Goal: Task Accomplishment & Management: Manage account settings

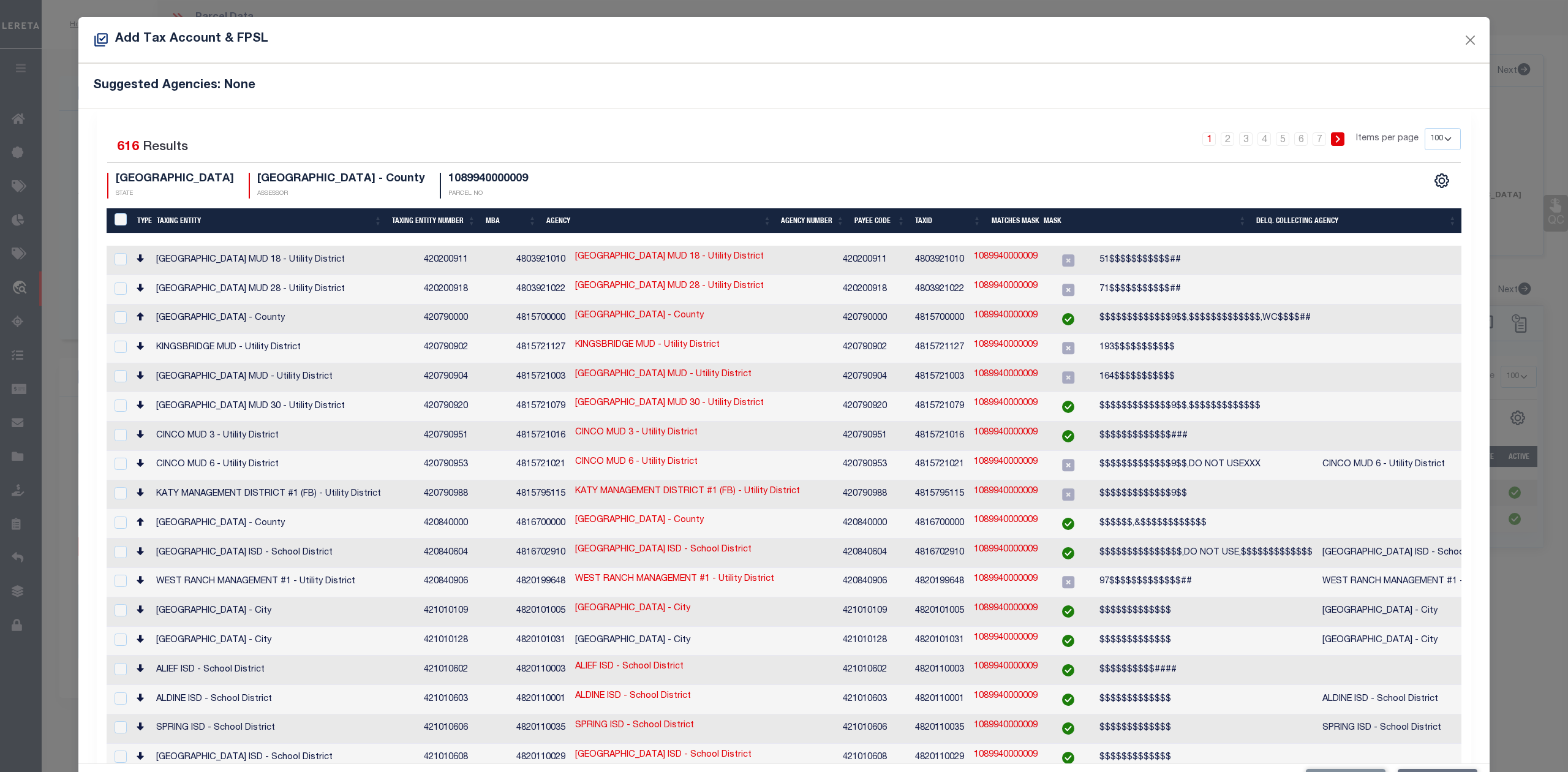
select select "100"
select select "26807"
select select "4002"
select select "800"
select select "NonEscrow"
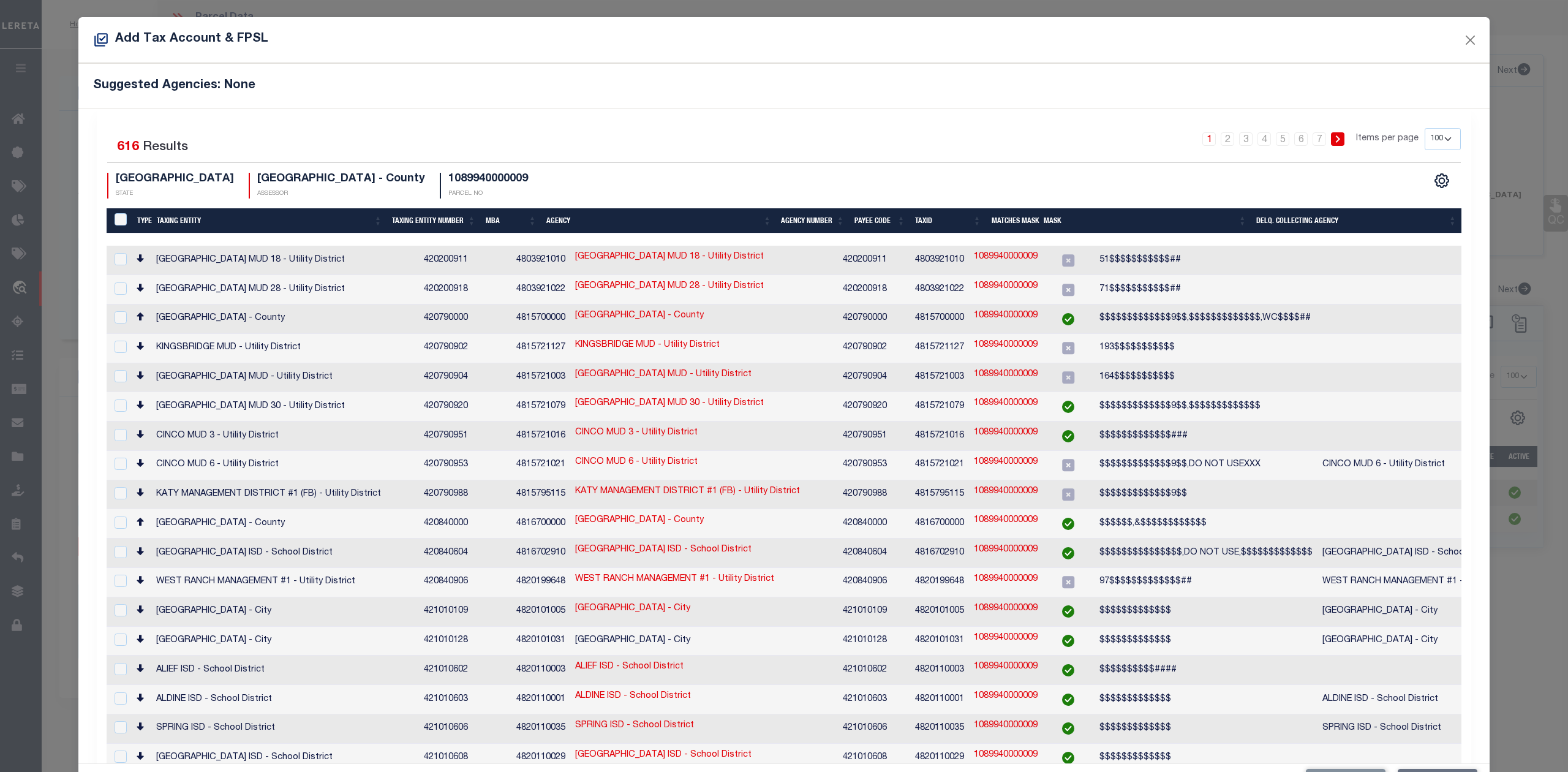
select select "100"
click at [178, 221] on th "Taxing Entity" at bounding box center [269, 221] width 235 height 25
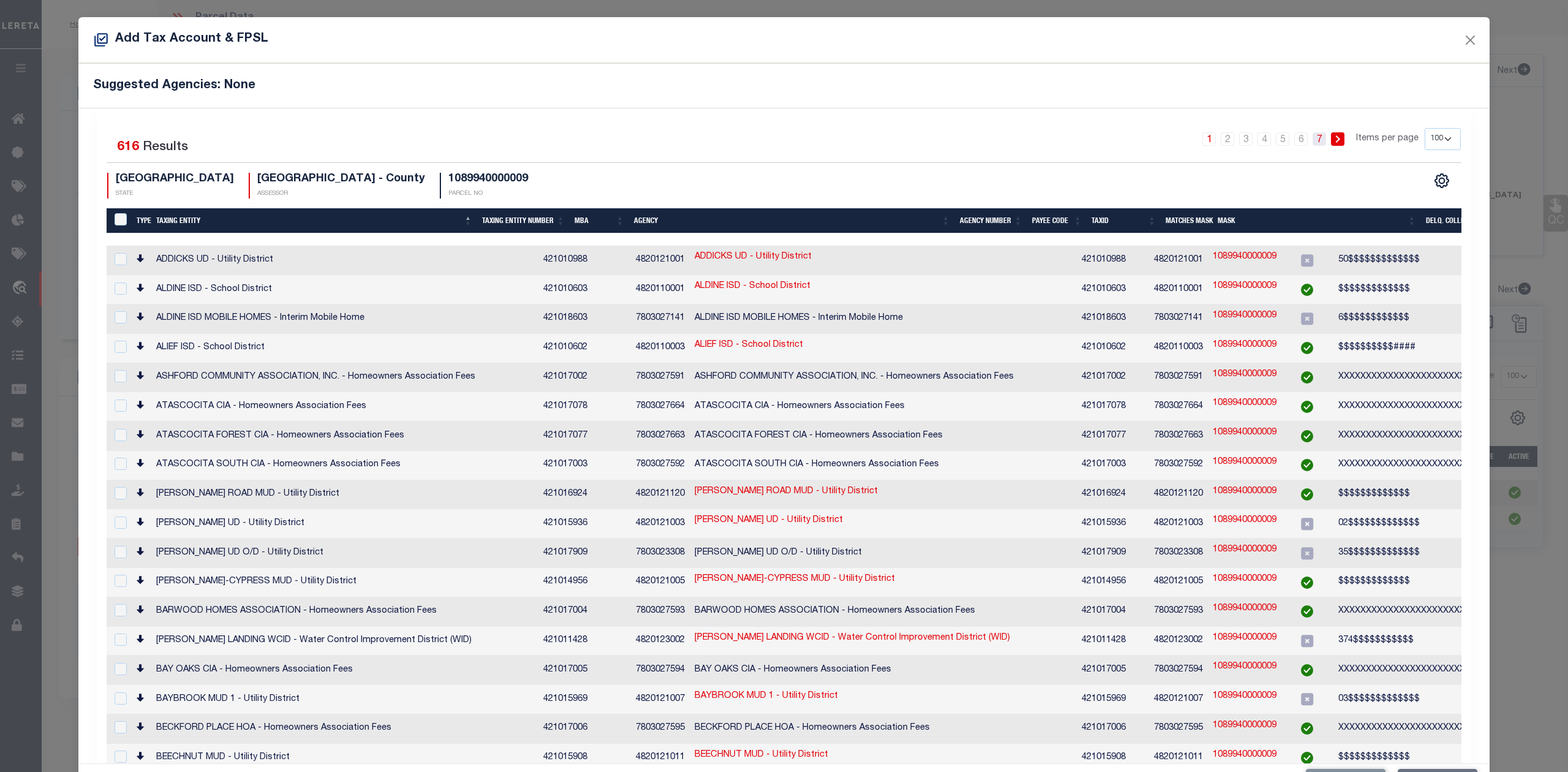
click at [1313, 141] on link "7" at bounding box center [1319, 139] width 14 height 14
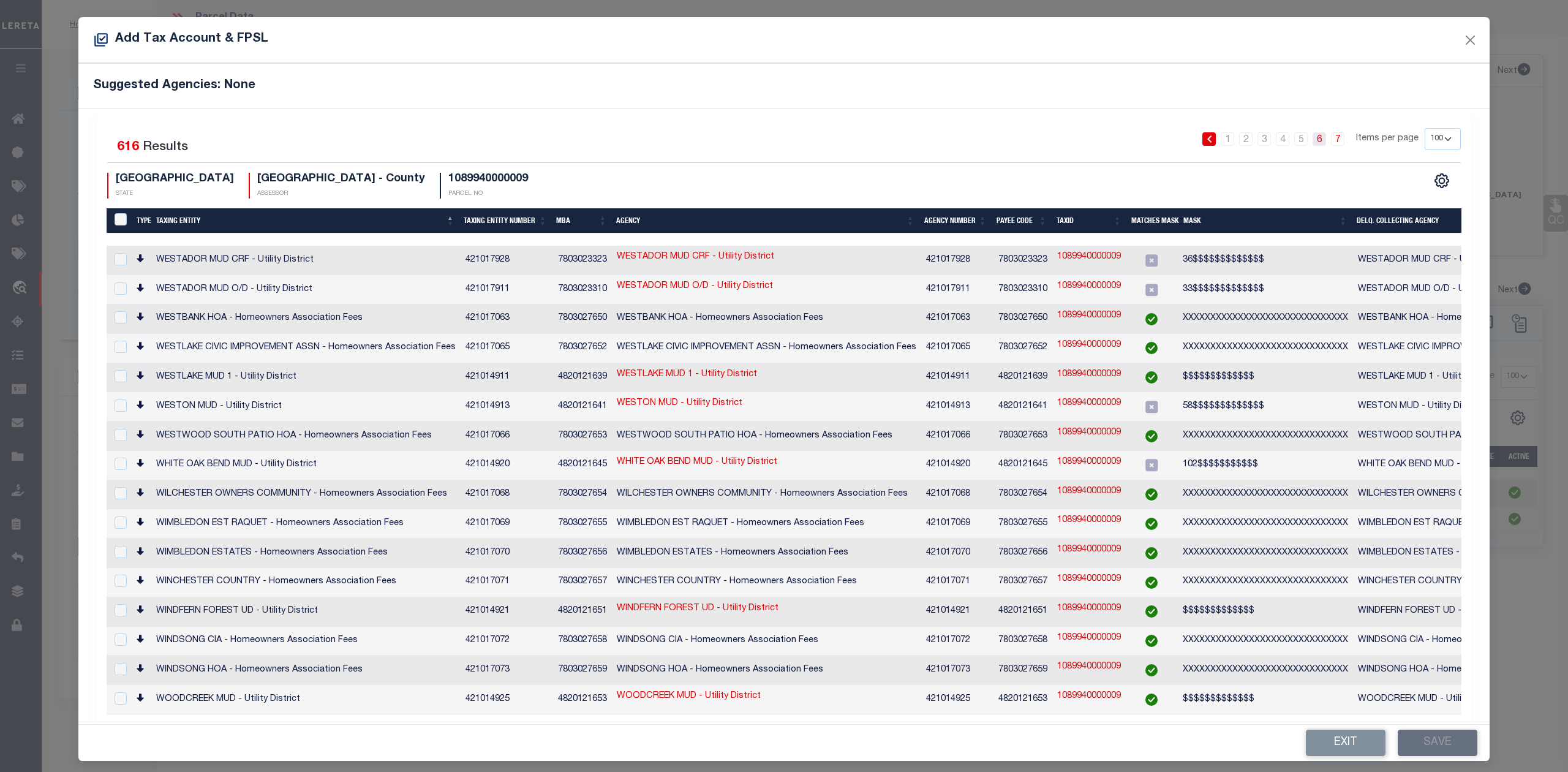
click at [1321, 143] on link "6" at bounding box center [1319, 139] width 14 height 14
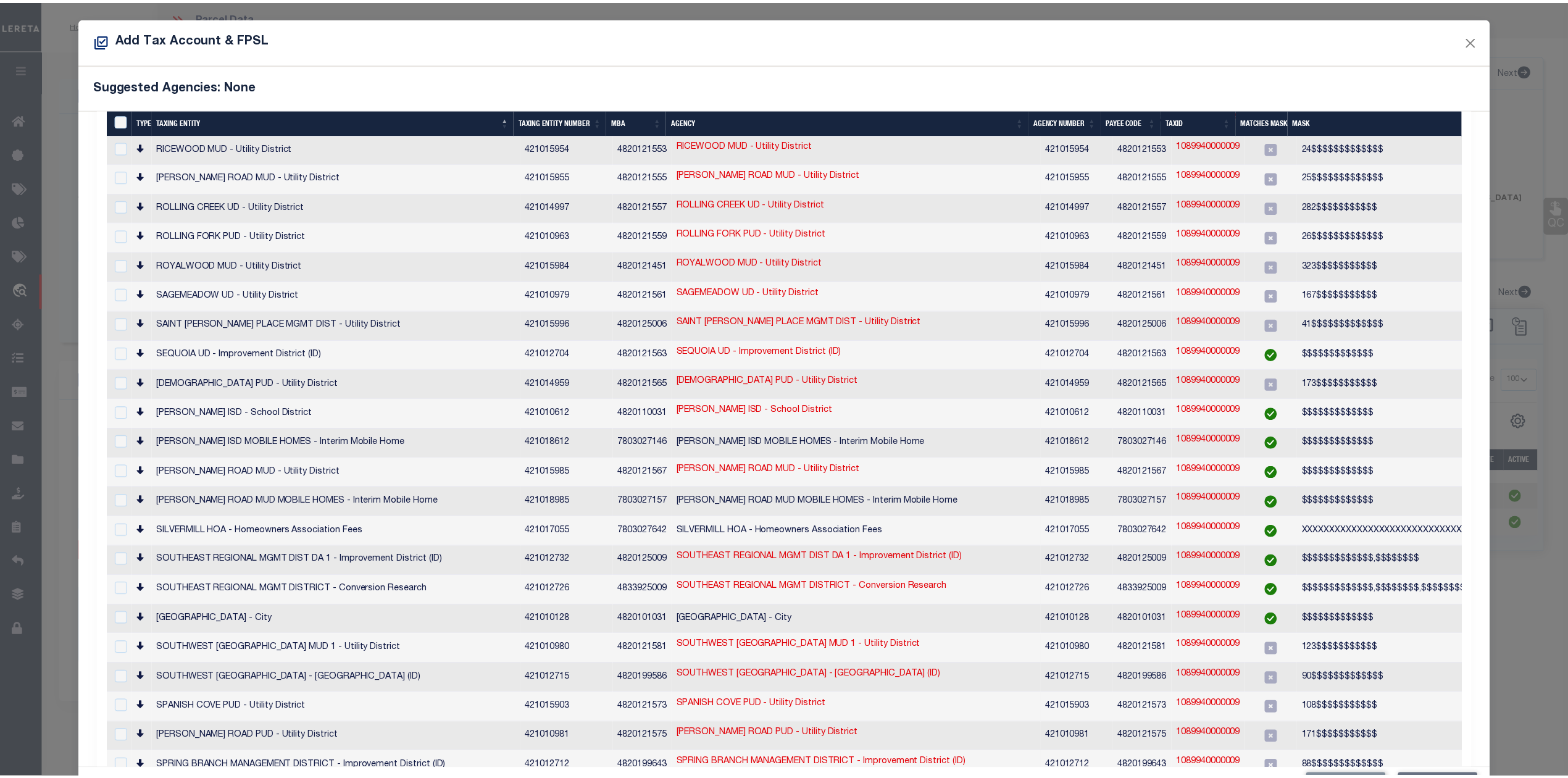
scroll to position [1400, 0]
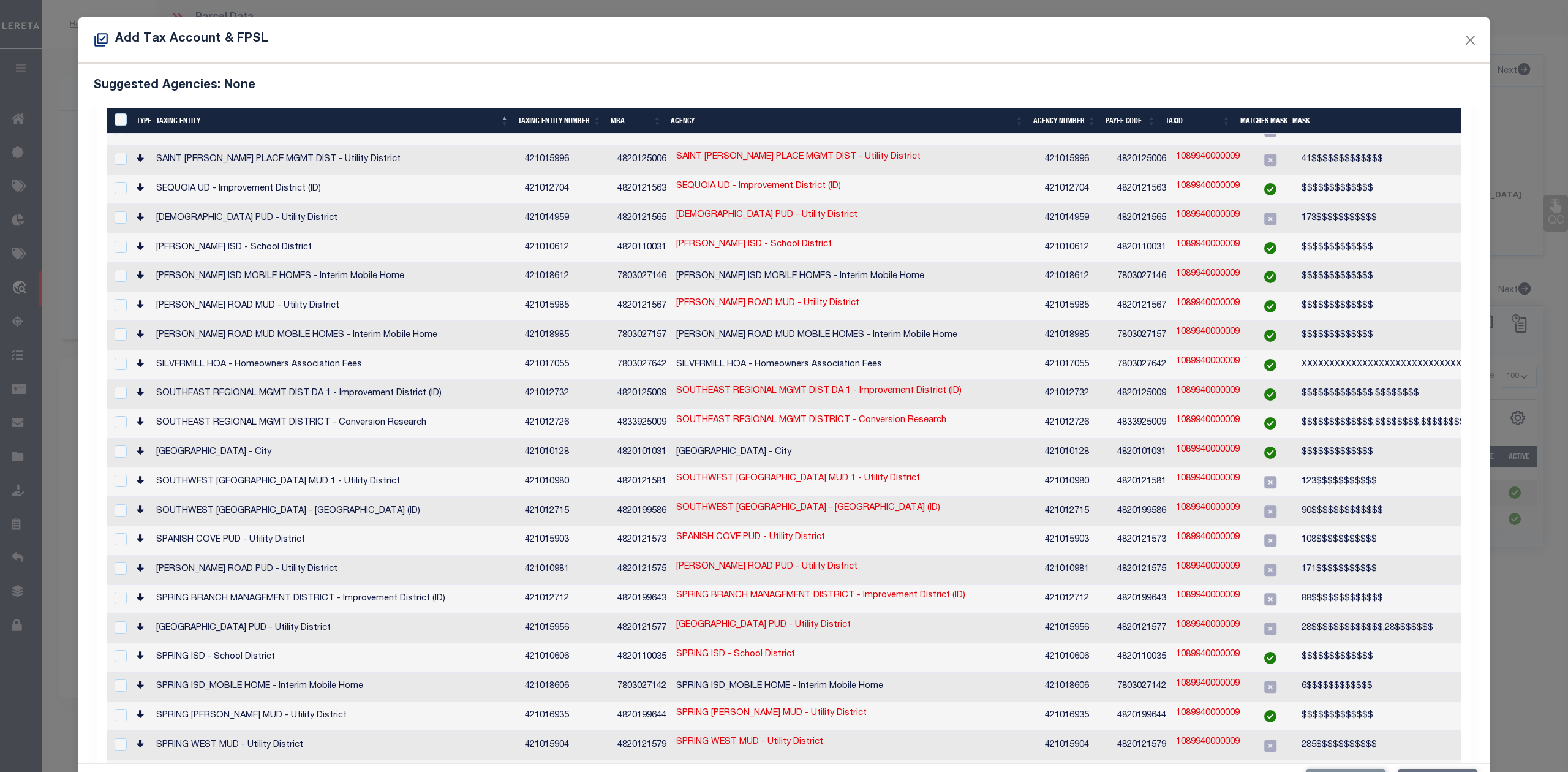
click at [689, 71] on div "Suggested Agencies: None" at bounding box center [784, 85] width 1411 height 44
click at [1463, 38] on button "Close" at bounding box center [1471, 40] width 16 height 16
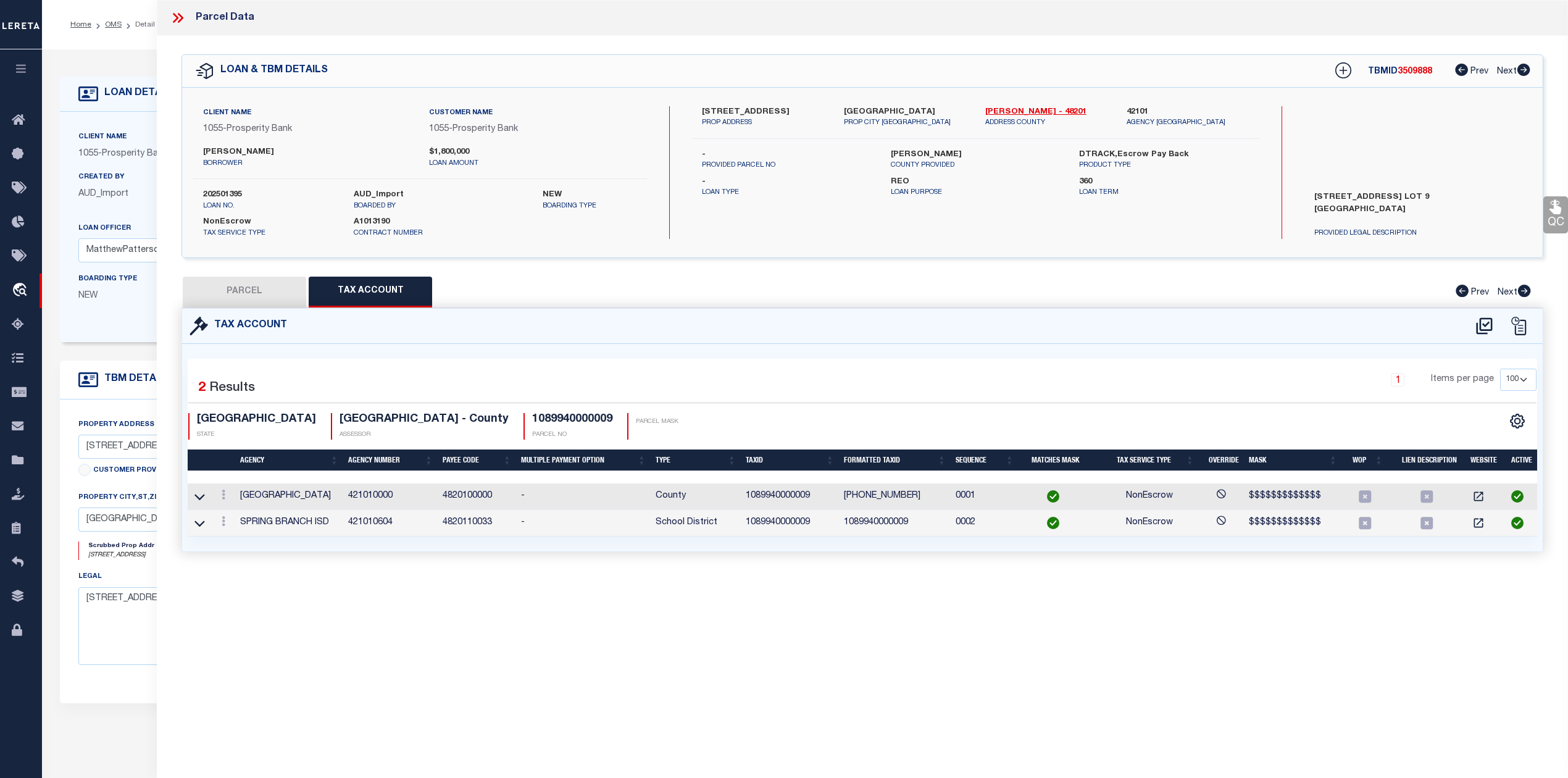
click at [244, 289] on button "PARCEL" at bounding box center [244, 292] width 124 height 31
select select "AS"
select select
checkbox input "false"
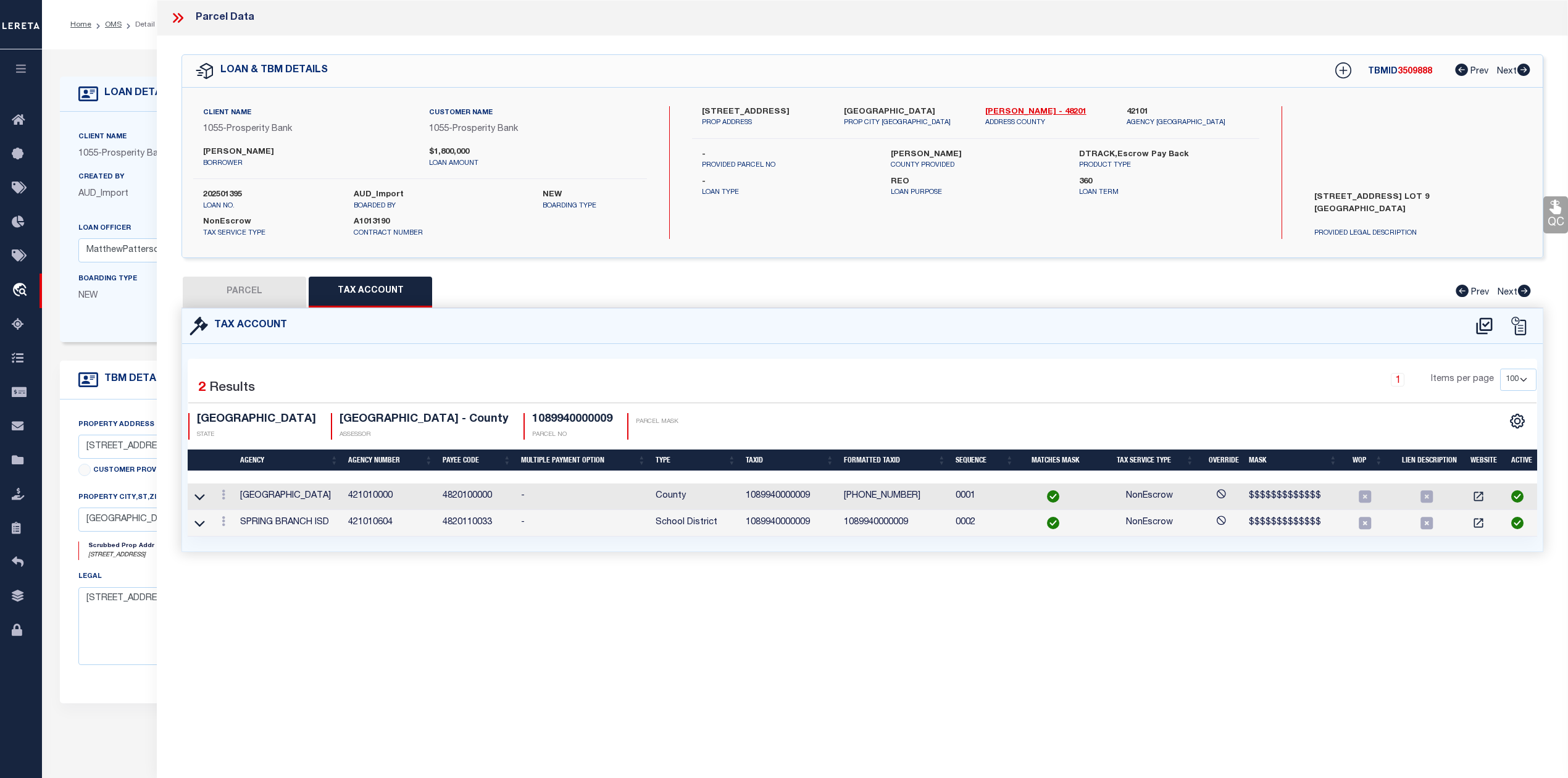
checkbox input "false"
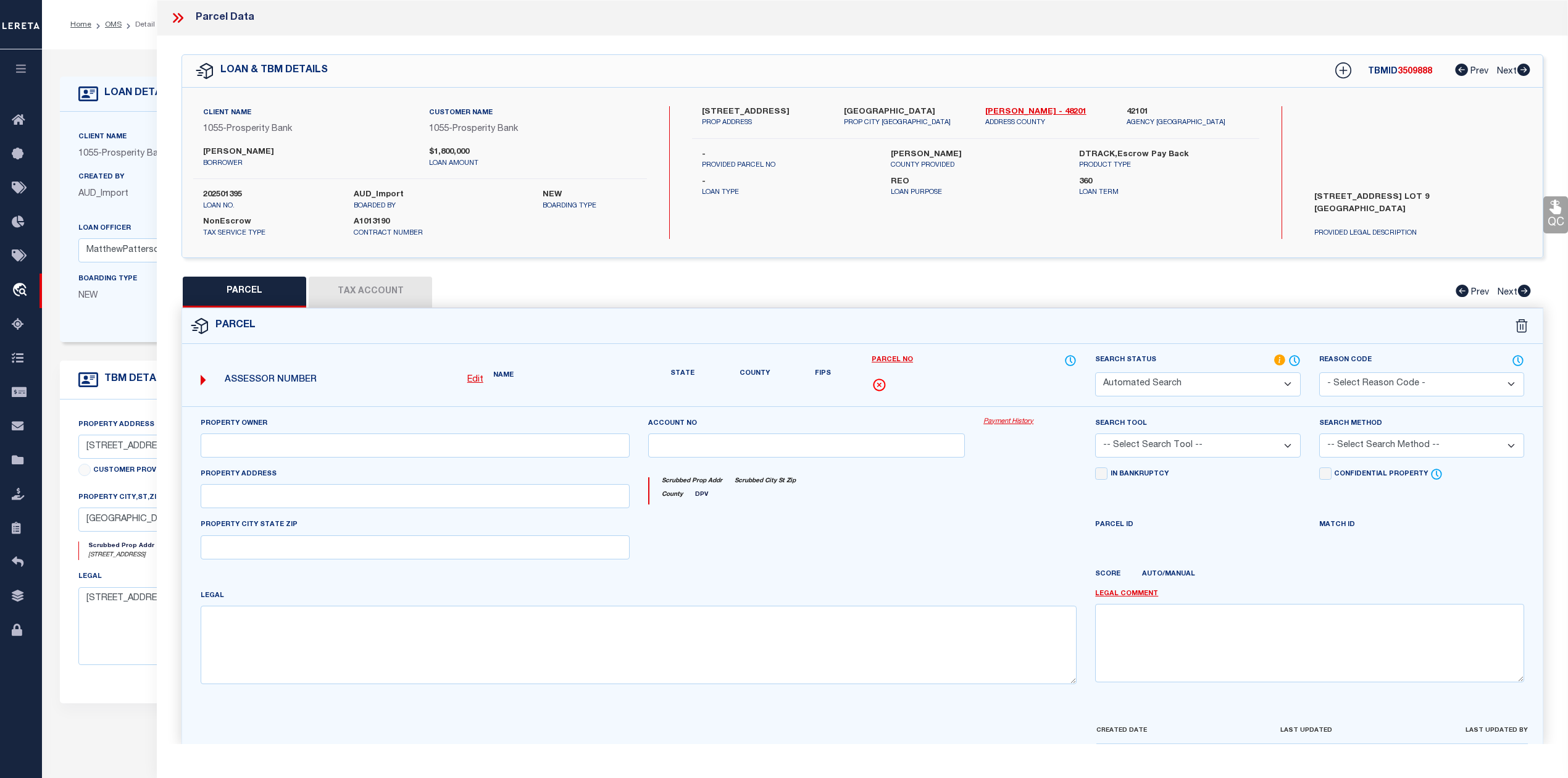
select select "RD"
type input "MOE COLIN RDULTOWSKI ALEKSANDRA"
select select "AGW"
select select "LEG"
type input "9045 LARSTON ST"
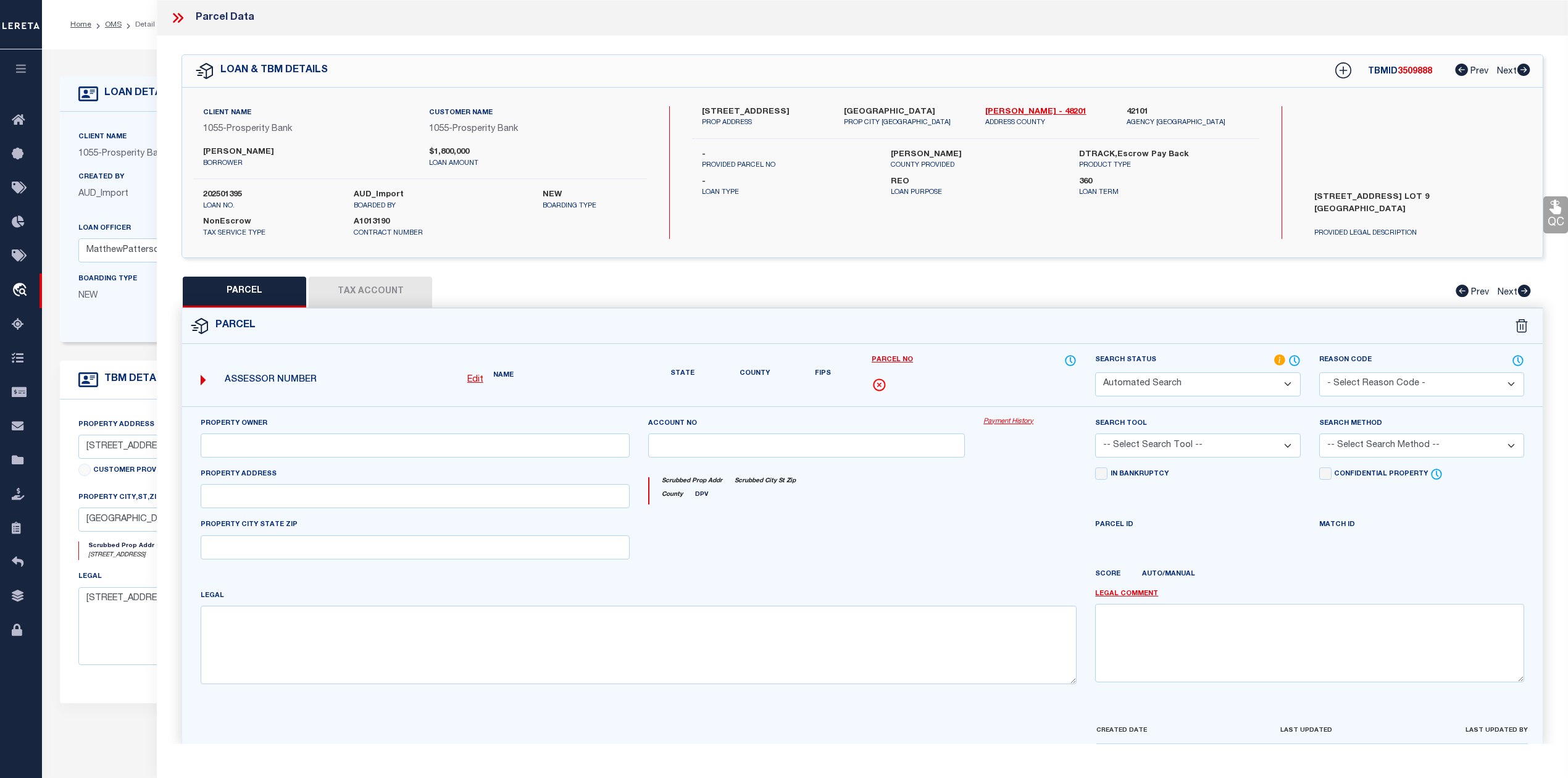
type input "HOUSTON, TX 77055"
type textarea "LT 9 LARSTON COURT"
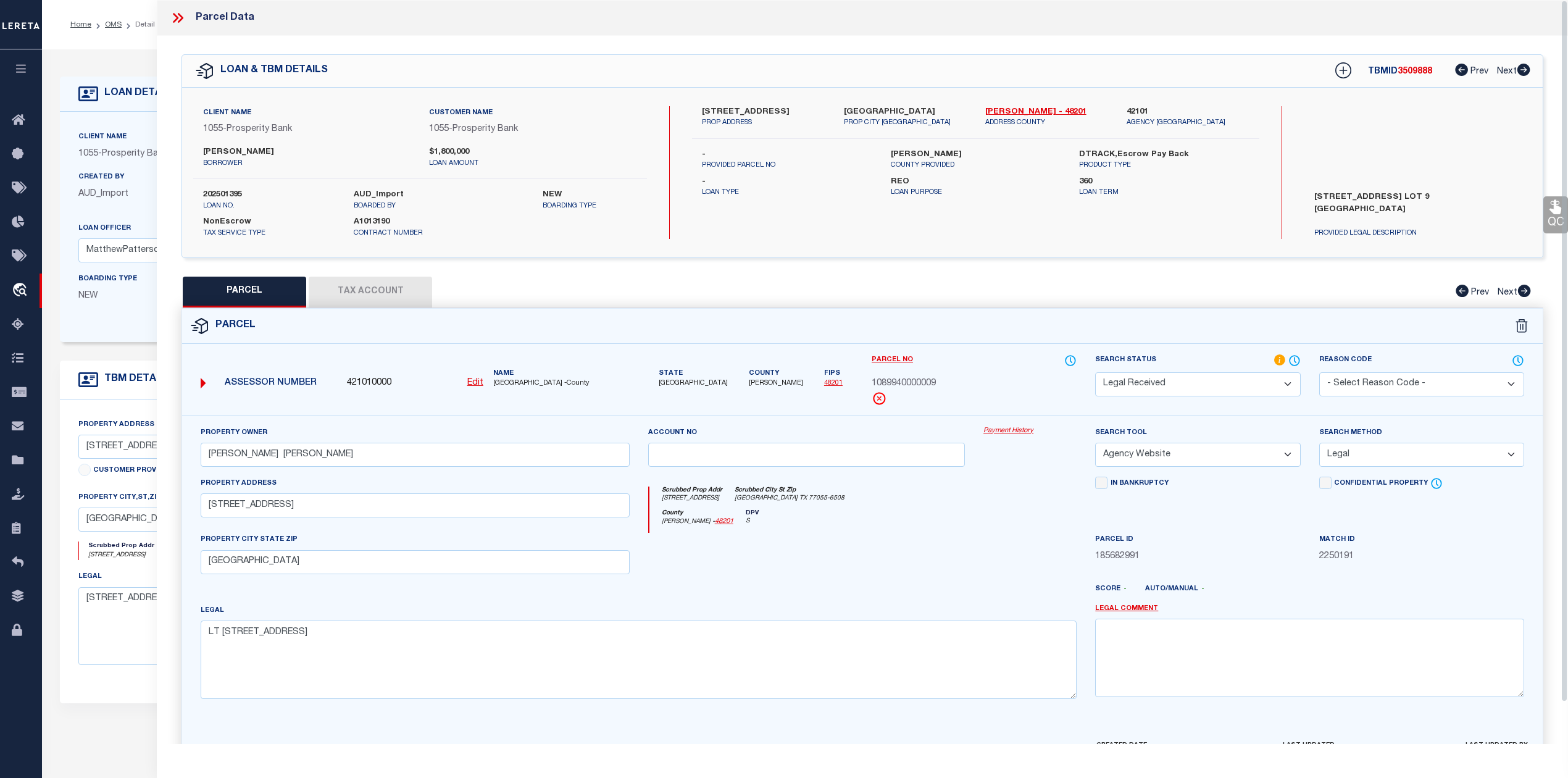
click at [347, 279] on button "Tax Account" at bounding box center [371, 292] width 124 height 31
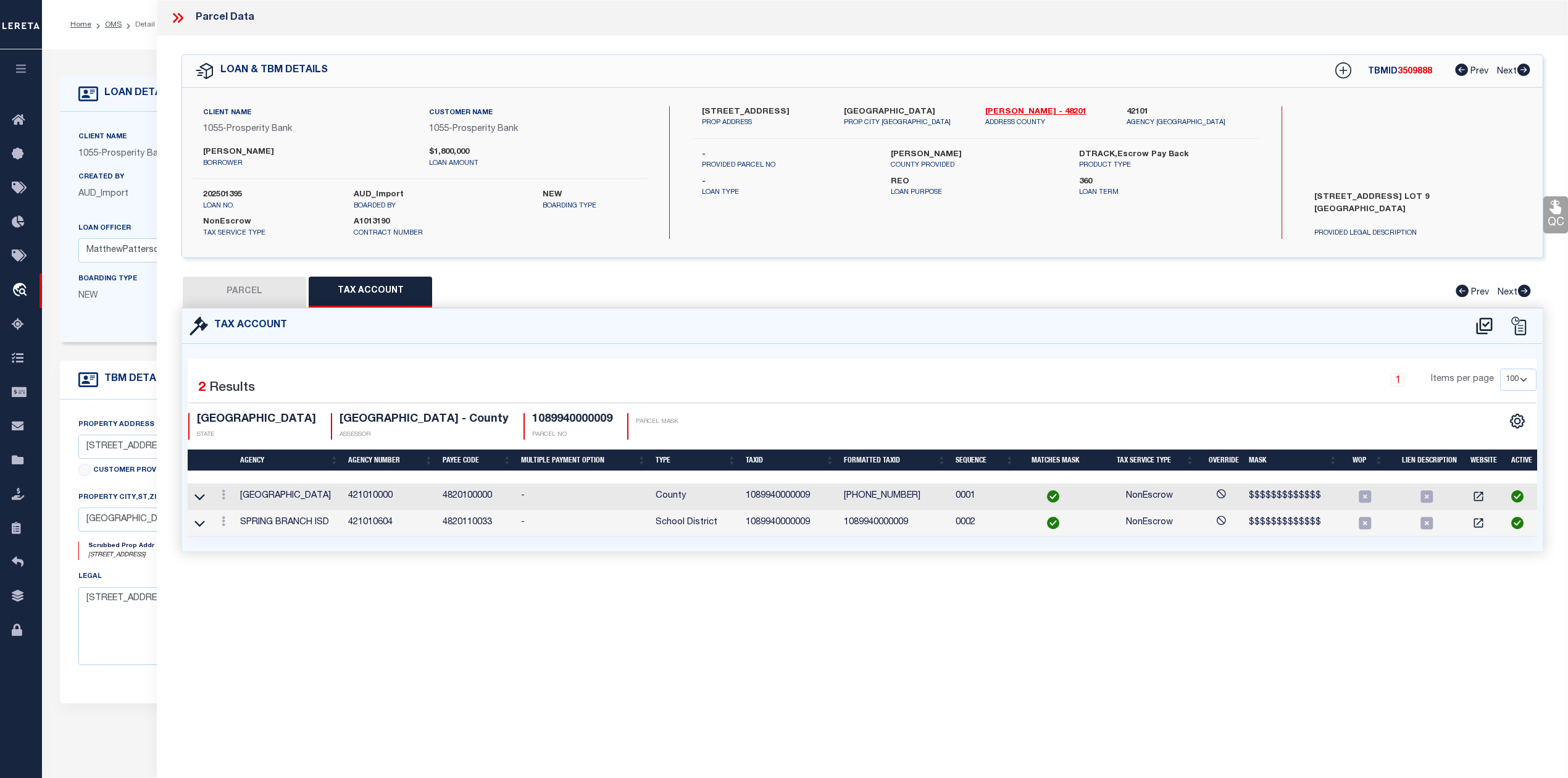
select select "100"
click at [216, 299] on button "PARCEL" at bounding box center [244, 292] width 124 height 31
select select "AS"
select select
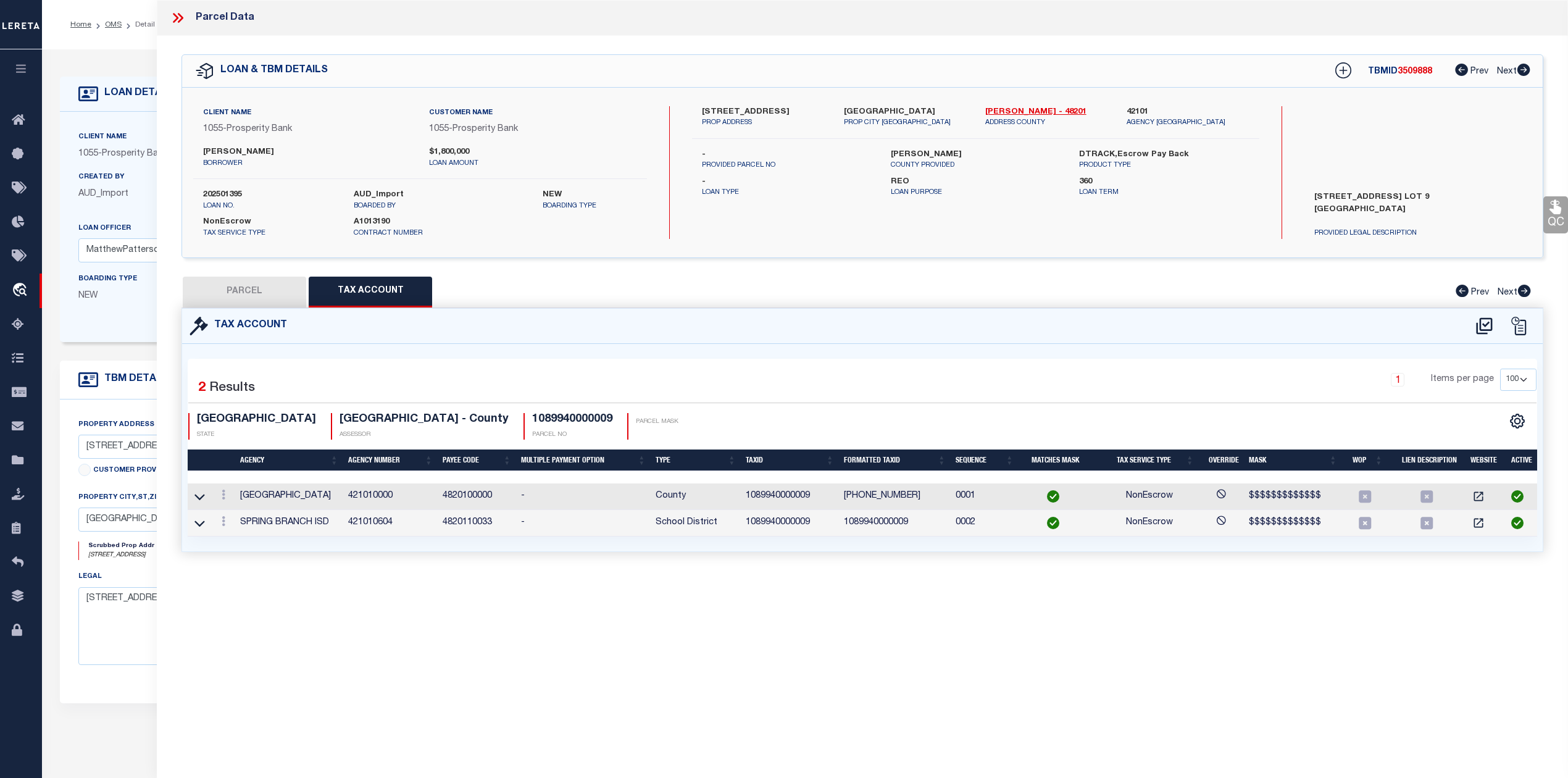
checkbox input "false"
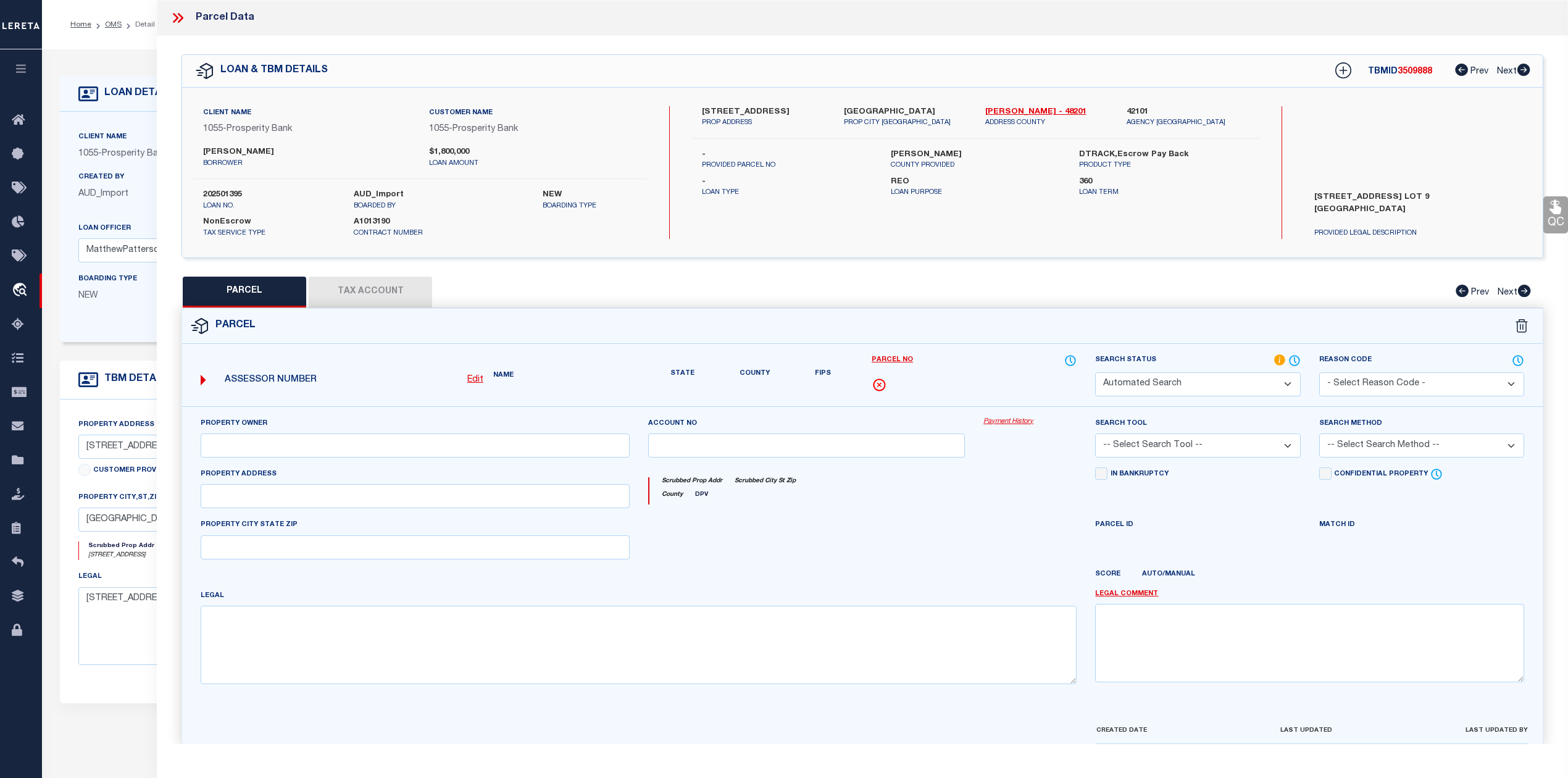
select select "RD"
type input "MOE COLIN RDULTOWSKI ALEKSANDRA"
select select "AGW"
select select "LEG"
type input "9045 LARSTON ST"
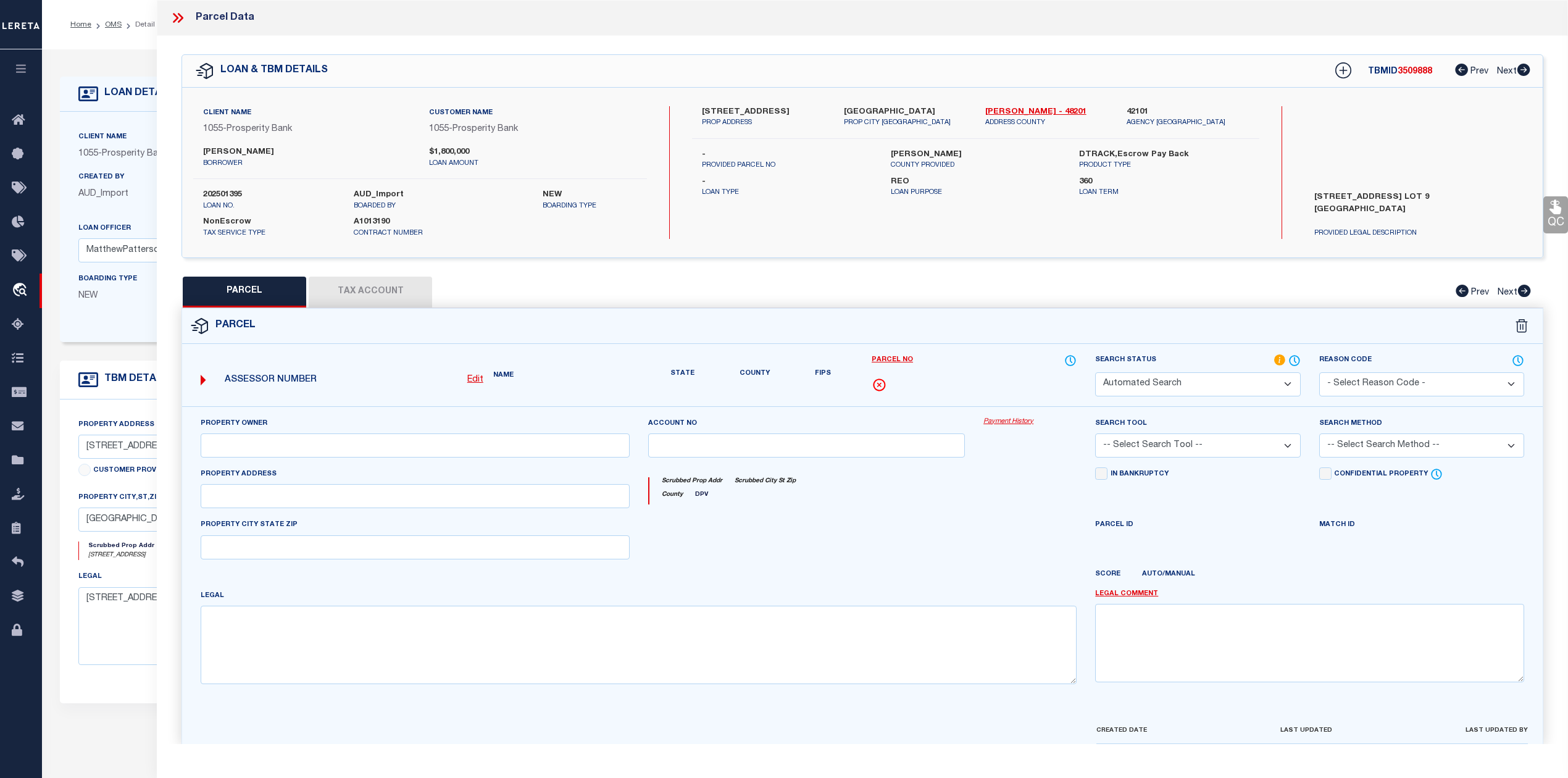
type input "HOUSTON, TX 77055"
type textarea "LT 9 LARSTON COURT"
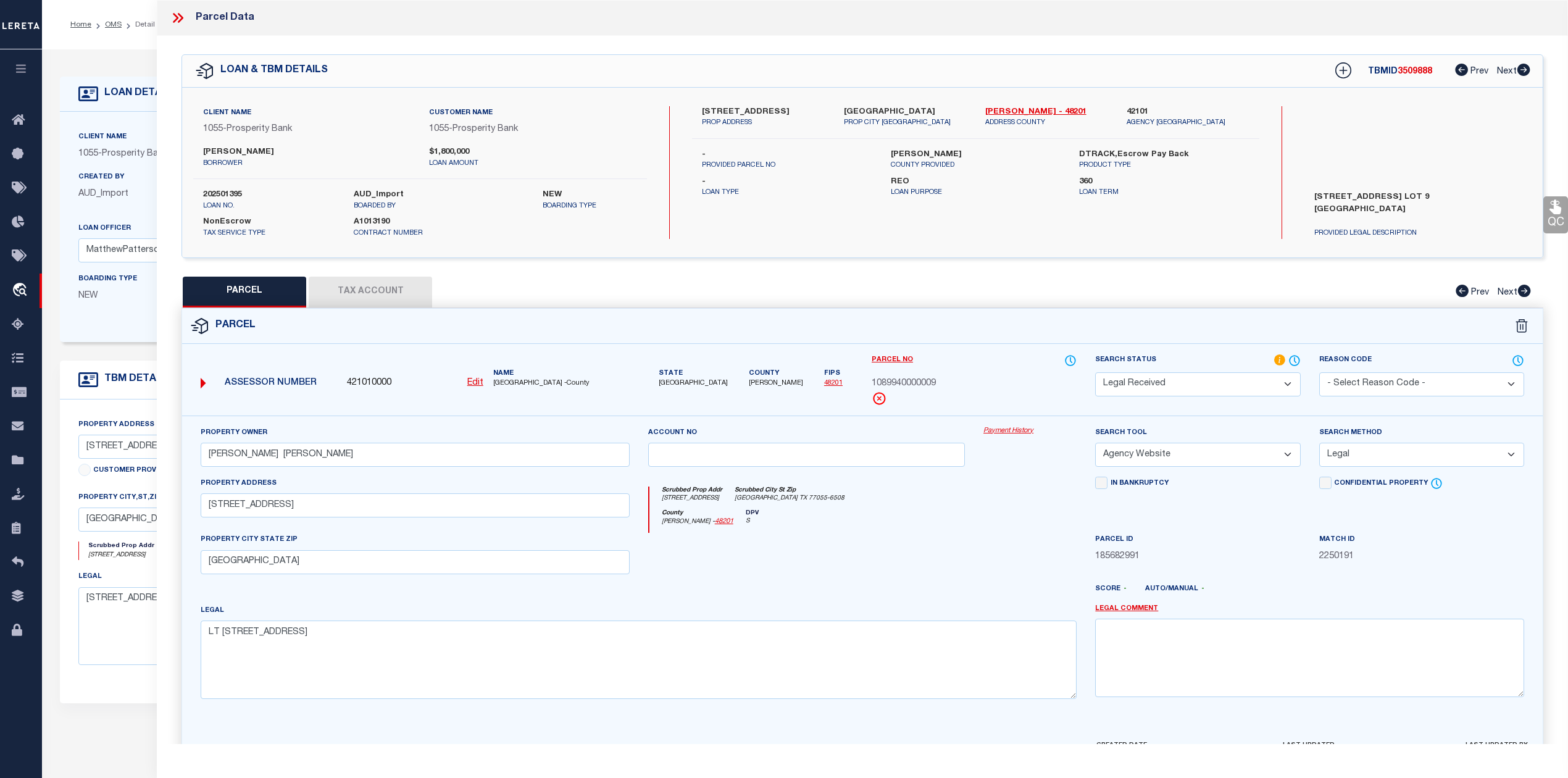
click at [1267, 374] on select "Automated Search Bad Parcel Complete Duplicate Parcel High Dollar Reporting In …" at bounding box center [1198, 385] width 205 height 24
click at [1096, 372] on select "Automated Search Bad Parcel Complete Duplicate Parcel High Dollar Reporting In …" at bounding box center [1198, 385] width 205 height 24
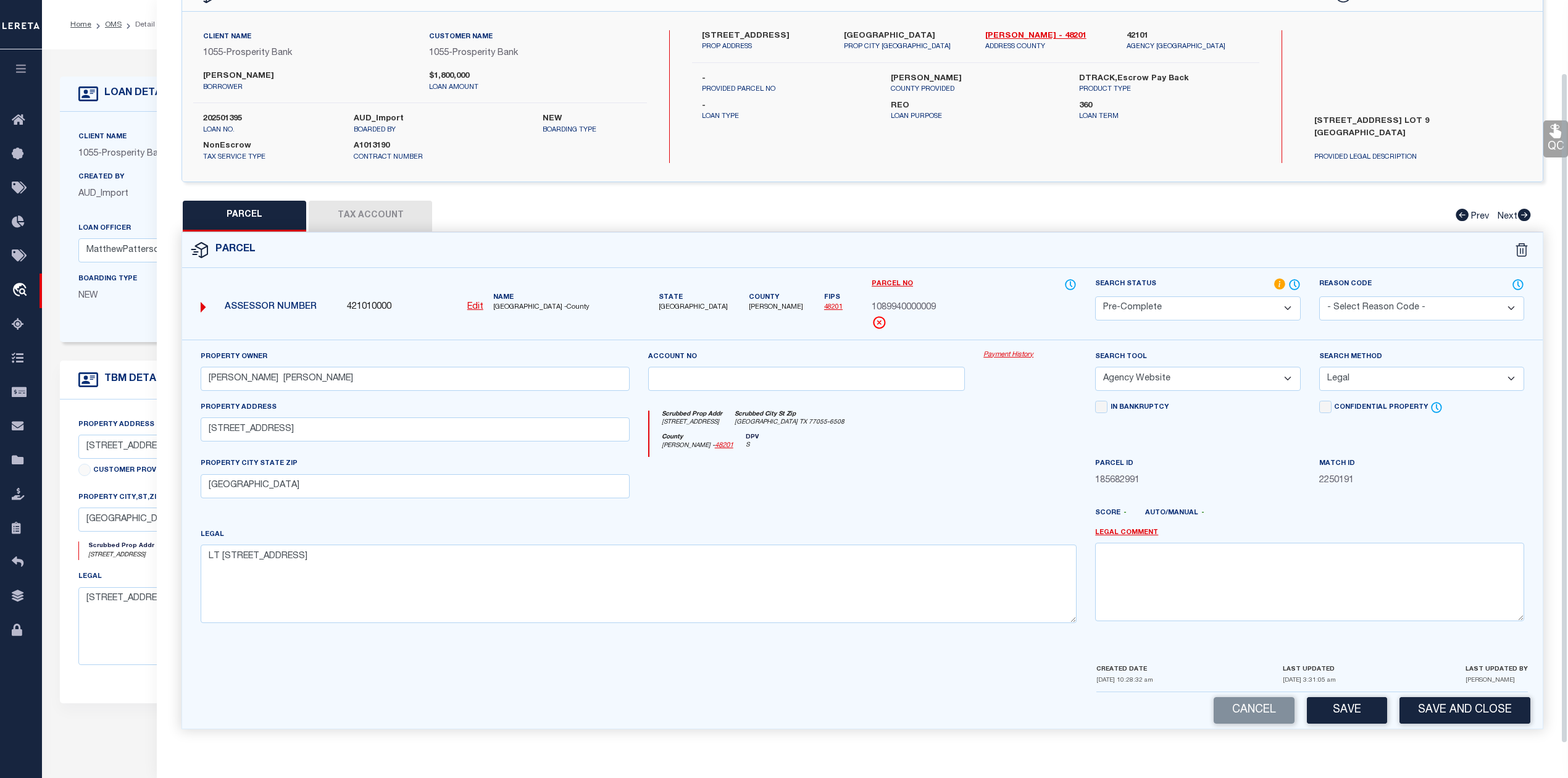
click at [1361, 695] on div "Cancel Save Save and Close" at bounding box center [863, 710] width 1361 height 37
click at [1357, 713] on button "Save" at bounding box center [1347, 710] width 81 height 27
click at [358, 216] on button "Tax Account" at bounding box center [371, 216] width 124 height 31
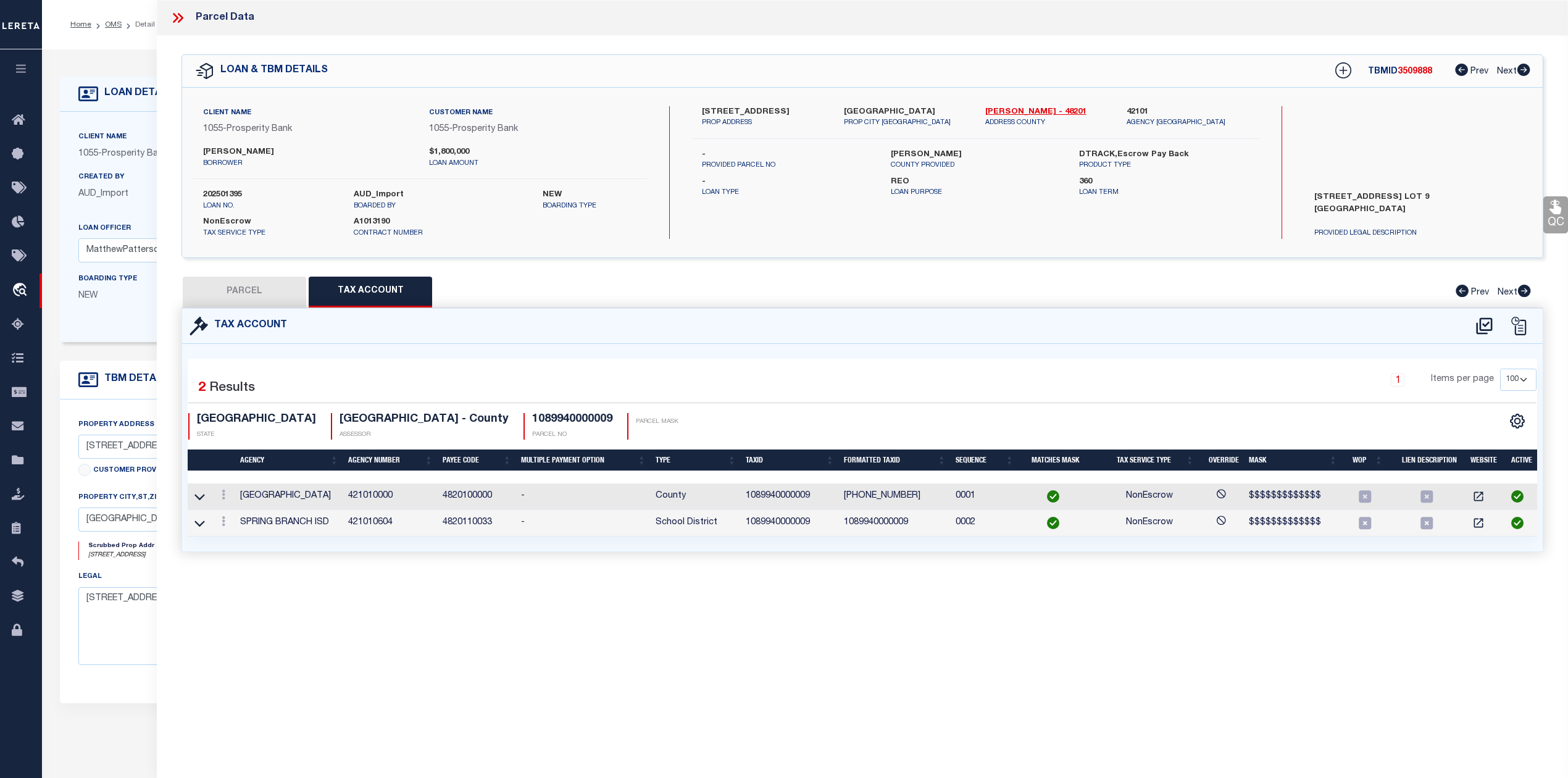
select select "AS"
select select
checkbox input "false"
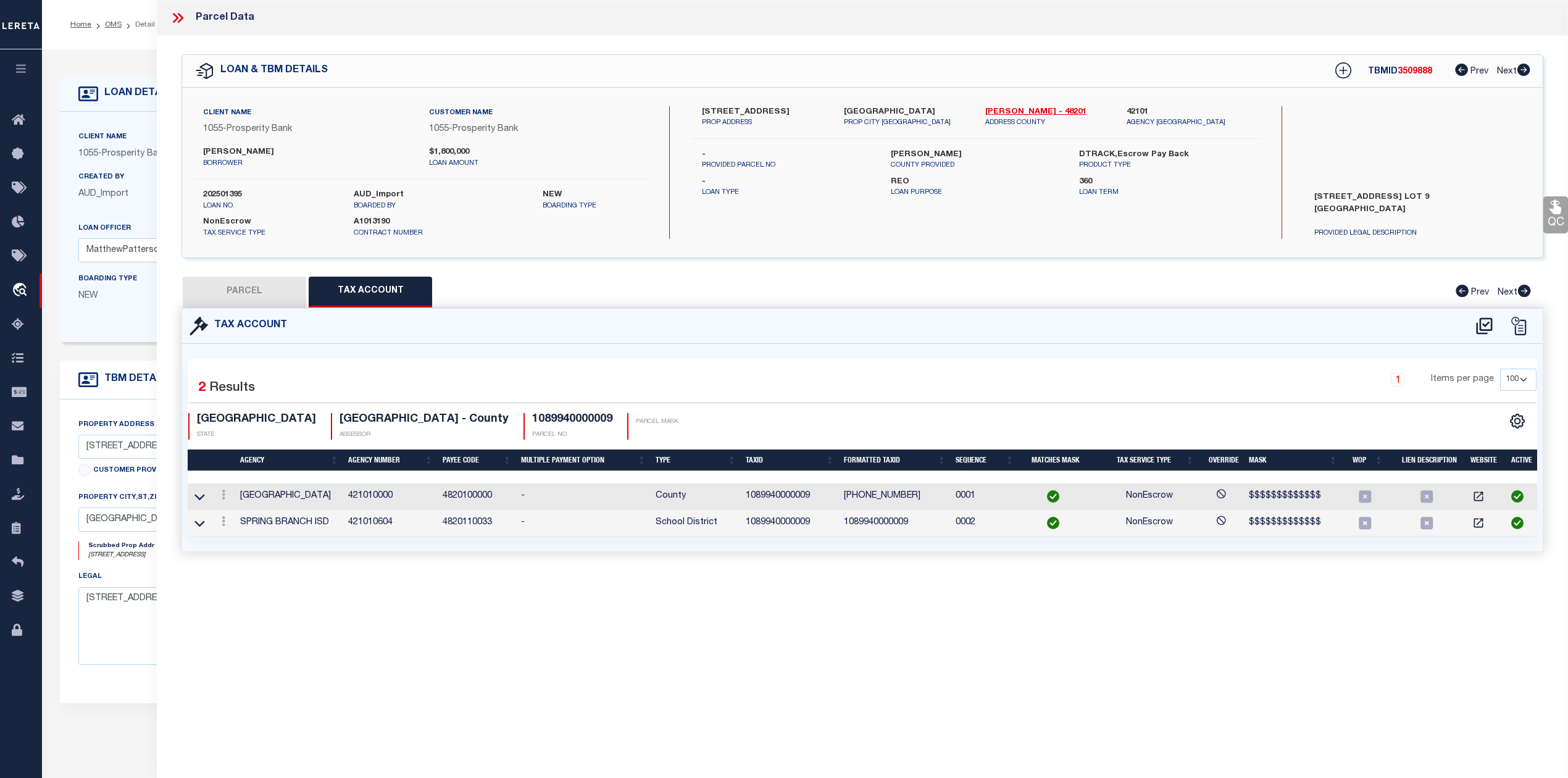
scroll to position [0, 0]
select select "PC"
type input "MOE COLIN RDULTOWSKI ALEKSANDRA"
select select "AGW"
select select "LEG"
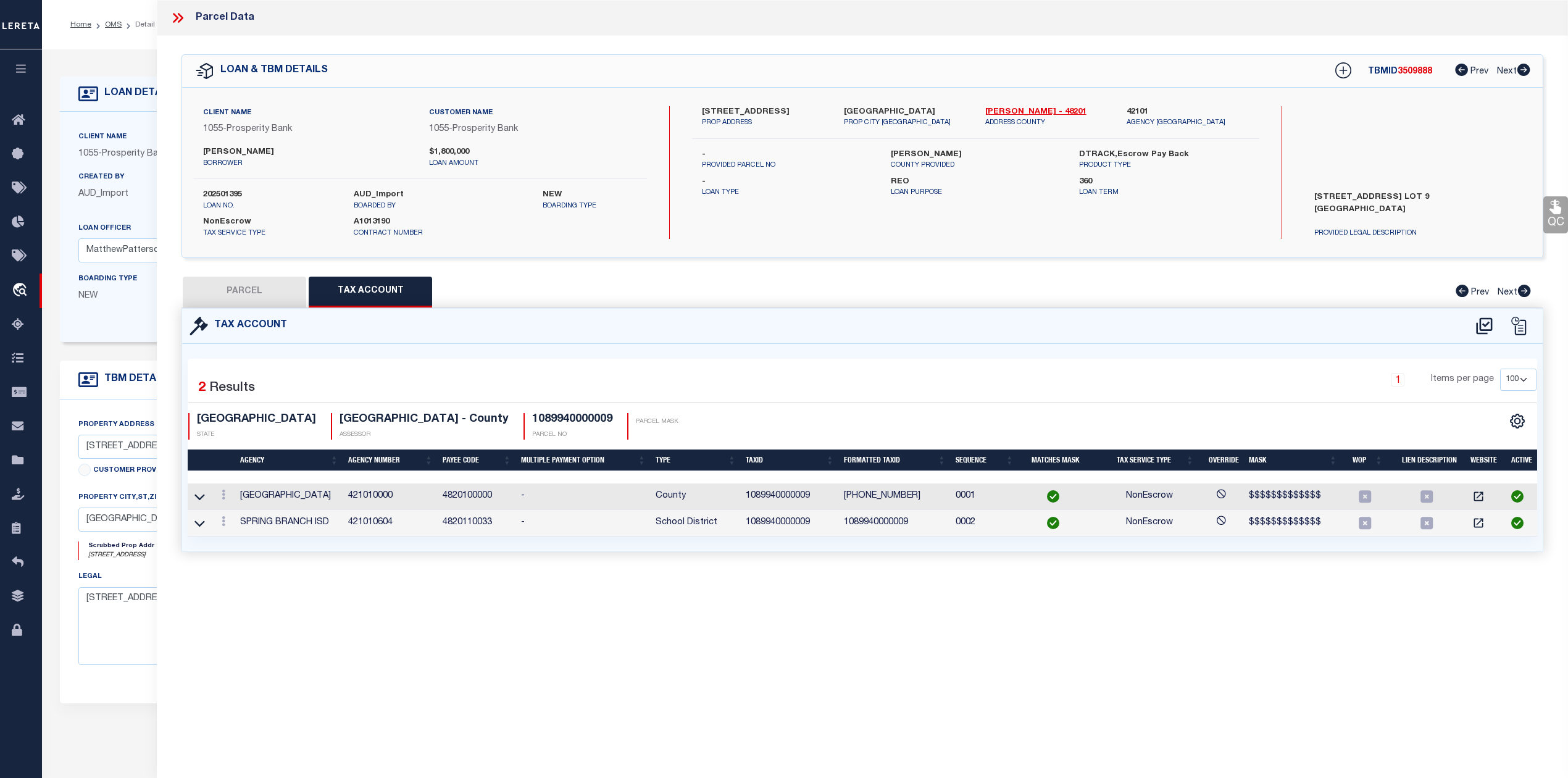
type input "9045 LARSTON ST"
type input "HOUSTON, TX 77055"
type textarea "LT 9 LARSTON COURT"
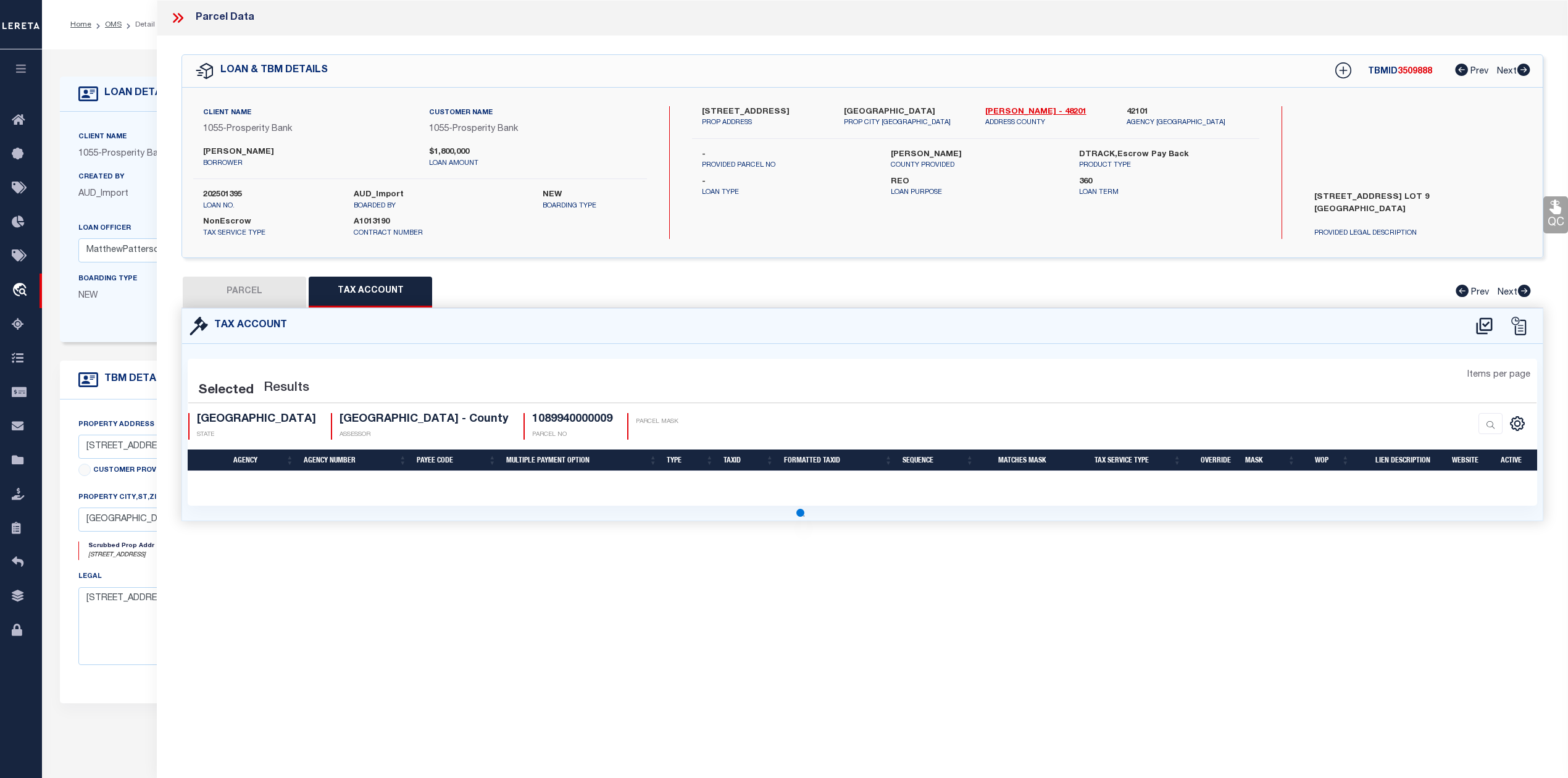
select select "100"
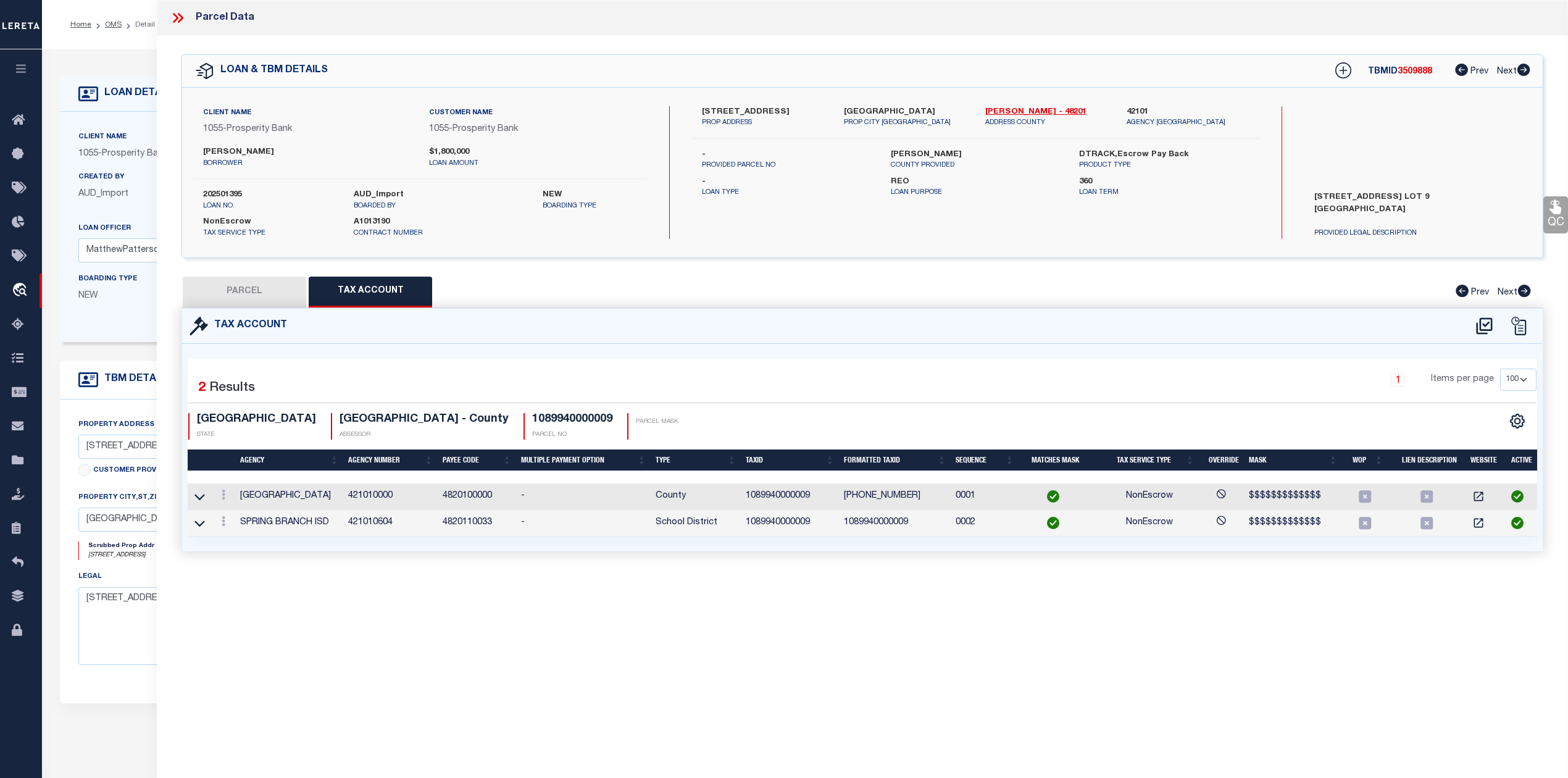
click at [266, 283] on button "PARCEL" at bounding box center [244, 292] width 124 height 31
select select "AS"
select select
checkbox input "false"
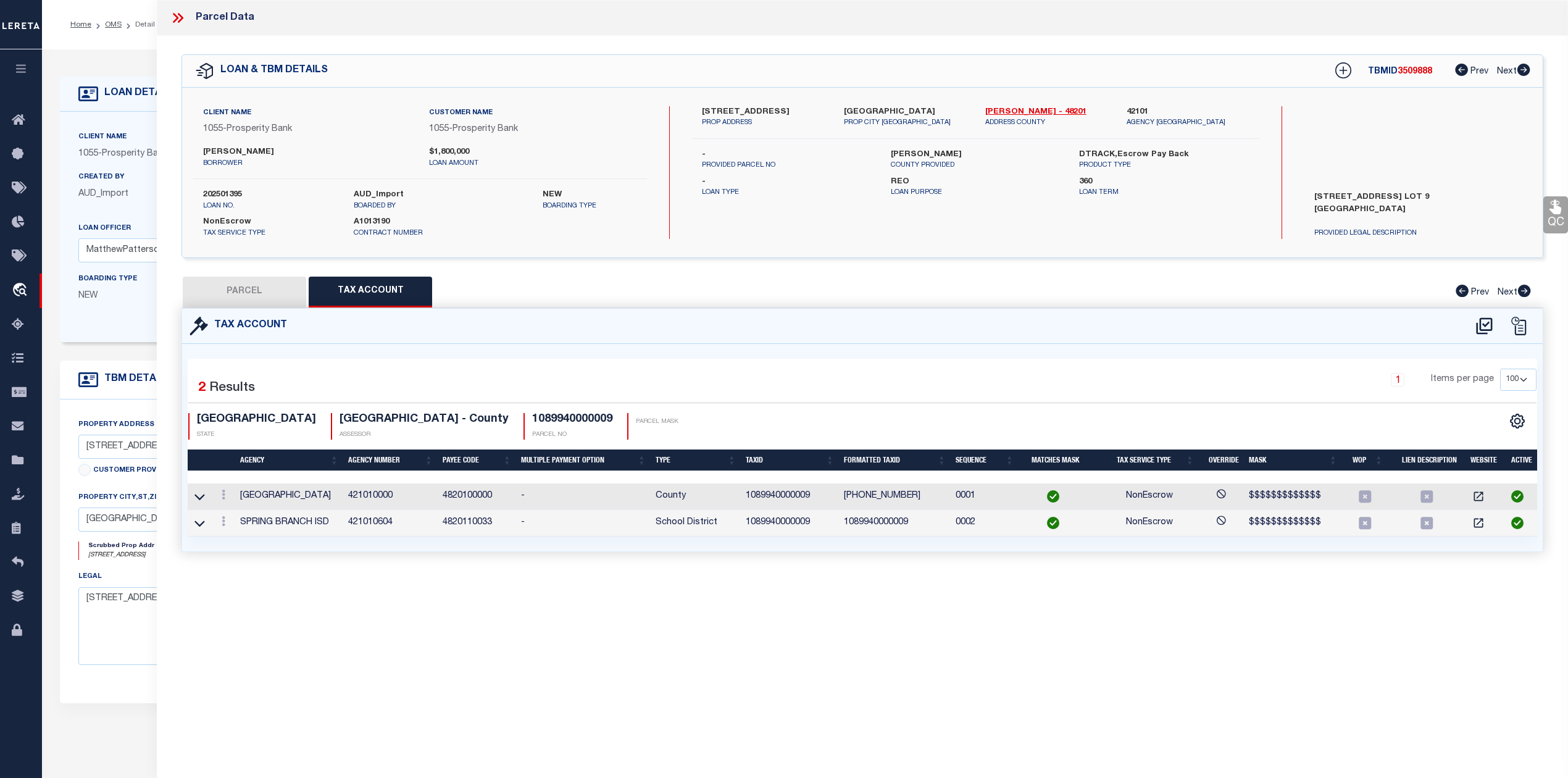
checkbox input "false"
select select "PC"
type input "MOE COLIN RDULTOWSKI ALEKSANDRA"
select select "AGW"
select select "LEG"
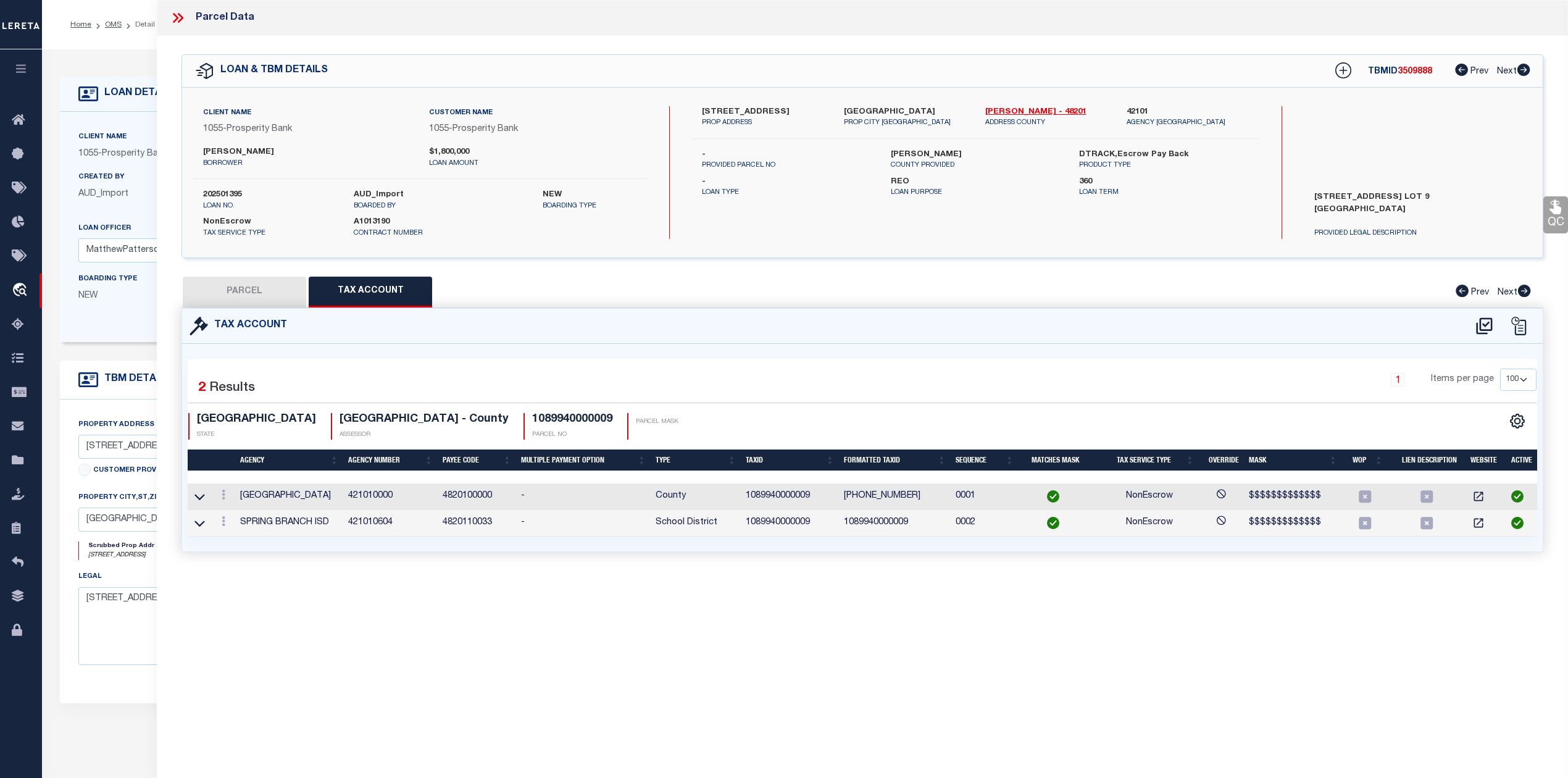
type input "9045 LARSTON ST"
type input "HOUSTON, TX 77055"
type textarea "LT 9 LARSTON COURT"
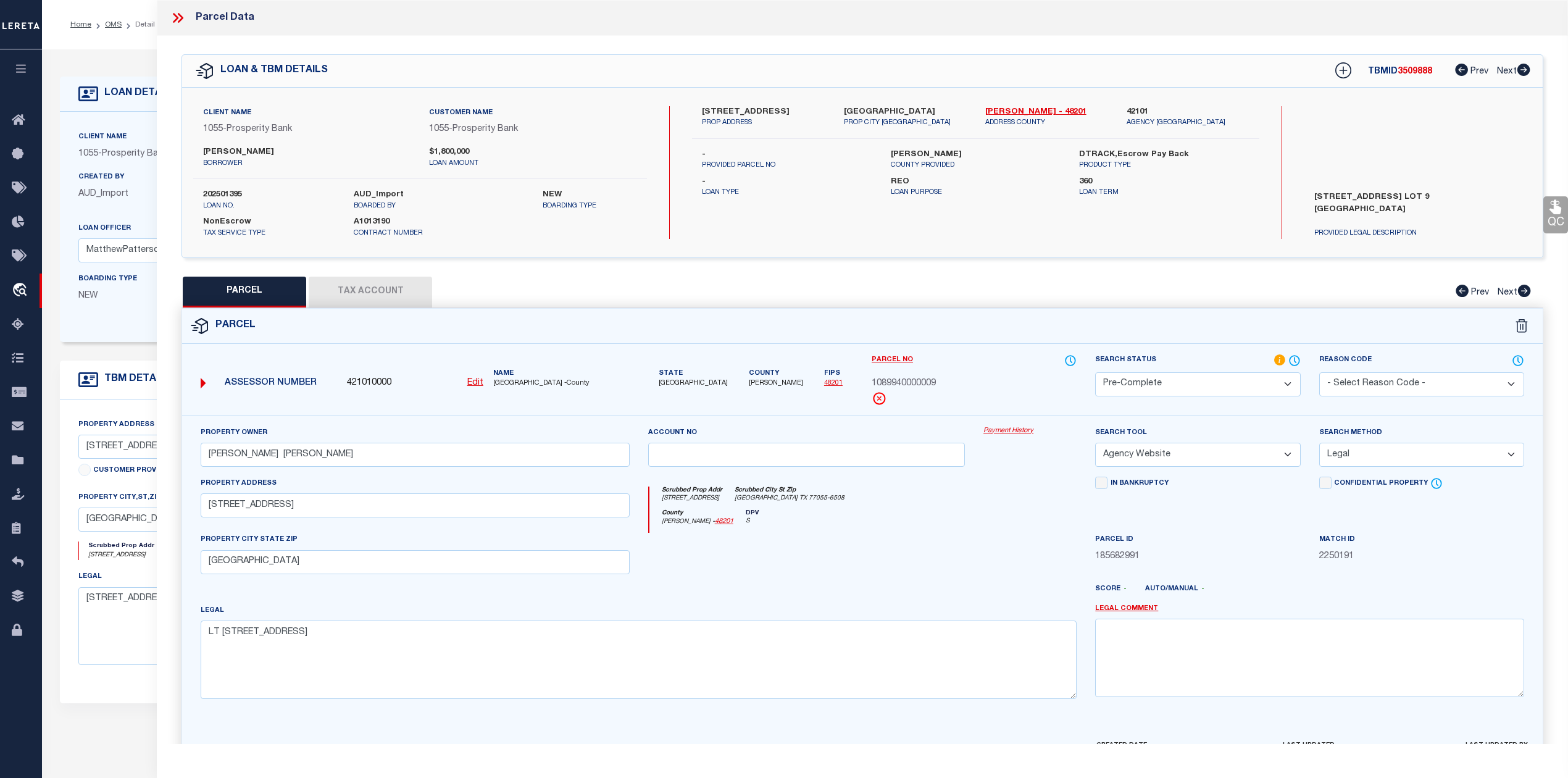
click at [1415, 68] on span "3509888" at bounding box center [1415, 72] width 34 height 9
copy span "3509888"
click at [231, 192] on label "202501395" at bounding box center [269, 195] width 132 height 12
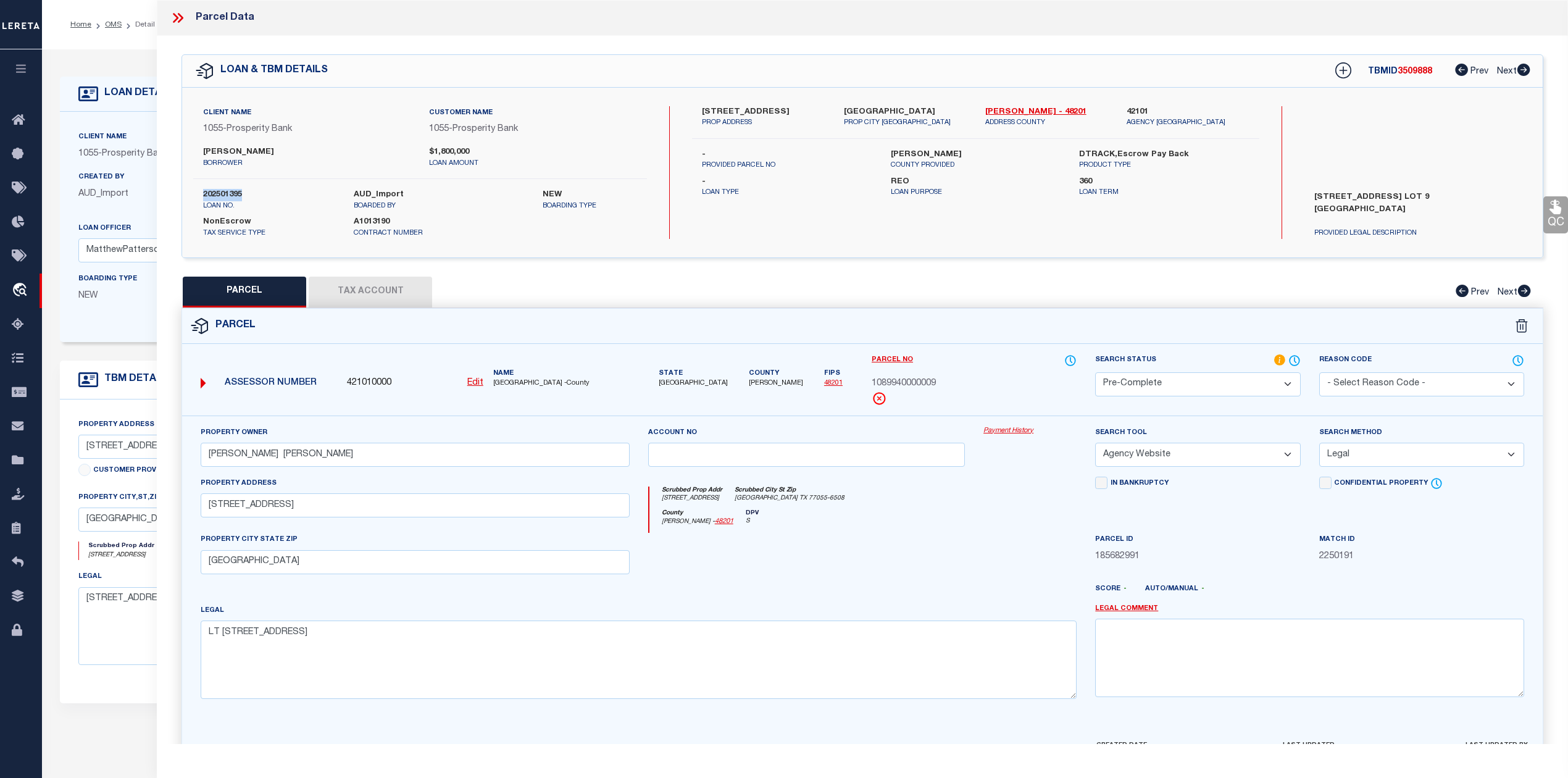
copy label "202501395"
click at [507, 384] on span "HARRIS COUNTY -County" at bounding box center [562, 384] width 137 height 11
copy span "HARRIS"
click at [912, 384] on span "1089940000009" at bounding box center [903, 384] width 64 height 14
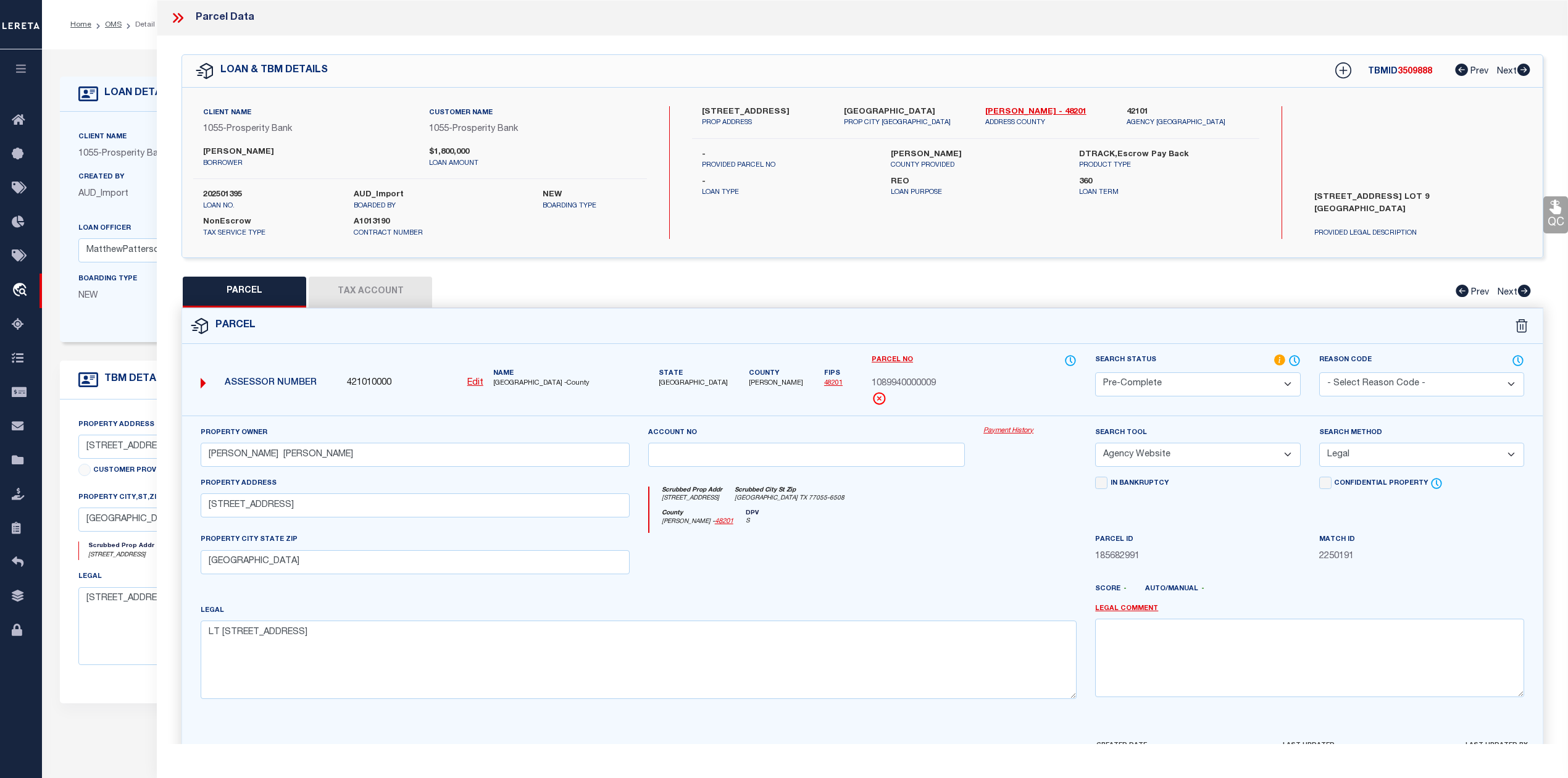
click at [912, 384] on span "1089940000009" at bounding box center [903, 384] width 64 height 14
copy span "1089940000009"
click at [354, 288] on button "Tax Account" at bounding box center [371, 292] width 124 height 31
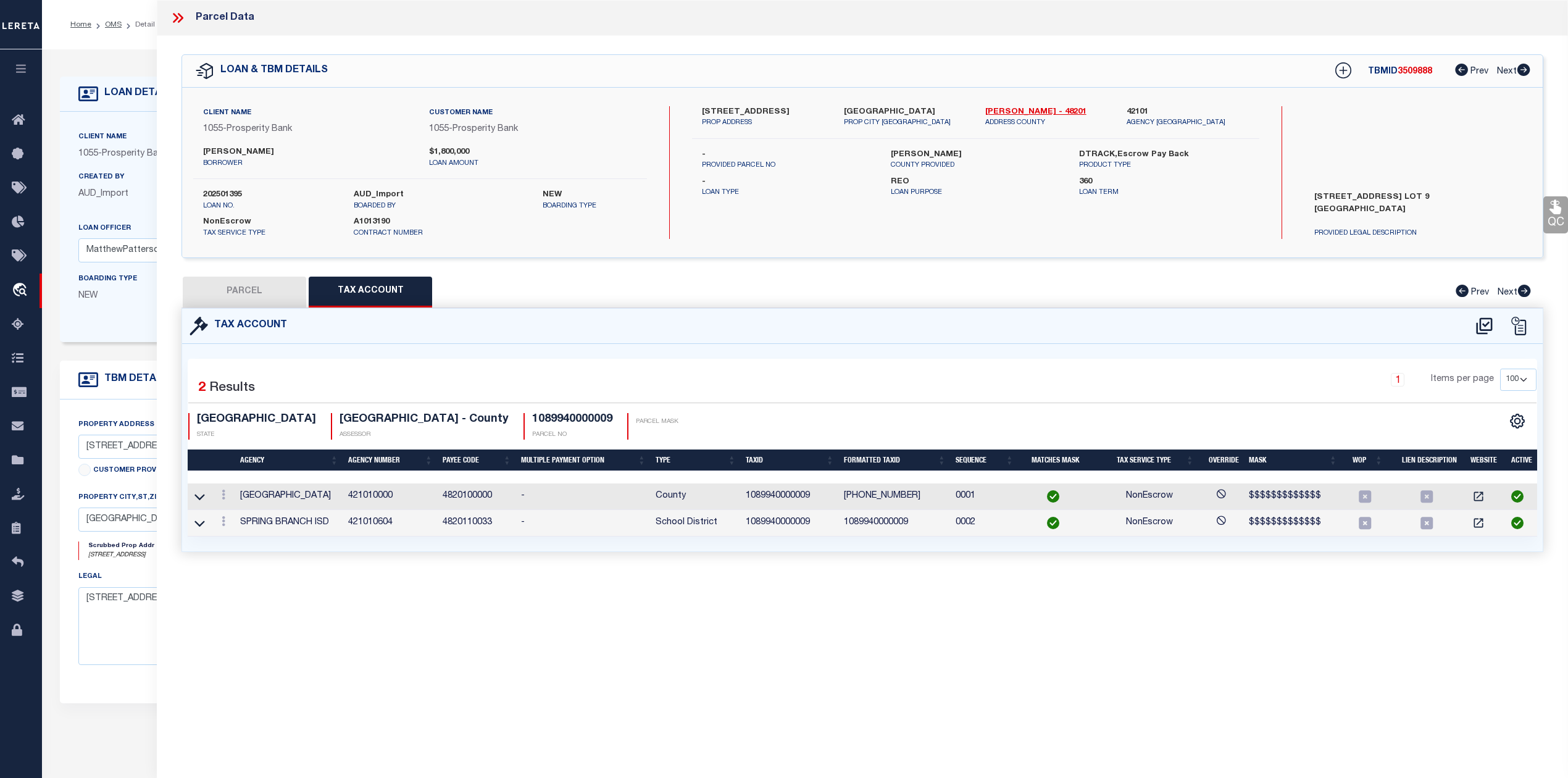
select select "100"
click at [262, 283] on button "PARCEL" at bounding box center [244, 292] width 124 height 31
select select "AS"
select select
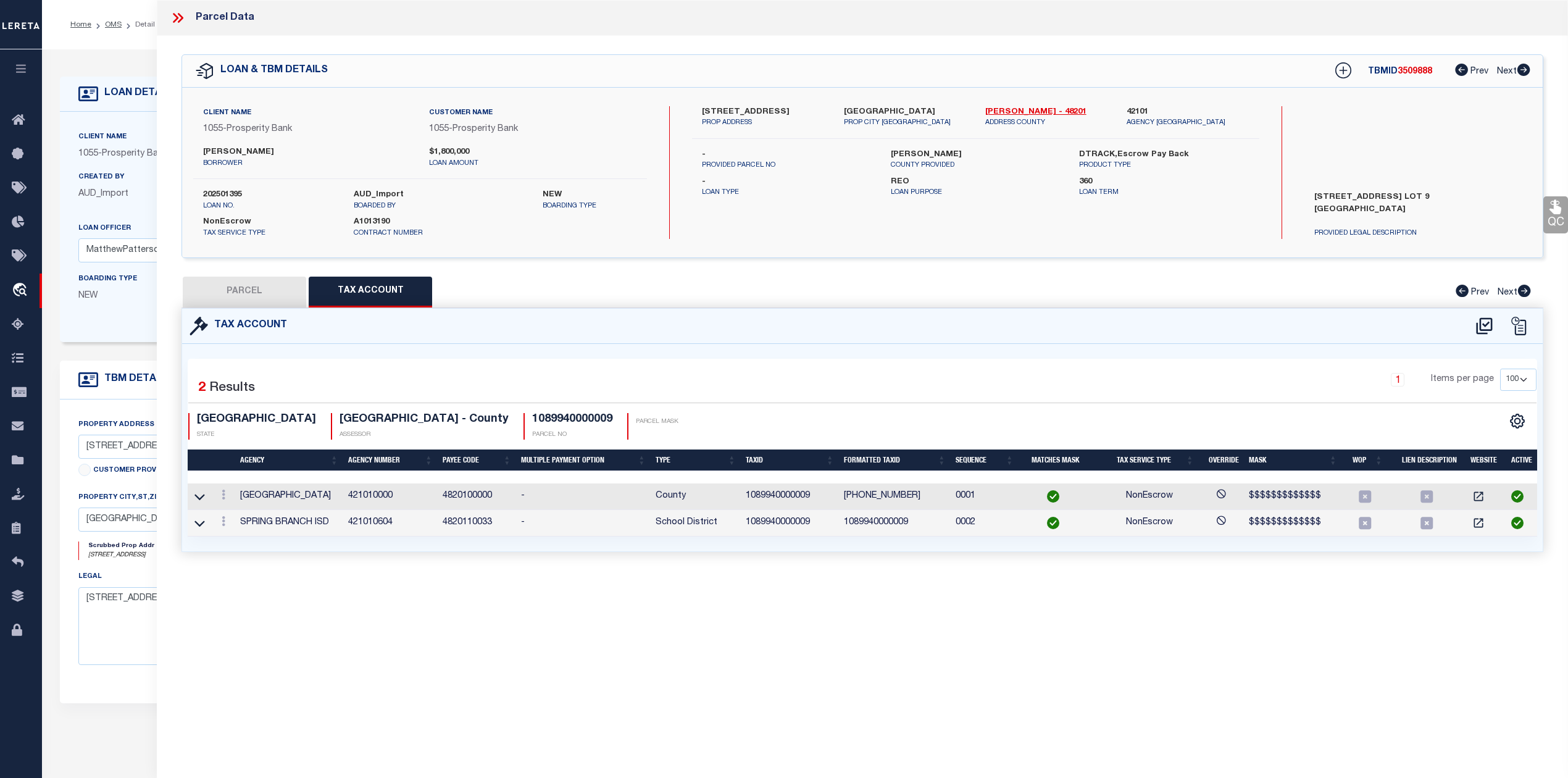
checkbox input "false"
select select "PC"
type input "MOE COLIN RDULTOWSKI ALEKSANDRA"
select select "AGW"
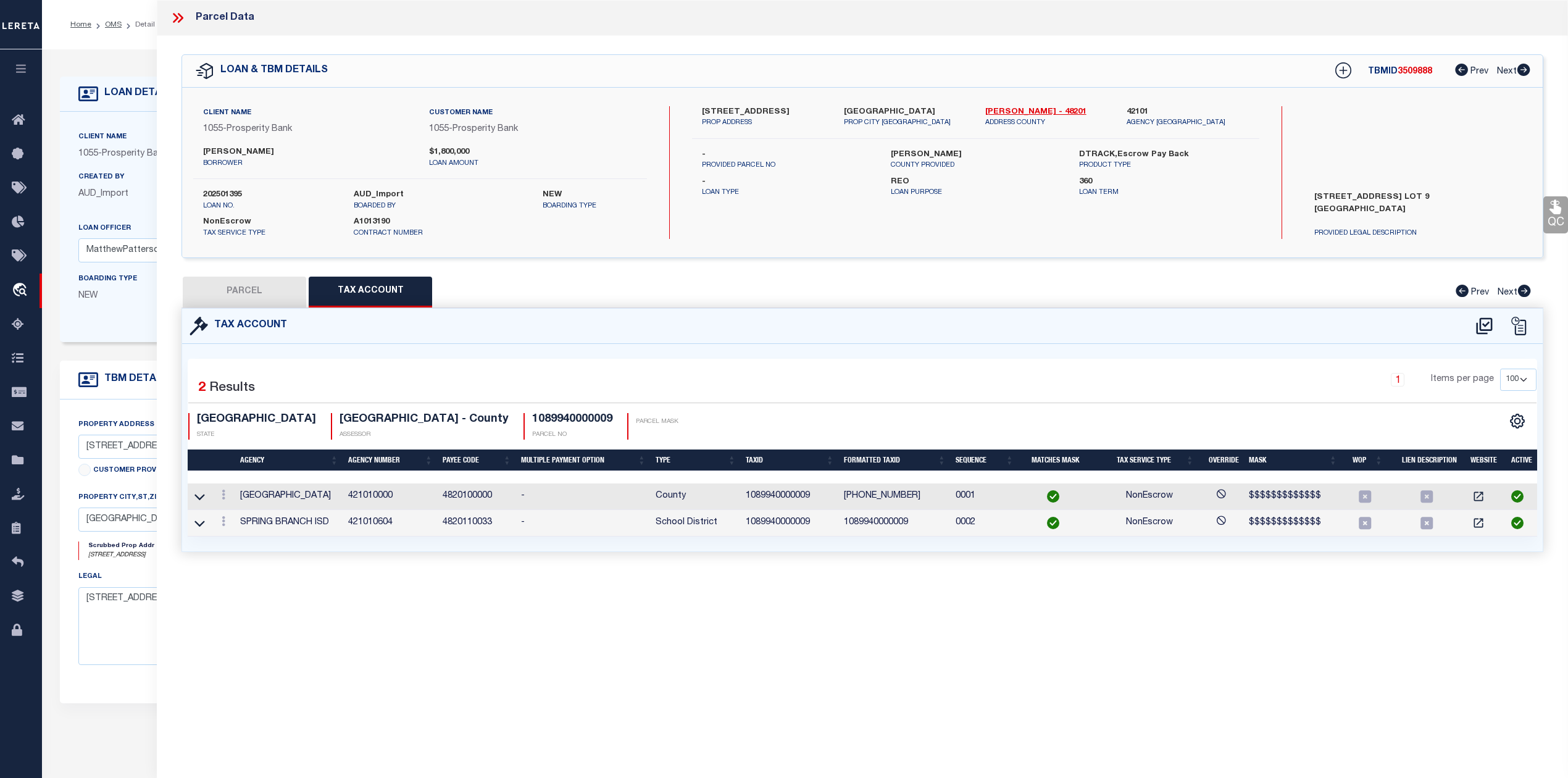
select select "LEG"
type input "9045 LARSTON ST"
type input "HOUSTON, TX 77055"
type textarea "LT 9 LARSTON COURT"
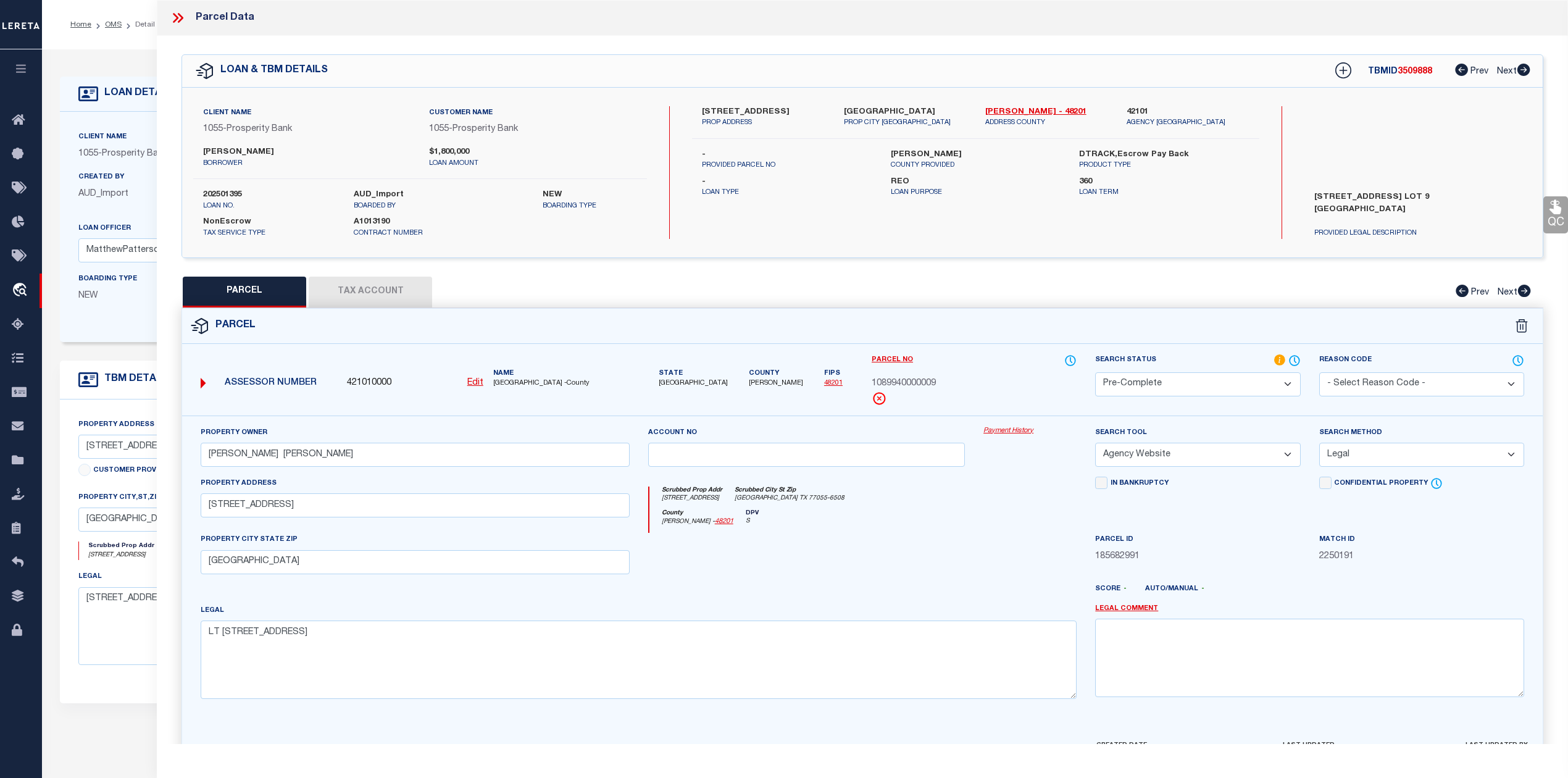
click at [179, 18] on icon at bounding box center [178, 18] width 16 height 16
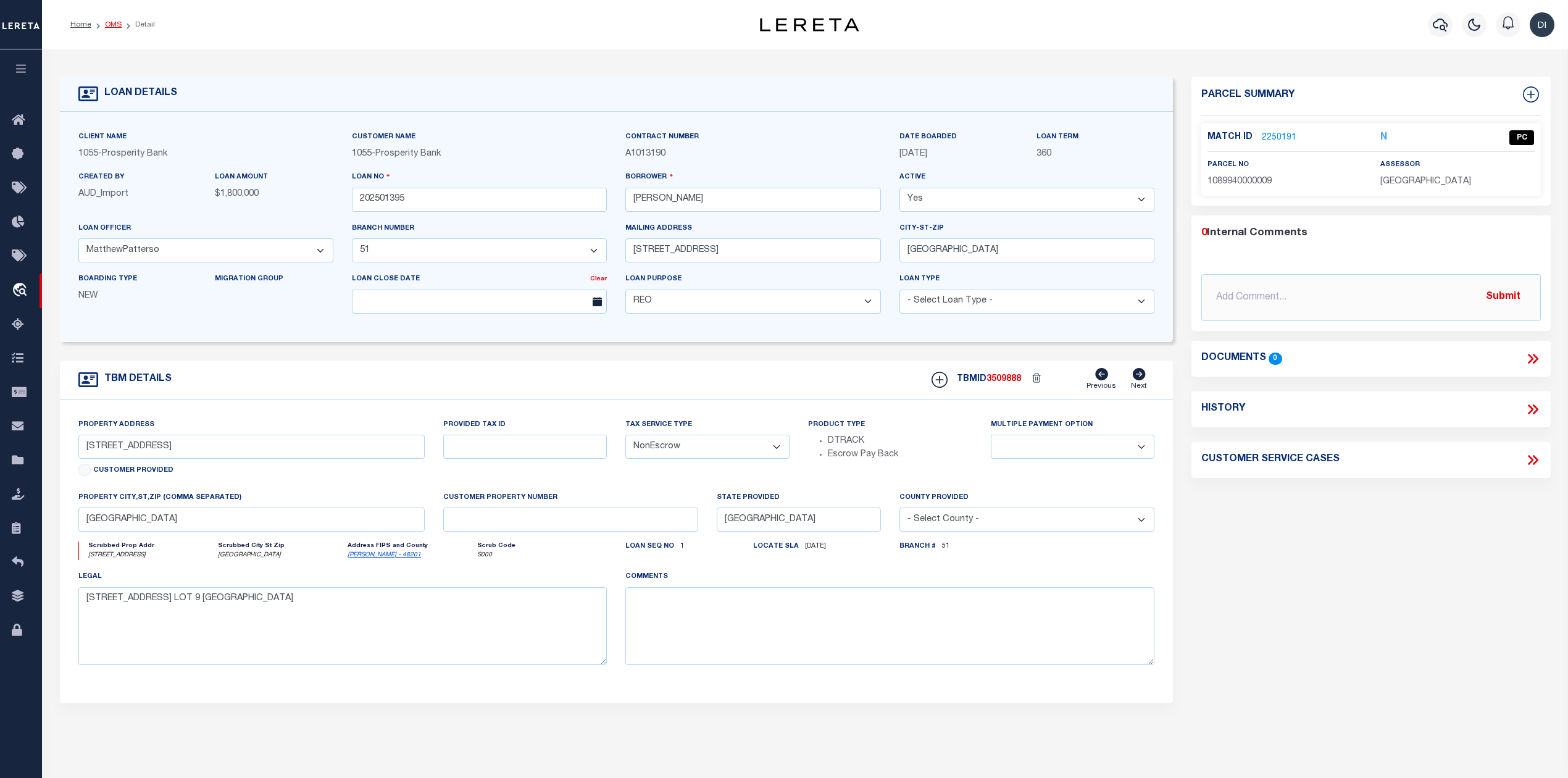
click at [107, 24] on link "OMS" at bounding box center [113, 24] width 16 height 7
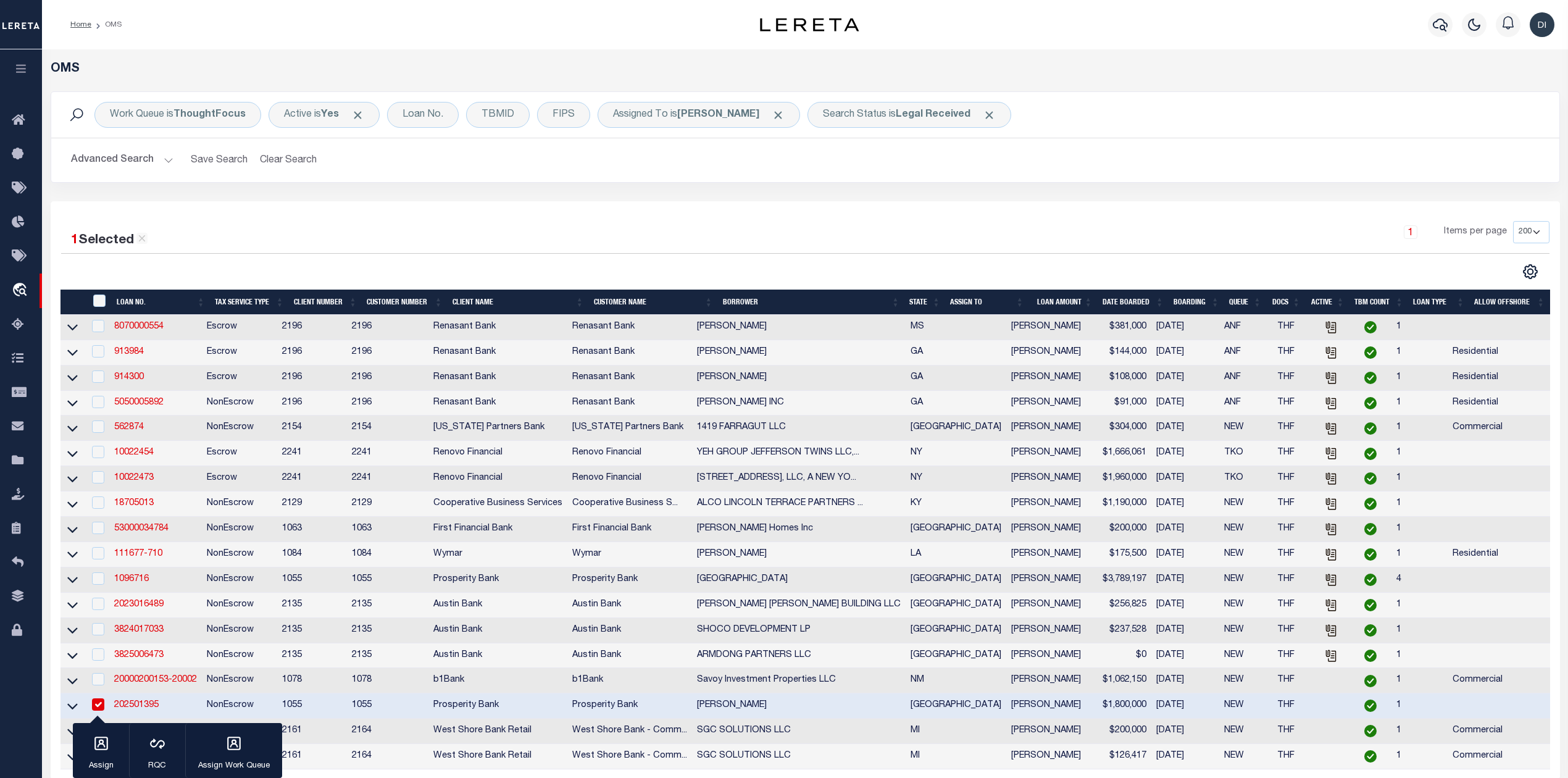
click at [721, 278] on div at bounding box center [433, 272] width 744 height 16
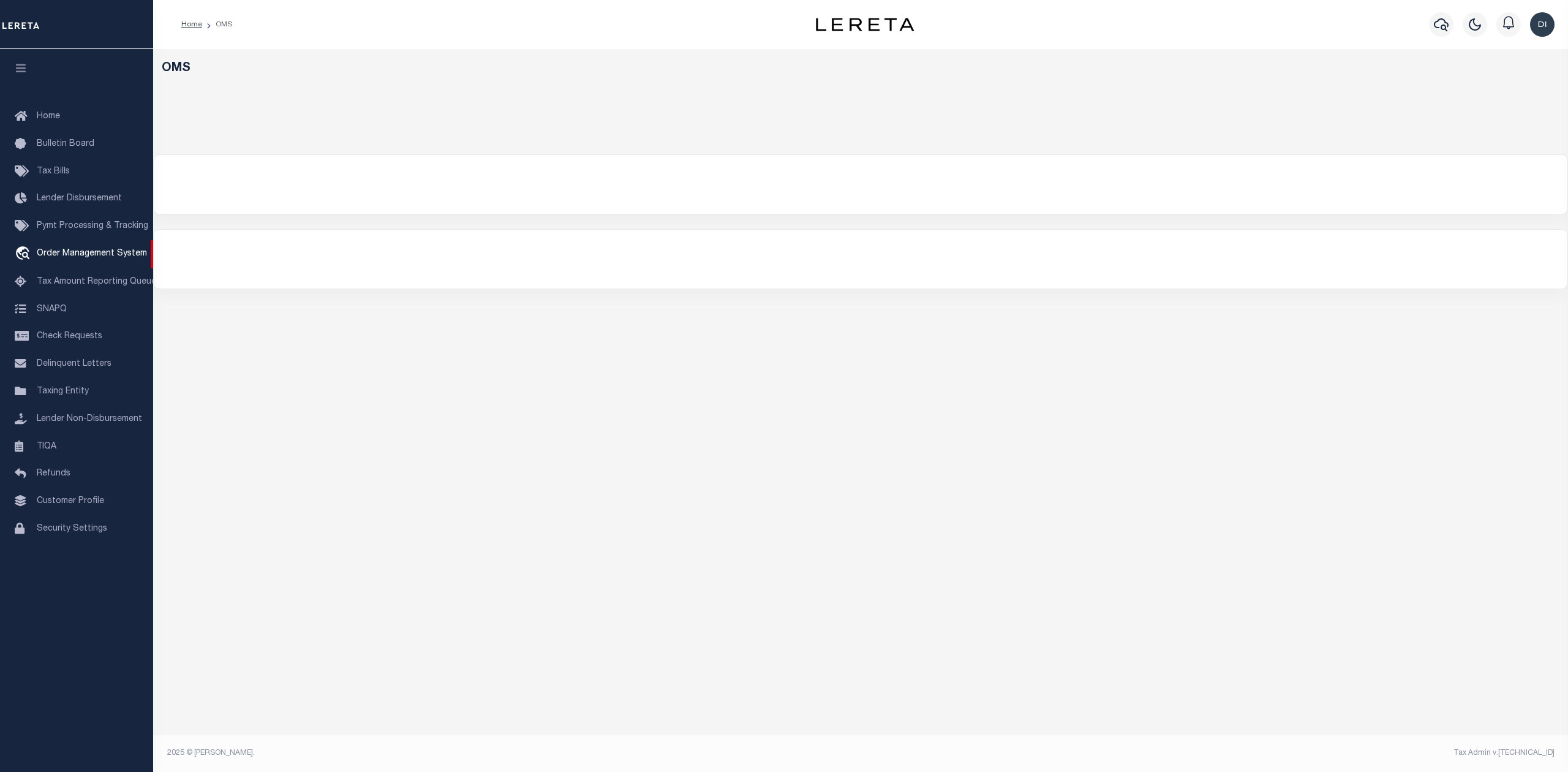
select select "200"
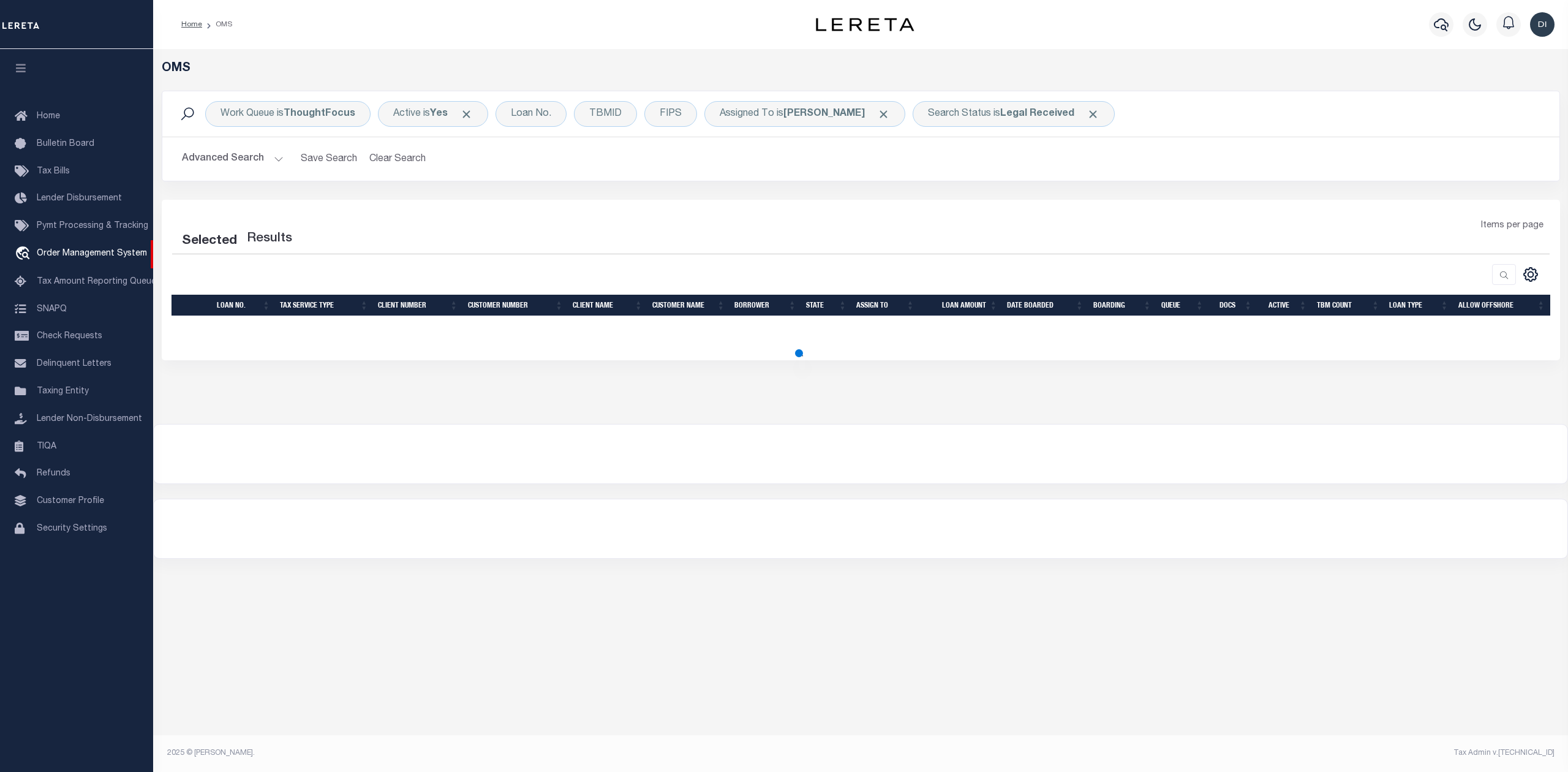
select select "200"
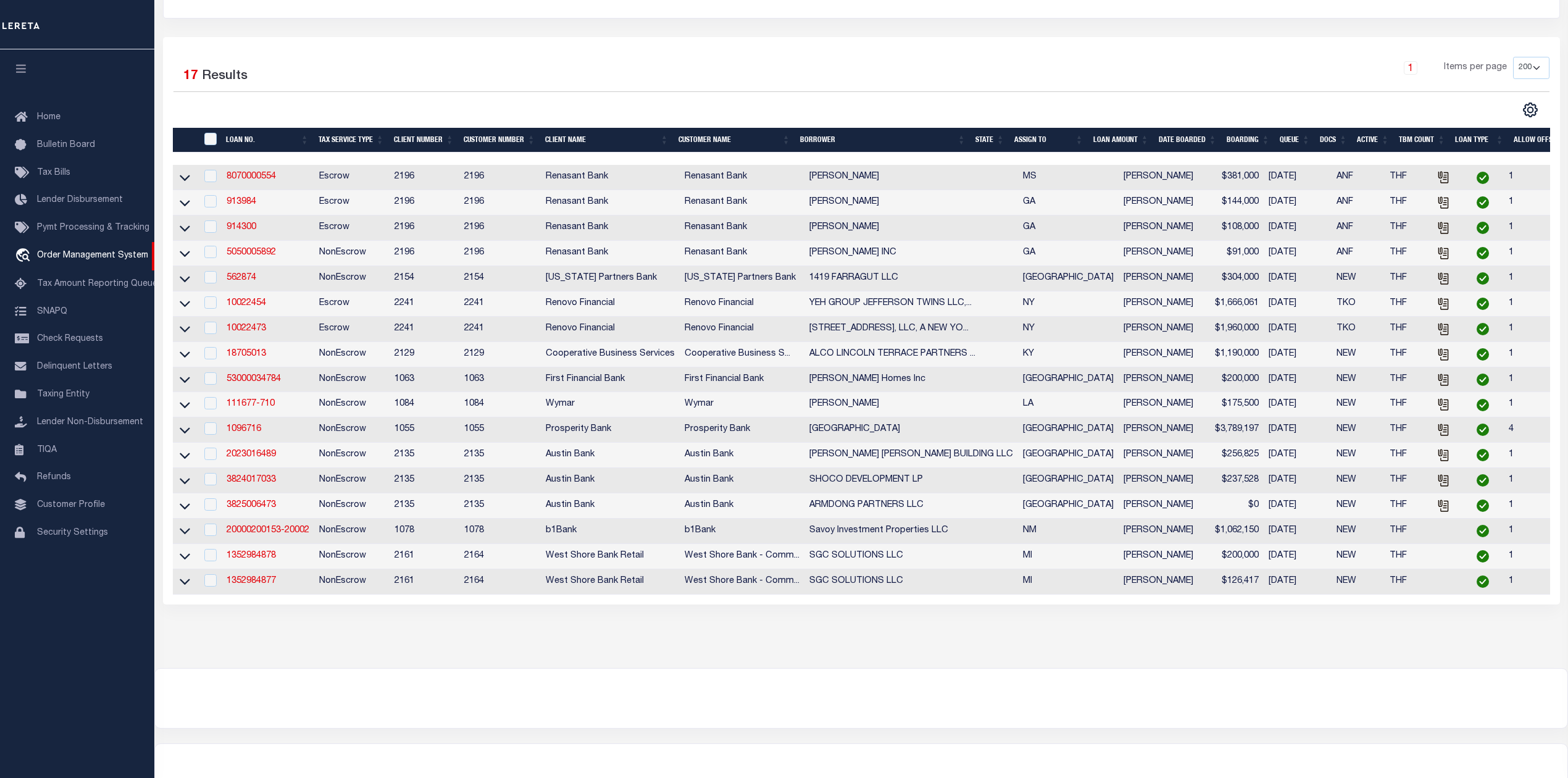
scroll to position [232, 0]
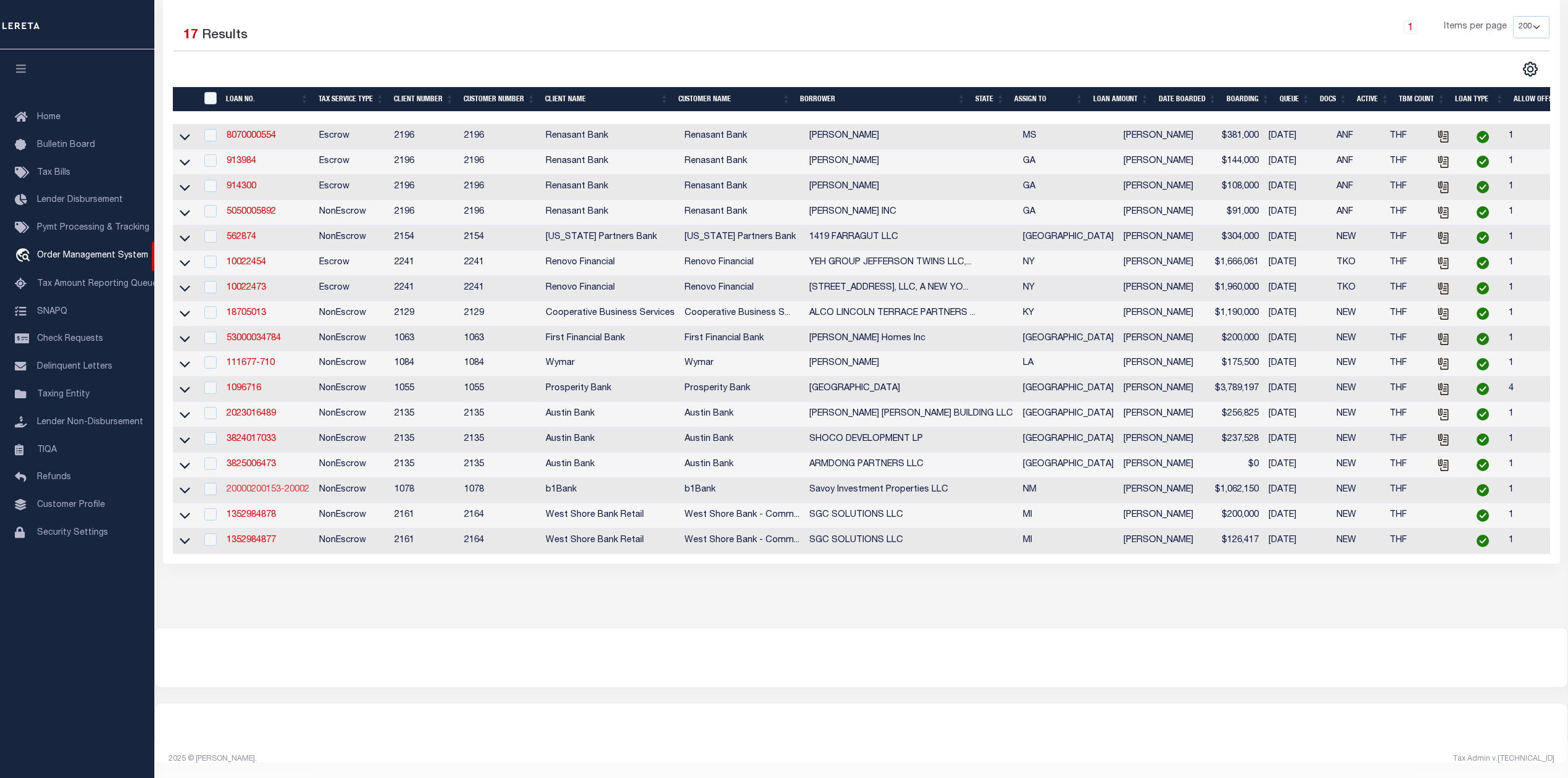
click at [256, 486] on link "20000200153-20002" at bounding box center [268, 490] width 83 height 9
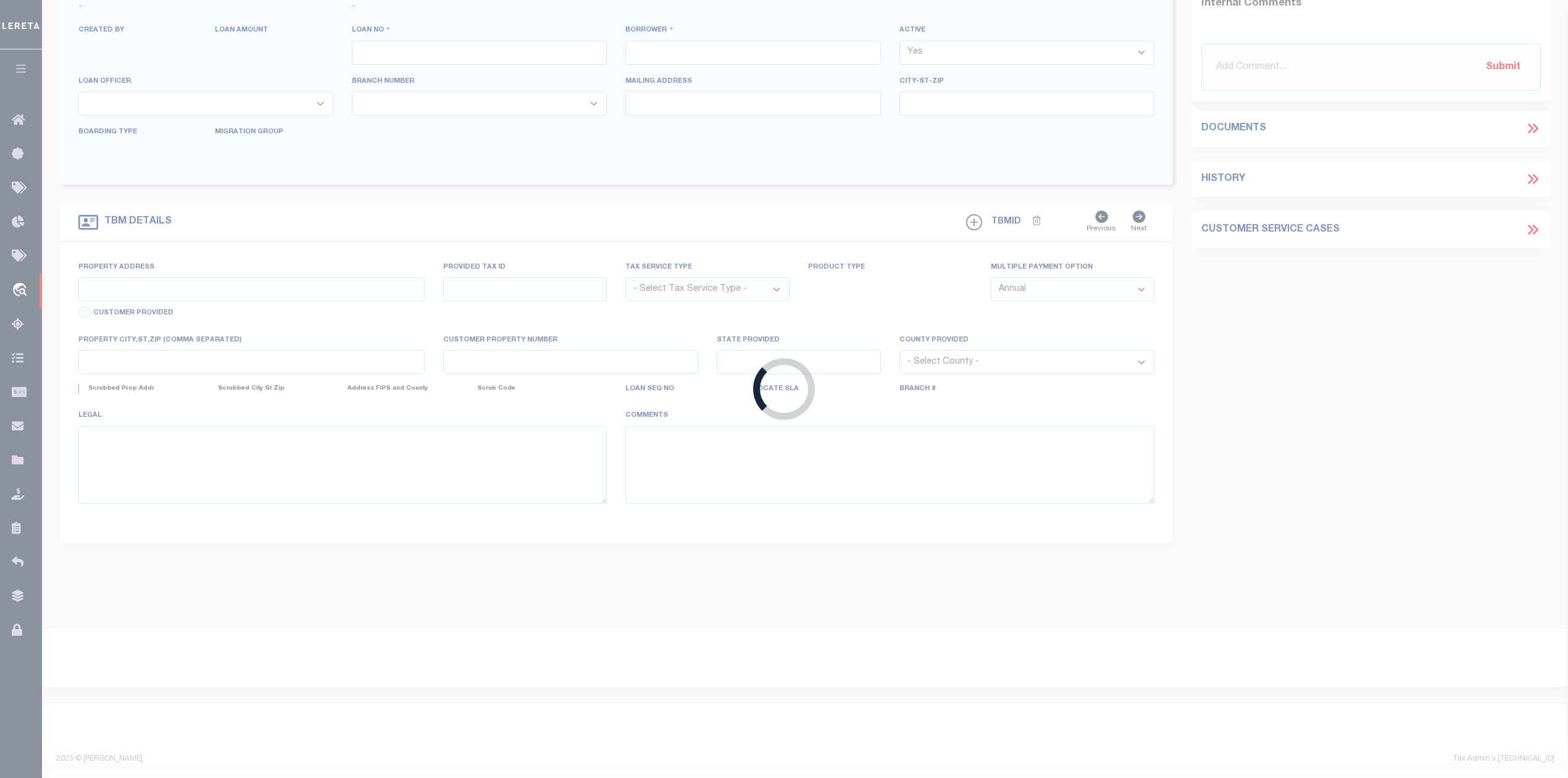
type input "20000200153-20002"
type input "Savoy Investment Properties LLC"
select select
type input "[DATE]"
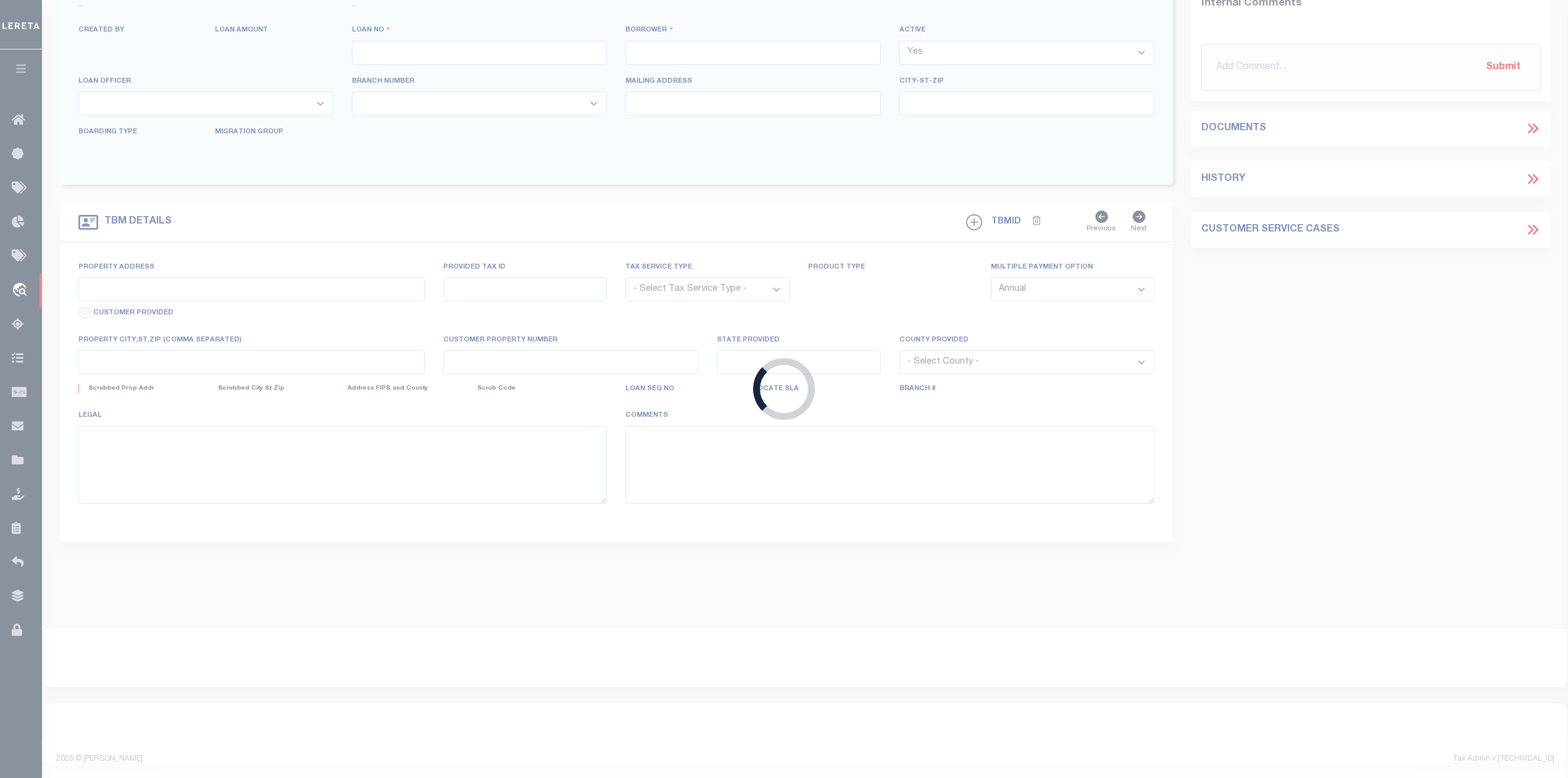
select select "20"
select select "NonEscrow"
type input "805 South Main Street,"
type input "Las Cruces NM 88001"
type input "4007135252486"
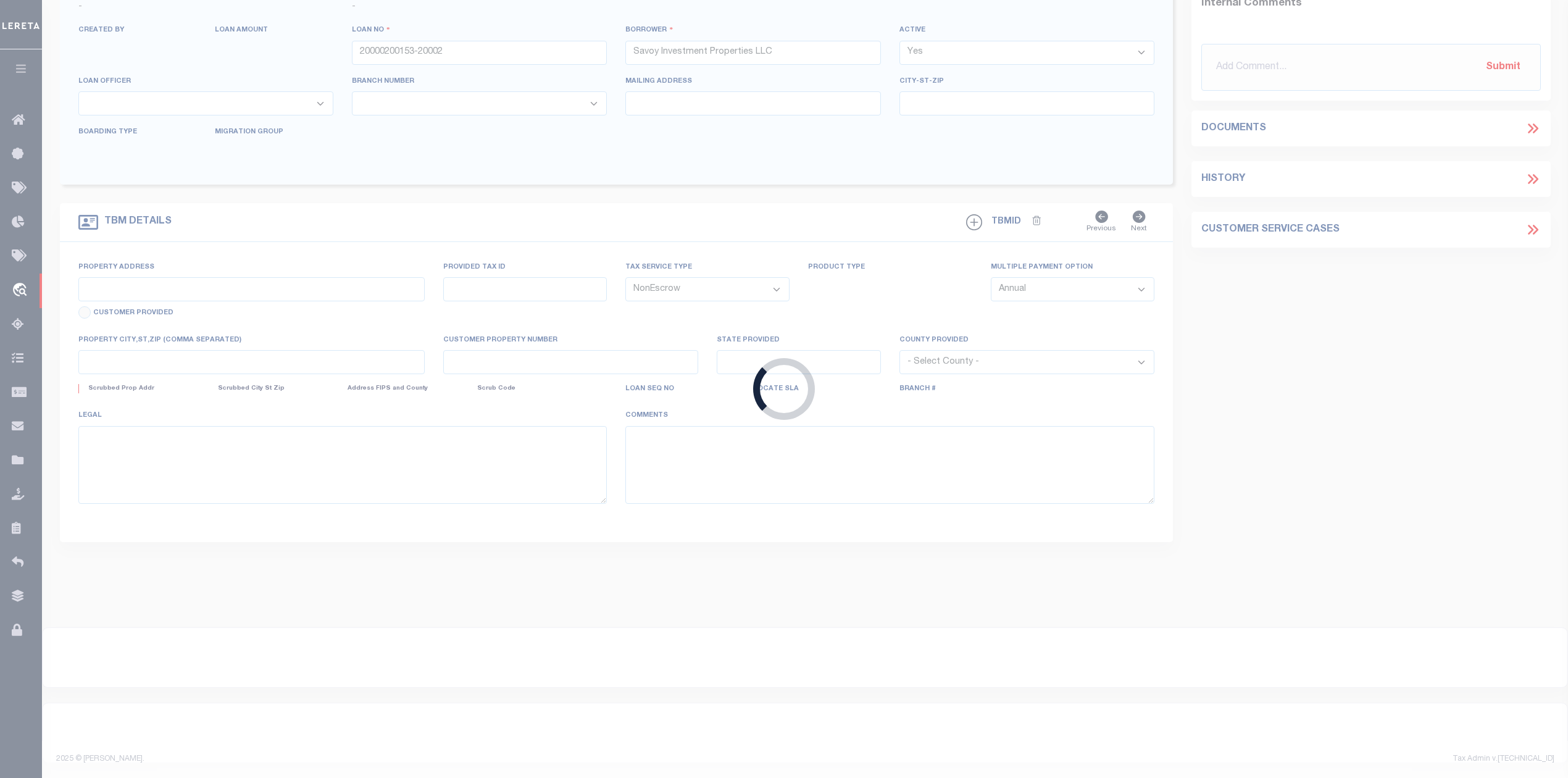
type input "NM"
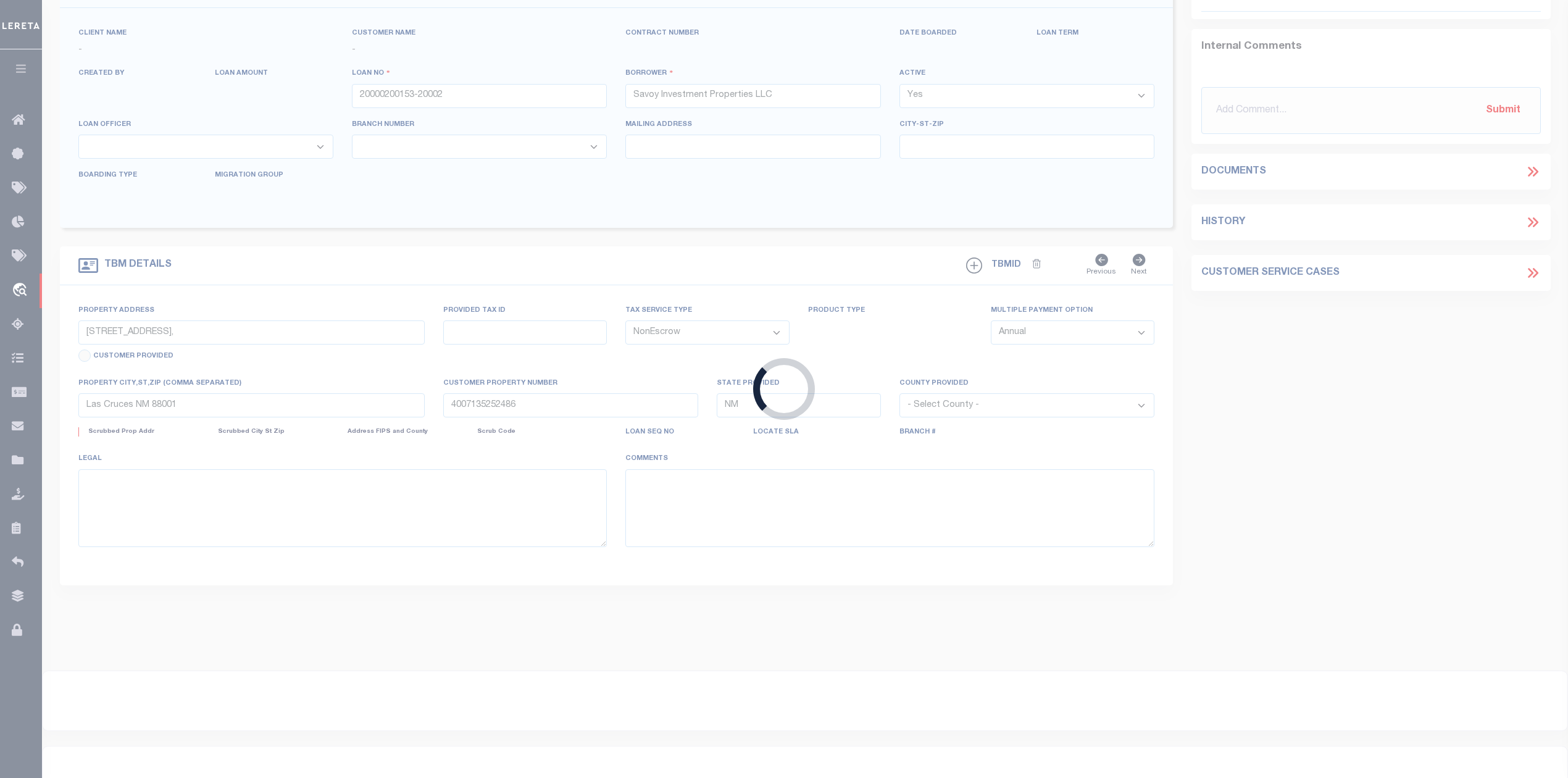
select select
type textarea "A tract of land situated in the City of Las Cruces, Dona Ana County, New Mexico…"
select select "3836"
select select "470"
select select "2"
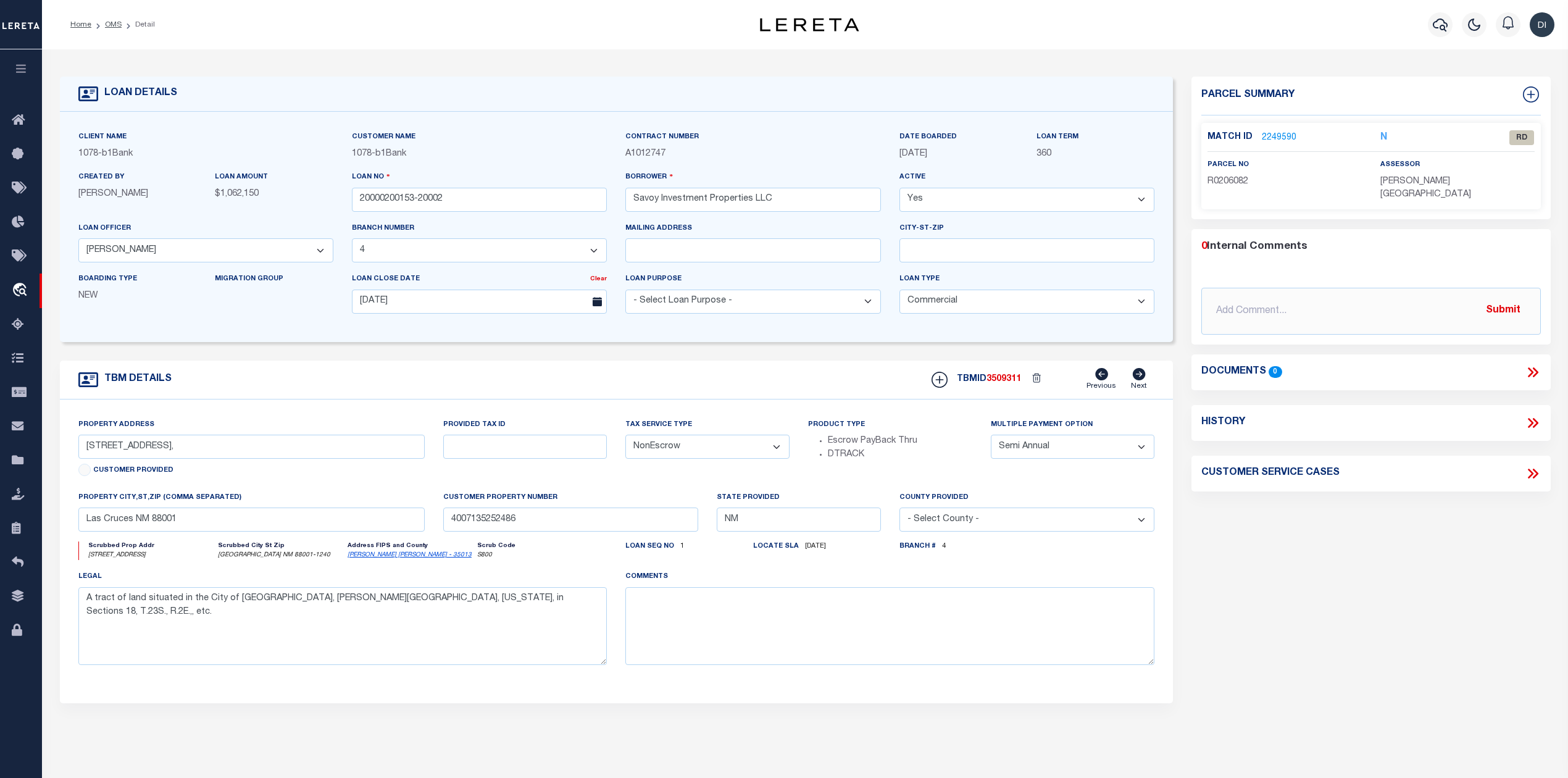
click at [1276, 136] on link "2249590" at bounding box center [1279, 138] width 34 height 13
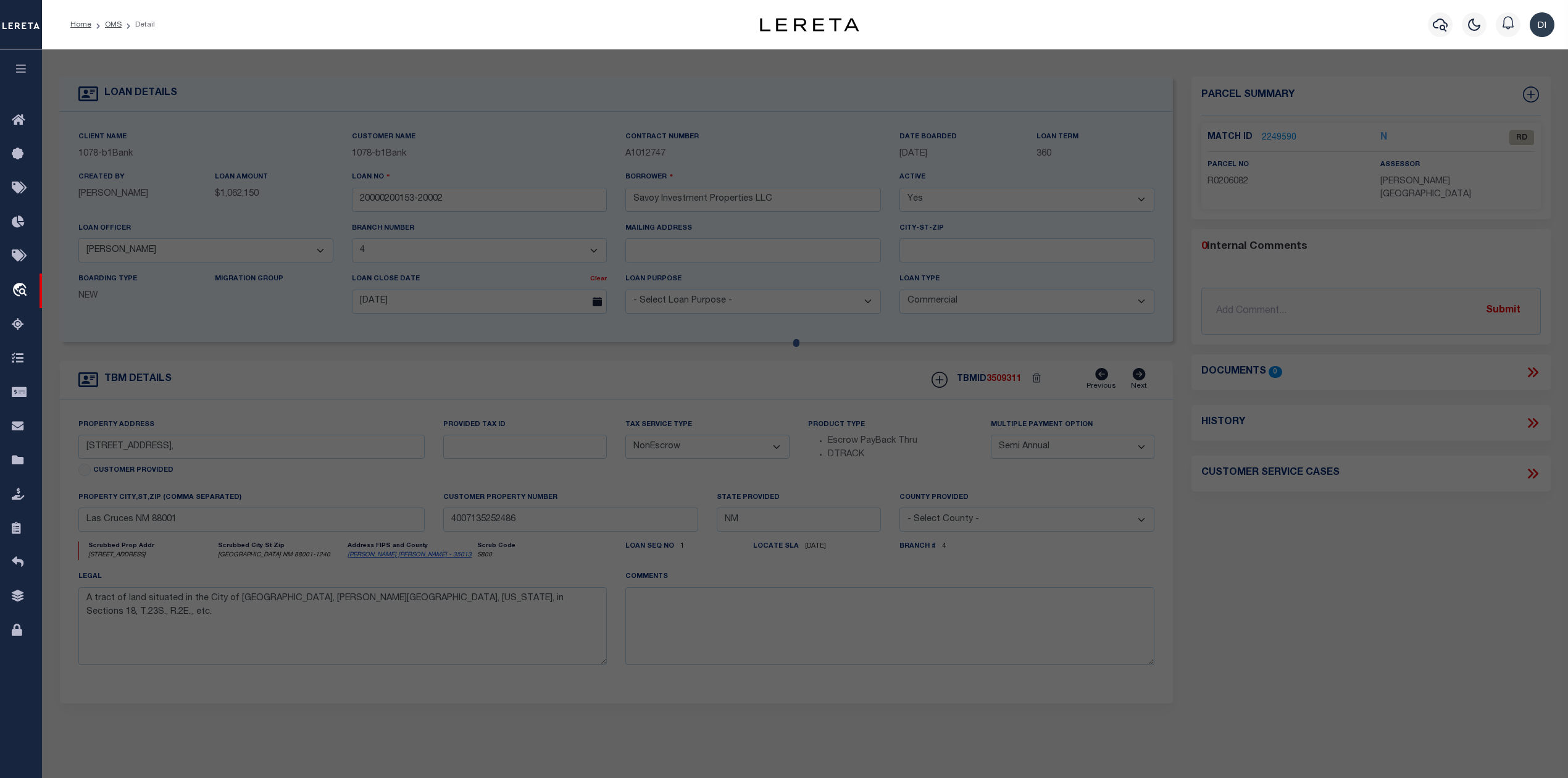
checkbox input "false"
select select "RD"
type input "LA AROMA DE CUBA LLC"
select select "ATL"
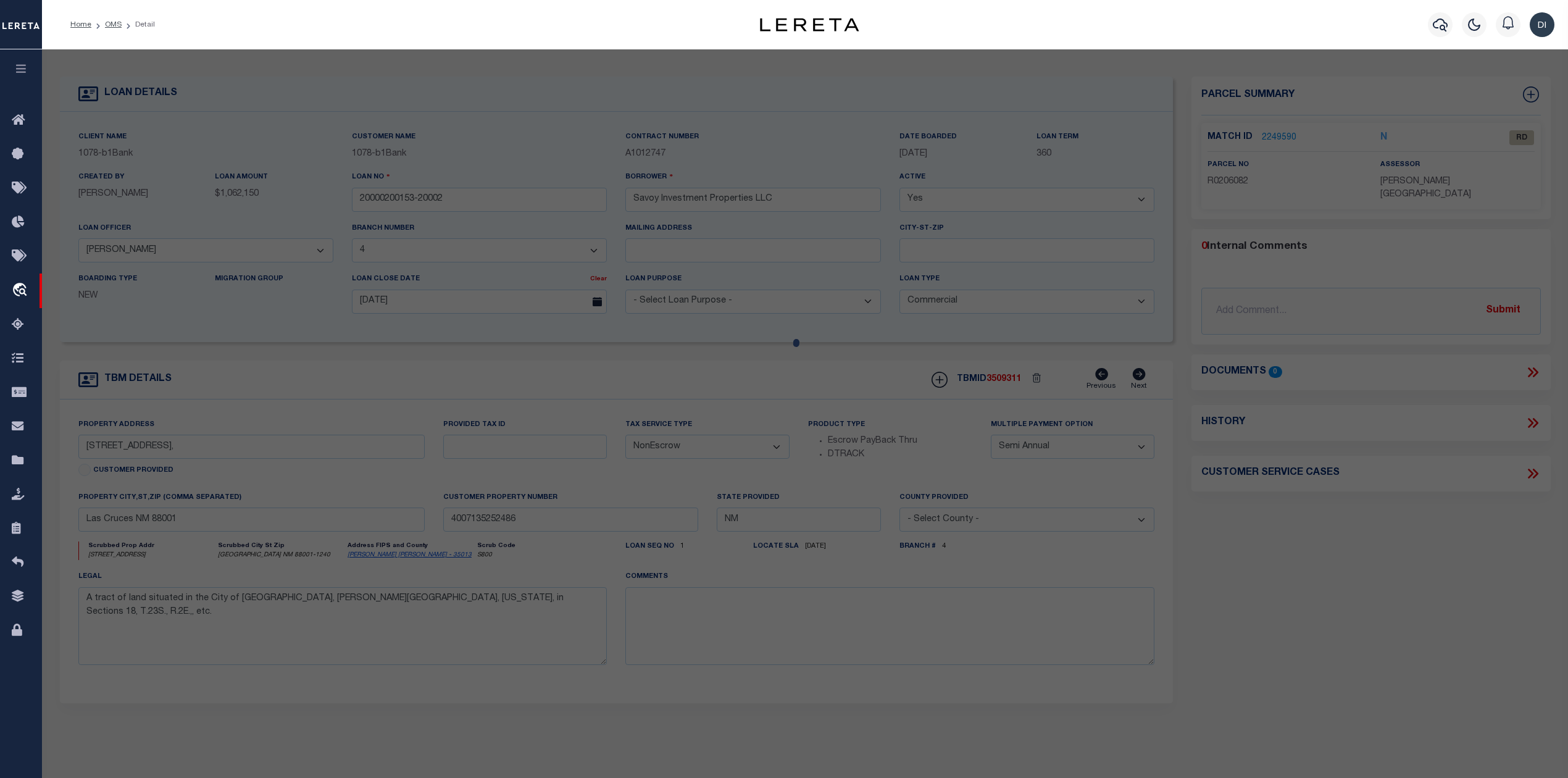
select select "ADD"
type input "805 S MAIN ST"
checkbox input "false"
type input "LAS CRUCES, NM 88001"
type textarea "S: 19 T: 23S R: 2E BRM 9A TR 6A, INSTRUMENT #2406255"
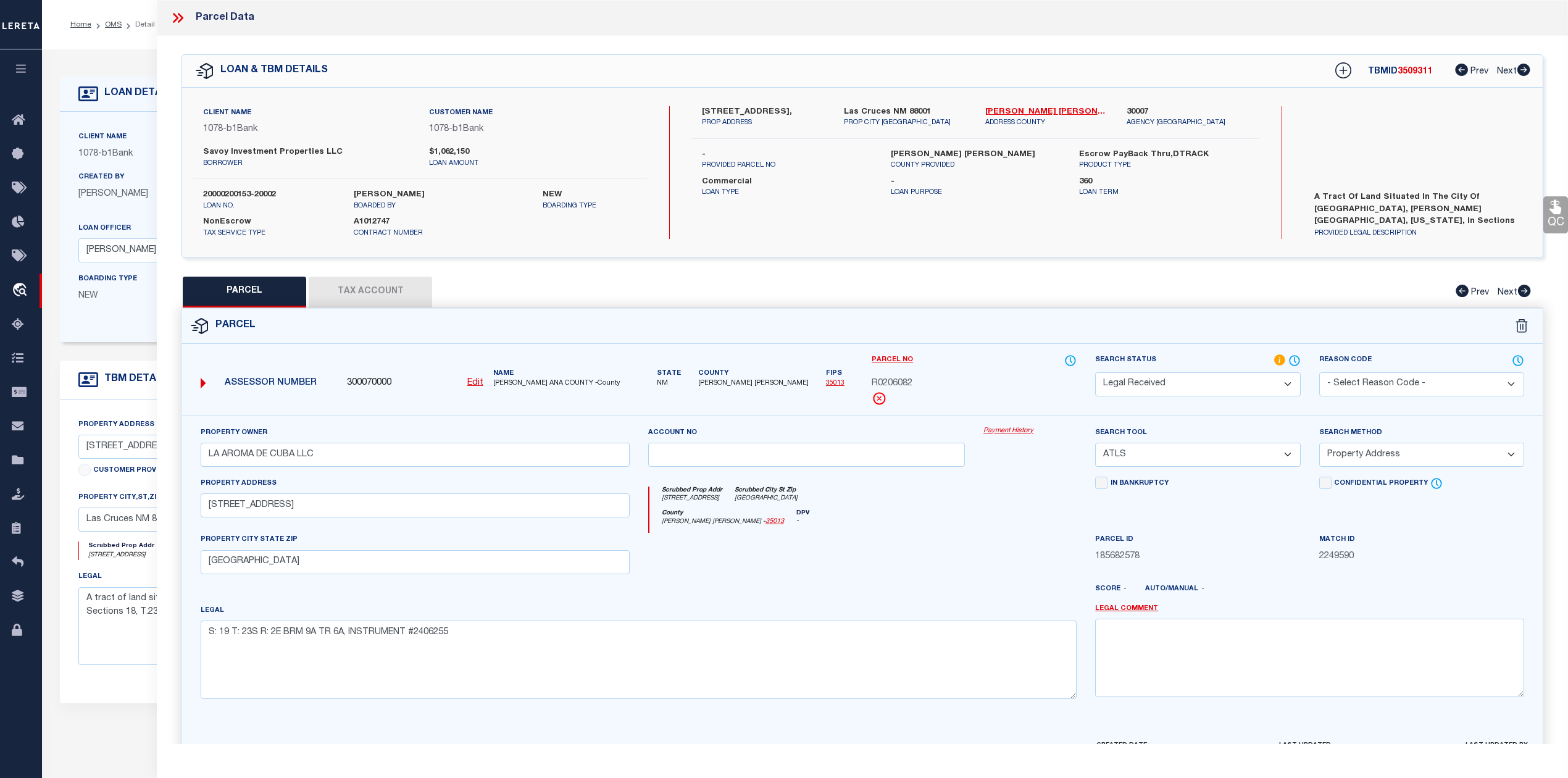
click at [1004, 269] on div "QC QC QC" at bounding box center [863, 410] width 1412 height 748
click at [1011, 110] on link "Dona Ana - 35013" at bounding box center [1047, 112] width 123 height 12
click at [807, 149] on label "-" at bounding box center [787, 155] width 169 height 12
click at [891, 381] on span "R0206082" at bounding box center [892, 384] width 41 height 14
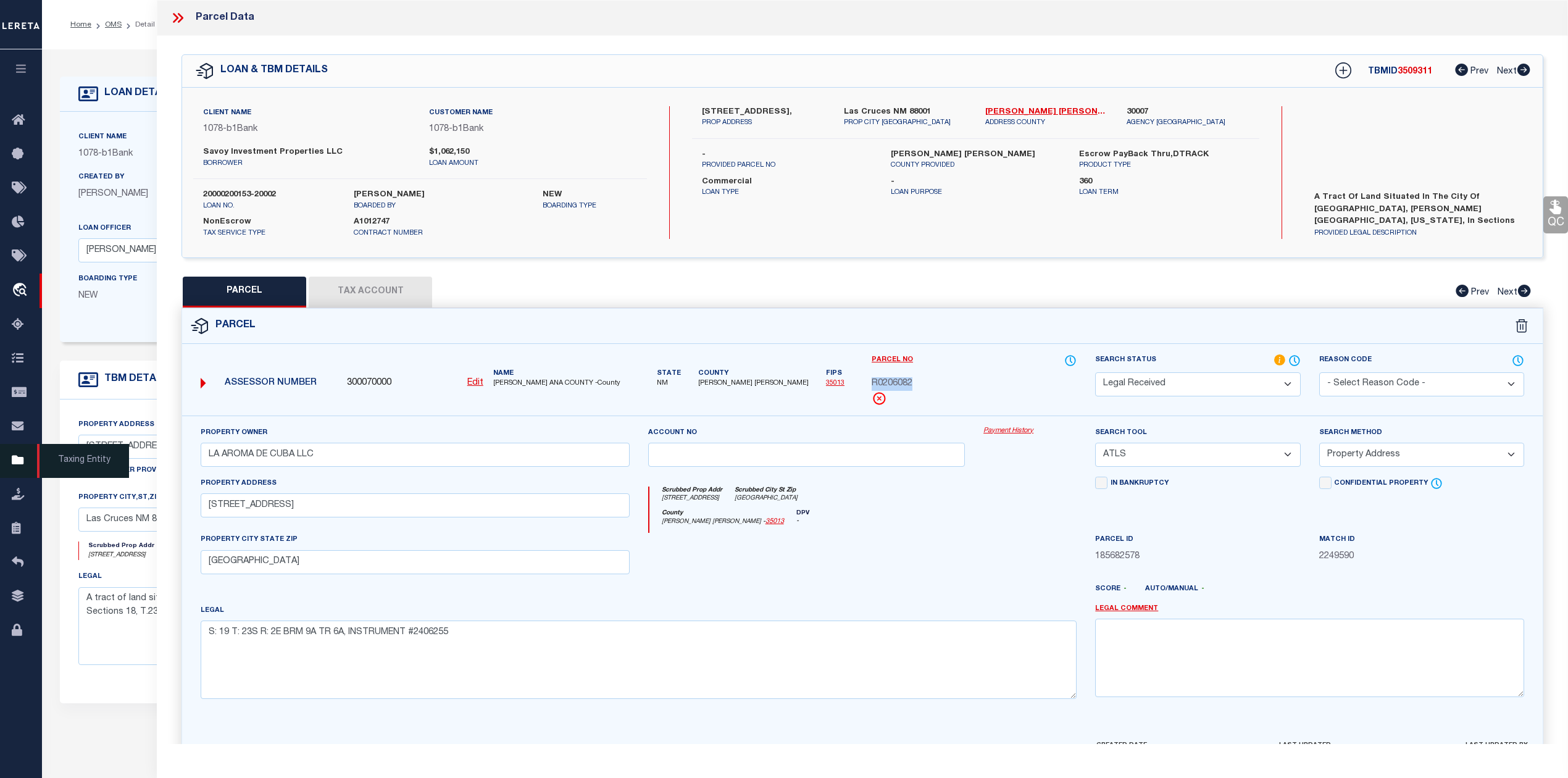
copy span "R0206082"
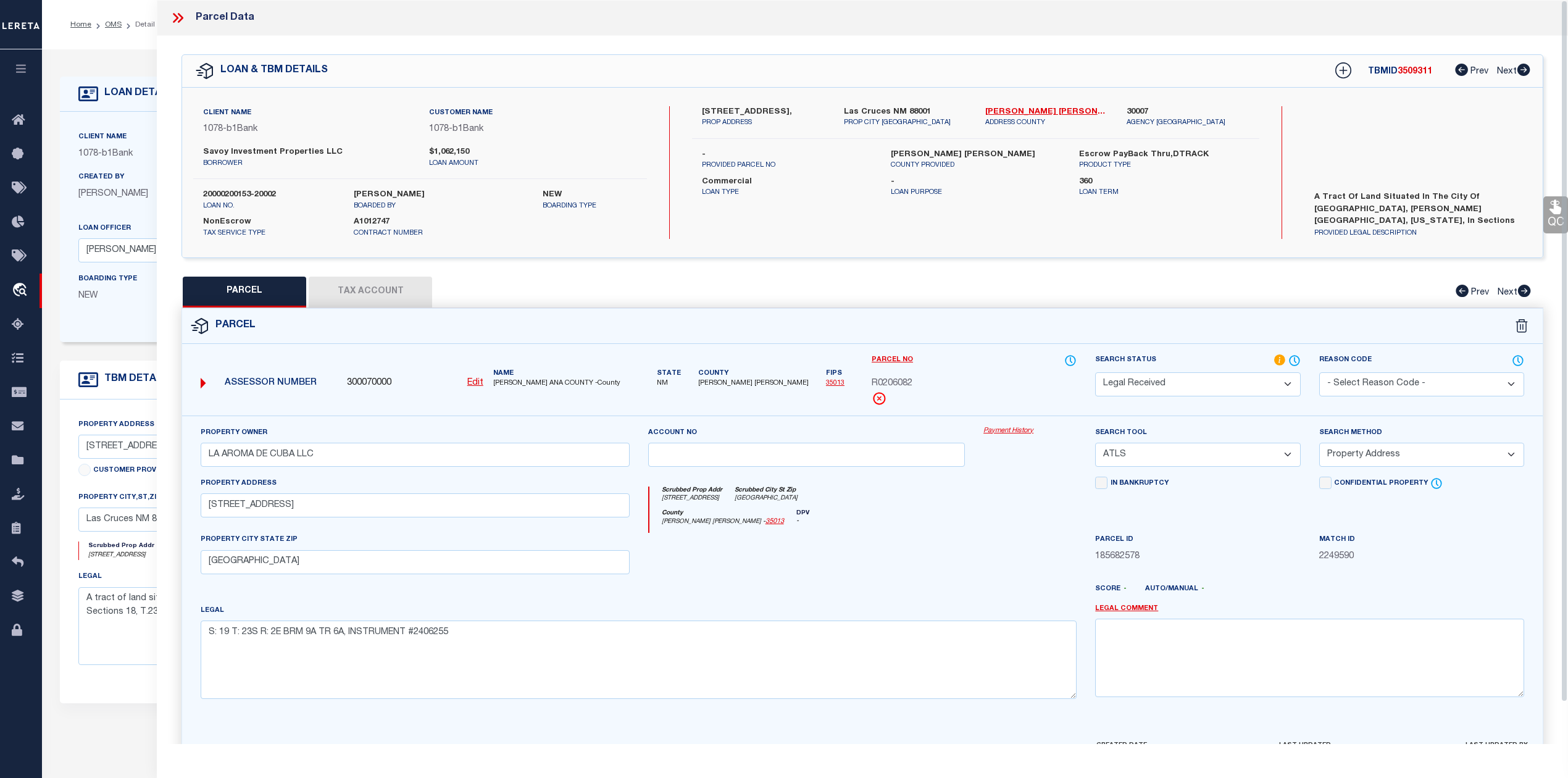
click at [983, 199] on div "805 South Main Street, PROP ADDRESS Las Cruces NM 88001 PROP CITY ST ZIP Dona A…" at bounding box center [976, 172] width 567 height 133
click at [132, 635] on textarea "A tract of land situated in the City of Las Cruces, Dona Ana County, New Mexico…" at bounding box center [343, 626] width 529 height 78
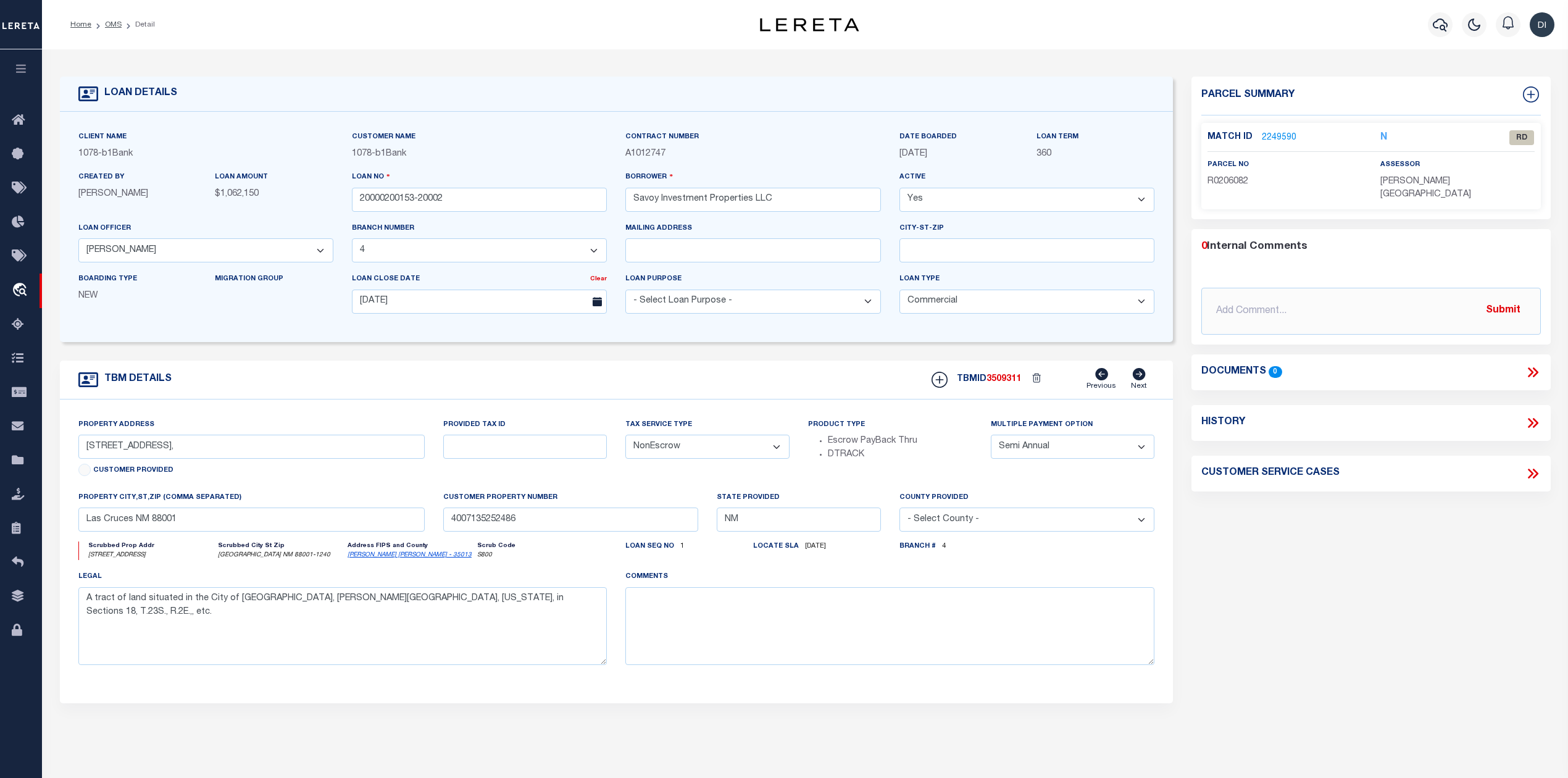
click at [1272, 139] on link "2249590" at bounding box center [1279, 138] width 34 height 13
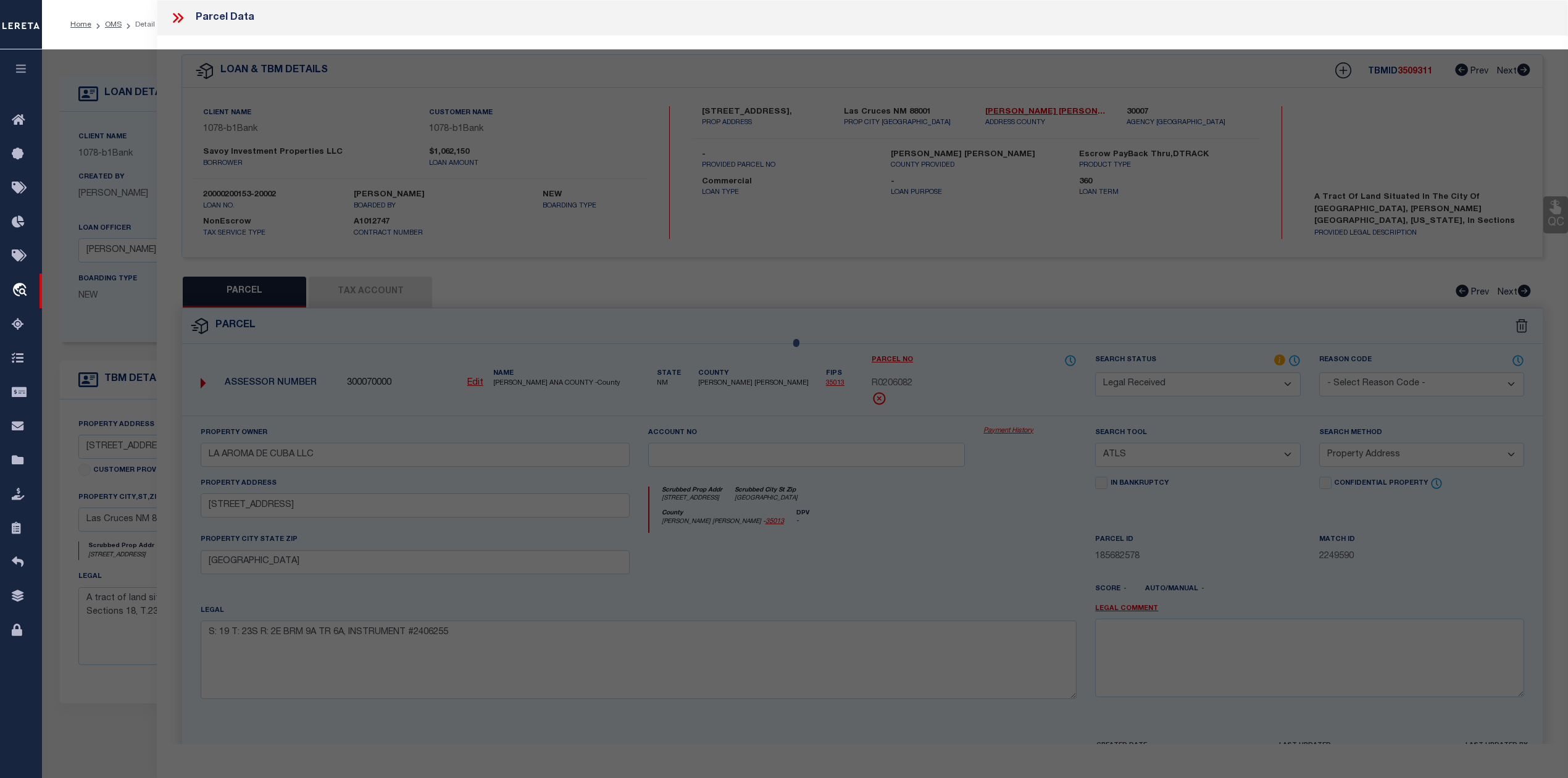
select select "AS"
select select
checkbox input "false"
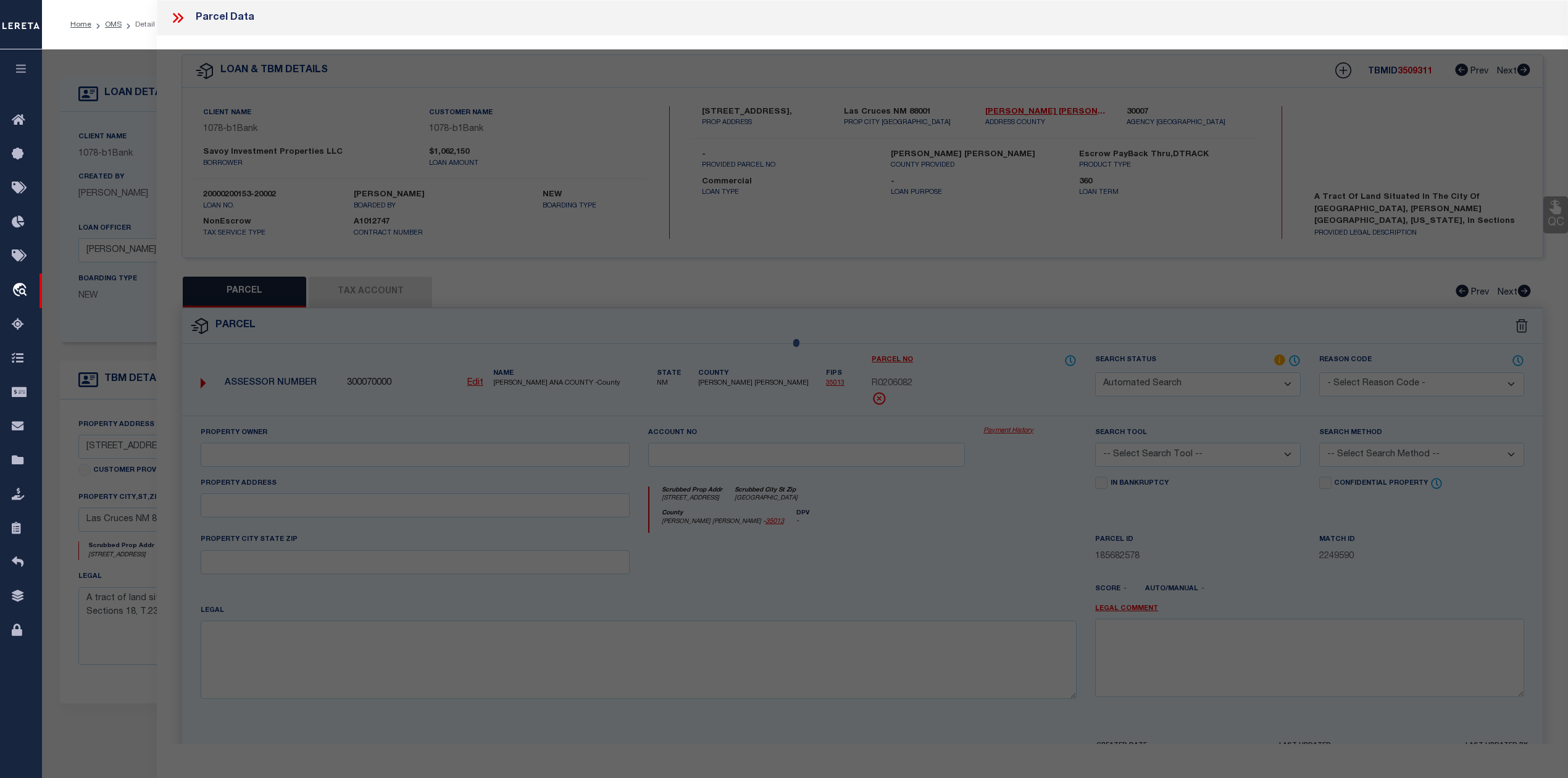
select select "RD"
type input "LA AROMA DE CUBA LLC"
select select "ATL"
select select "ADD"
type input "805 S MAIN ST"
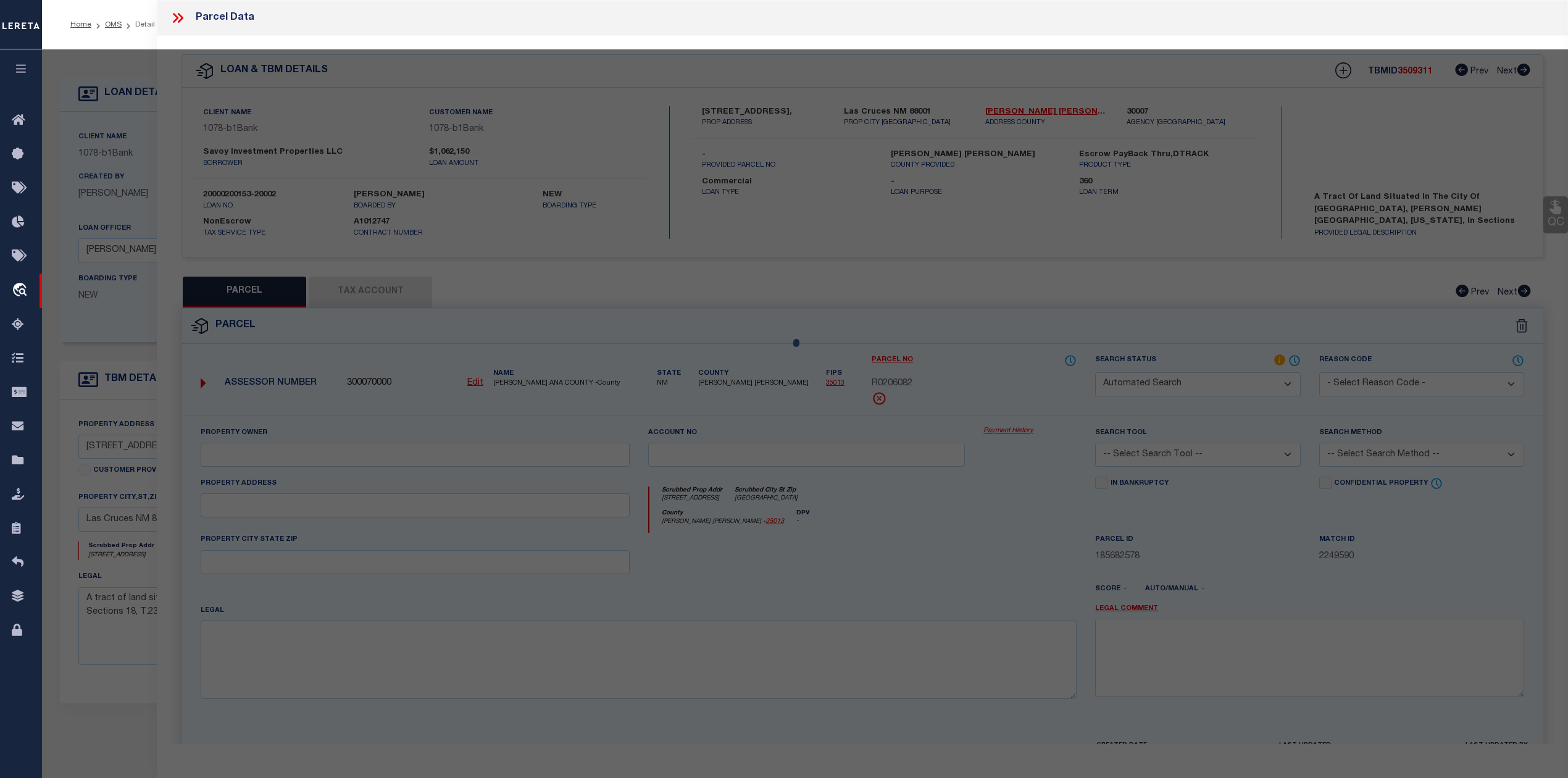
checkbox input "false"
type input "LAS CRUCES, NM 88001"
type textarea "S: 19 T: 23S R: 2E BRM 9A TR 6A, INSTRUMENT #2406255"
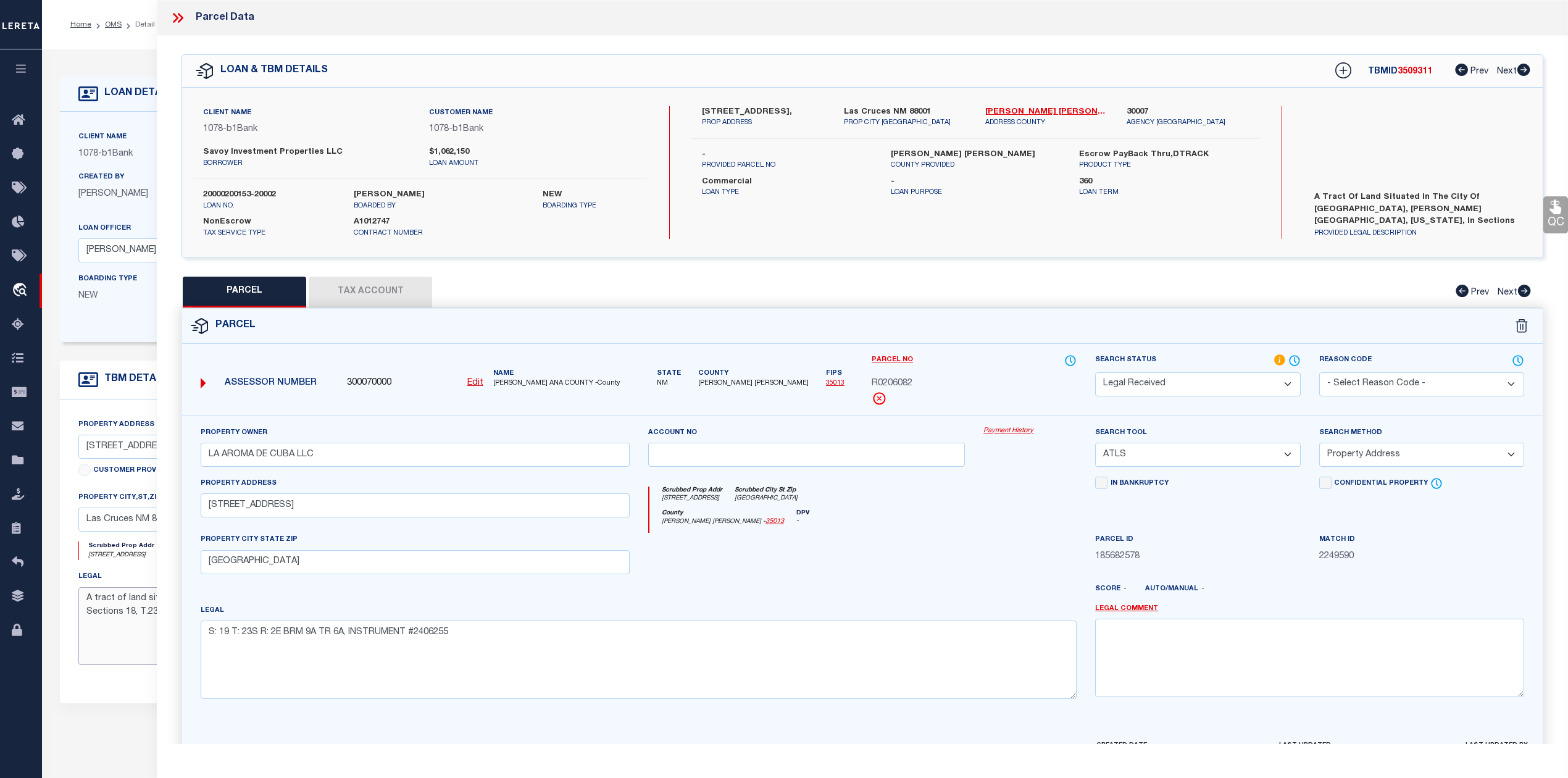
click at [116, 648] on textarea "A tract of land situated in the City of Las Cruces, Dona Ana County, New Mexico…" at bounding box center [343, 626] width 529 height 78
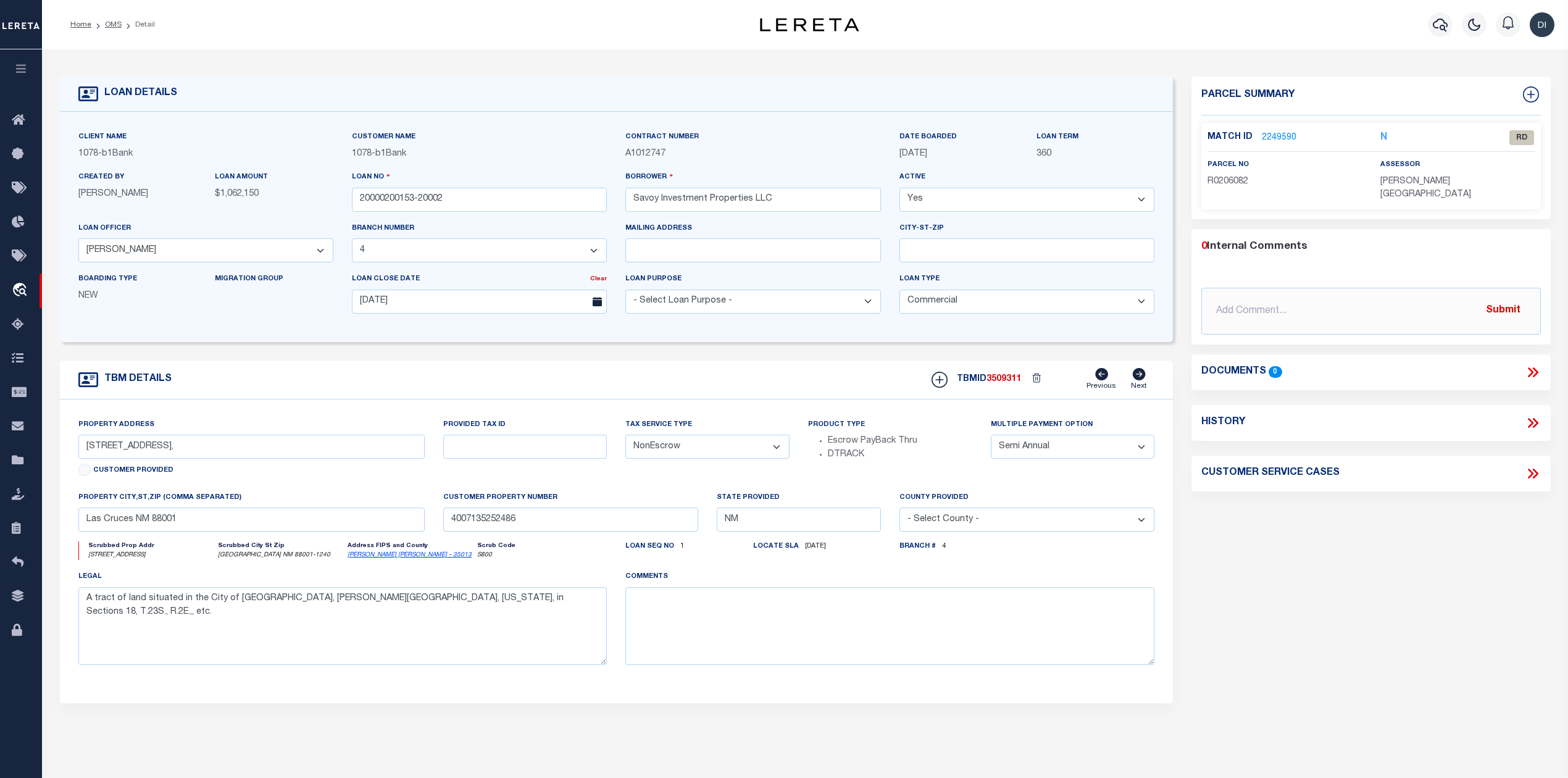
click at [1280, 136] on link "2249590" at bounding box center [1279, 138] width 34 height 13
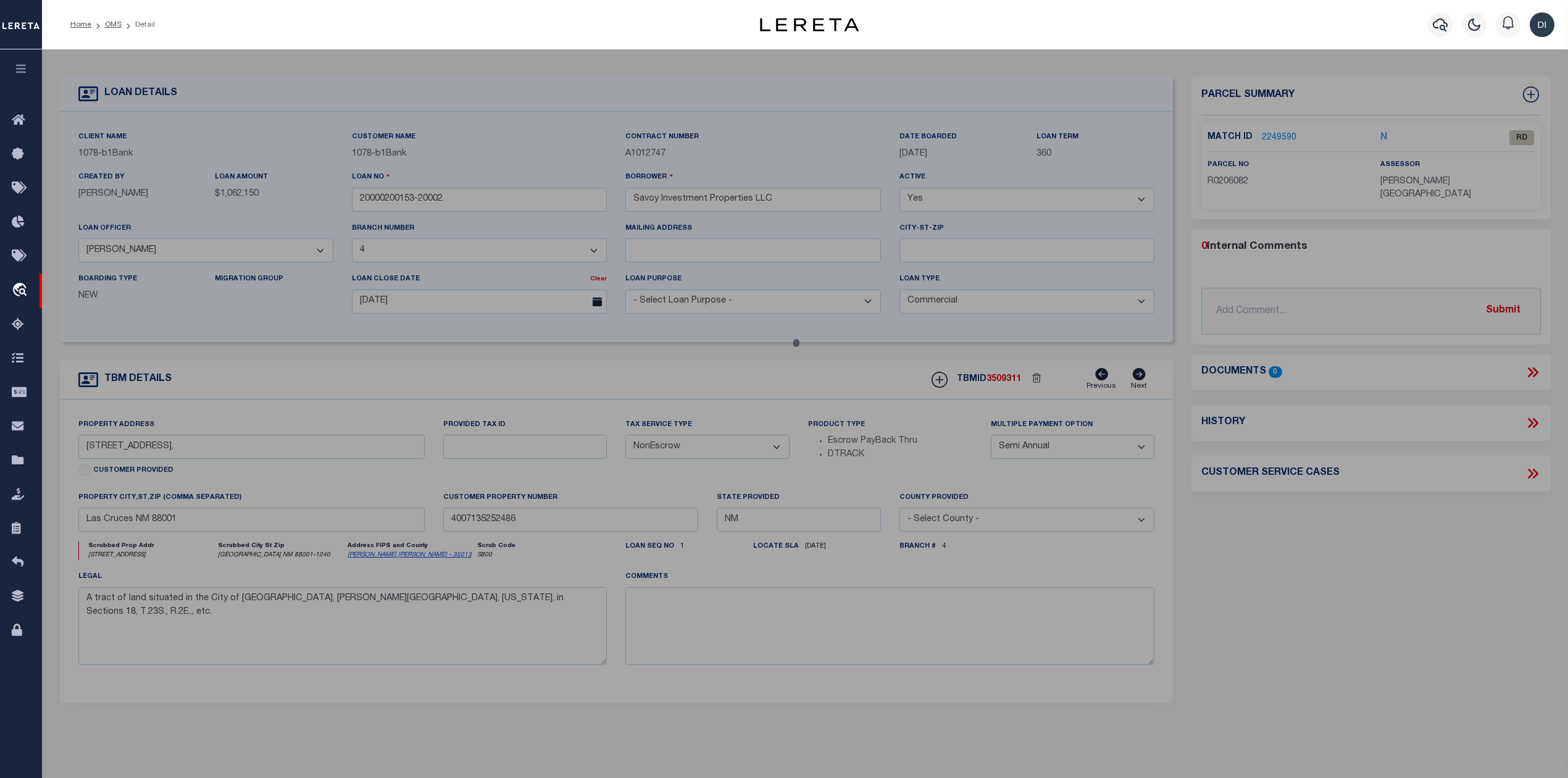
select select "AS"
select select
checkbox input "false"
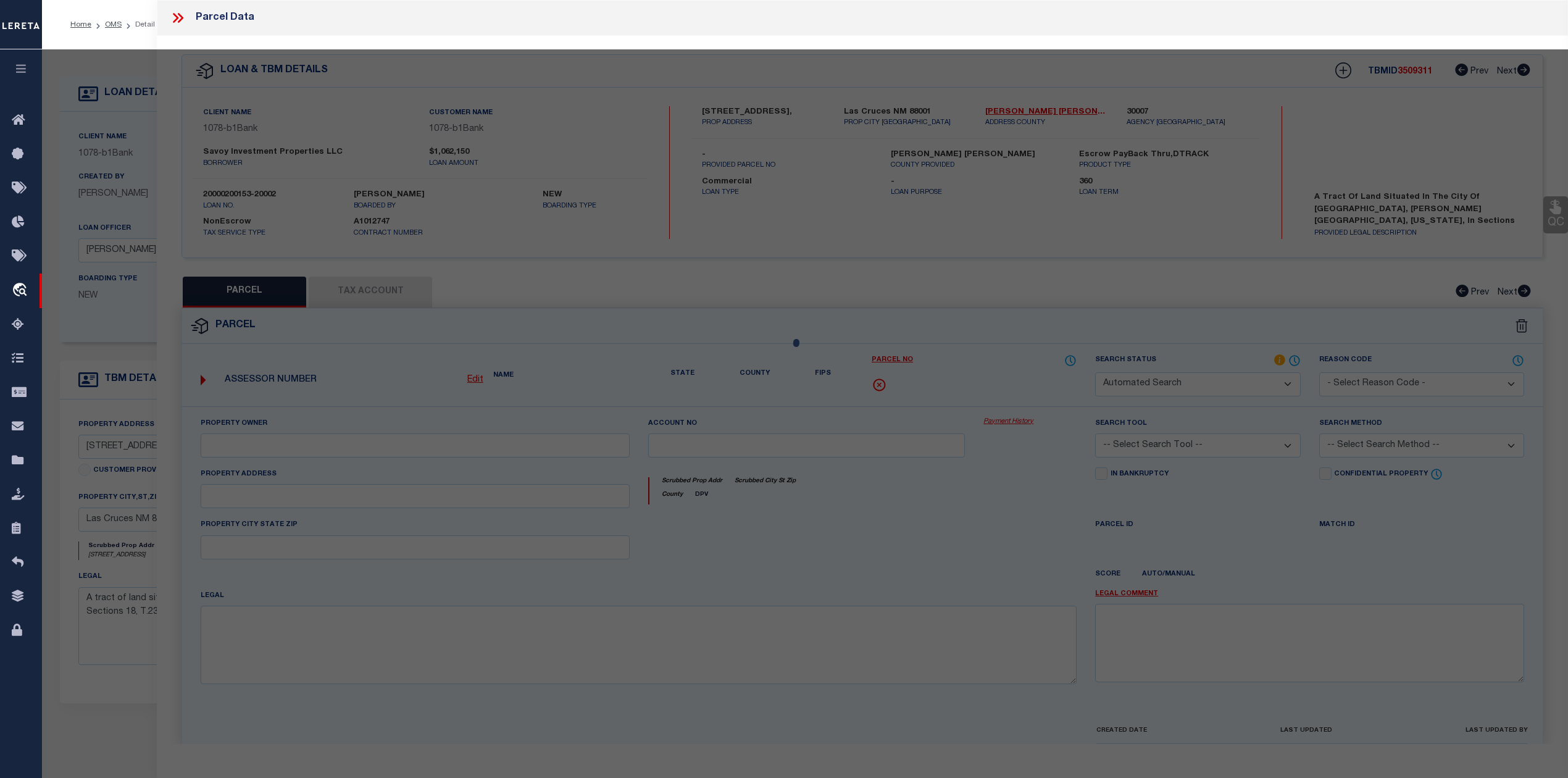
select select "RD"
type input "LA AROMA DE CUBA LLC"
select select "ATL"
select select "ADD"
type input "805 S MAIN ST"
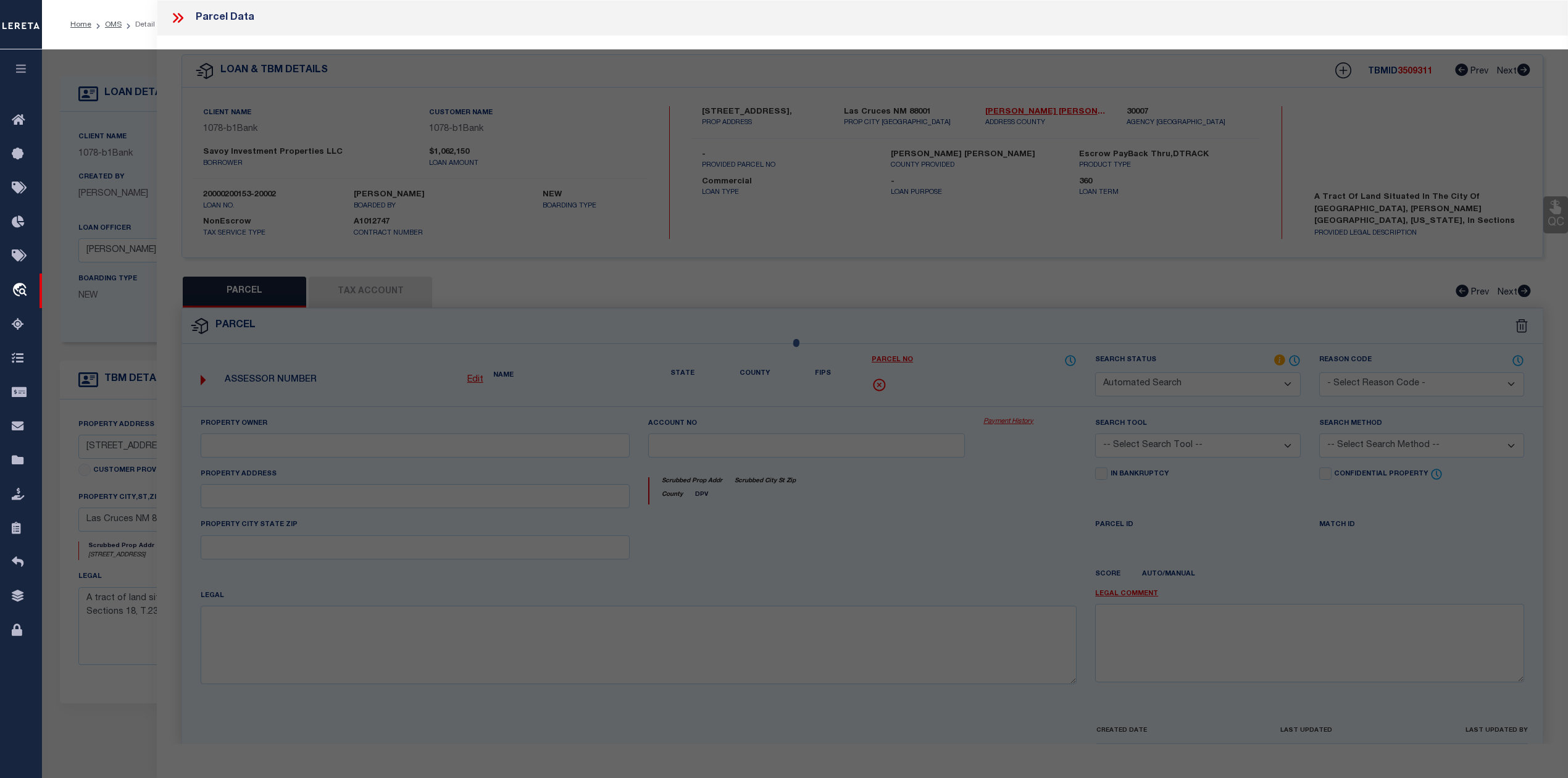
checkbox input "false"
type input "LAS CRUCES, NM 88001"
type textarea "S: 19 T: 23S R: 2E BRM 9A TR 6A, INSTRUMENT #2406255"
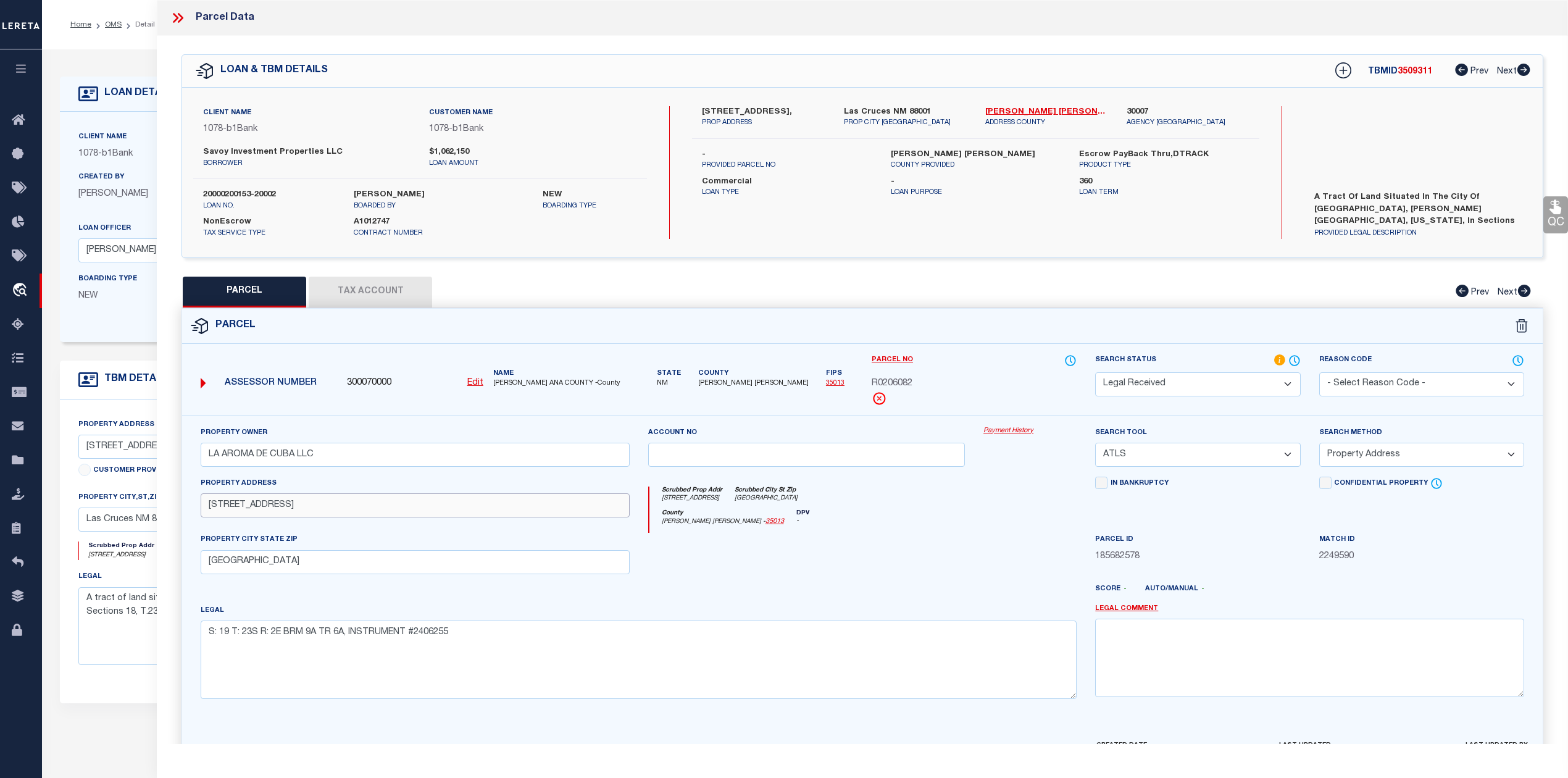
click at [213, 509] on input "805 S MAIN ST" at bounding box center [415, 506] width 429 height 24
click at [244, 510] on input "805 S MAIN ST" at bounding box center [415, 506] width 429 height 24
click at [134, 623] on textarea "A tract of land situated in the City of Las Cruces, Dona Ana County, New Mexico…" at bounding box center [343, 626] width 529 height 78
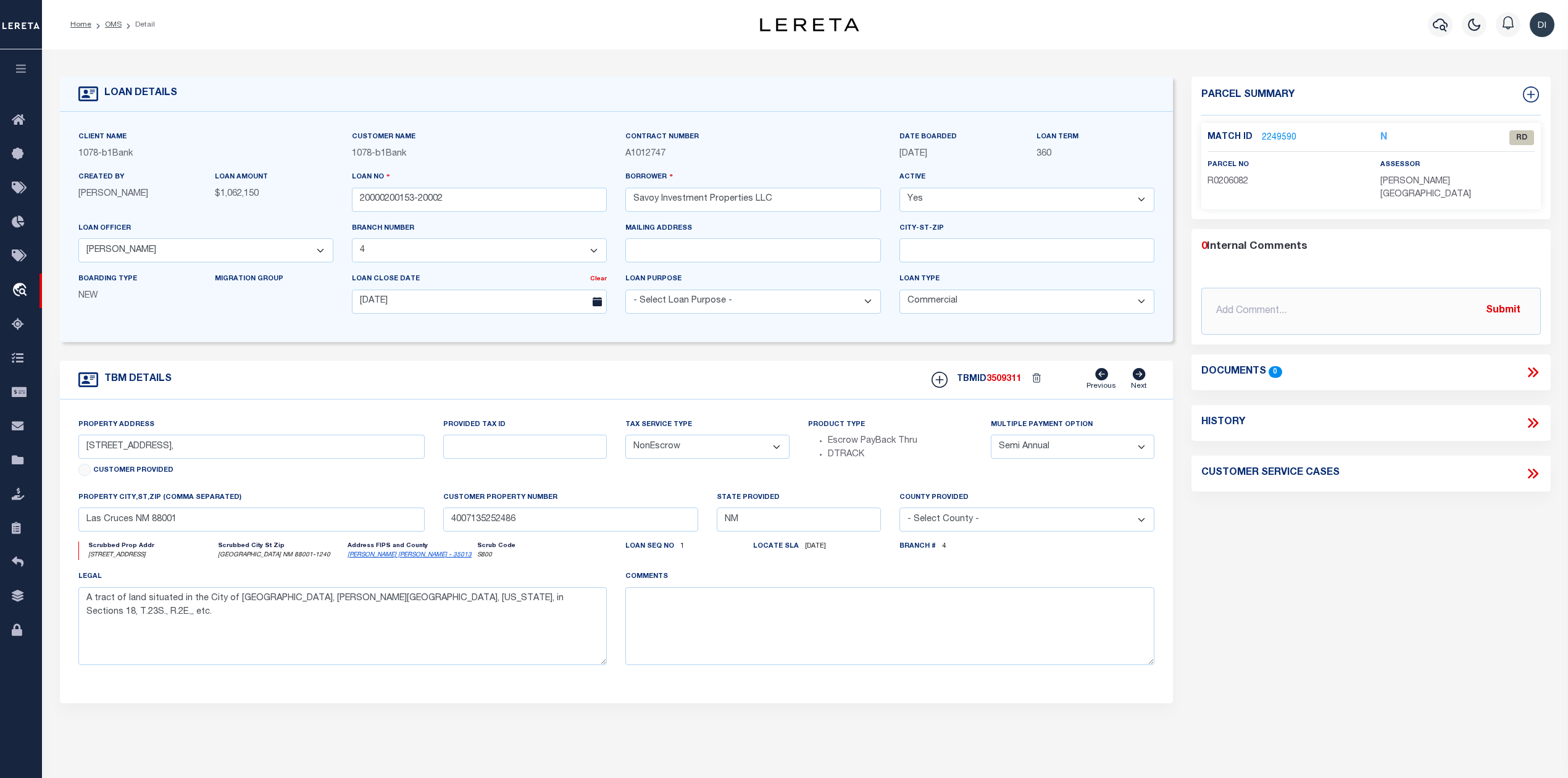
click at [1277, 134] on link "2249590" at bounding box center [1279, 138] width 34 height 13
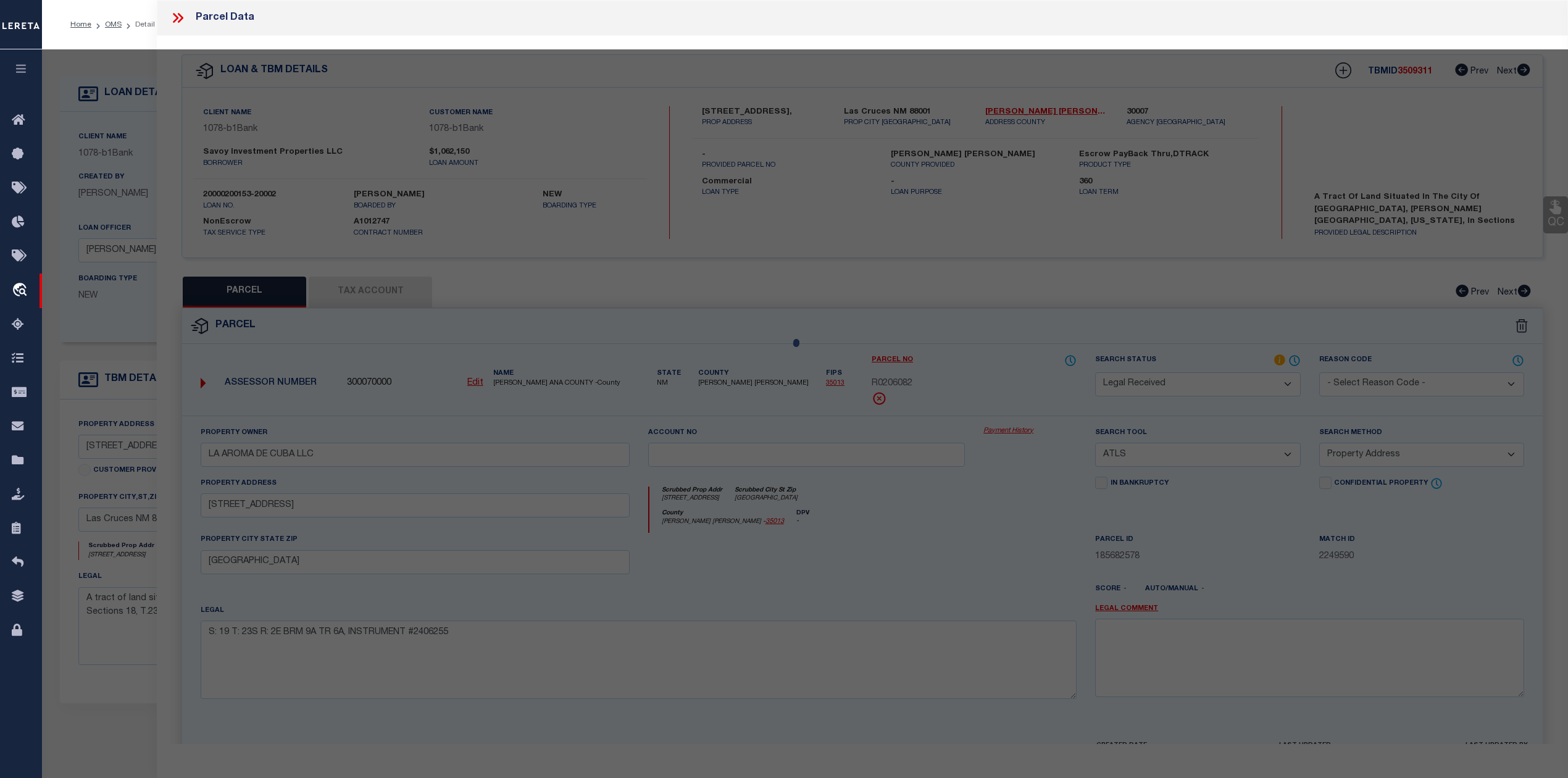
select select "AS"
select select
checkbox input "false"
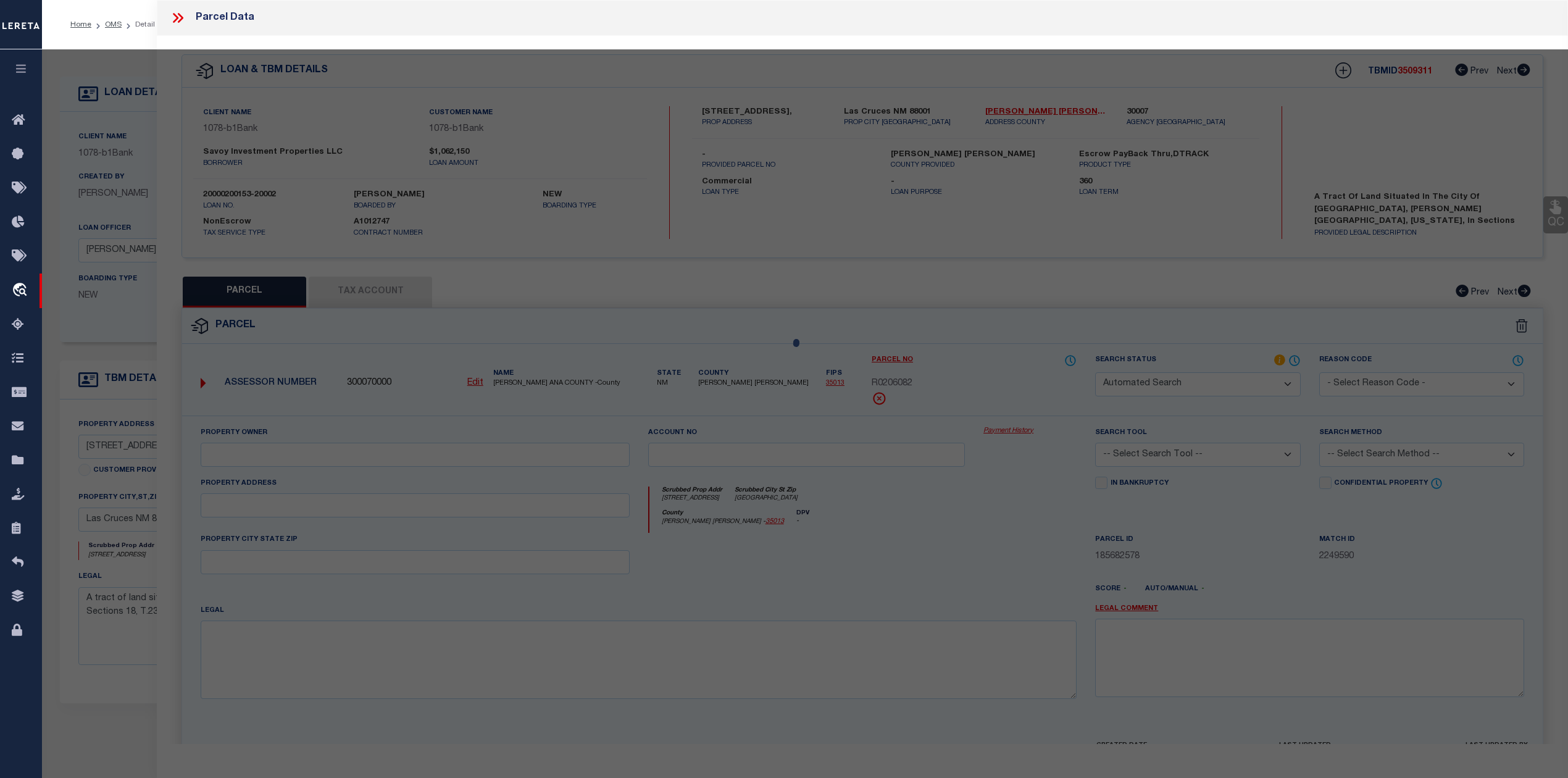
select select "RD"
type input "LA AROMA DE CUBA LLC"
select select "ATL"
select select "ADD"
type input "805 S MAIN ST"
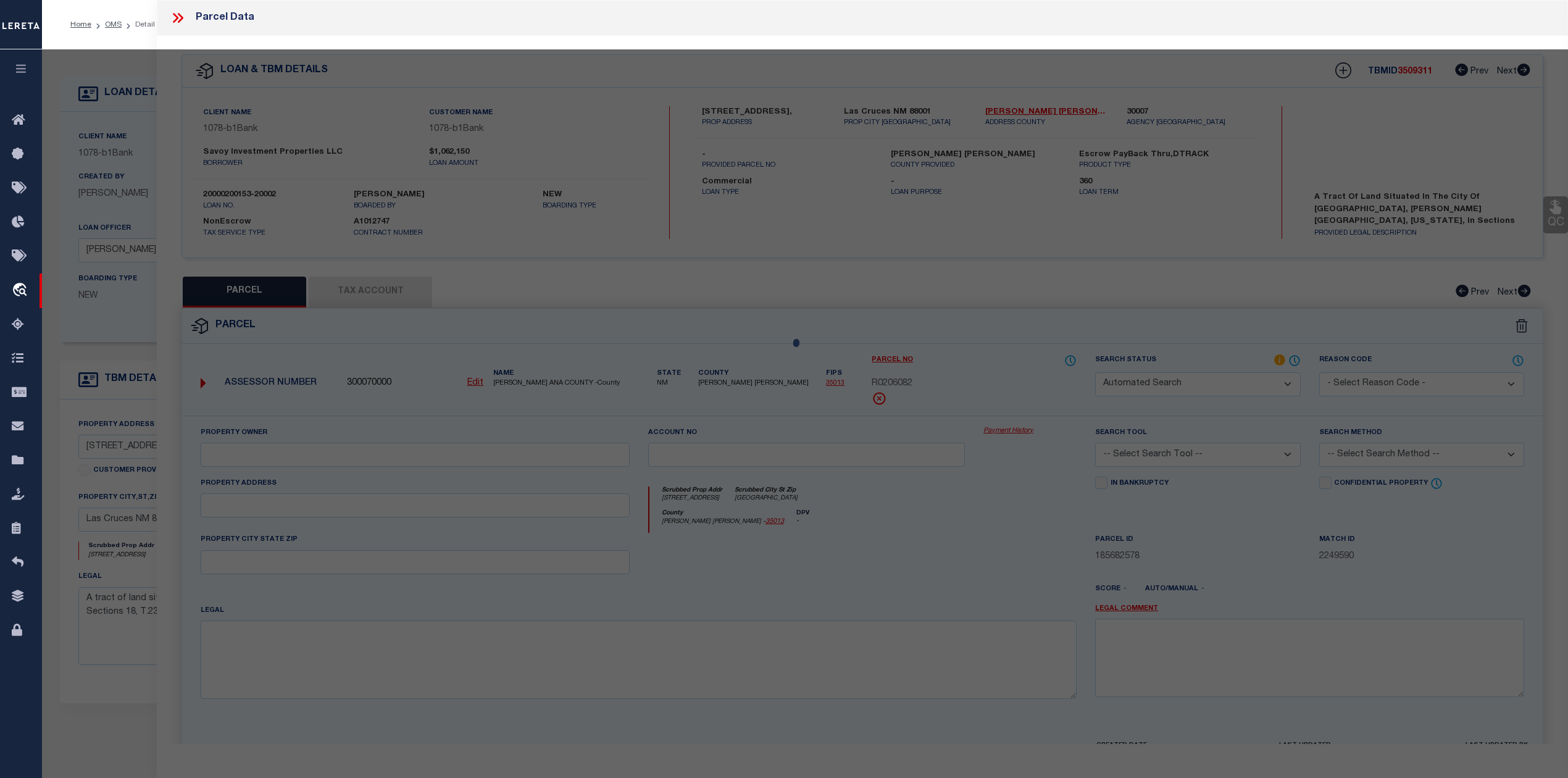
checkbox input "false"
type input "LAS CRUCES, NM 88001"
type textarea "S: 19 T: 23S R: 2E BRM 9A TR 6A, INSTRUMENT #2406255"
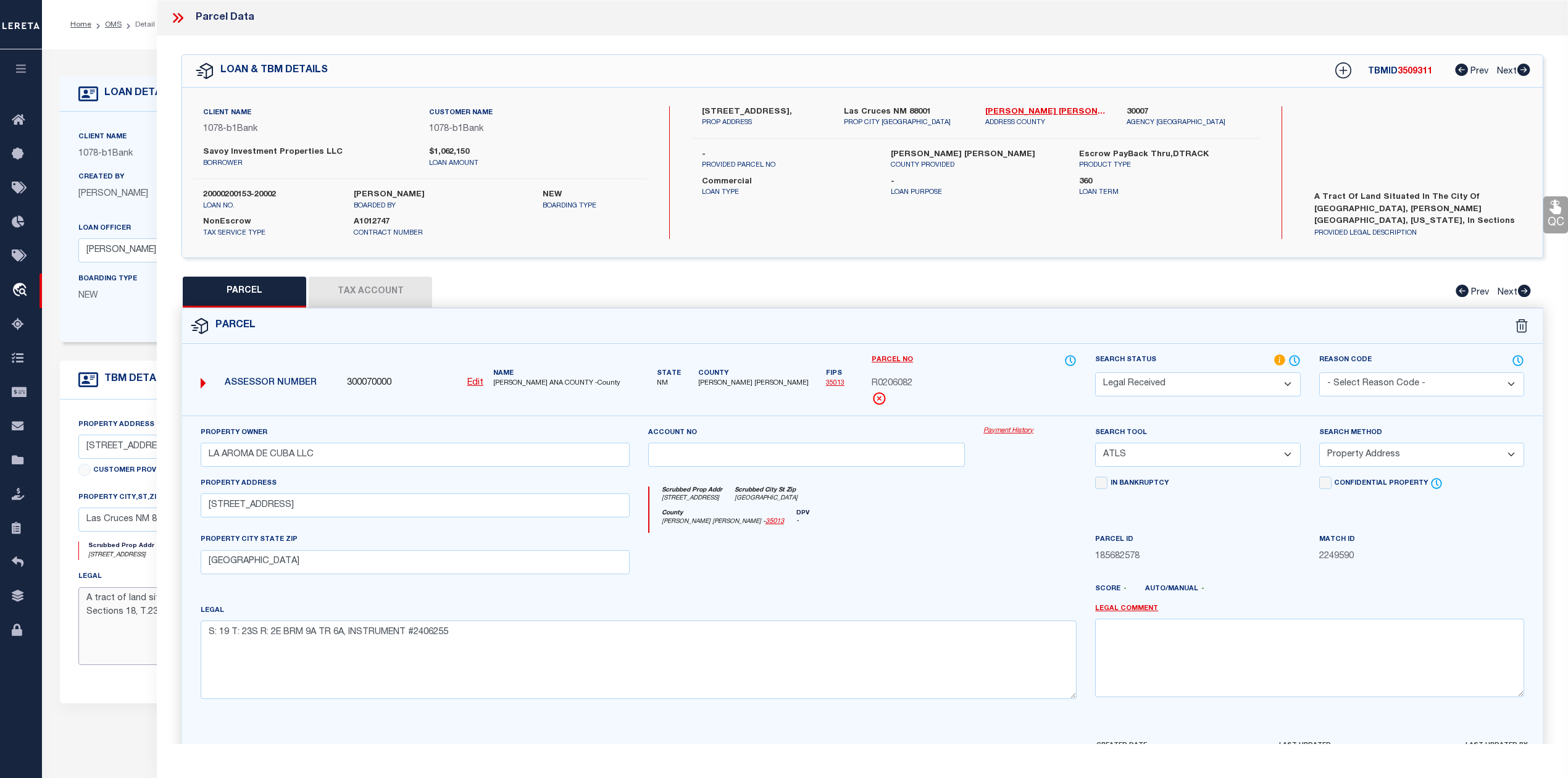
click at [98, 631] on textarea "A tract of land situated in the City of Las Cruces, Dona Ana County, New Mexico…" at bounding box center [343, 626] width 529 height 78
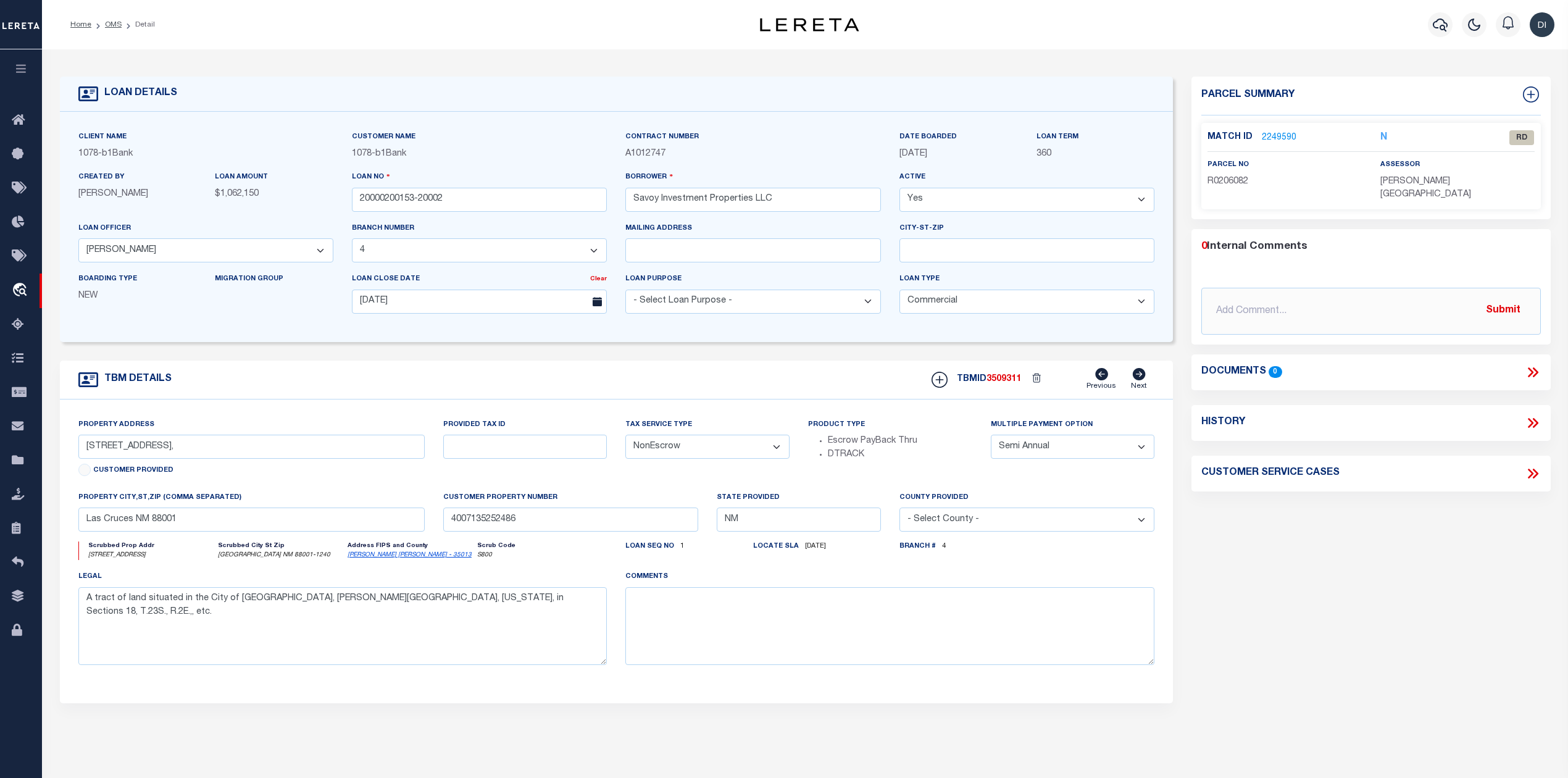
click at [1282, 137] on link "2249590" at bounding box center [1279, 138] width 34 height 13
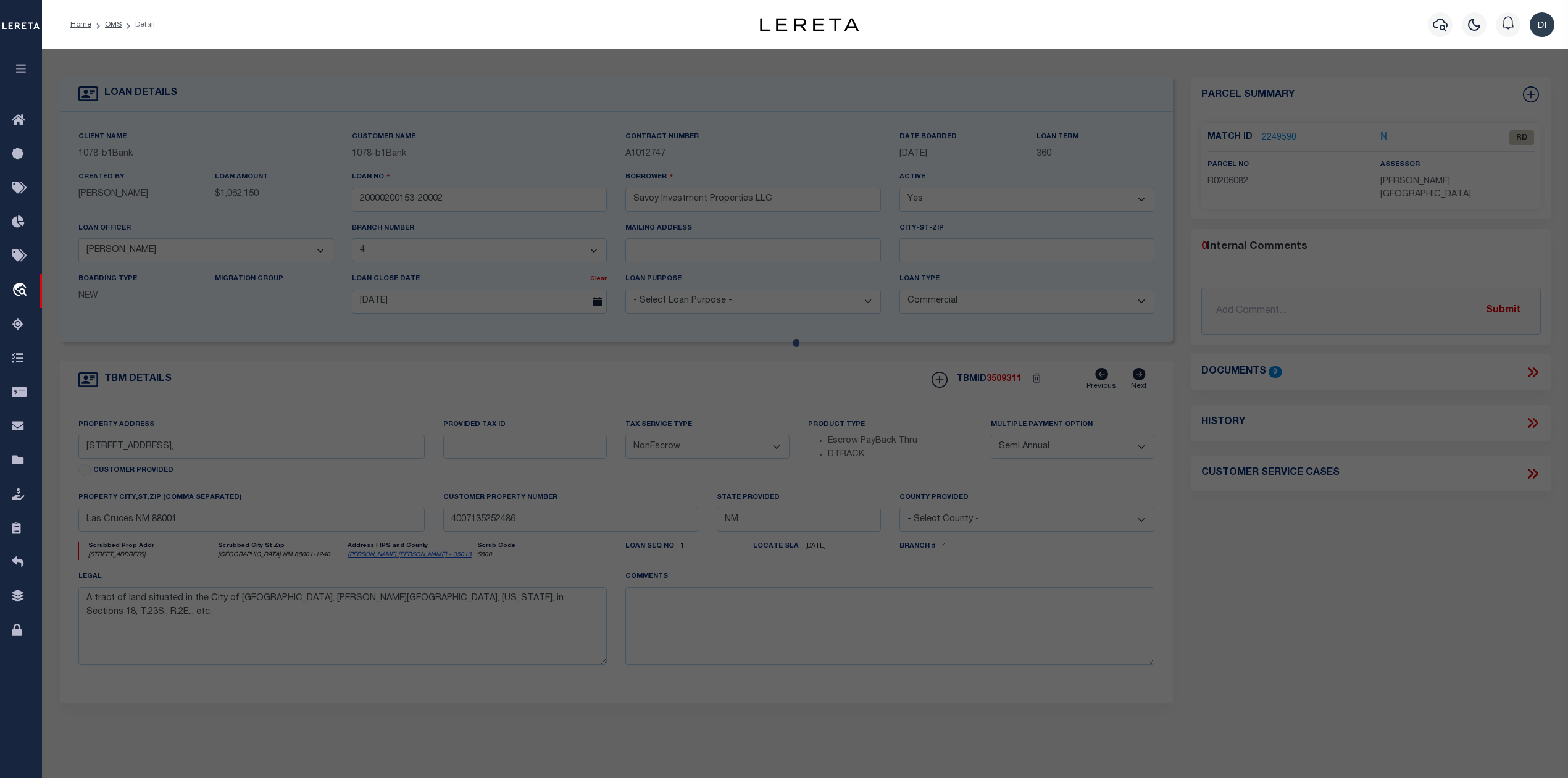
select select "AS"
select select
checkbox input "false"
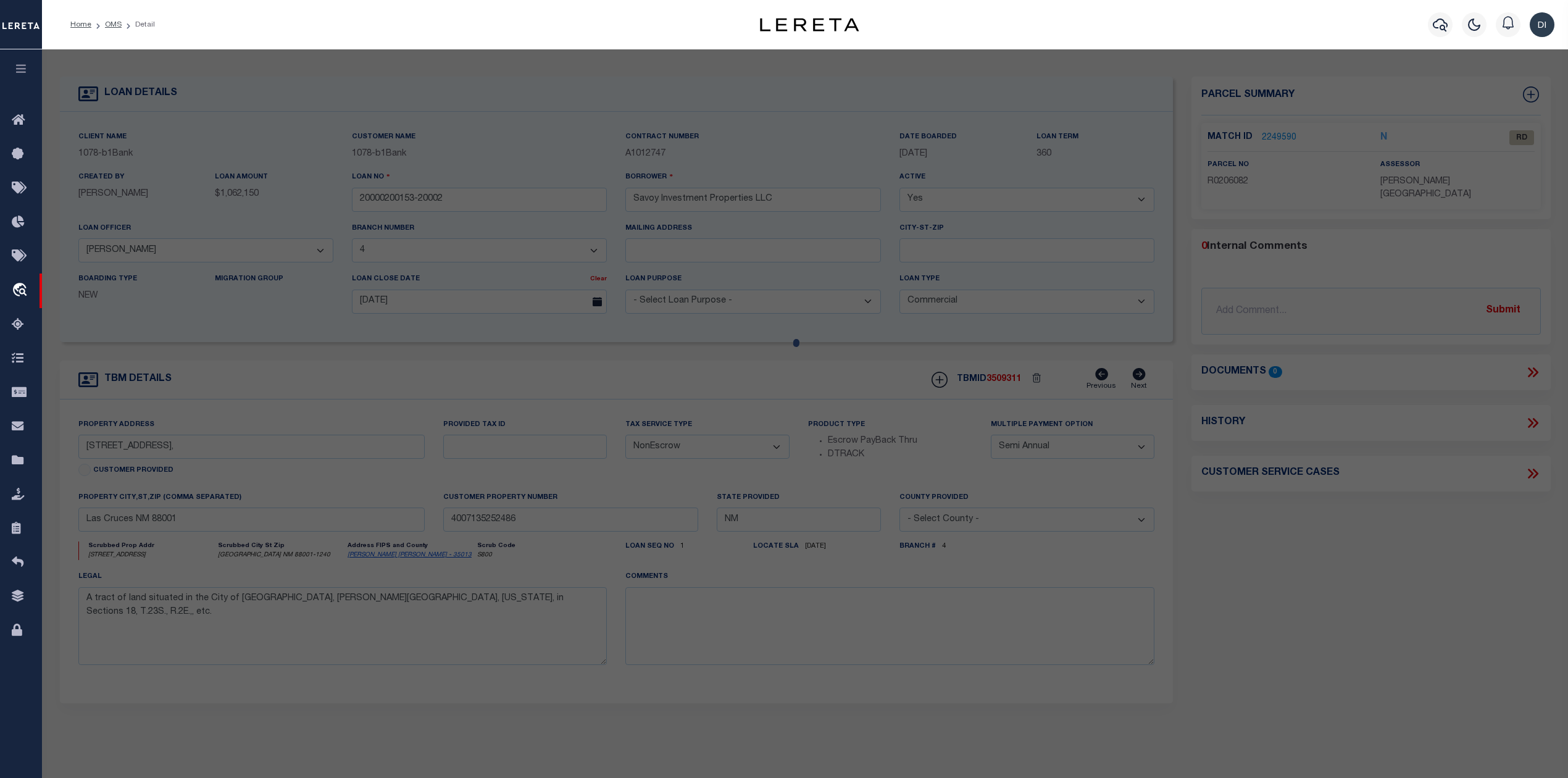
select select "RD"
type input "LA AROMA DE CUBA LLC"
select select "ATL"
select select "ADD"
type input "805 S MAIN ST"
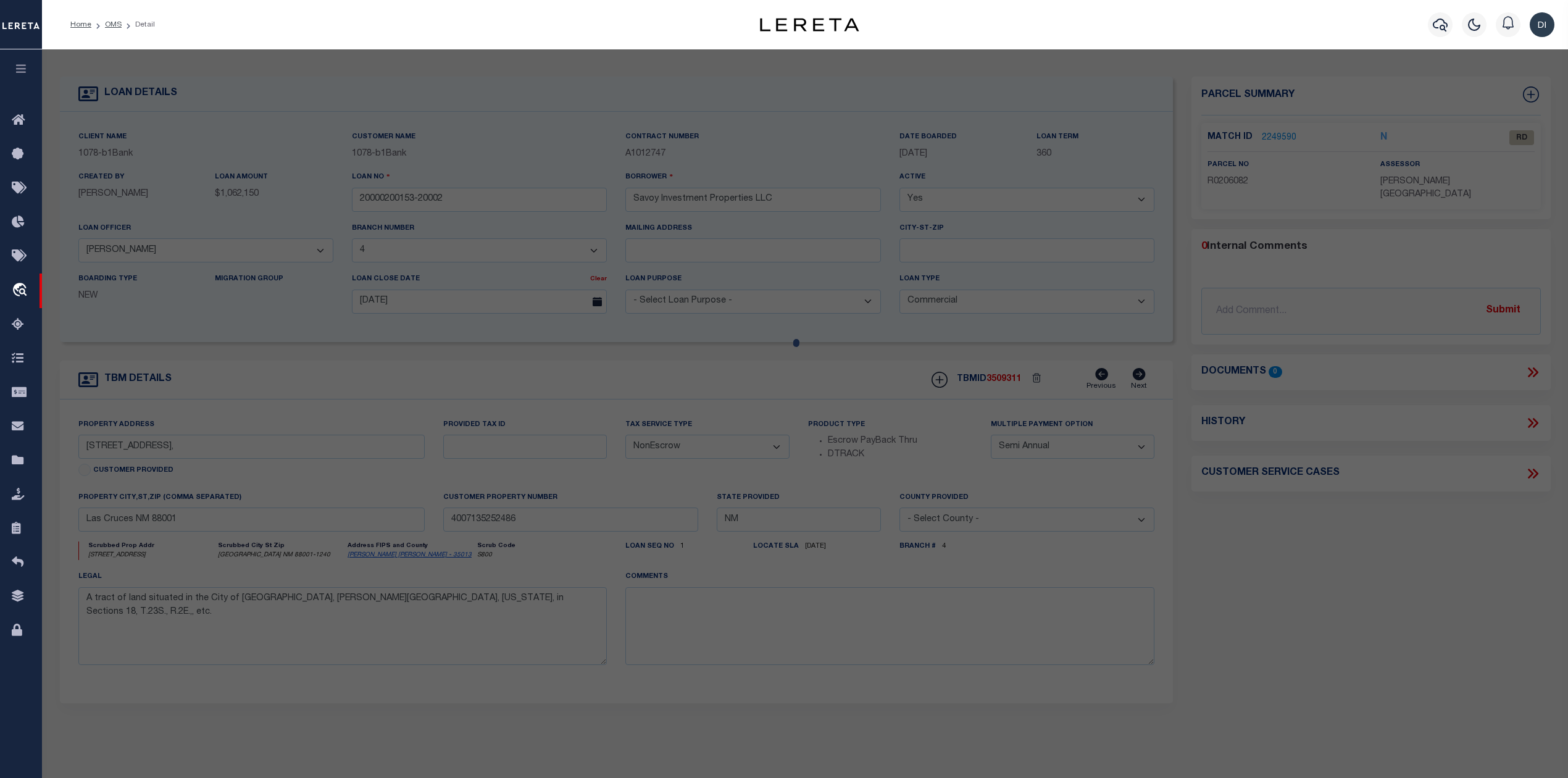
checkbox input "false"
type input "LAS CRUCES, NM 88001"
type textarea "S: 19 T: 23S R: 2E BRM 9A TR 6A, INSTRUMENT #2406255"
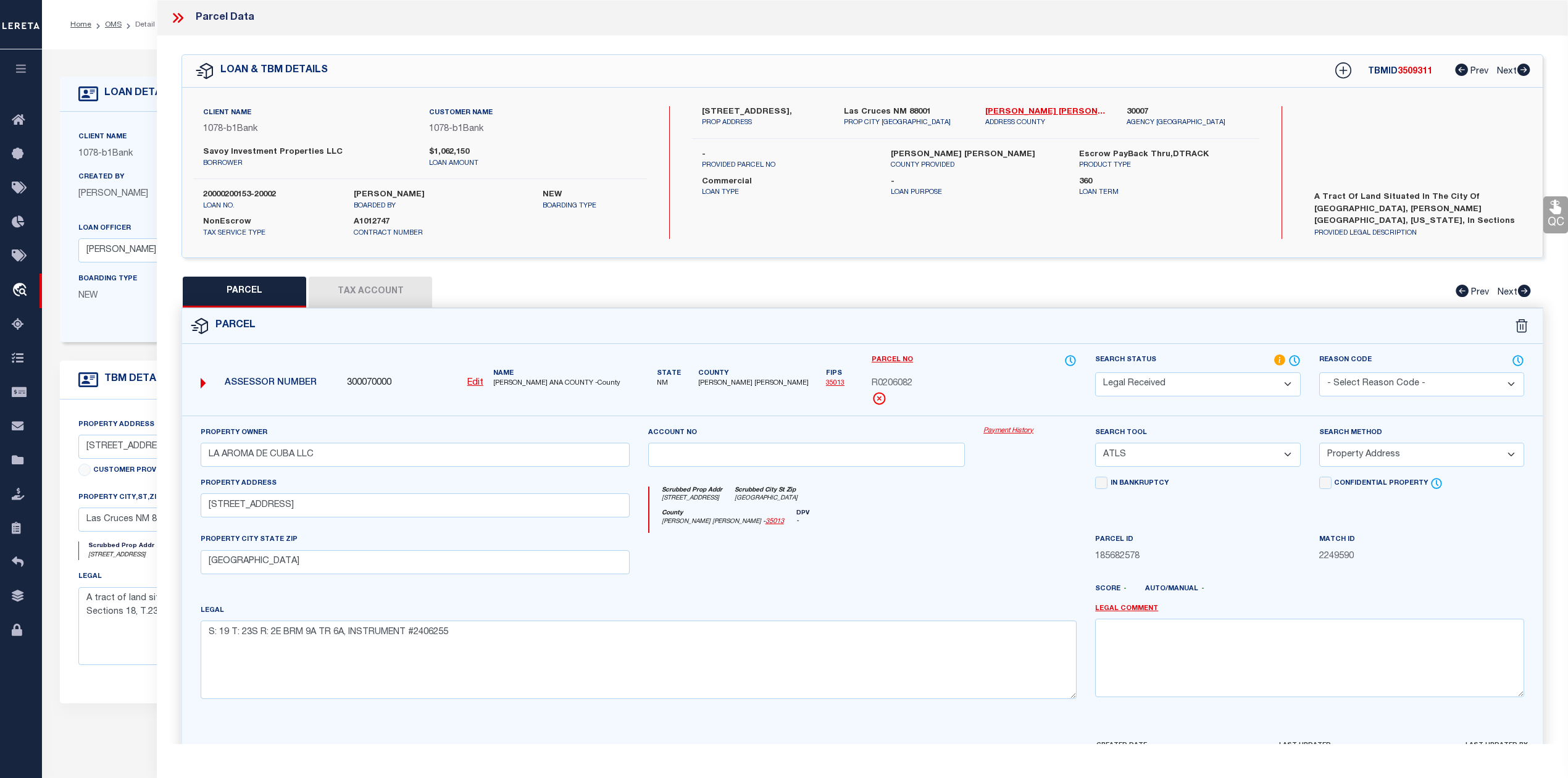
click at [902, 386] on span "R0206082" at bounding box center [892, 384] width 41 height 14
copy span "R0206082"
click at [114, 647] on textarea "A tract of land situated in the City of Las Cruces, Dona Ana County, New Mexico…" at bounding box center [343, 626] width 529 height 78
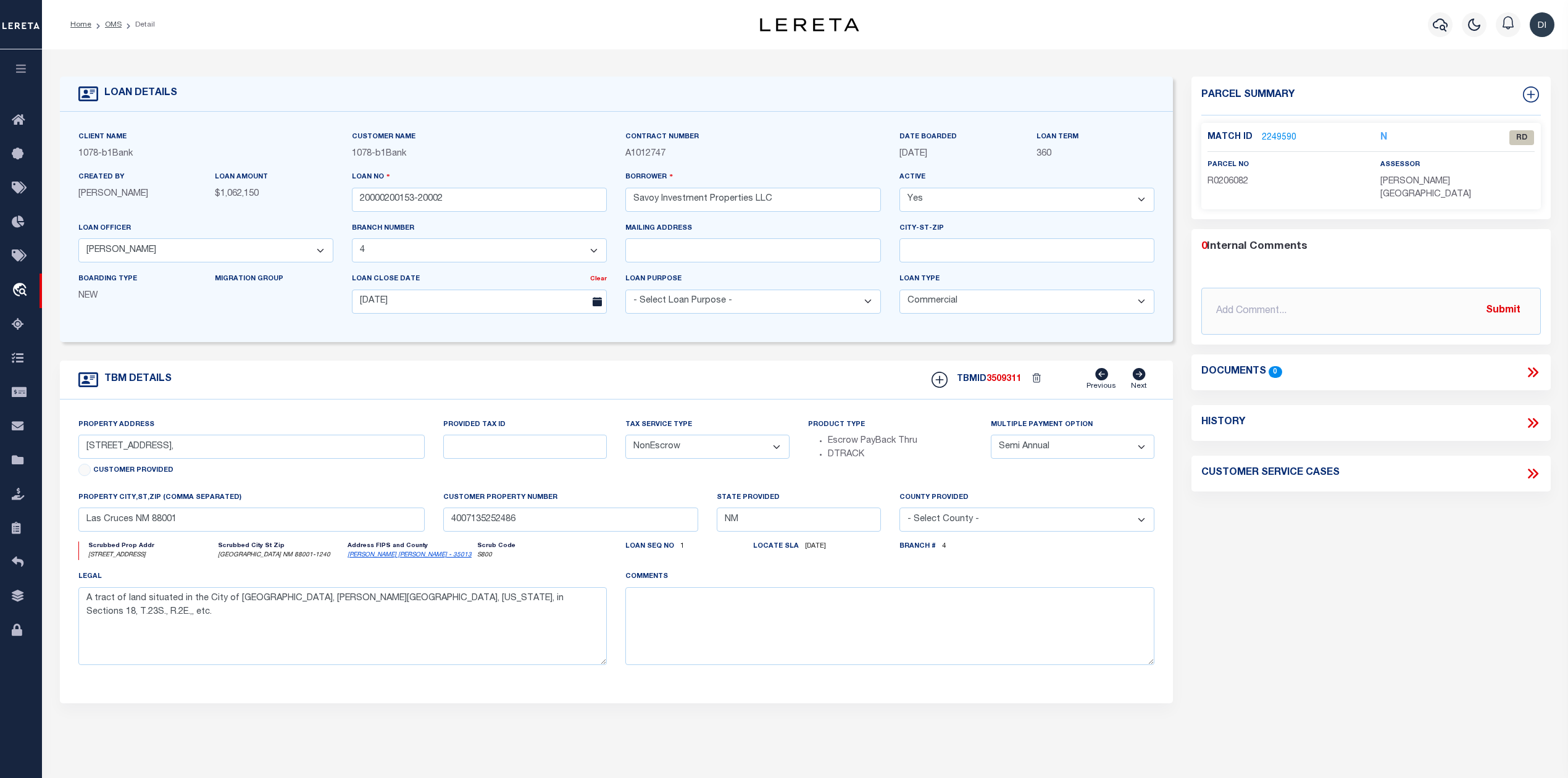
click at [1277, 132] on link "2249590" at bounding box center [1279, 138] width 34 height 13
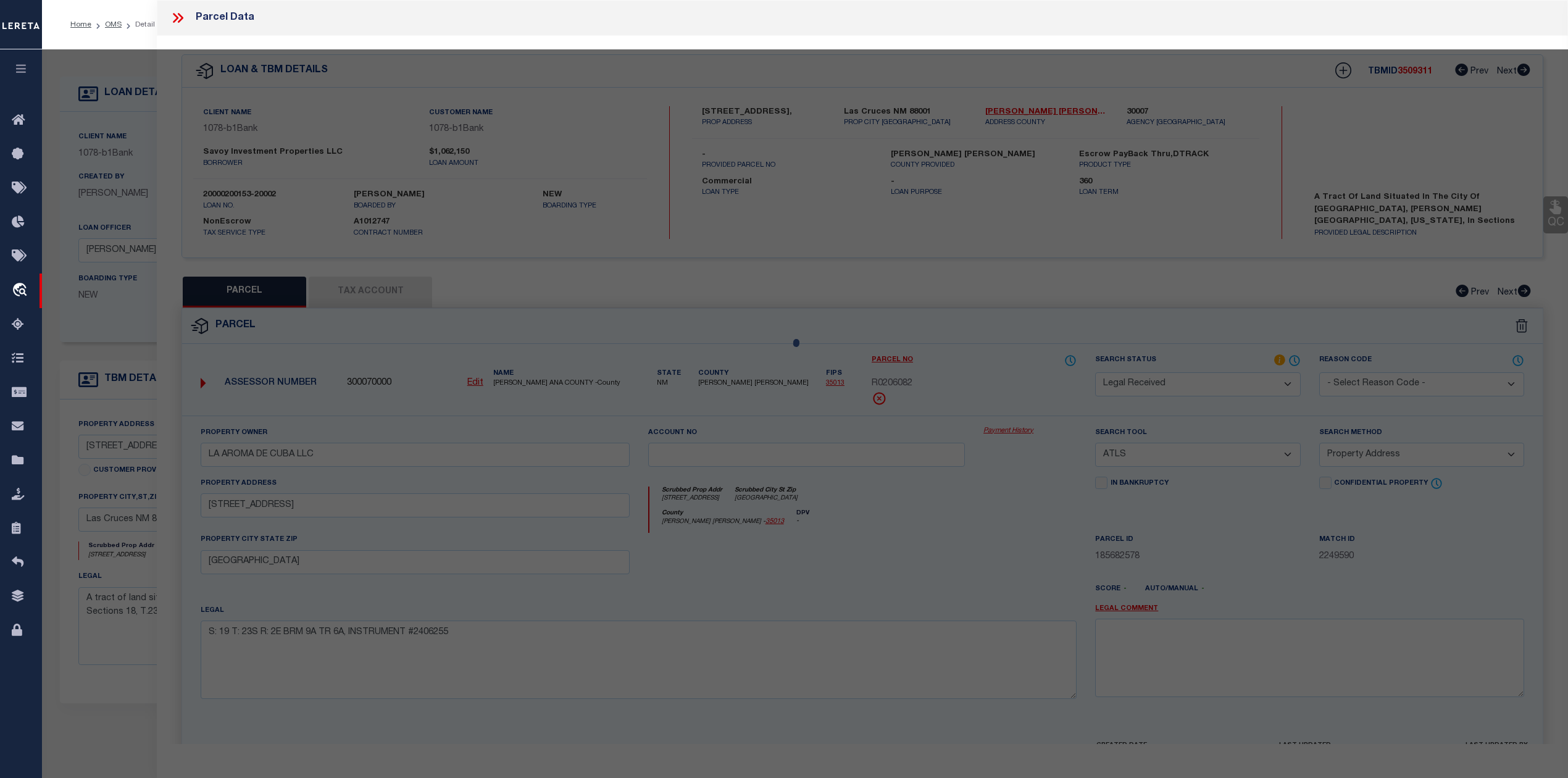
select select "AS"
select select
checkbox input "false"
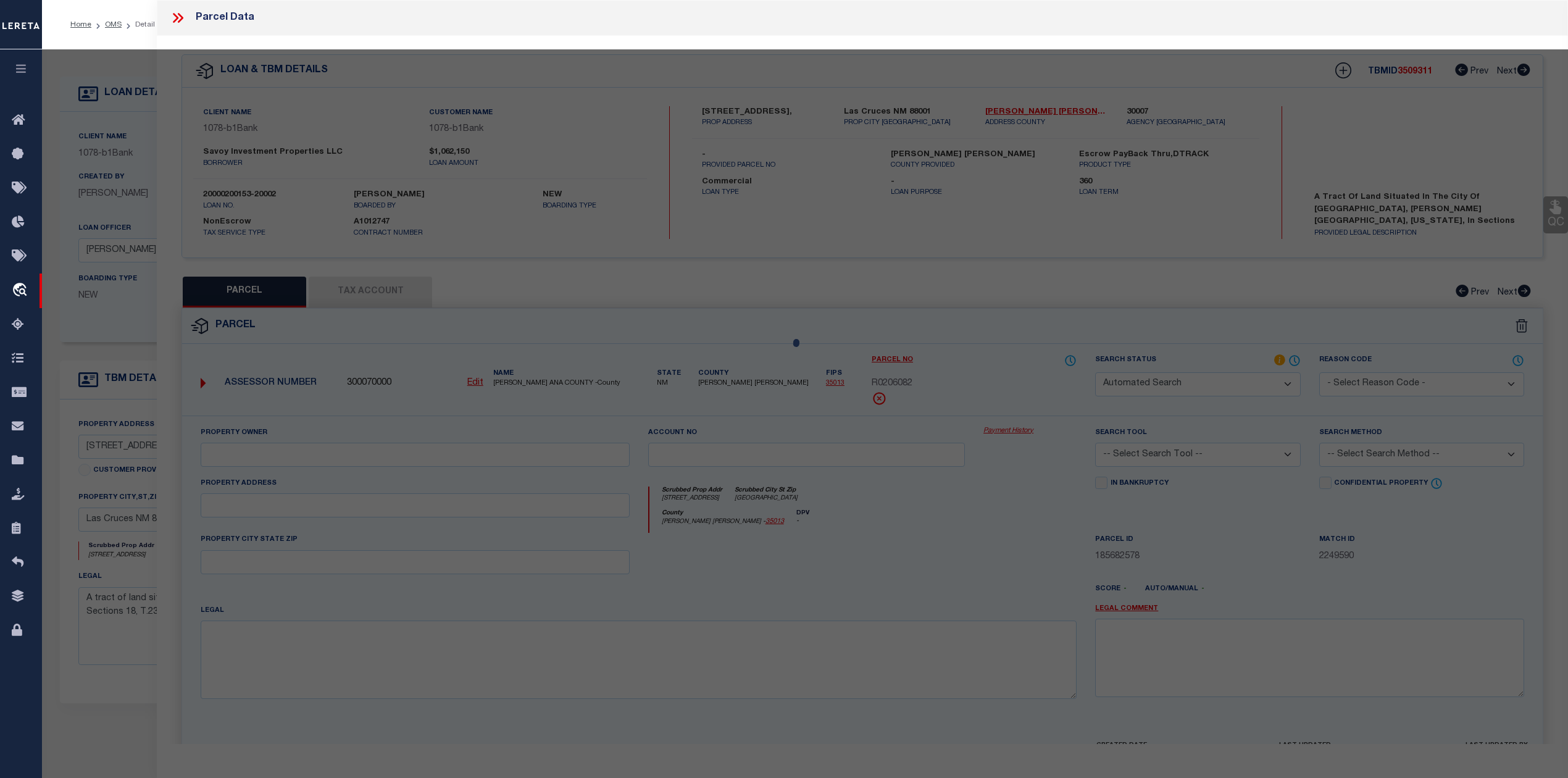
select select "RD"
type input "LA AROMA DE CUBA LLC"
select select "ATL"
select select "ADD"
type input "805 S MAIN ST"
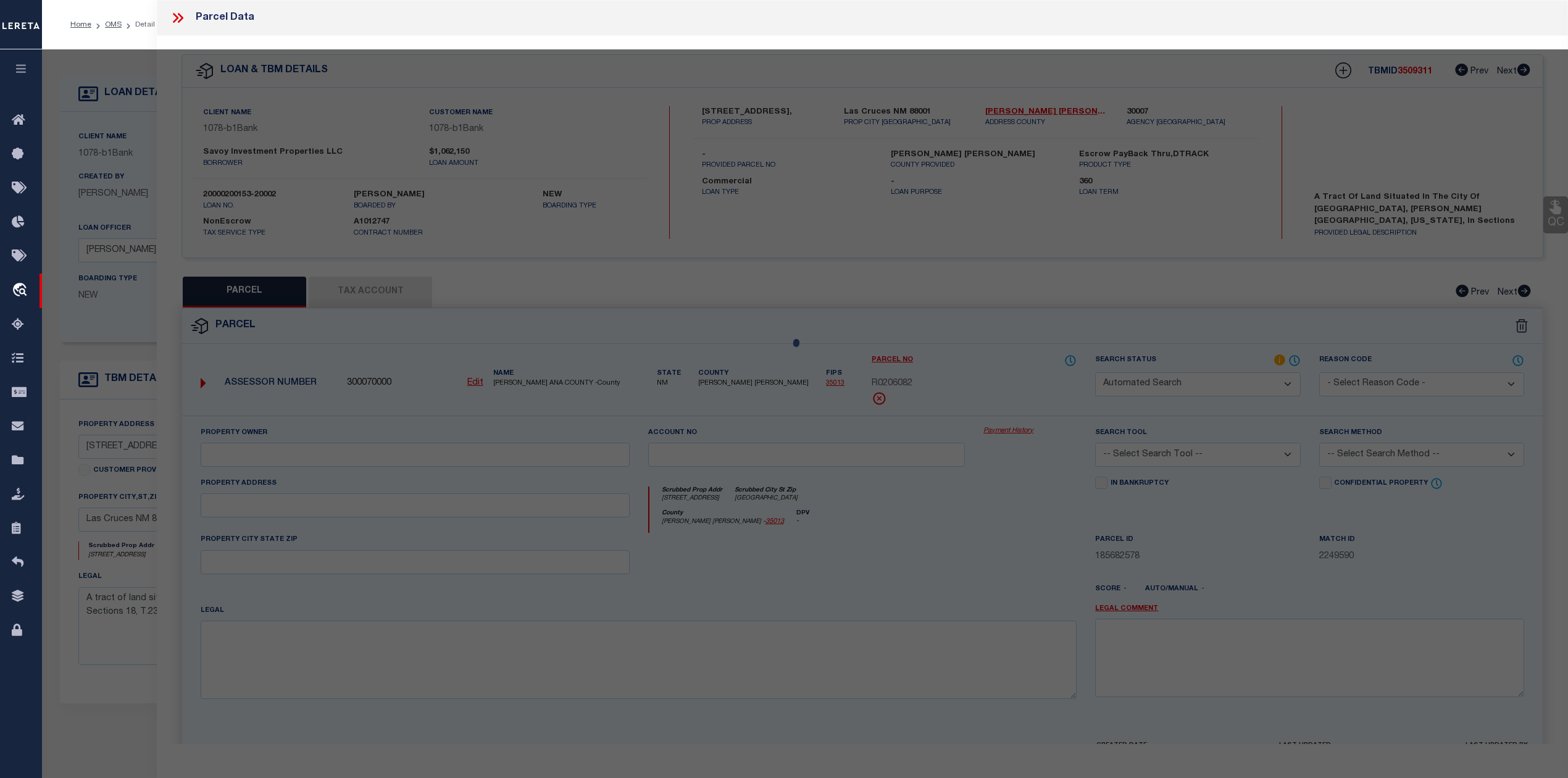
checkbox input "false"
type input "LAS CRUCES, NM 88001"
type textarea "S: 19 T: 23S R: 2E BRM 9A TR 6A, INSTRUMENT #2406255"
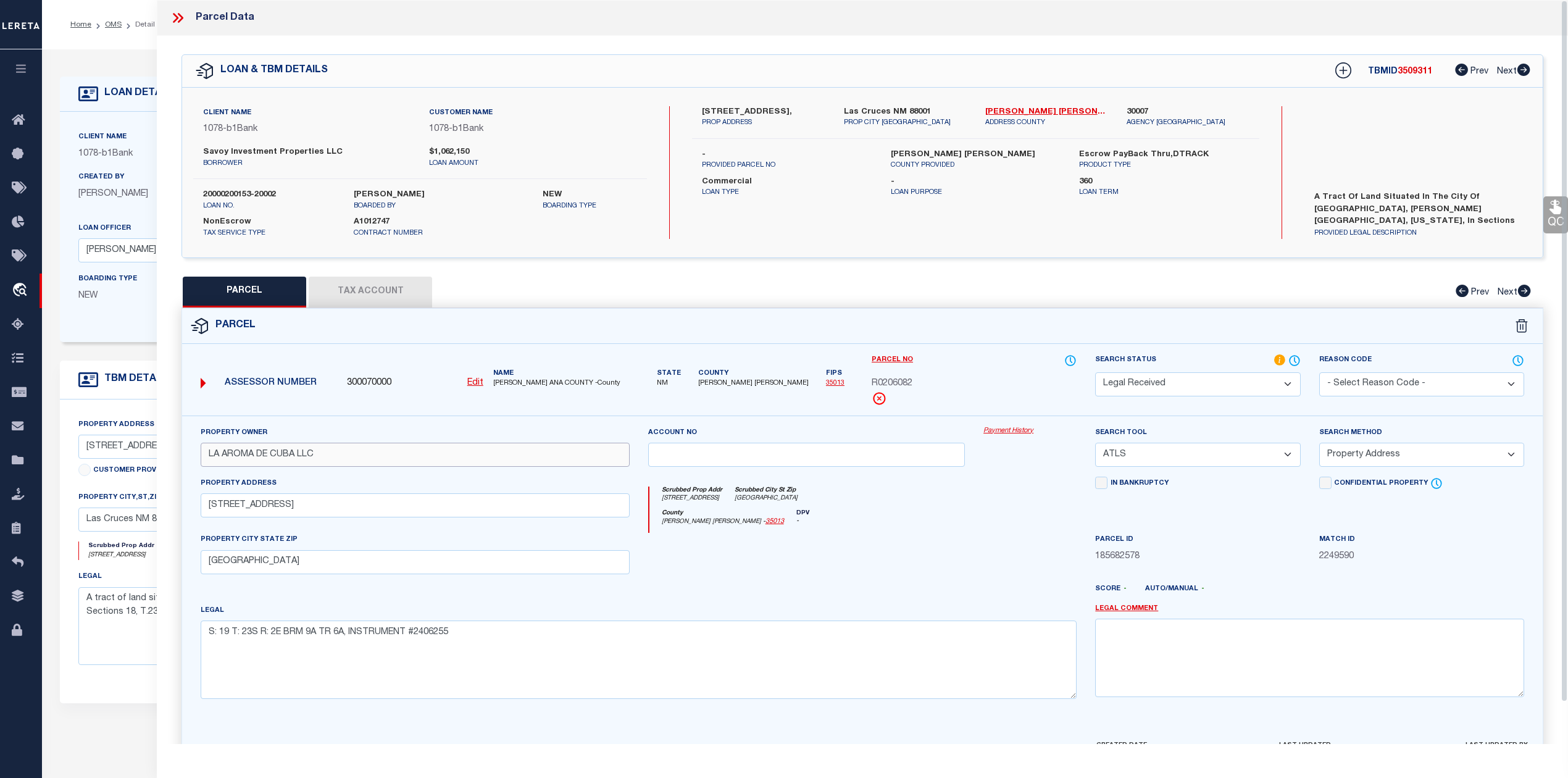
click at [328, 455] on input "LA AROMA DE CUBA LLC" at bounding box center [415, 455] width 429 height 24
paste input "SAVOY INVESTMENT PROPERTIES"
type input "SAVOY INVESTMENT PROPERTIES LLC"
click at [342, 670] on textarea "S: 19 T: 23S R: 2E BRM 9A TR 6A, INSTRUMENT #2406255" at bounding box center [639, 660] width 876 height 78
paste textarea "515081"
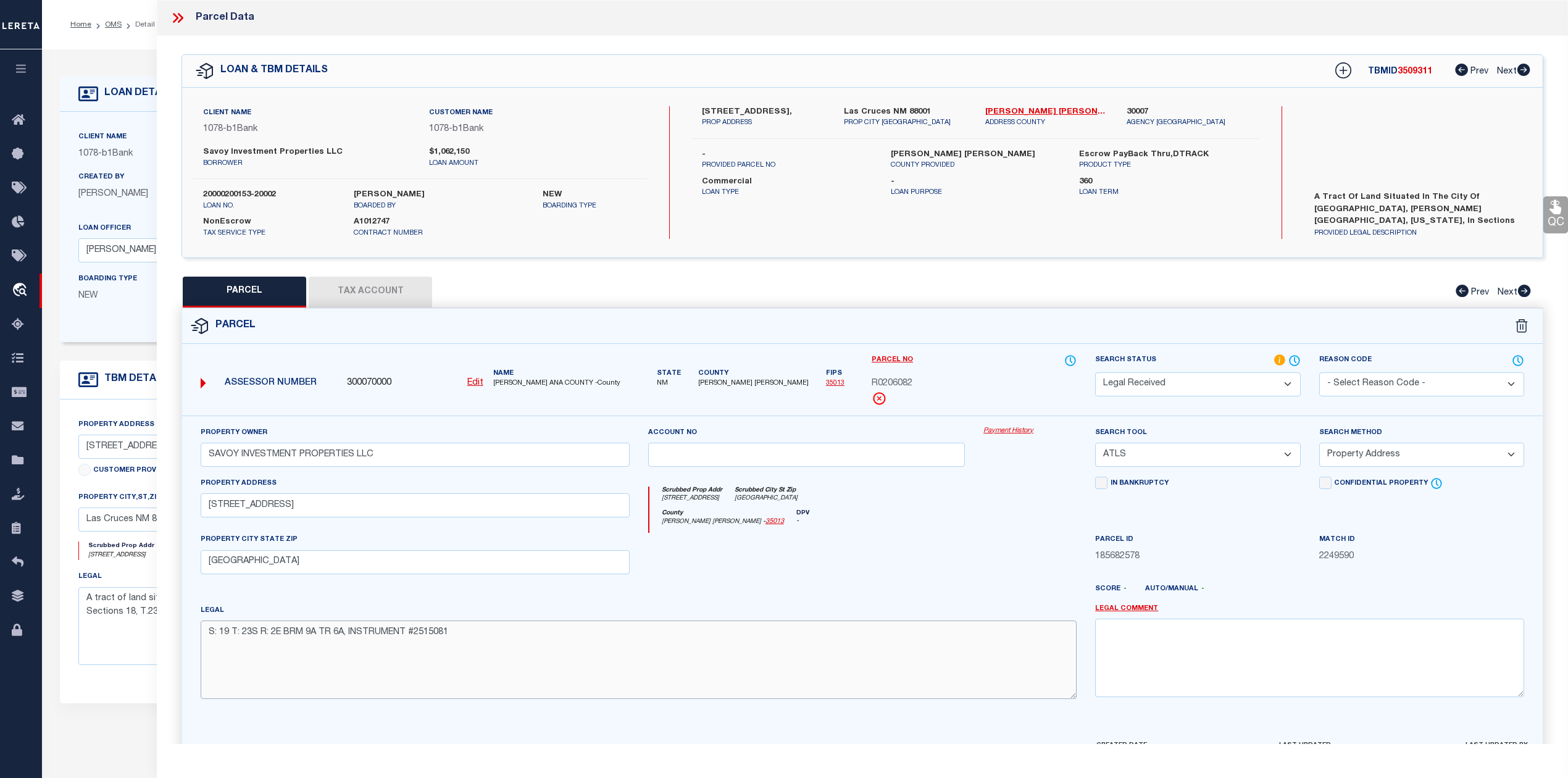
type textarea "S: 19 T: 23S R: 2E BRM 9A TR 6A, INSTRUMENT #2515081"
click at [1210, 450] on select "-- Select Search Tool -- 3rd Party Website Agency File Agency Website ATLS CNV-…" at bounding box center [1198, 455] width 205 height 24
select select "AGW"
click at [1096, 445] on select "-- Select Search Tool -- 3rd Party Website Agency File Agency Website ATLS CNV-…" at bounding box center [1198, 455] width 205 height 24
click at [1384, 455] on select "-- Select Search Method -- Property Address Legal Liability Info Provided" at bounding box center [1422, 455] width 205 height 24
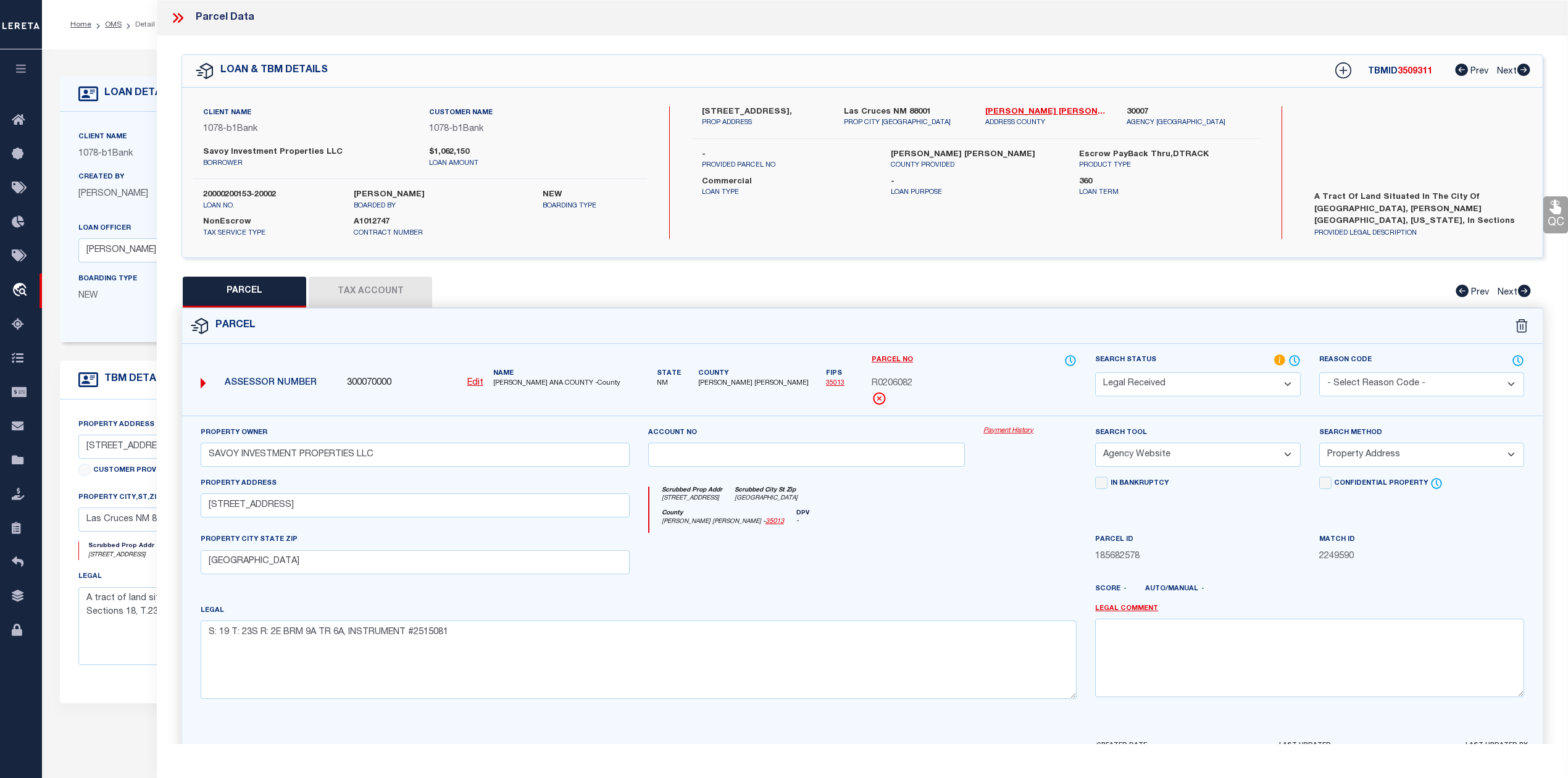
select select "LEG"
click at [1320, 445] on select "-- Select Search Method -- Property Address Legal Liability Info Provided" at bounding box center [1422, 455] width 205 height 24
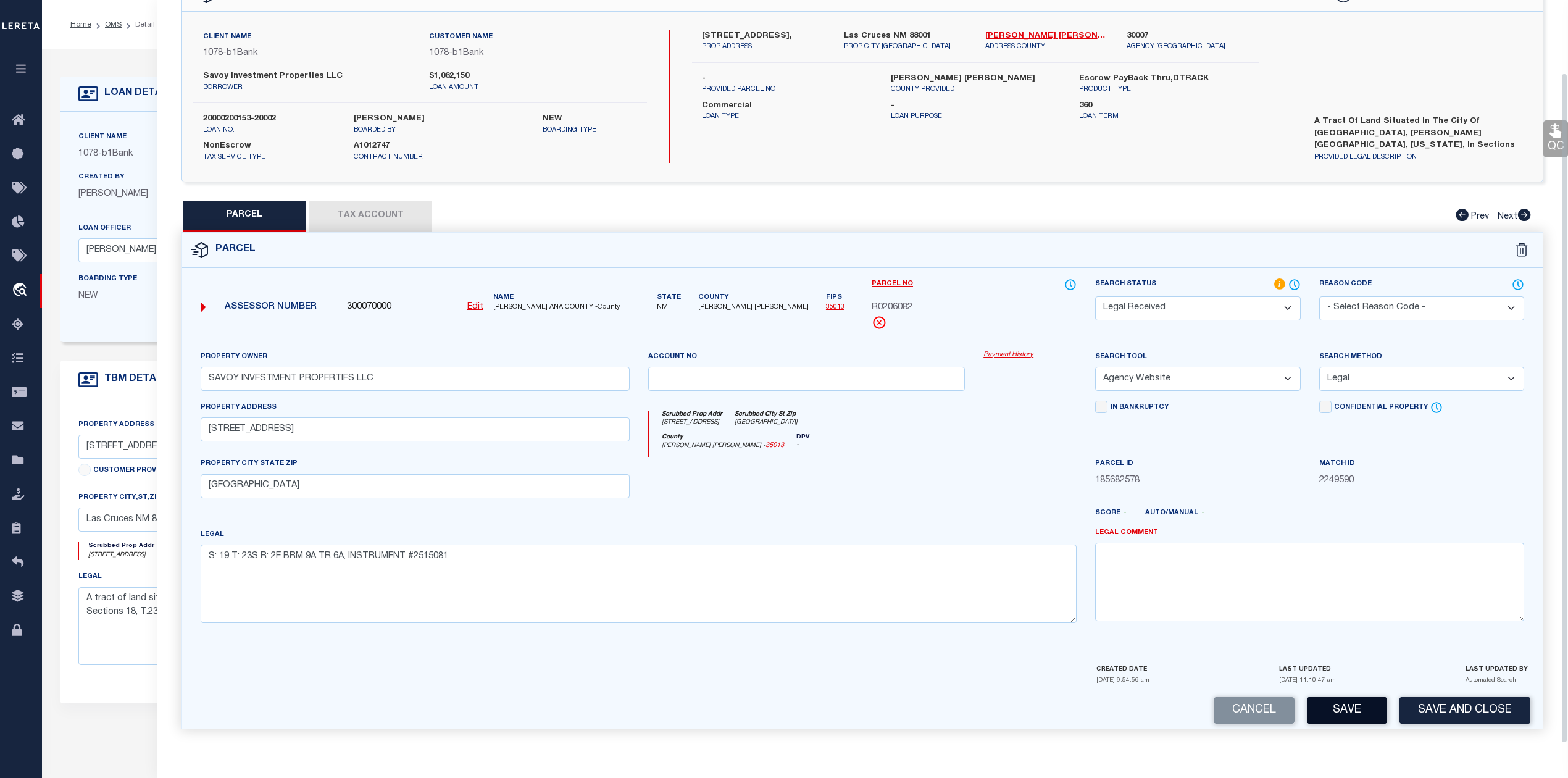
click at [1351, 708] on button "Save" at bounding box center [1347, 710] width 81 height 27
click at [384, 211] on button "Tax Account" at bounding box center [371, 216] width 124 height 31
select select "100"
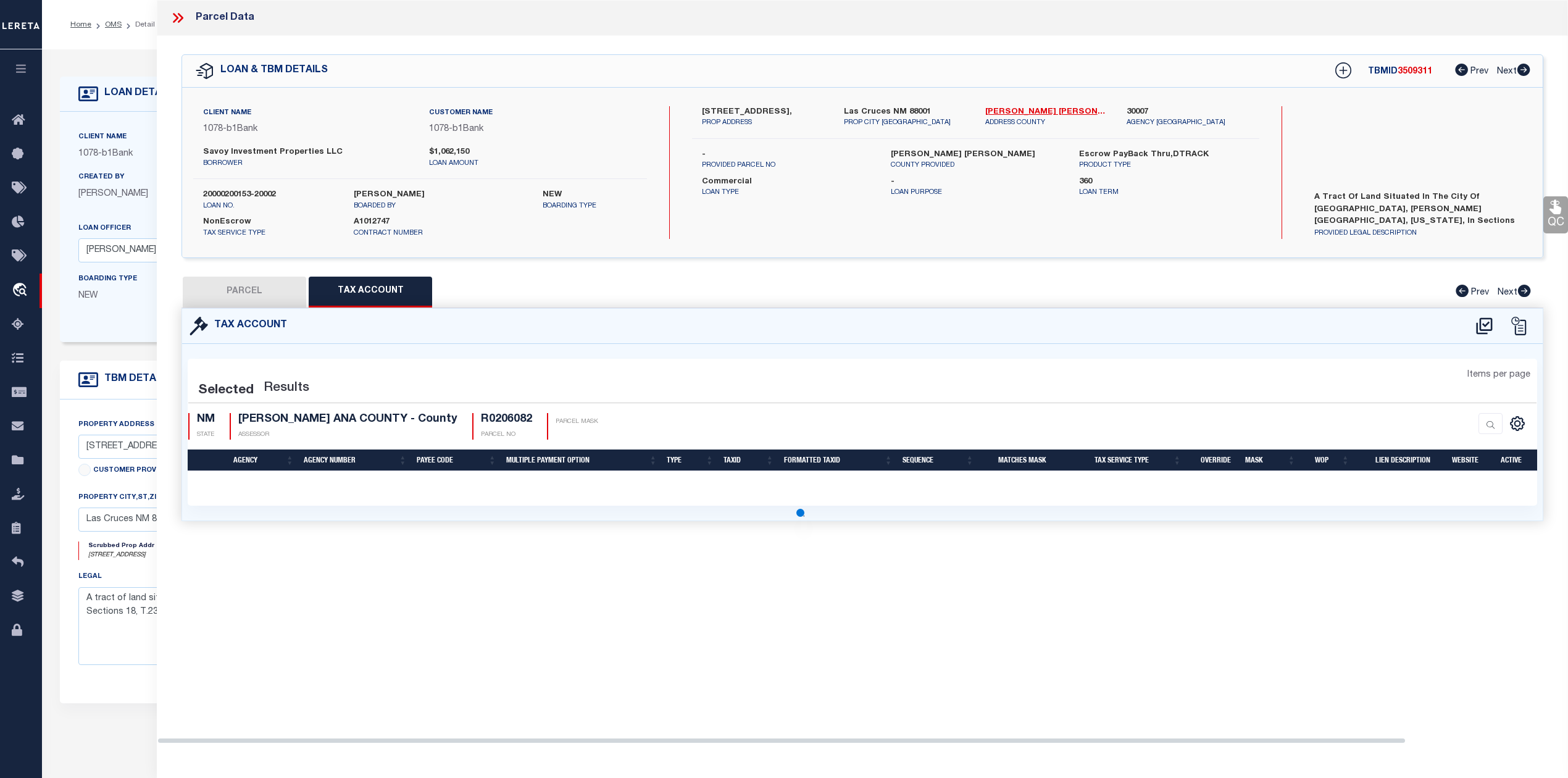
scroll to position [0, 0]
select select "100"
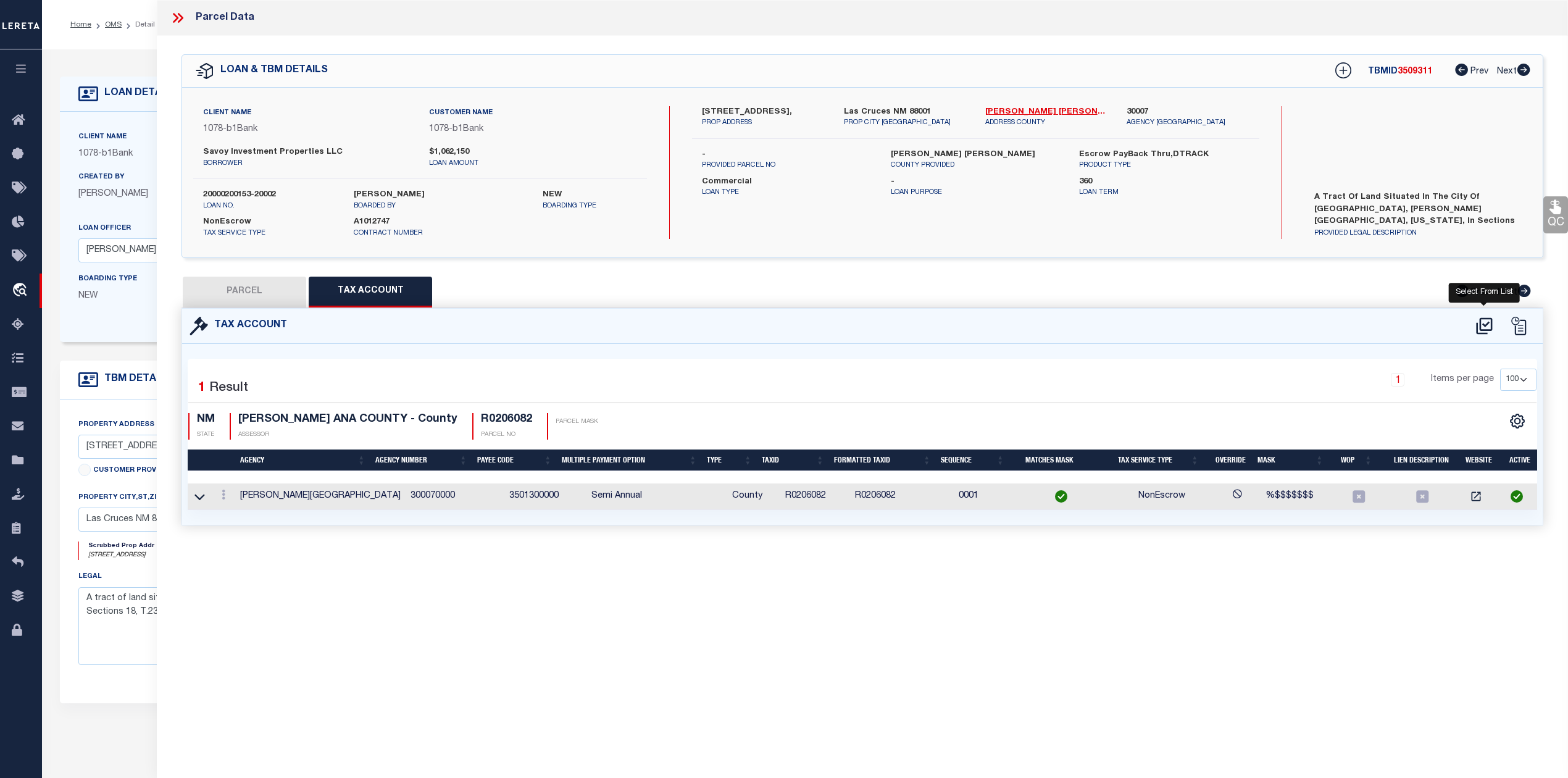
click at [1481, 327] on icon at bounding box center [1484, 326] width 16 height 16
select select "100"
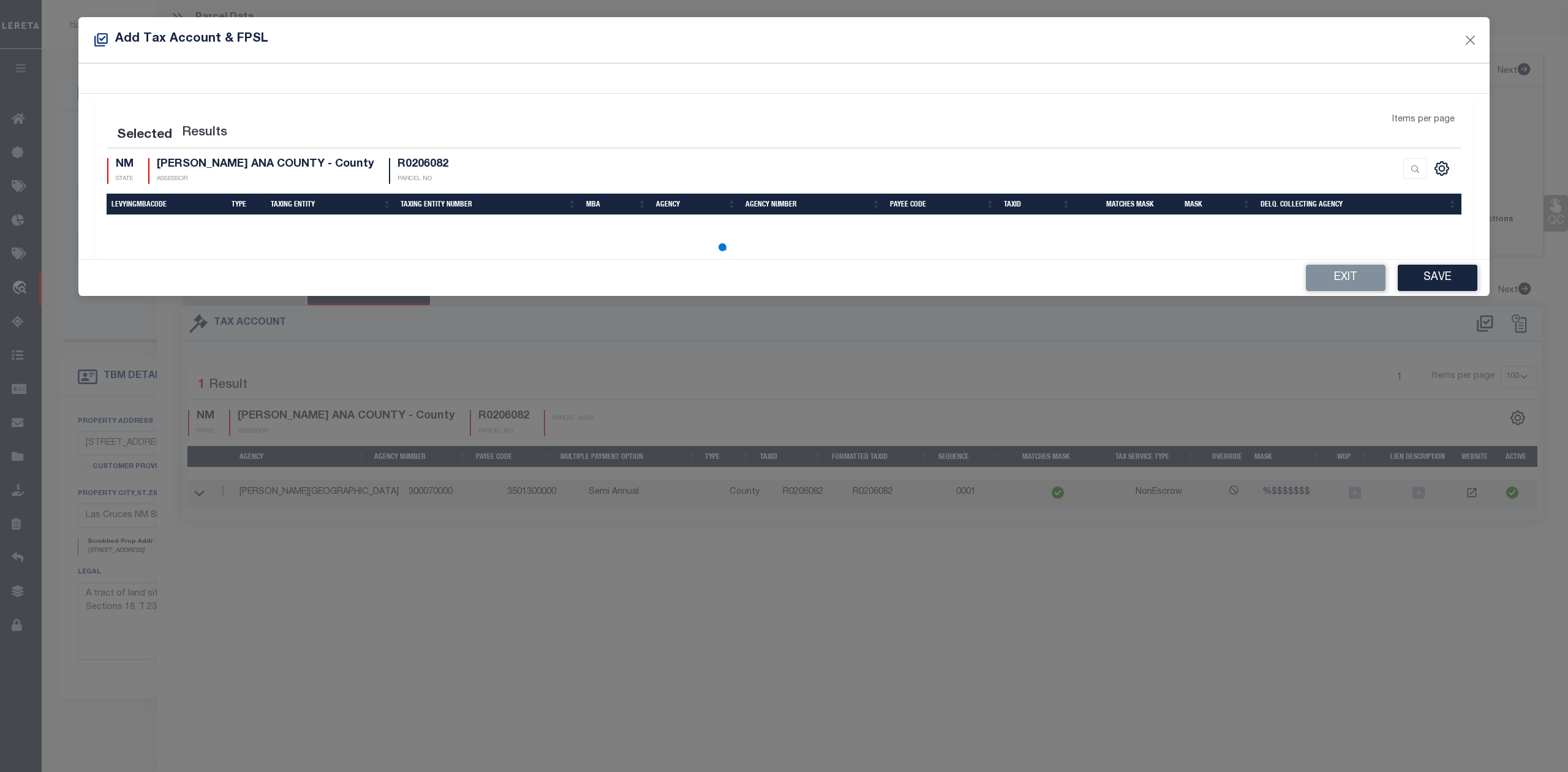
select select "100"
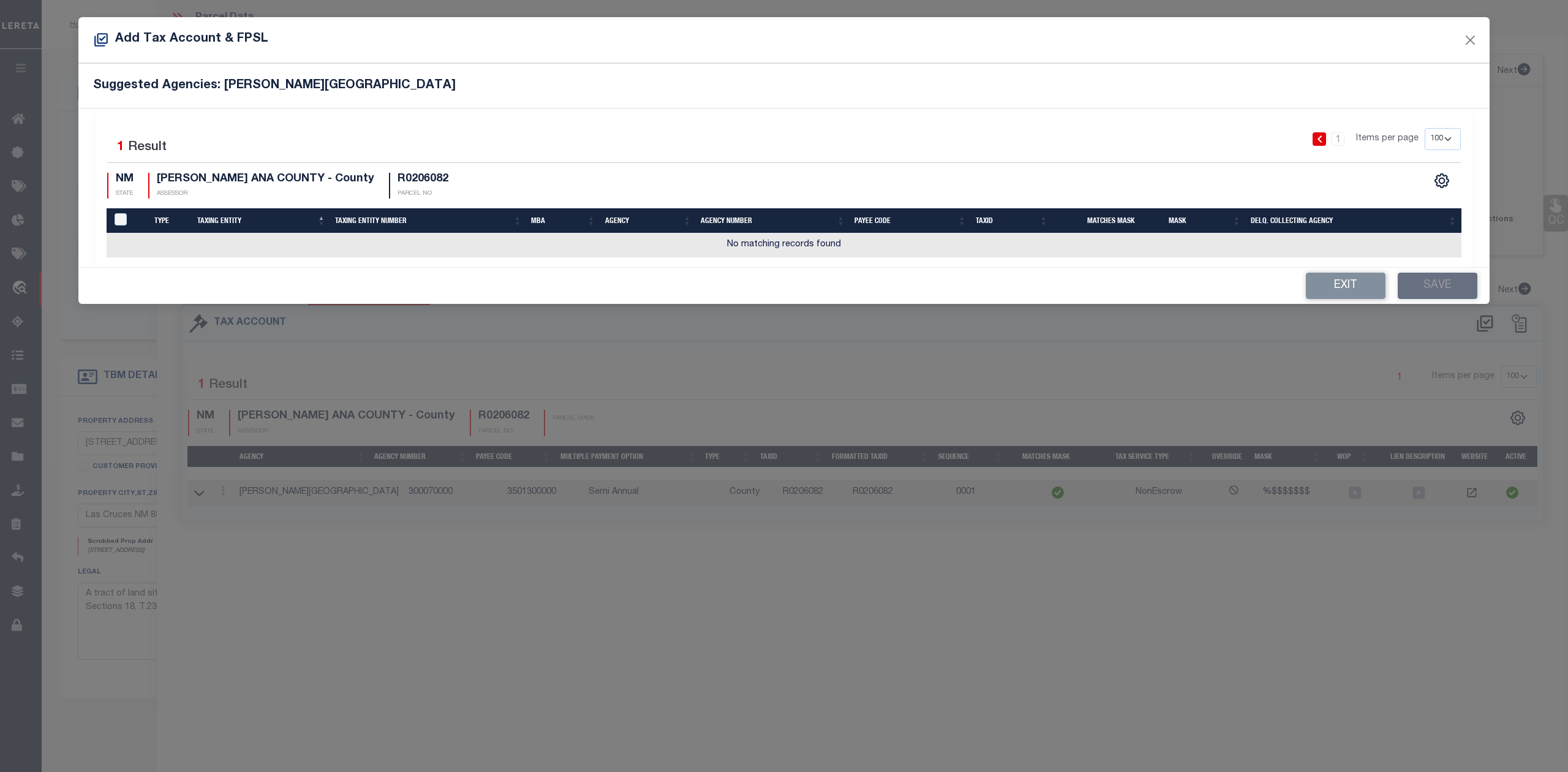
click at [226, 221] on th "Taxing Entity" at bounding box center [261, 221] width 138 height 25
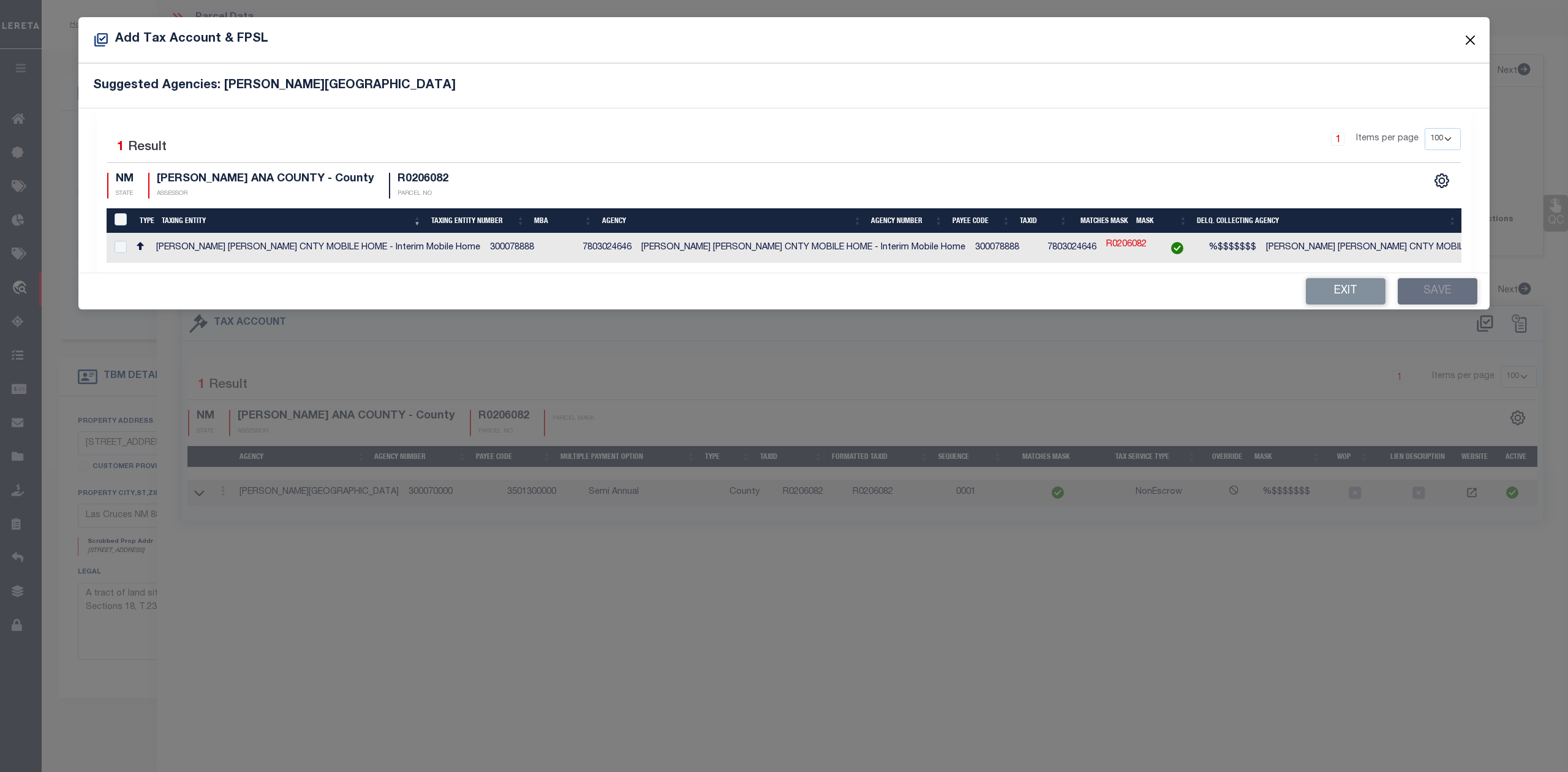
click at [1473, 35] on button "Close" at bounding box center [1471, 40] width 16 height 16
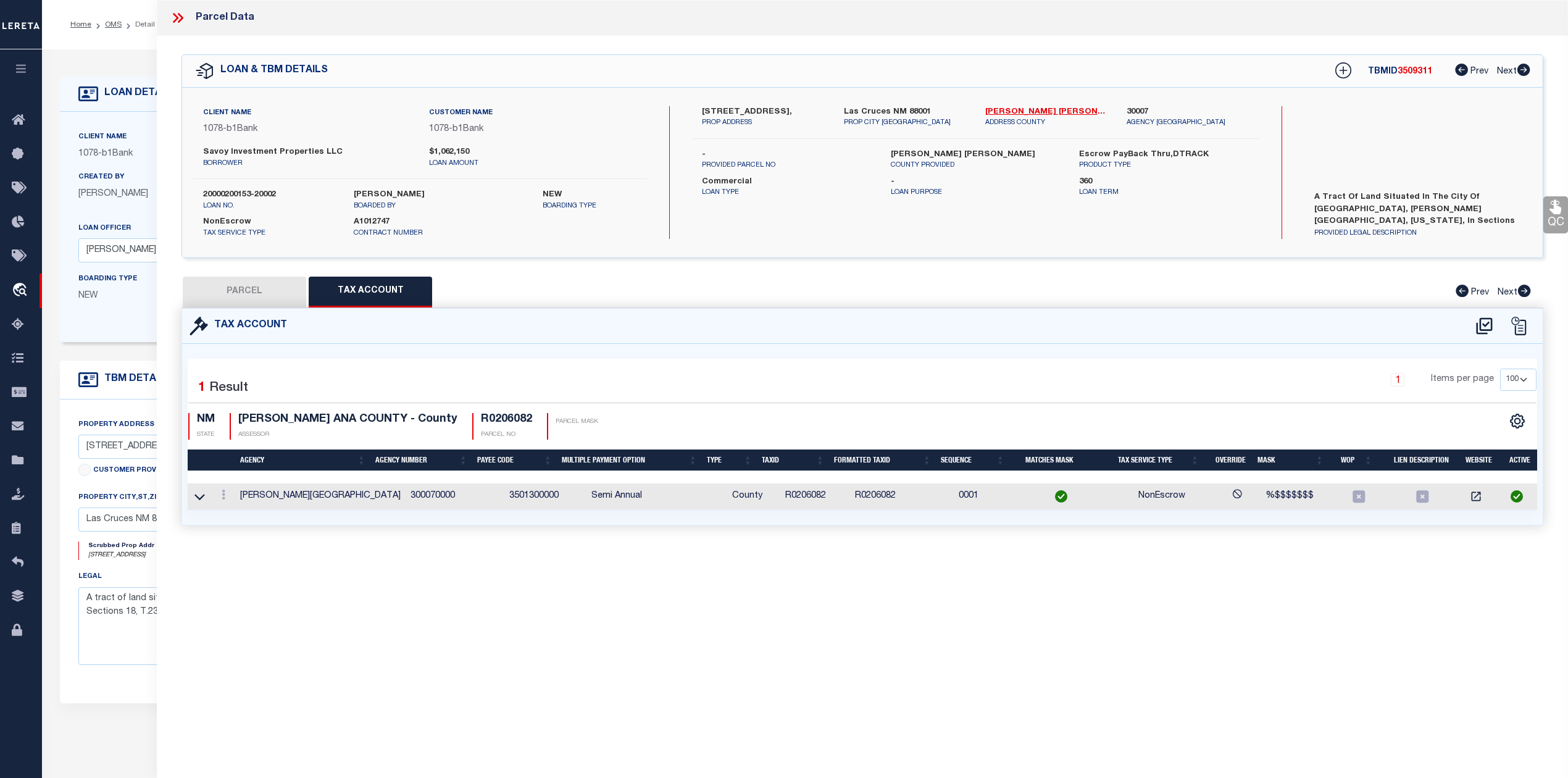
click at [245, 289] on button "PARCEL" at bounding box center [244, 292] width 124 height 31
select select "AS"
select select
checkbox input "false"
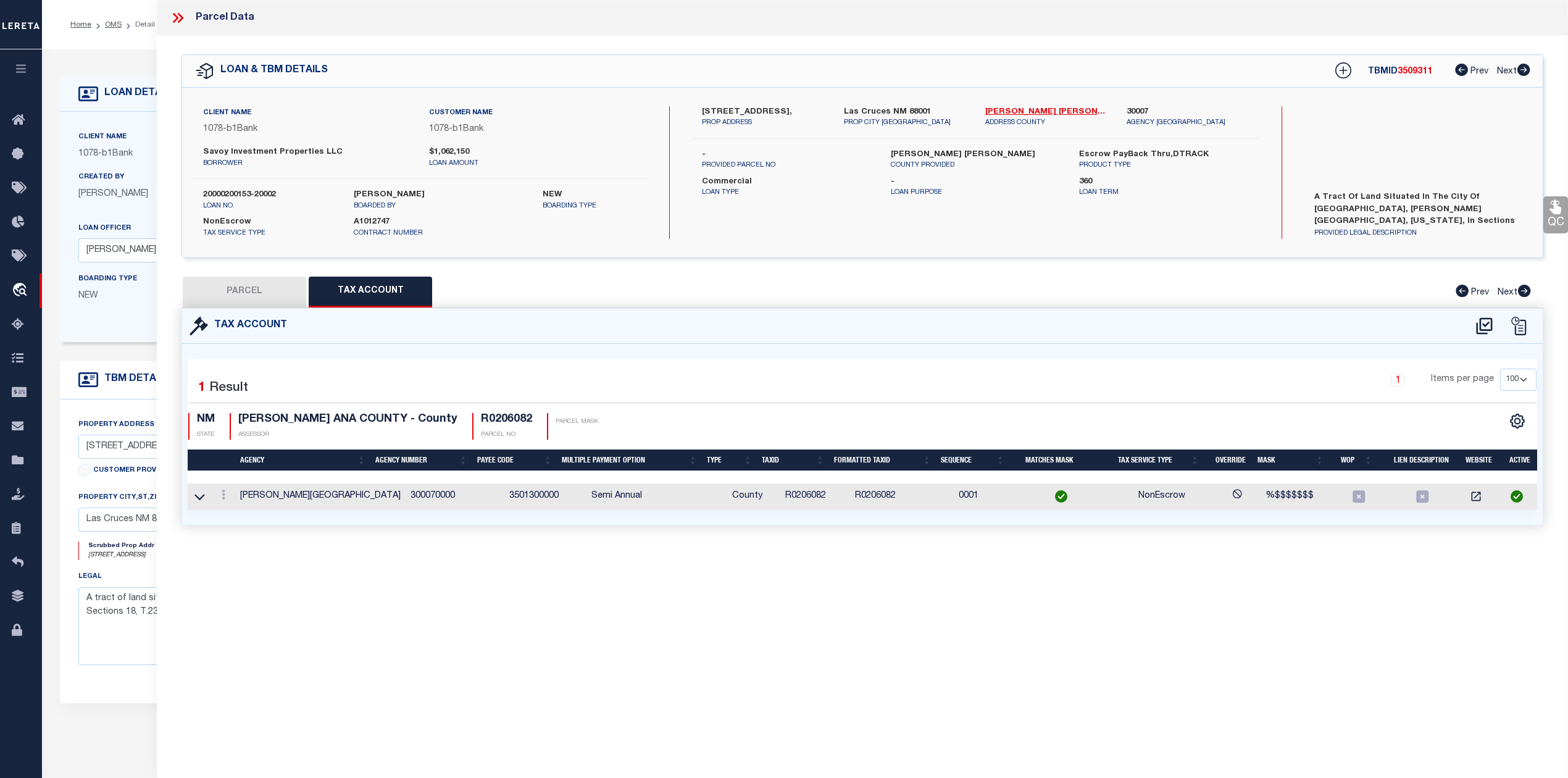
checkbox input "false"
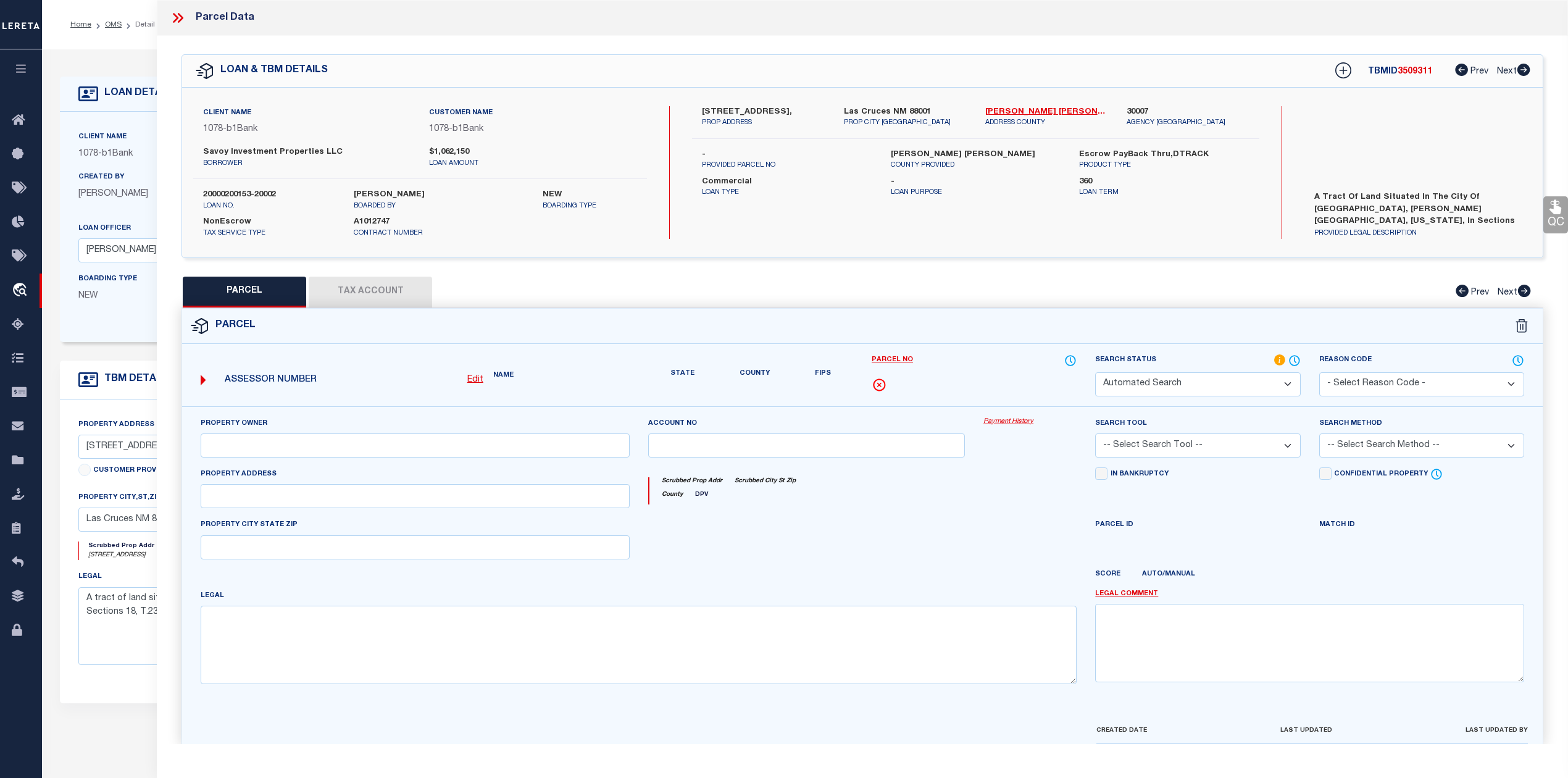
select select "RD"
type input "SAVOY INVESTMENT PROPERTIES LLC"
select select "AGW"
select select "LEG"
type input "805 S MAIN ST"
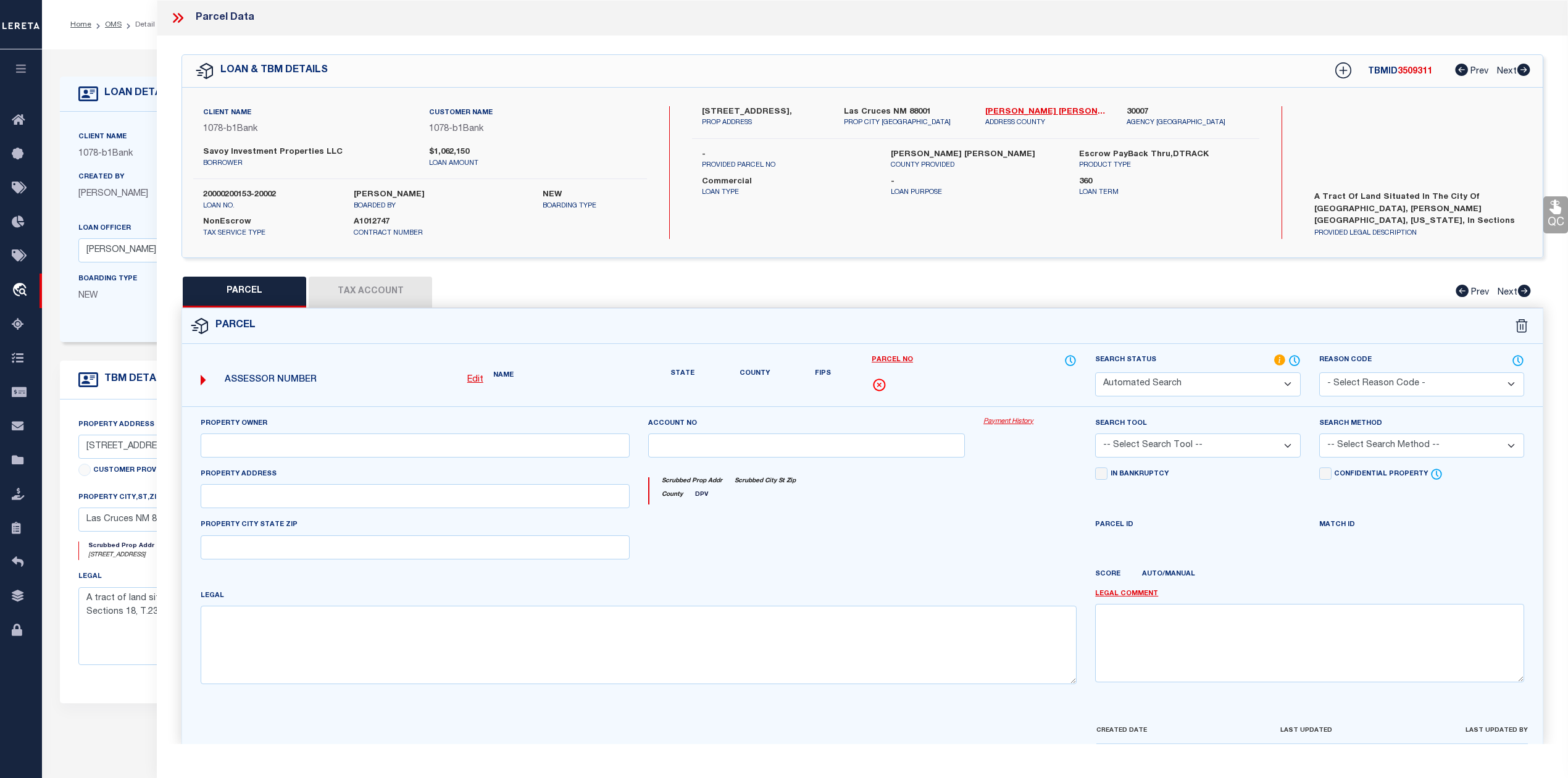
type input "LAS CRUCES, NM 88001"
type textarea "S: 19 T: 23S R: 2E BRM 9A TR 6A, INSTRUMENT #2515081"
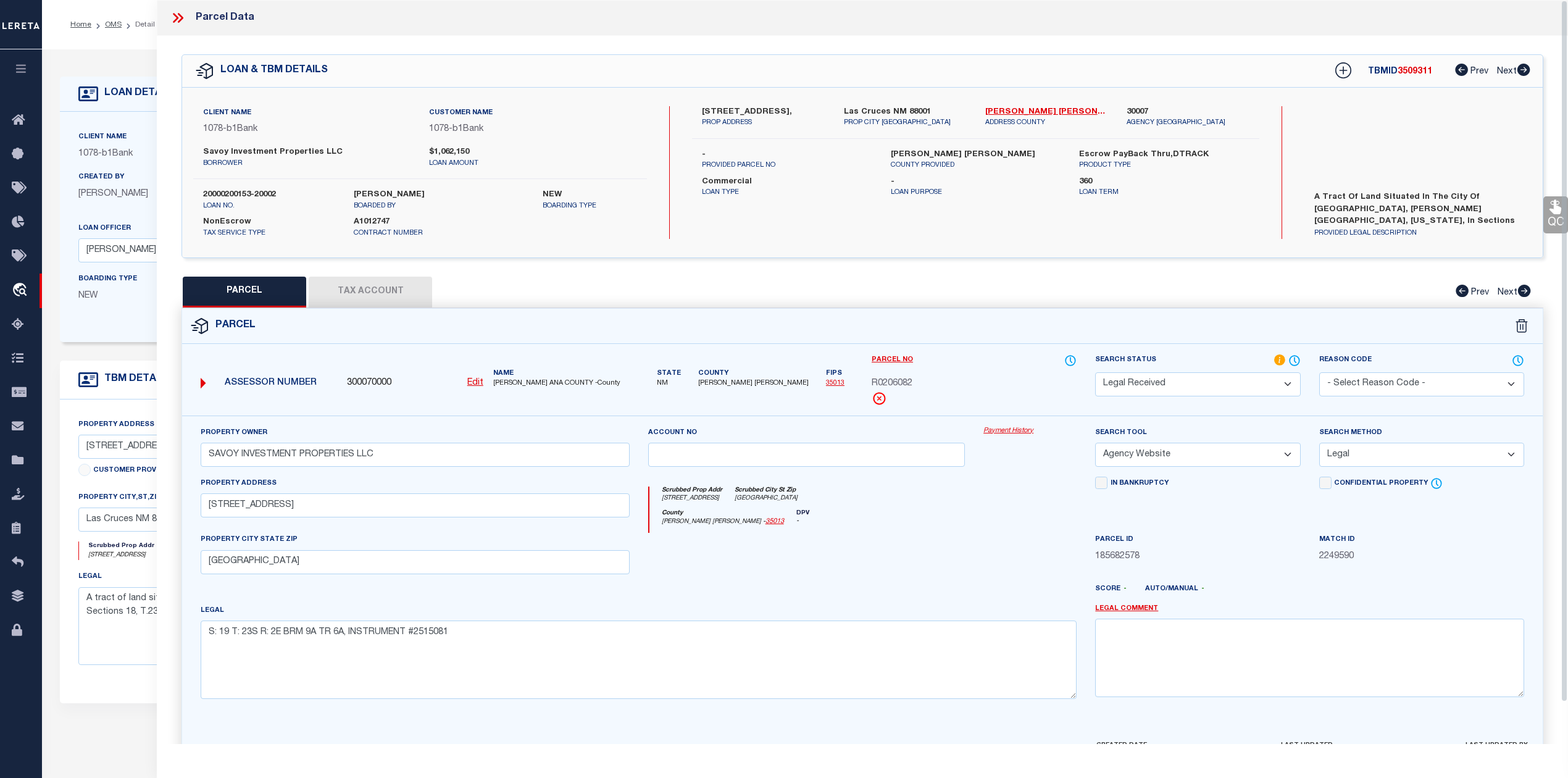
click at [977, 521] on div "County Dona Ana - 35013 DPV -" at bounding box center [863, 521] width 428 height 24
click at [1268, 379] on select "Automated Search Bad Parcel Complete Duplicate Parcel High Dollar Reporting In …" at bounding box center [1198, 385] width 205 height 24
click at [1096, 372] on select "Automated Search Bad Parcel Complete Duplicate Parcel High Dollar Reporting In …" at bounding box center [1198, 385] width 205 height 24
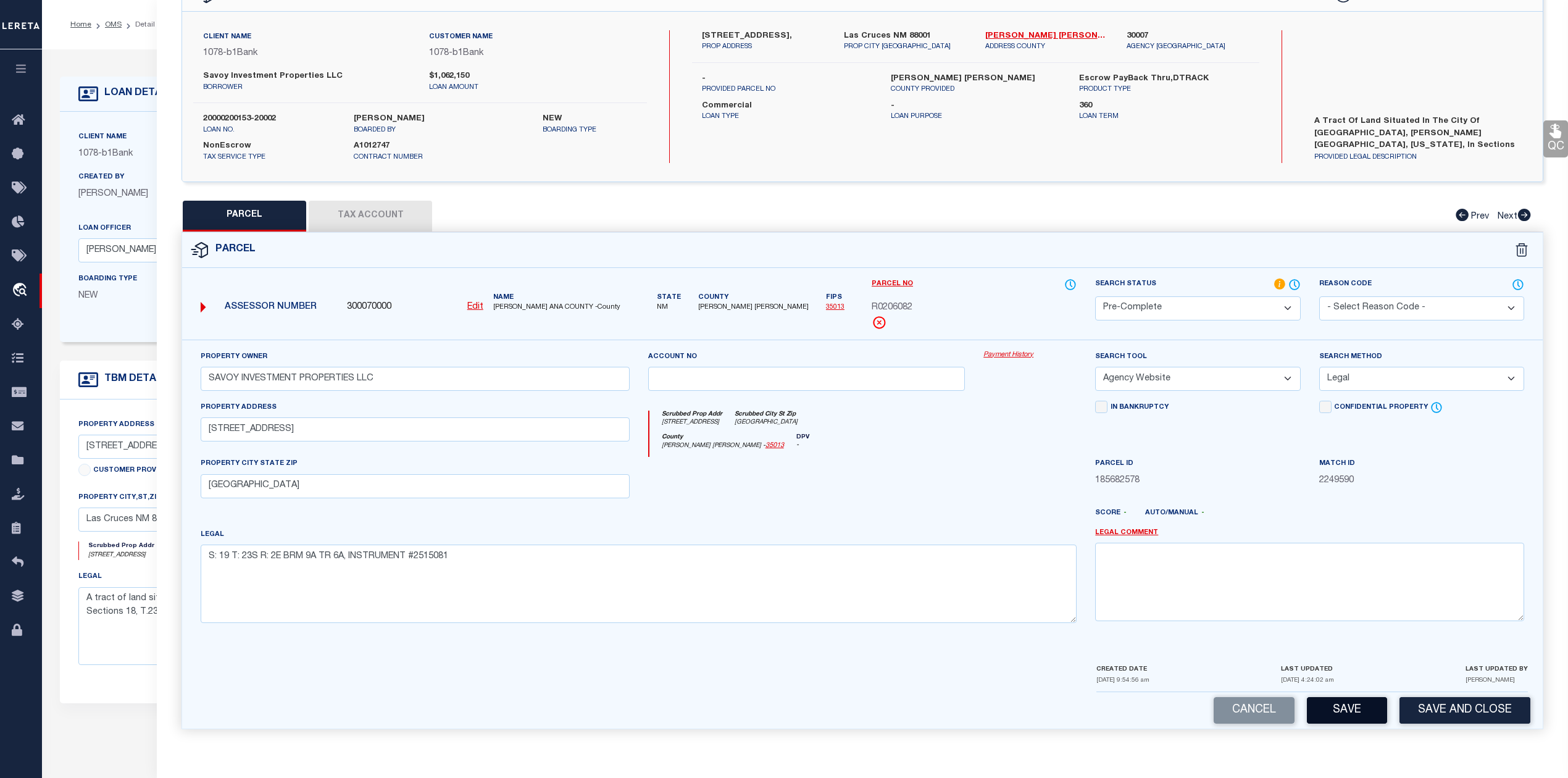
click at [1357, 706] on button "Save" at bounding box center [1347, 710] width 81 height 27
select select "AS"
select select
checkbox input "false"
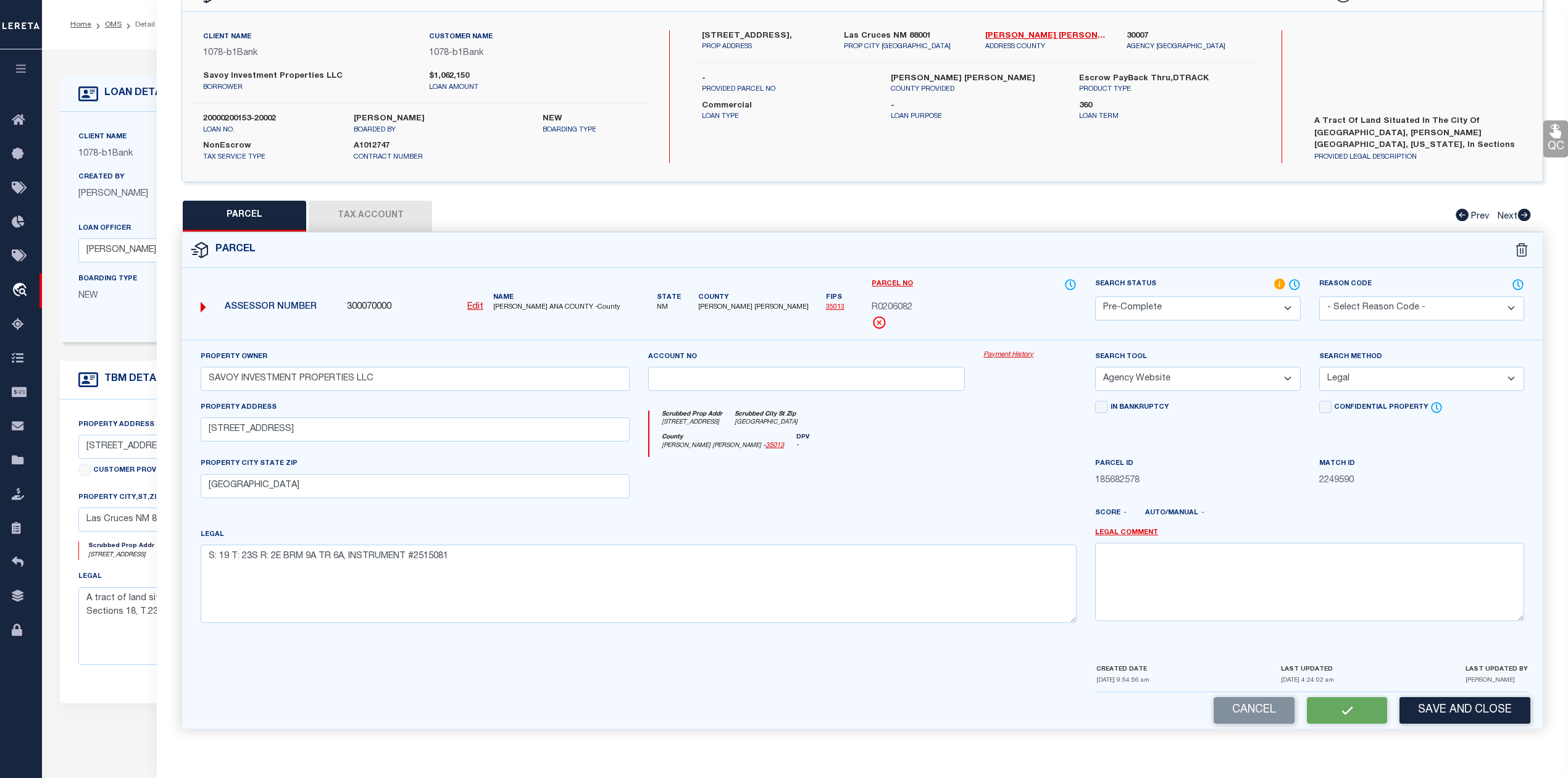
checkbox input "false"
click at [369, 215] on div "QC QC QC" at bounding box center [863, 352] width 1412 height 785
select select "PC"
type input "SAVOY INVESTMENT PROPERTIES LLC"
select select "AGW"
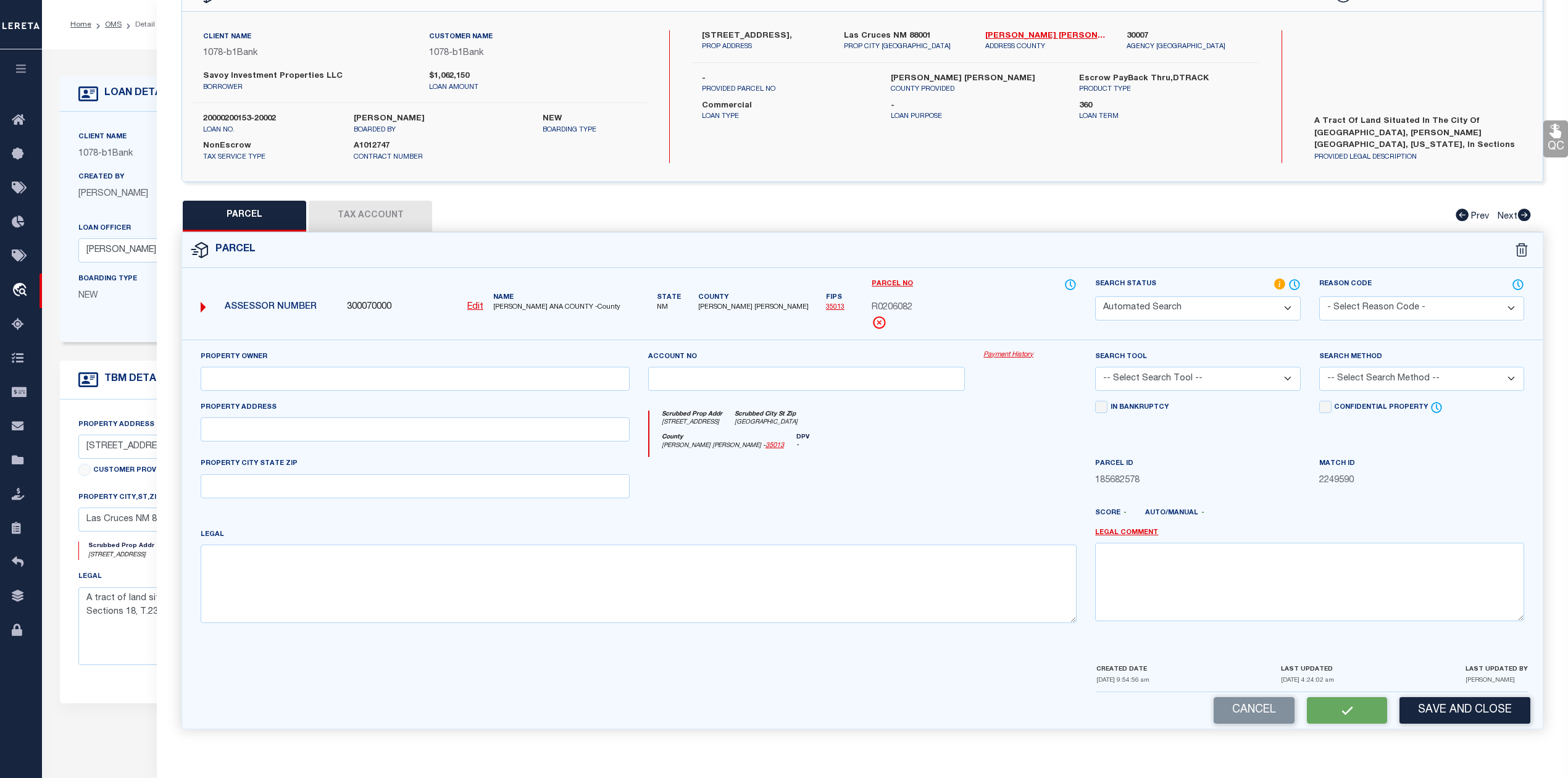
select select "LEG"
type input "805 S MAIN ST"
type input "LAS CRUCES, NM 88001"
type textarea "S: 19 T: 23S R: 2E BRM 9A TR 6A, INSTRUMENT #2515081"
click at [373, 206] on button "Tax Account" at bounding box center [371, 216] width 124 height 31
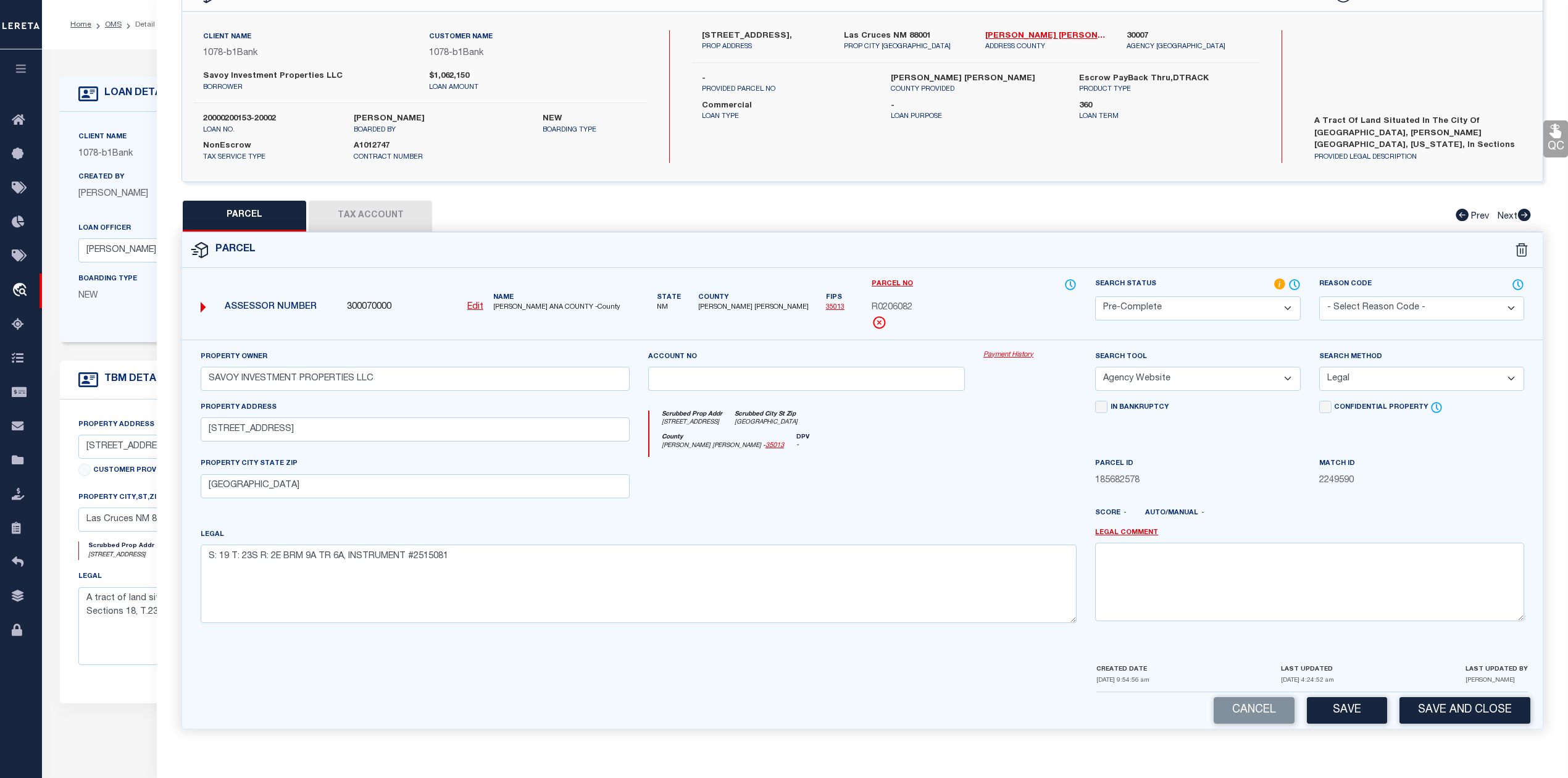
select select "100"
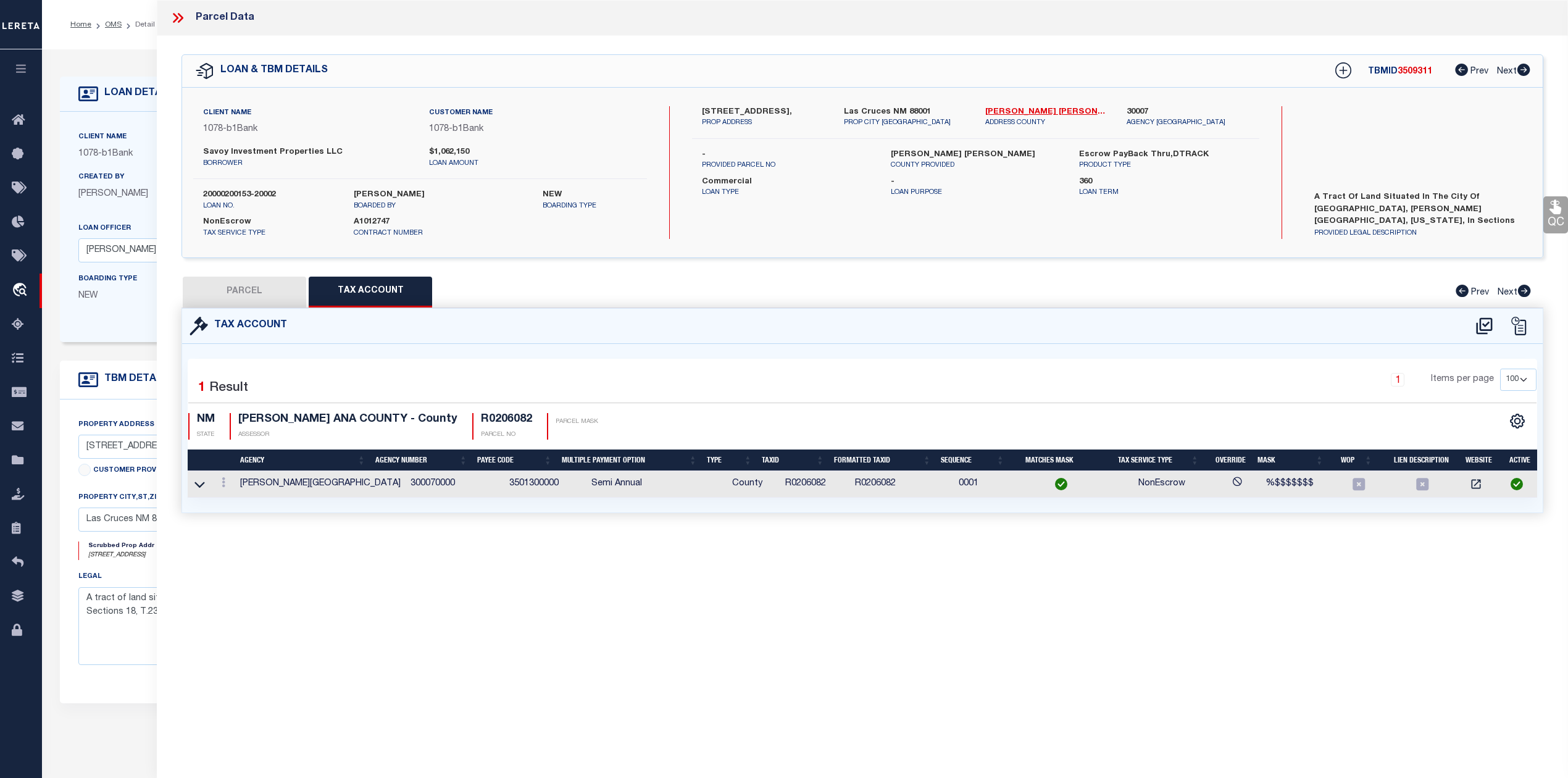
scroll to position [0, 0]
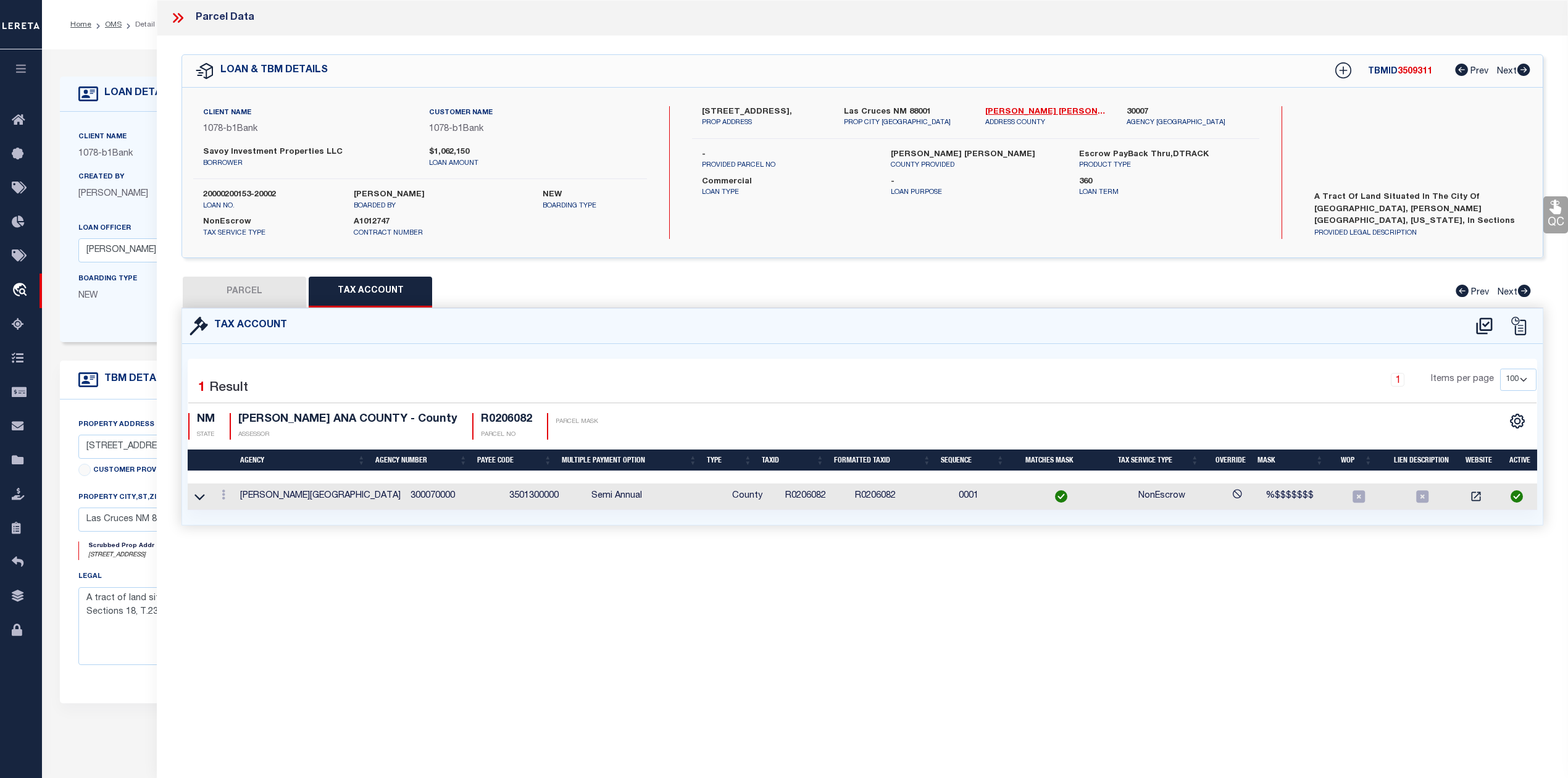
click at [257, 295] on button "PARCEL" at bounding box center [244, 292] width 124 height 31
select select "AS"
select select
checkbox input "false"
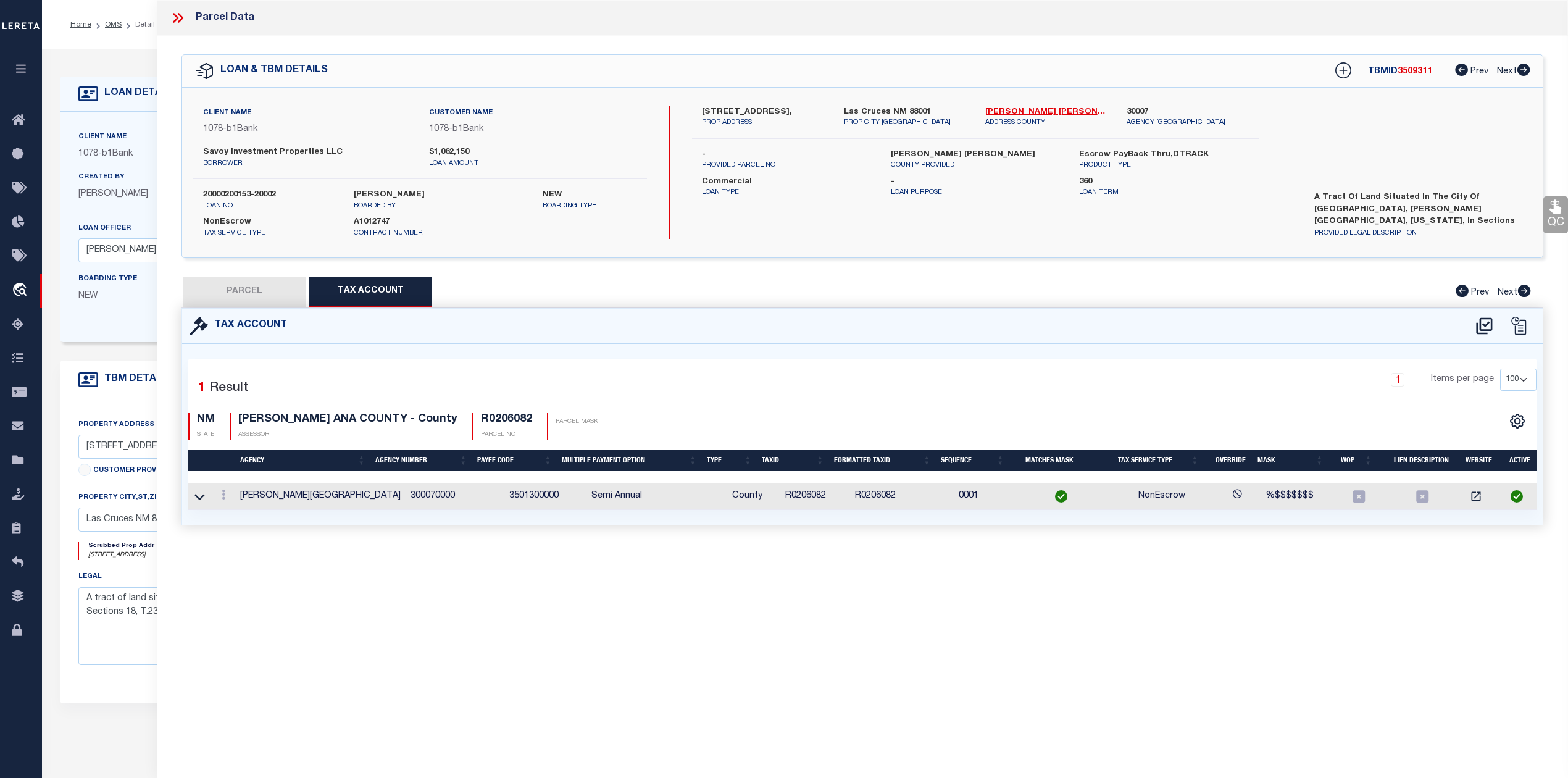
checkbox input "false"
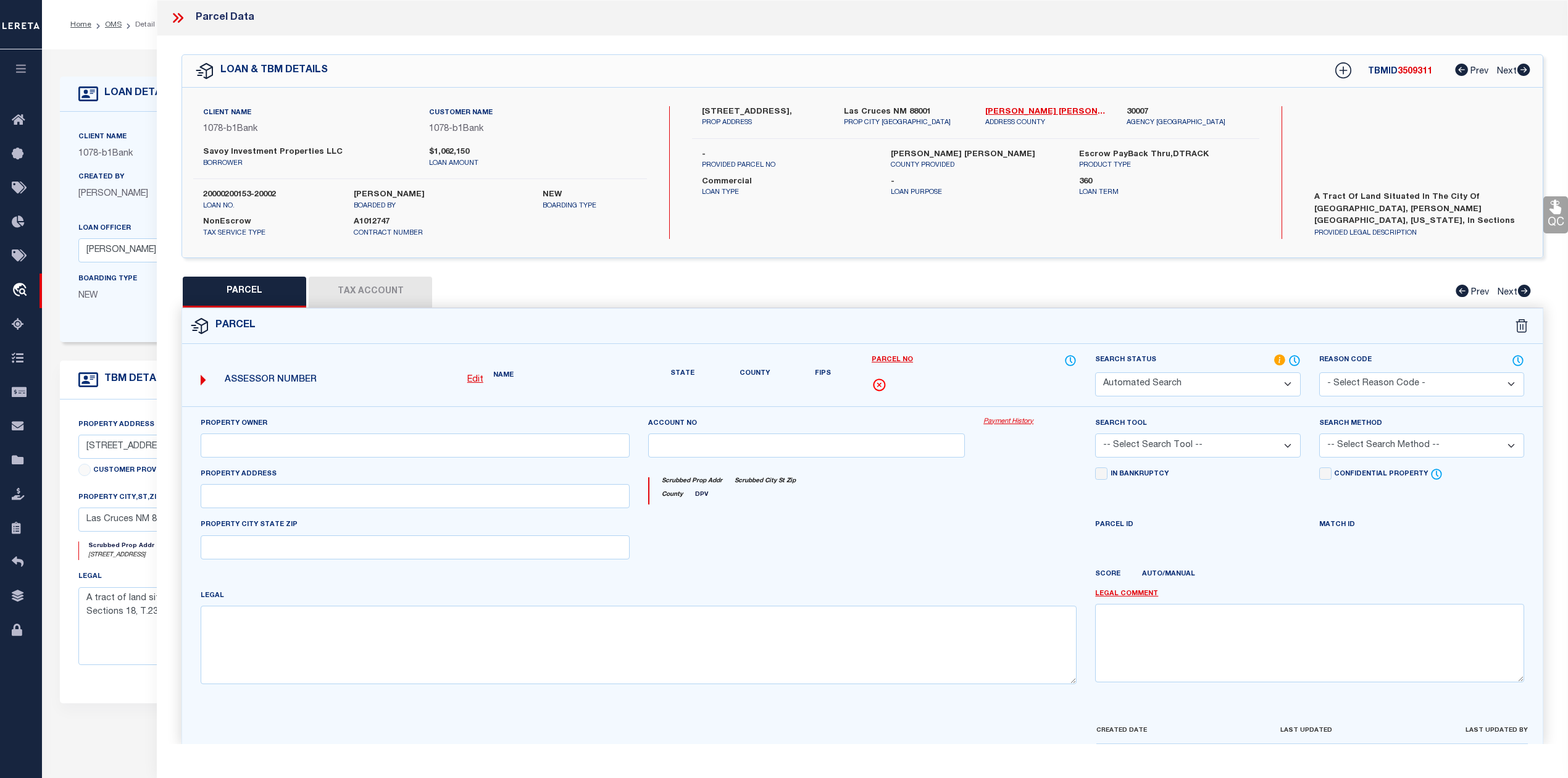
select select "PC"
type input "SAVOY INVESTMENT PROPERTIES LLC"
select select "AGW"
select select "LEG"
type input "805 S MAIN ST"
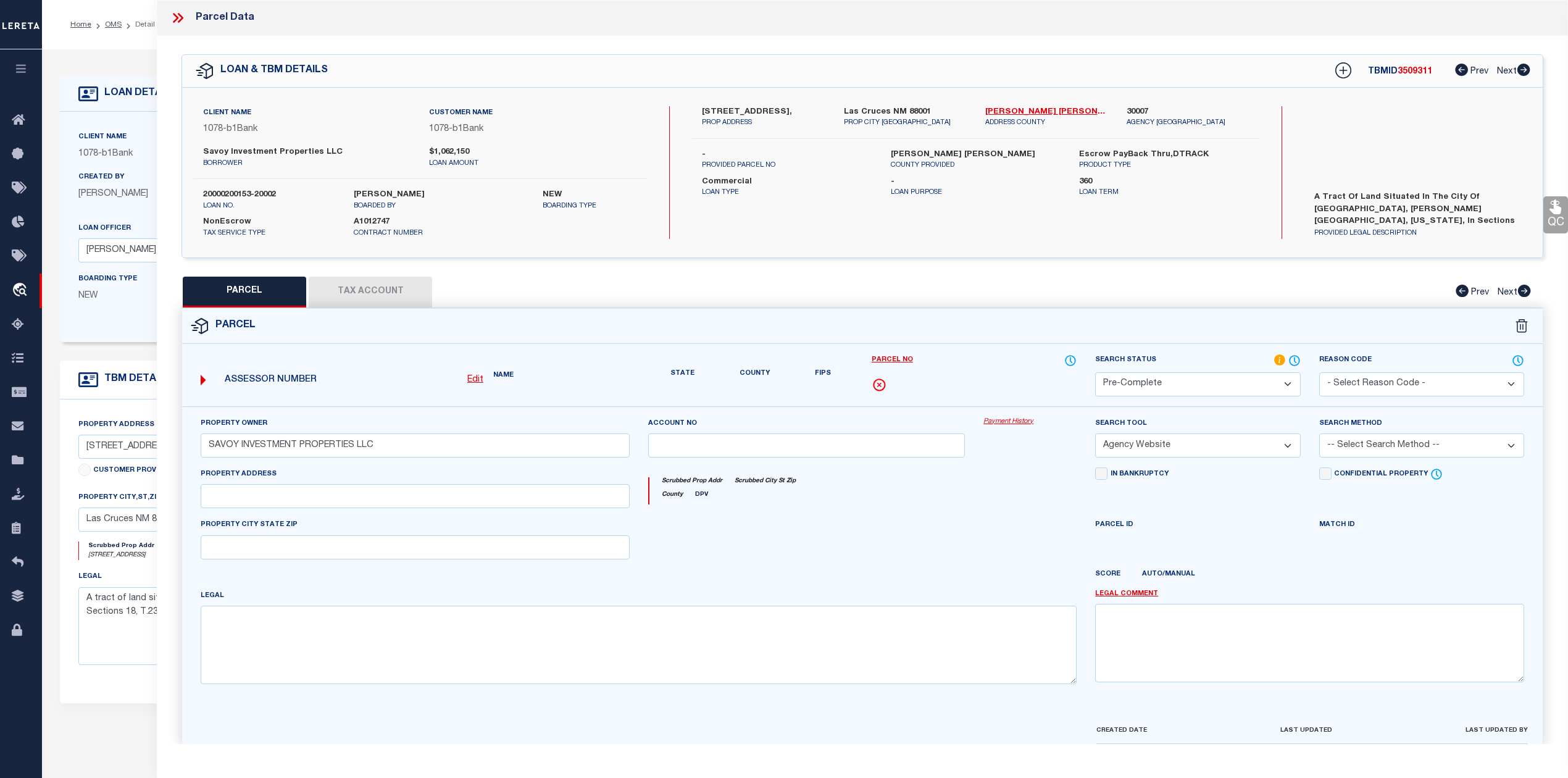
type input "LAS CRUCES, NM 88001"
type textarea "S: 19 T: 23S R: 2E BRM 9A TR 6A, INSTRUMENT #2515081"
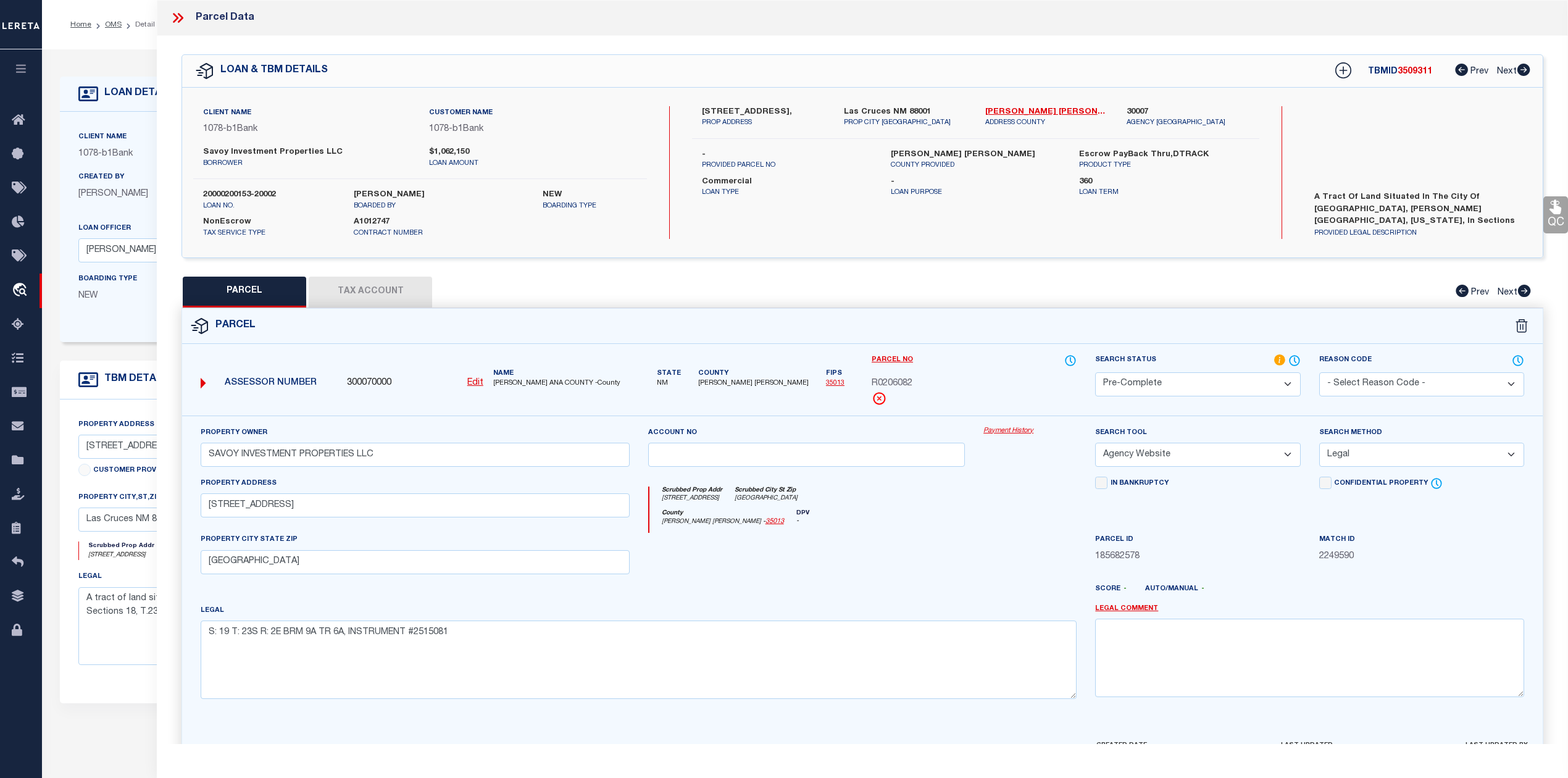
click at [1415, 70] on span "3509311" at bounding box center [1415, 72] width 34 height 9
copy span "3509311"
click at [234, 191] on label "20000200153-20002" at bounding box center [269, 195] width 132 height 12
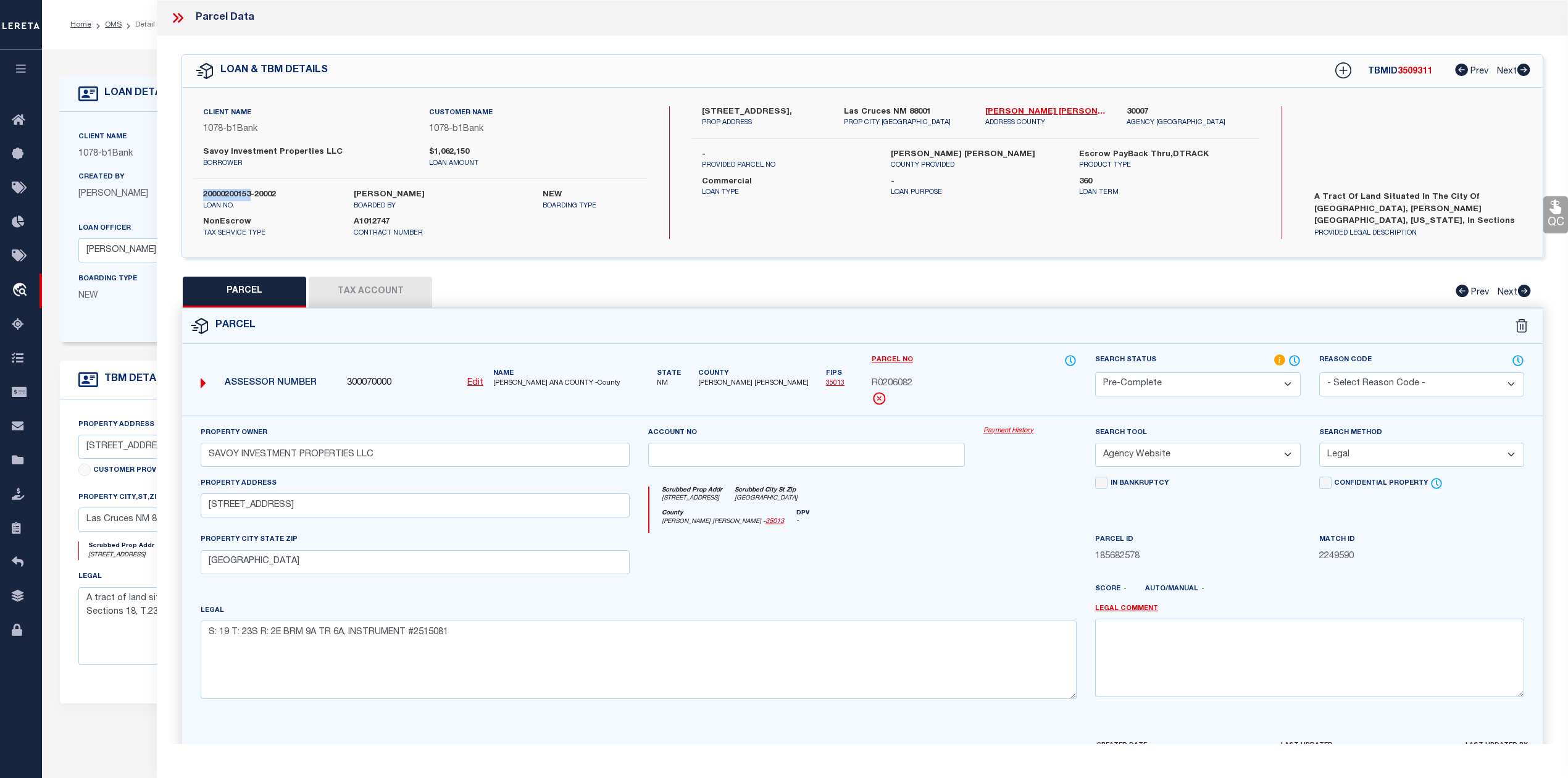
copy label "20000200153"
click at [279, 201] on p "loan no." at bounding box center [269, 206] width 132 height 11
drag, startPoint x: 282, startPoint y: 190, endPoint x: 199, endPoint y: 199, distance: 83.5
click at [203, 200] on div "20000200153-20002 loan no." at bounding box center [269, 200] width 132 height 22
drag, startPoint x: 198, startPoint y: 199, endPoint x: 205, endPoint y: 194, distance: 8.6
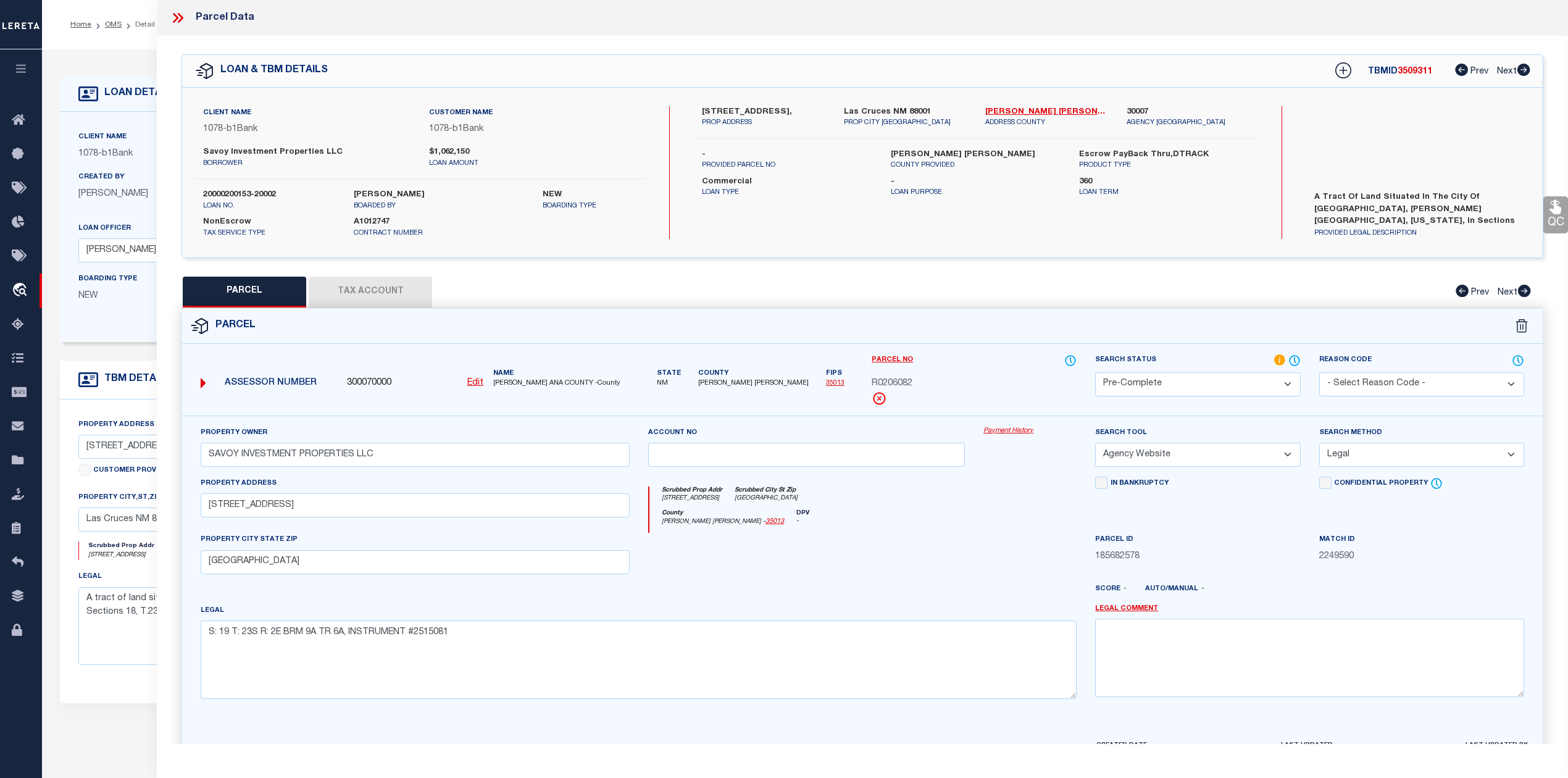
click at [205, 194] on div "20000200153-20002 loan no." at bounding box center [269, 200] width 151 height 22
drag, startPoint x: 201, startPoint y: 191, endPoint x: 301, endPoint y: 196, distance: 100.1
click at [301, 196] on div "20000200153-20002 loan no." at bounding box center [269, 200] width 151 height 22
copy label "20000200153-20002"
drag, startPoint x: 517, startPoint y: 384, endPoint x: 527, endPoint y: 386, distance: 10.2
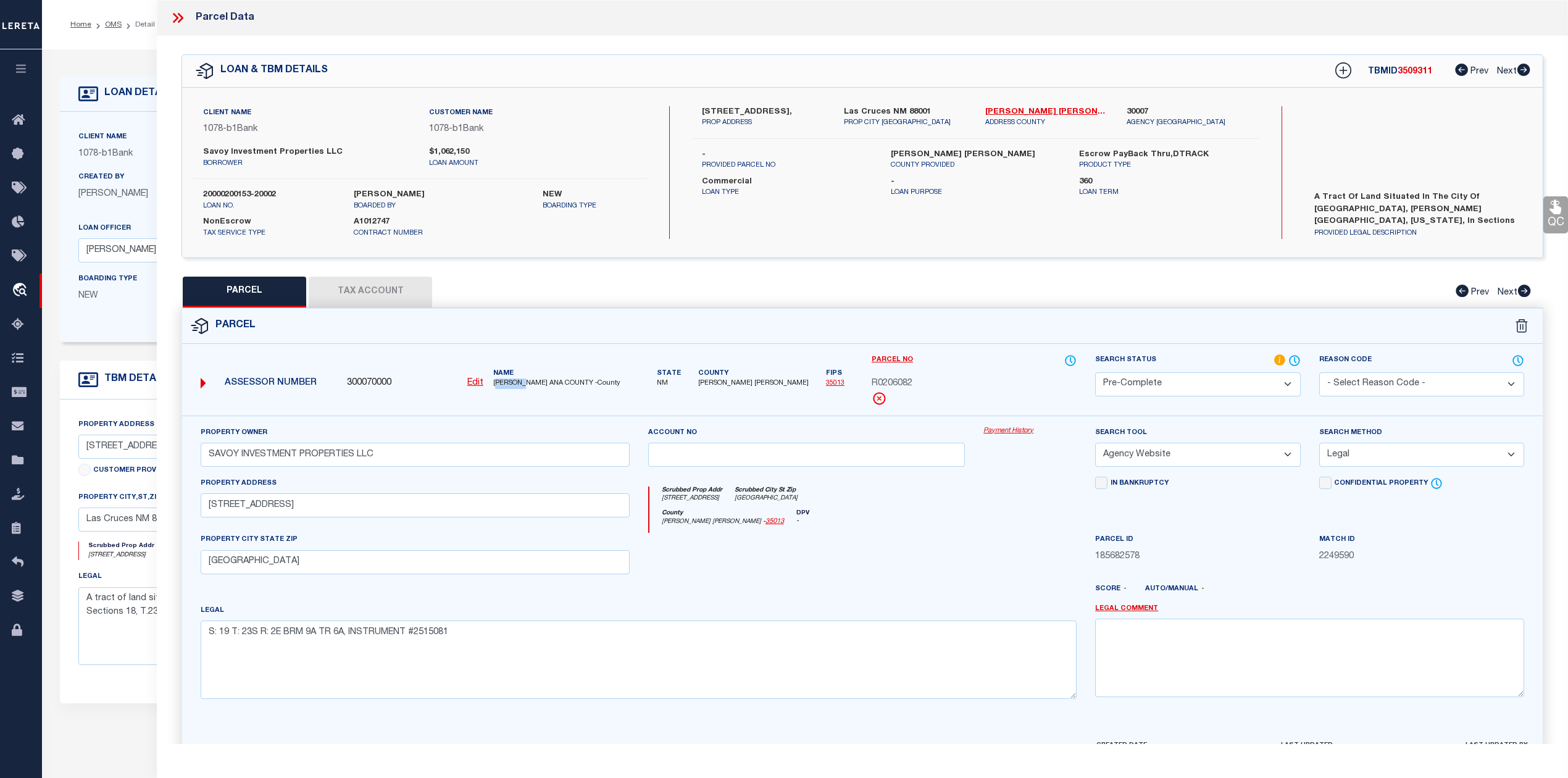
click at [527, 386] on span "DONA ANA COUNTY -County" at bounding box center [562, 384] width 137 height 11
click at [512, 409] on div "Assessor Number 300070000 Edit Name DONA ANA COUNTY -County" at bounding box center [415, 385] width 448 height 62
drag, startPoint x: 492, startPoint y: 381, endPoint x: 532, endPoint y: 383, distance: 40.0
click at [532, 383] on div "Name DONA ANA COUNTY -County" at bounding box center [562, 379] width 147 height 20
click at [912, 381] on span "R0206082" at bounding box center [892, 384] width 41 height 14
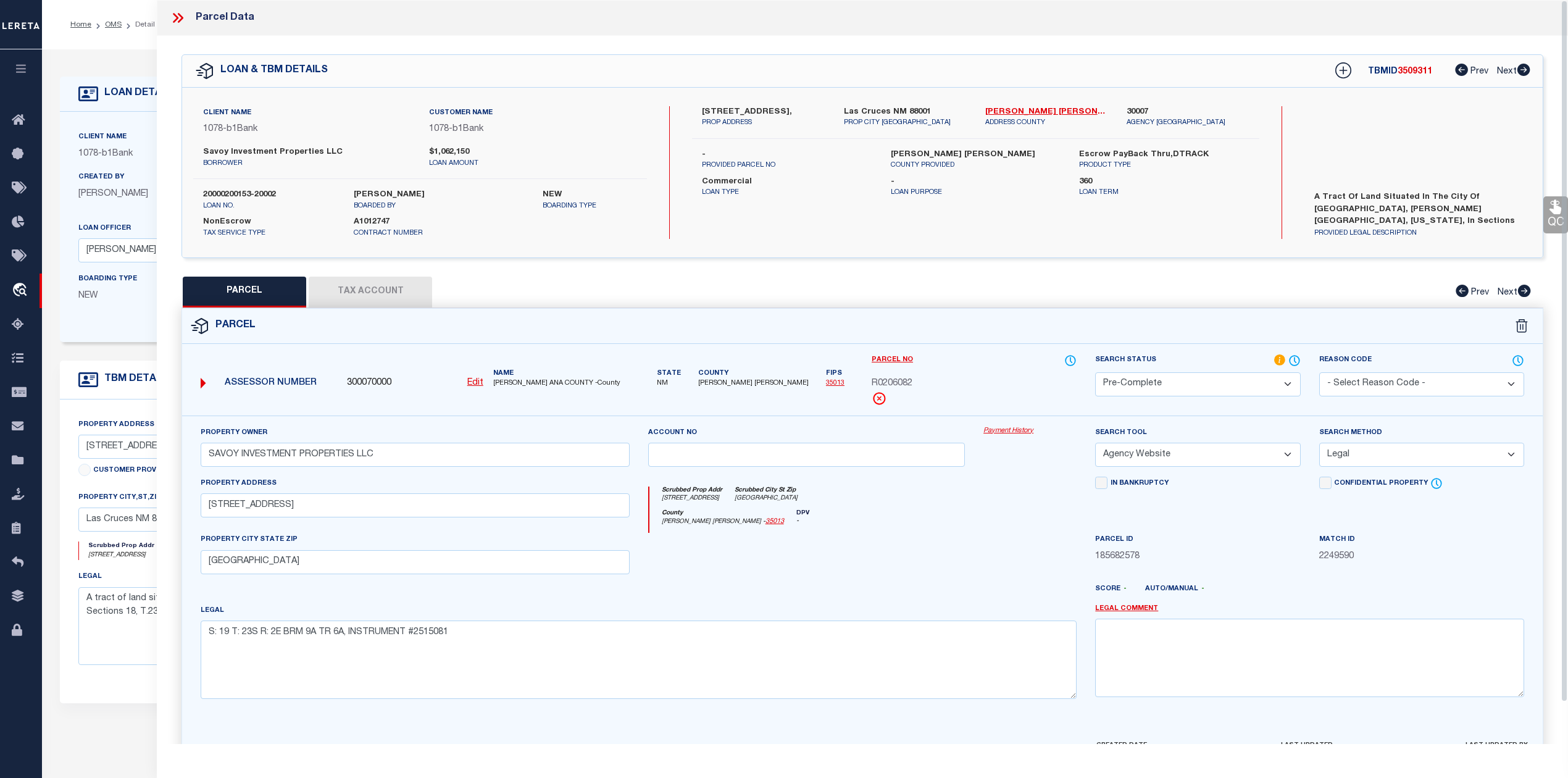
click at [912, 381] on span "R0206082" at bounding box center [892, 384] width 41 height 14
click at [902, 381] on span "R0206082" at bounding box center [892, 384] width 41 height 14
copy span "R0206082"
click at [397, 297] on button "Tax Account" at bounding box center [371, 292] width 124 height 31
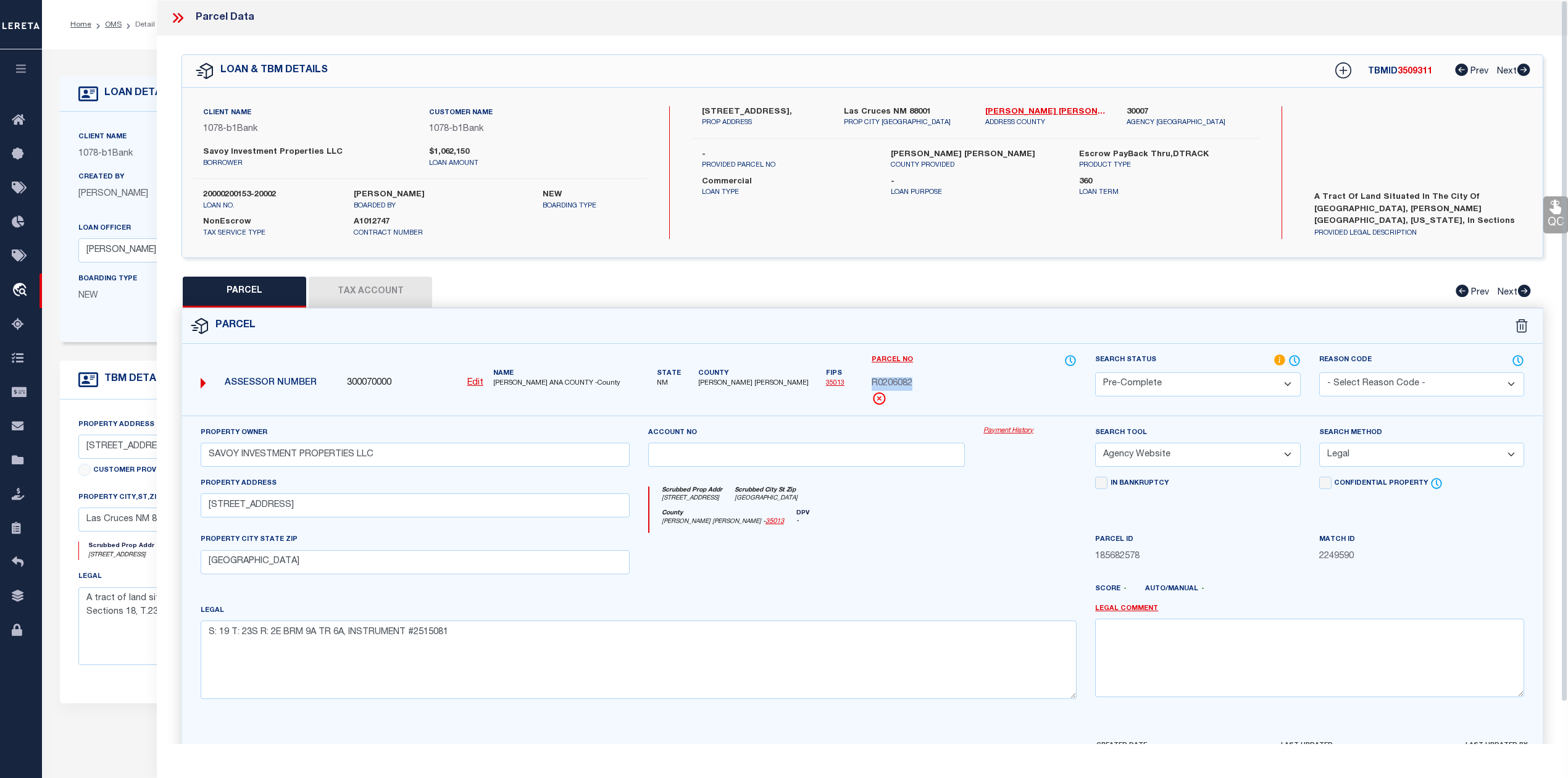
select select "100"
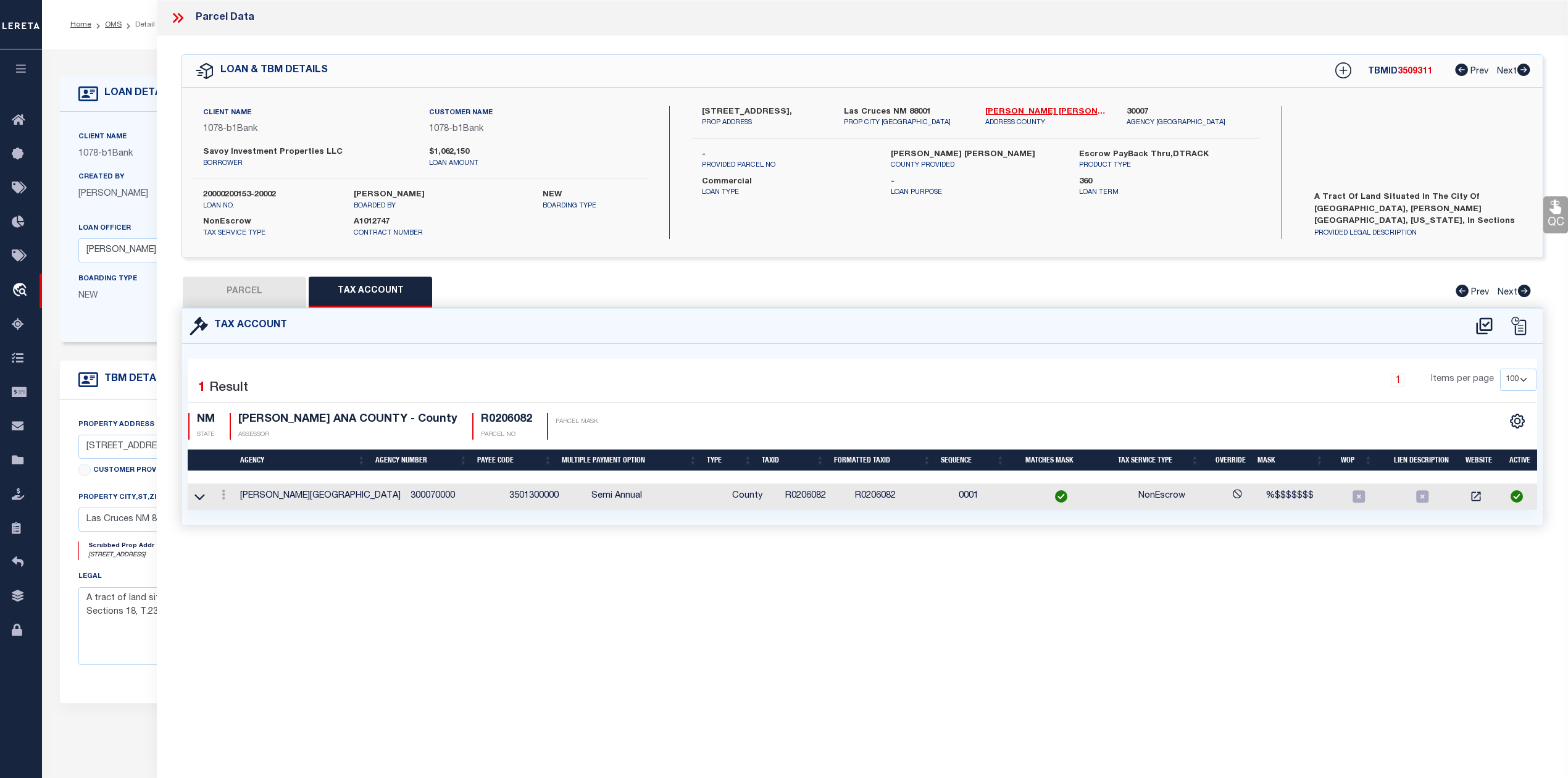
click at [262, 287] on button "PARCEL" at bounding box center [244, 292] width 124 height 31
select select "AS"
select select
checkbox input "false"
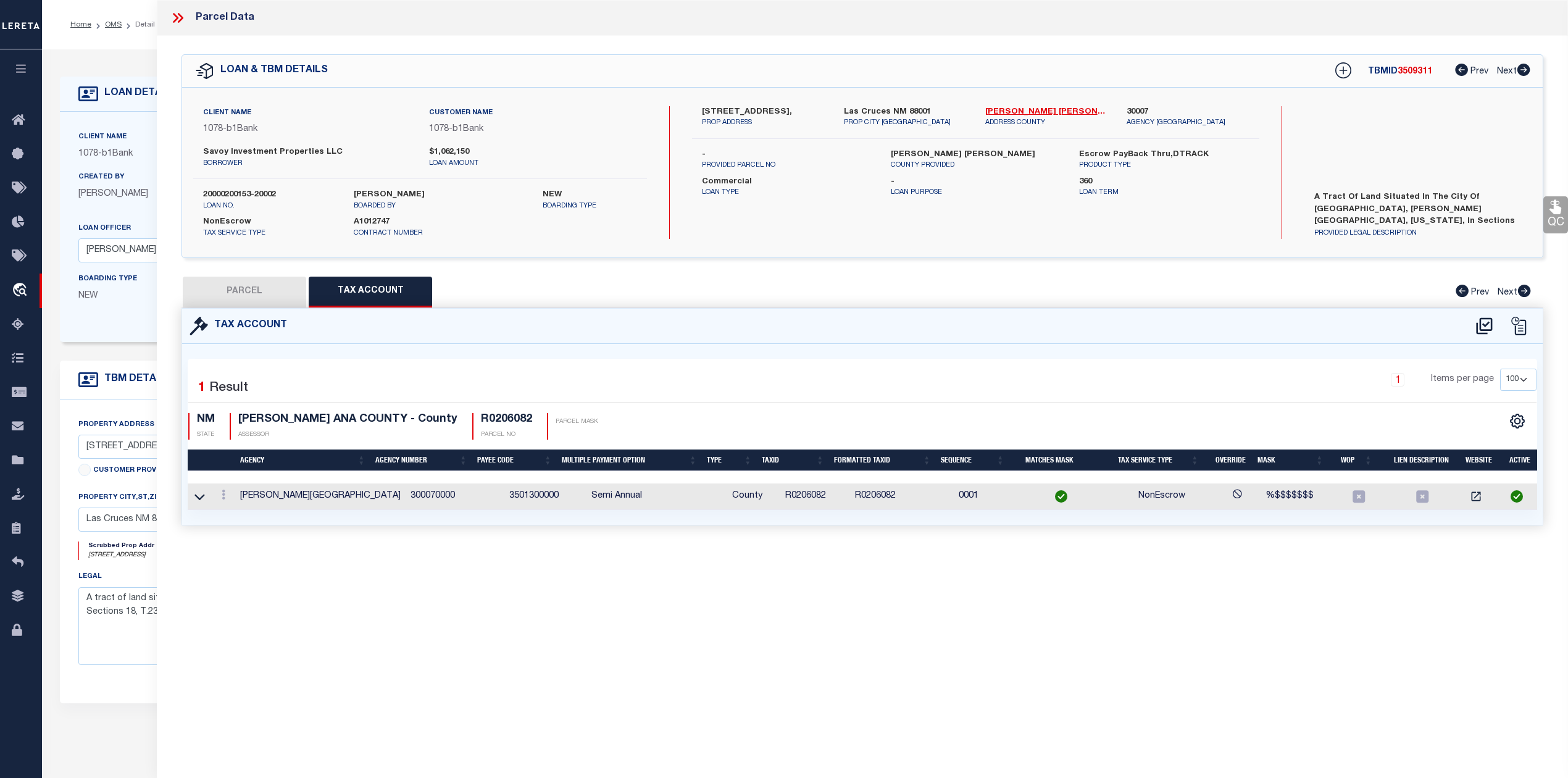
checkbox input "false"
select select "PC"
type input "SAVOY INVESTMENT PROPERTIES LLC"
select select "AGW"
select select "LEG"
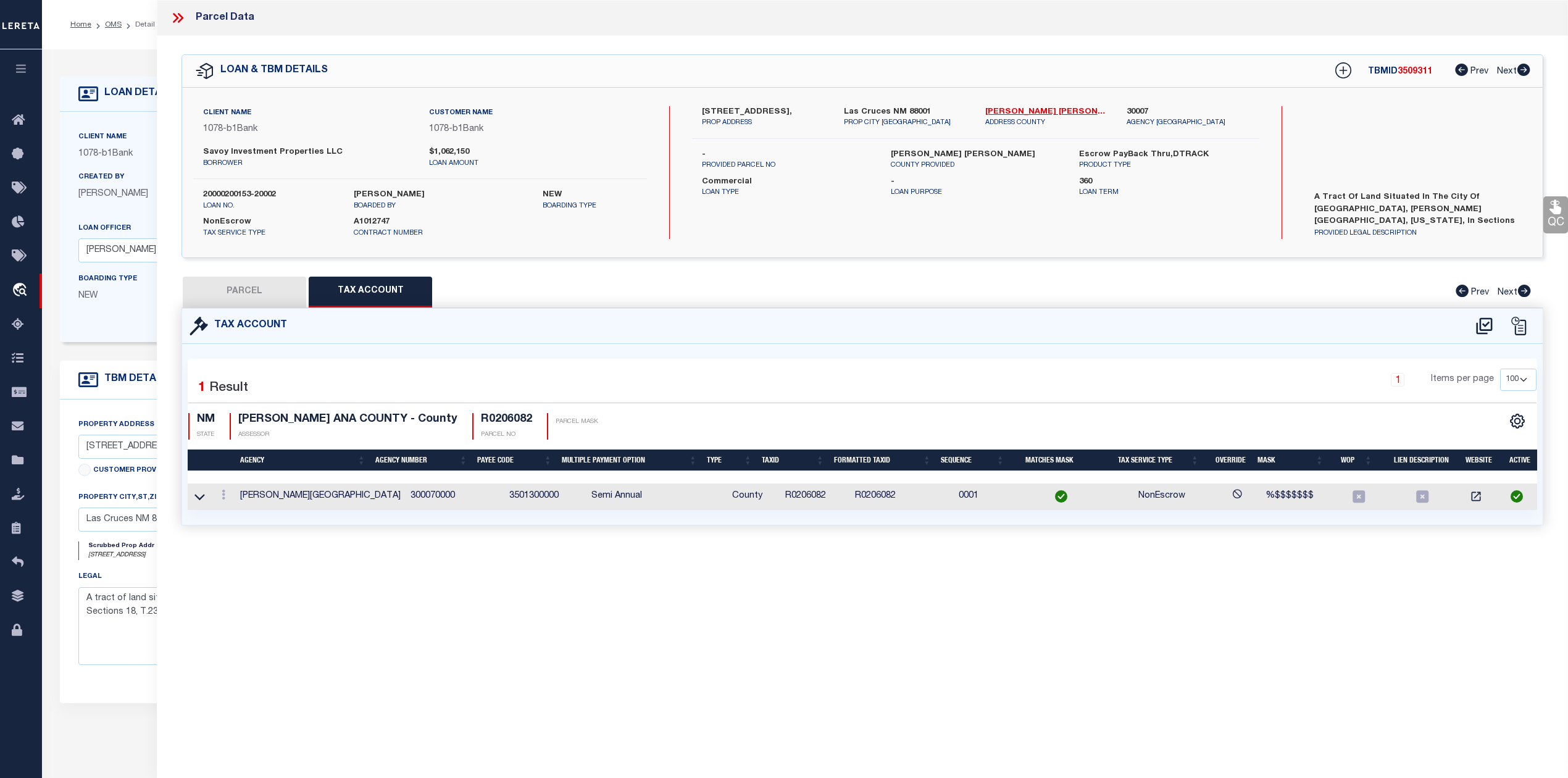
type input "805 S MAIN ST"
type input "LAS CRUCES, NM 88001"
type textarea "S: 19 T: 23S R: 2E BRM 9A TR 6A, INSTRUMENT #2515081"
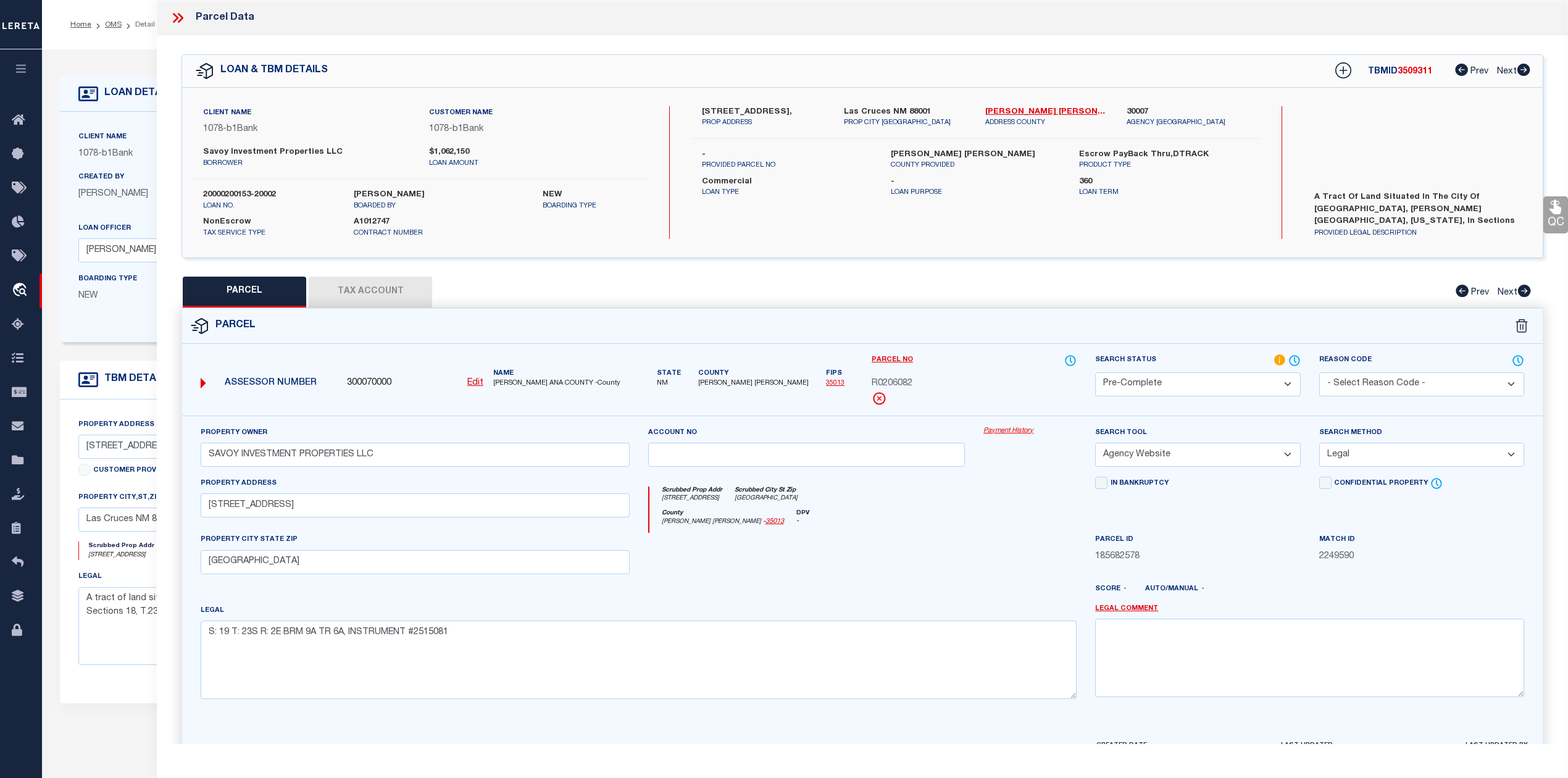
click at [180, 17] on icon at bounding box center [178, 18] width 16 height 16
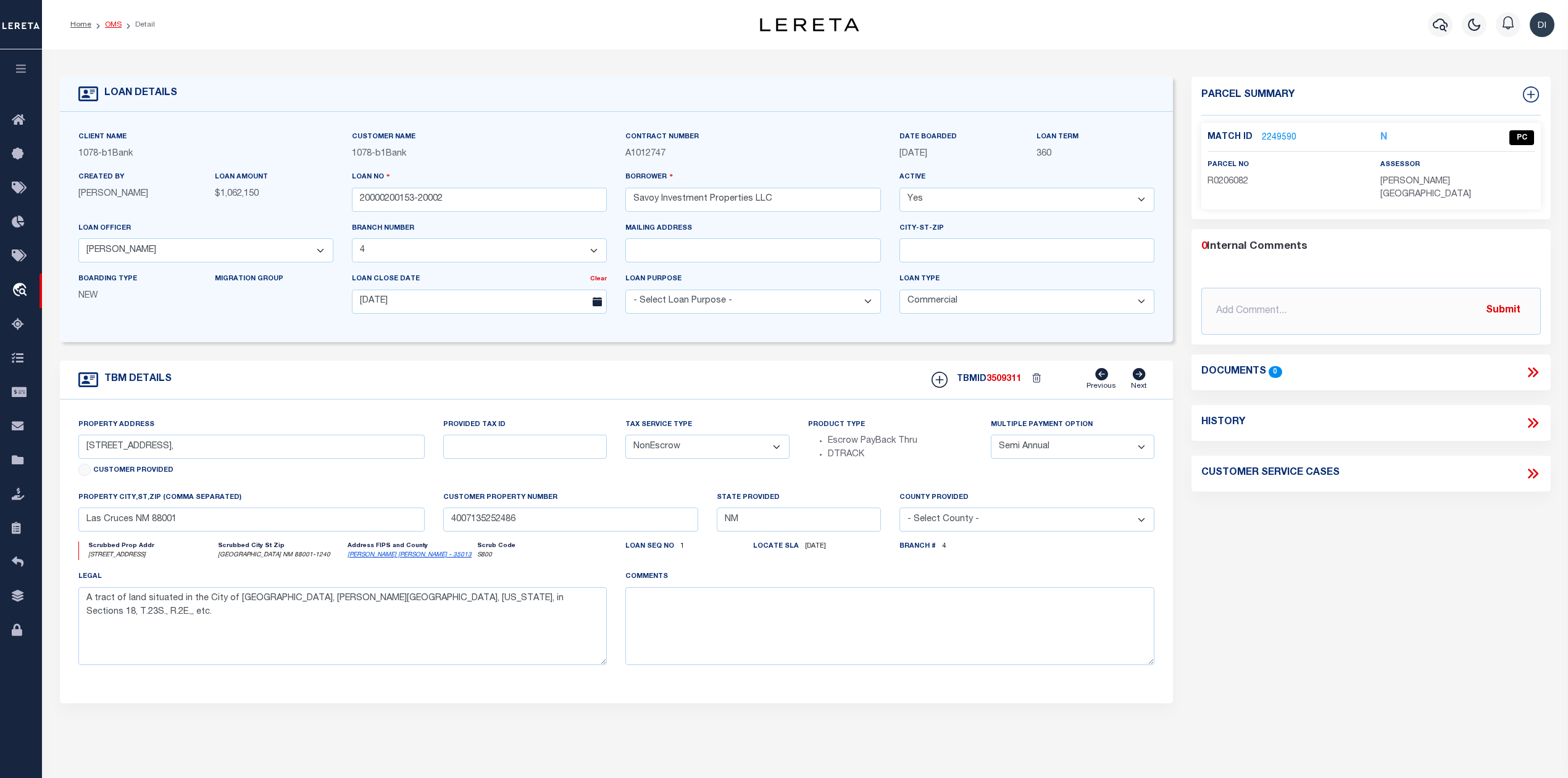
click at [112, 24] on link "OMS" at bounding box center [113, 24] width 16 height 7
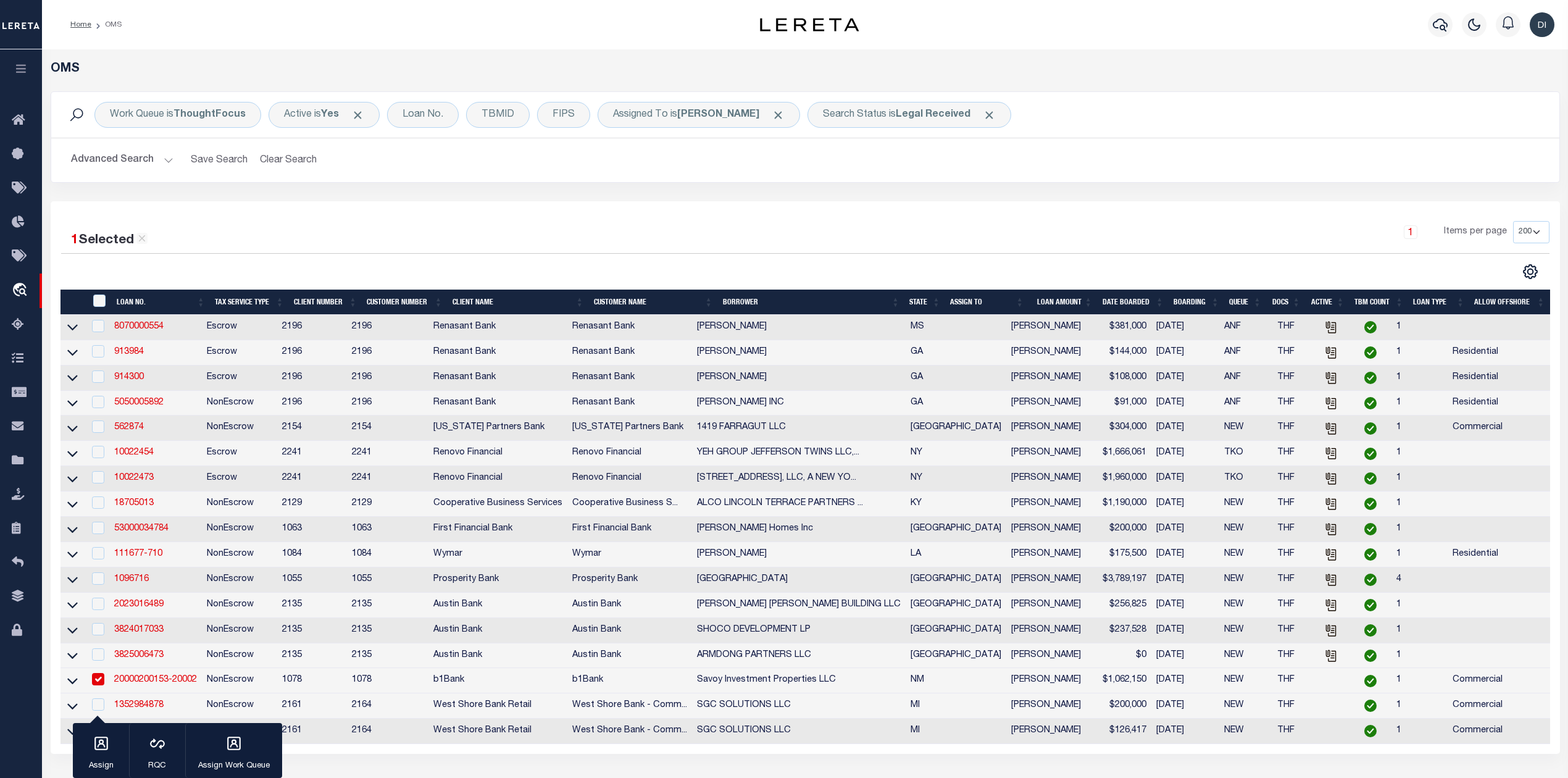
click at [613, 272] on div at bounding box center [433, 272] width 744 height 16
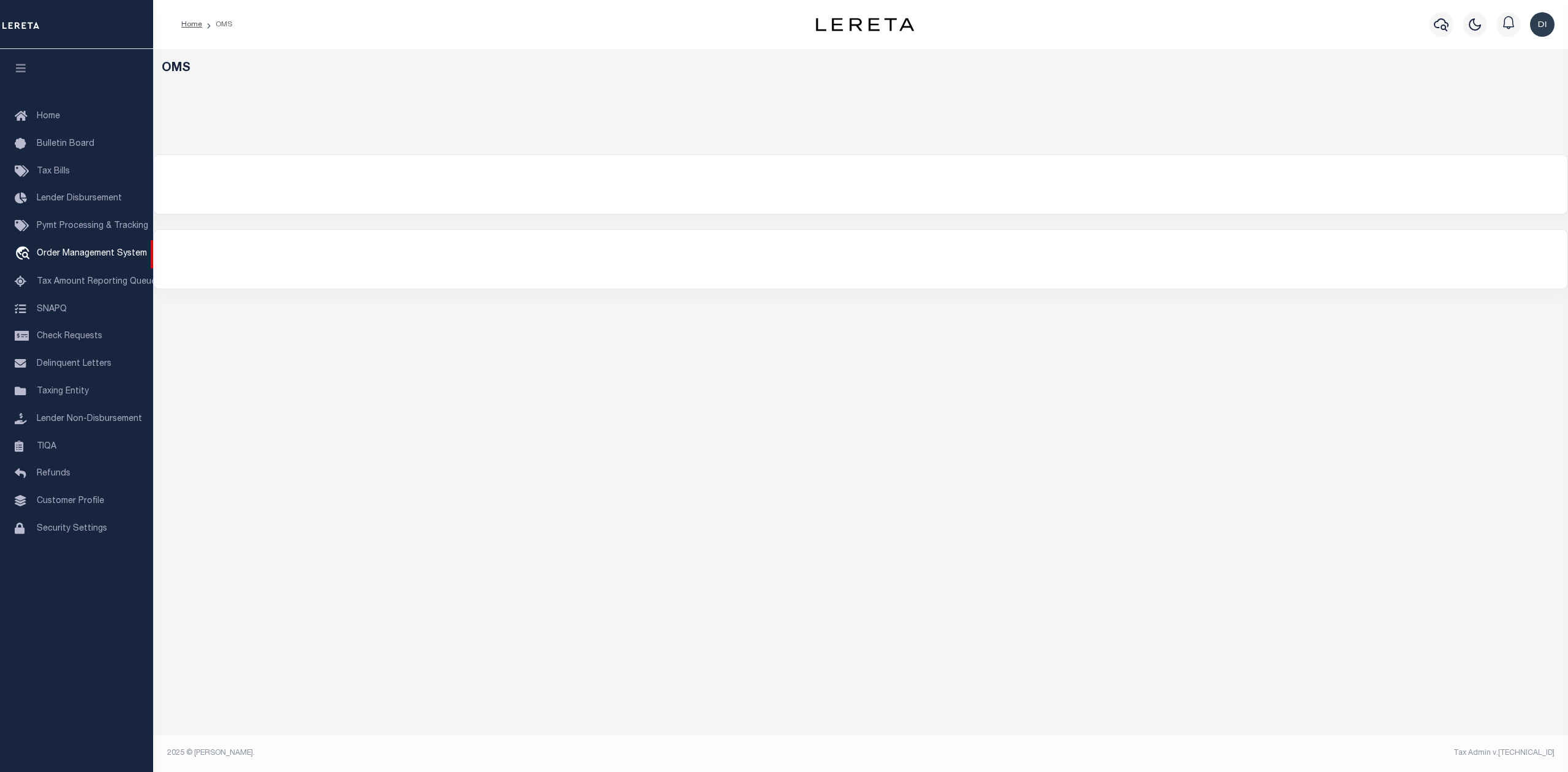
select select "200"
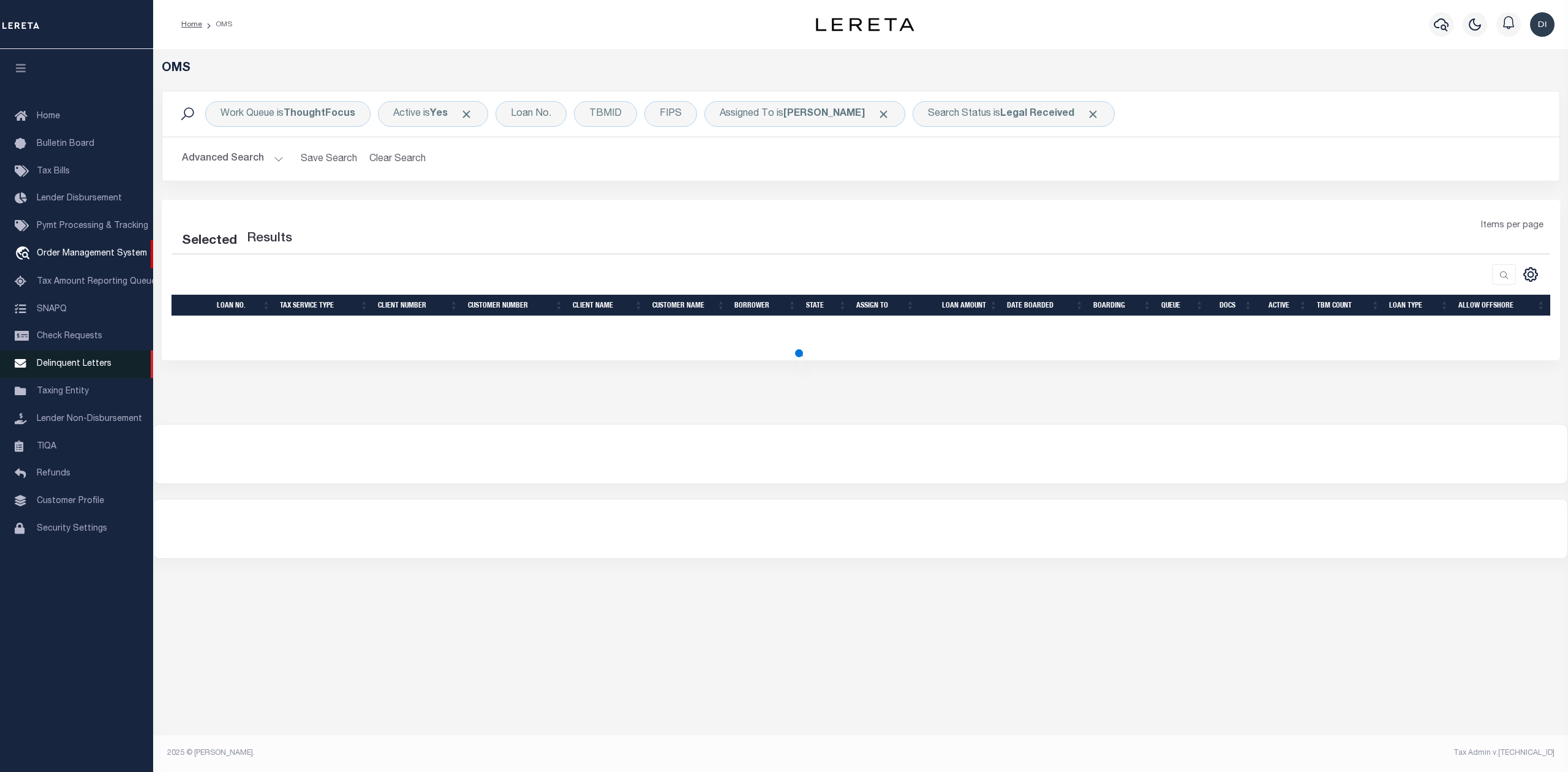
select select "200"
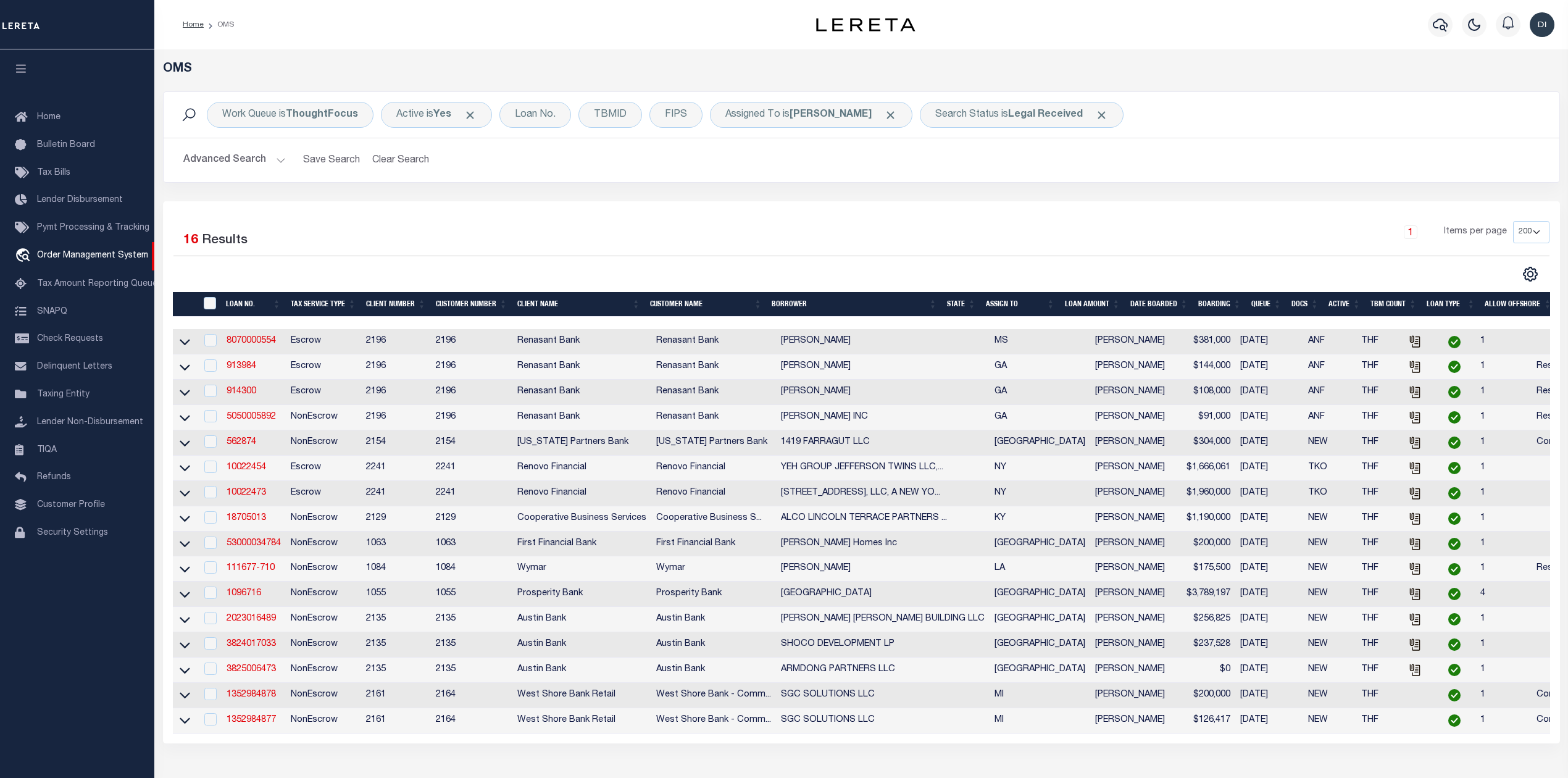
scroll to position [165, 0]
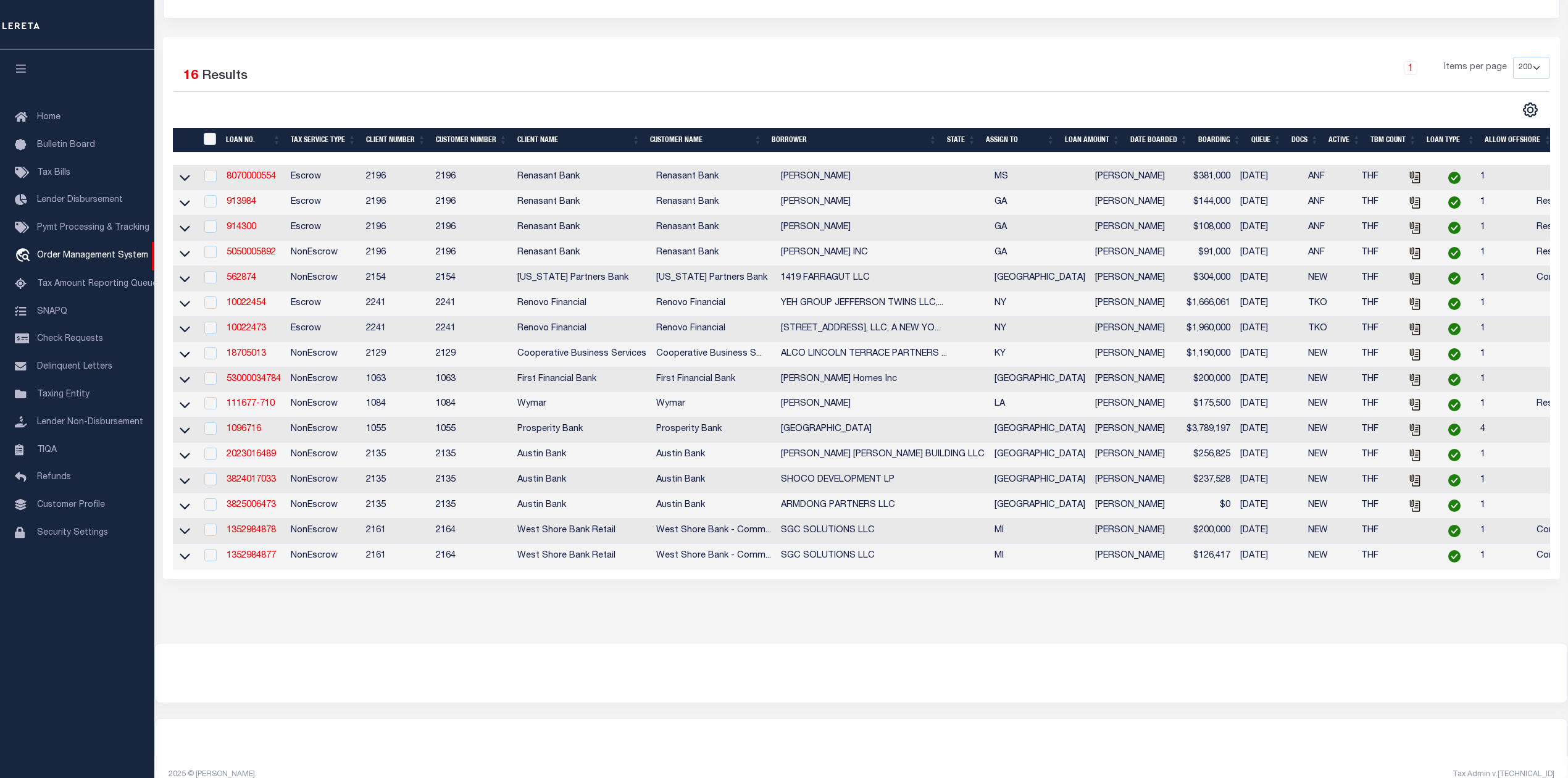
click at [1012, 685] on div at bounding box center [861, 673] width 1412 height 59
click at [261, 534] on link "1352984878" at bounding box center [251, 530] width 50 height 9
type input "1352984878"
type input "SGC SOLUTIONS LLC"
select select
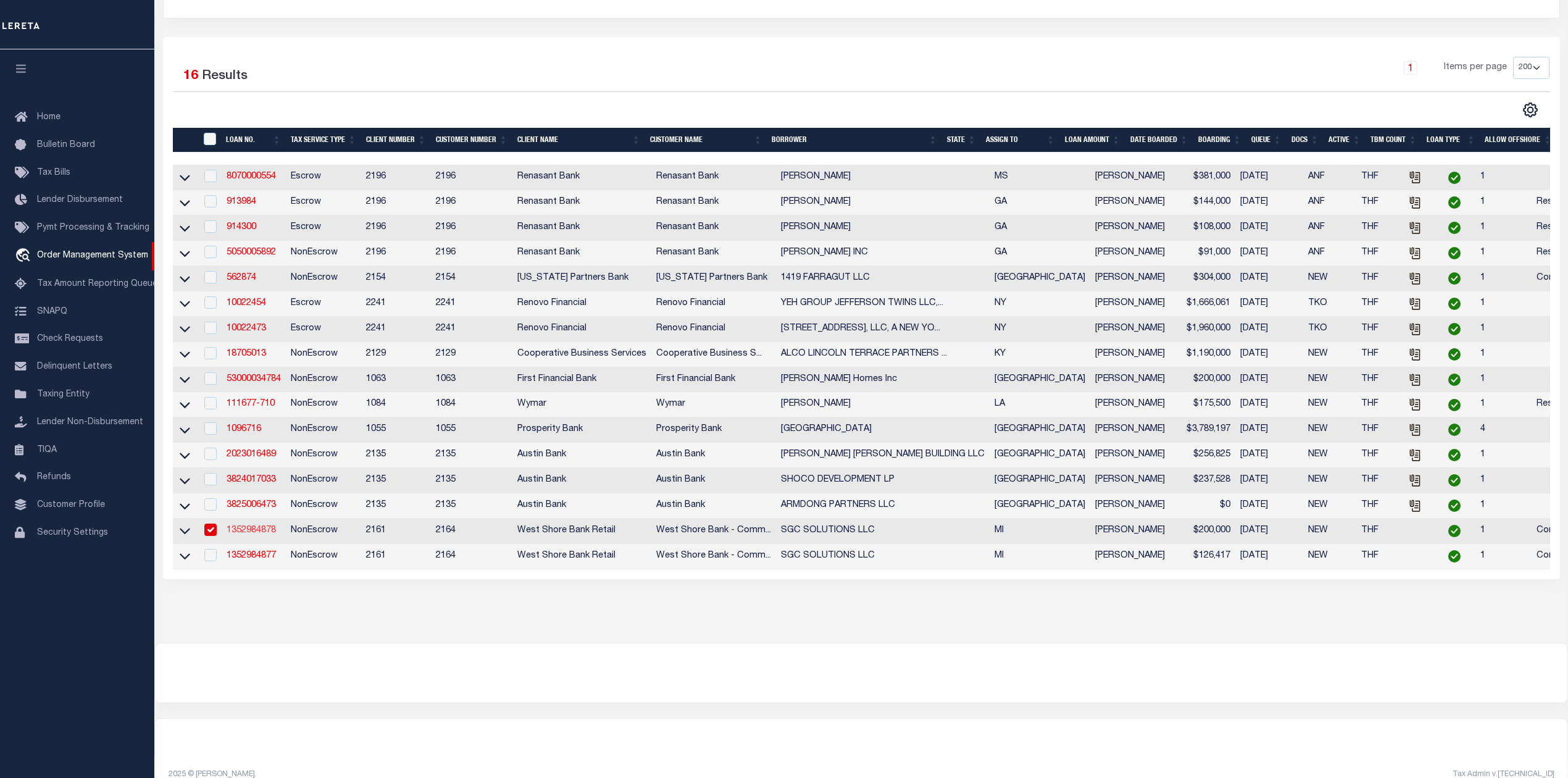
select select
type input "[DATE]"
select select "20"
select select "NonEscrow"
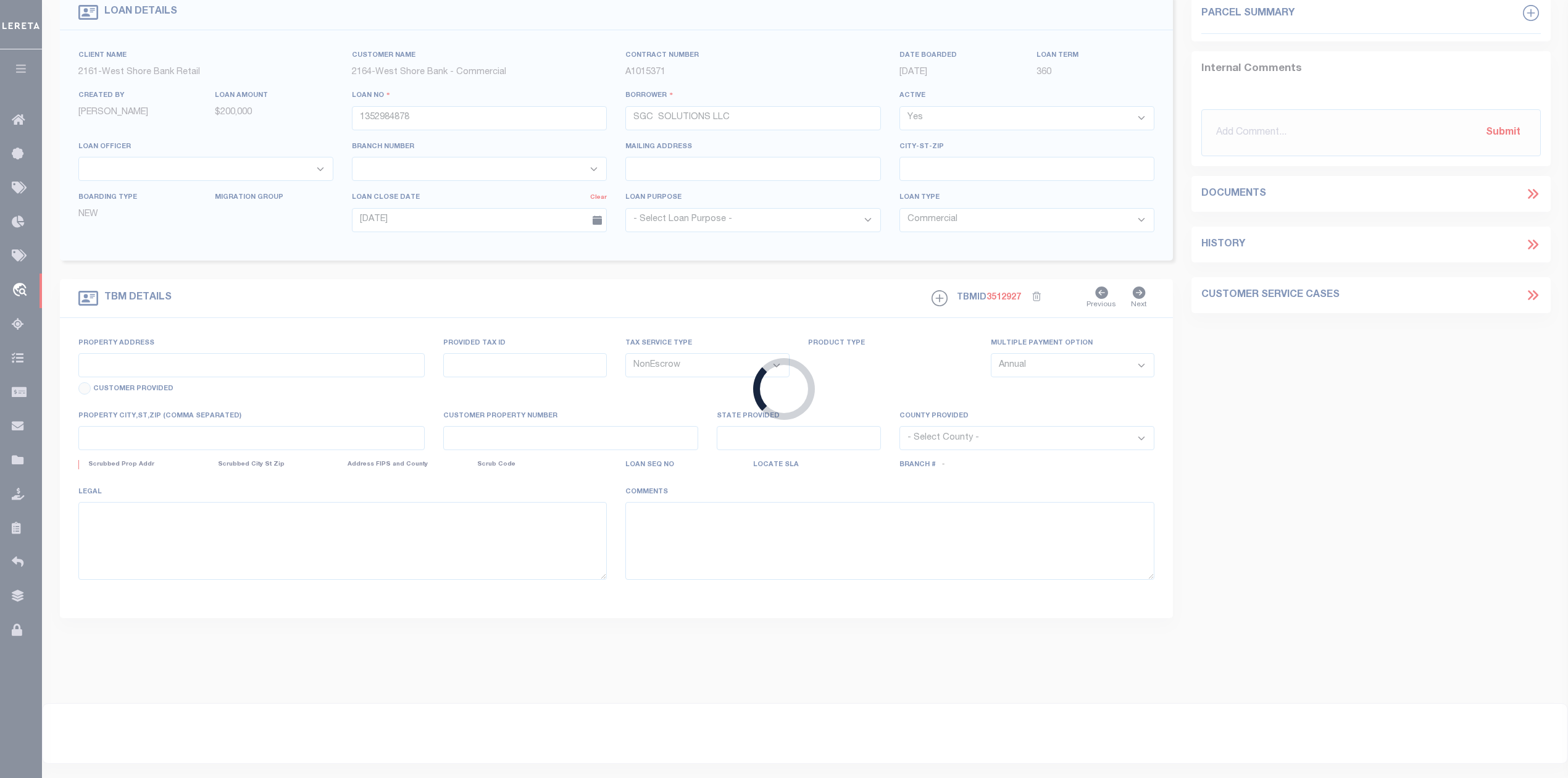
type input "[STREET_ADDRESS][PERSON_NAME]"
type input "61-24-205-702-0001-10"
type input "MUSKEGON MI 49441"
type input "MI"
select select
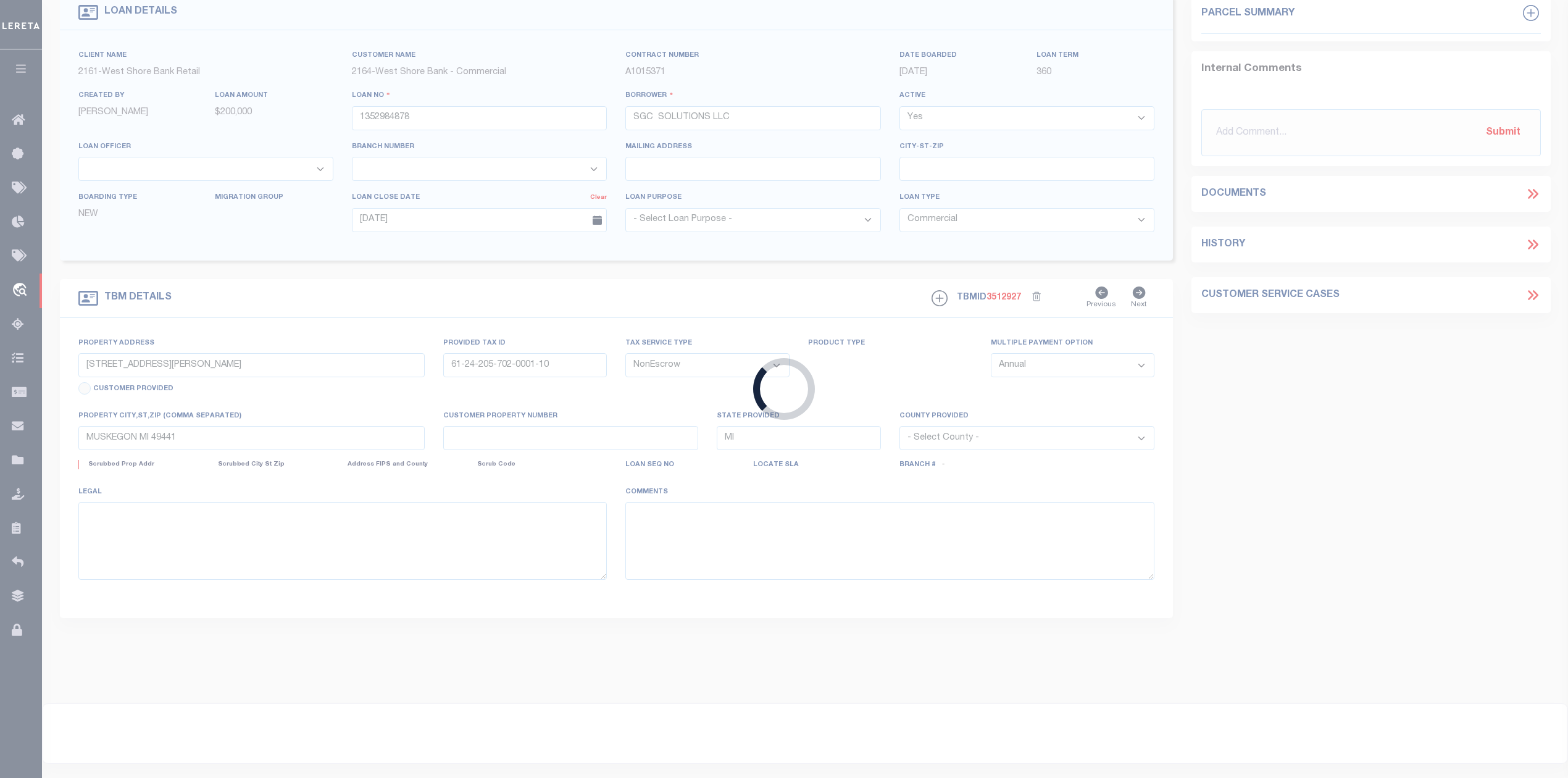
type textarea "Located in the City of [GEOGRAPHIC_DATA], [GEOGRAPHIC_DATA], [GEOGRAPHIC_DATA][…"
select select "2"
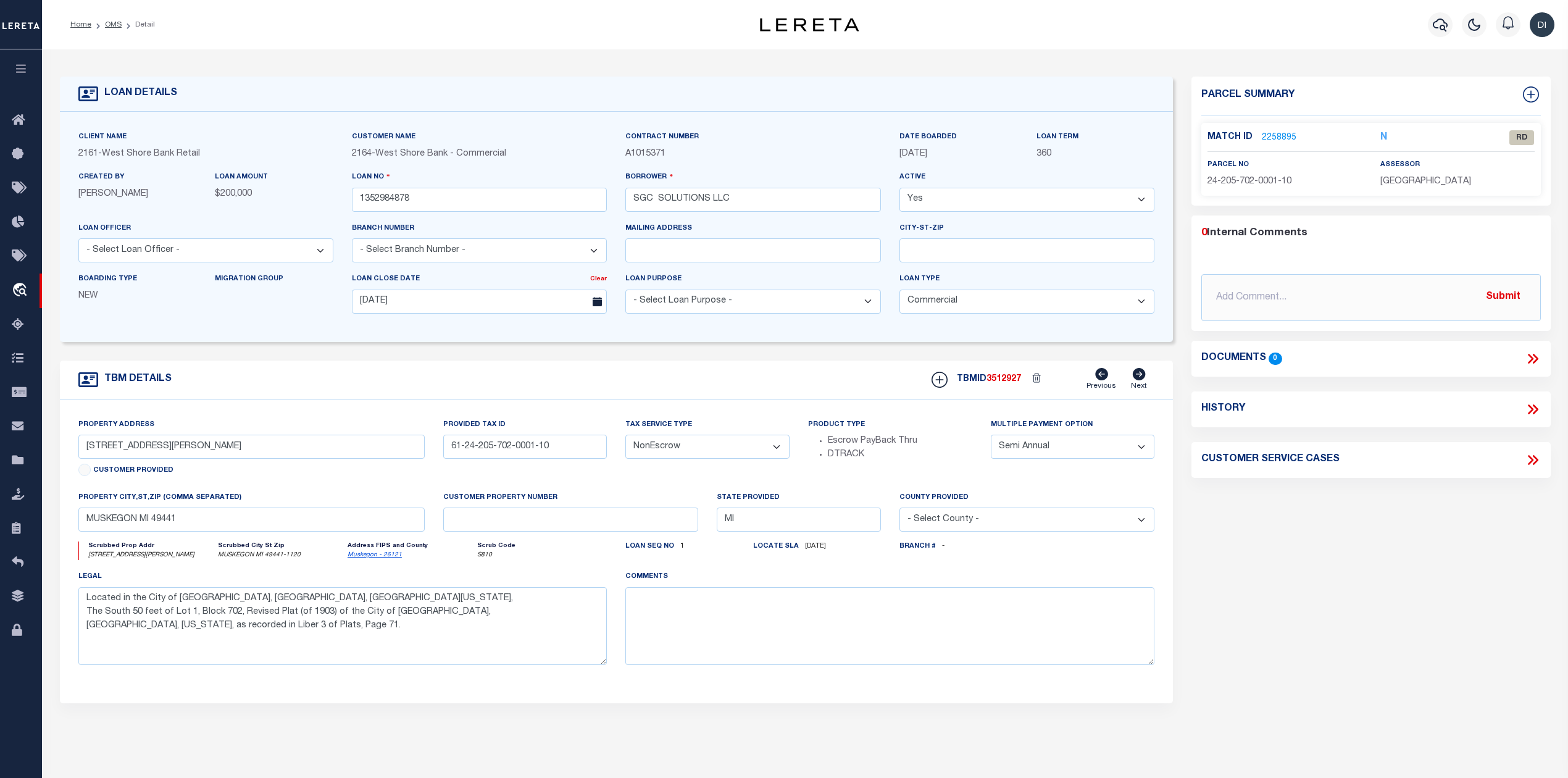
click at [1280, 134] on link "2258895" at bounding box center [1279, 138] width 34 height 13
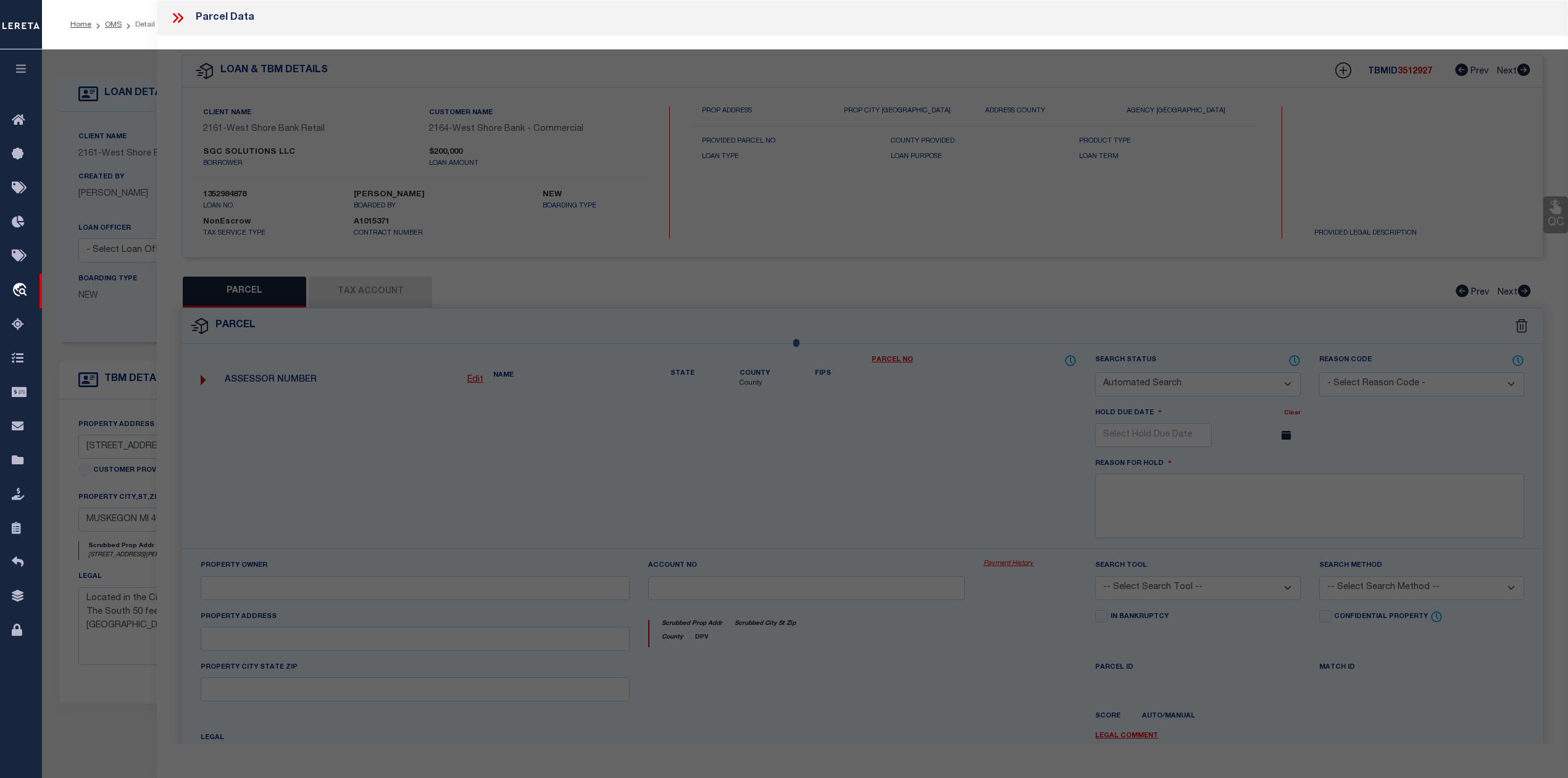
checkbox input "false"
select select "RD"
type input "SGC SOLUTIONS LLC"
select select "ATL"
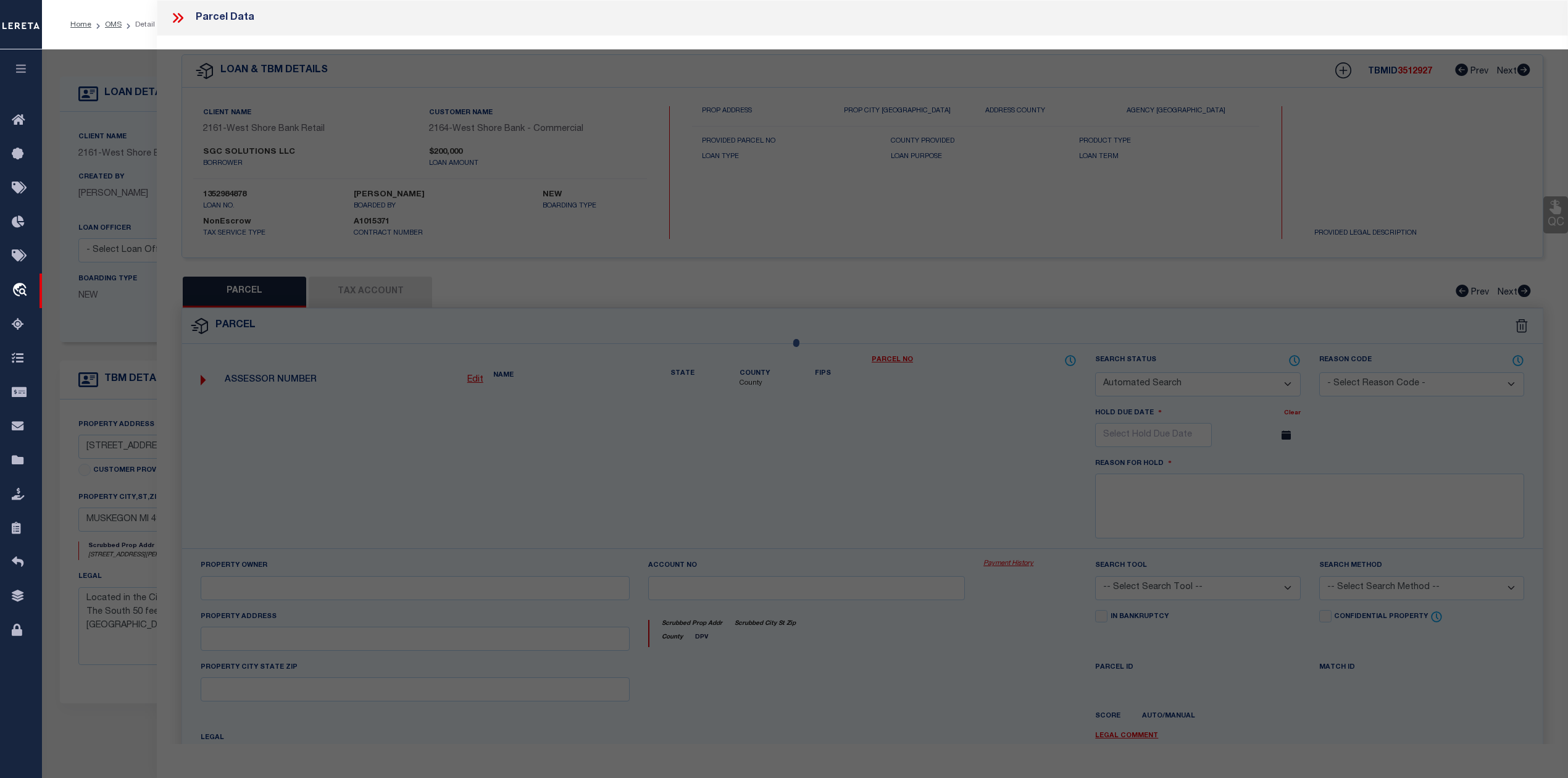
select select "ADD"
type input "2085 SAMPSON AVE"
checkbox input "false"
type input "MUSKEGON, MI 49441"
type textarea "CITY OF MUSKEGONREVISED PLAT OF 1903BLK 702S 50 FT LOT 1"
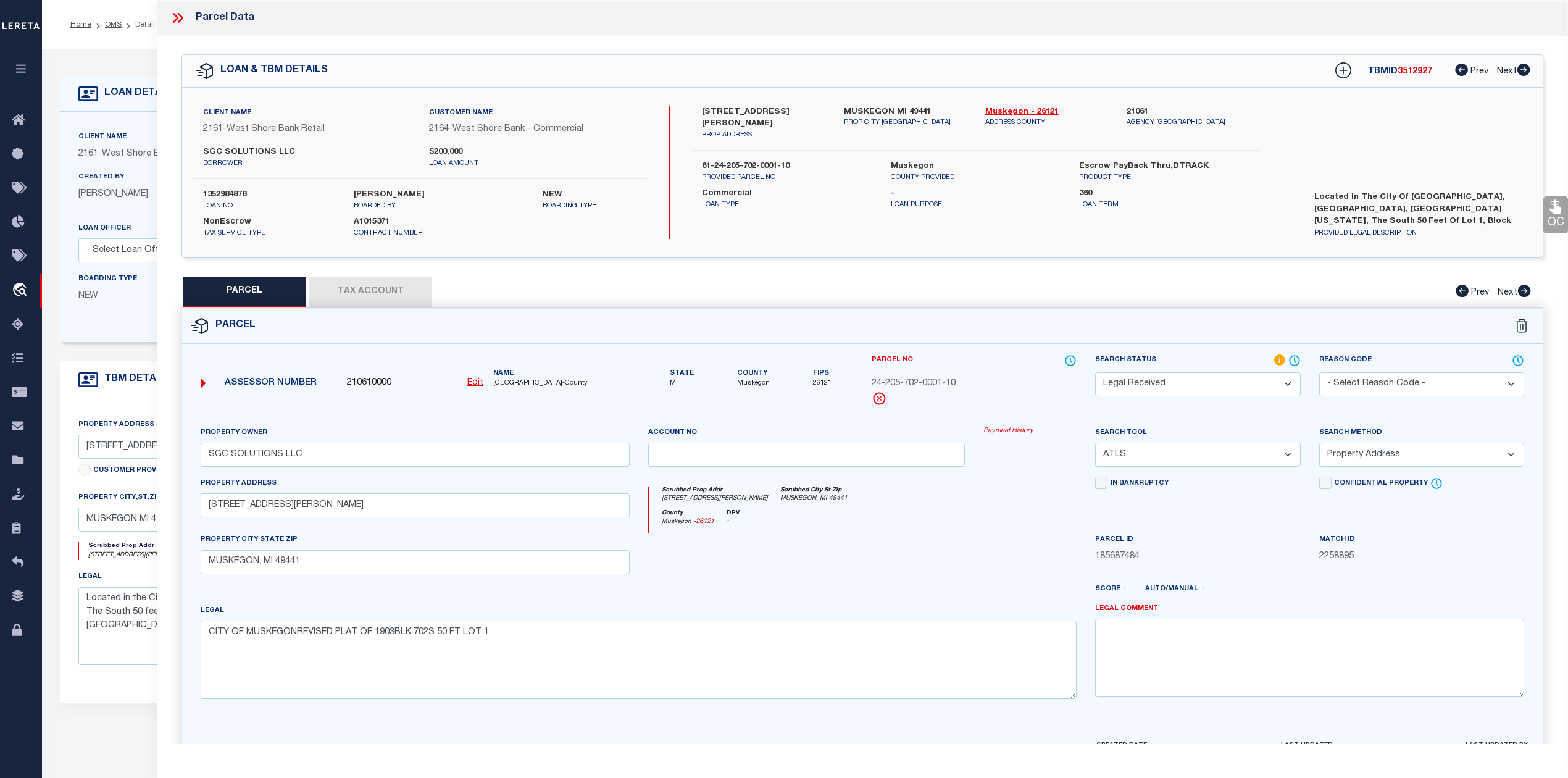
click at [1052, 270] on div "QC QC QC" at bounding box center [863, 410] width 1412 height 748
click at [380, 295] on button "Tax Account" at bounding box center [371, 292] width 124 height 31
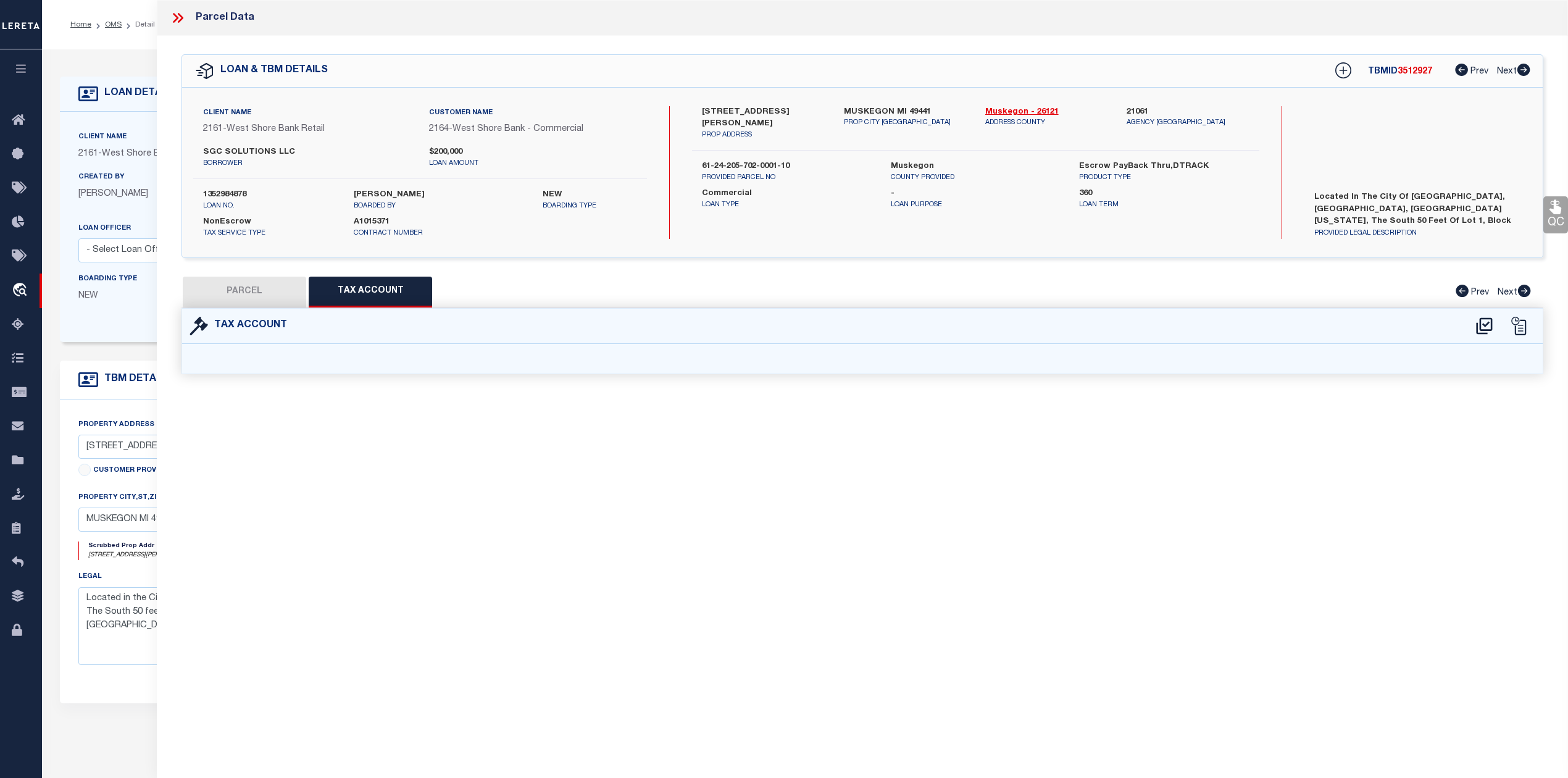
select select "100"
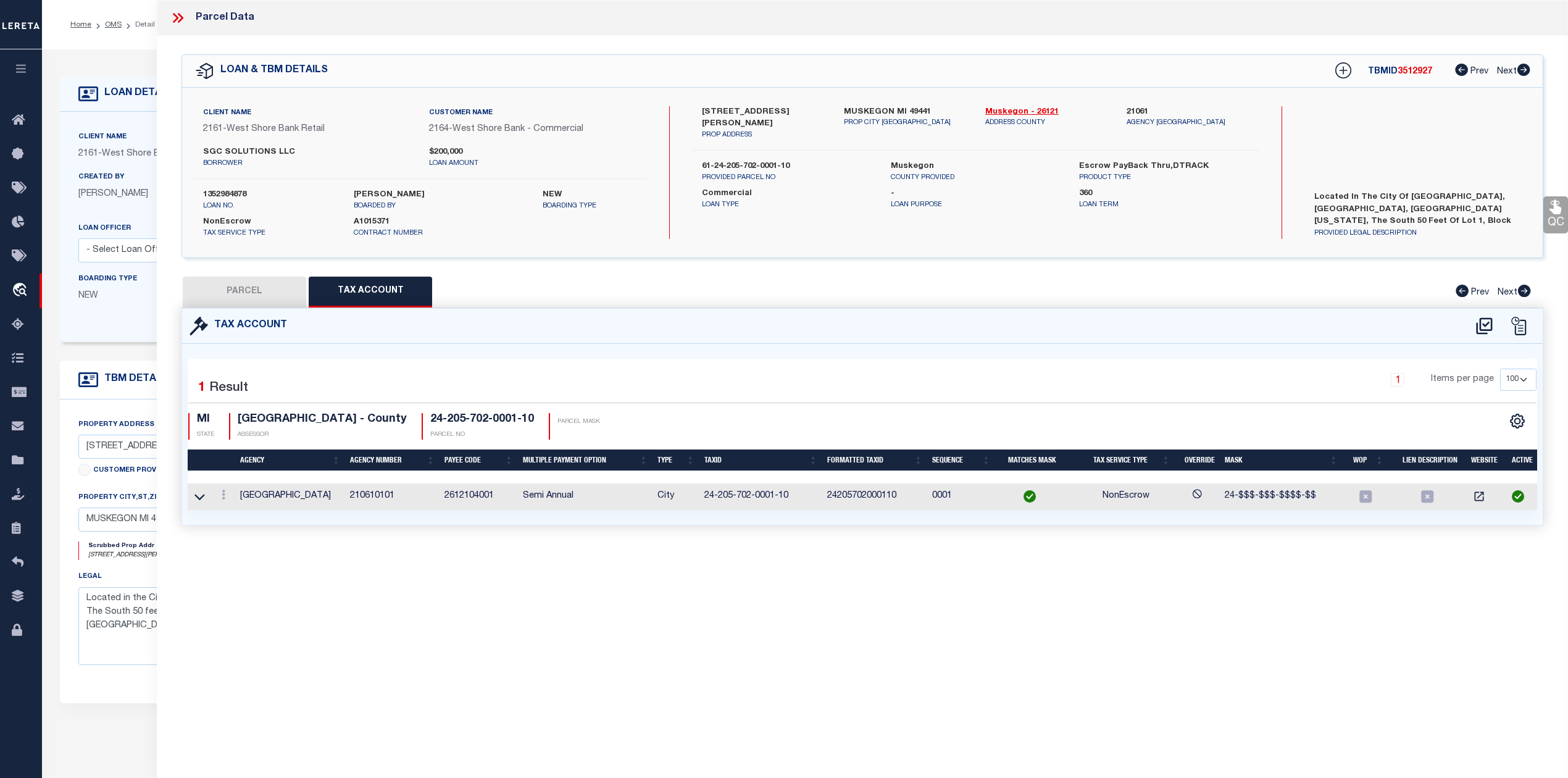
click at [263, 290] on button "PARCEL" at bounding box center [244, 292] width 124 height 31
select select "AS"
select select
checkbox input "false"
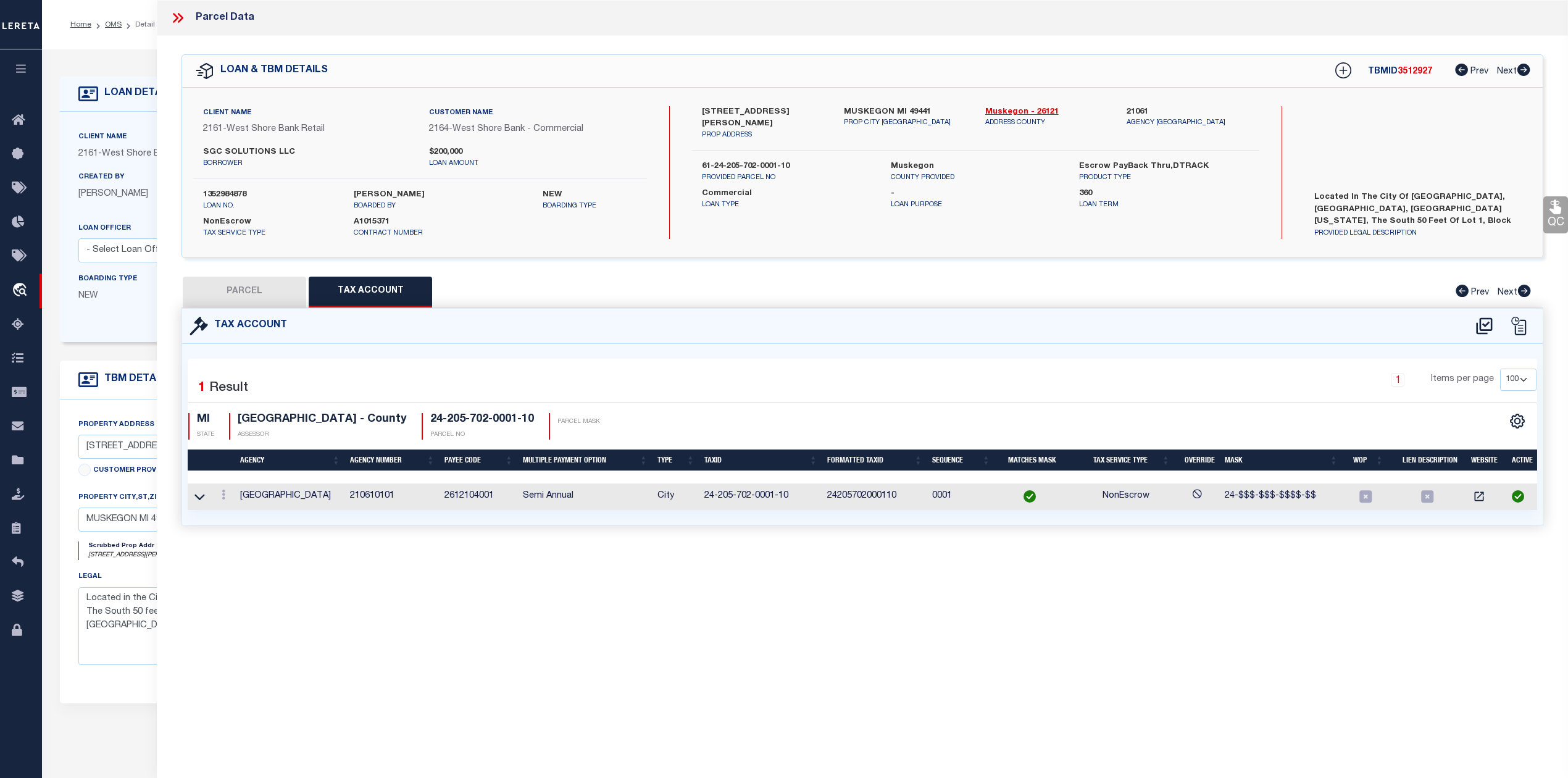
checkbox input "false"
select select "RD"
type input "SGC SOLUTIONS LLC"
select select "ATL"
select select "ADD"
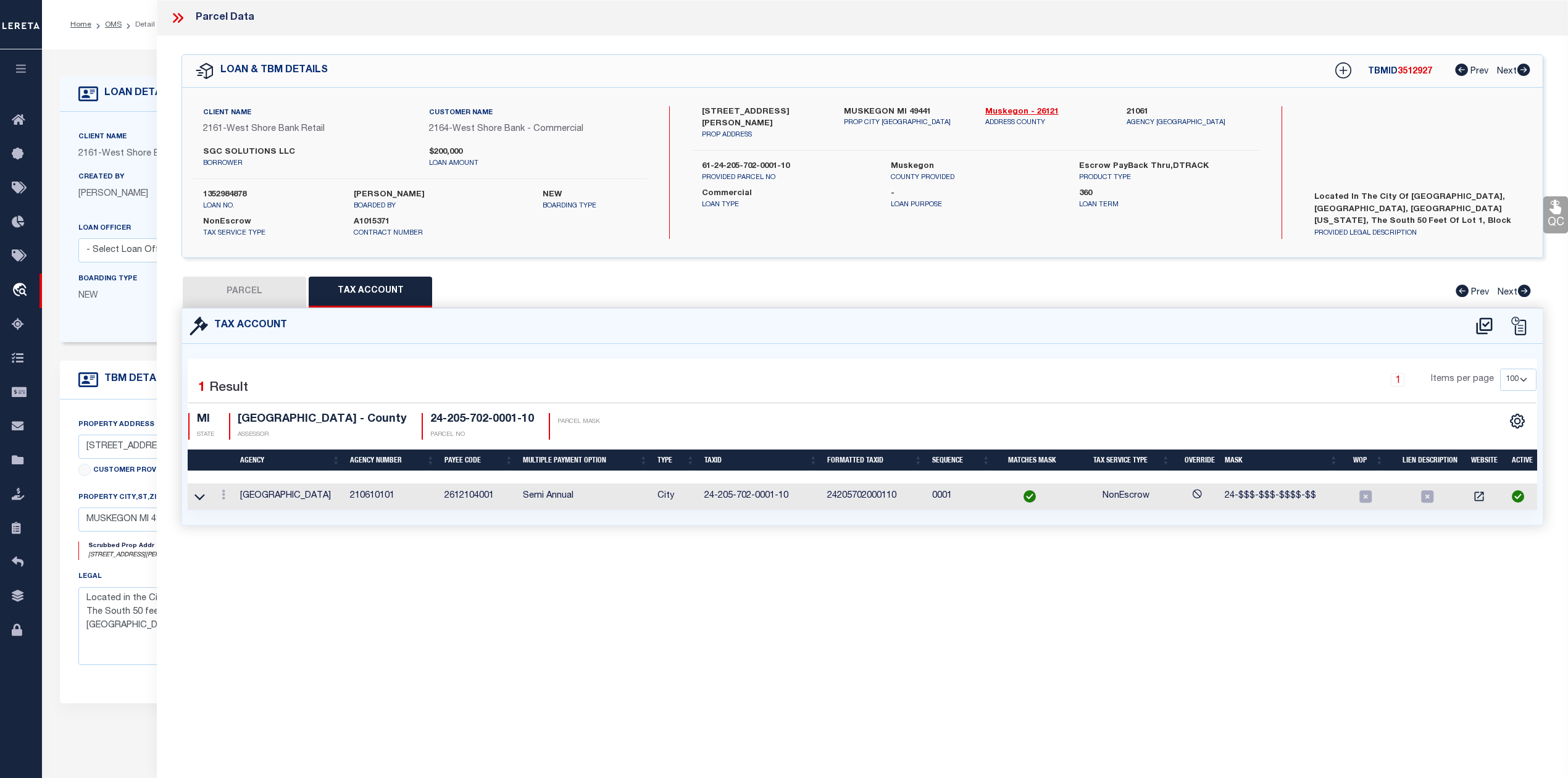
type input "2085 SAMPSON AVE"
checkbox input "false"
type input "MUSKEGON, MI 49441"
type textarea "CITY OF MUSKEGONREVISED PLAT OF 1903BLK 702S 50 FT LOT 1"
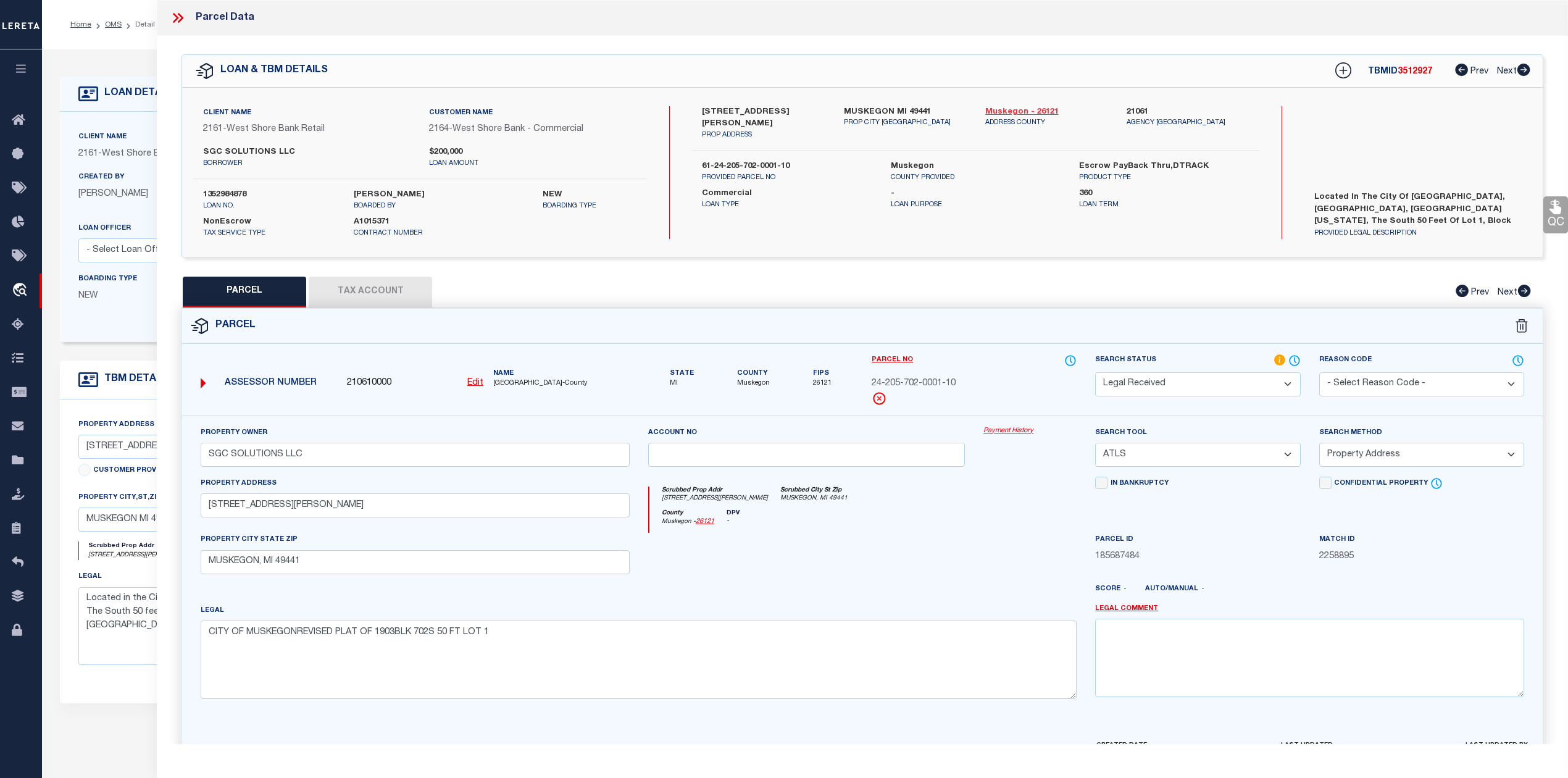
click at [999, 108] on link "Muskegon - 26121" at bounding box center [1047, 112] width 123 height 12
click at [780, 116] on label "[STREET_ADDRESS][PERSON_NAME]" at bounding box center [763, 118] width 123 height 24
drag, startPoint x: 697, startPoint y: 108, endPoint x: 774, endPoint y: 112, distance: 77.1
click at [774, 112] on div "2085 SAMPSON STREET PROP ADDRESS" at bounding box center [763, 123] width 142 height 34
copy label "2085 SAMPSON ST"
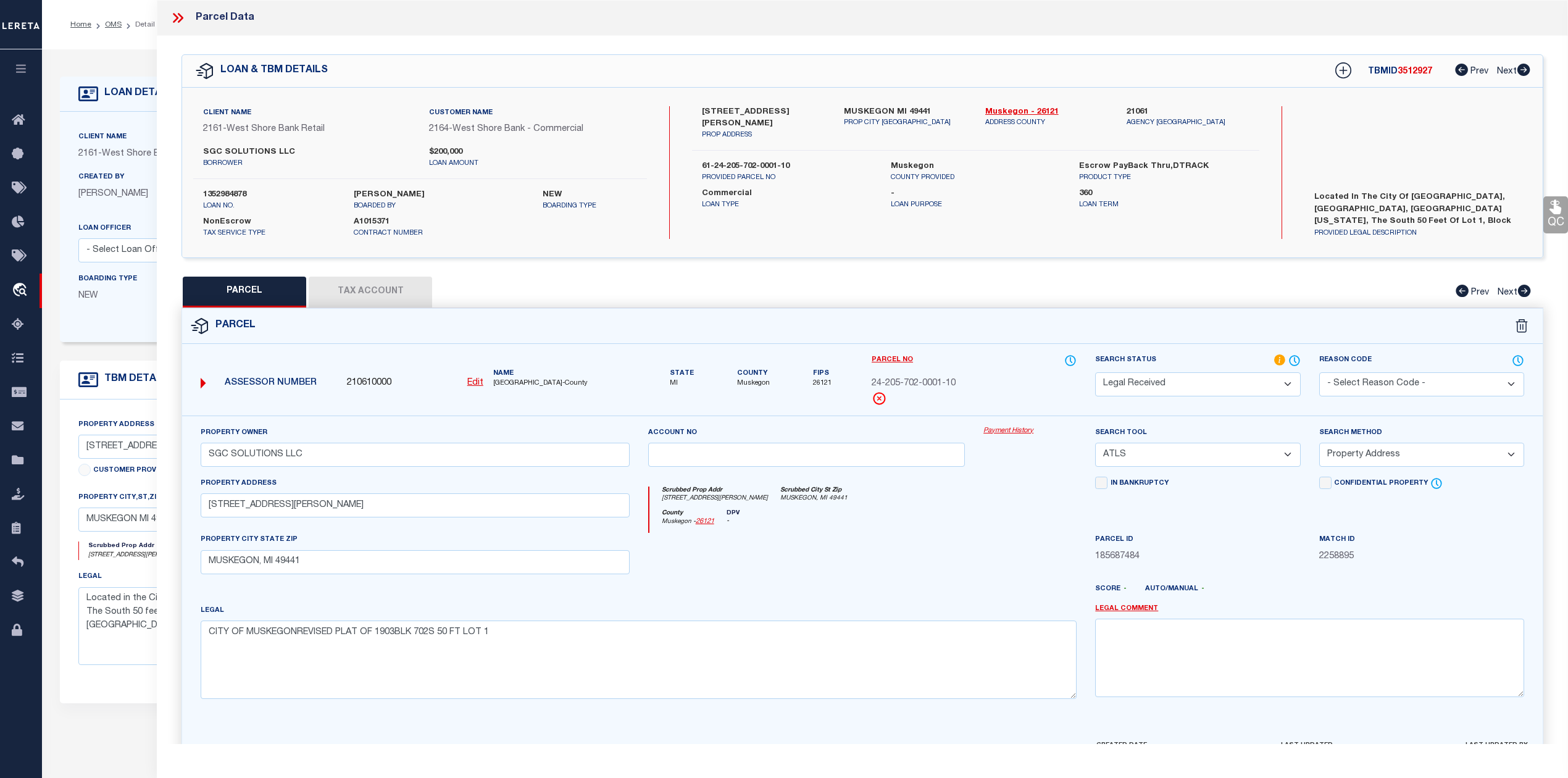
click at [867, 107] on label "MUSKEGON MI 49441" at bounding box center [905, 112] width 123 height 12
copy label "MUSKEGON"
click at [384, 289] on button "Tax Account" at bounding box center [371, 292] width 124 height 31
select select "100"
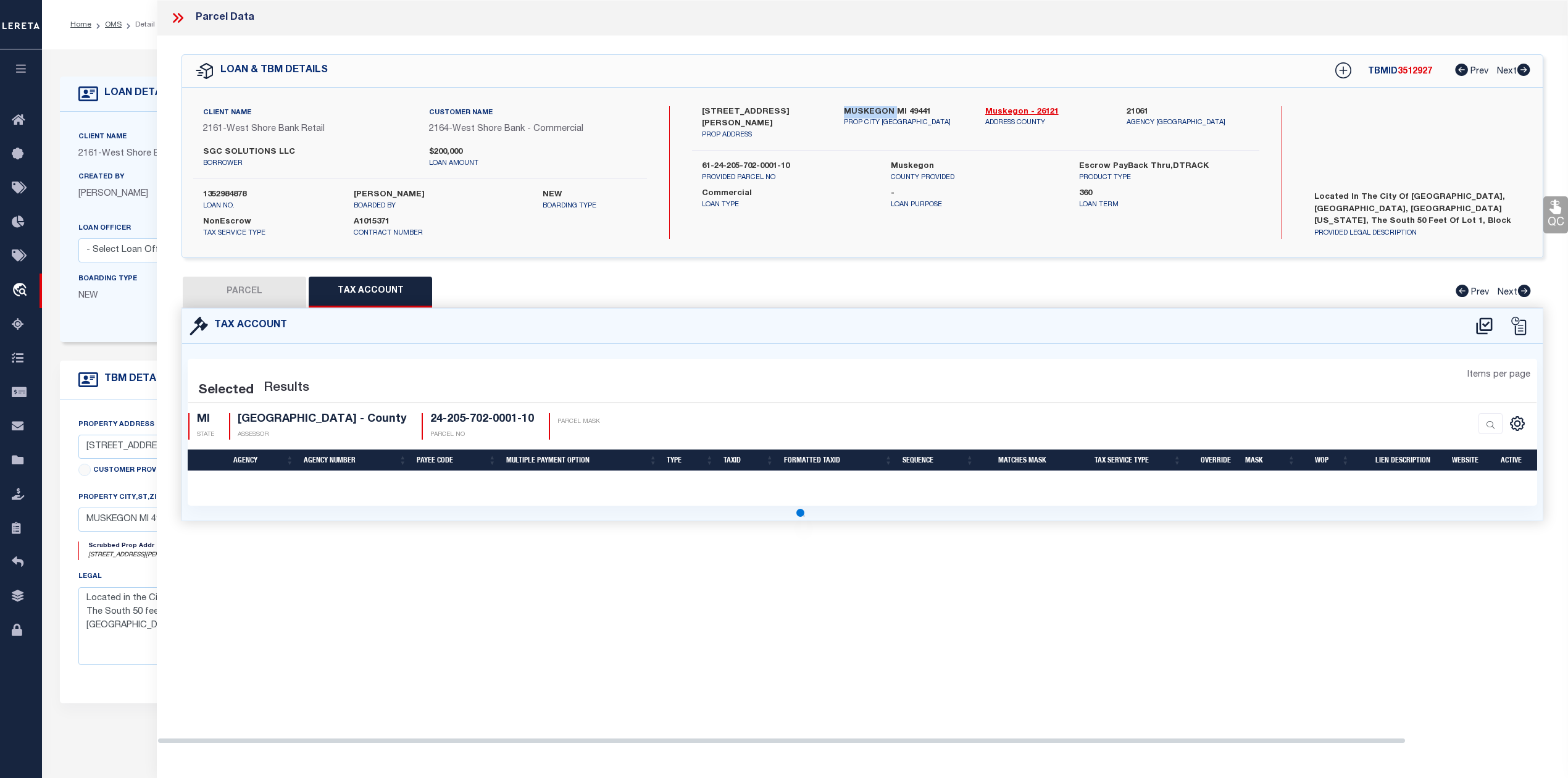
select select "100"
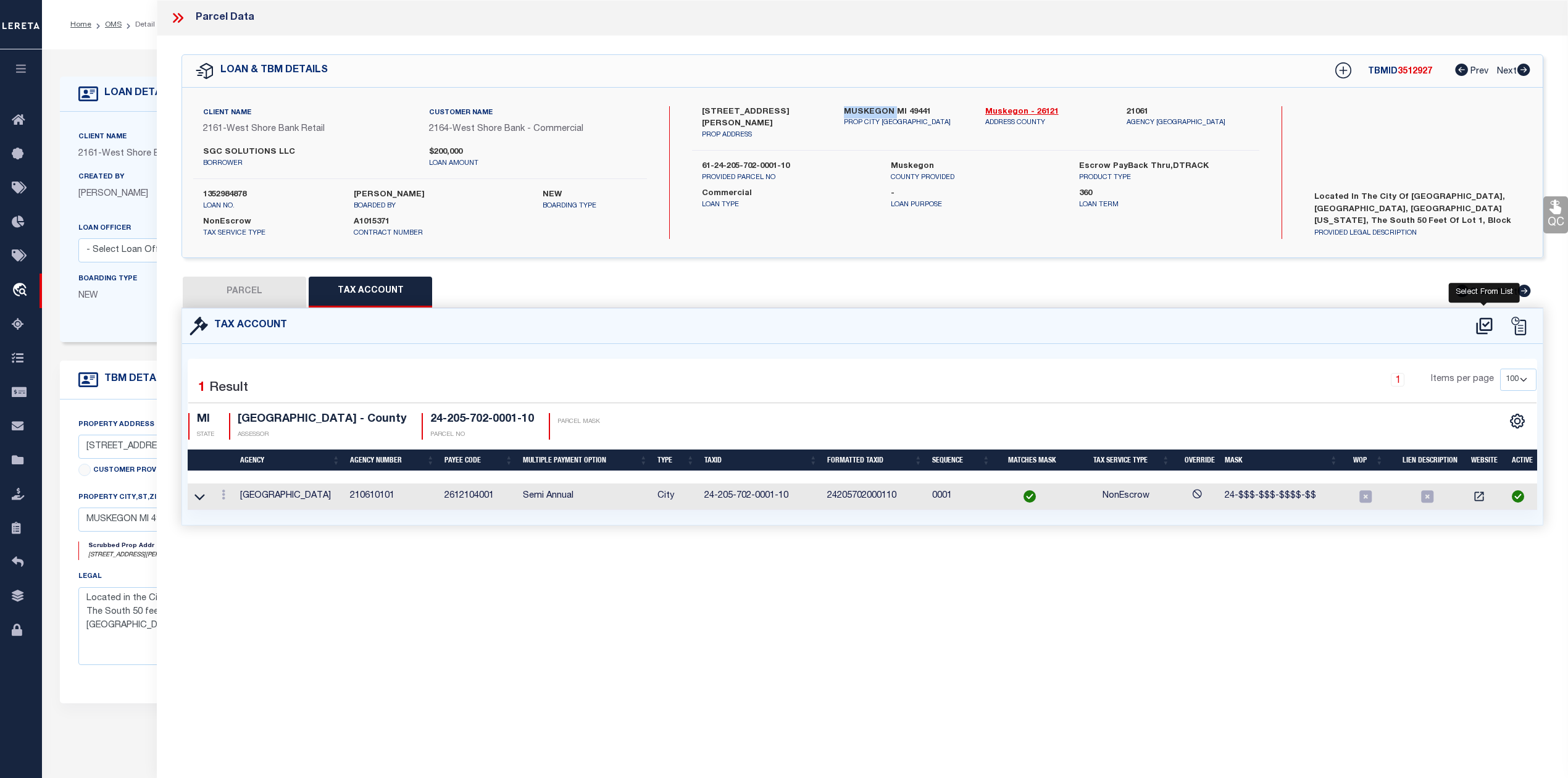
click at [1484, 325] on icon at bounding box center [1484, 326] width 16 height 16
select select "100"
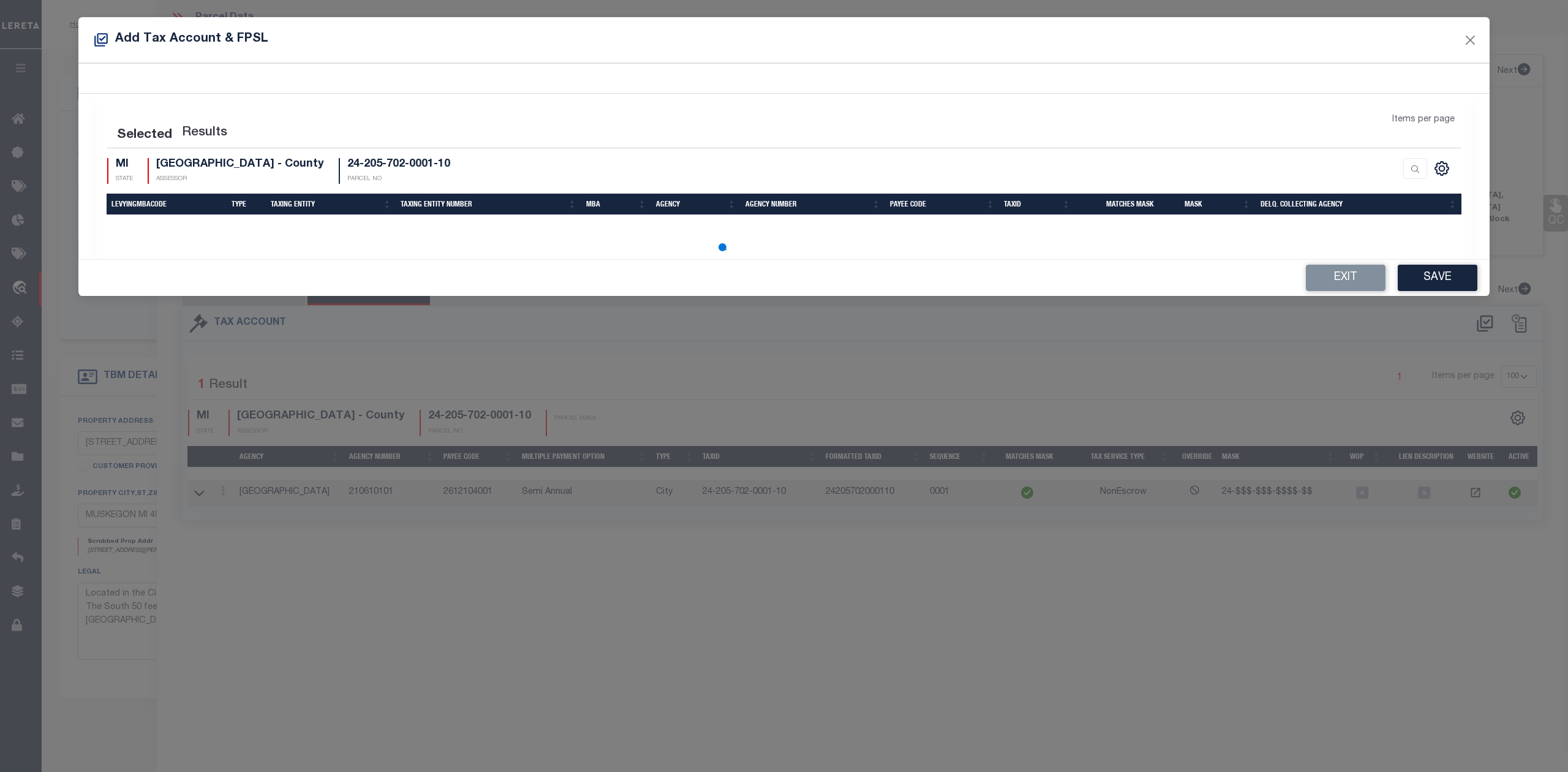
select select "100"
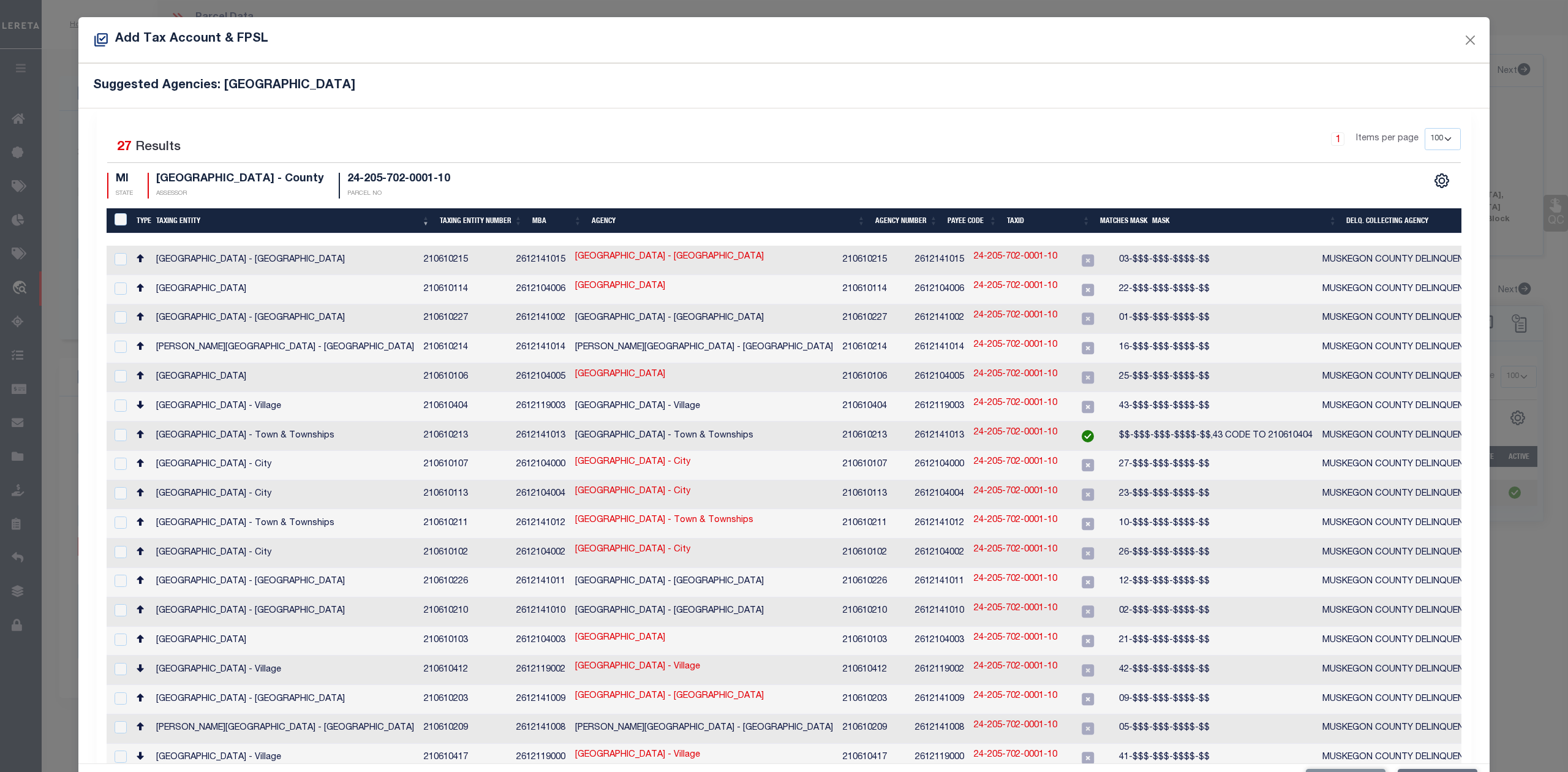
click at [194, 221] on th "Taxing Entity" at bounding box center [293, 221] width 284 height 25
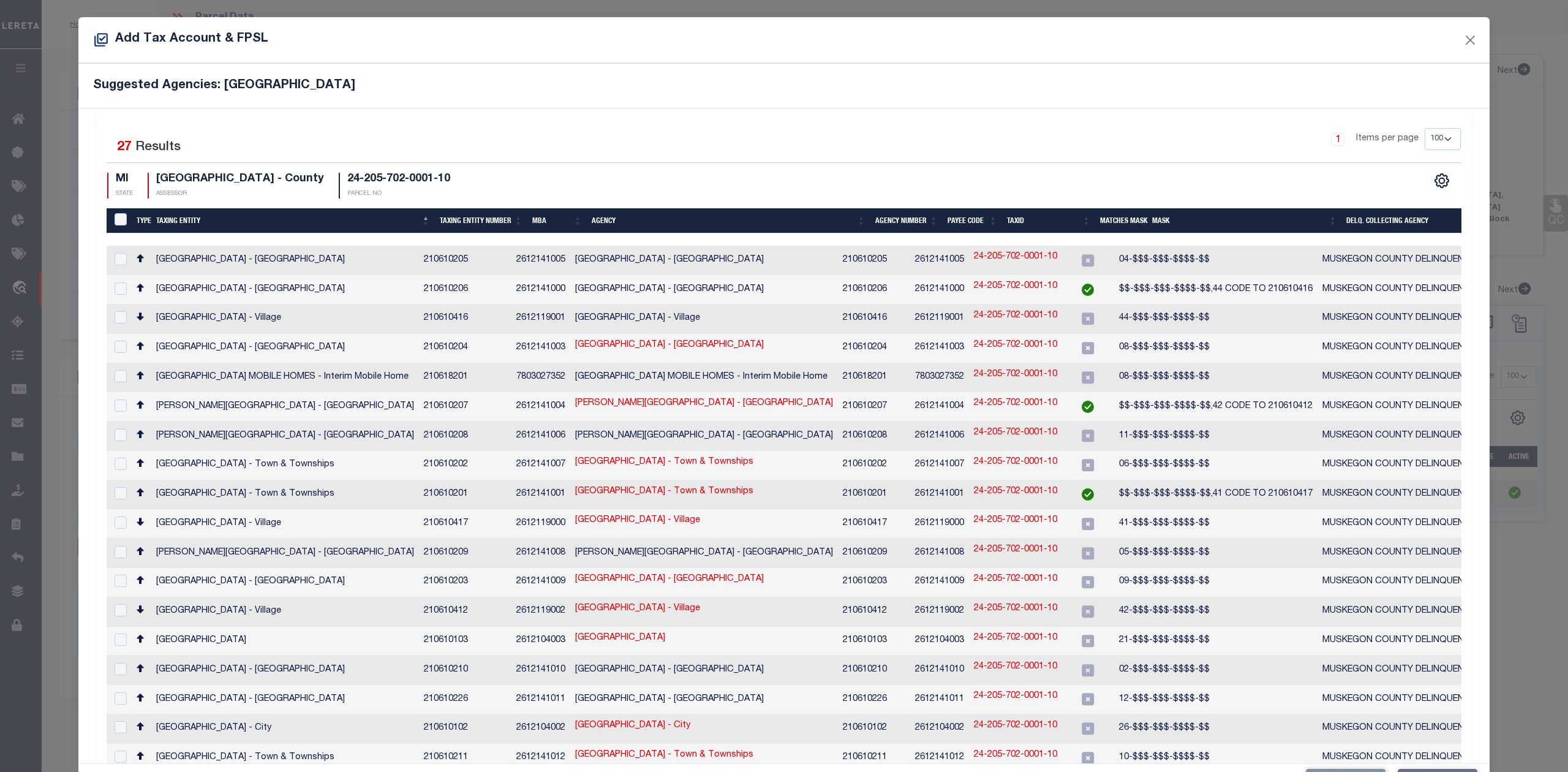
click at [609, 187] on div "MI STATE MUSKEGON COUNTY - County ASSESSOR 24-205-702-0001-10 PARCEL NO" at bounding box center [446, 186] width 677 height 27
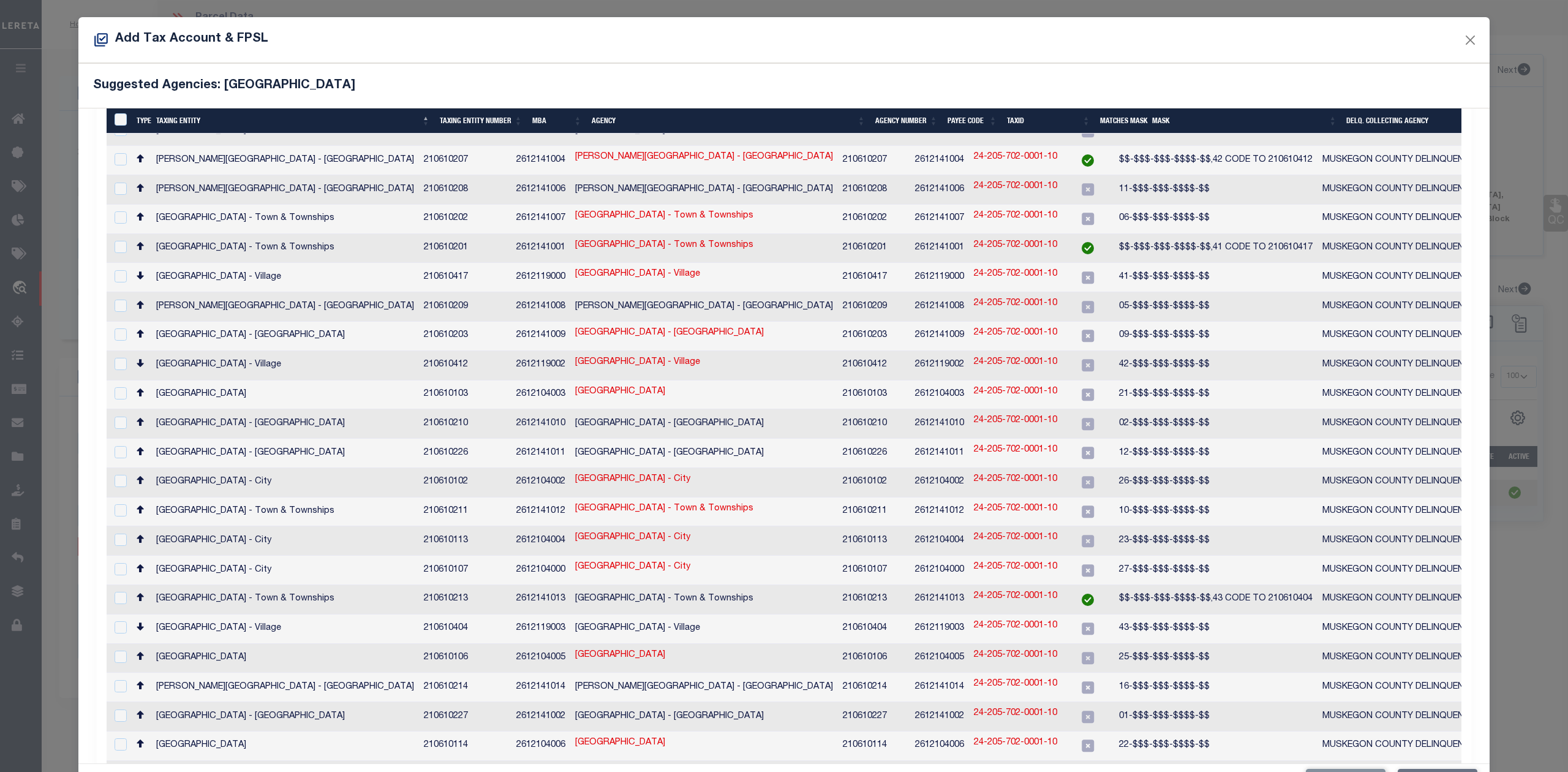
scroll to position [2, 0]
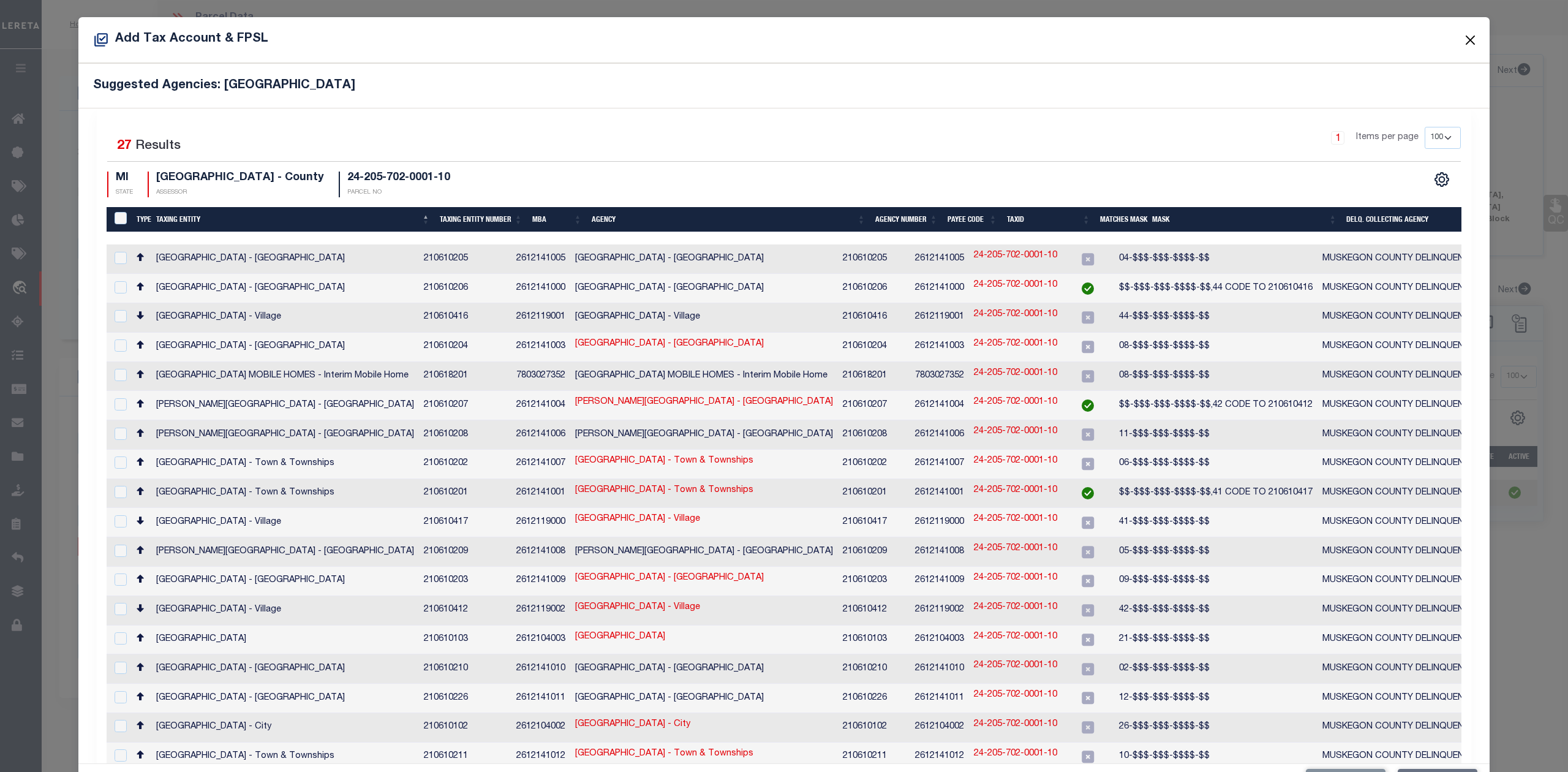
click at [1466, 38] on button "Close" at bounding box center [1471, 40] width 16 height 16
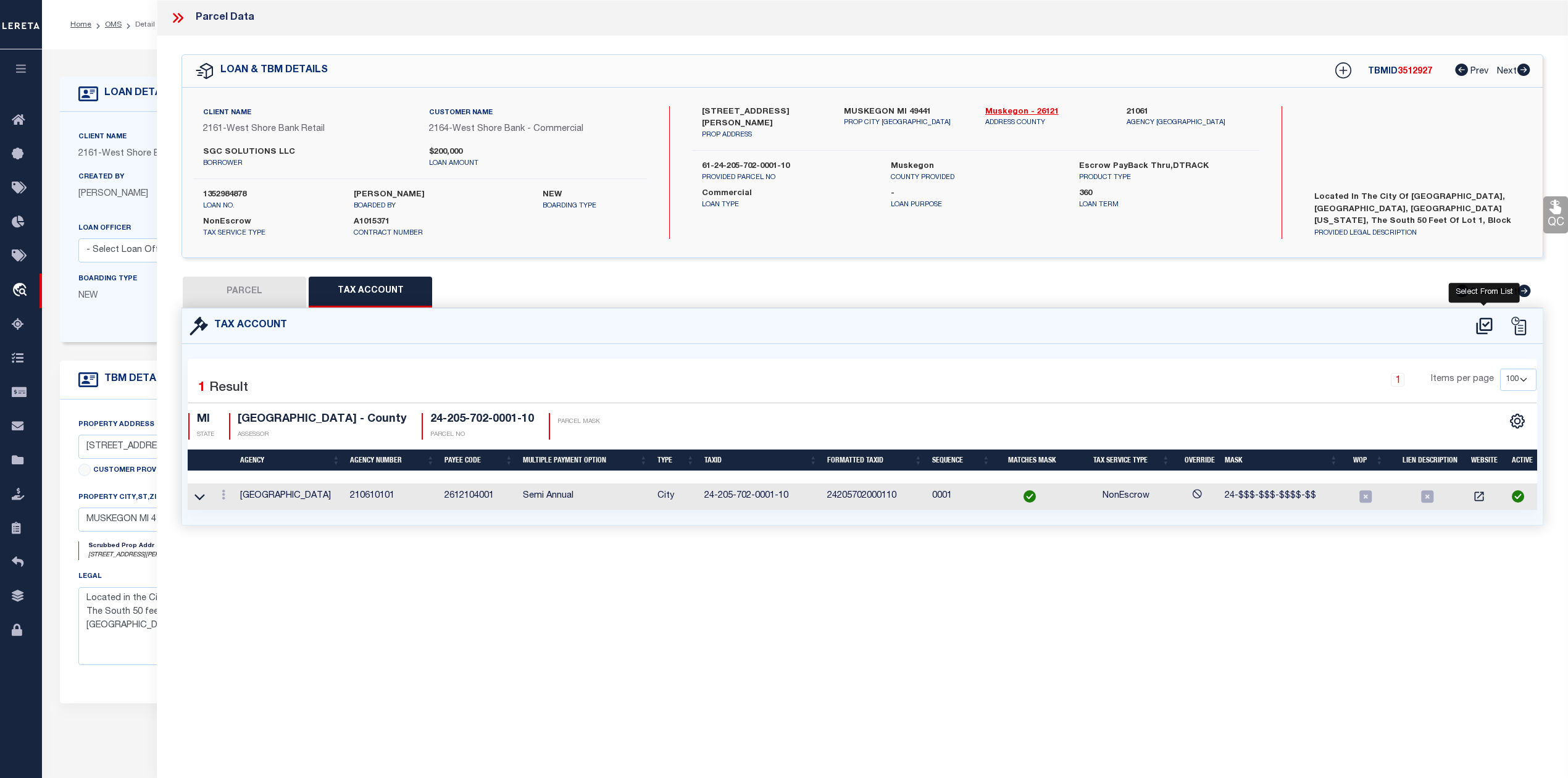
click at [1485, 323] on icon at bounding box center [1484, 326] width 20 height 20
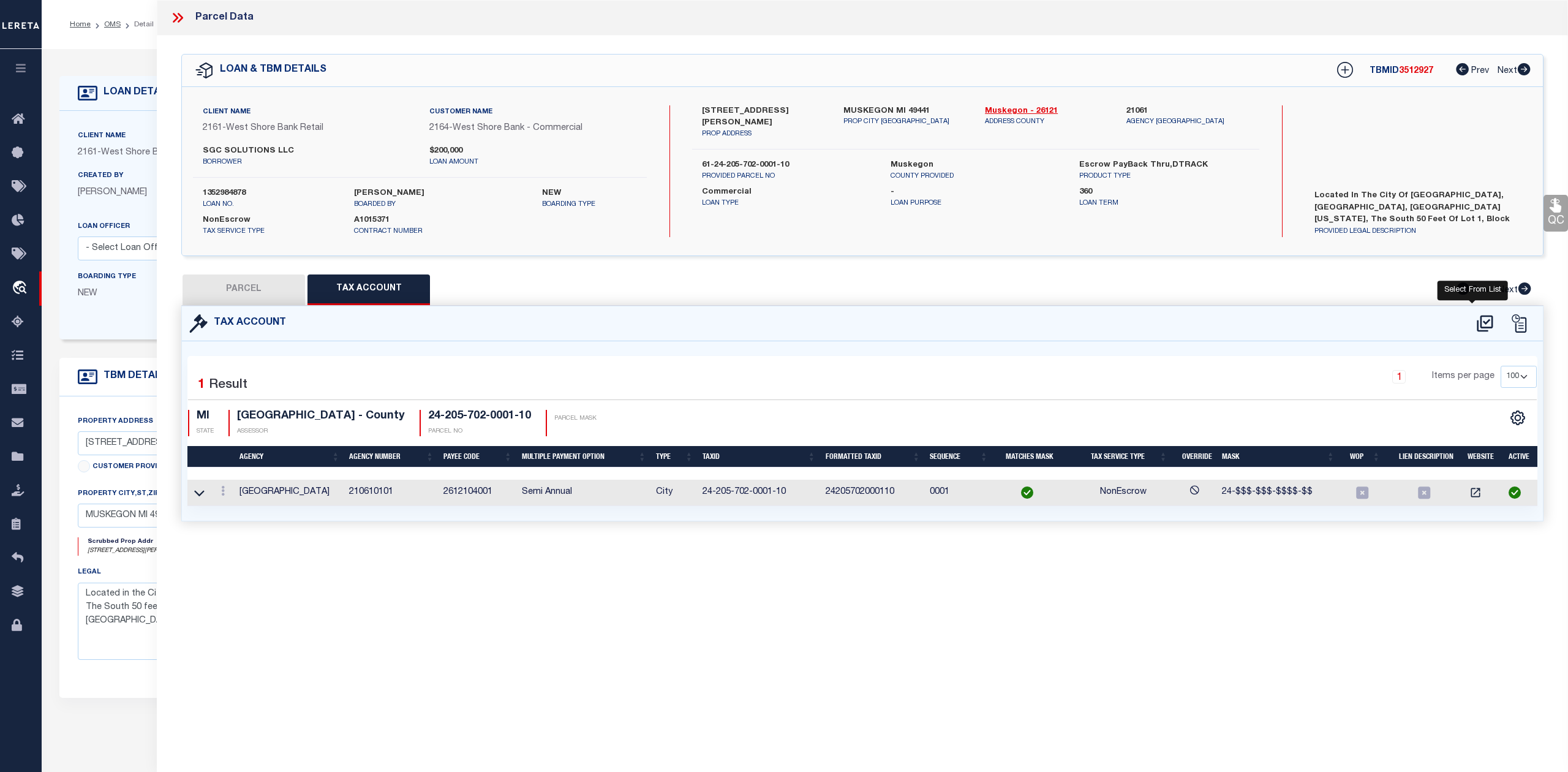
select select "100"
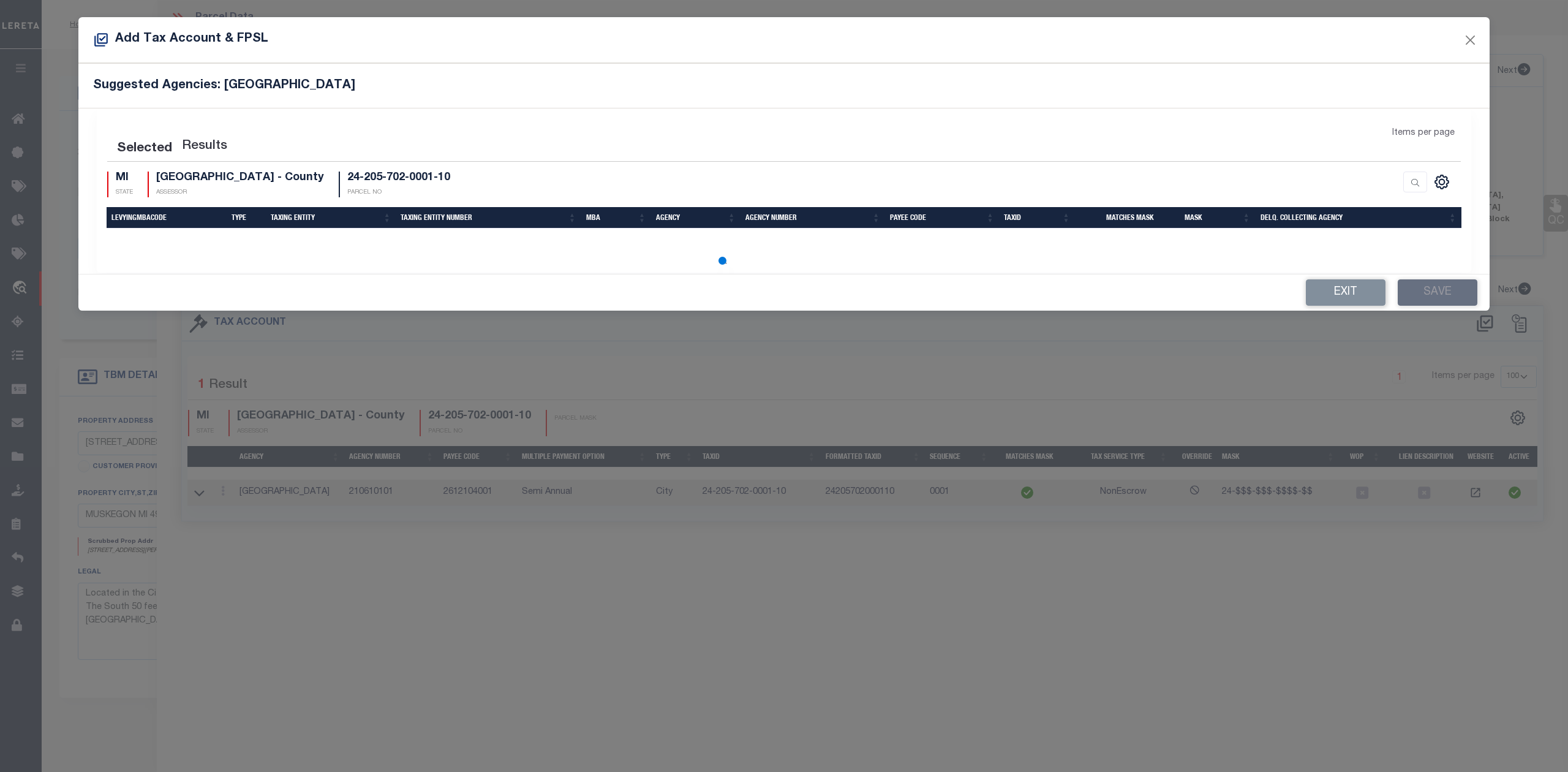
select select "100"
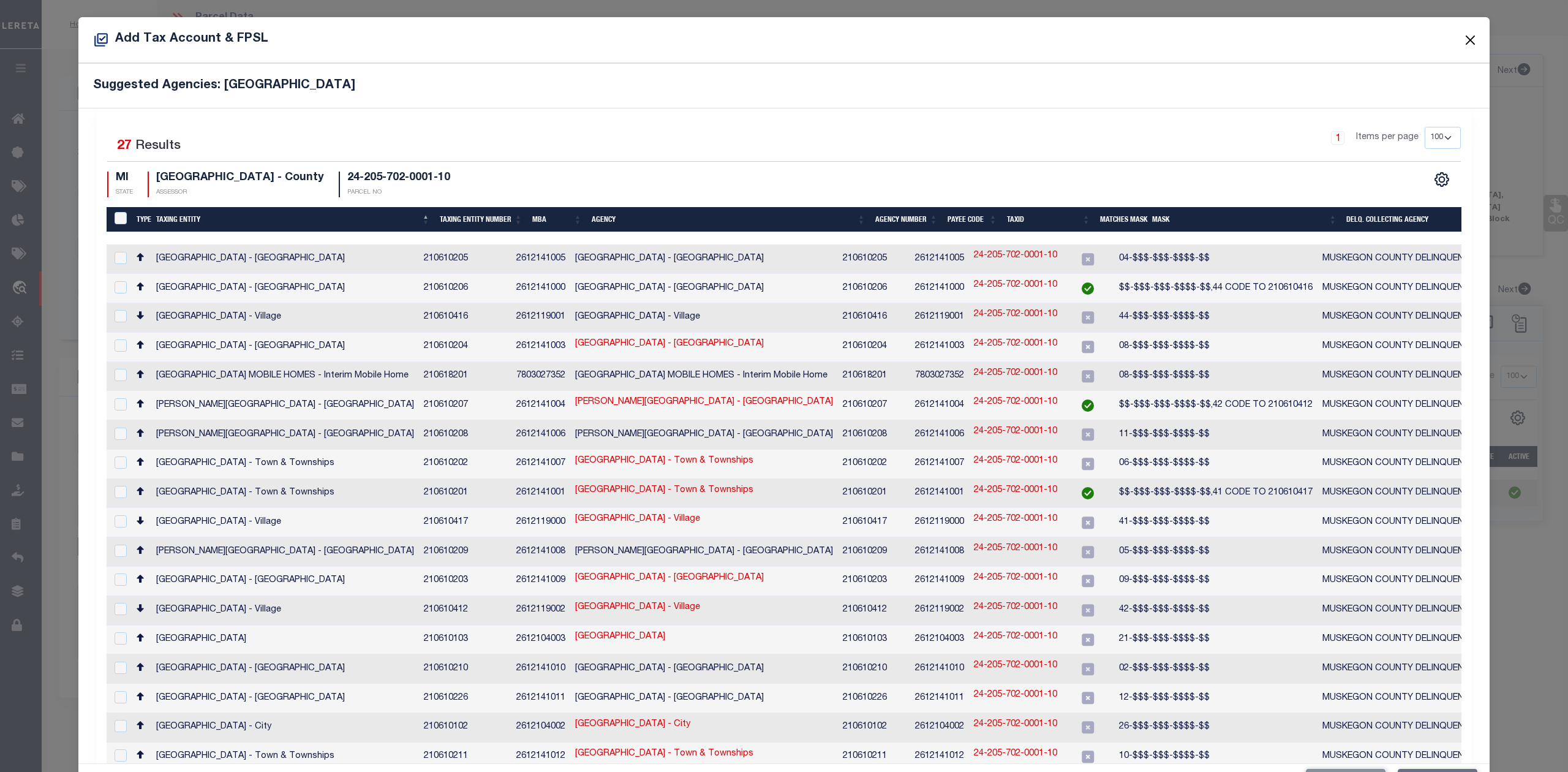
click at [1464, 43] on button "Close" at bounding box center [1471, 40] width 16 height 16
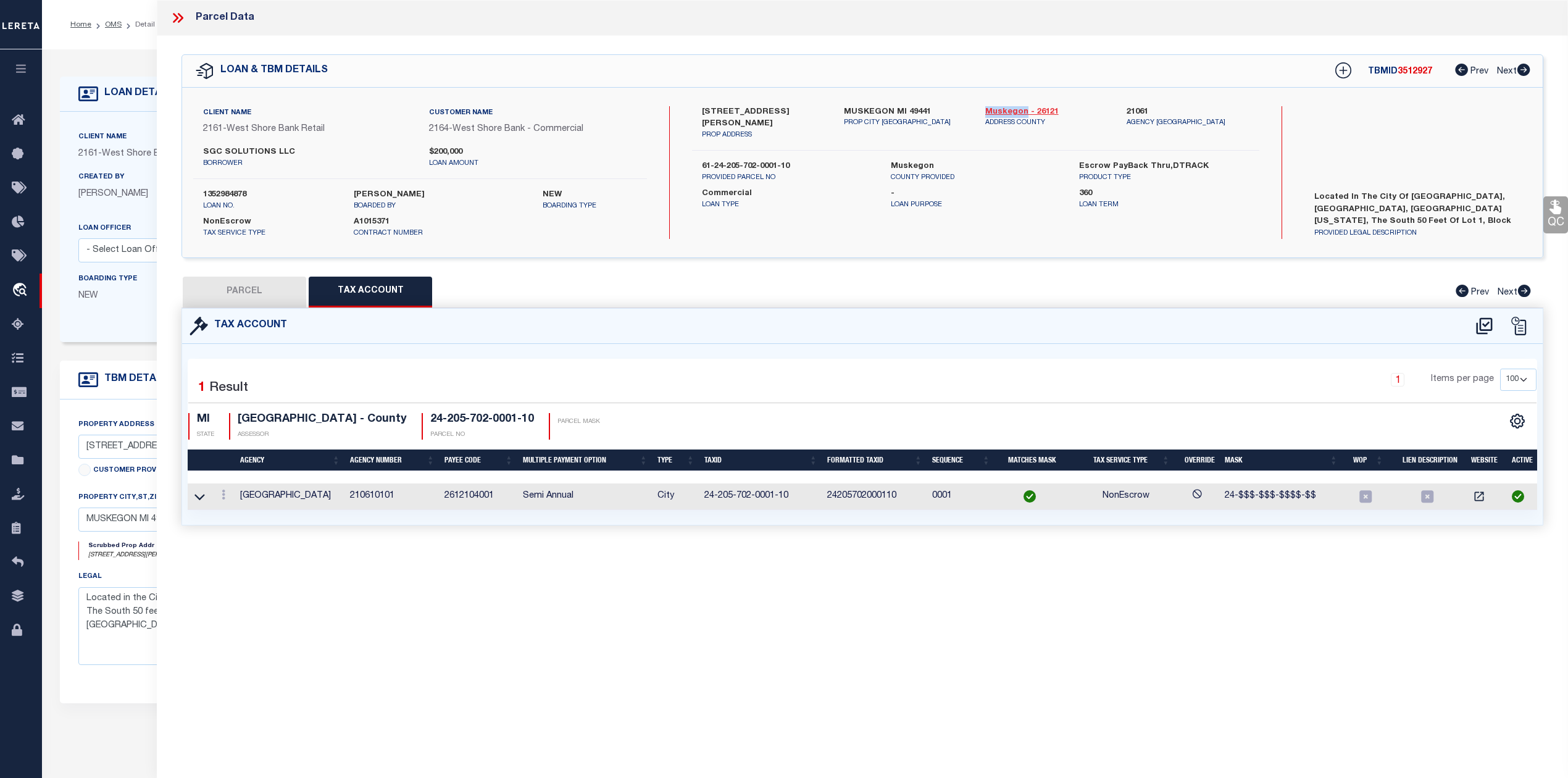
drag, startPoint x: 978, startPoint y: 108, endPoint x: 1025, endPoint y: 108, distance: 47.0
click at [1025, 108] on div "Muskegon - 26121 ADDRESS COUNTY" at bounding box center [1047, 123] width 142 height 34
copy link "Muskegon"
click at [1483, 323] on icon at bounding box center [1484, 326] width 16 height 16
select select "100"
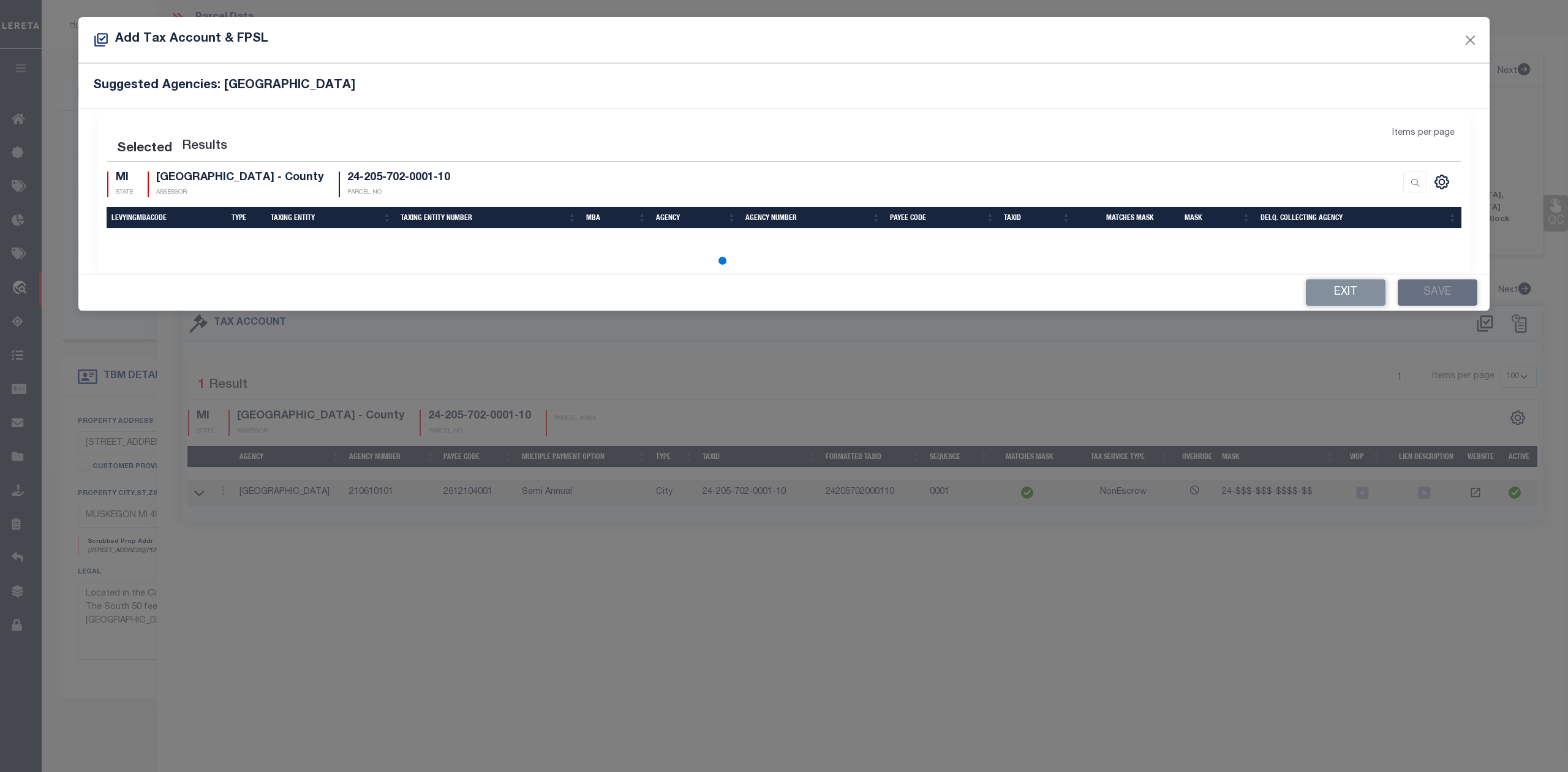
select select "100"
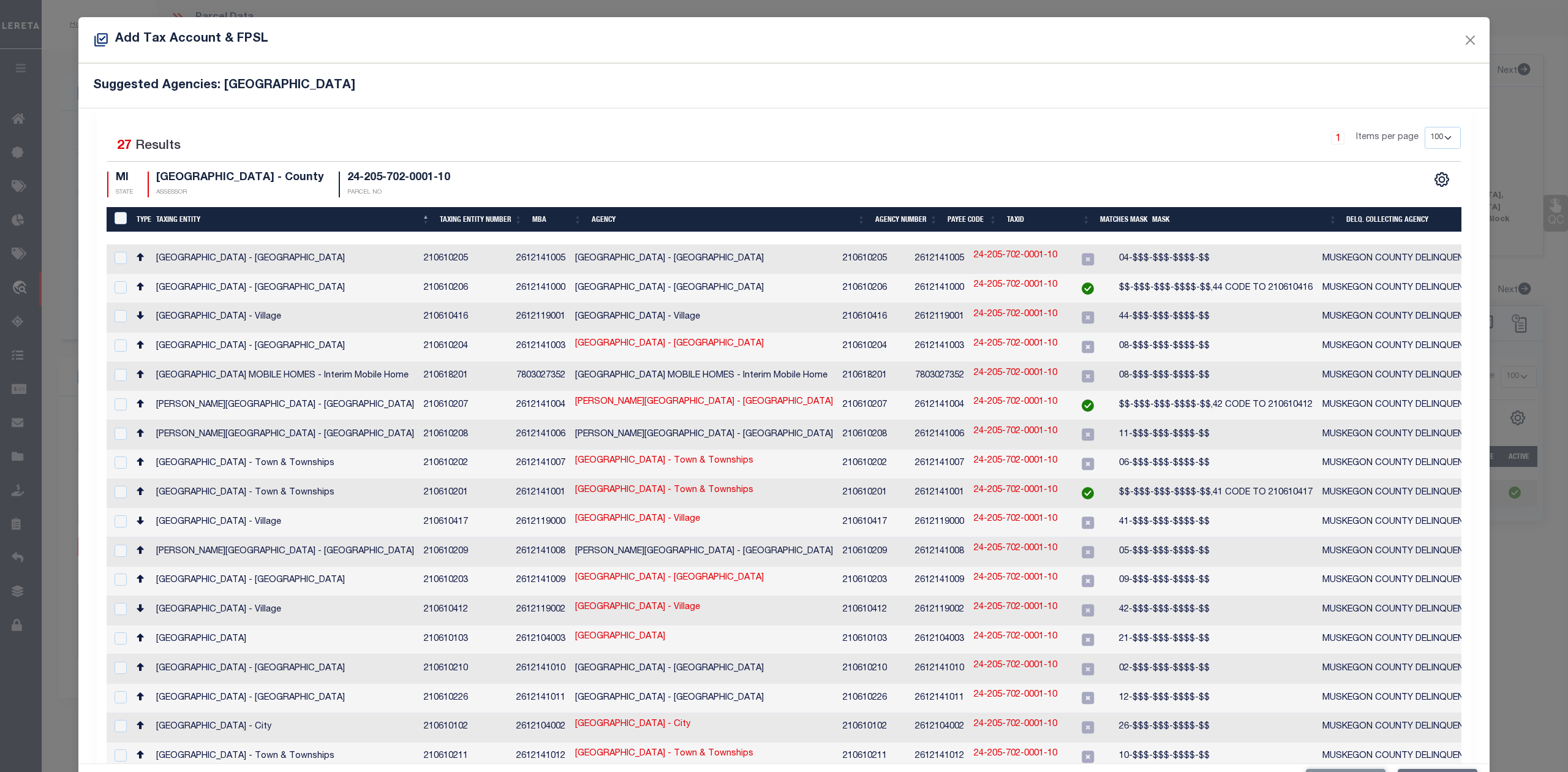
click at [740, 184] on div "MI STATE MUSKEGON COUNTY - County ASSESSOR 24-205-702-0001-10 PARCEL NO" at bounding box center [446, 184] width 677 height 27
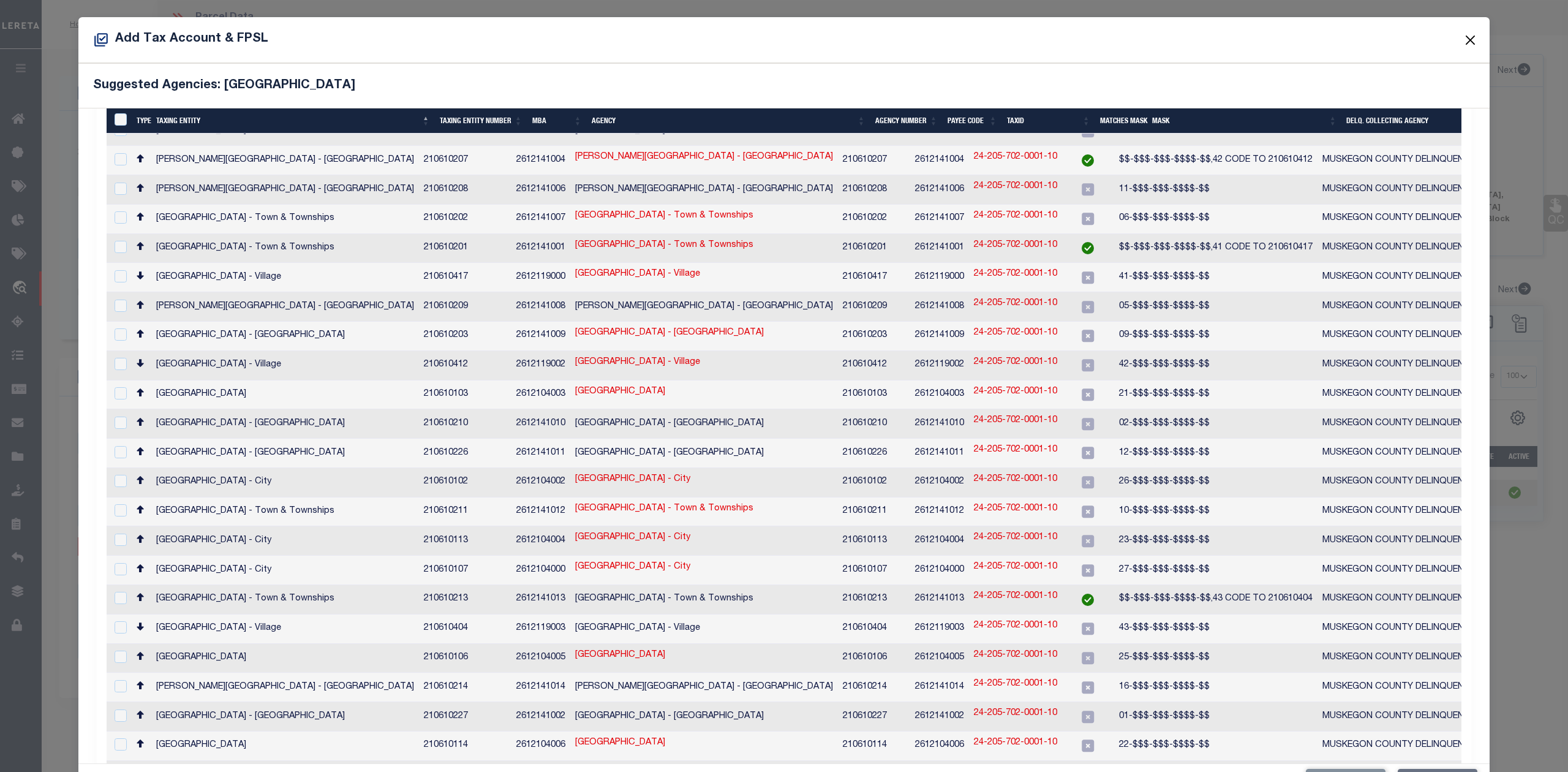
click at [1463, 37] on button "Close" at bounding box center [1471, 40] width 16 height 16
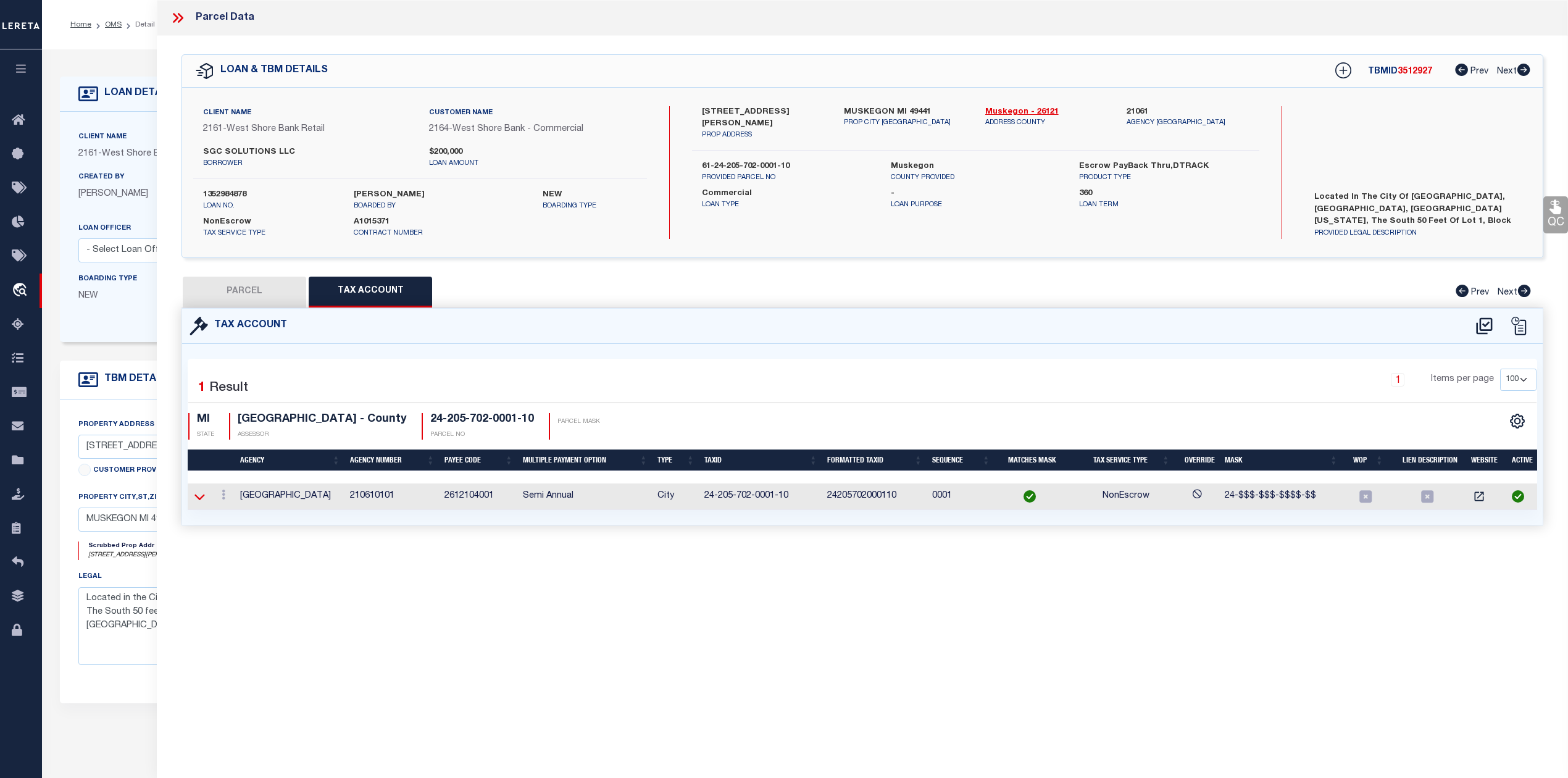
click at [198, 500] on icon at bounding box center [200, 497] width 11 height 7
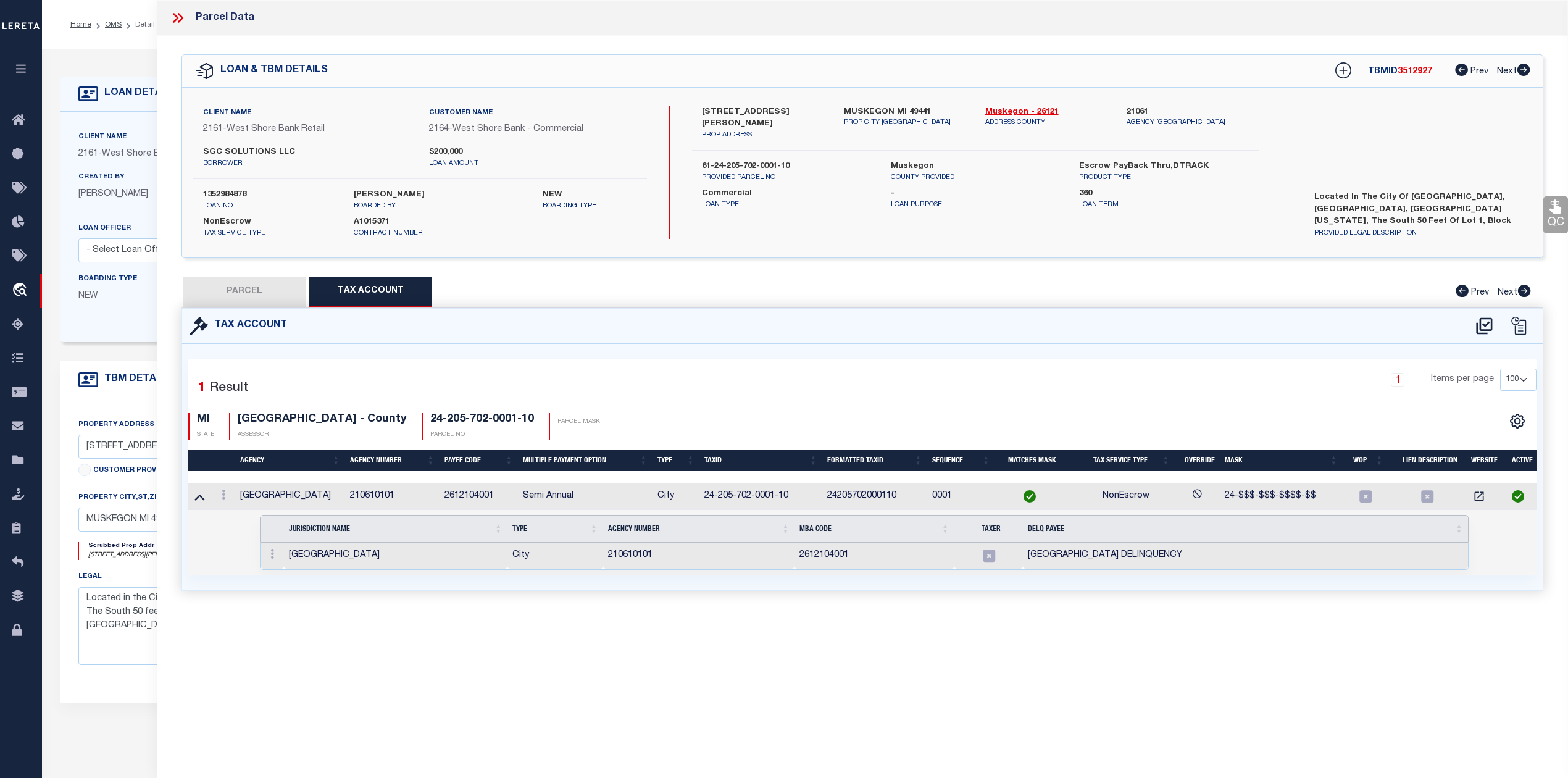
click at [198, 500] on icon at bounding box center [200, 497] width 11 height 13
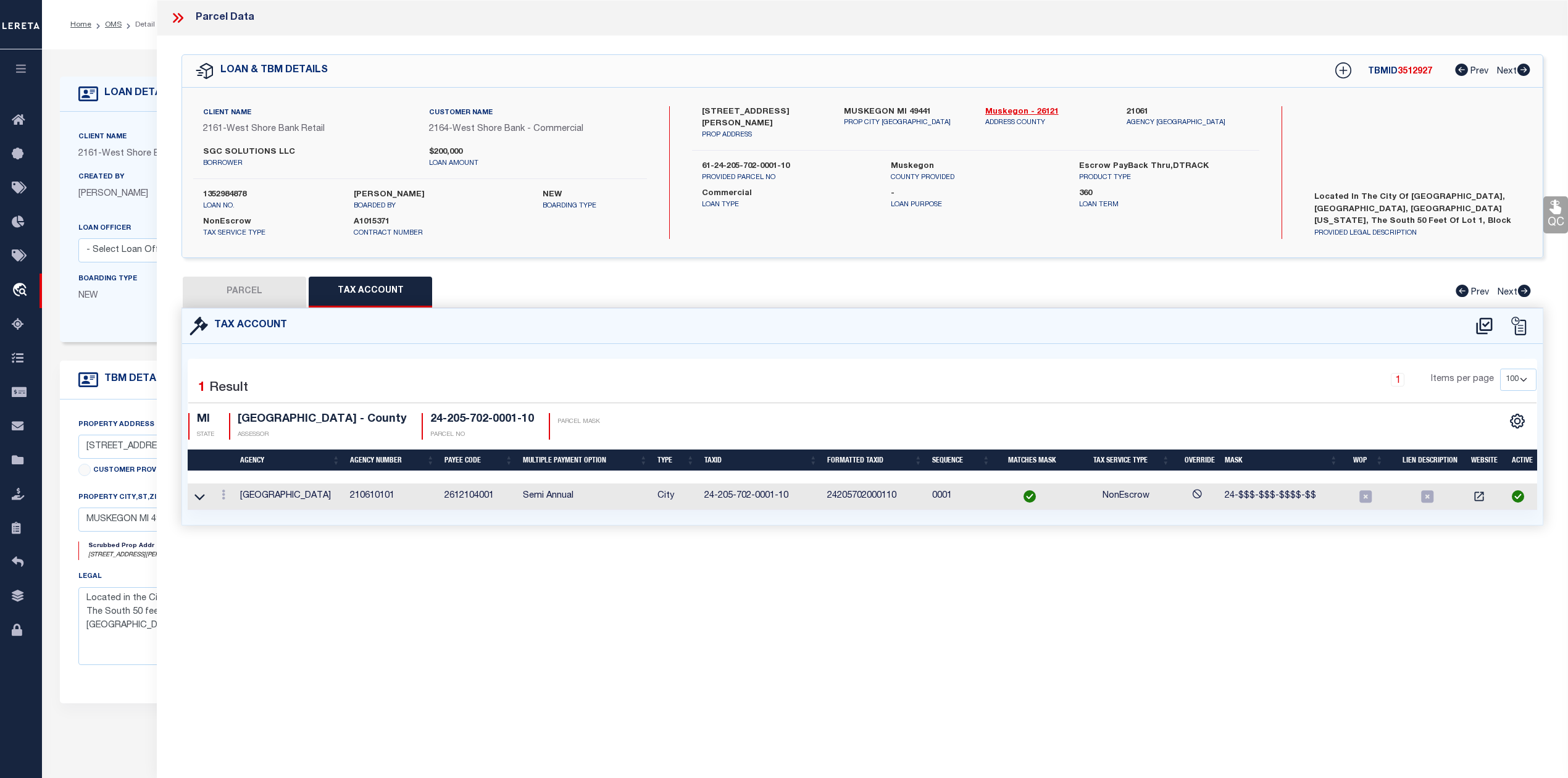
click at [198, 500] on icon at bounding box center [200, 497] width 11 height 7
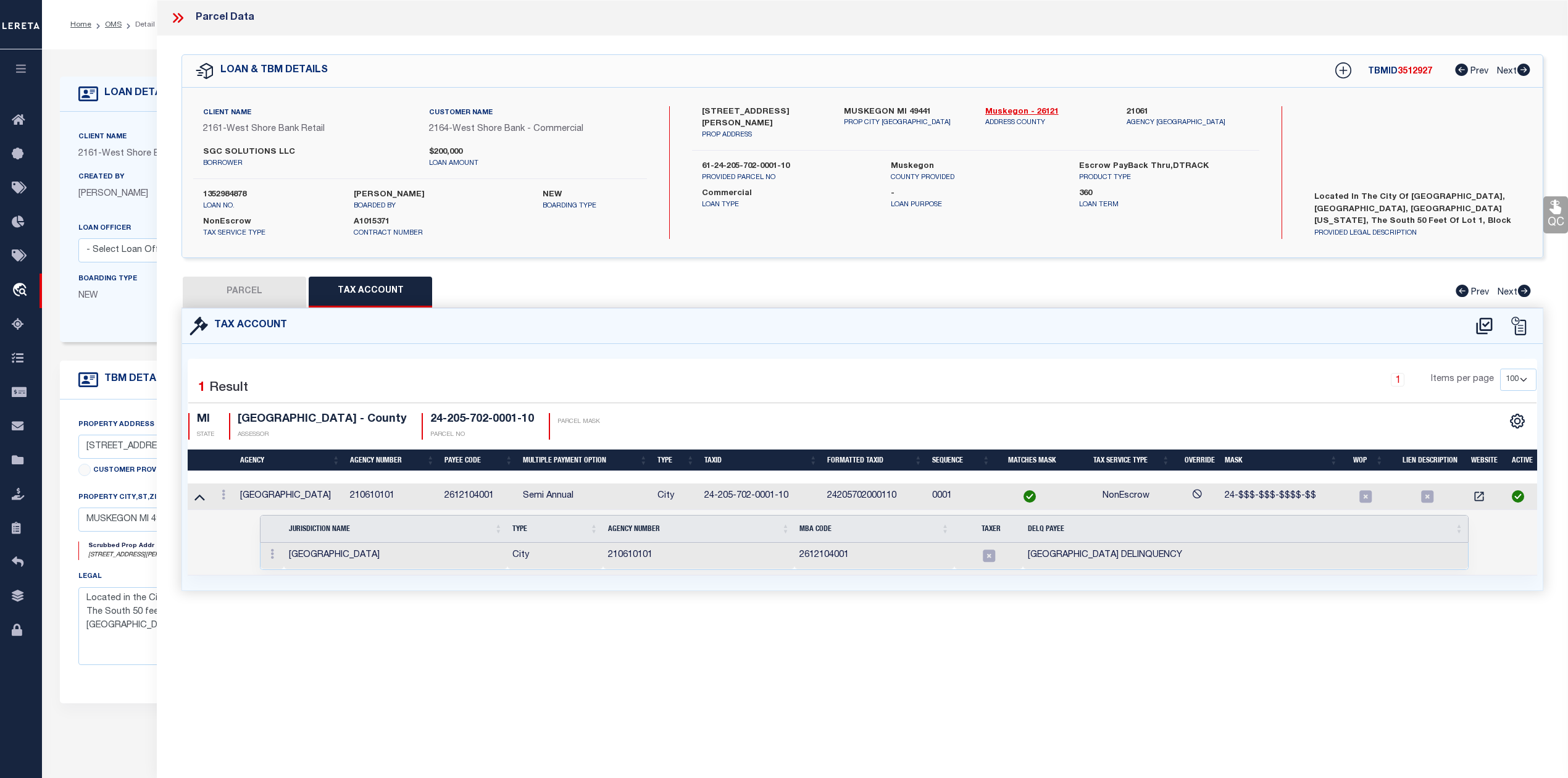
click at [198, 500] on icon at bounding box center [200, 497] width 11 height 13
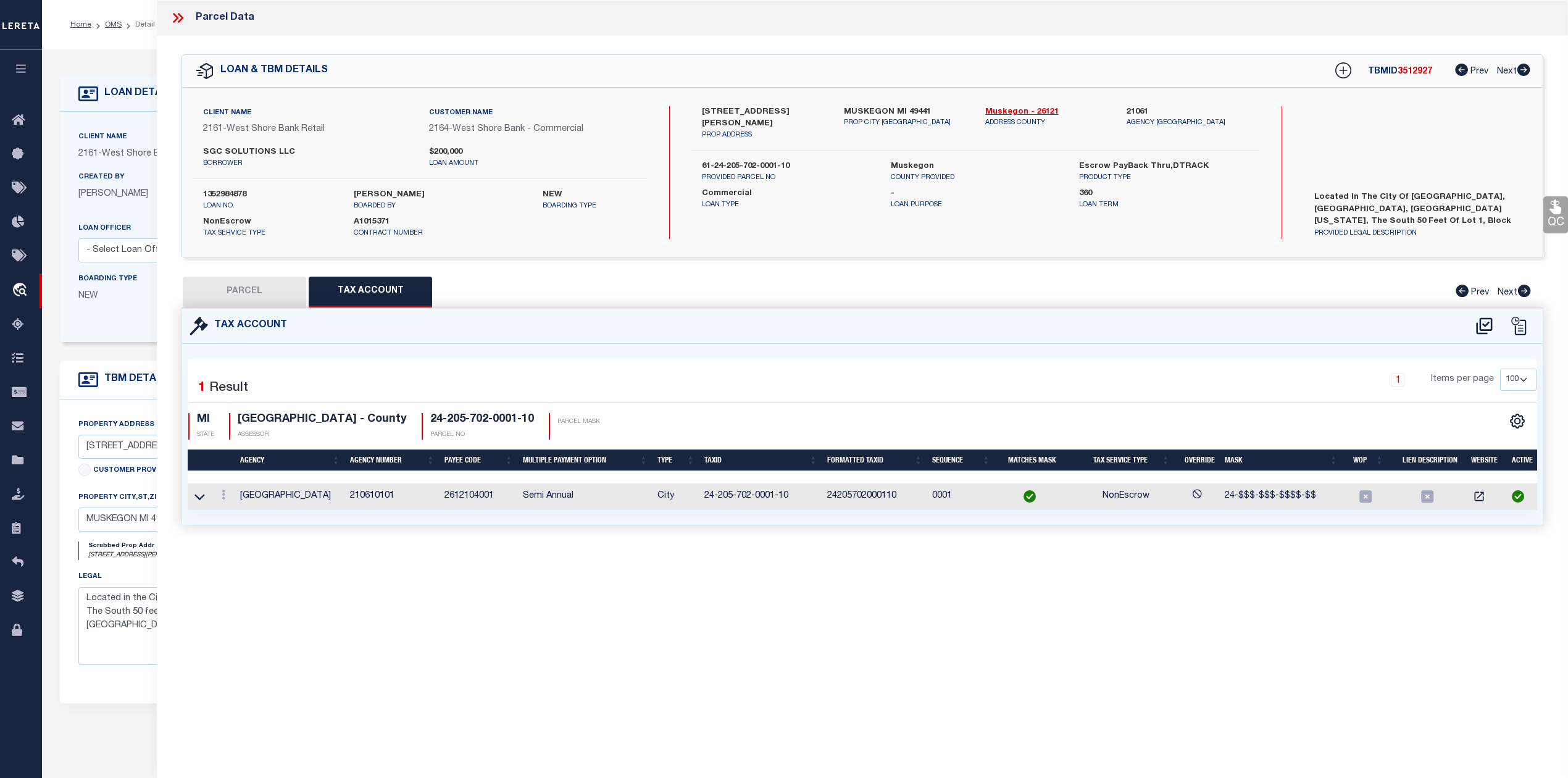
click at [256, 289] on button "PARCEL" at bounding box center [244, 292] width 124 height 31
select select "AS"
select select
checkbox input "false"
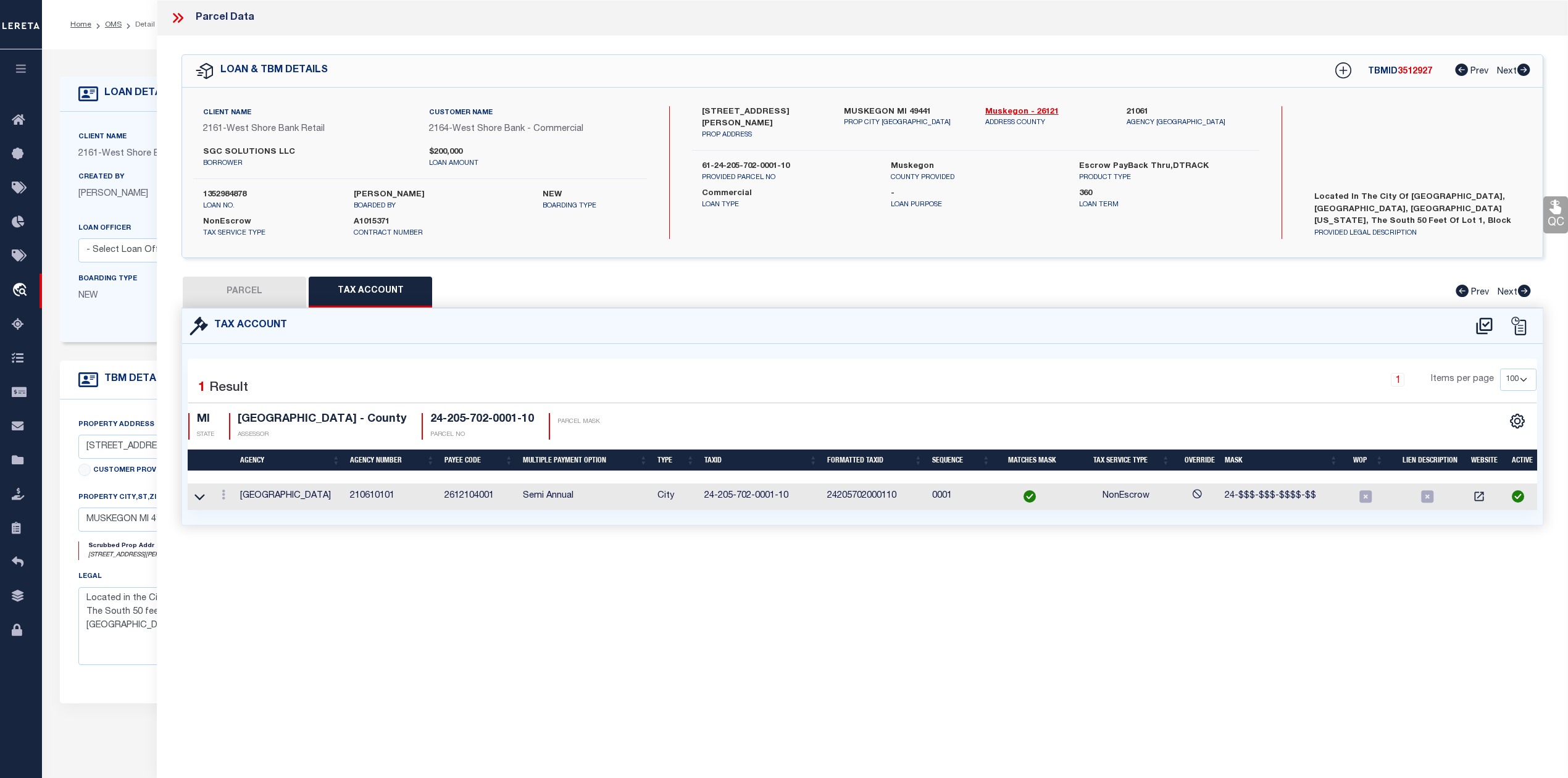
checkbox input "false"
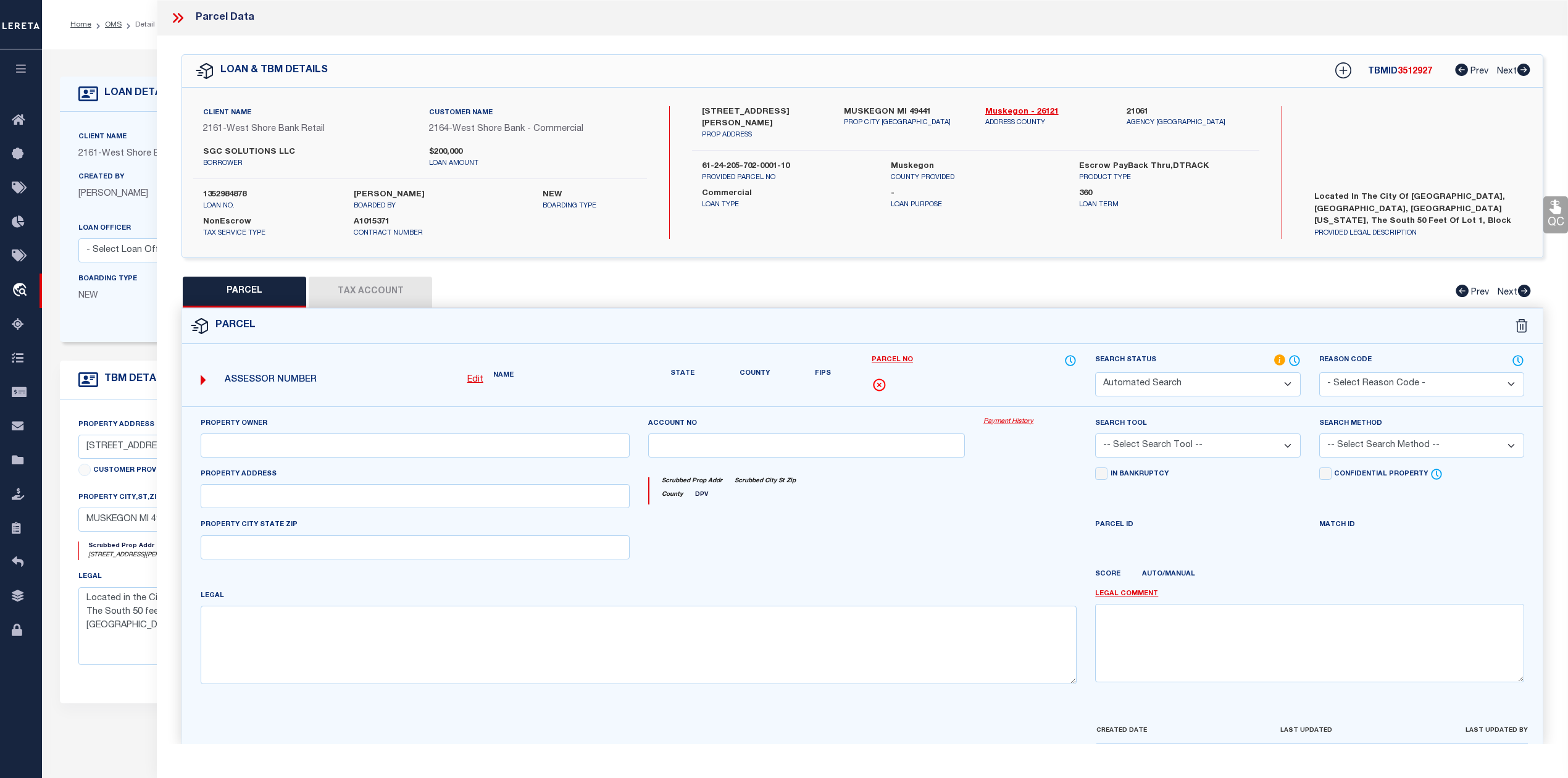
select select "RD"
type input "SGC SOLUTIONS LLC"
select select "ATL"
select select "ADD"
type input "2085 SAMPSON AVE"
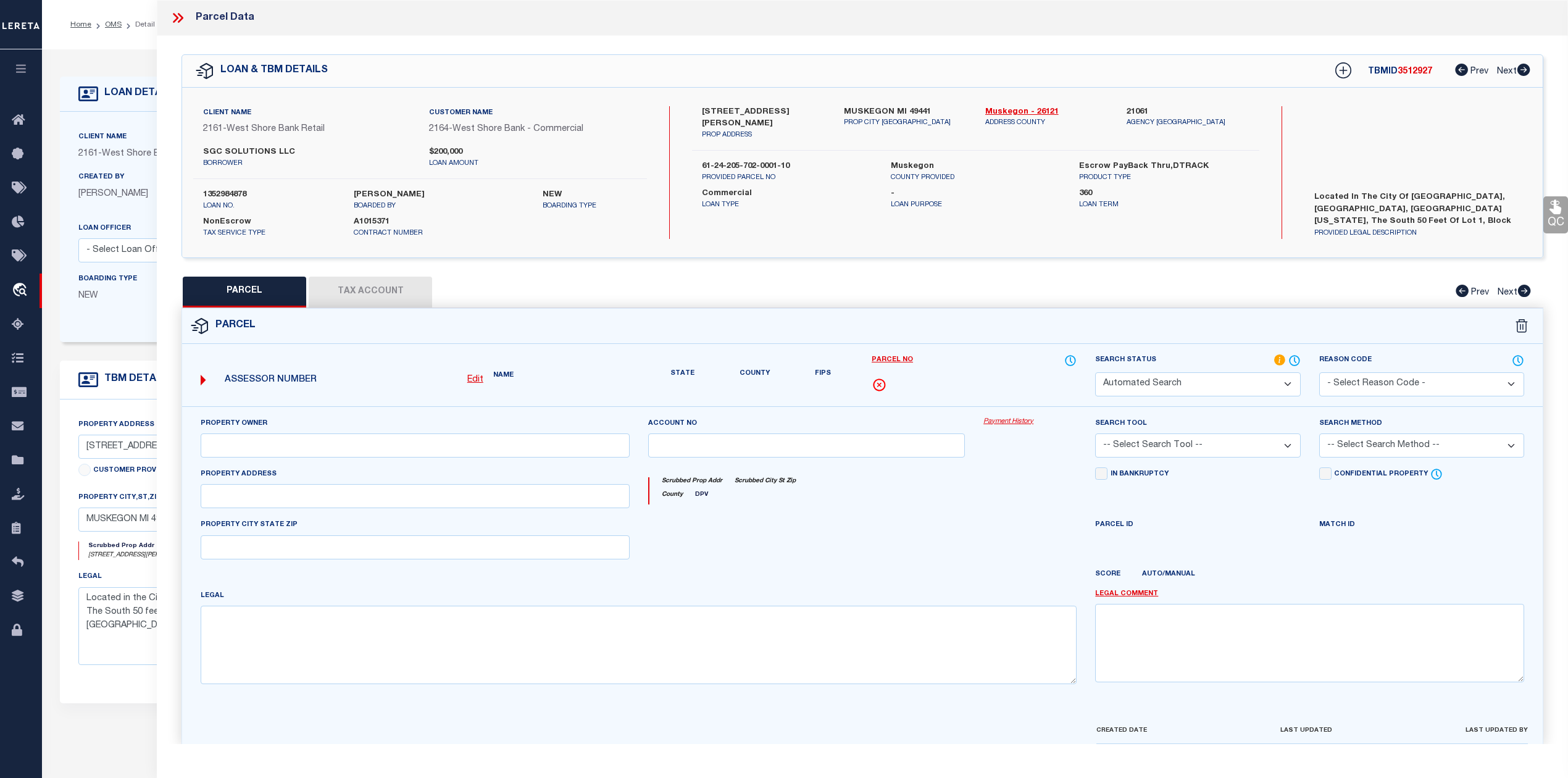
checkbox input "false"
type input "MUSKEGON, MI 49441"
type textarea "CITY OF MUSKEGONREVISED PLAT OF 1903BLK 702S 50 FT LOT 1"
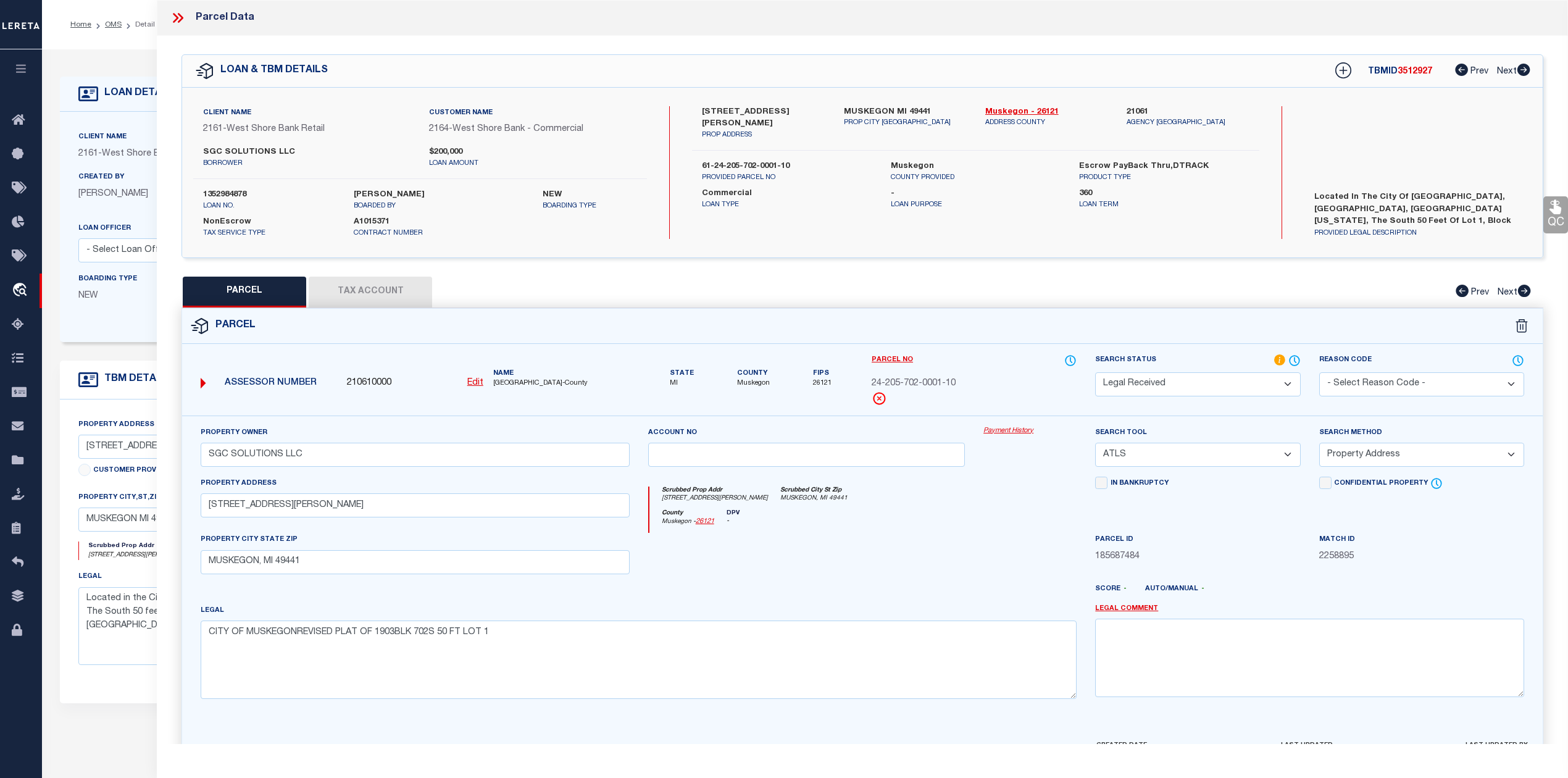
click at [364, 292] on button "Tax Account" at bounding box center [371, 292] width 124 height 31
select select "100"
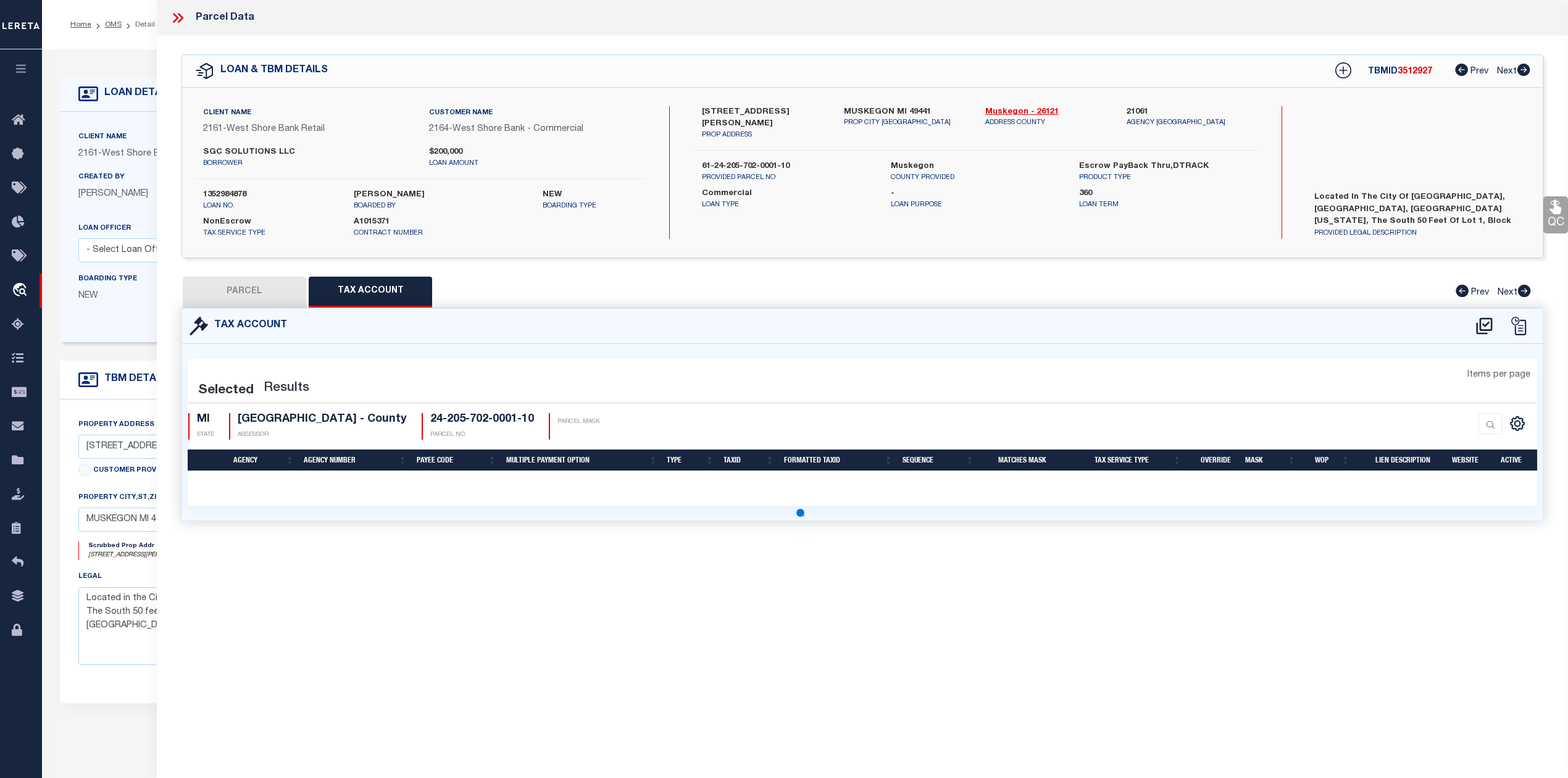
select select "100"
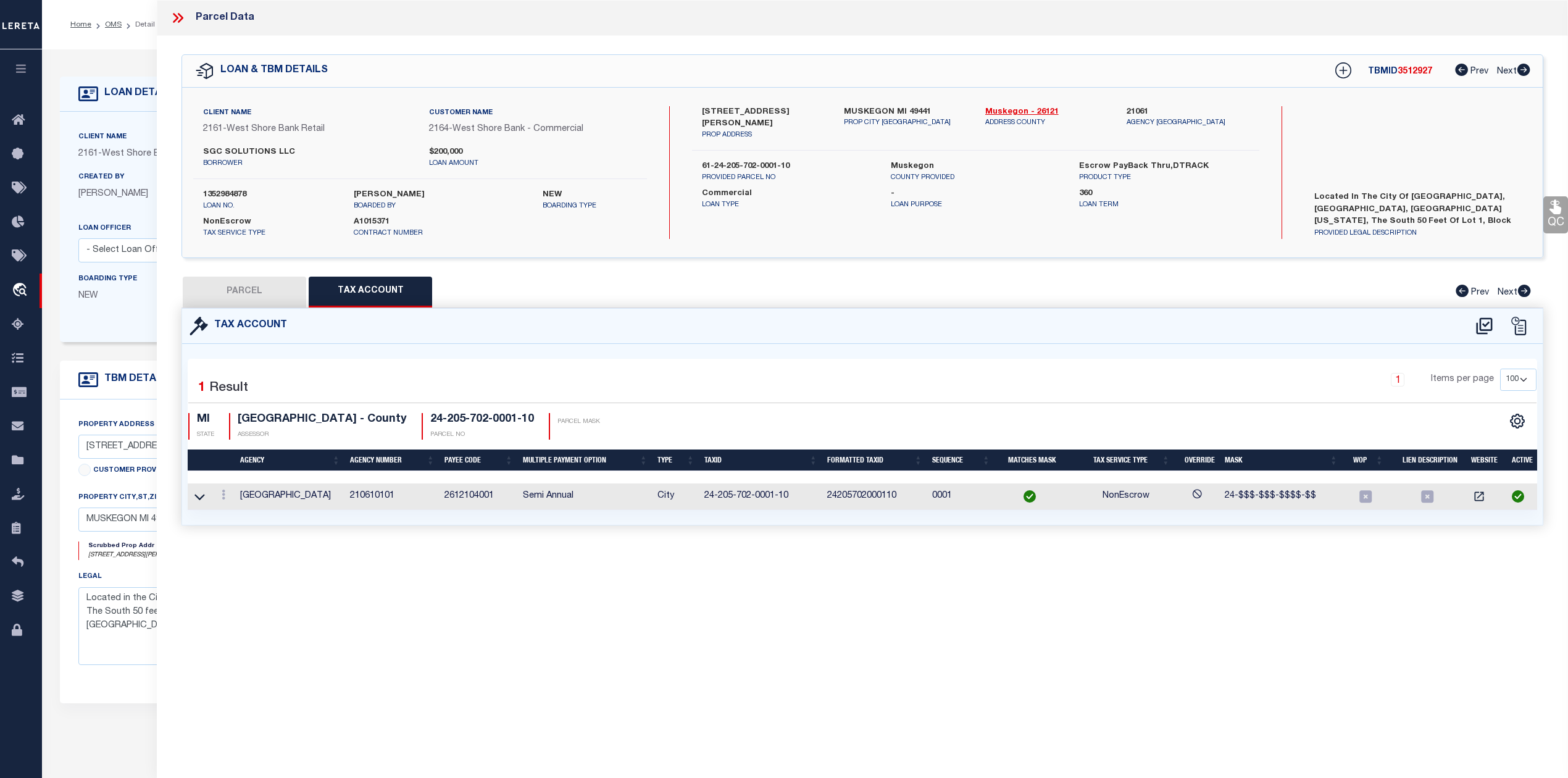
click at [261, 287] on button "PARCEL" at bounding box center [244, 292] width 124 height 31
select select "AS"
select select
checkbox input "false"
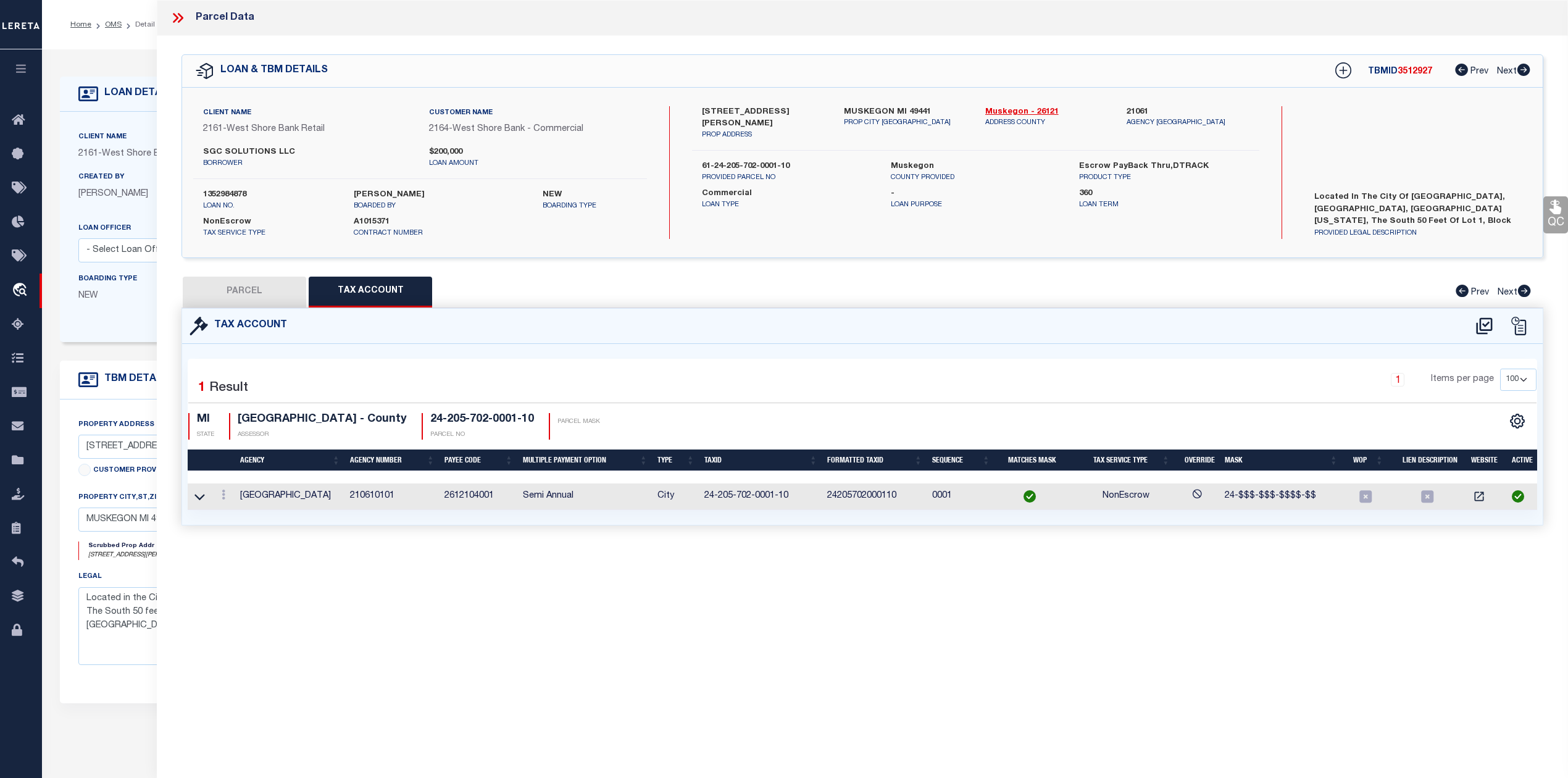
checkbox input "false"
select select "RD"
type input "SGC SOLUTIONS LLC"
select select "ATL"
select select "ADD"
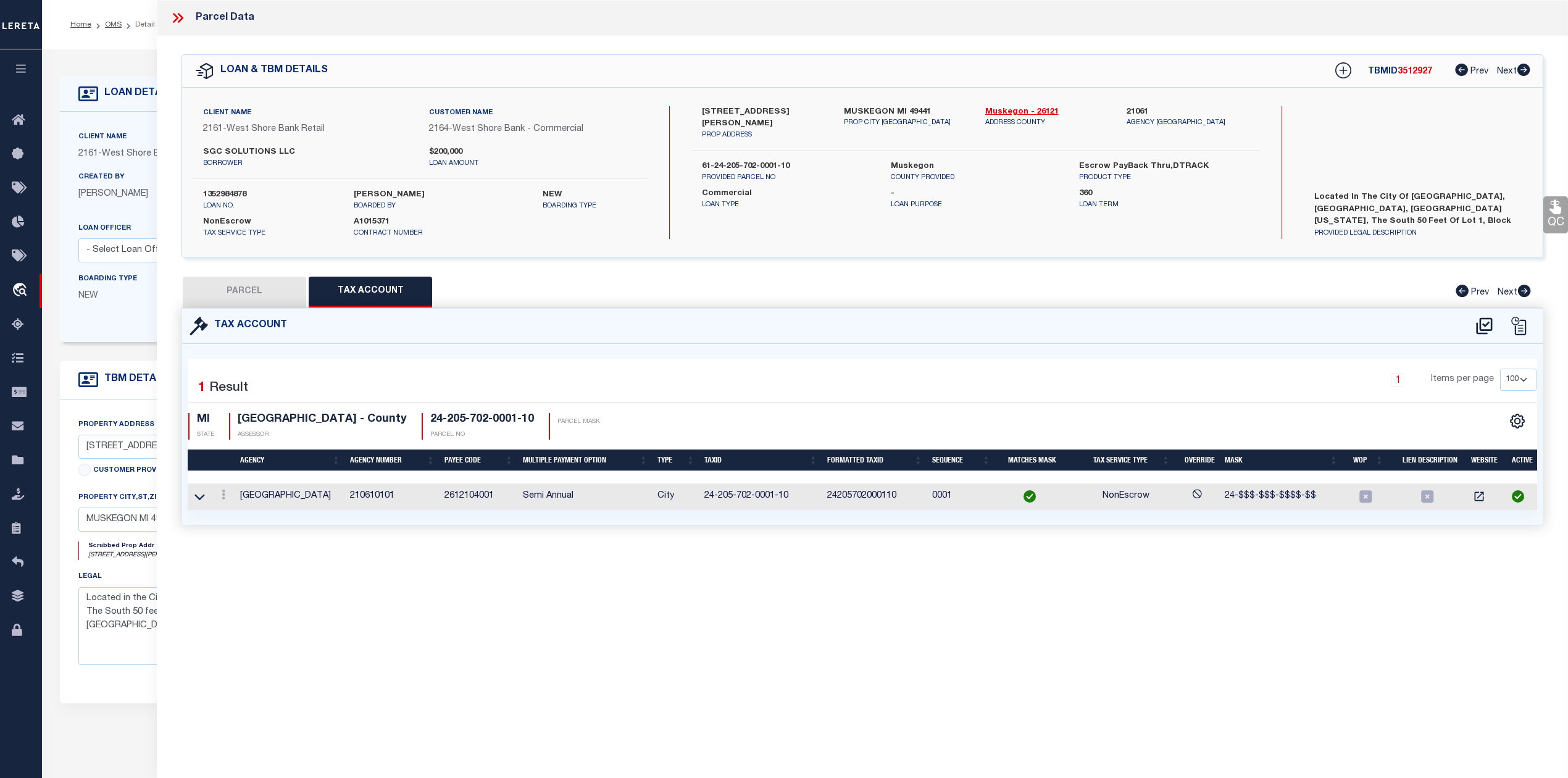
type input "2085 SAMPSON AVE"
checkbox input "false"
type input "MUSKEGON, MI 49441"
type textarea "CITY OF MUSKEGONREVISED PLAT OF 1903BLK 702S 50 FT LOT 1"
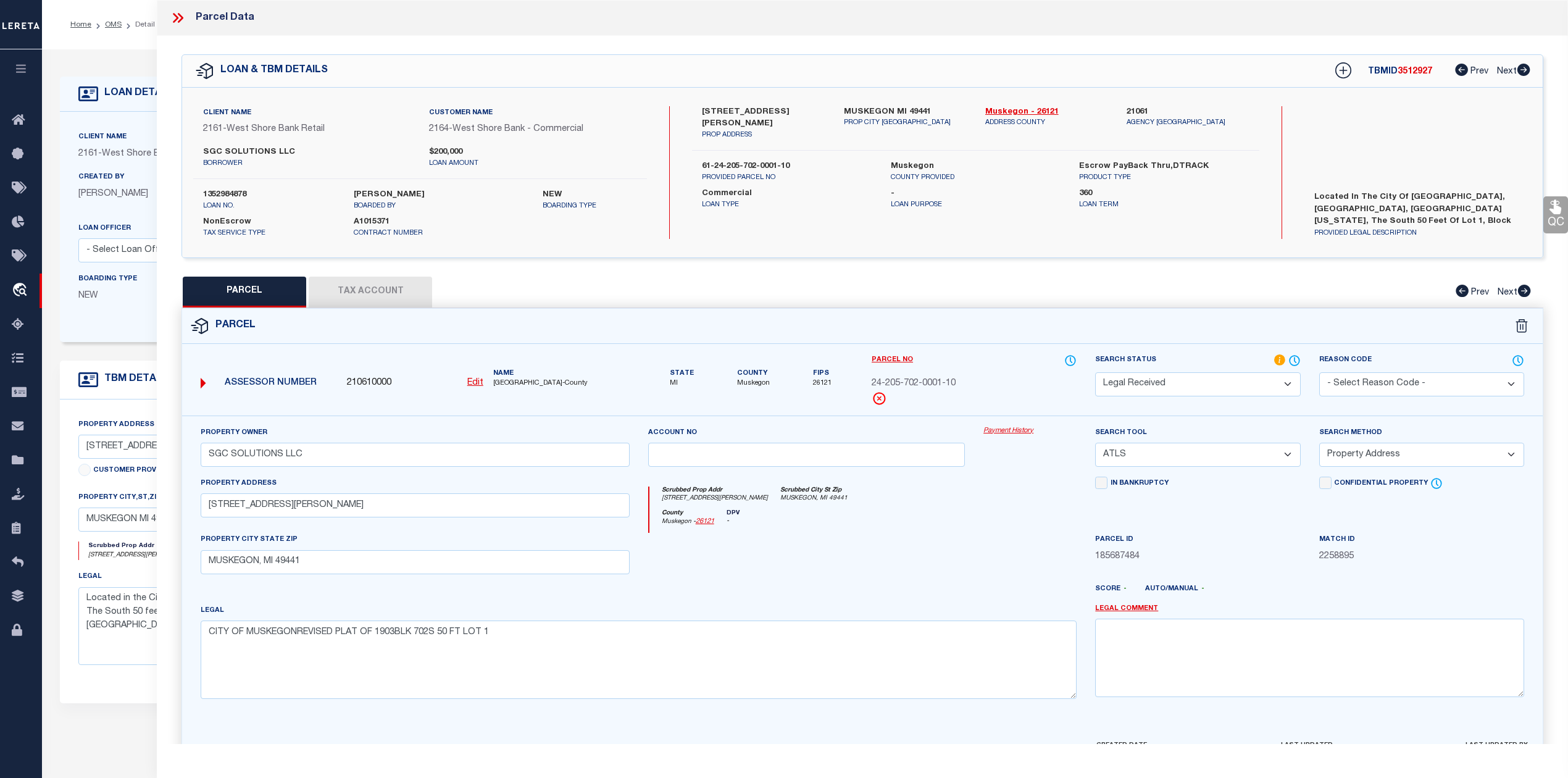
click at [976, 527] on div "County Muskegon - 26121 DPV -" at bounding box center [863, 521] width 428 height 24
click at [109, 665] on textarea "Located in the City of [GEOGRAPHIC_DATA], [GEOGRAPHIC_DATA], [GEOGRAPHIC_DATA][…" at bounding box center [343, 626] width 529 height 78
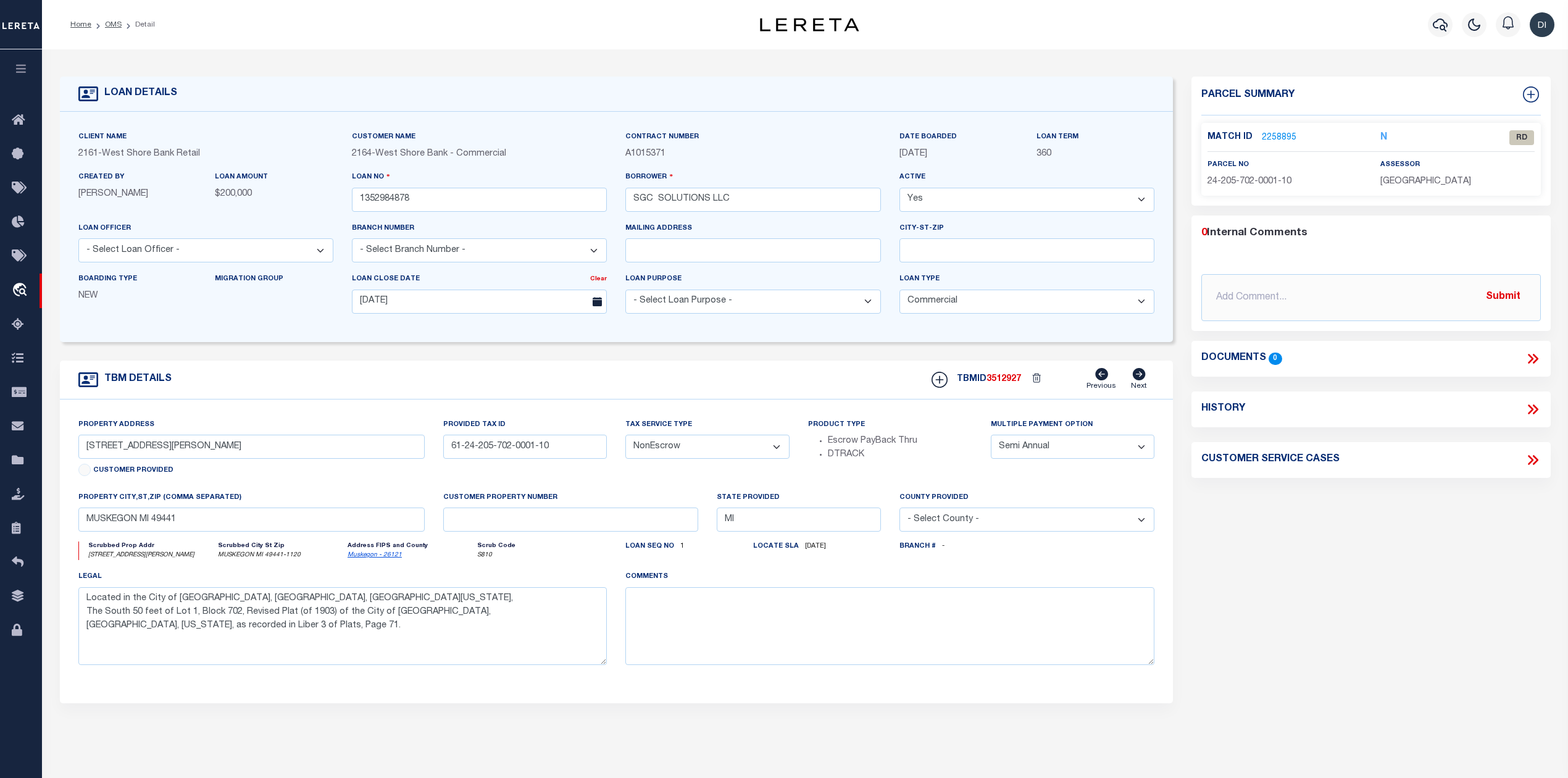
click at [1273, 137] on link "2258895" at bounding box center [1279, 138] width 34 height 13
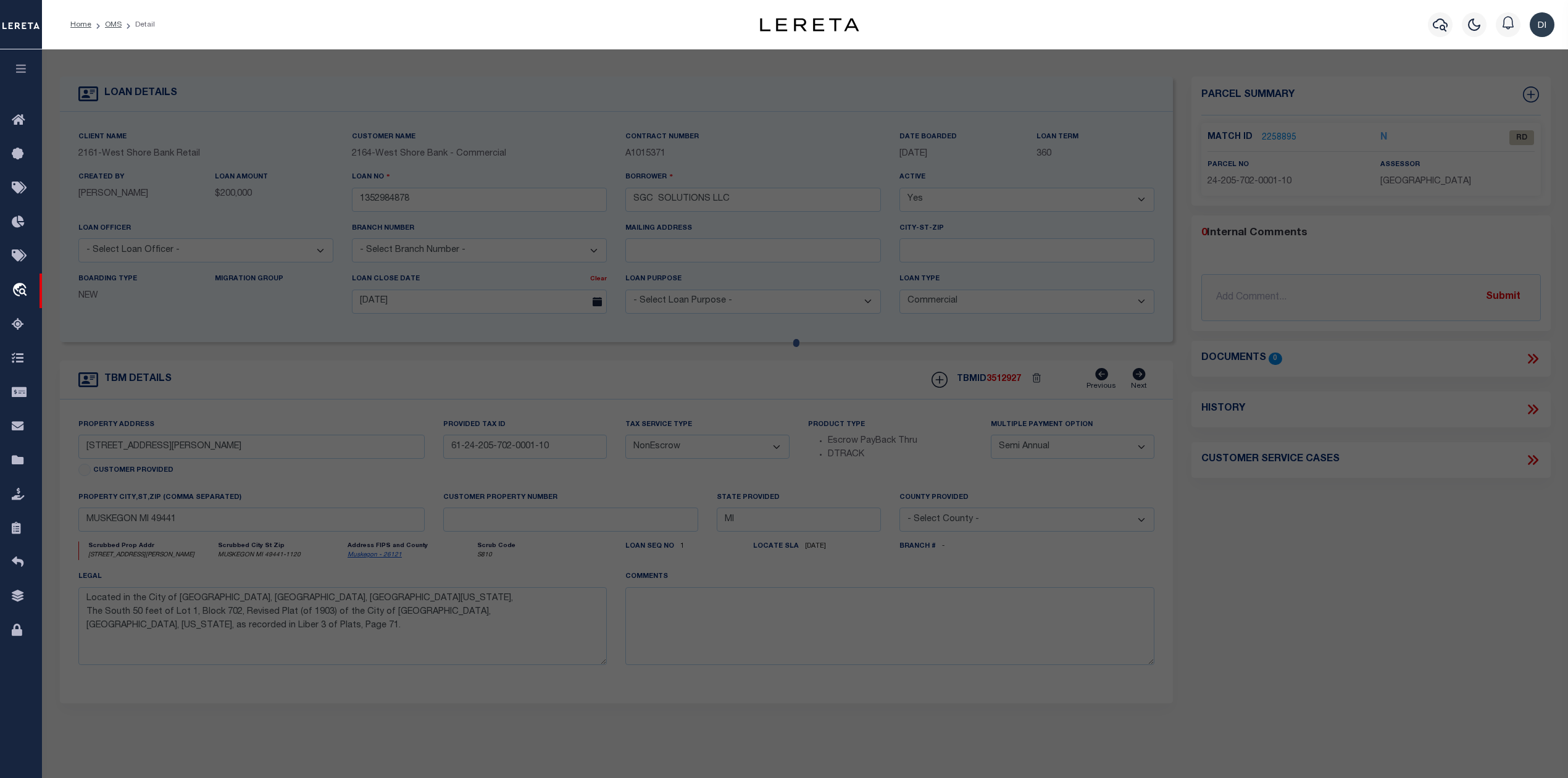
select select "AS"
select select
checkbox input "false"
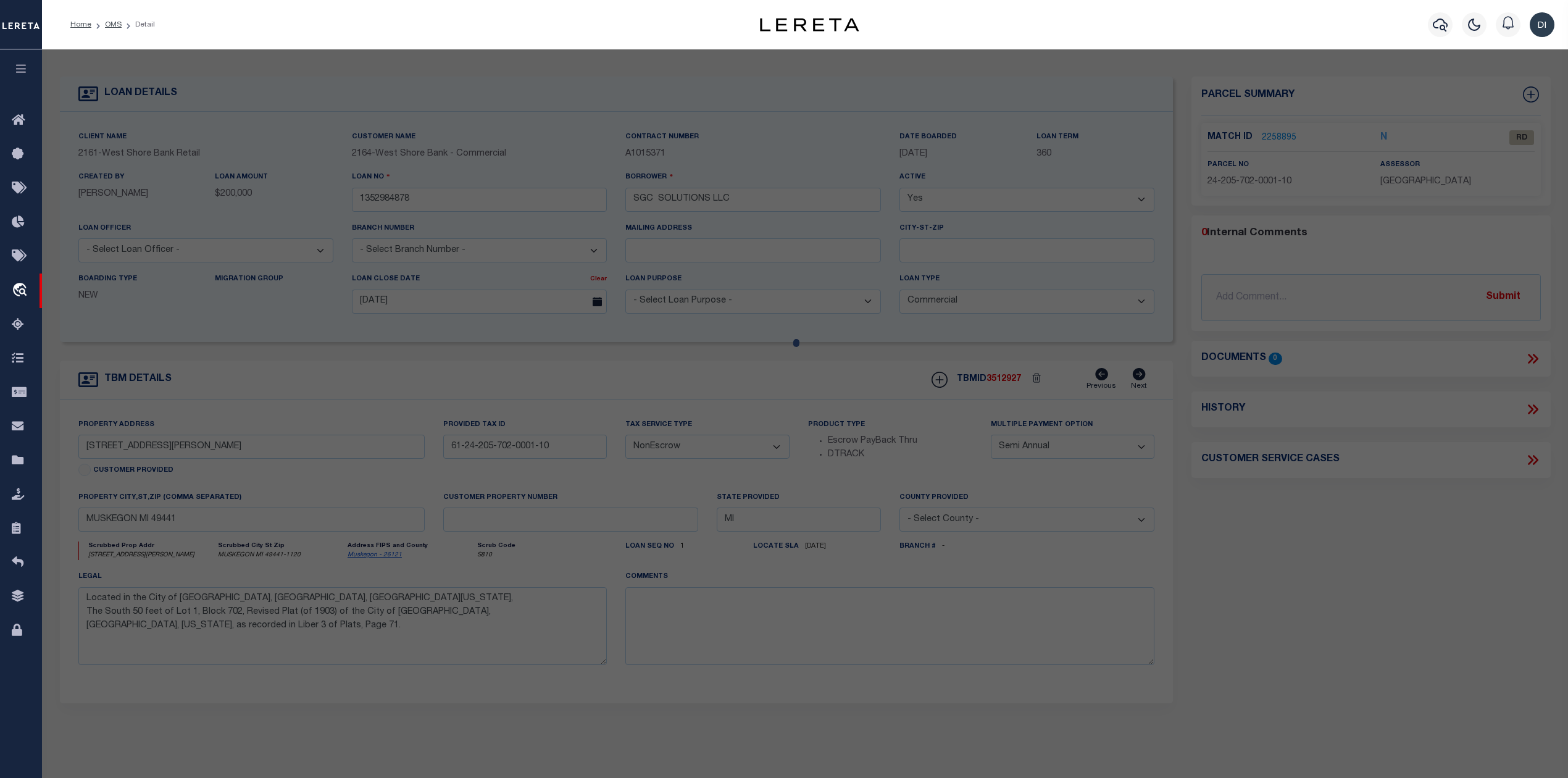
select select "RD"
type input "SGC SOLUTIONS LLC"
select select "ATL"
select select "ADD"
type input "2085 SAMPSON AVE"
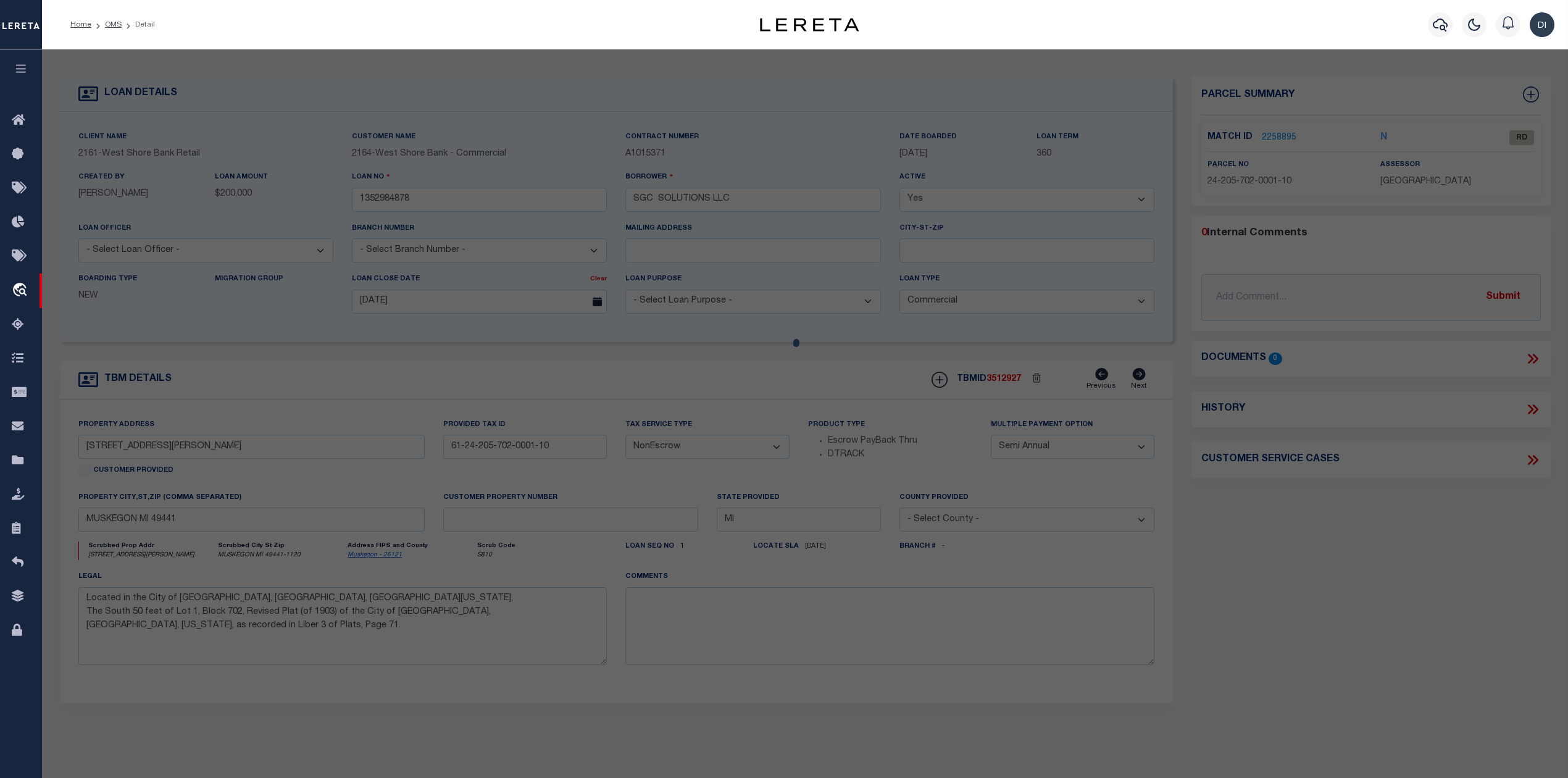
checkbox input "false"
type input "MUSKEGON, MI 49441"
type textarea "CITY OF MUSKEGONREVISED PLAT OF 1903BLK 702S 50 FT LOT 1"
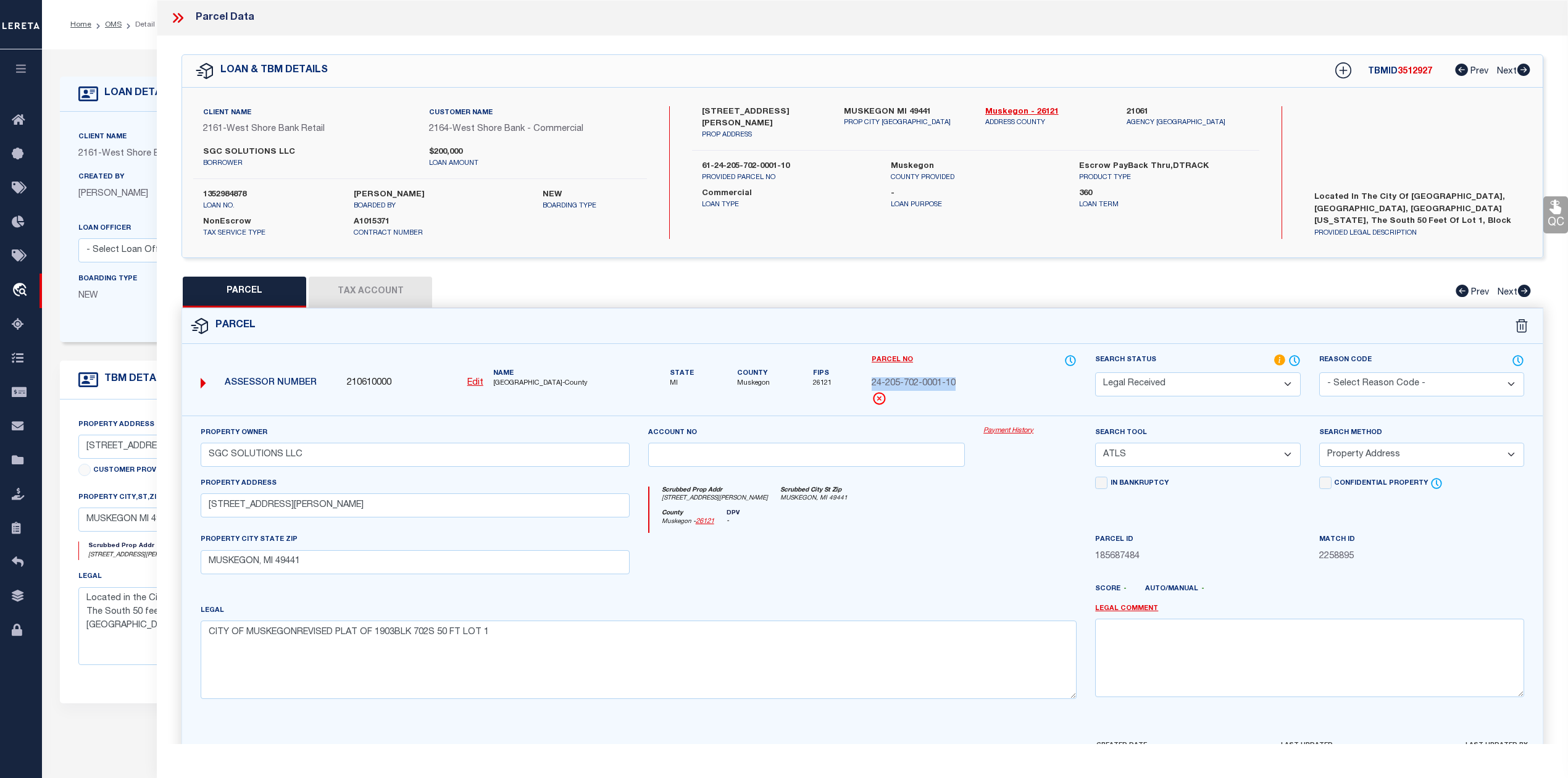
drag, startPoint x: 872, startPoint y: 381, endPoint x: 986, endPoint y: 379, distance: 114.0
click at [986, 379] on div "24-205-702-0001-10" at bounding box center [974, 384] width 205 height 14
copy span "24-205-702-0001-10"
drag, startPoint x: 411, startPoint y: 287, endPoint x: 417, endPoint y: 289, distance: 6.3
click at [411, 287] on button "Tax Account" at bounding box center [371, 292] width 124 height 31
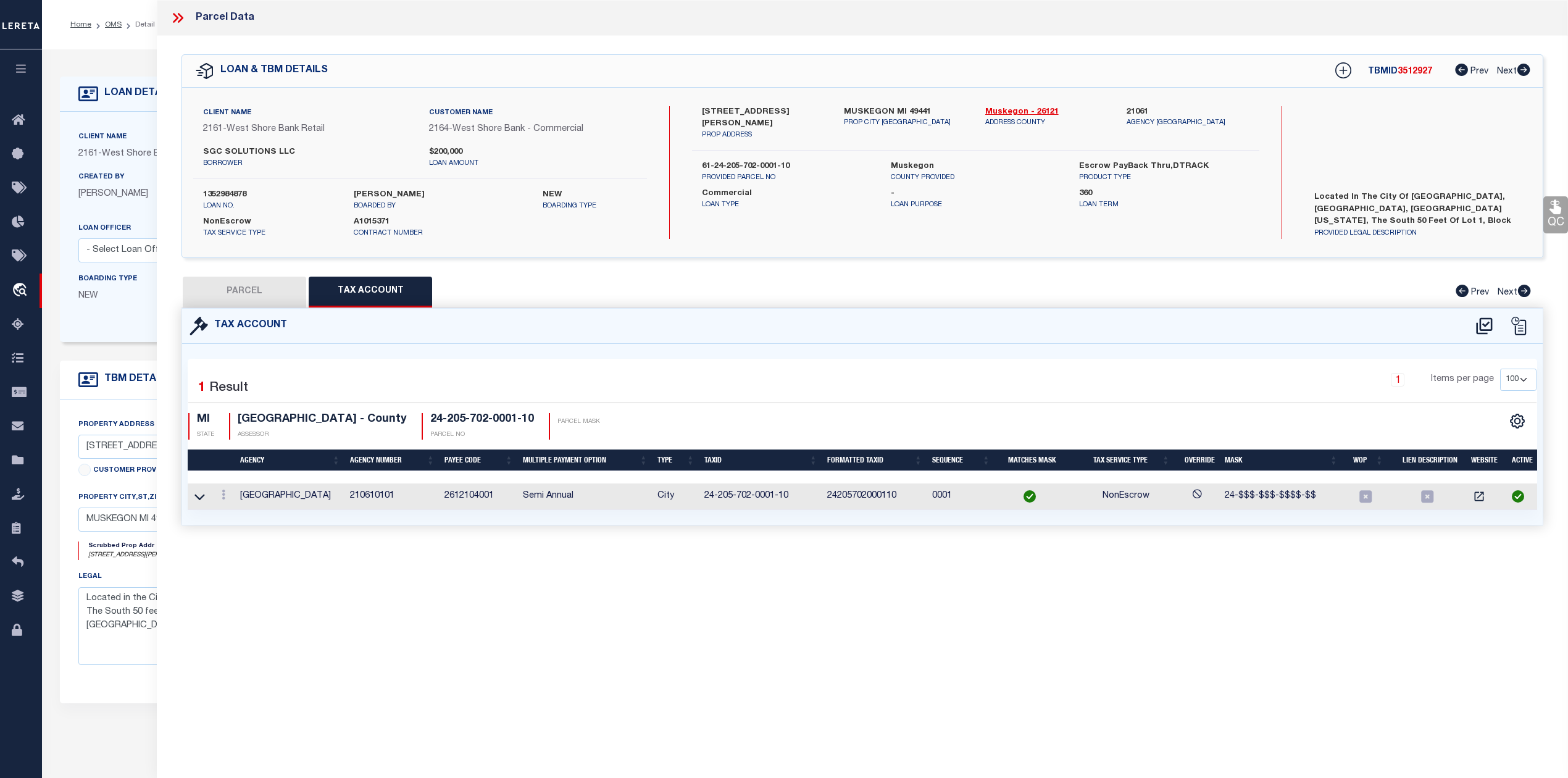
select select "100"
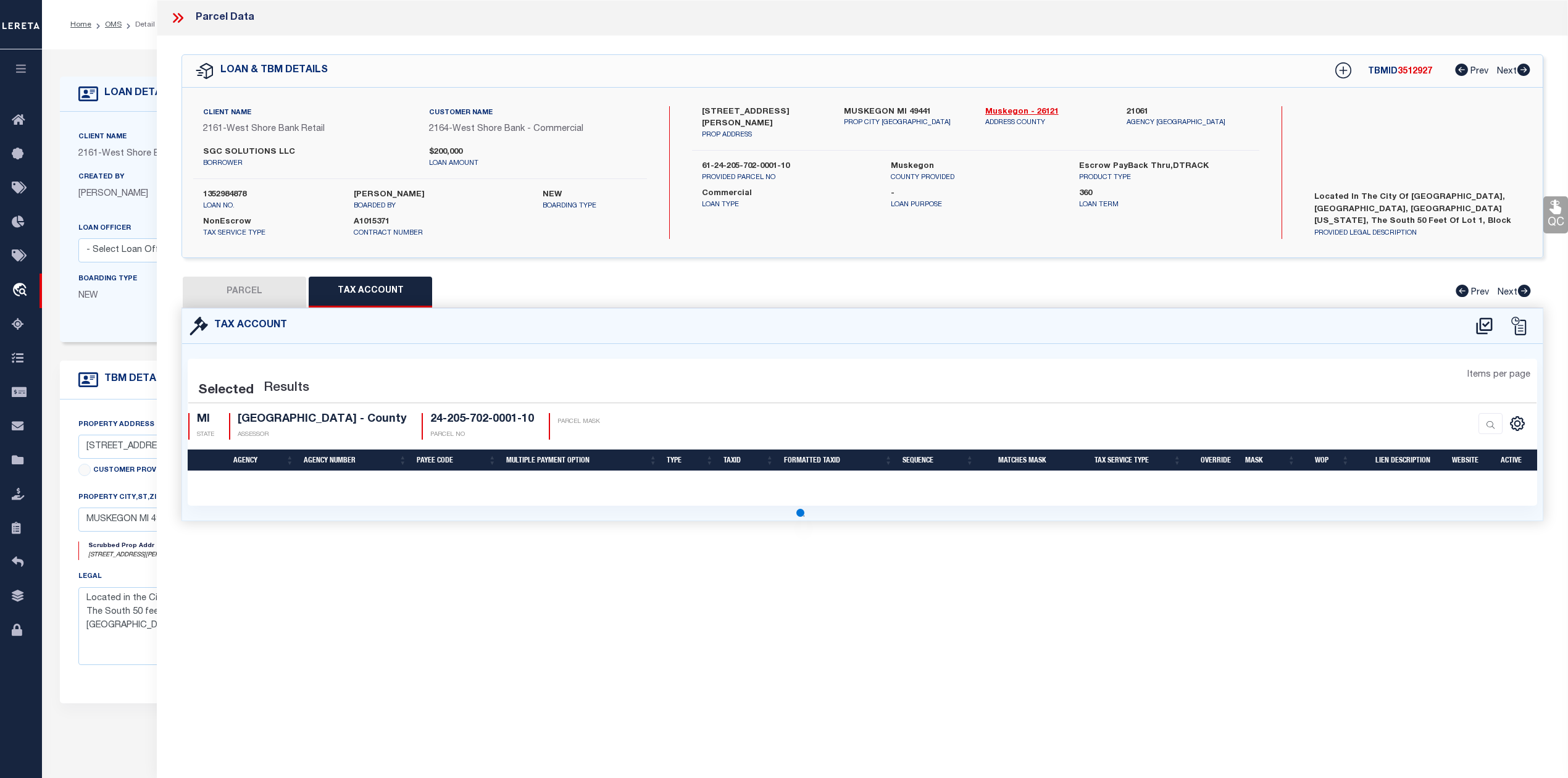
select select "100"
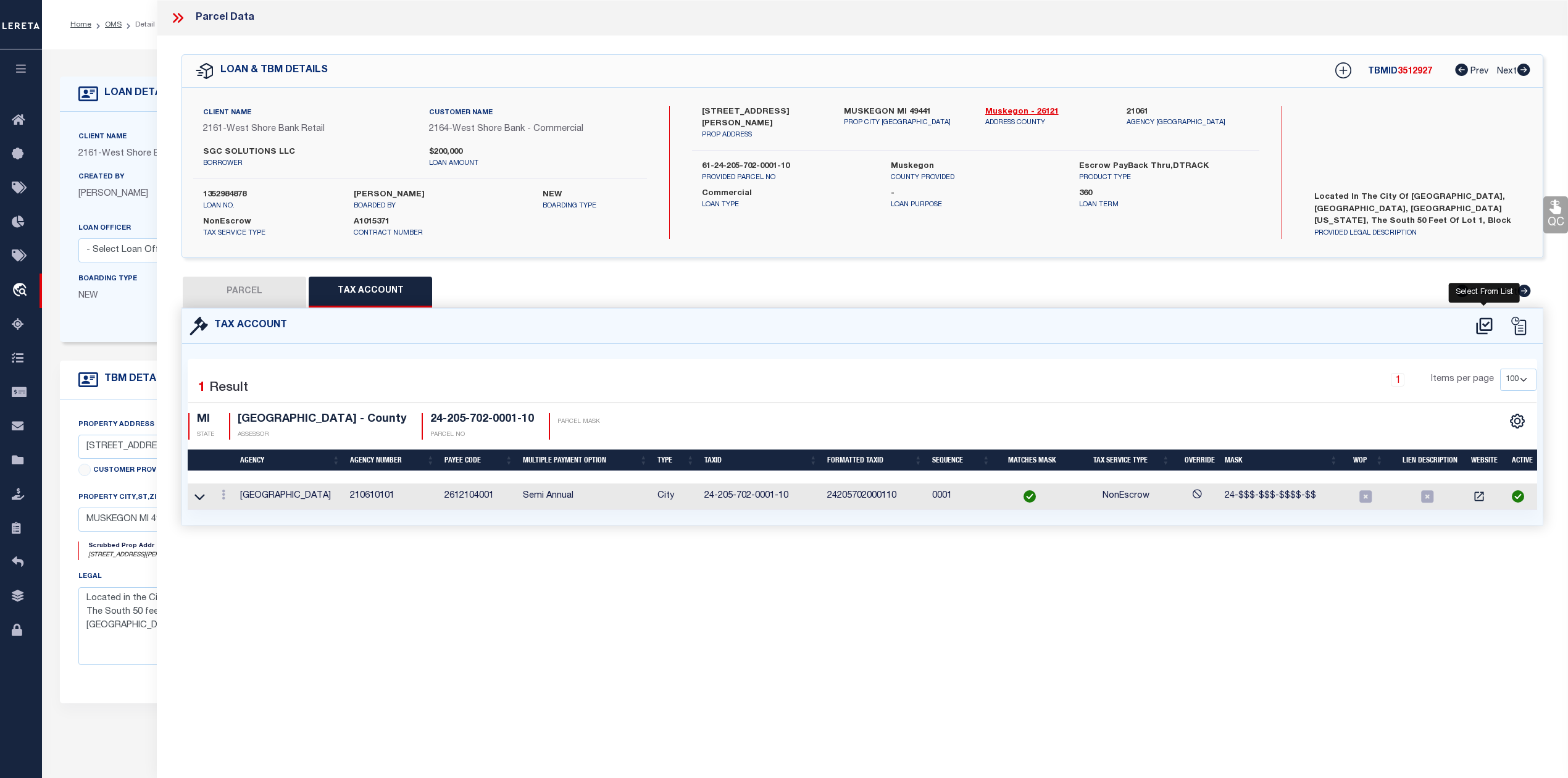
click at [1485, 324] on icon at bounding box center [1484, 326] width 20 height 20
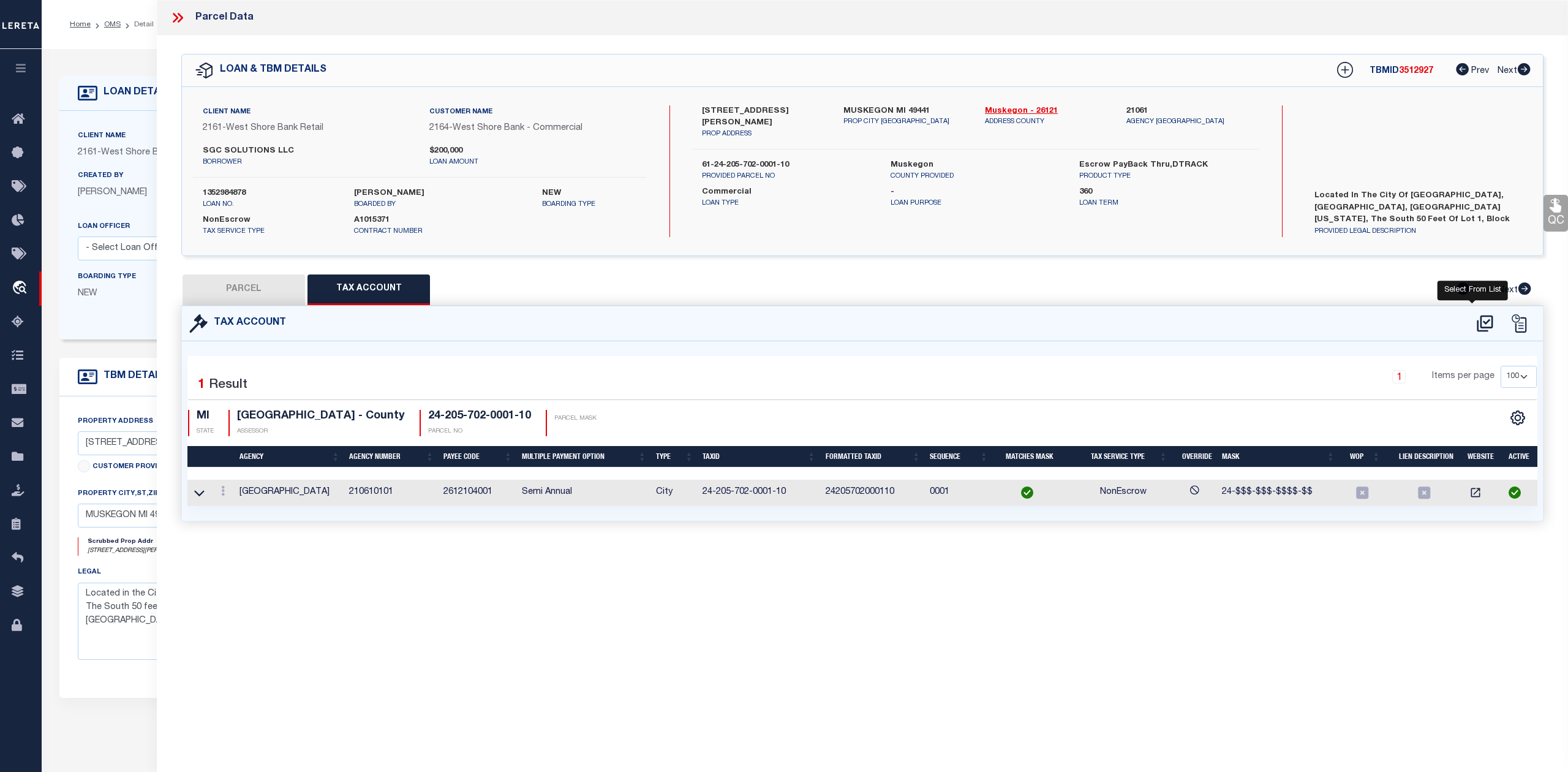
scroll to position [5, 0]
select select "100"
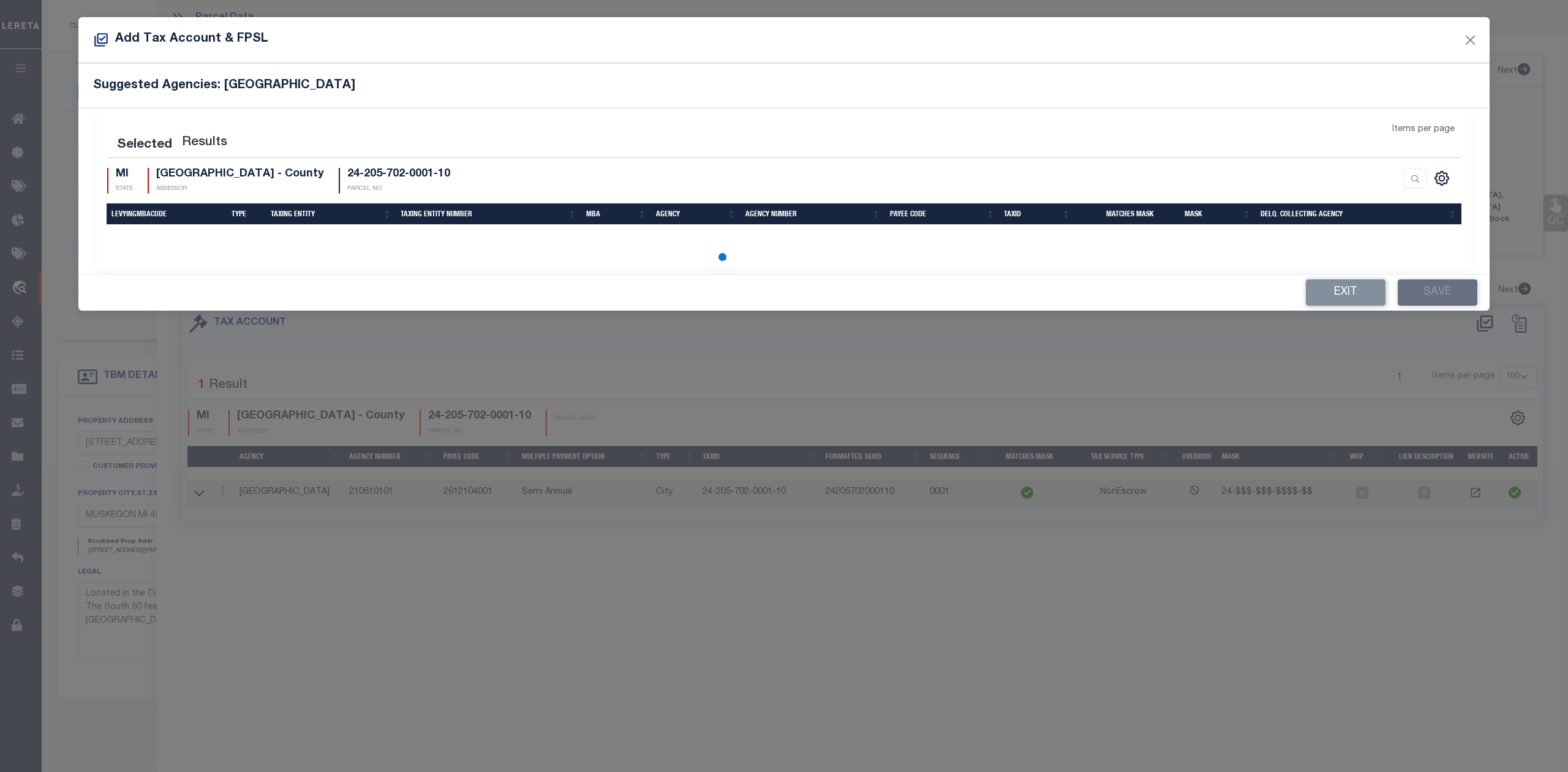
select select "100"
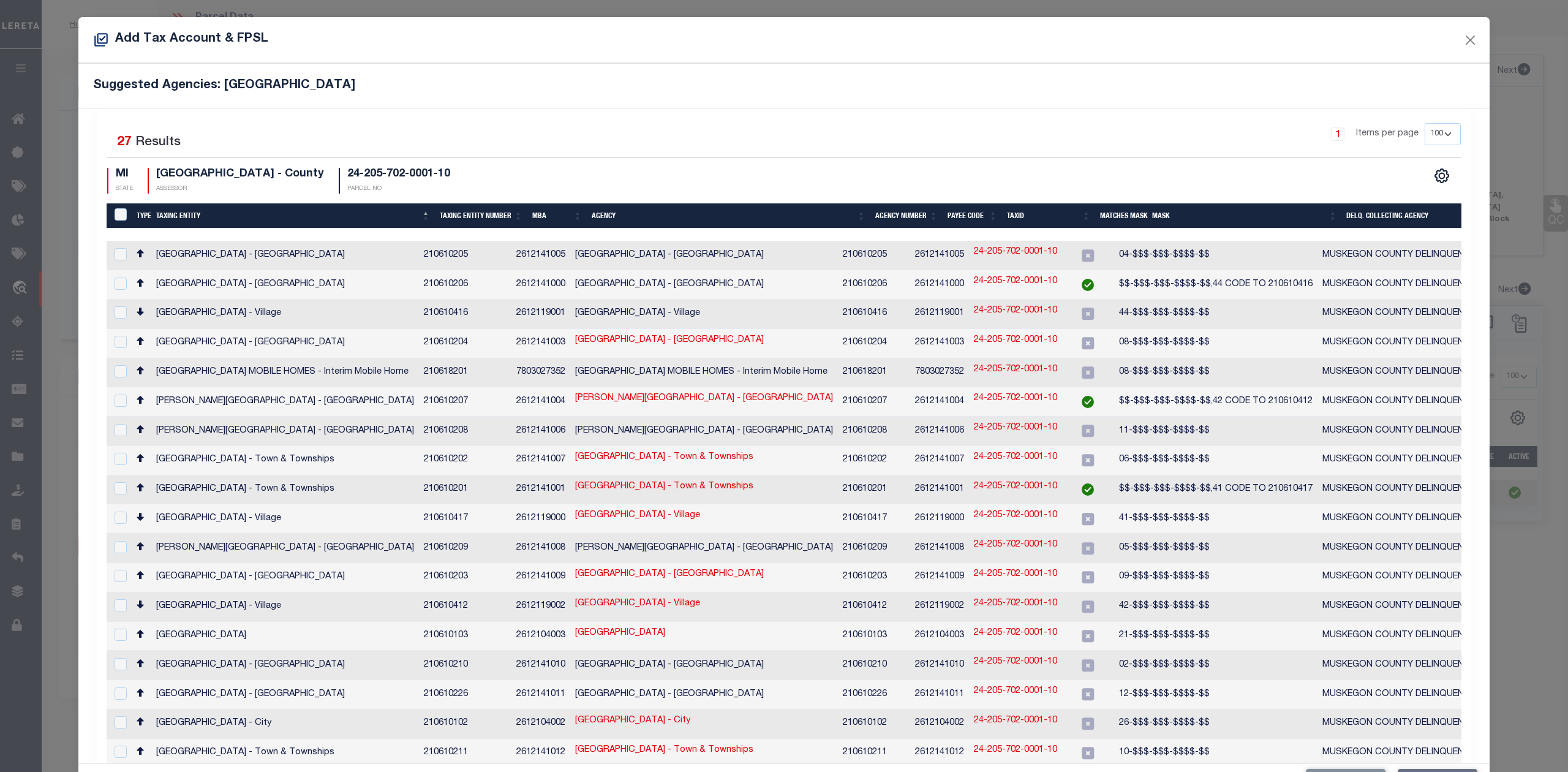
click at [592, 168] on div "MI STATE MUSKEGON COUNTY - County ASSESSOR 24-205-702-0001-10 PARCEL NO" at bounding box center [446, 181] width 677 height 27
click at [535, 174] on div "MI STATE MUSKEGON COUNTY - County ASSESSOR 24-205-702-0001-10 PARCEL NO" at bounding box center [446, 181] width 677 height 27
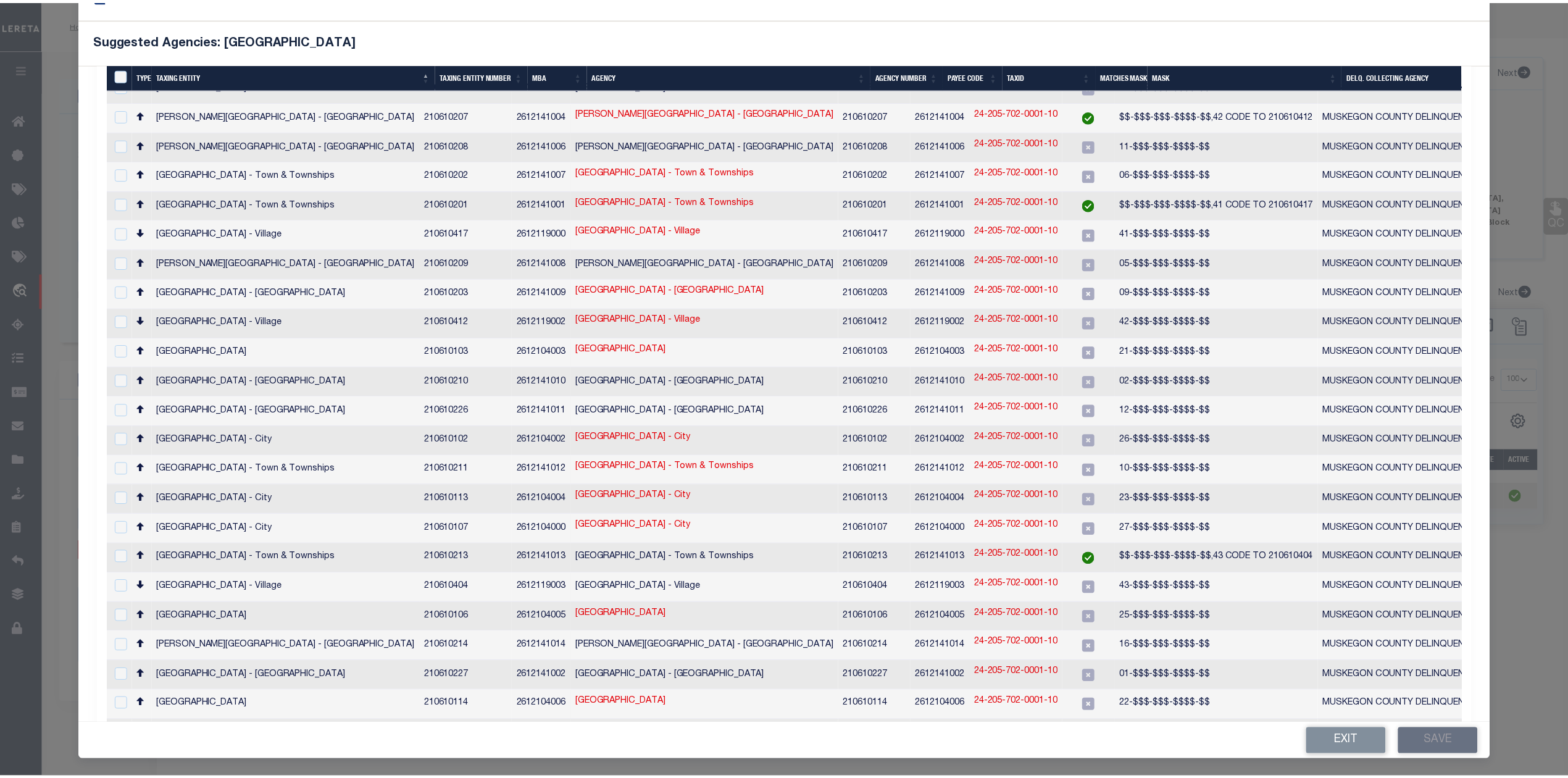
scroll to position [0, 0]
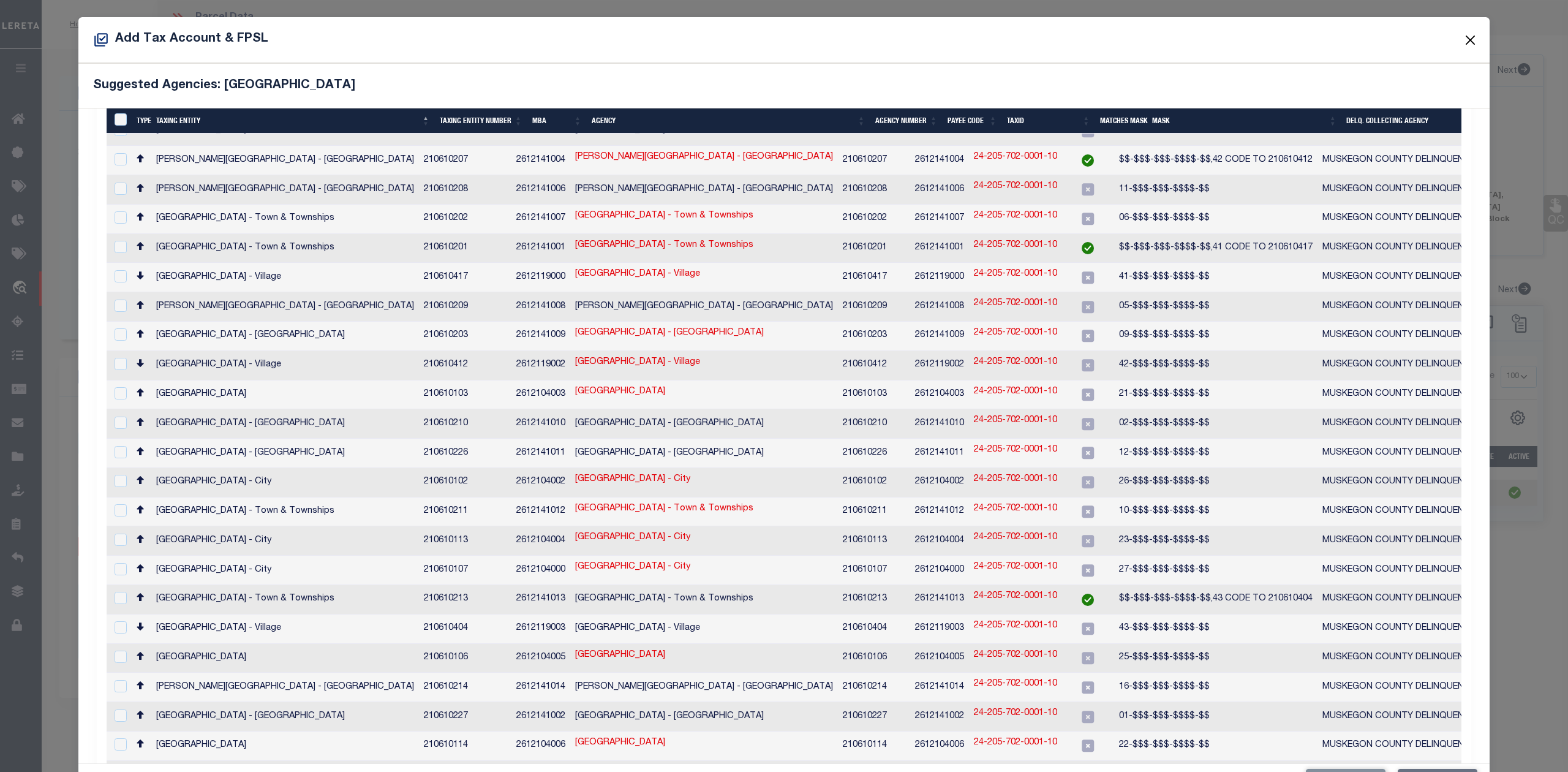
click at [1463, 33] on button "Close" at bounding box center [1471, 40] width 16 height 16
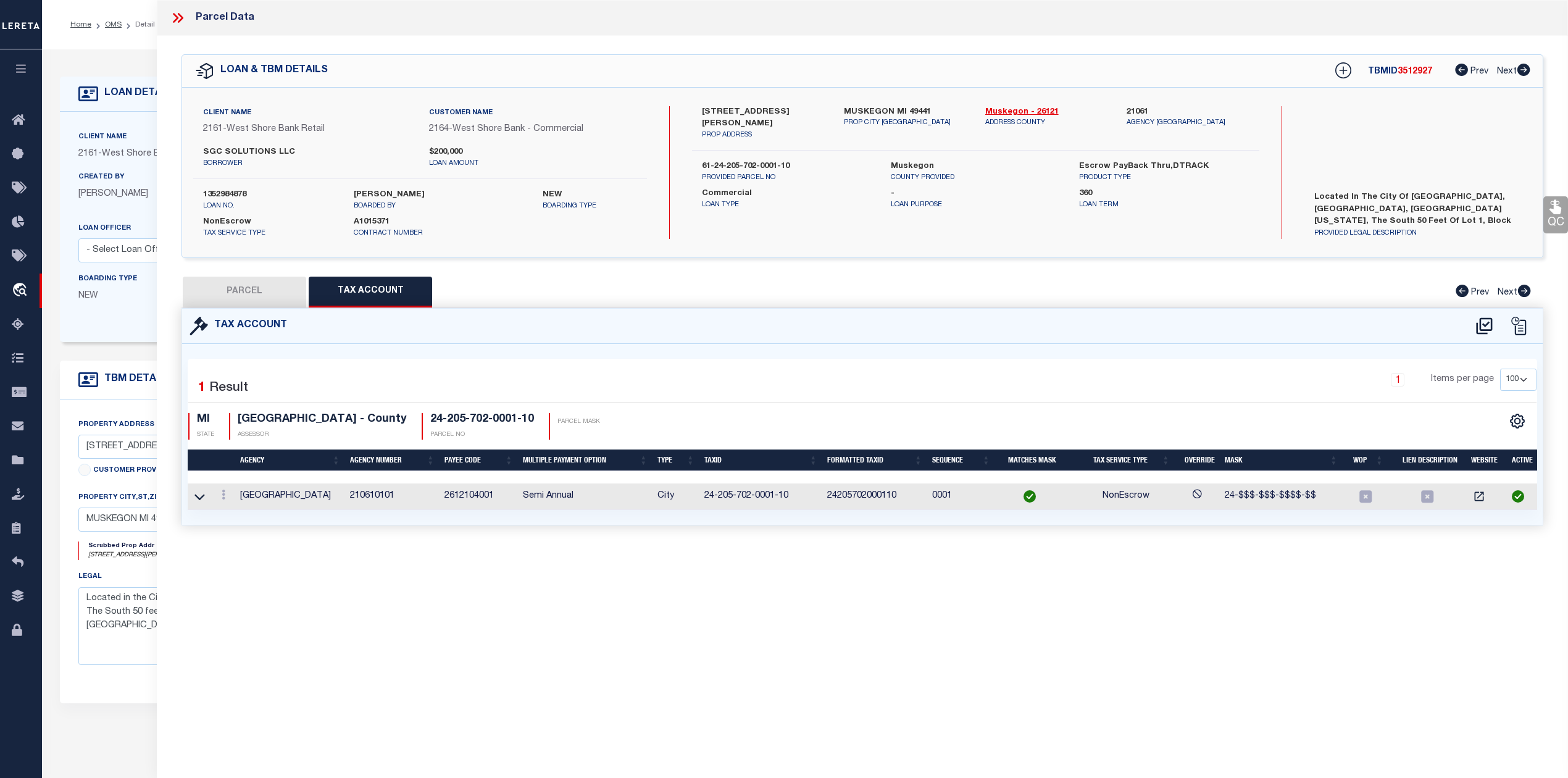
click at [266, 292] on button "PARCEL" at bounding box center [244, 292] width 124 height 31
select select "AS"
select select
checkbox input "false"
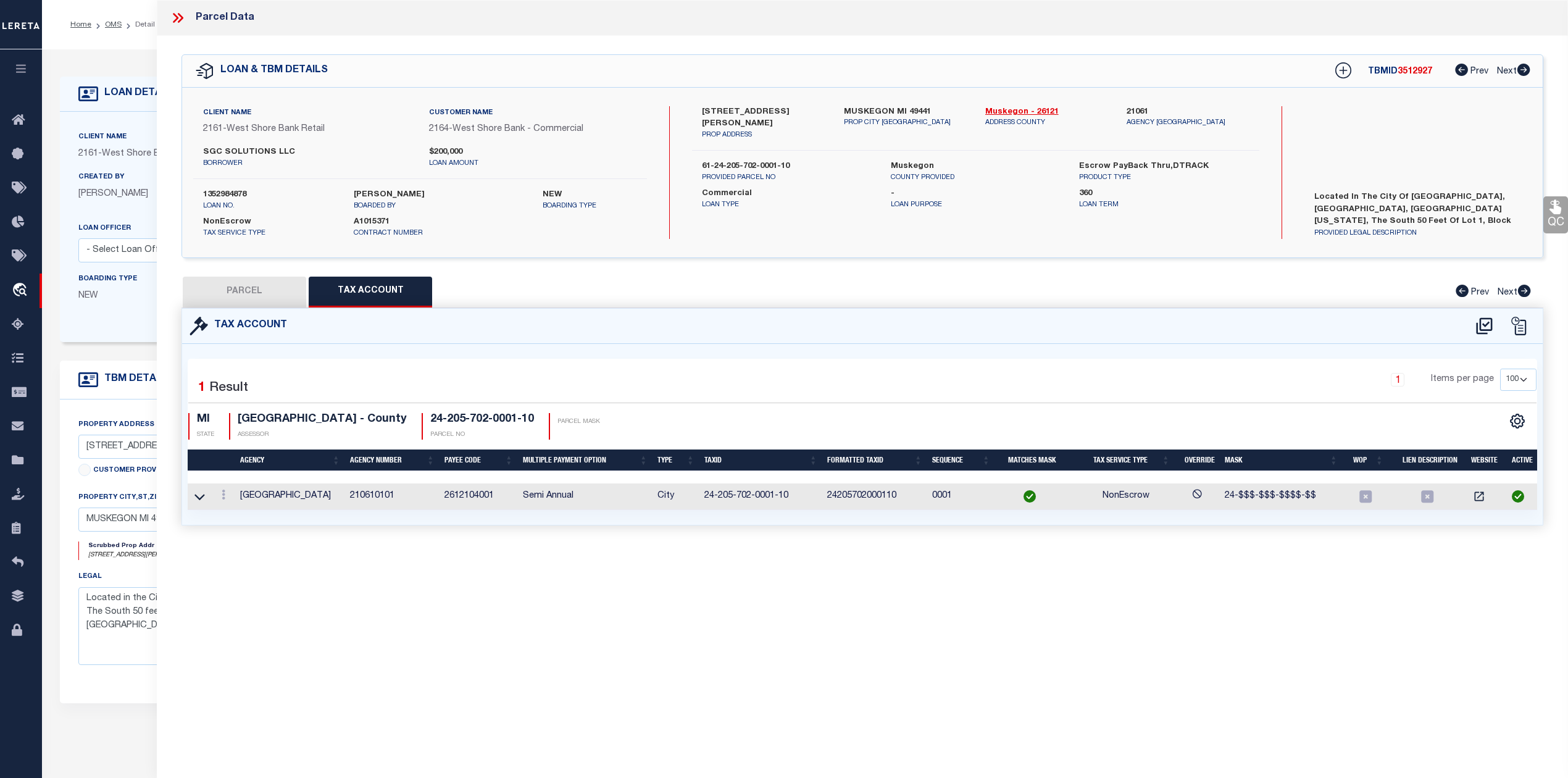
checkbox input "false"
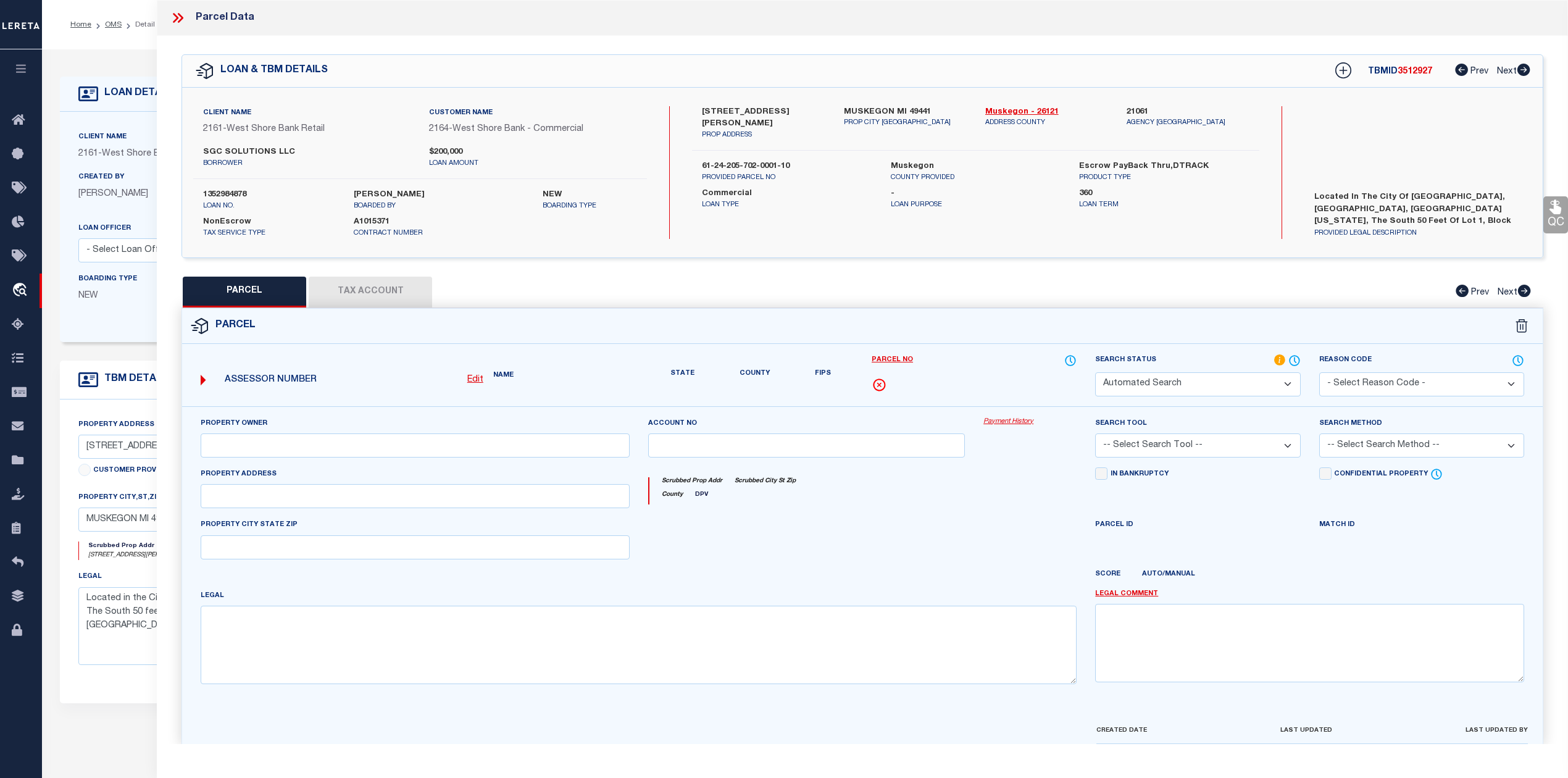
select select "RD"
type input "SGC SOLUTIONS LLC"
select select "ATL"
select select "ADD"
type input "2085 SAMPSON AVE"
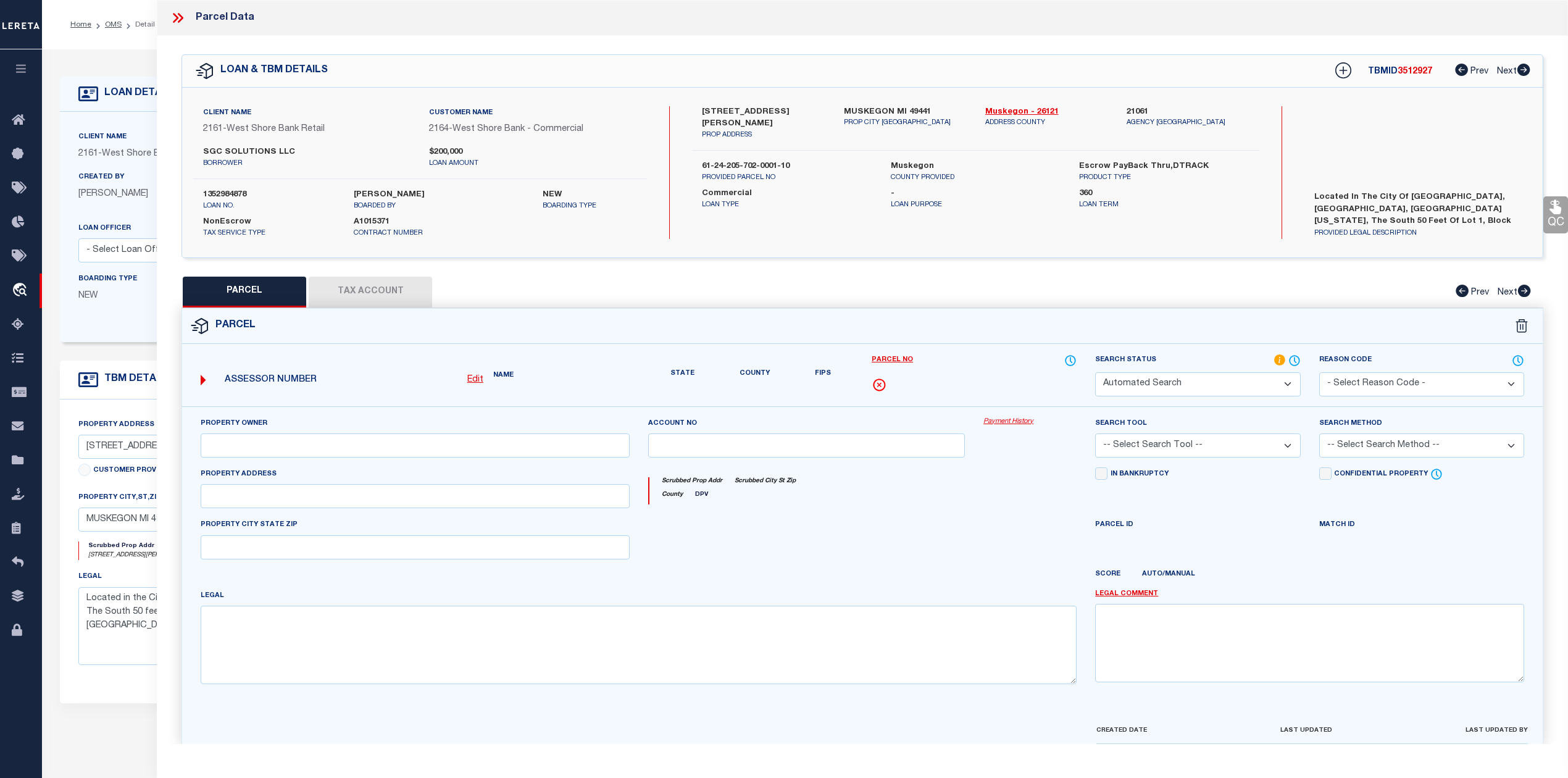
checkbox input "false"
type input "MUSKEGON, MI 49441"
type textarea "CITY OF MUSKEGONREVISED PLAT OF 1903BLK 702S 50 FT LOT 1"
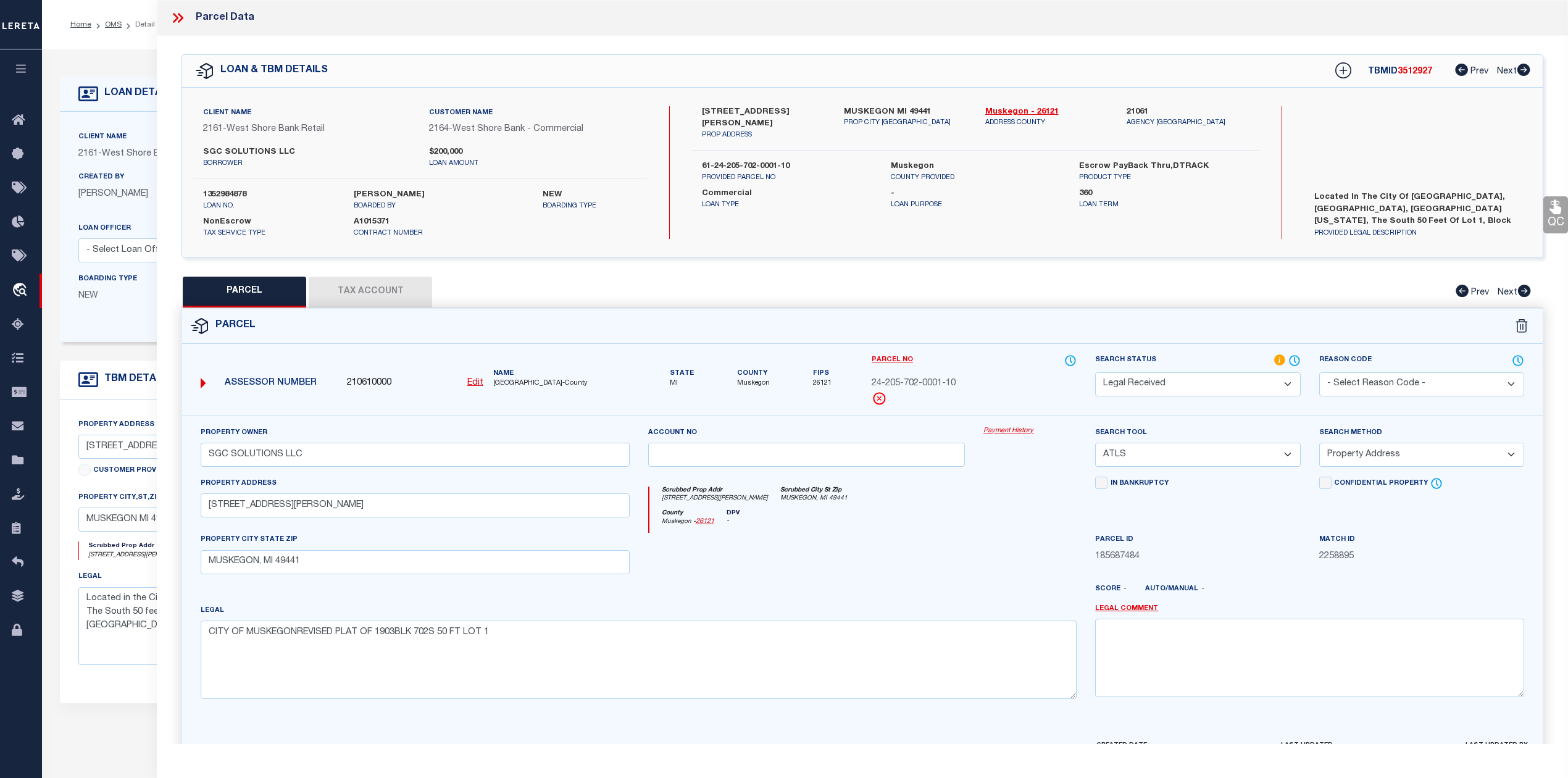
click at [404, 287] on button "Tax Account" at bounding box center [371, 292] width 124 height 31
select select "100"
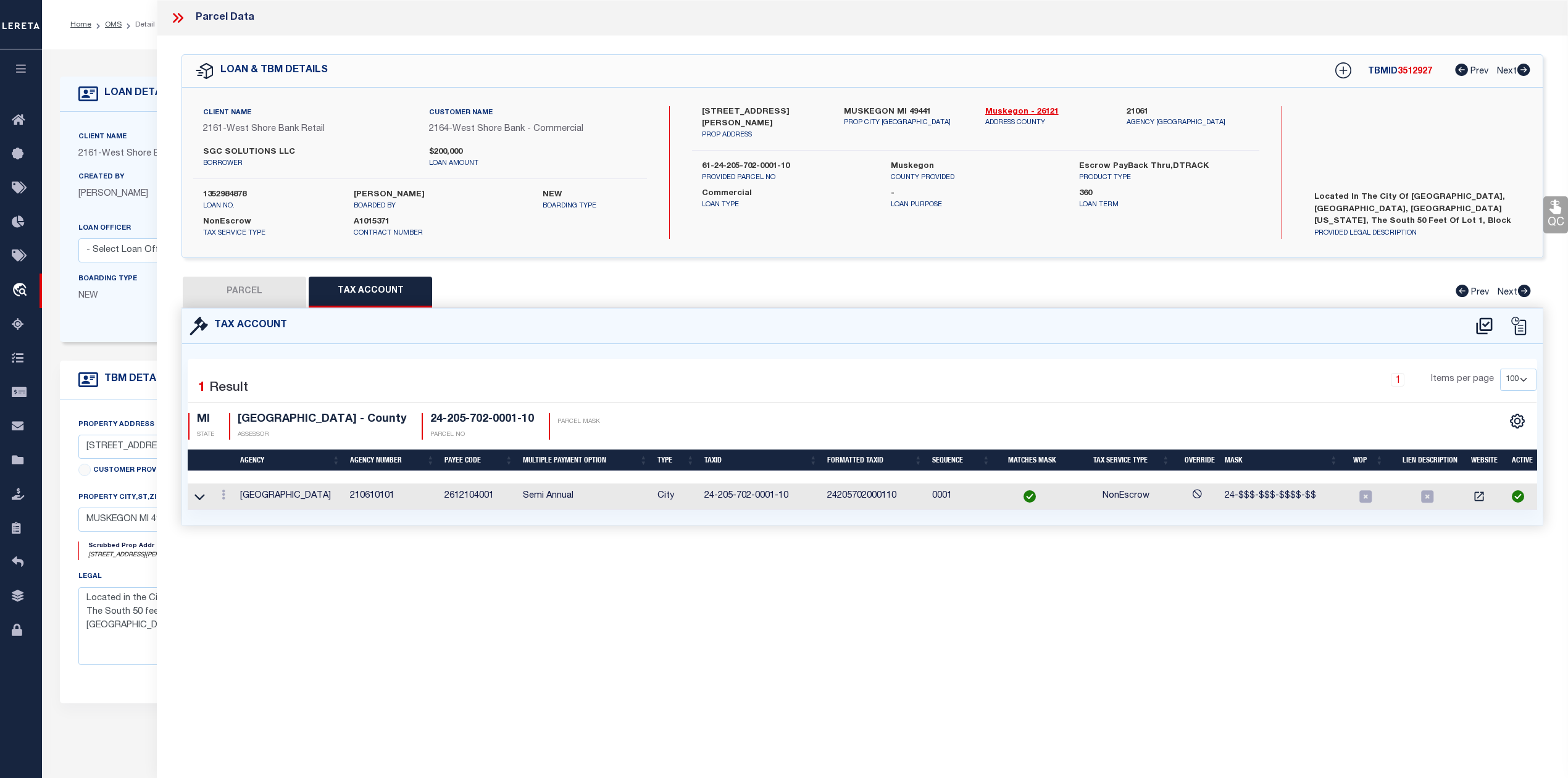
click at [244, 292] on button "PARCEL" at bounding box center [244, 292] width 124 height 31
select select "AS"
select select
checkbox input "false"
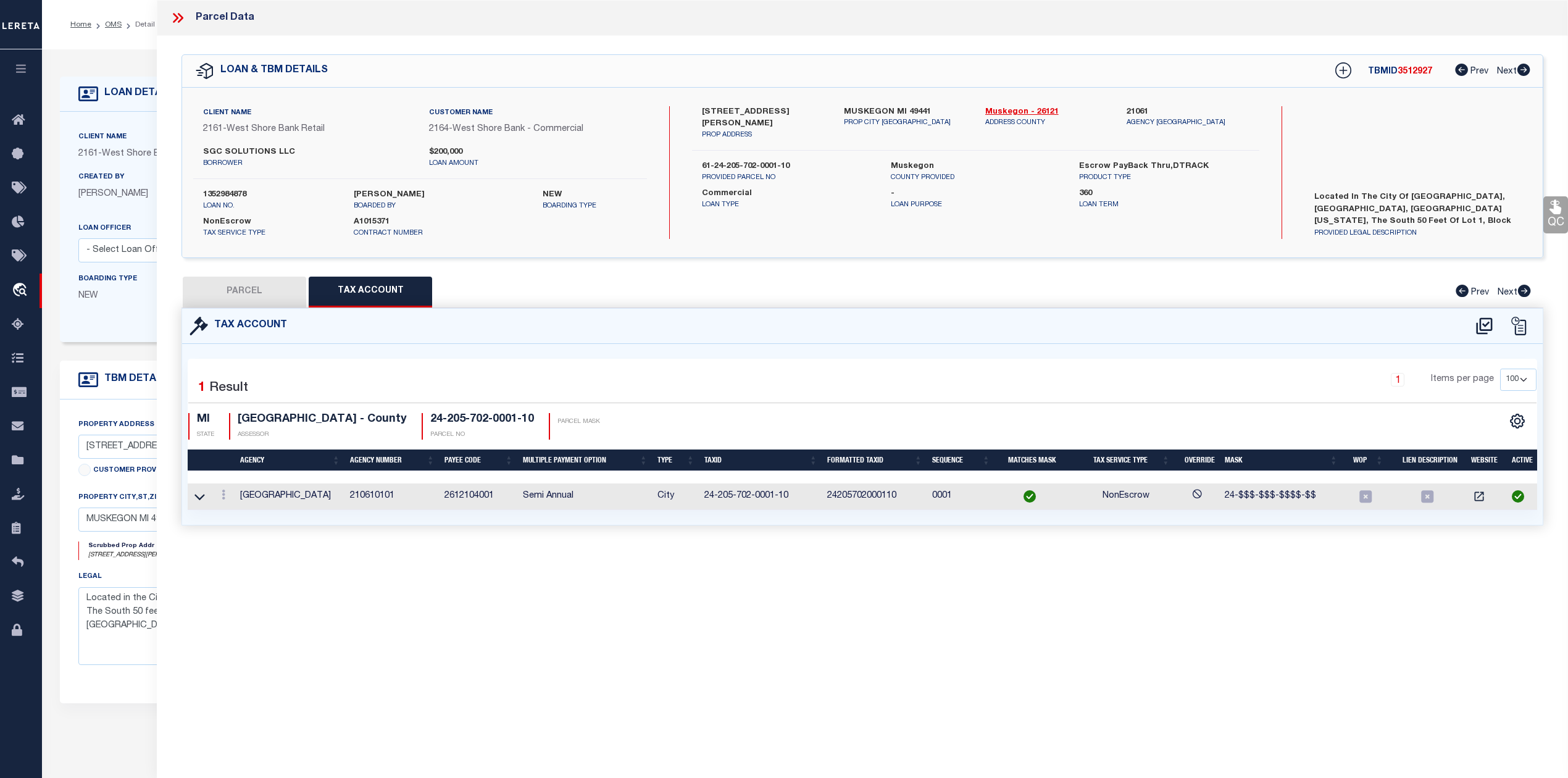
checkbox input "false"
select select "RD"
type input "SGC SOLUTIONS LLC"
select select "ATL"
select select "ADD"
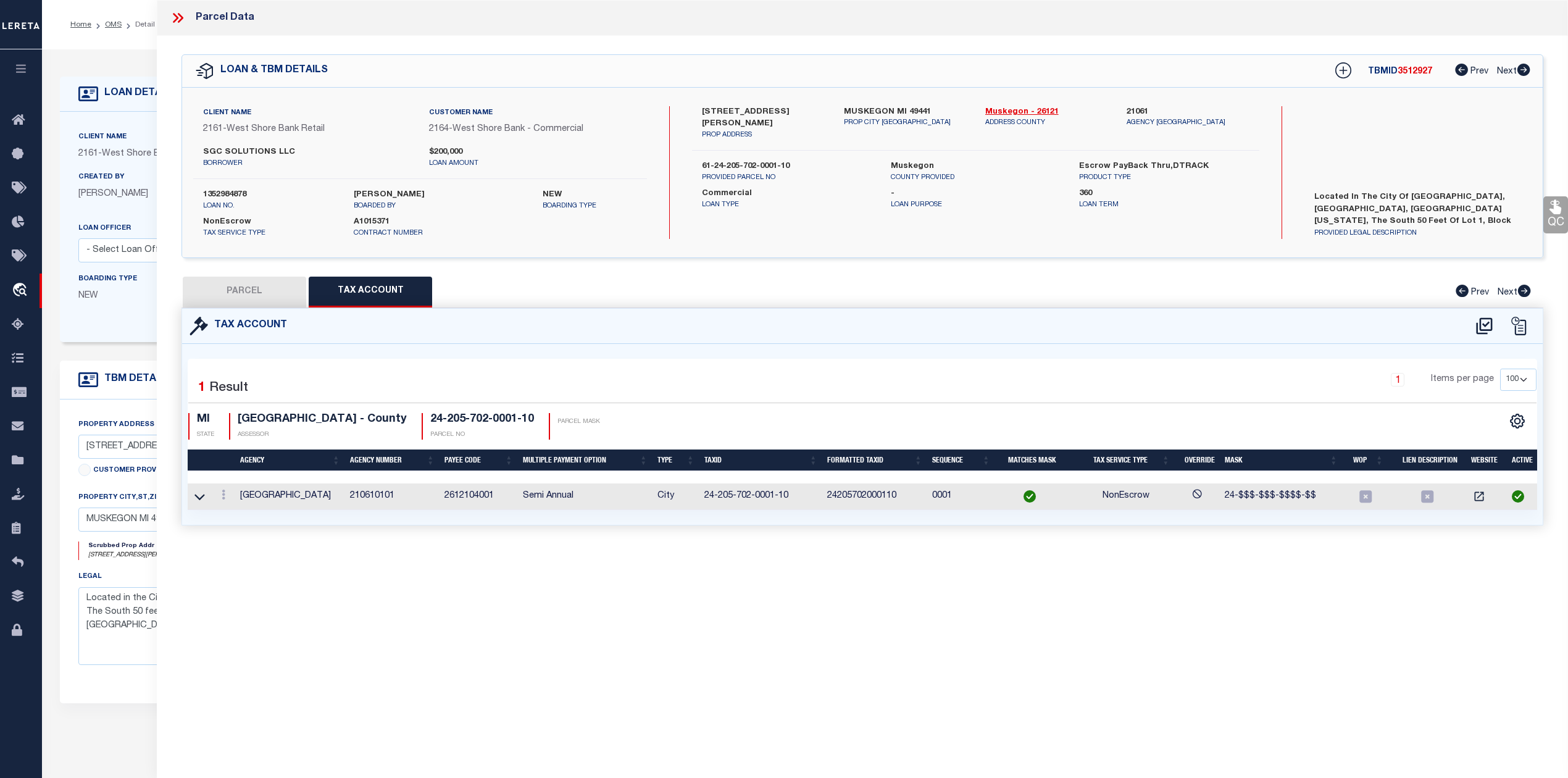
type input "2085 SAMPSON AVE"
checkbox input "false"
type input "MUSKEGON, MI 49441"
type textarea "CITY OF MUSKEGONREVISED PLAT OF 1903BLK 702S 50 FT LOT 1"
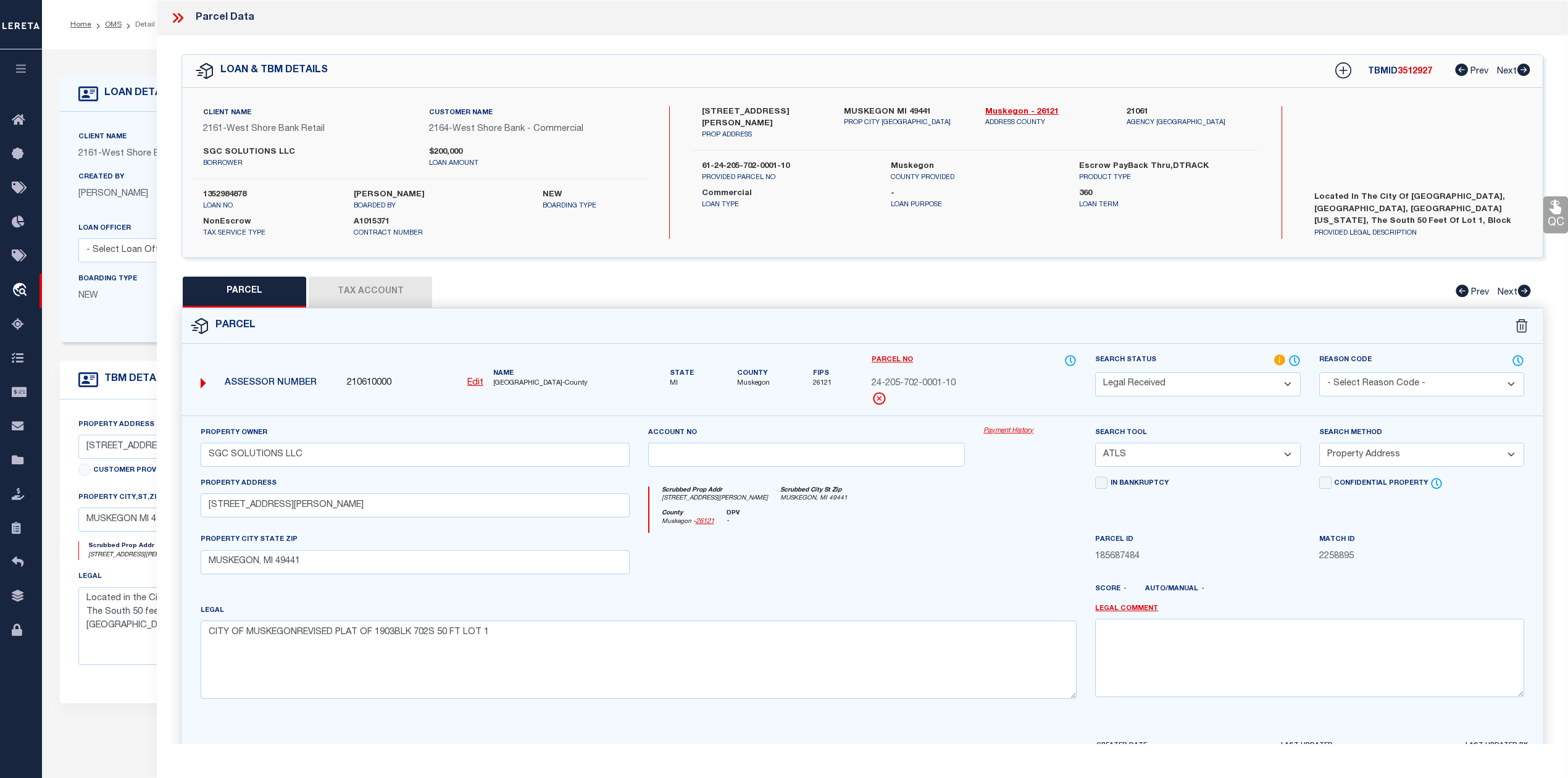
click at [388, 294] on button "Tax Account" at bounding box center [371, 292] width 124 height 31
select select "100"
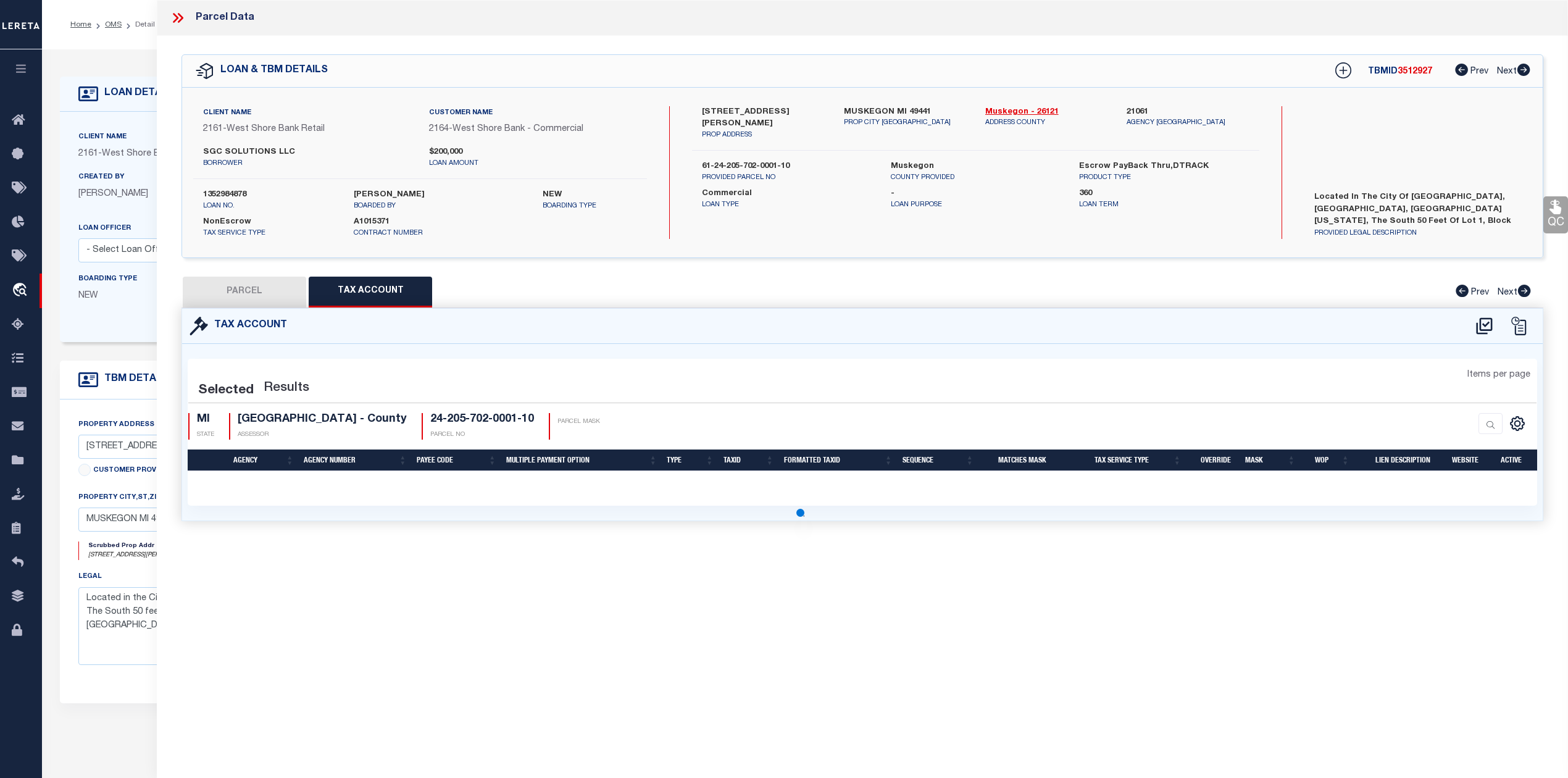
select select "100"
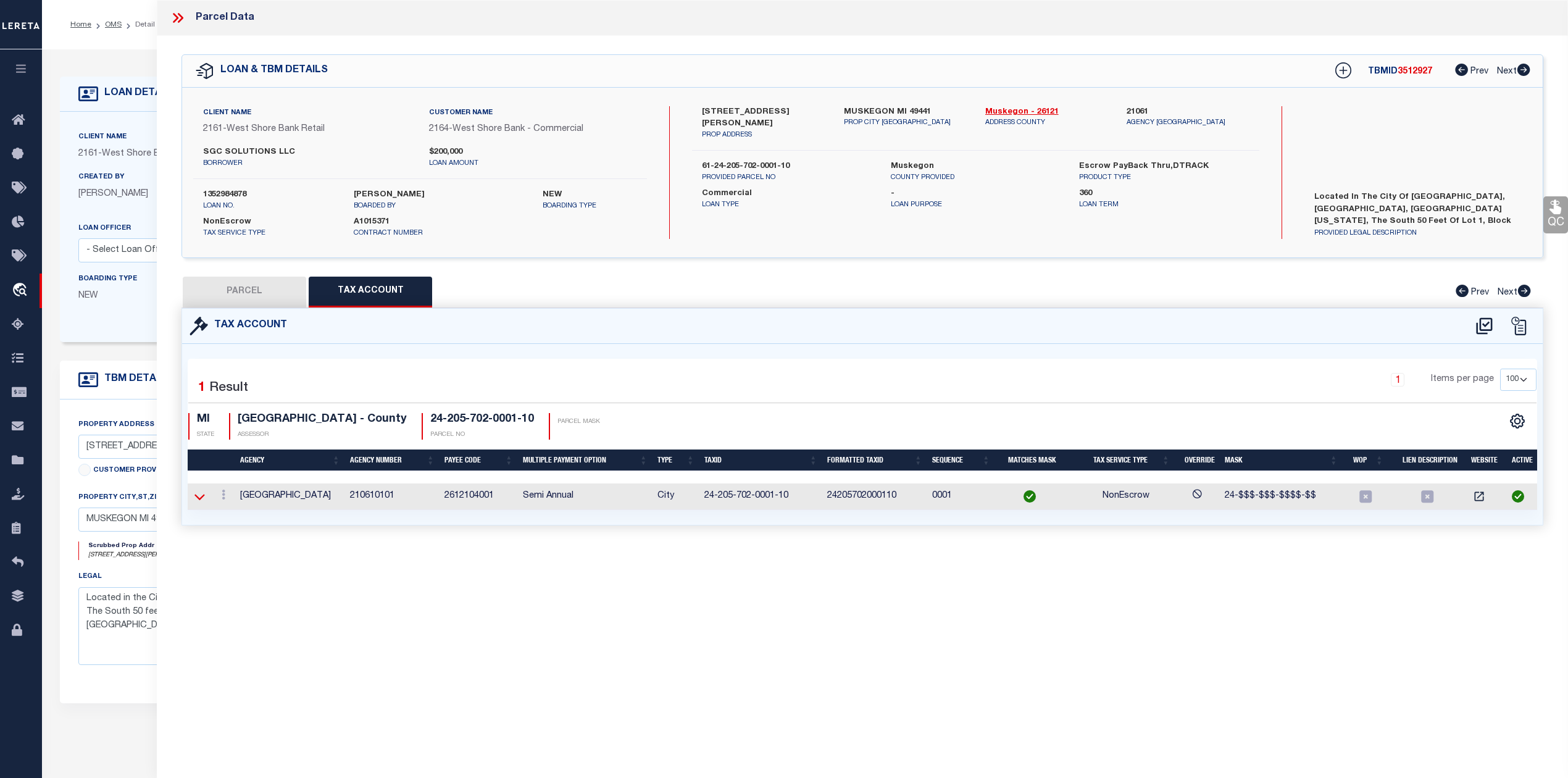
click at [200, 499] on icon at bounding box center [200, 497] width 11 height 13
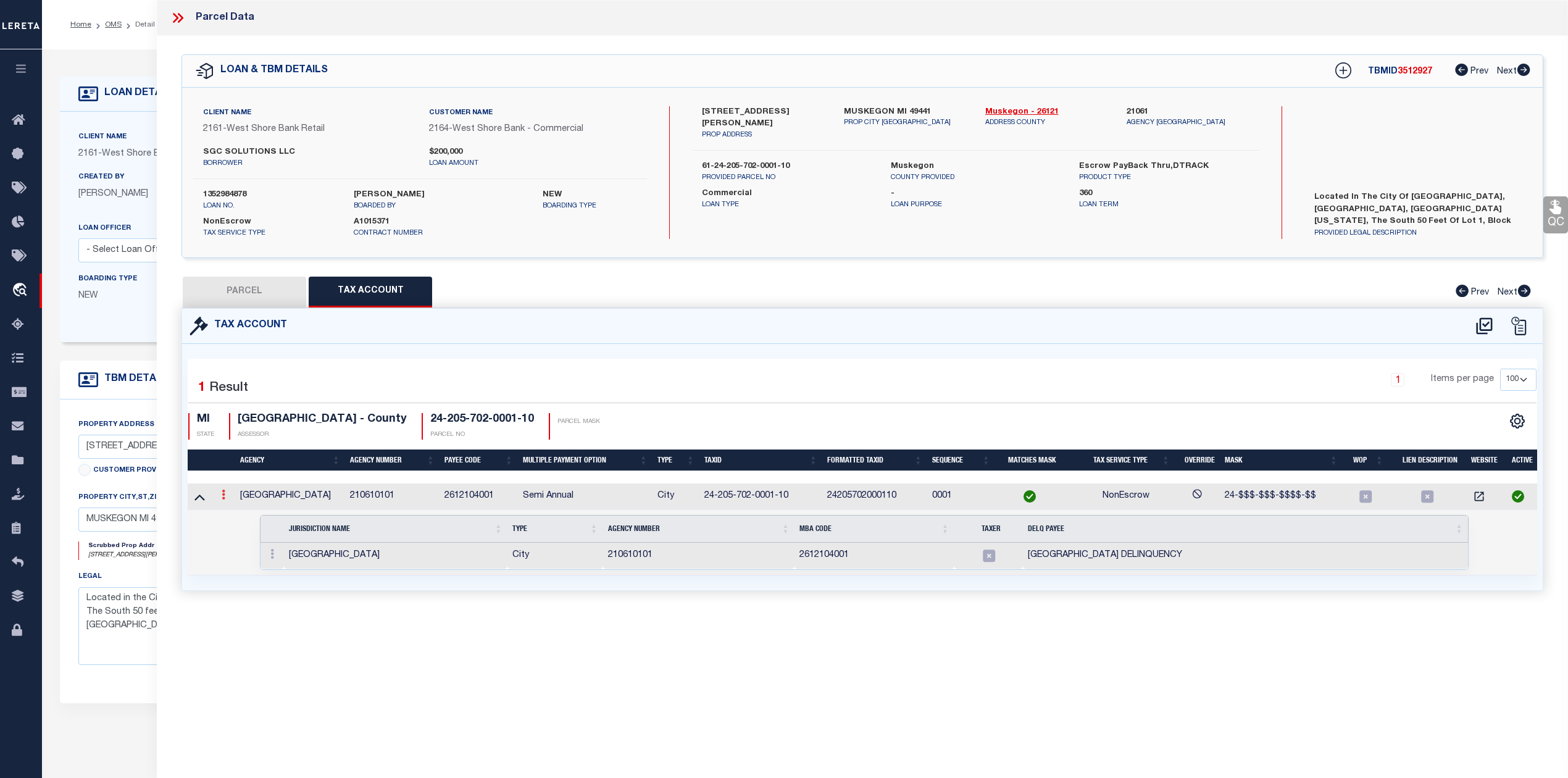
click at [222, 498] on icon at bounding box center [223, 494] width 4 height 10
click at [240, 514] on icon "" at bounding box center [236, 513] width 9 height 9
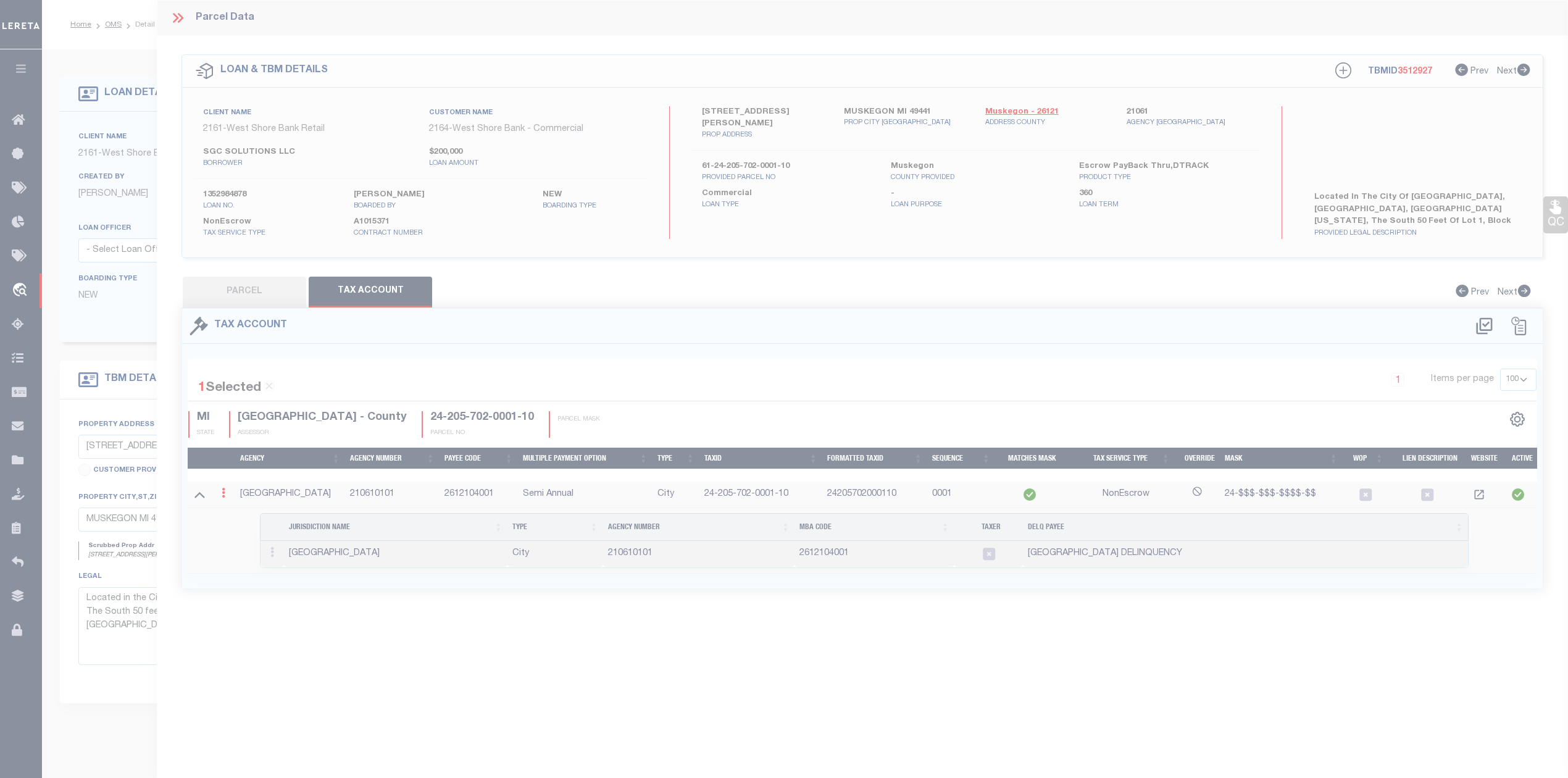
type input "24-205-702-0001-10"
type textarea "24-$$$-$$$-$$$$-$$"
checkbox input "true"
type input "XXXXXXXXXXXXXXXXXX*"
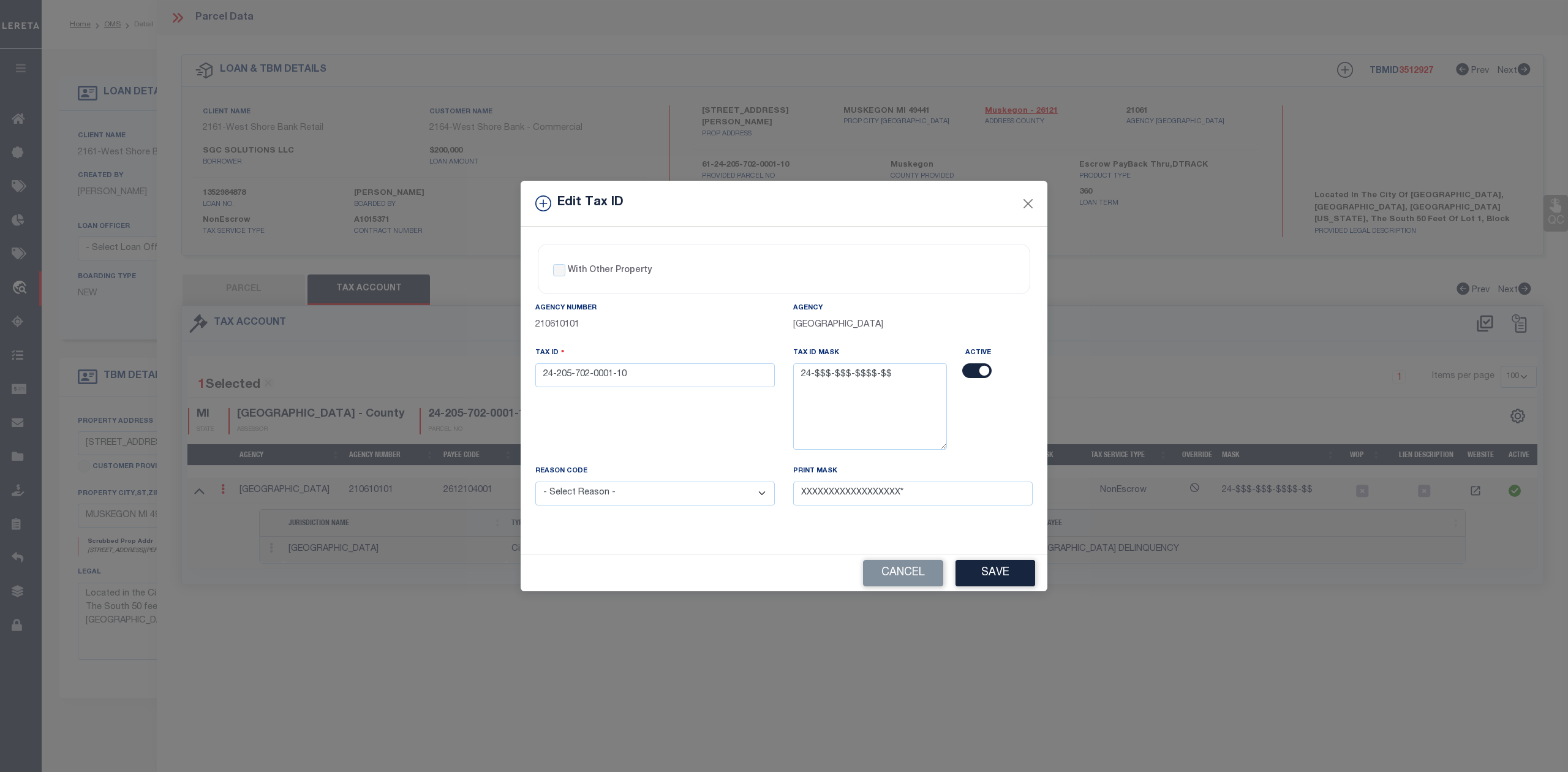
click at [1036, 199] on div "Edit Tax ID" at bounding box center [784, 204] width 527 height 46
click at [1024, 197] on button "Close" at bounding box center [1029, 204] width 16 height 16
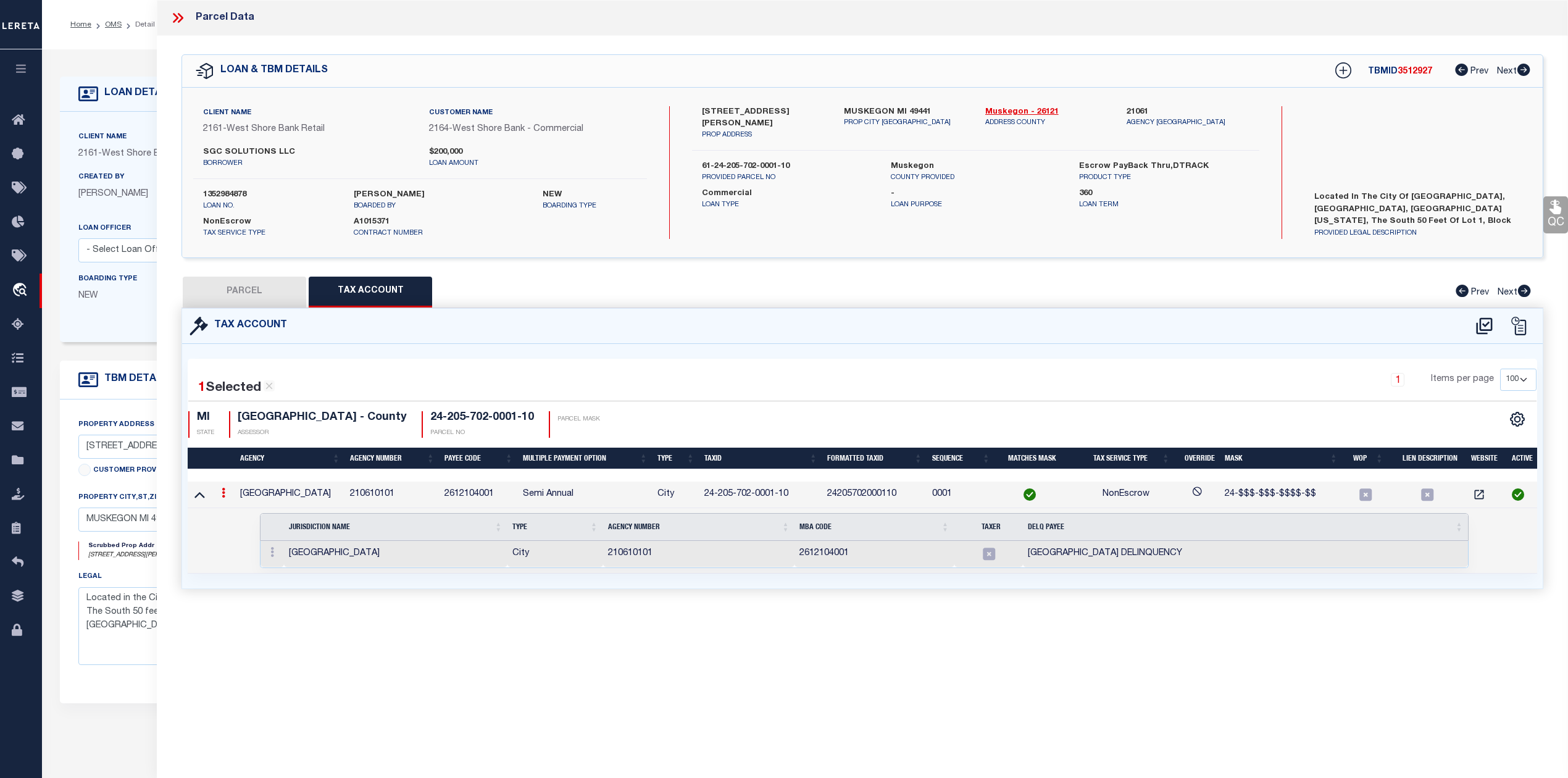
click at [267, 297] on button "PARCEL" at bounding box center [244, 292] width 124 height 31
select select "AS"
select select
checkbox input "false"
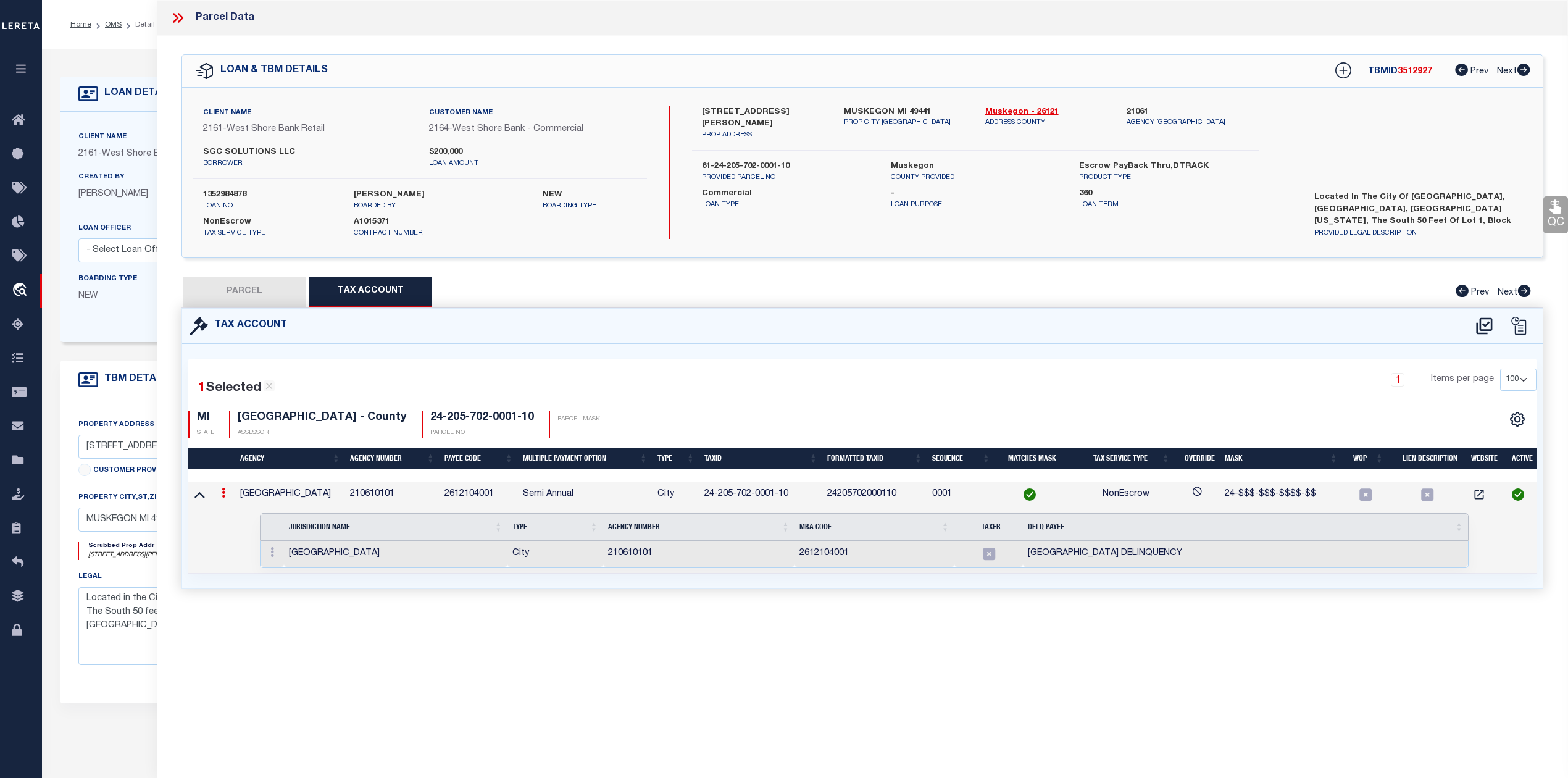
checkbox input "false"
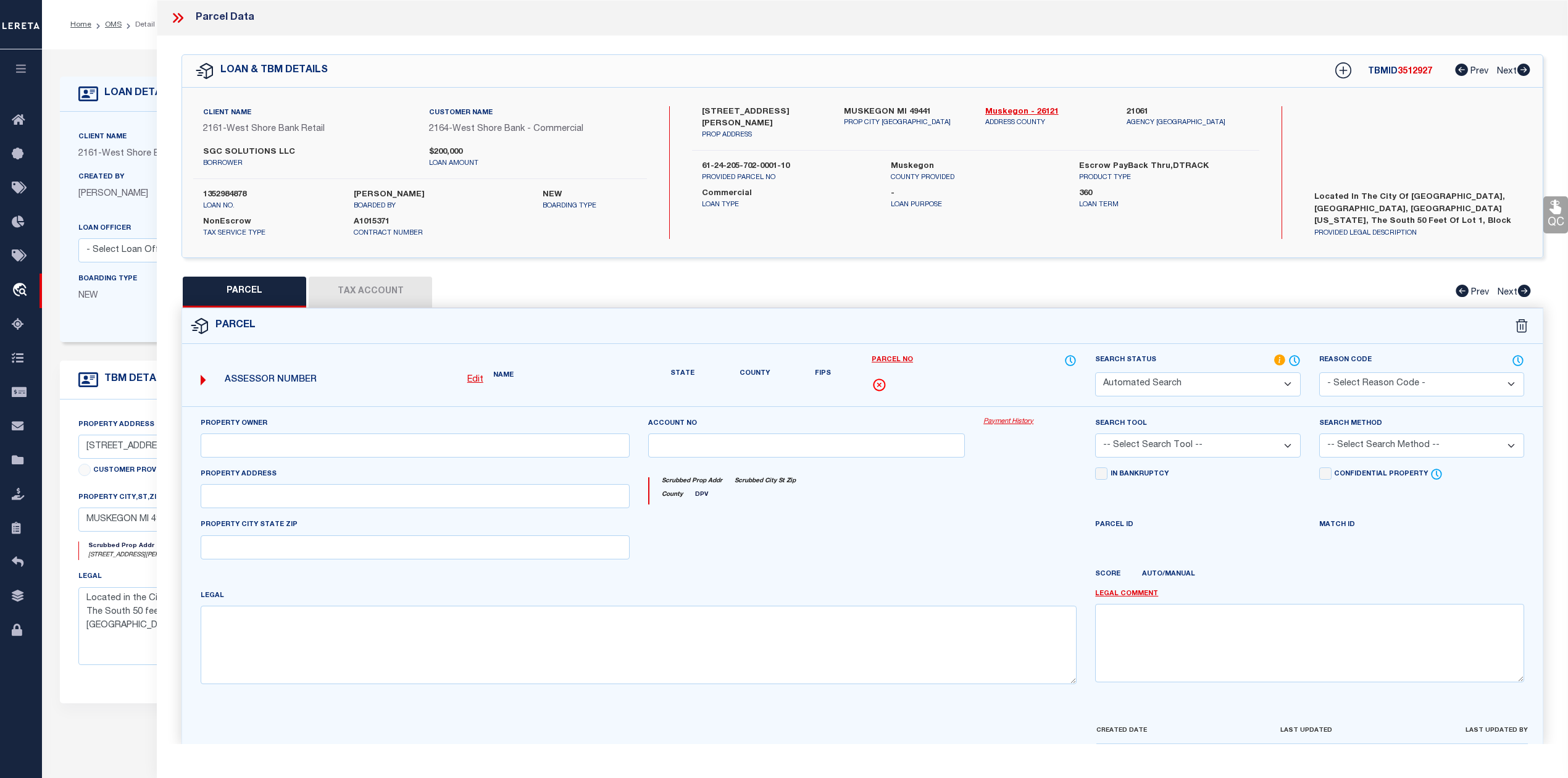
select select "RD"
type input "SGC SOLUTIONS LLC"
select select "ATL"
select select "ADD"
type input "2085 SAMPSON AVE"
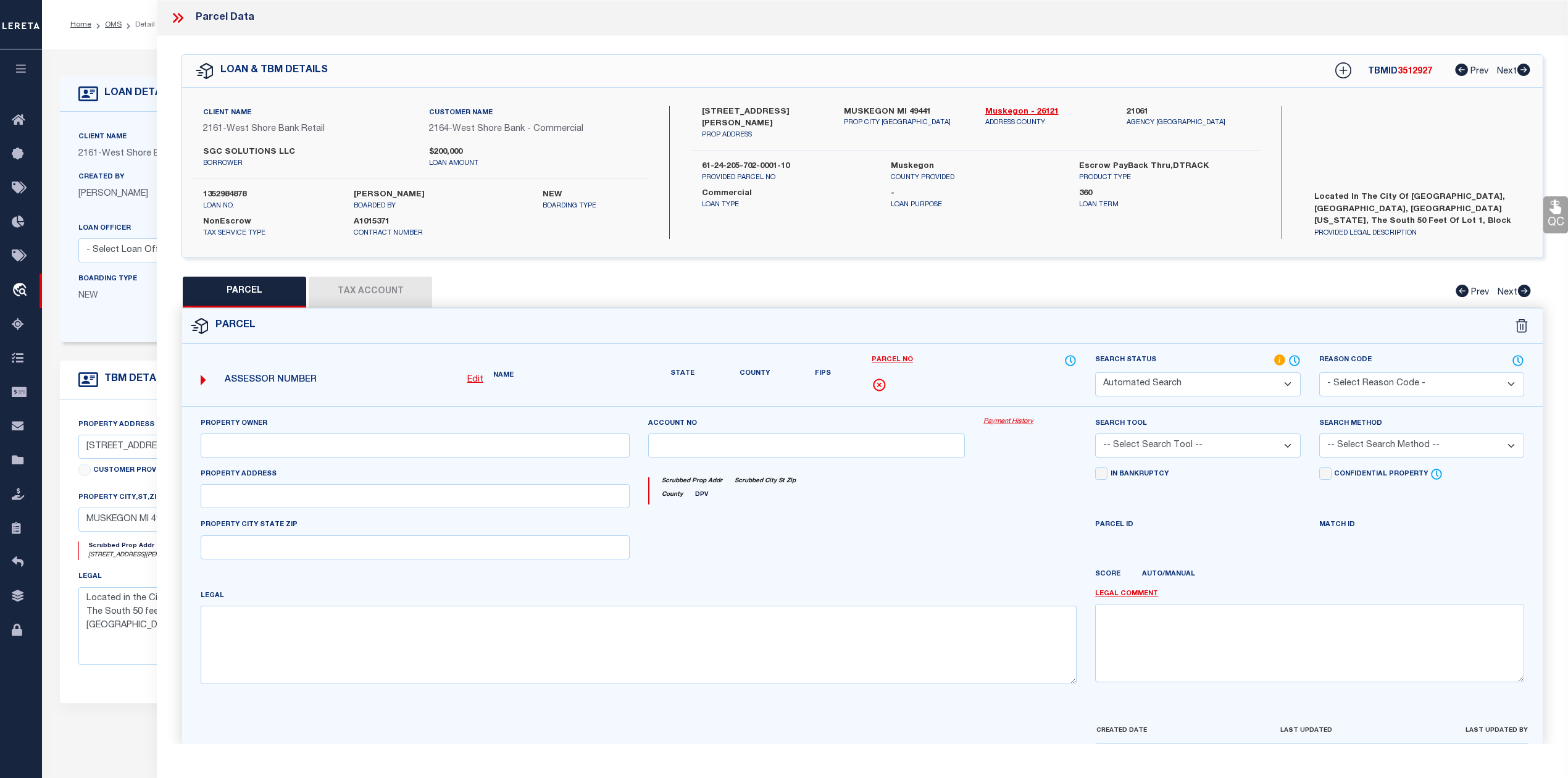
checkbox input "false"
type input "MUSKEGON, MI 49441"
type textarea "CITY OF MUSKEGONREVISED PLAT OF 1903BLK 702S 50 FT LOT 1"
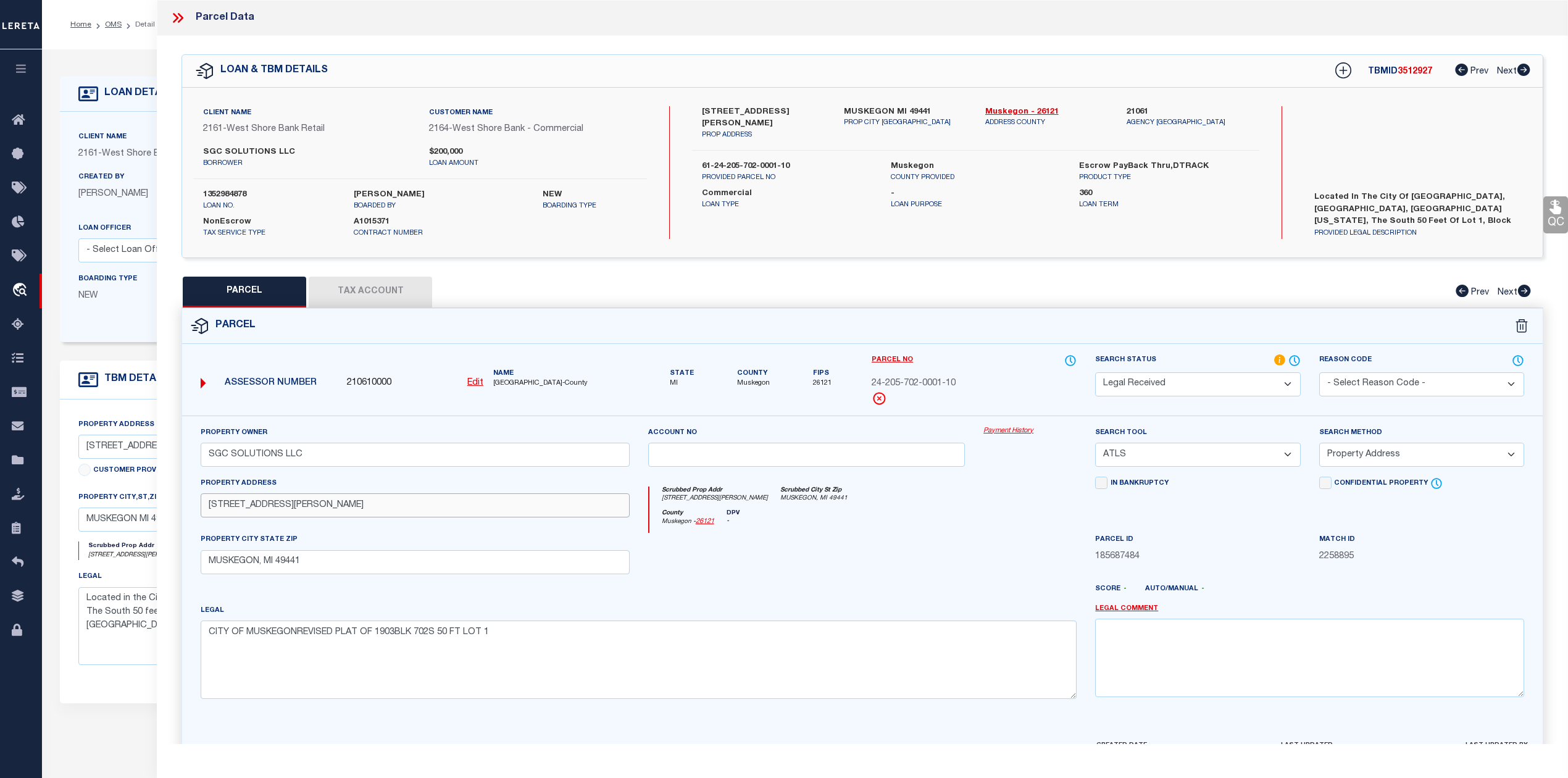
click at [234, 507] on input "2085 SAMPSON AVE" at bounding box center [415, 506] width 429 height 24
type input "2085 SAMPSON AVE"
click at [961, 544] on div at bounding box center [806, 558] width 336 height 51
click at [1218, 451] on select "-- Select Search Tool -- 3rd Party Website Agency File Agency Website ATLS CNV-…" at bounding box center [1198, 455] width 205 height 24
select select "AGW"
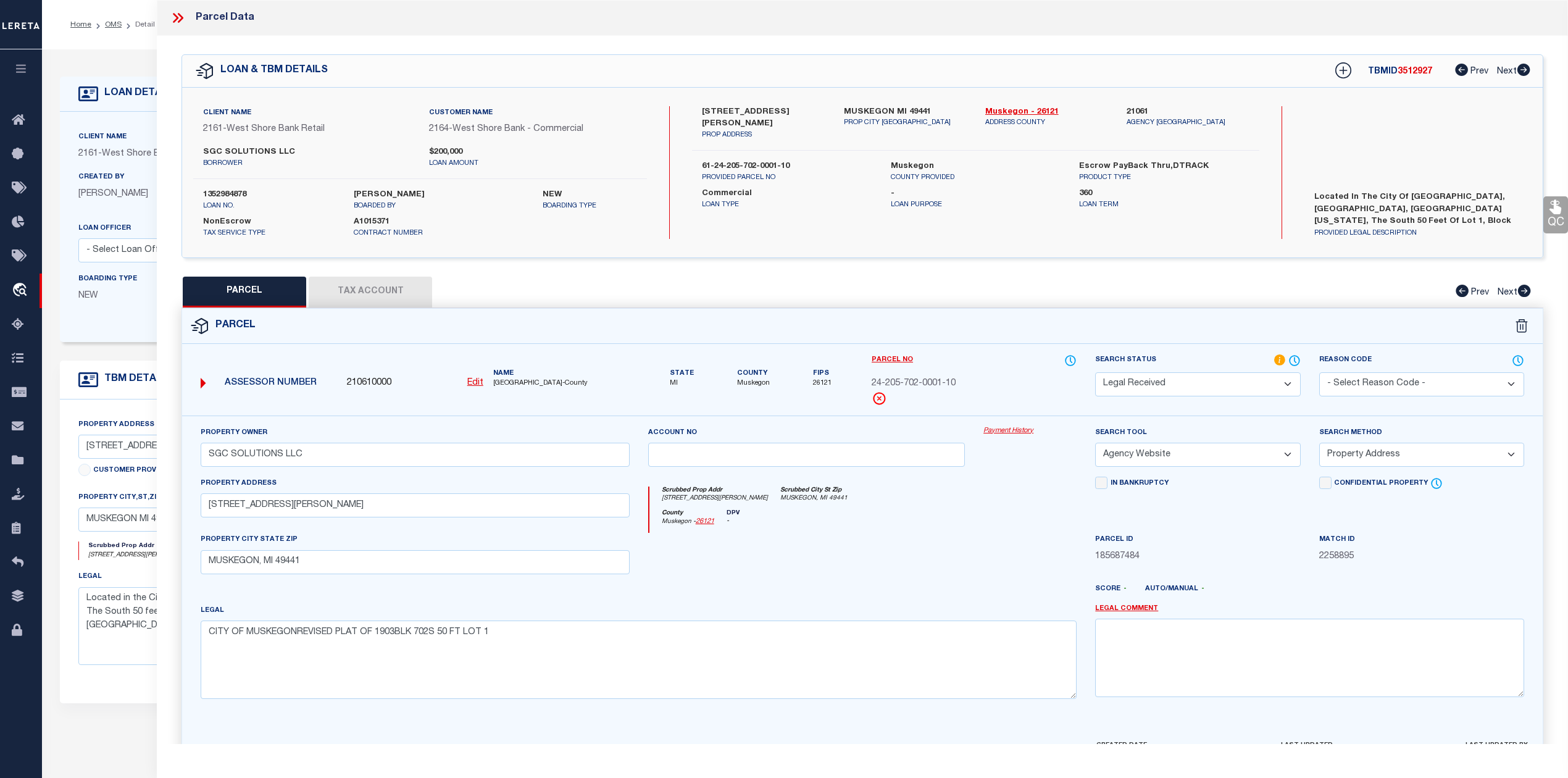
click at [1096, 445] on select "-- Select Search Tool -- 3rd Party Website Agency File Agency Website ATLS CNV-…" at bounding box center [1198, 455] width 205 height 24
click at [1362, 455] on select "-- Select Search Method -- Property Address Legal Liability Info Provided" at bounding box center [1422, 455] width 205 height 24
select select "LEG"
click at [1320, 445] on select "-- Select Search Method -- Property Address Legal Liability Info Provided" at bounding box center [1422, 455] width 205 height 24
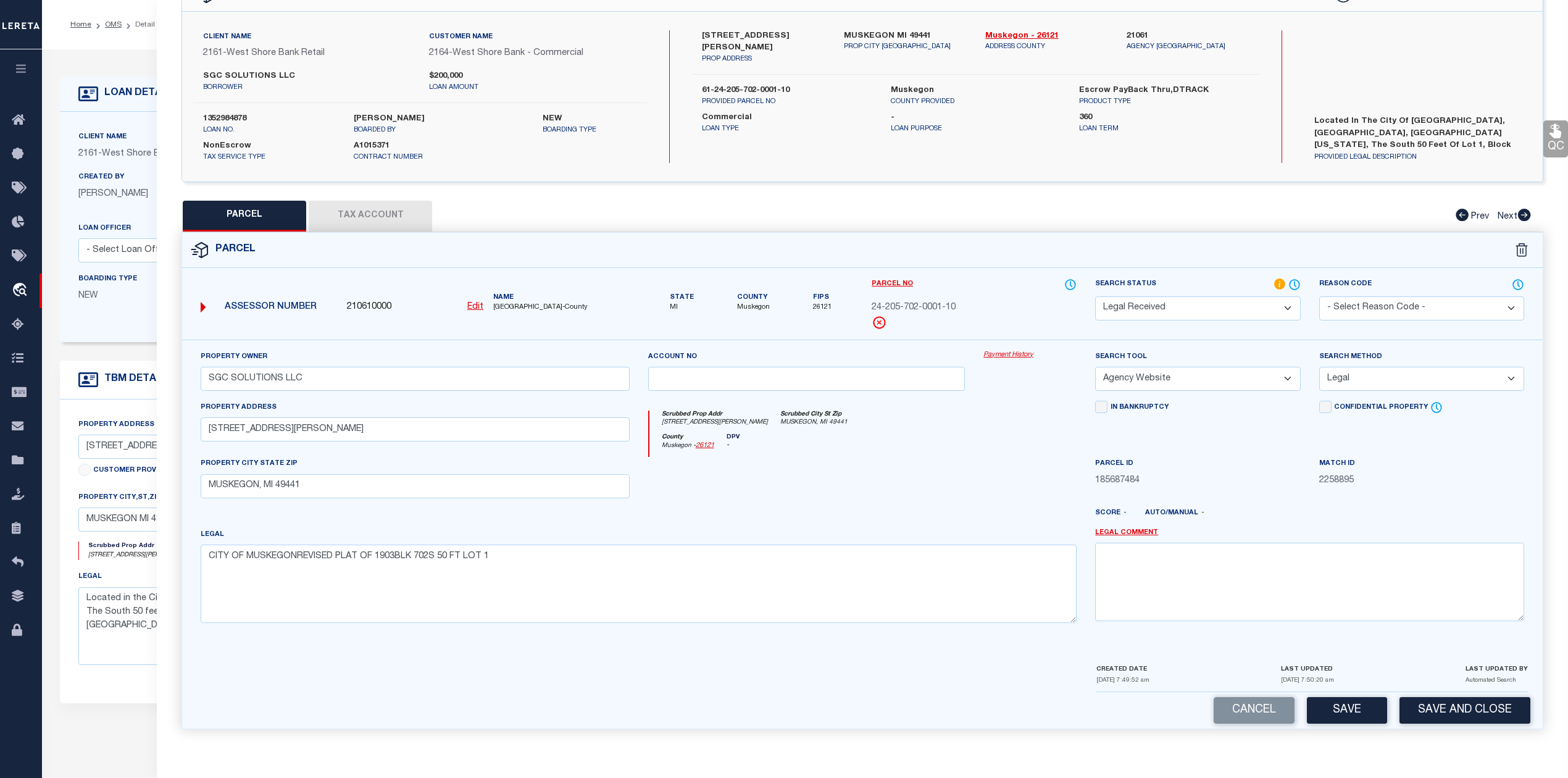
click at [1182, 310] on select "Automated Search Bad Parcel Complete Duplicate Parcel High Dollar Reporting In …" at bounding box center [1198, 309] width 205 height 24
click at [1096, 297] on select "Automated Search Bad Parcel Complete Duplicate Parcel High Dollar Reporting In …" at bounding box center [1198, 309] width 205 height 24
click at [1344, 705] on button "Save" at bounding box center [1347, 710] width 81 height 27
select select "AS"
select select
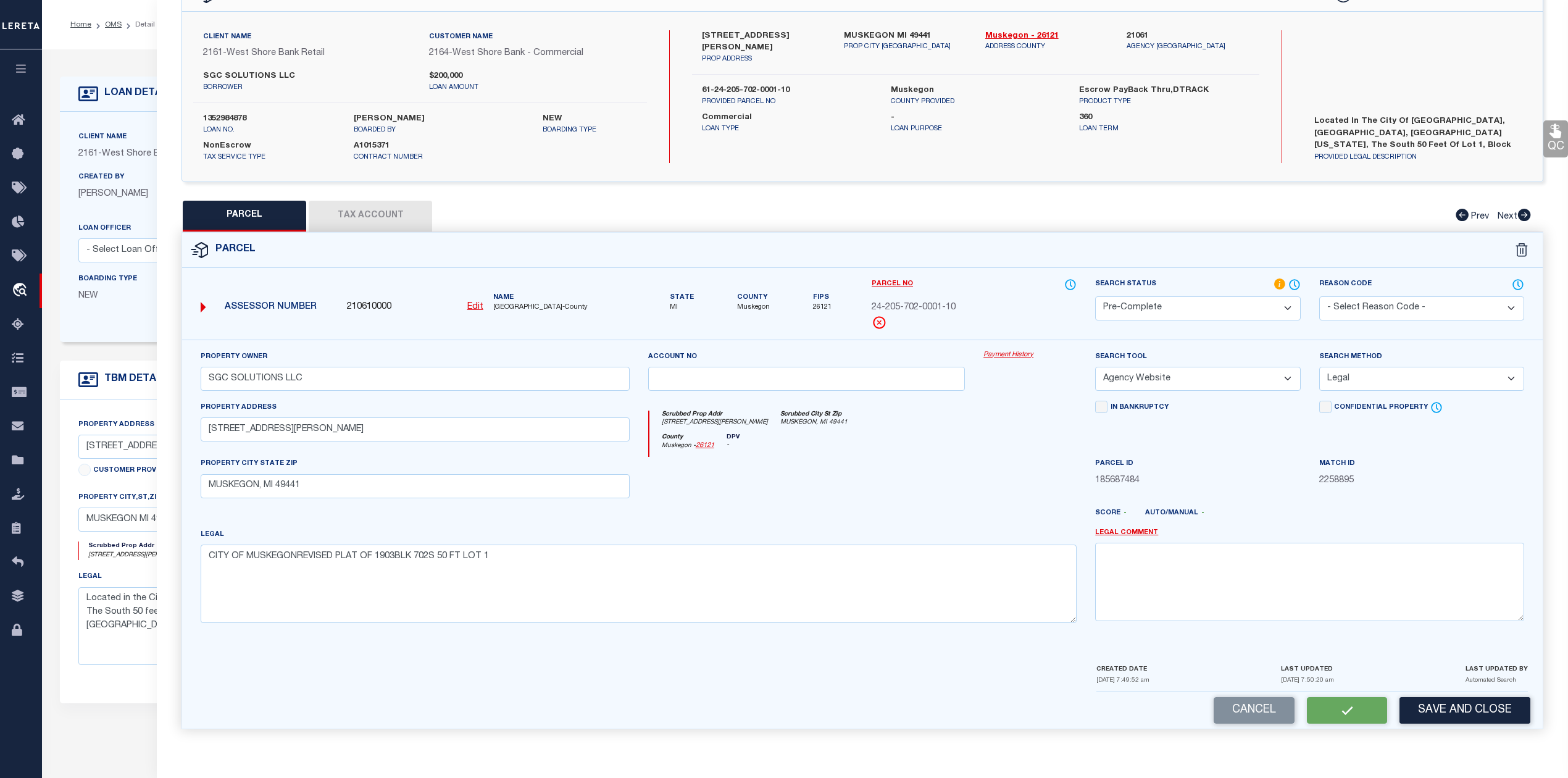
select select
checkbox input "false"
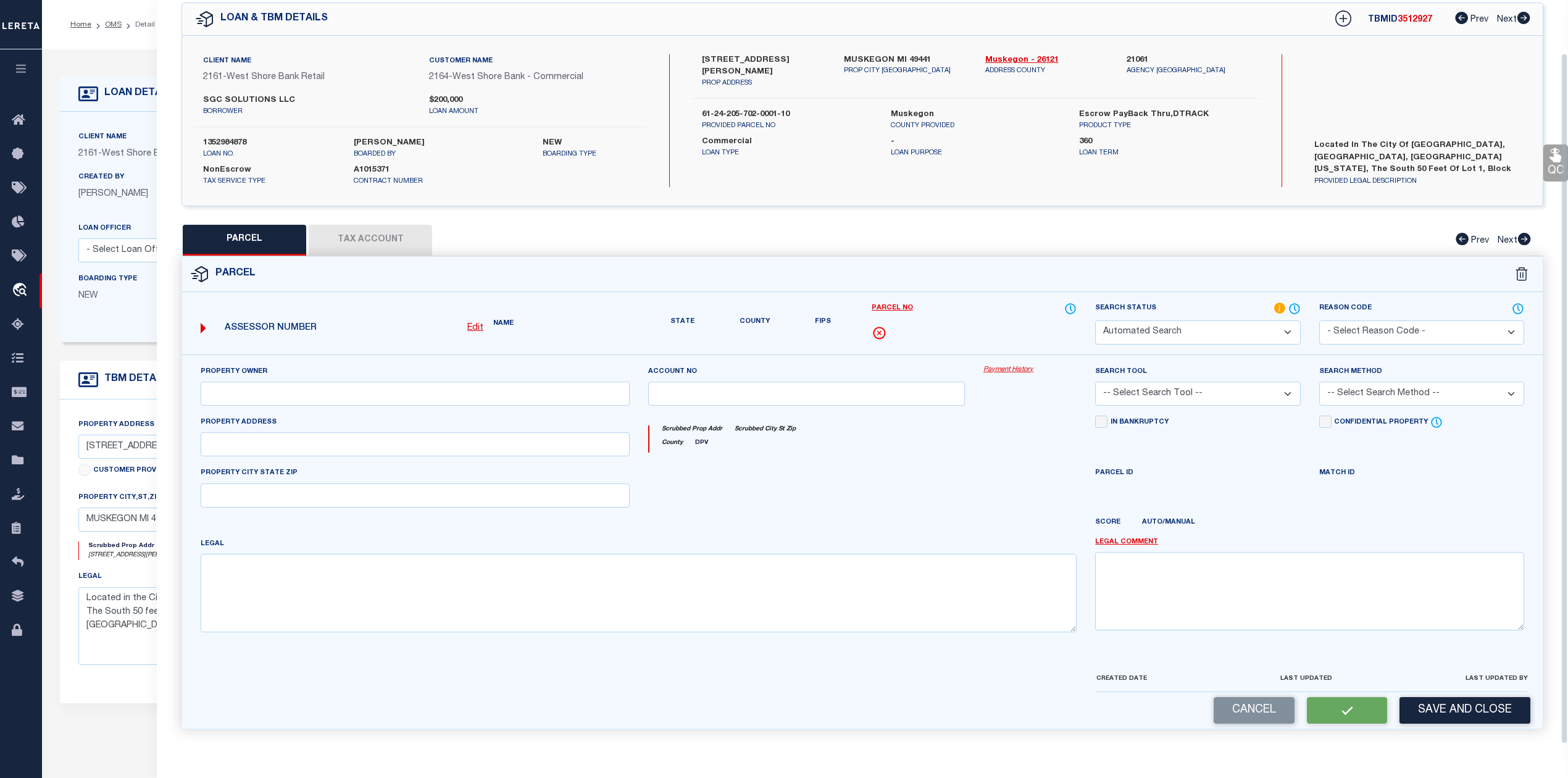
select select "PC"
type input "SGC SOLUTIONS LLC"
select select "AGW"
select select "LEG"
type input "2085 SAMPSON AVE"
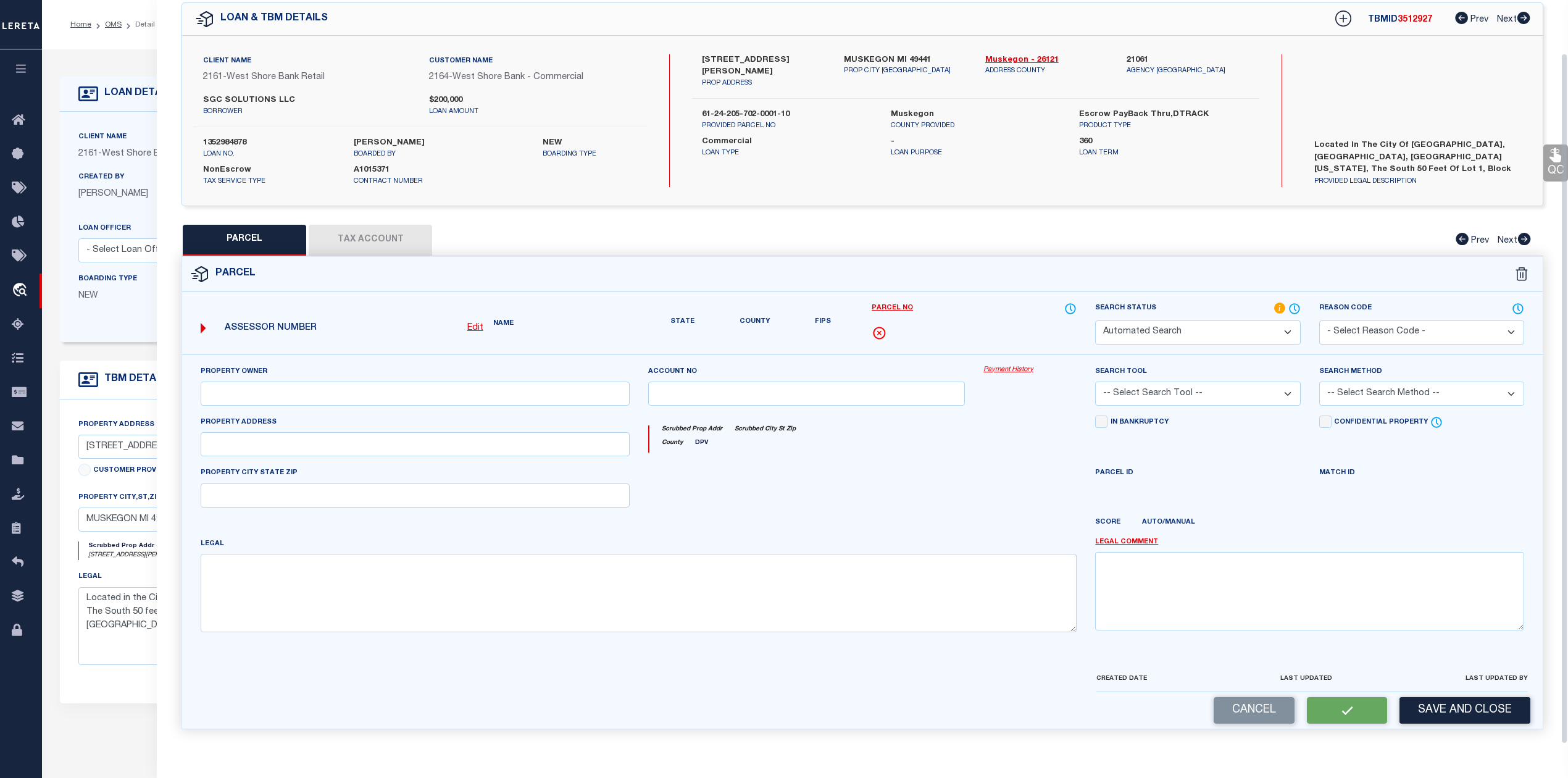
type input "MUSKEGON, MI 49441"
type textarea "CITY OF MUSKEGONREVISED PLAT OF 1903BLK 702S 50 FT LOT 1"
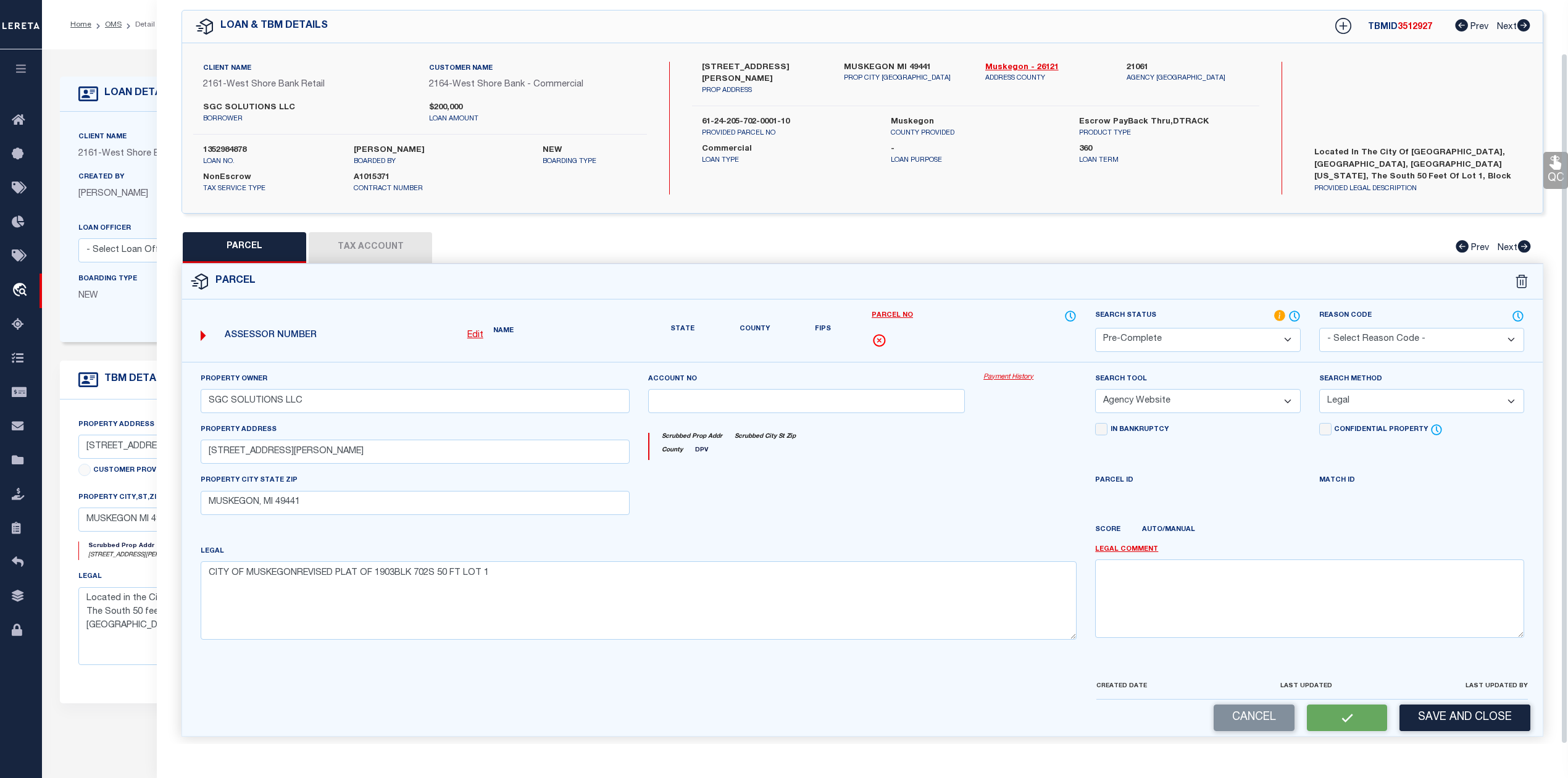
click at [381, 220] on div "QC QC QC" at bounding box center [863, 371] width 1412 height 760
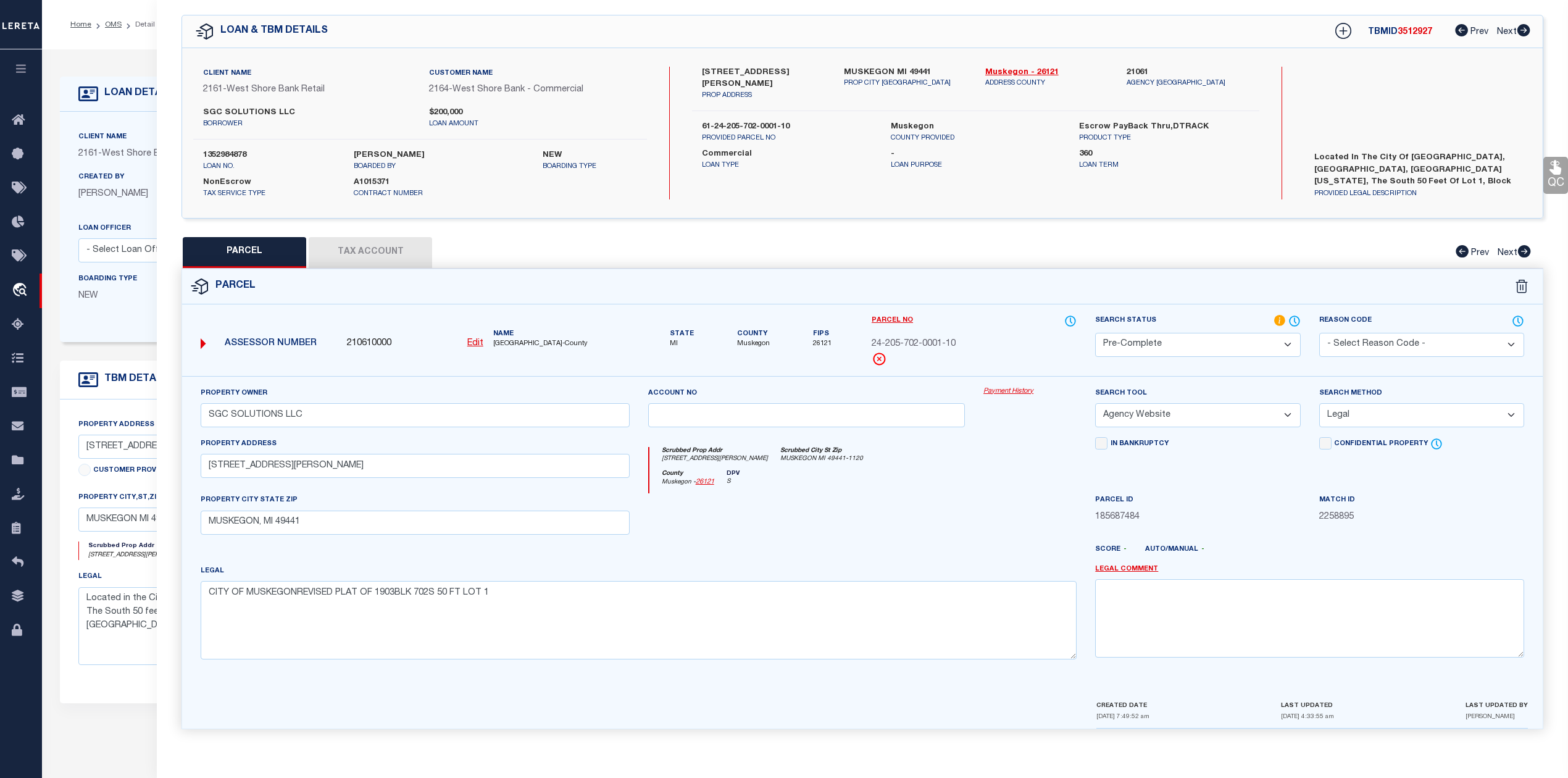
click at [393, 250] on button "Tax Account" at bounding box center [371, 253] width 124 height 31
select select "100"
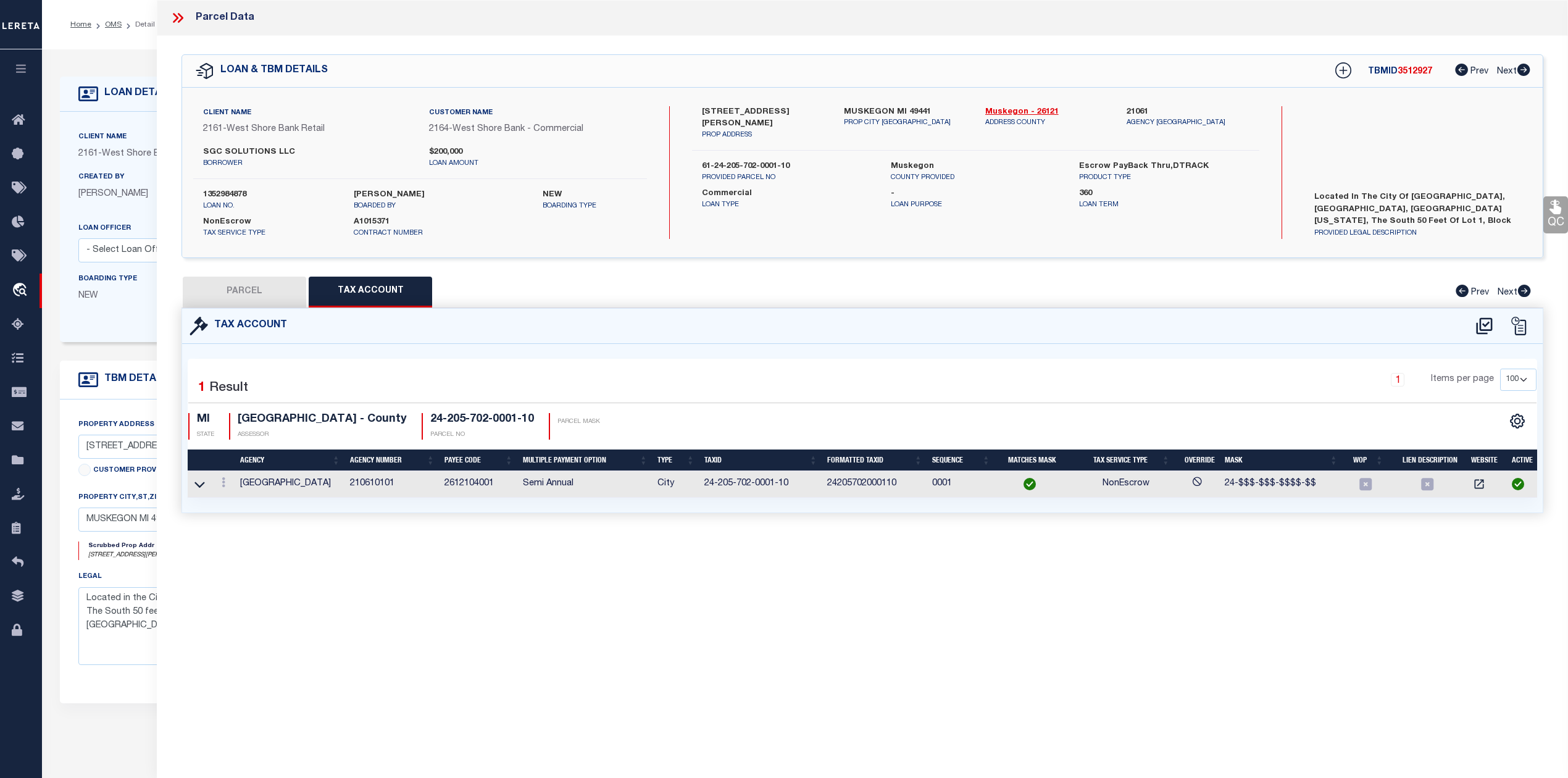
scroll to position [0, 0]
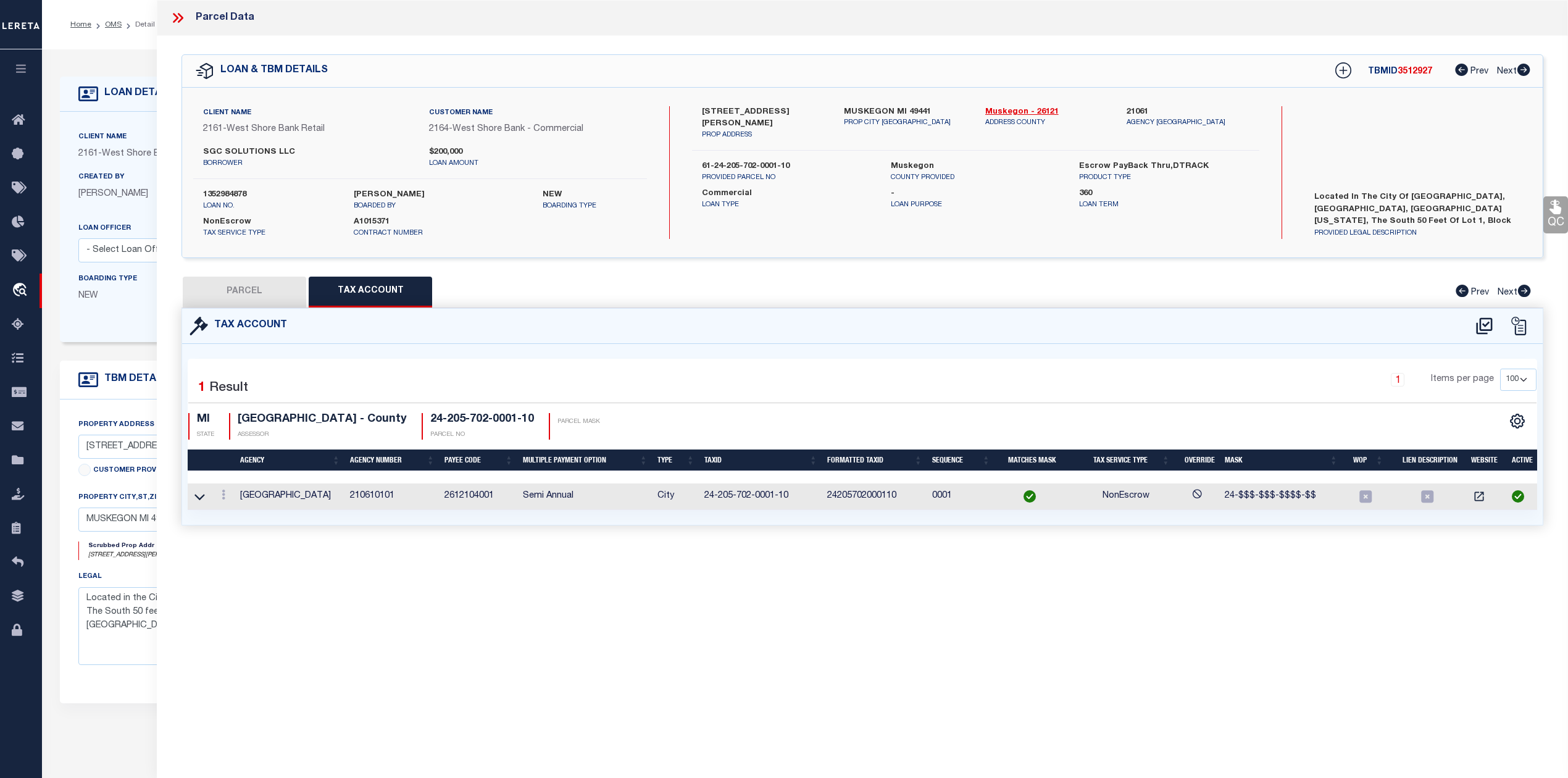
click at [275, 282] on button "PARCEL" at bounding box center [244, 292] width 124 height 31
select select "AS"
select select
checkbox input "false"
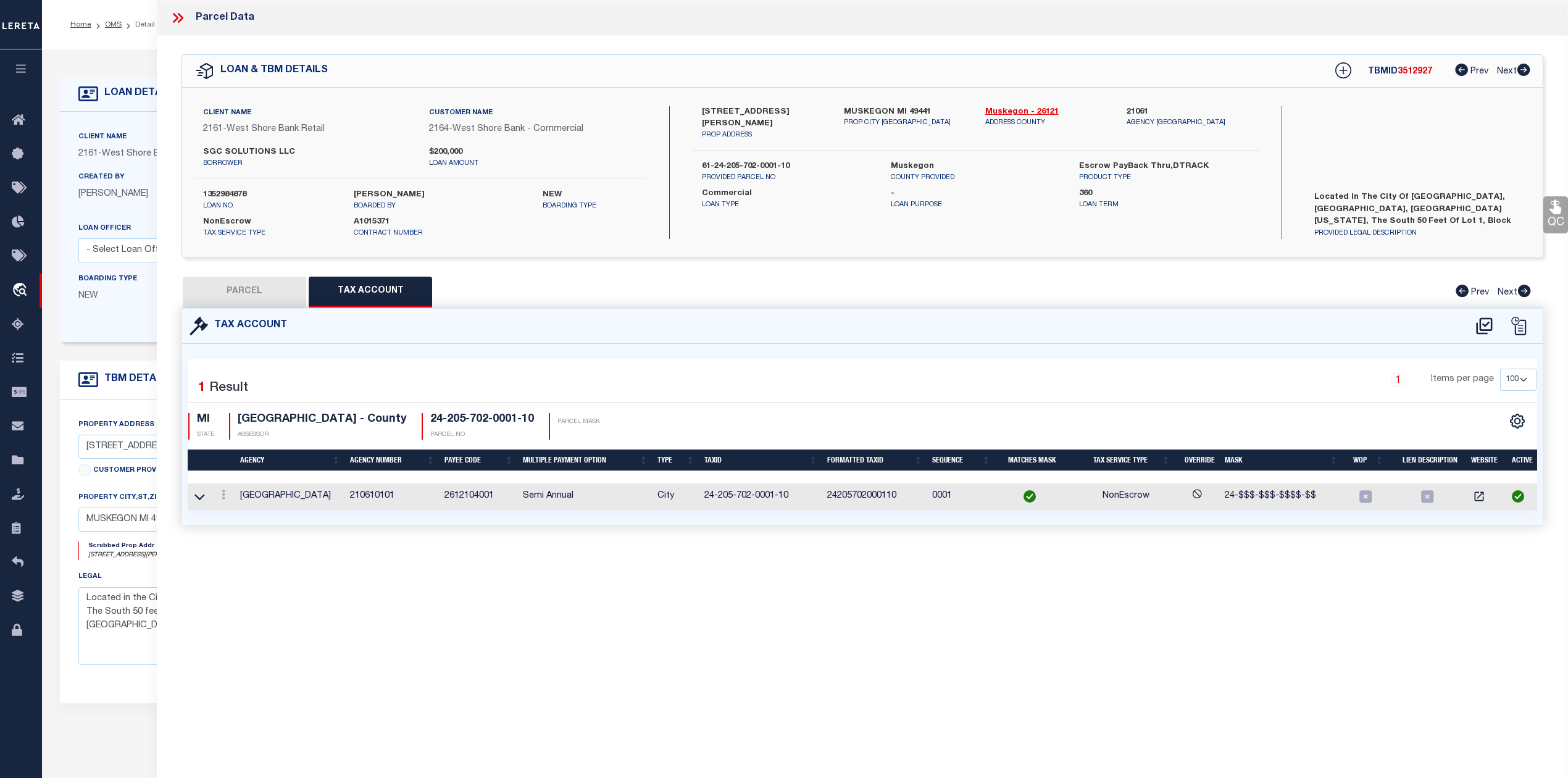
checkbox input "false"
select select "PC"
type input "SGC SOLUTIONS LLC"
select select "AGW"
select select "LEG"
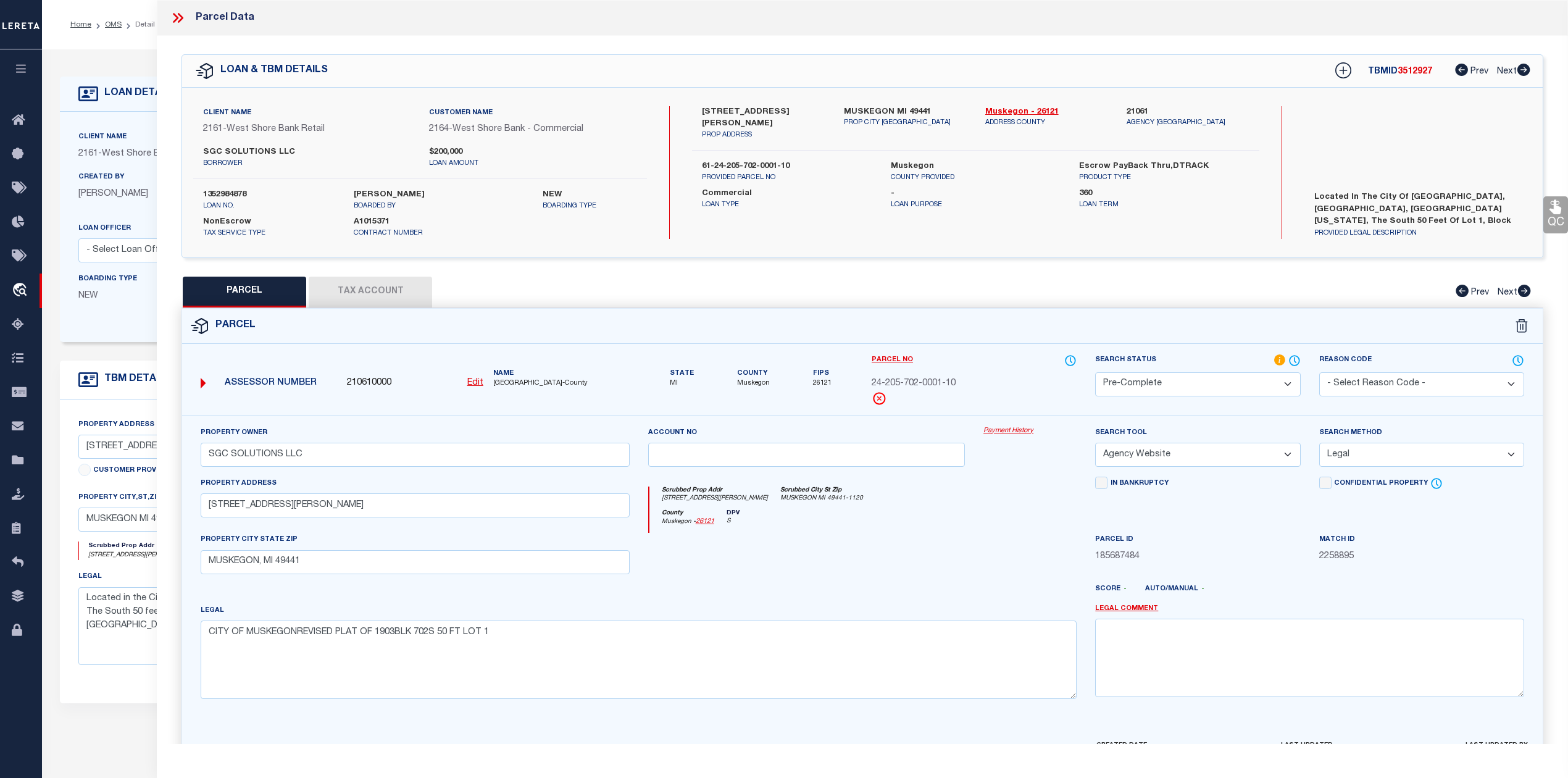
click at [1412, 73] on span "3512927" at bounding box center [1415, 72] width 34 height 9
copy span "3512927"
drag, startPoint x: 204, startPoint y: 191, endPoint x: 273, endPoint y: 193, distance: 69.0
click at [273, 193] on label "1352984878" at bounding box center [269, 195] width 132 height 12
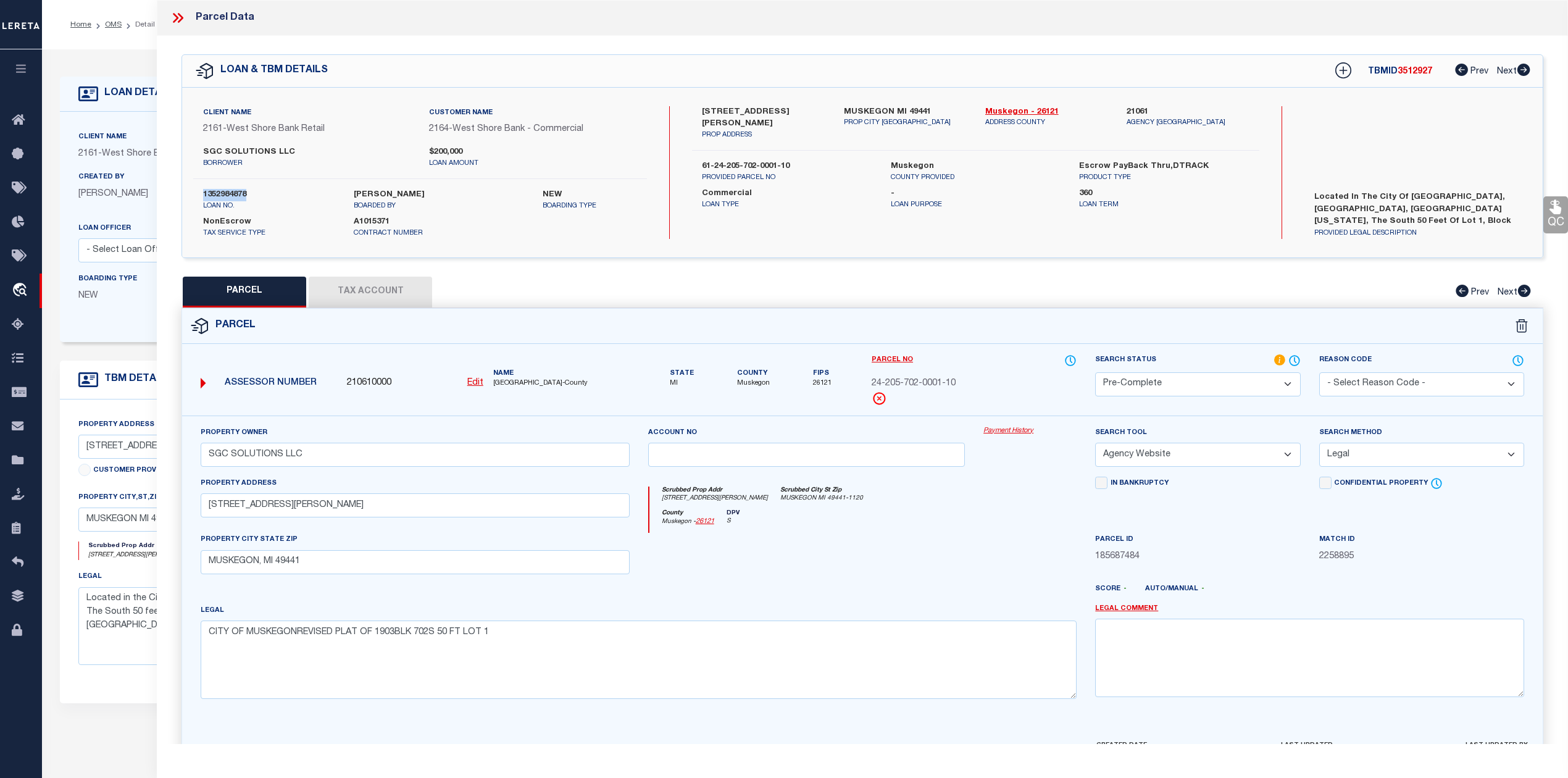
copy label "1352984878"
click at [598, 395] on div "Assessor Number 210610000 Edit Name MUSKEGON COUNTY-County" at bounding box center [415, 378] width 439 height 40
click at [512, 383] on span "MUSKEGON COUNTY-County" at bounding box center [562, 384] width 137 height 11
copy span "MUSKEGON"
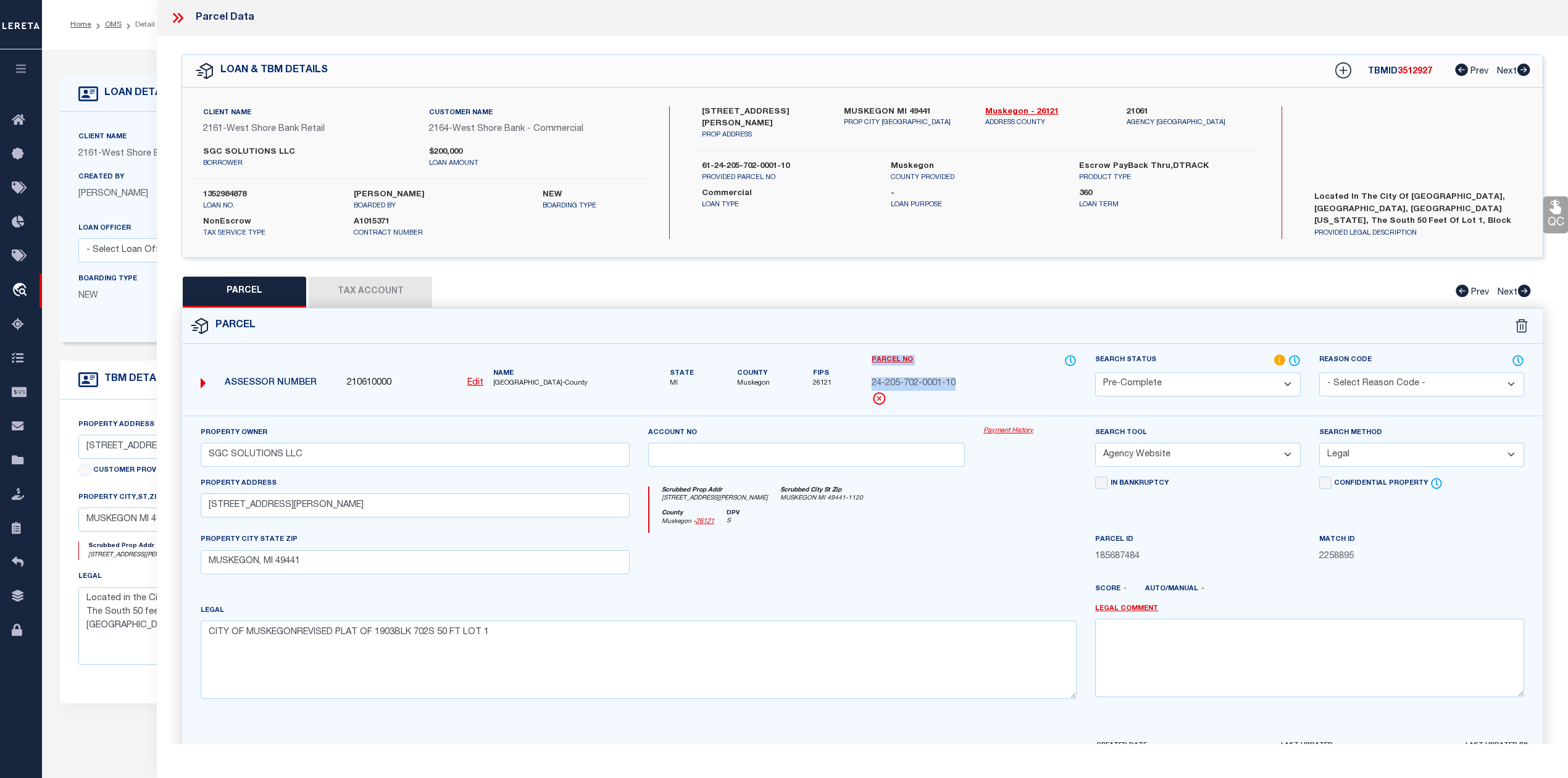
drag, startPoint x: 858, startPoint y: 384, endPoint x: 962, endPoint y: 384, distance: 104.0
click at [962, 384] on div "Assessor Number 210610000 Edit Name MUSKEGON COUNTY-County State MI County" at bounding box center [862, 385] width 1379 height 62
click at [937, 418] on div "Property Owner SGC SOLUTIONS LLC Account no Payment History Search Tool -- Sele…" at bounding box center [863, 577] width 1361 height 323
drag, startPoint x: 866, startPoint y: 381, endPoint x: 957, endPoint y: 385, distance: 91.1
click at [957, 385] on div "Parcel No 24-205-702-0001-10" at bounding box center [974, 385] width 223 height 62
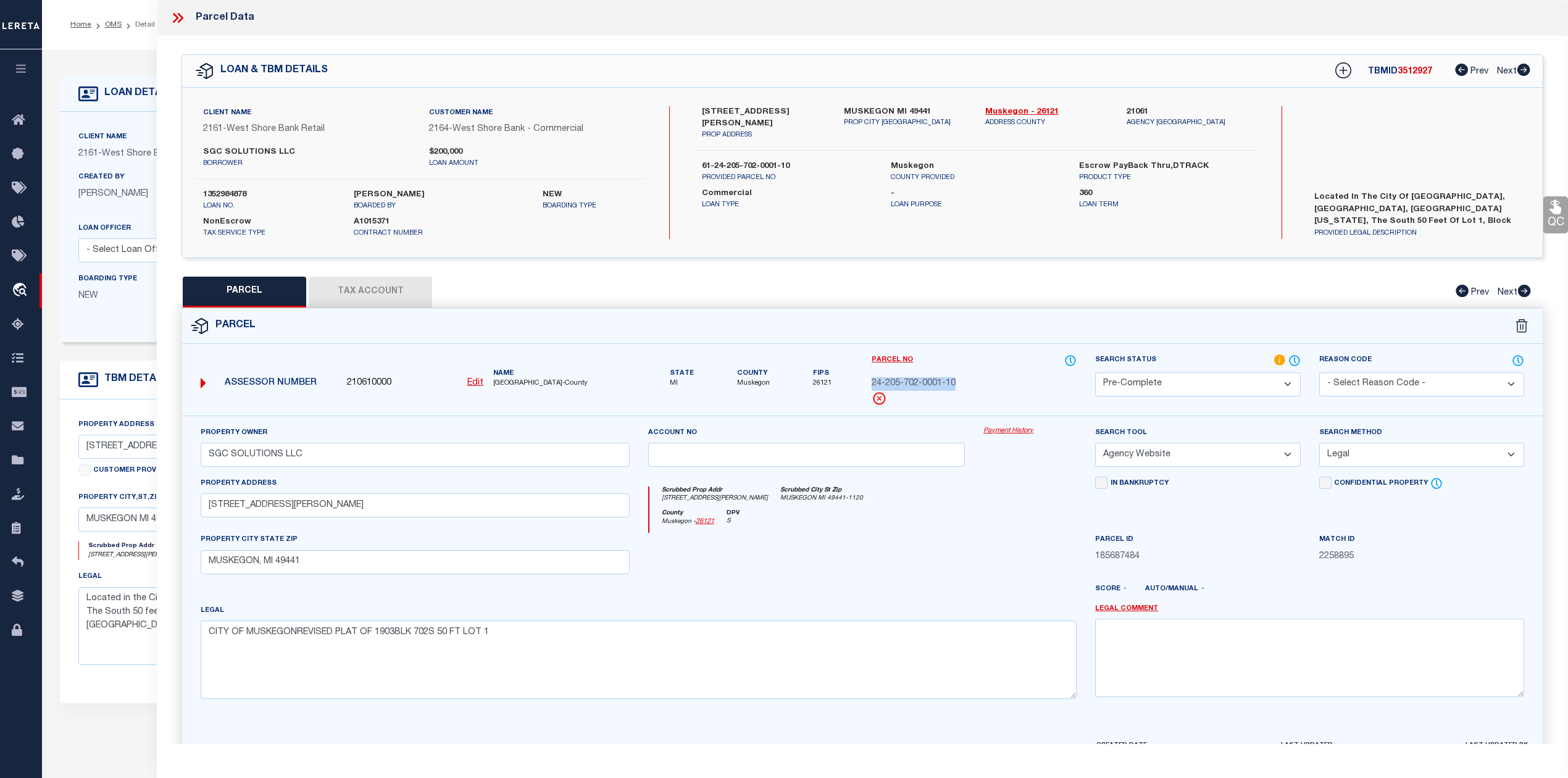
copy span "24-205-702-0001-10"
click at [363, 309] on div "Parcel" at bounding box center [863, 326] width 1361 height 35
click at [369, 297] on button "Tax Account" at bounding box center [371, 292] width 124 height 31
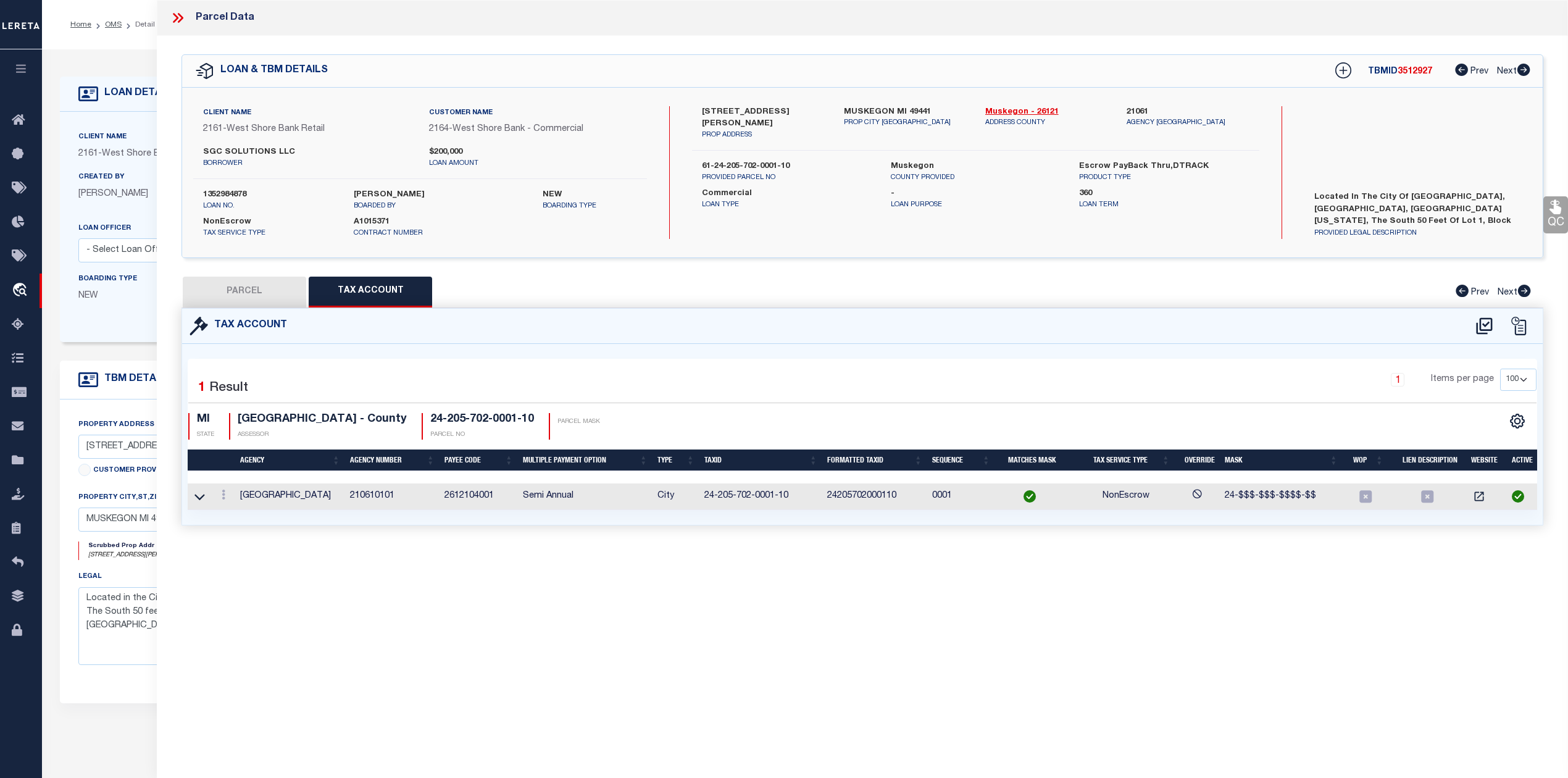
click at [266, 290] on button "PARCEL" at bounding box center [244, 292] width 124 height 31
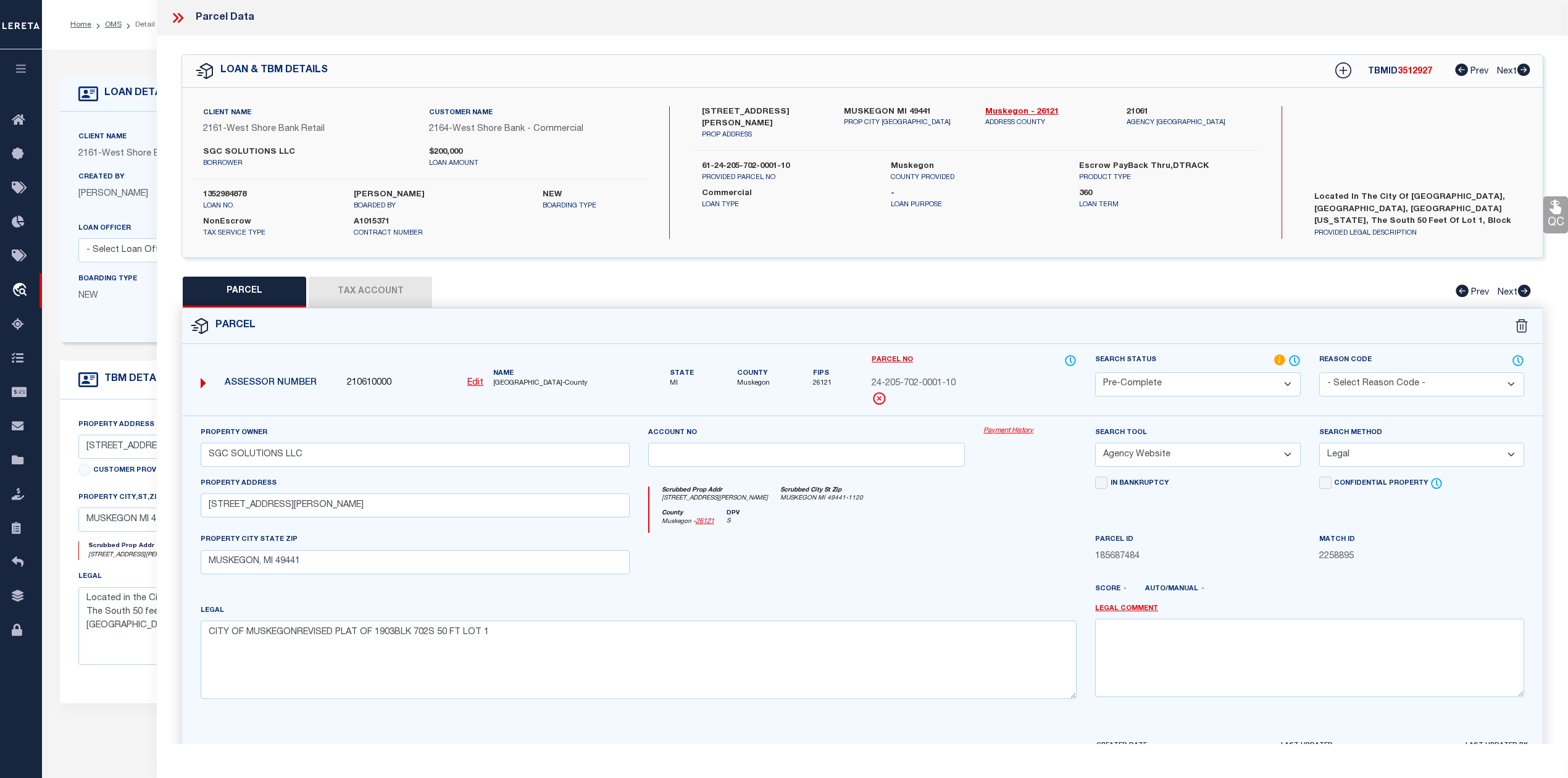
click at [366, 273] on div "QC QC QC" at bounding box center [863, 410] width 1412 height 748
click at [363, 297] on button "Tax Account" at bounding box center [371, 292] width 124 height 31
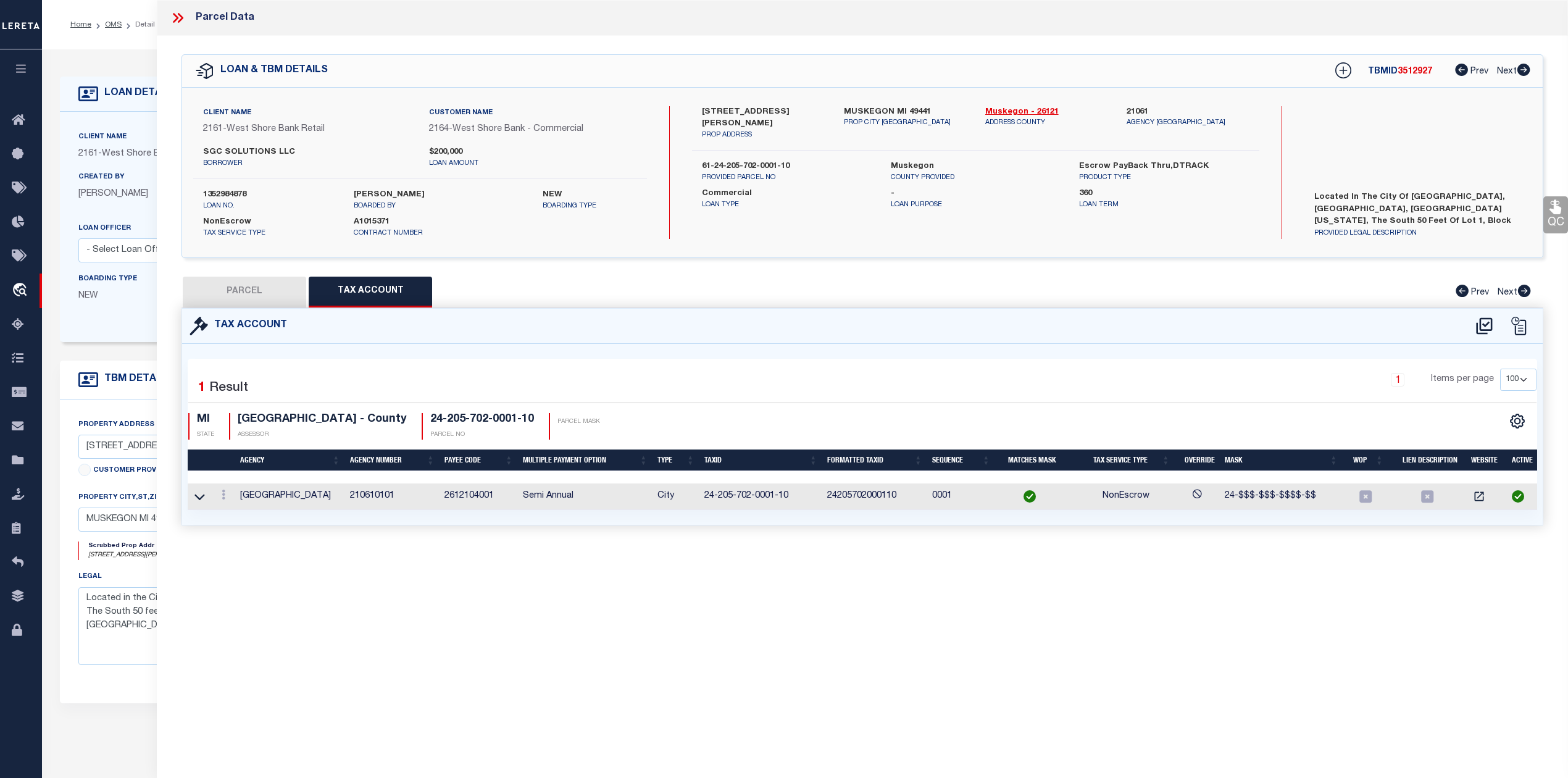
click at [255, 290] on button "PARCEL" at bounding box center [244, 292] width 124 height 31
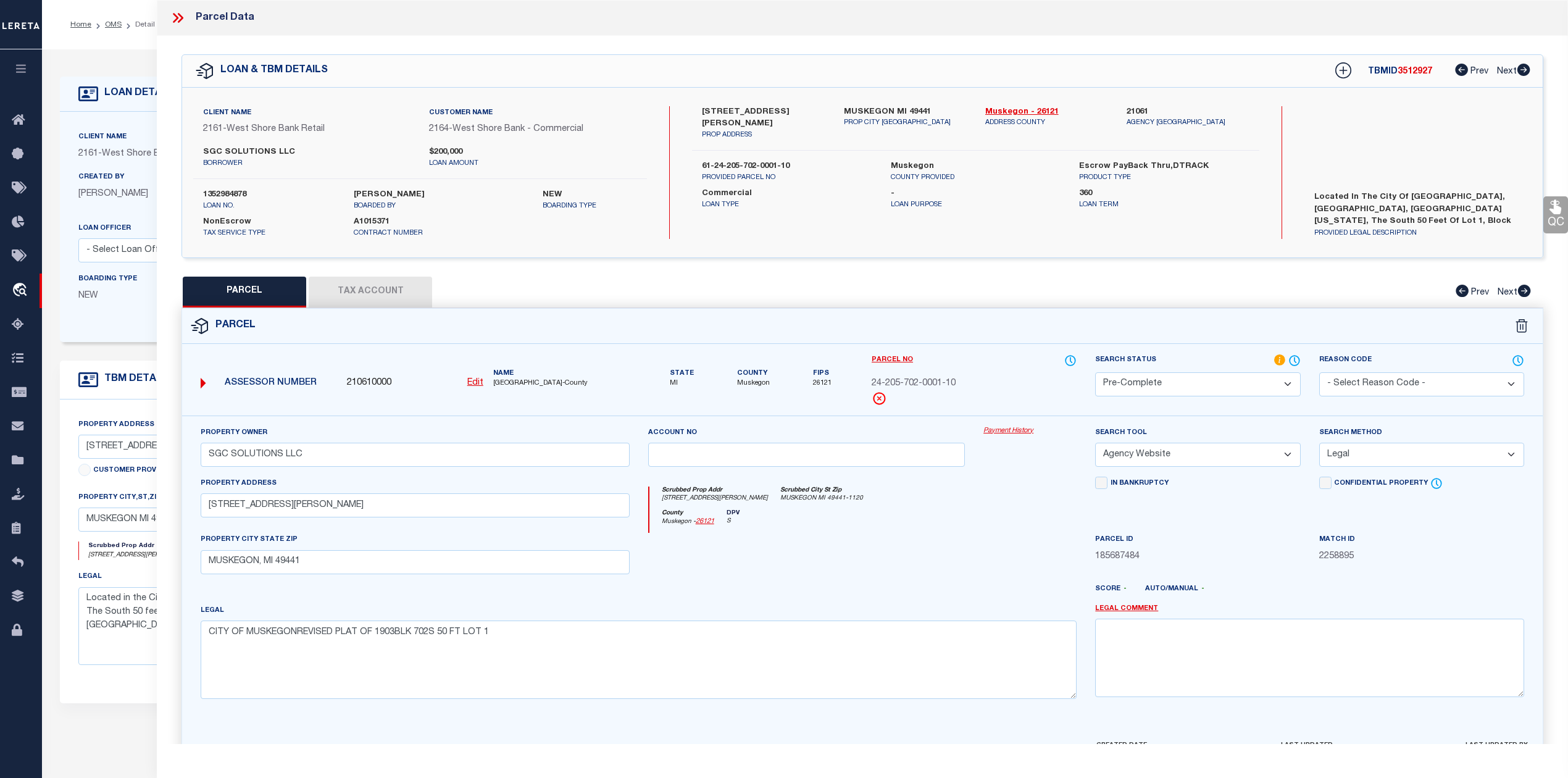
click at [815, 266] on div "QC QC QC" at bounding box center [863, 410] width 1412 height 748
click at [179, 14] on icon at bounding box center [180, 18] width 6 height 10
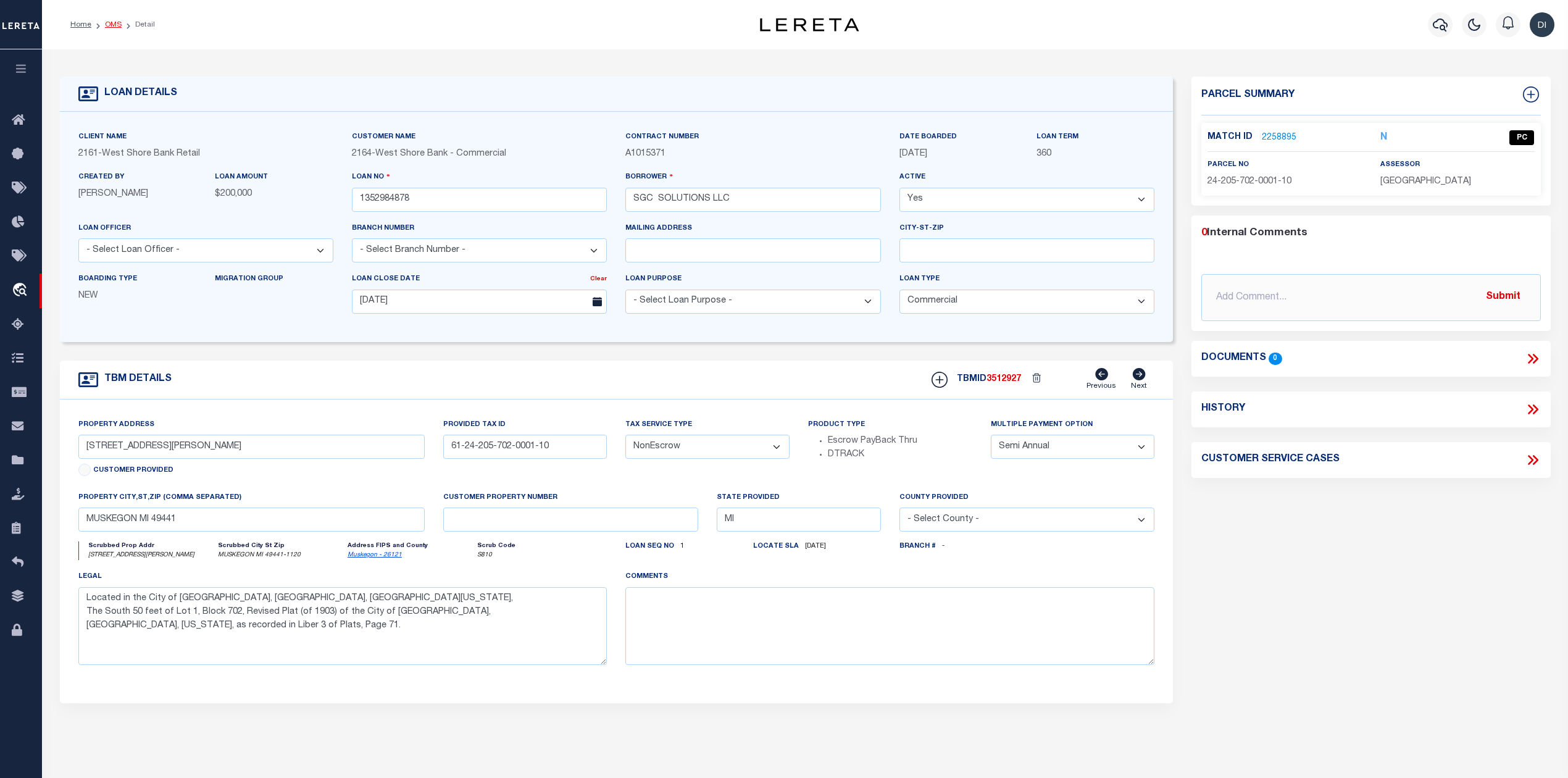
click at [116, 23] on link "OMS" at bounding box center [113, 24] width 16 height 7
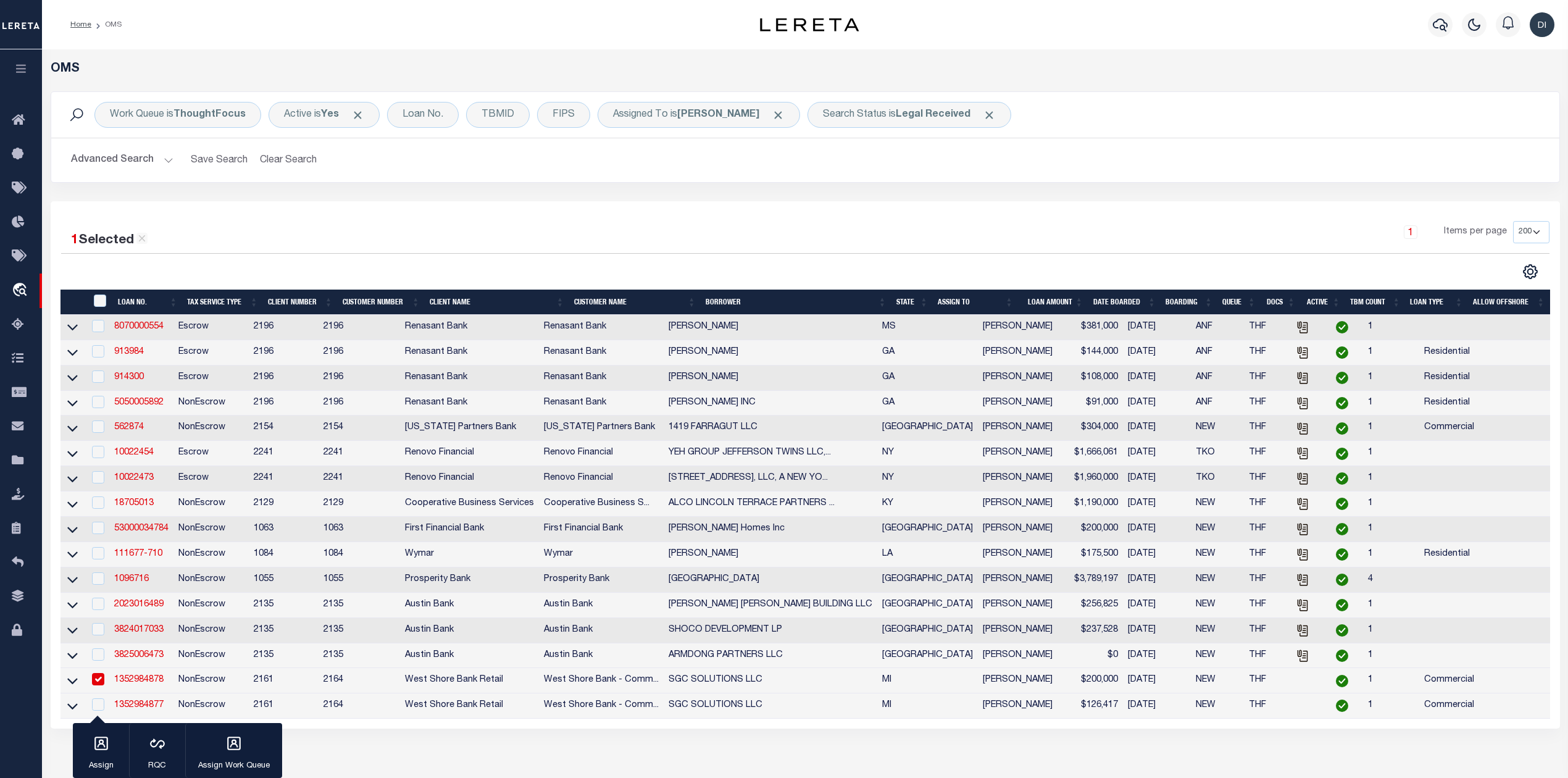
click at [670, 277] on div at bounding box center [433, 272] width 744 height 16
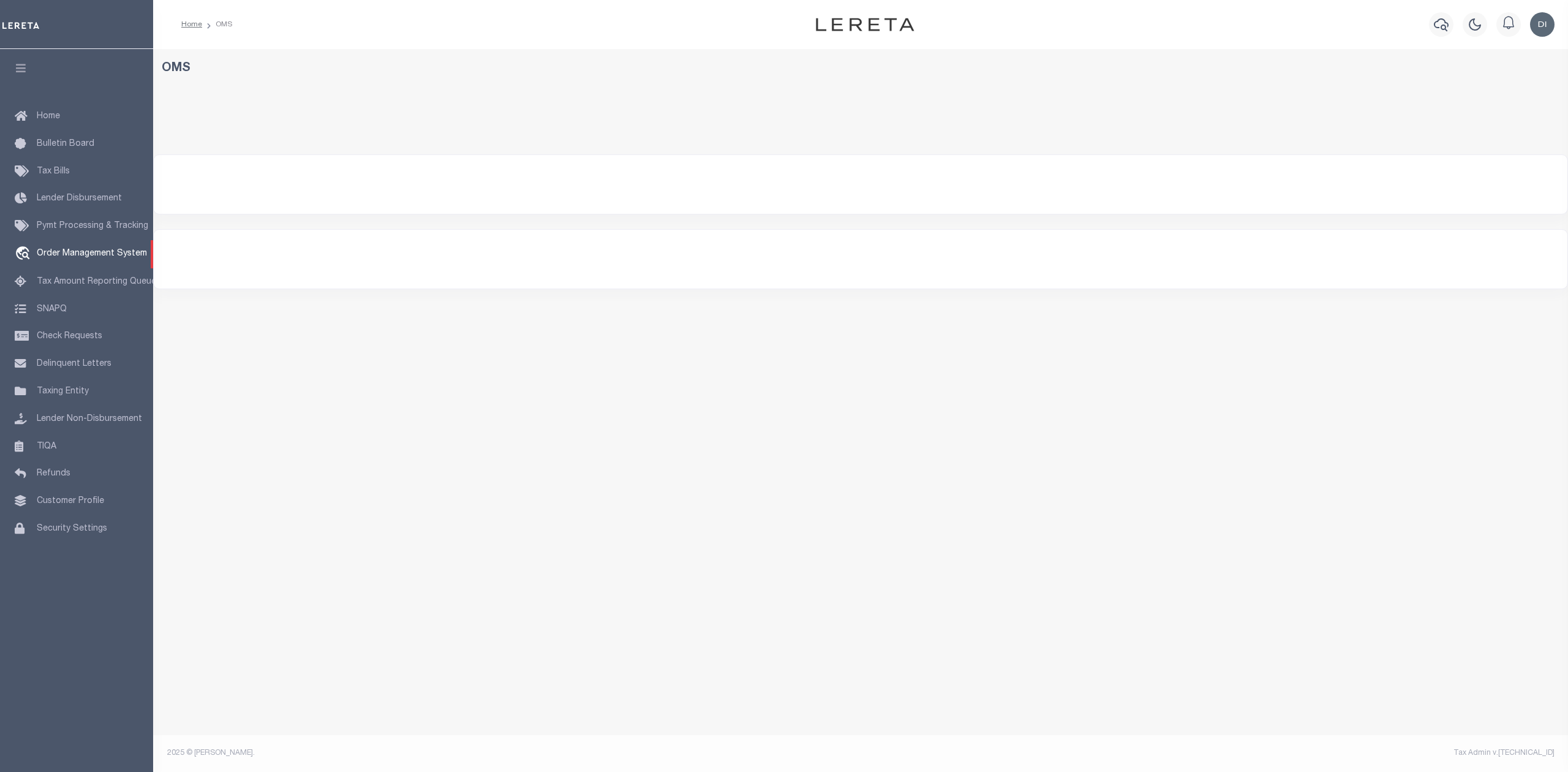
select select "200"
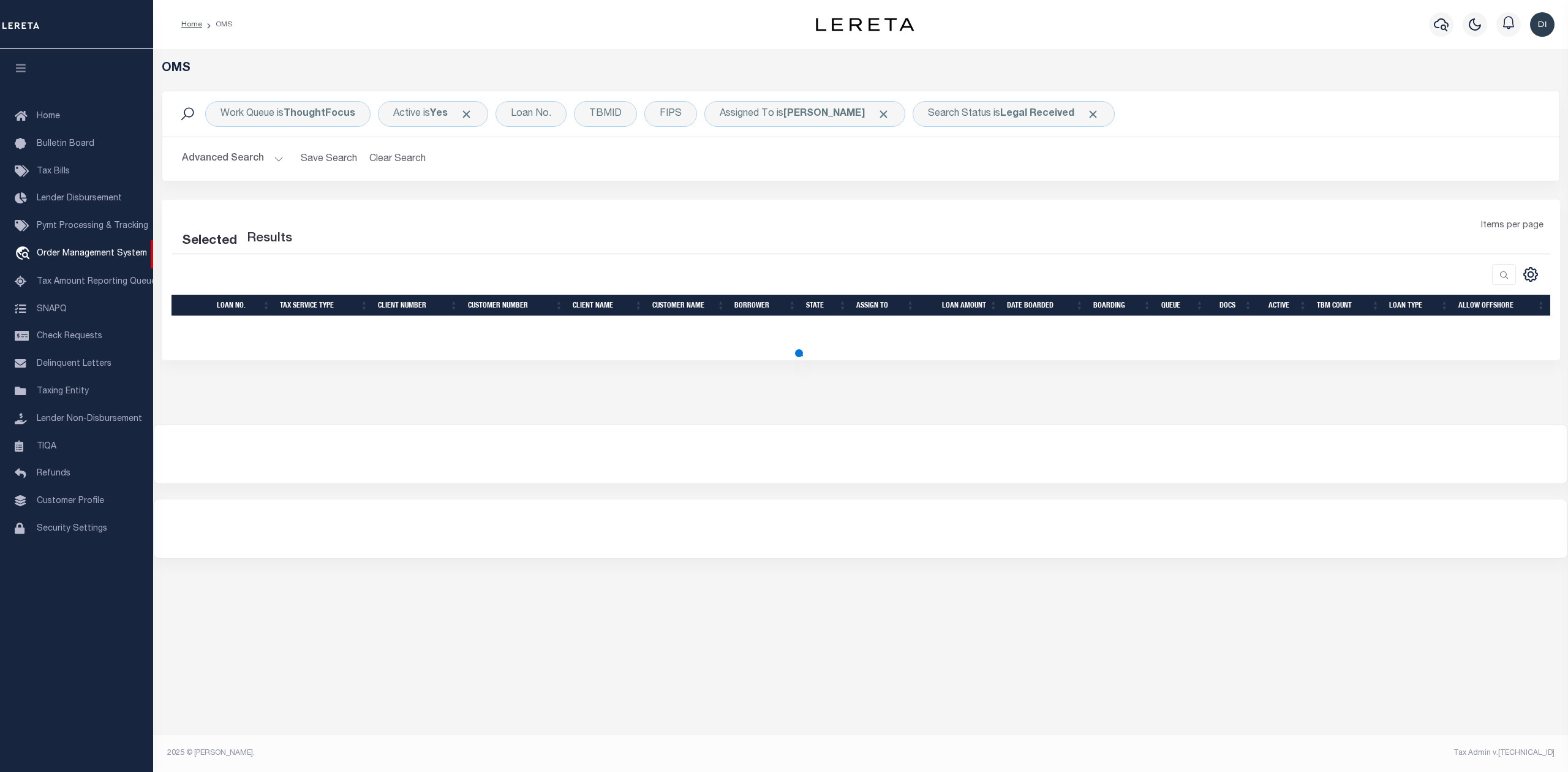
select select "200"
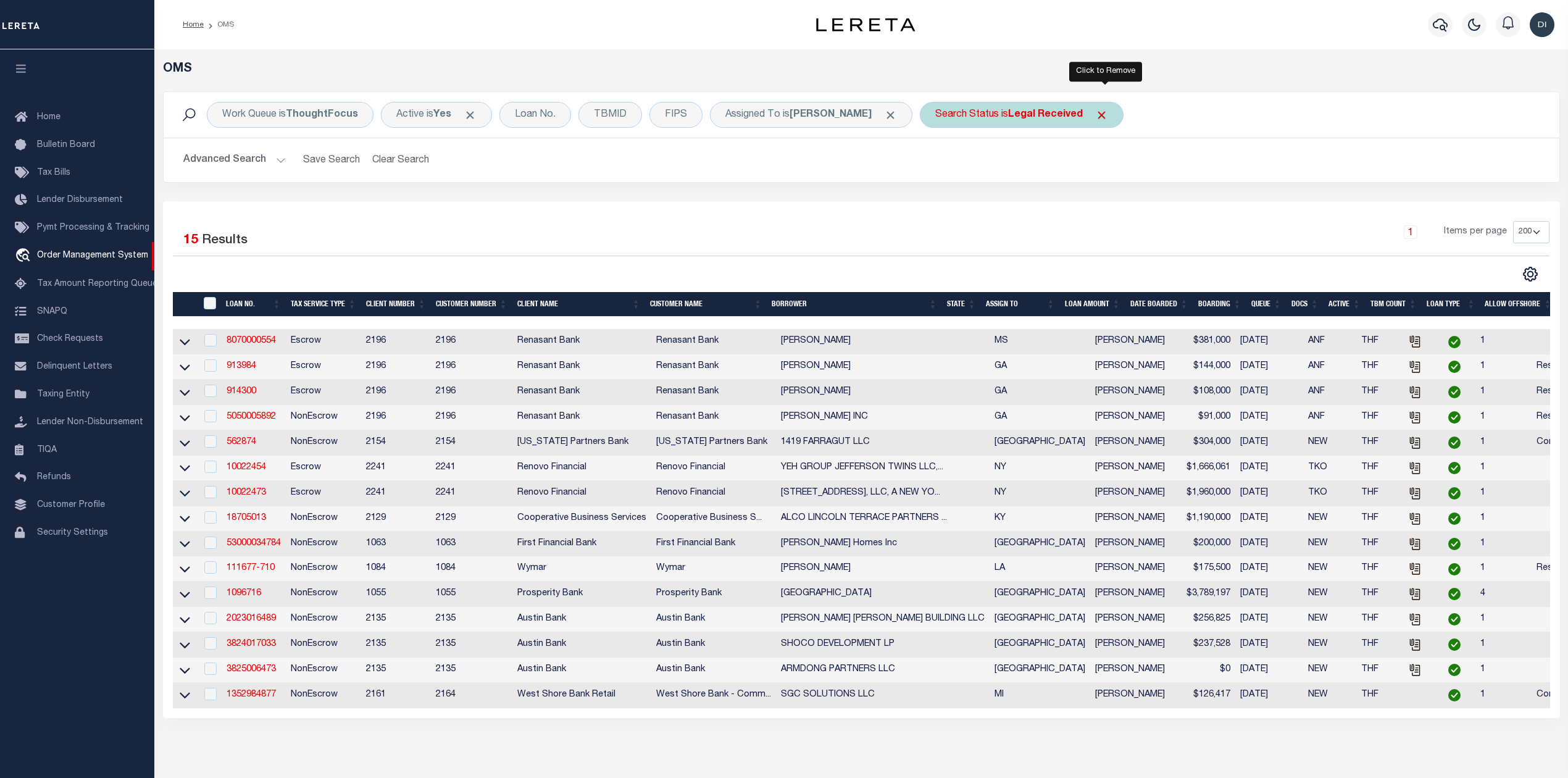
click at [1103, 115] on span "Click to Remove" at bounding box center [1102, 115] width 13 height 13
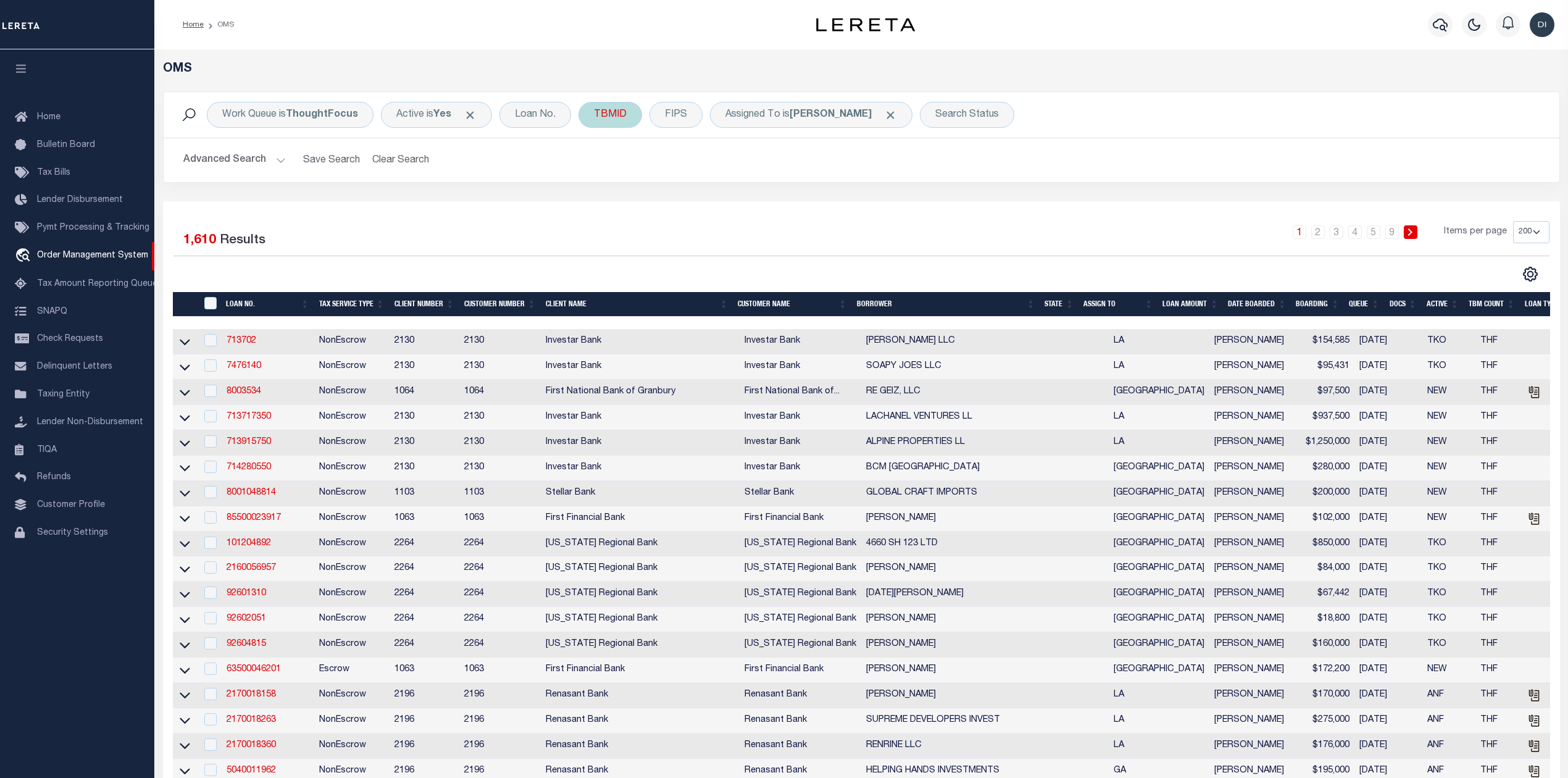
click at [616, 111] on div "TBMID" at bounding box center [610, 115] width 64 height 26
click at [626, 169] on input "number" at bounding box center [685, 170] width 182 height 24
type input "3512927"
click at [766, 198] on input "Apply" at bounding box center [758, 197] width 37 height 20
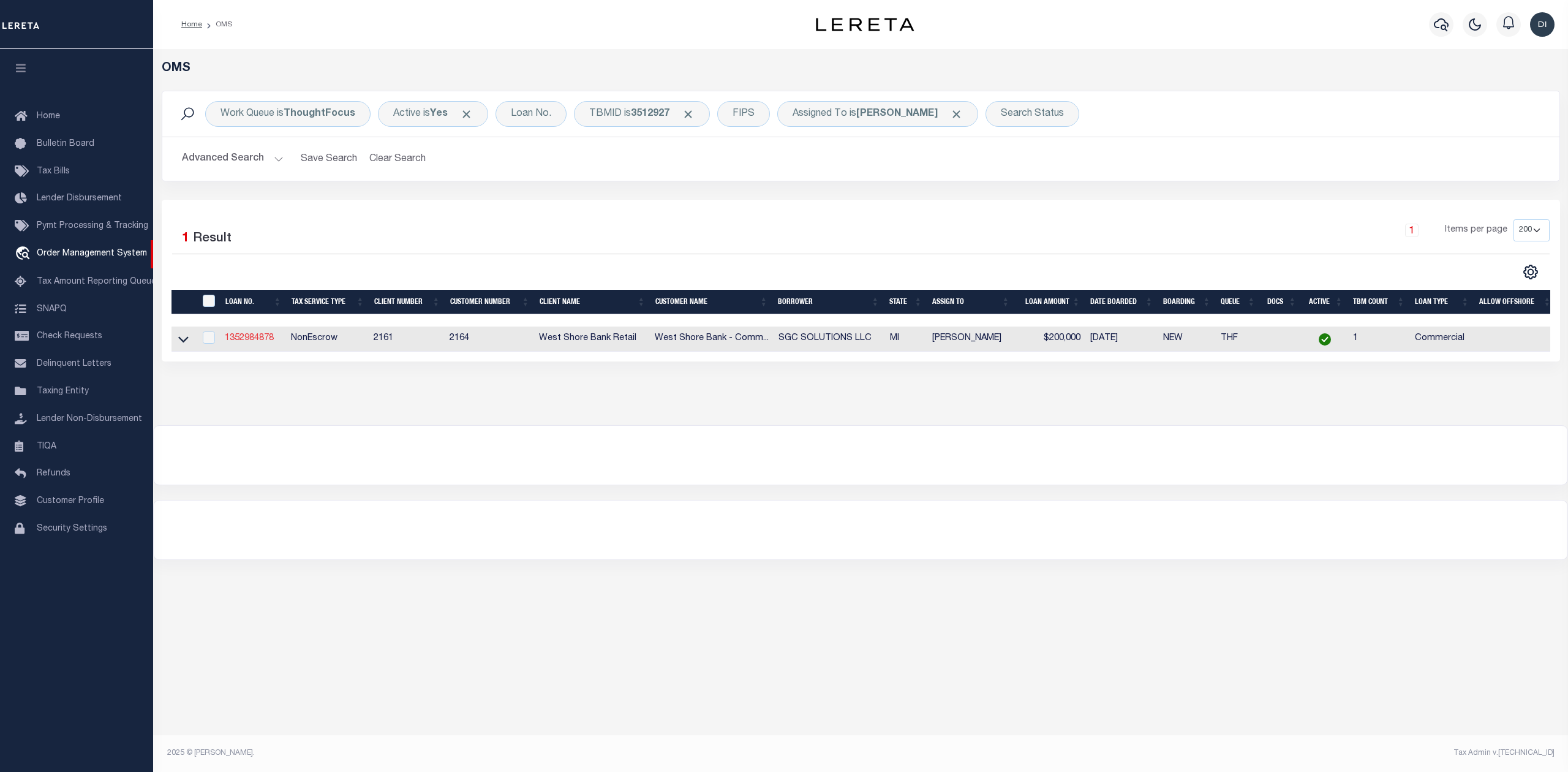
click at [240, 341] on link "1352984878" at bounding box center [249, 338] width 49 height 9
type input "1352984878"
type input "SGC SOLUTIONS LLC"
select select
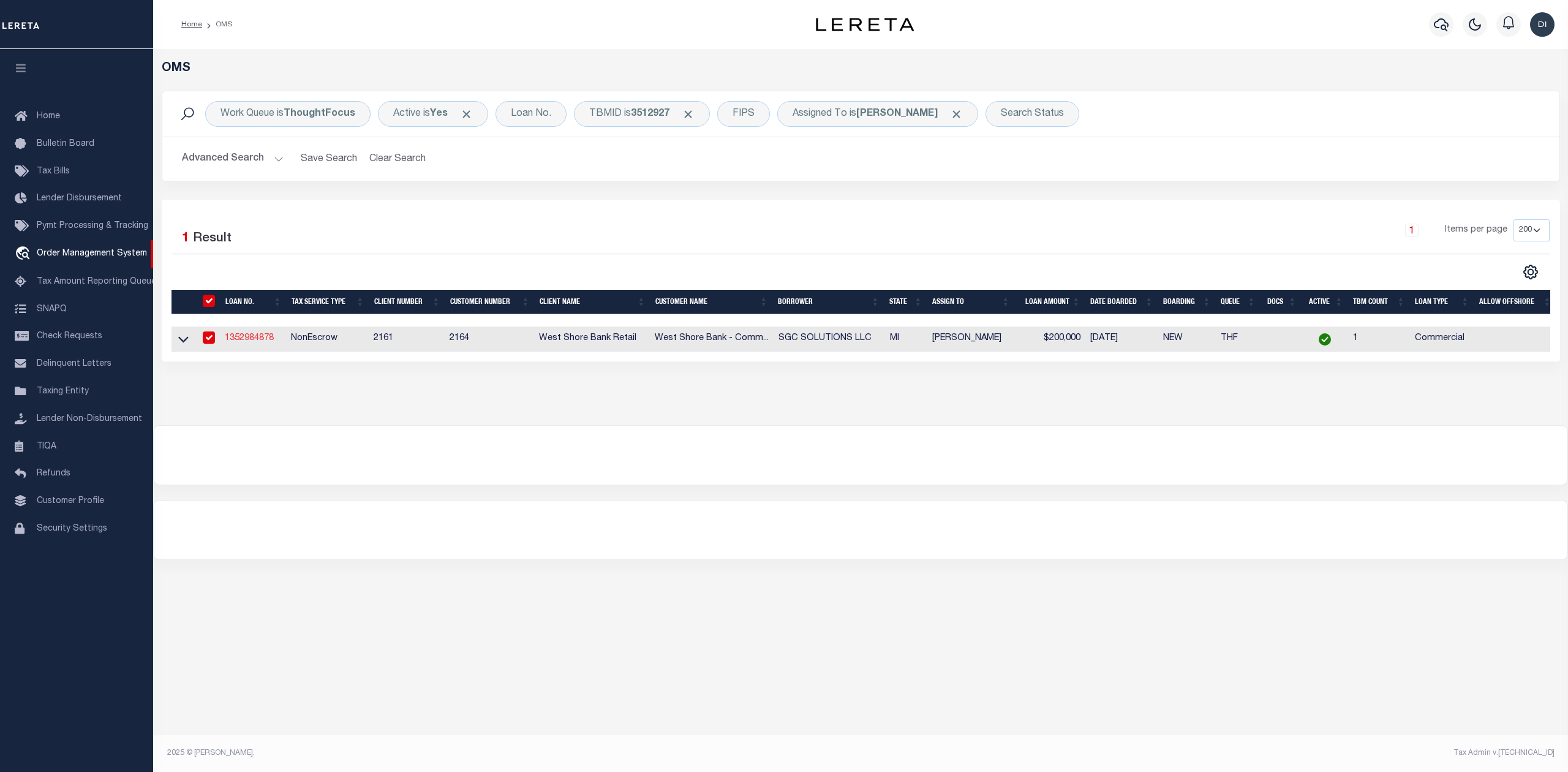
type input "[DATE]"
select select "20"
select select "NonEscrow"
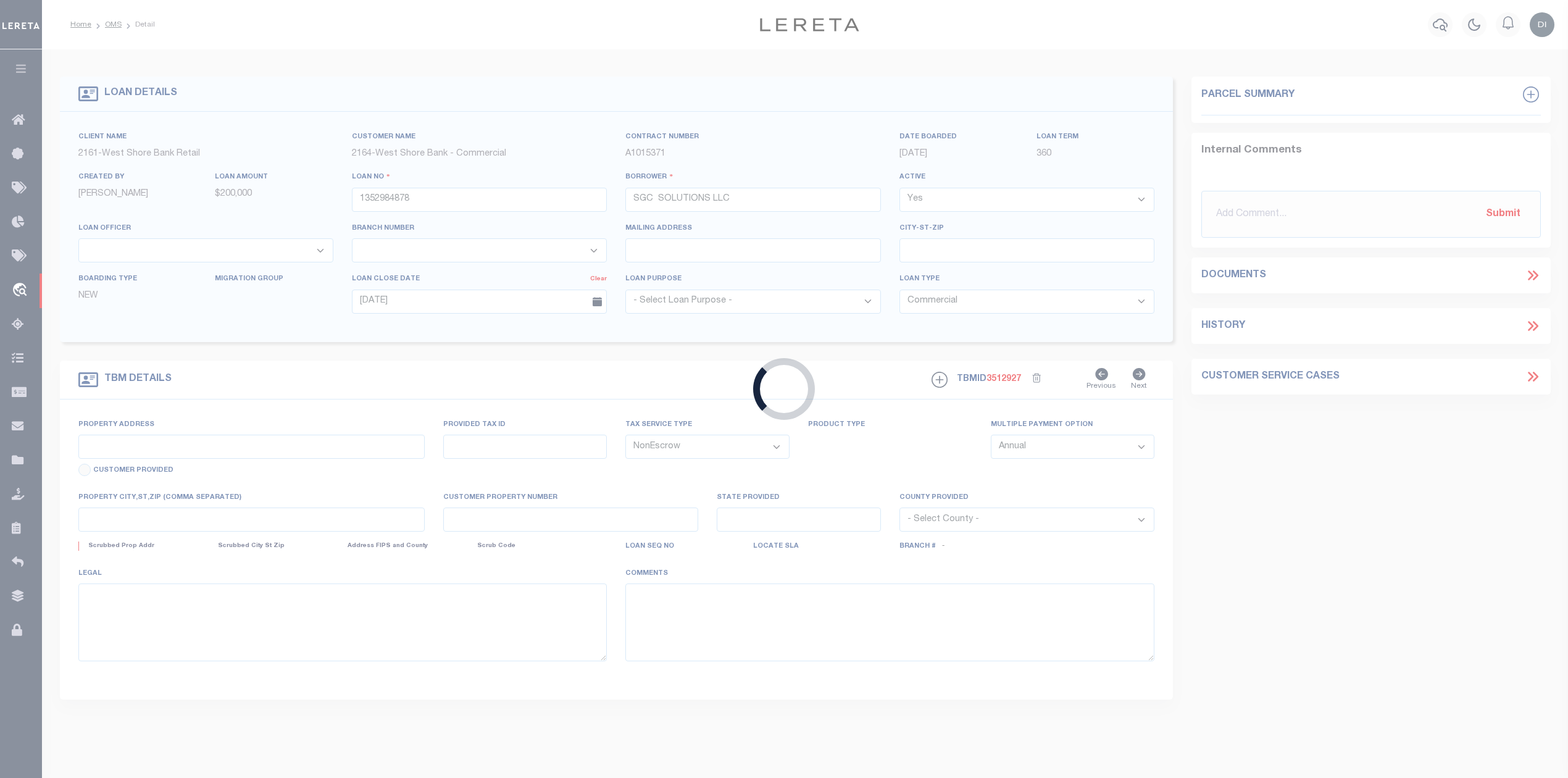
type input "[STREET_ADDRESS][PERSON_NAME]"
type input "61-24-205-702-0001-10"
type input "MUSKEGON MI 49441"
type input "MI"
select select
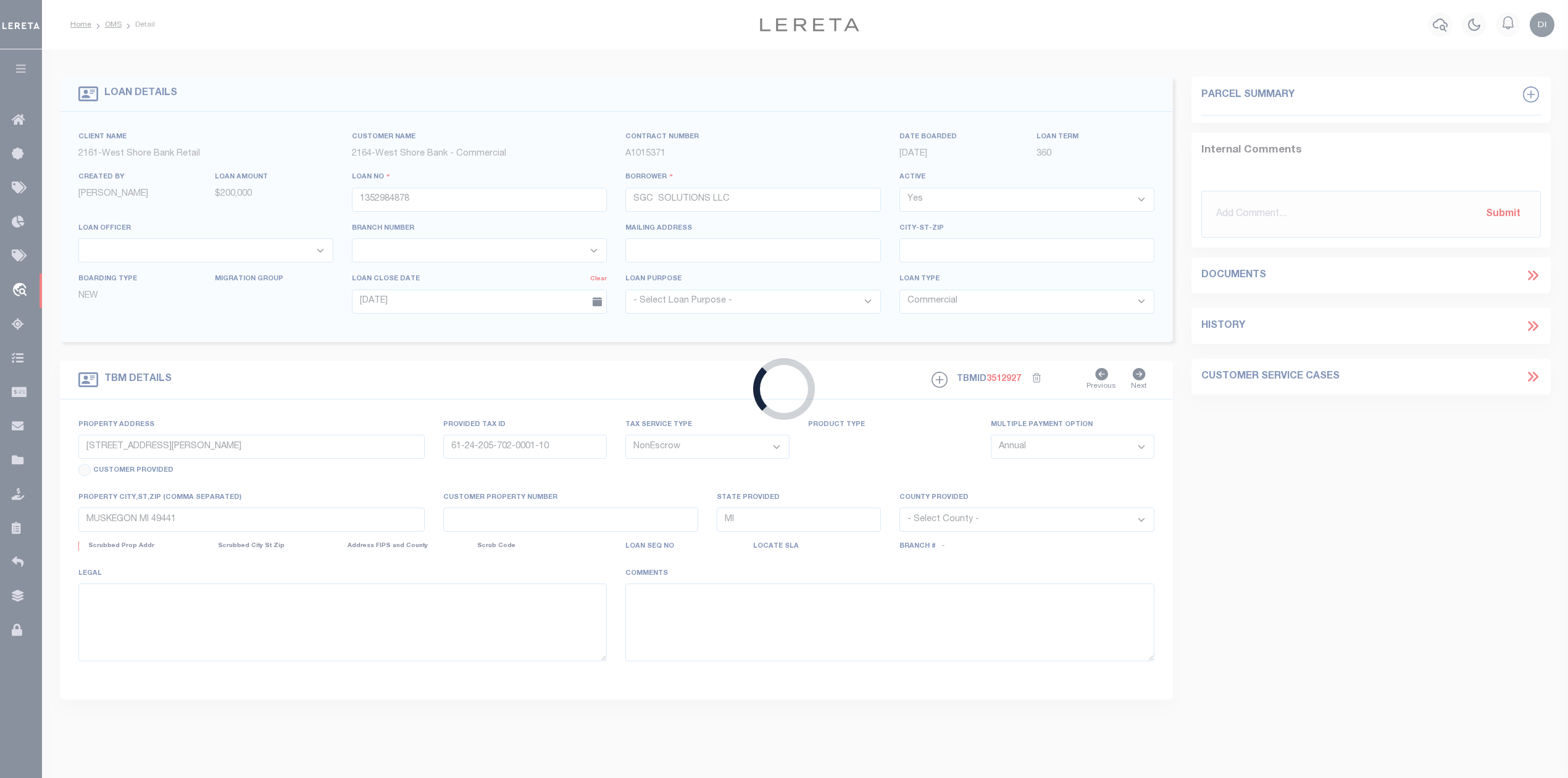
type textarea "Located in the City of [GEOGRAPHIC_DATA], [GEOGRAPHIC_DATA], [GEOGRAPHIC_DATA][…"
select select "2"
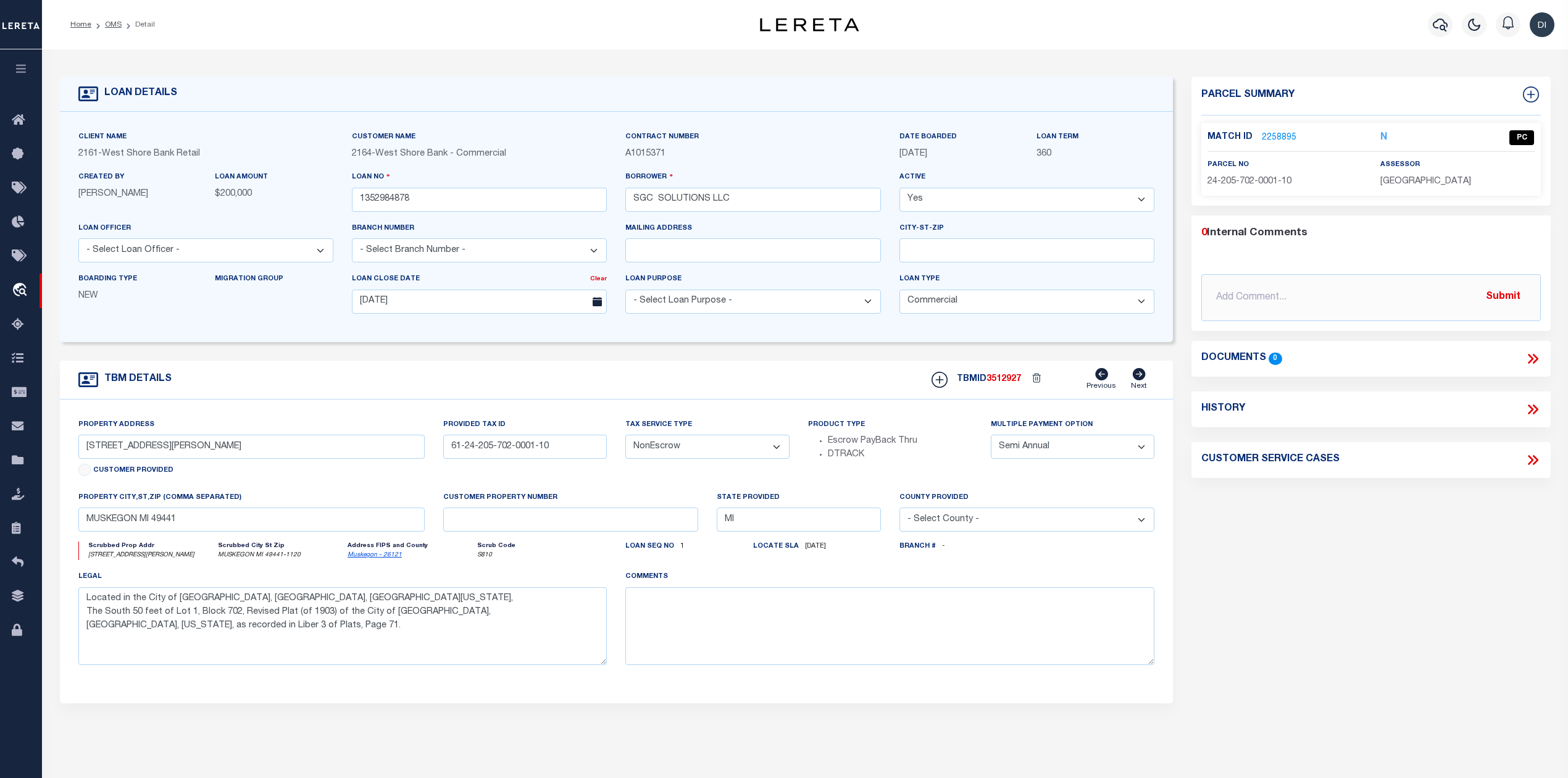
click at [1289, 134] on link "2258895" at bounding box center [1279, 138] width 34 height 13
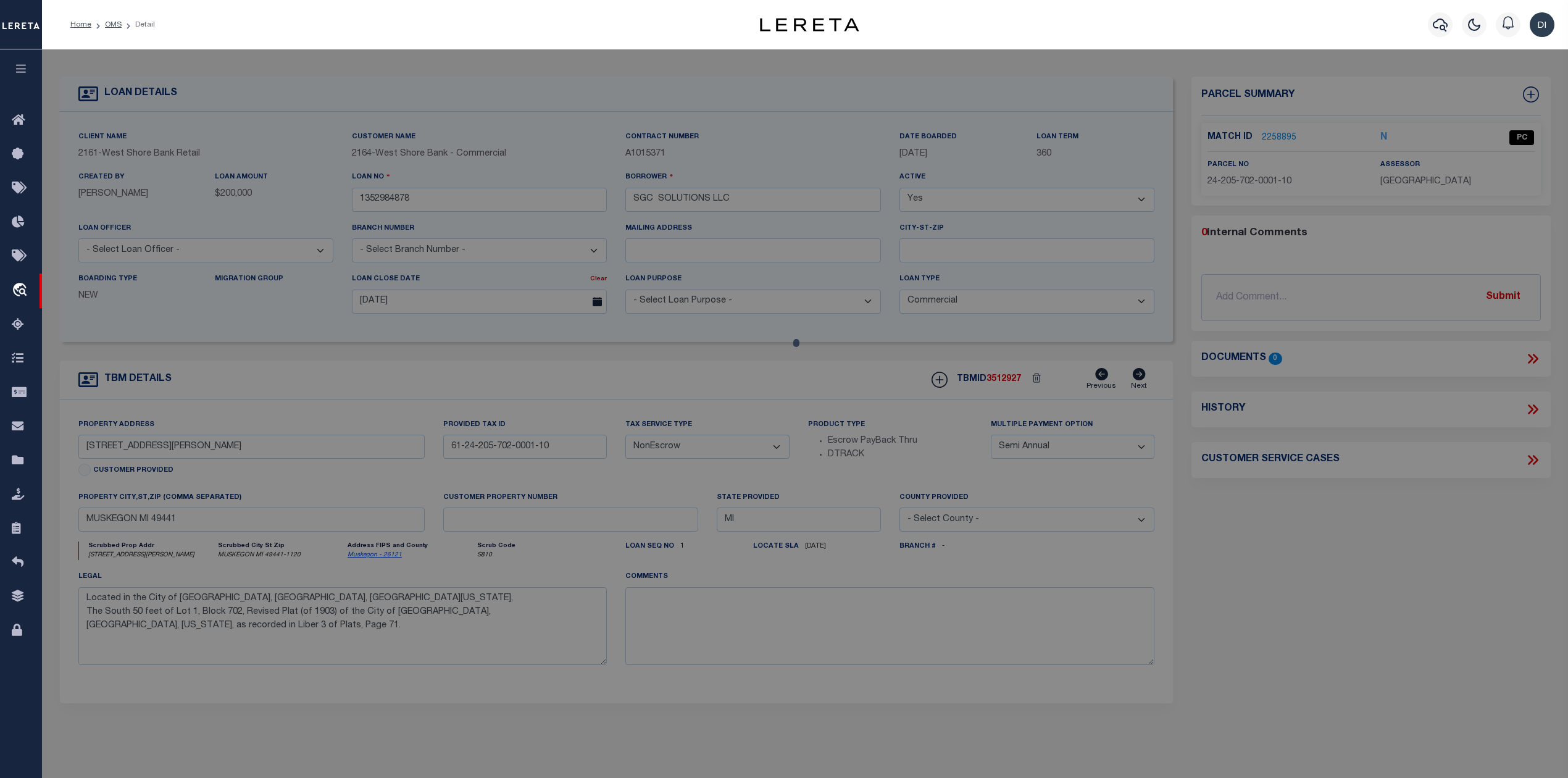
checkbox input "false"
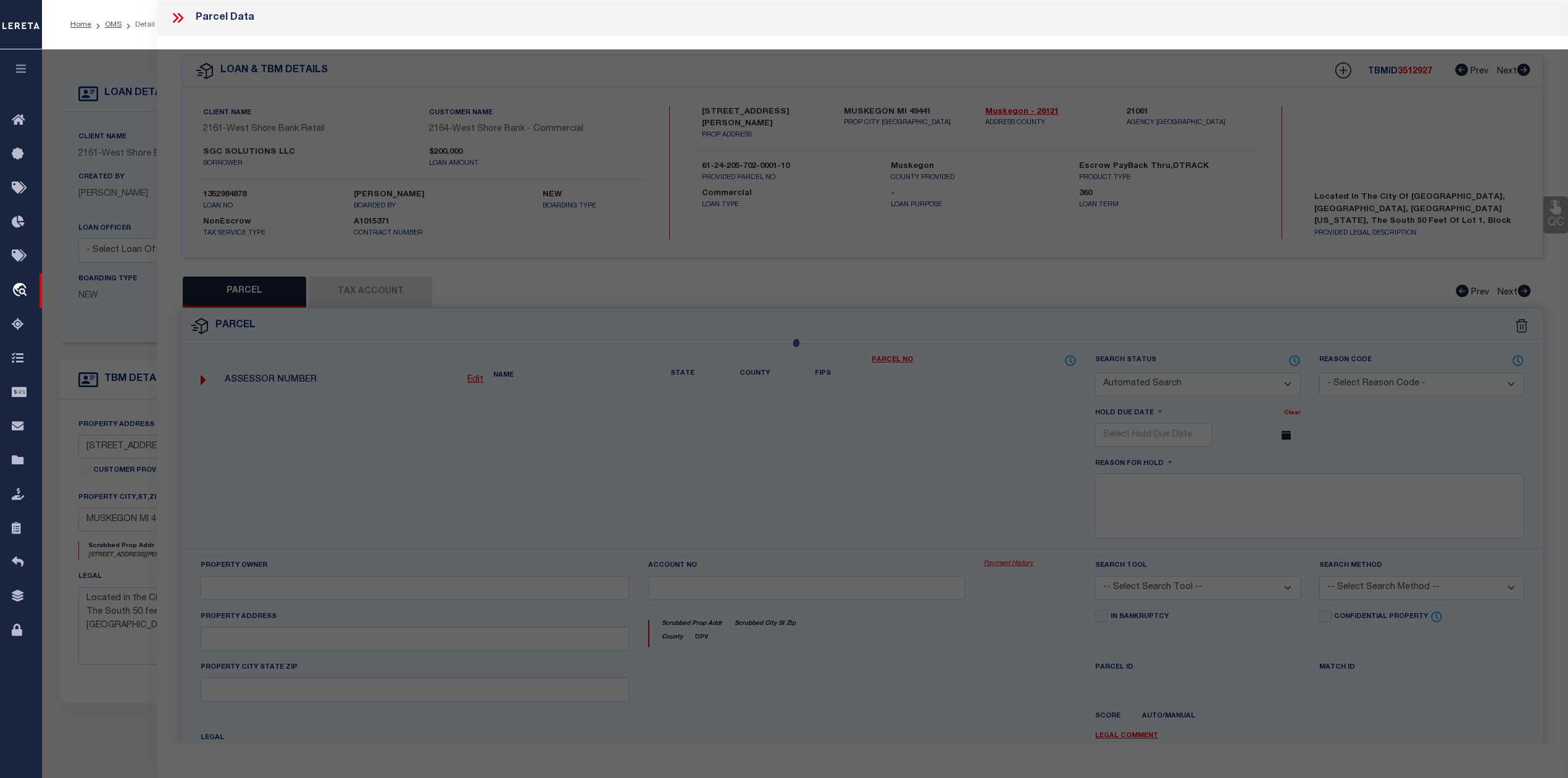
select select "PC"
type input "SGC SOLUTIONS LLC"
select select "AGW"
select select "LEG"
type input "[STREET_ADDRESS][PERSON_NAME]"
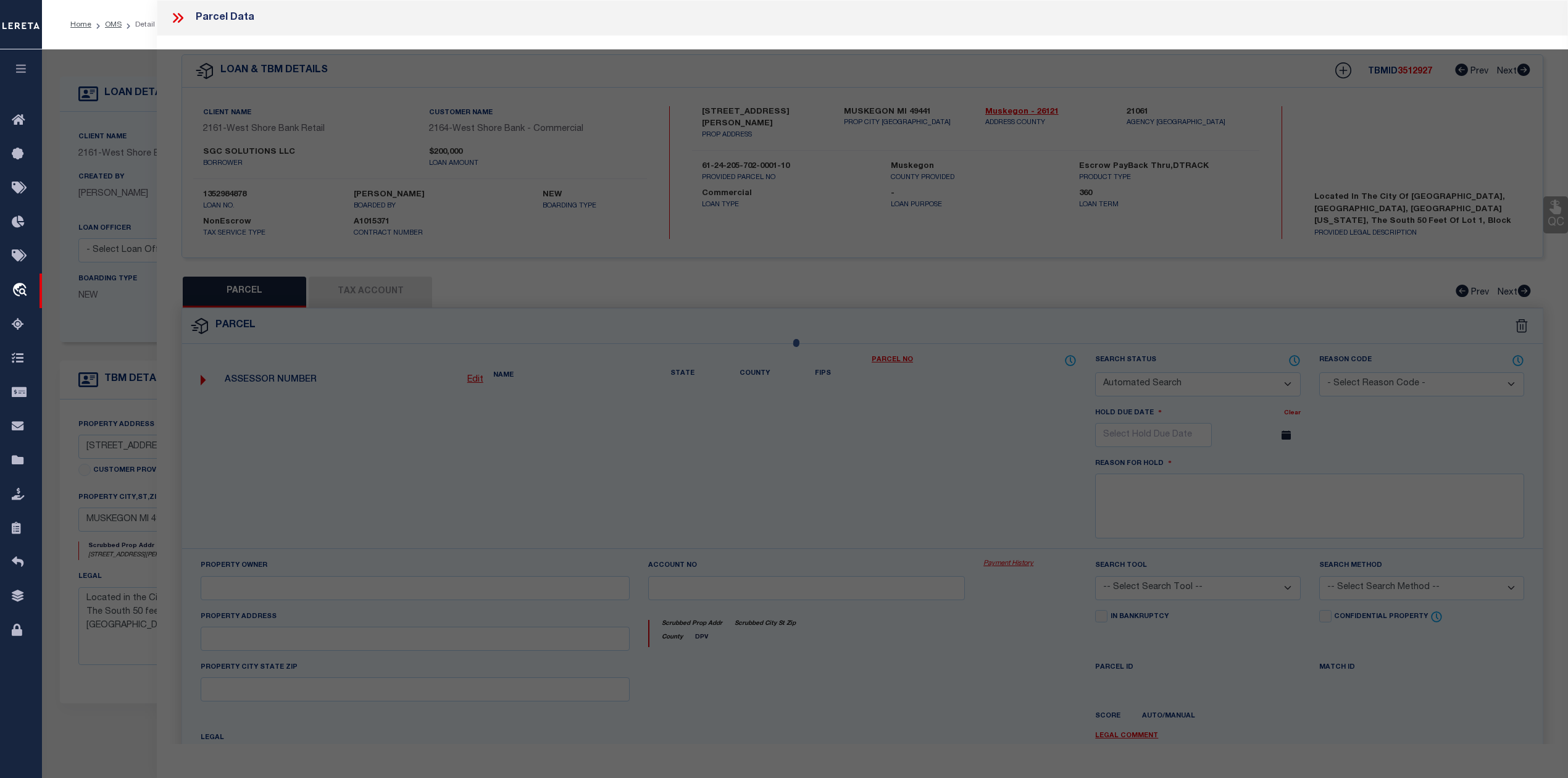
type input "MUSKEGON, MI 49441"
type textarea "CITY OF MUSKEGONREVISED PLAT OF 1903BLK 702S 50 FT LOT 1"
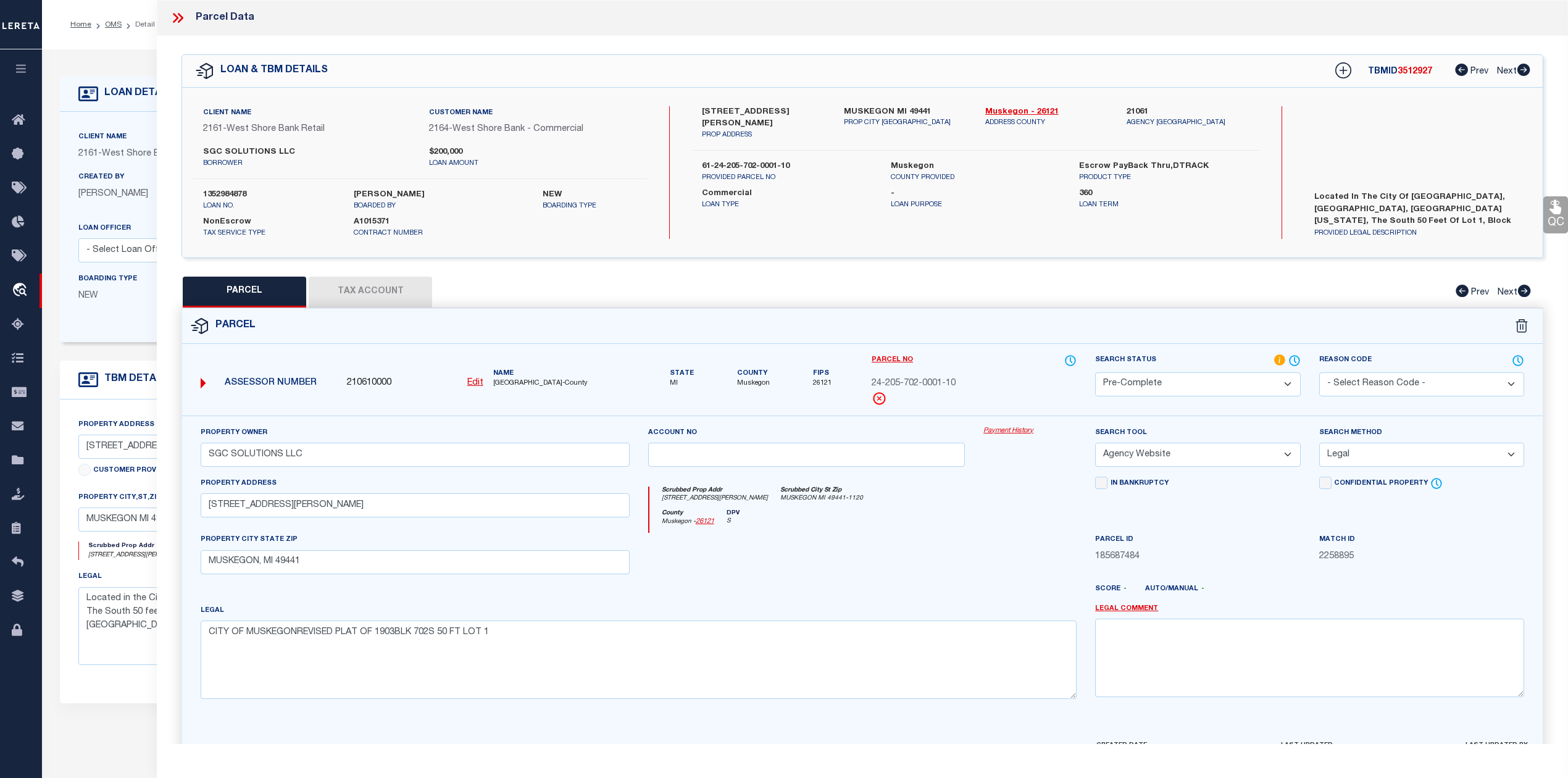
click at [388, 288] on button "Tax Account" at bounding box center [371, 292] width 124 height 31
select select "100"
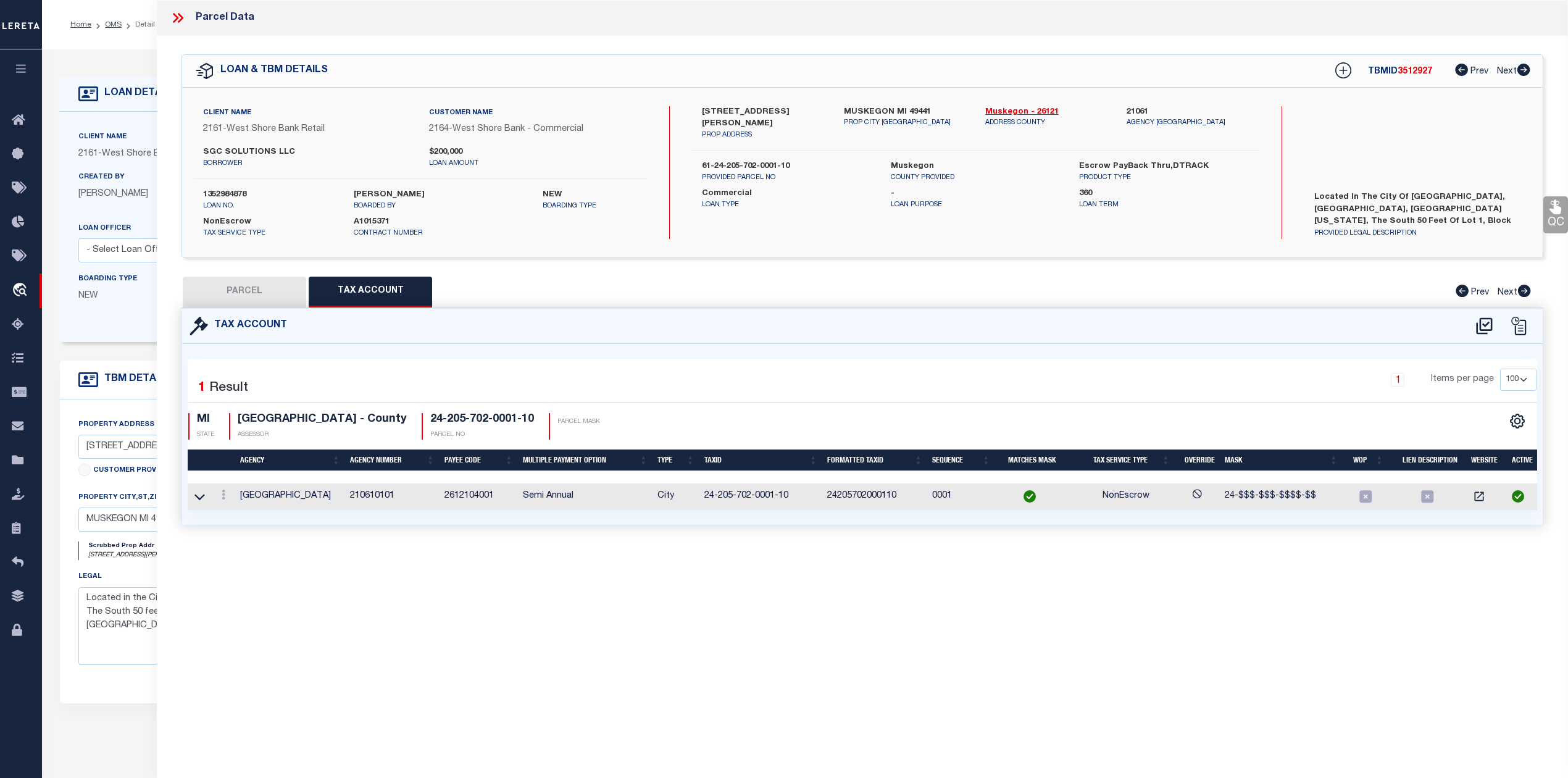
click at [246, 292] on button "PARCEL" at bounding box center [244, 292] width 124 height 31
select select "AS"
select select
checkbox input "false"
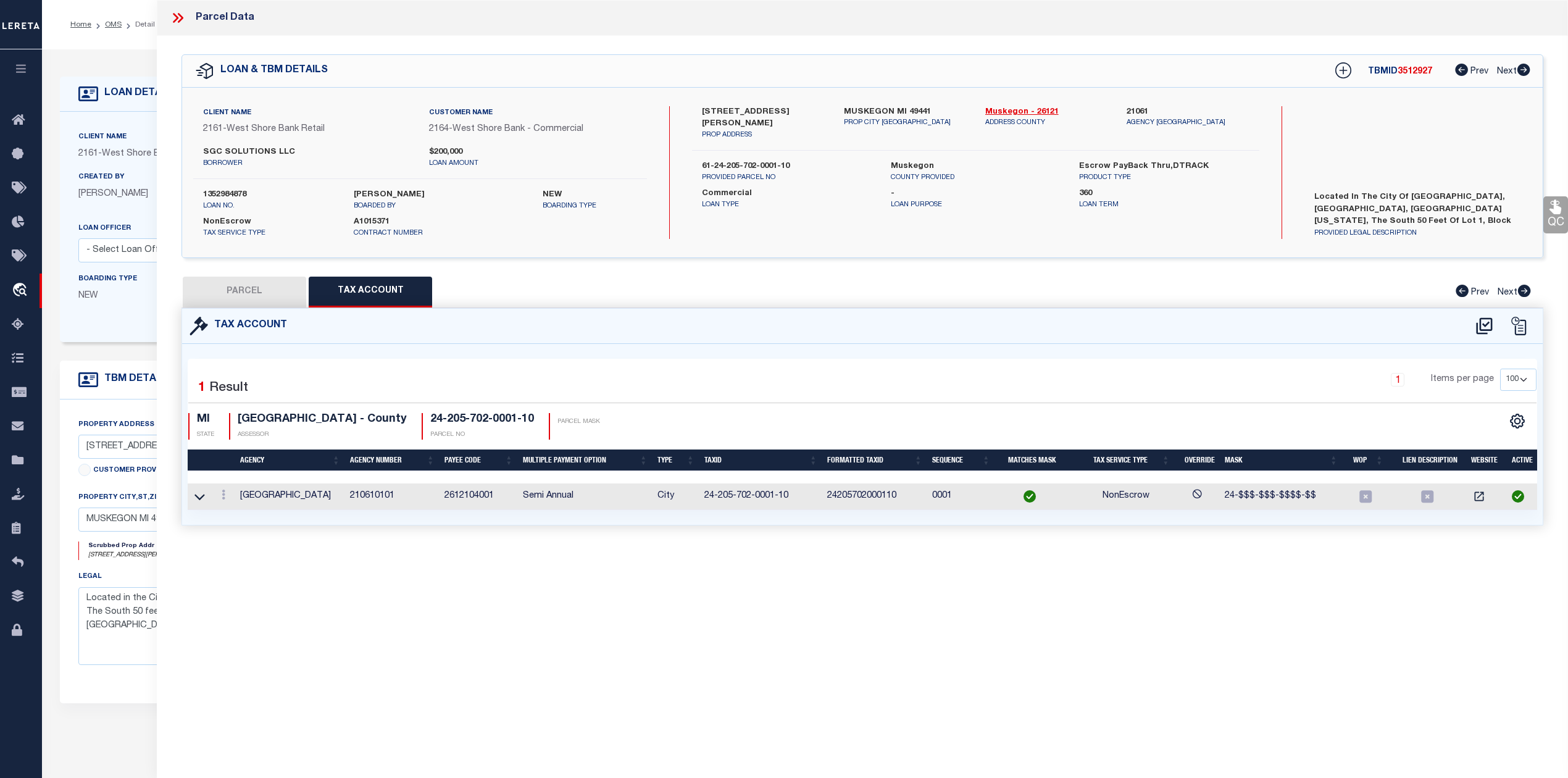
checkbox input "false"
select select "PC"
type input "SGC SOLUTIONS LLC"
select select "AGW"
select select "LEG"
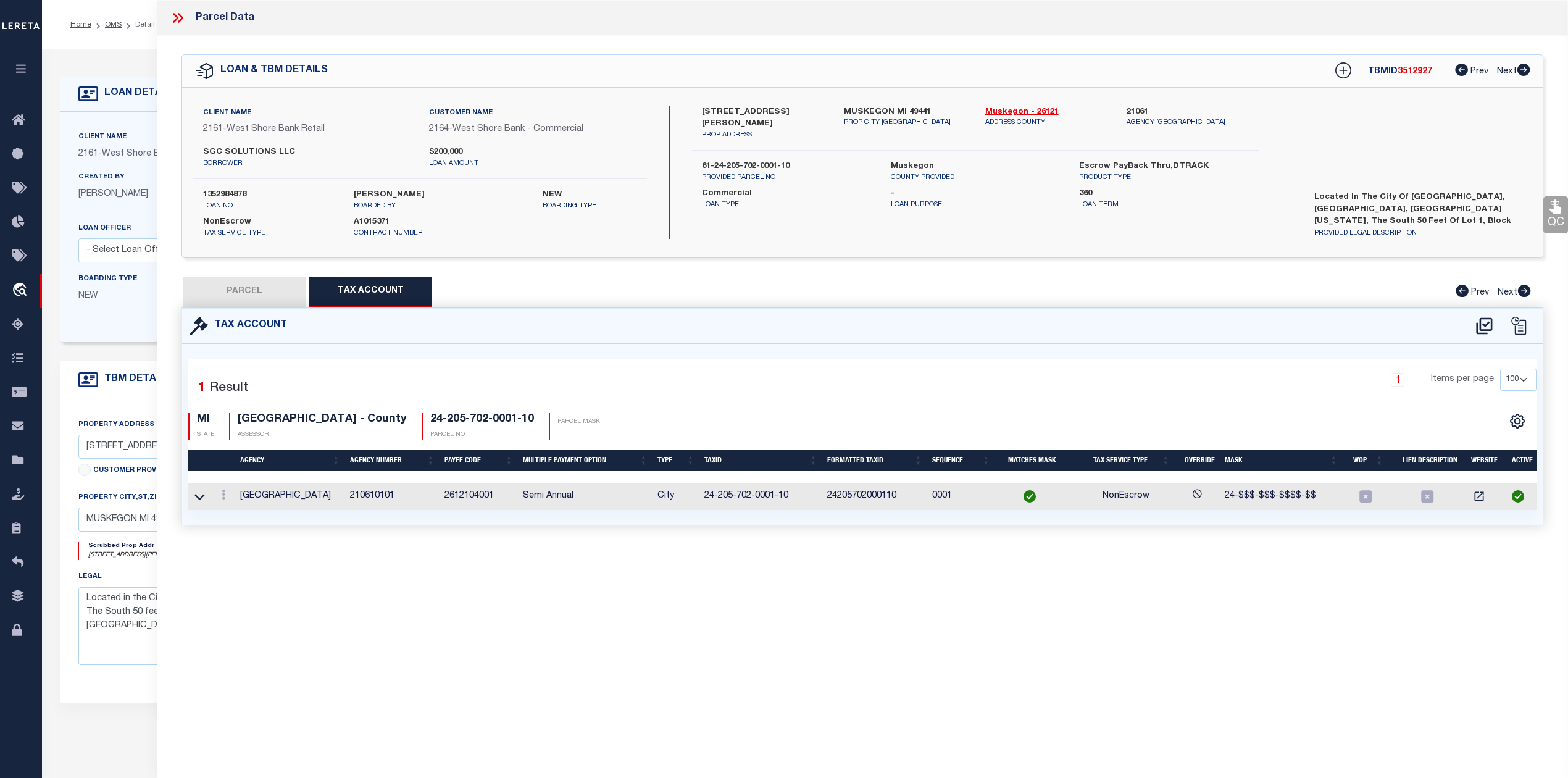
type input "[STREET_ADDRESS][PERSON_NAME]"
type input "MUSKEGON, MI 49441"
type textarea "CITY OF MUSKEGONREVISED PLAT OF 1903BLK 702S 50 FT LOT 1"
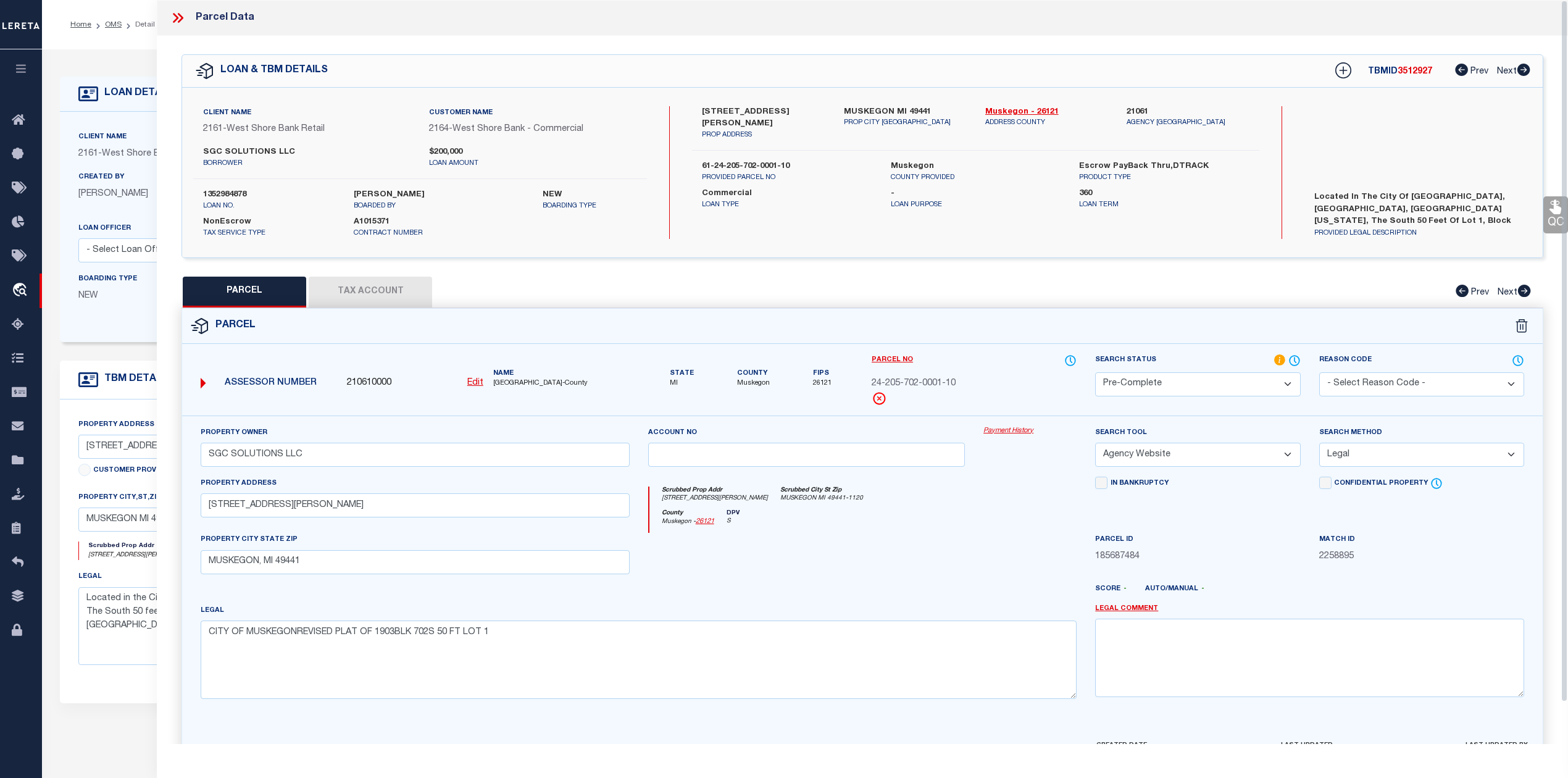
drag, startPoint x: 386, startPoint y: 277, endPoint x: 386, endPoint y: 283, distance: 6.0
click at [386, 277] on button "Tax Account" at bounding box center [371, 292] width 124 height 31
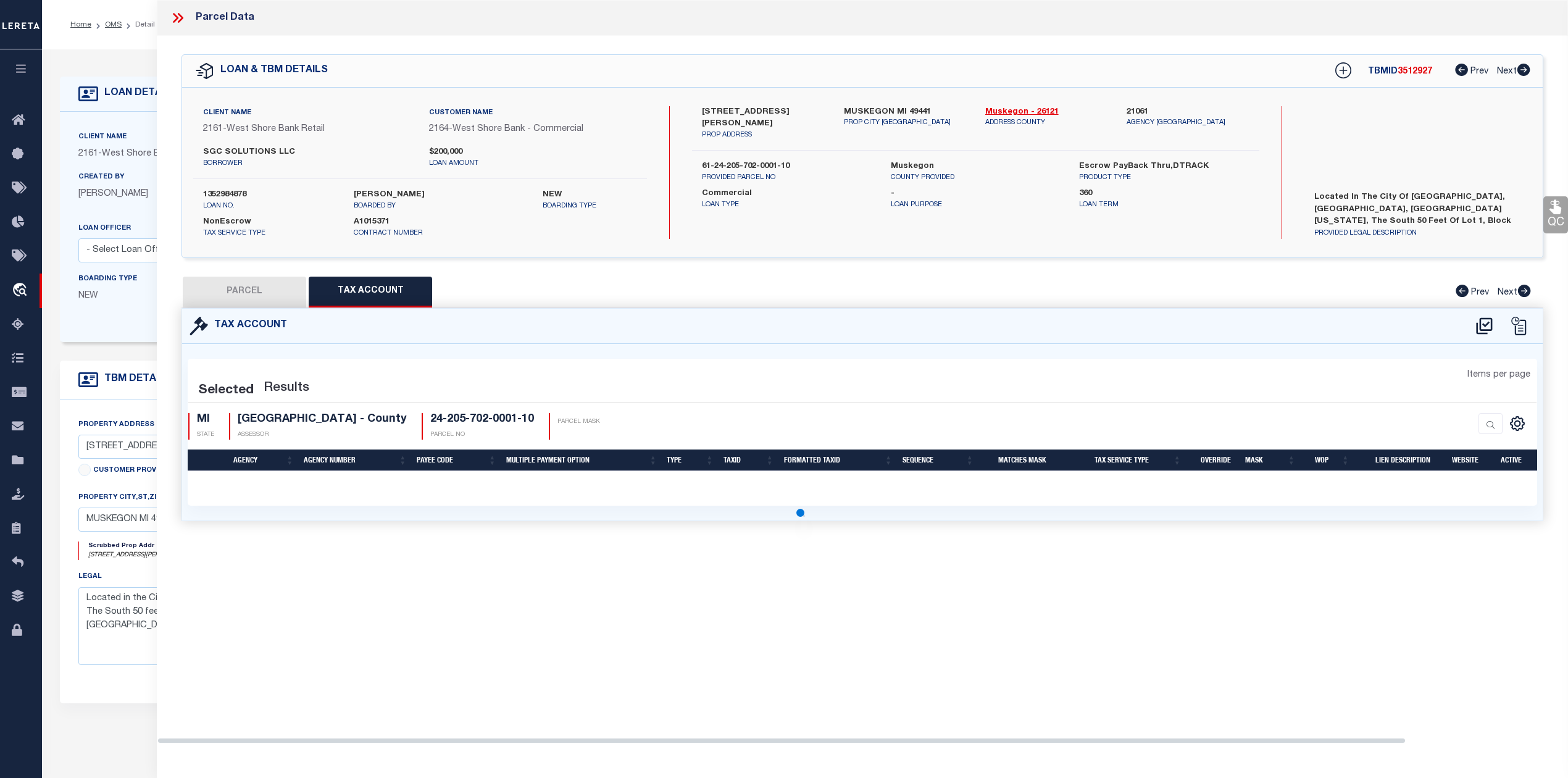
select select "100"
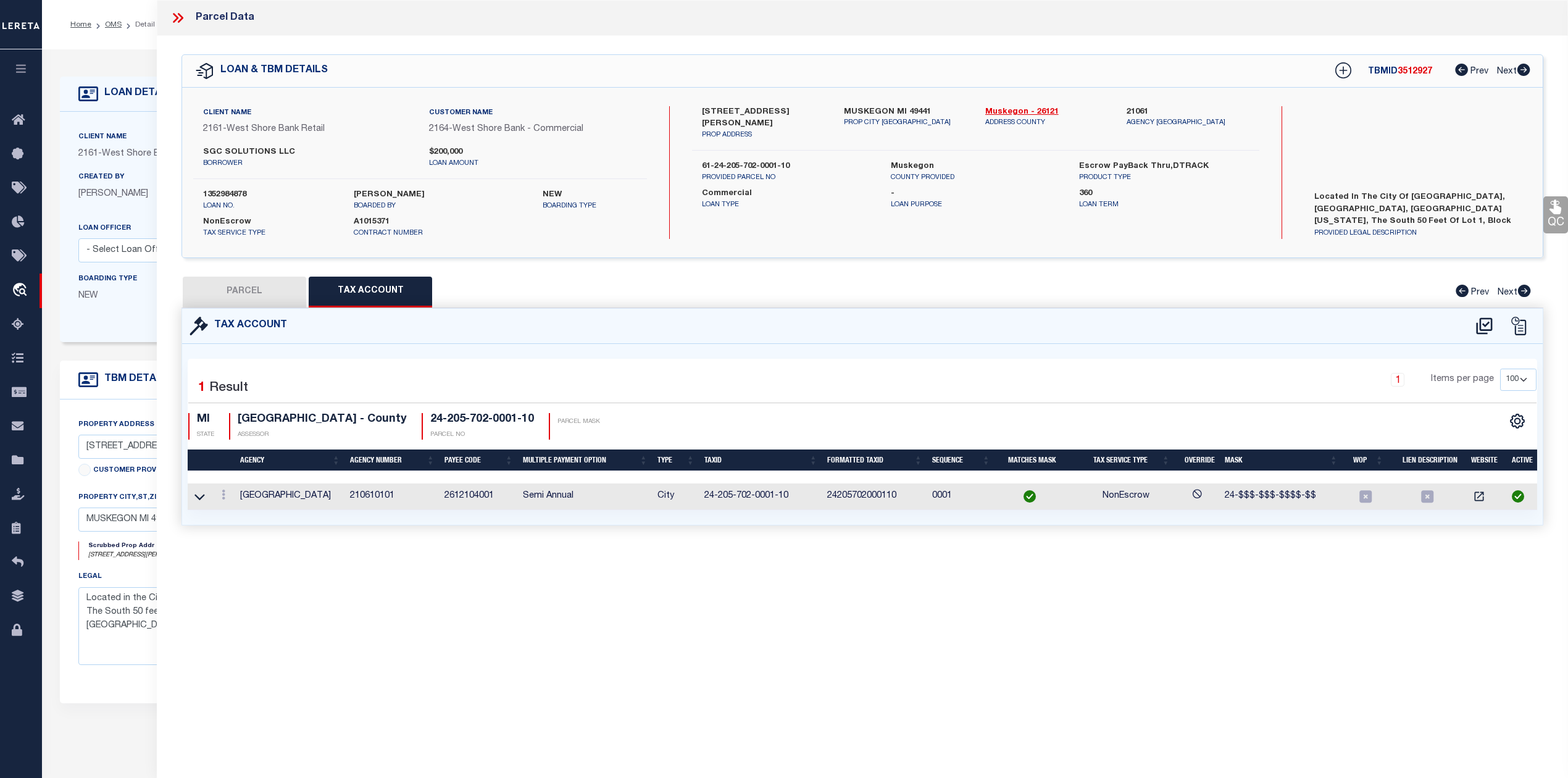
click at [178, 18] on icon at bounding box center [175, 18] width 6 height 10
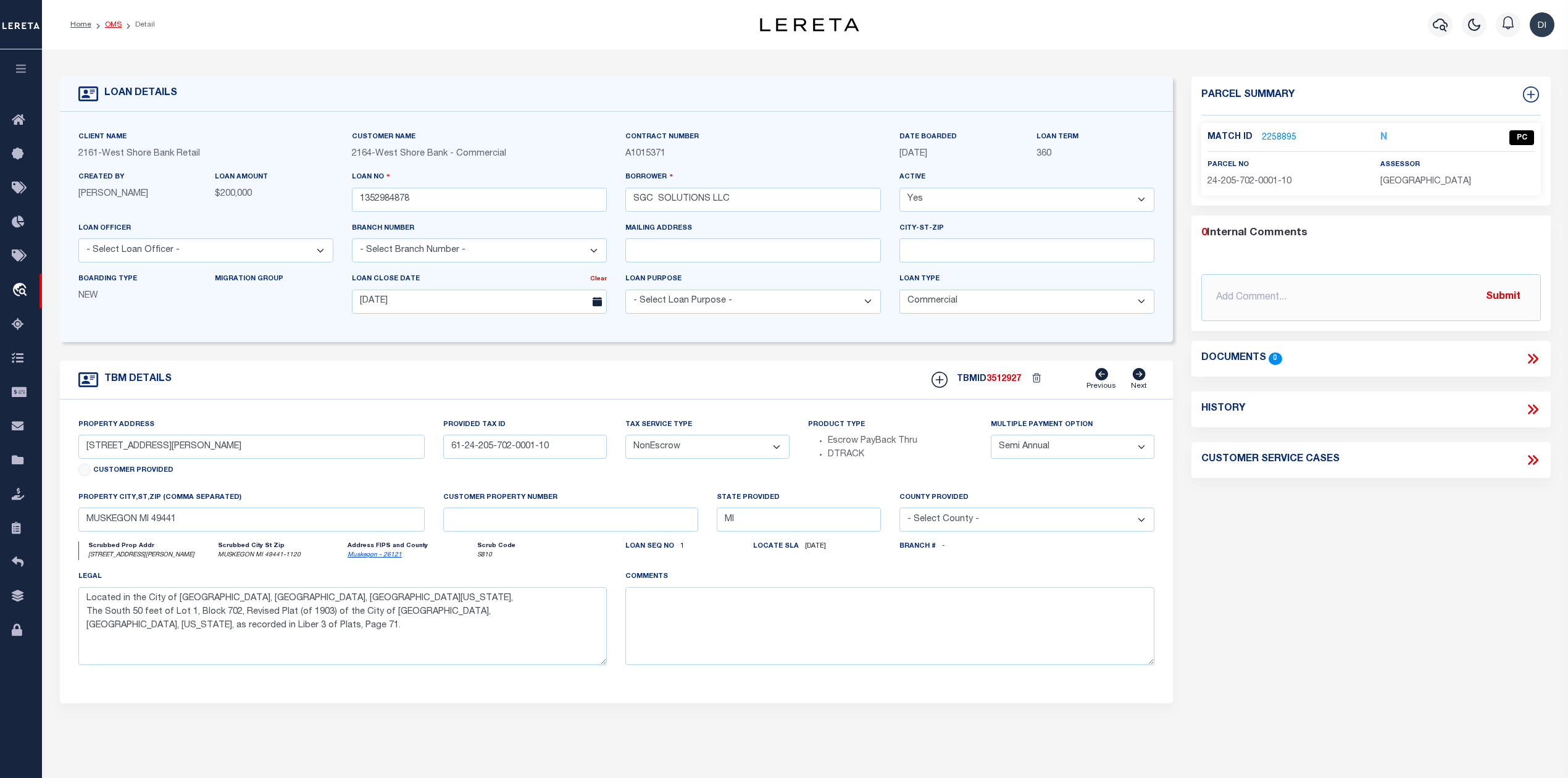
click at [115, 25] on link "OMS" at bounding box center [113, 24] width 16 height 7
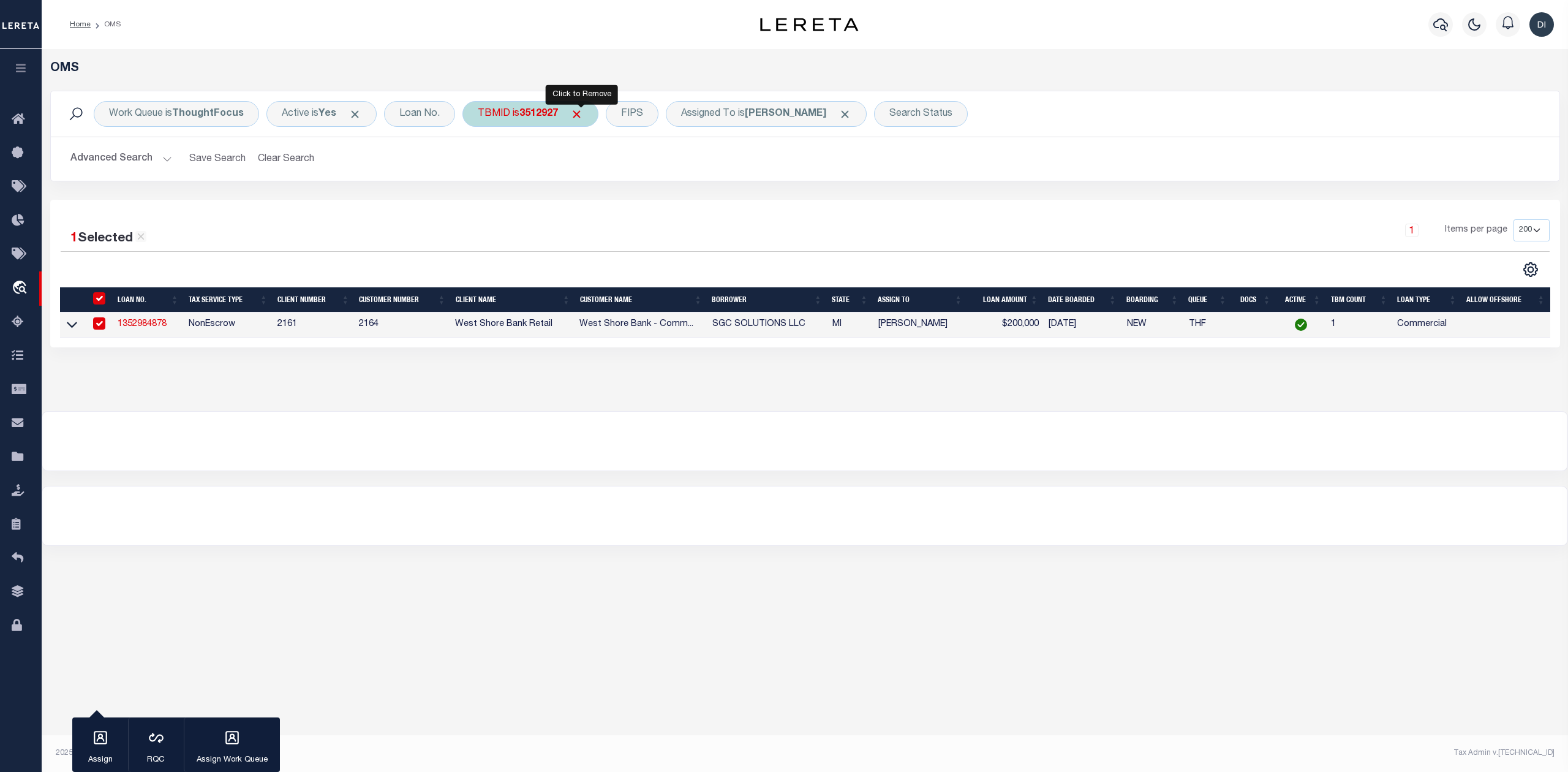
click at [581, 114] on span "Click to Remove" at bounding box center [577, 114] width 13 height 13
click at [868, 113] on div "Search Status" at bounding box center [848, 114] width 94 height 26
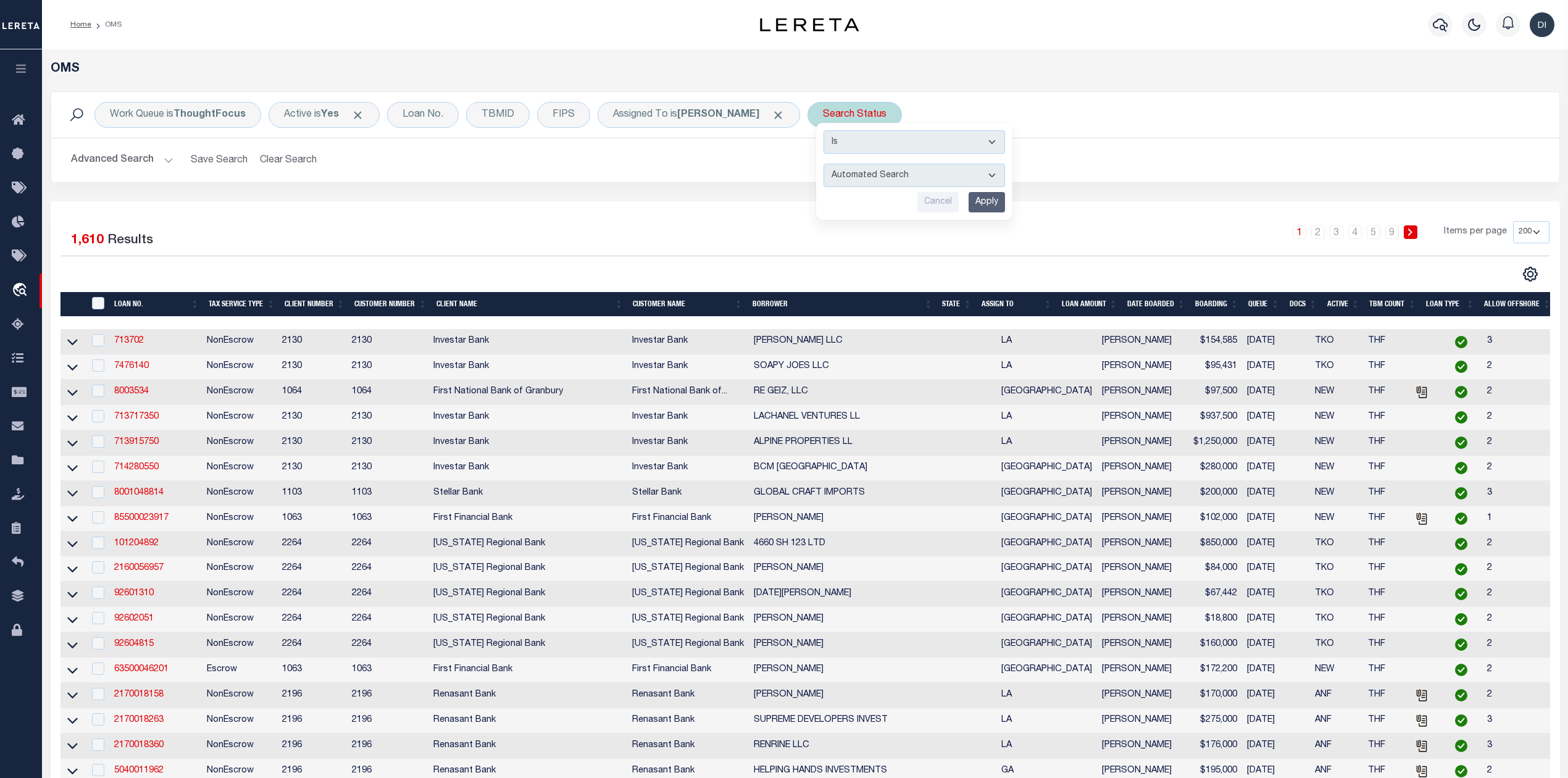
click at [915, 178] on select "Automated Search Bad Parcel Complete Duplicate Parcel High Dollar Reporting In …" at bounding box center [914, 175] width 182 height 24
select select "IP"
click at [828, 165] on select "Automated Search Bad Parcel Complete Duplicate Parcel High Dollar Reporting In …" at bounding box center [914, 175] width 182 height 24
click at [991, 203] on input "Apply" at bounding box center [986, 202] width 37 height 20
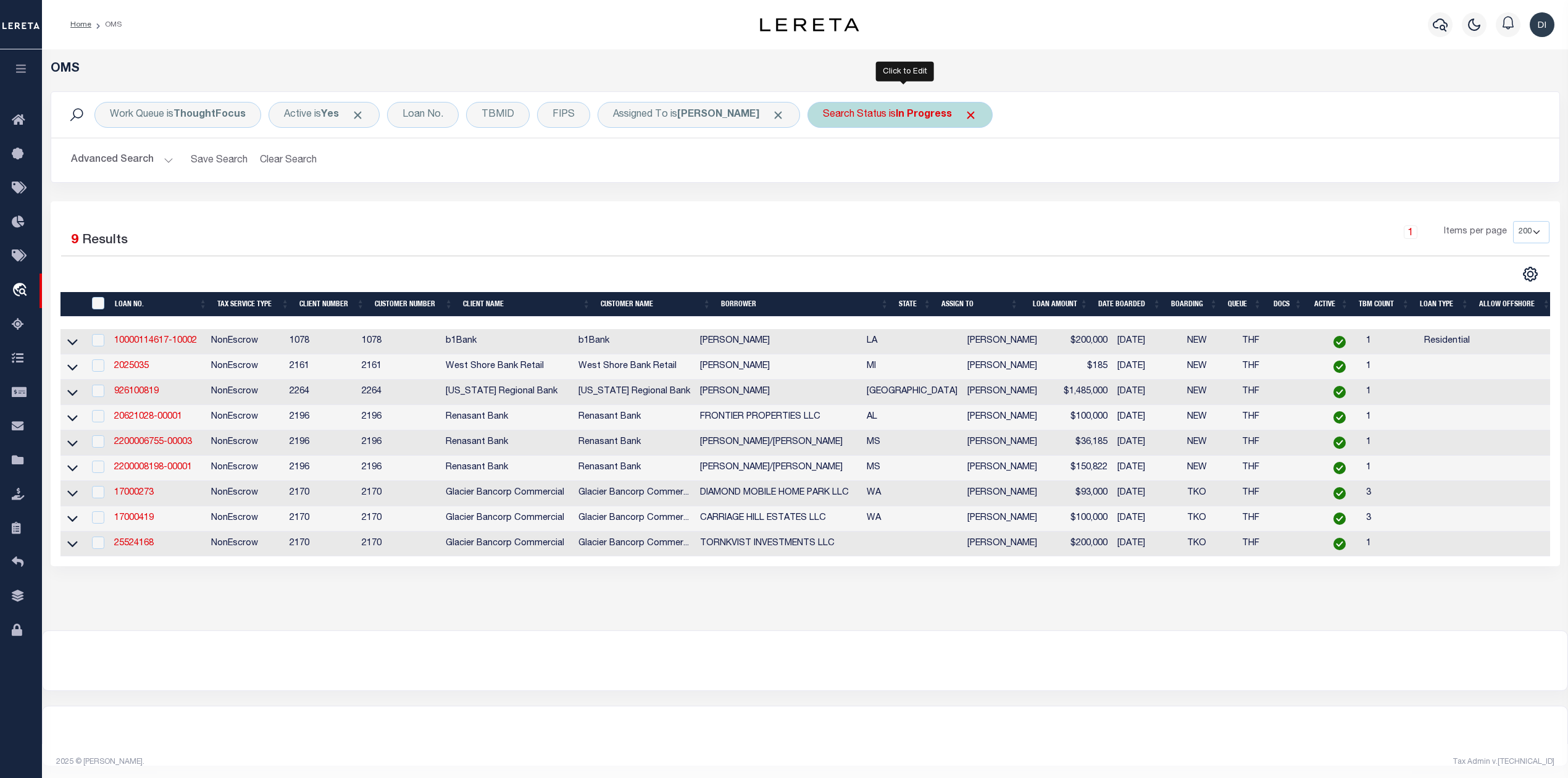
click at [907, 110] on b "In Progress" at bounding box center [924, 115] width 56 height 10
click at [892, 178] on select "Automated Search Bad Parcel Complete Duplicate Parcel High Dollar Reporting In …" at bounding box center [914, 175] width 182 height 24
select select "RD"
click at [828, 165] on select "Automated Search Bad Parcel Complete Duplicate Parcel High Dollar Reporting In …" at bounding box center [914, 175] width 182 height 24
click at [988, 198] on input "Apply" at bounding box center [986, 202] width 37 height 20
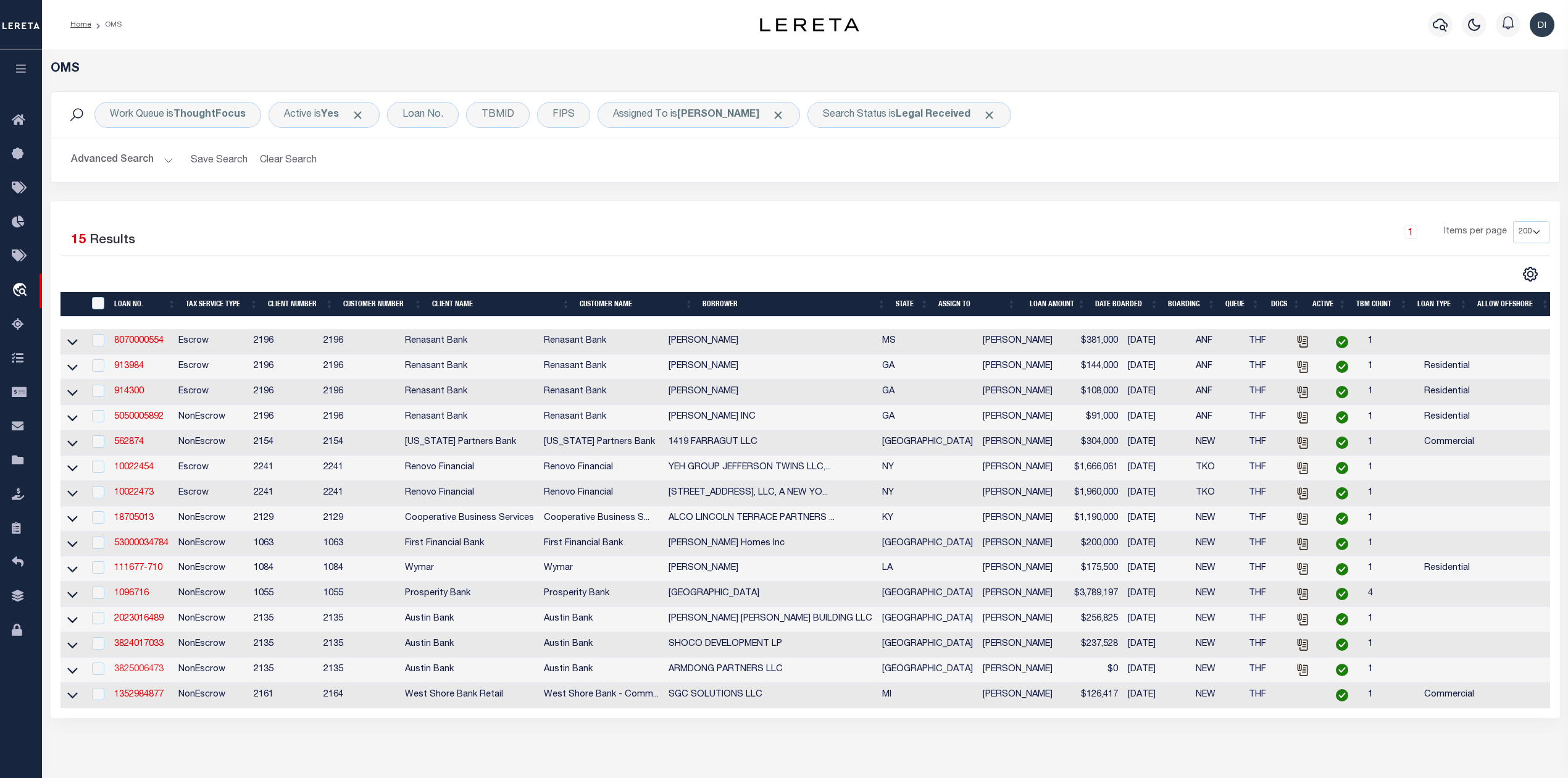
click at [152, 674] on link "3825006473" at bounding box center [138, 669] width 50 height 9
checkbox input "true"
type input "3825006473"
type input "ARMDONG PARTNERS LLC"
select select
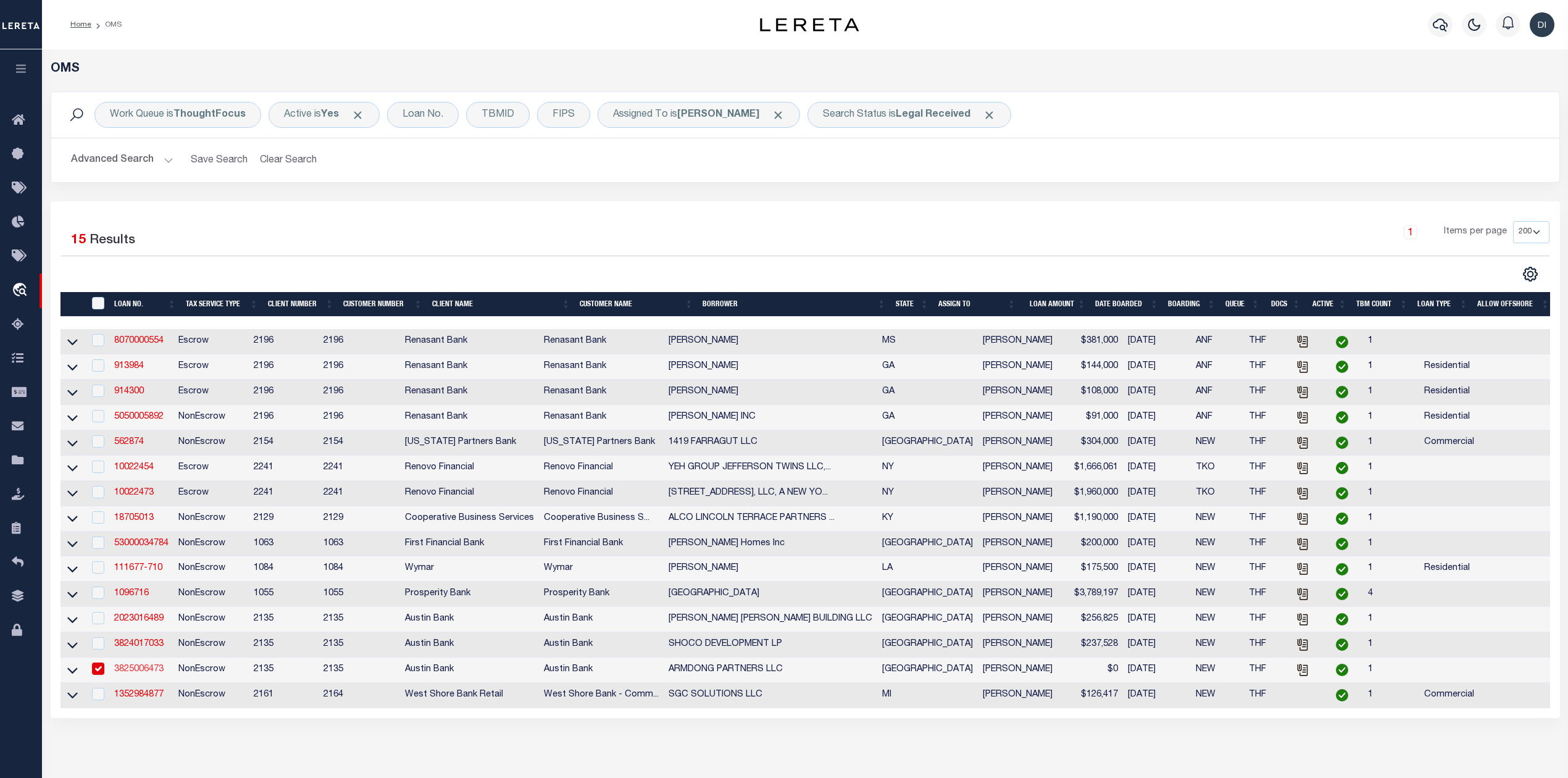
select select
type input "PO BOX 9651"
type input "[GEOGRAPHIC_DATA], [GEOGRAPHIC_DATA] 75608-9651"
select select "700"
select select
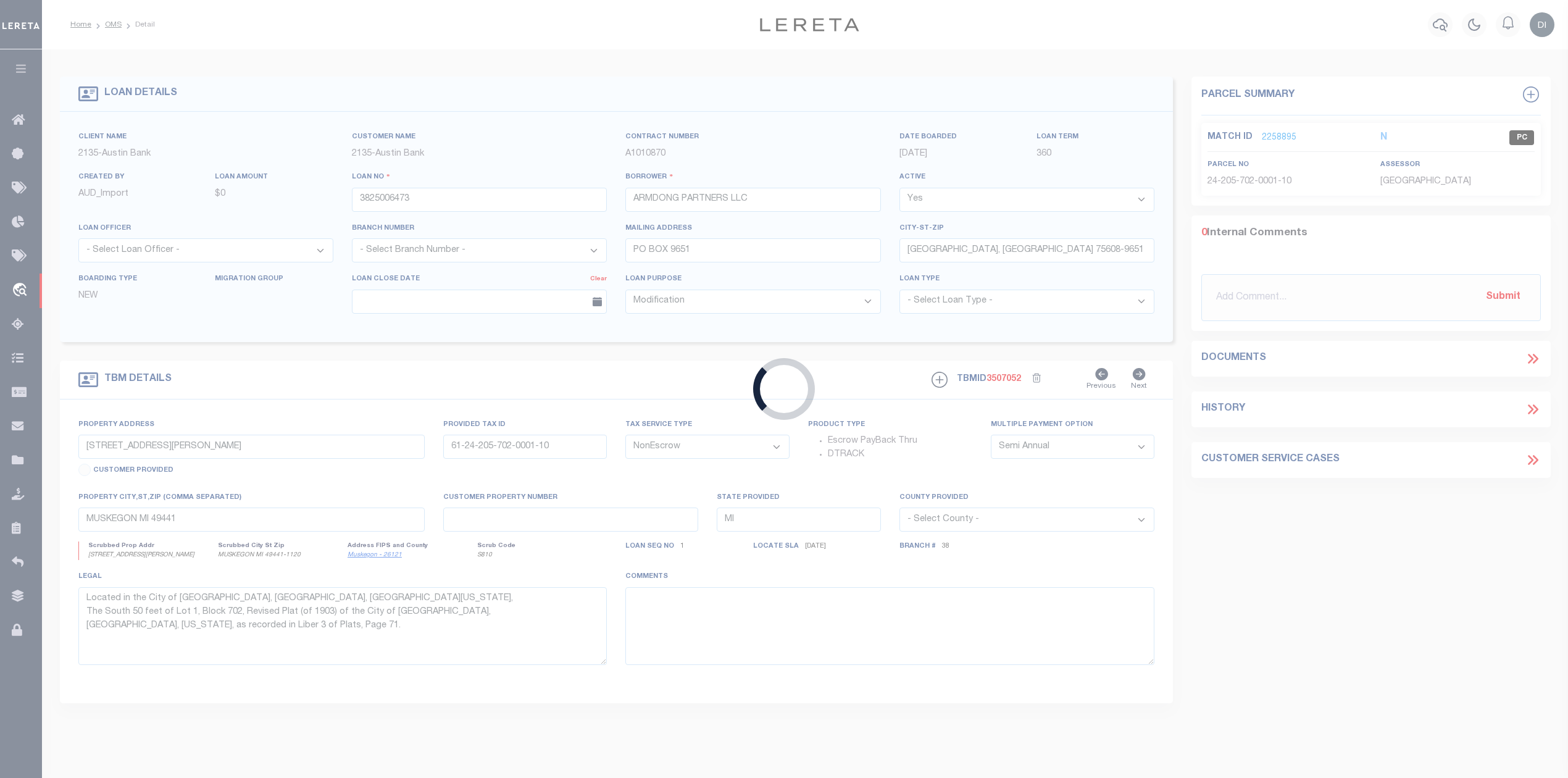
type input "[STREET_ADDRESS]"
select select
type input "[GEOGRAPHIC_DATA]"
select select
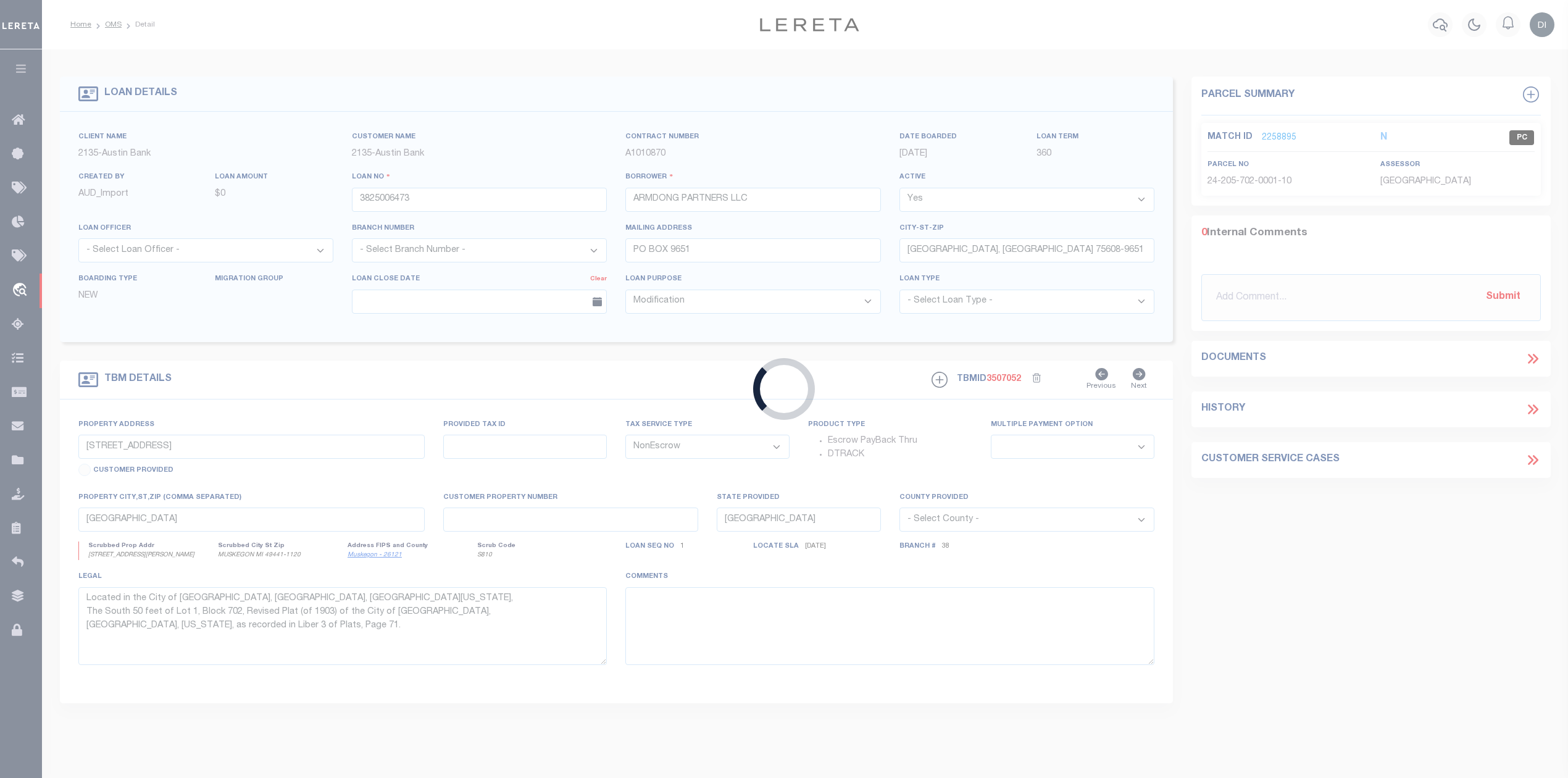
type textarea "(CP) DT 2.009 AC [PERSON_NAME] SVY A-262"
select select "43973"
select select "2582"
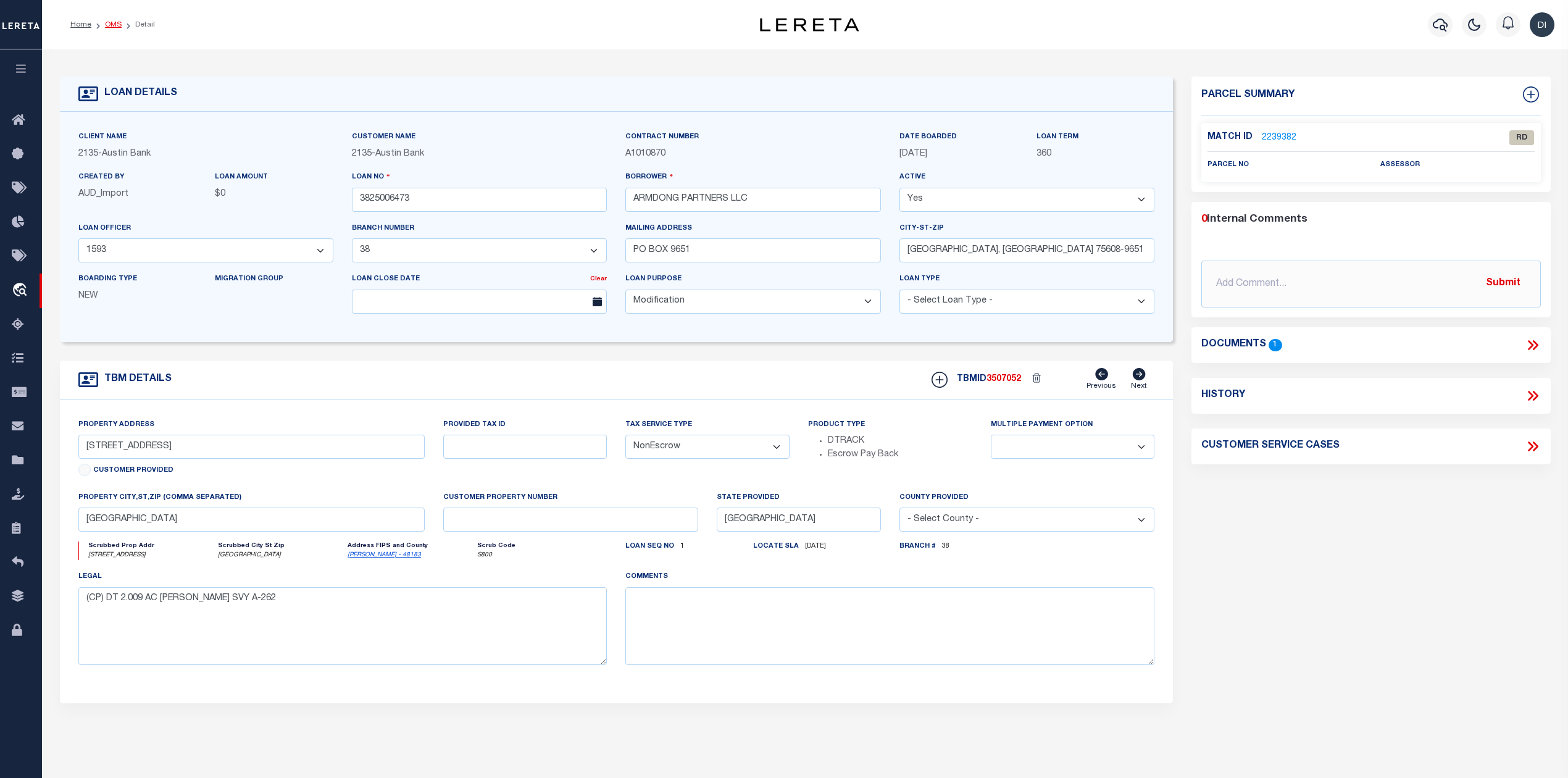
click at [110, 24] on link "OMS" at bounding box center [113, 24] width 16 height 7
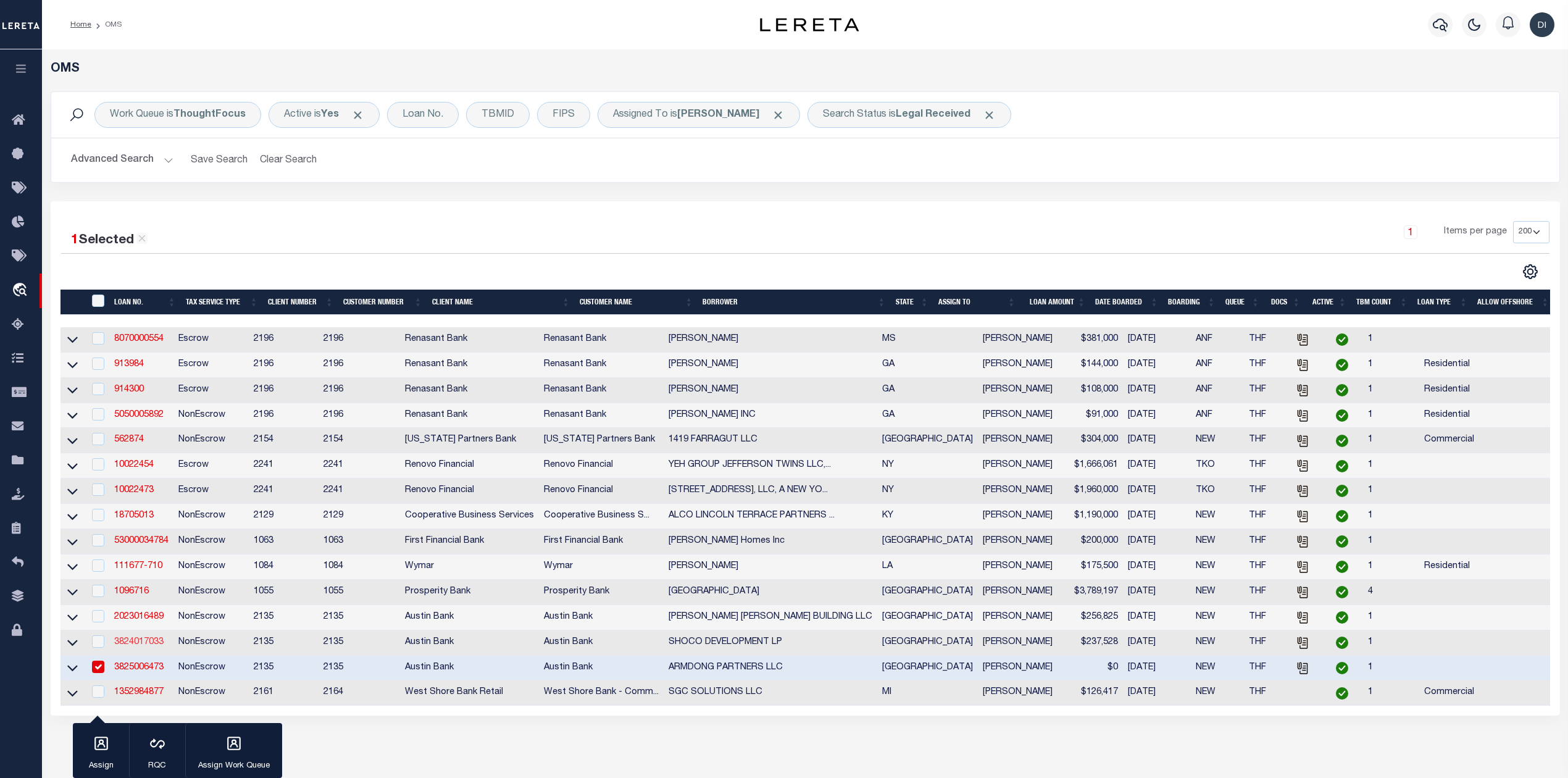
click at [126, 647] on link "3824017033" at bounding box center [138, 642] width 50 height 9
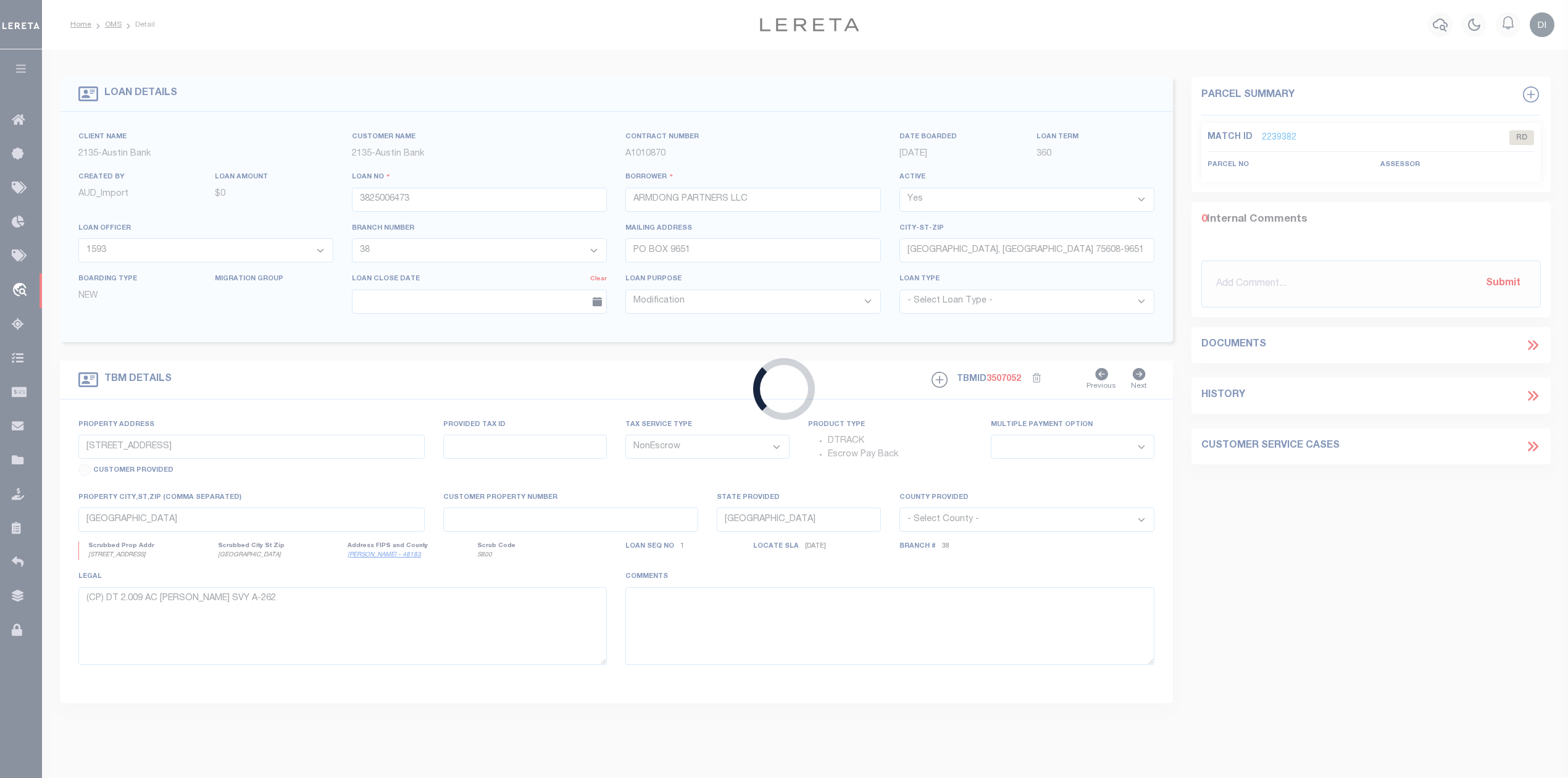
type input "3824017033"
type input "SHOCO DEVELOPMENT LP"
type input "1518 COLONY CIRCLE"
type input "[GEOGRAPHIC_DATA], [GEOGRAPHIC_DATA] 75604-4454"
select select
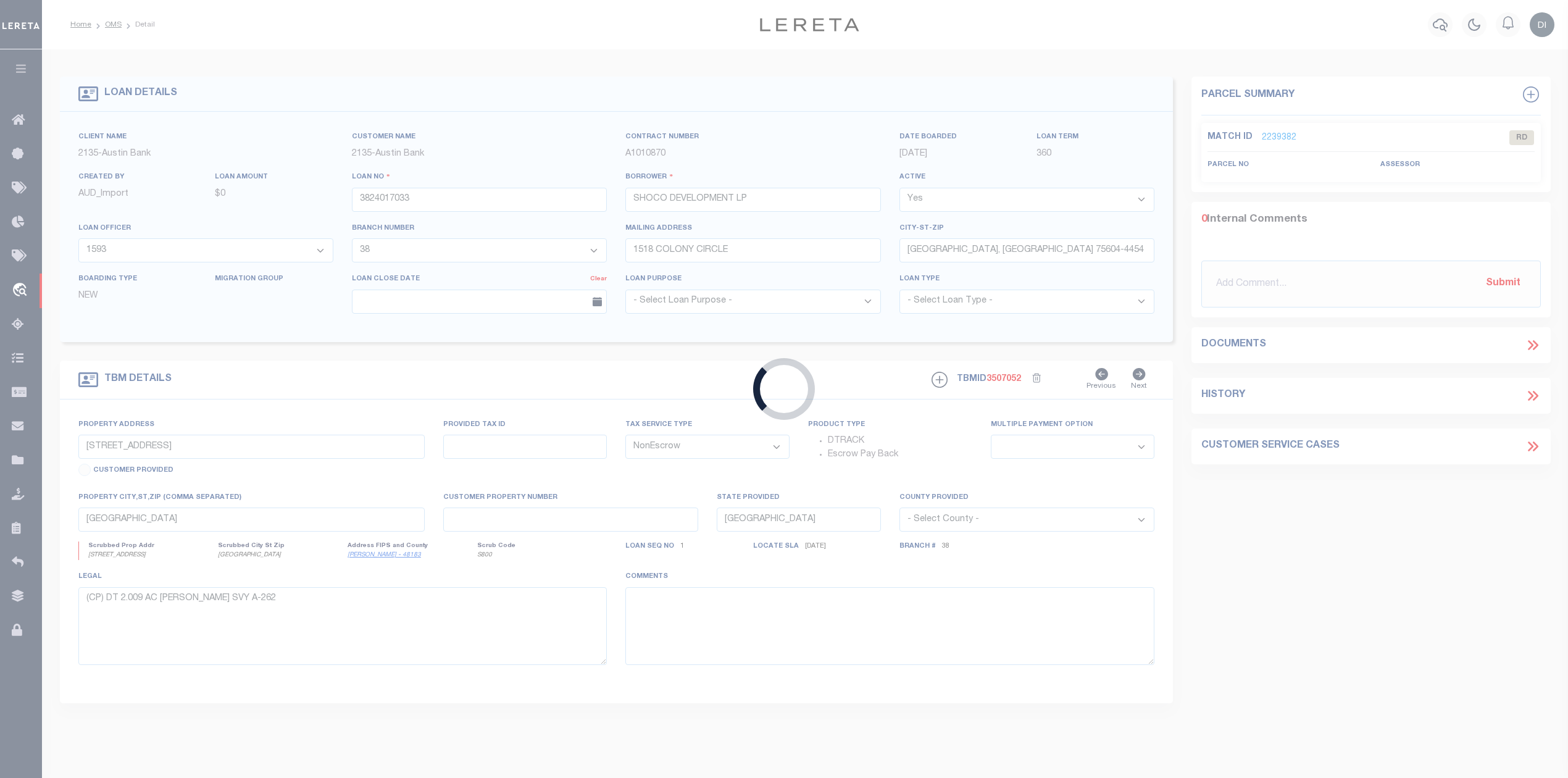
type input "[STREET_ADDRESS][PERSON_NAME]"
select select
type input "[GEOGRAPHIC_DATA] TX 75604"
select select
type textarea "(CP) DT 76.64 ACRES W [PERSON_NAME] SVY A-38; IC [PERSON_NAME] SVY"
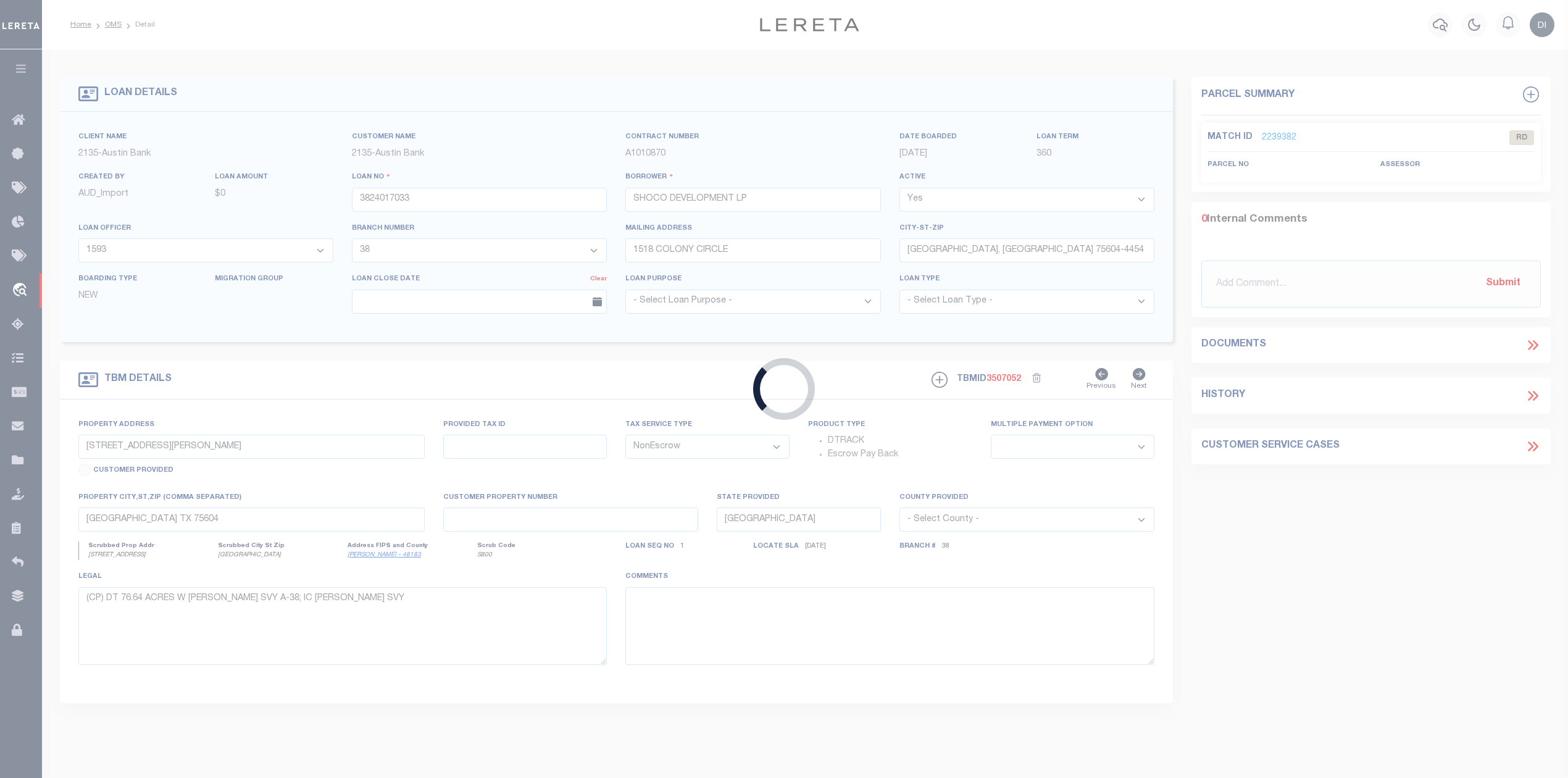
select select "43973"
select select "2582"
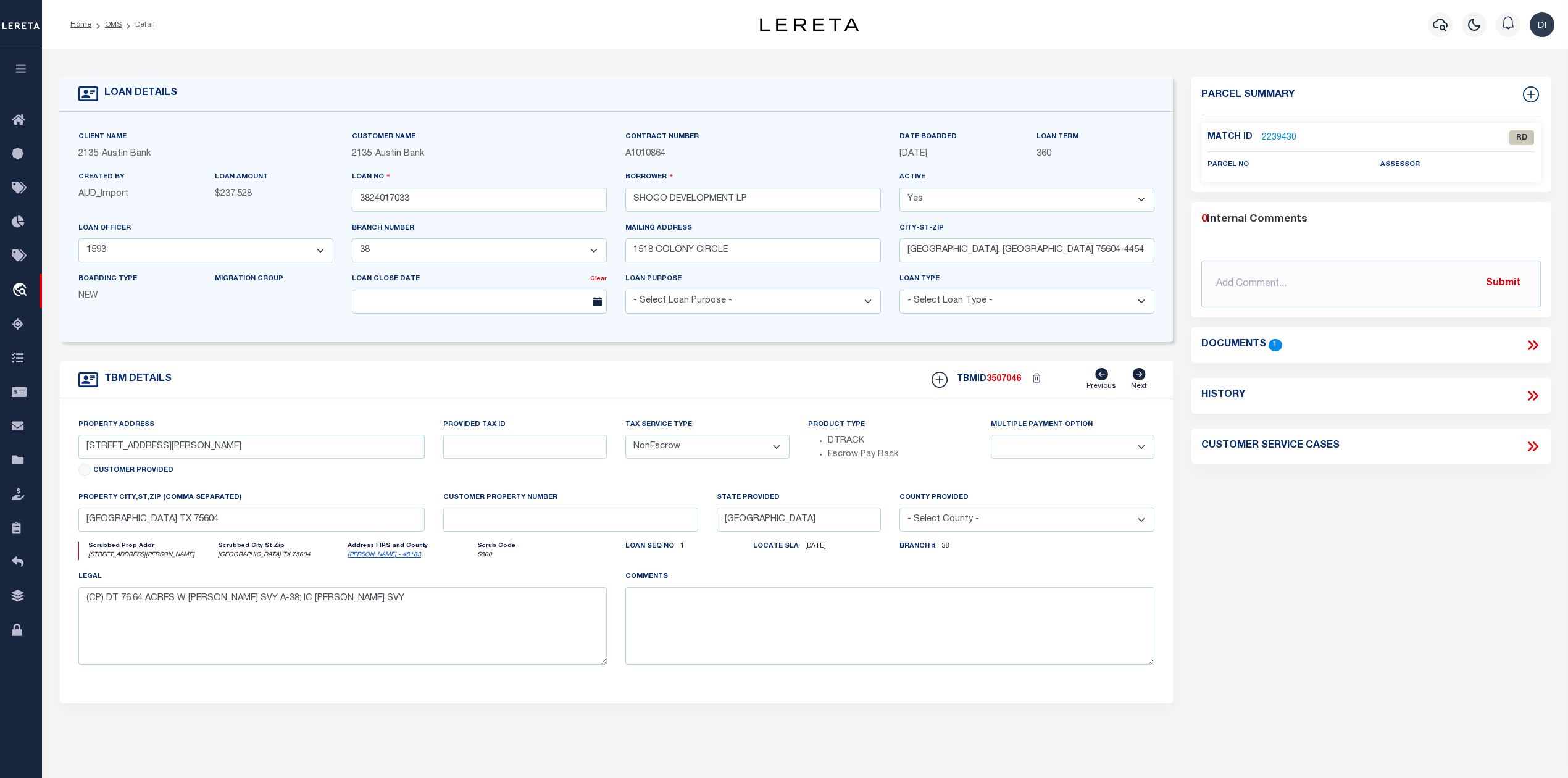
click at [1526, 345] on icon at bounding box center [1533, 345] width 16 height 16
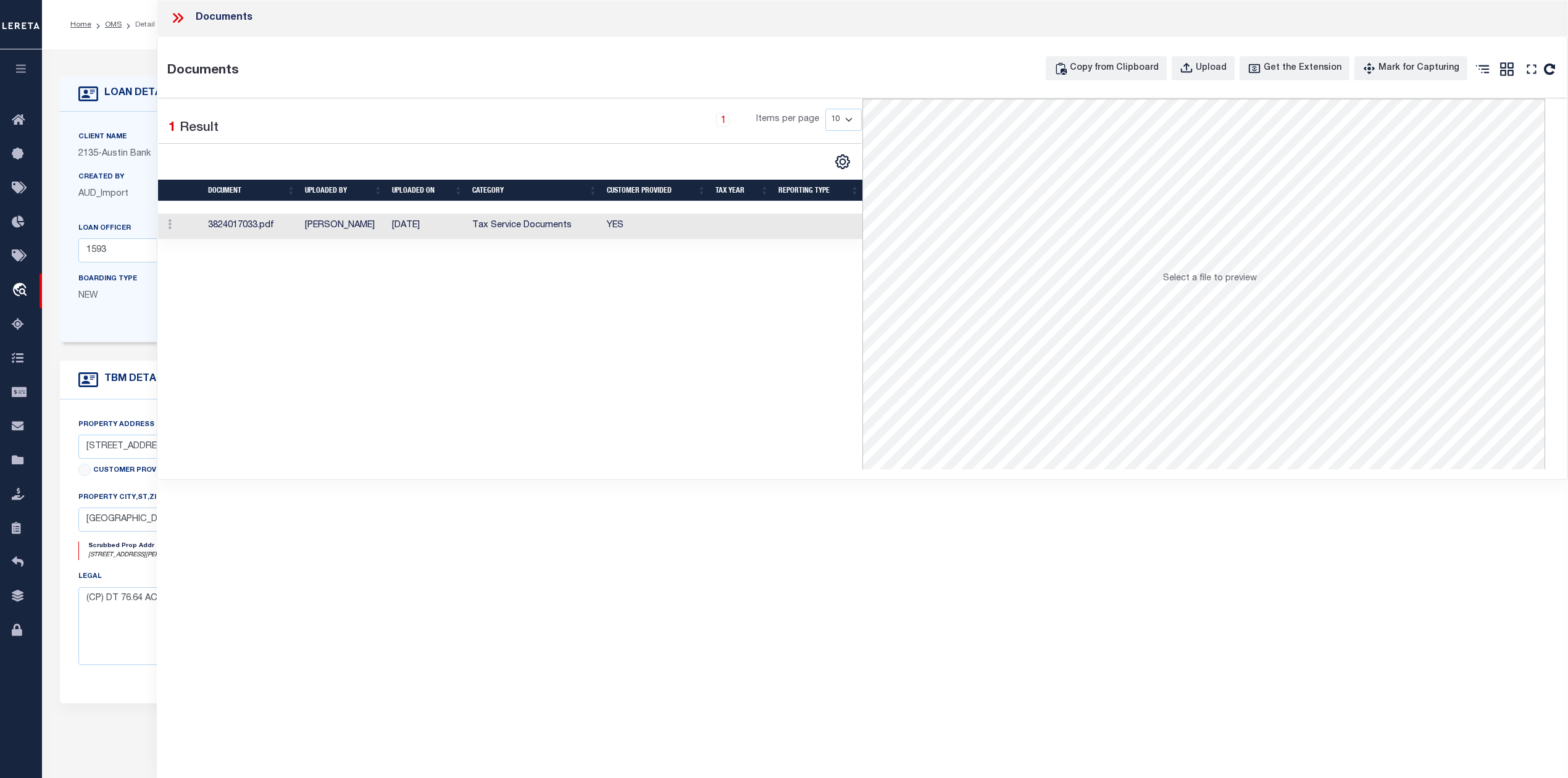
click at [613, 232] on td "YES" at bounding box center [656, 226] width 108 height 25
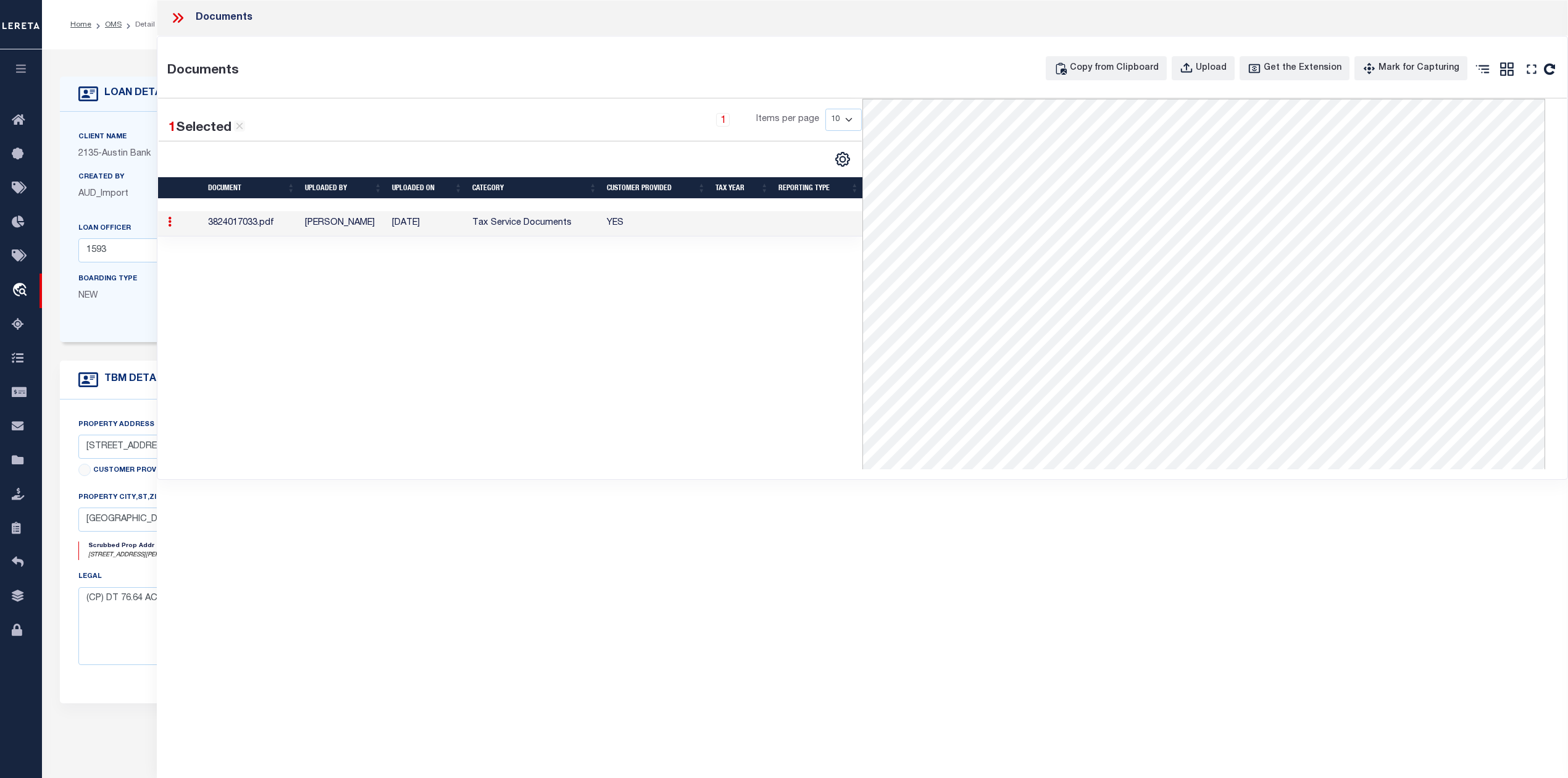
click at [178, 17] on icon at bounding box center [175, 18] width 6 height 10
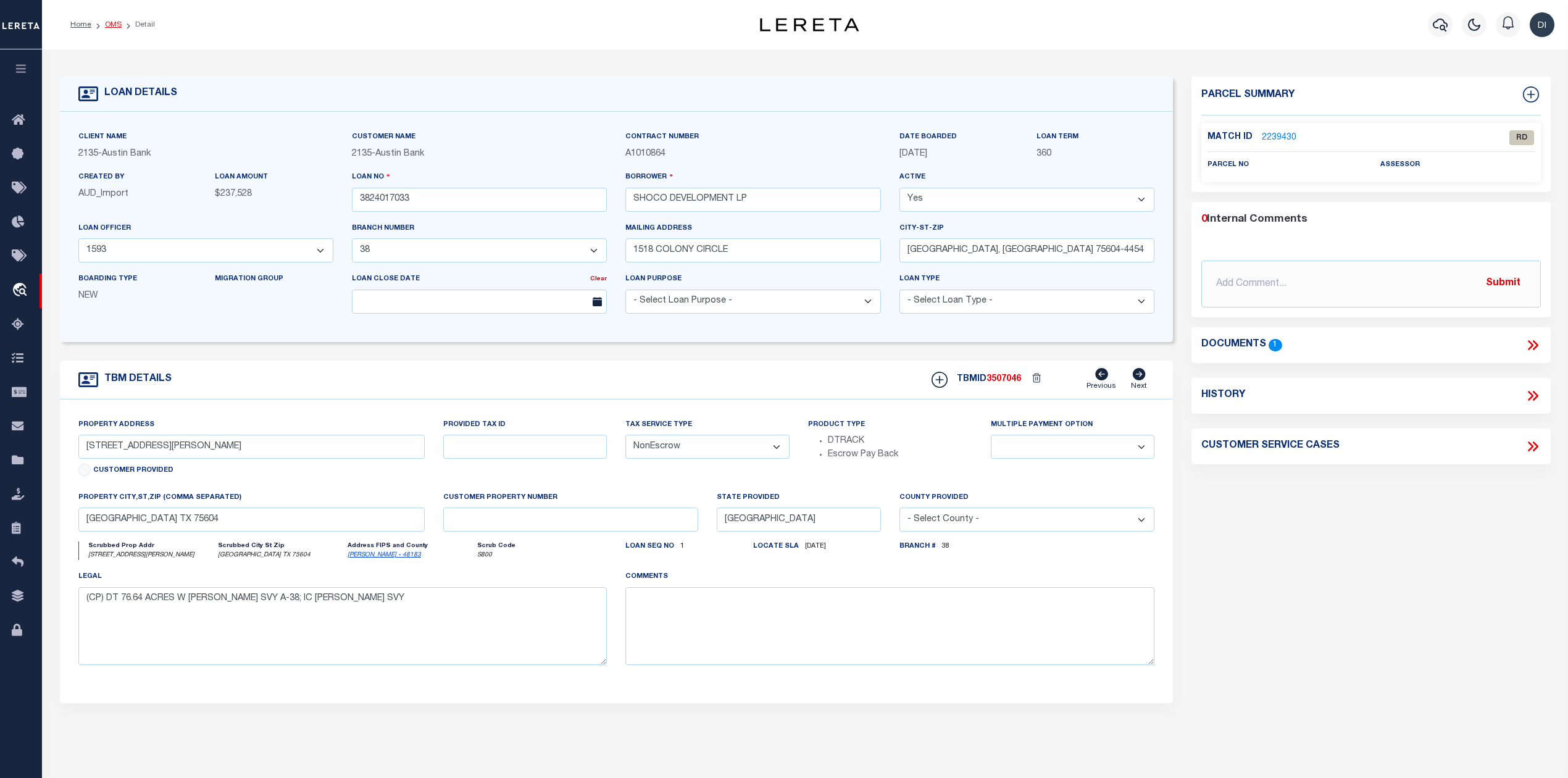
click at [112, 23] on link "OMS" at bounding box center [113, 24] width 16 height 7
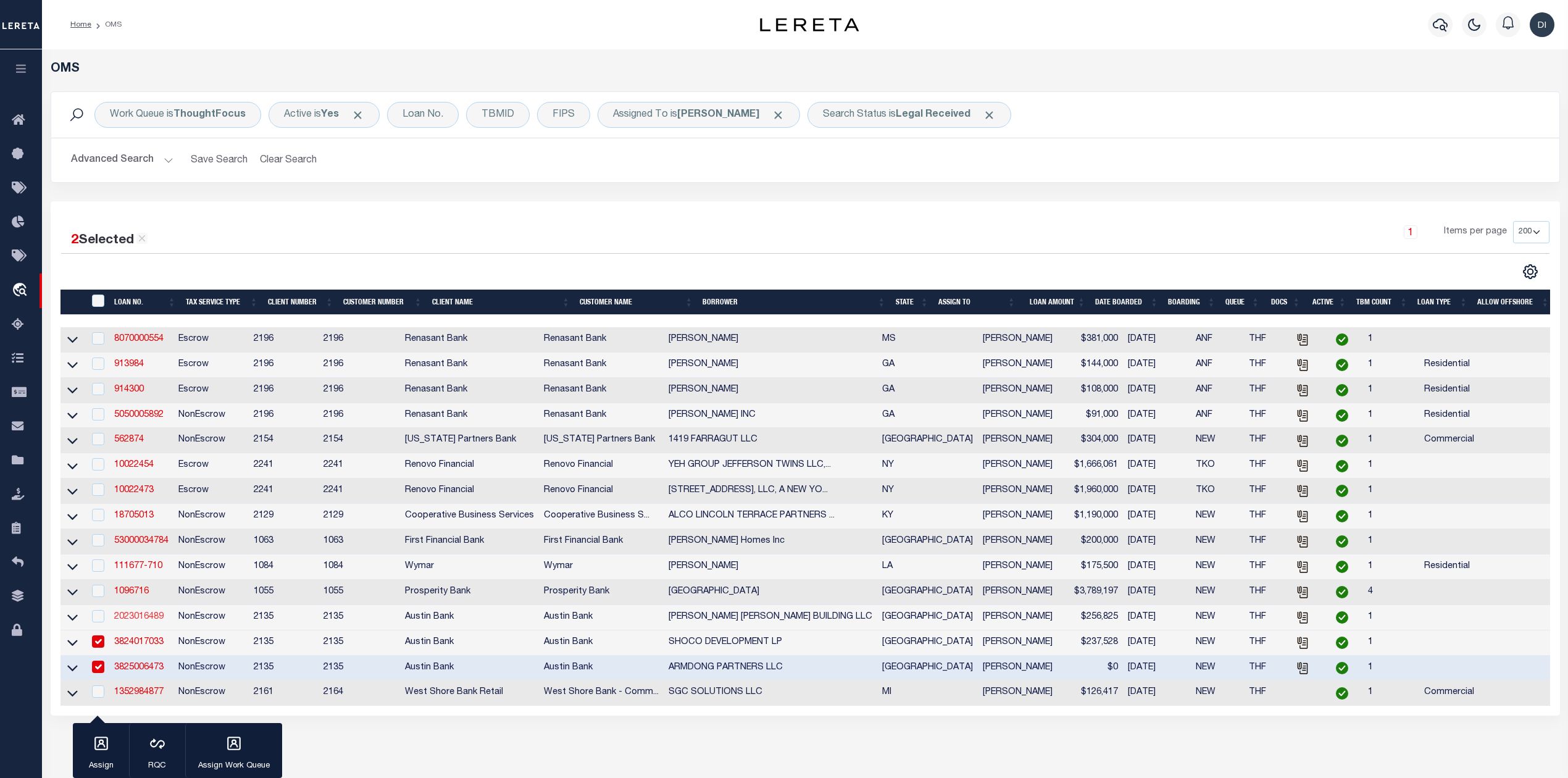
click at [134, 622] on link "2023016489" at bounding box center [138, 617] width 50 height 9
type input "2023016489"
type input "[PERSON_NAME] [PERSON_NAME] BUILDING LLC"
select select "43988"
select select "2600"
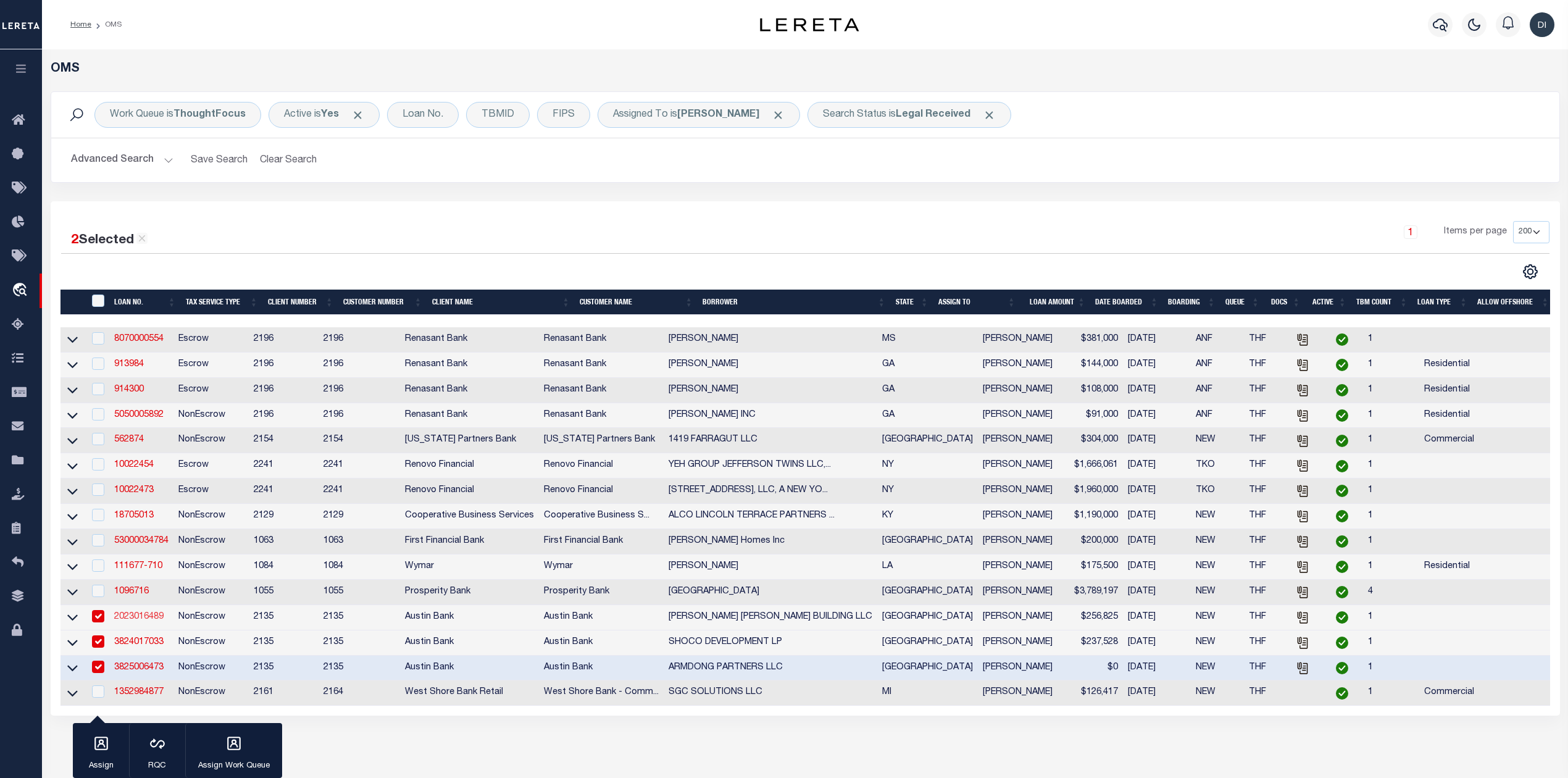
type input "PO BOX 2031"
type input "[GEOGRAPHIC_DATA], [GEOGRAPHIC_DATA] 75710-2031"
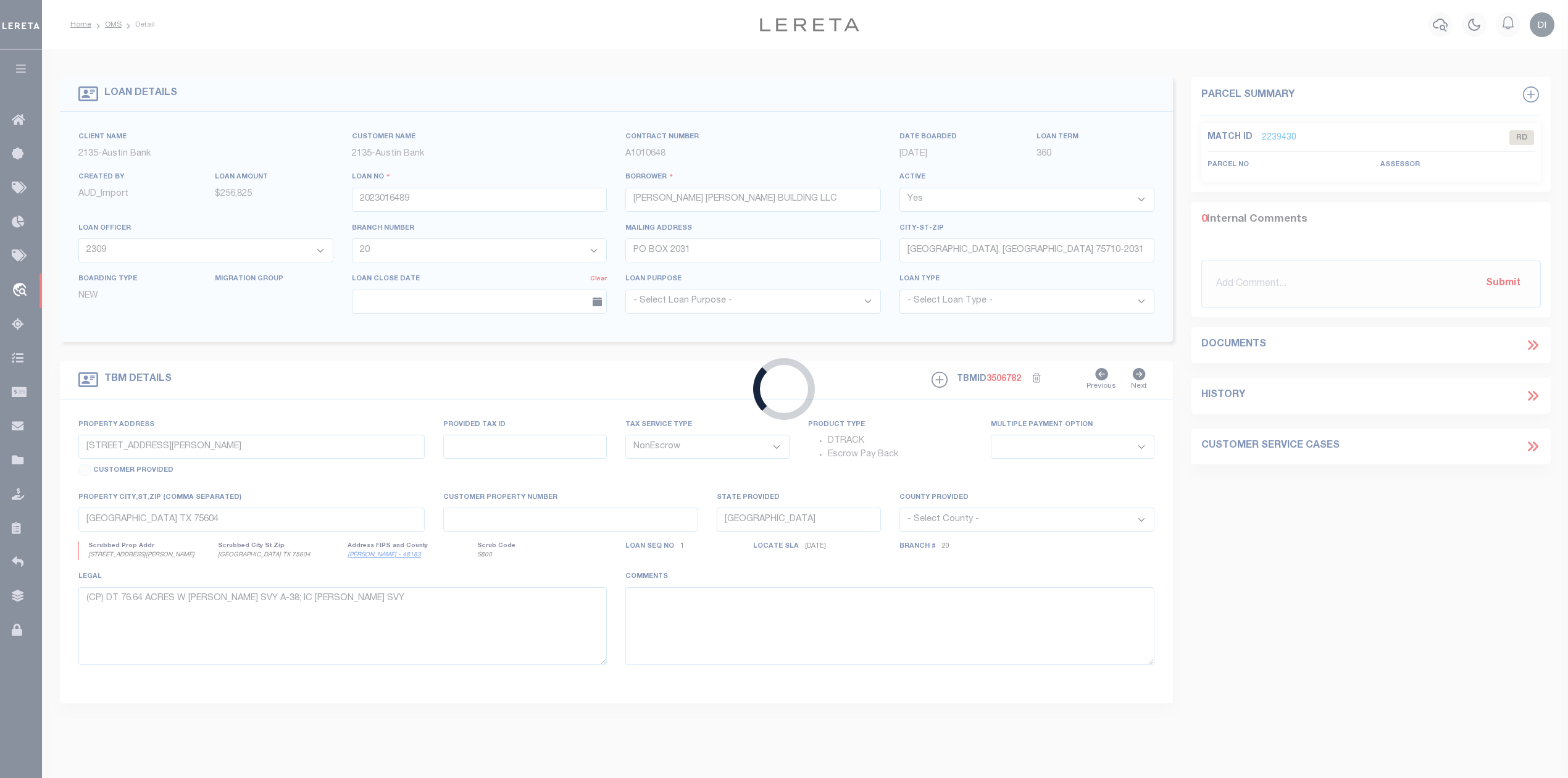
type input "[STREET_ADDRESS]"
select select
type input "TYLER TX 75701"
select select
type textarea "DT 1.35 AC LT 1-A BLK 658"
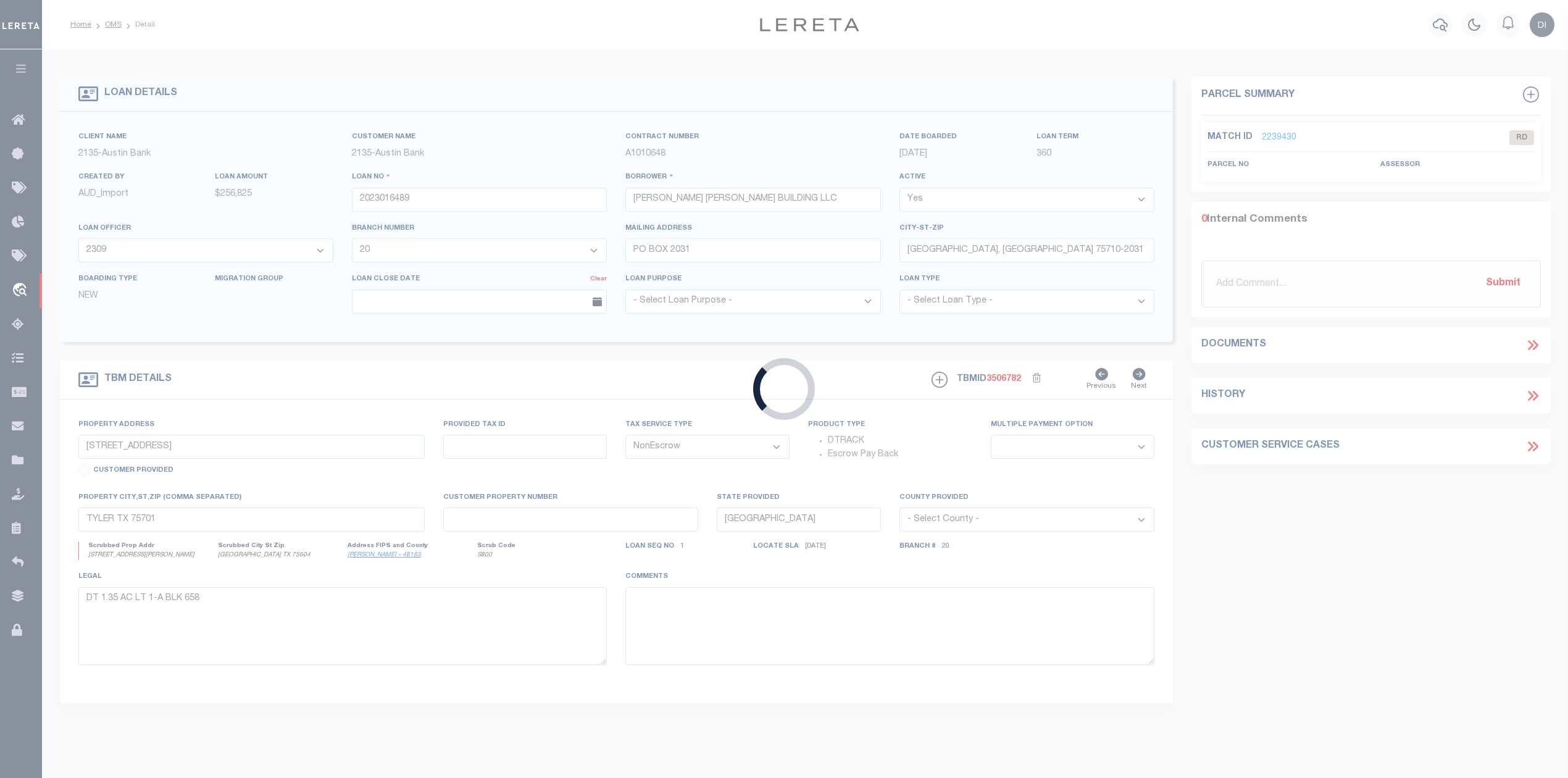
select select "43988"
select select "2600"
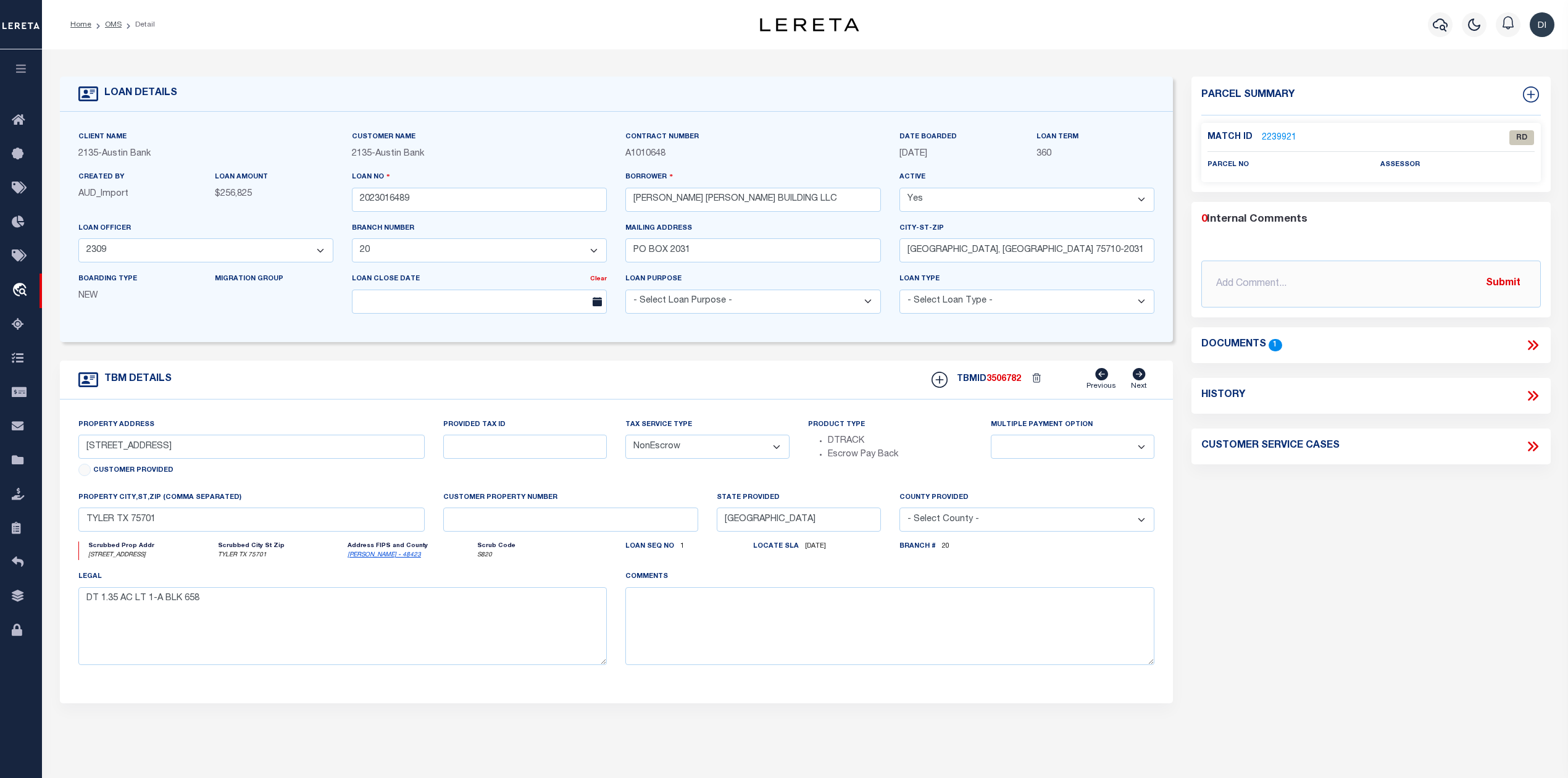
click at [1526, 348] on icon at bounding box center [1533, 345] width 16 height 16
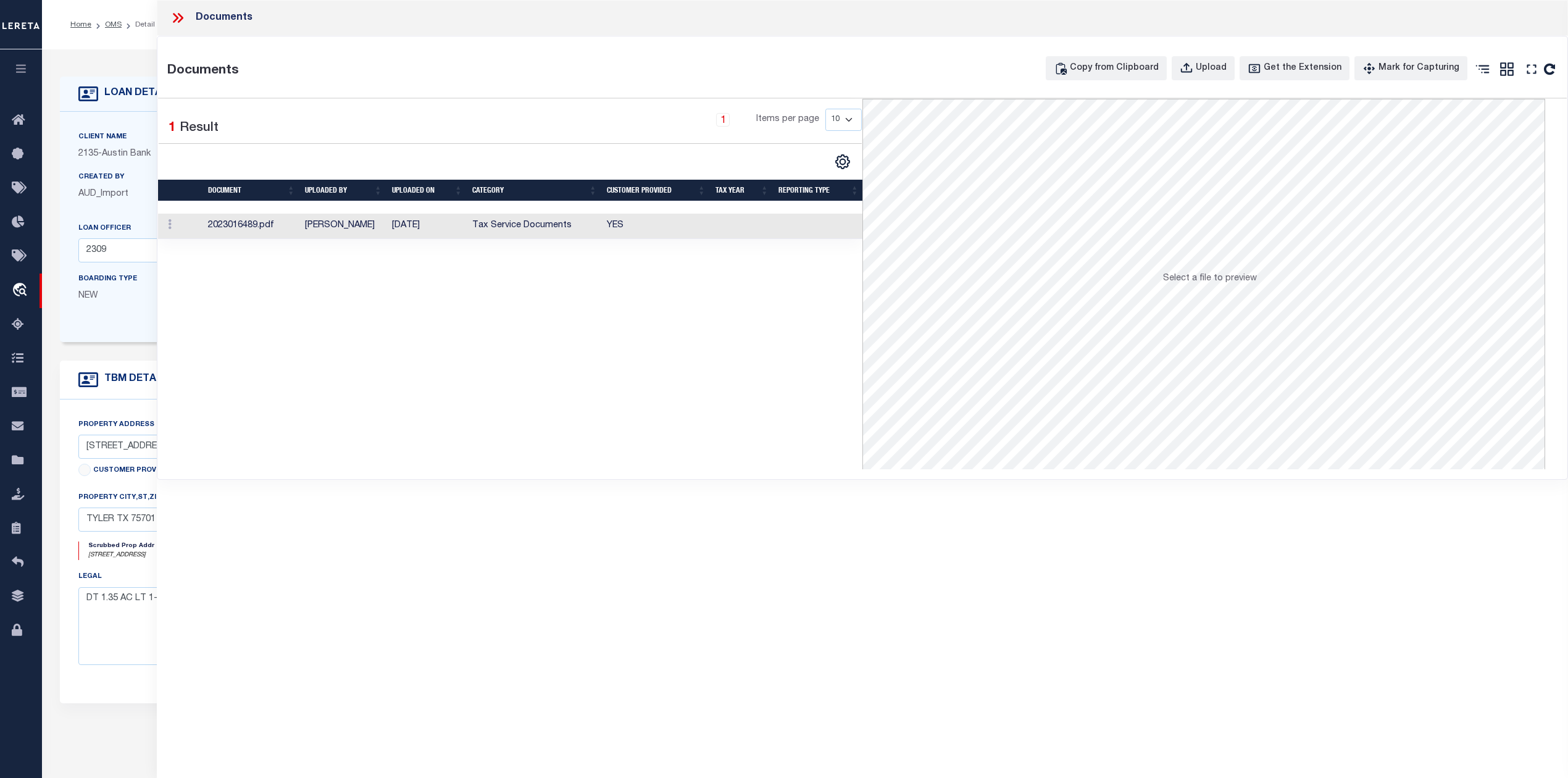
click at [487, 222] on td "Tax Service Documents" at bounding box center [534, 226] width 134 height 25
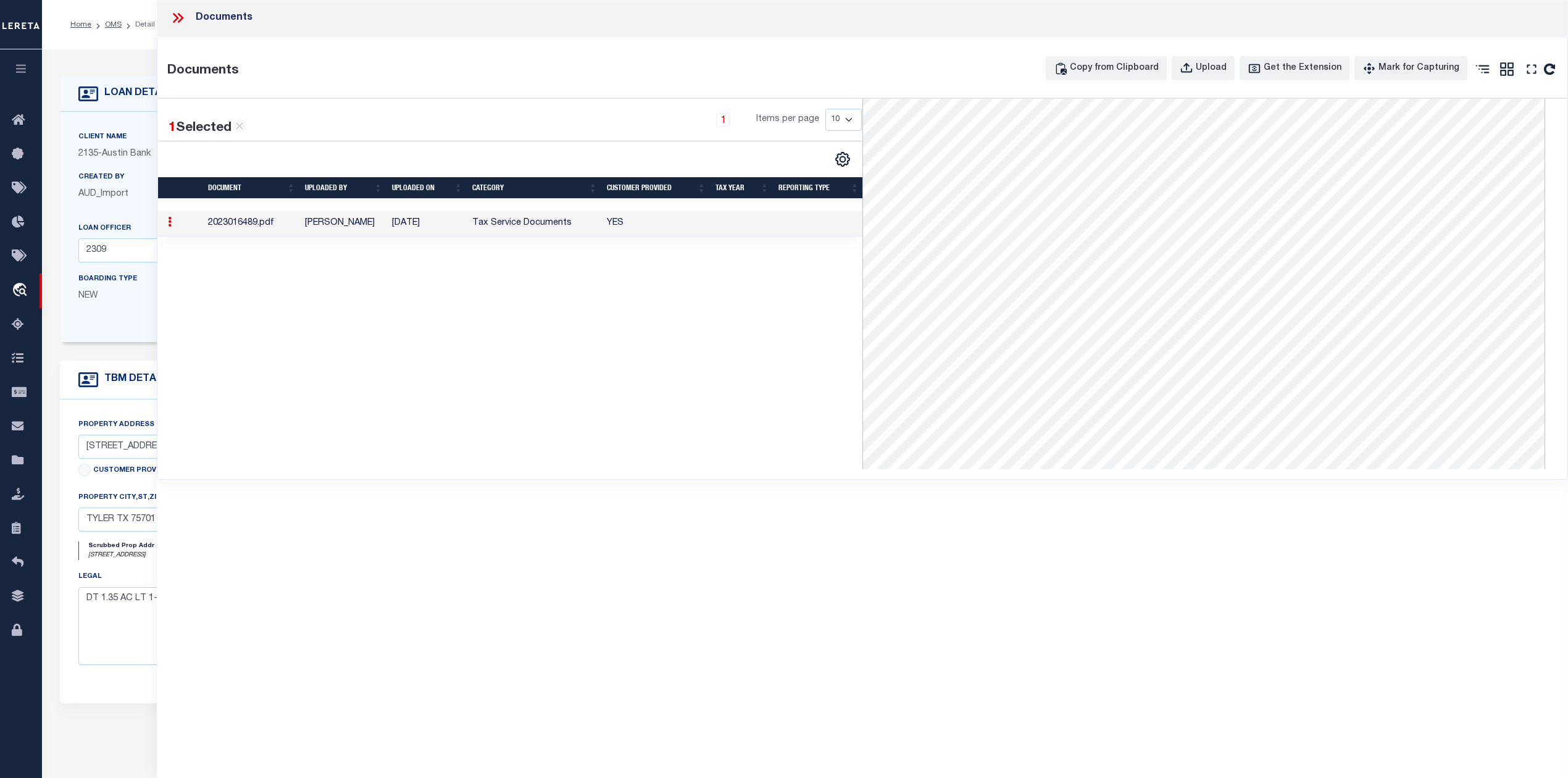
scroll to position [380, 0]
click at [175, 16] on icon at bounding box center [175, 18] width 6 height 10
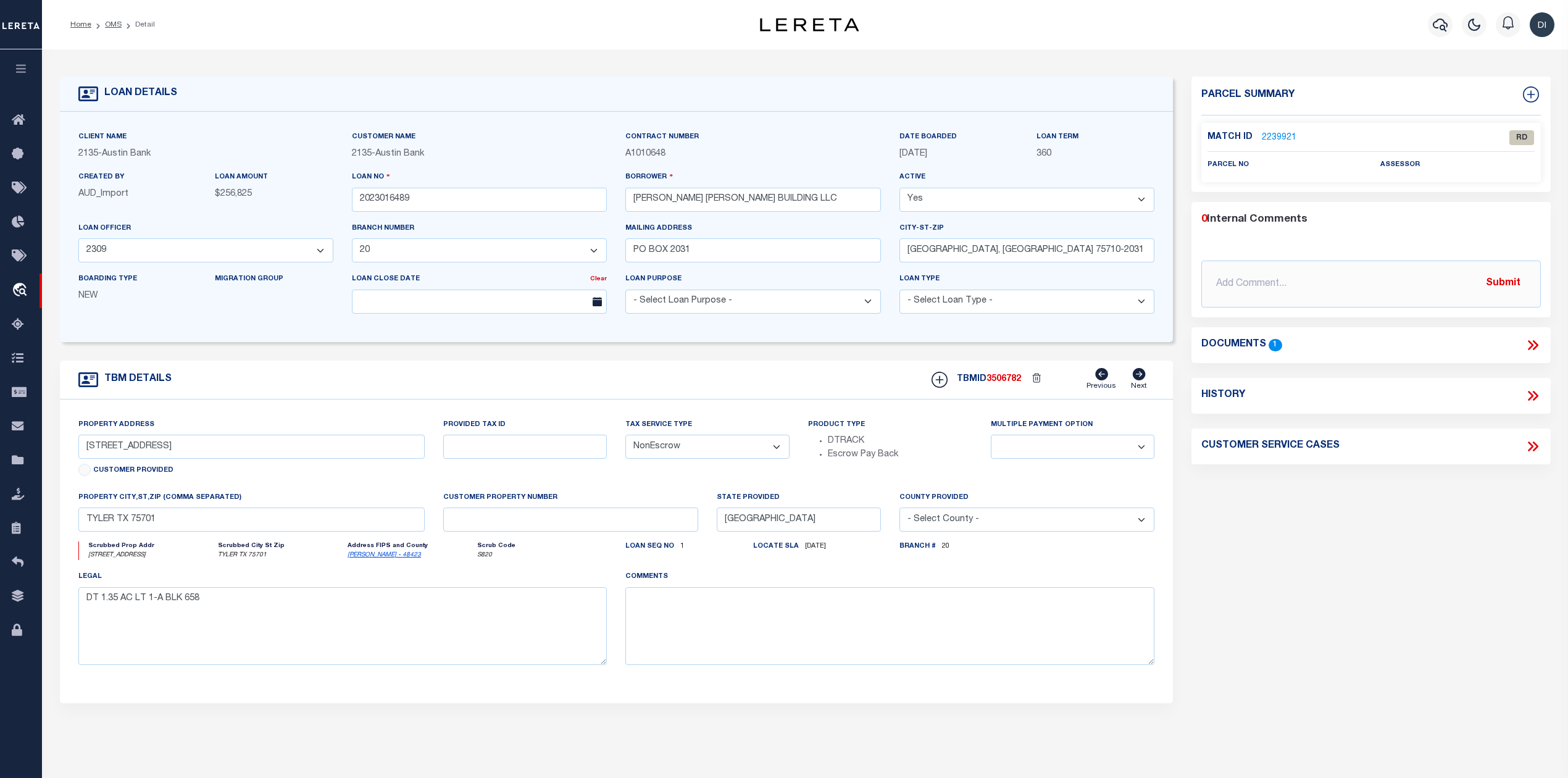
click at [1276, 131] on link "2239921" at bounding box center [1279, 138] width 34 height 13
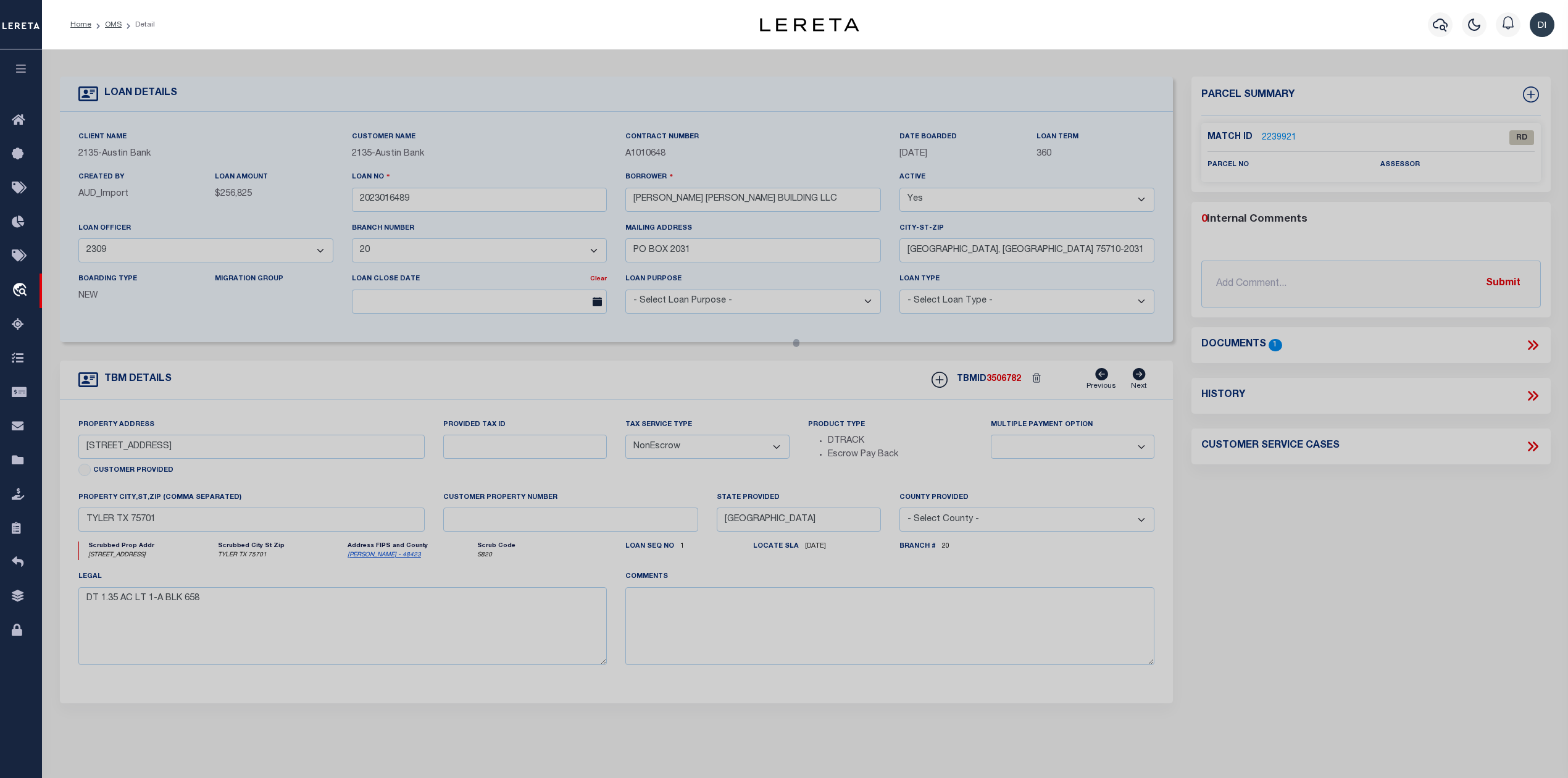
select select "AS"
select select
checkbox input "false"
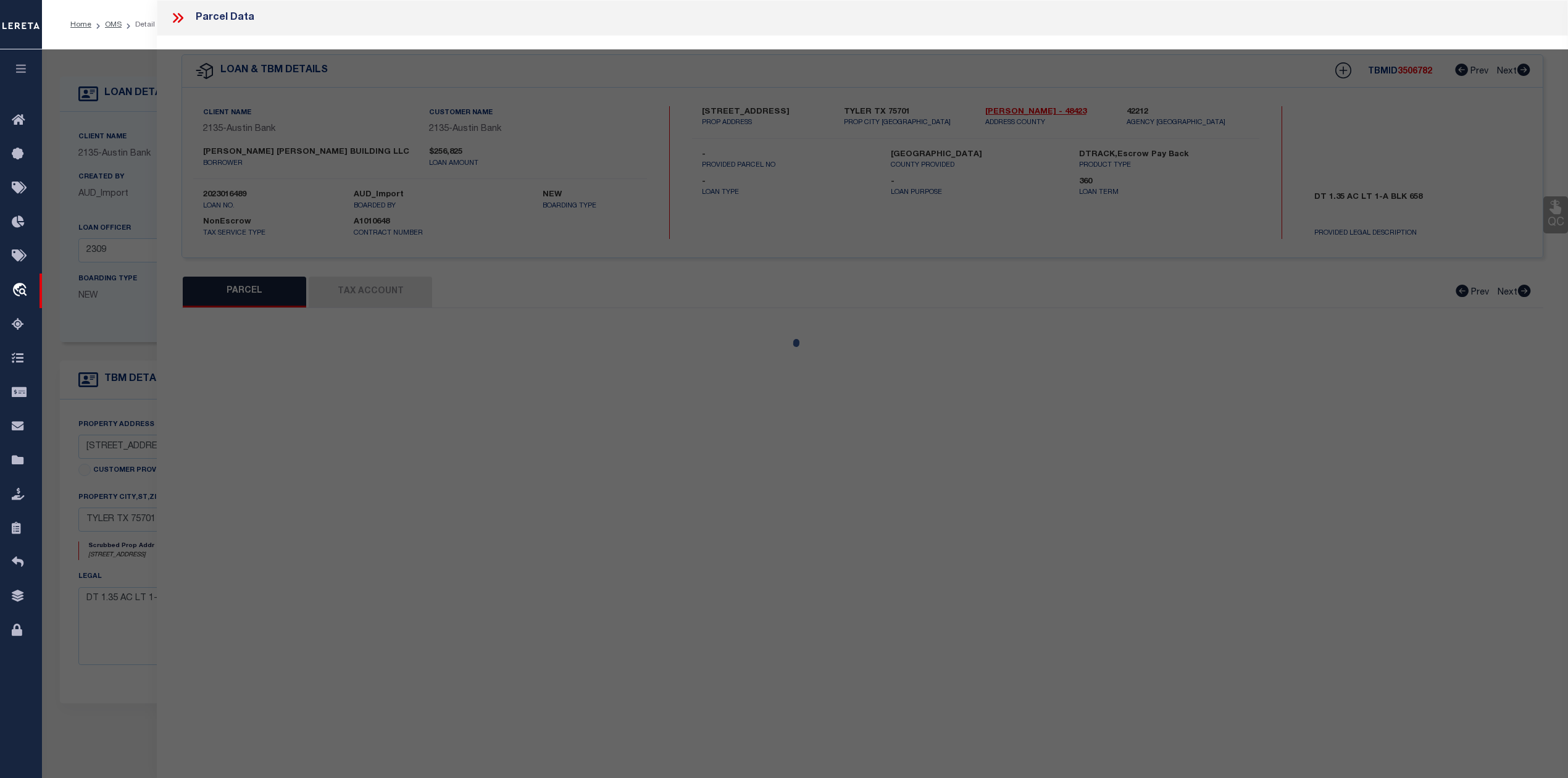
select select "RD"
checkbox input "false"
type textarea "Document uploaded that satisfies a legal requirement, changing from [GEOGRAPHIC…"
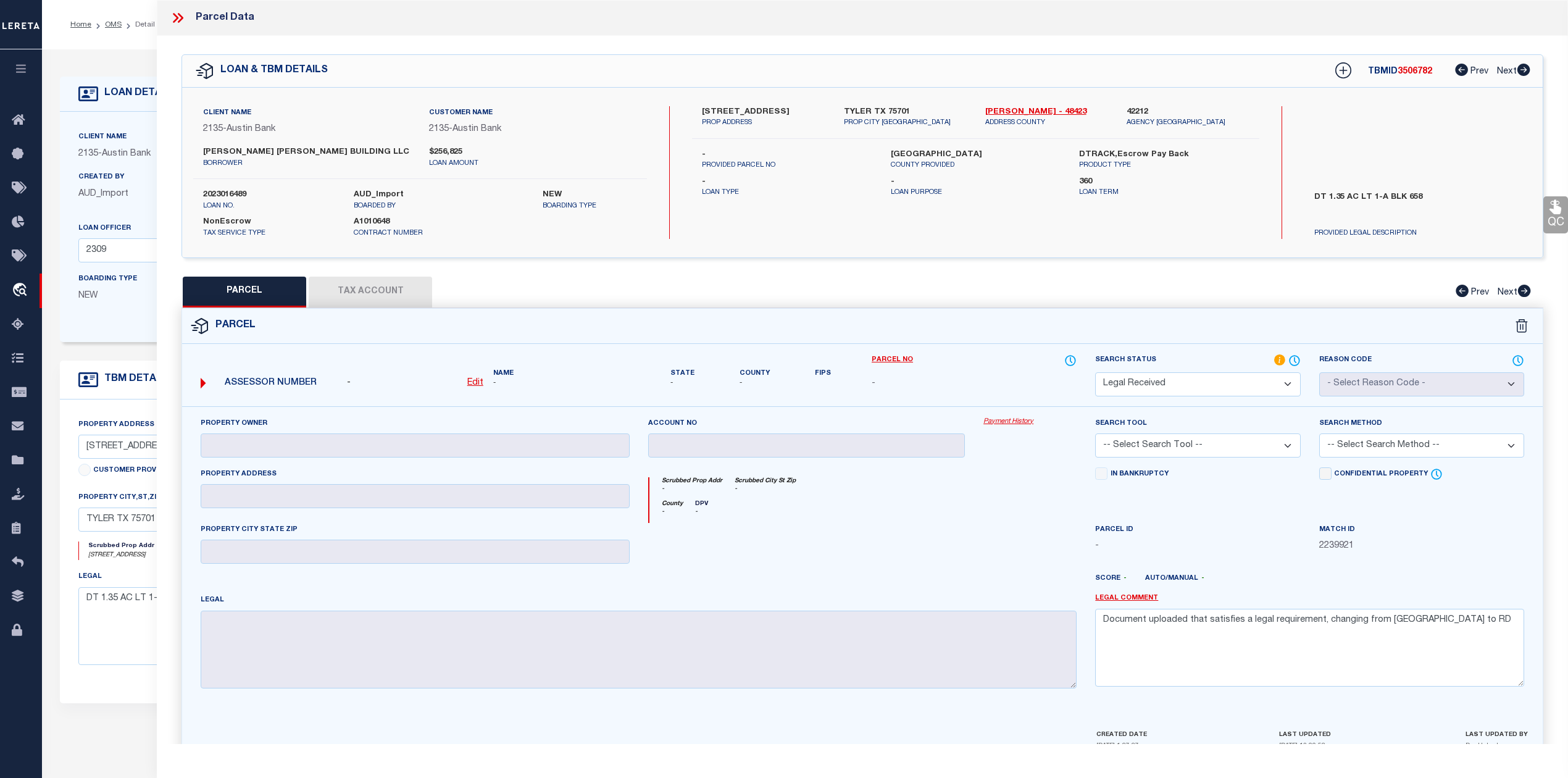
click at [1228, 221] on div "[STREET_ADDRESS][PERSON_NAME] PROP ADDRESS [GEOGRAPHIC_DATA] PROP CITY [GEOGRAP…" at bounding box center [976, 172] width 567 height 133
click at [1009, 110] on link "[PERSON_NAME] - 48423" at bounding box center [1047, 112] width 123 height 12
drag, startPoint x: 692, startPoint y: 105, endPoint x: 784, endPoint y: 108, distance: 92.0
click at [784, 108] on div "[STREET_ADDRESS][PERSON_NAME] PROP ADDRESS" at bounding box center [763, 116] width 142 height 22
copy label "[STREET_ADDRESS]"
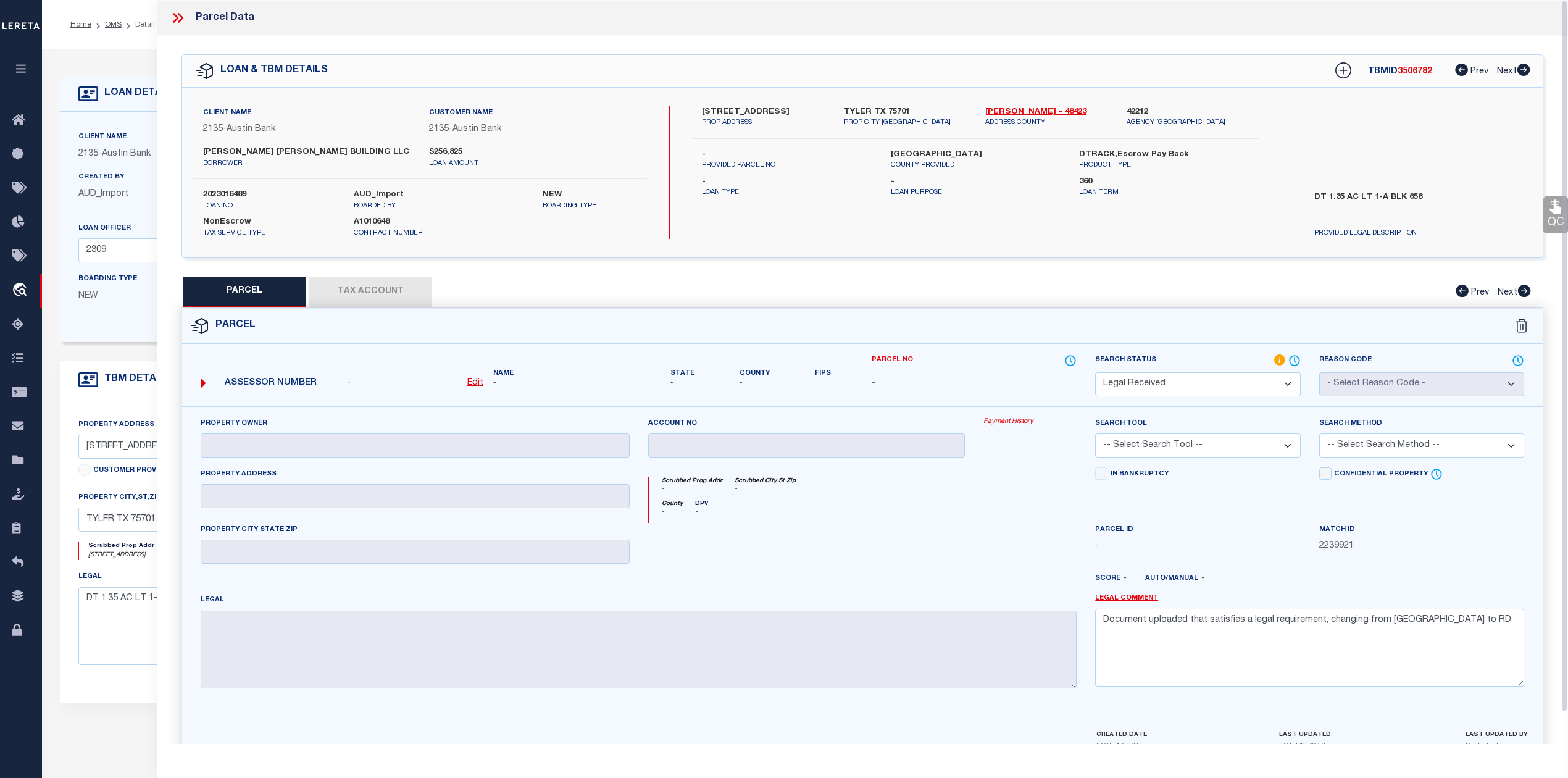
click at [351, 165] on p "borrower" at bounding box center [306, 164] width 208 height 11
drag, startPoint x: 196, startPoint y: 152, endPoint x: 272, endPoint y: 148, distance: 76.1
click at [272, 148] on div "[PERSON_NAME] [PERSON_NAME] BUILDING LLC borrower" at bounding box center [306, 157] width 226 height 22
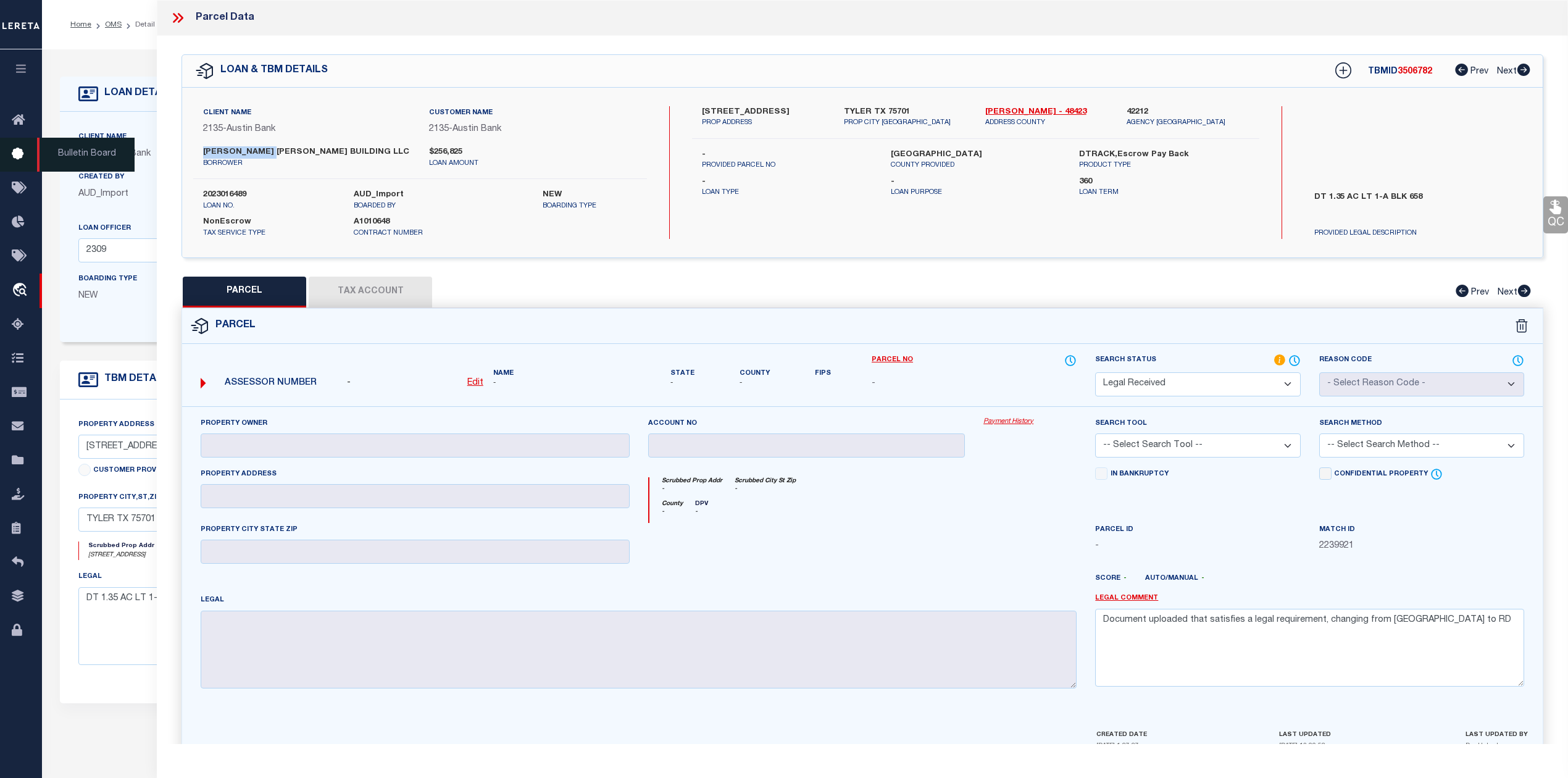
copy label "[PERSON_NAME] [PERSON_NAME]"
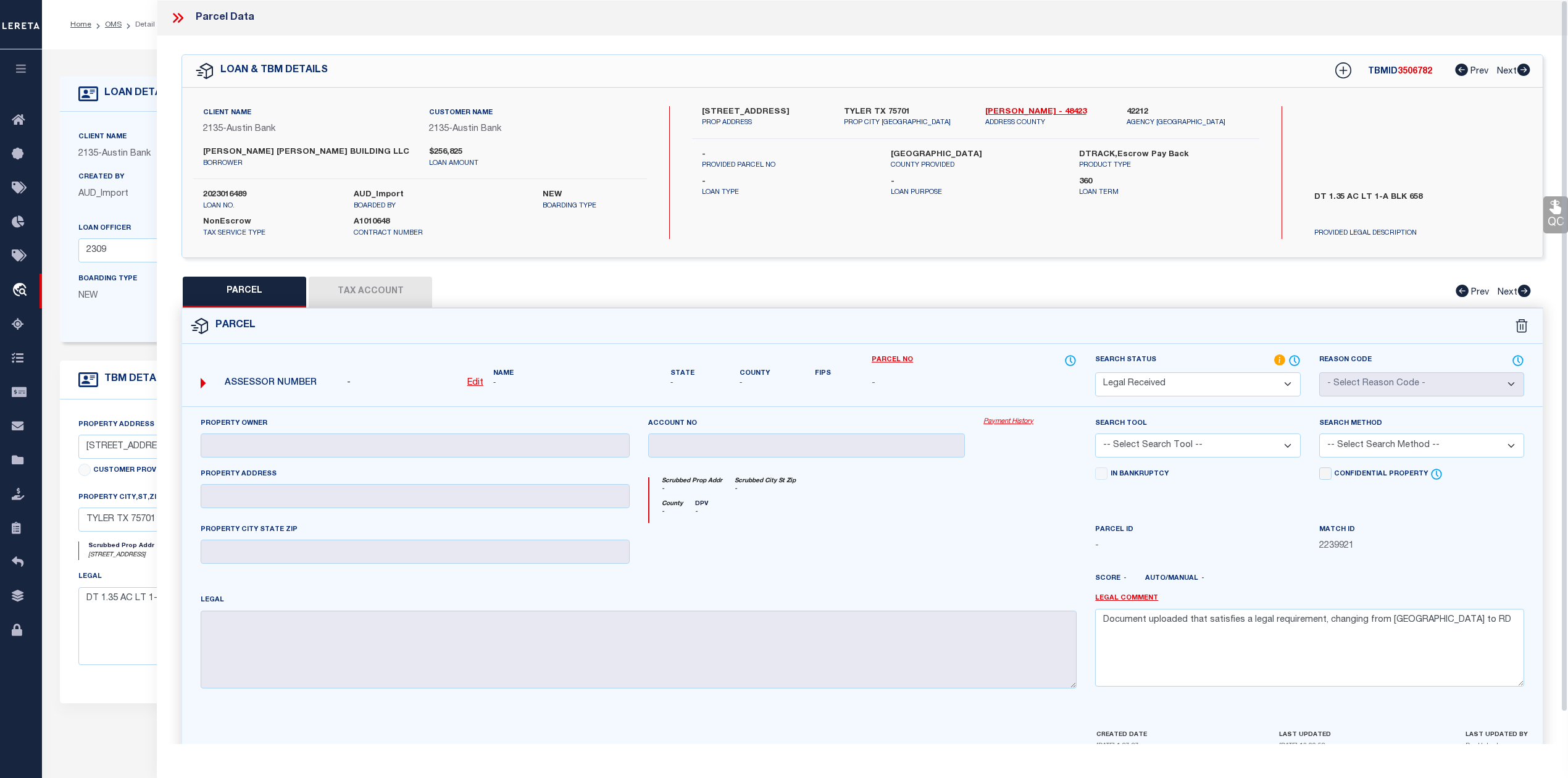
drag, startPoint x: 179, startPoint y: 14, endPoint x: 144, endPoint y: 21, distance: 35.7
click at [179, 14] on icon at bounding box center [180, 18] width 6 height 10
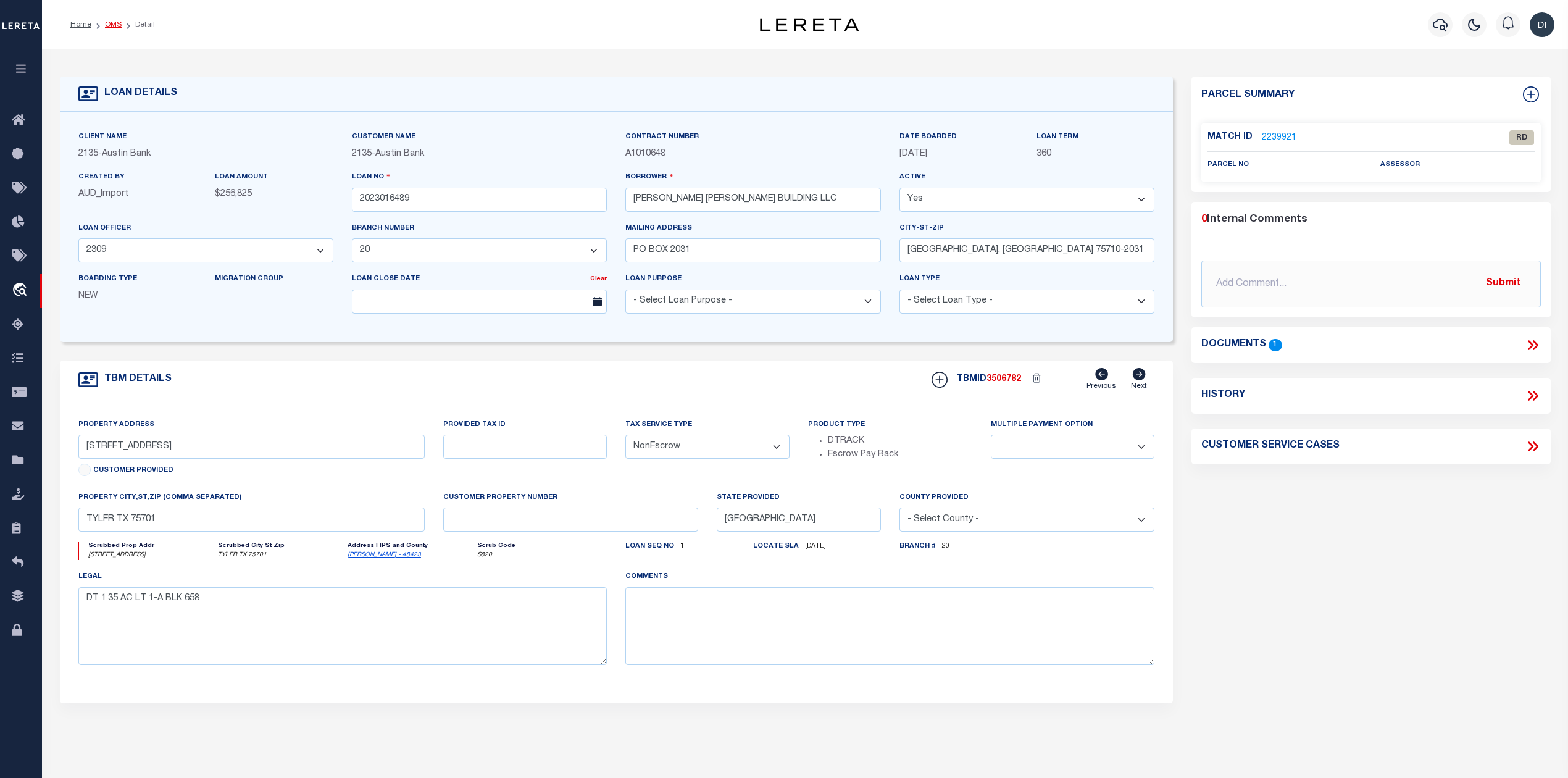
click at [110, 24] on link "OMS" at bounding box center [113, 24] width 16 height 7
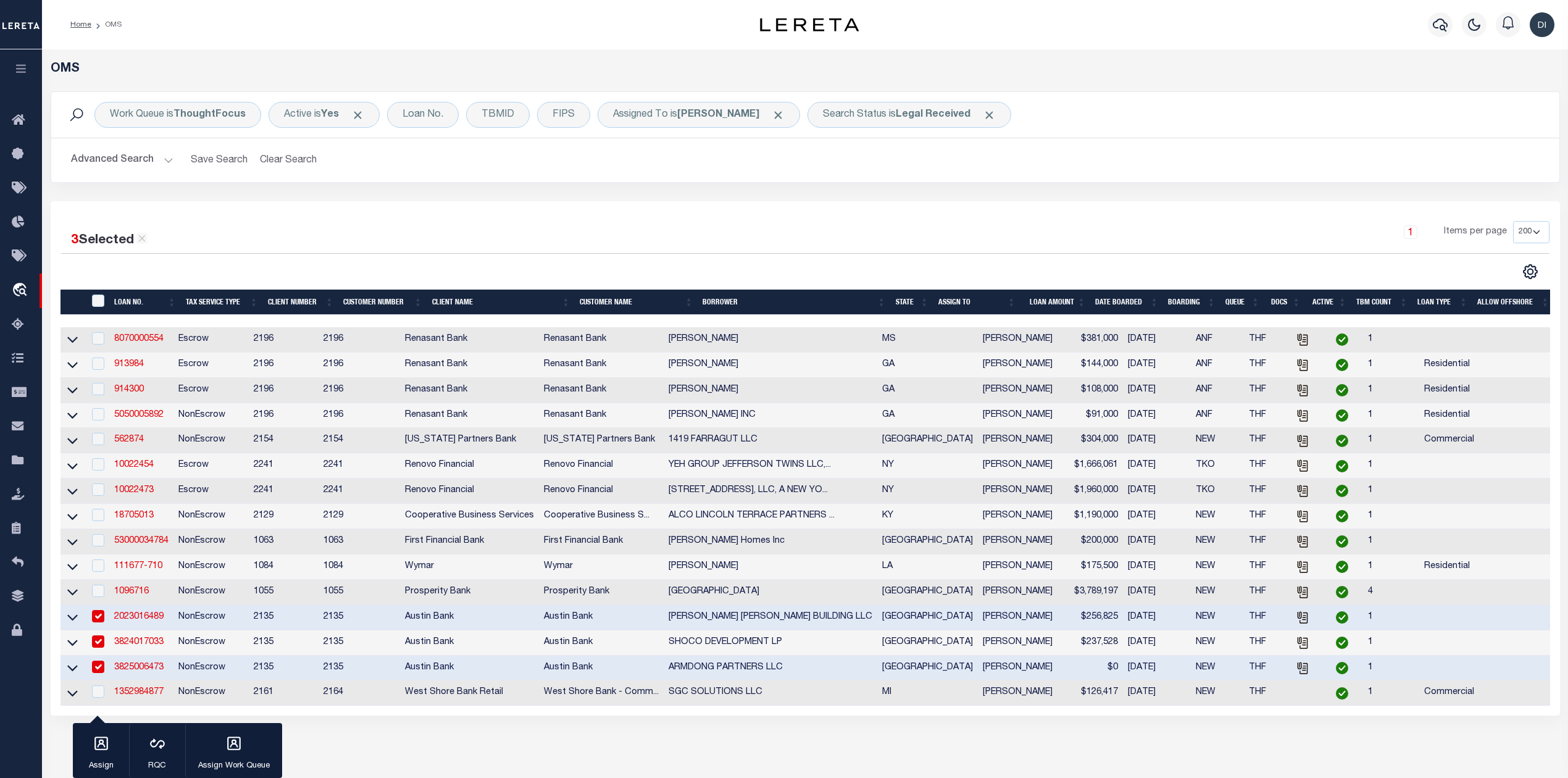
click at [96, 622] on input "checkbox" at bounding box center [98, 616] width 12 height 12
checkbox input "false"
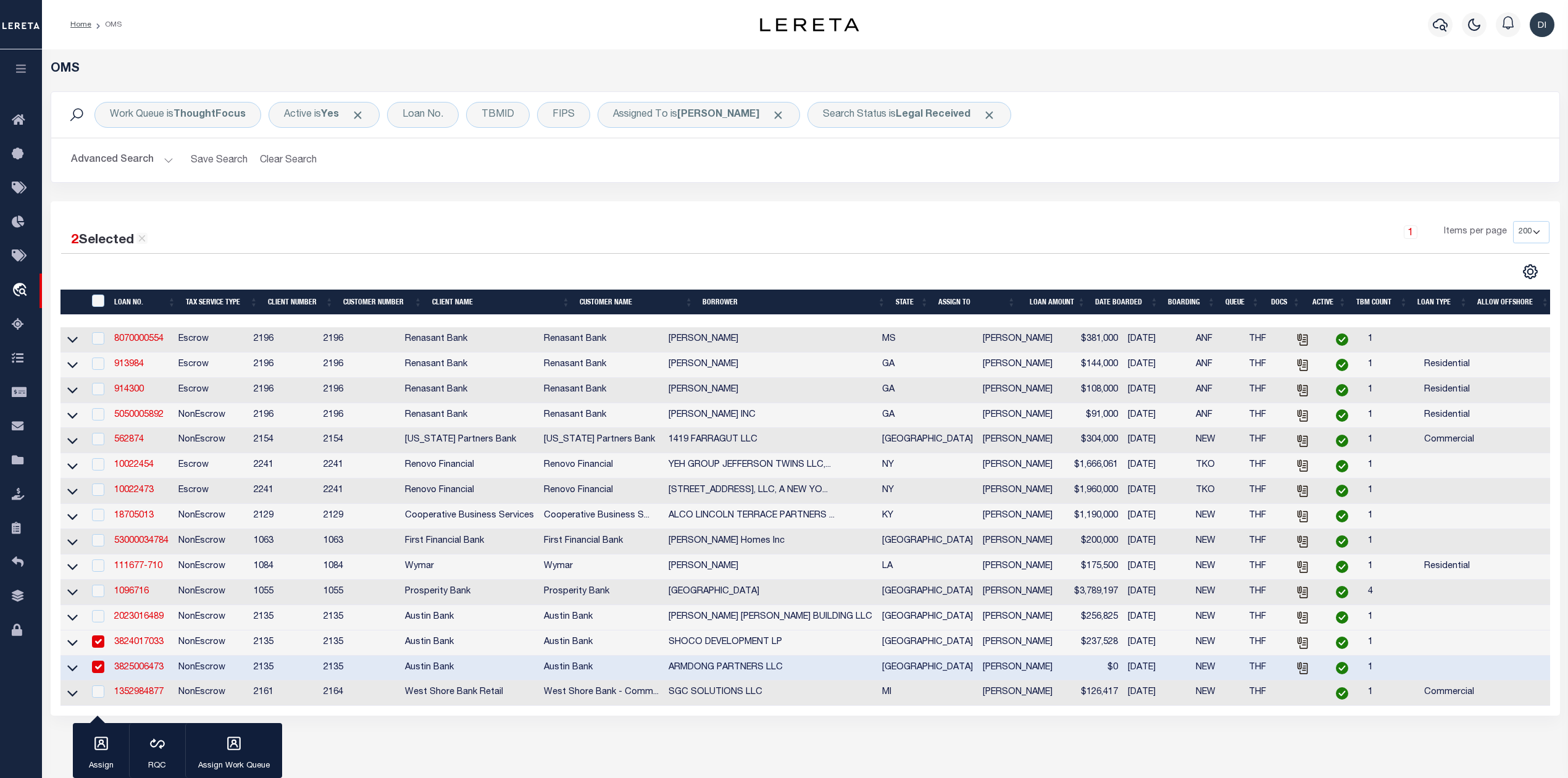
click at [94, 648] on input "checkbox" at bounding box center [98, 641] width 12 height 12
checkbox input "false"
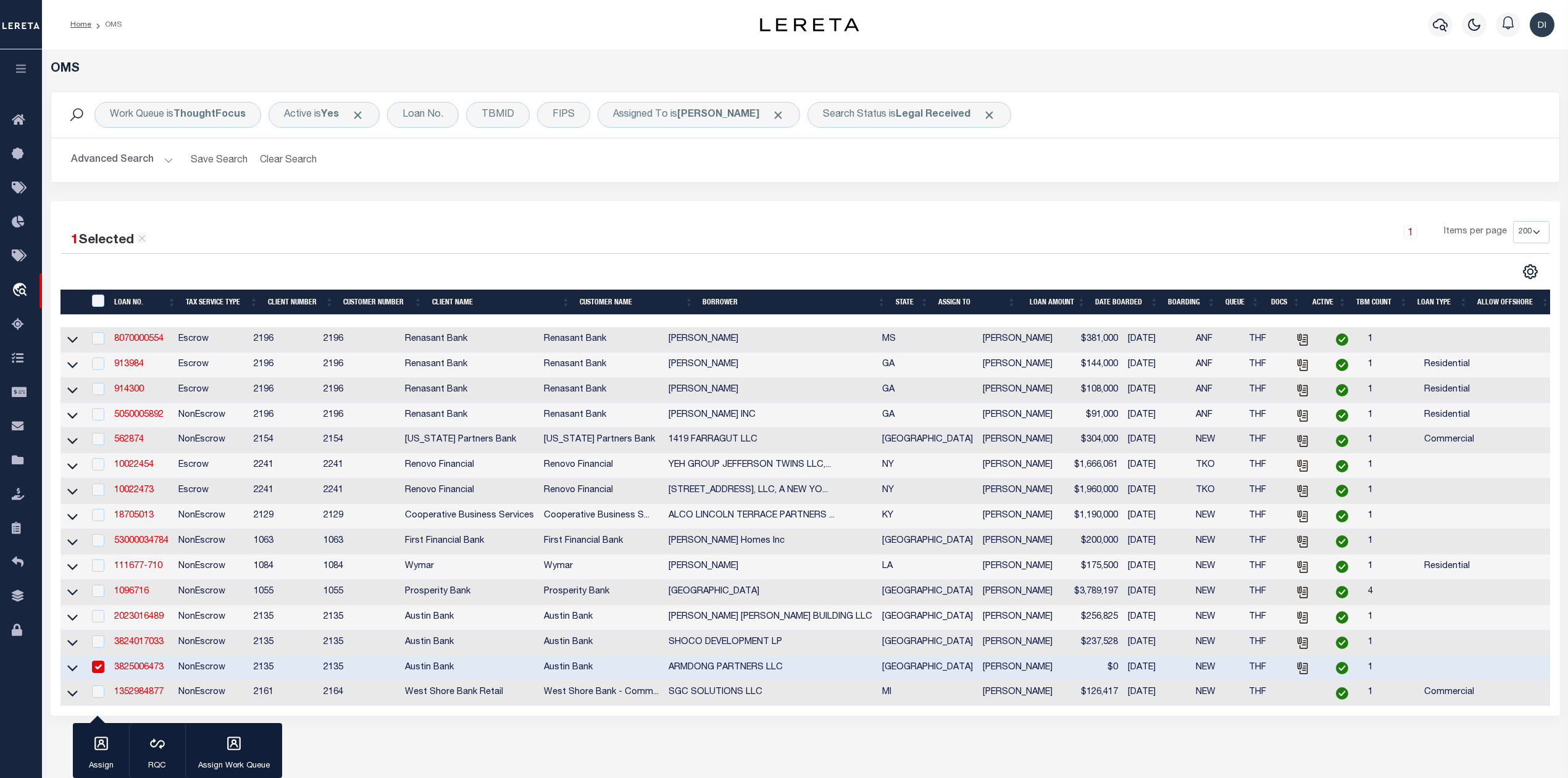
click at [100, 673] on input "checkbox" at bounding box center [98, 666] width 12 height 12
checkbox input "false"
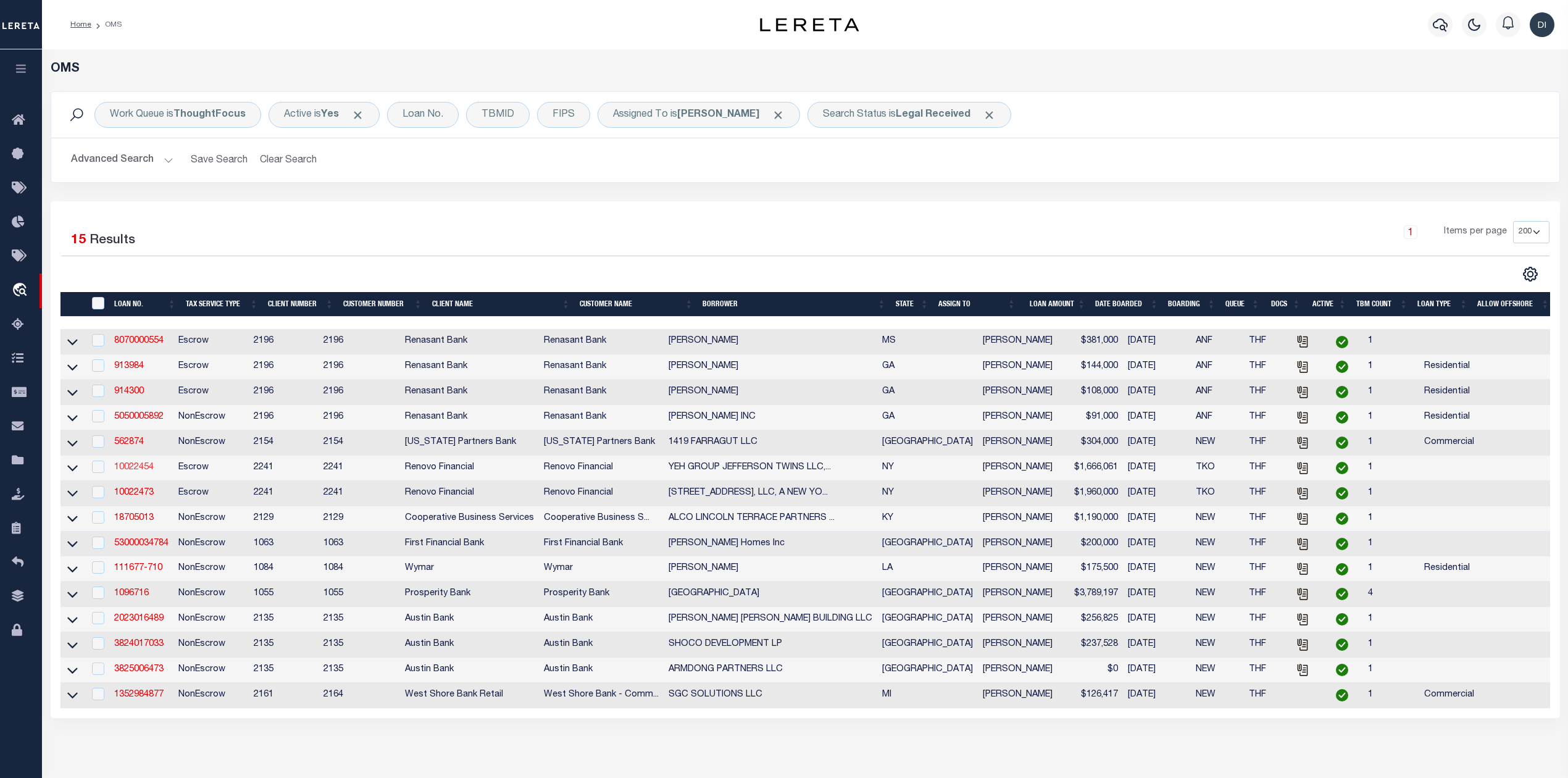
click at [139, 472] on link "10022454" at bounding box center [134, 467] width 40 height 9
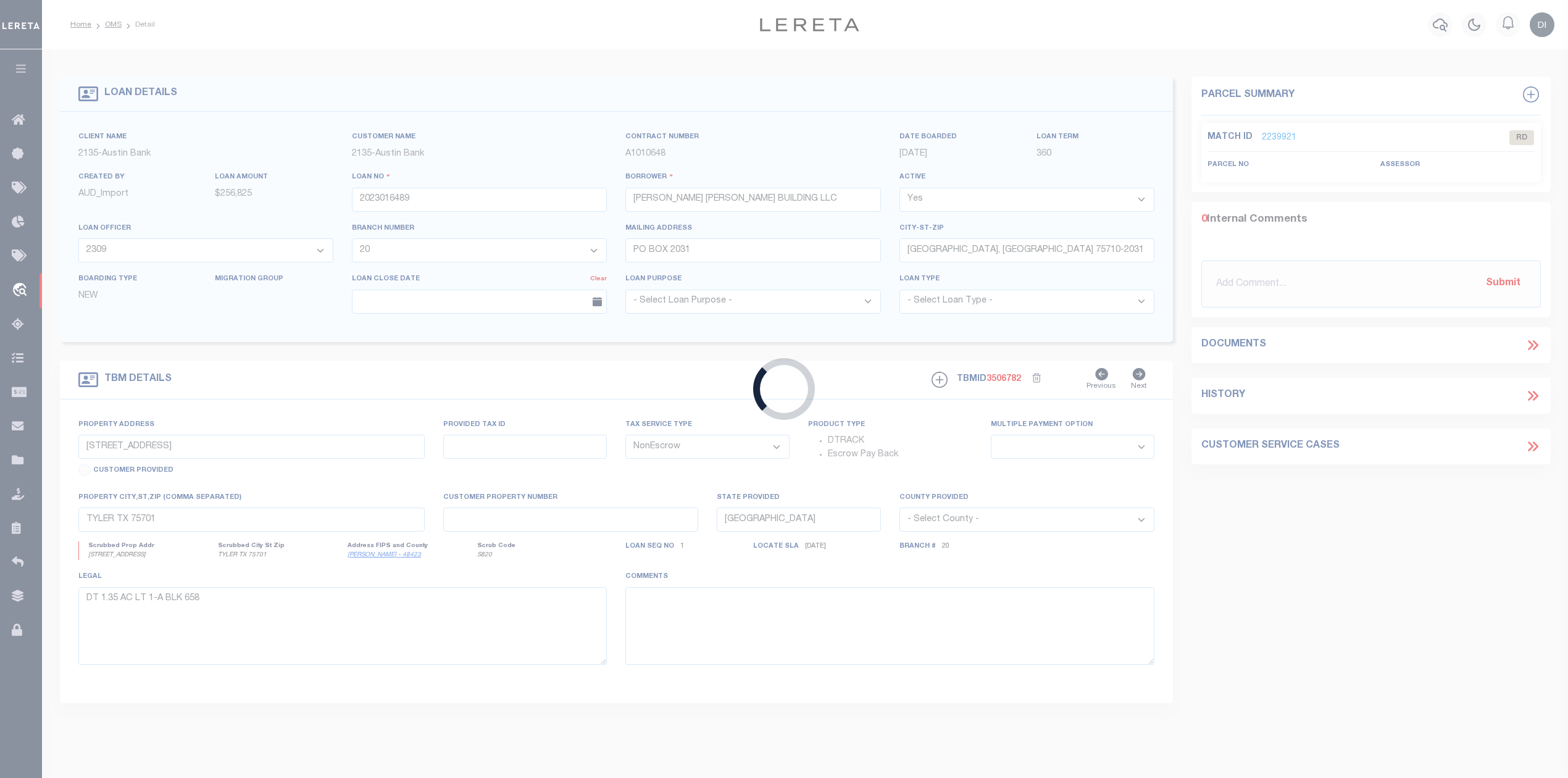
type input "10022454"
type input "YEH GROUP JEFFERSON TWINS LLC, A NEW YORK LIMITED LIABI"
select select
select select "400"
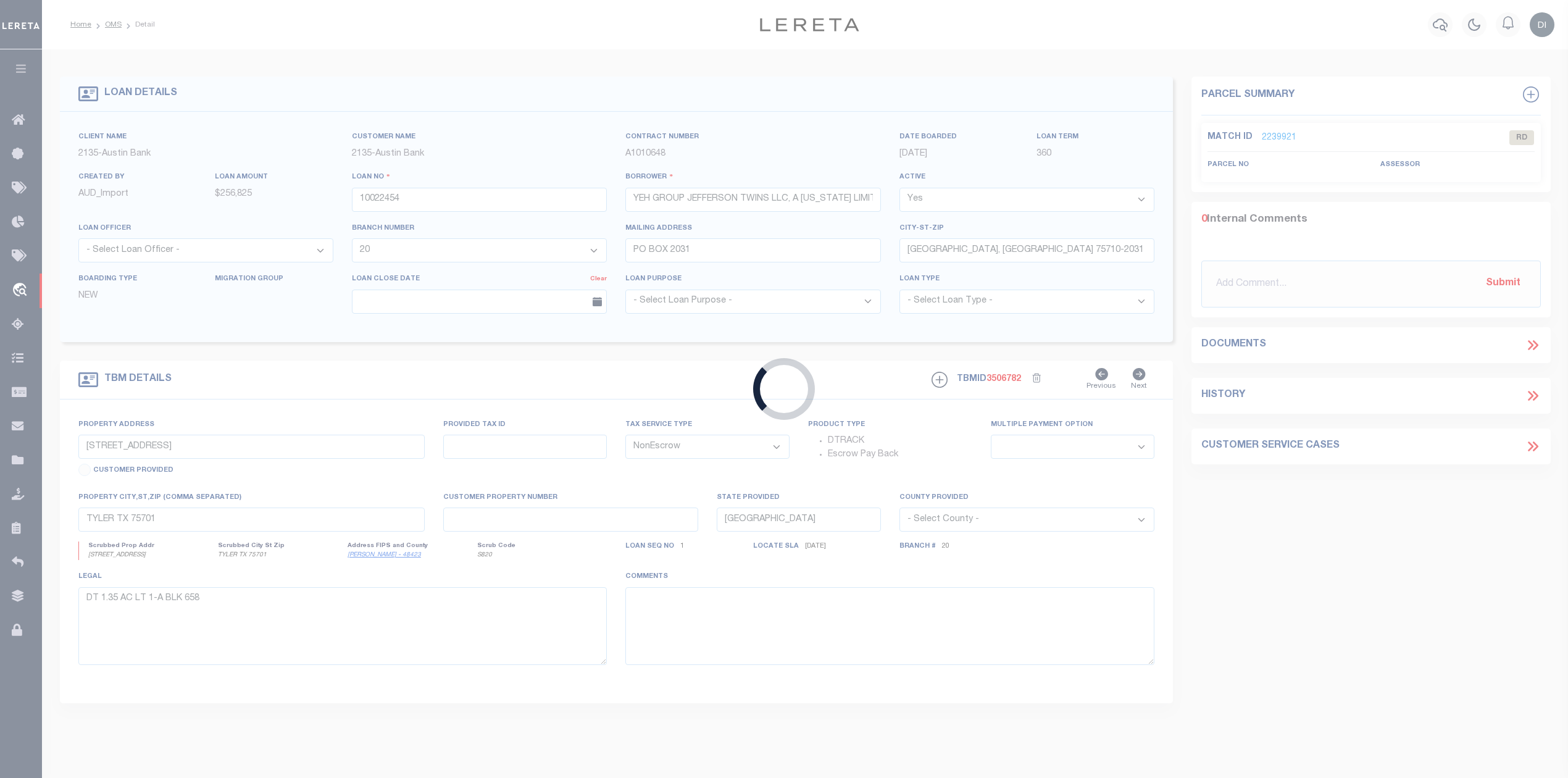
select select "Escrow"
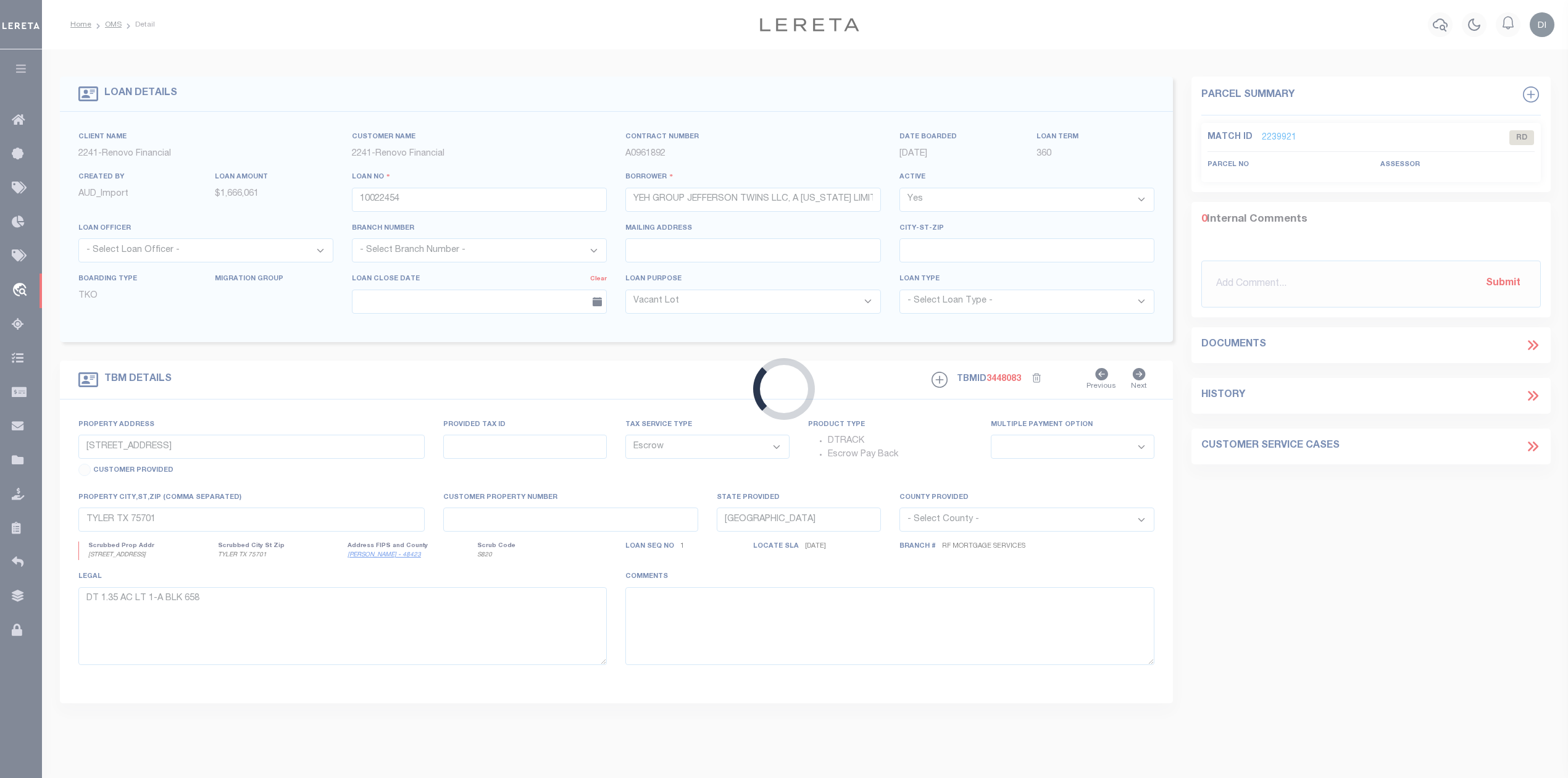
type input "1274 JEFFERSON AVE"
type input "BROOKLYN, NY 11221"
type input "a0kUS00000BosA9"
type input "NY"
select select
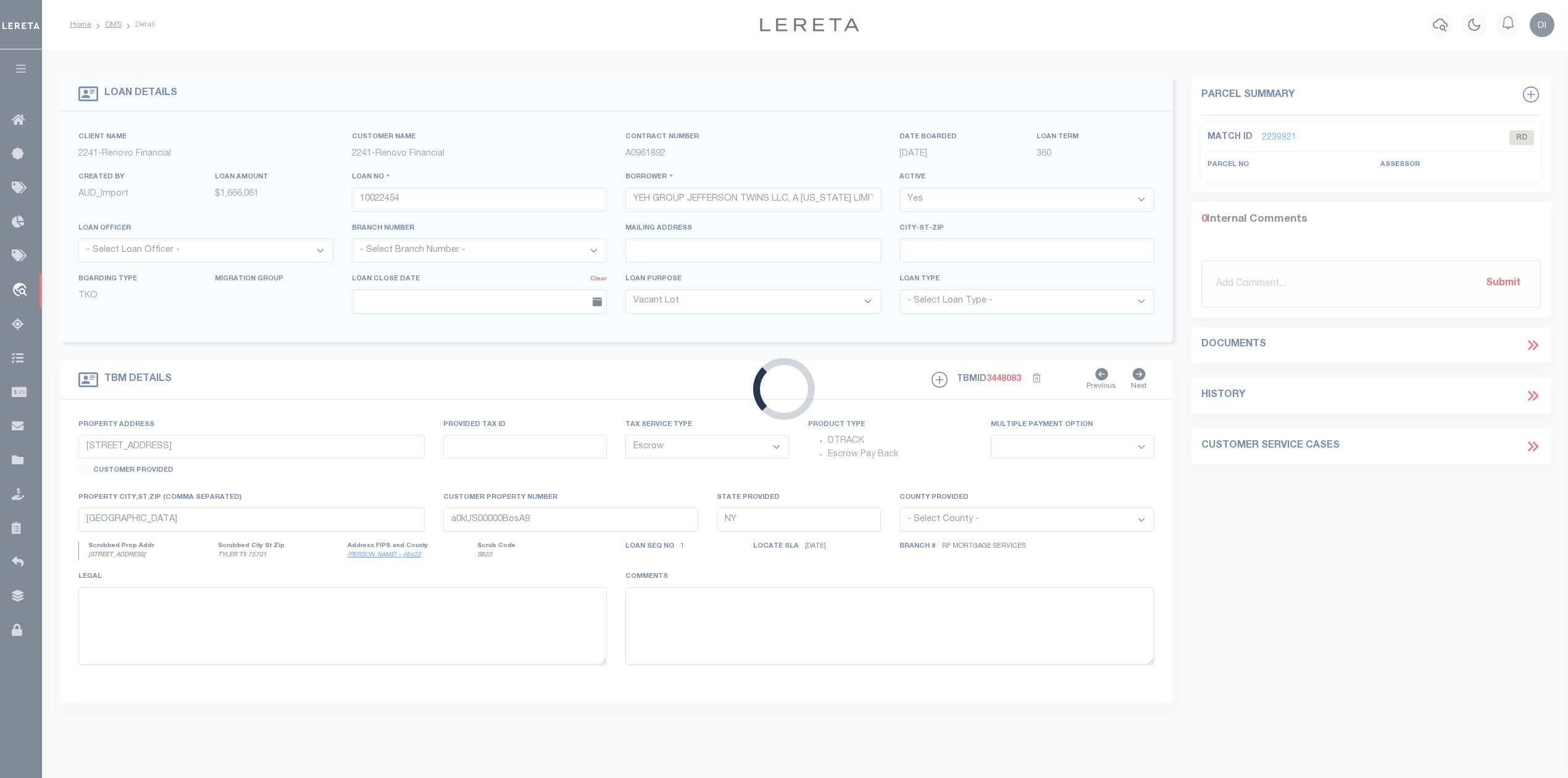
select select "25067"
select select "4"
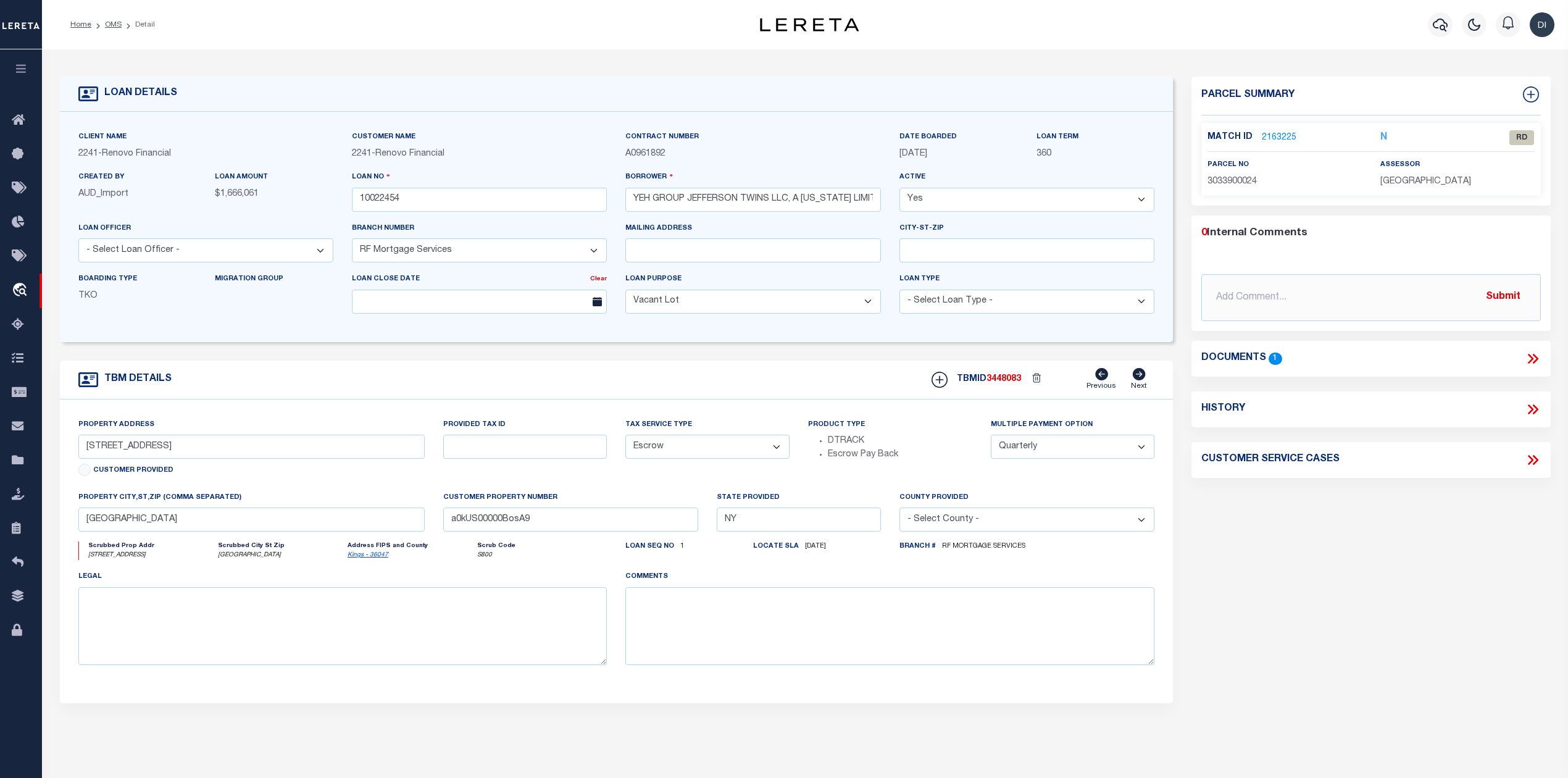
click at [1532, 354] on icon at bounding box center [1535, 358] width 6 height 10
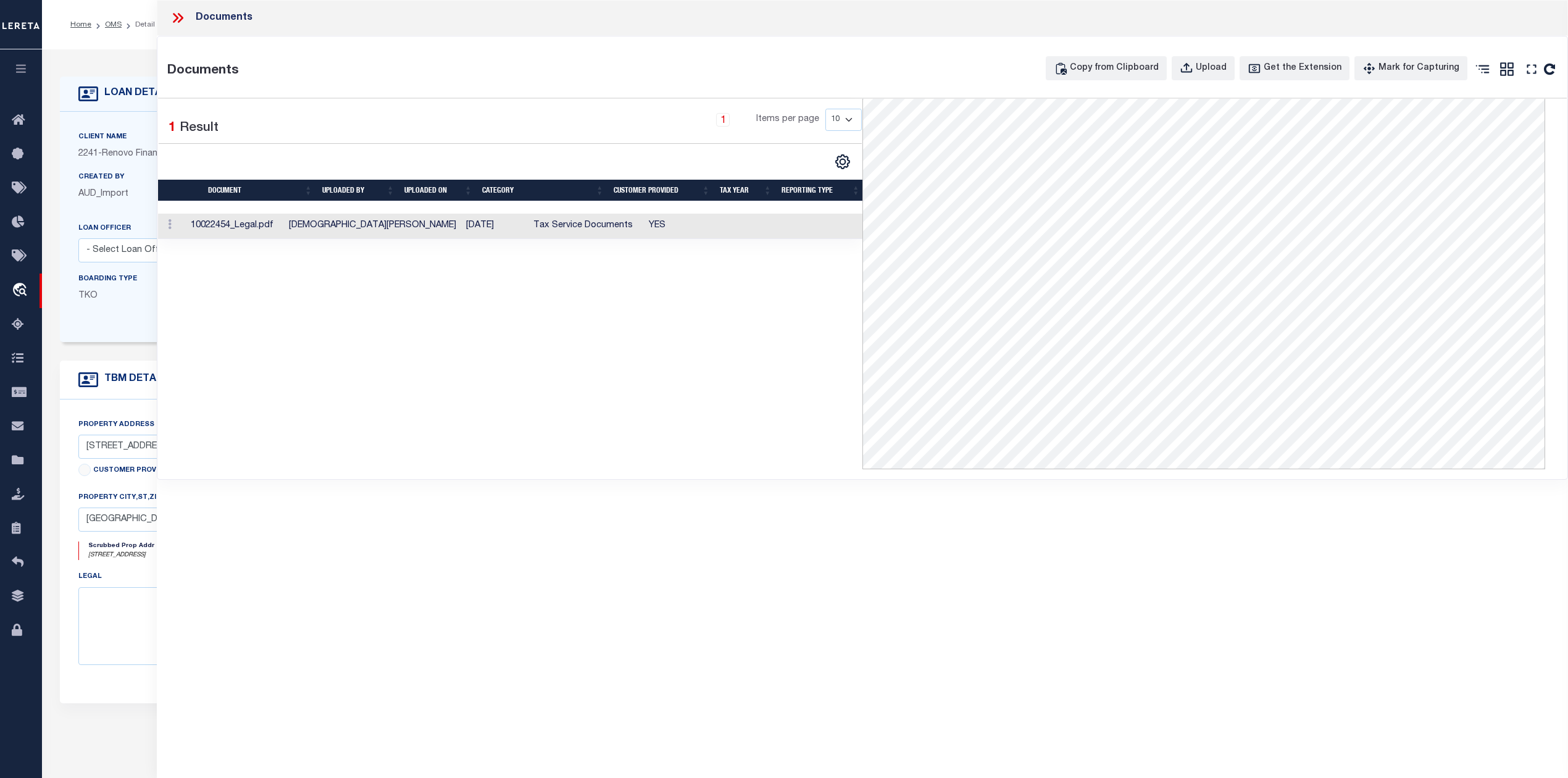
click at [568, 226] on td "Tax Service Documents" at bounding box center [586, 226] width 116 height 25
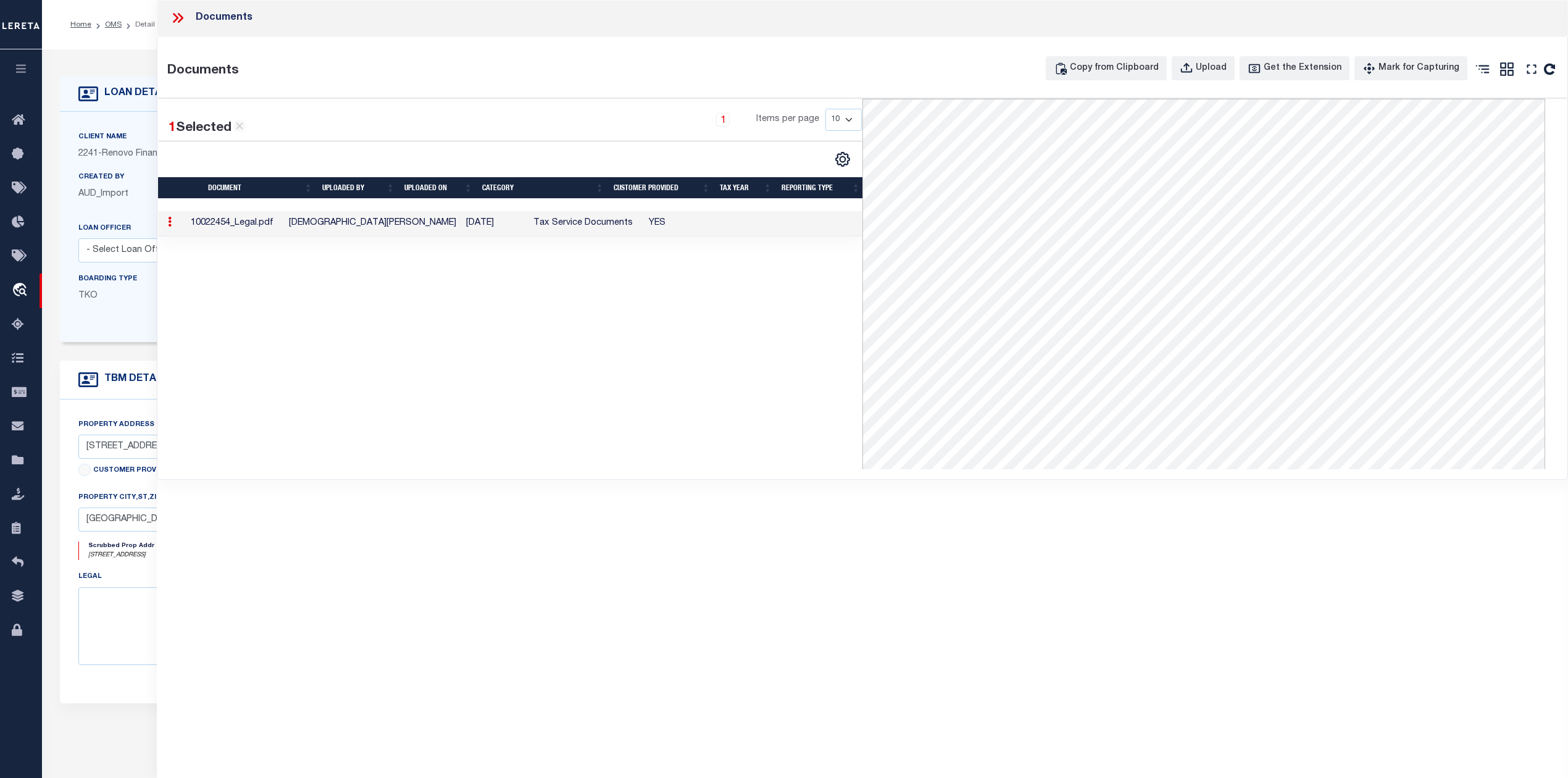
click at [172, 23] on icon at bounding box center [178, 18] width 16 height 16
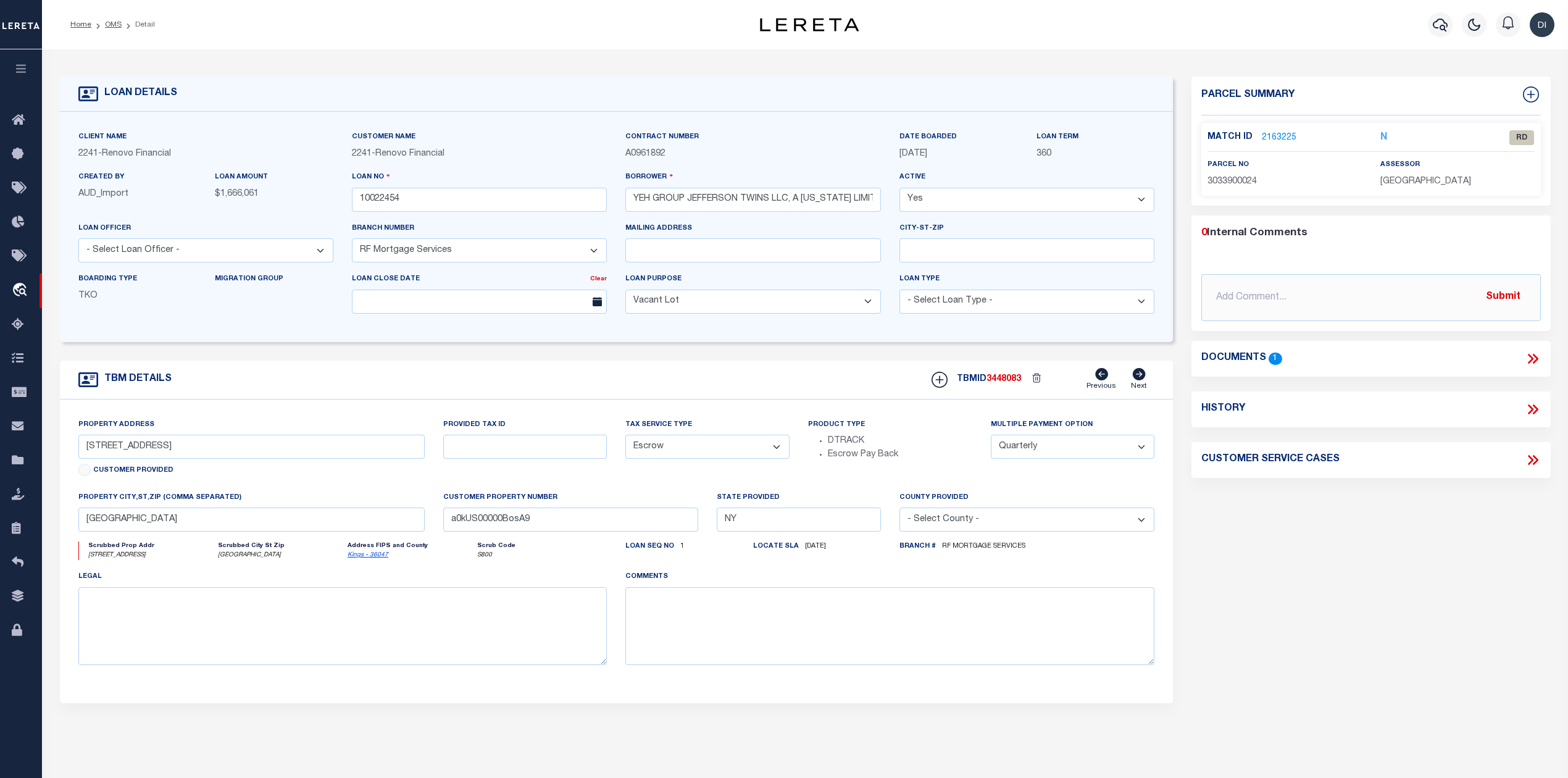
click at [1280, 134] on link "2163225" at bounding box center [1279, 138] width 34 height 13
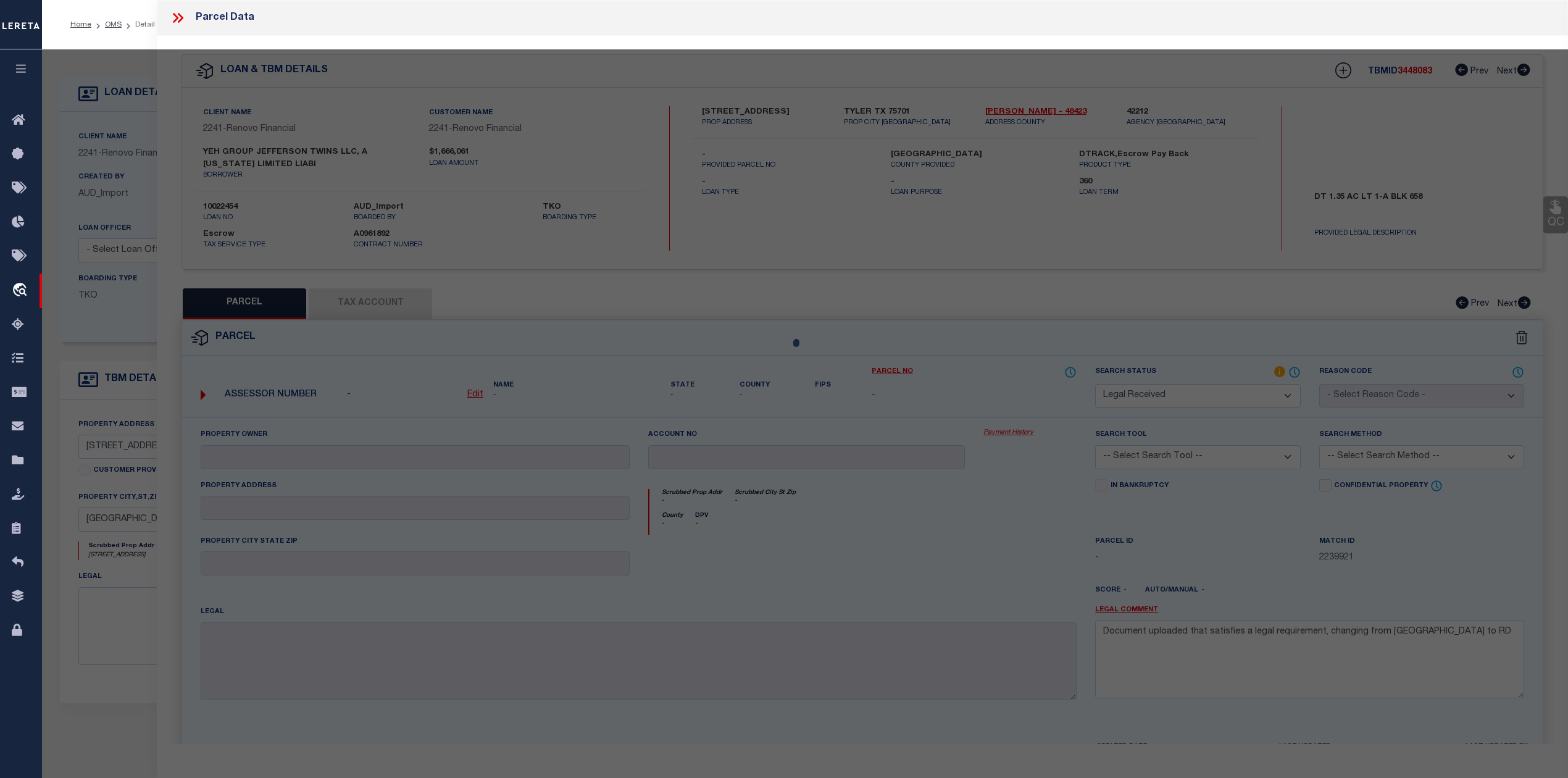
select select "AS"
checkbox input "false"
select select "RD"
type input "YEH GROUP JEFFERSON TWINS LLC"
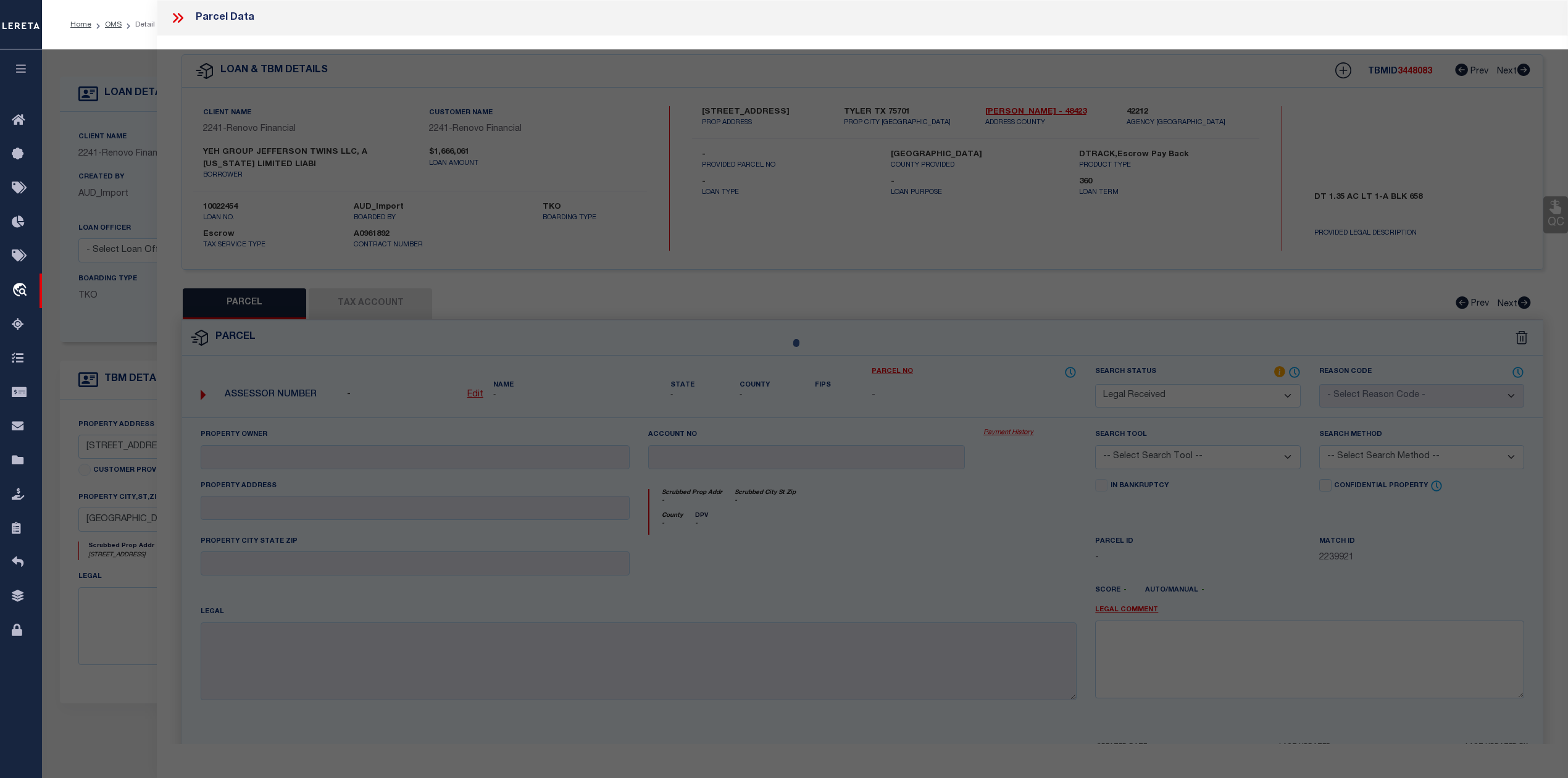
select select "ATL"
select select "ADD"
type input "1274 JEFFERSON AVE"
checkbox input "false"
type input "BROOKLYN, NY 11221"
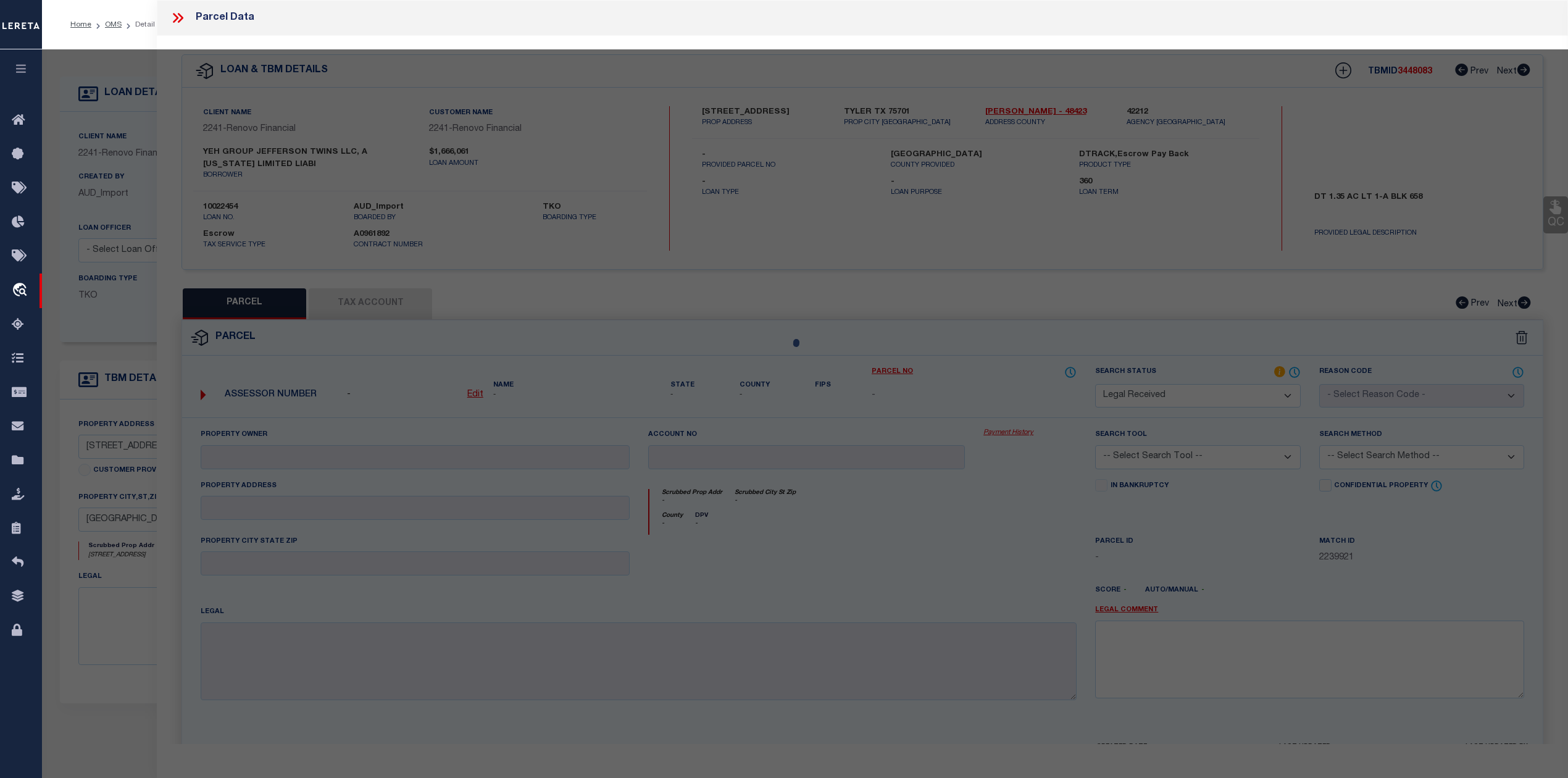
type textarea "LOT:24 BLK:3390 SEC:1107 DIST:04"
type textarea "Document uploaded that satisfies a legal requirement, changing from ND to RD"
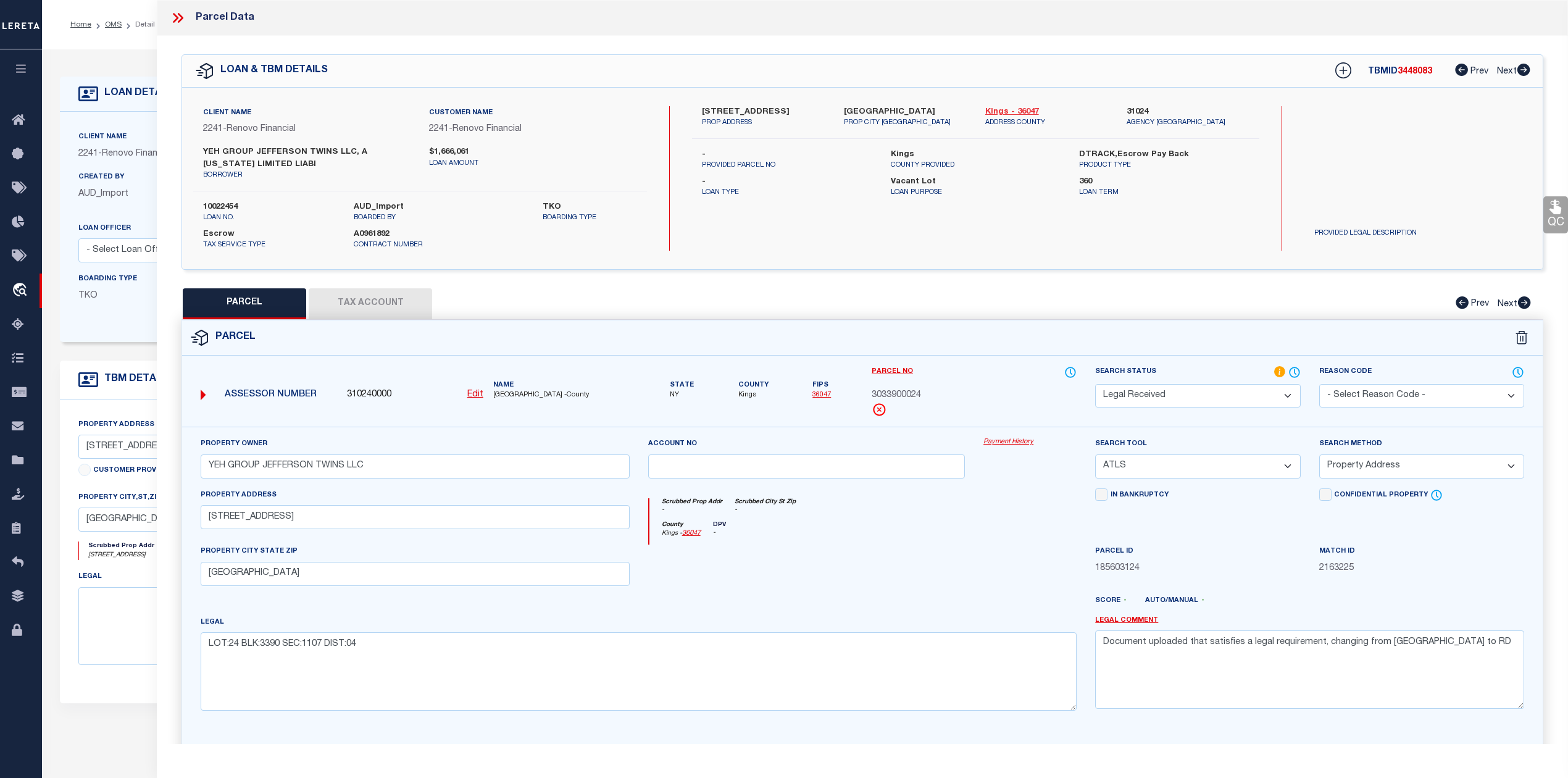
click at [1001, 112] on link "Kings - 36047" at bounding box center [1047, 112] width 123 height 12
click at [389, 301] on button "Tax Account" at bounding box center [371, 304] width 124 height 31
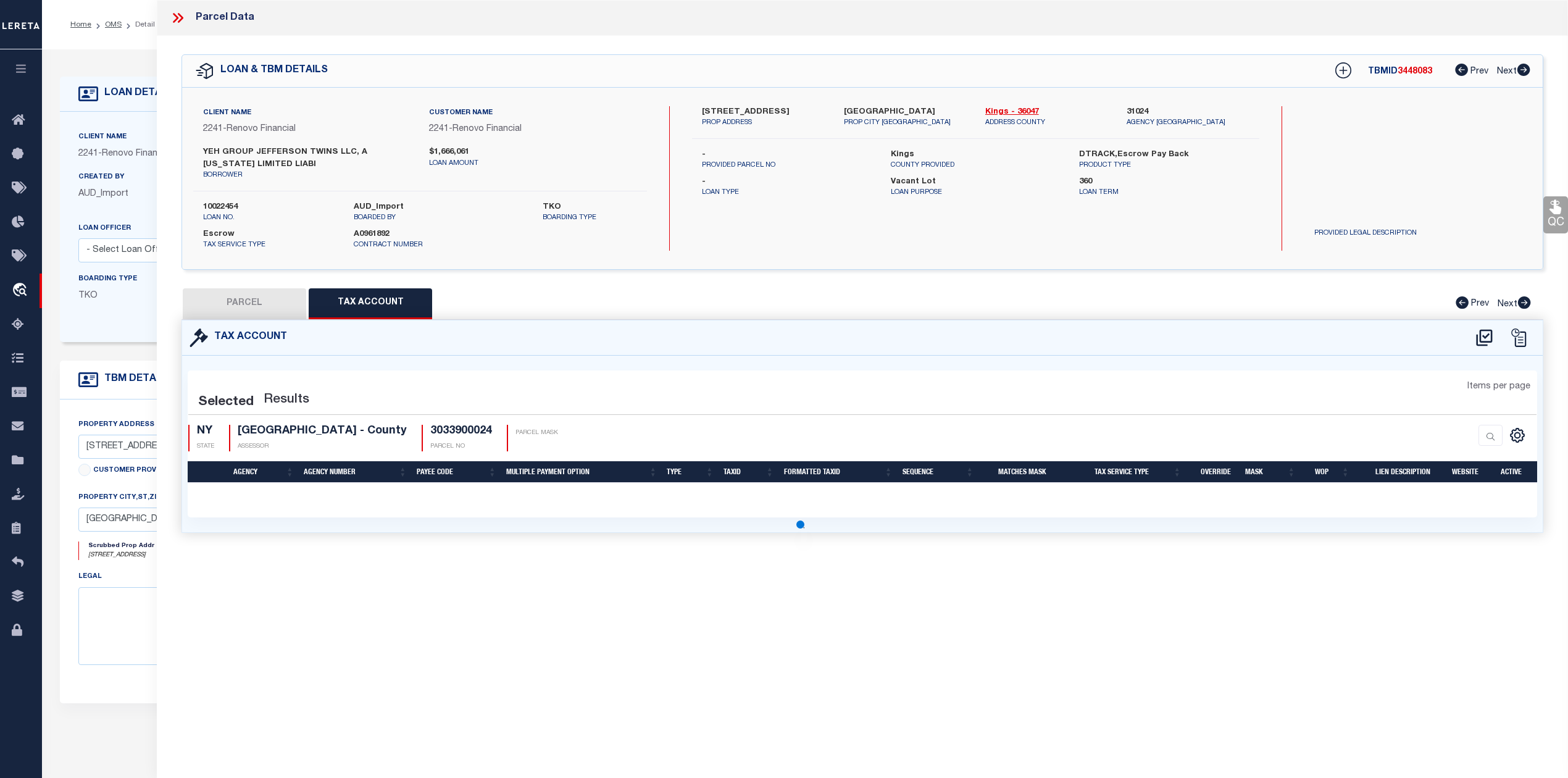
select select "100"
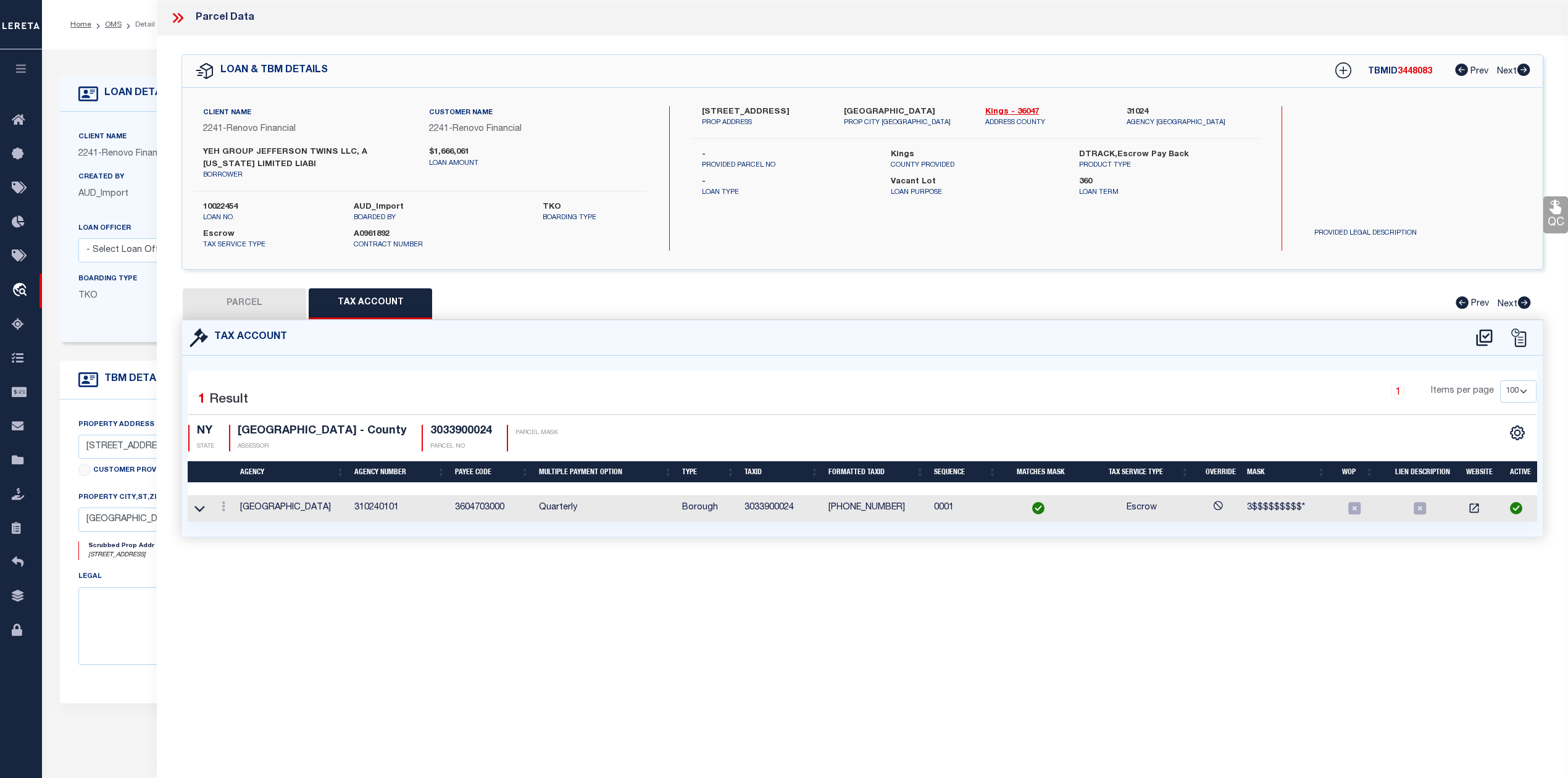
click at [275, 297] on button "PARCEL" at bounding box center [244, 304] width 124 height 31
select select "AS"
select select
checkbox input "false"
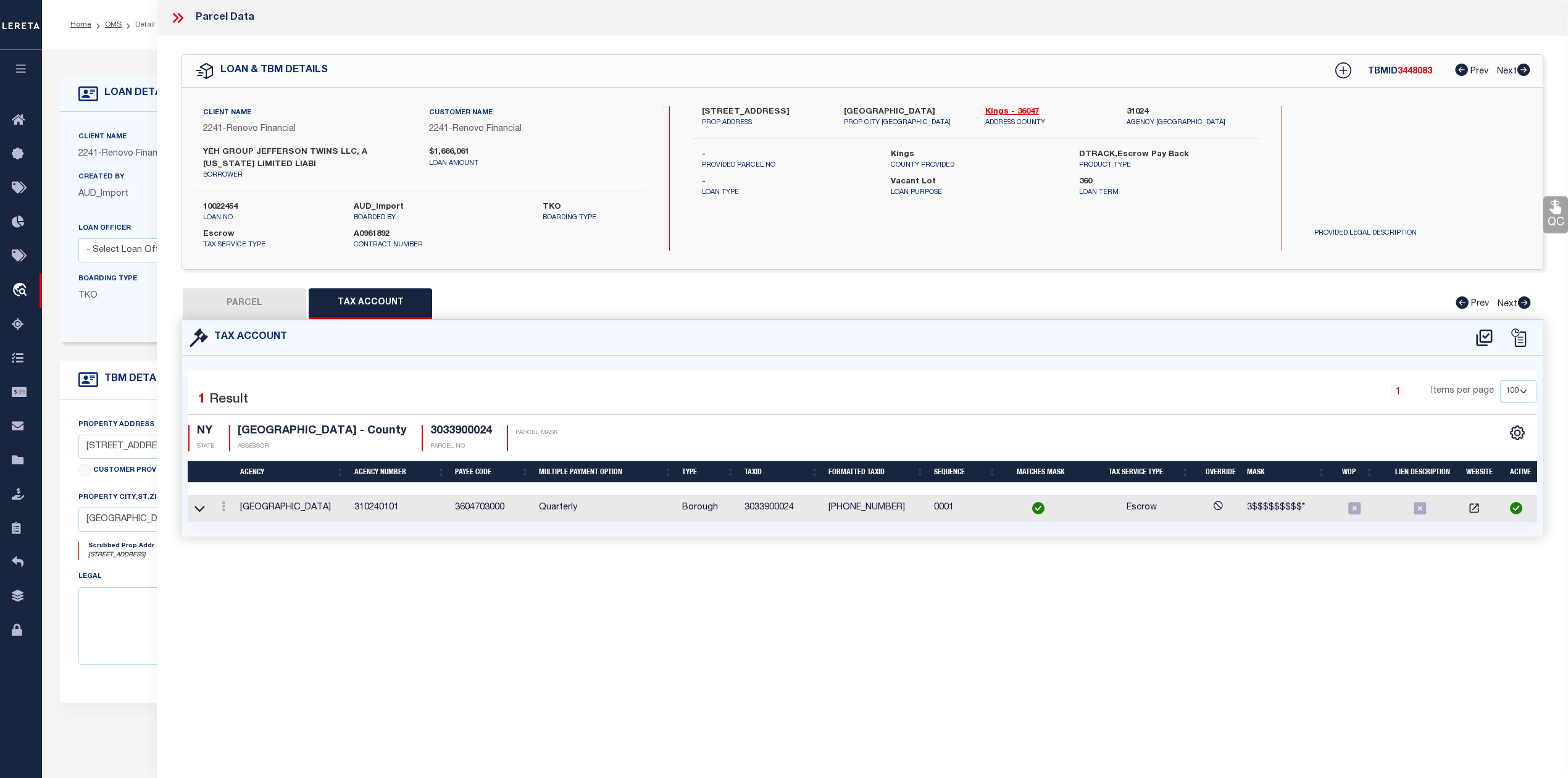
checkbox input "false"
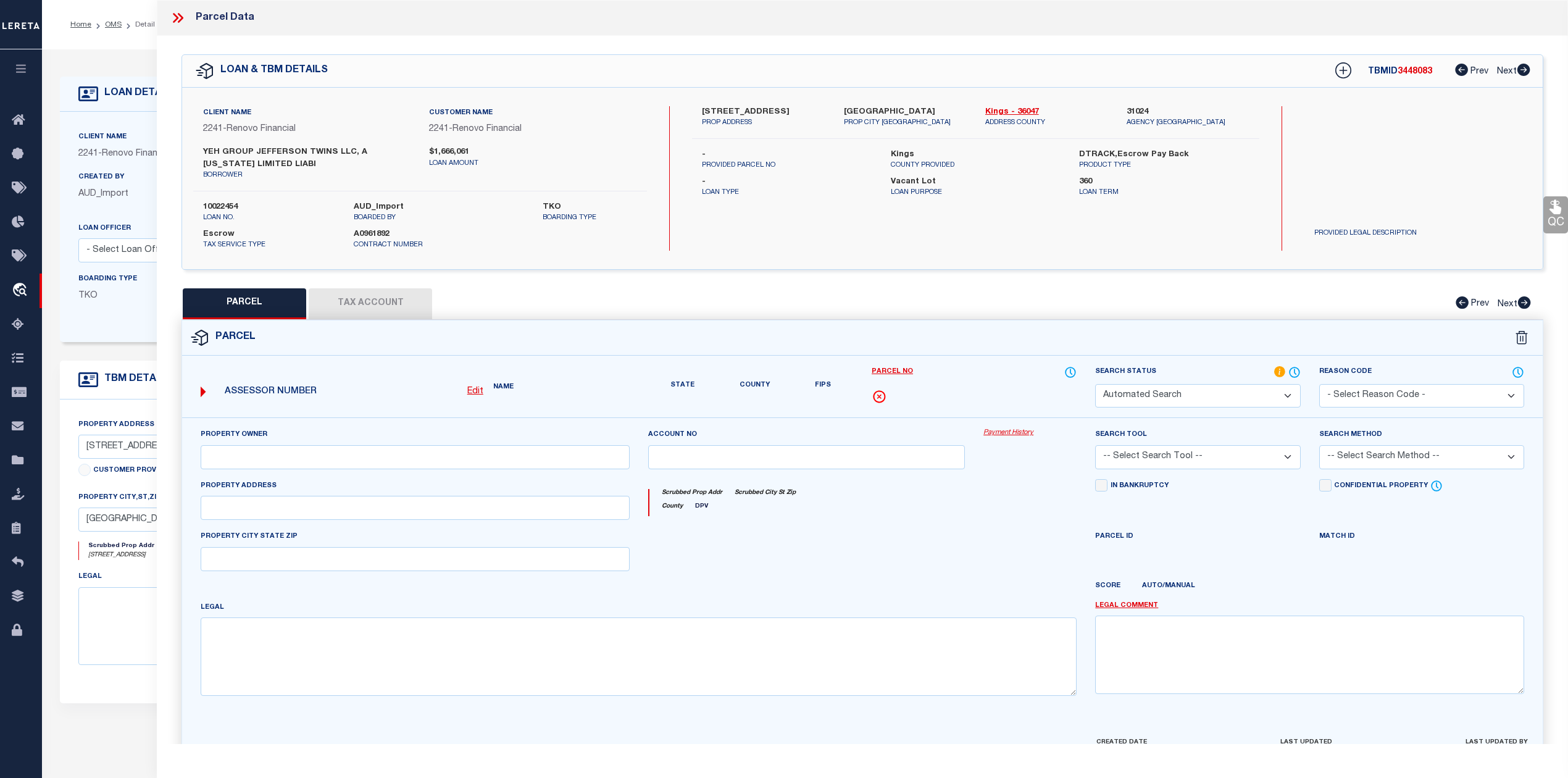
select select "RD"
type input "YEH GROUP JEFFERSON TWINS LLC"
select select "ATL"
select select "ADD"
type input "1274 JEFFERSON AVE"
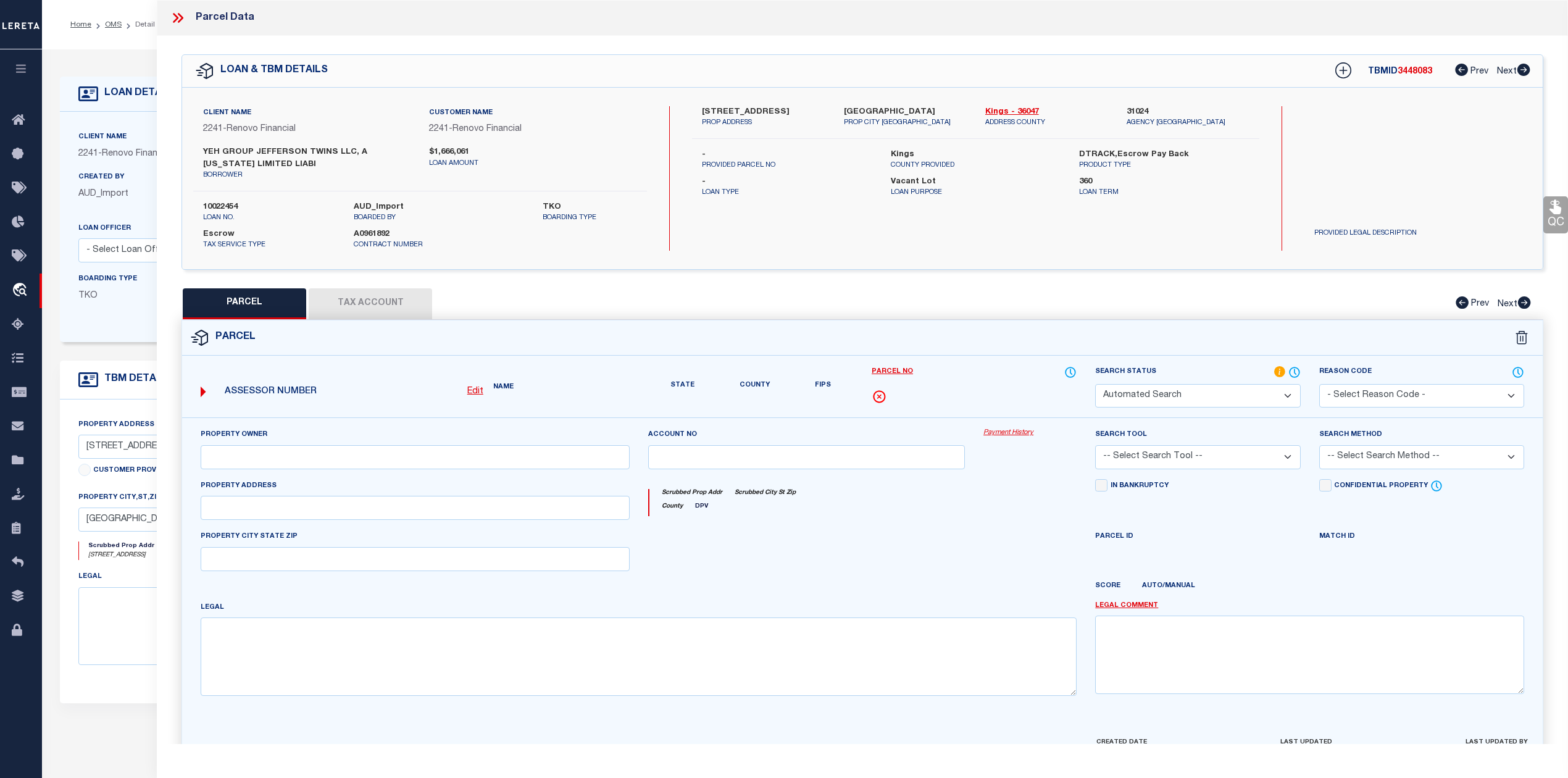
checkbox input "false"
type input "BROOKLYN, NY 11221"
type textarea "LOT:24 BLK:3390 SEC:1107 DIST:04"
type textarea "Document uploaded that satisfies a legal requirement, changing from ND to RD"
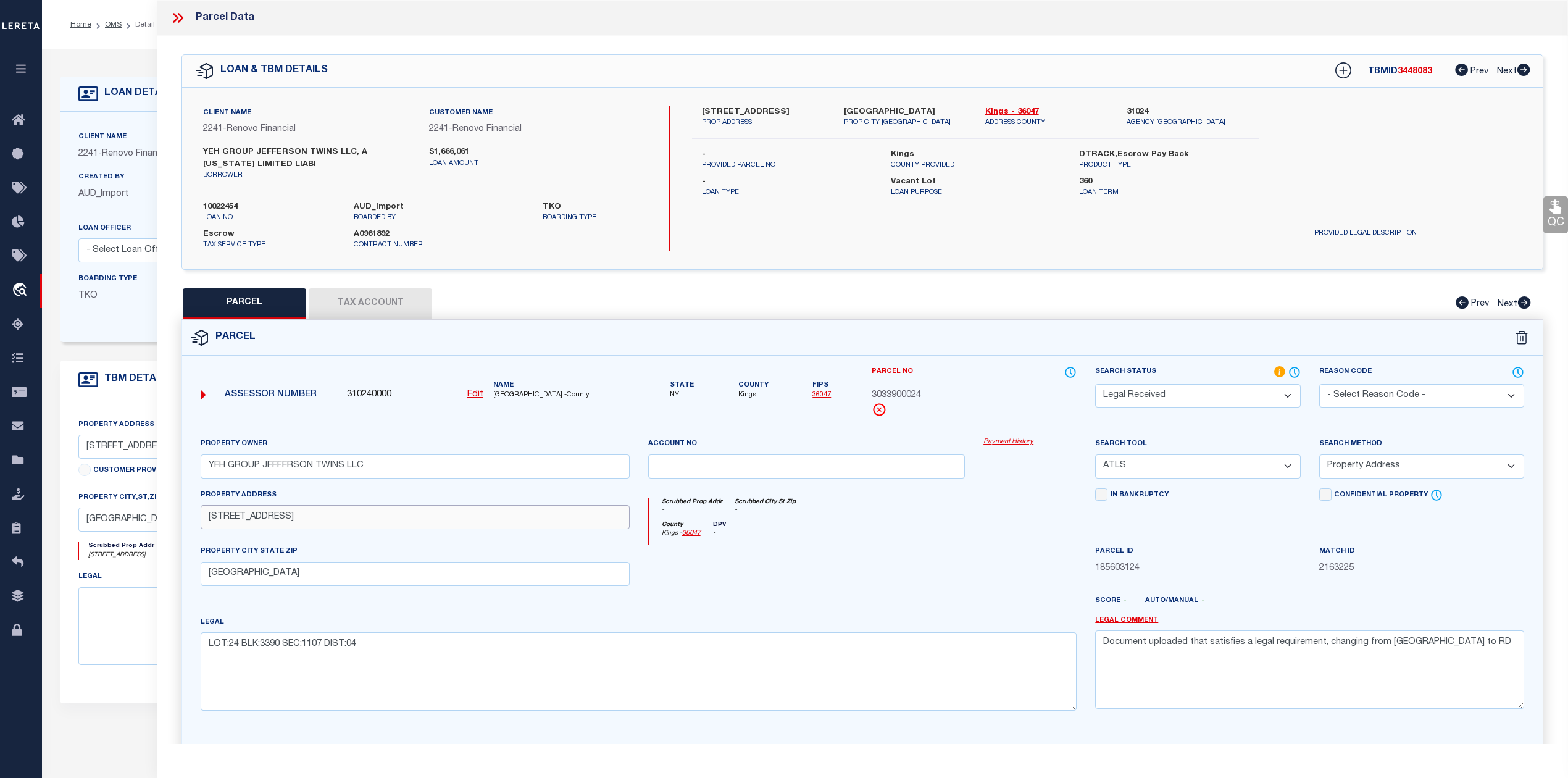
click at [235, 521] on input "1274 JEFFERSON AVE" at bounding box center [415, 517] width 429 height 24
click at [892, 300] on div "PARCEL Tax Account Prev Next" at bounding box center [863, 304] width 1362 height 31
click at [886, 392] on span "3033900024" at bounding box center [896, 396] width 50 height 14
copy span "3033900024"
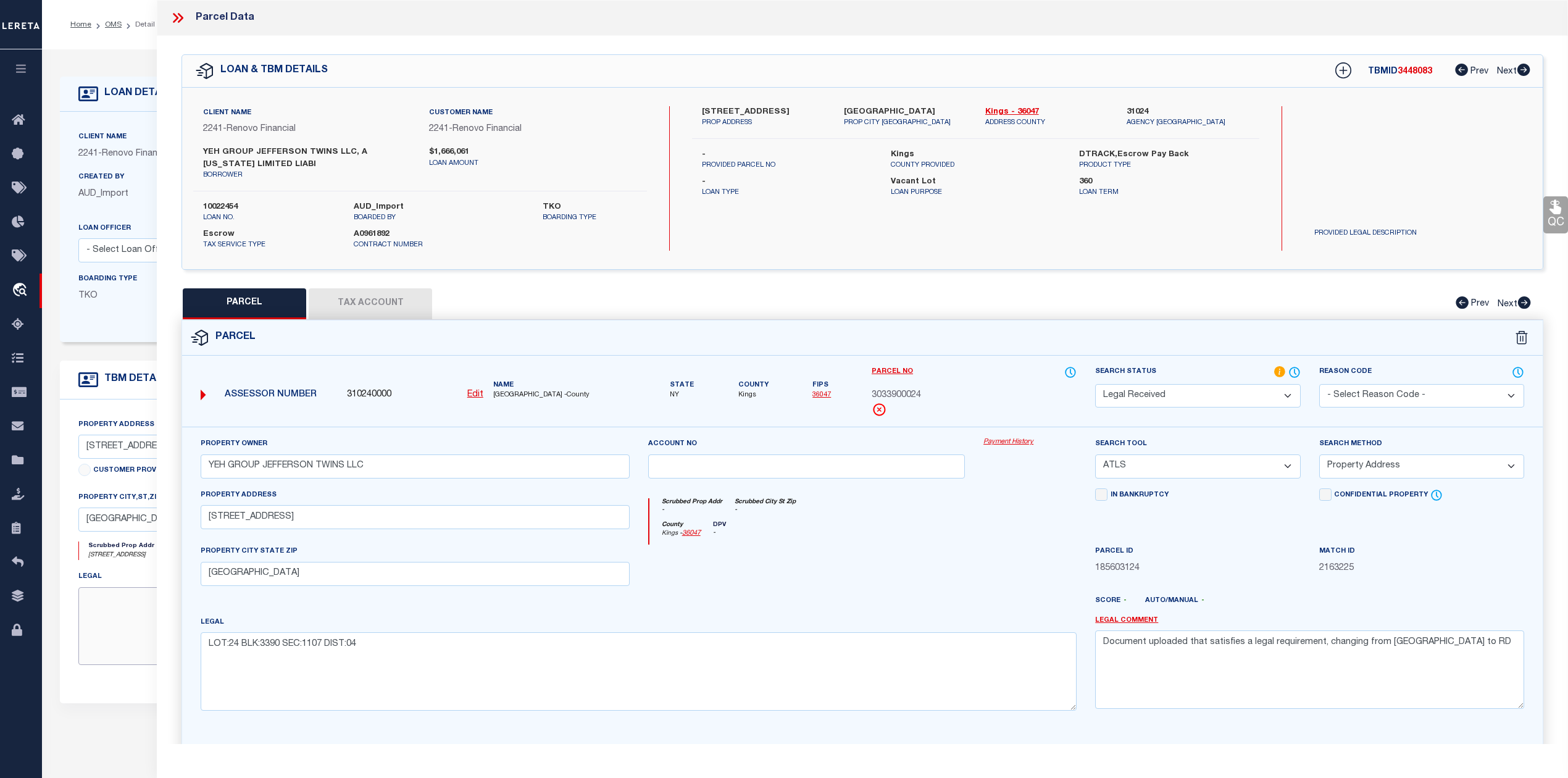
click at [143, 653] on textarea at bounding box center [343, 626] width 529 height 78
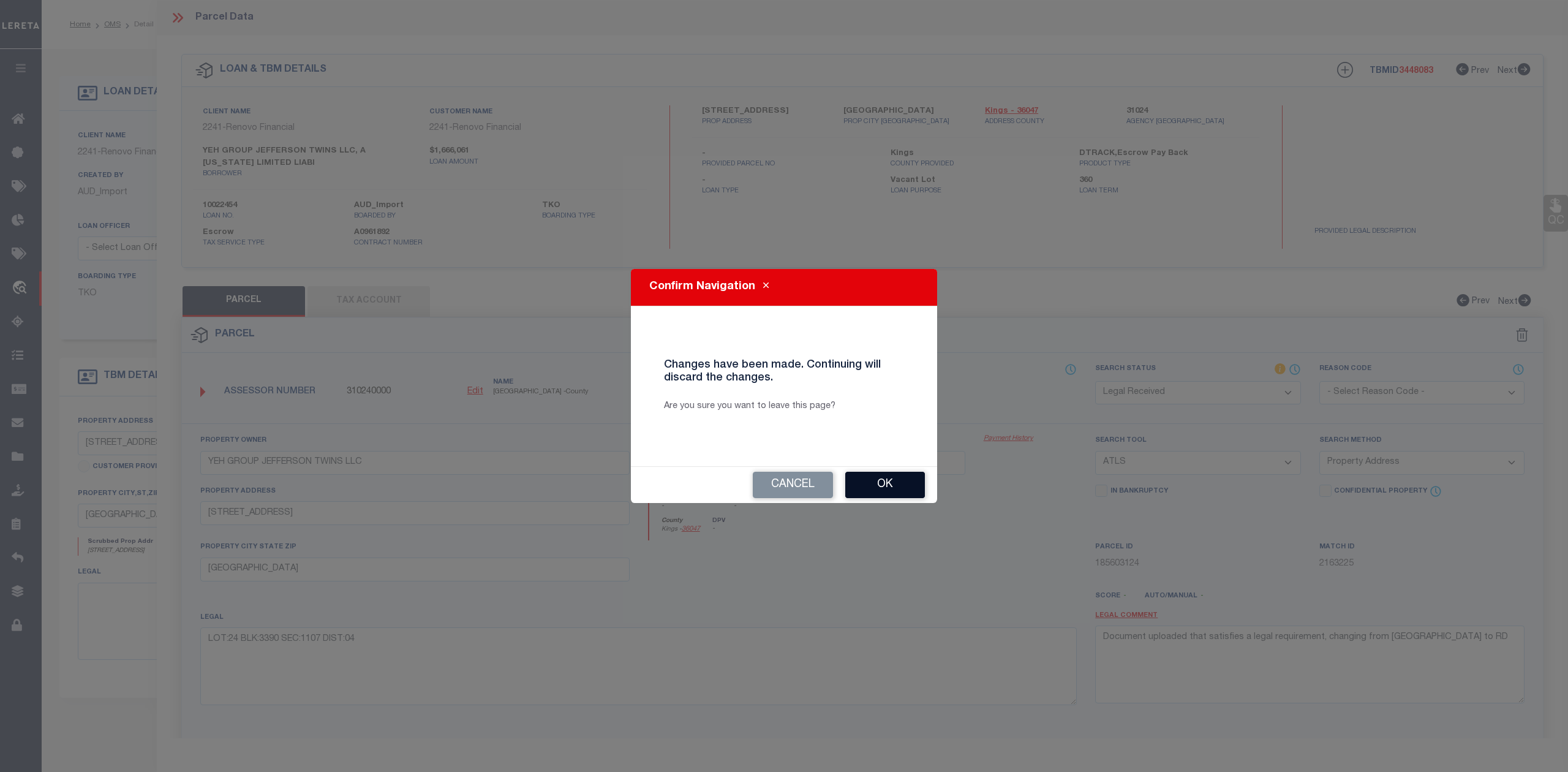
click at [886, 479] on button "Ok" at bounding box center [885, 485] width 80 height 27
type input "1274 JEFFERSON AVE"
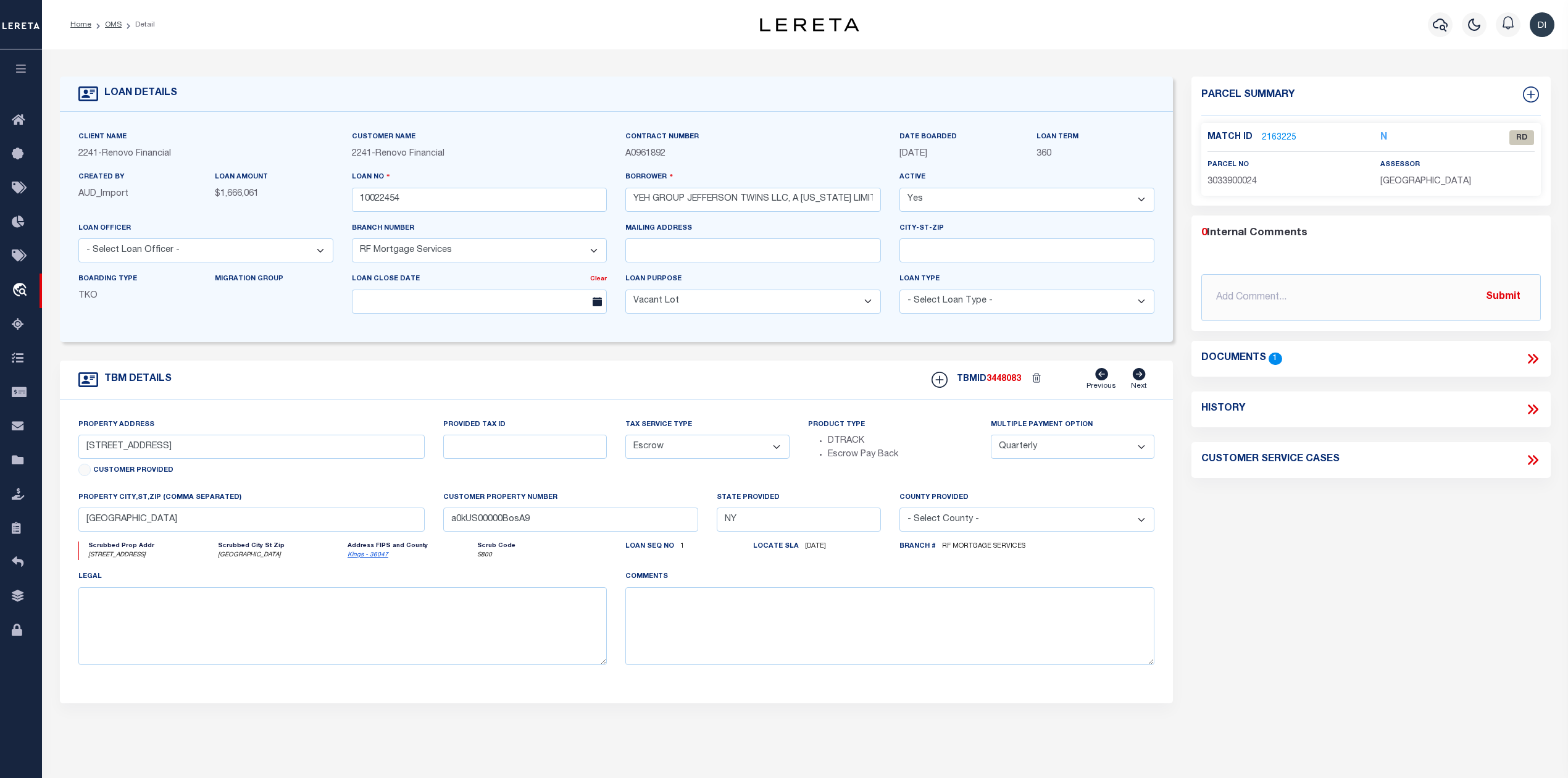
click at [1276, 138] on link "2163225" at bounding box center [1279, 138] width 34 height 13
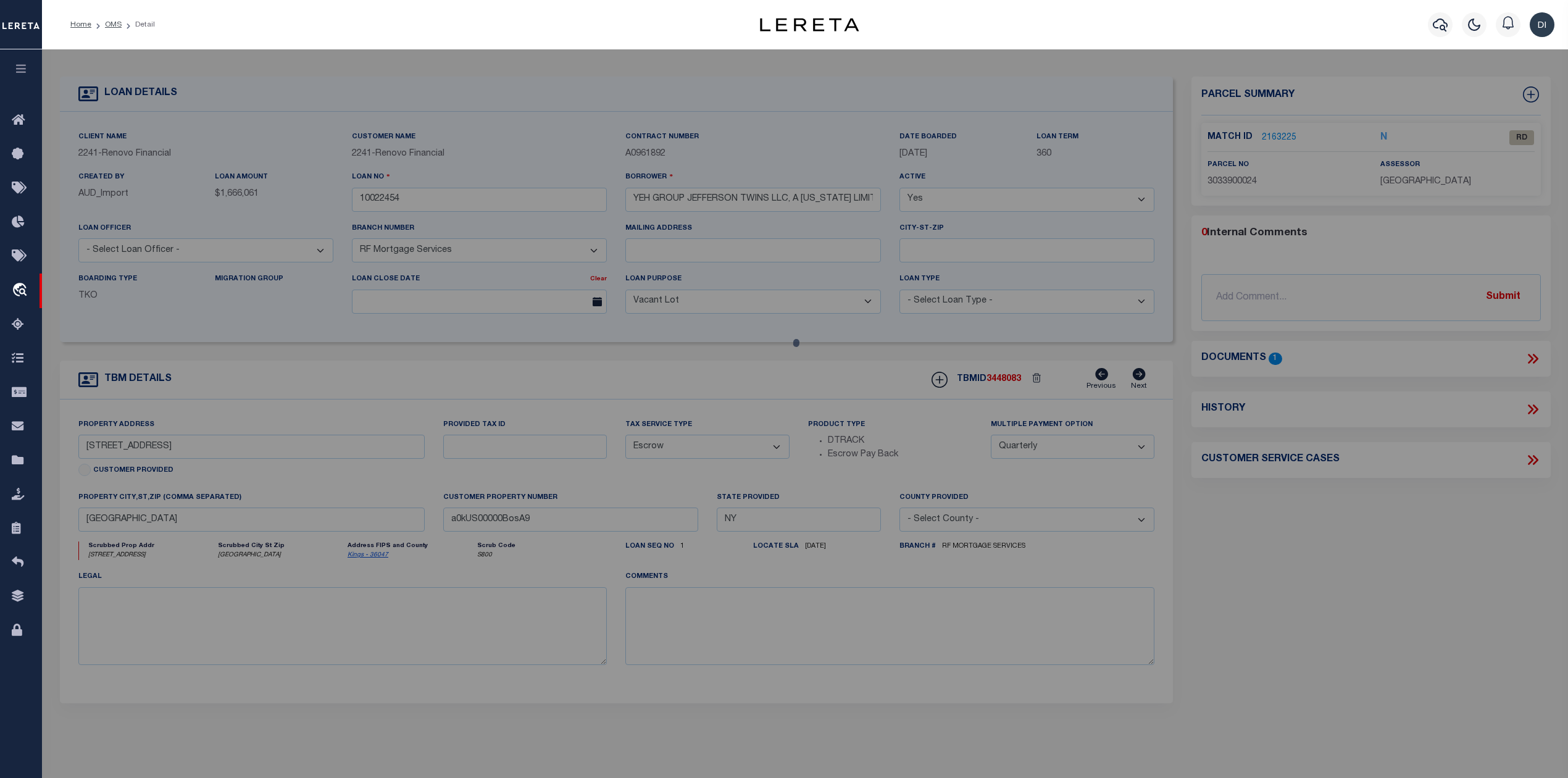
select select "AS"
select select
checkbox input "false"
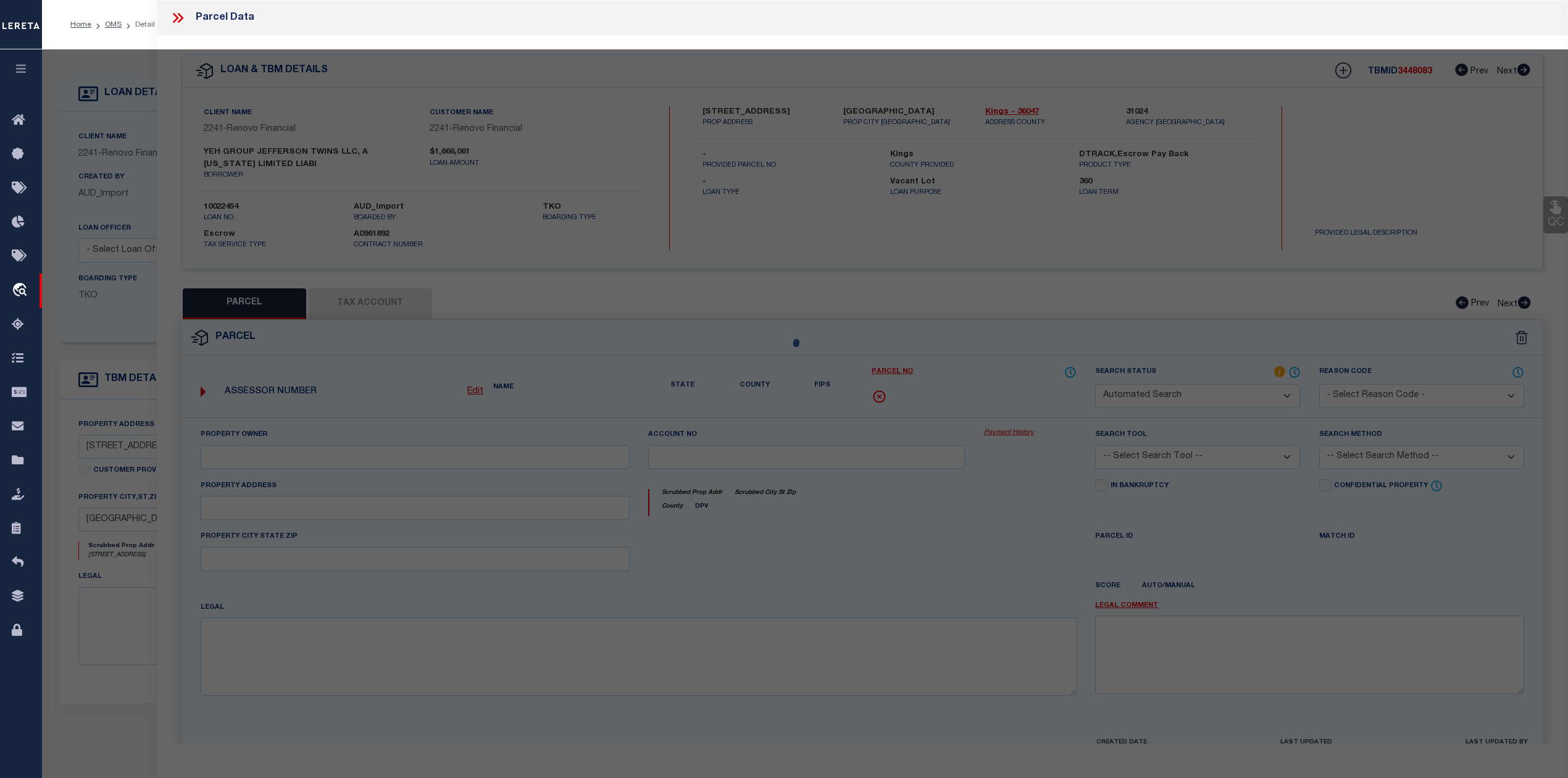
select select "RD"
type input "YEH GROUP JEFFERSON TWINS LLC"
select select "ATL"
select select "ADD"
type input "1274 JEFFERSON AVE"
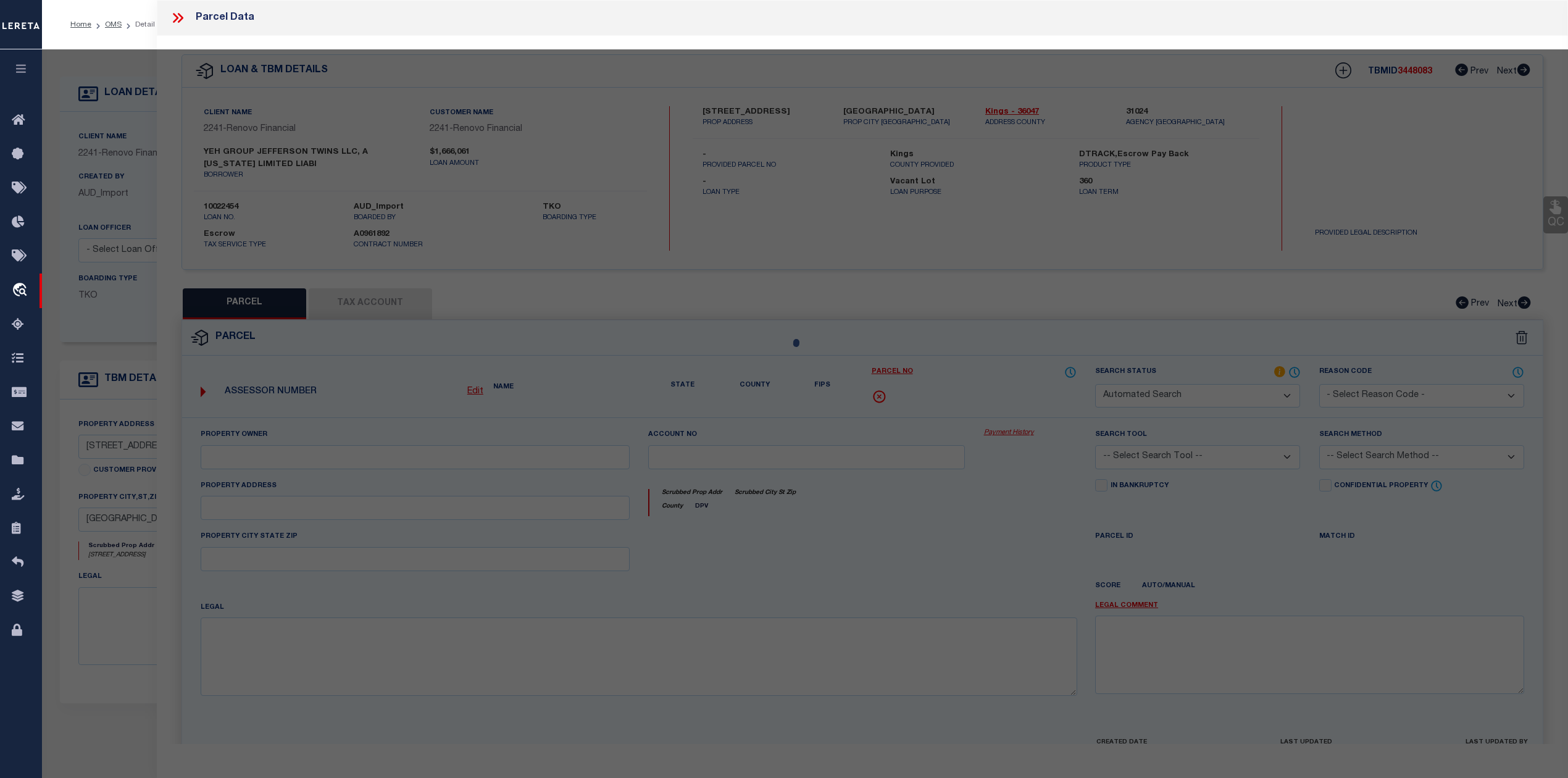
checkbox input "false"
type input "BROOKLYN, NY 11221"
type textarea "LOT:24 BLK:3390 SEC:1107 DIST:04"
type textarea "Document uploaded that satisfies a legal requirement, changing from ND to RD"
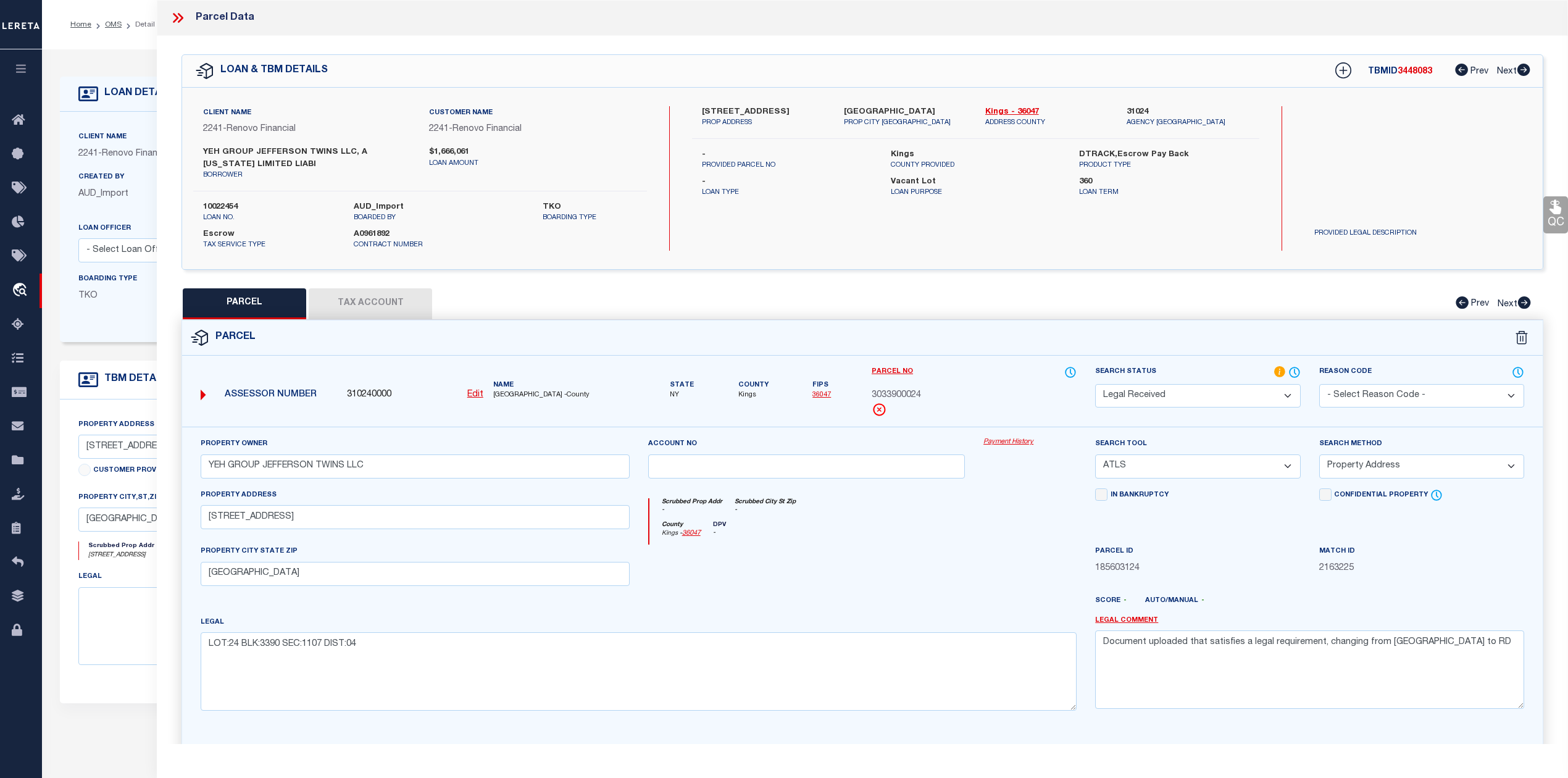
click at [711, 108] on label "1274 JEFFERSON AVE" at bounding box center [763, 112] width 123 height 12
copy label "1274"
click at [736, 106] on label "1274 JEFFERSON AVE" at bounding box center [763, 112] width 123 height 12
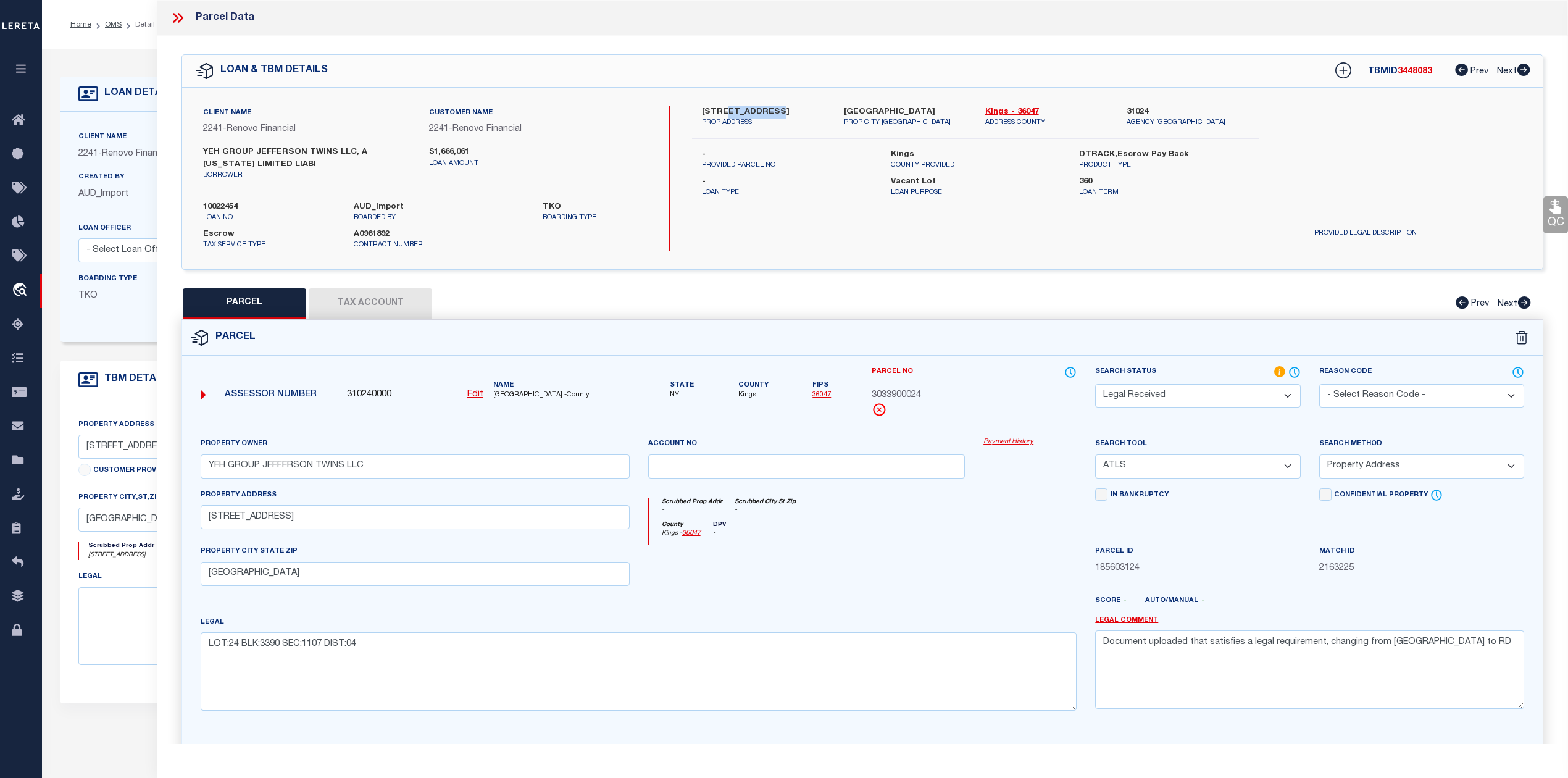
copy label "JEFFERSON"
click at [235, 519] on input "1274 JEFFERSON AVE" at bounding box center [415, 517] width 429 height 24
type input "1274 JEFFERSON AVE"
click at [857, 529] on div "County Kings - 36047 DPV -" at bounding box center [863, 534] width 428 height 24
click at [1214, 466] on select "-- Select Search Tool -- 3rd Party Website Agency File Agency Website ATLS CNV-…" at bounding box center [1198, 467] width 205 height 24
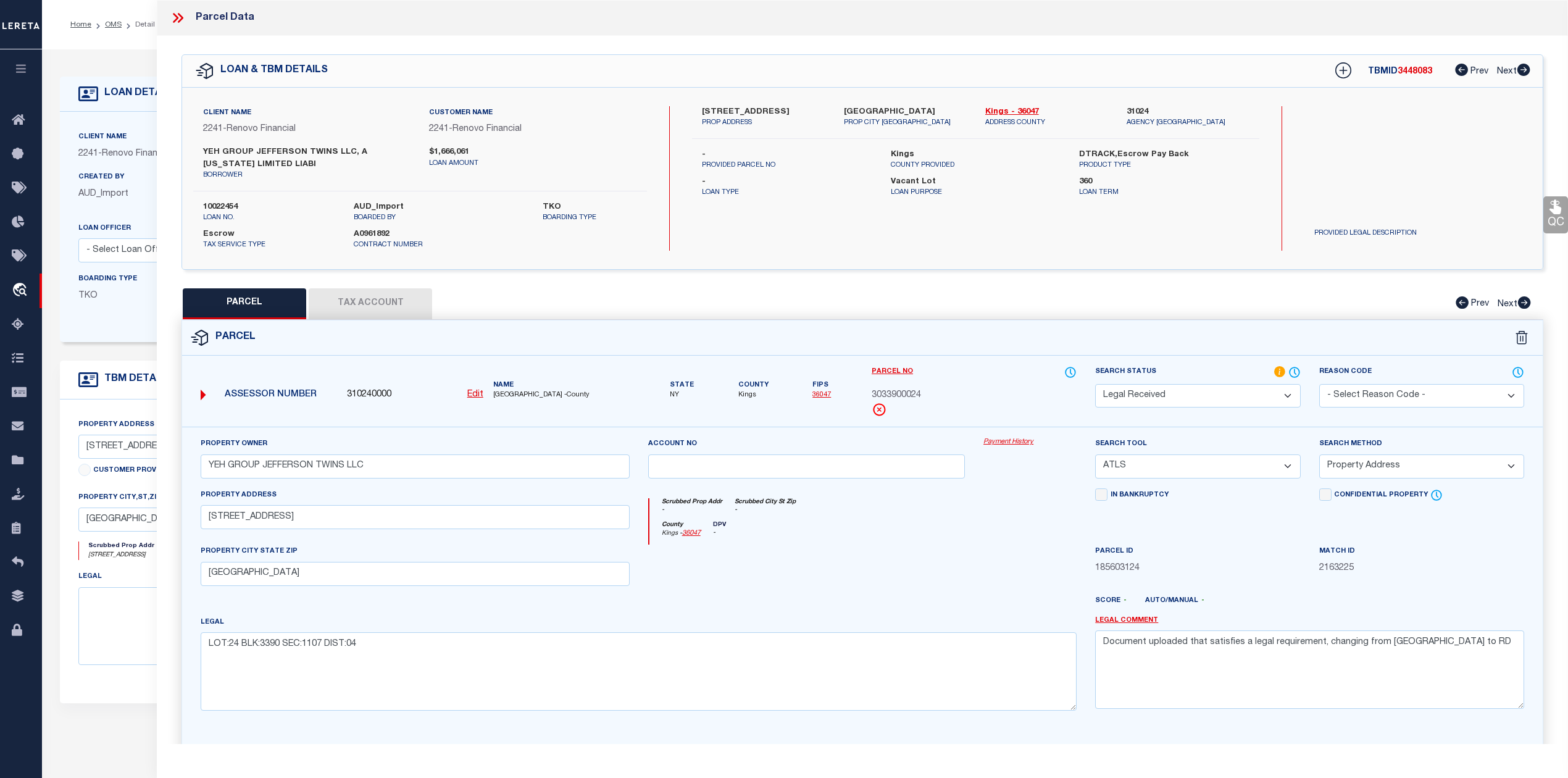
select select "AGW"
click at [1096, 457] on select "-- Select Search Tool -- 3rd Party Website Agency File Agency Website ATLS CNV-…" at bounding box center [1198, 467] width 205 height 24
click at [1420, 468] on select "-- Select Search Method -- Property Address Legal Liability Info Provided" at bounding box center [1422, 467] width 205 height 24
select select "LEG"
click at [1320, 457] on select "-- Select Search Method -- Property Address Legal Liability Info Provided" at bounding box center [1422, 467] width 205 height 24
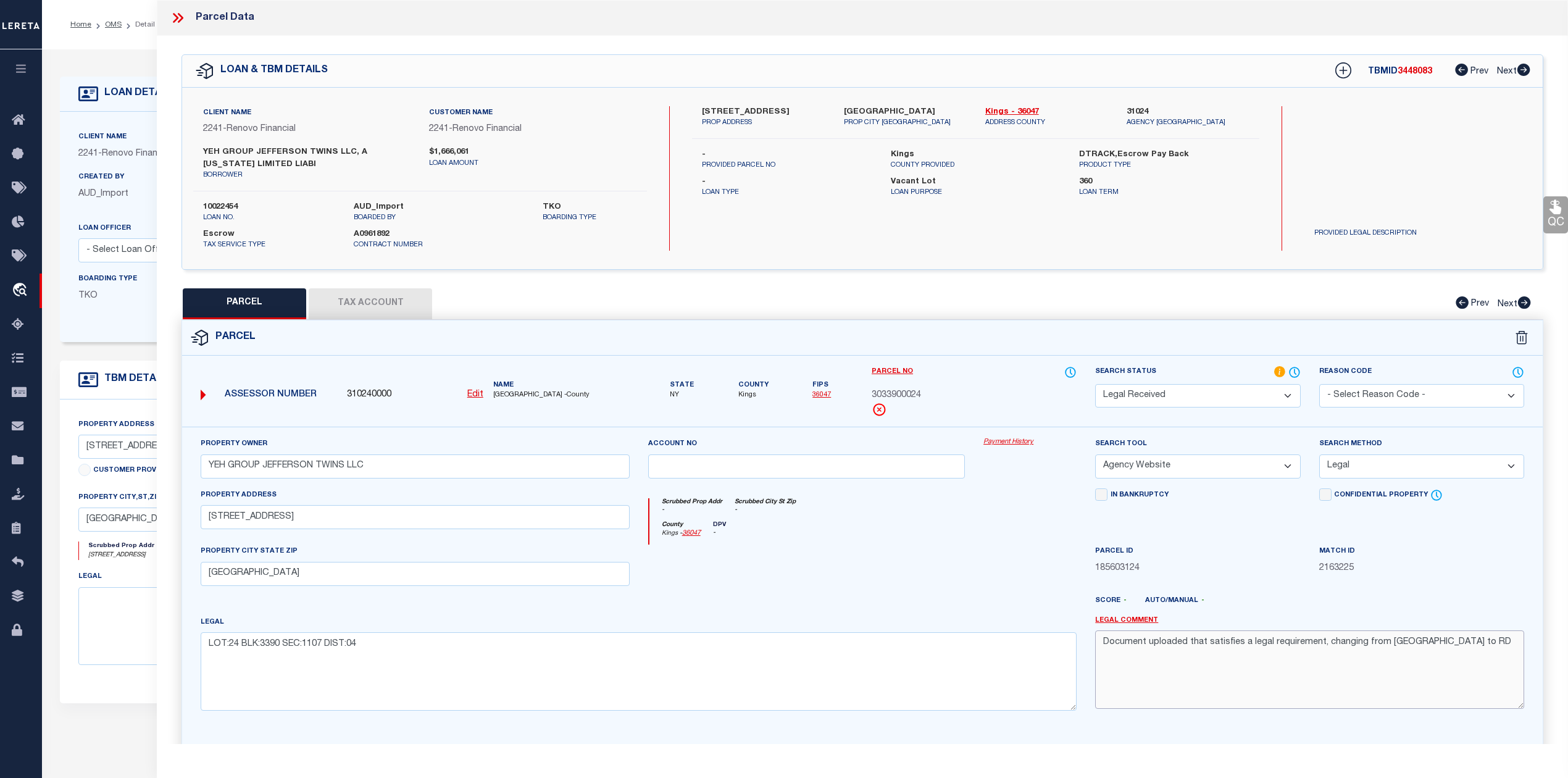
drag, startPoint x: 1429, startPoint y: 648, endPoint x: 1087, endPoint y: 637, distance: 342.2
click at [1087, 637] on div "Legal Comment Document uploaded that satisfies a legal requirement, changing fr…" at bounding box center [1310, 668] width 448 height 105
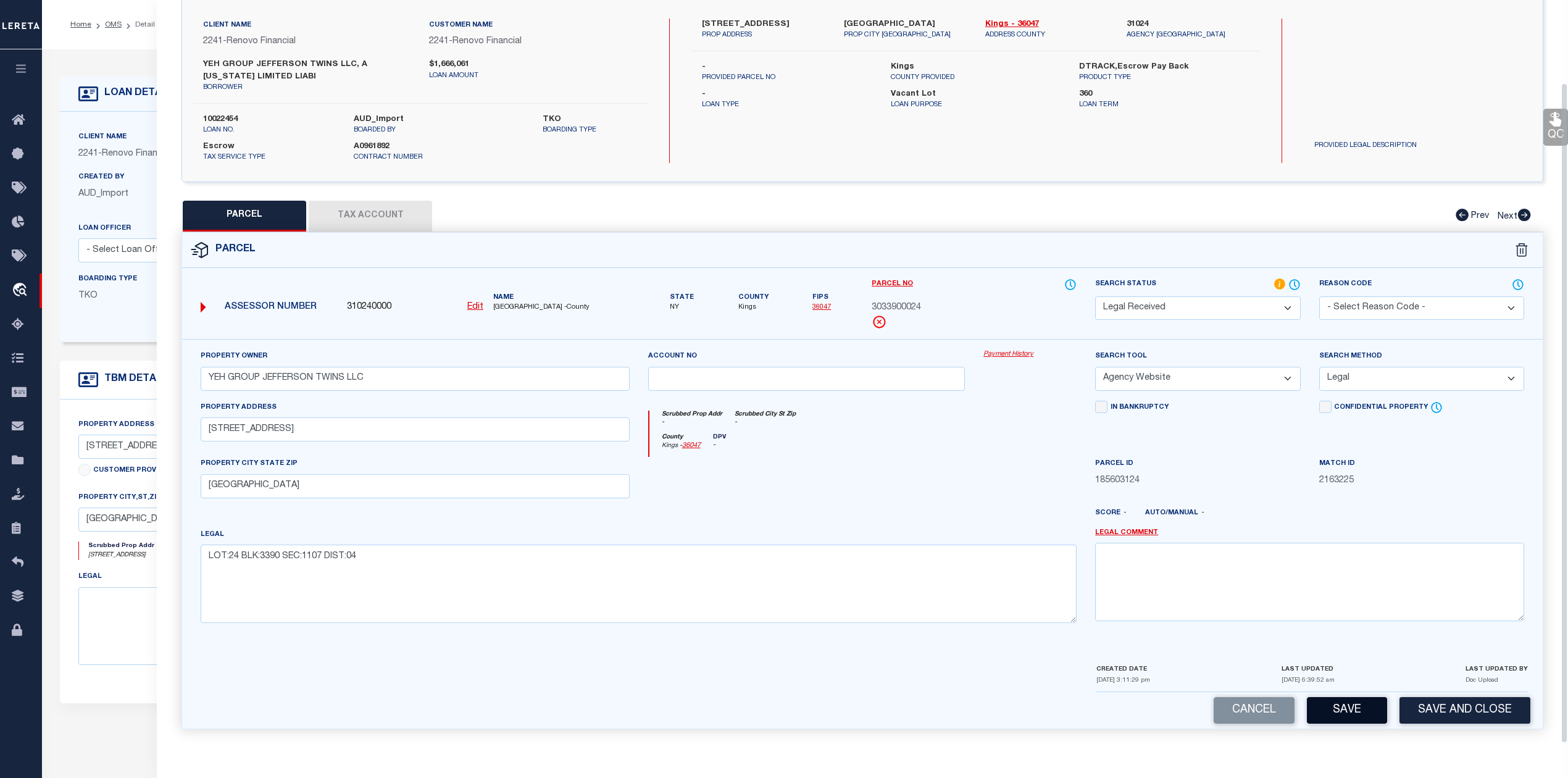
click at [1335, 708] on button "Save" at bounding box center [1347, 710] width 81 height 27
select select "AS"
select select
checkbox input "false"
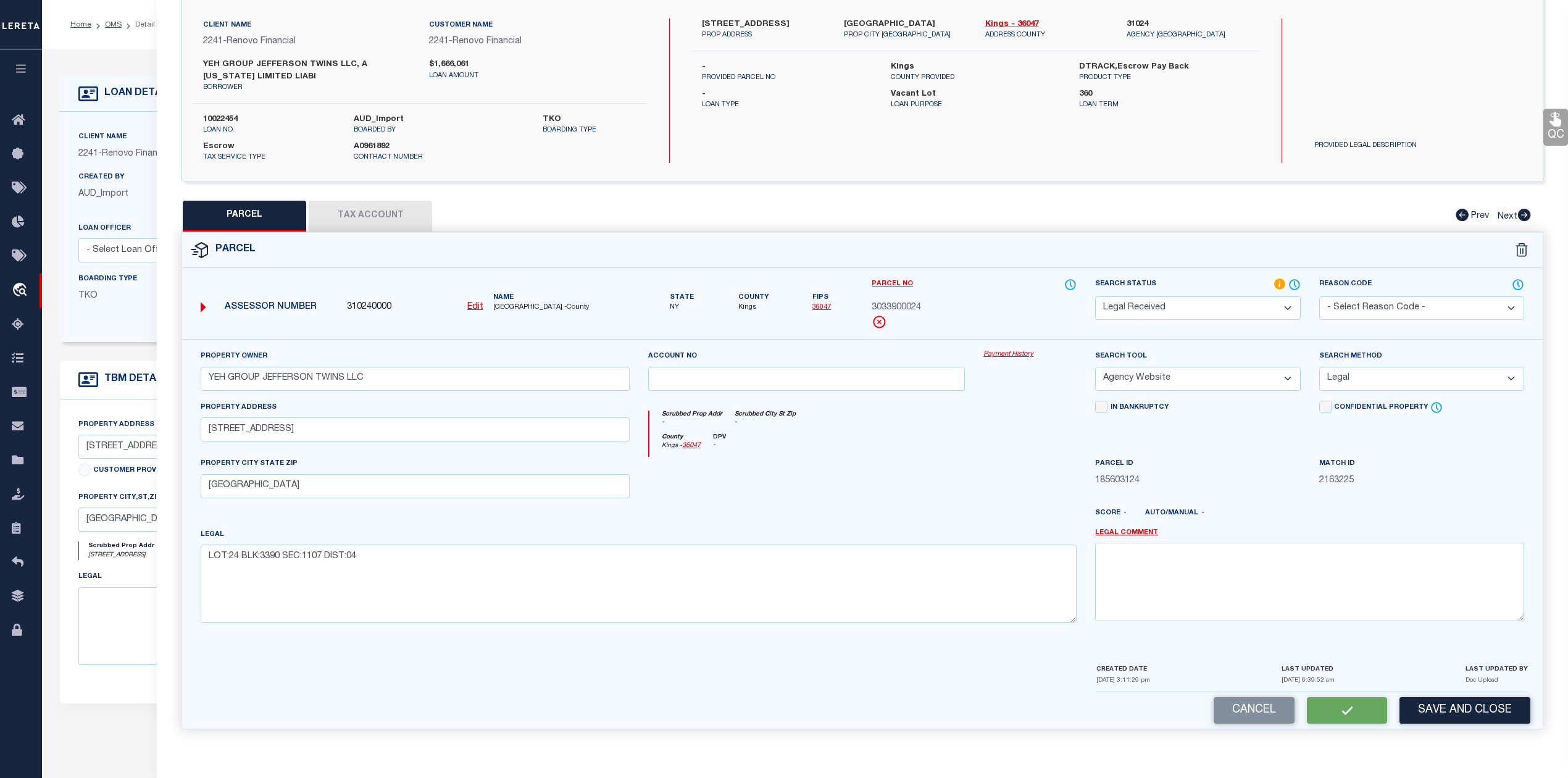
checkbox input "false"
select select "RD"
type input "YEH GROUP JEFFERSON TWINS LLC"
select select "AGW"
select select "LEG"
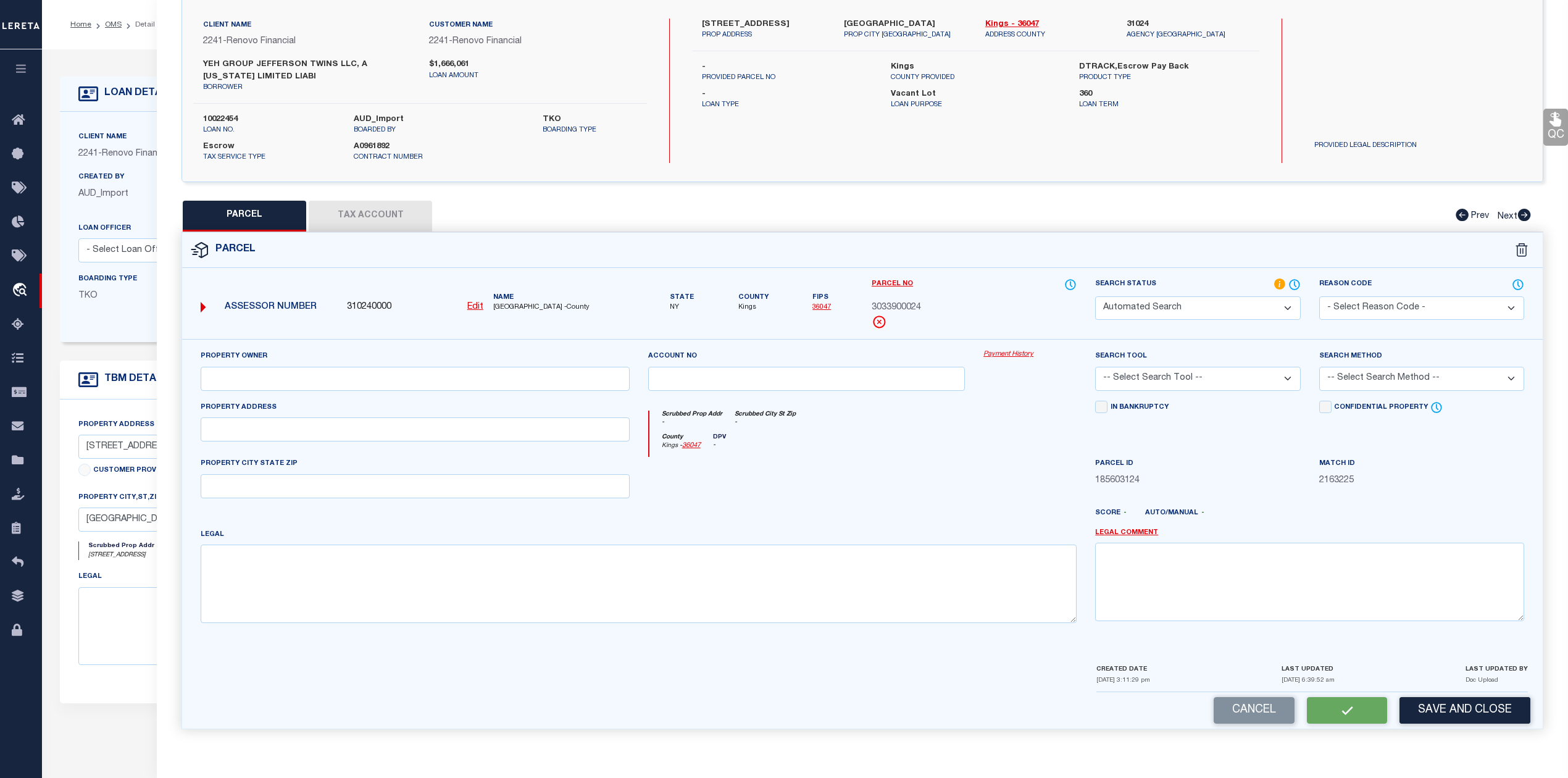
type input "1274 JEFFERSON AVE"
type input "BROOKLYN, NY 11221"
type textarea "LOT:24 BLK:3390 SEC:1107 DIST:04"
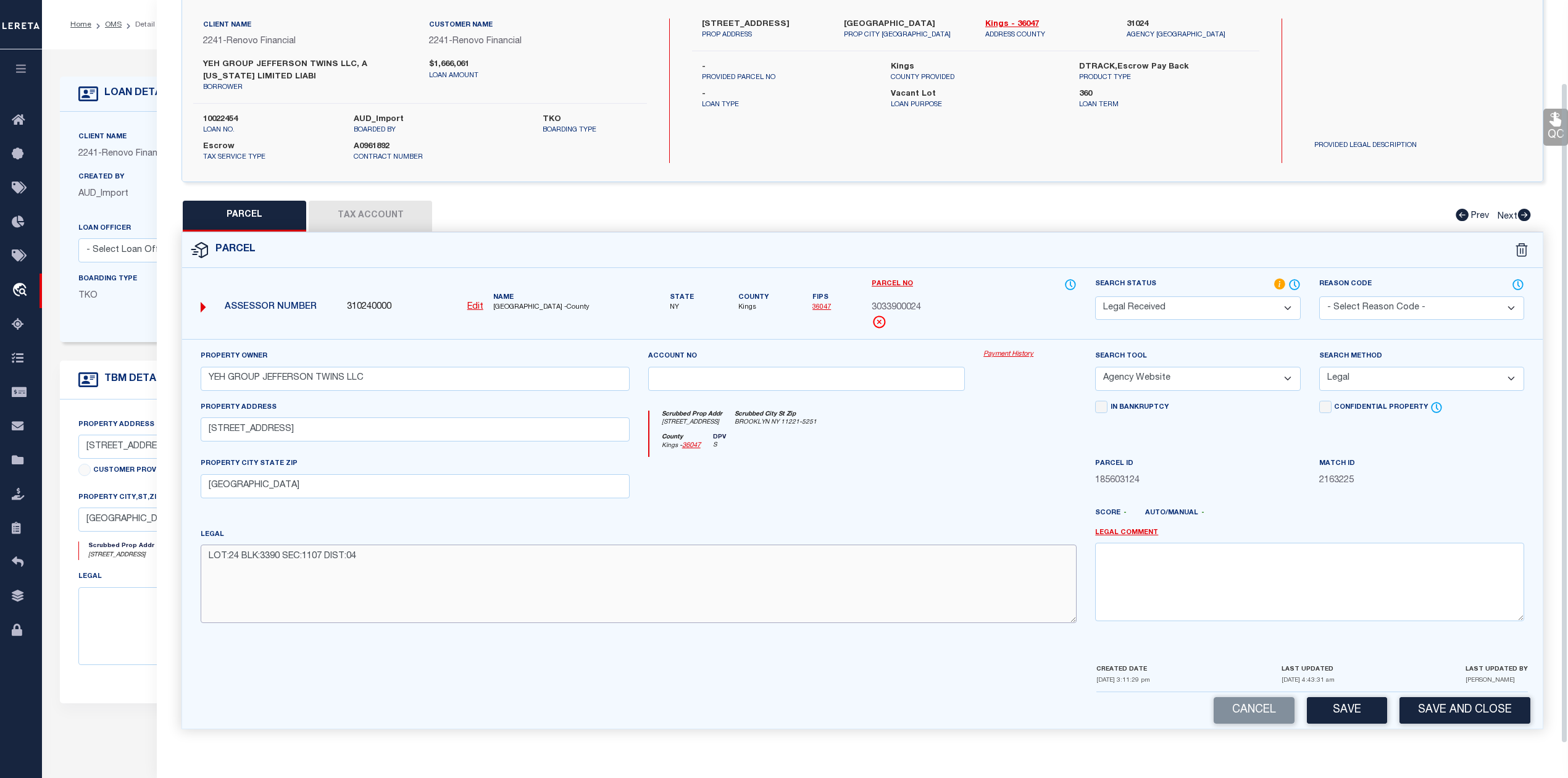
click at [460, 564] on textarea "LOT:24 BLK:3390 SEC:1107 DIST:04" at bounding box center [639, 584] width 876 height 78
click at [899, 437] on div "County Kings - 36047 DPV S" at bounding box center [863, 446] width 428 height 24
click at [395, 203] on button "Tax Account" at bounding box center [371, 216] width 124 height 31
select select "100"
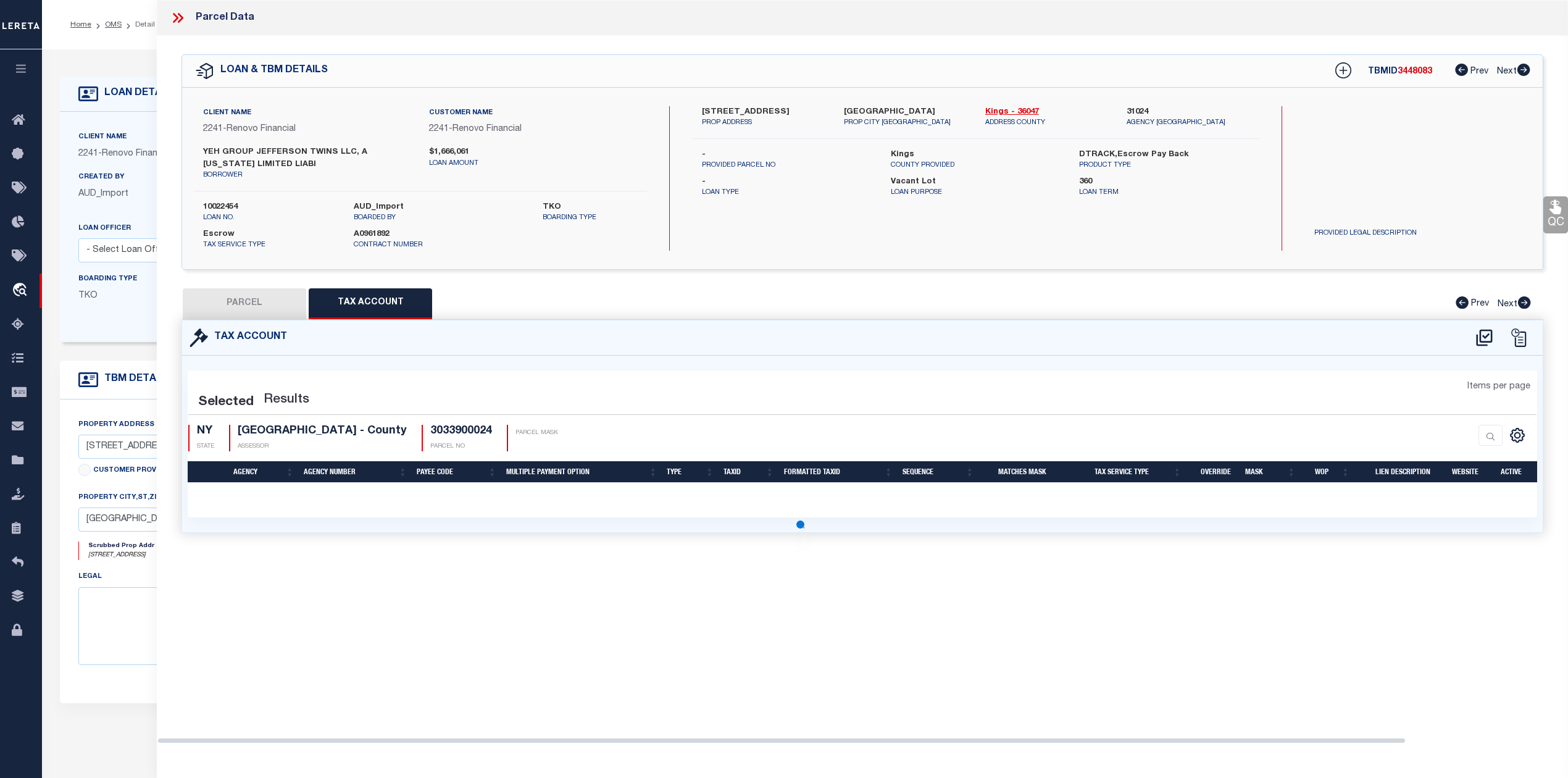
scroll to position [0, 0]
select select "100"
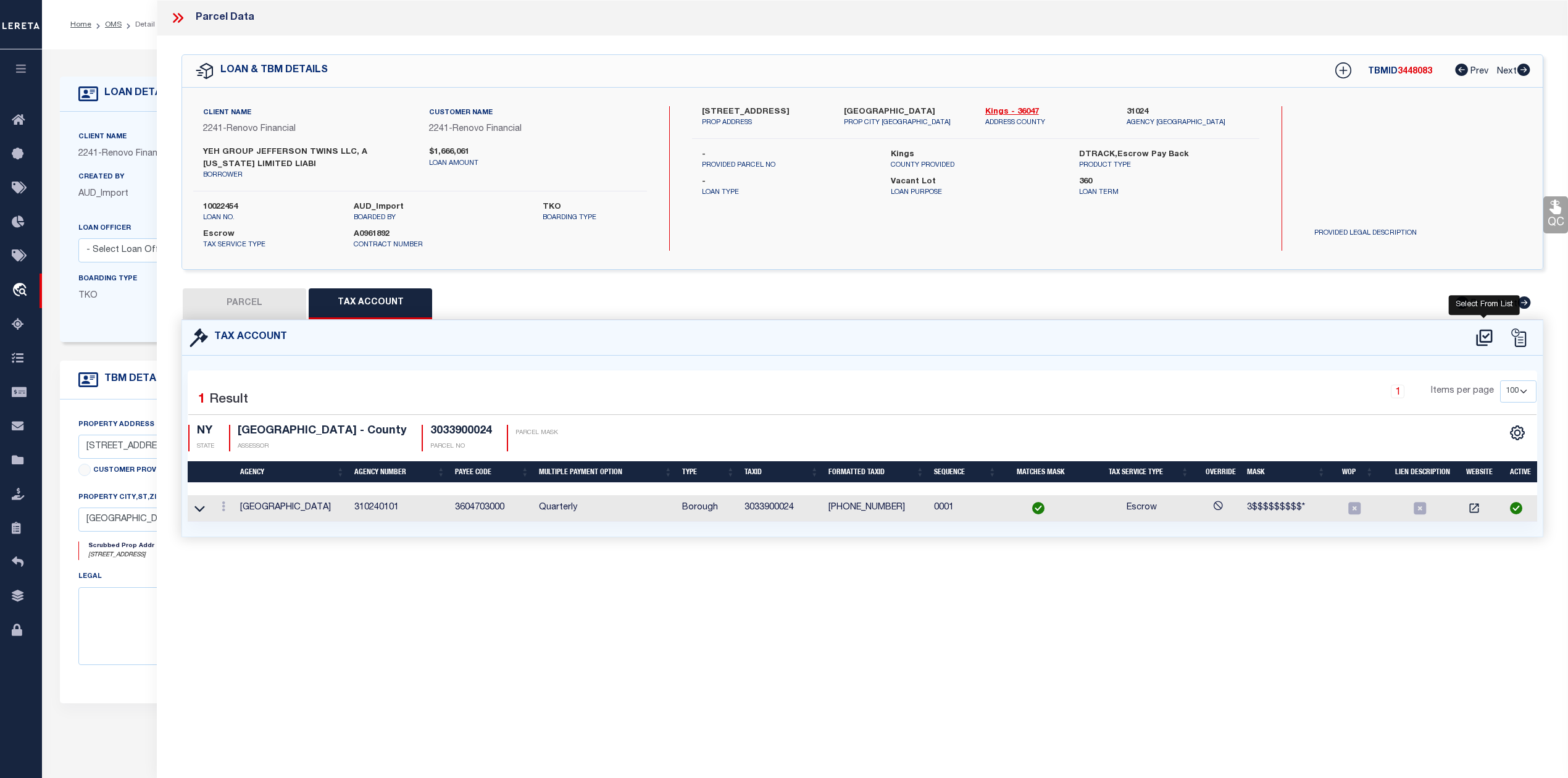
click at [1484, 336] on icon at bounding box center [1484, 337] width 16 height 16
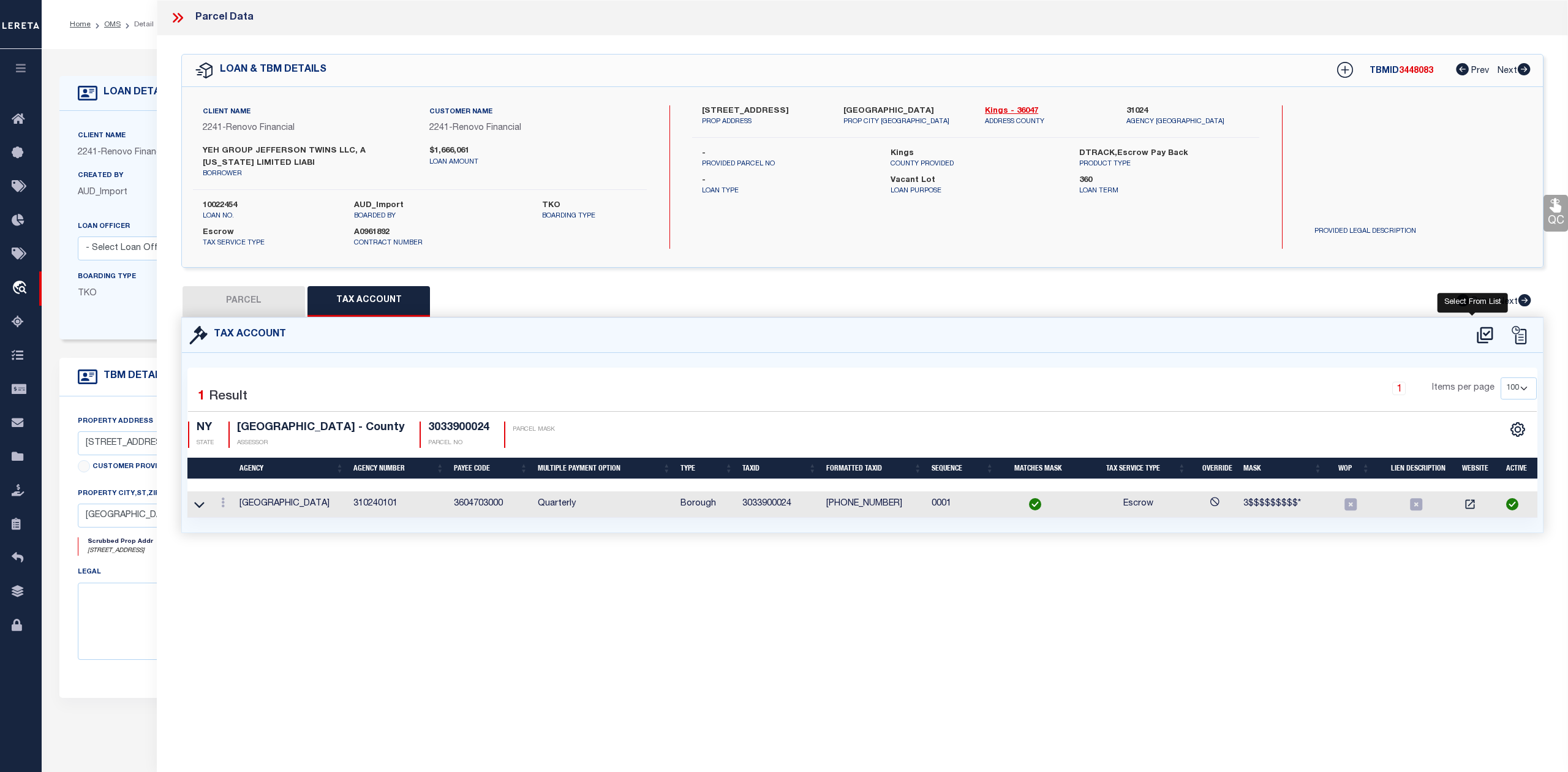
select select "100"
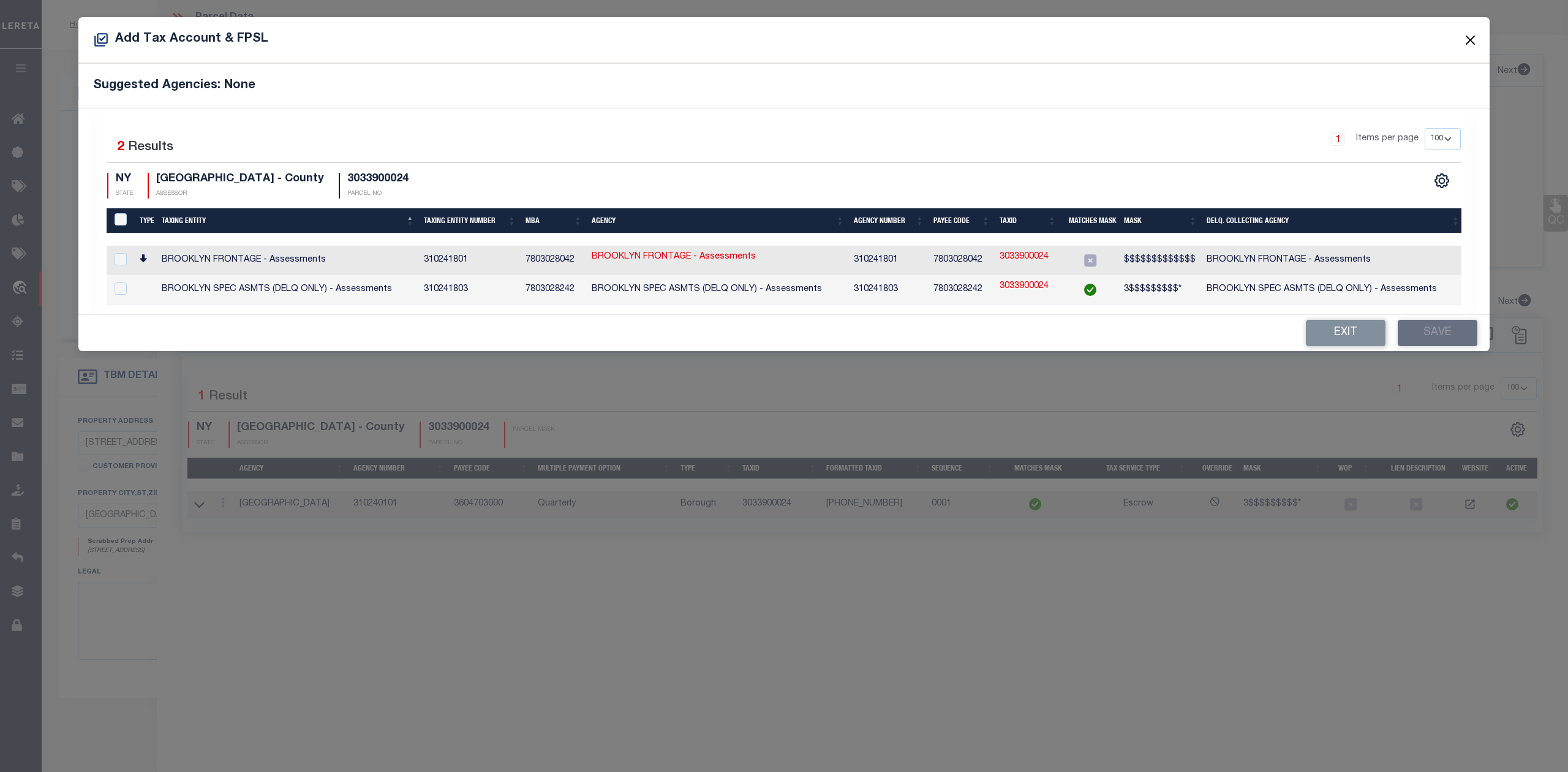
click at [1468, 36] on button "Close" at bounding box center [1471, 40] width 16 height 16
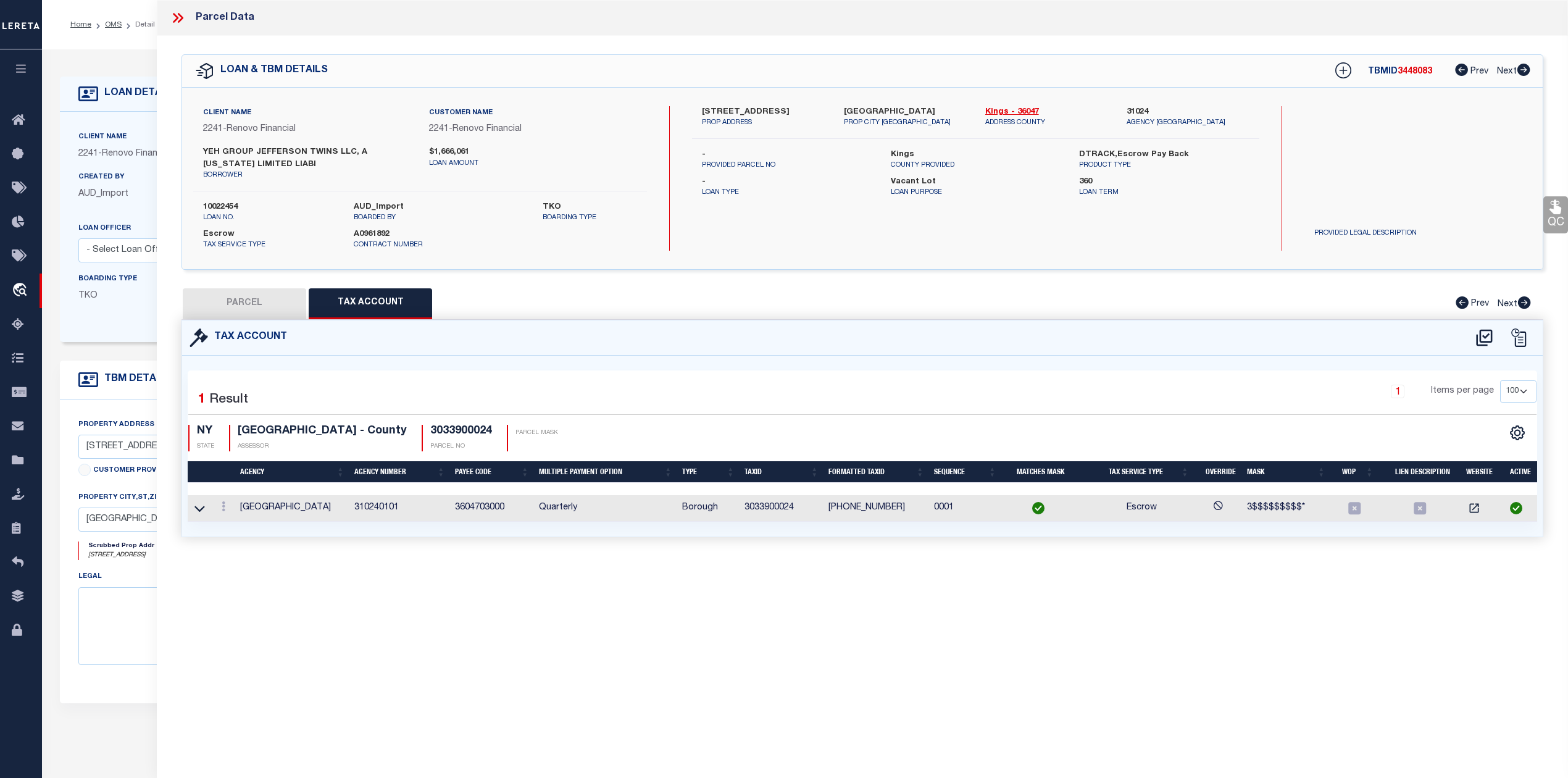
click at [258, 300] on button "PARCEL" at bounding box center [244, 304] width 124 height 31
select select "AS"
select select
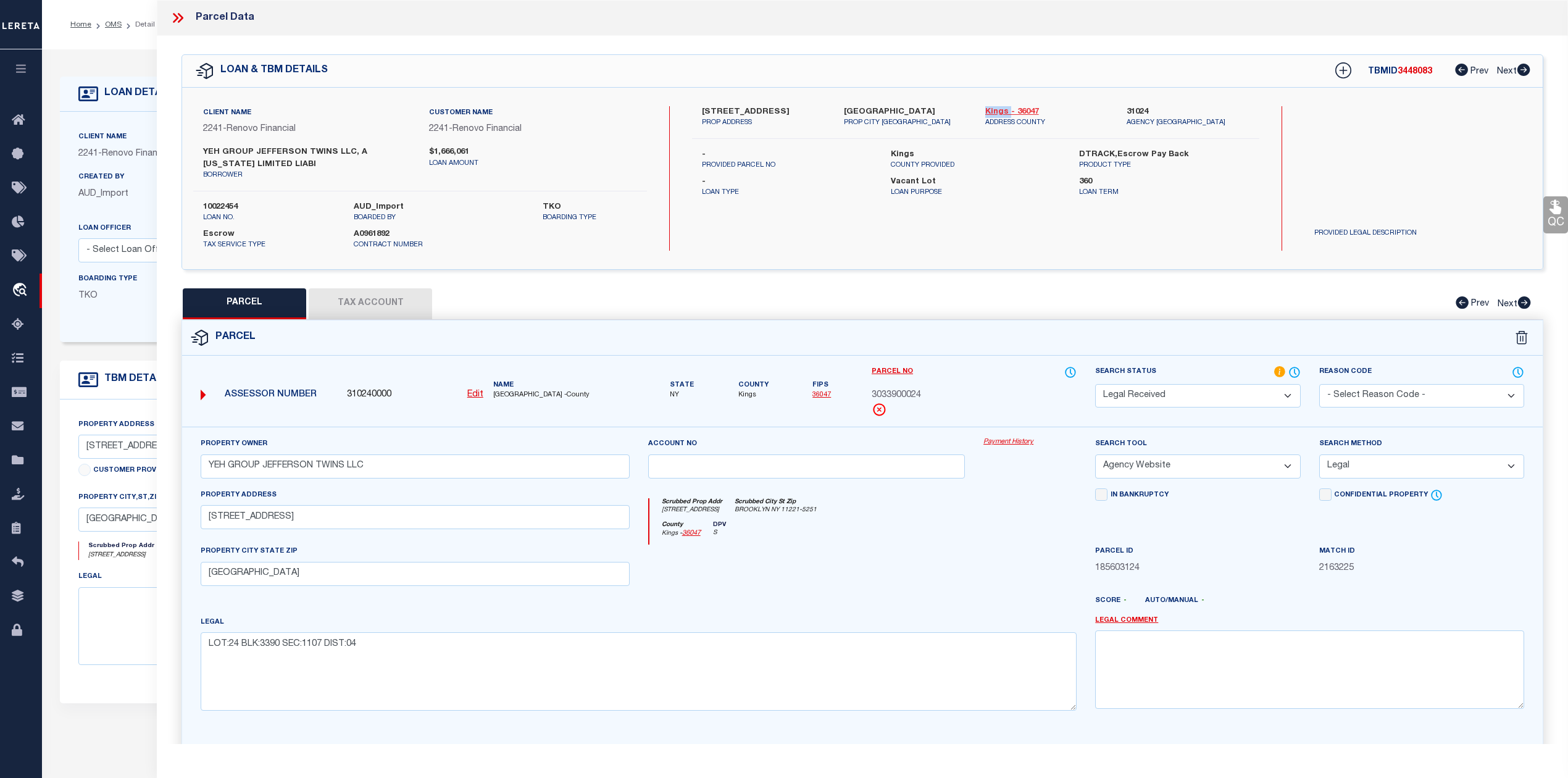
drag, startPoint x: 979, startPoint y: 104, endPoint x: 1008, endPoint y: 109, distance: 29.4
click at [1008, 109] on div "Kings - 36047 ADDRESS COUNTY" at bounding box center [1047, 116] width 142 height 22
copy link "Kings"
click at [396, 306] on button "Tax Account" at bounding box center [371, 304] width 124 height 31
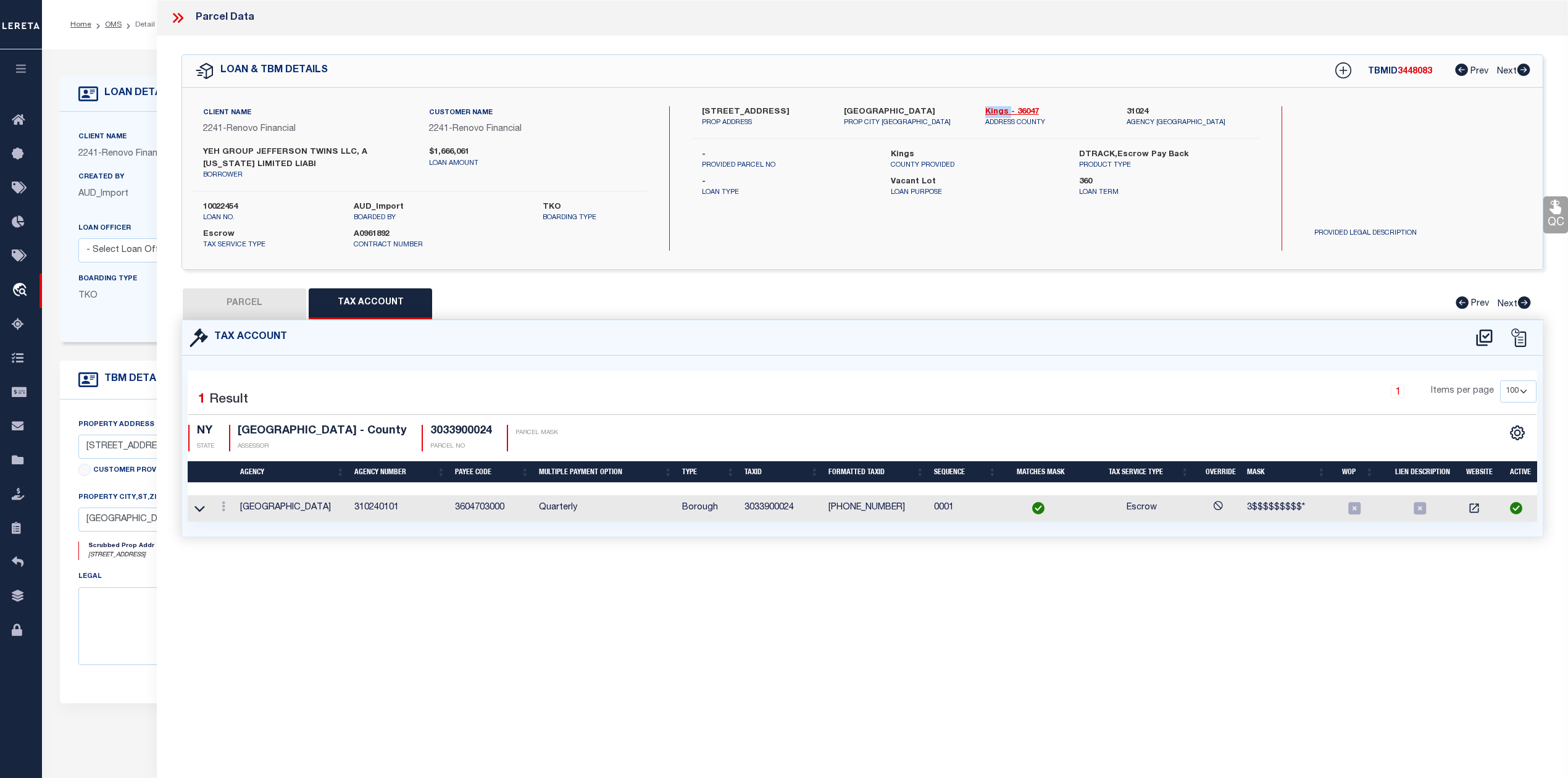
click at [257, 305] on button "PARCEL" at bounding box center [244, 304] width 124 height 31
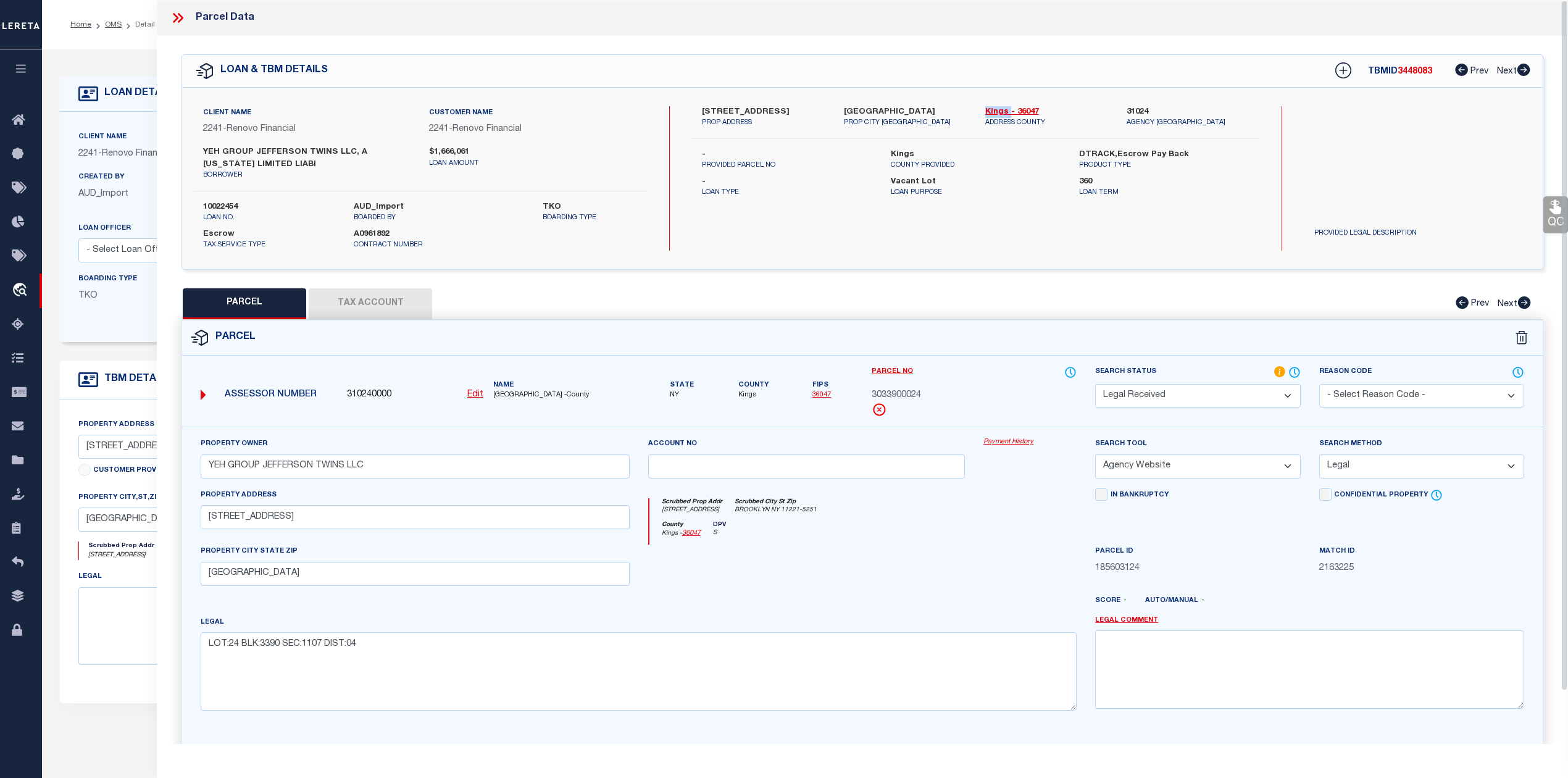
click at [397, 292] on button "Tax Account" at bounding box center [371, 304] width 124 height 31
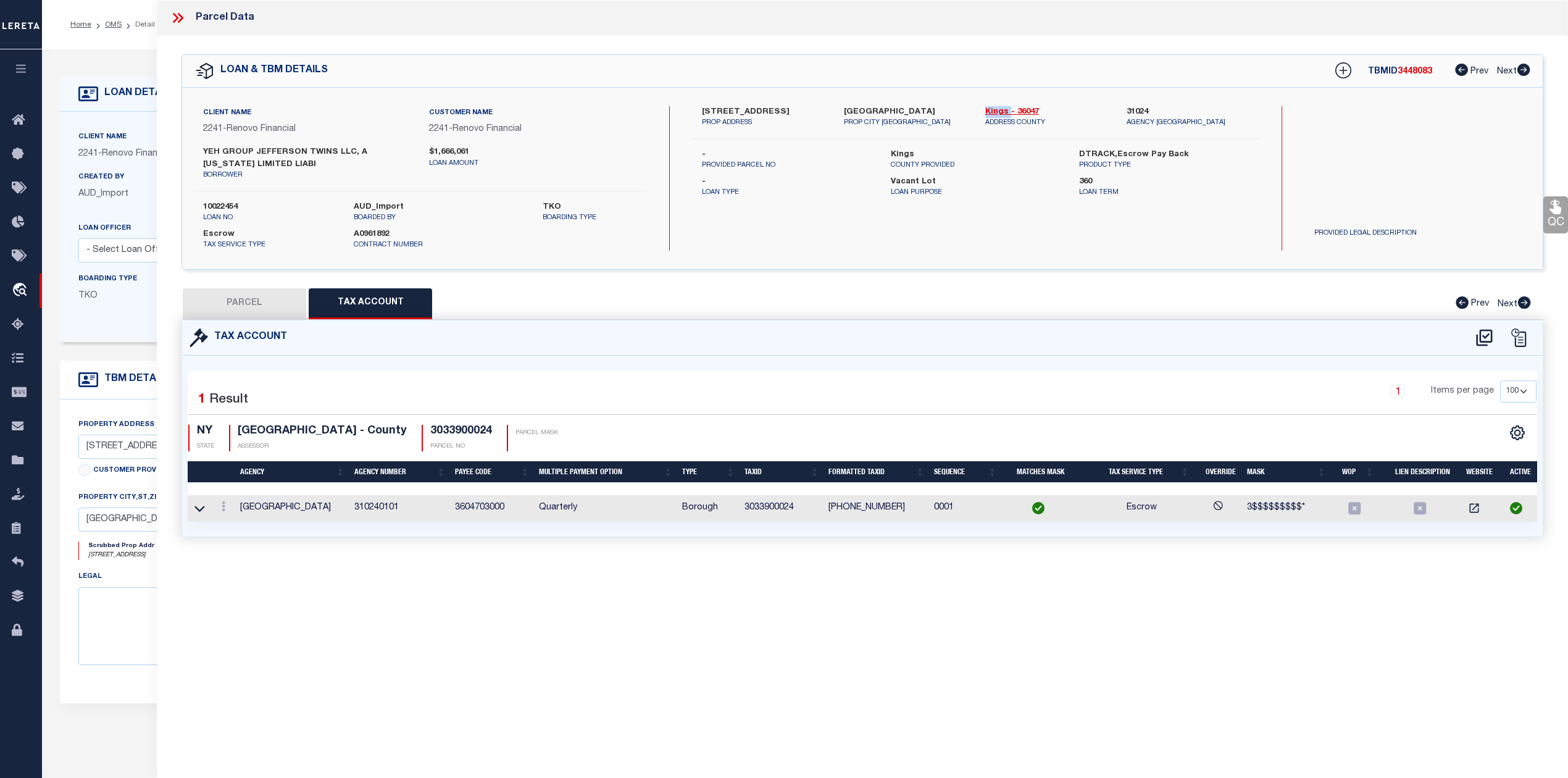
click at [257, 307] on button "PARCEL" at bounding box center [244, 304] width 124 height 31
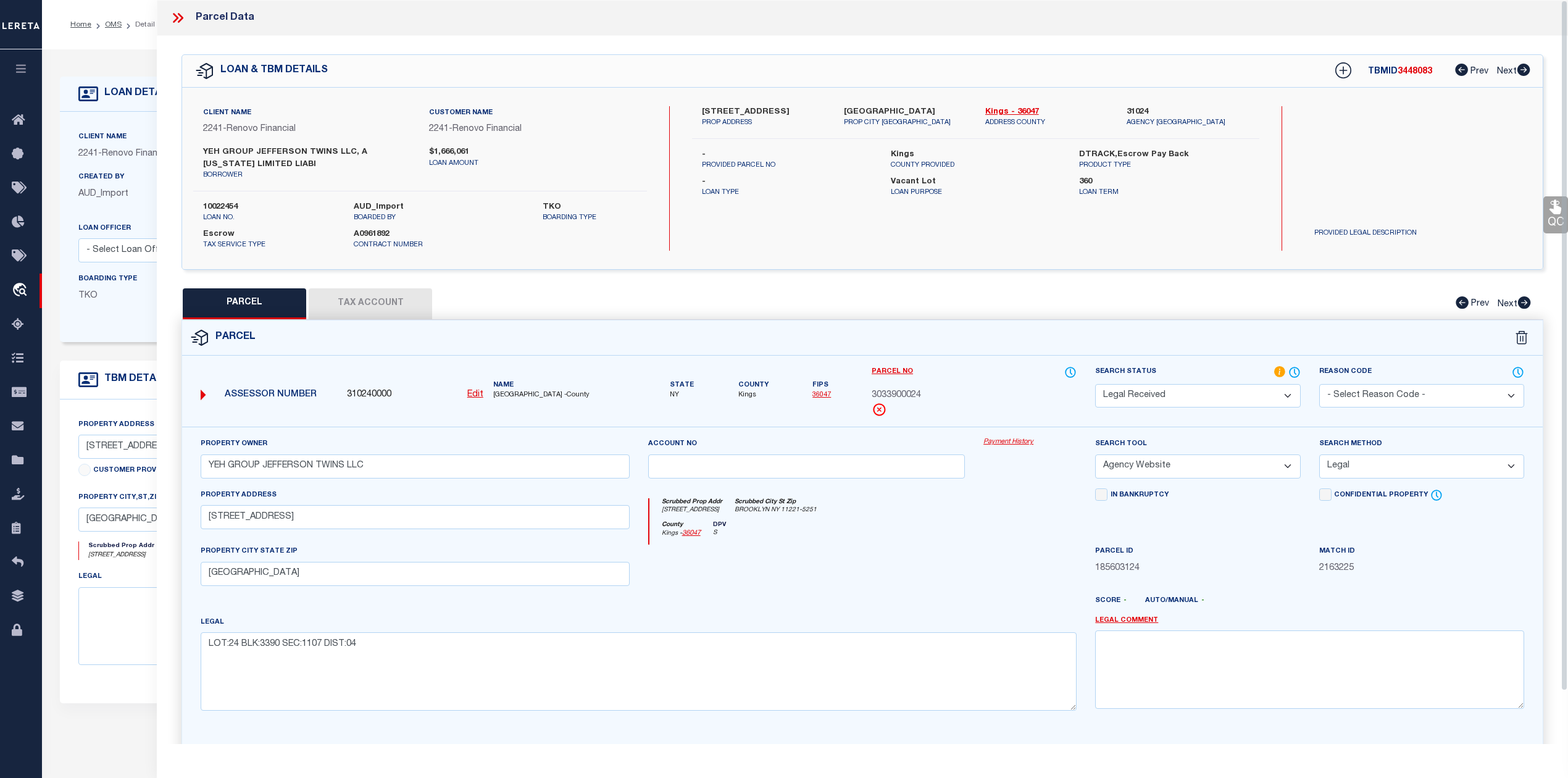
click at [173, 15] on icon at bounding box center [178, 18] width 16 height 16
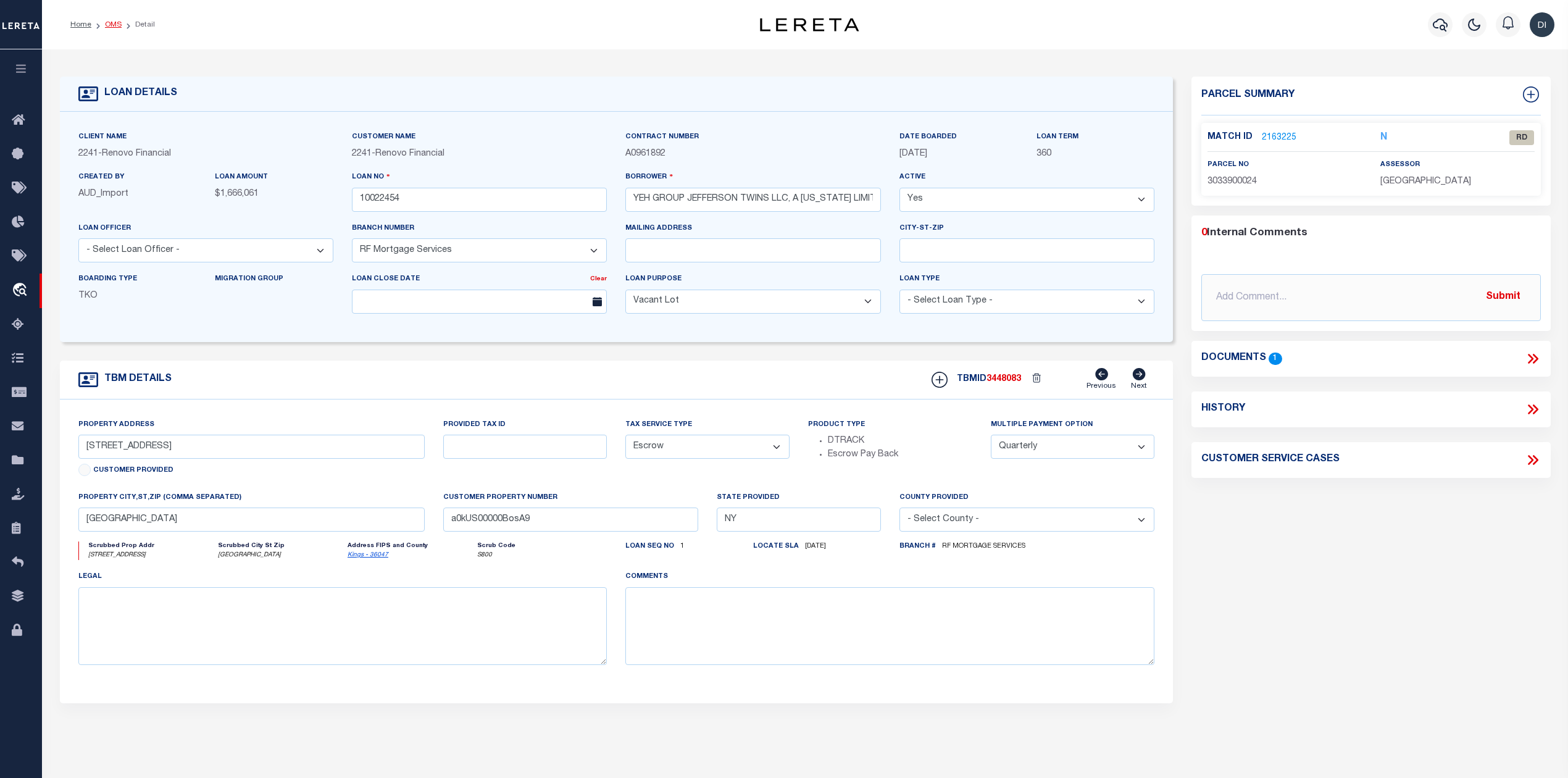
click at [108, 24] on link "OMS" at bounding box center [113, 24] width 16 height 7
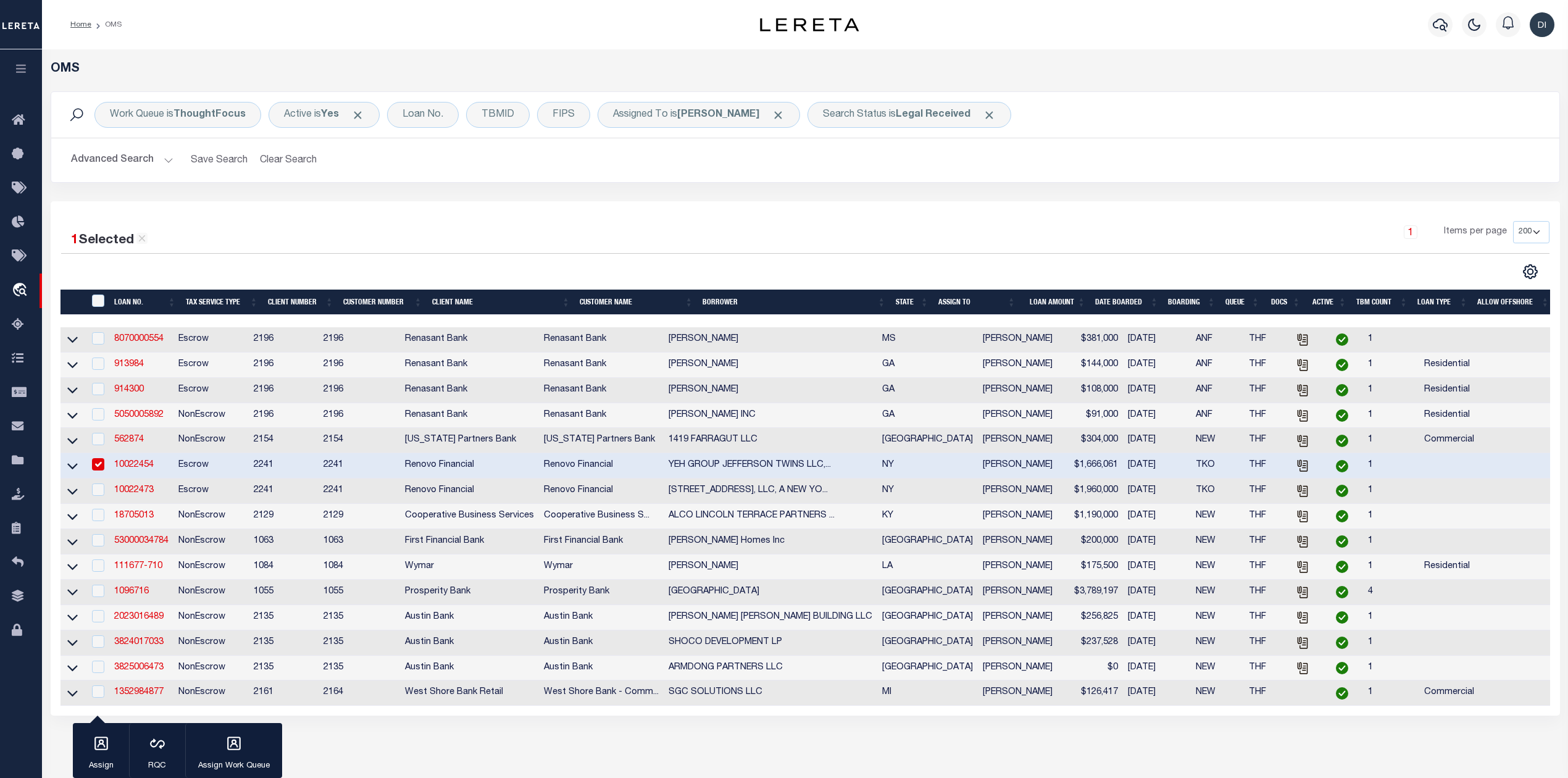
click at [103, 471] on input "checkbox" at bounding box center [98, 464] width 12 height 12
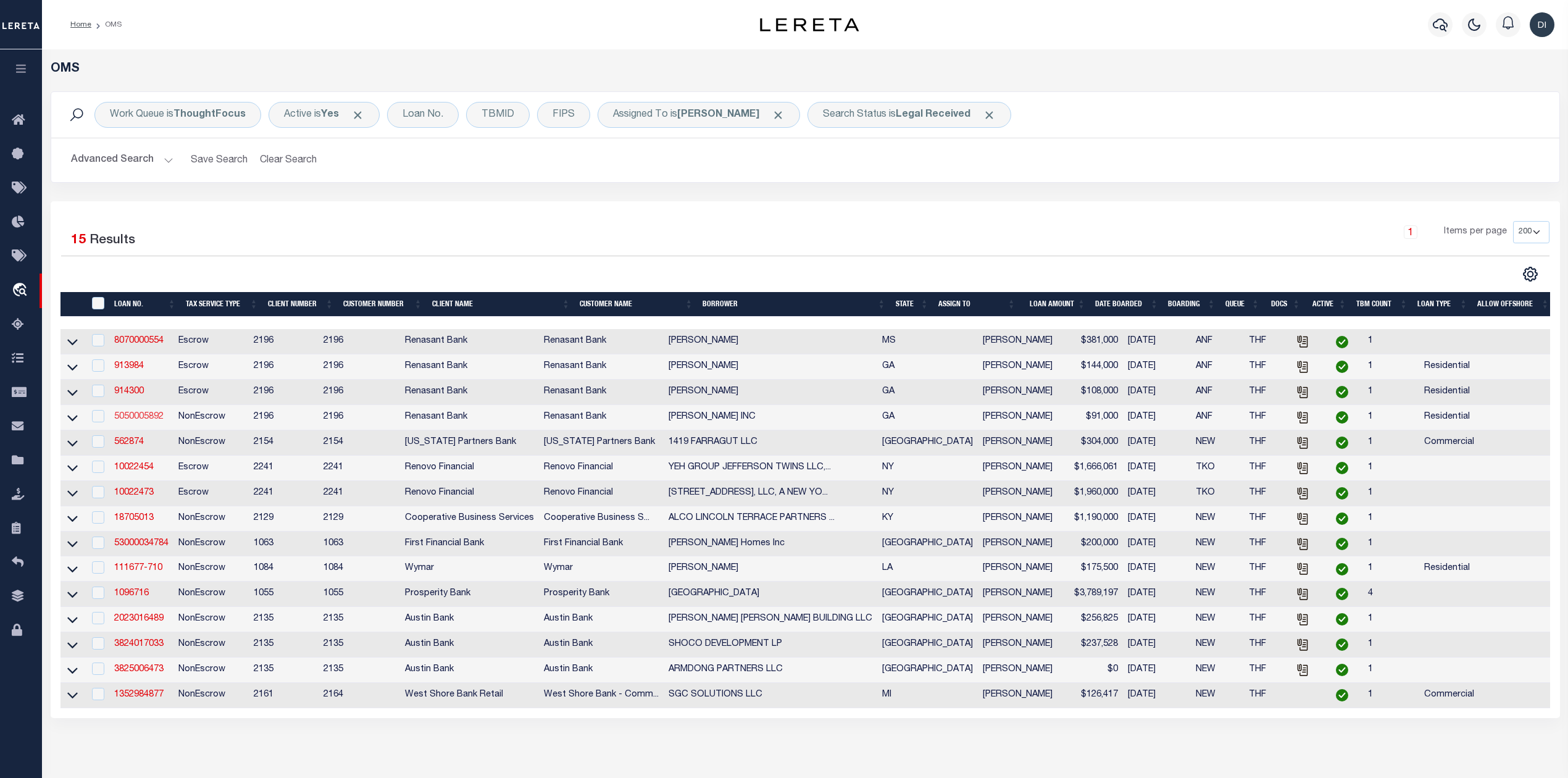
click at [144, 421] on link "5050005892" at bounding box center [138, 416] width 50 height 9
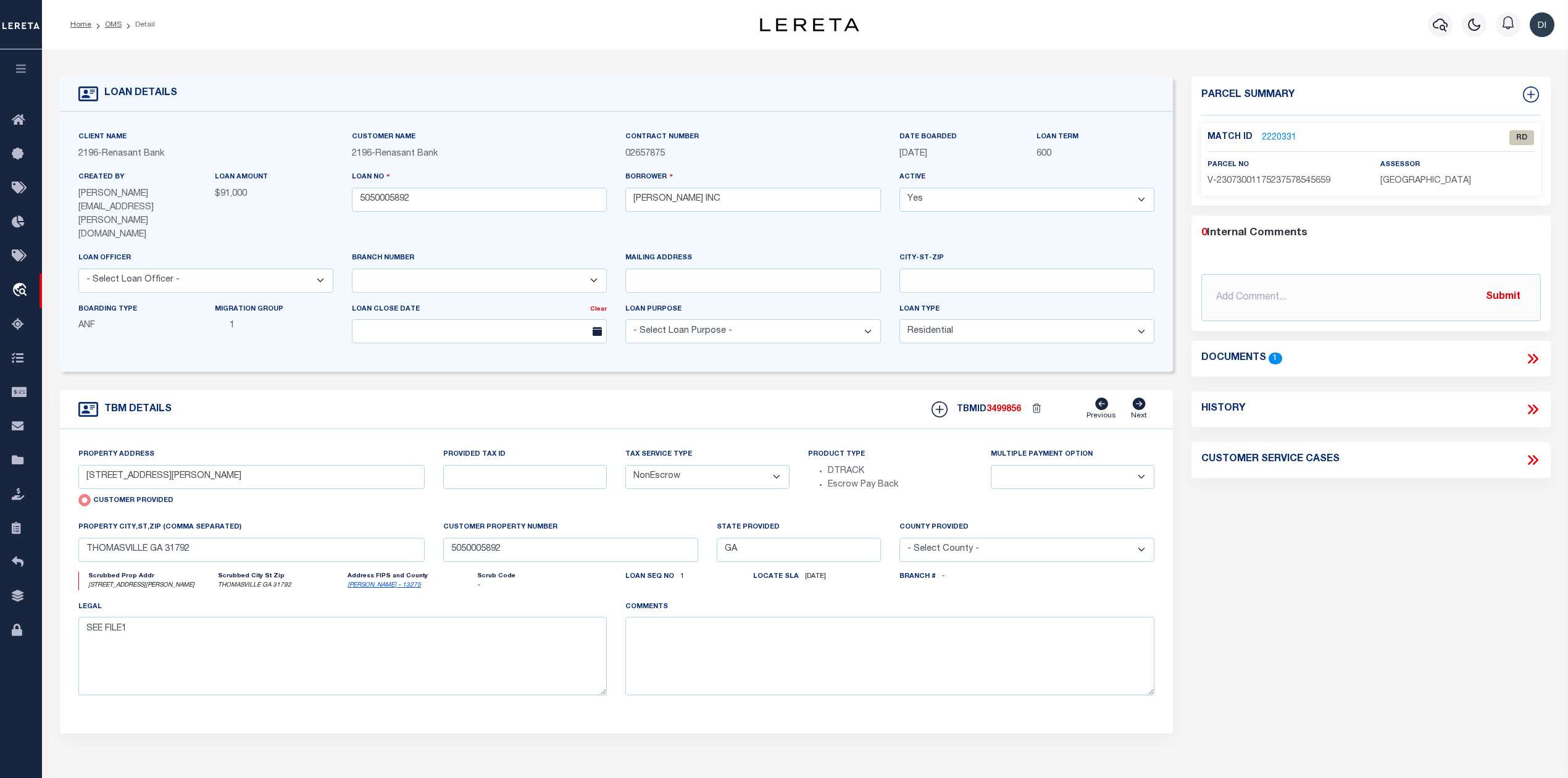
click at [1527, 358] on icon at bounding box center [1533, 359] width 16 height 16
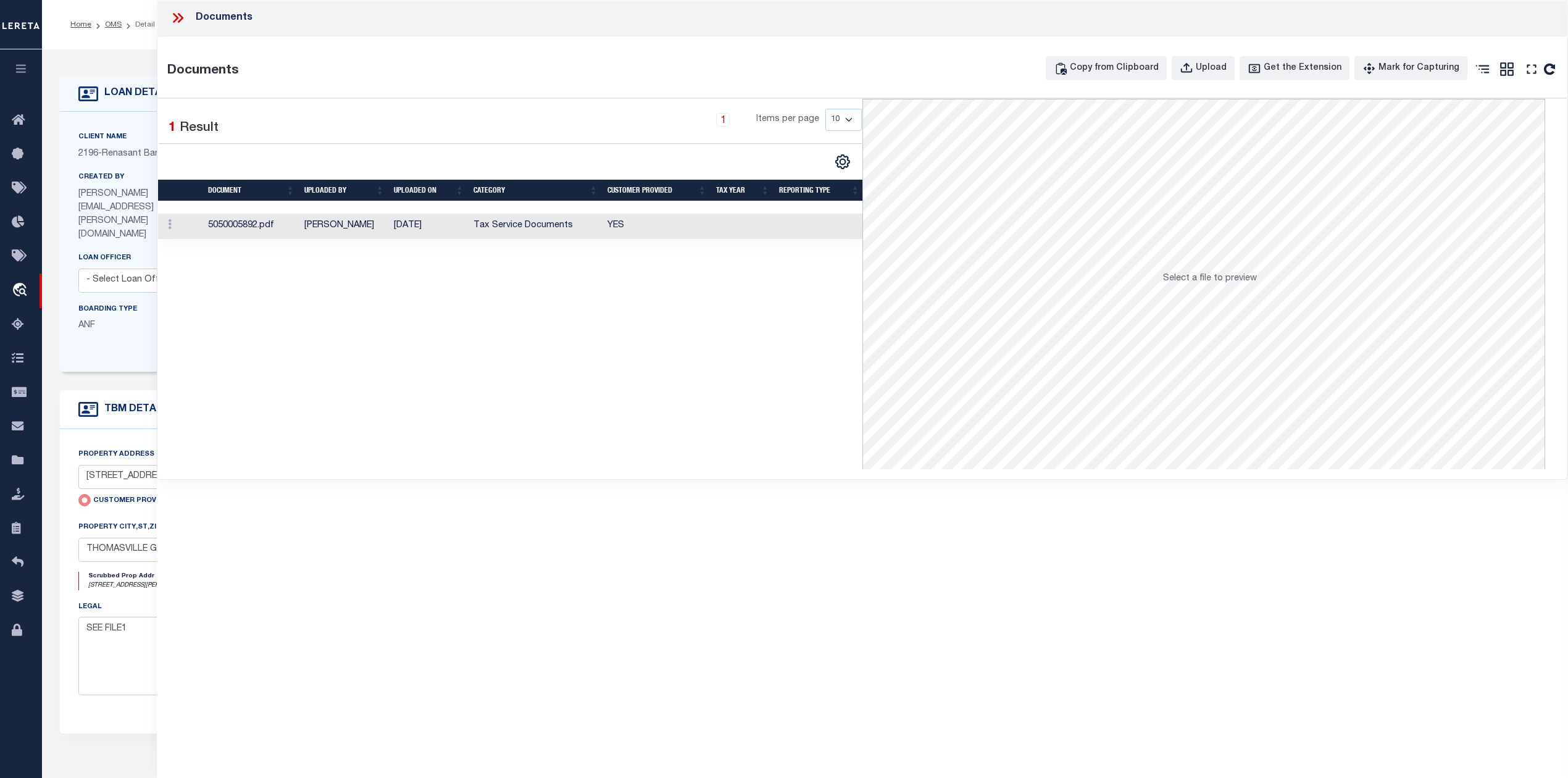
click at [586, 218] on td "Tax Service Documents" at bounding box center [535, 226] width 134 height 25
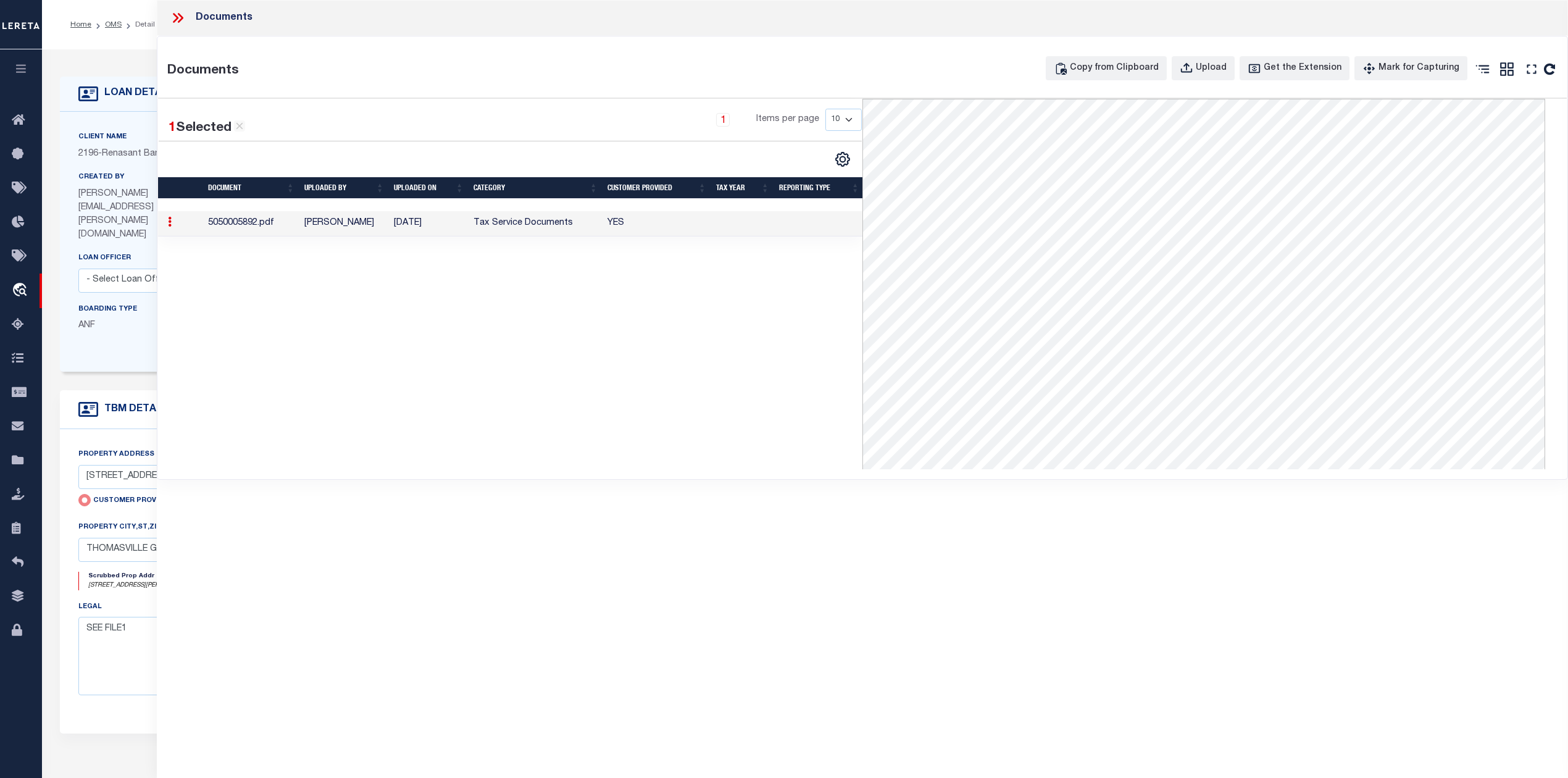
click at [175, 14] on icon at bounding box center [178, 18] width 16 height 16
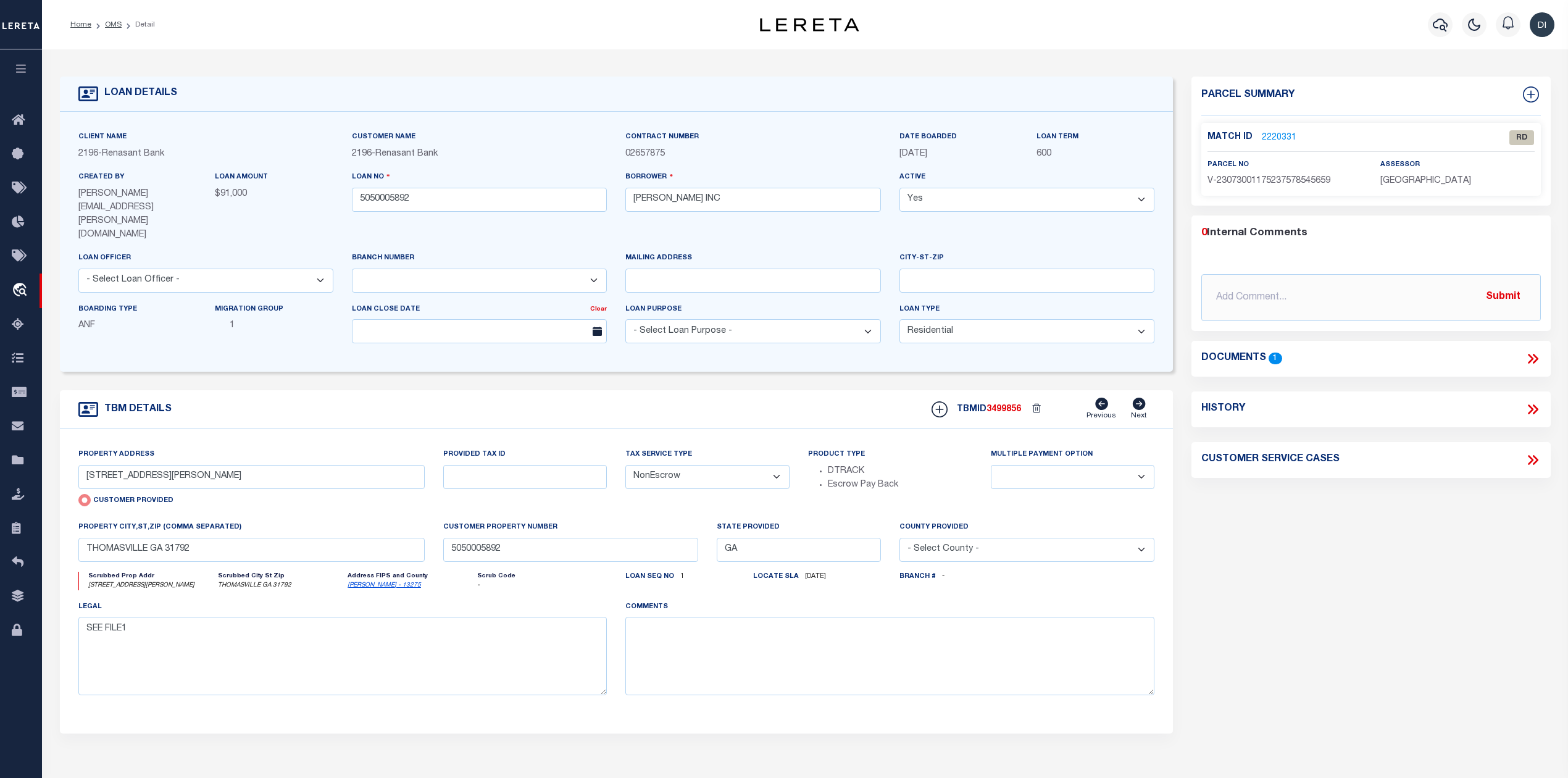
click at [1272, 134] on link "2220331" at bounding box center [1279, 138] width 34 height 13
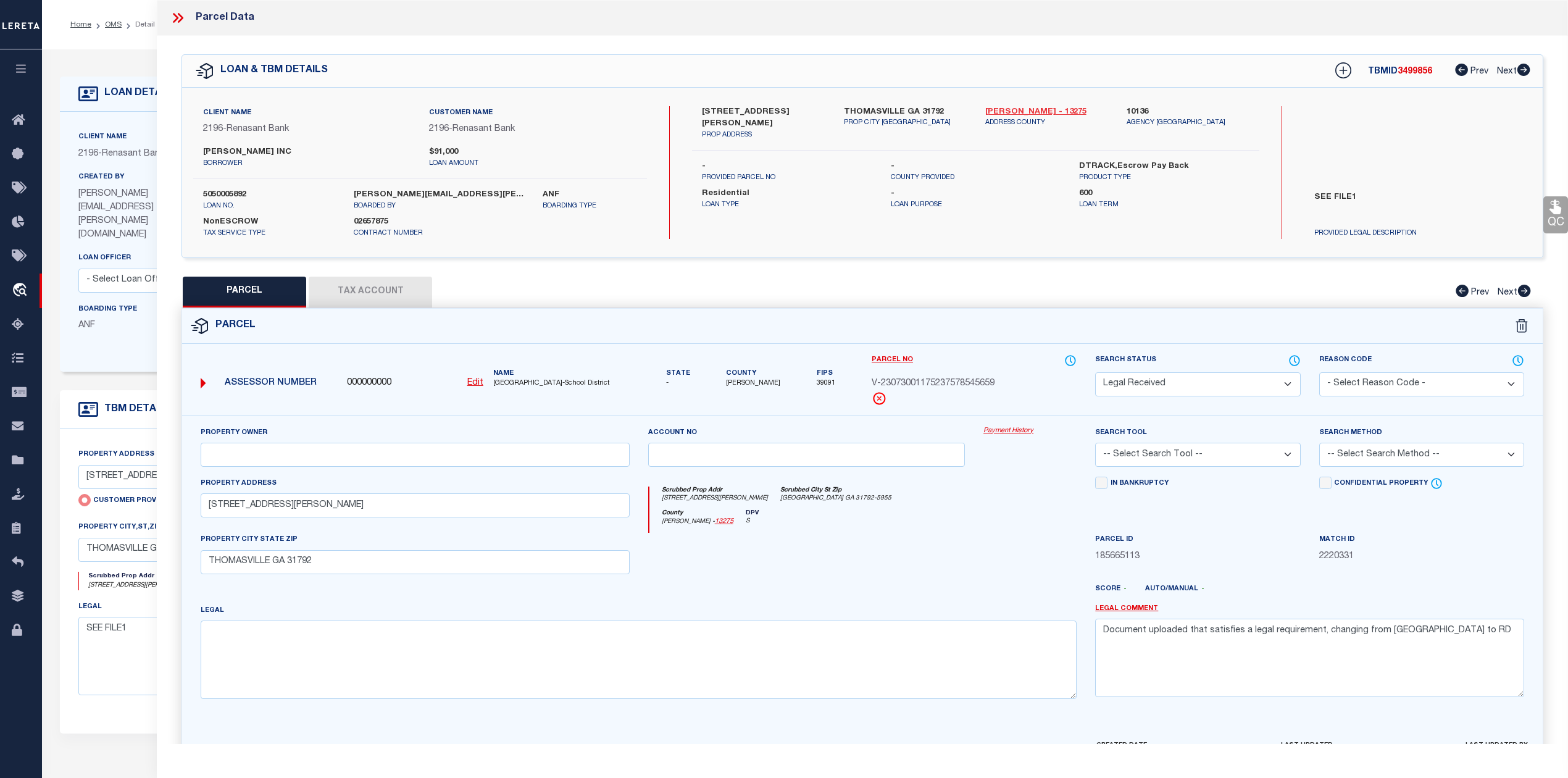
click at [1014, 108] on link "Thomas - 13275" at bounding box center [1047, 112] width 123 height 12
click at [706, 110] on label "636 WEST JACKSON STREET" at bounding box center [763, 118] width 123 height 24
copy label "636"
click at [383, 297] on button "Tax Account" at bounding box center [371, 292] width 124 height 31
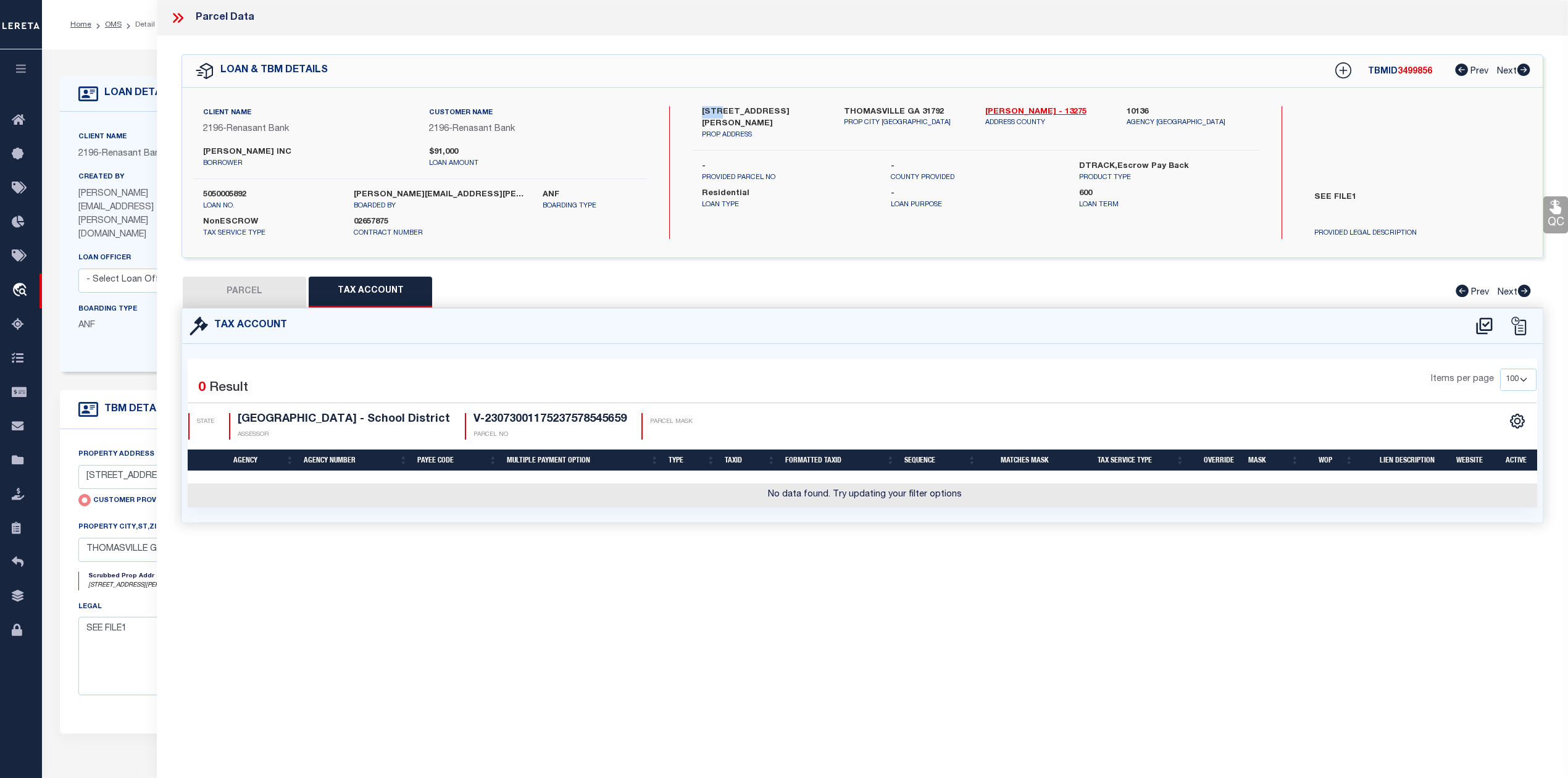
click at [262, 300] on button "PARCEL" at bounding box center [244, 292] width 124 height 31
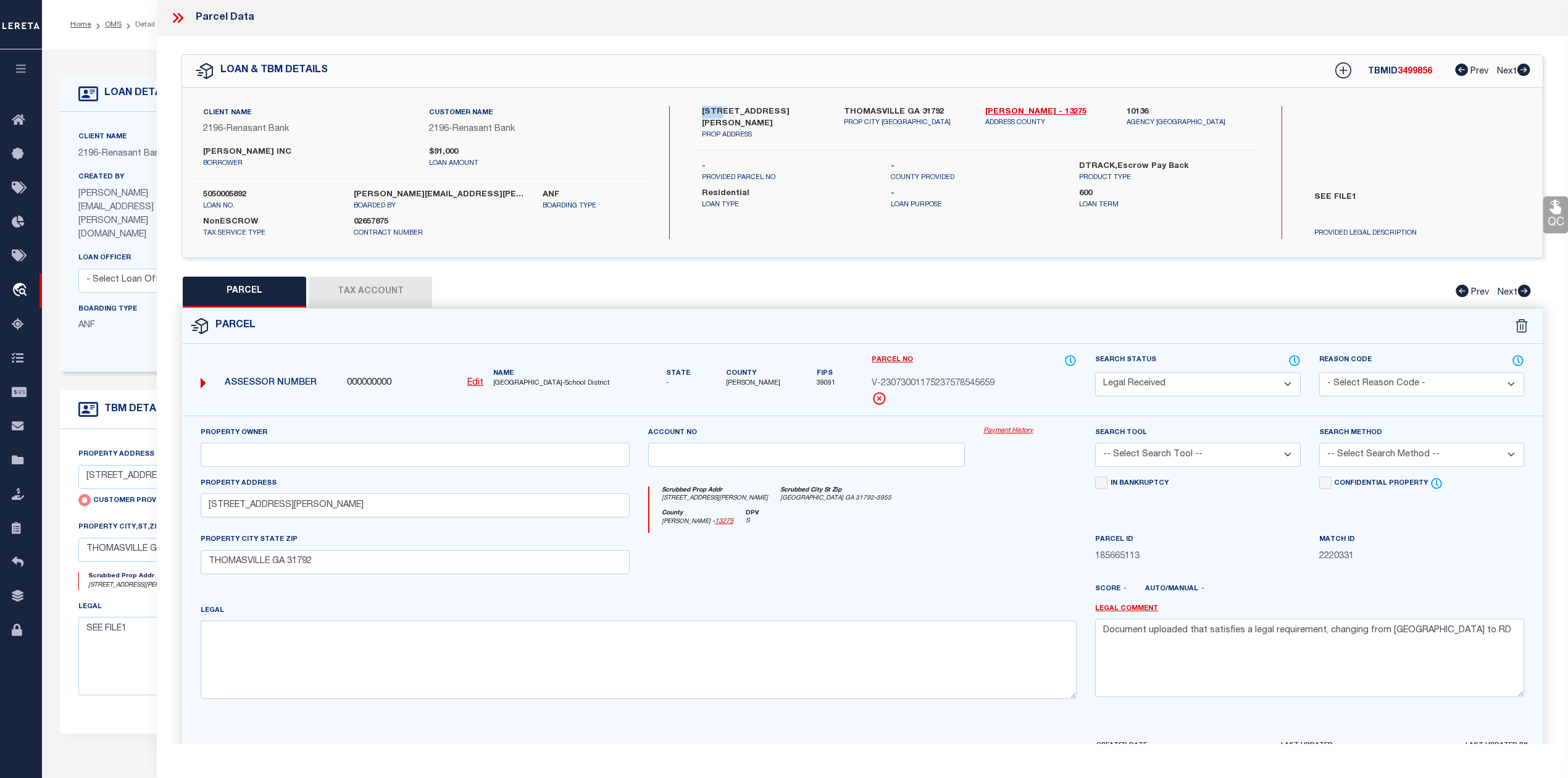
click at [1075, 275] on div "QC QC QC" at bounding box center [863, 410] width 1412 height 748
click at [175, 14] on icon at bounding box center [178, 18] width 16 height 16
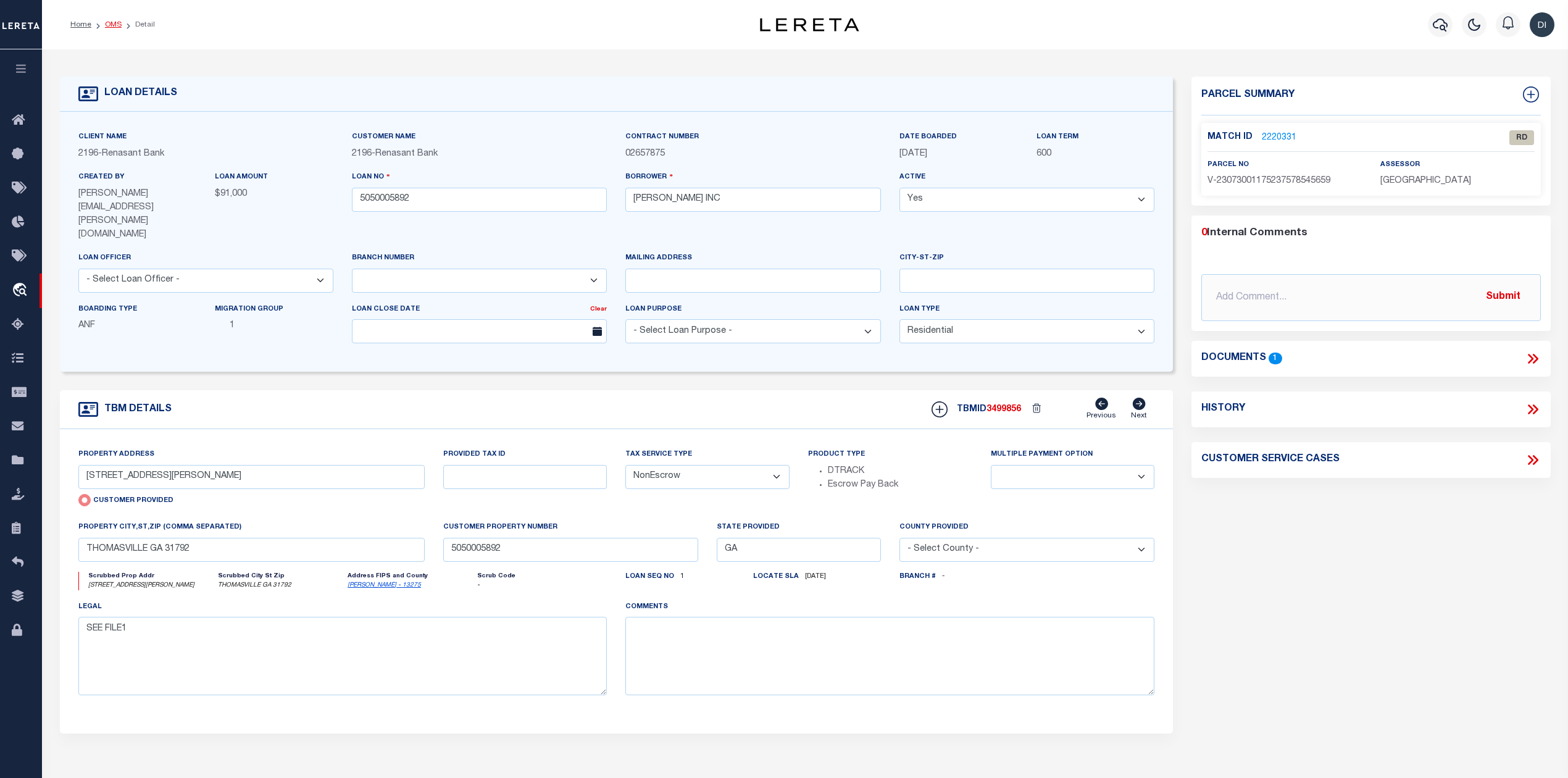
click at [113, 21] on link "OMS" at bounding box center [113, 24] width 16 height 7
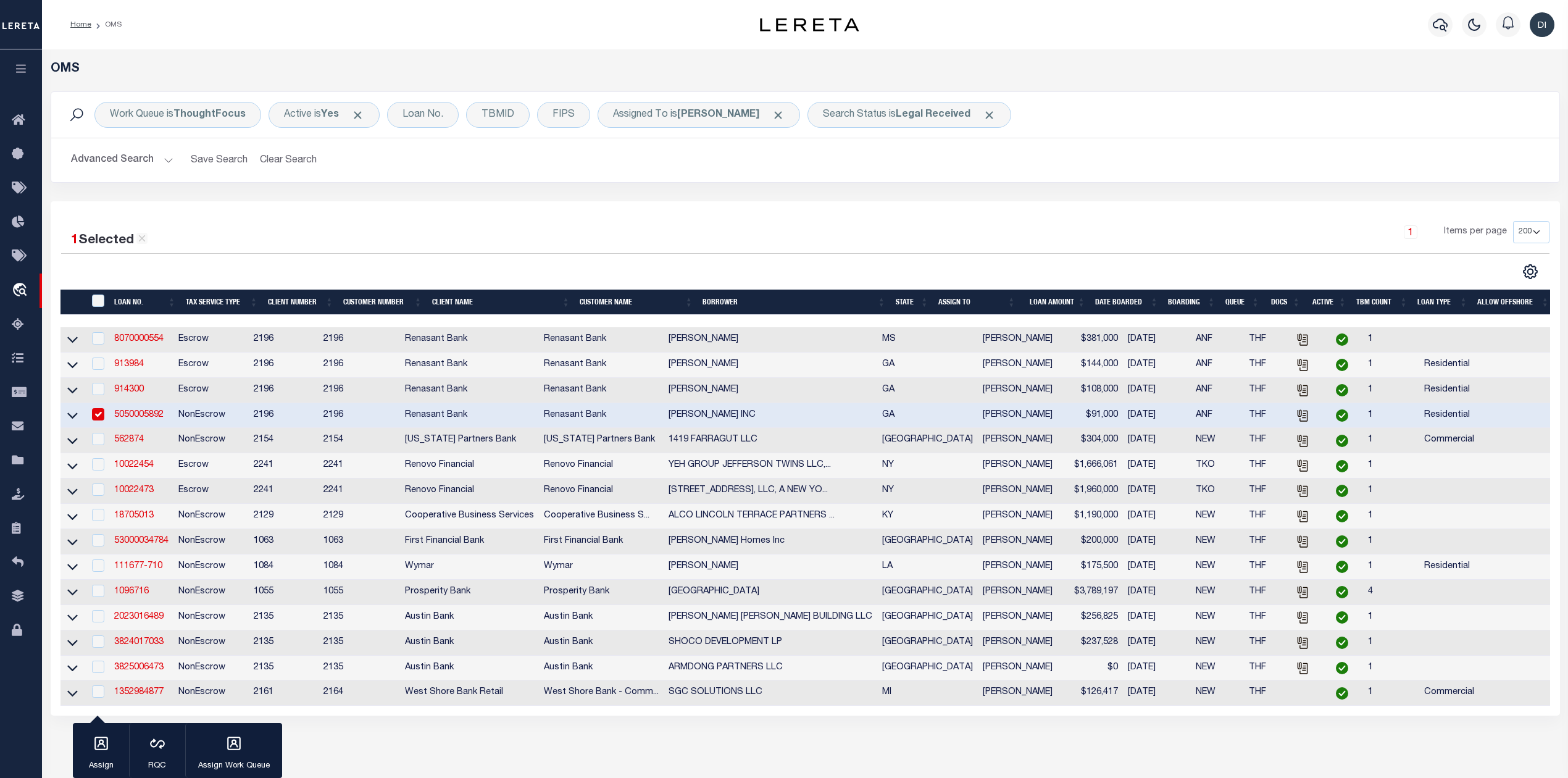
click at [102, 419] on input "checkbox" at bounding box center [98, 414] width 12 height 12
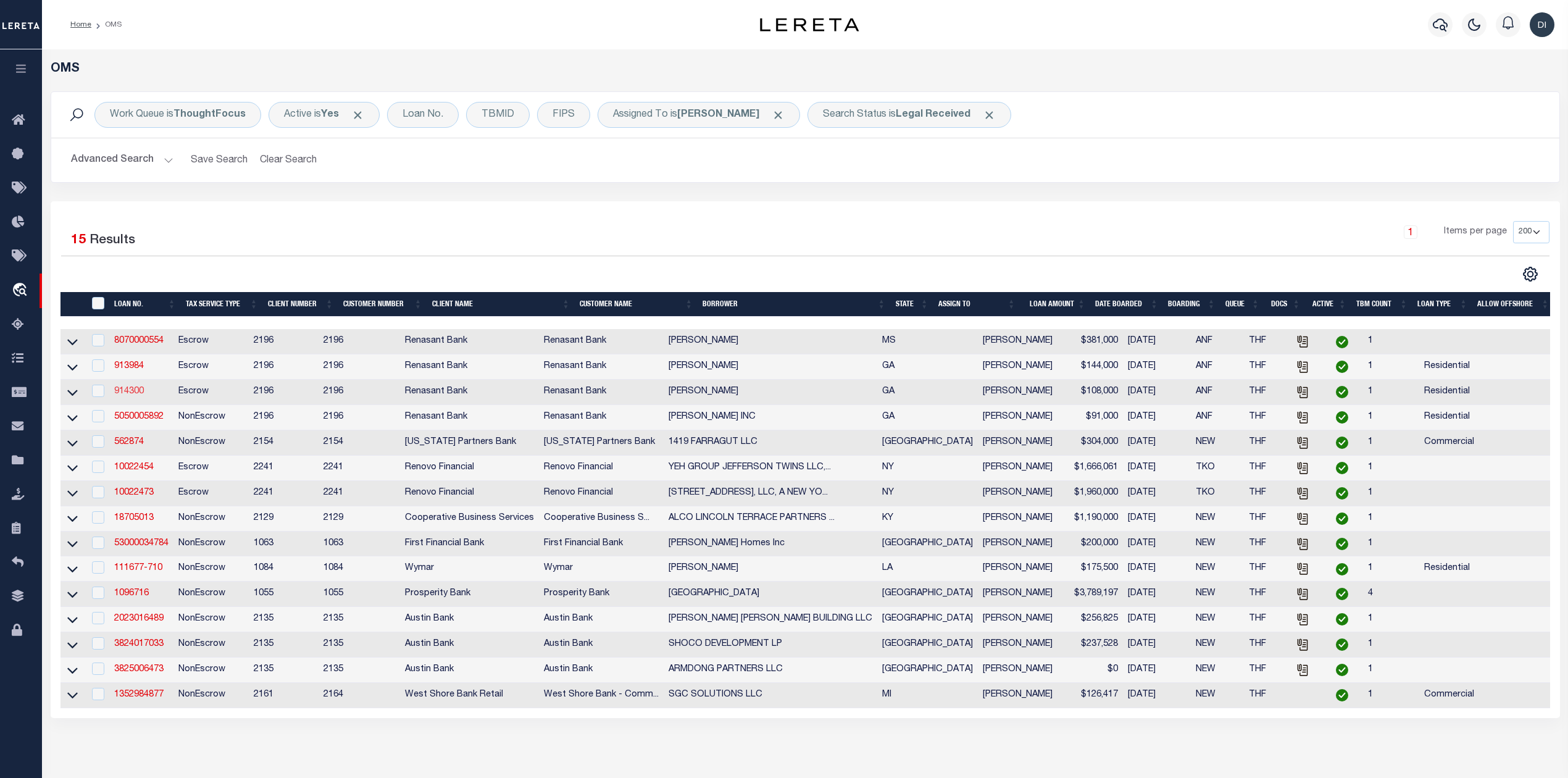
click at [134, 395] on link "914300" at bounding box center [129, 391] width 29 height 9
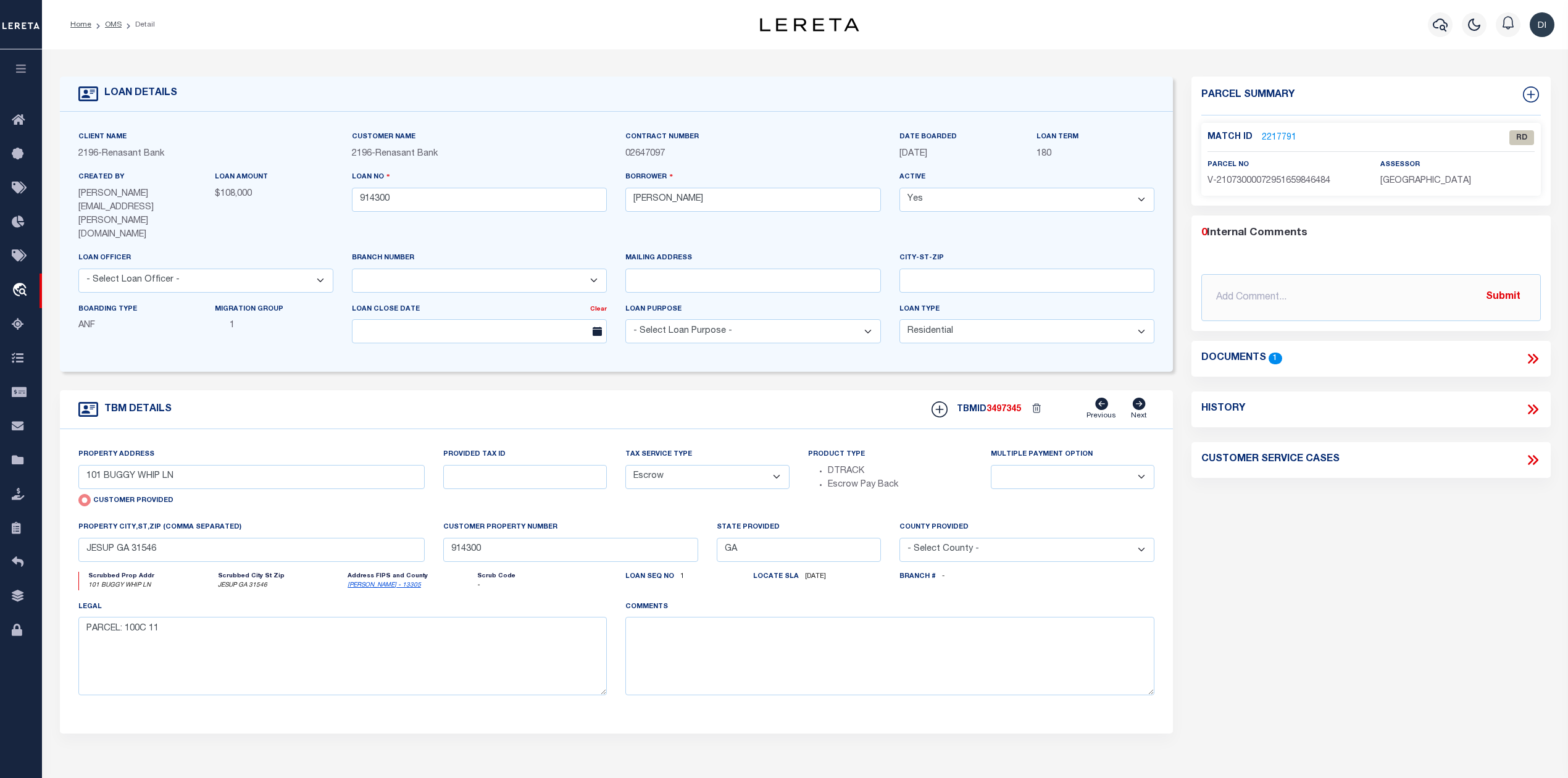
click at [1532, 358] on icon at bounding box center [1531, 358] width 6 height 10
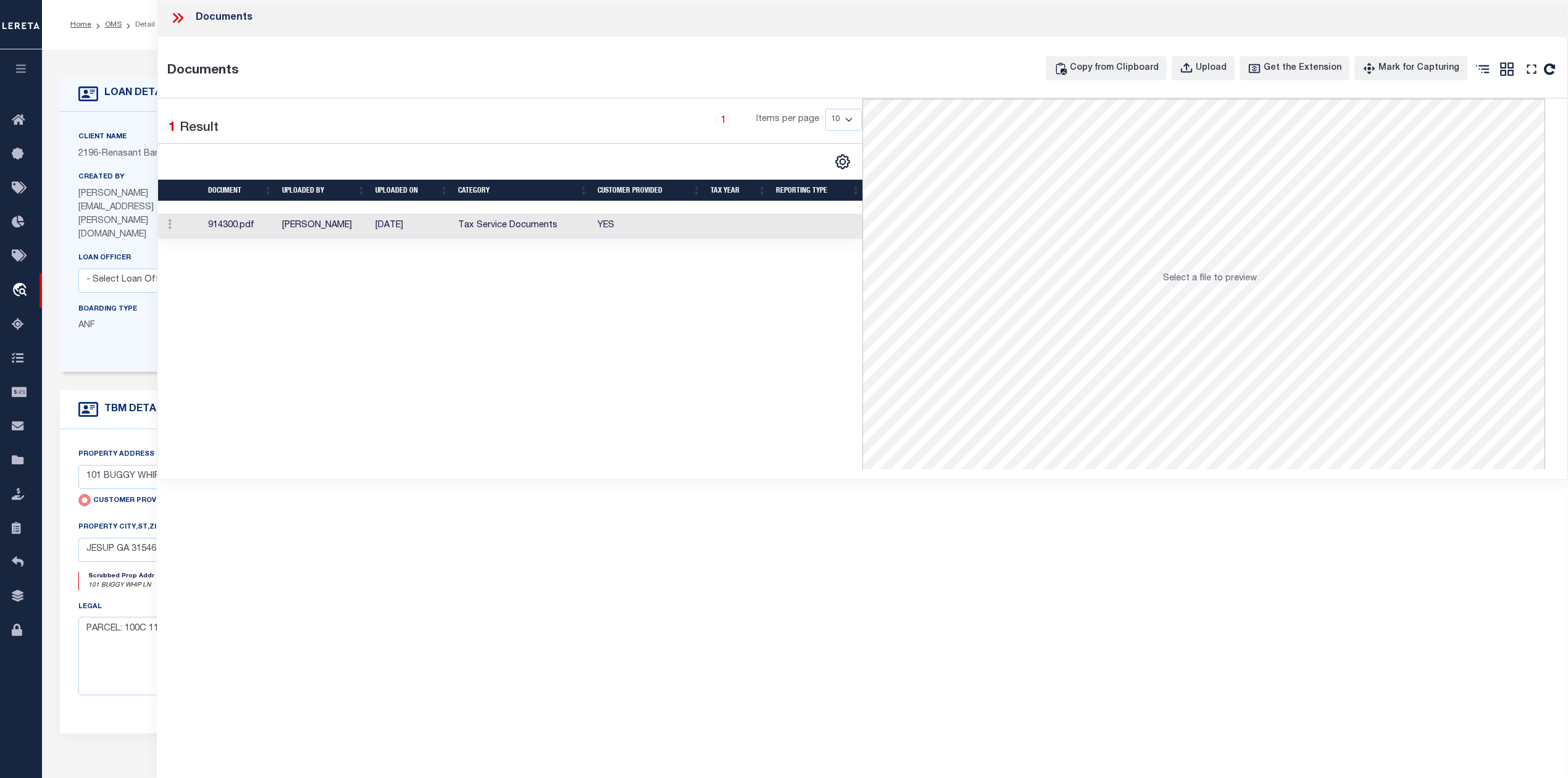
click at [376, 222] on td "[DATE]" at bounding box center [412, 226] width 83 height 25
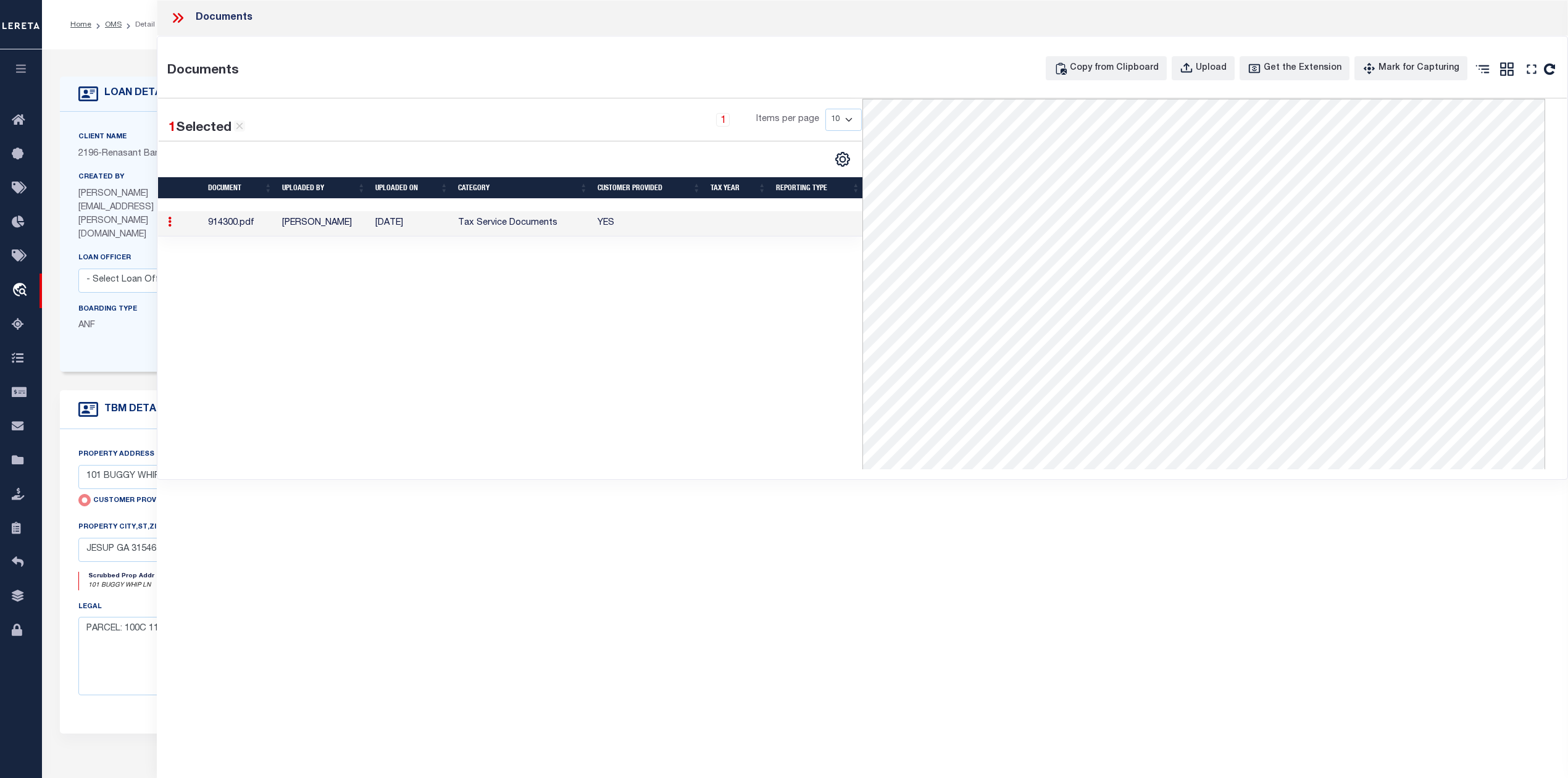
click at [175, 15] on icon at bounding box center [175, 18] width 6 height 10
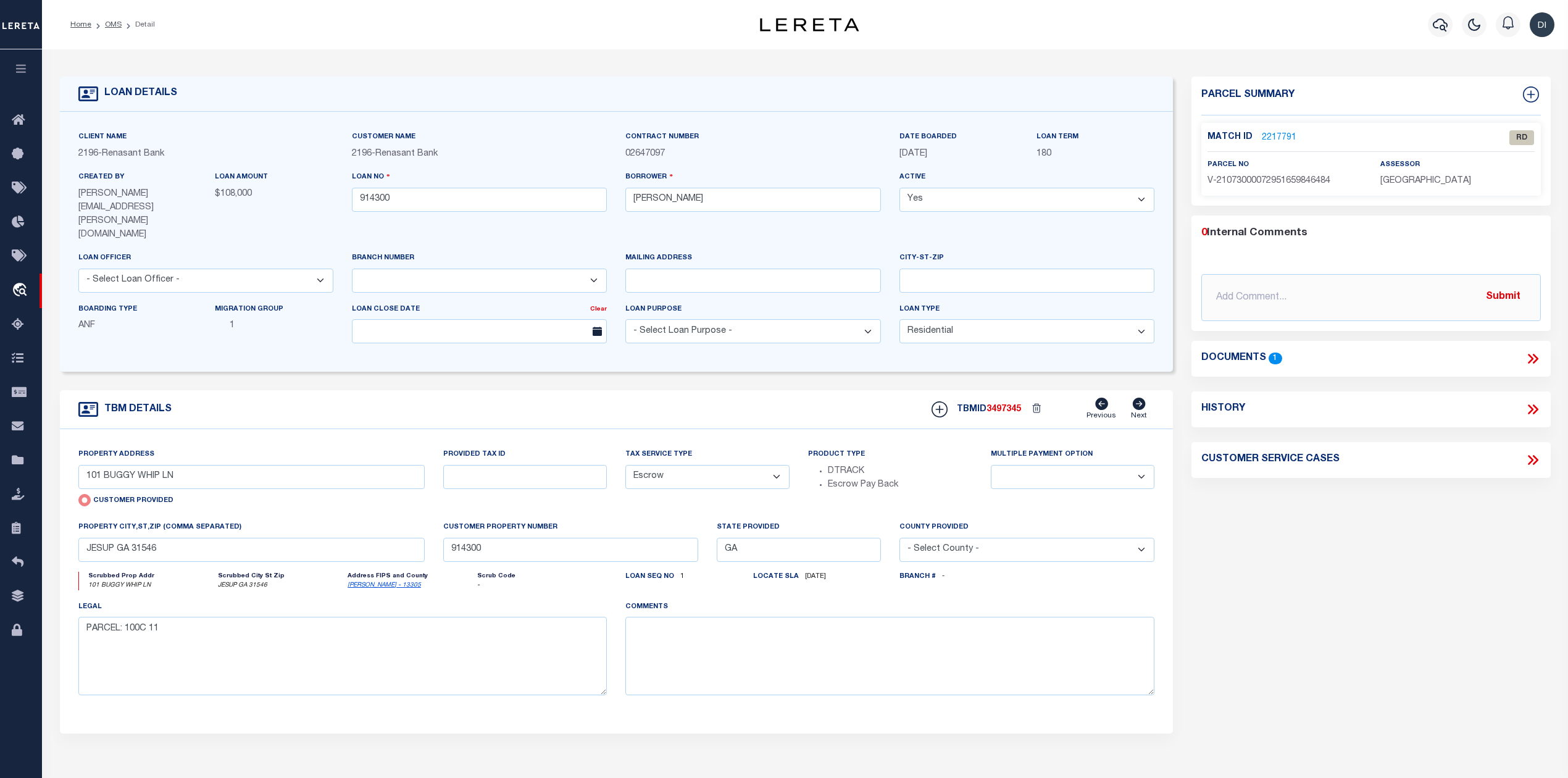
click at [1269, 131] on link "2217791" at bounding box center [1279, 138] width 34 height 13
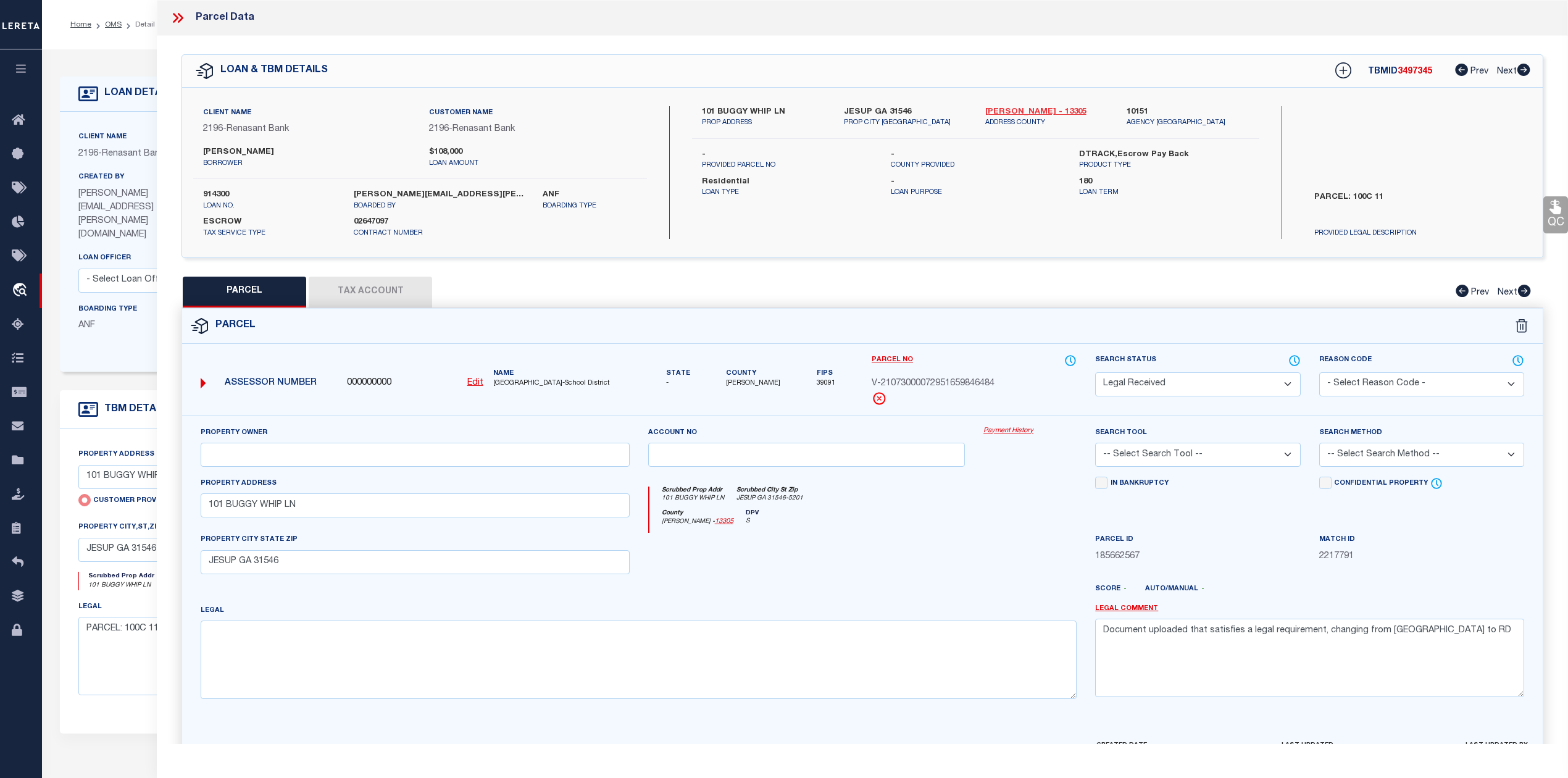
click at [999, 110] on link "Wayne - 13305" at bounding box center [1047, 112] width 123 height 12
click at [736, 124] on p "PROP ADDRESS" at bounding box center [763, 123] width 123 height 11
drag, startPoint x: 703, startPoint y: 108, endPoint x: 746, endPoint y: 109, distance: 43.0
click at [746, 109] on div "101 BUGGY WHIP LN PROP ADDRESS" at bounding box center [763, 116] width 142 height 22
copy label "101 BUGGY"
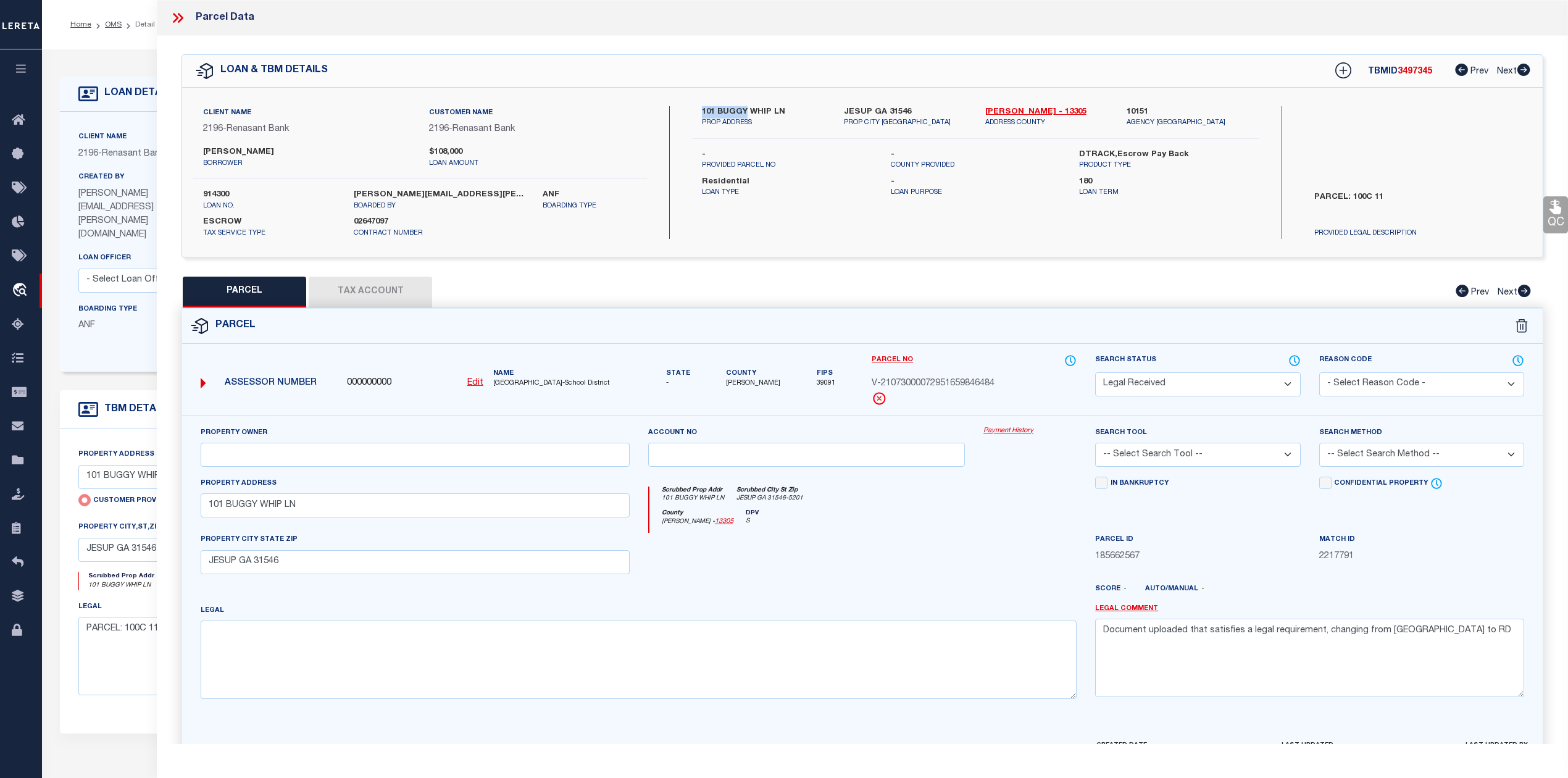
click at [472, 383] on u "Edit" at bounding box center [476, 383] width 16 height 9
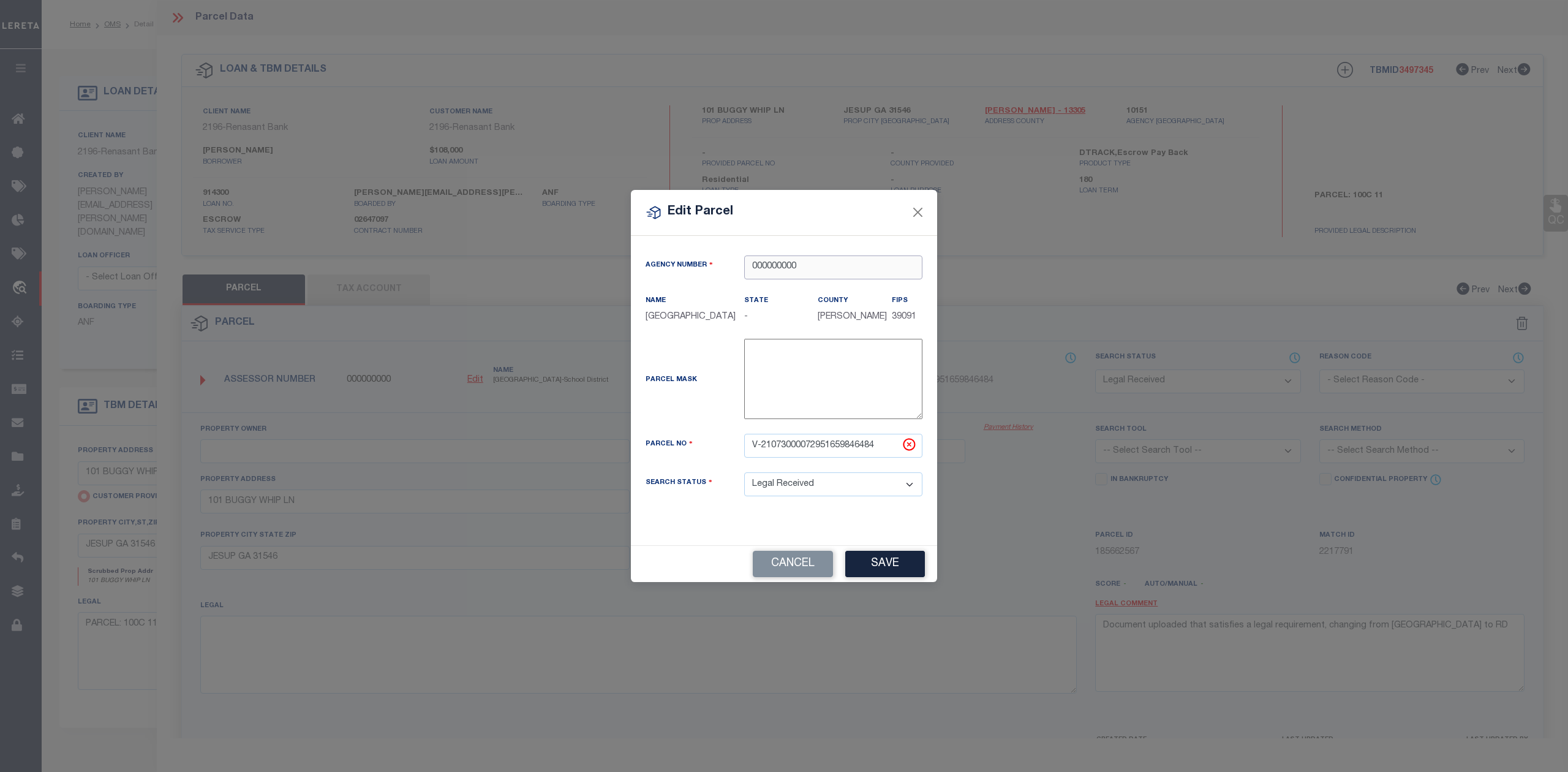
drag, startPoint x: 809, startPoint y: 258, endPoint x: 726, endPoint y: 259, distance: 83.0
click at [726, 259] on div "Agency Number 000000000" at bounding box center [784, 268] width 295 height 24
click at [726, 259] on div "Agency Number" at bounding box center [686, 267] width 99 height 17
drag, startPoint x: 804, startPoint y: 261, endPoint x: 746, endPoint y: 264, distance: 58.1
click at [746, 264] on input "000000000" at bounding box center [833, 268] width 179 height 24
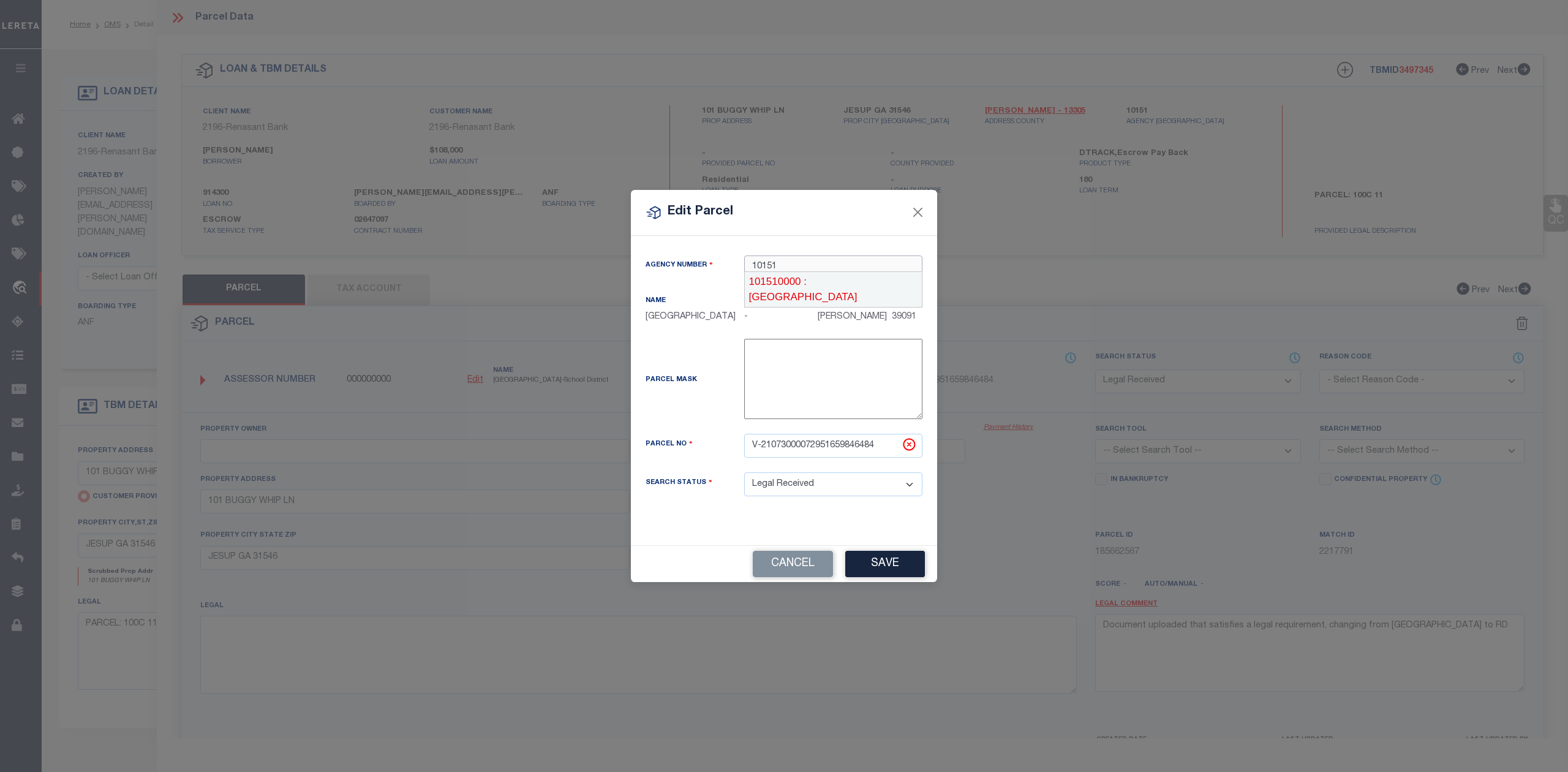
click at [785, 280] on div "101510000 : WAYNE COUNTY" at bounding box center [833, 289] width 177 height 35
drag, startPoint x: 748, startPoint y: 445, endPoint x: 903, endPoint y: 449, distance: 155.1
click at [903, 449] on div "V-21073000072951659846484" at bounding box center [833, 446] width 196 height 24
click at [752, 447] on input "text" at bounding box center [833, 446] width 179 height 24
paste input "100C-1"
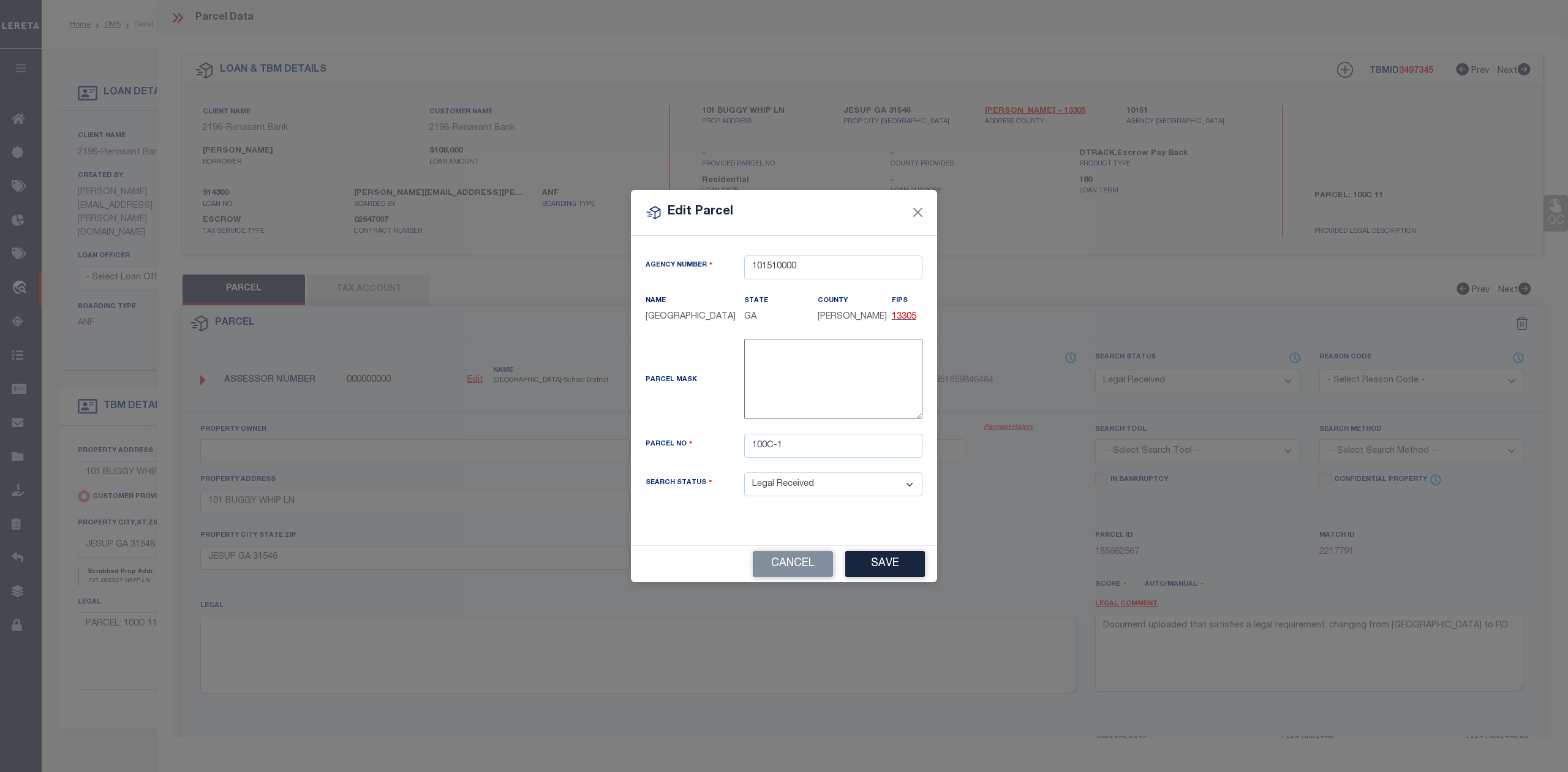
click at [720, 408] on div "Parcel Mask" at bounding box center [784, 381] width 295 height 85
click at [773, 447] on input "100C-1" at bounding box center [833, 446] width 179 height 24
click at [905, 566] on button "Save" at bounding box center [885, 563] width 80 height 27
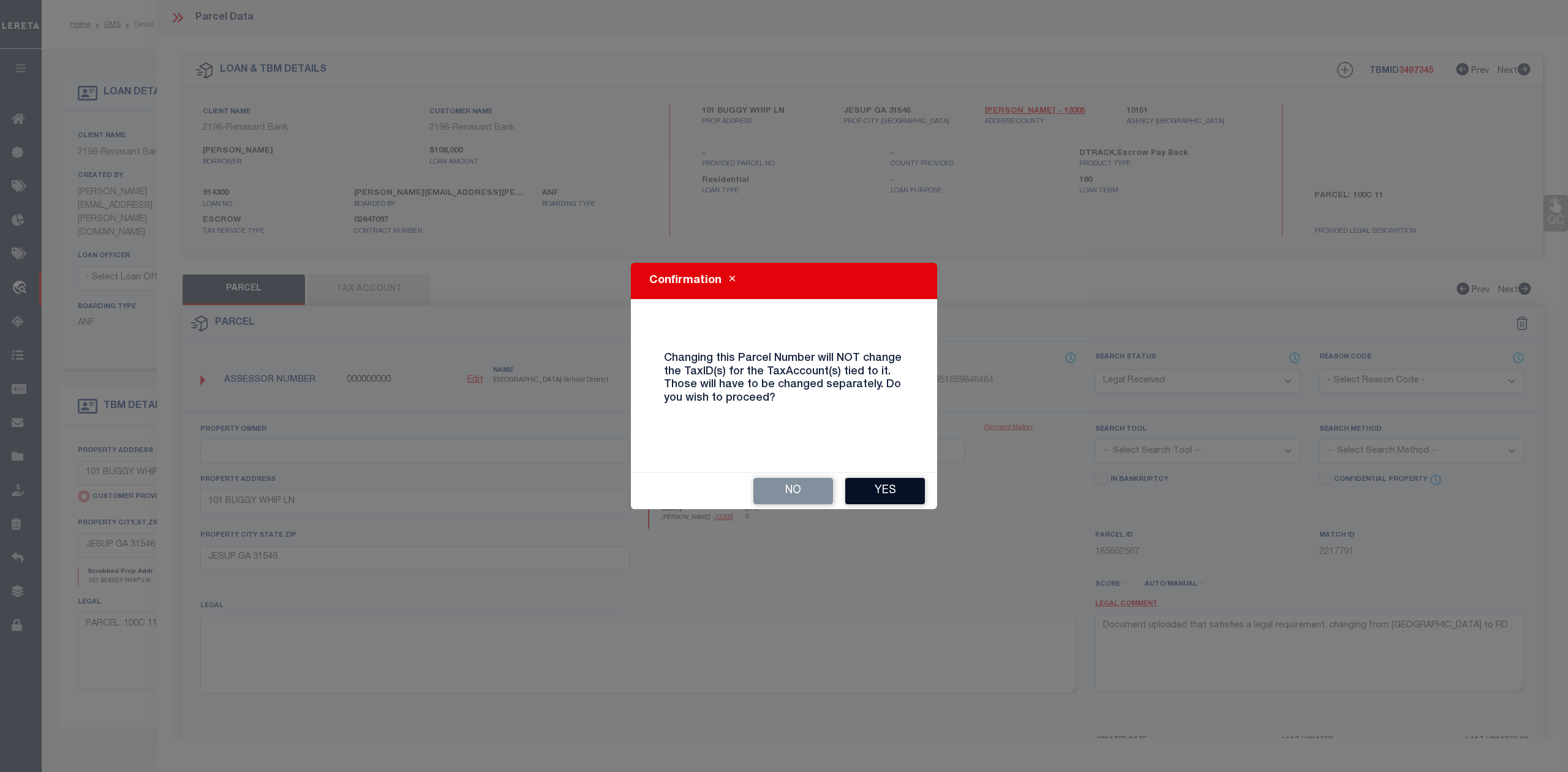
click at [885, 484] on button "Yes" at bounding box center [885, 491] width 80 height 27
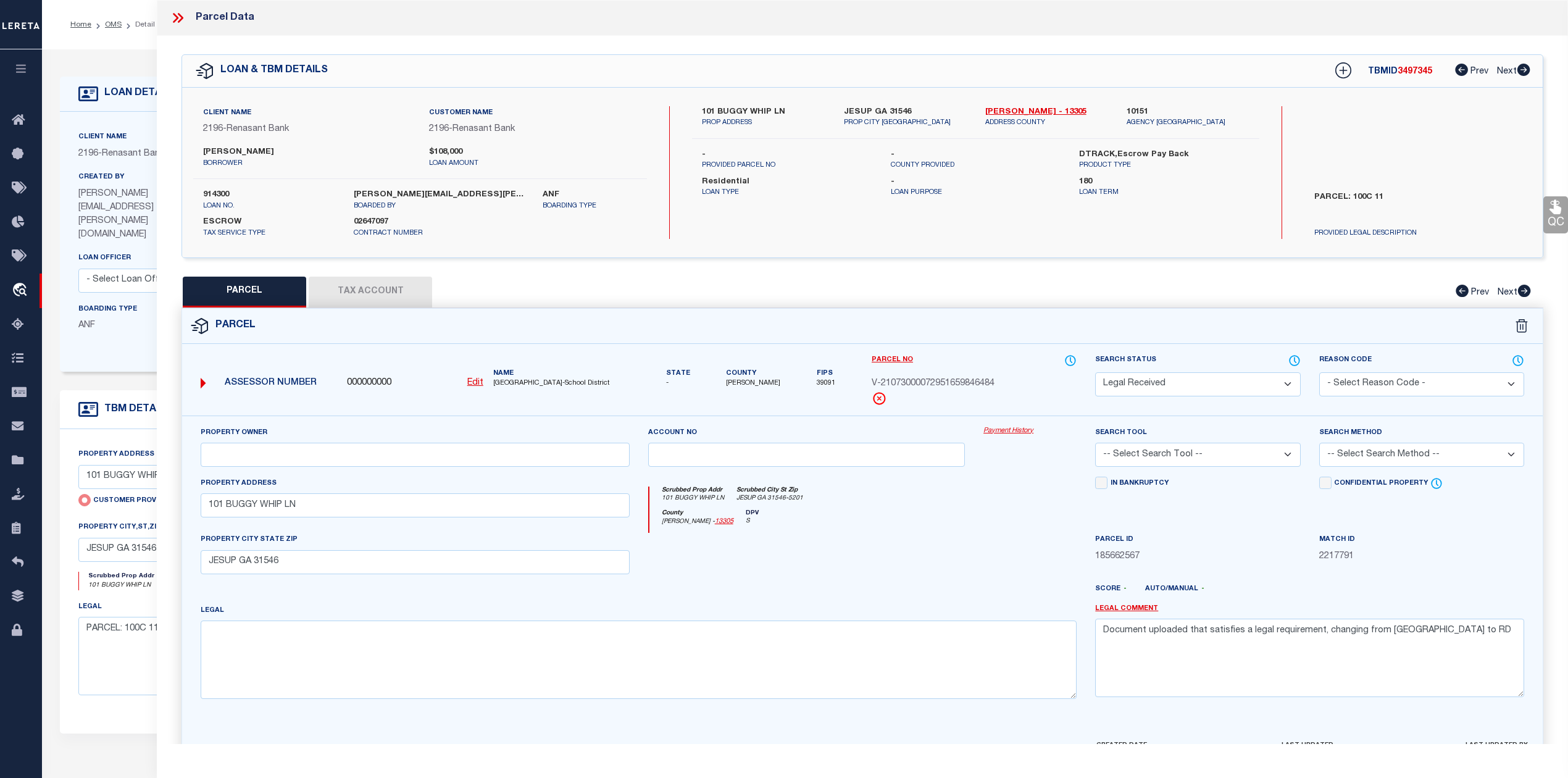
click at [832, 567] on div at bounding box center [806, 558] width 336 height 51
click at [364, 287] on button "Tax Account" at bounding box center [371, 292] width 124 height 31
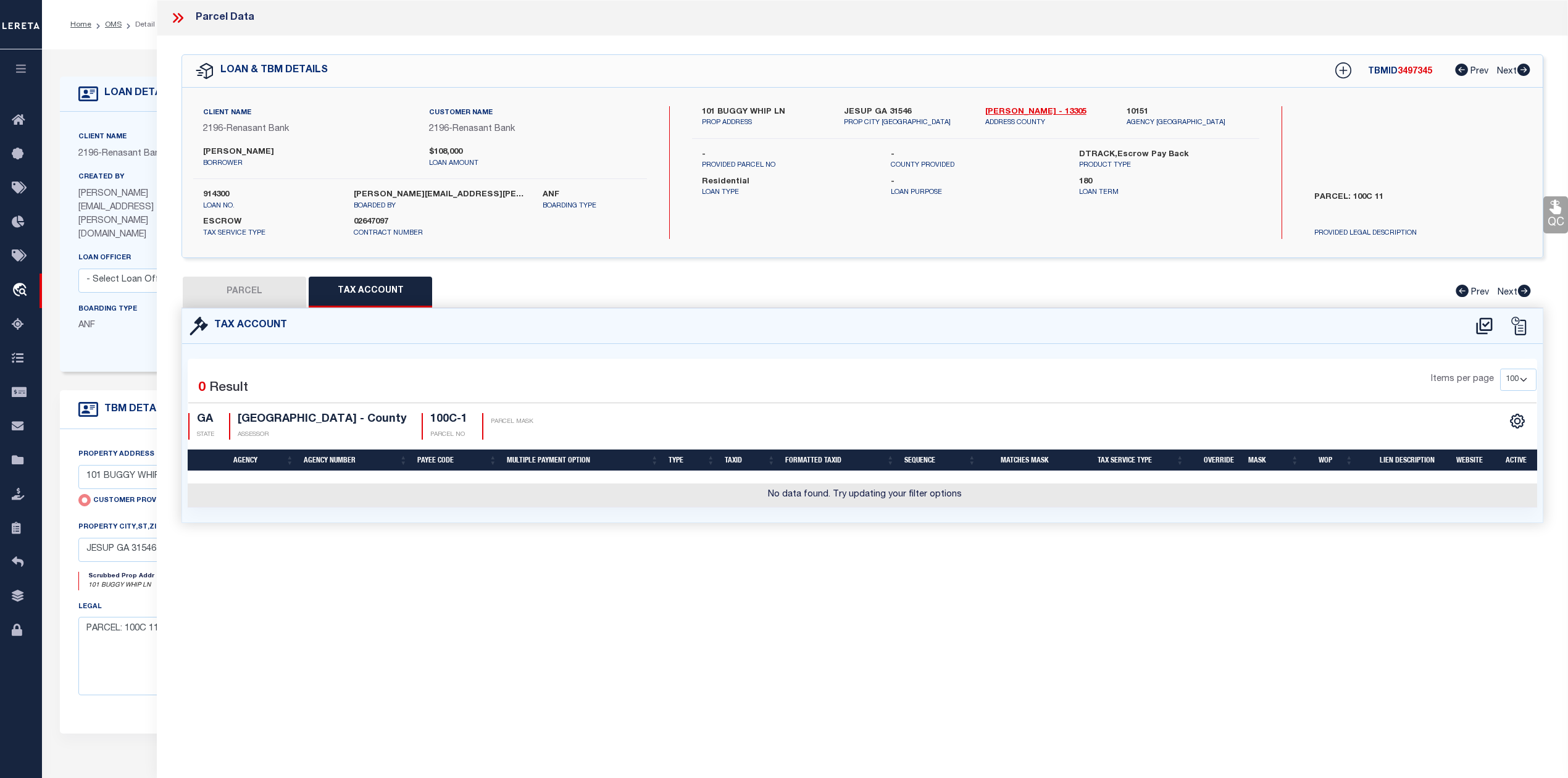
click at [261, 289] on button "PARCEL" at bounding box center [244, 292] width 124 height 31
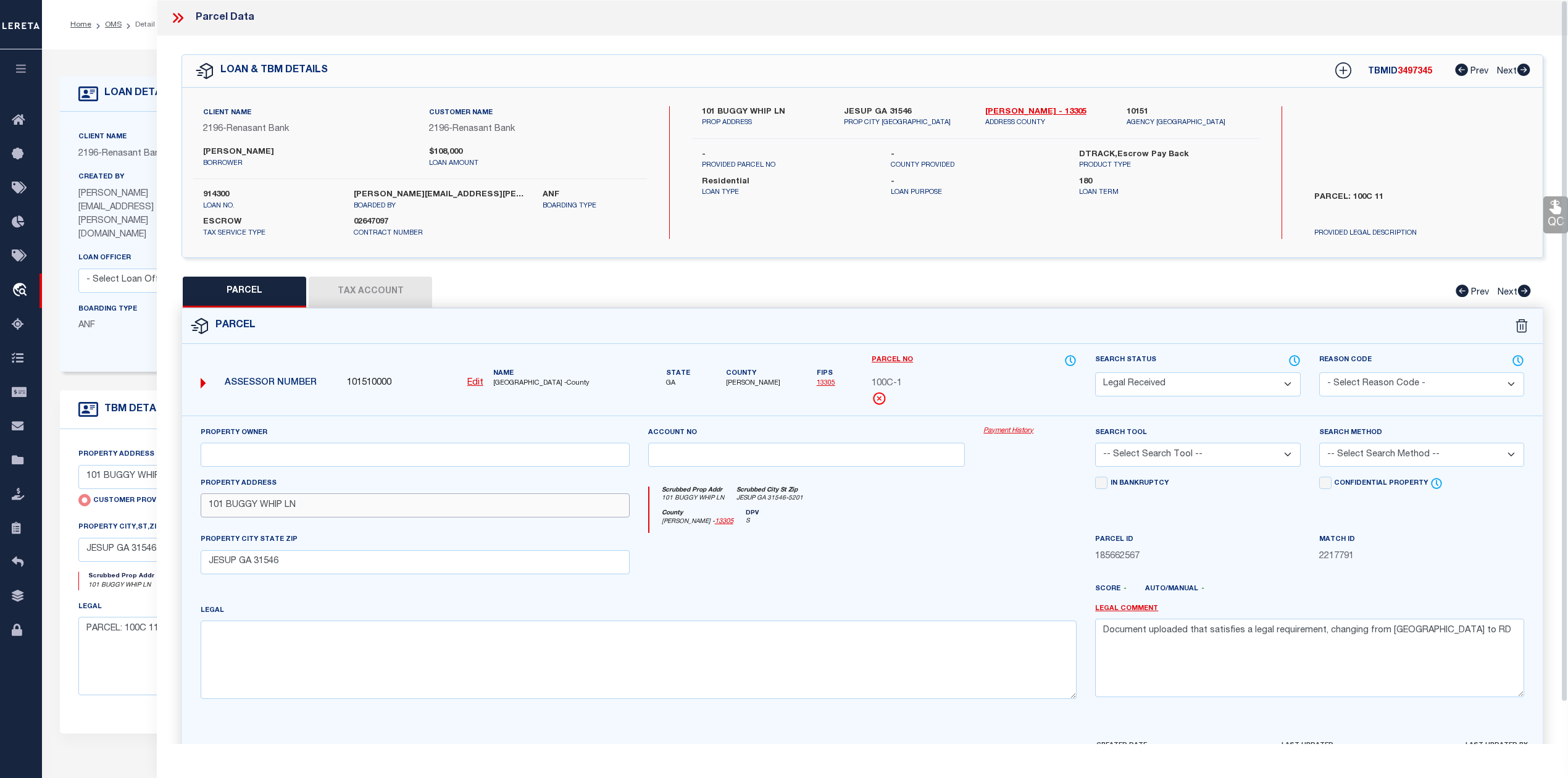
click at [208, 509] on input "101 BUGGY WHIP LN" at bounding box center [415, 506] width 429 height 24
click at [283, 632] on textarea at bounding box center [639, 660] width 876 height 78
paste textarea "LOT 1A HOMESTEAD S/D PB 44-234"
drag, startPoint x: 284, startPoint y: 561, endPoint x: 193, endPoint y: 567, distance: 91.2
click at [193, 567] on div "PROPERTY CITY STATE ZIP JESUP GA 31546" at bounding box center [415, 553] width 448 height 41
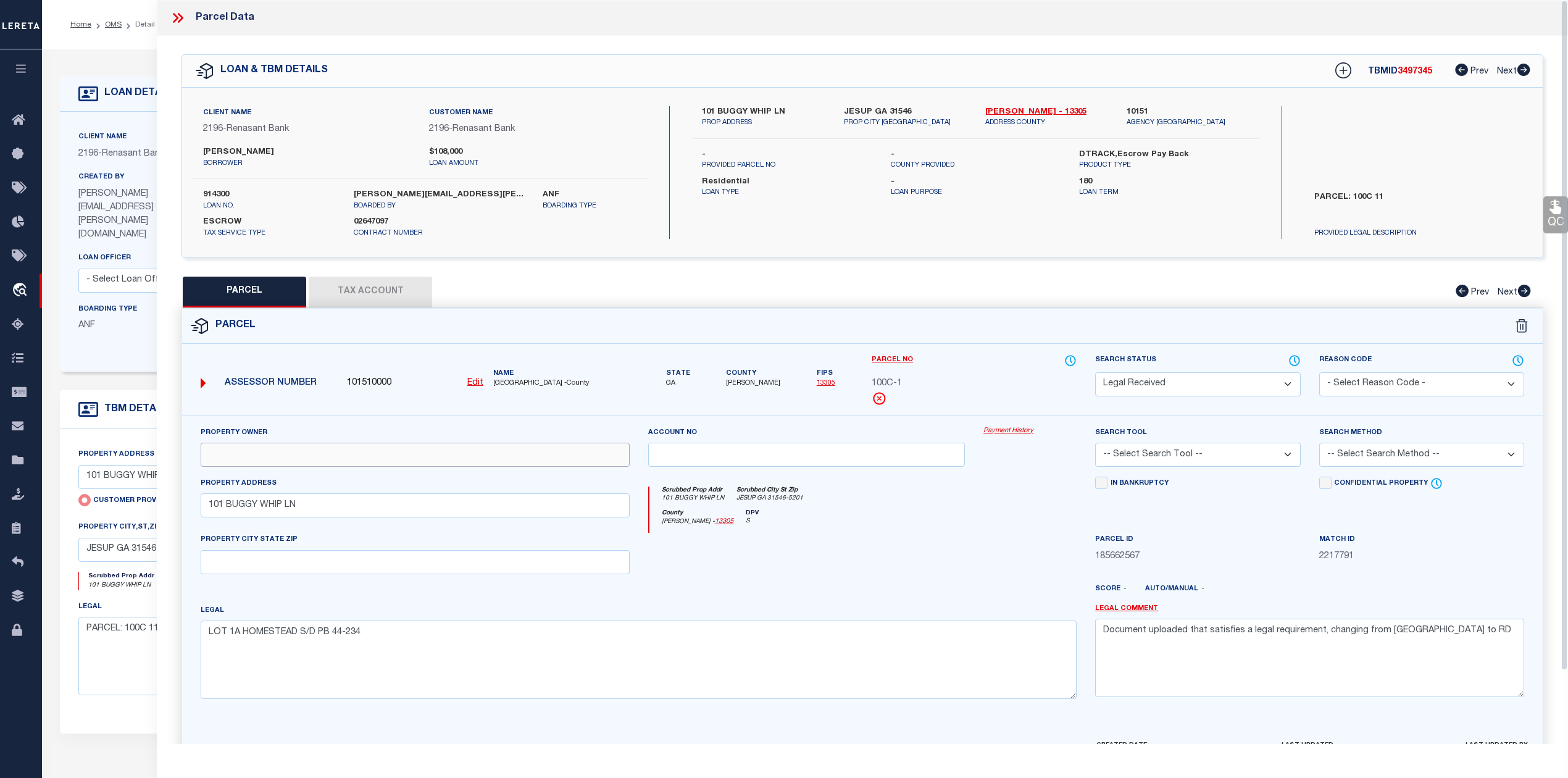
click at [300, 458] on input "text" at bounding box center [415, 455] width 429 height 24
paste input "BUNCH JOSEPH"
click at [1004, 514] on div "County Wayne - 13305 DPV S" at bounding box center [863, 521] width 428 height 24
drag, startPoint x: 1433, startPoint y: 638, endPoint x: 1091, endPoint y: 639, distance: 342.0
click at [1091, 639] on div "Legal Comment Document uploaded that satisfies a legal requirement, changing fr…" at bounding box center [1310, 656] width 448 height 105
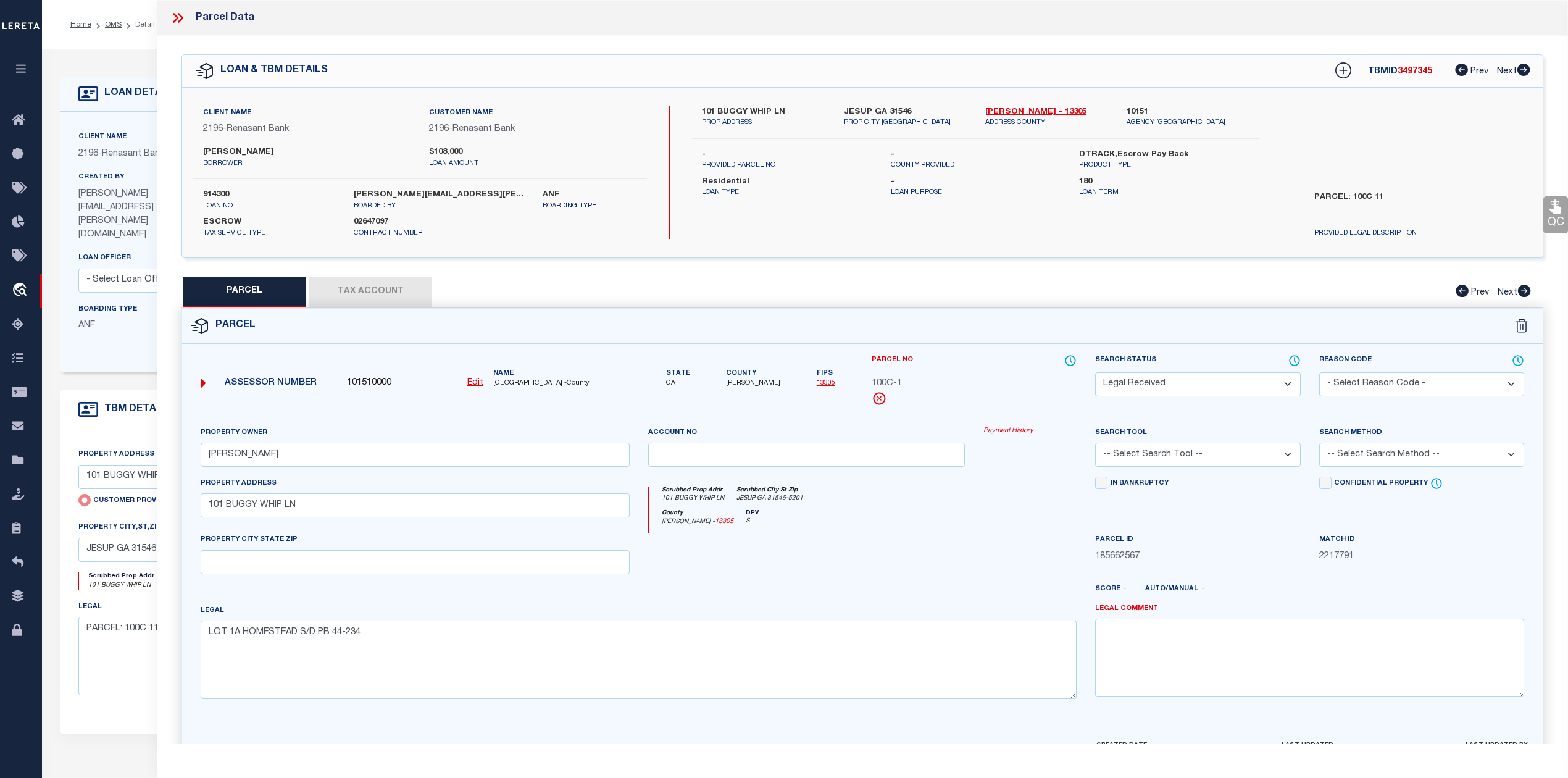
click at [1197, 455] on select "-- Select Search Tool -- 3rd Party Website Agency File Agency Website ATLS CNV-…" at bounding box center [1198, 455] width 205 height 24
click at [1096, 445] on select "-- Select Search Tool -- 3rd Party Website Agency File Agency Website ATLS CNV-…" at bounding box center [1198, 455] width 205 height 24
click at [1381, 451] on select "-- Select Search Method -- Property Address Legal Liability Info Provided" at bounding box center [1422, 455] width 205 height 24
click at [1320, 445] on select "-- Select Search Method -- Property Address Legal Liability Info Provided" at bounding box center [1422, 455] width 205 height 24
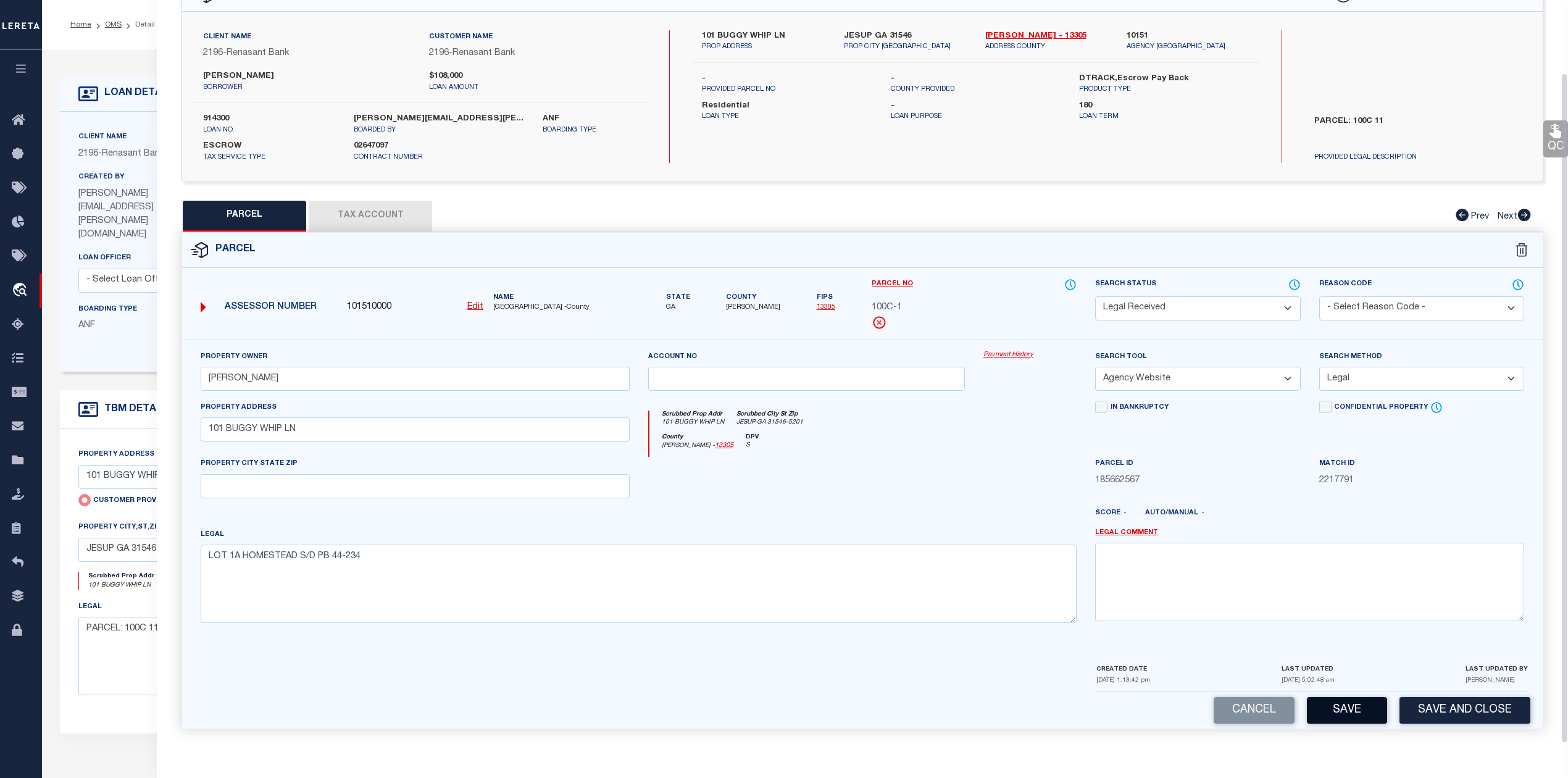
click at [1348, 707] on button "Save" at bounding box center [1347, 710] width 81 height 27
click at [374, 216] on button "Tax Account" at bounding box center [371, 216] width 124 height 31
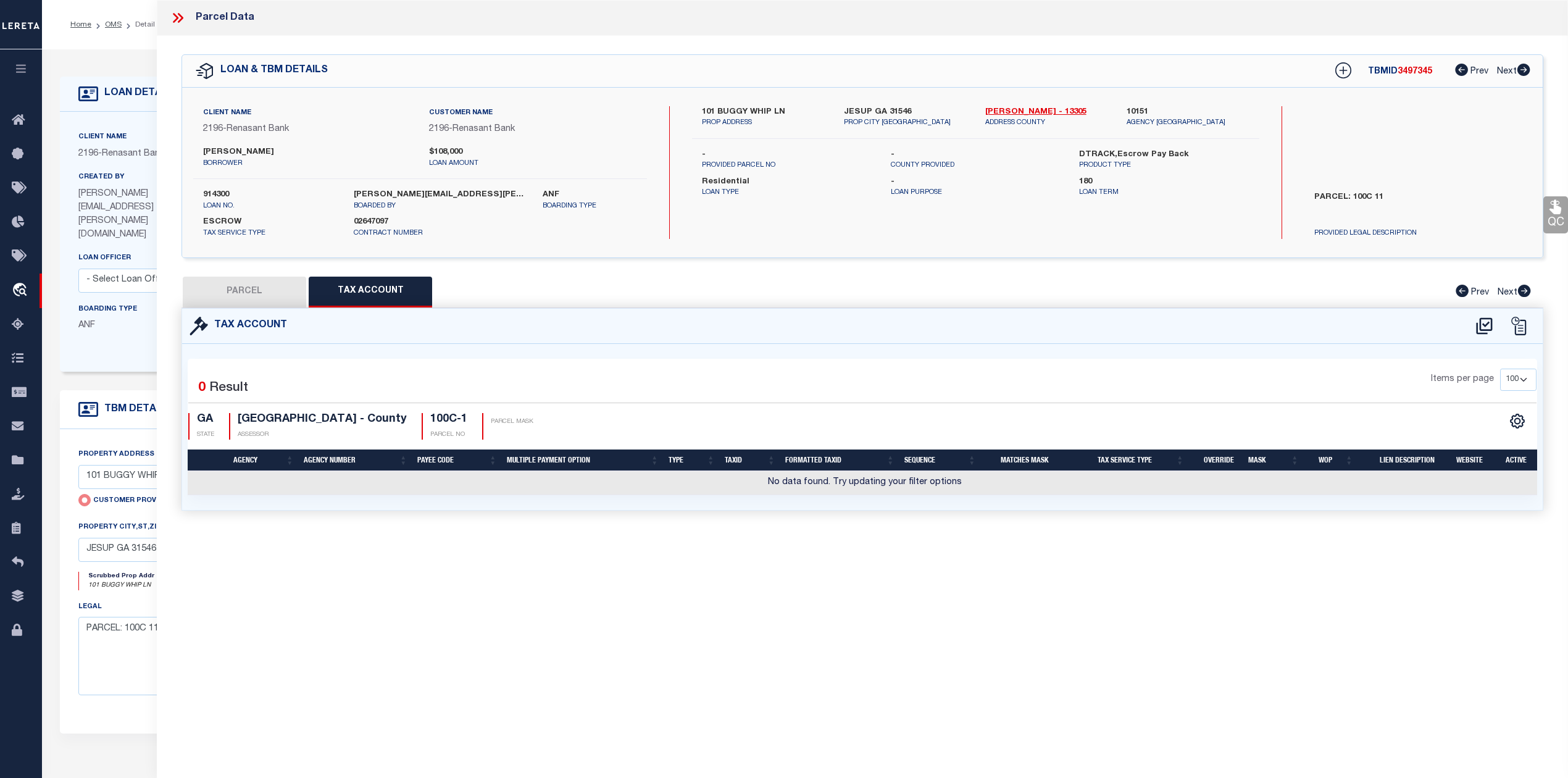
scroll to position [0, 0]
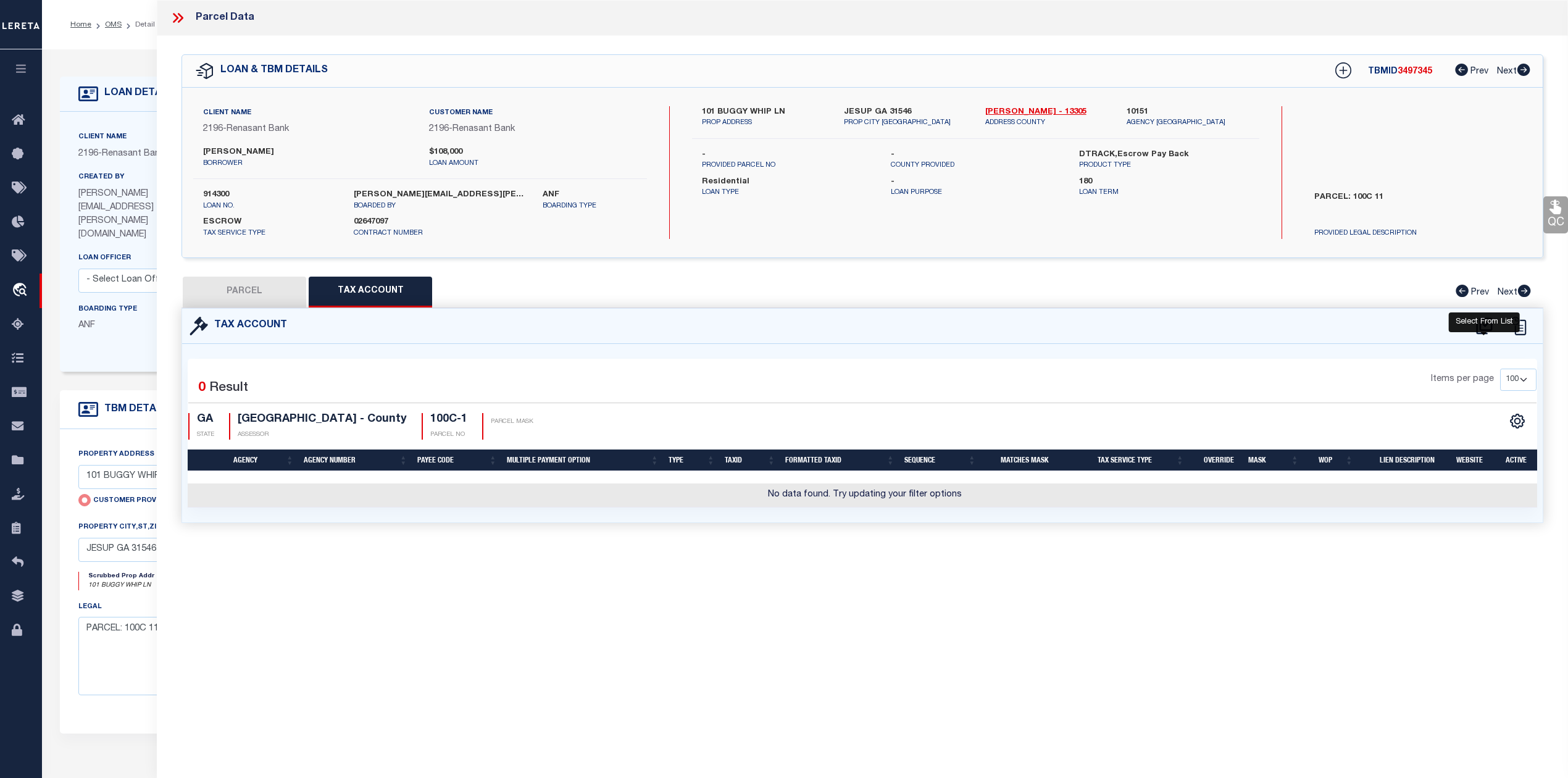
click at [1485, 325] on icon at bounding box center [1484, 326] width 16 height 16
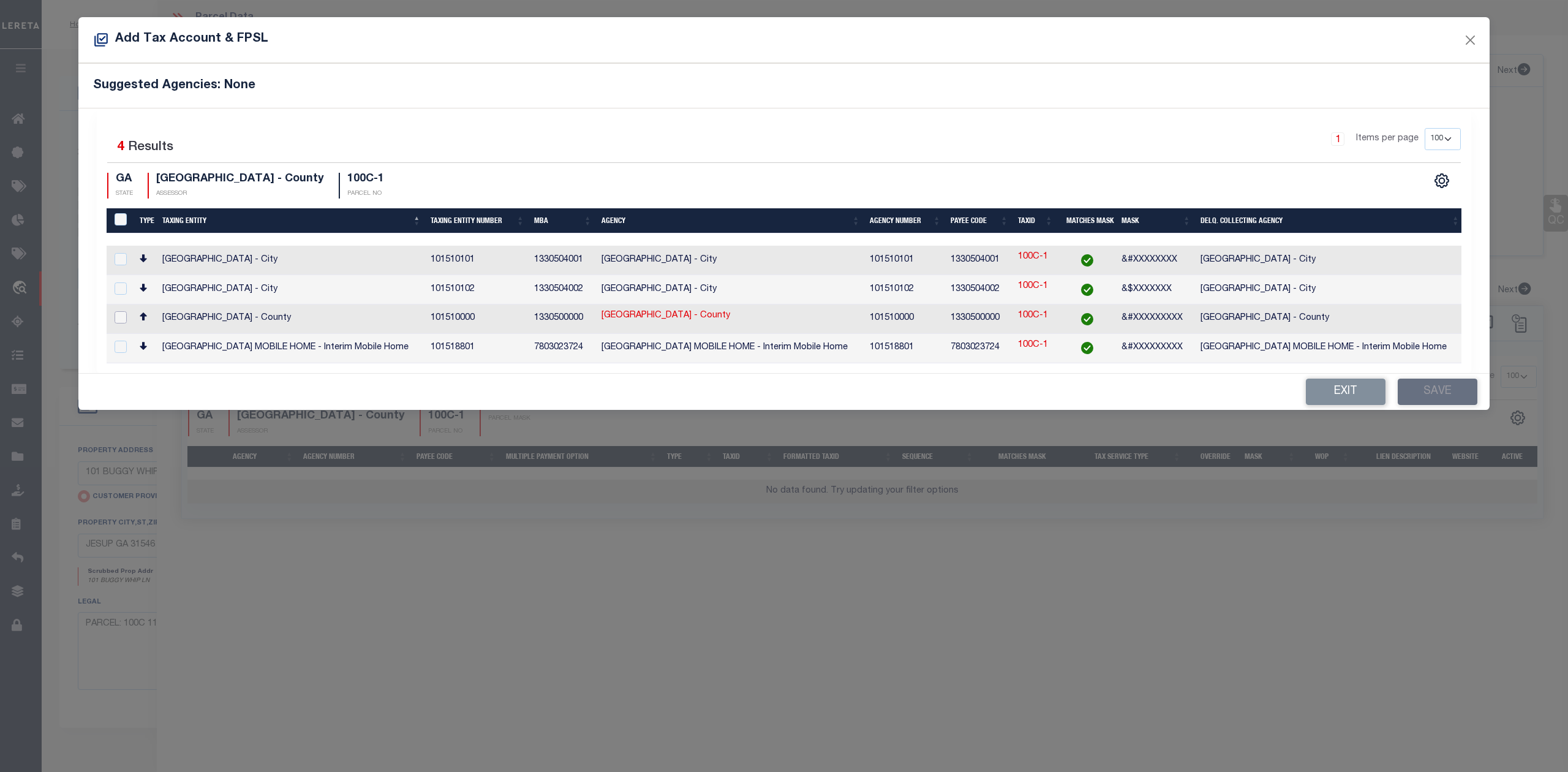
click at [119, 315] on input "checkbox" at bounding box center [120, 317] width 12 height 12
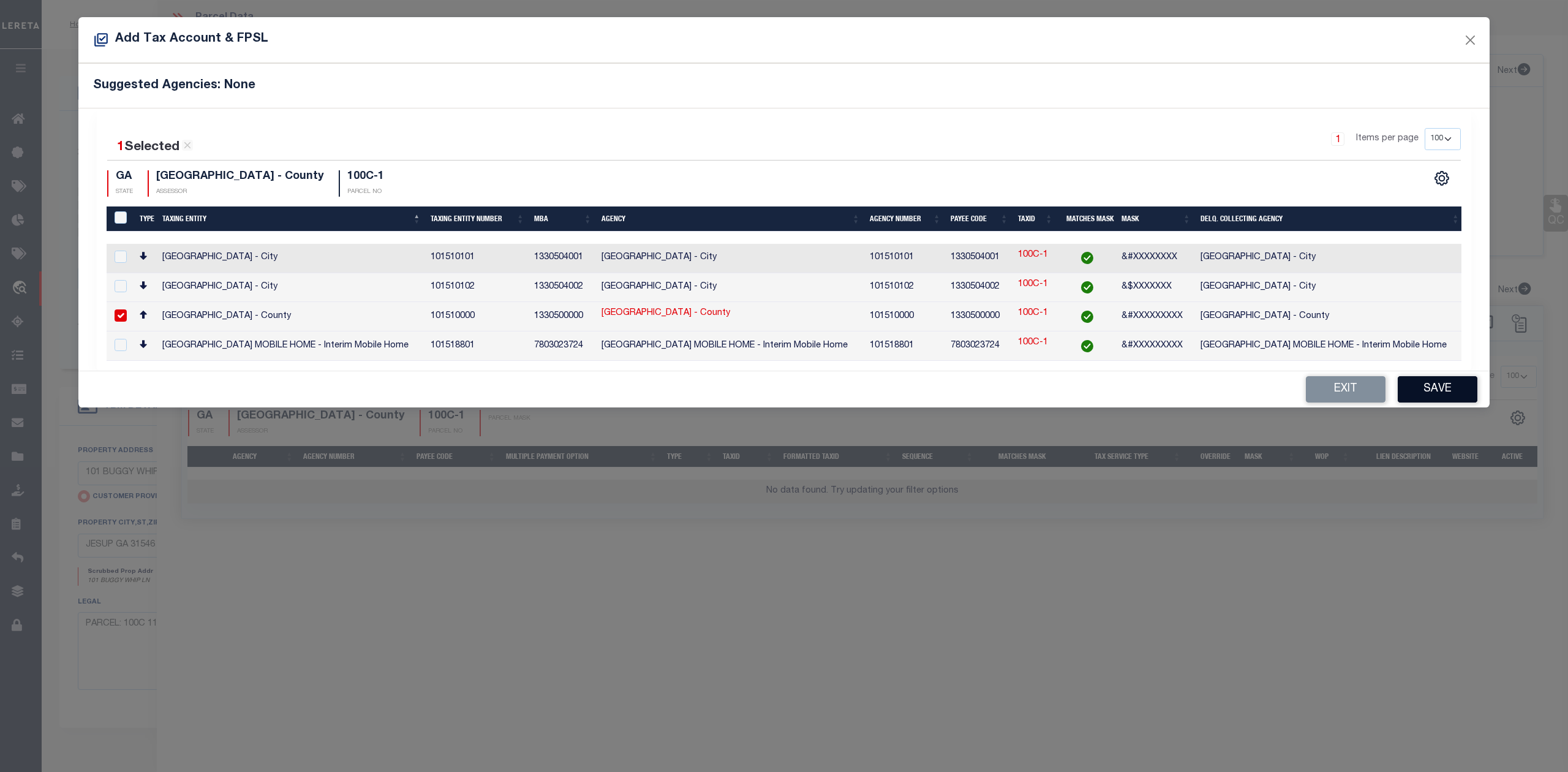
click at [1431, 390] on button "Save" at bounding box center [1438, 389] width 80 height 27
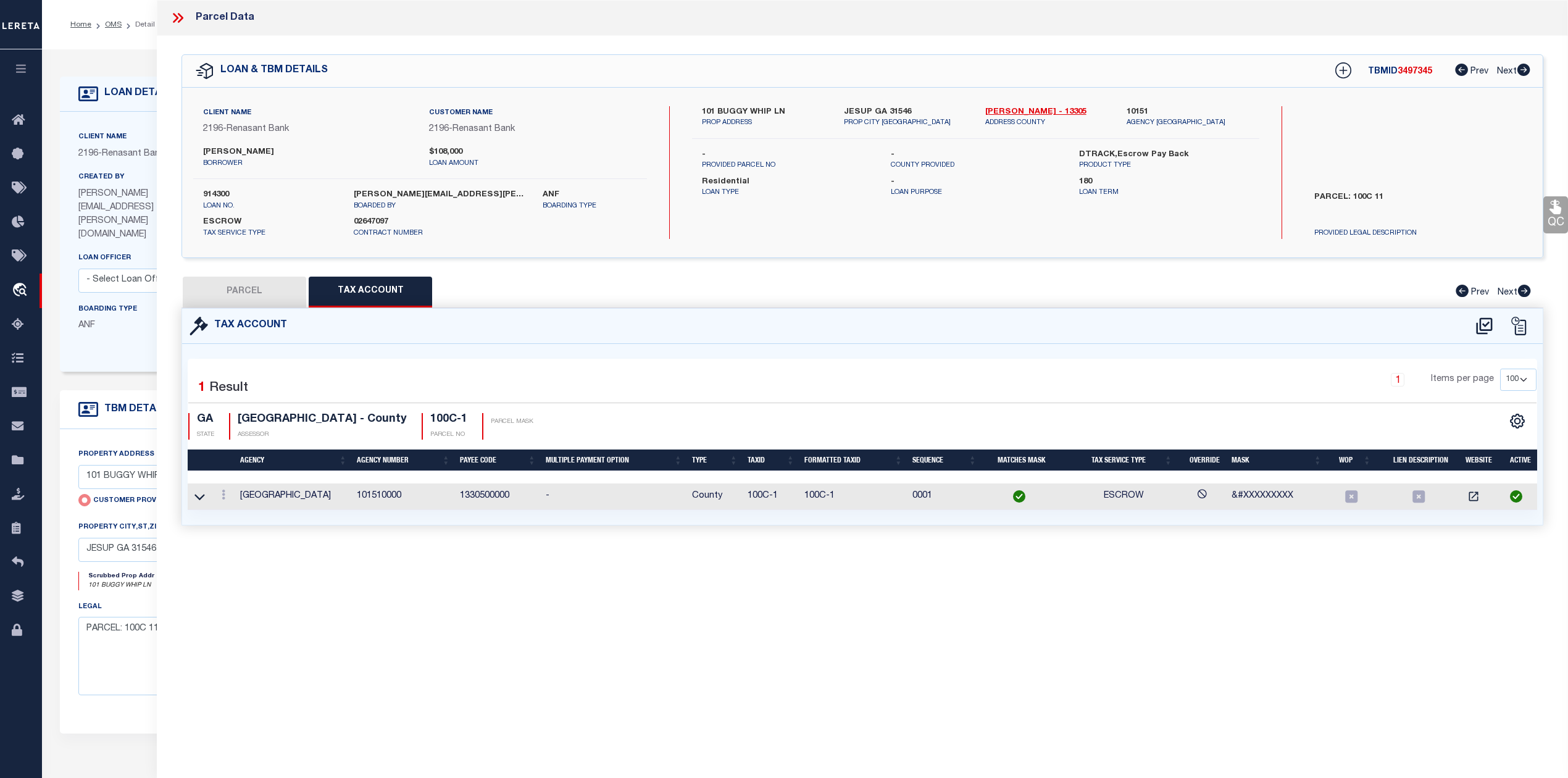
click at [261, 292] on button "PARCEL" at bounding box center [244, 292] width 124 height 31
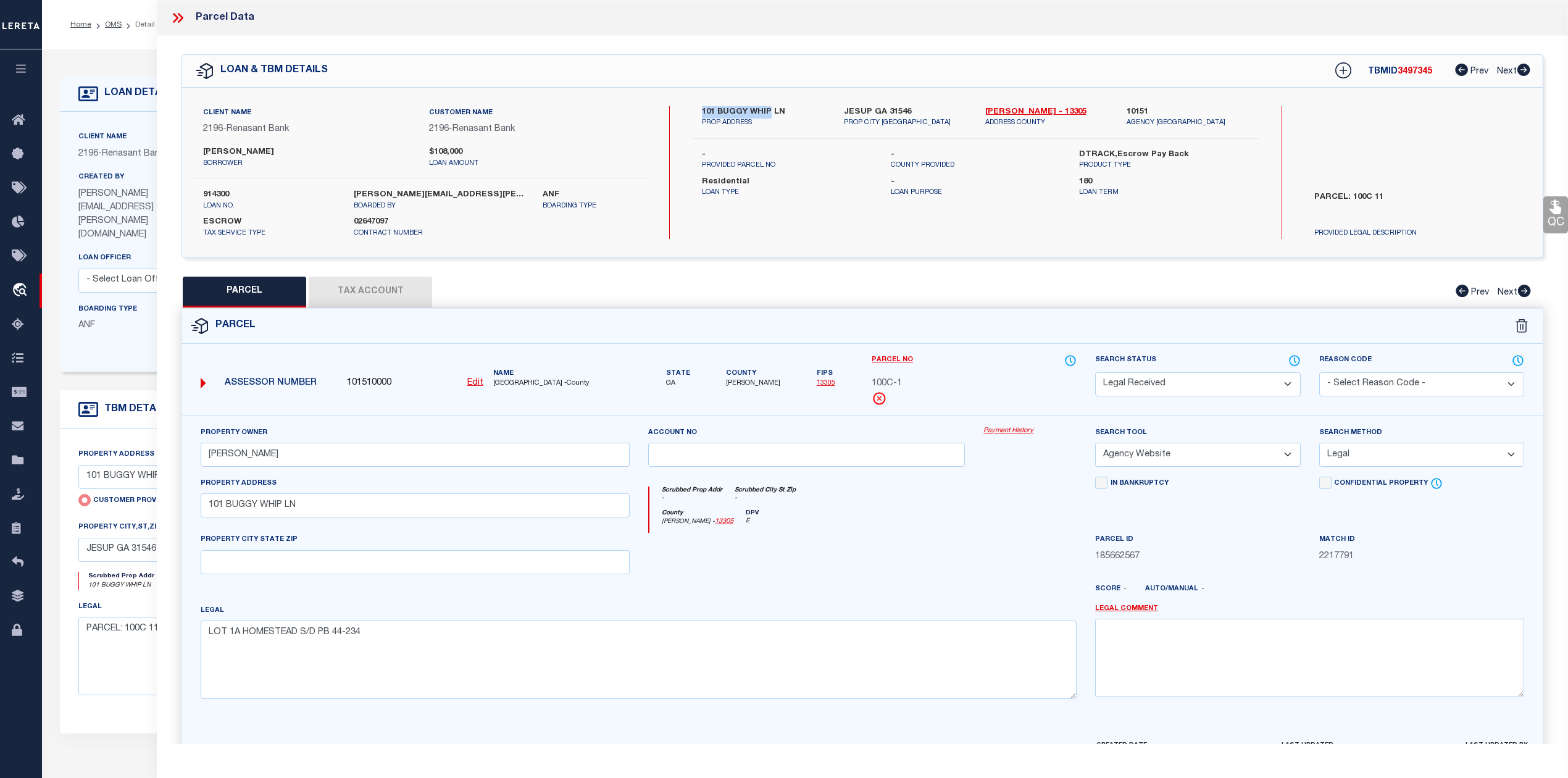
drag, startPoint x: 694, startPoint y: 108, endPoint x: 771, endPoint y: 112, distance: 77.1
click at [771, 112] on div "101 BUGGY WHIP LN PROP ADDRESS" at bounding box center [763, 116] width 142 height 22
copy label "101 BUGGY WHIP"
drag, startPoint x: 284, startPoint y: 460, endPoint x: 179, endPoint y: 465, distance: 105.1
click at [179, 465] on div "Property Owner BUNCH JOSEPH Account no Payment History Search Tool" at bounding box center [862, 591] width 1379 height 353
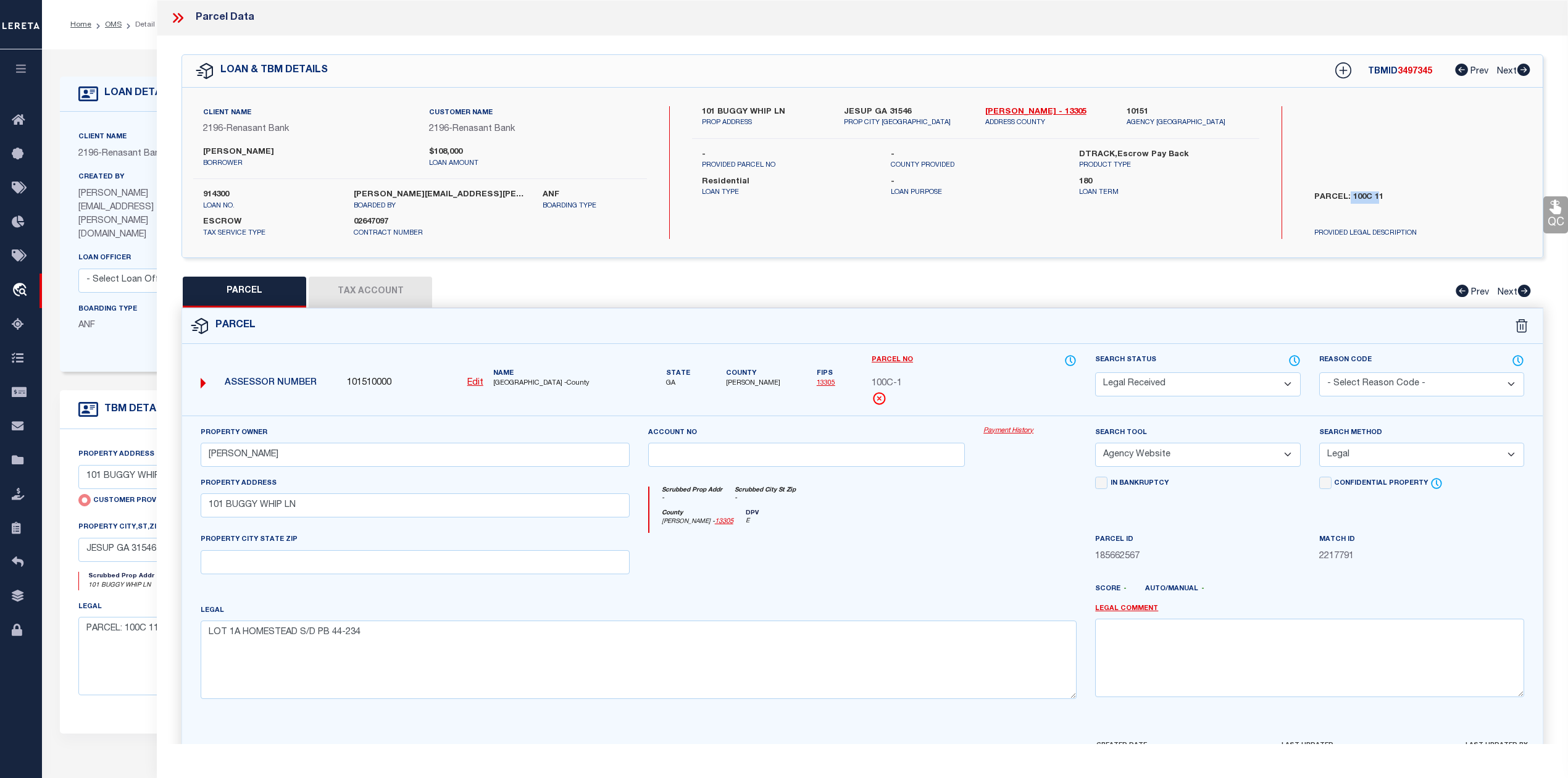
drag, startPoint x: 1349, startPoint y: 193, endPoint x: 1377, endPoint y: 196, distance: 28.2
click at [1377, 196] on label "PARCEL: 100C 11" at bounding box center [1409, 209] width 209 height 37
copy label "100C 1"
drag, startPoint x: 703, startPoint y: 108, endPoint x: 746, endPoint y: 113, distance: 43.3
click at [746, 113] on label "101 BUGGY WHIP LN" at bounding box center [763, 112] width 123 height 12
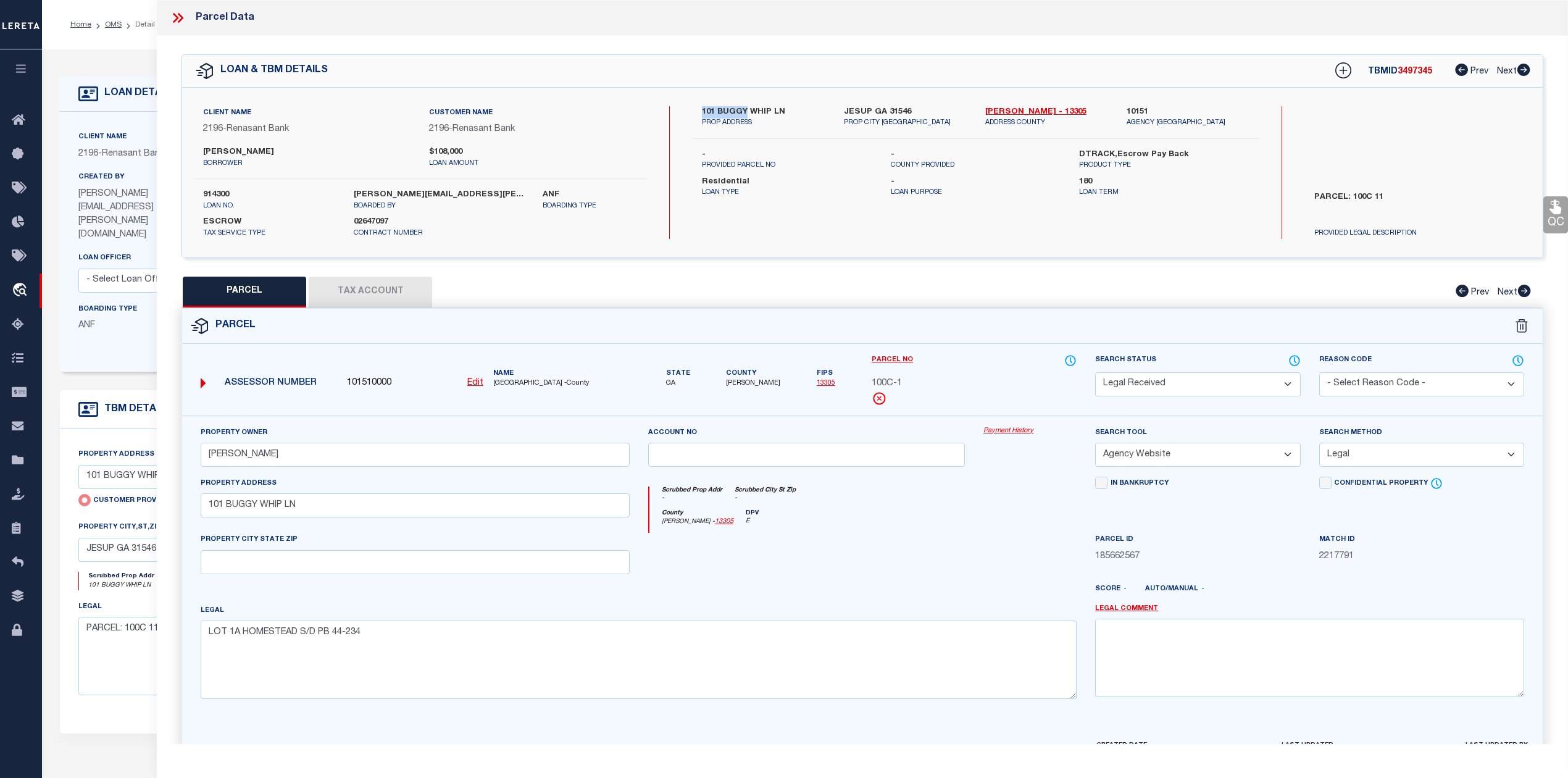
click at [710, 108] on label "101 BUGGY WHIP LN" at bounding box center [763, 112] width 123 height 12
click at [176, 12] on icon at bounding box center [178, 18] width 16 height 16
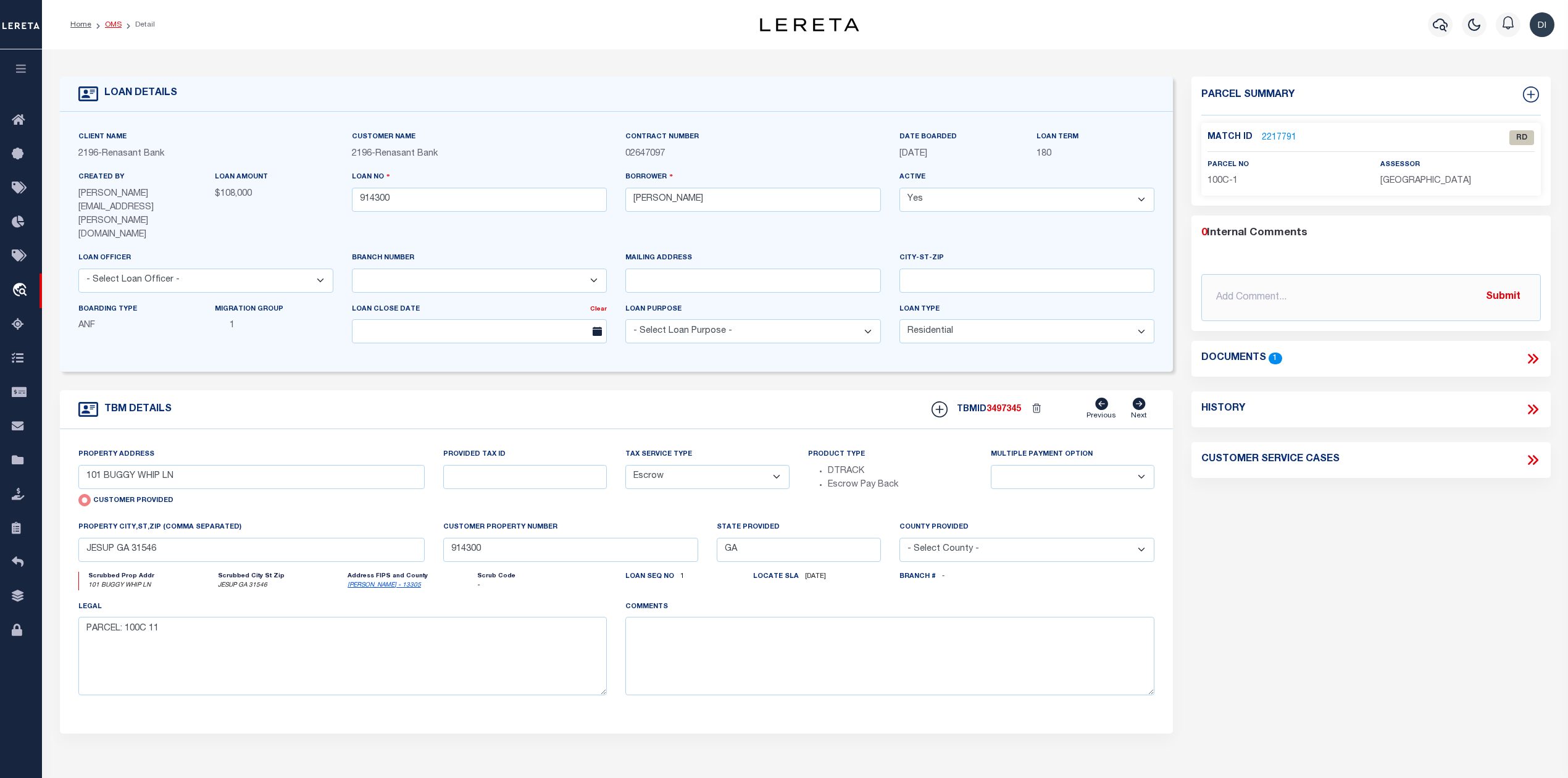
click at [112, 23] on link "OMS" at bounding box center [113, 24] width 16 height 7
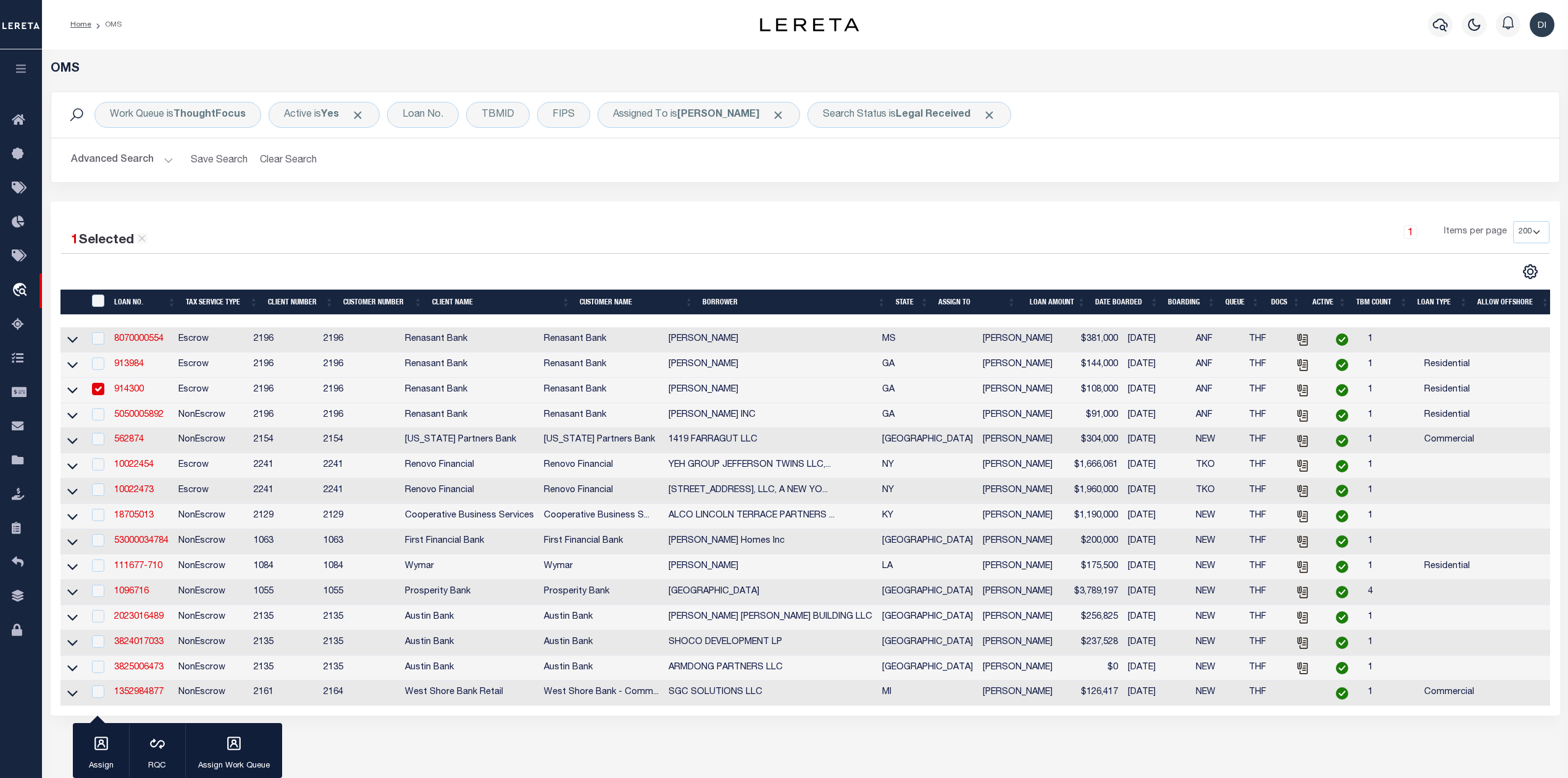
click at [112, 23] on li "OMS" at bounding box center [106, 24] width 30 height 11
click at [175, 17] on div "Home OMS" at bounding box center [372, 24] width 624 height 26
click at [110, 23] on li "OMS" at bounding box center [106, 24] width 30 height 11
click at [101, 392] on input "checkbox" at bounding box center [98, 389] width 12 height 12
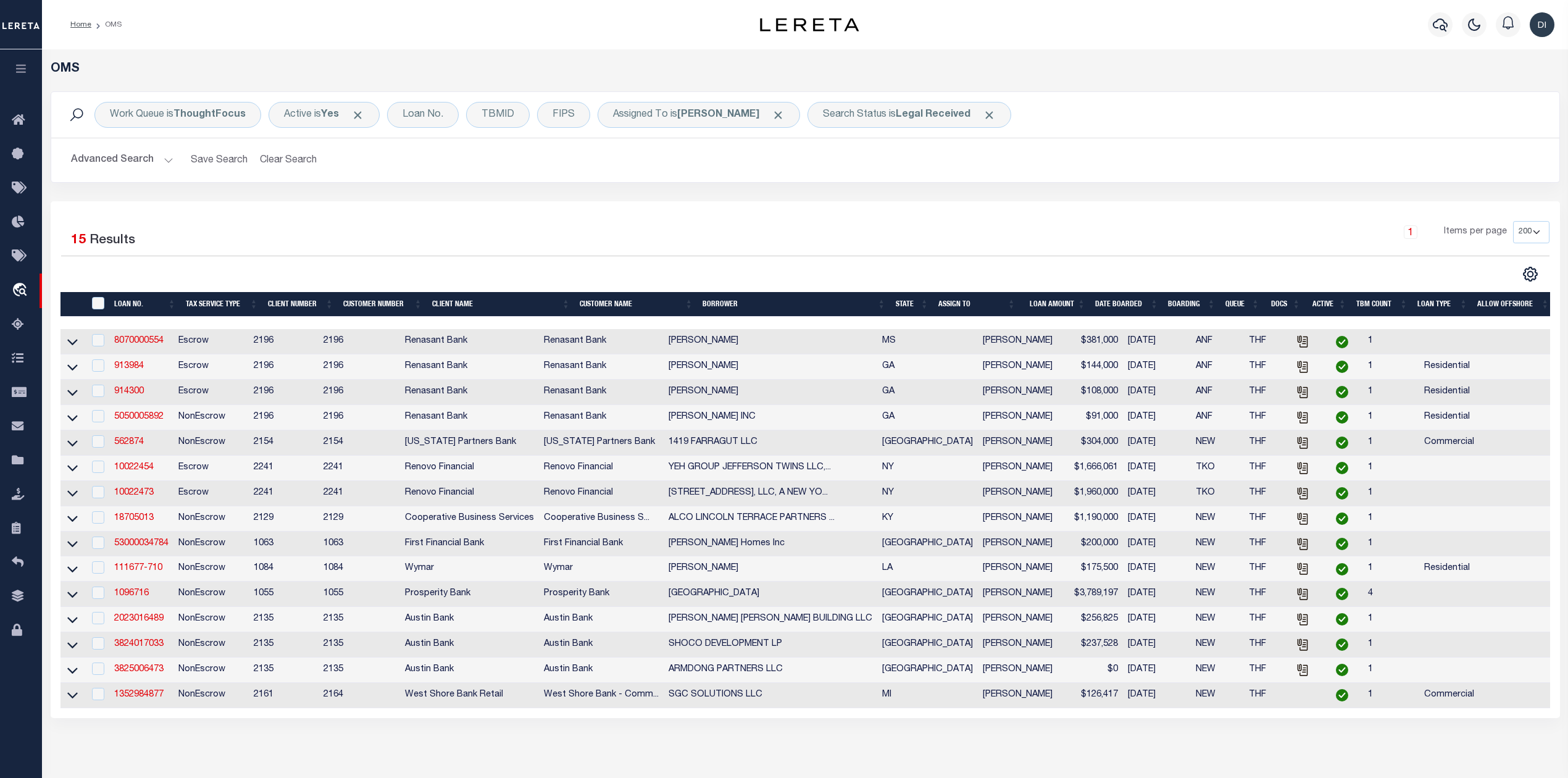
click at [802, 260] on div "1 Selected 15 Results 1 Items per page 10 25 50 100 200" at bounding box center [806, 251] width 1509 height 61
click at [154, 343] on link "8070000554" at bounding box center [138, 341] width 50 height 9
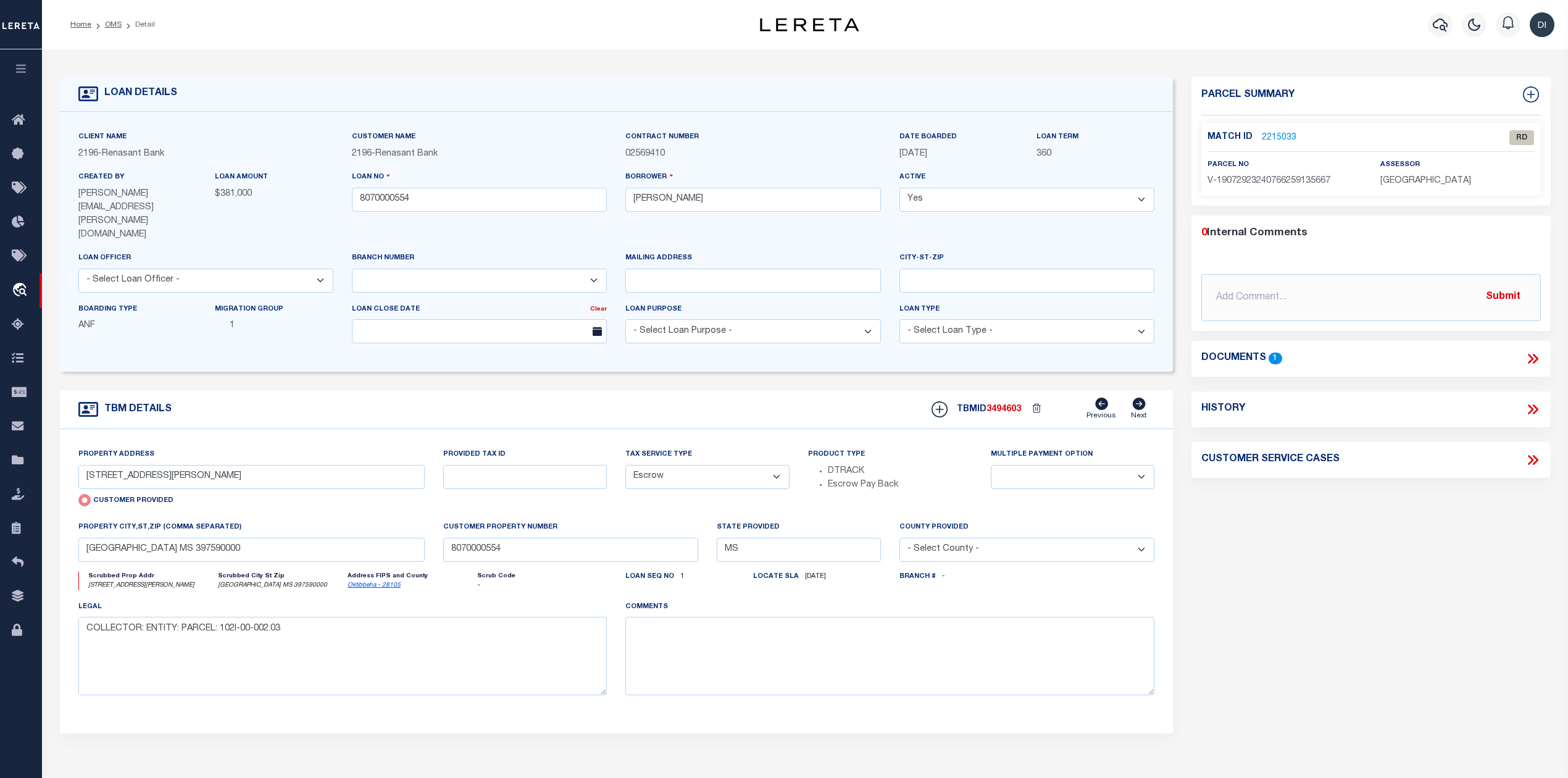
click at [1527, 359] on icon at bounding box center [1533, 359] width 16 height 16
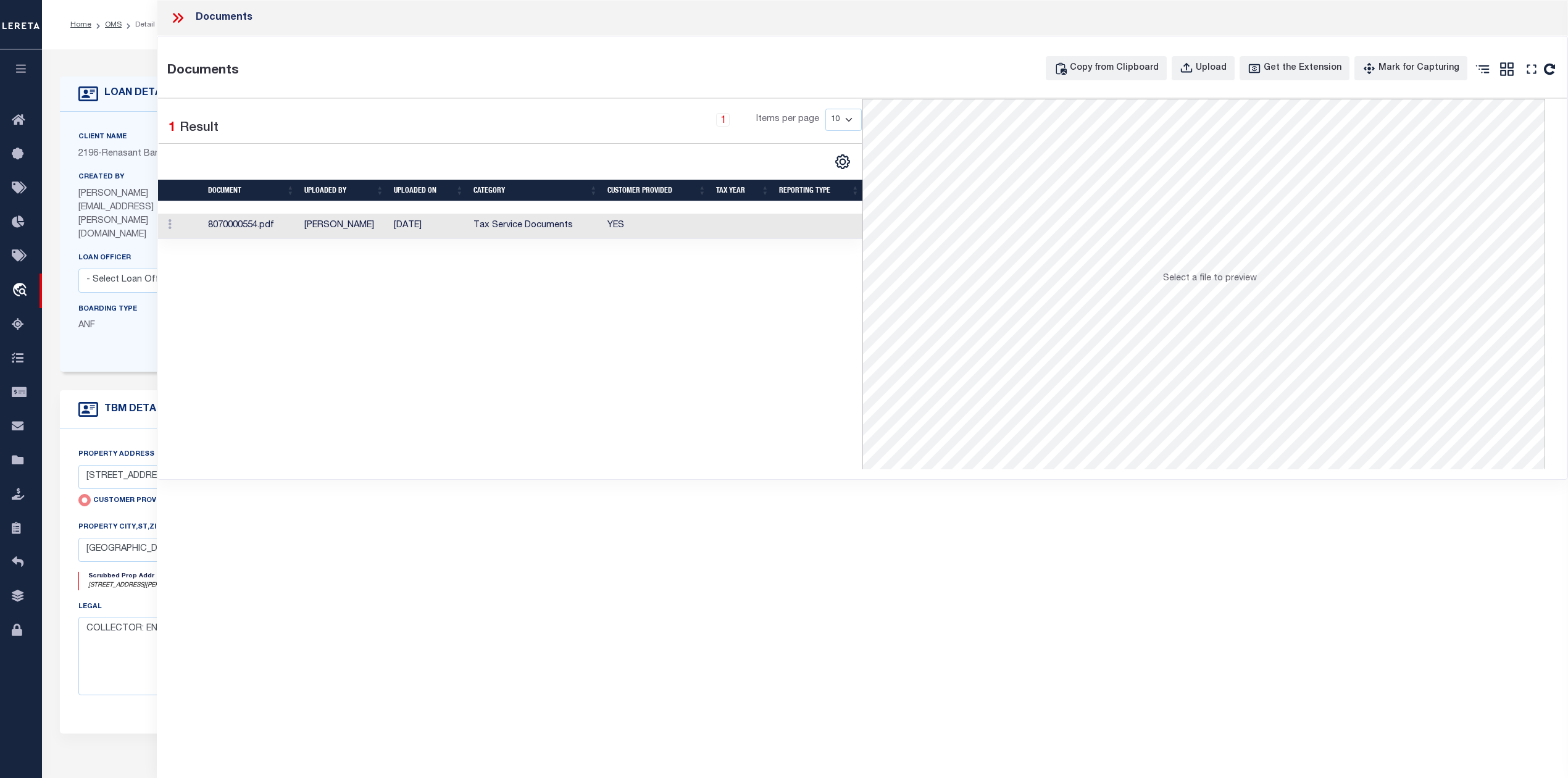
click at [428, 223] on td "[DATE]" at bounding box center [429, 226] width 80 height 25
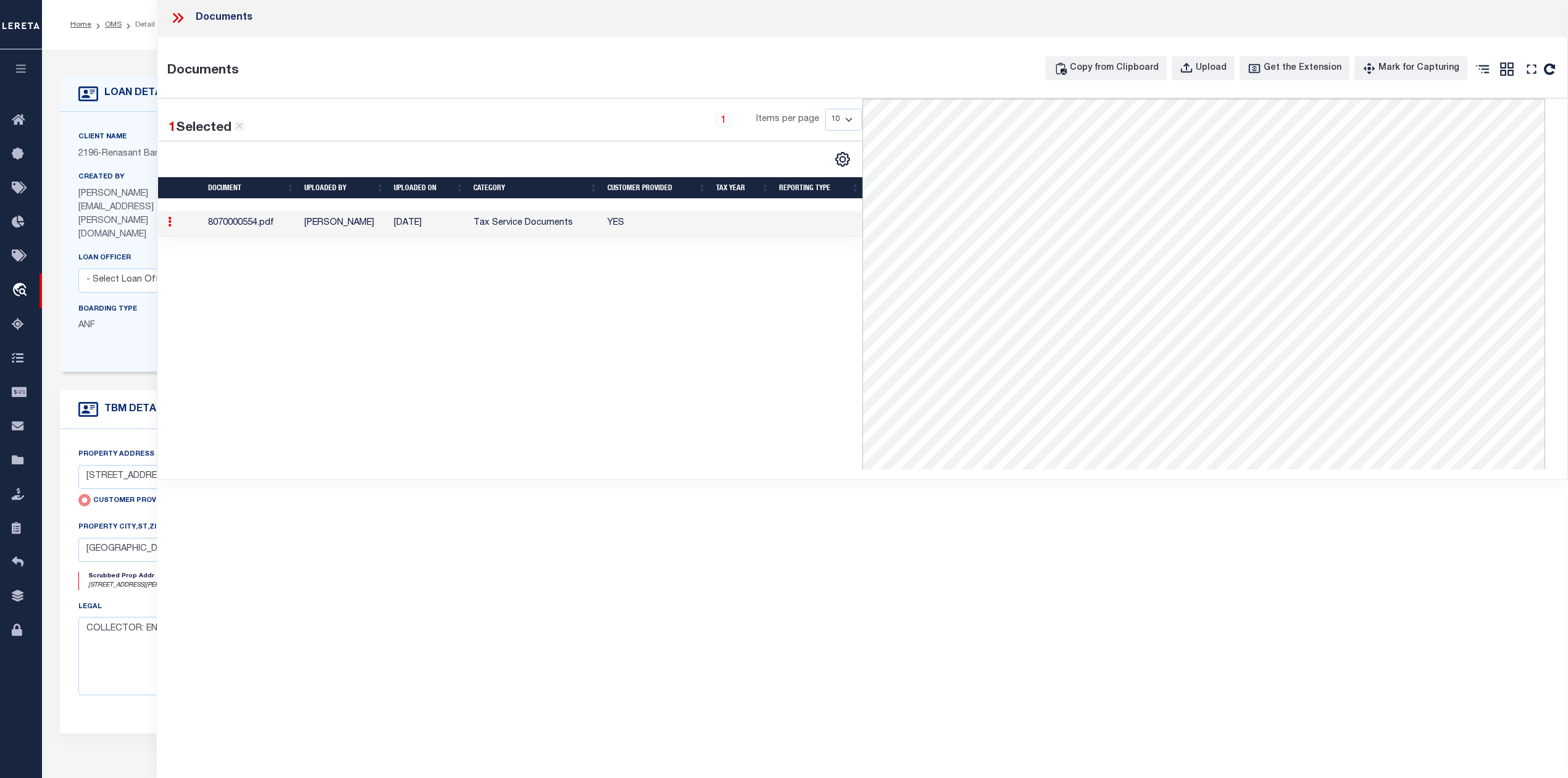
click at [176, 18] on icon at bounding box center [178, 18] width 16 height 16
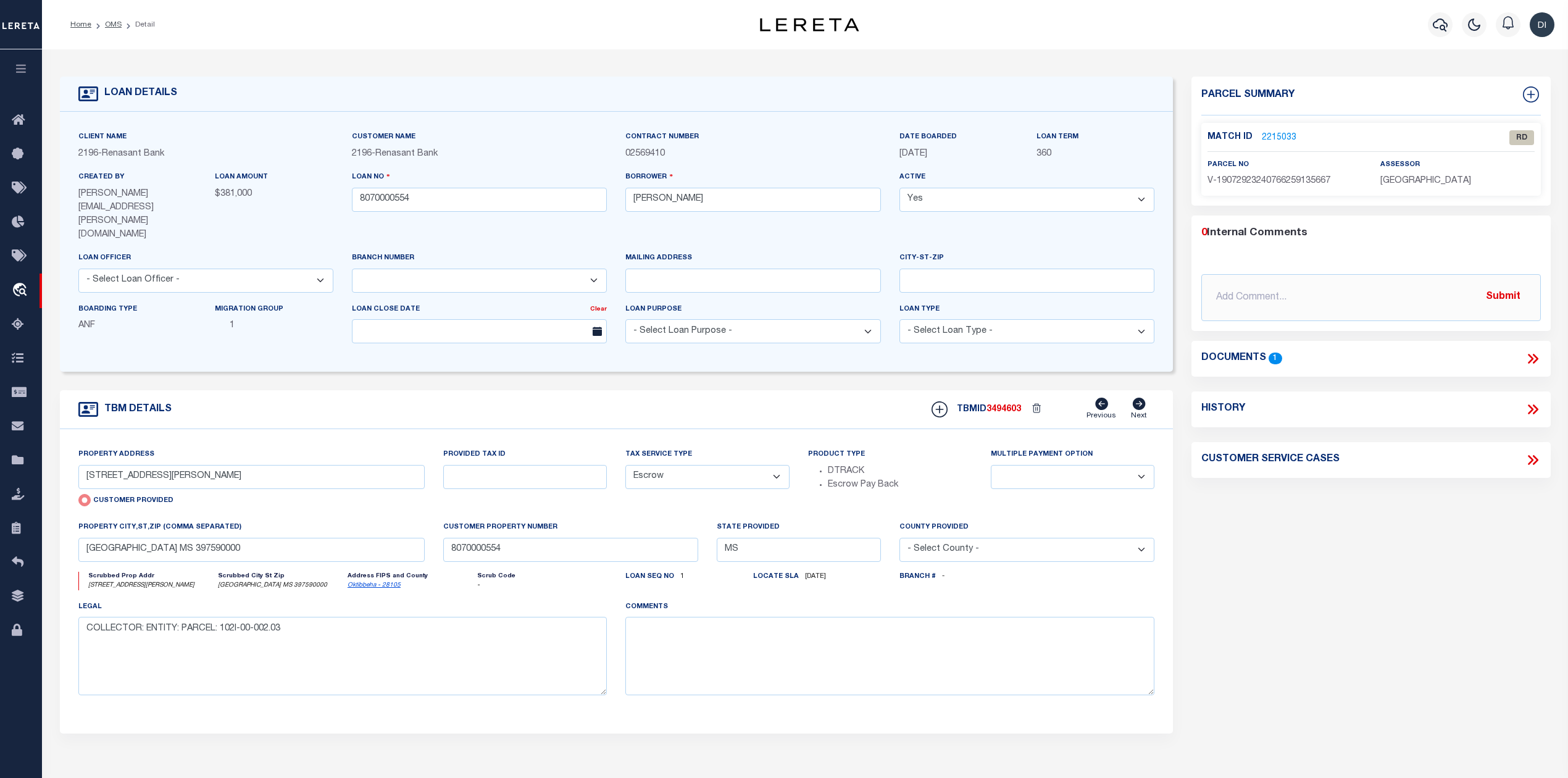
click at [1272, 134] on link "2215033" at bounding box center [1279, 138] width 34 height 13
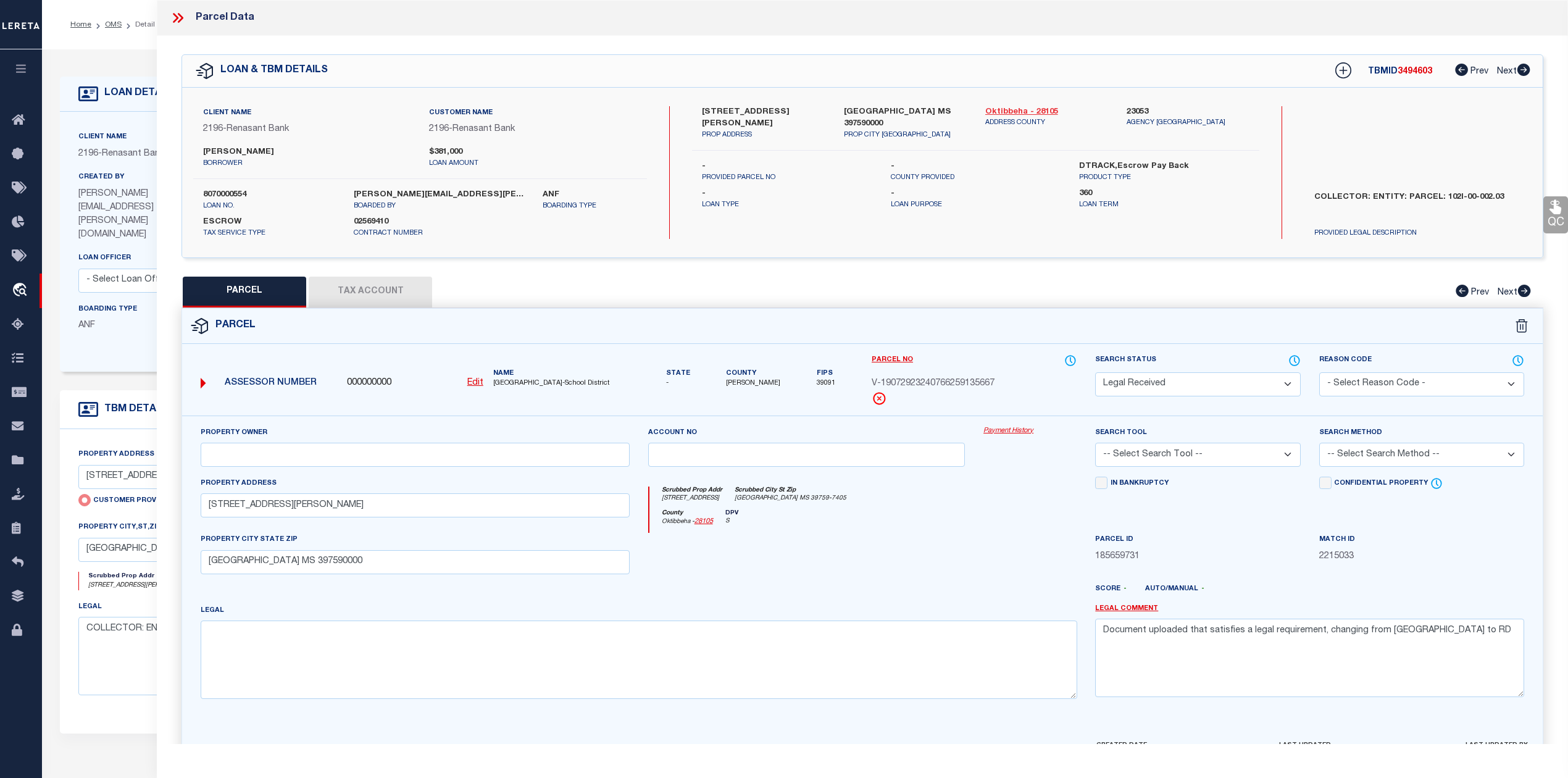
click at [1004, 110] on link "Oktibbeha - 28105" at bounding box center [1047, 112] width 123 height 12
click at [1031, 112] on link "Oktibbeha - 28105" at bounding box center [1047, 112] width 123 height 12
drag, startPoint x: 695, startPoint y: 106, endPoint x: 746, endPoint y: 112, distance: 51.4
click at [746, 112] on div "30 LYNN LANE UNIT 300 PROP ADDRESS" at bounding box center [763, 123] width 142 height 34
click at [126, 652] on textarea "COLLECTOR: ENTITY: PARCEL: 102I-00-002.03" at bounding box center [343, 656] width 529 height 78
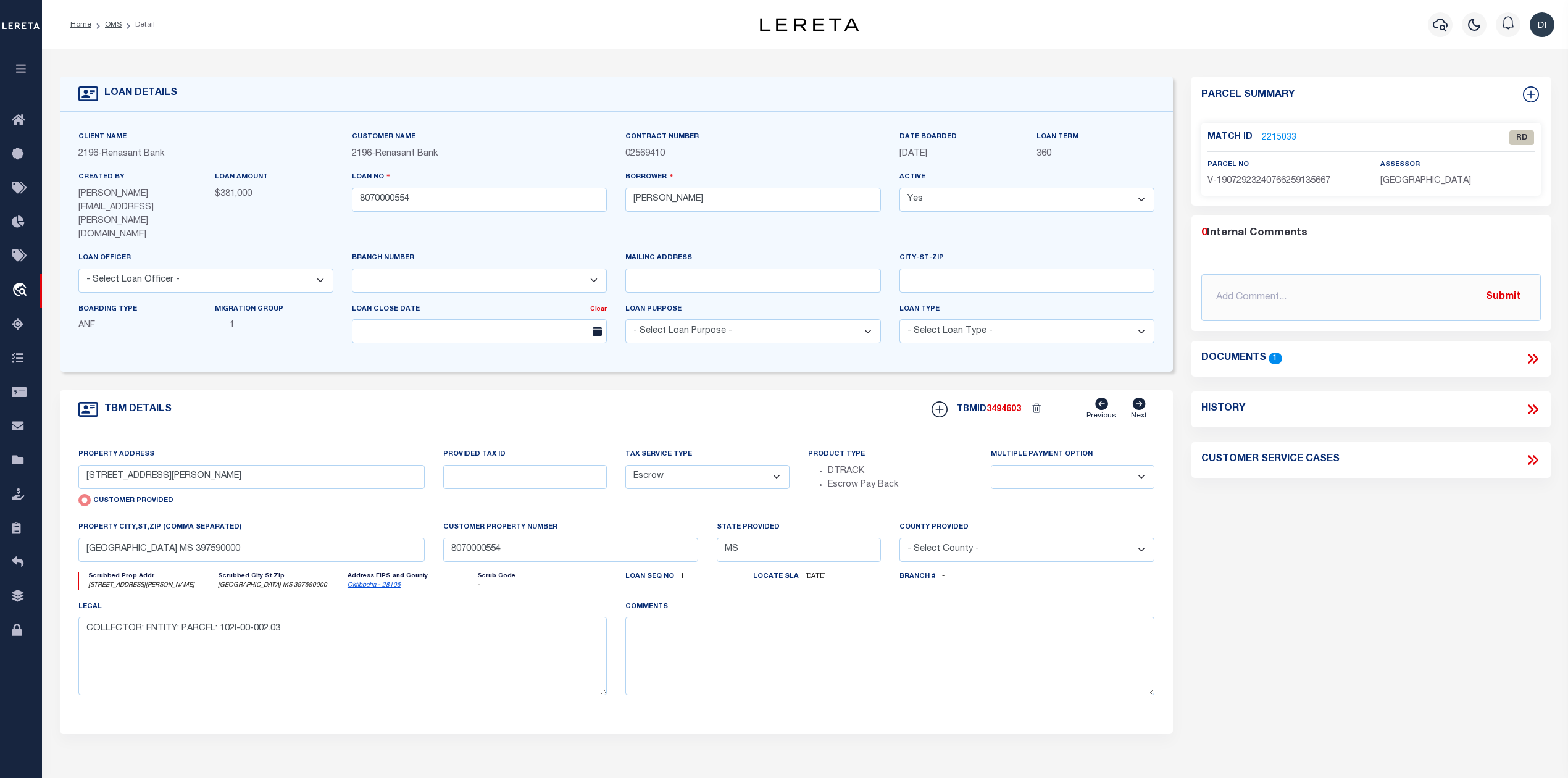
click at [1526, 361] on icon at bounding box center [1533, 359] width 16 height 16
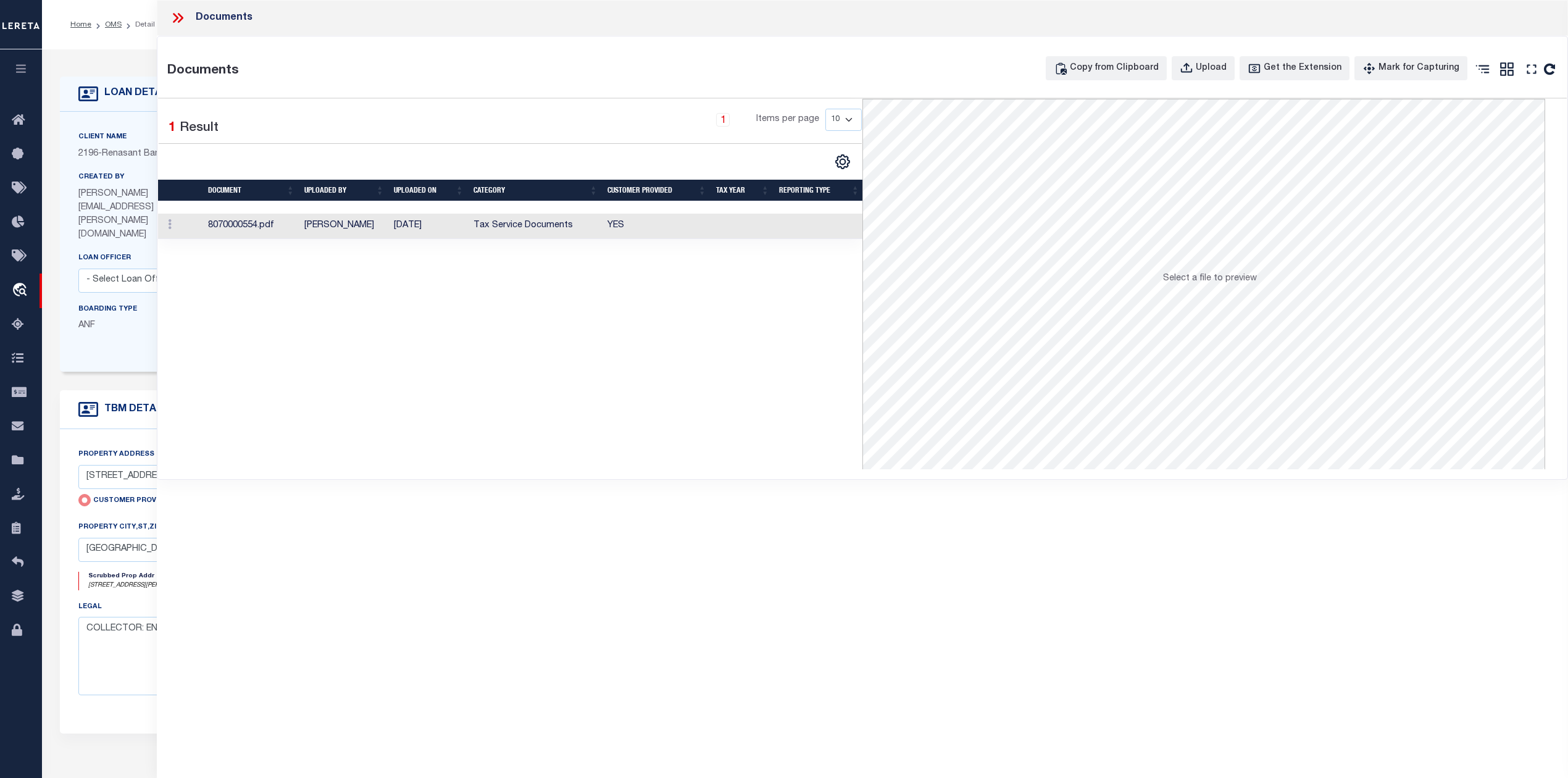
click at [440, 230] on td "[DATE]" at bounding box center [429, 226] width 80 height 25
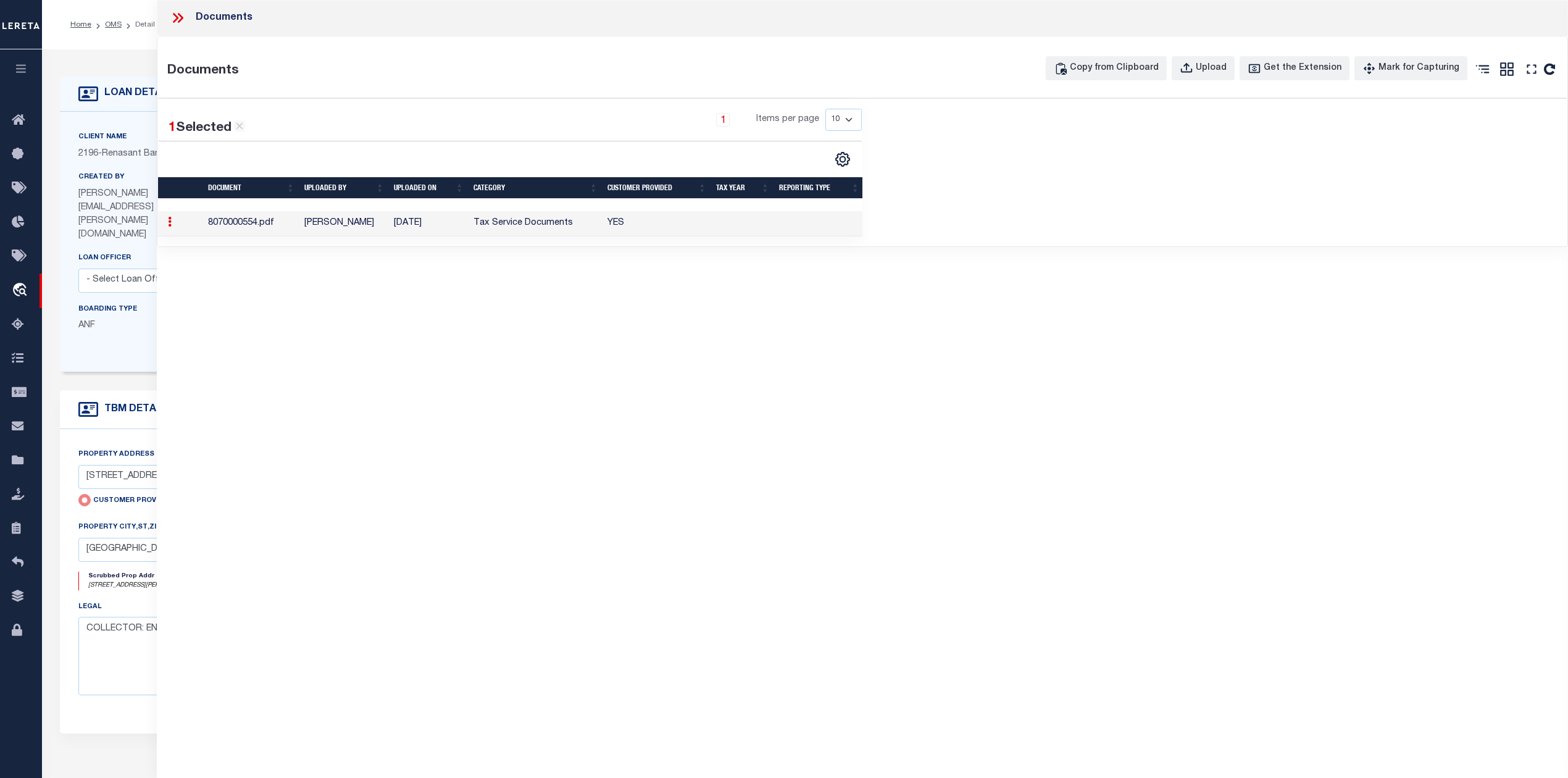
click at [440, 230] on td "[DATE]" at bounding box center [429, 223] width 80 height 25
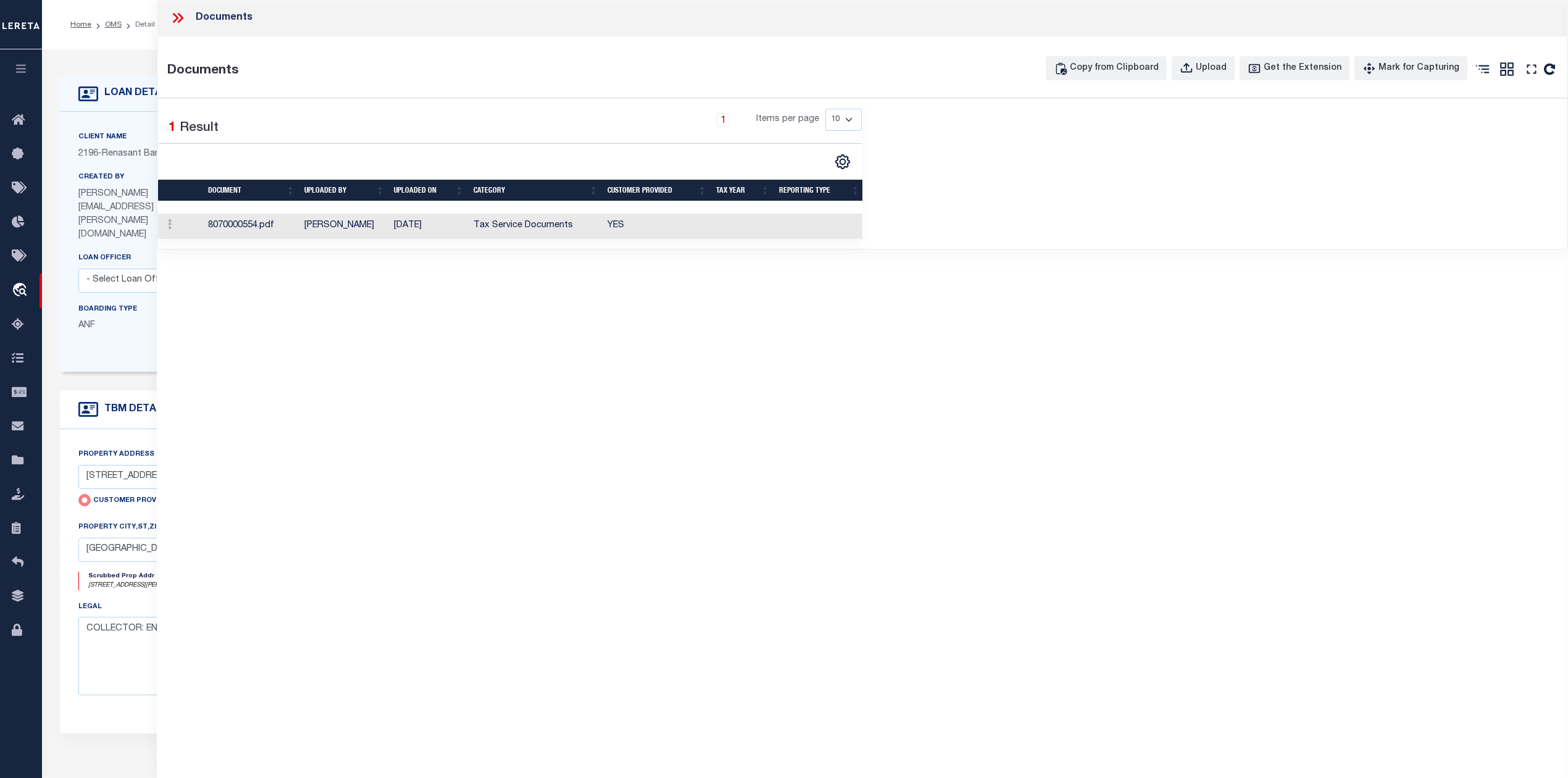
click at [440, 230] on td "[DATE]" at bounding box center [429, 226] width 80 height 25
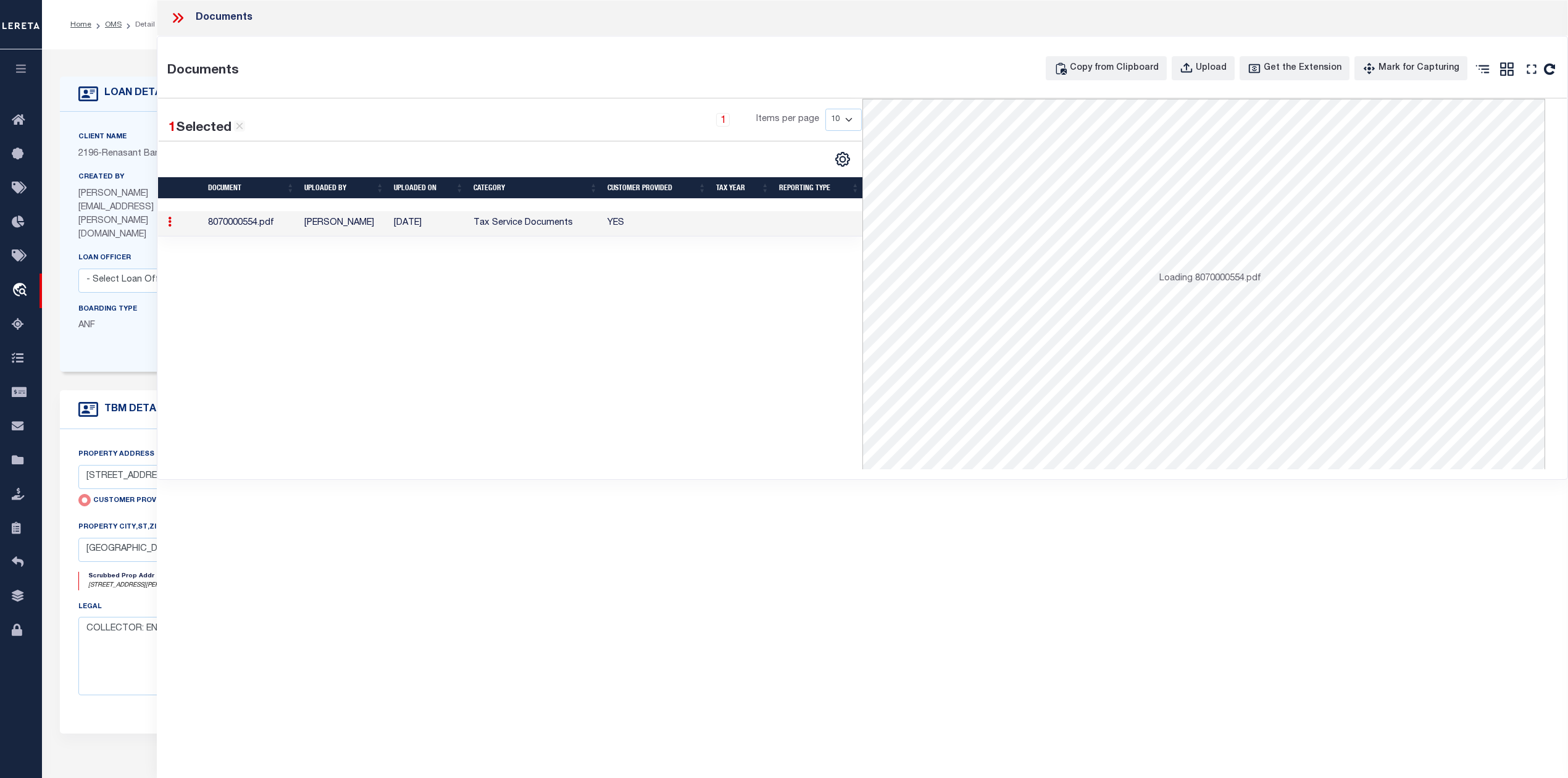
click at [440, 230] on td "[DATE]" at bounding box center [429, 223] width 80 height 25
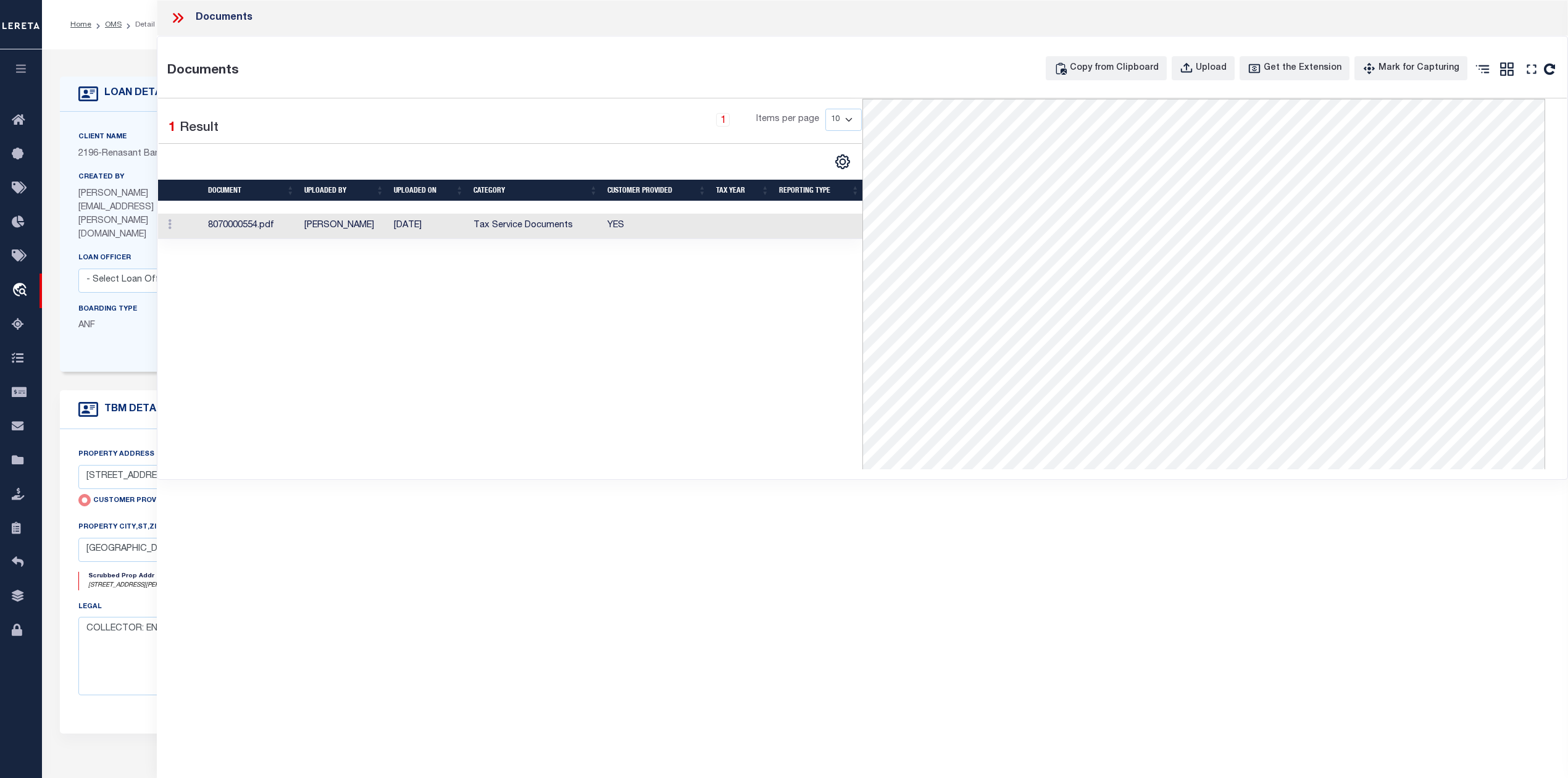
click at [178, 17] on icon at bounding box center [175, 18] width 6 height 10
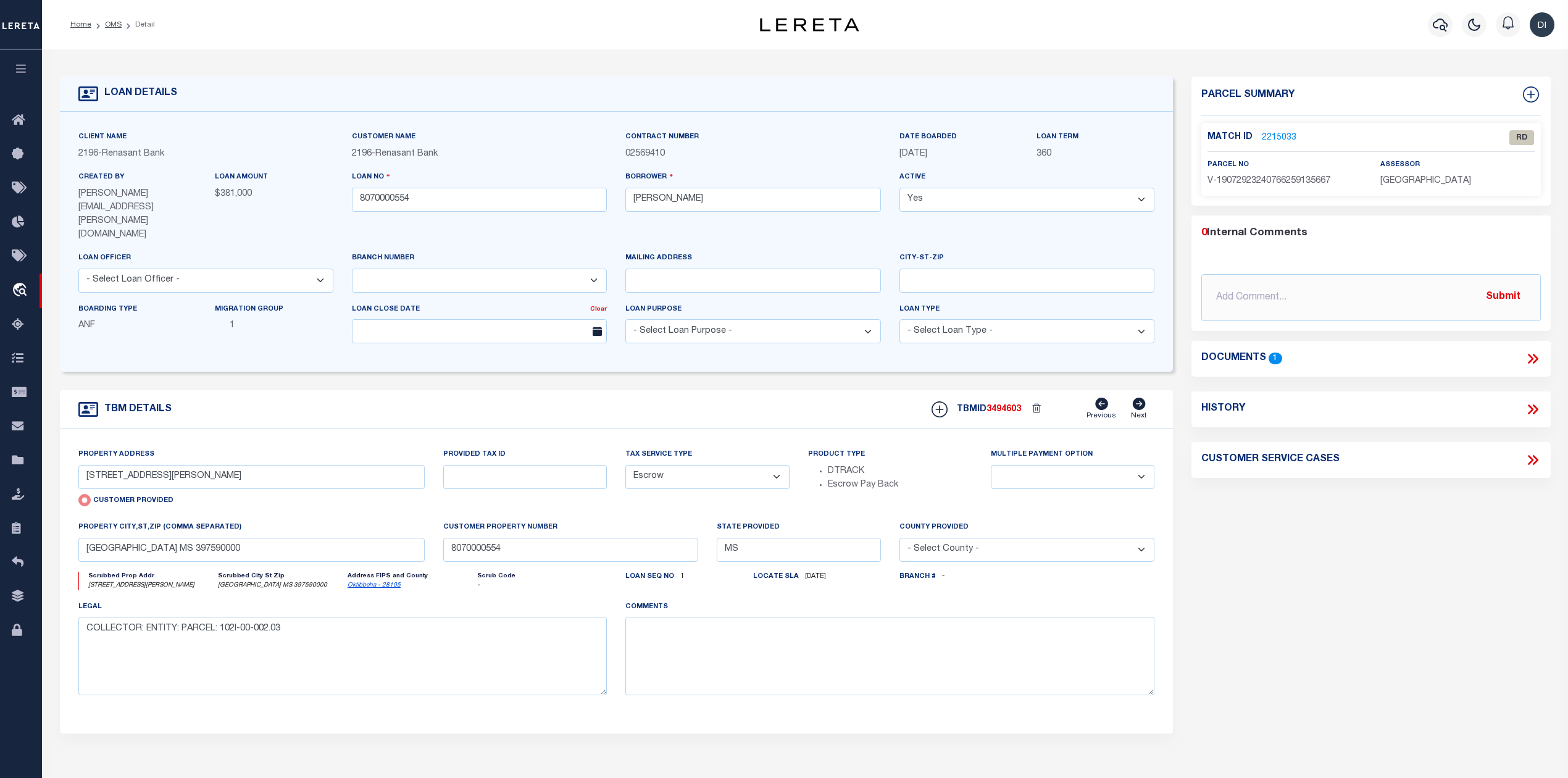
click at [1274, 134] on link "2215033" at bounding box center [1279, 138] width 34 height 13
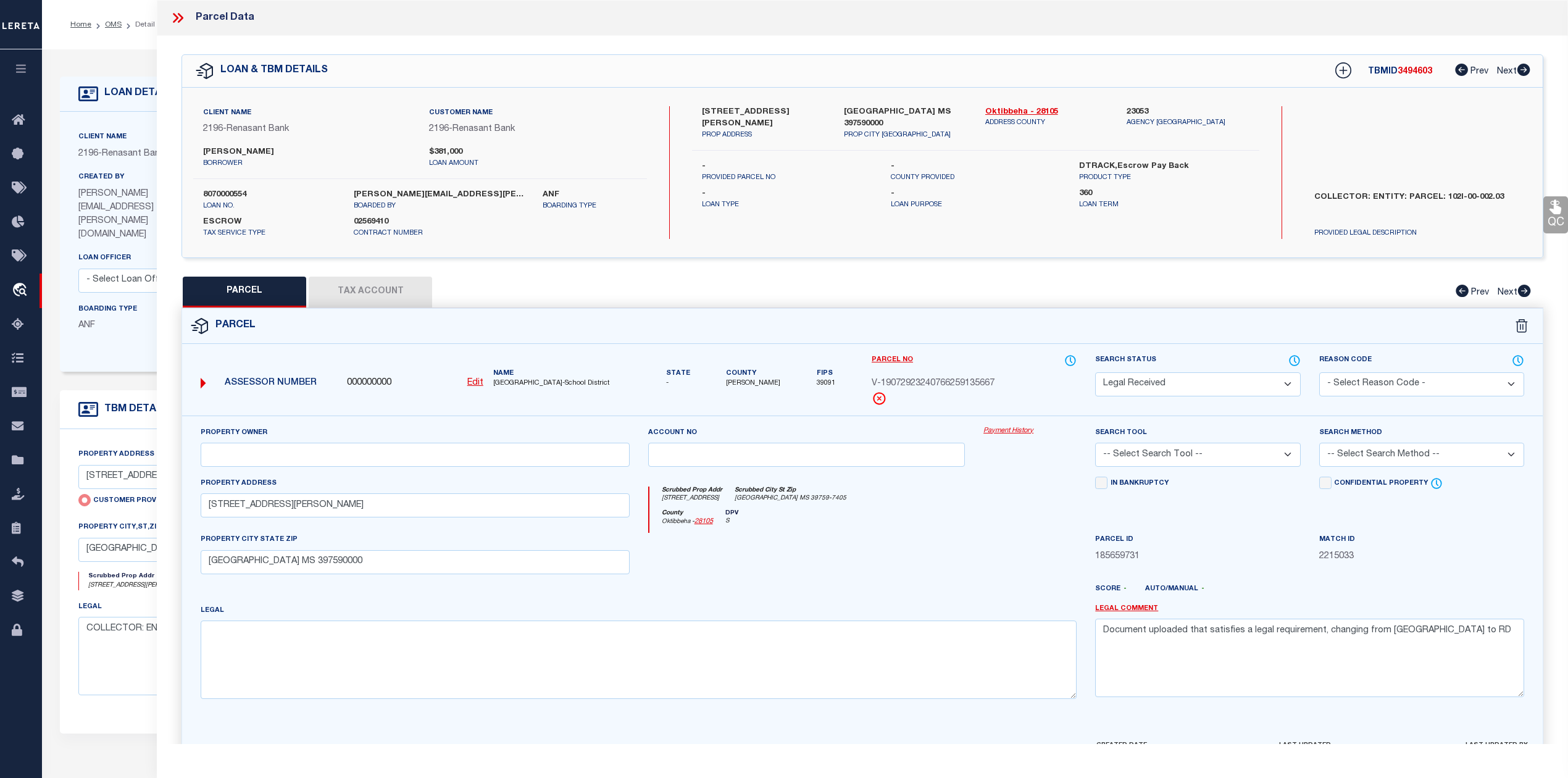
click at [475, 381] on u "Edit" at bounding box center [476, 383] width 16 height 9
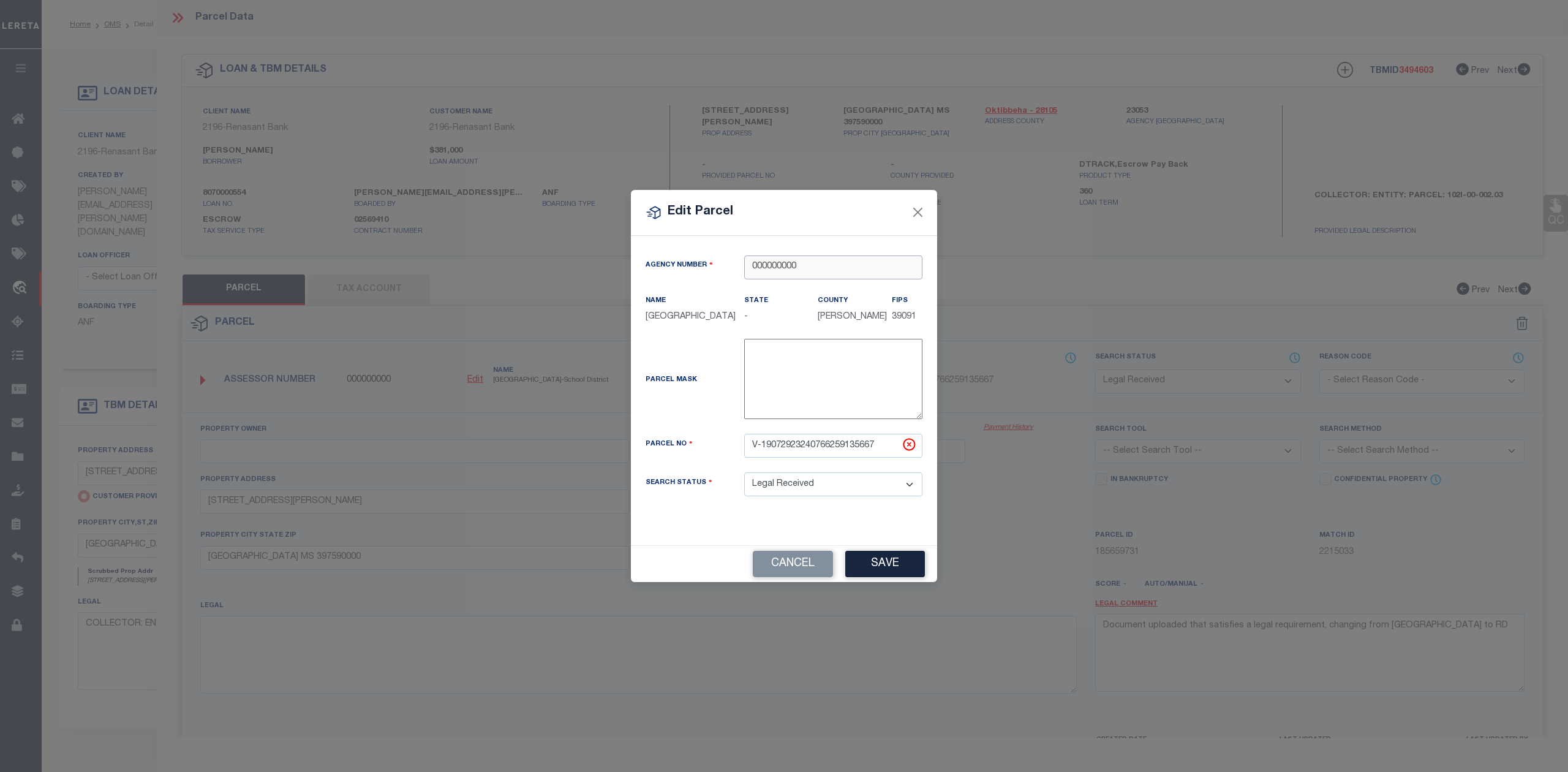
drag, startPoint x: 798, startPoint y: 259, endPoint x: 750, endPoint y: 261, distance: 48.0
click at [750, 261] on input "000000000" at bounding box center [833, 268] width 179 height 24
click at [791, 277] on div "230530000 : OKTIBBEHA COUNTY" at bounding box center [837, 289] width 183 height 35
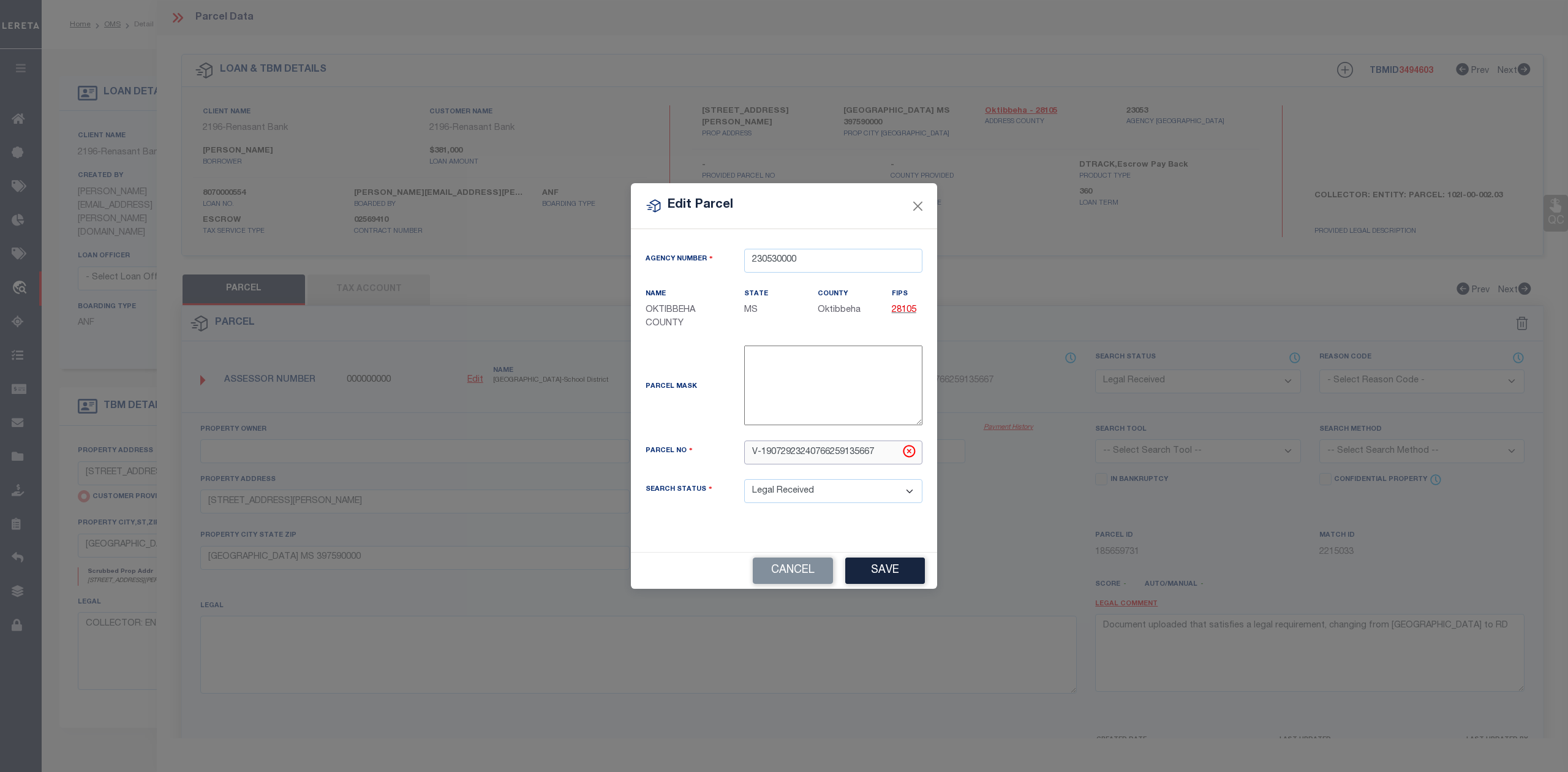
click at [786, 449] on input "V-19072923240766259135667" at bounding box center [833, 453] width 179 height 24
paste input "102I-00-002.12"
click at [753, 452] on input "102I-00-002.12" at bounding box center [833, 453] width 179 height 24
click at [717, 390] on div "Parcel Mask" at bounding box center [686, 388] width 99 height 17
click at [878, 562] on button "Save" at bounding box center [885, 571] width 80 height 27
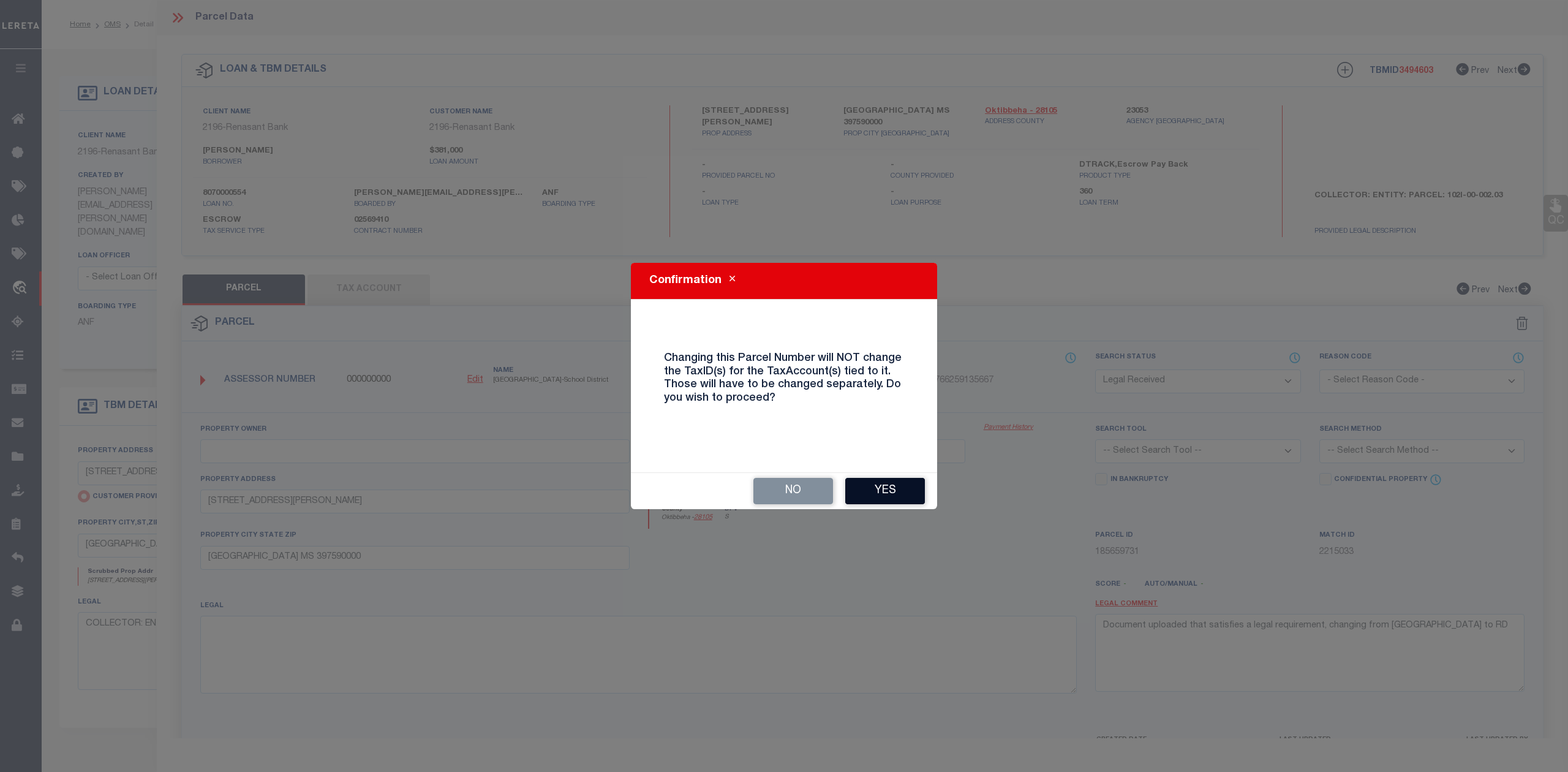
click at [900, 489] on button "Yes" at bounding box center [885, 491] width 80 height 27
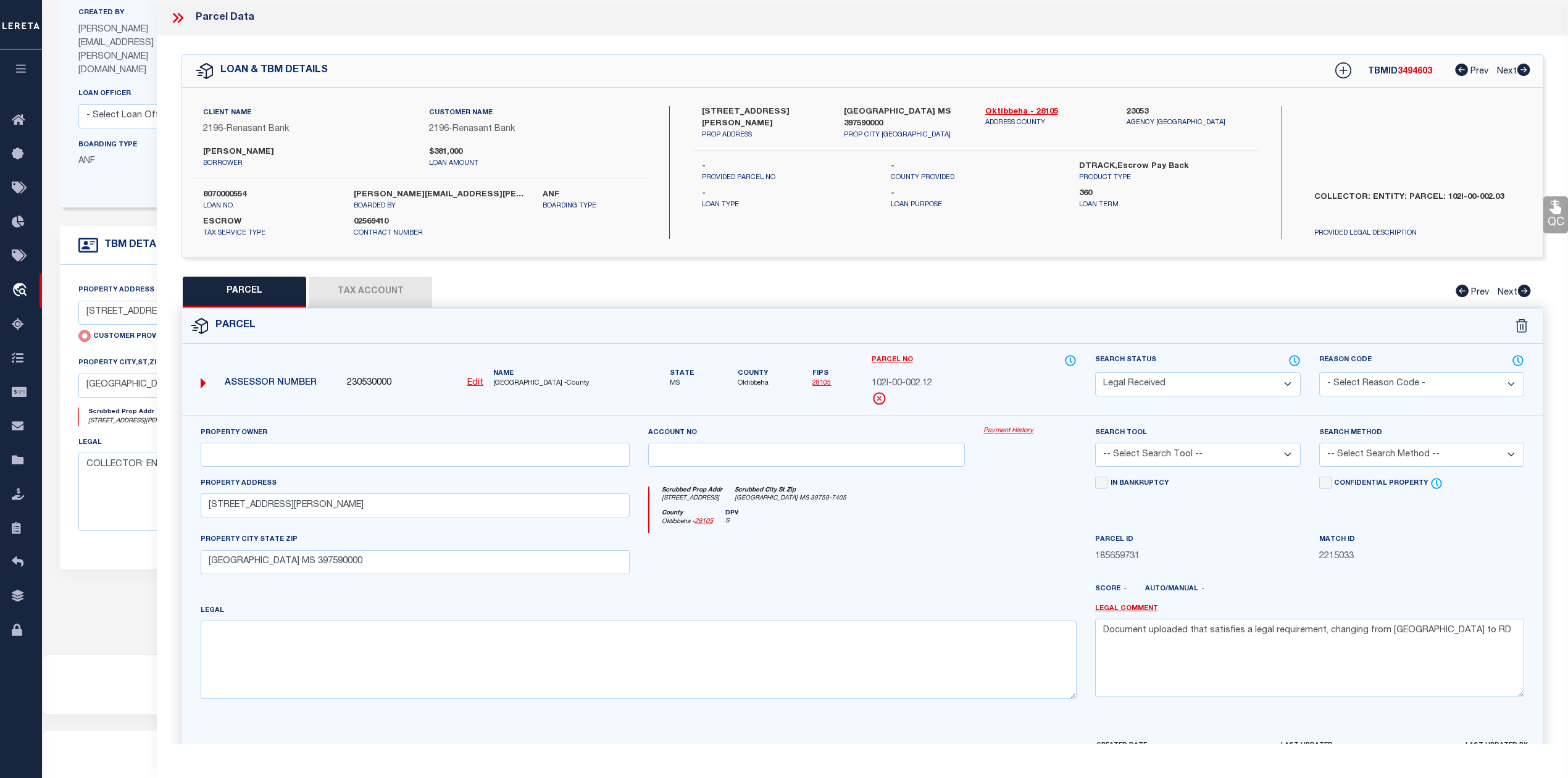
click at [354, 280] on button "Tax Account" at bounding box center [371, 292] width 124 height 31
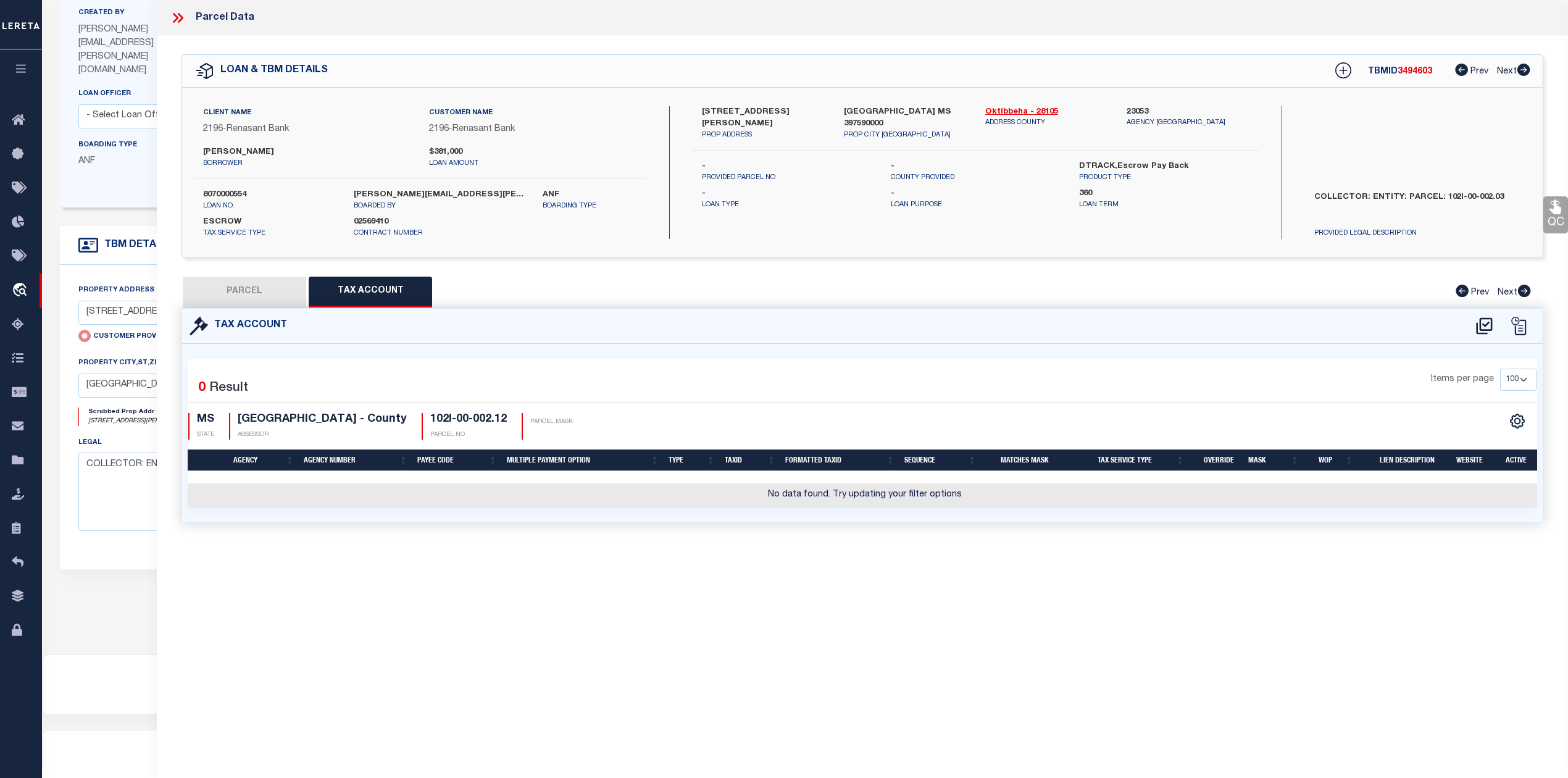
click at [255, 302] on button "PARCEL" at bounding box center [244, 292] width 124 height 31
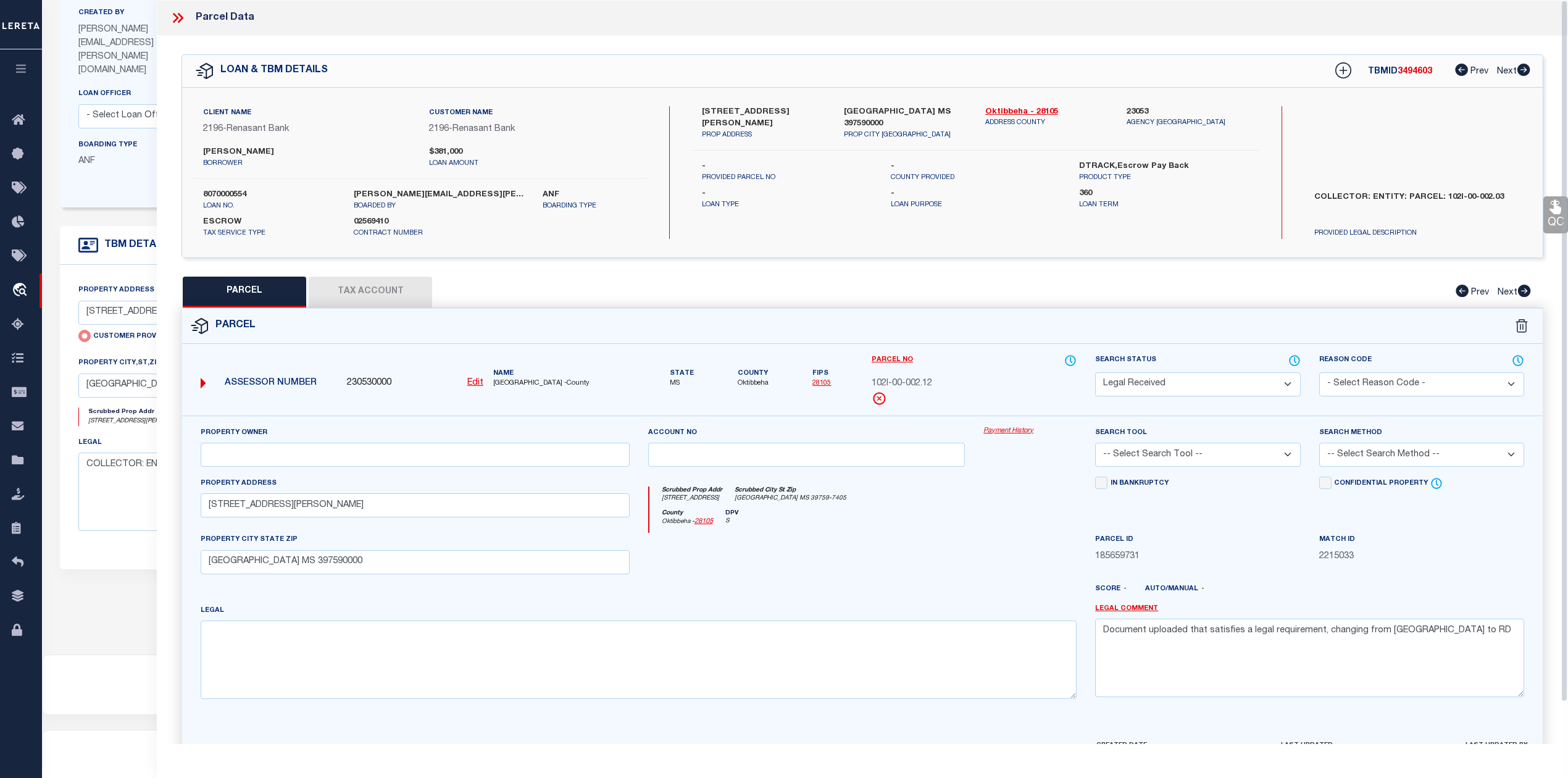
click at [541, 295] on div "PARCEL Tax Account Prev Next" at bounding box center [863, 292] width 1362 height 31
click at [253, 455] on input "text" at bounding box center [415, 455] width 429 height 24
paste input "PERKINS DAVID & LORI B & EMMIE O"
click at [440, 646] on textarea at bounding box center [639, 660] width 876 height 78
paste textarea "UNIT 300 THE RICHMOND"
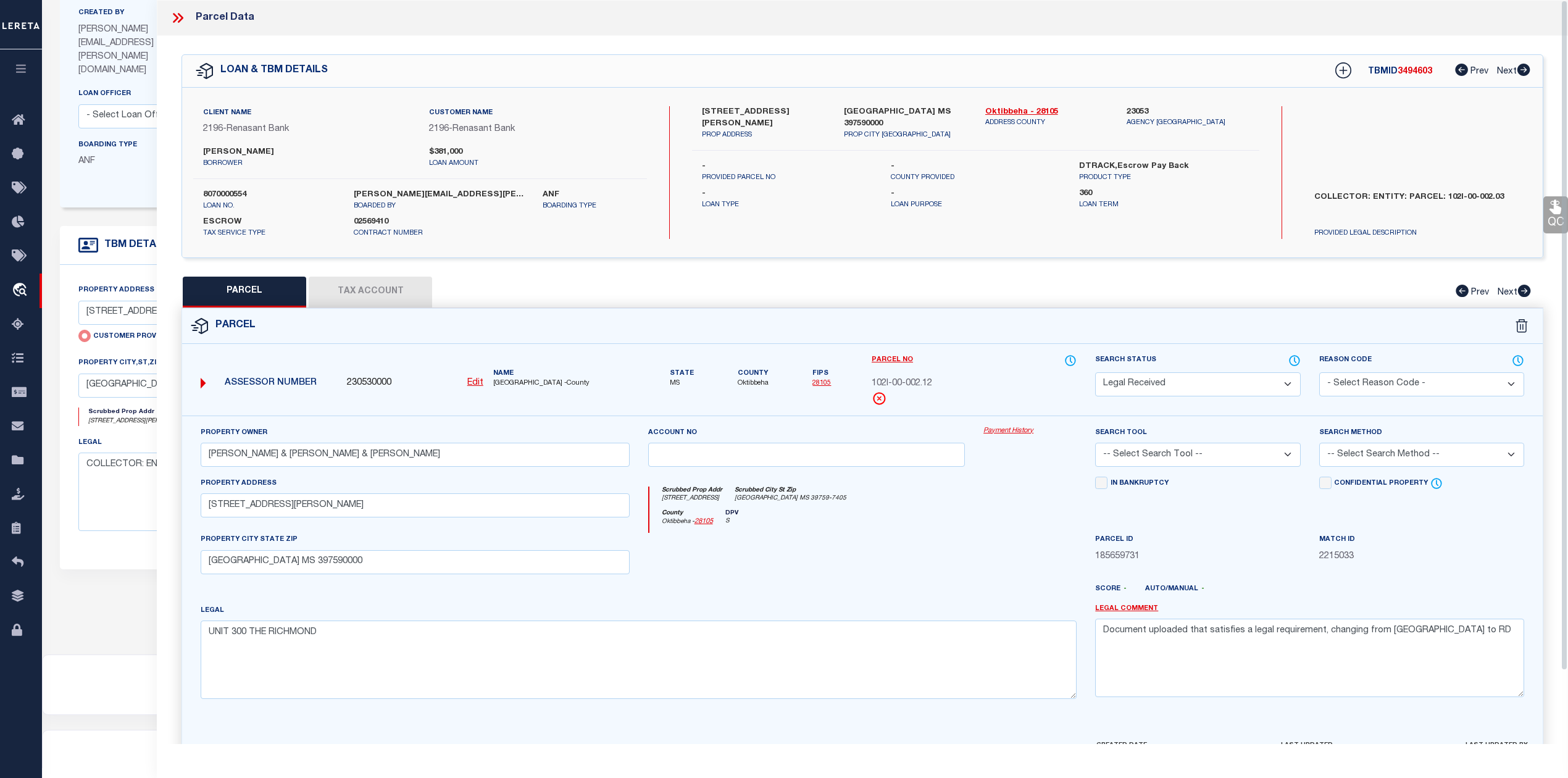
click at [825, 560] on div at bounding box center [806, 558] width 336 height 51
click at [1192, 455] on select "-- Select Search Tool -- 3rd Party Website Agency File Agency Website ATLS CNV-…" at bounding box center [1198, 455] width 205 height 24
click at [1096, 445] on select "-- Select Search Tool -- 3rd Party Website Agency File Agency Website ATLS CNV-…" at bounding box center [1198, 455] width 205 height 24
click at [1409, 455] on select "-- Select Search Method -- Property Address Legal Liability Info Provided" at bounding box center [1422, 455] width 205 height 24
click at [1320, 445] on select "-- Select Search Method -- Property Address Legal Liability Info Provided" at bounding box center [1422, 455] width 205 height 24
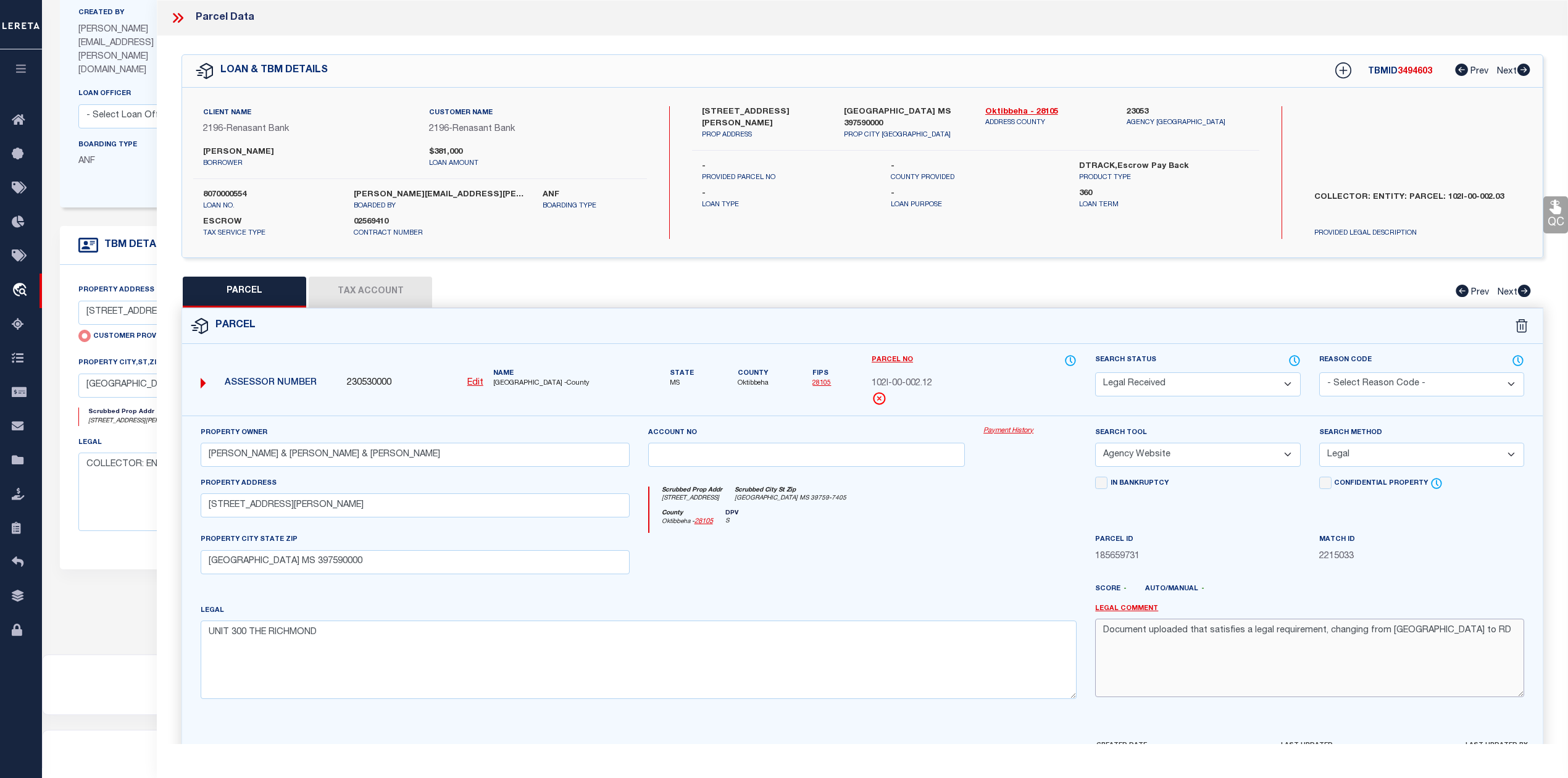
drag, startPoint x: 1430, startPoint y: 639, endPoint x: 1075, endPoint y: 653, distance: 355.3
click at [1075, 653] on div "Property Owner PERKINS DAVID & LORI B & EMMIE O Account no Payment History Sear…" at bounding box center [863, 567] width 1342 height 283
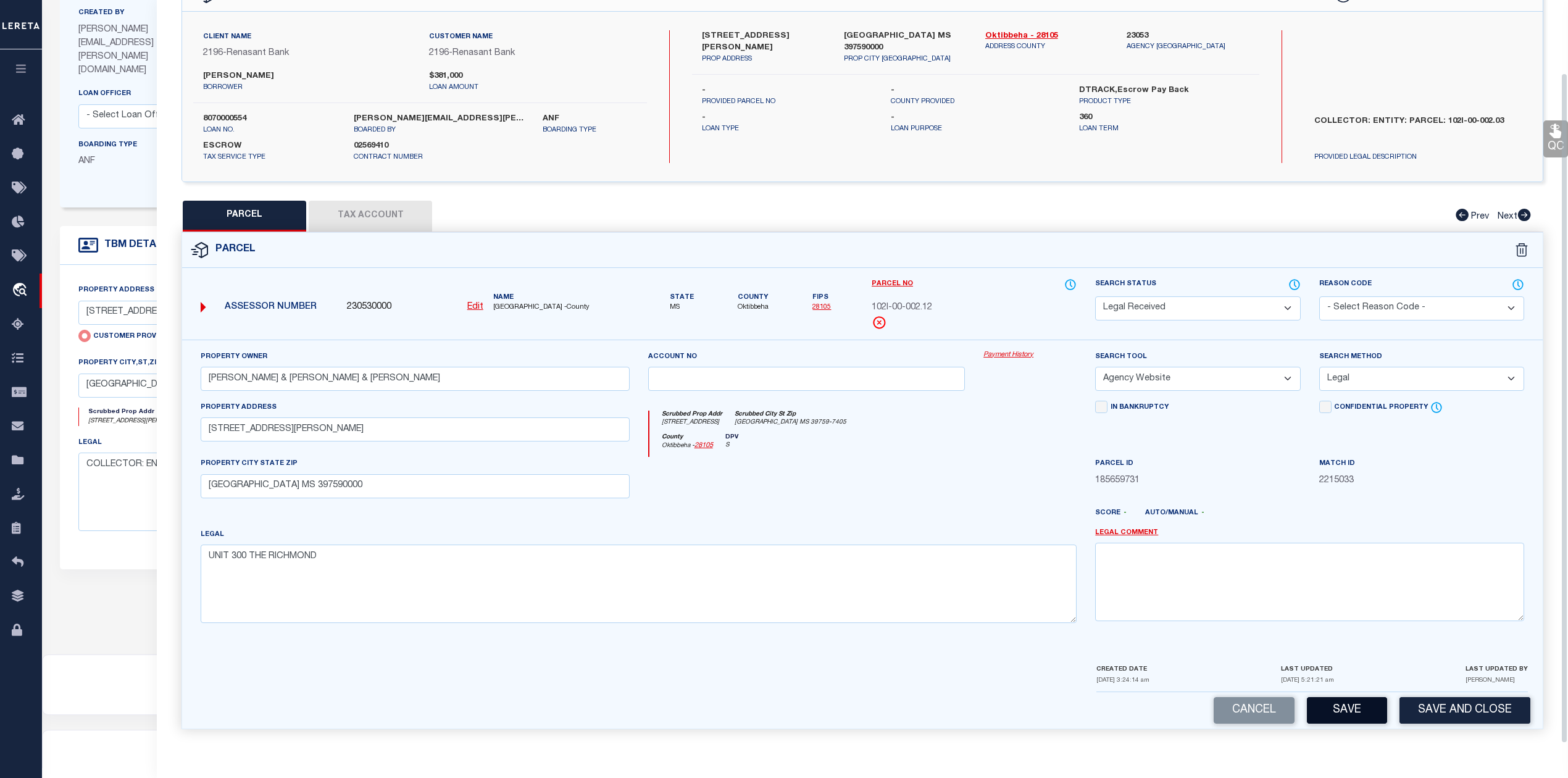
click at [1346, 701] on button "Save" at bounding box center [1347, 710] width 81 height 27
click at [406, 209] on button "Tax Account" at bounding box center [371, 216] width 124 height 31
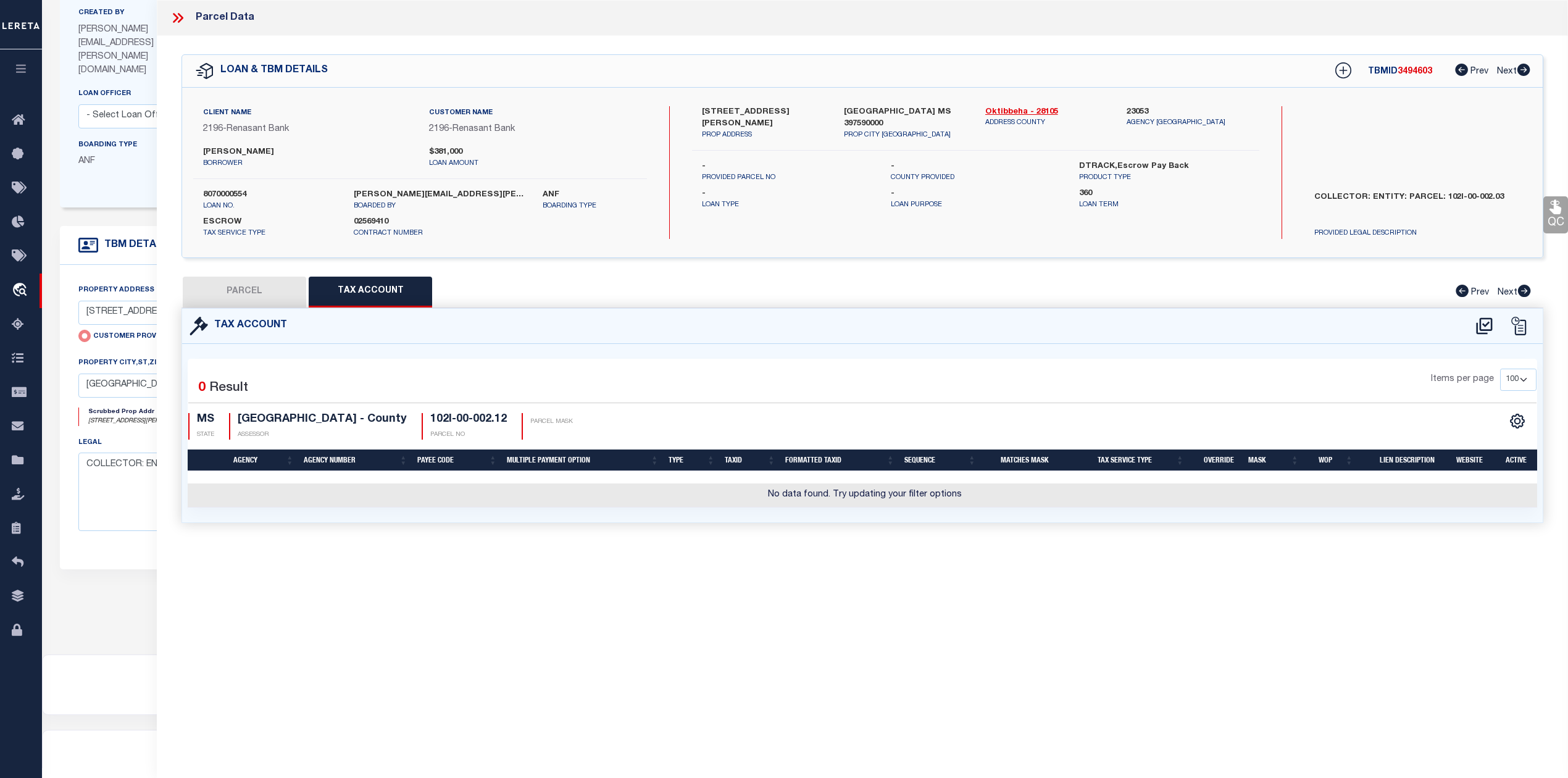
scroll to position [0, 0]
click at [1482, 329] on icon at bounding box center [1484, 326] width 16 height 16
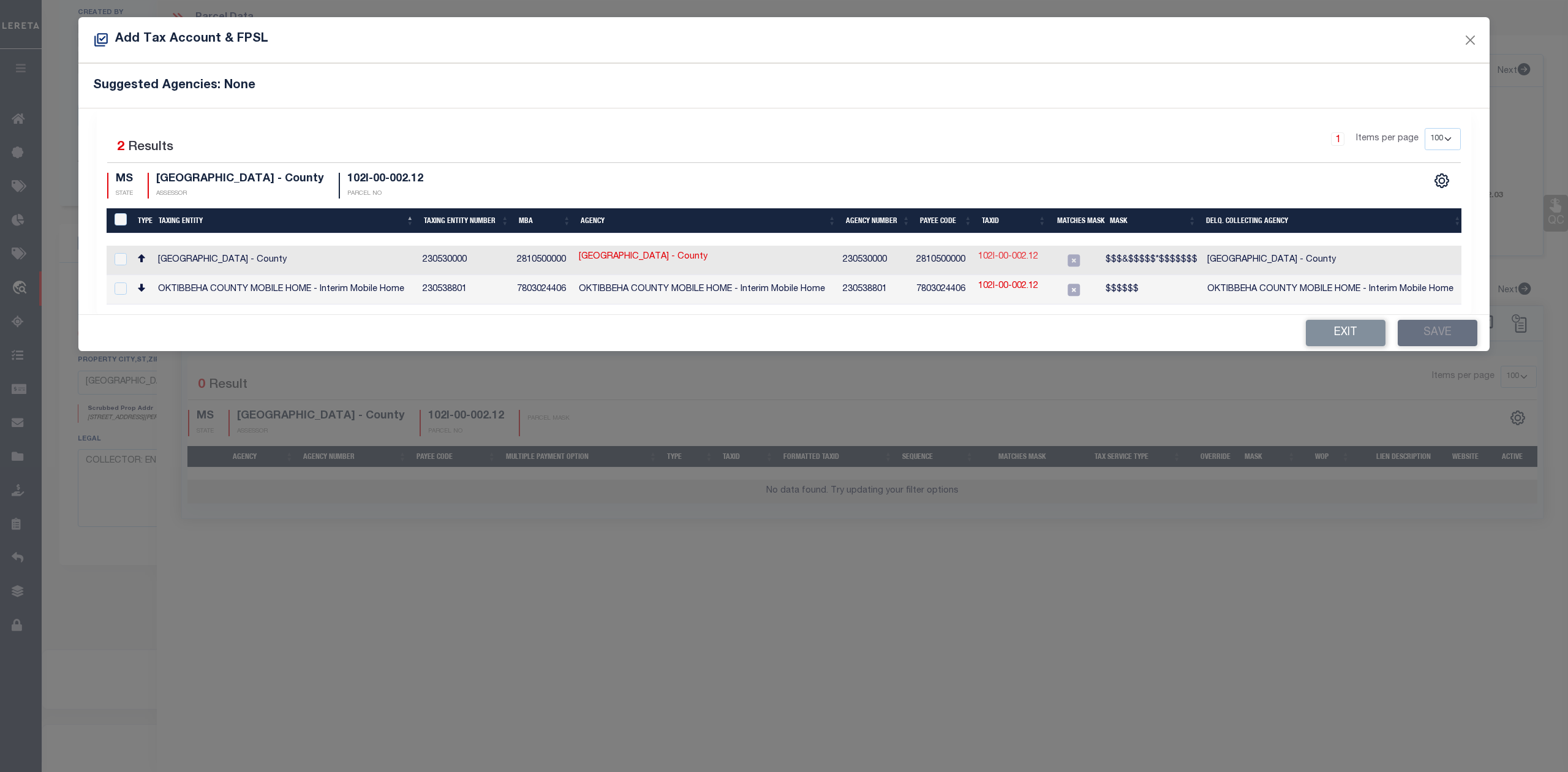
click at [1003, 256] on link "102I-00-002.12" at bounding box center [1008, 257] width 60 height 14
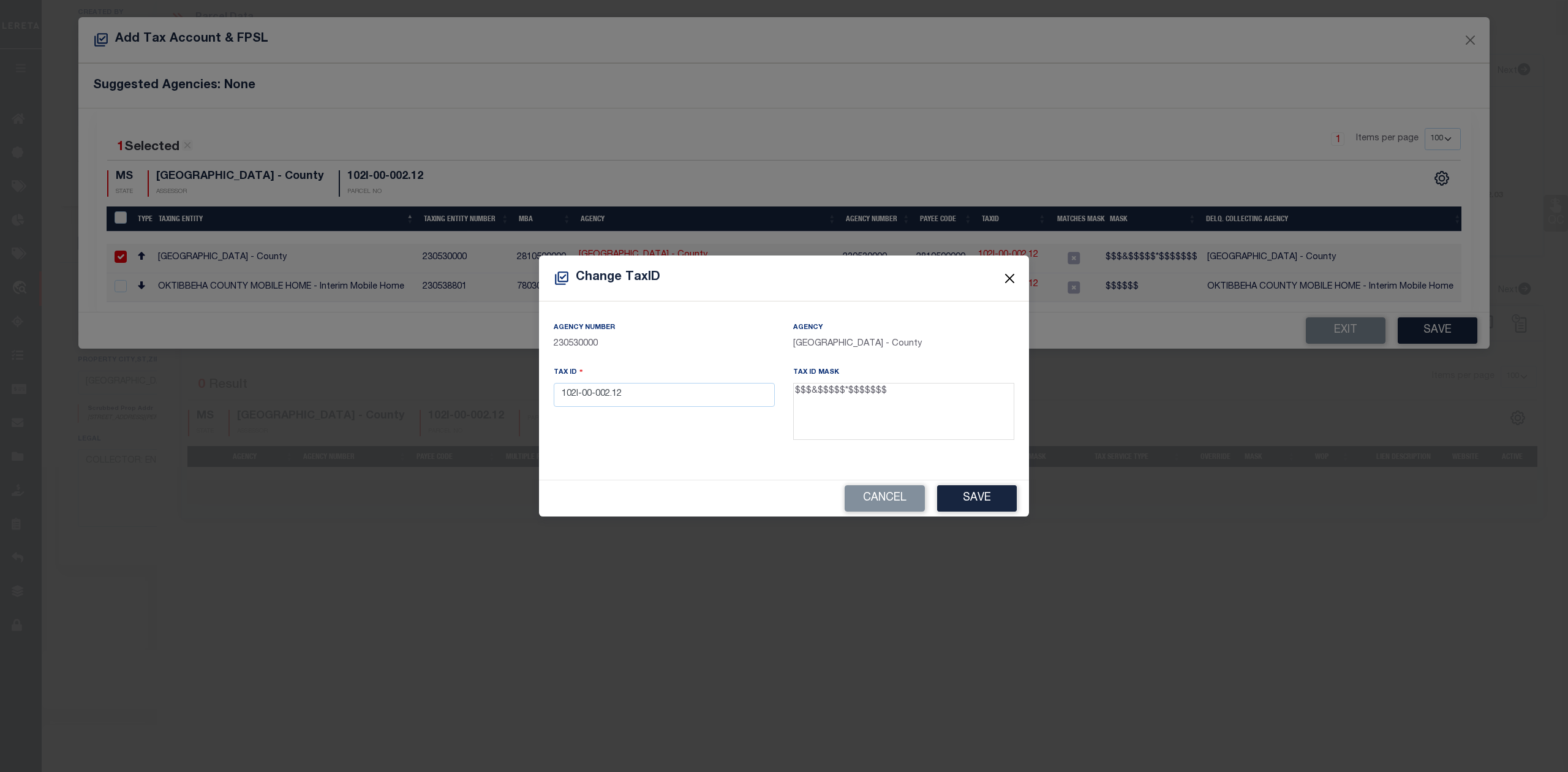
click at [1010, 283] on button "Close" at bounding box center [1010, 278] width 16 height 16
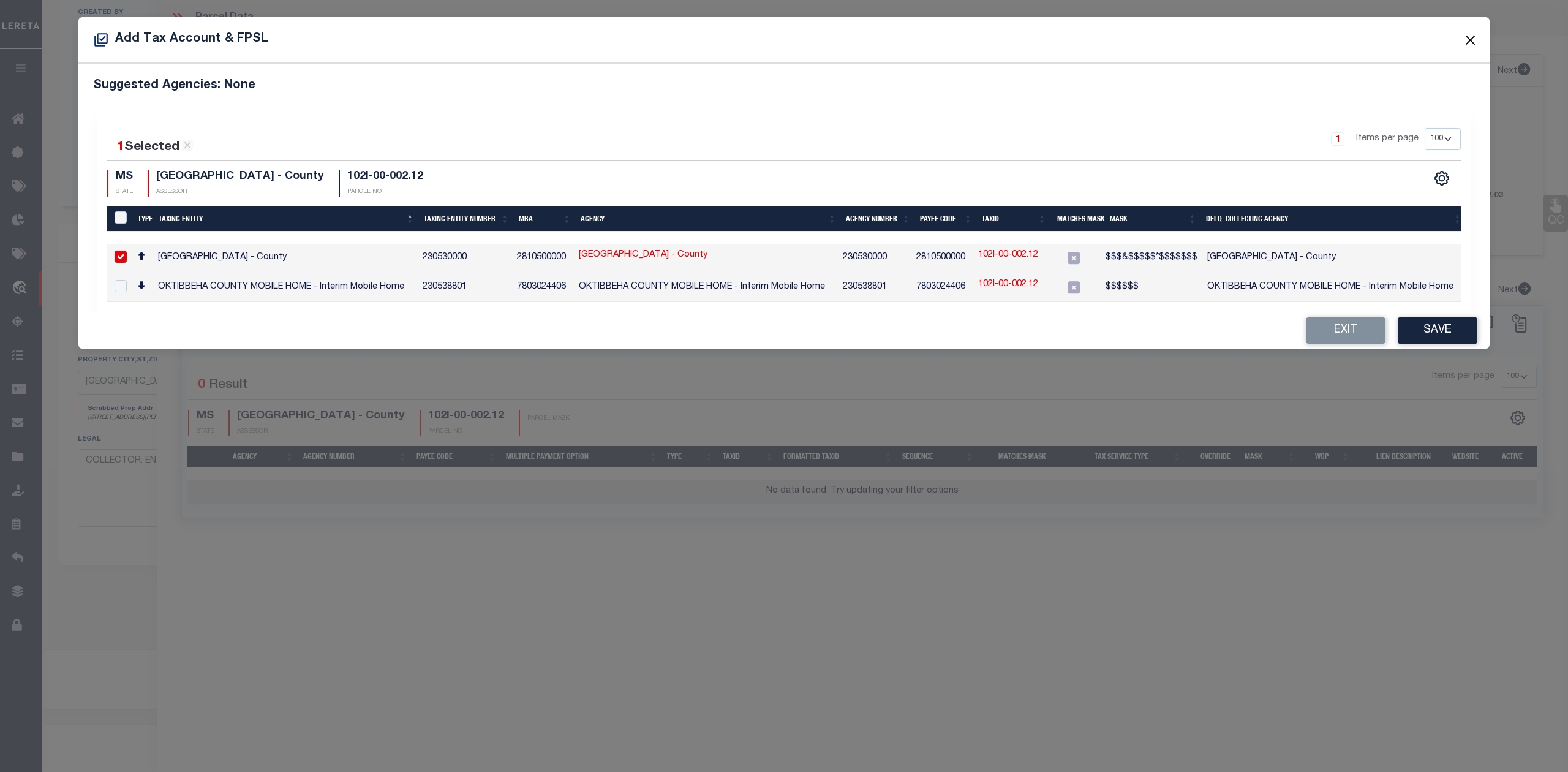
click at [1473, 36] on button "Close" at bounding box center [1471, 40] width 16 height 16
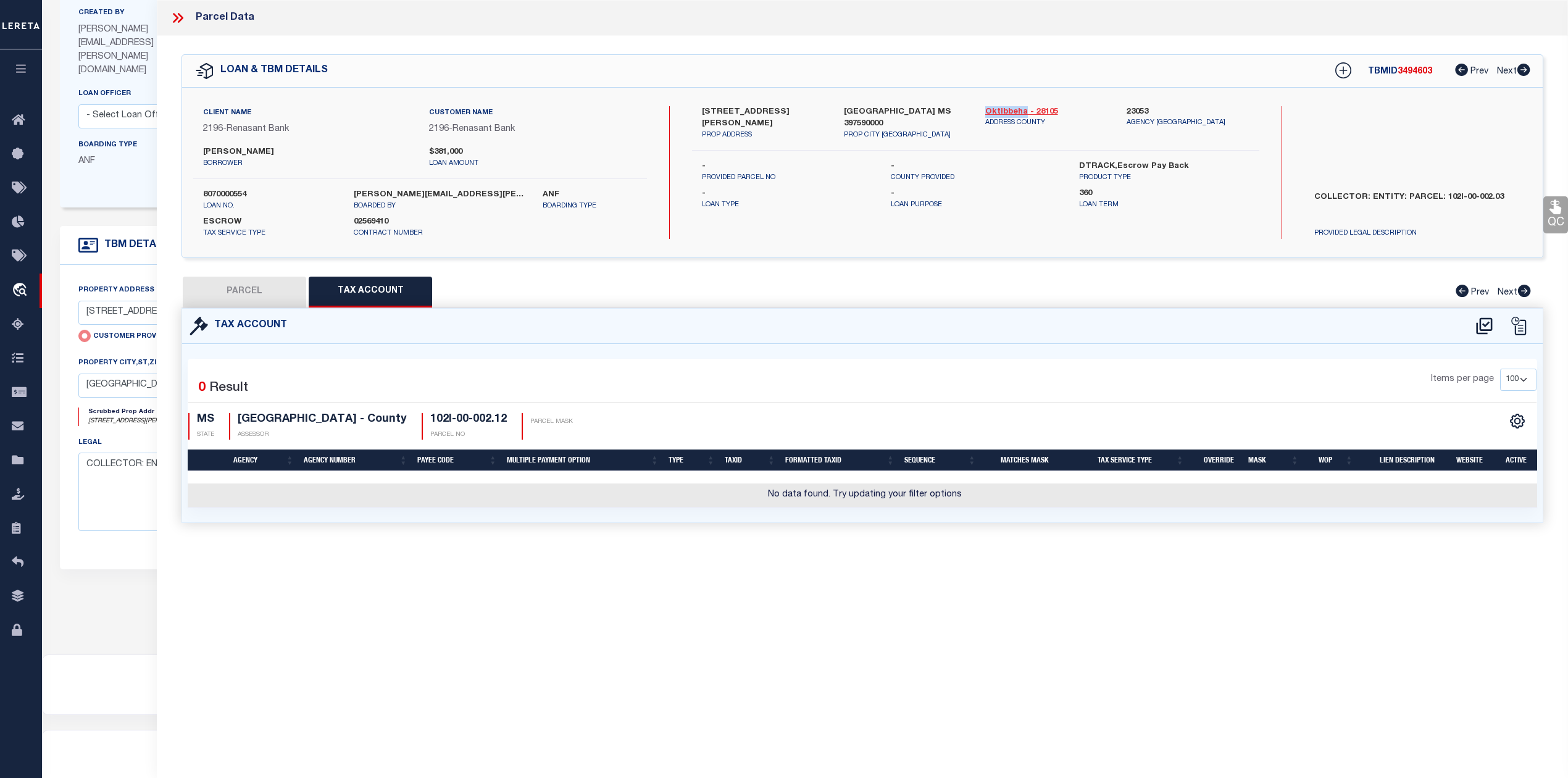
drag, startPoint x: 982, startPoint y: 109, endPoint x: 1023, endPoint y: 104, distance: 41.3
click at [1023, 106] on div "Oktibbeha - 28105 ADDRESS COUNTY" at bounding box center [1047, 123] width 142 height 34
click at [269, 290] on button "PARCEL" at bounding box center [244, 292] width 124 height 31
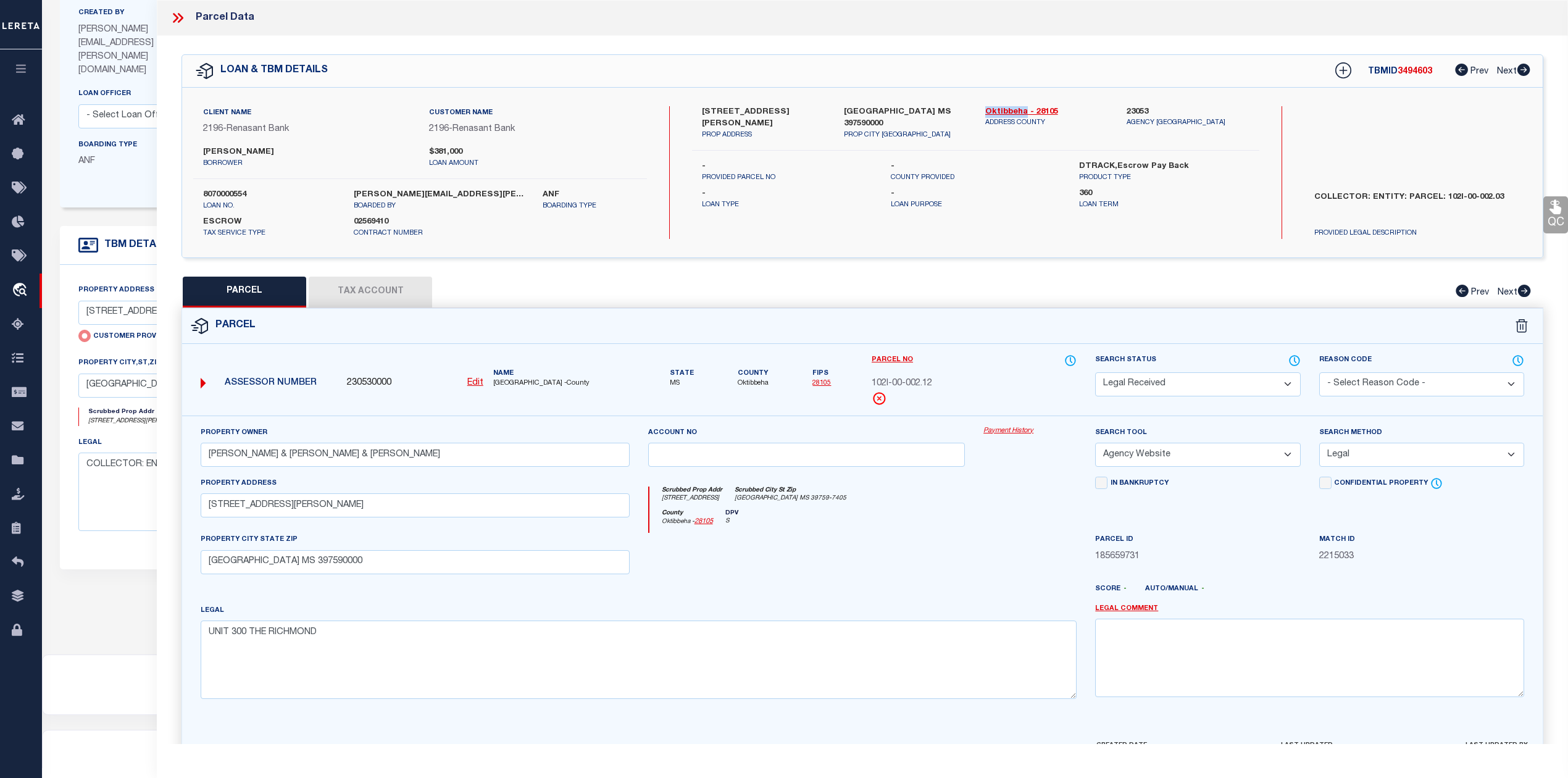
click at [474, 376] on link "Edit" at bounding box center [476, 383] width 16 height 14
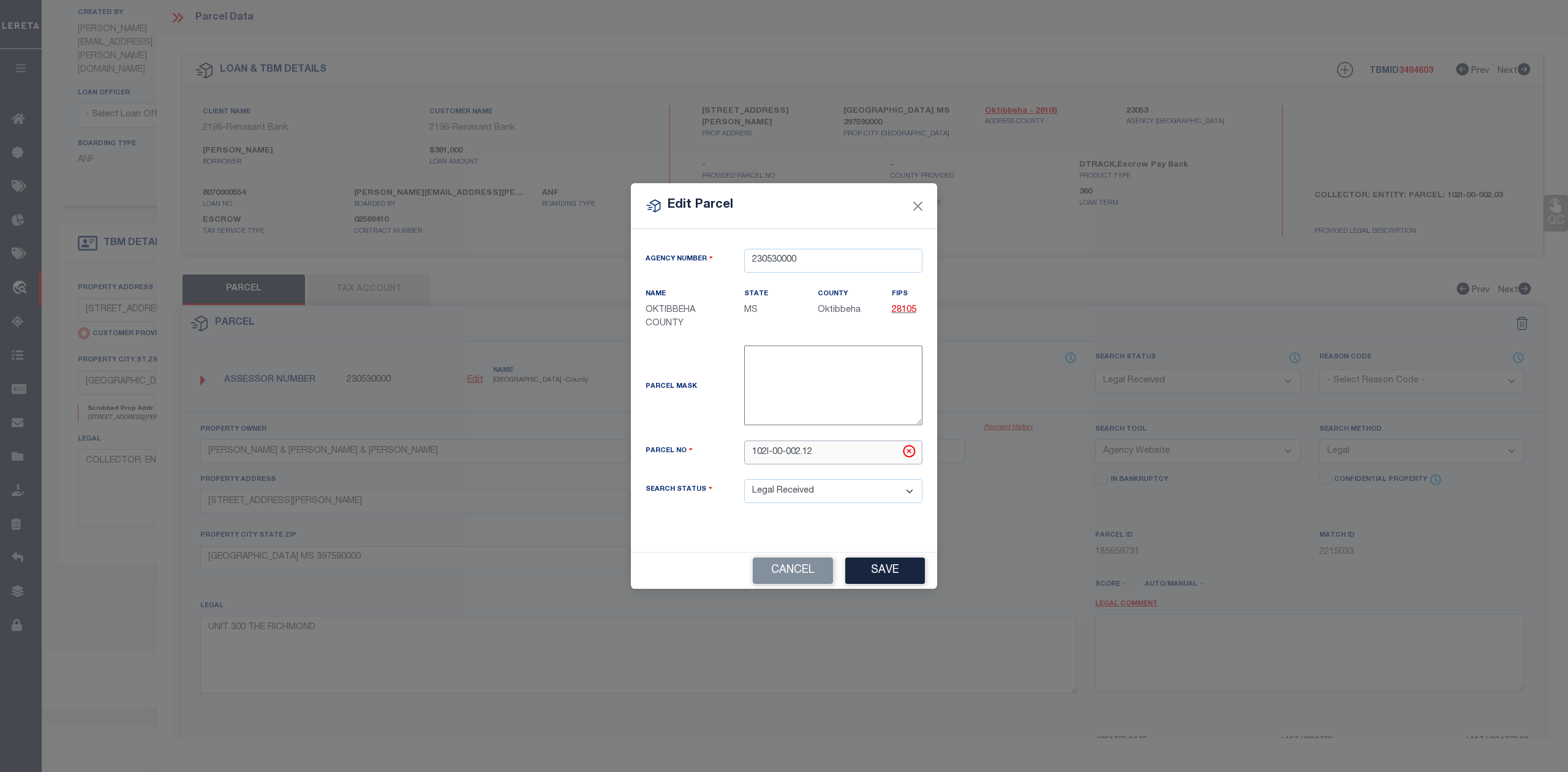
click at [773, 454] on input "102I-00-002.12" at bounding box center [833, 453] width 179 height 24
click at [784, 453] on input "102I00-002.12" at bounding box center [833, 453] width 179 height 24
click at [797, 452] on input "102I00002.12" at bounding box center [833, 453] width 179 height 24
click at [887, 567] on button "Save" at bounding box center [885, 571] width 80 height 27
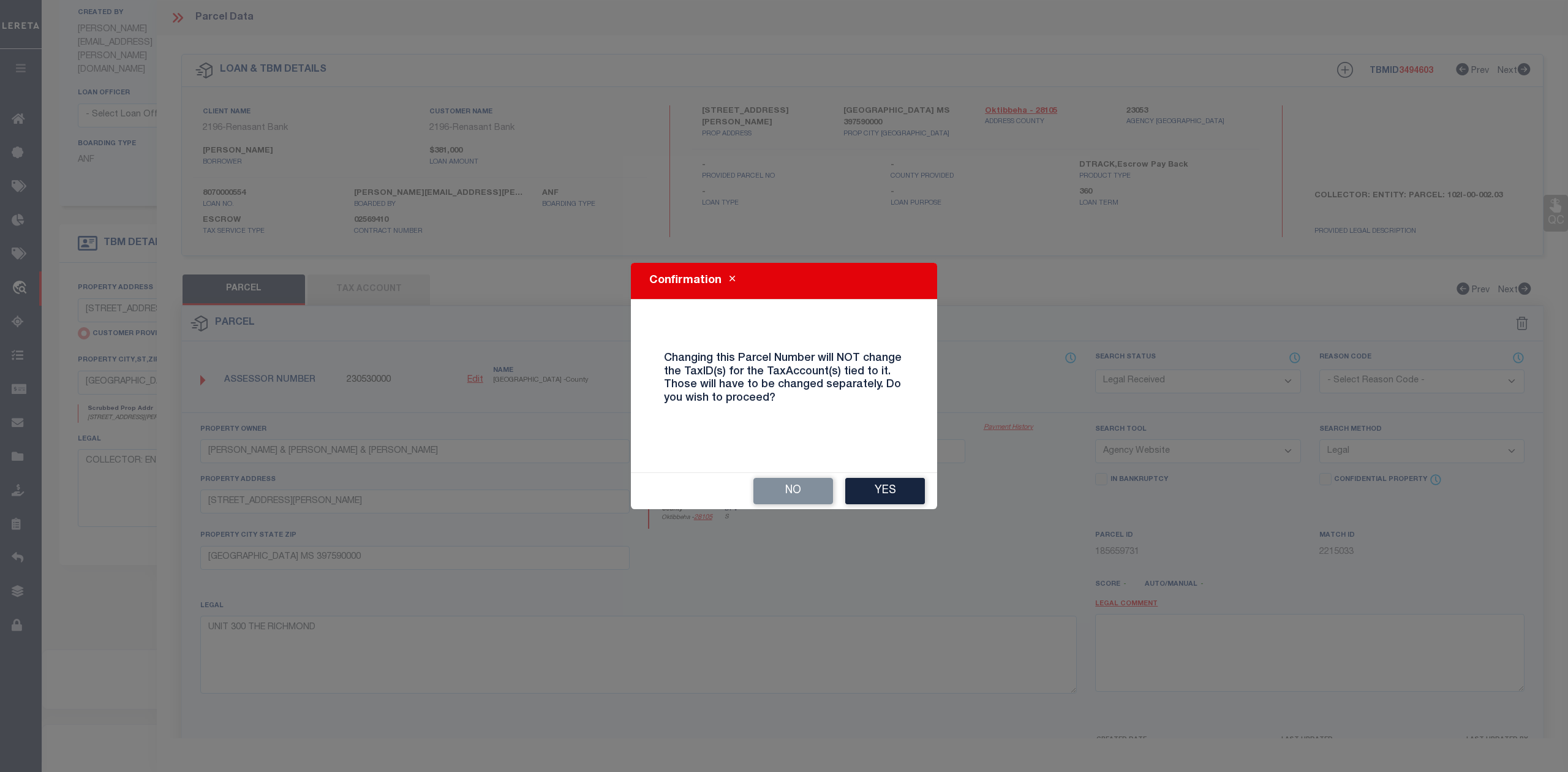
click at [877, 485] on button "Yes" at bounding box center [885, 491] width 80 height 27
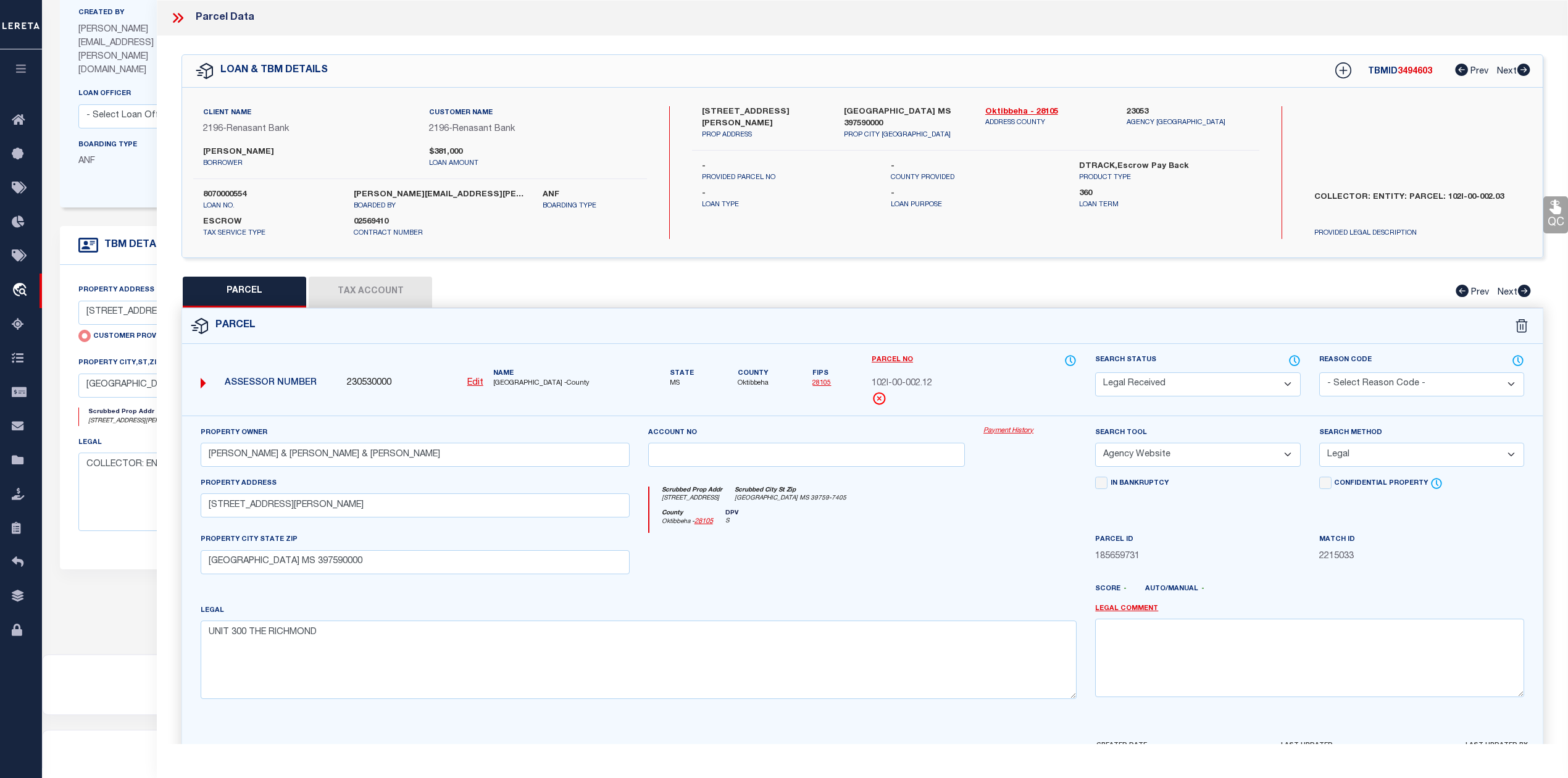
click at [389, 289] on button "Tax Account" at bounding box center [371, 292] width 124 height 31
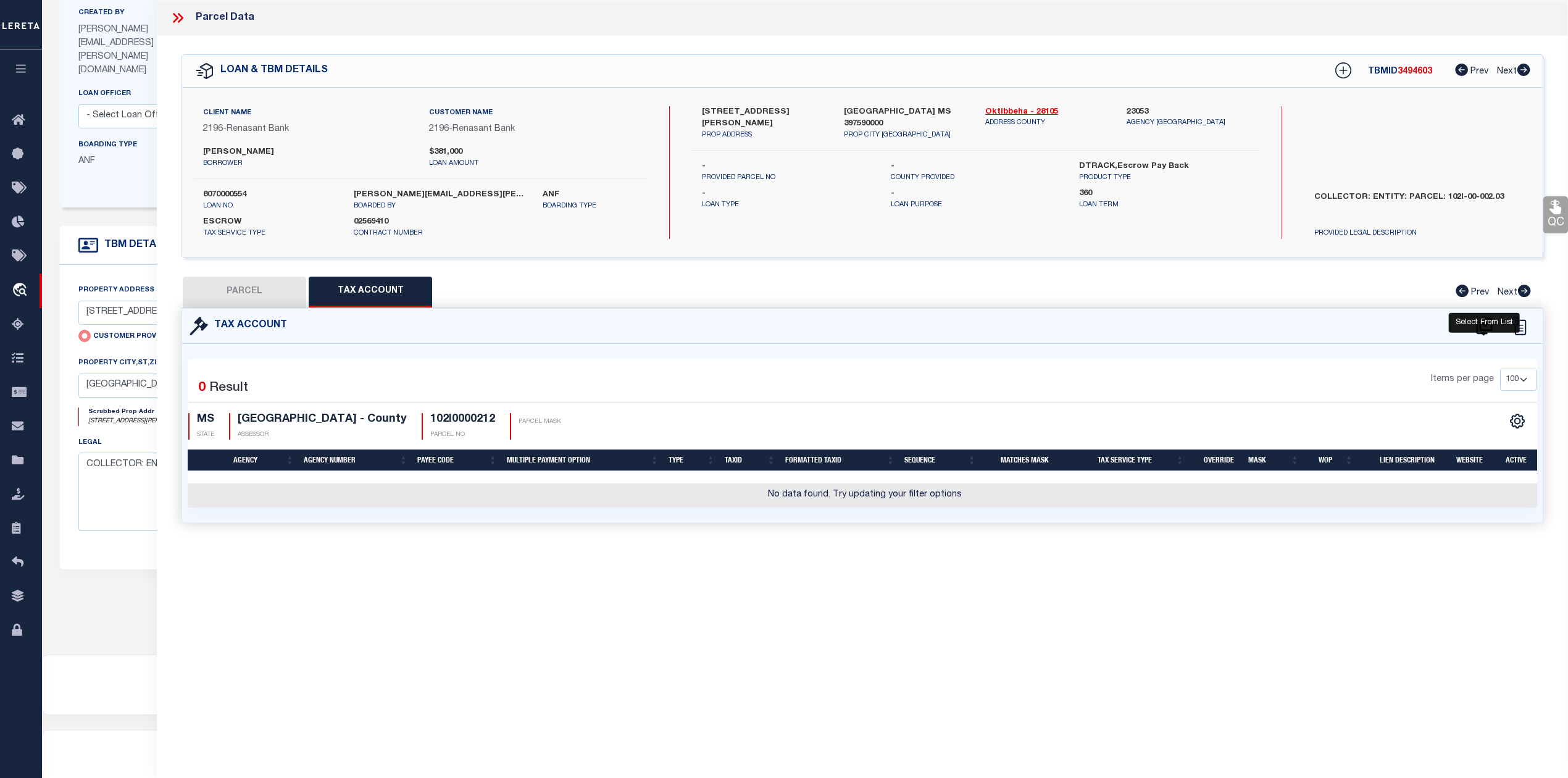
click at [1482, 323] on icon at bounding box center [1484, 326] width 20 height 20
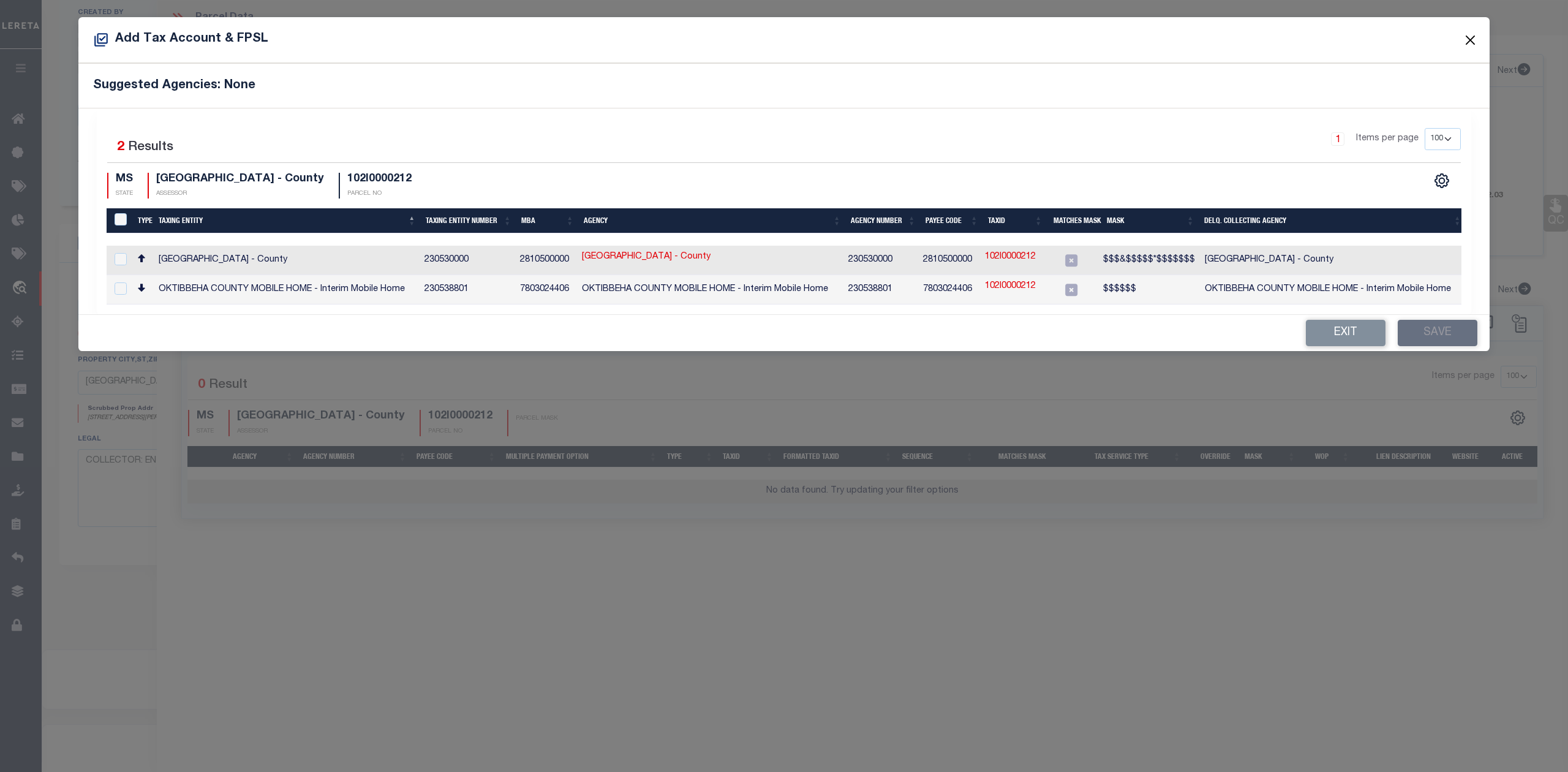
click at [1471, 36] on button "Close" at bounding box center [1471, 40] width 16 height 16
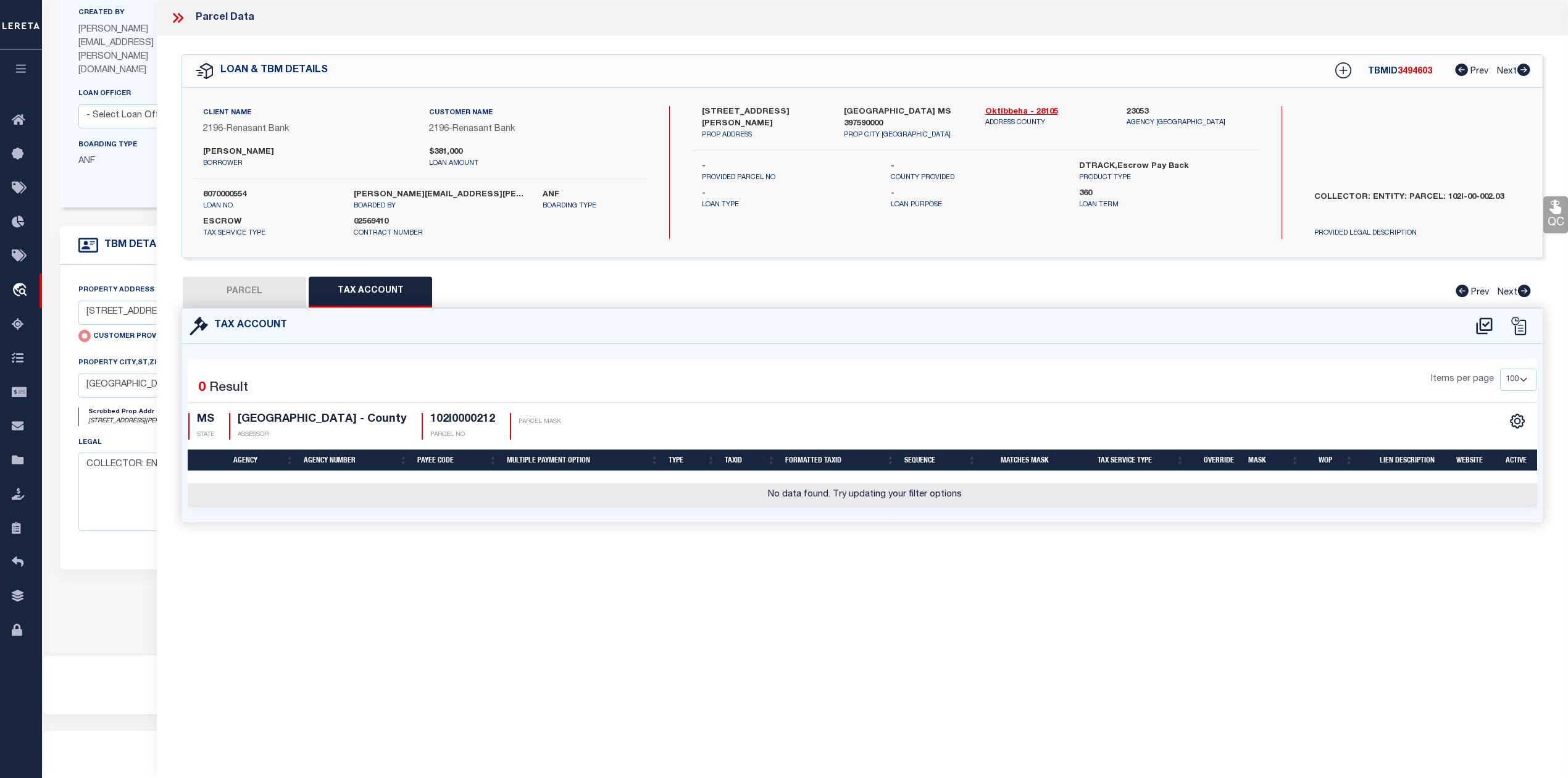
click at [245, 292] on button "PARCEL" at bounding box center [244, 292] width 124 height 31
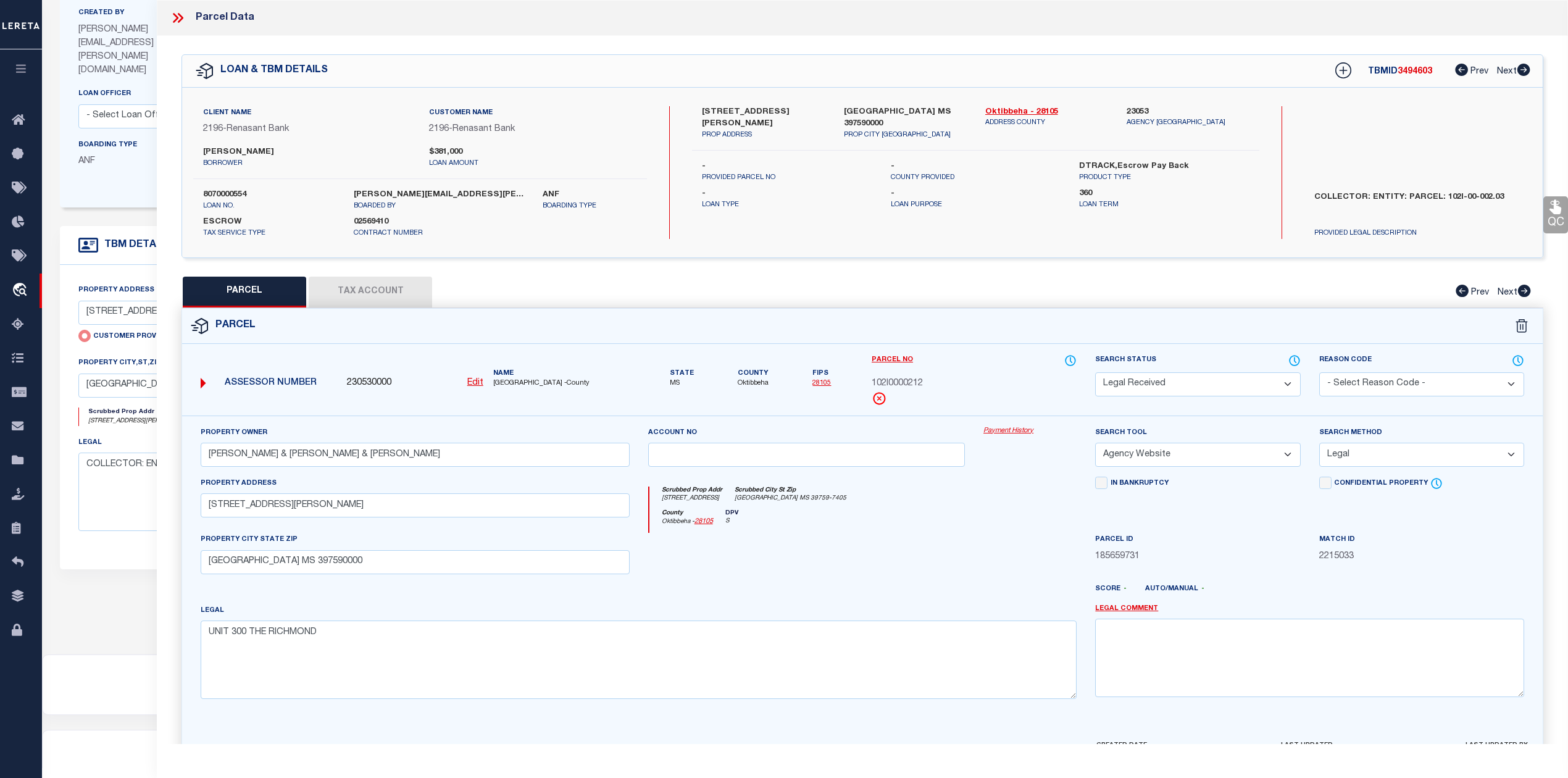
click at [386, 294] on button "Tax Account" at bounding box center [371, 292] width 124 height 31
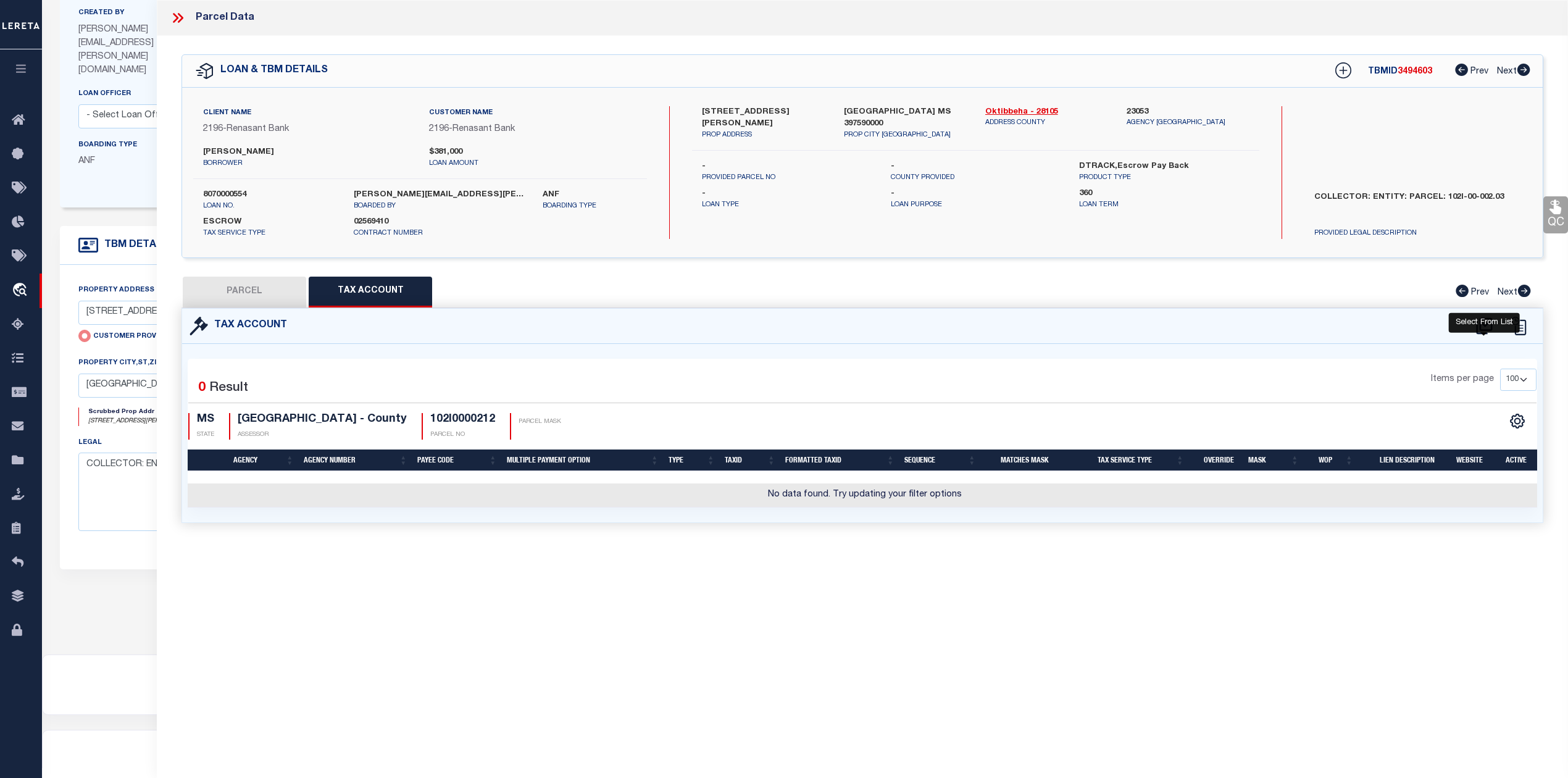
drag, startPoint x: 1478, startPoint y: 327, endPoint x: 1289, endPoint y: 486, distance: 247.0
click at [1481, 327] on icon at bounding box center [1484, 326] width 20 height 20
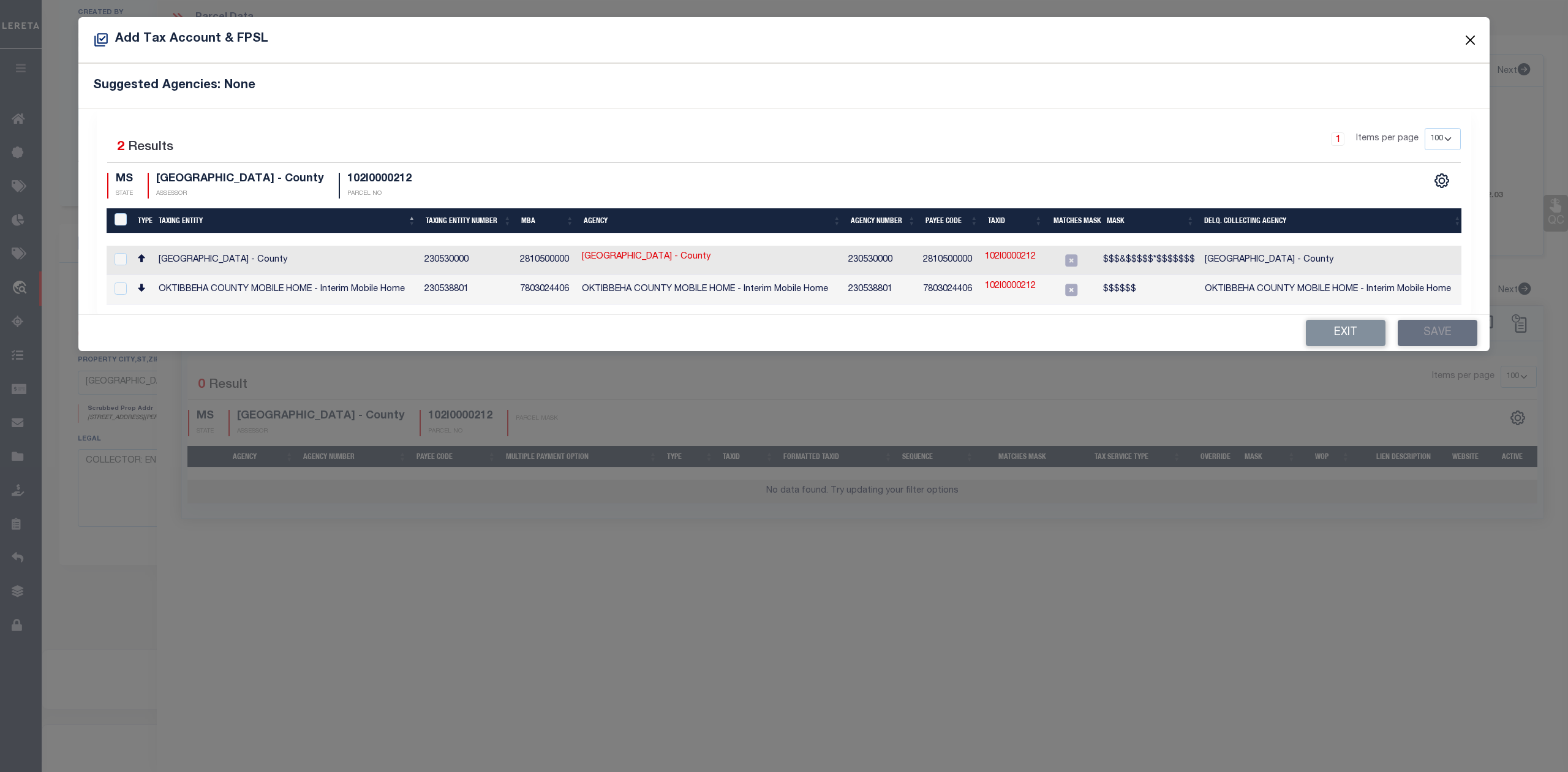
click at [1465, 37] on button "Close" at bounding box center [1471, 40] width 16 height 16
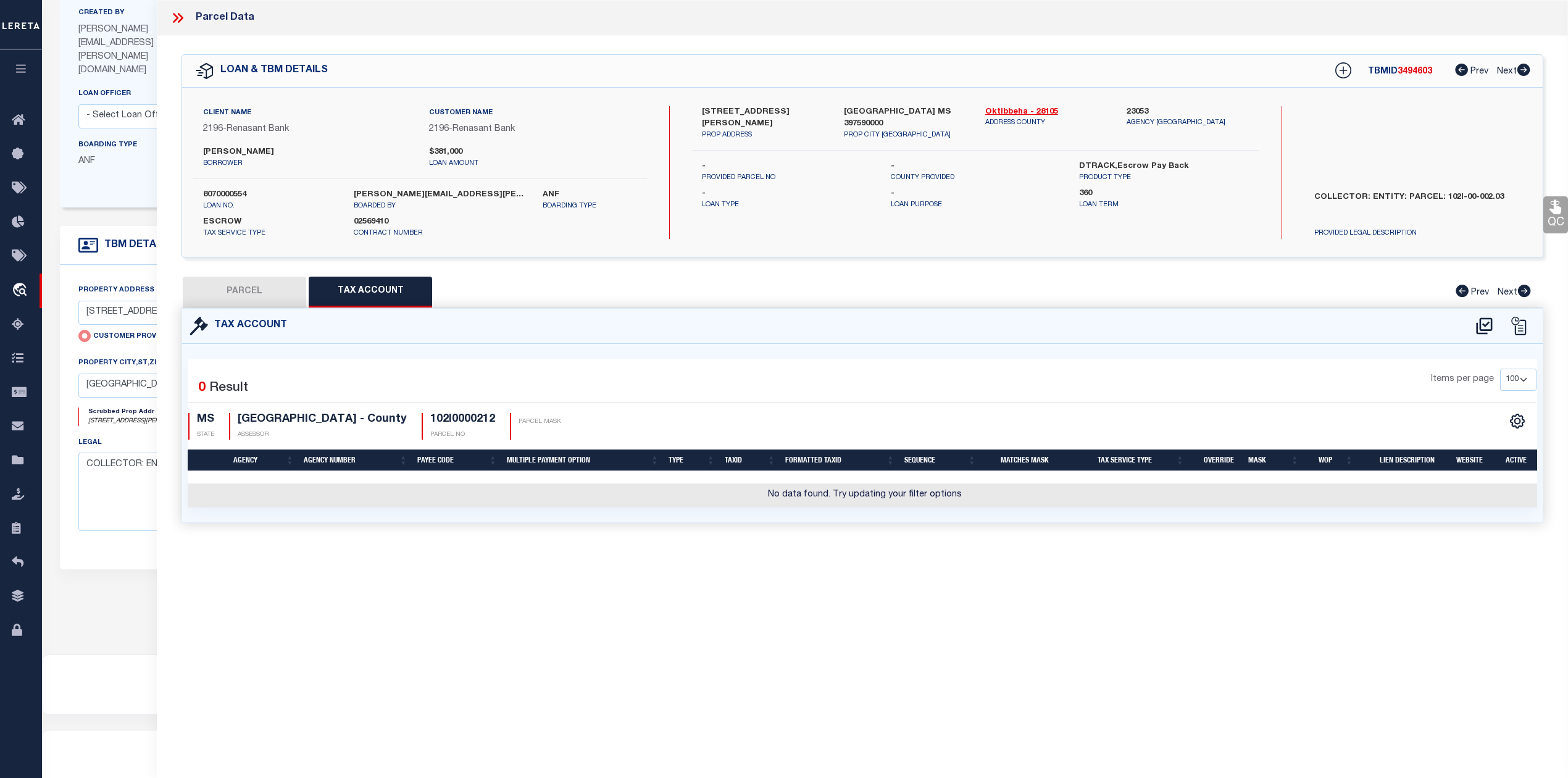
click at [247, 285] on button "PARCEL" at bounding box center [244, 292] width 124 height 31
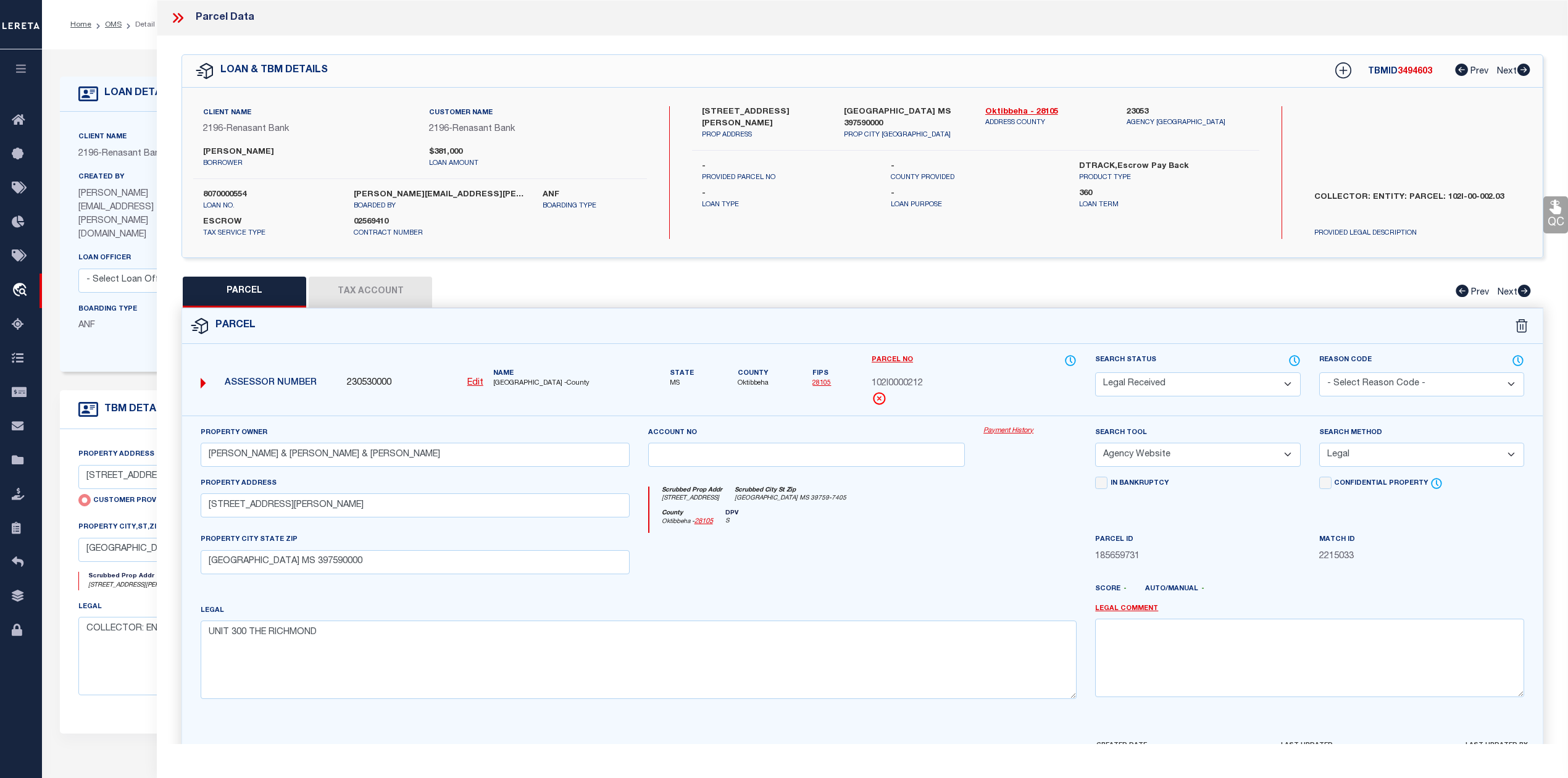
click at [180, 17] on icon at bounding box center [178, 18] width 16 height 16
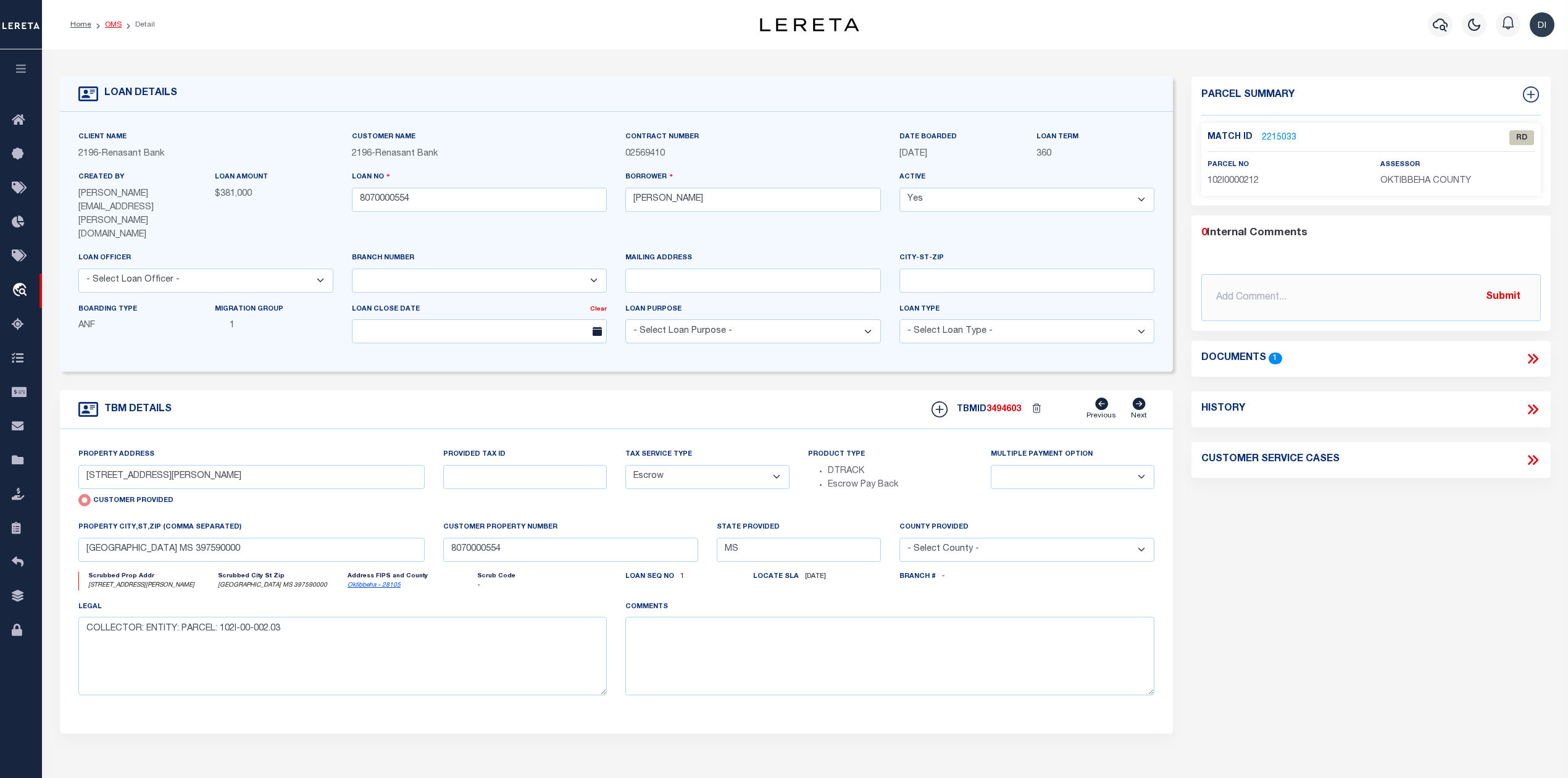
click at [115, 25] on link "OMS" at bounding box center [113, 24] width 16 height 7
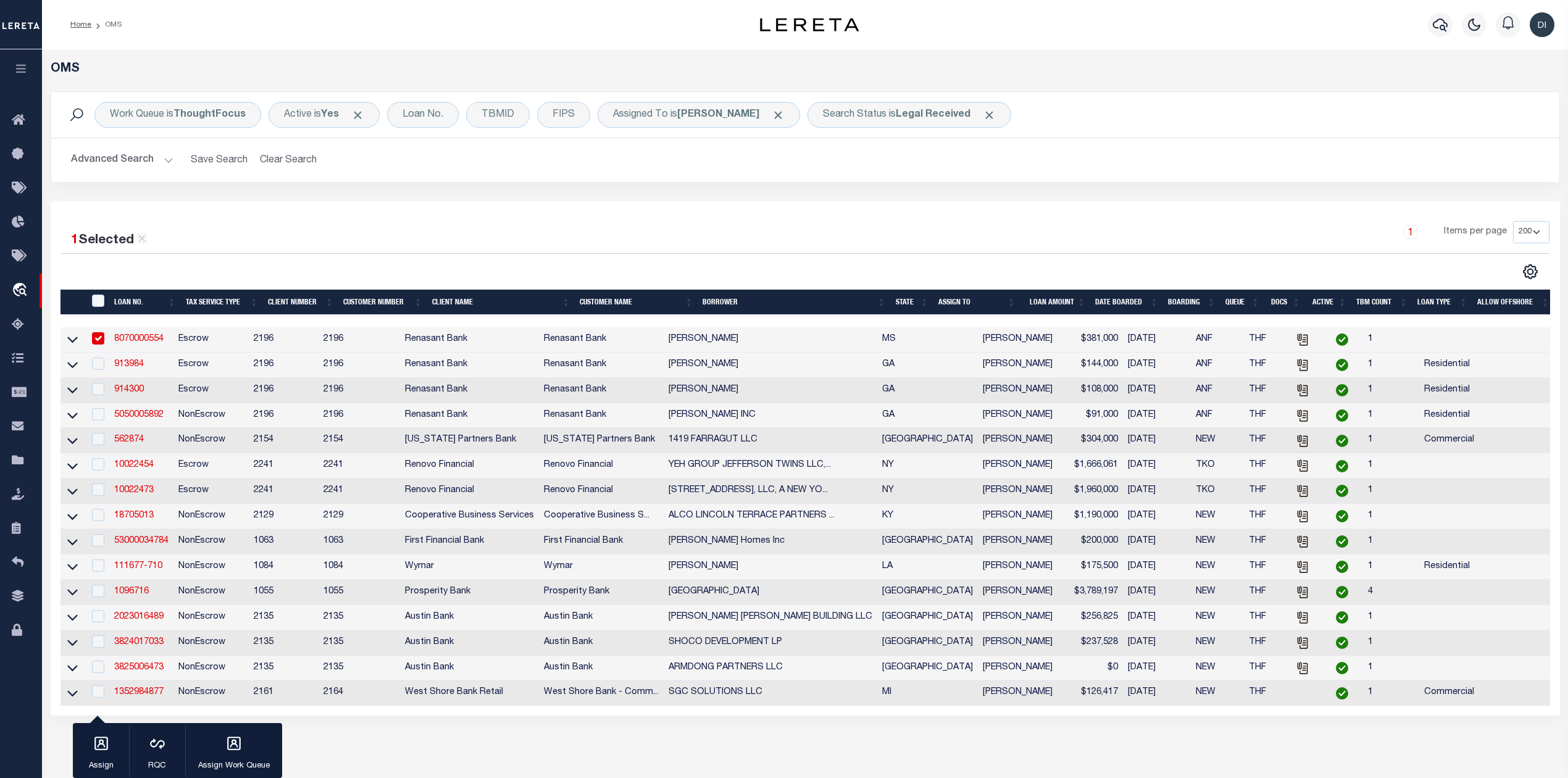
click at [99, 341] on input "checkbox" at bounding box center [98, 338] width 12 height 12
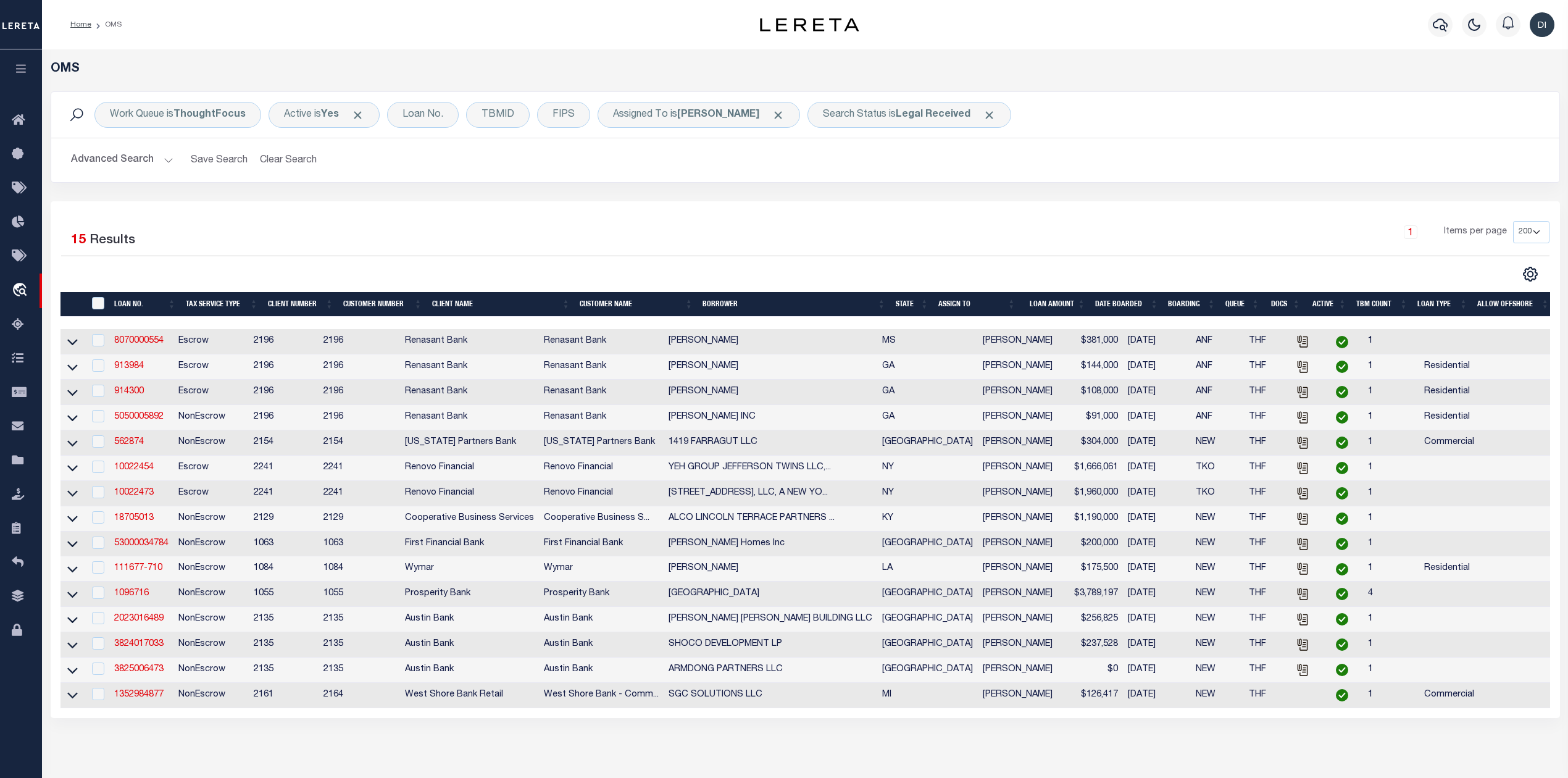
click at [991, 223] on div "1 Items per page 10 25 50 100 200" at bounding box center [993, 236] width 1112 height 32
click at [137, 522] on link "18705013" at bounding box center [134, 518] width 40 height 9
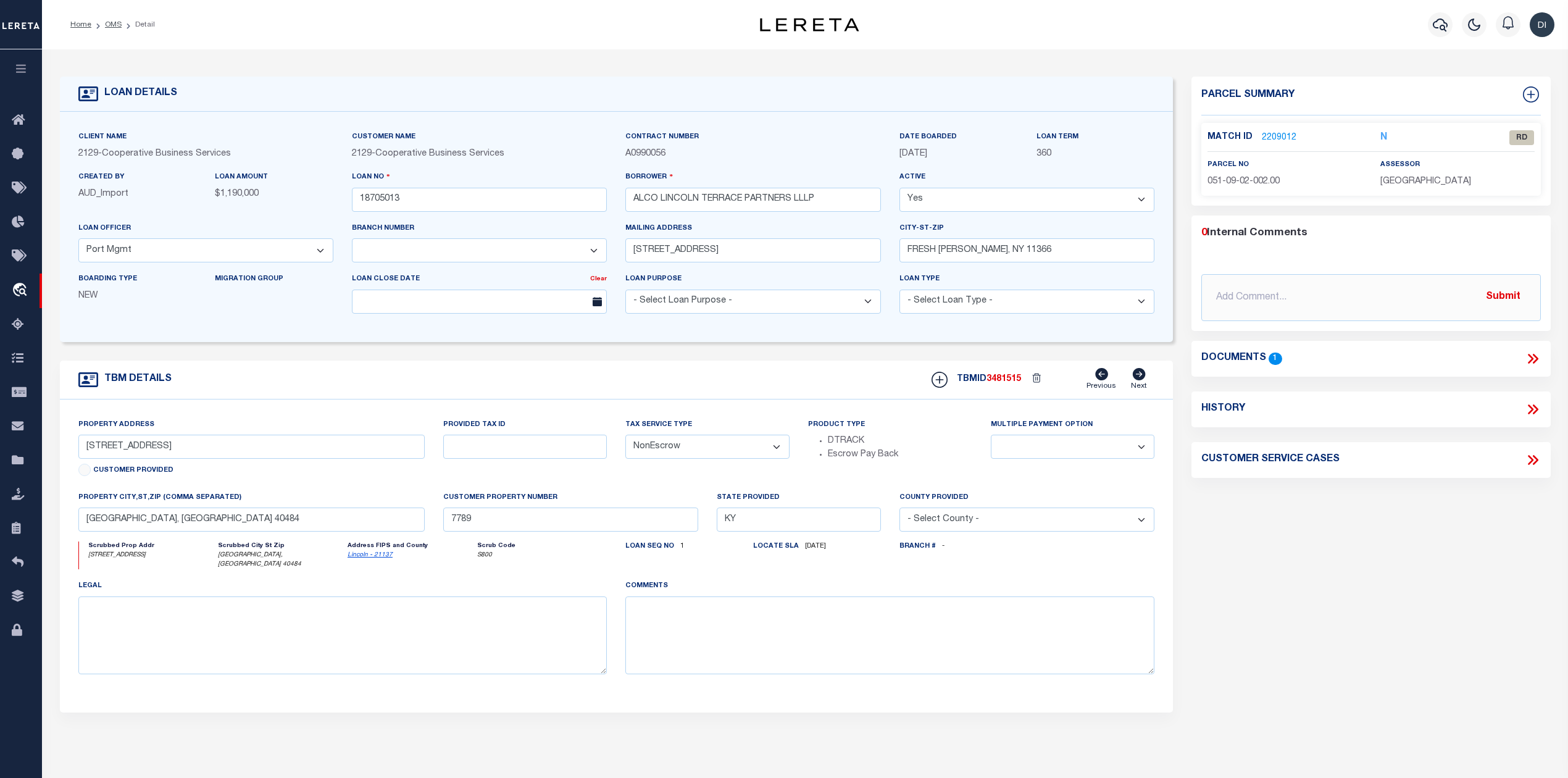
click at [1529, 358] on icon at bounding box center [1533, 359] width 16 height 16
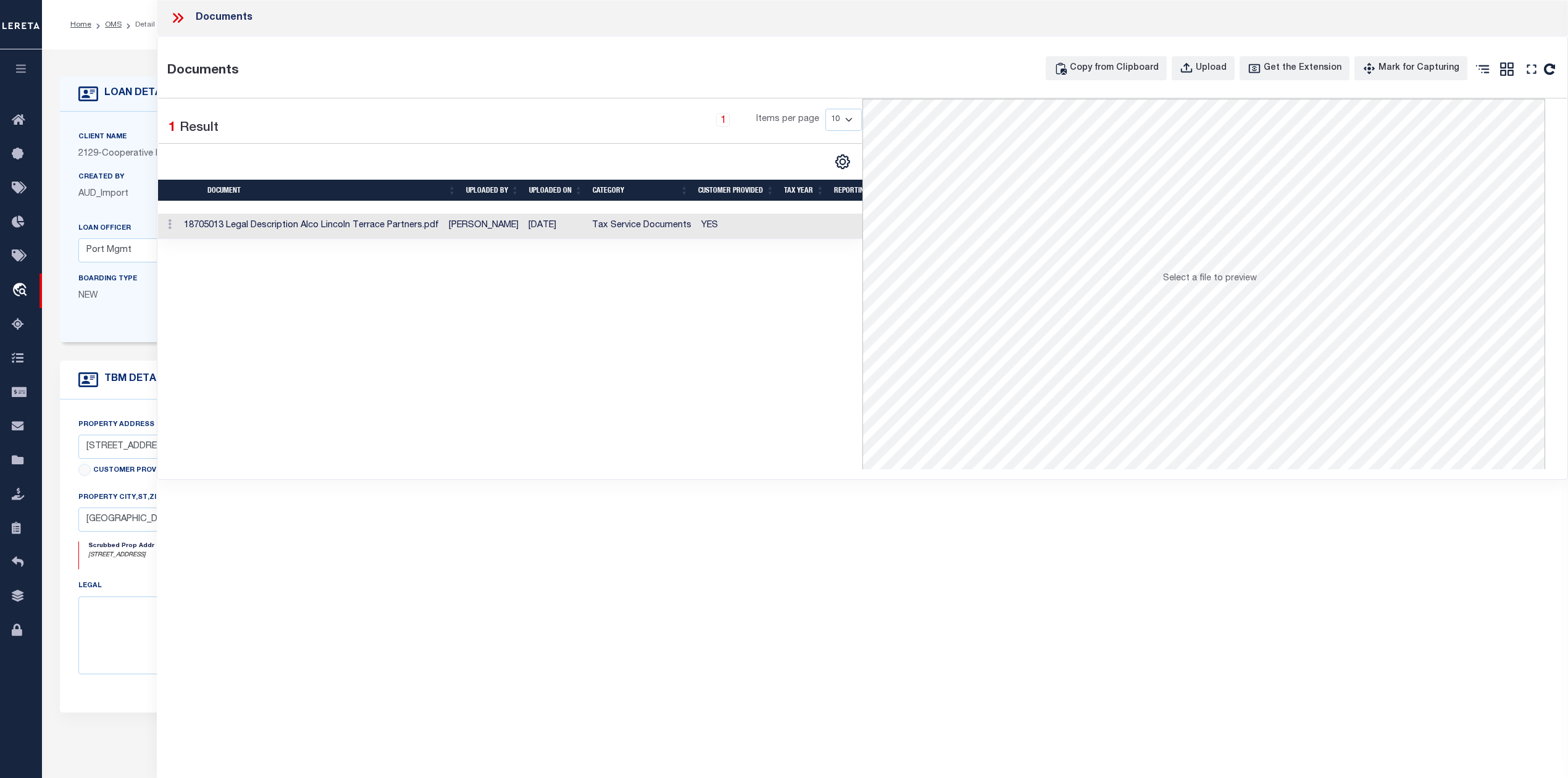
click at [501, 227] on td "Penny Son" at bounding box center [484, 226] width 80 height 25
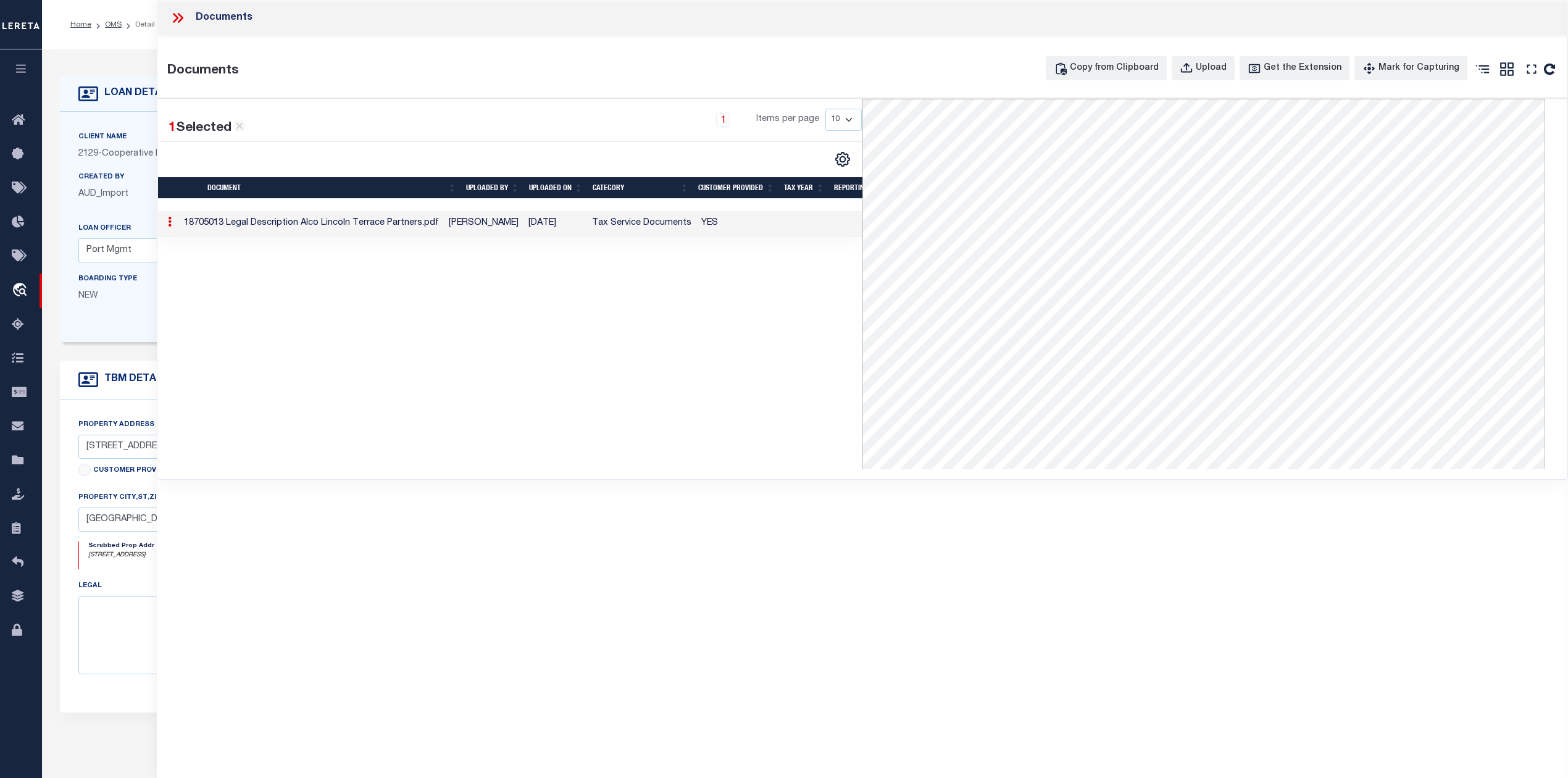
click at [175, 15] on icon at bounding box center [175, 18] width 6 height 10
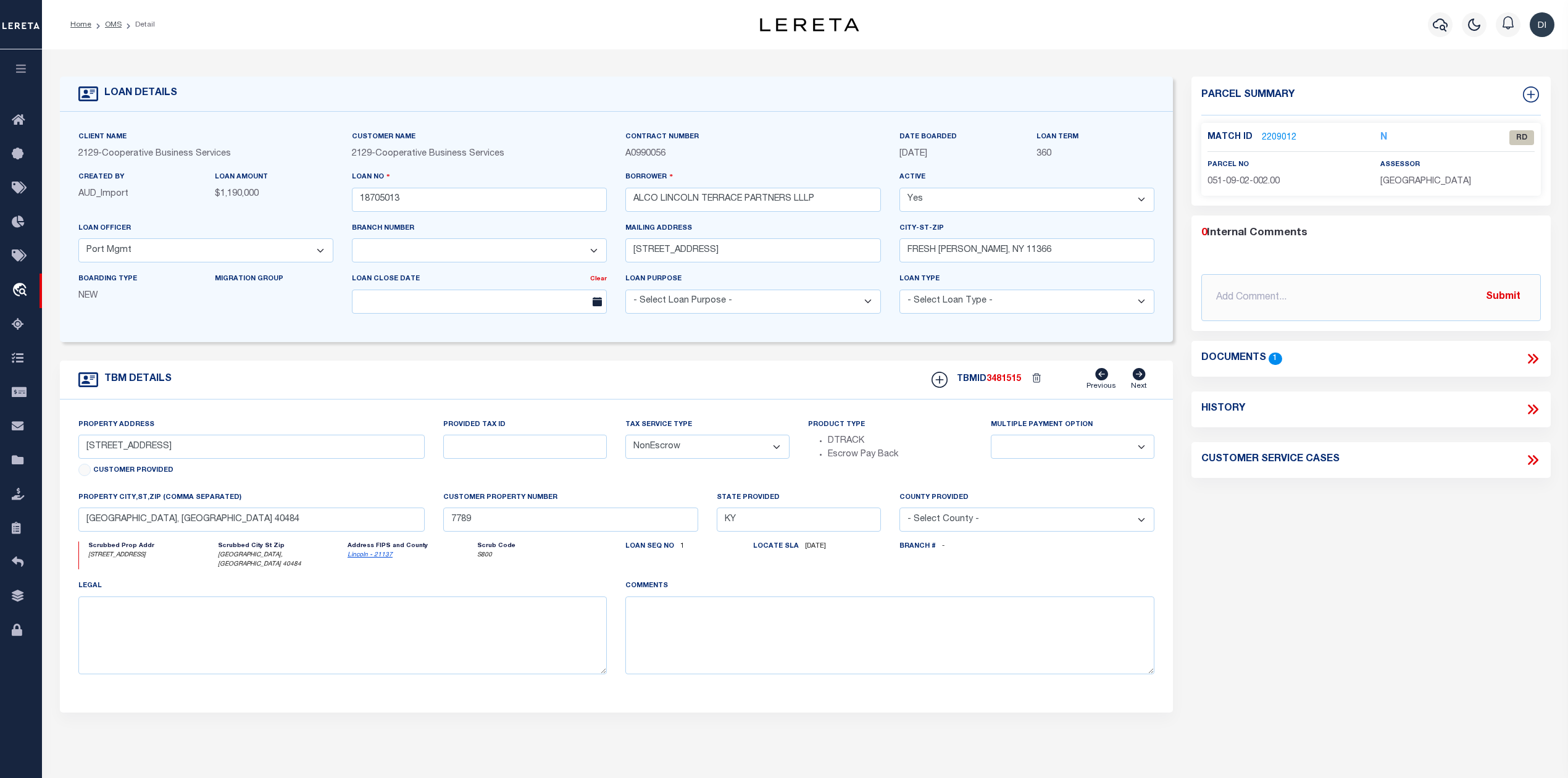
click at [1276, 134] on link "2209012" at bounding box center [1279, 138] width 34 height 13
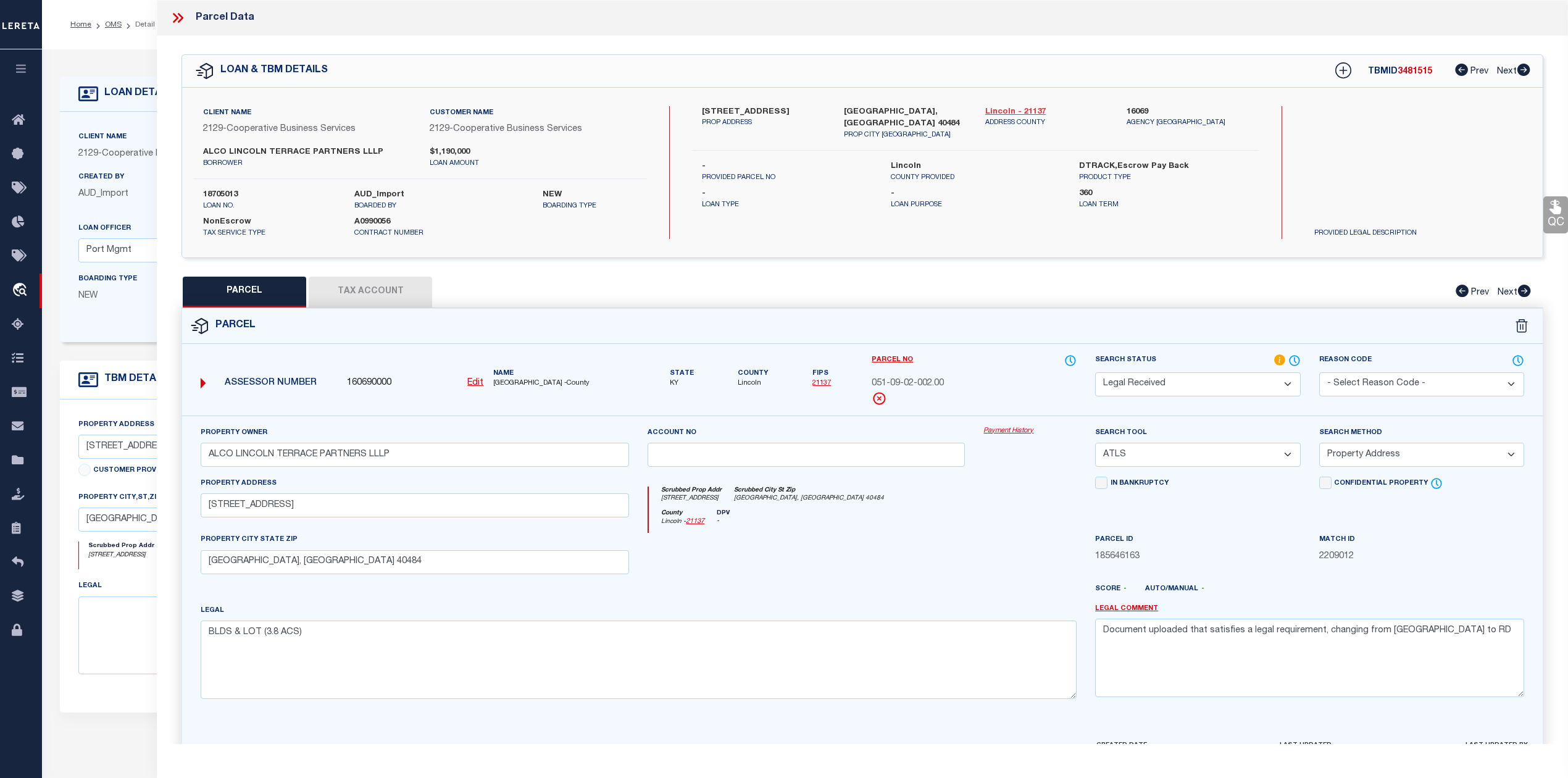
click at [1006, 108] on link "Lincoln - 21137" at bounding box center [1047, 112] width 123 height 12
click at [807, 275] on div "QC QC QC" at bounding box center [863, 410] width 1412 height 748
click at [900, 277] on div "PARCEL Tax Account Prev Next" at bounding box center [863, 292] width 1362 height 31
click at [557, 292] on div "PARCEL Tax Account Prev Next" at bounding box center [863, 292] width 1362 height 31
click at [410, 288] on button "Tax Account" at bounding box center [371, 292] width 124 height 31
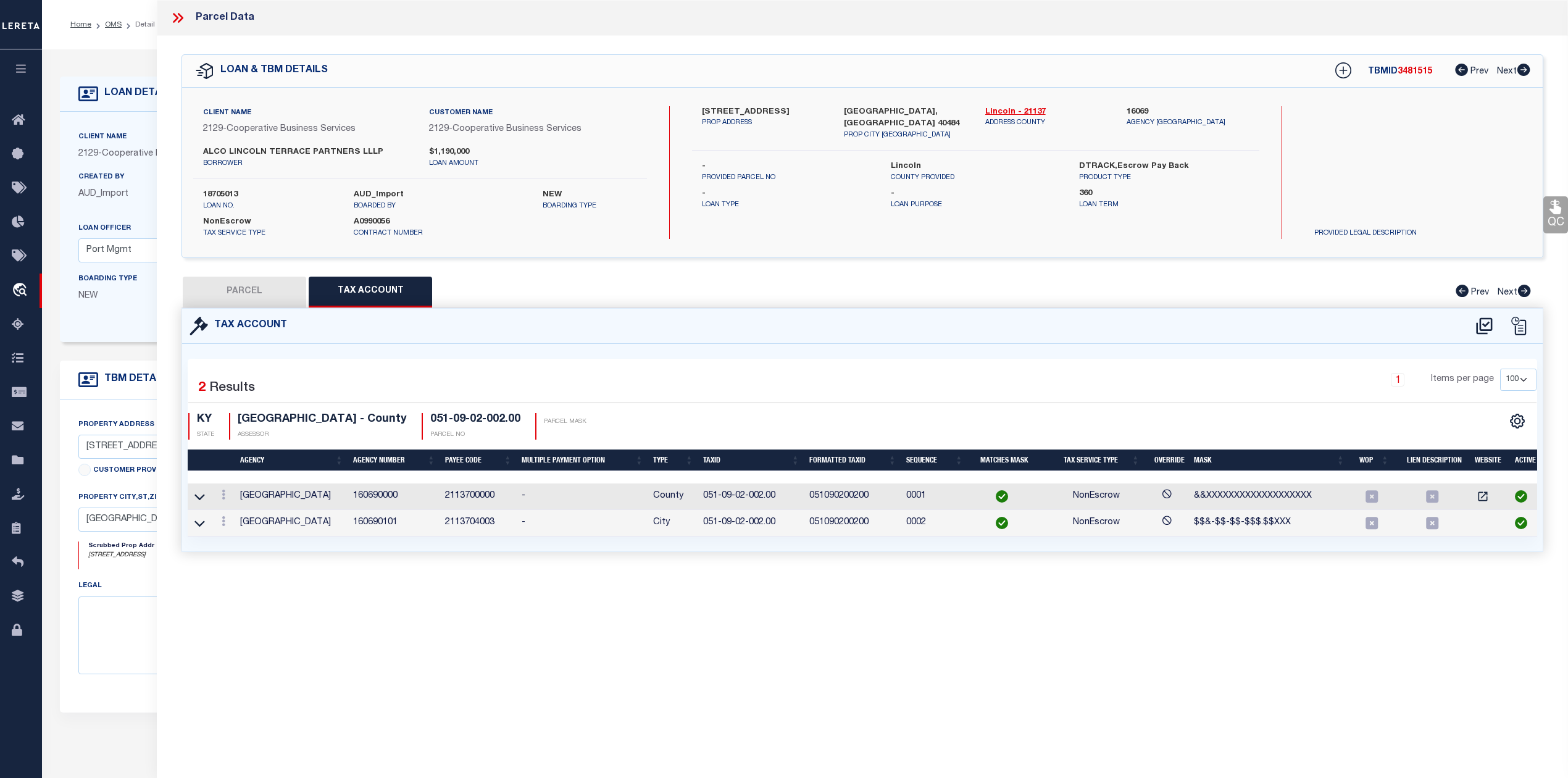
click at [260, 292] on button "PARCEL" at bounding box center [244, 292] width 124 height 31
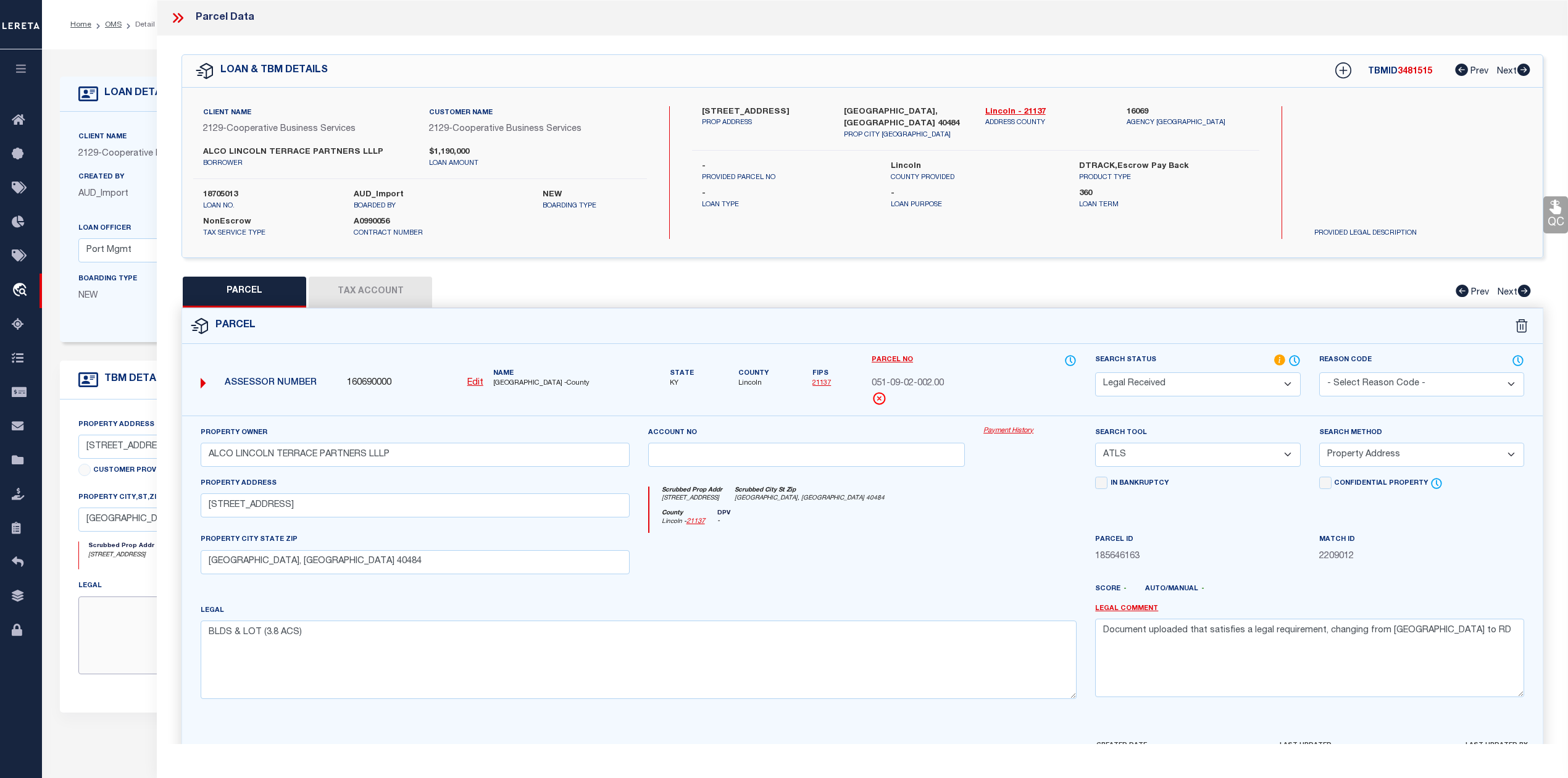
click at [119, 651] on textarea at bounding box center [343, 635] width 529 height 78
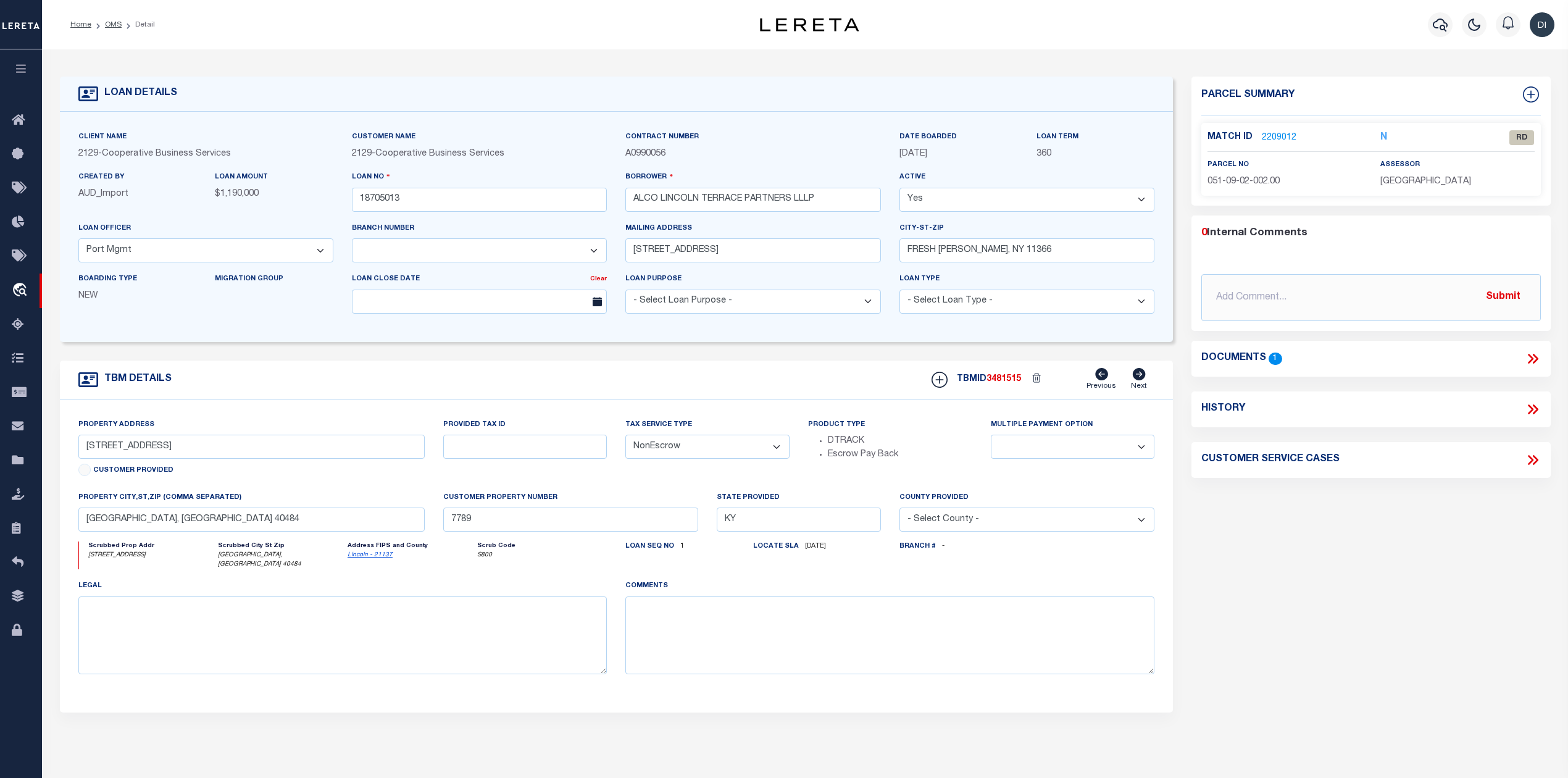
click at [1531, 354] on icon at bounding box center [1533, 359] width 16 height 16
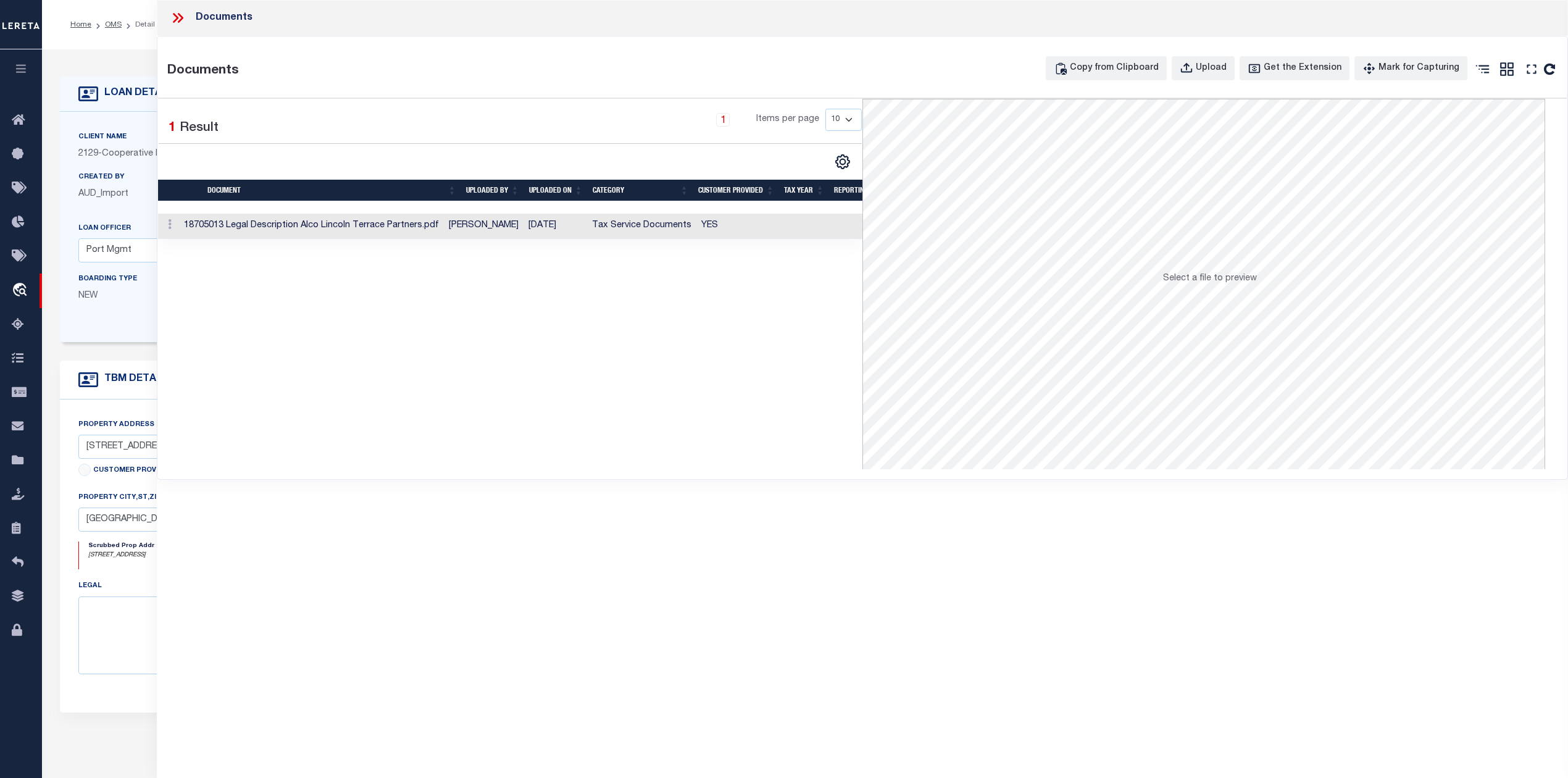
click at [176, 15] on icon at bounding box center [175, 18] width 6 height 10
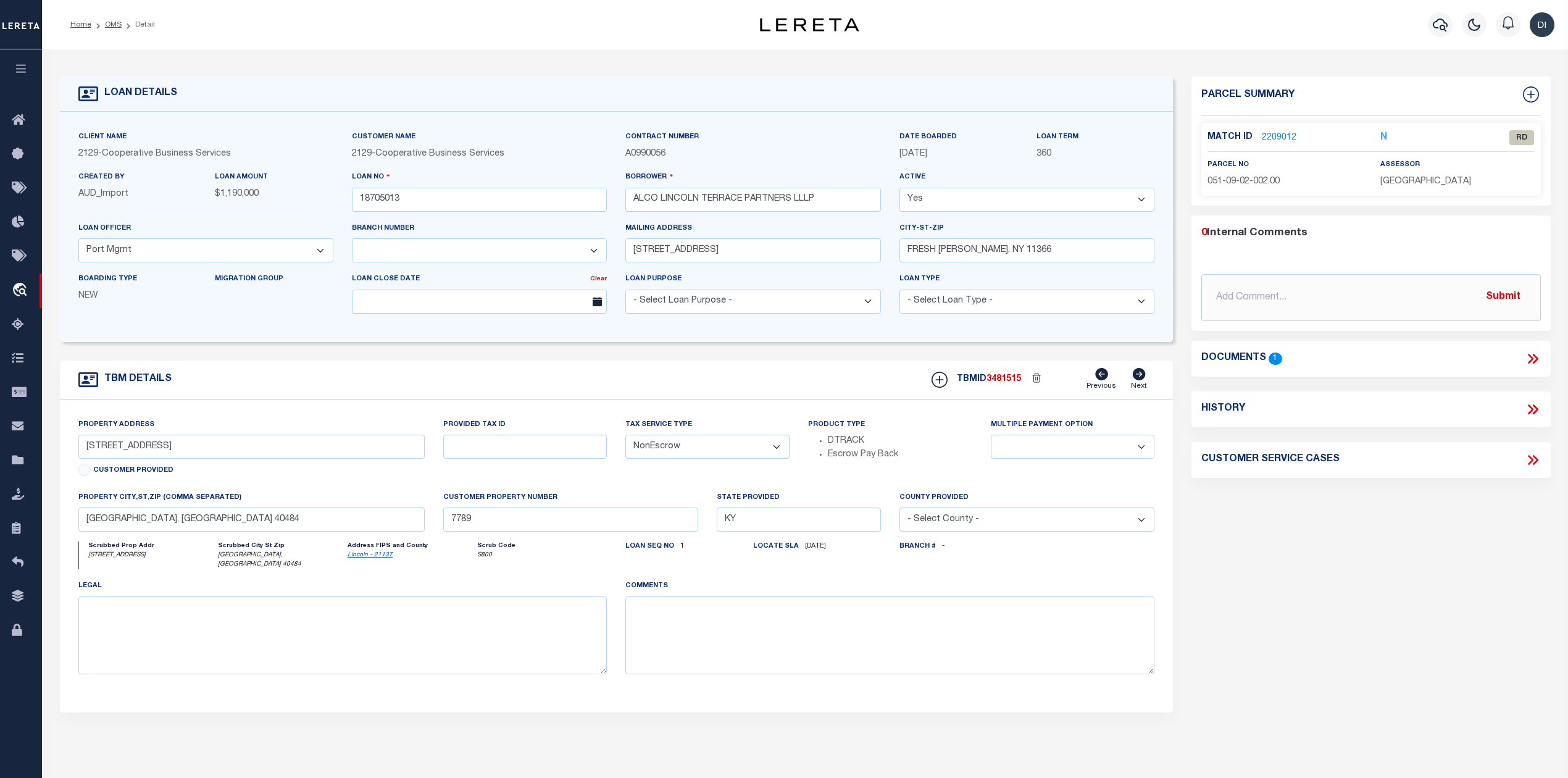
click at [1276, 136] on link "2209012" at bounding box center [1279, 138] width 34 height 13
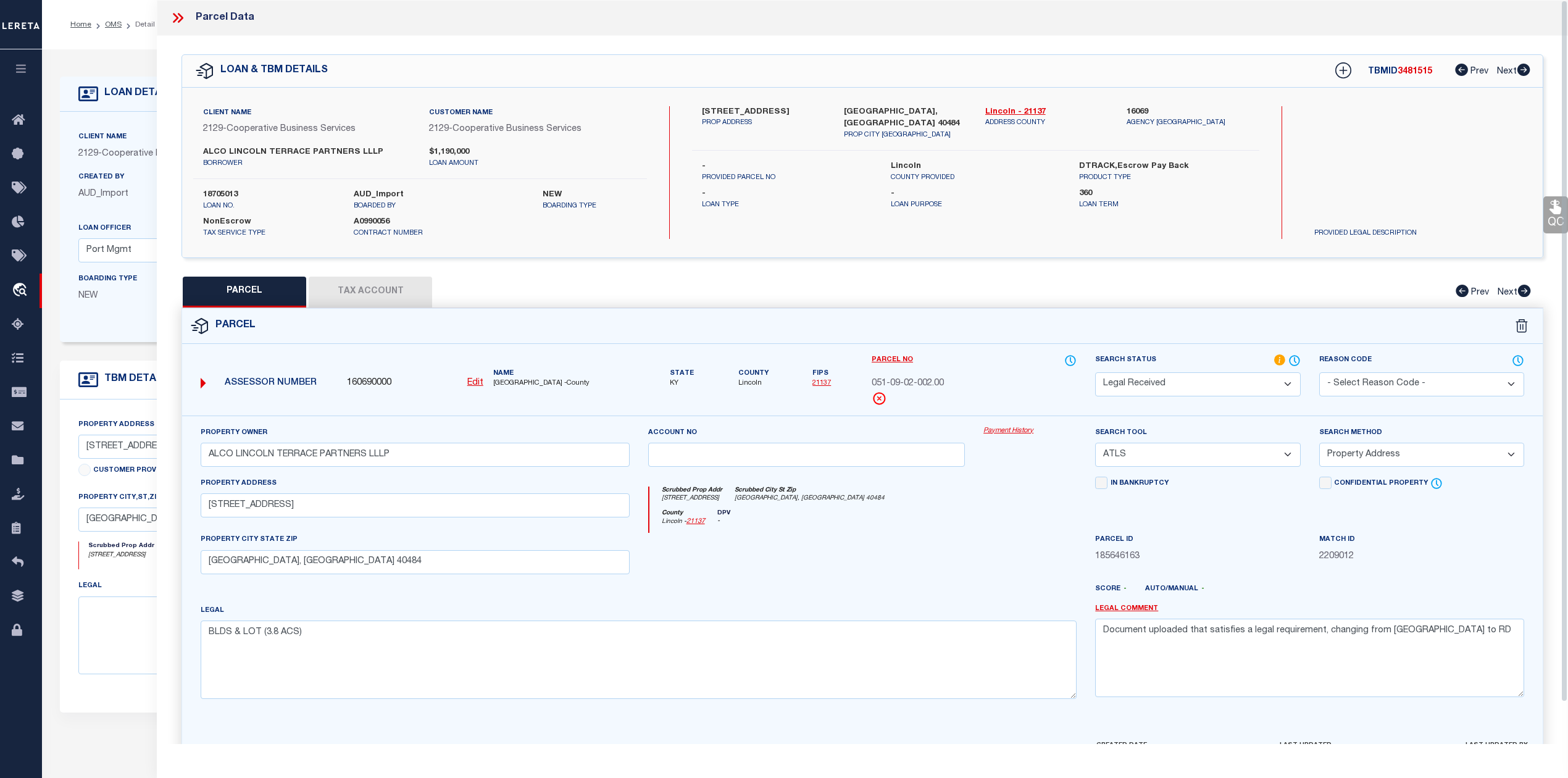
click at [947, 225] on div "120 STAR AVENUE PROP ADDRESS STANFORD, KY 40484 PROP CITY ST ZIP Lincoln - 2113…" at bounding box center [976, 172] width 567 height 133
click at [870, 254] on div "Client Name 2129 - Cooperative Business Services Customer Name 2129 - Cooperati…" at bounding box center [863, 173] width 1361 height 169
click at [399, 297] on button "Tax Account" at bounding box center [371, 292] width 124 height 31
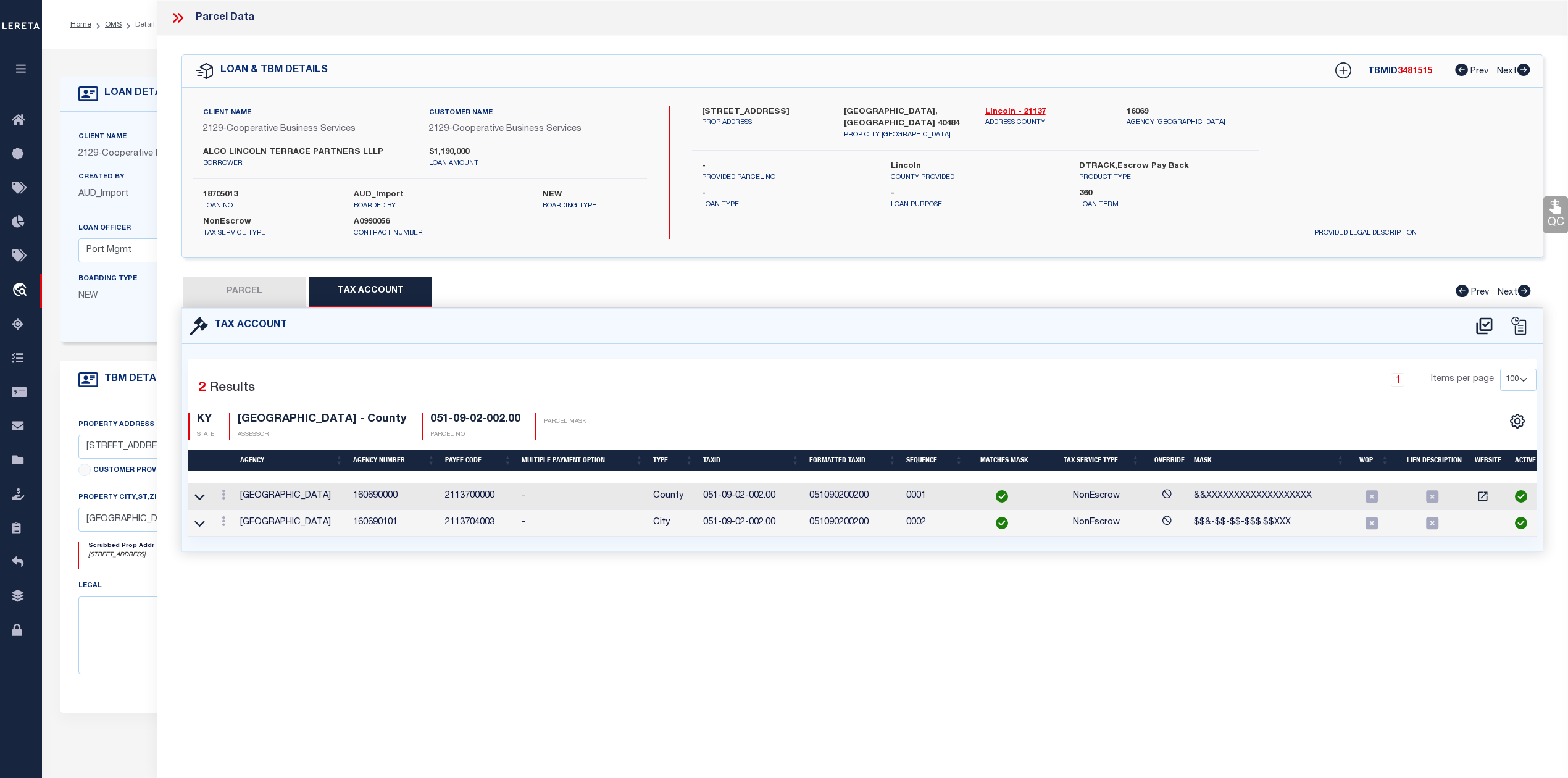
click at [260, 287] on button "PARCEL" at bounding box center [244, 292] width 124 height 31
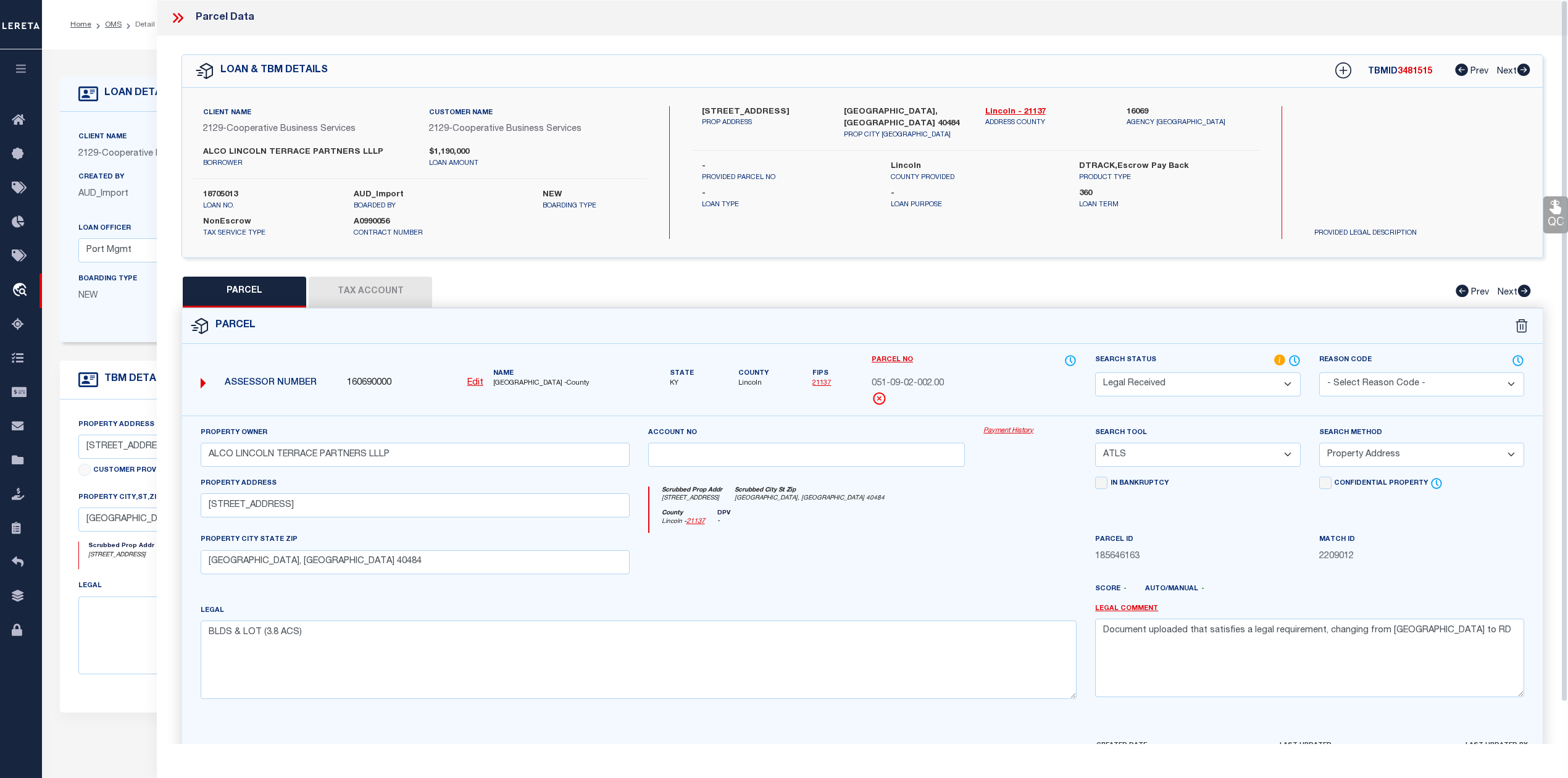
click at [711, 108] on label "120 STAR AVENUE" at bounding box center [763, 112] width 123 height 12
click at [726, 111] on label "120 STAR AVENUE" at bounding box center [763, 112] width 123 height 12
click at [178, 15] on icon at bounding box center [178, 18] width 16 height 16
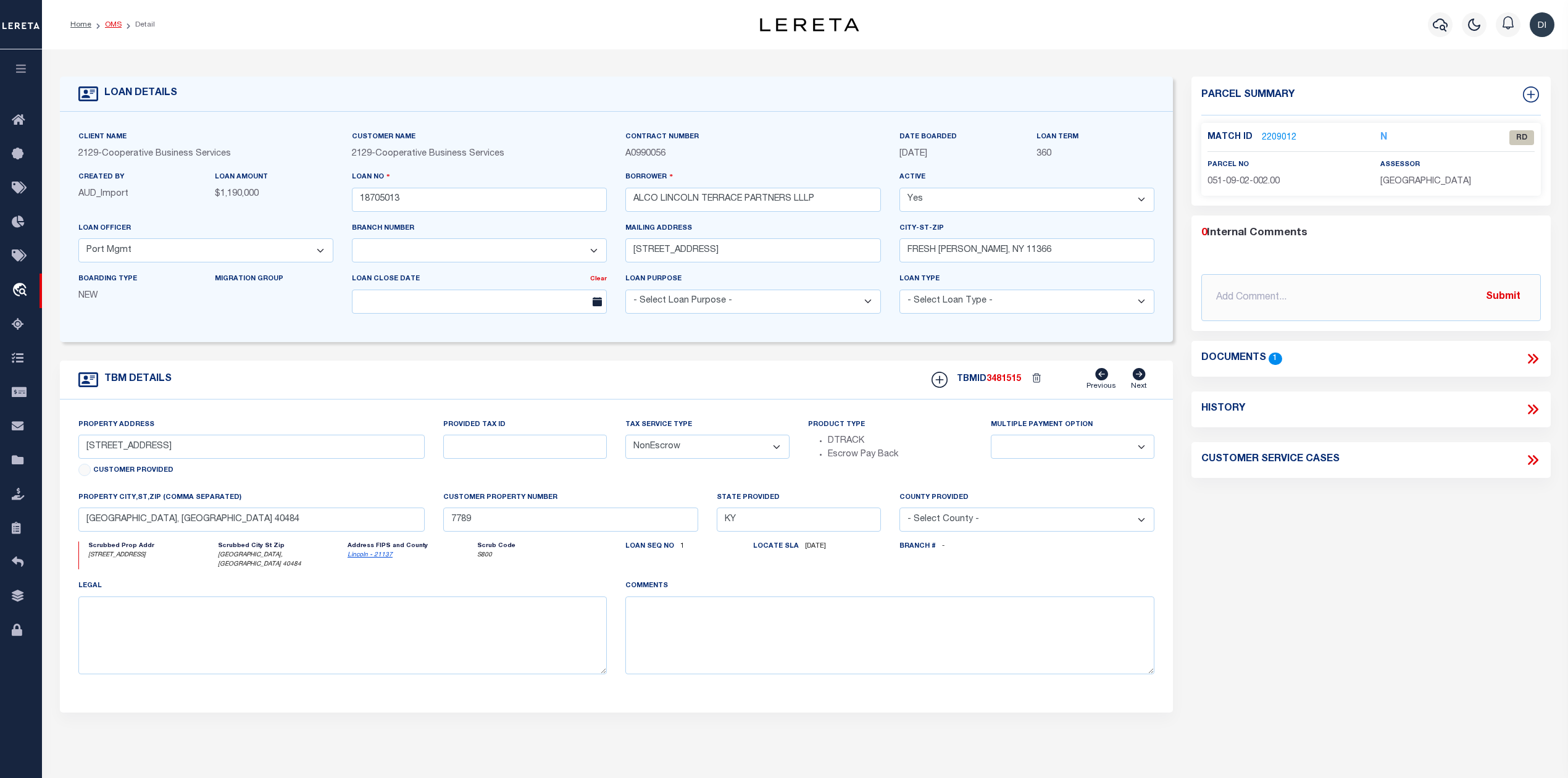
click at [115, 21] on link "OMS" at bounding box center [113, 24] width 16 height 7
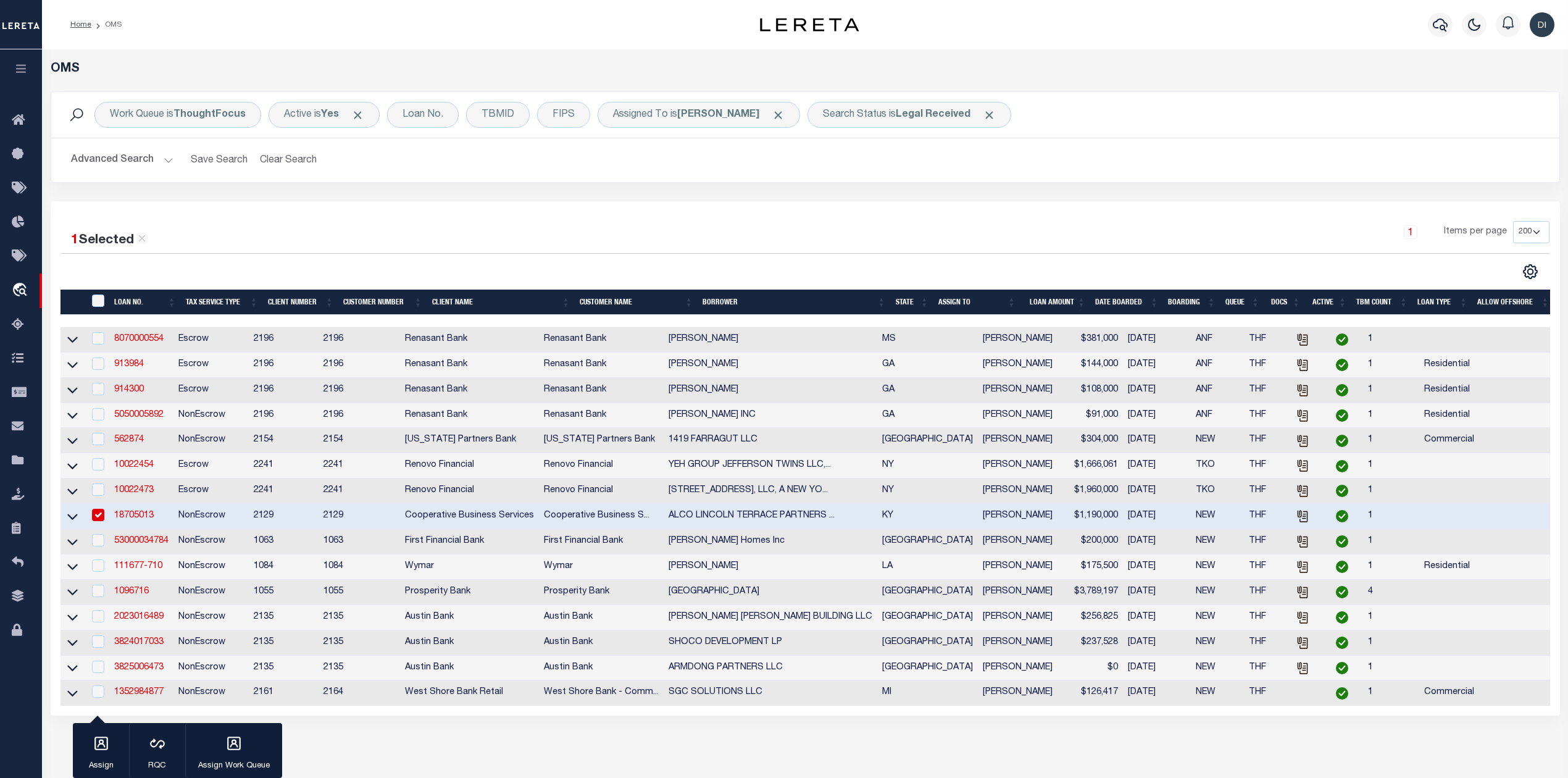
click at [101, 519] on input "checkbox" at bounding box center [98, 515] width 12 height 12
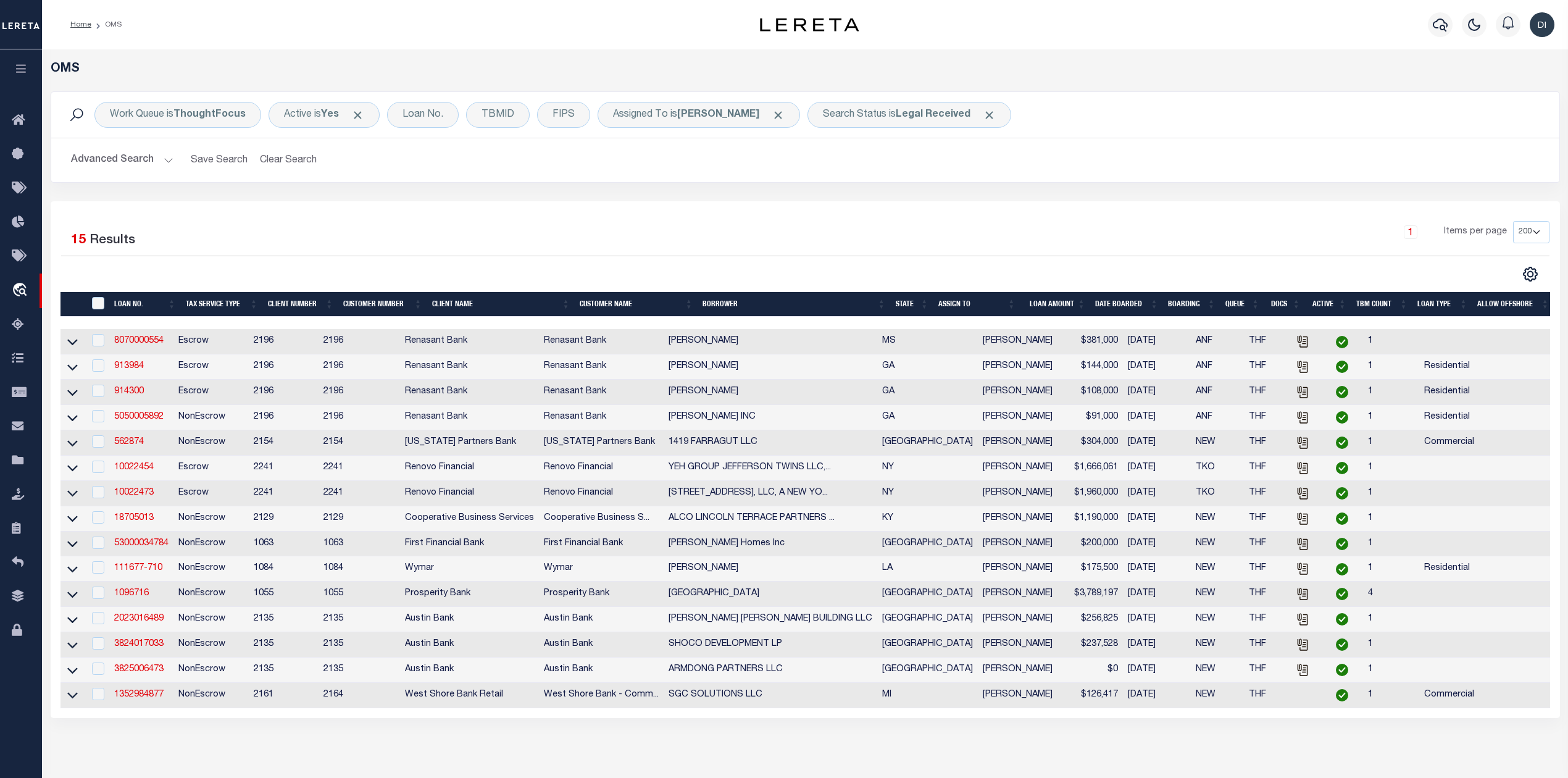
click at [723, 185] on div "Work Queue is ThoughtFocus Active is Yes Loan No. TBMID FIPS Assigned To is Din…" at bounding box center [806, 146] width 1528 height 110
click at [504, 119] on div "TBMID" at bounding box center [498, 115] width 64 height 26
click at [1106, 157] on h2 "Advanced Search Save Search Clear Search tblSearchTopScreen_dynamictable_____De…" at bounding box center [805, 160] width 1488 height 24
click at [990, 119] on span "Click to Remove" at bounding box center [990, 115] width 13 height 13
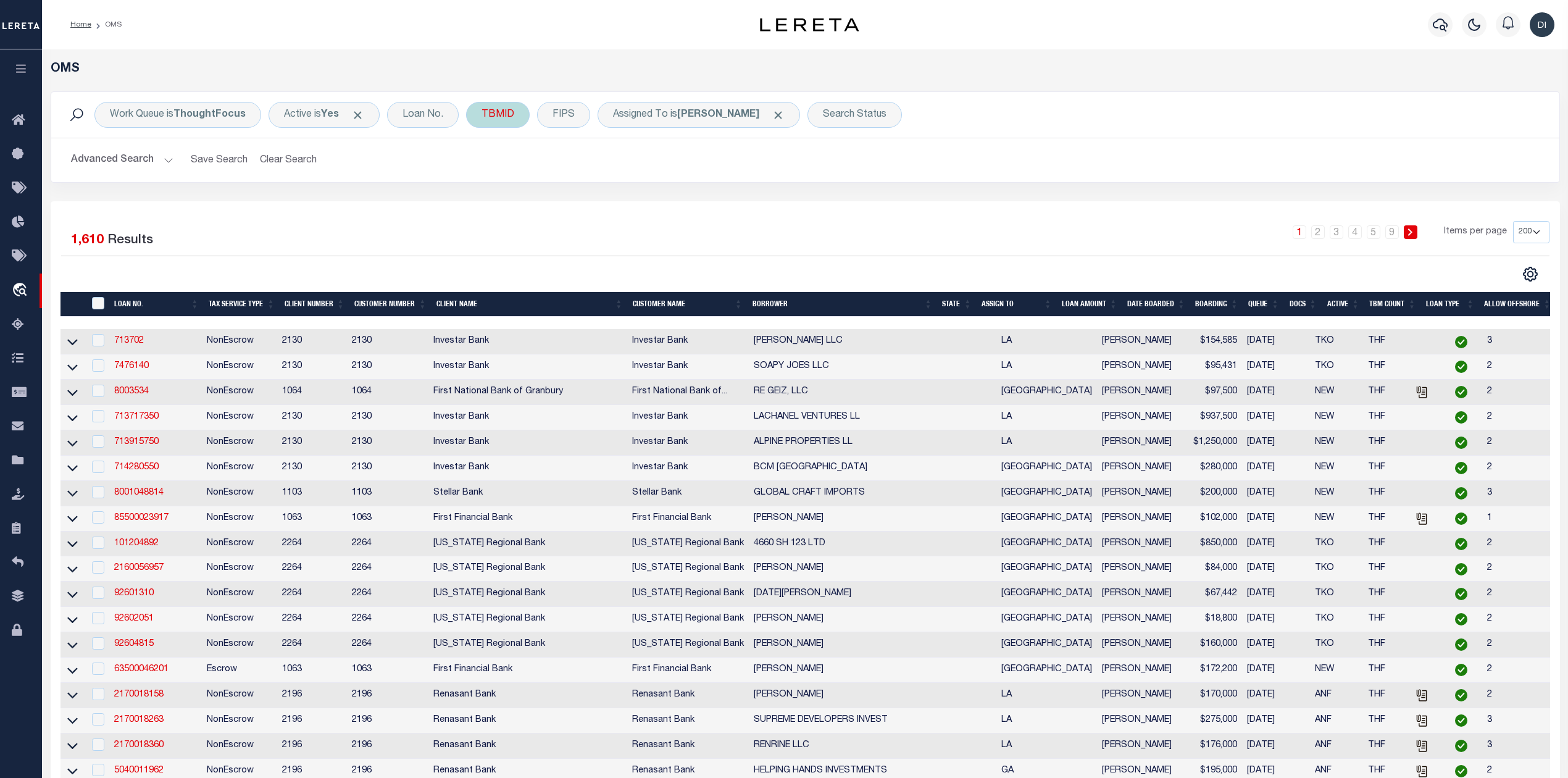
click at [490, 121] on div "TBMID Equals Is Not Equal To Is Greater Than Is Less Than Cancel Apply" at bounding box center [498, 115] width 64 height 26
click at [516, 175] on input "number" at bounding box center [573, 170] width 182 height 24
click at [651, 196] on input "Apply" at bounding box center [645, 197] width 37 height 20
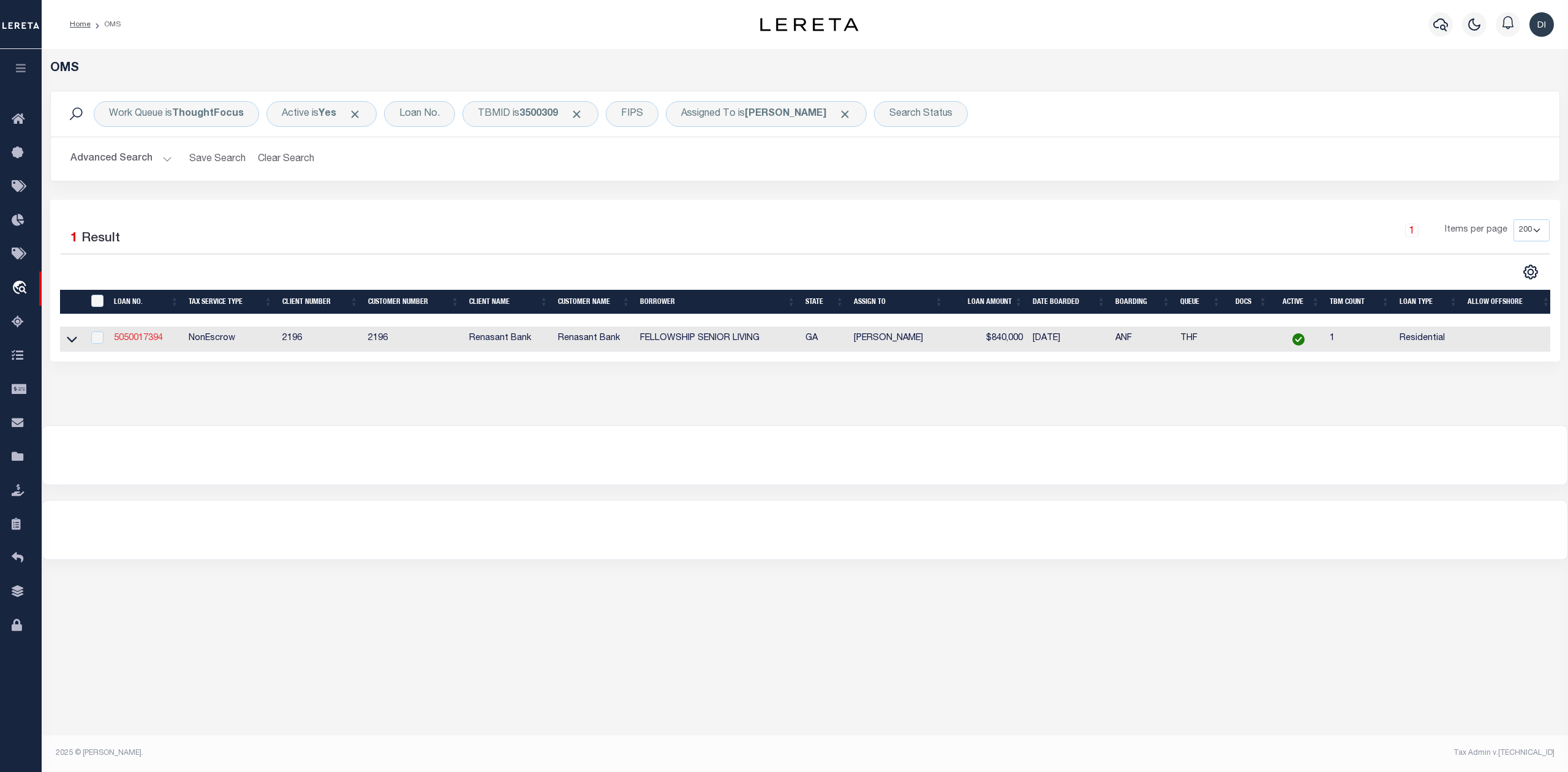
click at [153, 338] on link "5050017394" at bounding box center [138, 338] width 49 height 9
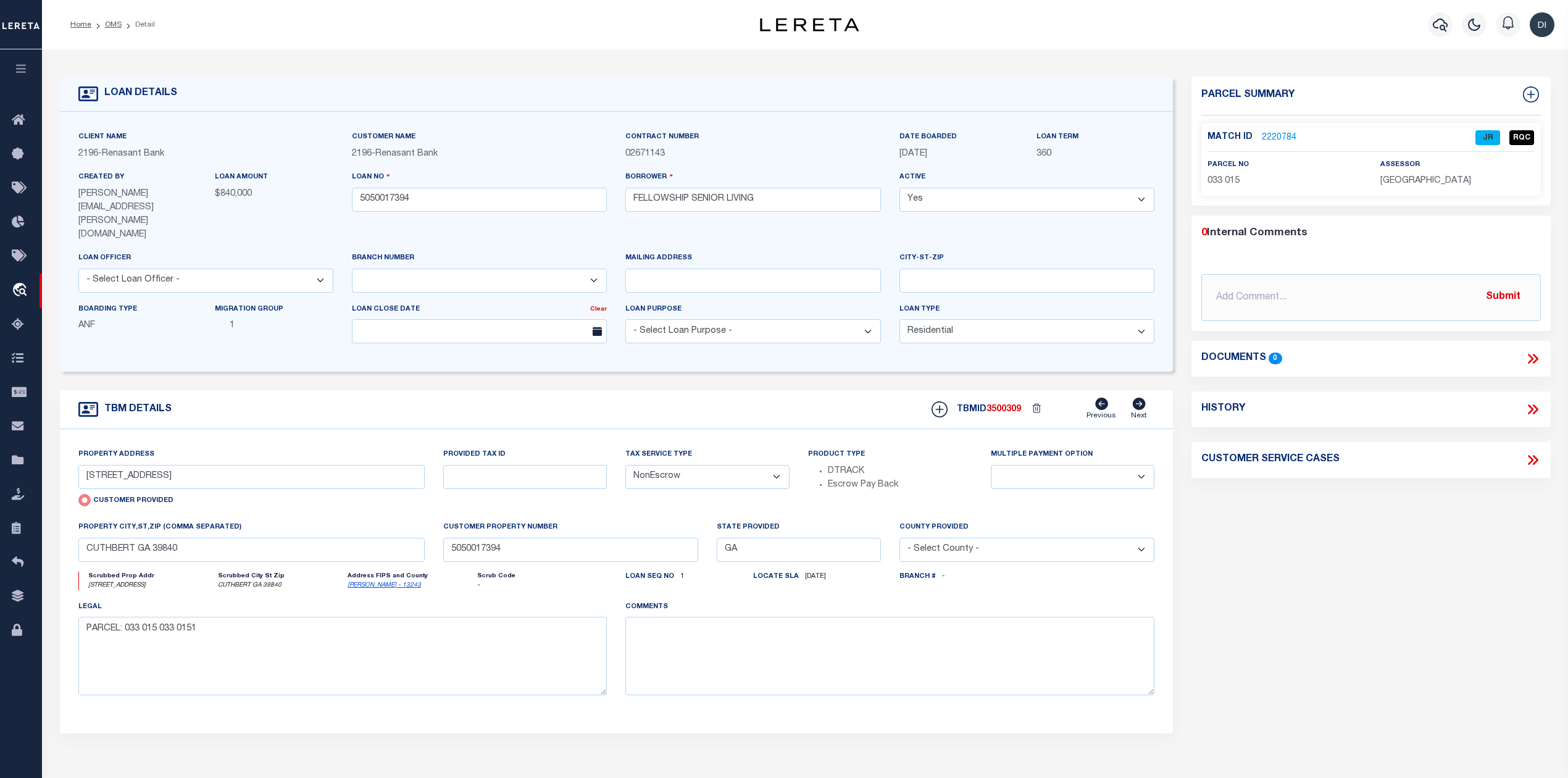
click at [1277, 134] on link "2220784" at bounding box center [1279, 138] width 34 height 13
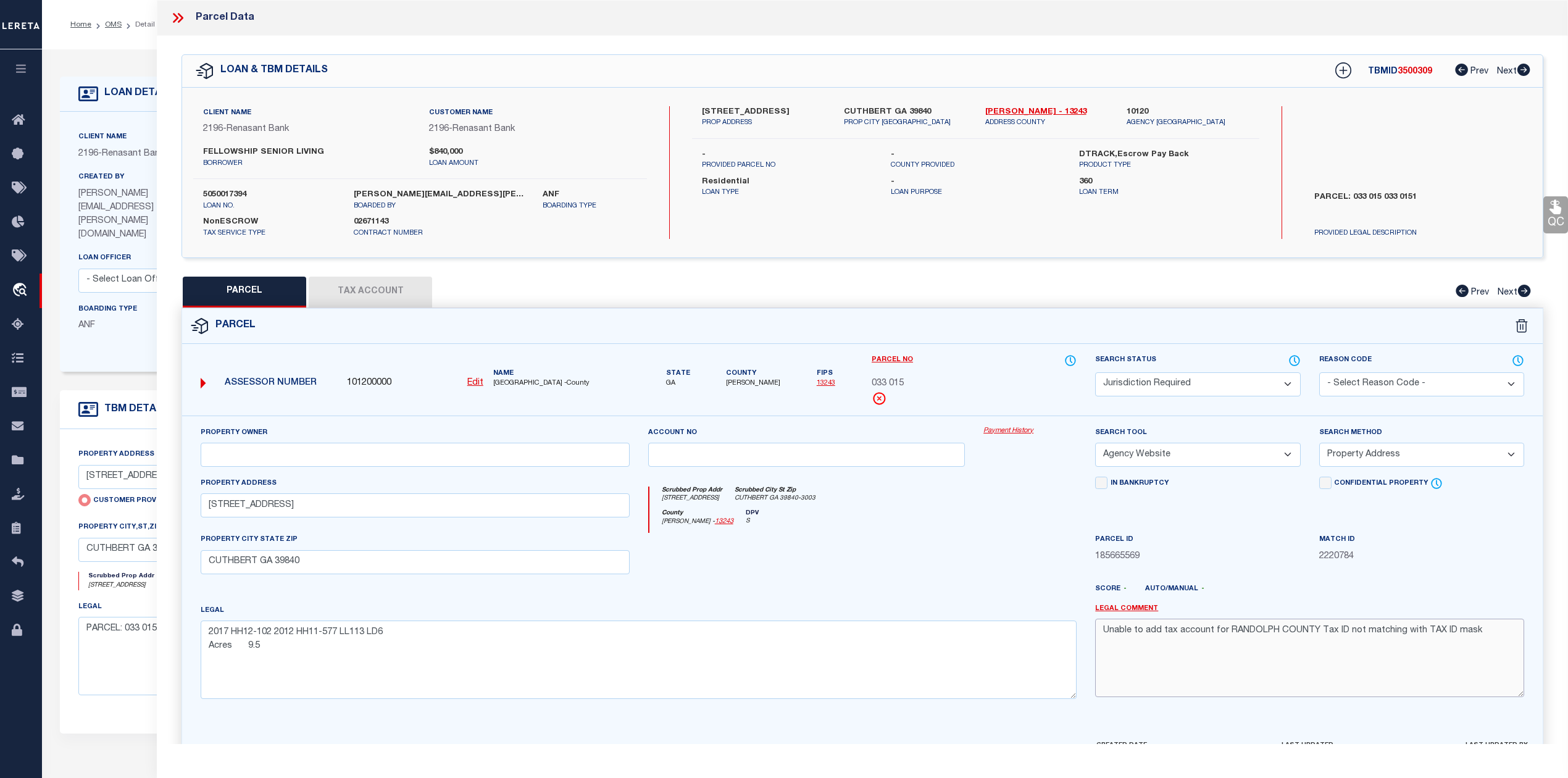
click at [1230, 662] on textarea "Unable to add tax account for RANDOLPH COUNTY Tax ID not matching with TAX ID m…" at bounding box center [1310, 657] width 429 height 78
click at [131, 643] on textarea "PARCEL: 033 015 033 0151" at bounding box center [343, 656] width 529 height 78
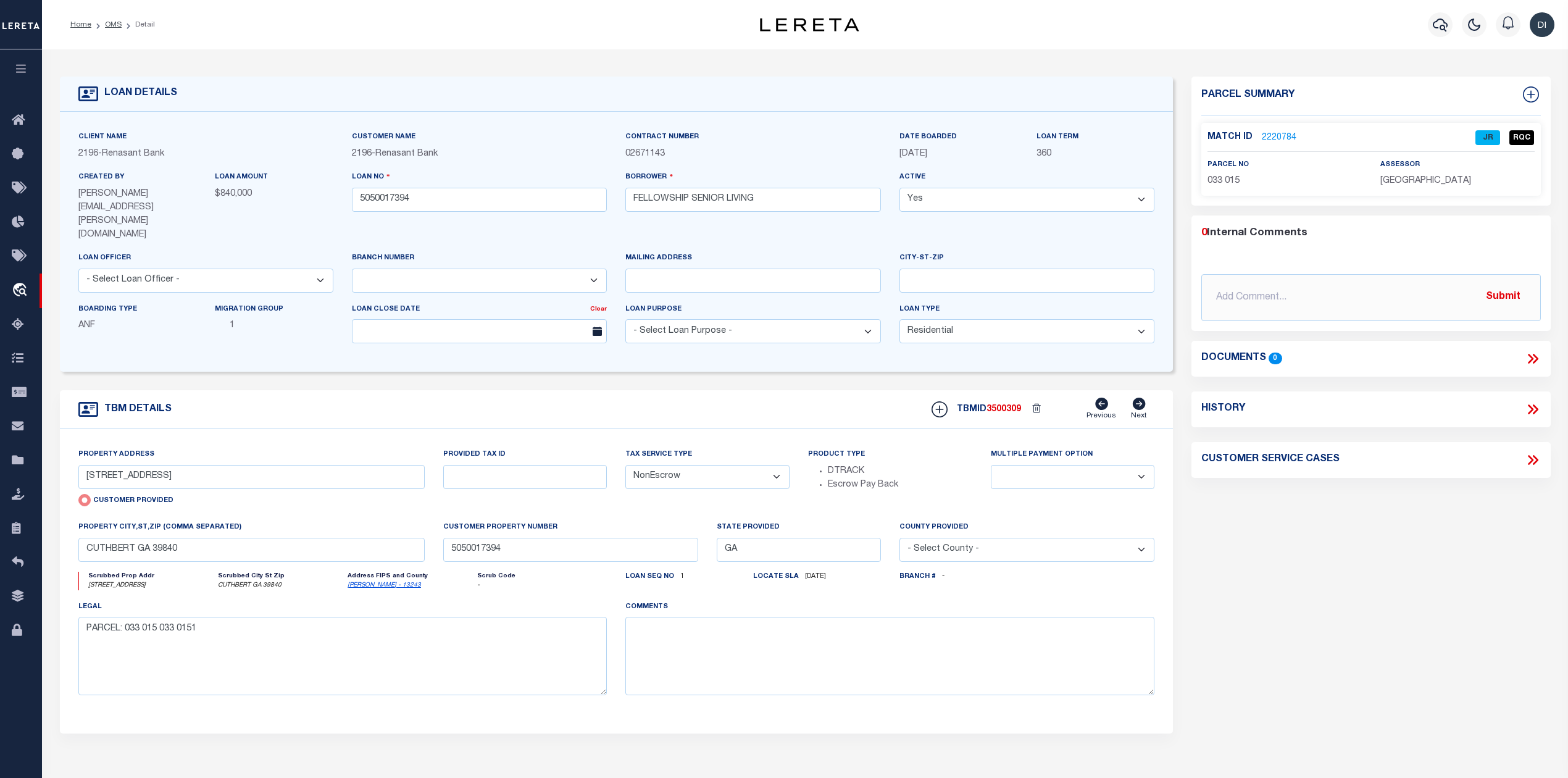
click at [1532, 413] on icon at bounding box center [1533, 410] width 16 height 16
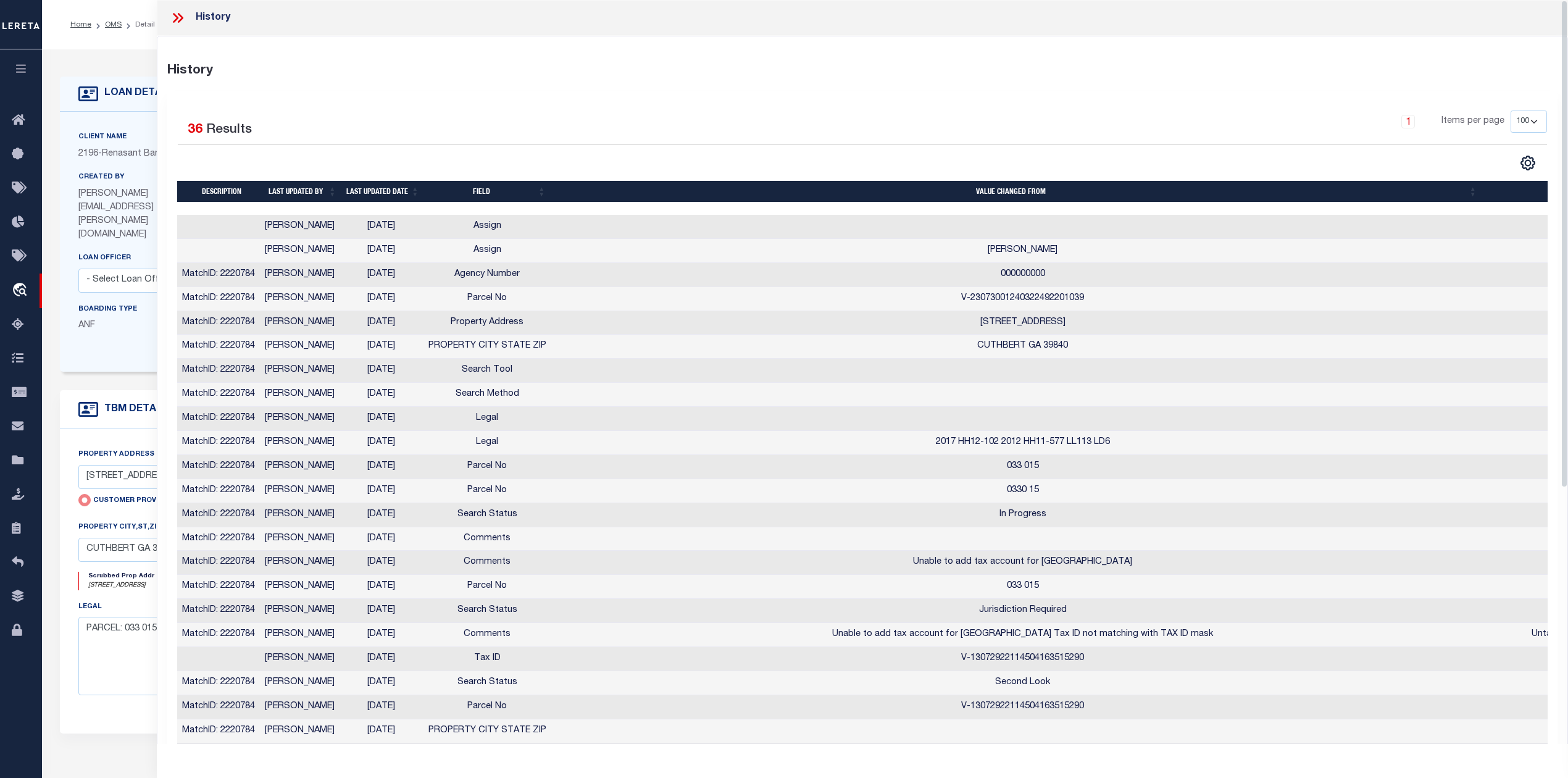
click at [180, 17] on icon at bounding box center [178, 18] width 16 height 16
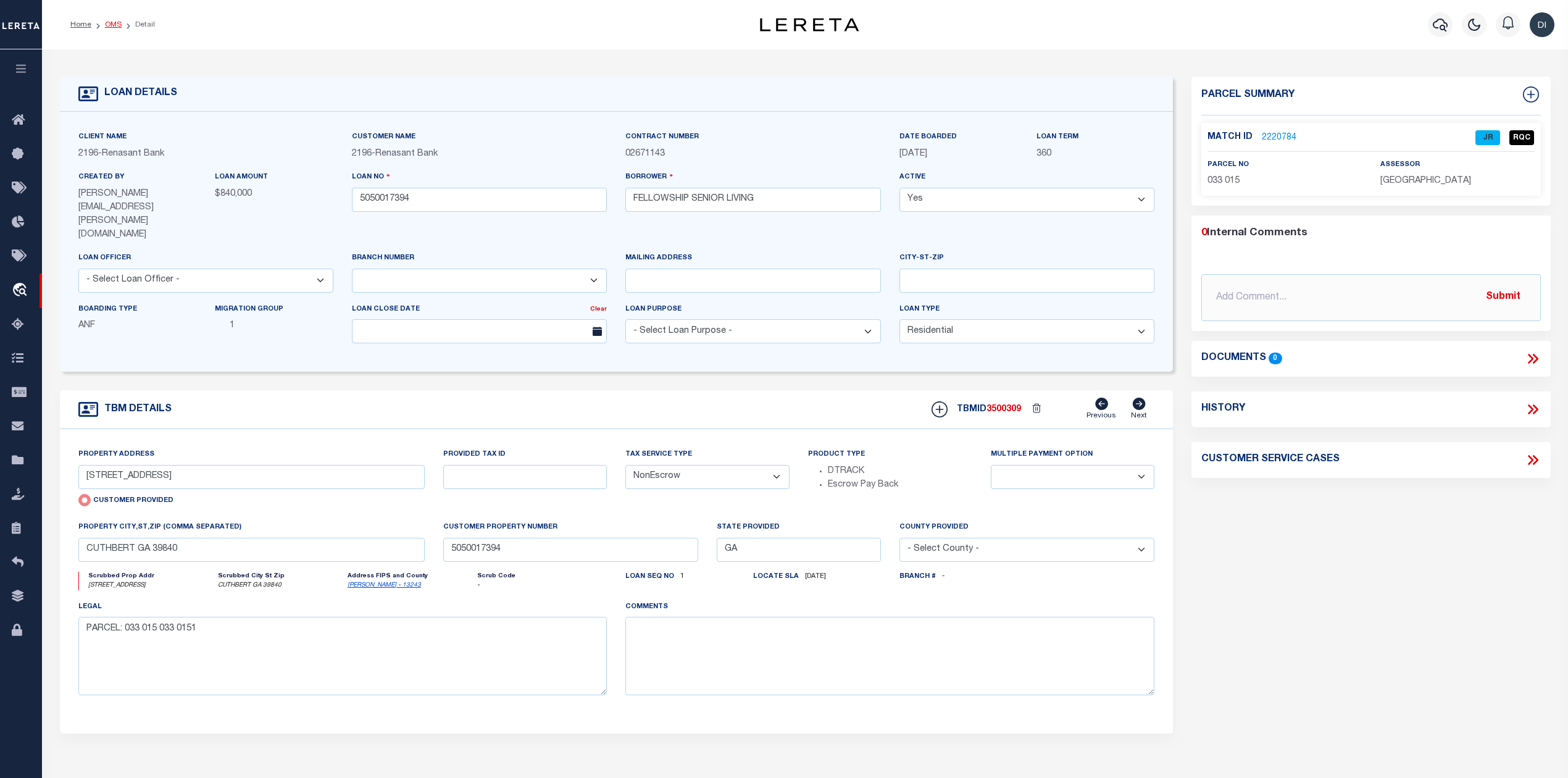
click at [111, 24] on link "OMS" at bounding box center [113, 24] width 16 height 7
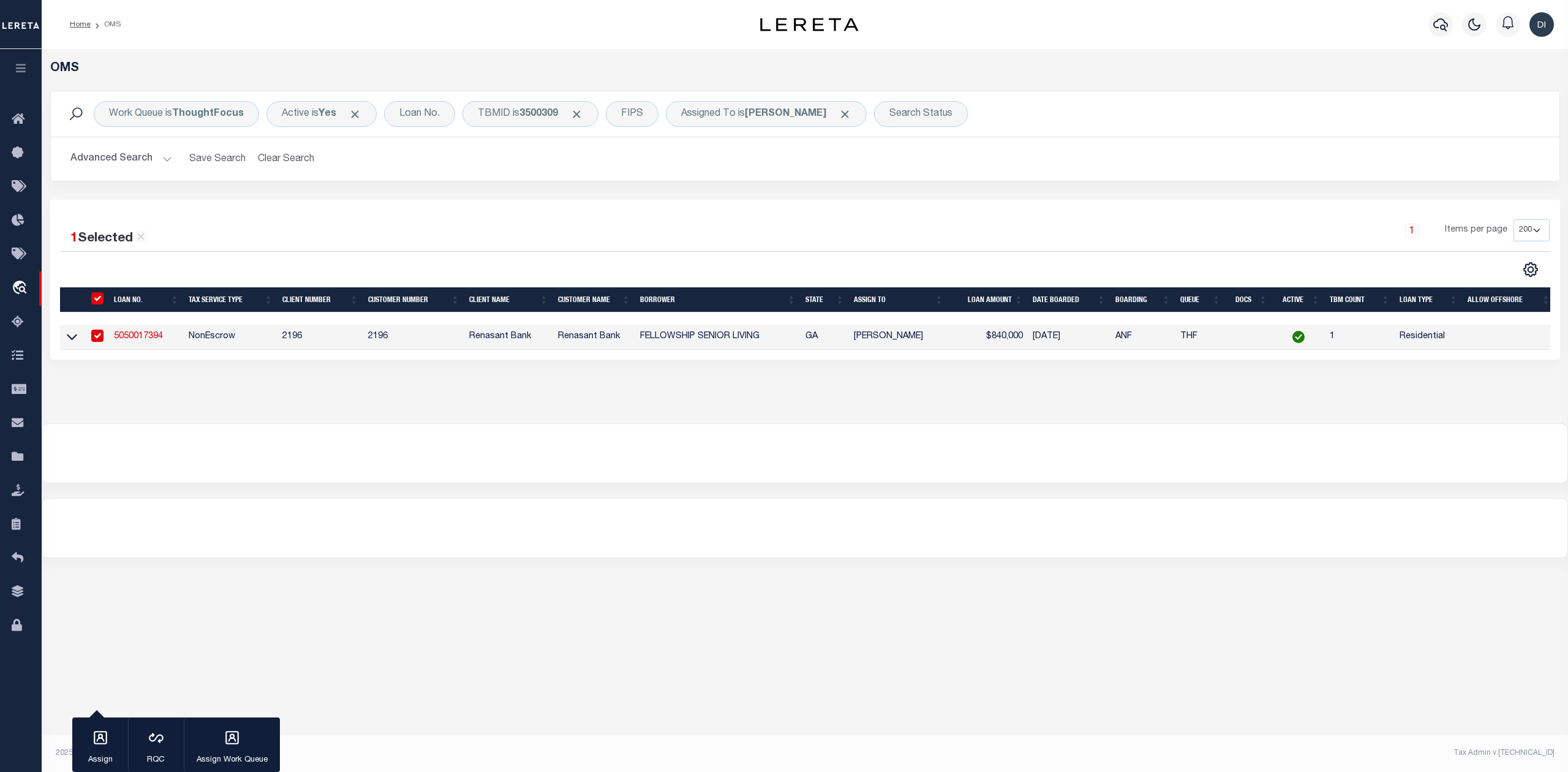
click at [95, 336] on input "checkbox" at bounding box center [97, 335] width 12 height 12
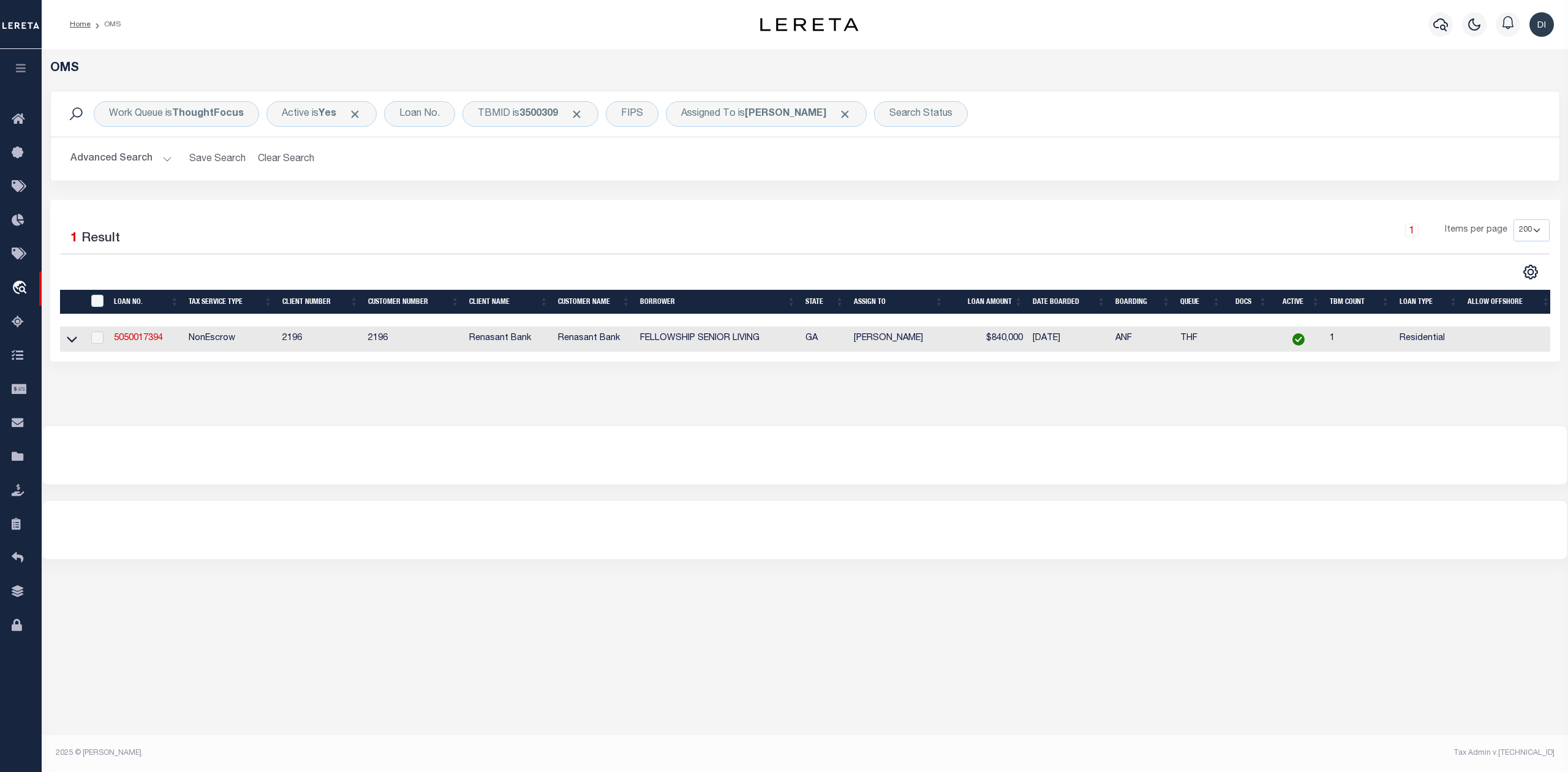
click at [657, 184] on div "Work Queue is ThoughtFocus Active is Yes Loan No. TBMID is 3500309 FIPS Assigne…" at bounding box center [805, 145] width 1528 height 109
click at [582, 115] on span "Click to Remove" at bounding box center [577, 114] width 13 height 13
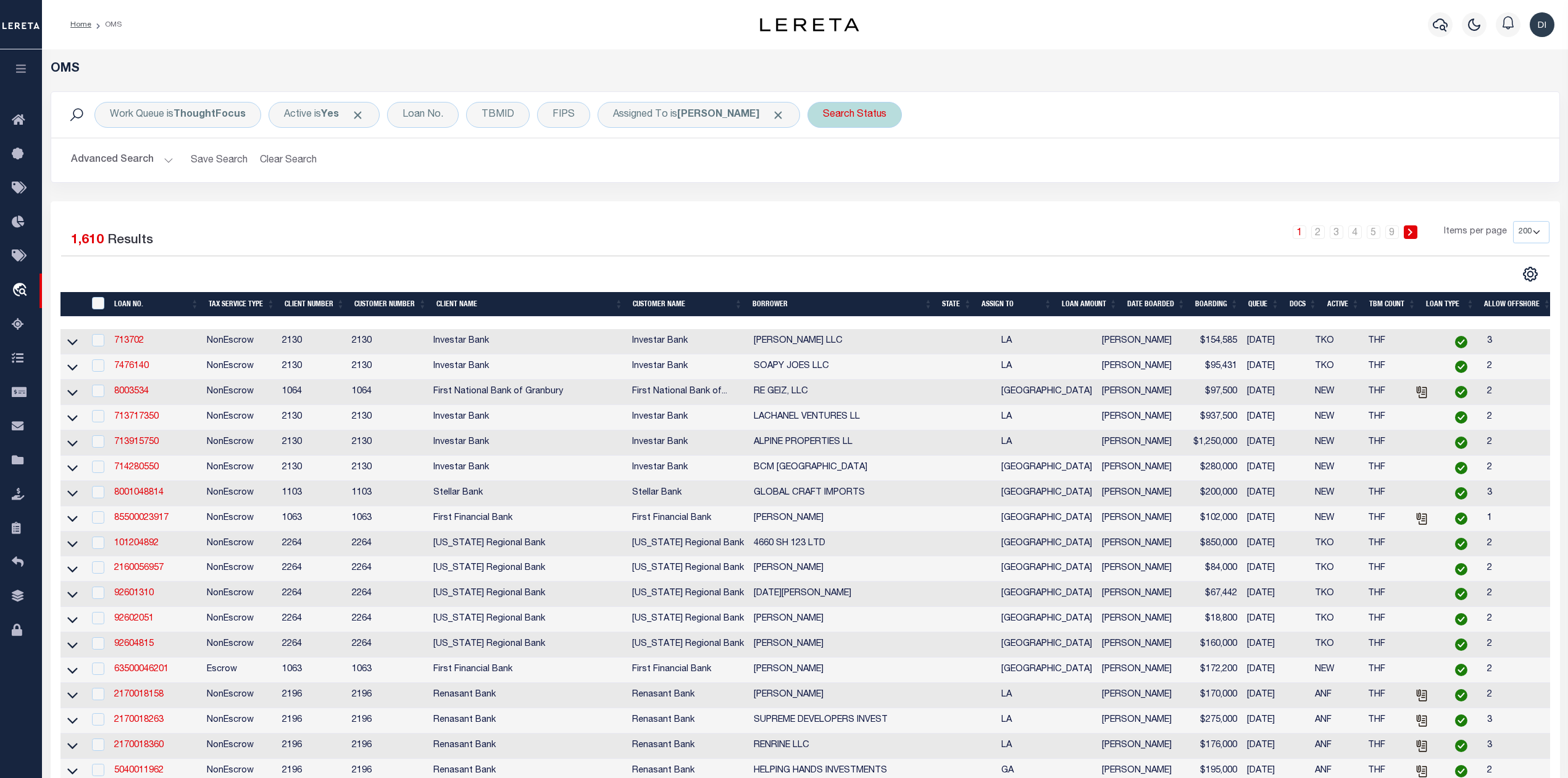
click at [880, 115] on div "Search Status" at bounding box center [854, 115] width 94 height 26
click at [887, 175] on select "Automated Search Bad Parcel Complete Duplicate Parcel High Dollar Reporting In …" at bounding box center [914, 175] width 182 height 24
click at [828, 165] on select "Automated Search Bad Parcel Complete Duplicate Parcel High Dollar Reporting In …" at bounding box center [914, 175] width 182 height 24
click at [991, 200] on input "Apply" at bounding box center [986, 202] width 37 height 20
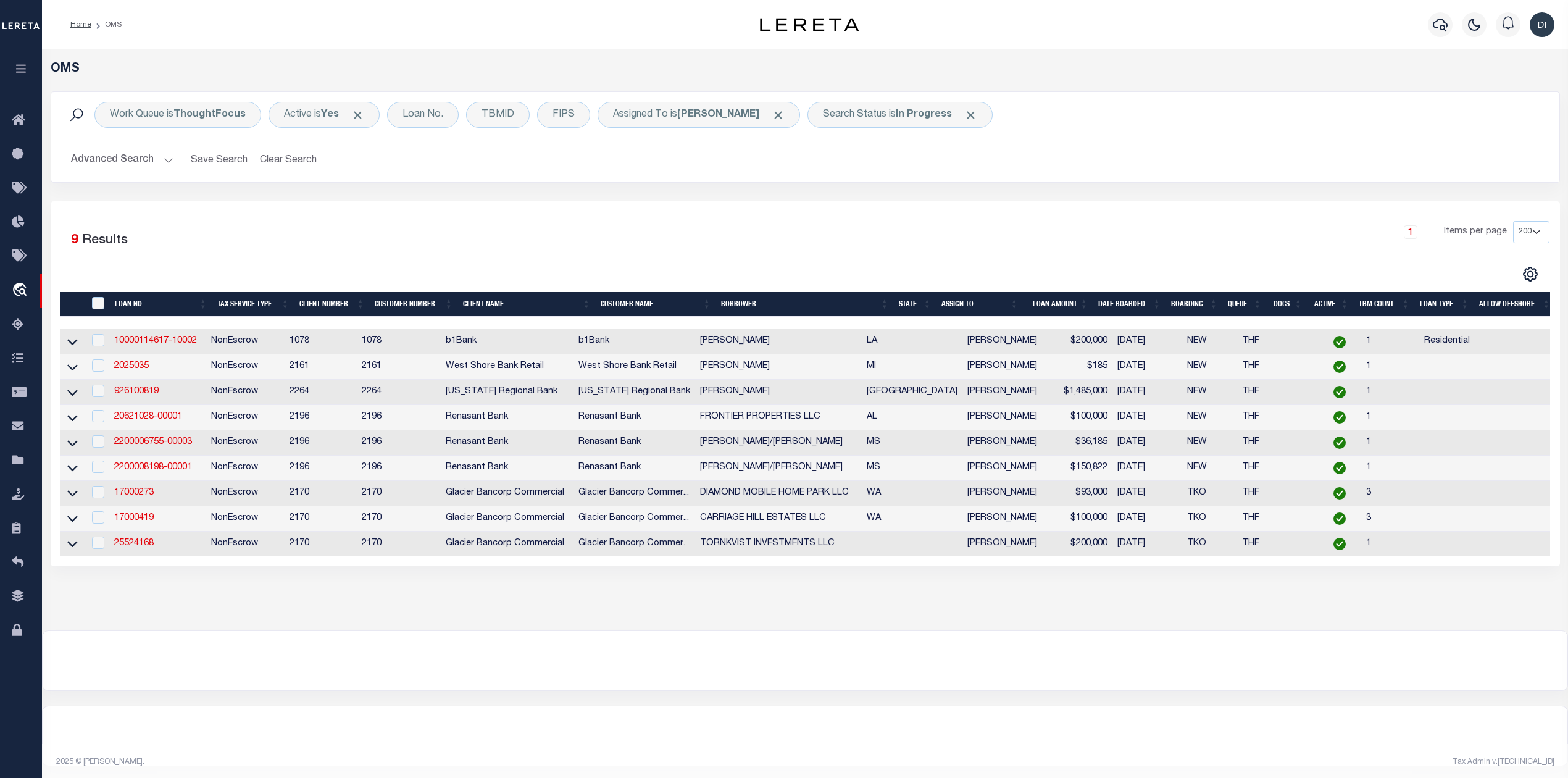
click at [582, 204] on div "1 Selected 9 Results 1 Items per page 10 25 50 100 200" at bounding box center [805, 384] width 1509 height 365
click at [401, 626] on div "OMS Work Queue is ThoughtFocus Active is Yes Loan No. TBMID FIPS Assigned To is…" at bounding box center [806, 340] width 1526 height 581
click at [141, 345] on link "10000114617-10002" at bounding box center [156, 341] width 83 height 9
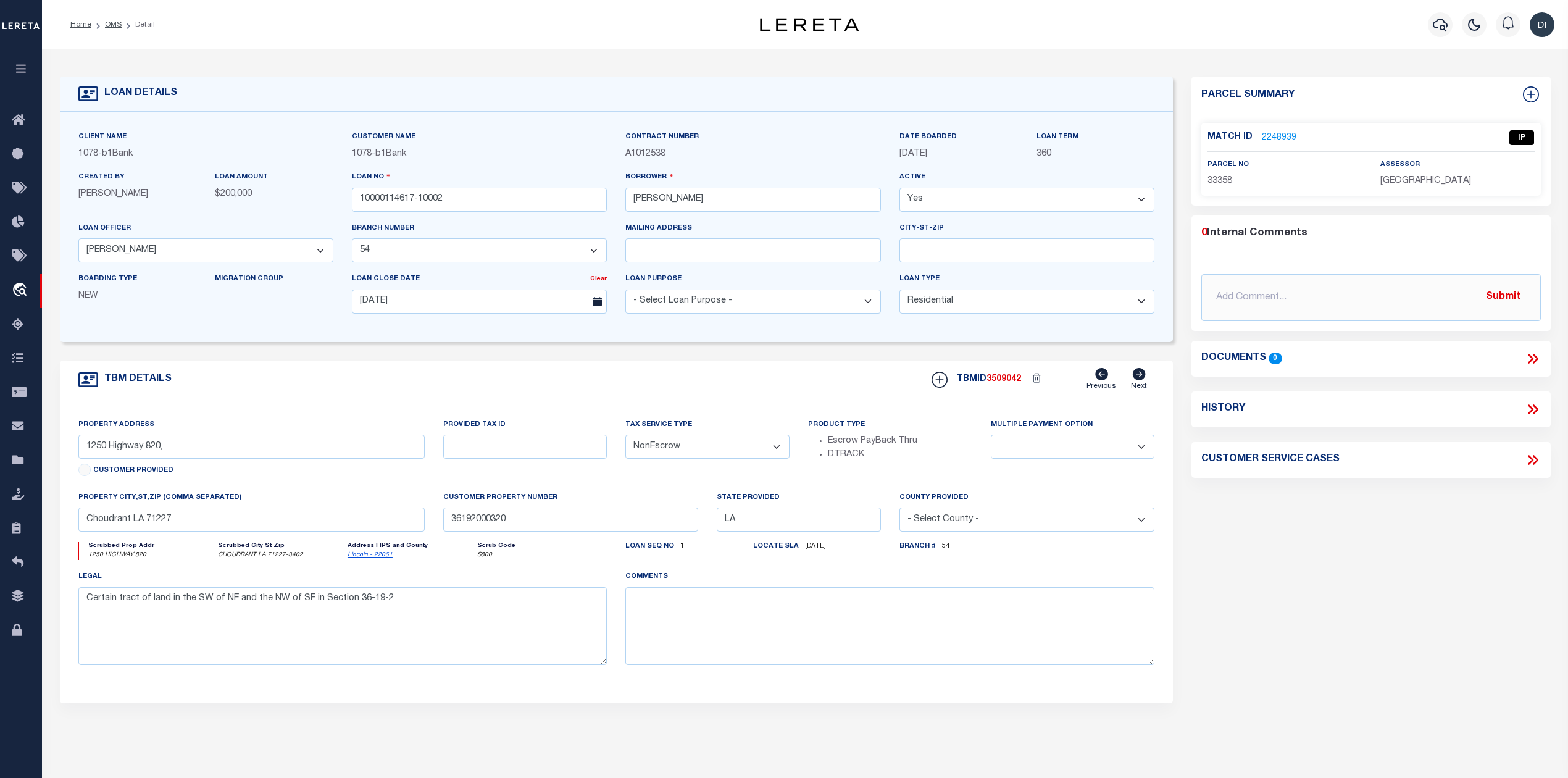
click at [1289, 132] on link "2248939" at bounding box center [1279, 138] width 34 height 13
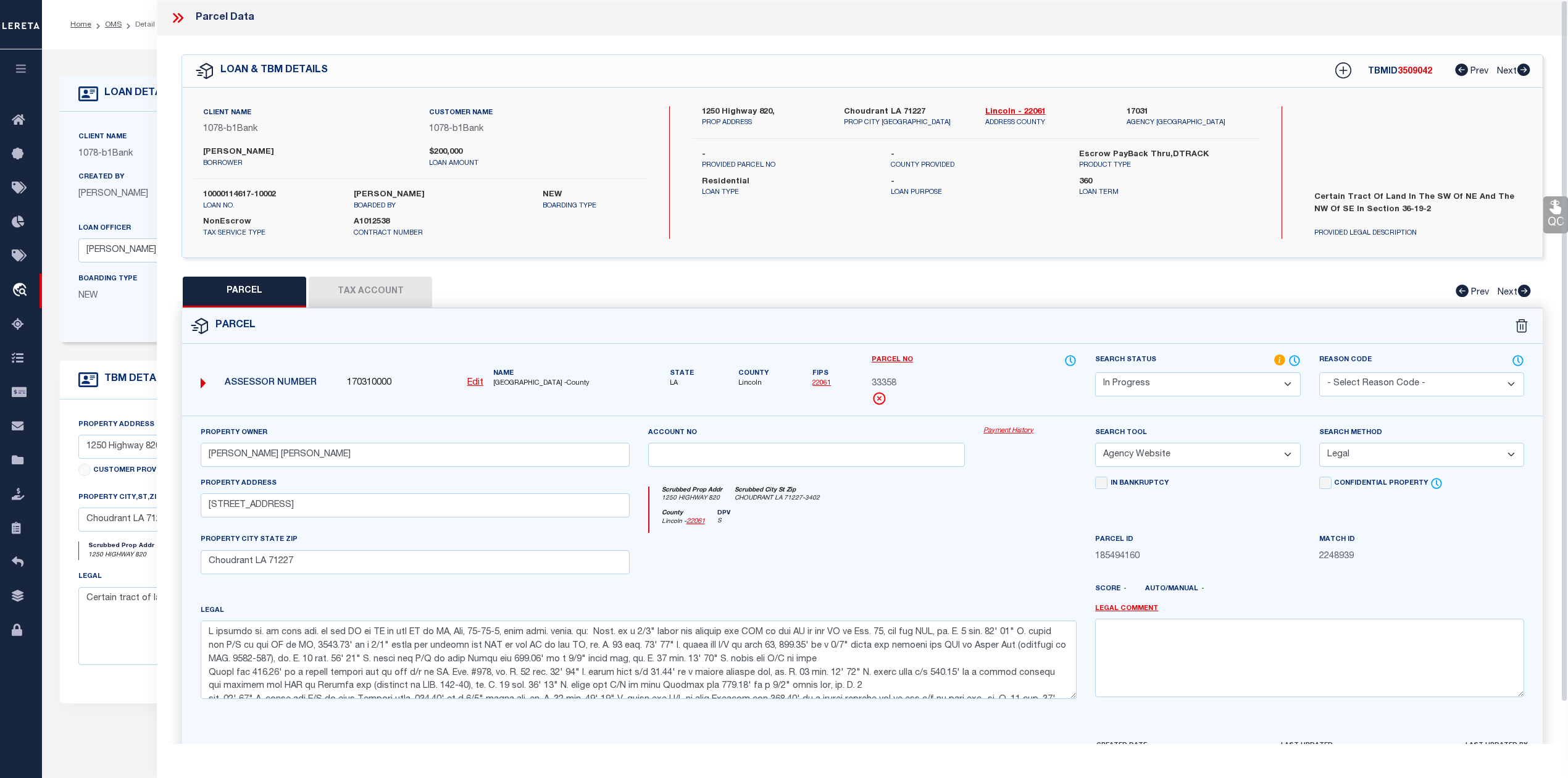
click at [802, 221] on div "1250 Highway 820, PROP ADDRESS Choudrant LA 71227 PROP CITY ST ZIP Lincoln - 22…" at bounding box center [976, 172] width 567 height 133
click at [369, 282] on button "Tax Account" at bounding box center [371, 292] width 124 height 31
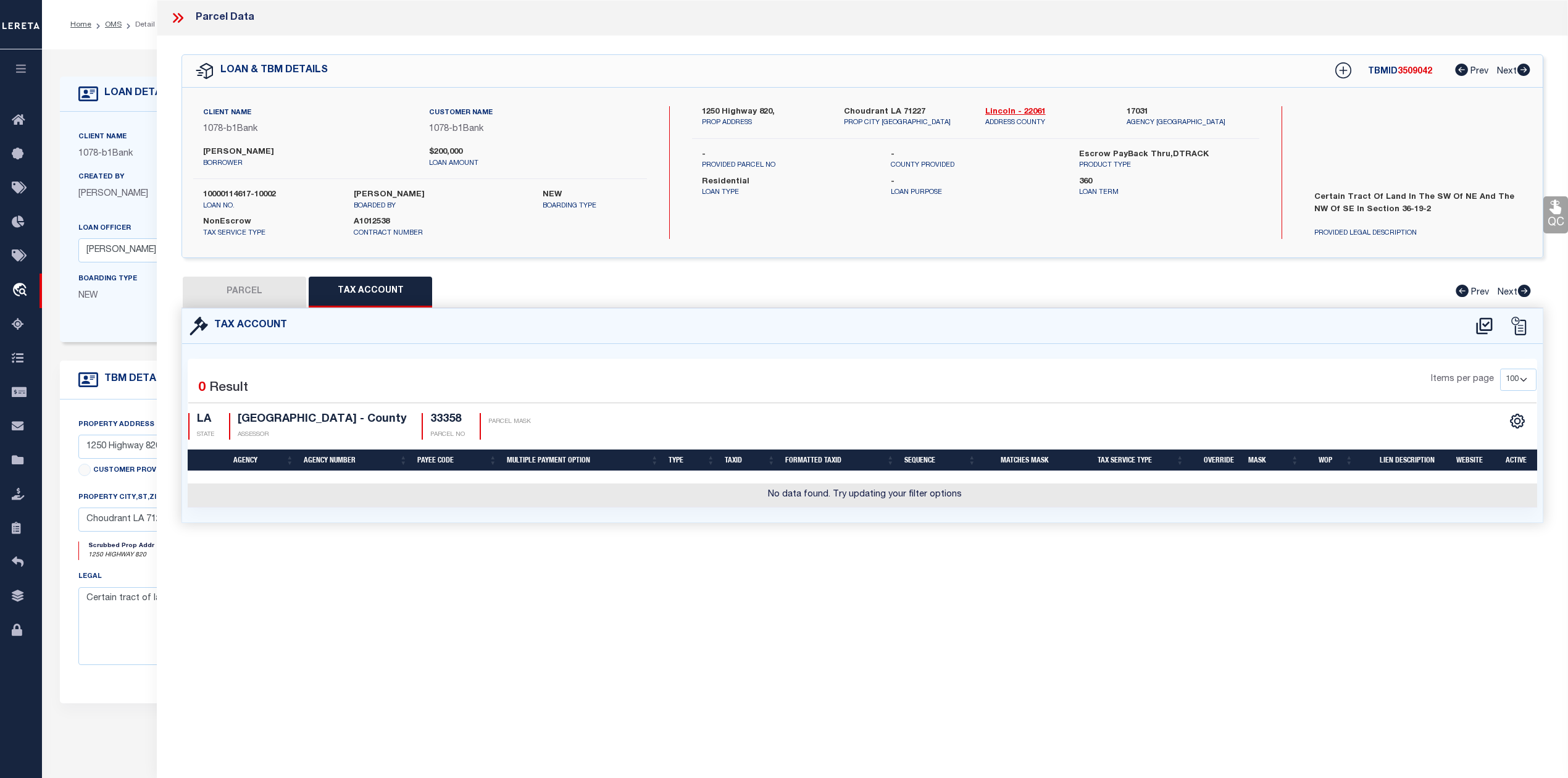
click at [258, 287] on button "PARCEL" at bounding box center [244, 292] width 124 height 31
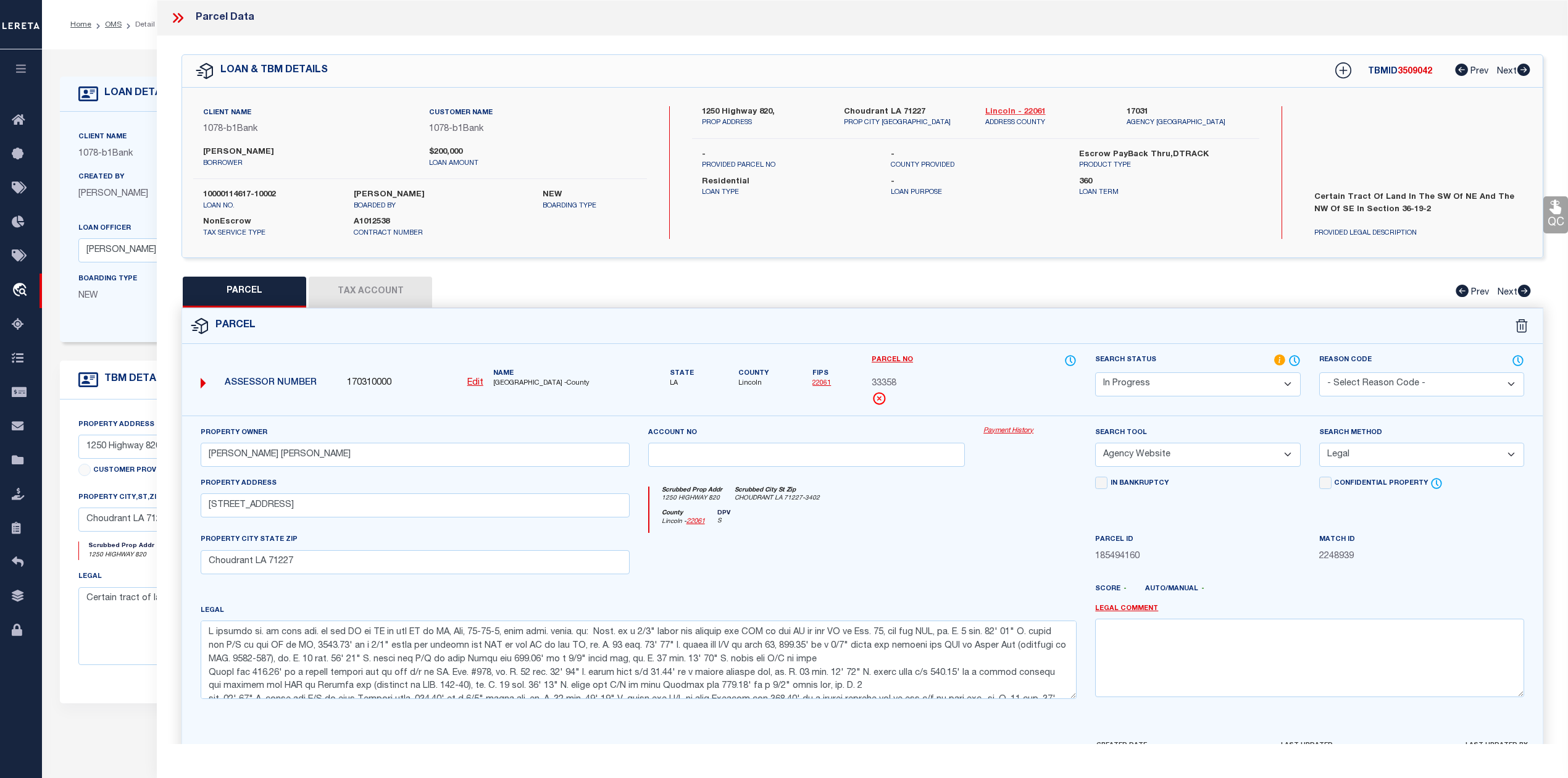
click at [991, 108] on link "Lincoln - 22061" at bounding box center [1047, 112] width 123 height 12
click at [713, 108] on label "1250 Highway 820," at bounding box center [763, 112] width 123 height 12
click at [221, 509] on input "1250 Hwy 820" at bounding box center [415, 506] width 429 height 24
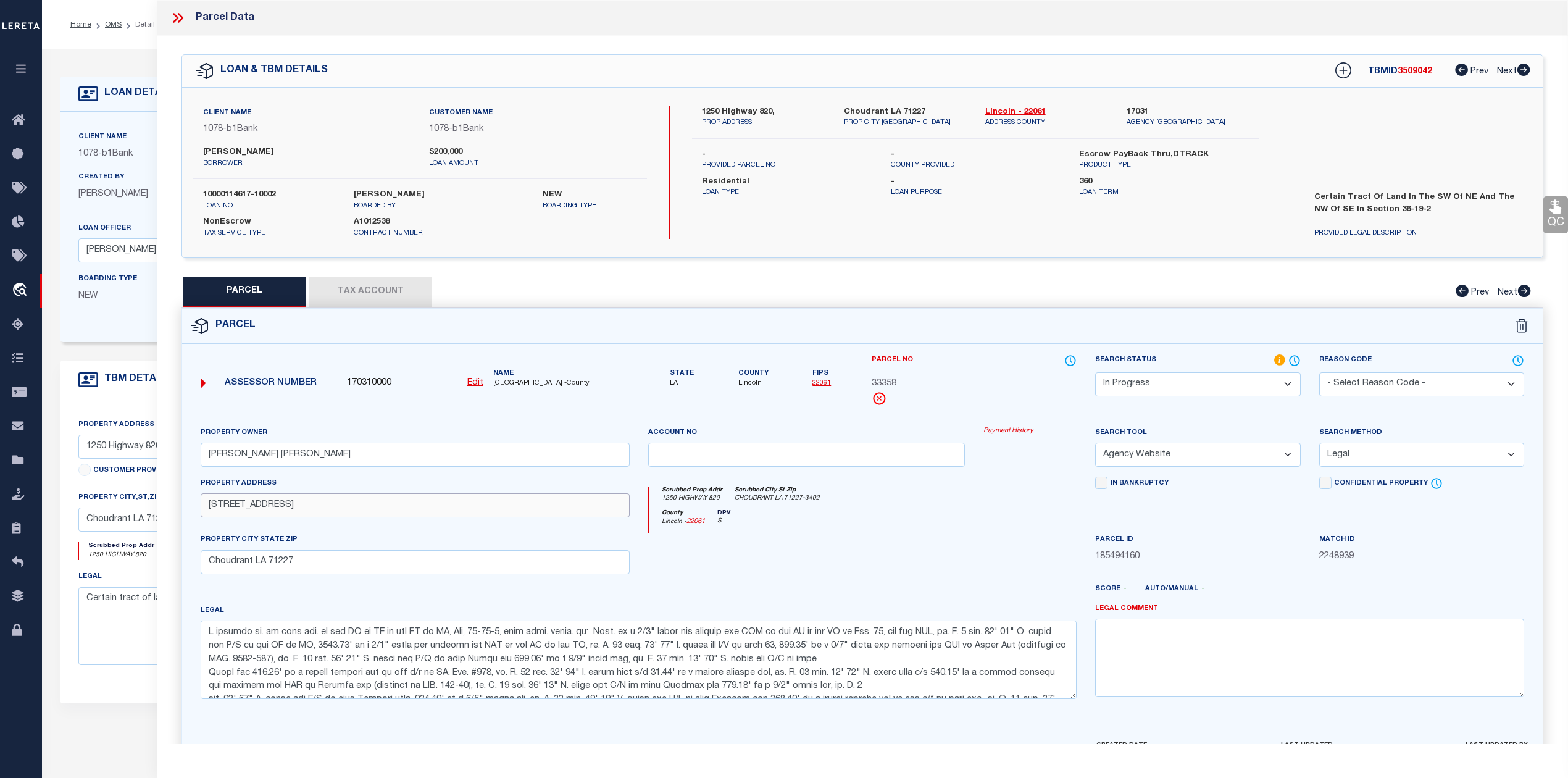
drag, startPoint x: 269, startPoint y: 504, endPoint x: 233, endPoint y: 512, distance: 36.9
click at [233, 512] on input "1250 Hwy 820" at bounding box center [415, 506] width 429 height 24
drag, startPoint x: 193, startPoint y: 192, endPoint x: 325, endPoint y: 198, distance: 132.1
click at [325, 198] on div "10000114617-10002 loan no." at bounding box center [269, 200] width 151 height 22
click at [352, 289] on button "Tax Account" at bounding box center [371, 292] width 124 height 31
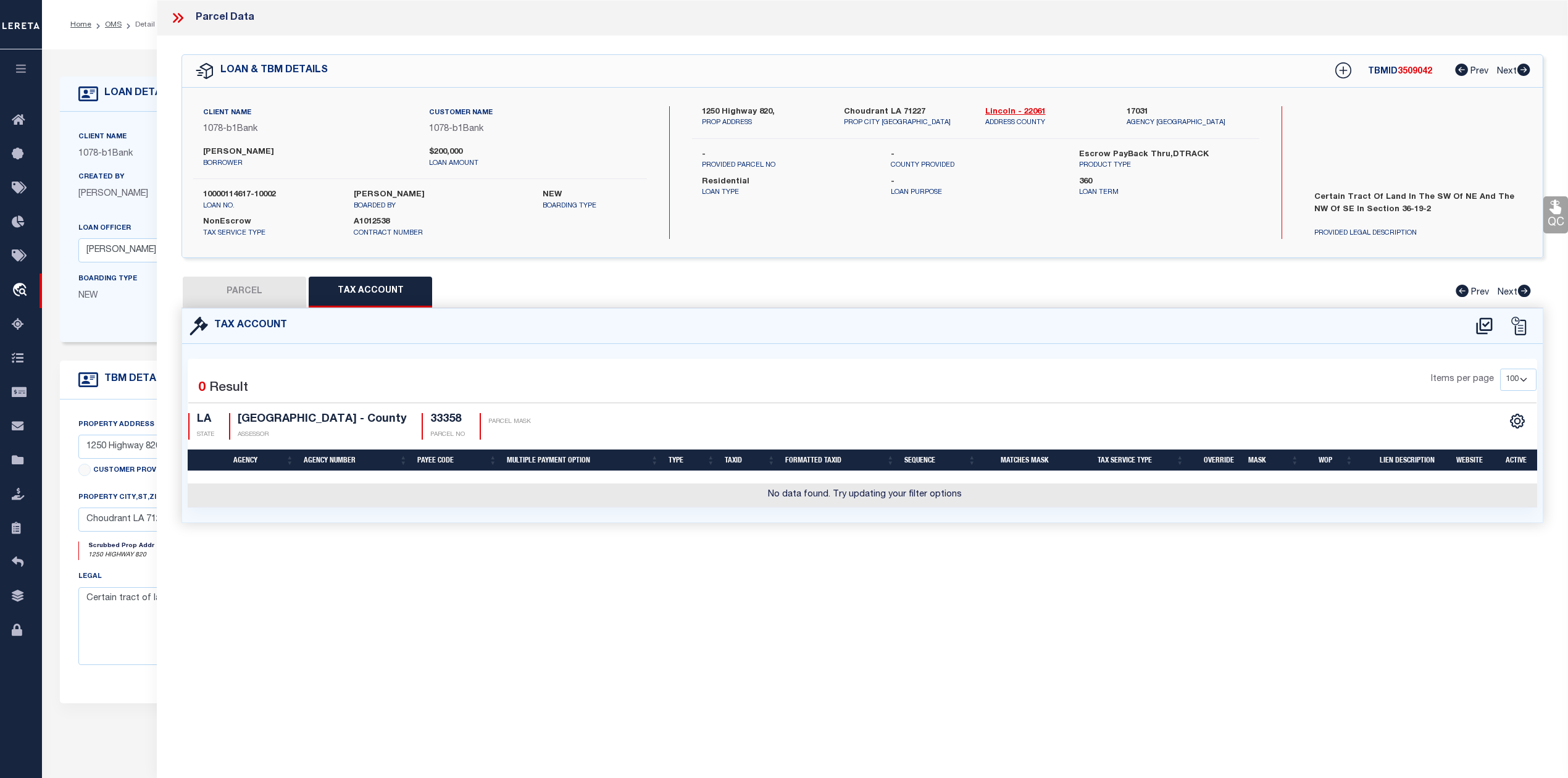
click at [179, 19] on icon at bounding box center [178, 18] width 16 height 16
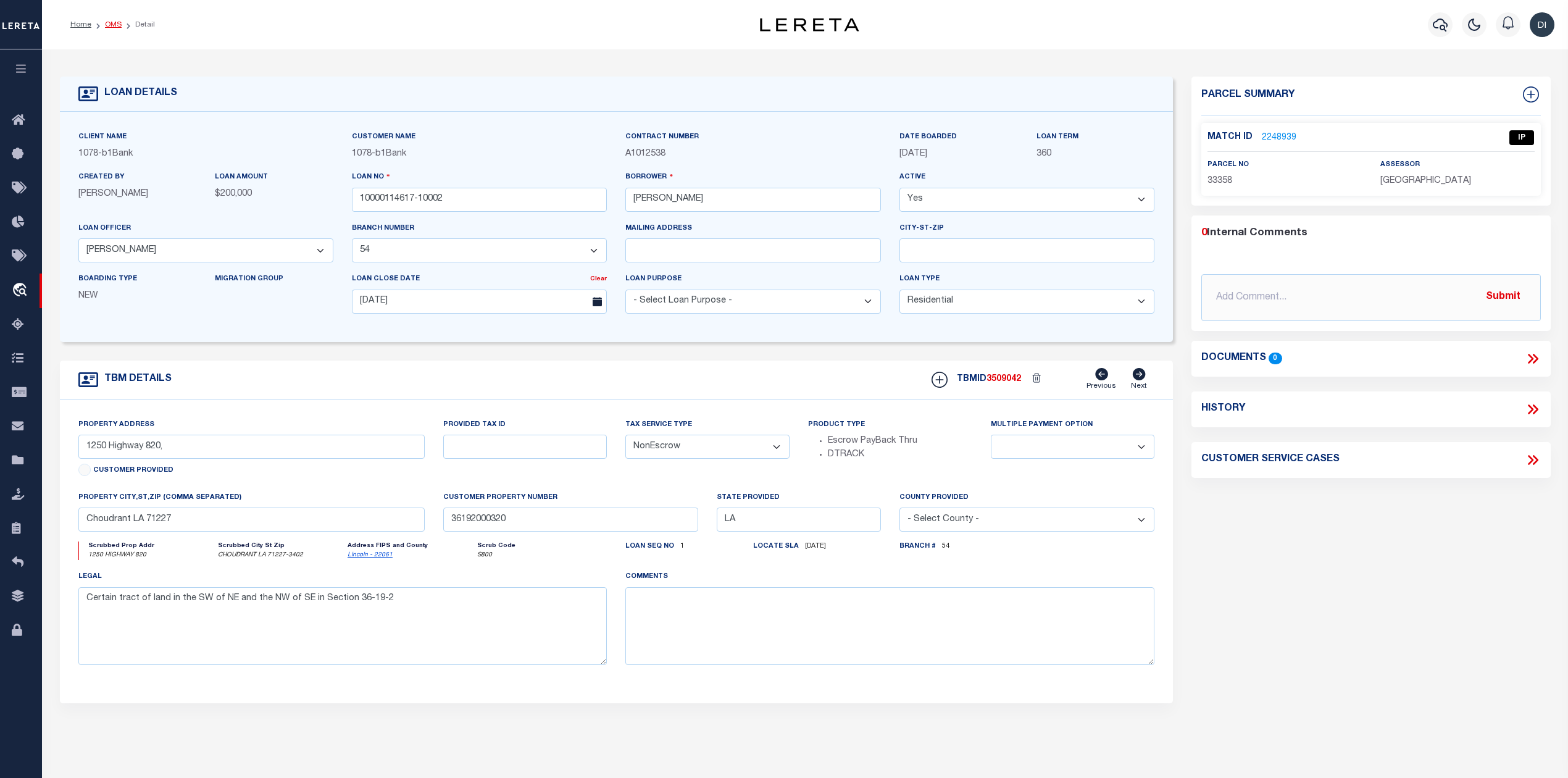
click at [111, 26] on link "OMS" at bounding box center [113, 24] width 16 height 7
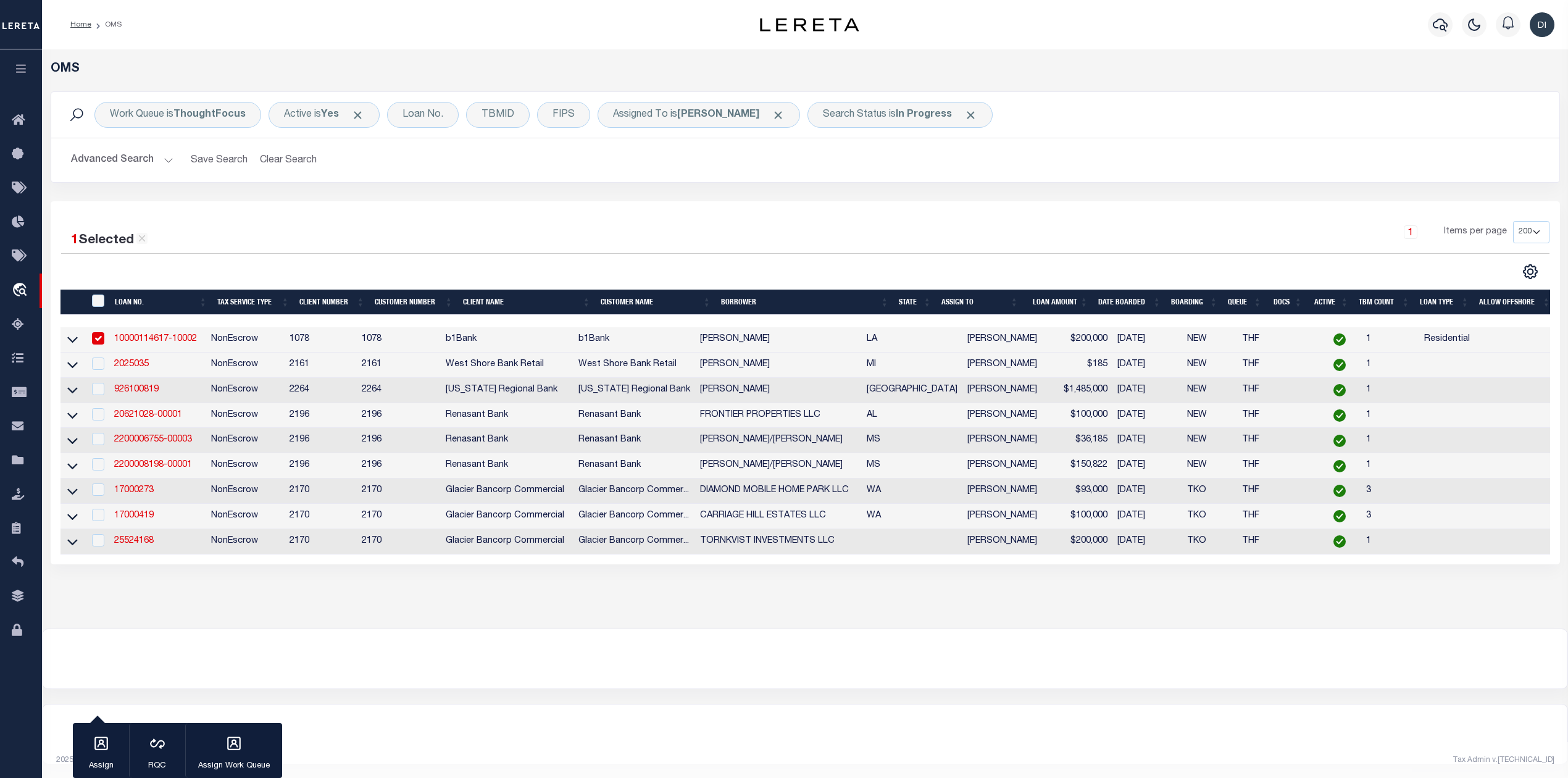
click at [96, 336] on input "checkbox" at bounding box center [98, 338] width 12 height 12
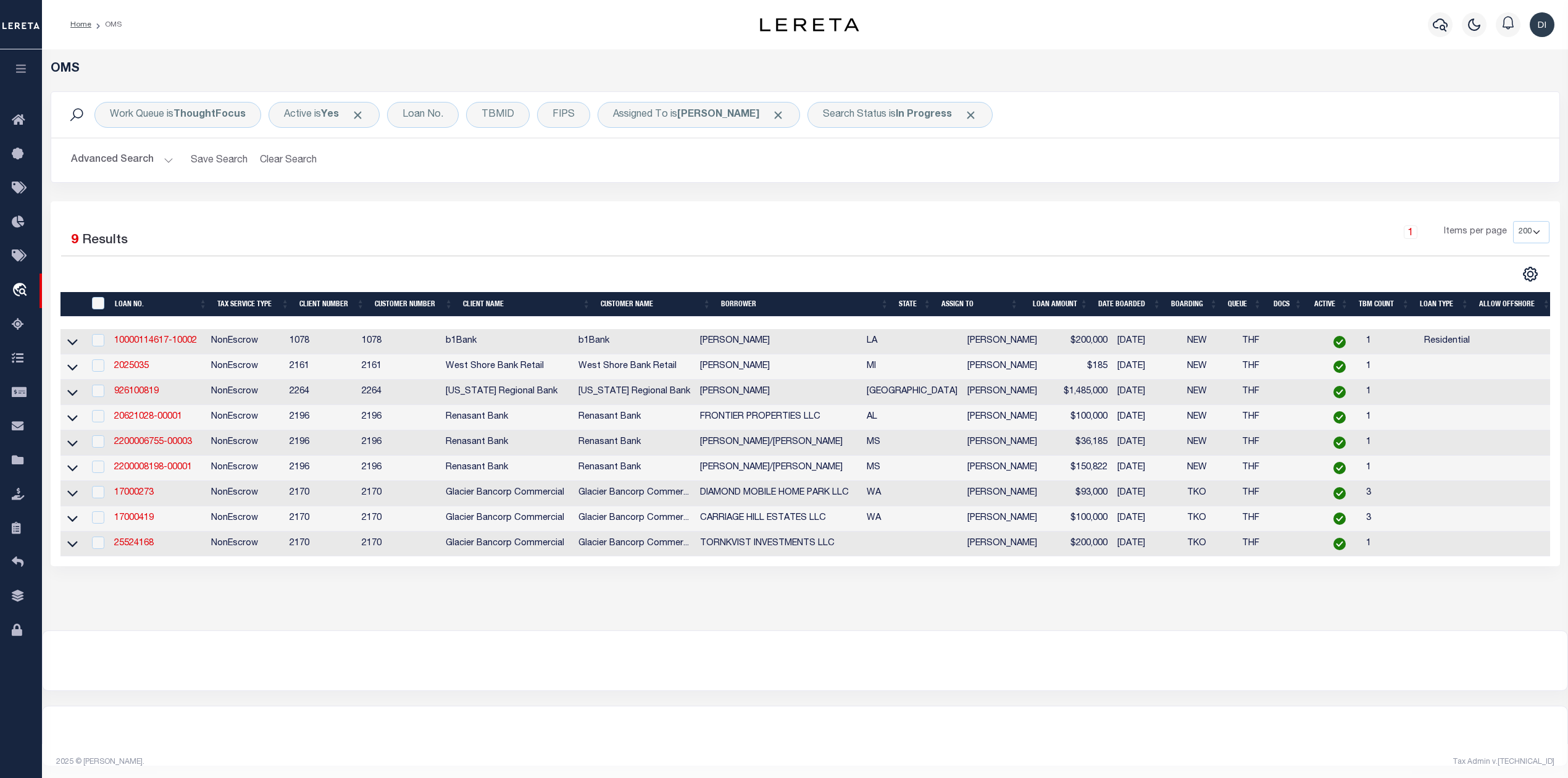
click at [589, 240] on div "1 Items per page 10 25 50 100 200" at bounding box center [993, 236] width 1112 height 32
click at [149, 421] on link "20621028-00001" at bounding box center [147, 416] width 68 height 9
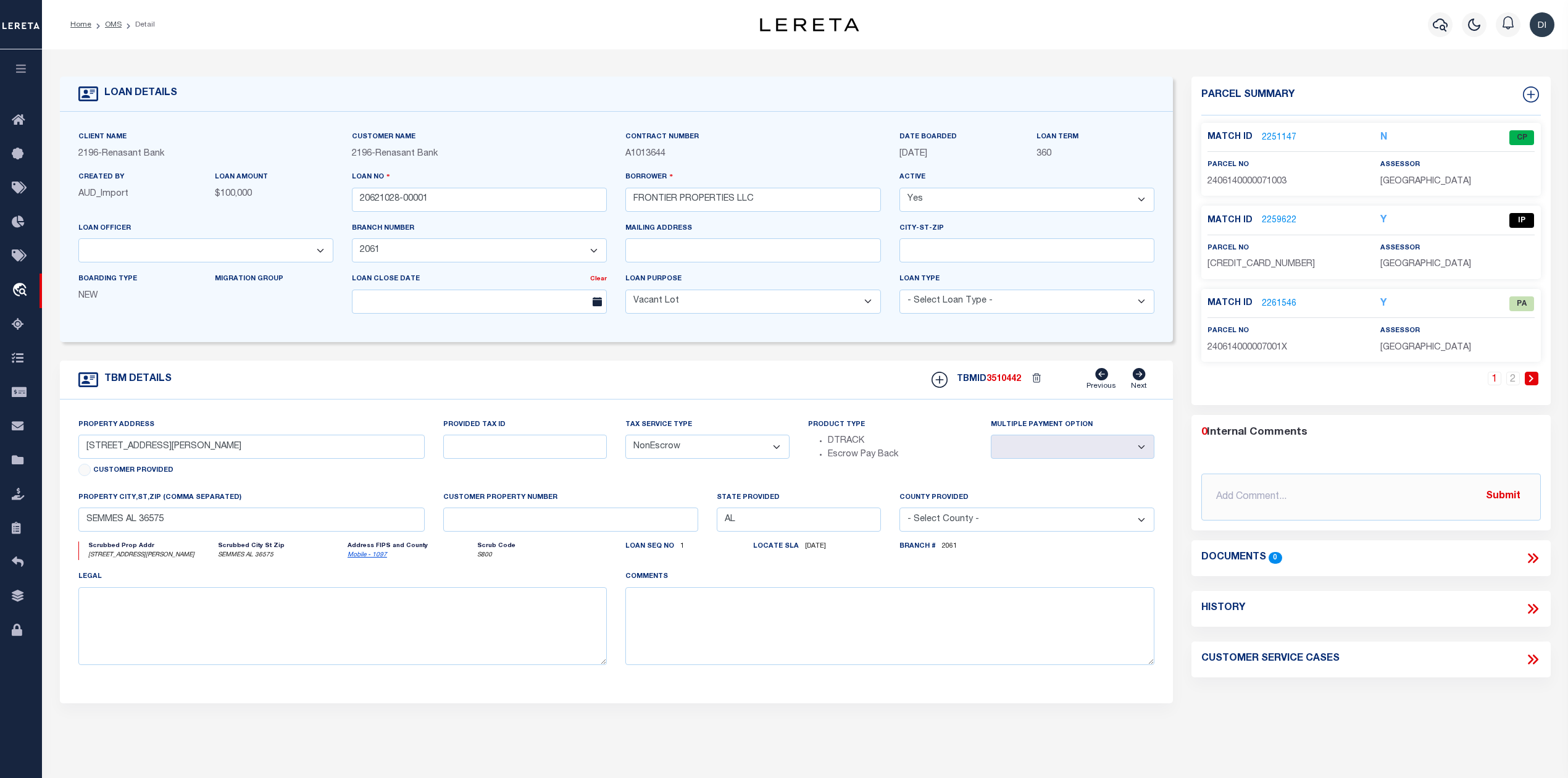
click at [1277, 216] on link "2259622" at bounding box center [1279, 221] width 34 height 13
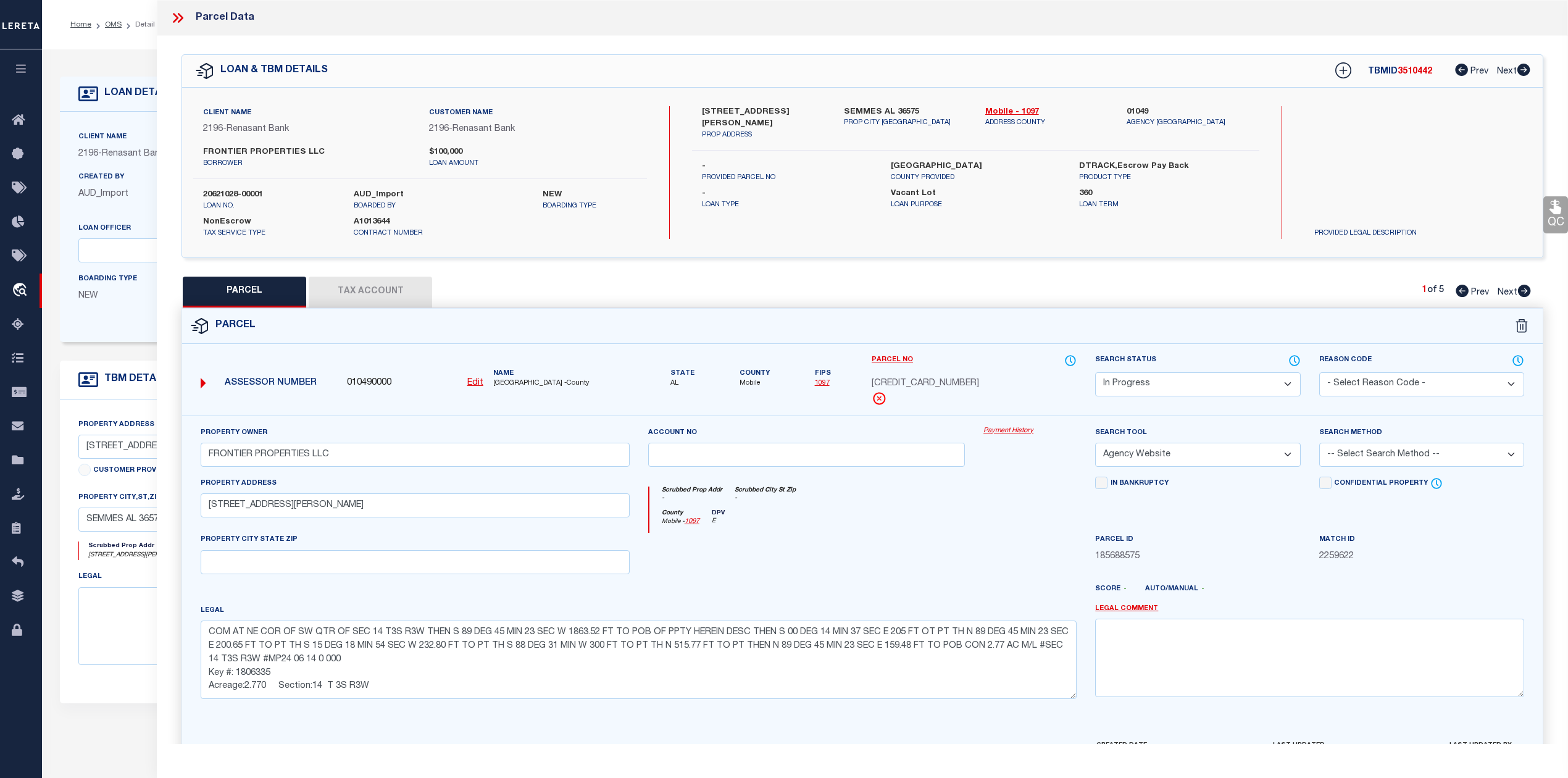
click at [181, 15] on icon at bounding box center [178, 18] width 16 height 16
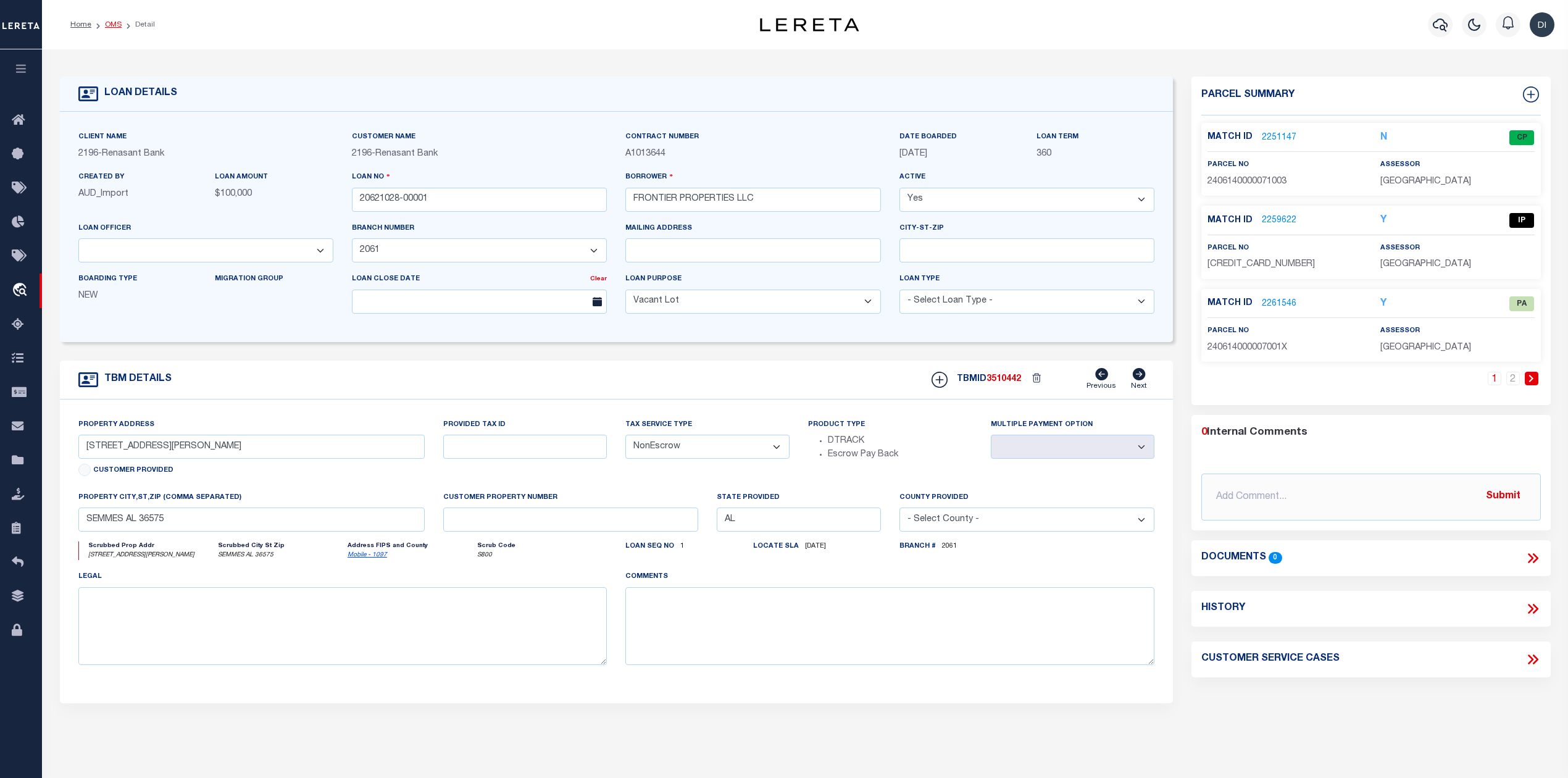
click at [113, 23] on link "OMS" at bounding box center [113, 24] width 16 height 7
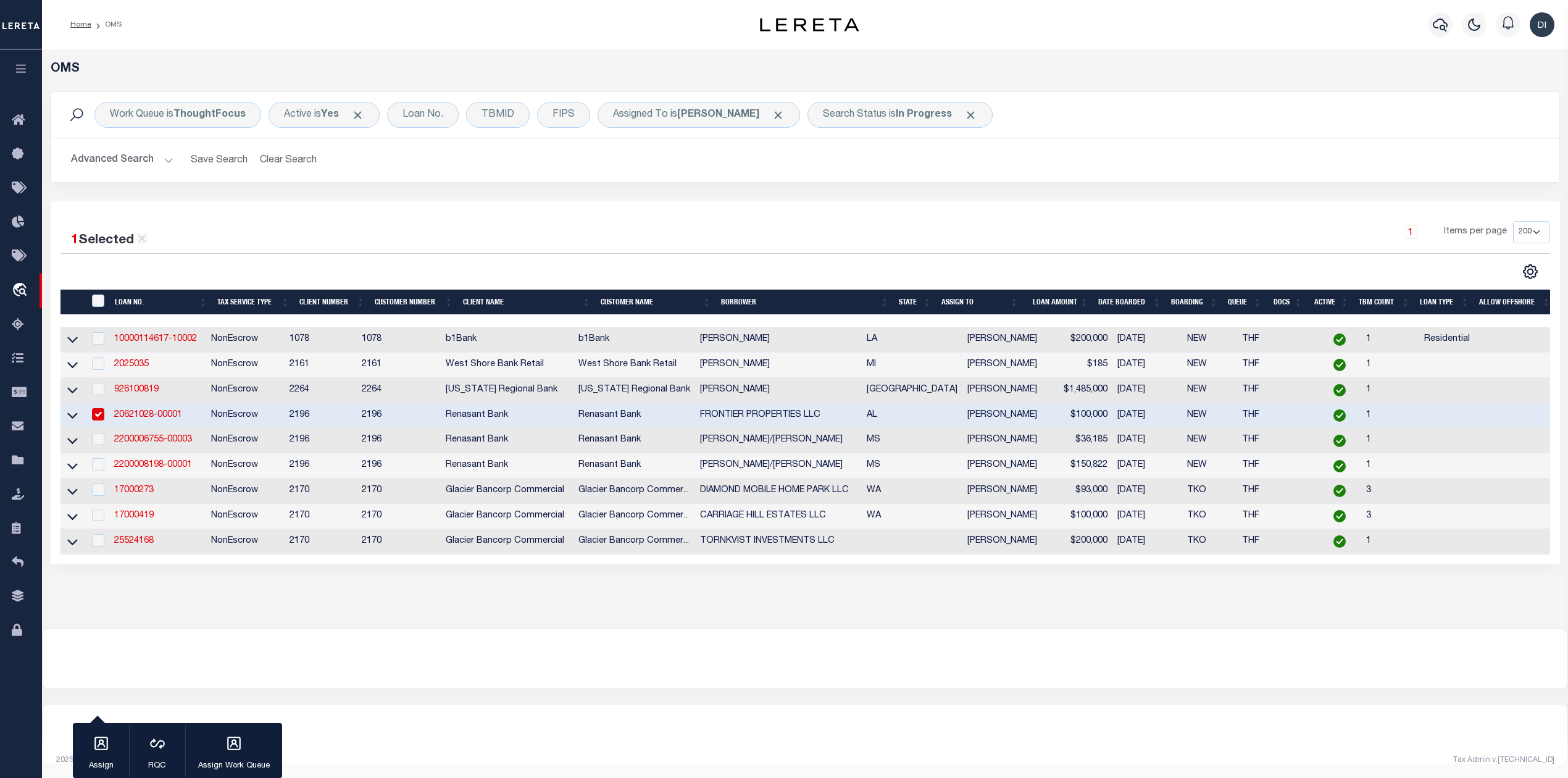
click at [92, 420] on input "checkbox" at bounding box center [98, 414] width 12 height 12
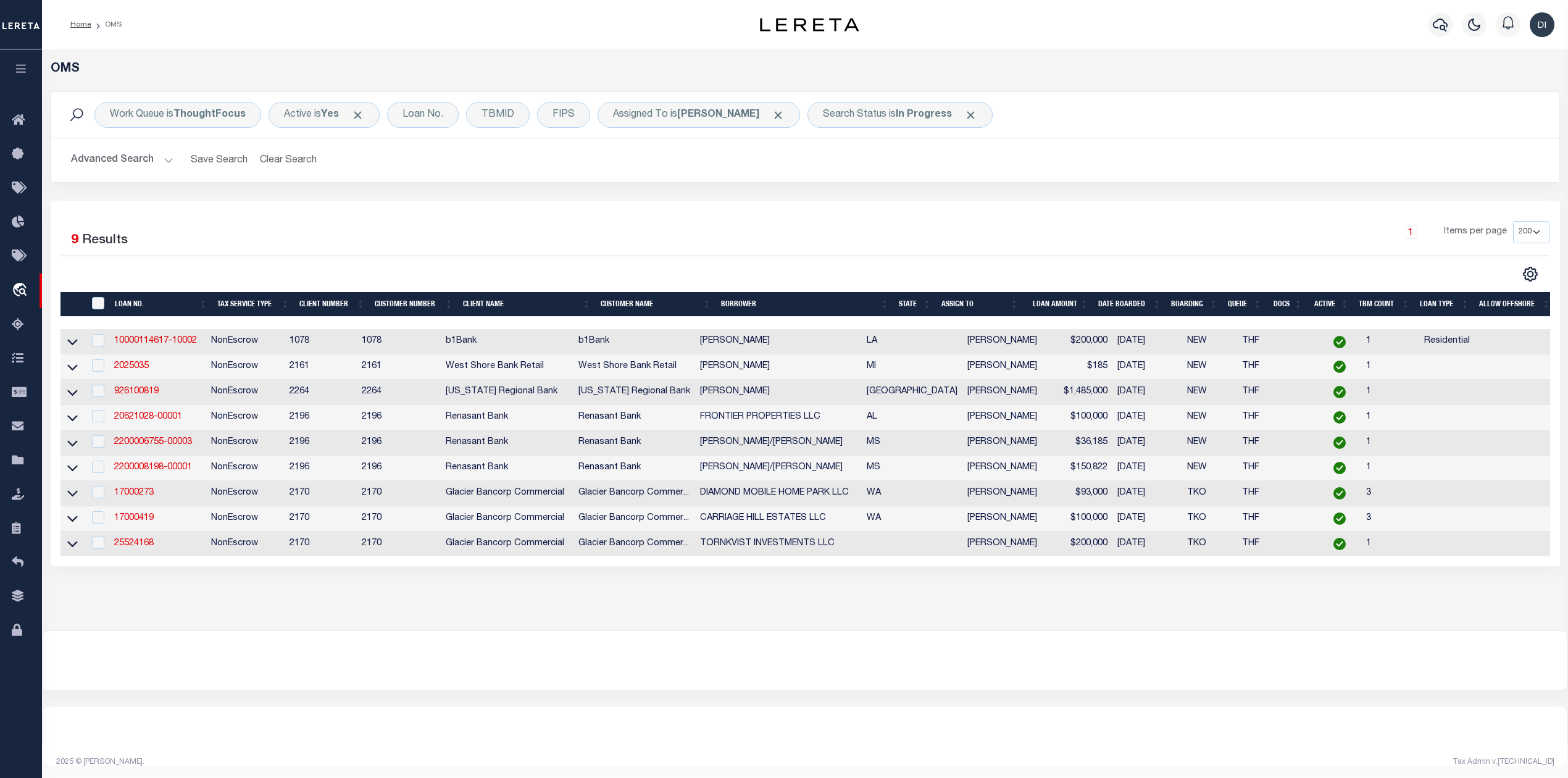
click at [774, 228] on div "1 Items per page 10 25 50 100 200" at bounding box center [993, 236] width 1112 height 32
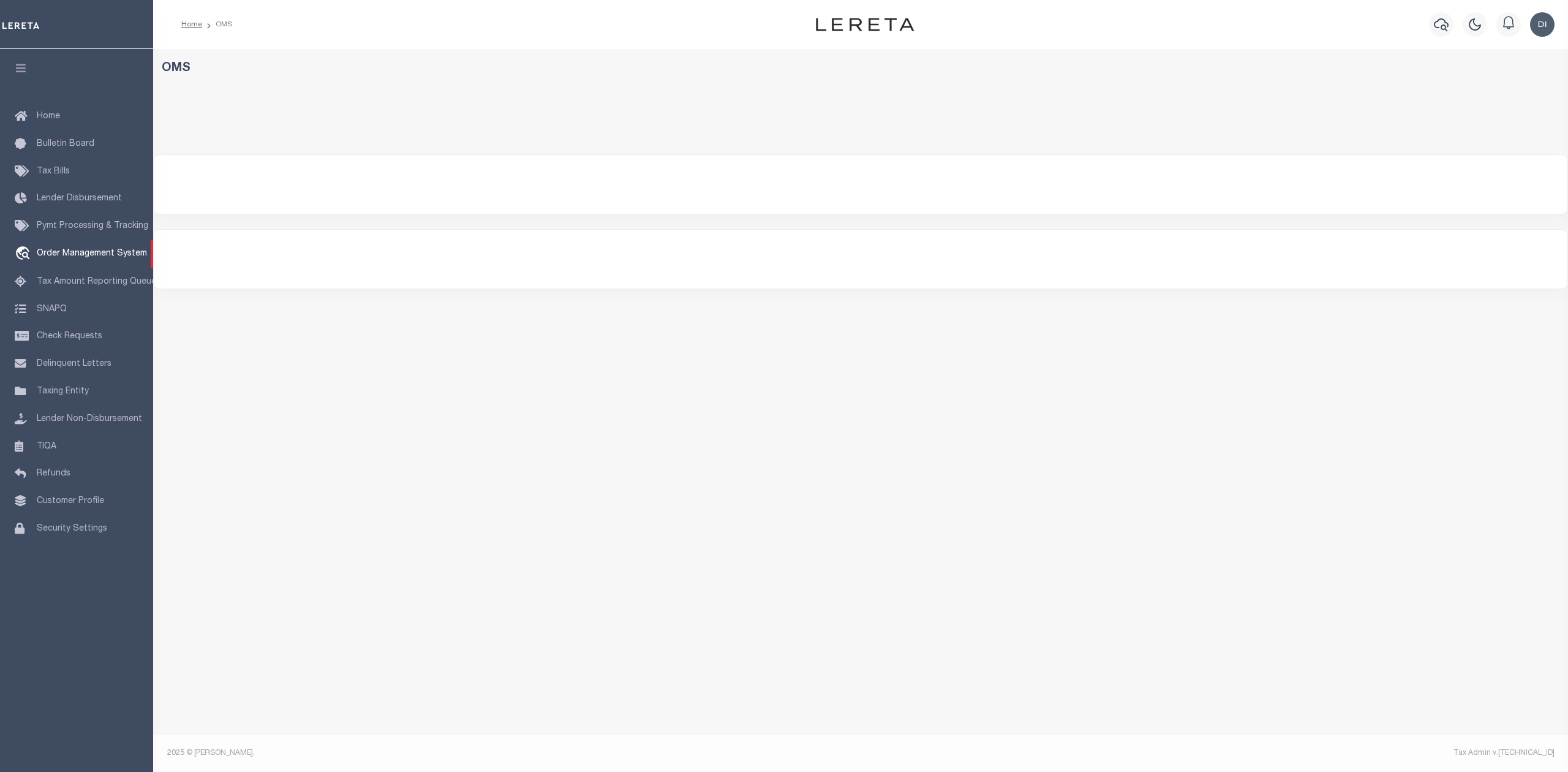
select select "200"
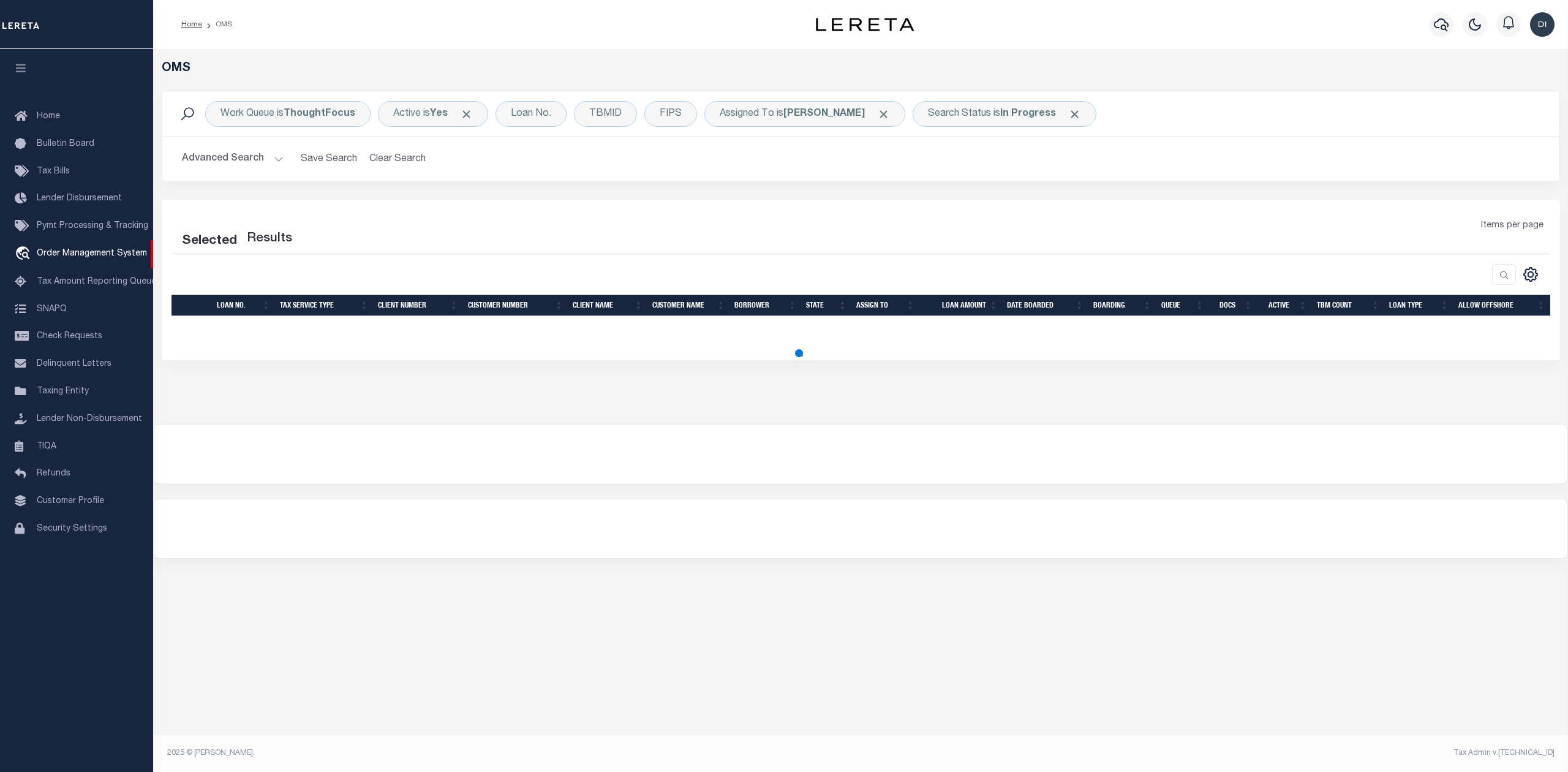
select select "200"
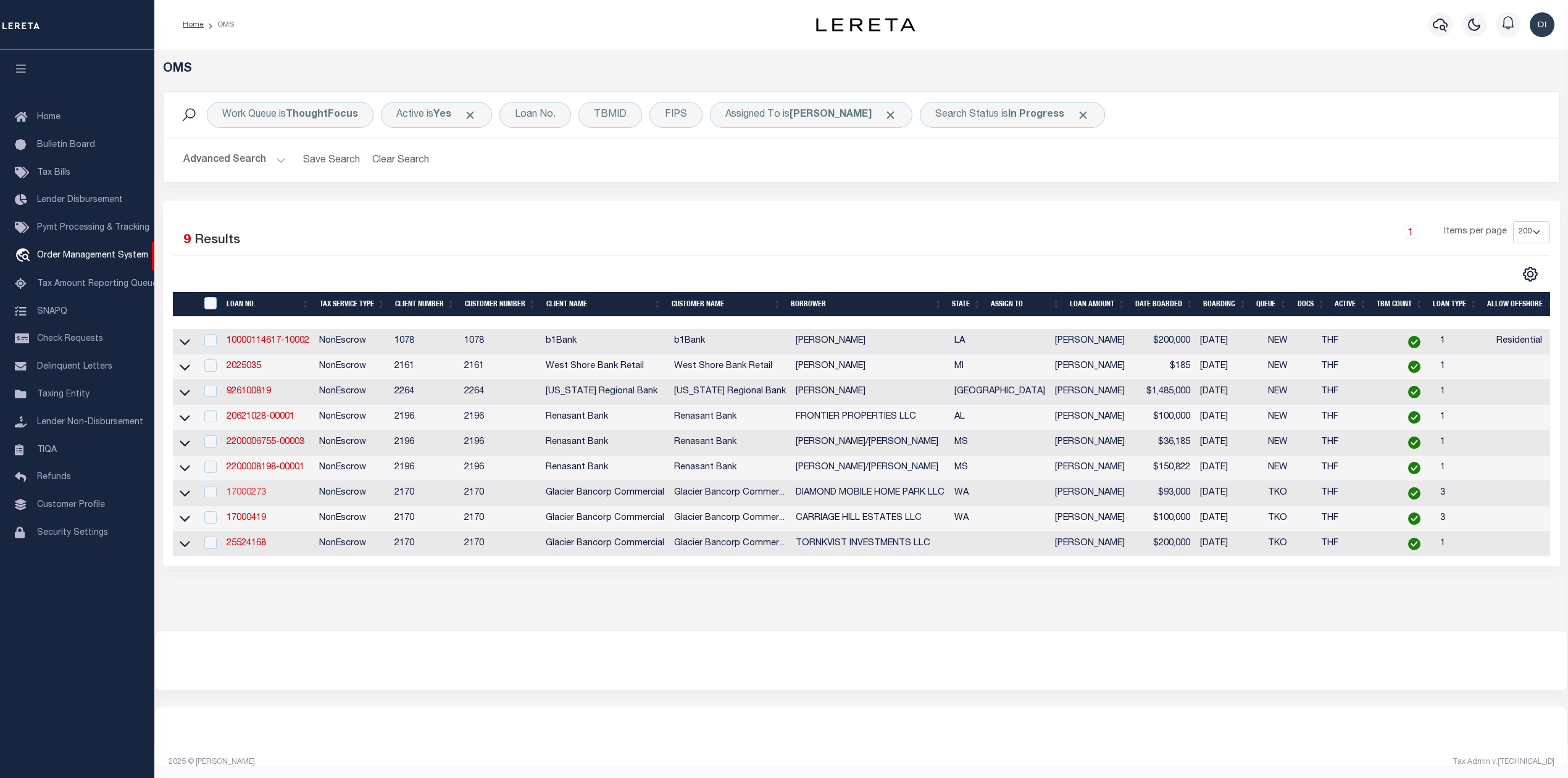
click at [256, 497] on link "17000273" at bounding box center [246, 493] width 40 height 9
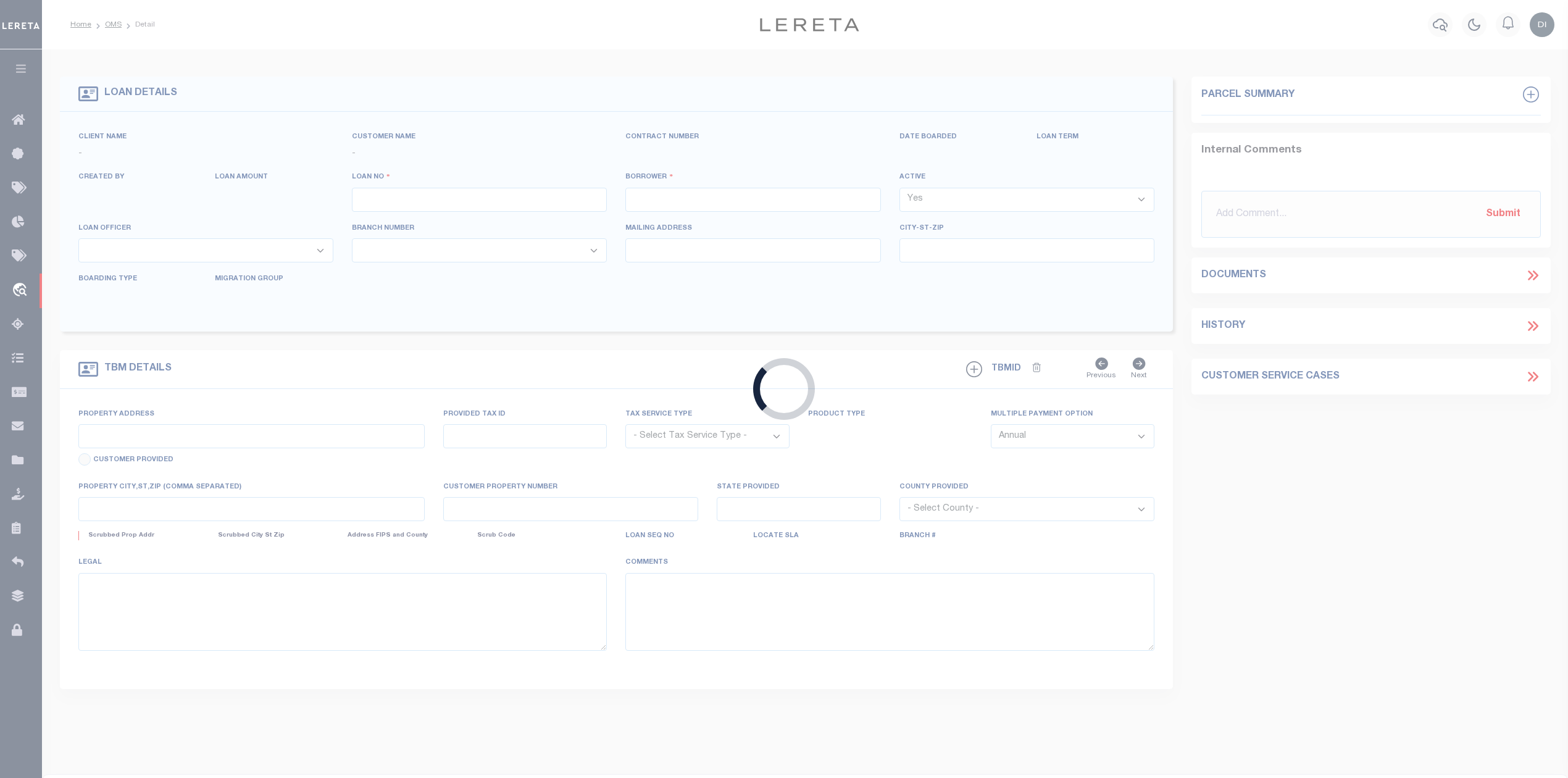
type input "17000273"
type input "DIAMOND MOBILE HOME PARK LLC"
select select
select select "400"
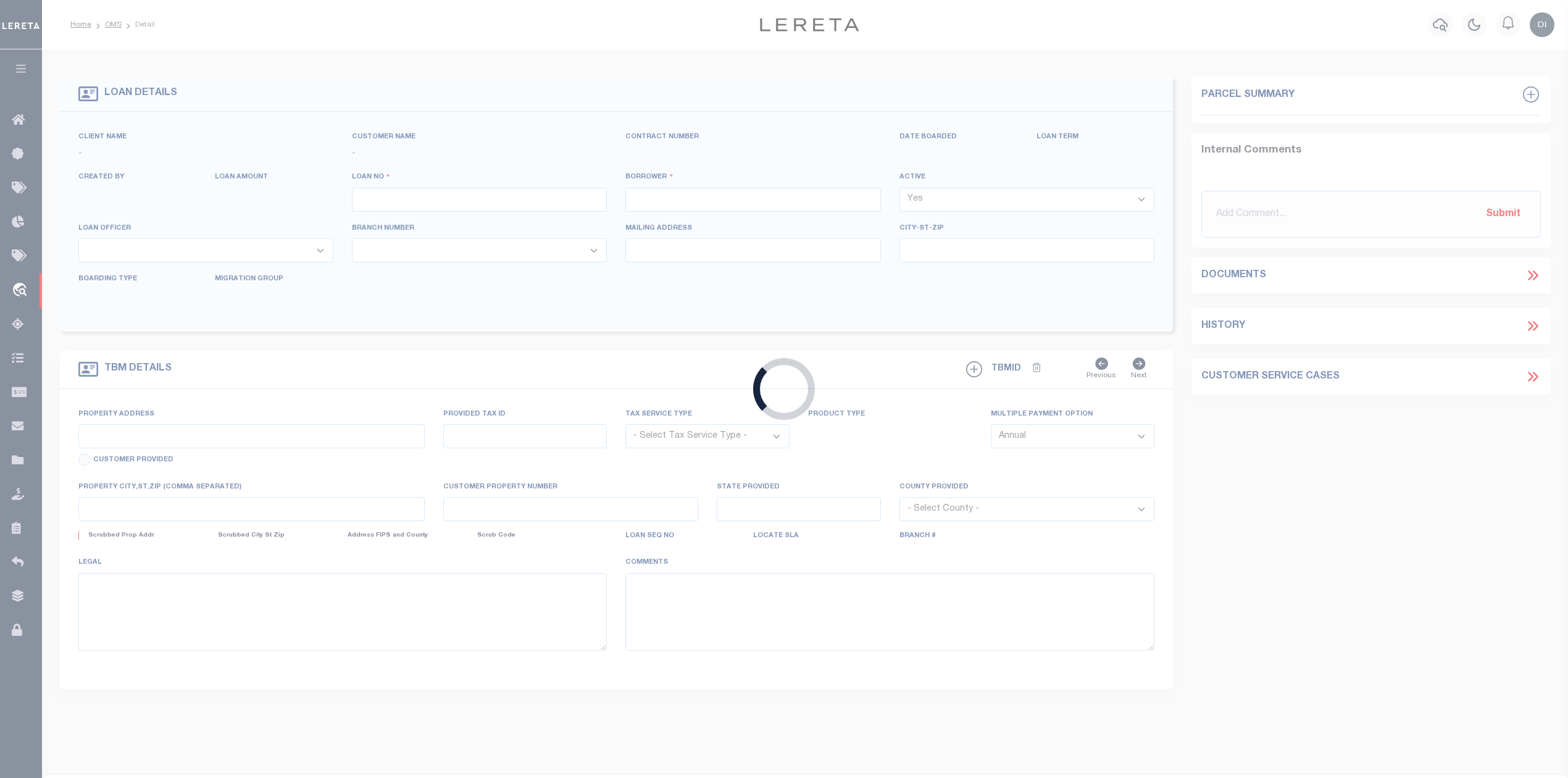
select select "NonEscrow"
type input "[STREET_ADDRESS][PERSON_NAME]"
type input "18131531009"
select select
type input "YAKIMA WA 98908"
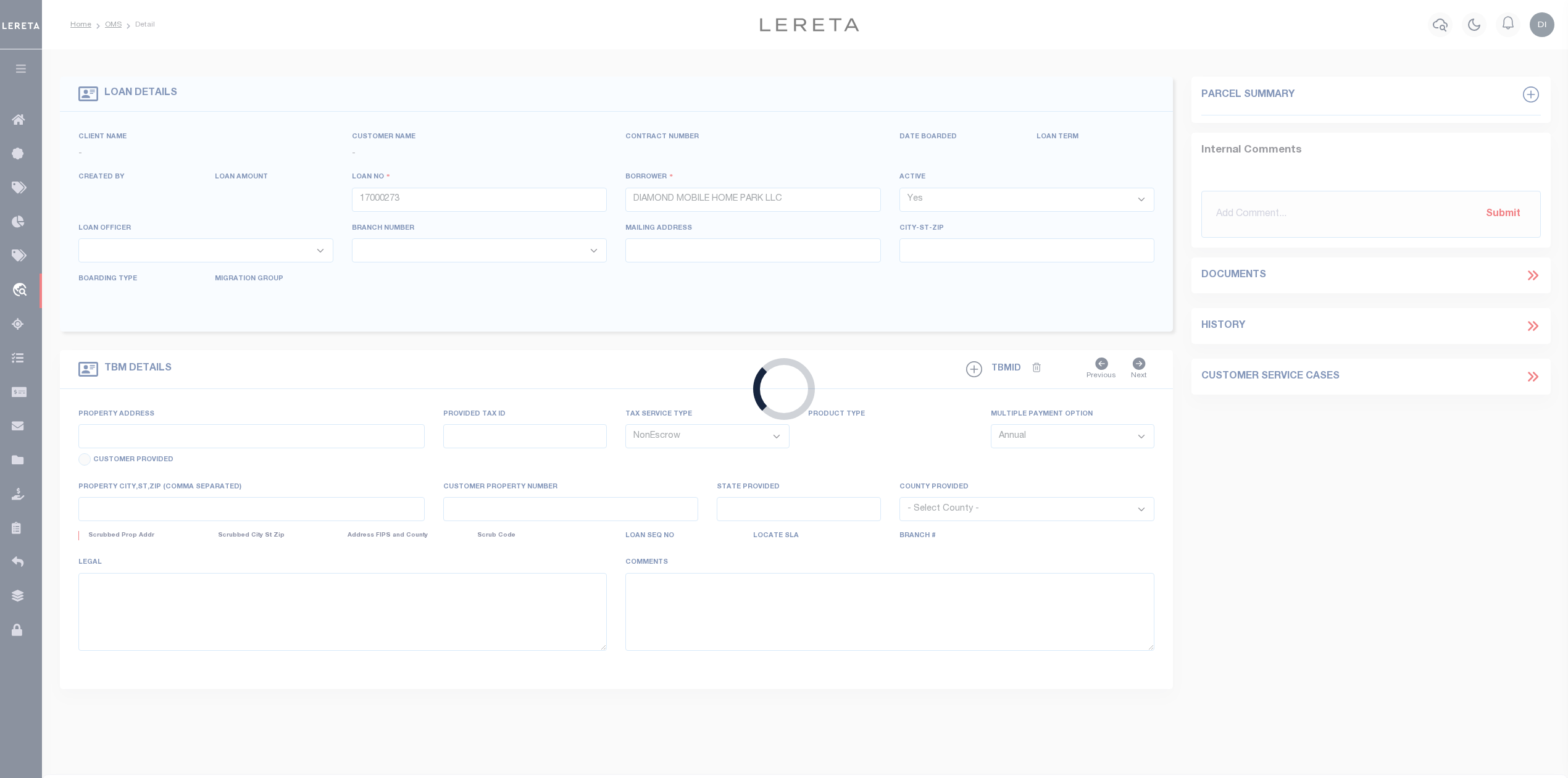
type input "82496632"
type input "WA"
select select
select select "167850"
select select "27203"
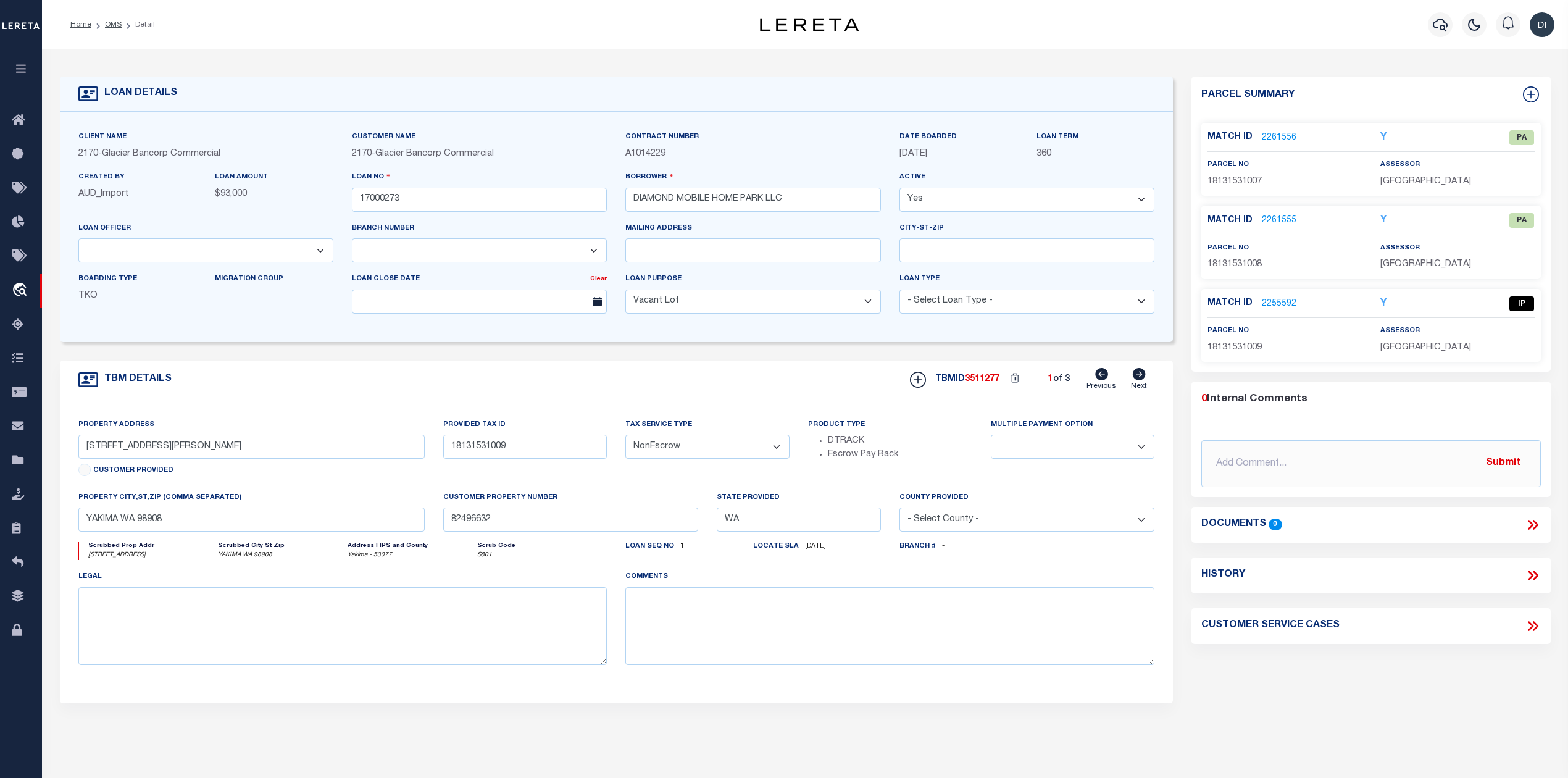
click at [1276, 305] on link "2255592" at bounding box center [1279, 304] width 34 height 13
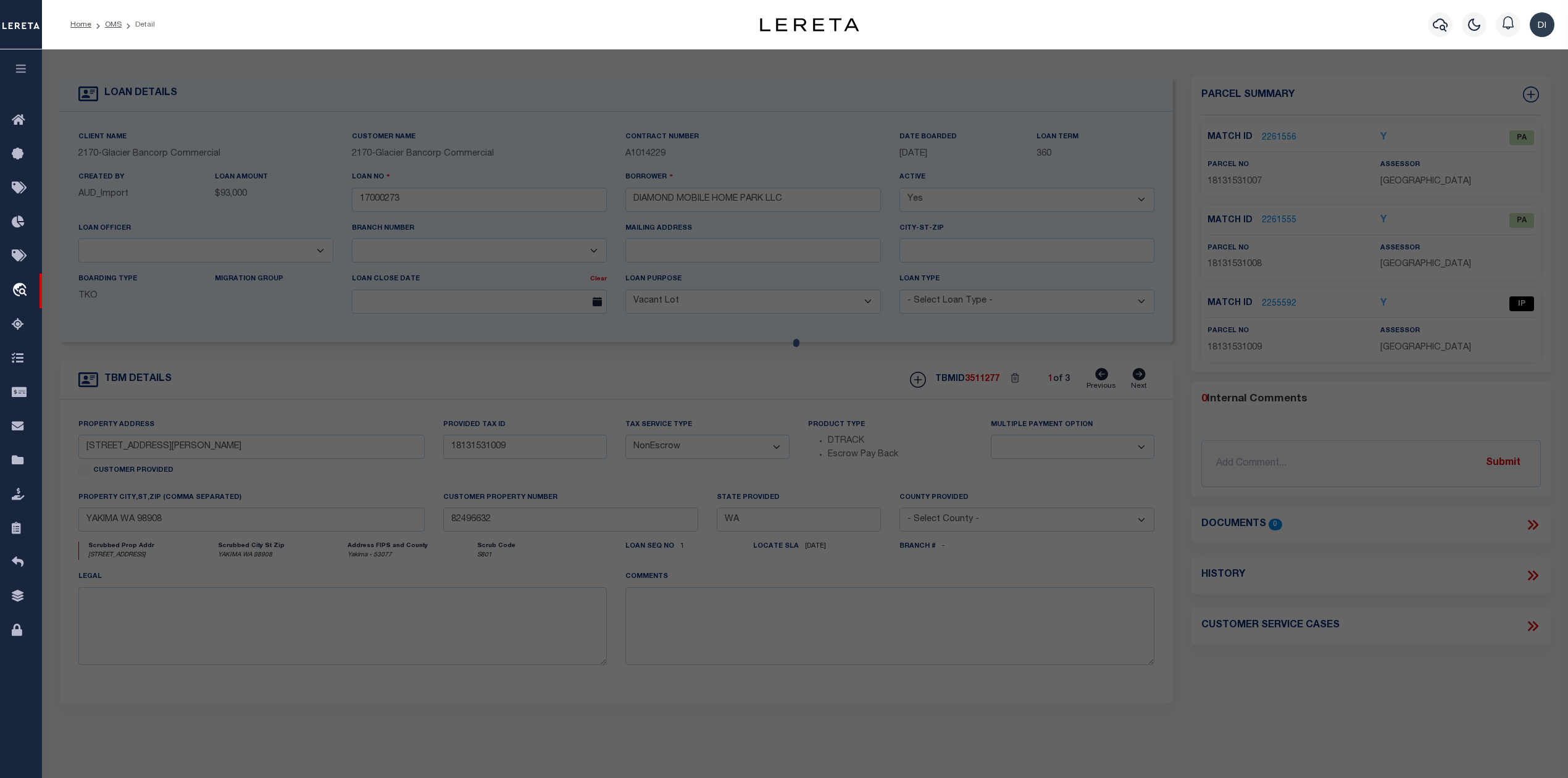
checkbox input "false"
select select "IP"
type input "Carriage Hill Estates LLC"
select select "AGW"
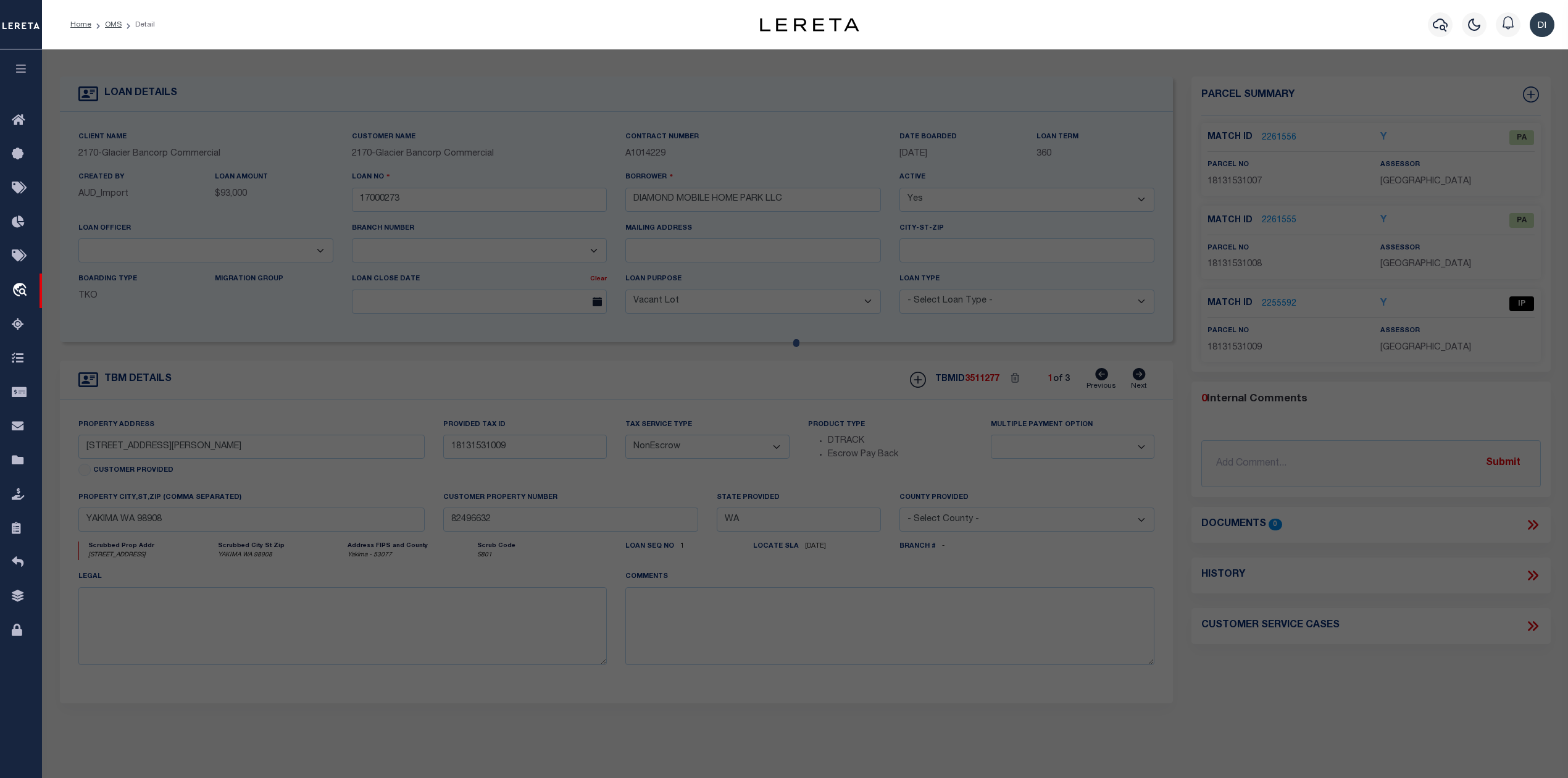
select select
type input "[STREET_ADDRESS]"
type textarea "Section 15 Township 13 Range 18 Quarter SW: BEG AT SE COR OF NE1/4 SW1/4 SEC 15…"
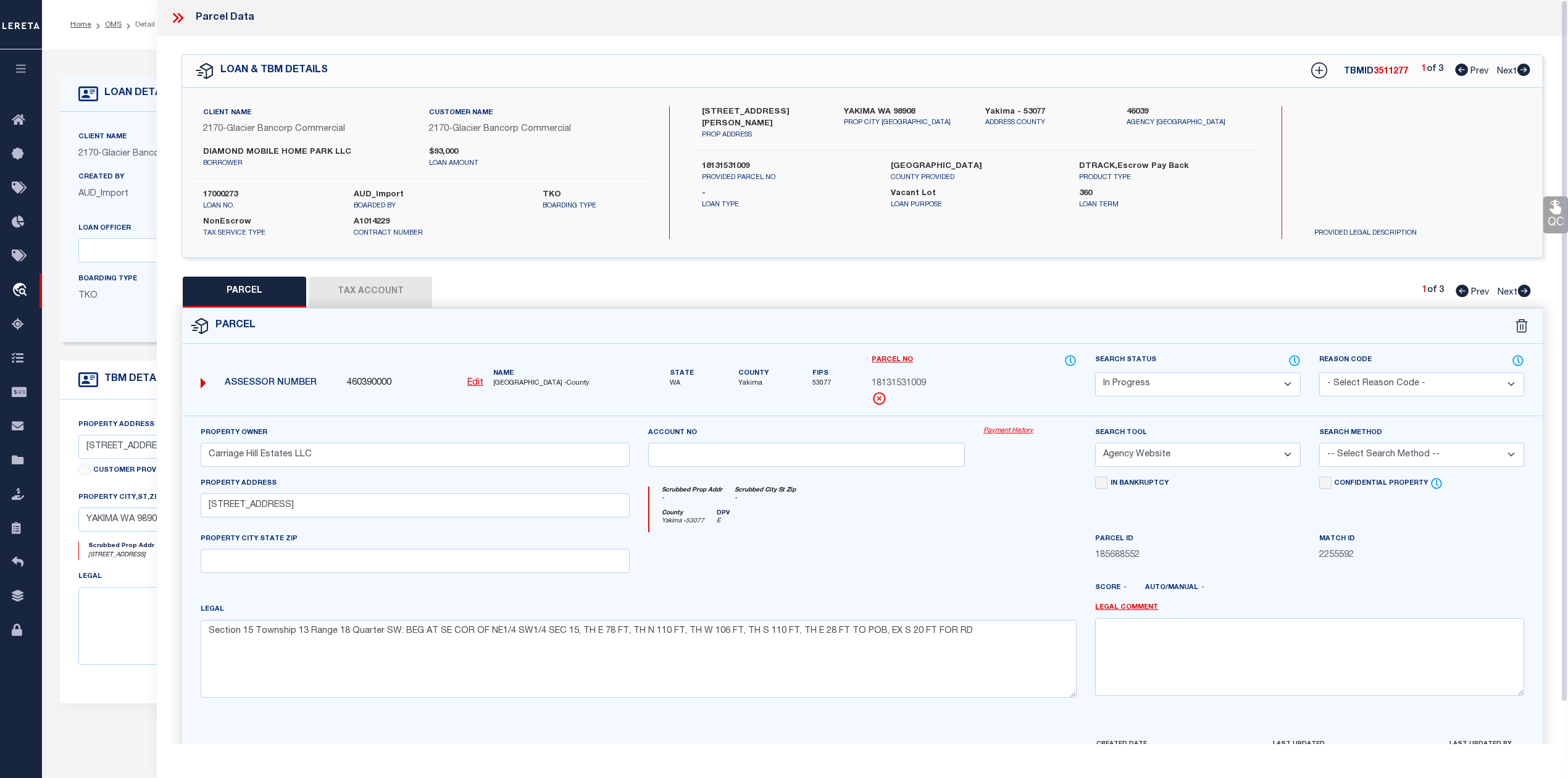
click at [349, 284] on button "Tax Account" at bounding box center [371, 292] width 124 height 31
select select "100"
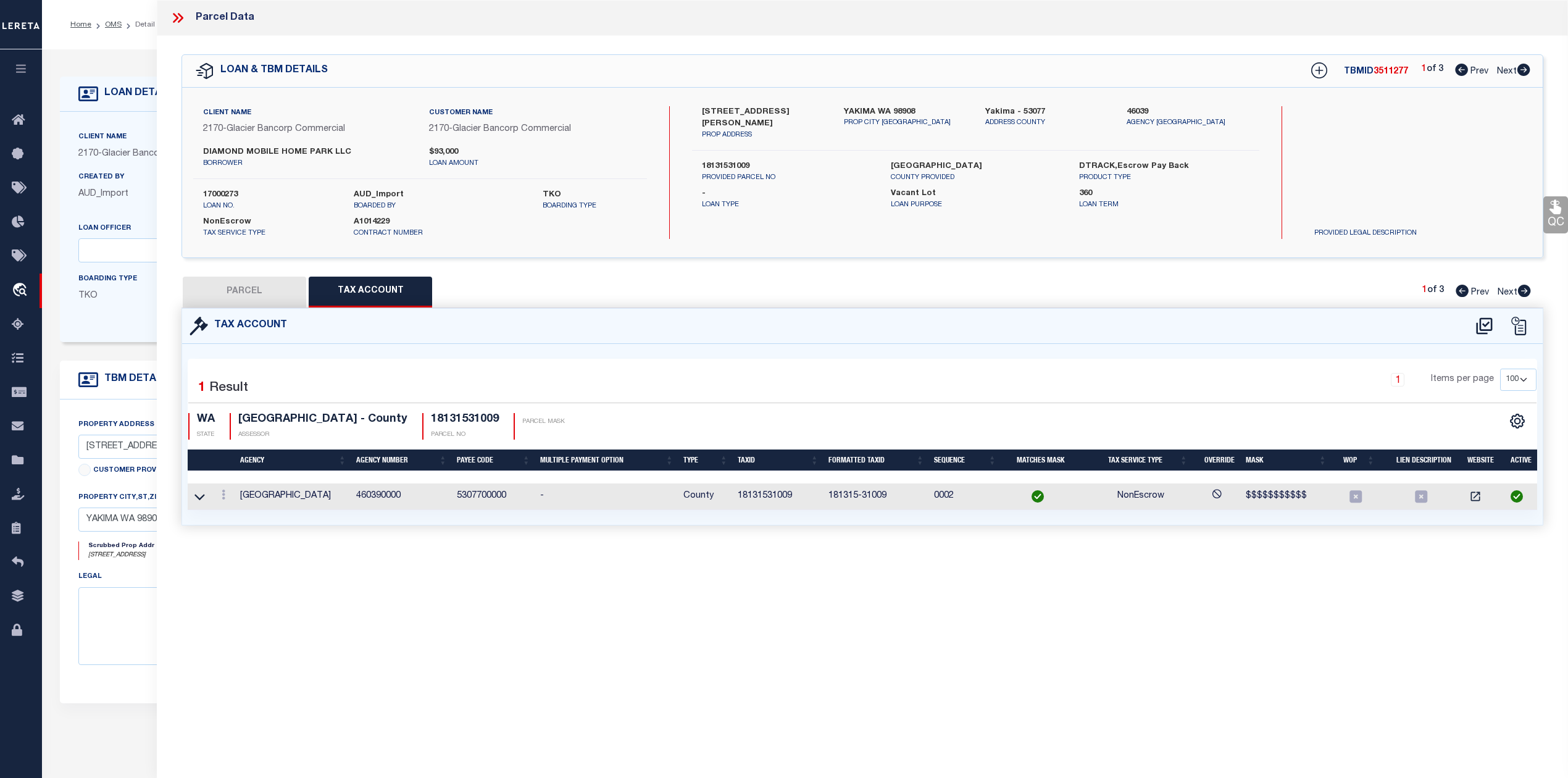
click at [275, 295] on button "PARCEL" at bounding box center [244, 292] width 124 height 31
select select "AS"
select select
checkbox input "false"
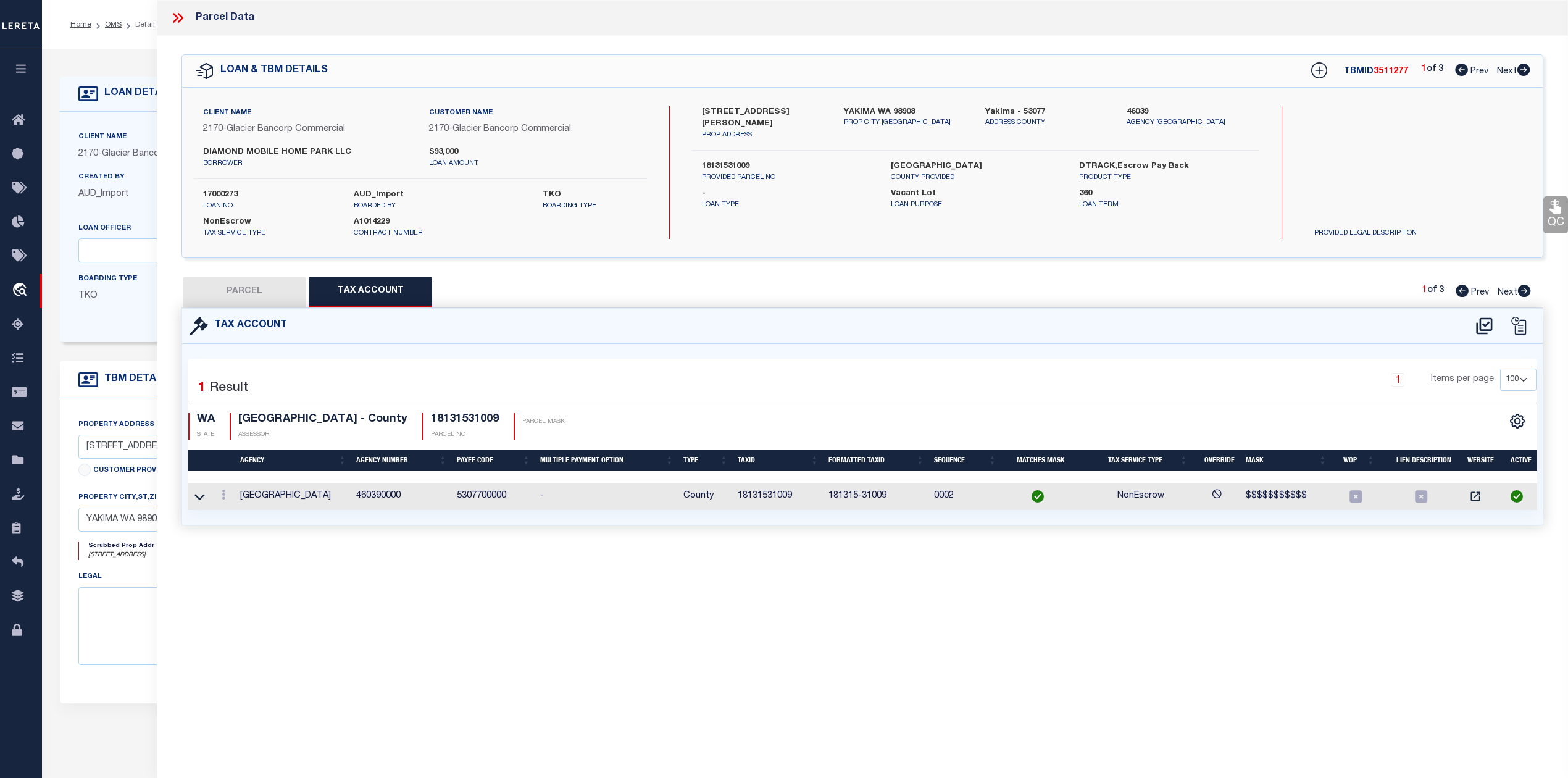
select select "IP"
type input "Carriage Hill Estates LLC"
select select "AGW"
select select
type input "[STREET_ADDRESS]"
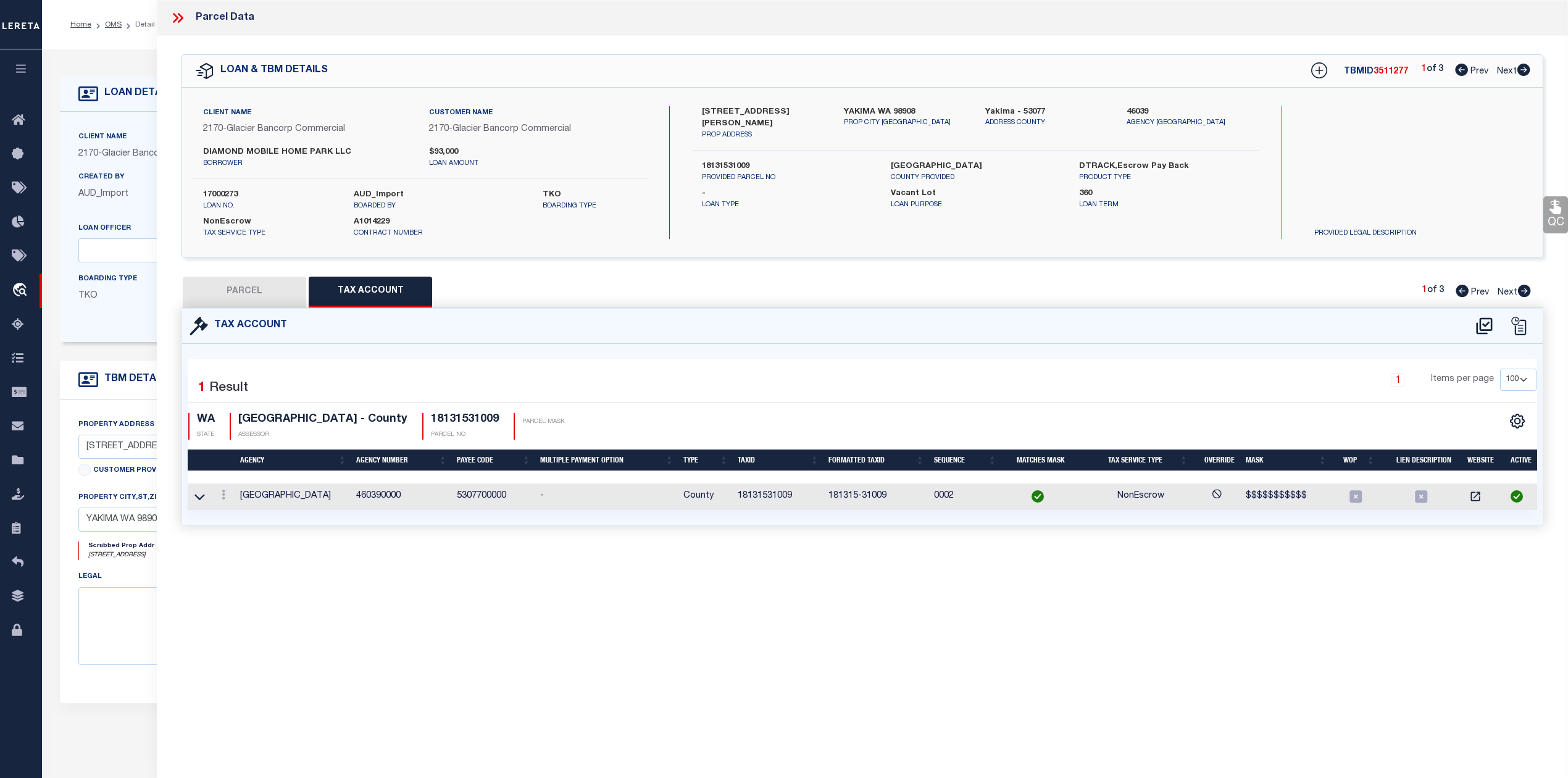
type textarea "Section 15 Township 13 Range 18 Quarter SW: BEG AT SE COR OF NE1/4 SW1/4 SEC 15…"
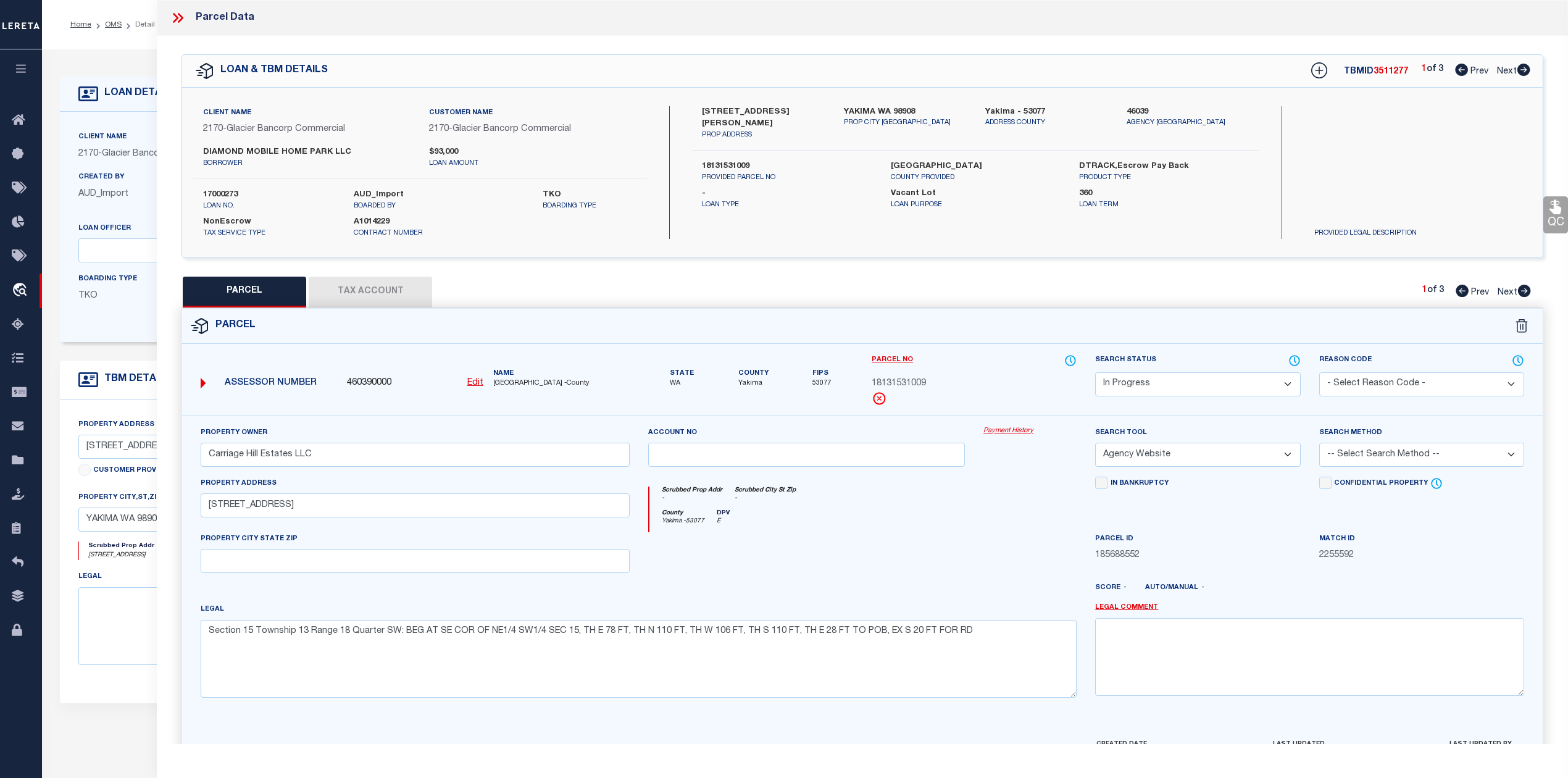
click at [933, 295] on div "PARCEL Tax Account 1 of 3 Prev Next" at bounding box center [863, 292] width 1362 height 31
click at [1529, 294] on icon at bounding box center [1525, 290] width 13 height 12
select select "AS"
select select
checkbox input "false"
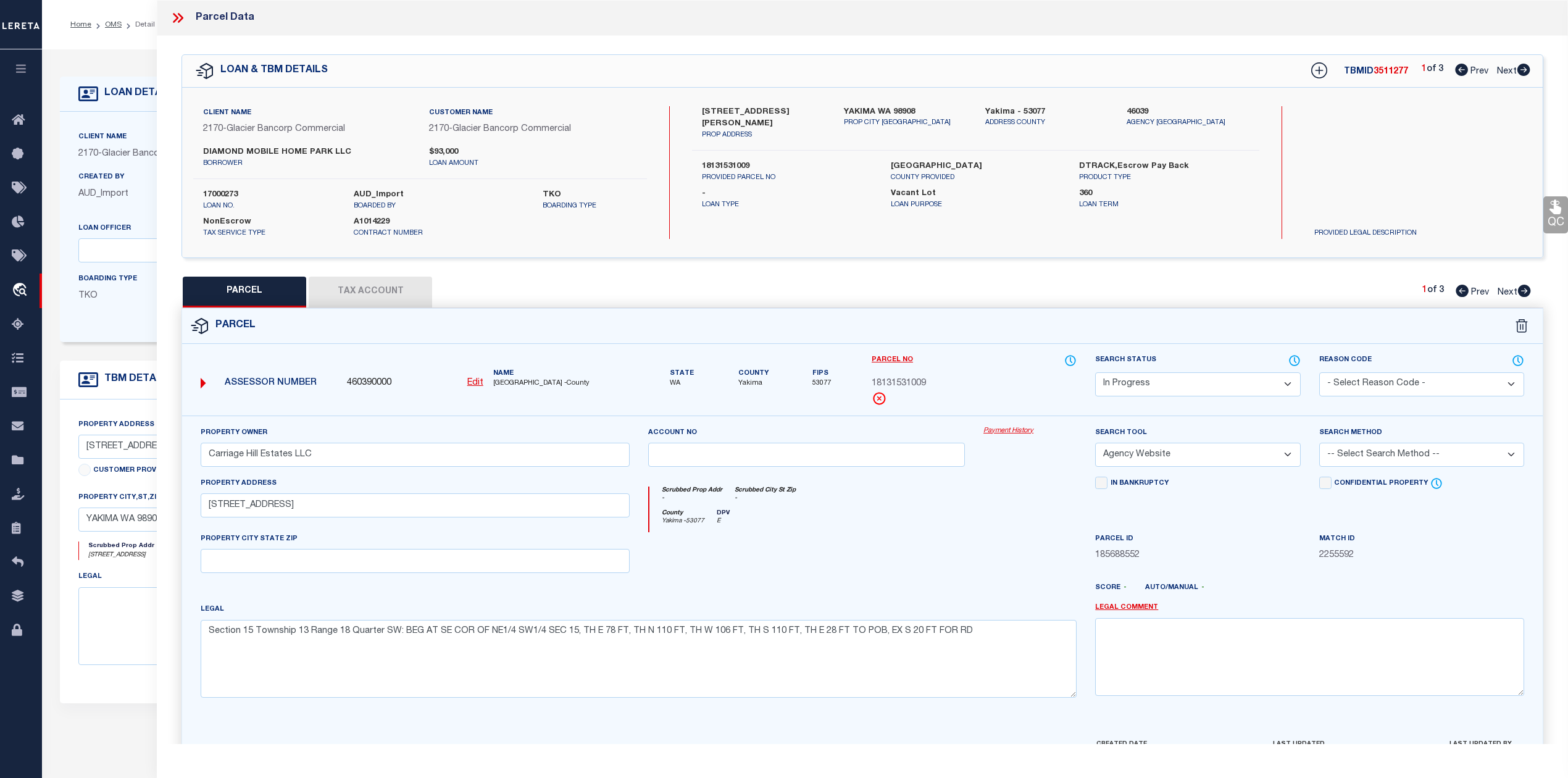
checkbox input "false"
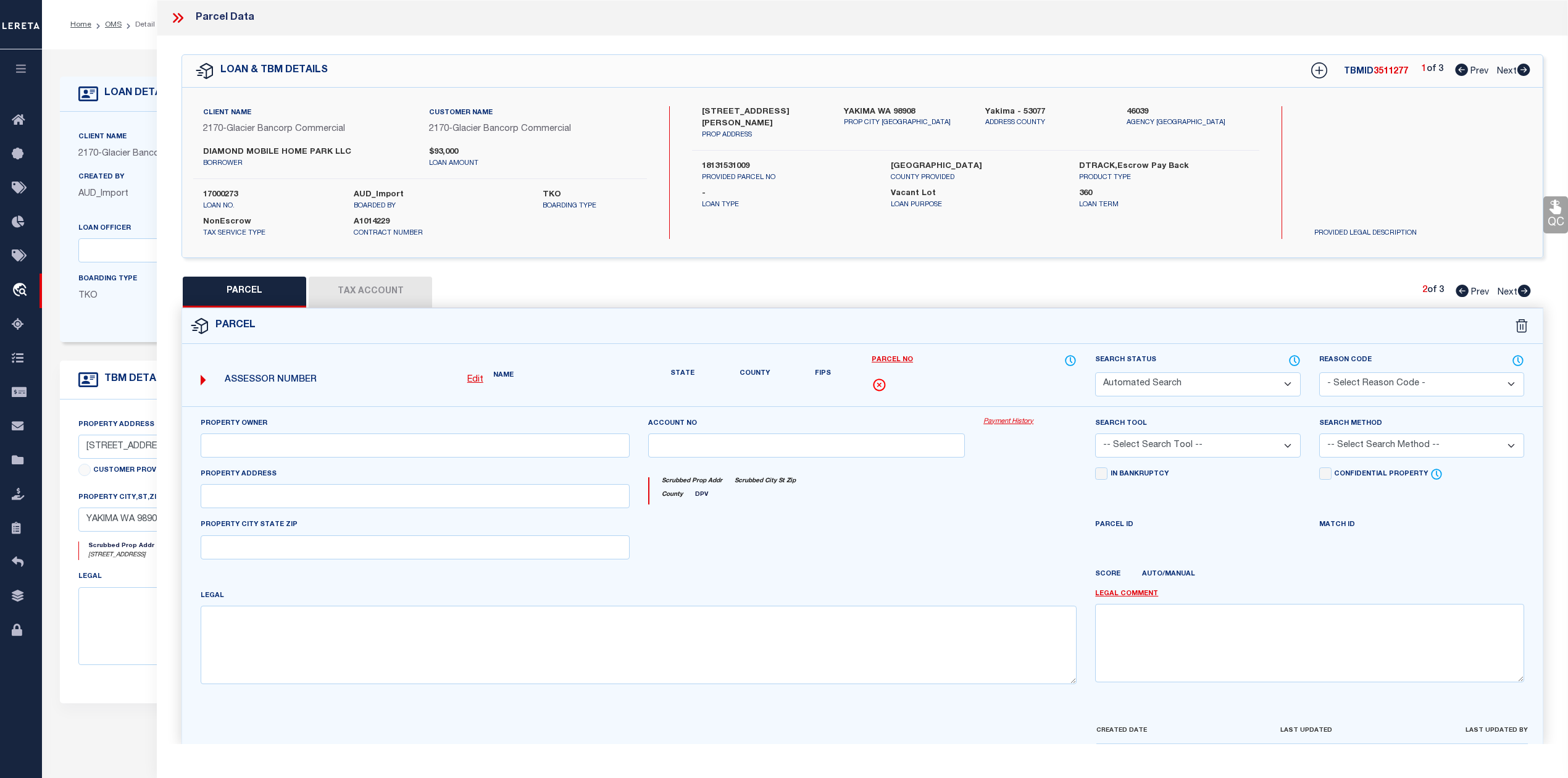
select select "PA"
type input "Carriage Hill Estates LLC"
select select "MDD"
select select "ADD"
type input "[STREET_ADDRESS]"
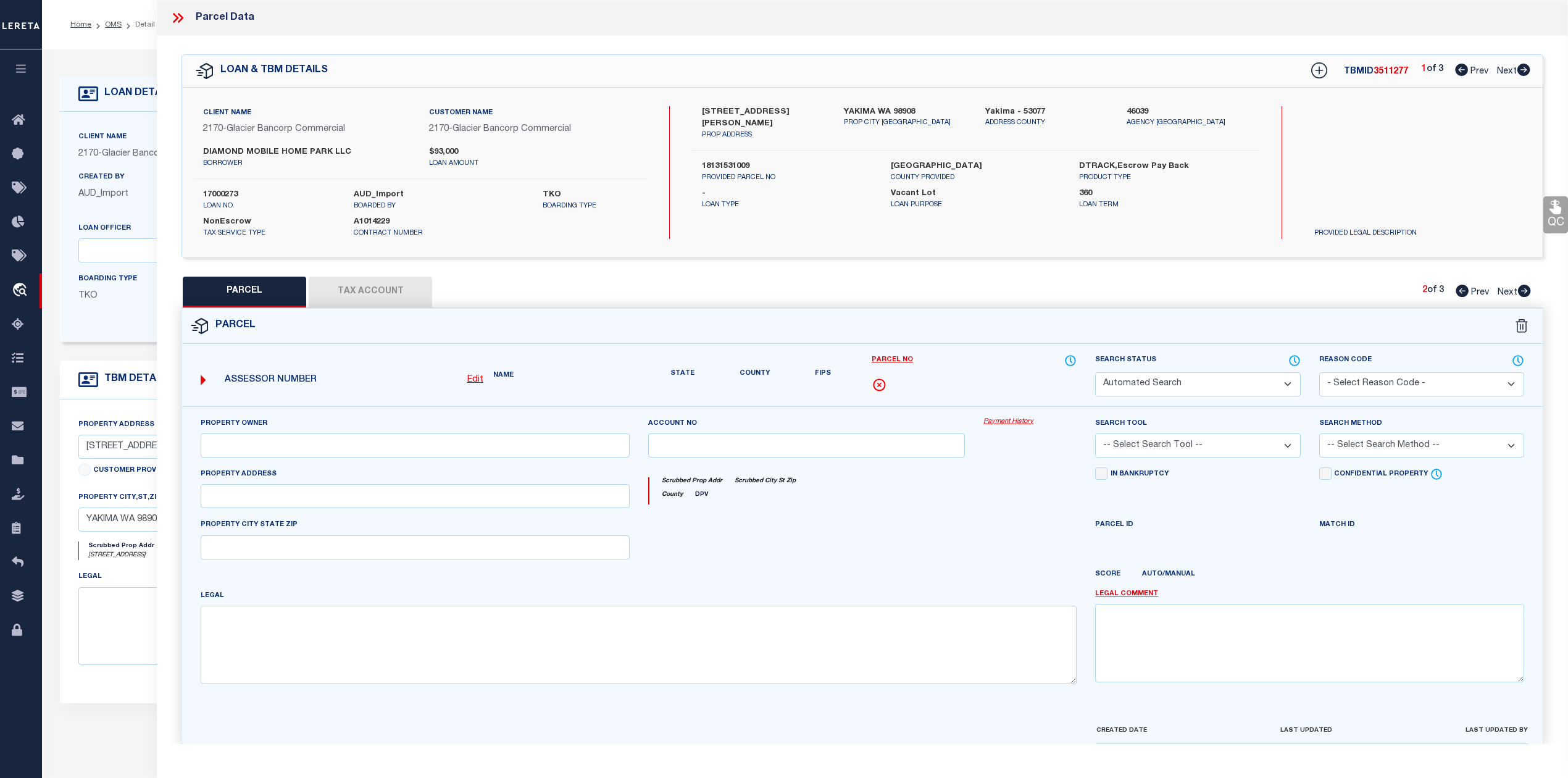
type textarea "Section 15 Township 13 Range 18 Quarter SW: SE1/4 NE1/4 SW1/4 &amp; W 78 FT OF …"
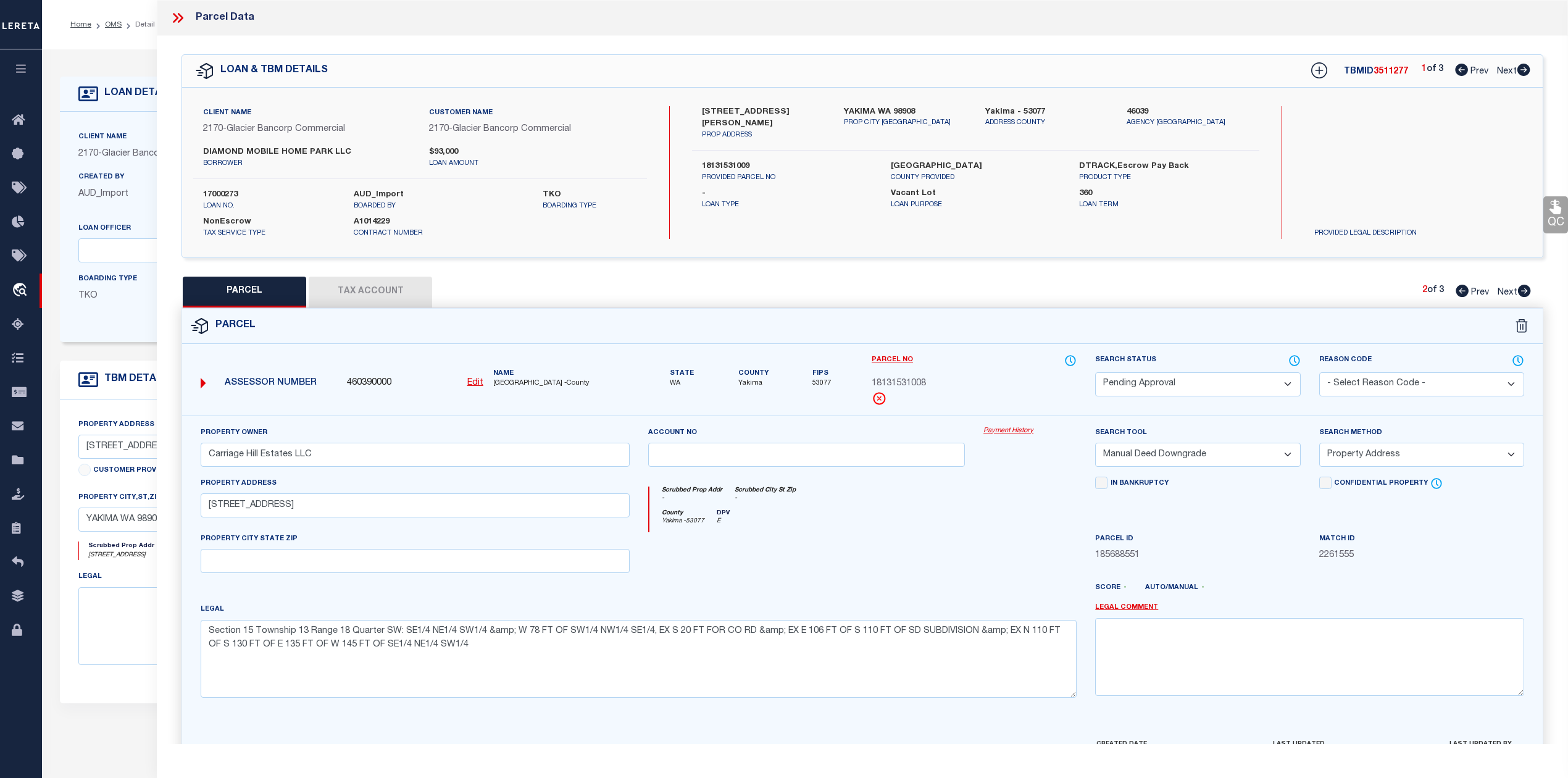
click at [1524, 292] on icon at bounding box center [1525, 290] width 13 height 12
select select "AS"
select select
checkbox input "false"
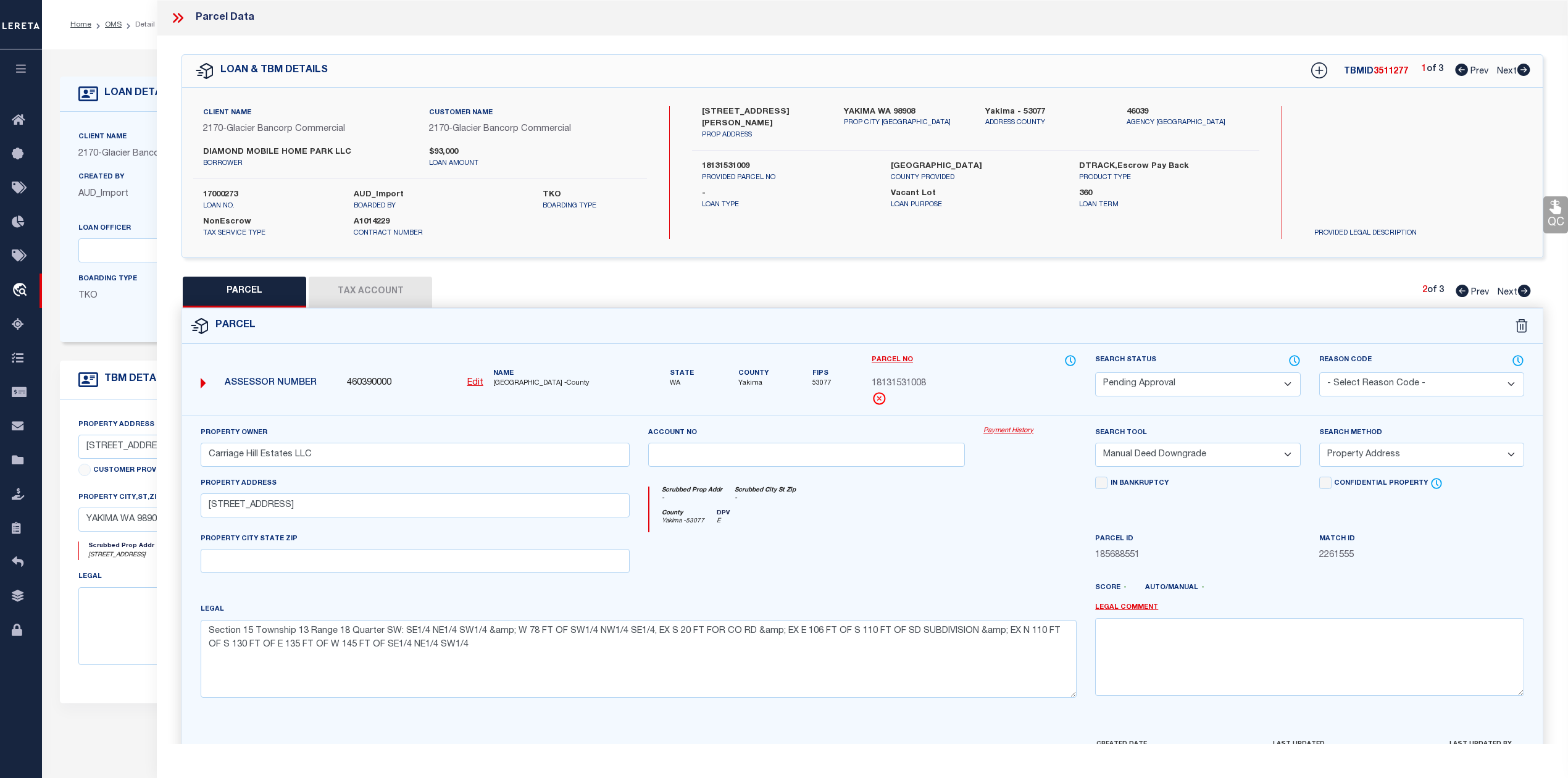
checkbox input "false"
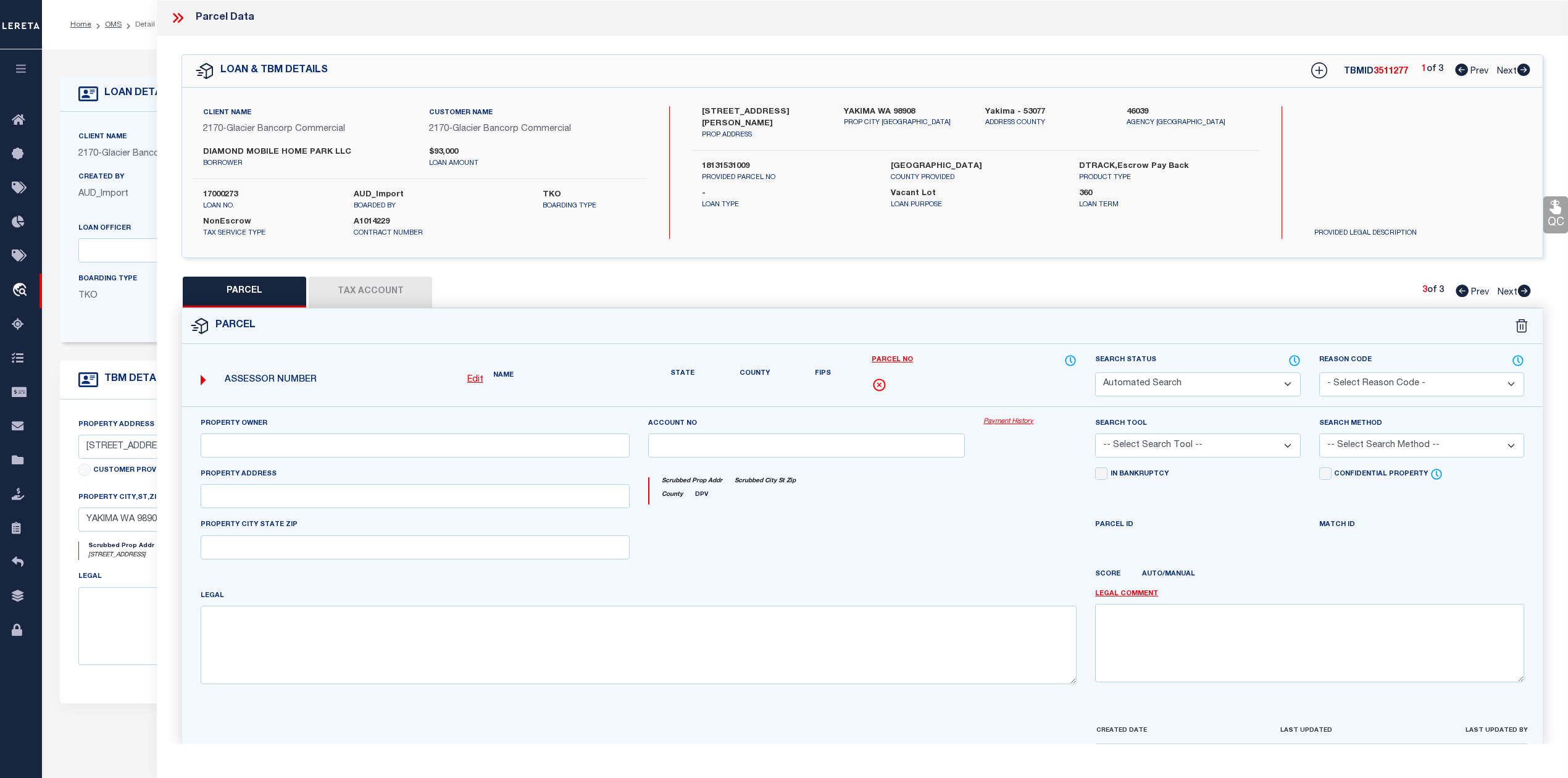
select select "PA"
type input "Carriage Hill Estates LLC"
select select "MDD"
select select "ADD"
type input "[STREET_ADDRESS][PERSON_NAME]"
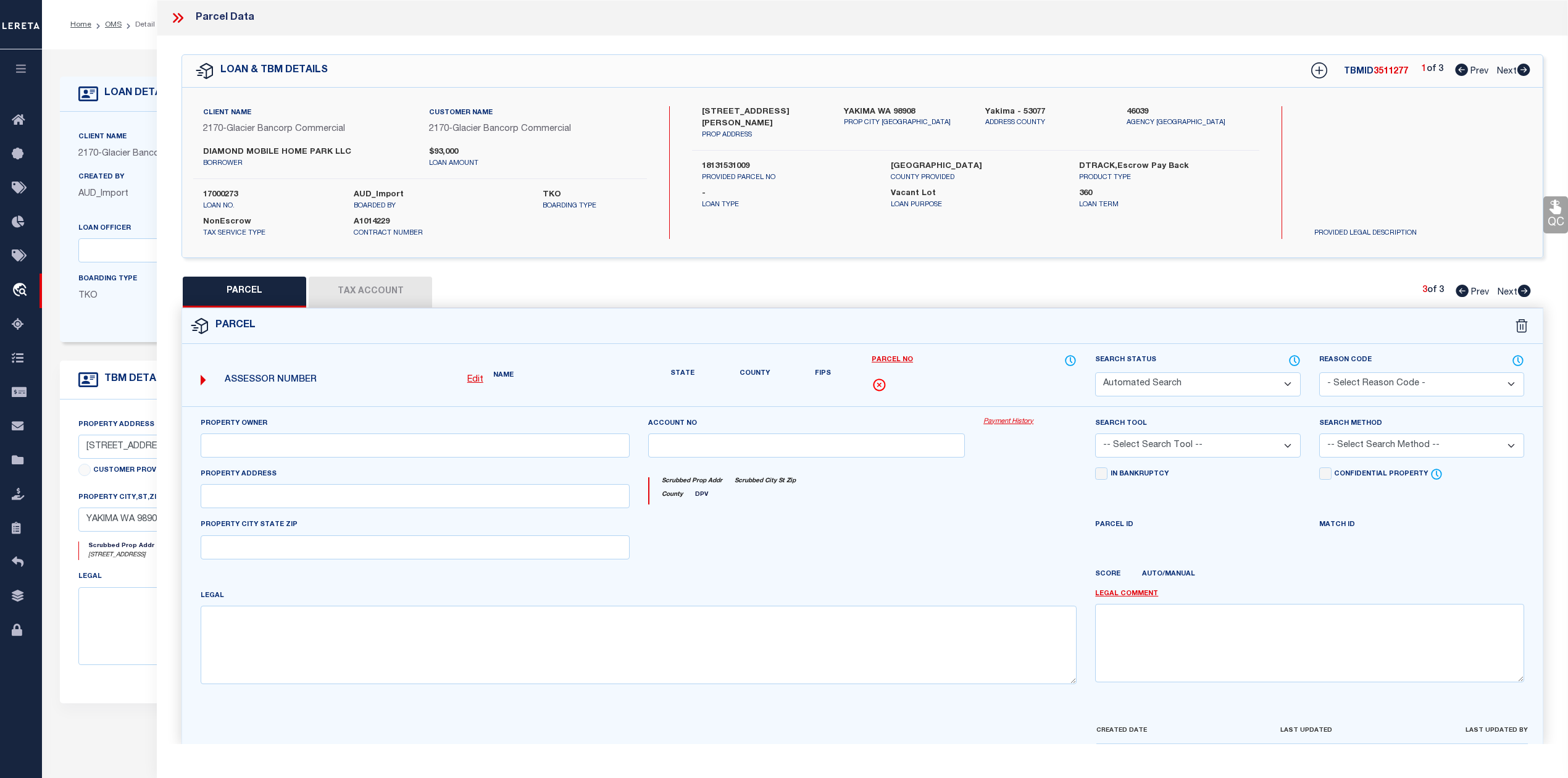
type textarea "Section 15 Township 13 Range 18 Quarter SW: N 110 FT OF S 130 FT OF E 135 FT OF…"
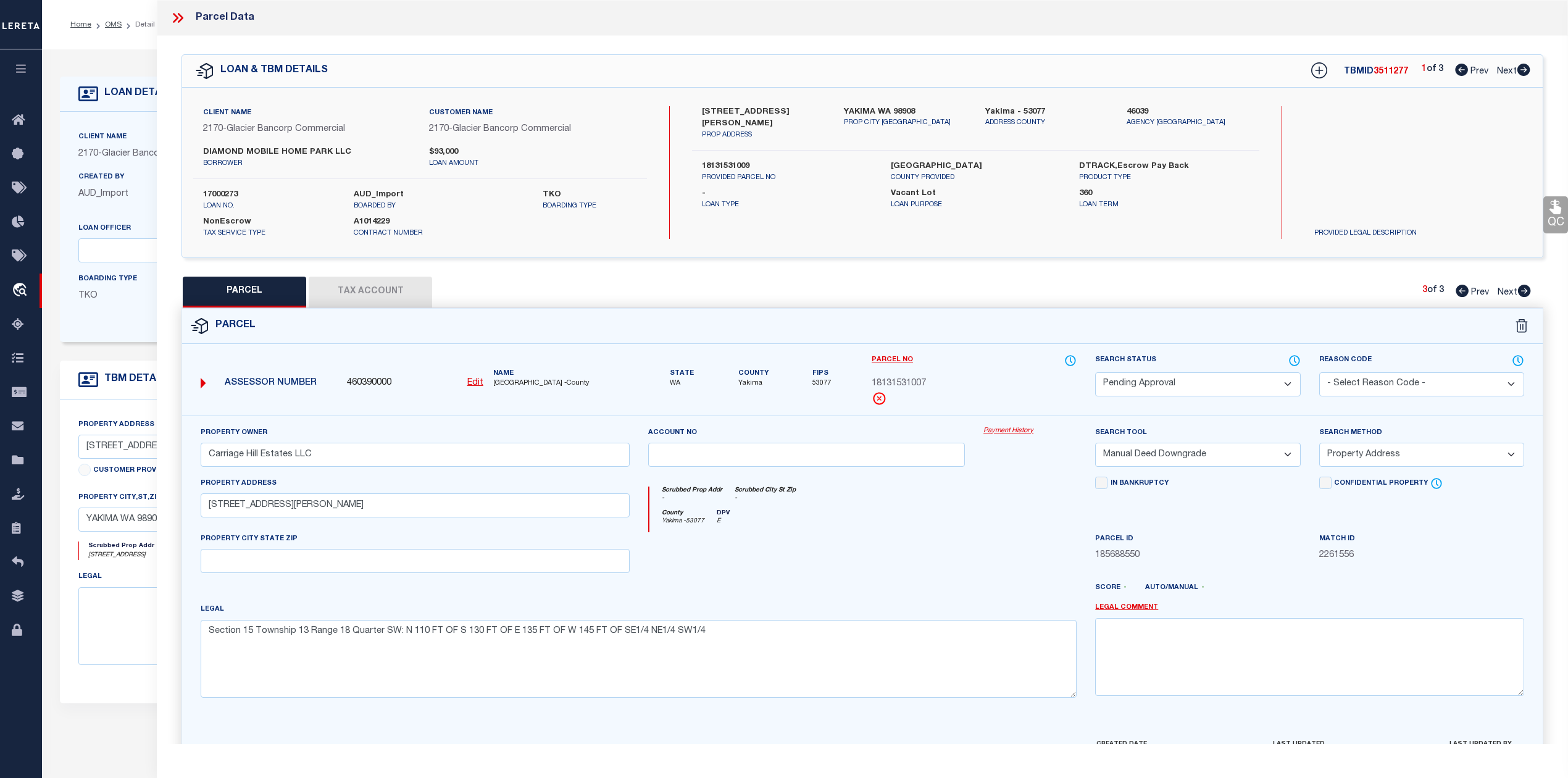
click at [1524, 292] on icon at bounding box center [1525, 290] width 13 height 12
click at [1519, 72] on icon at bounding box center [1524, 69] width 13 height 12
select select "AS"
select select
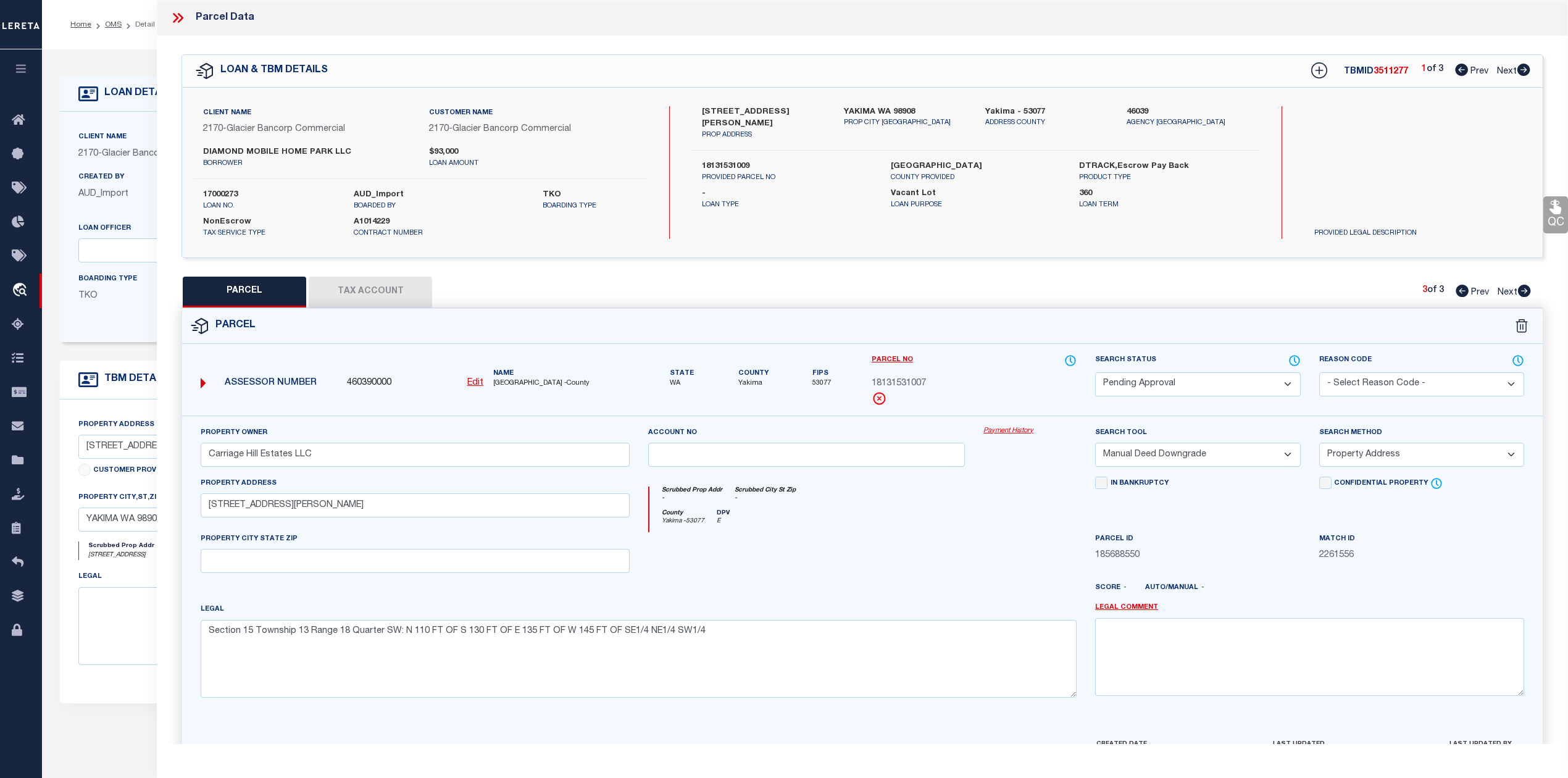
checkbox input "false"
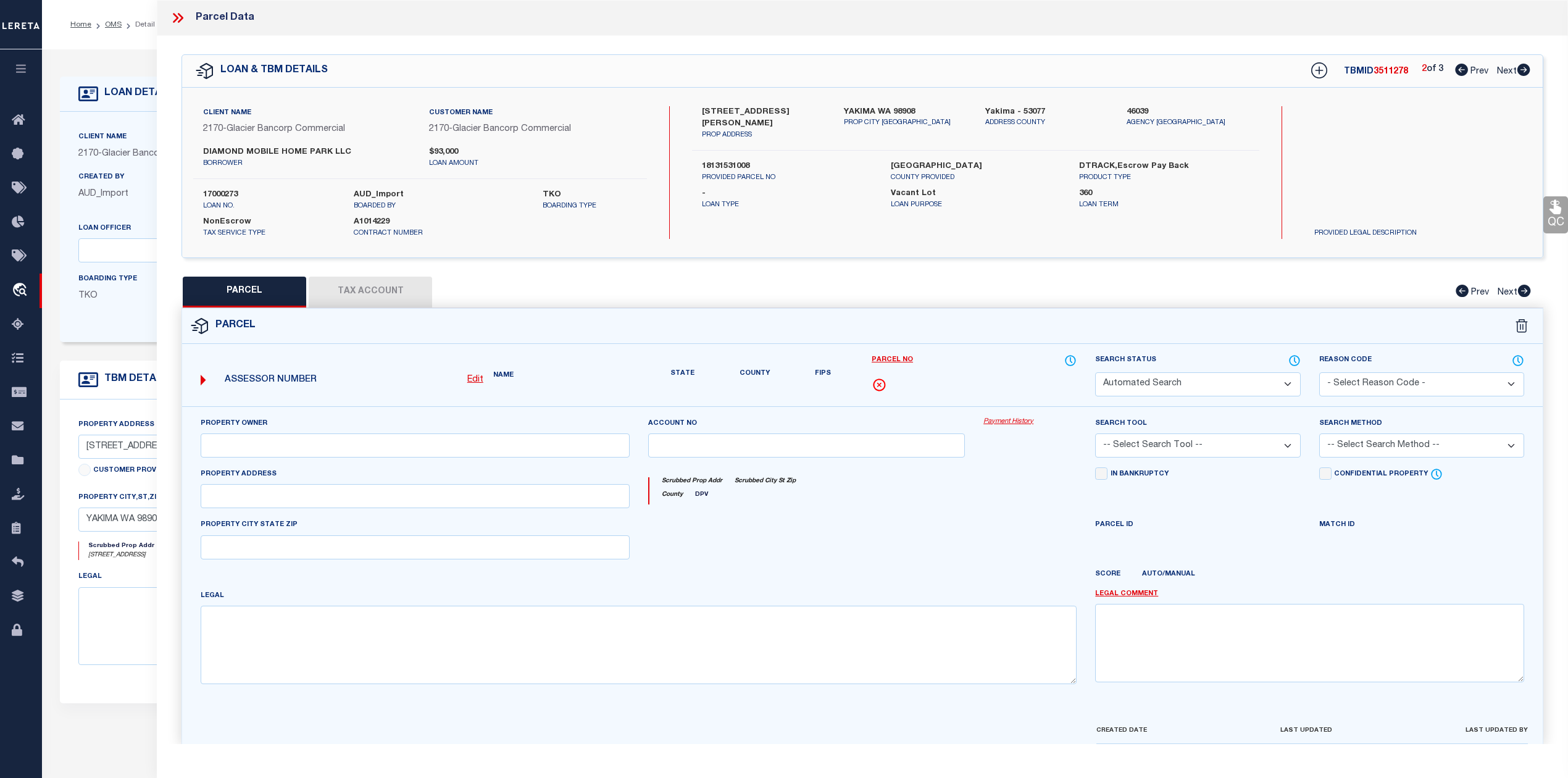
select select "IP"
type input "Carriage Hill Estates LLC"
select select "AGW"
select select "ADD"
type input "[STREET_ADDRESS]"
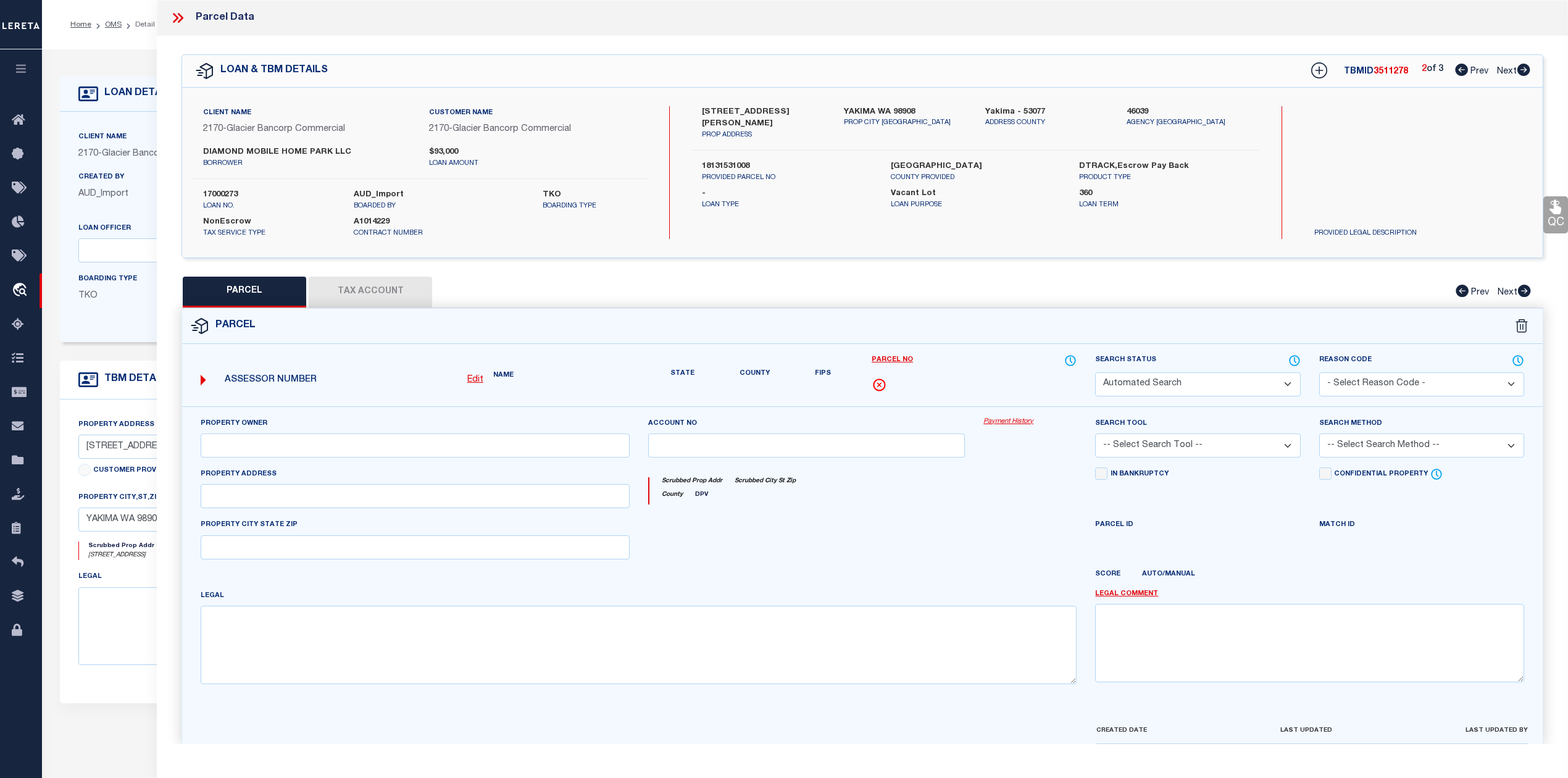
type textarea "Section 15 Township 13 Range 18 Quarter SW: SE1/4 NE1/4 SW1/4 &amp; W 78 FT OF …"
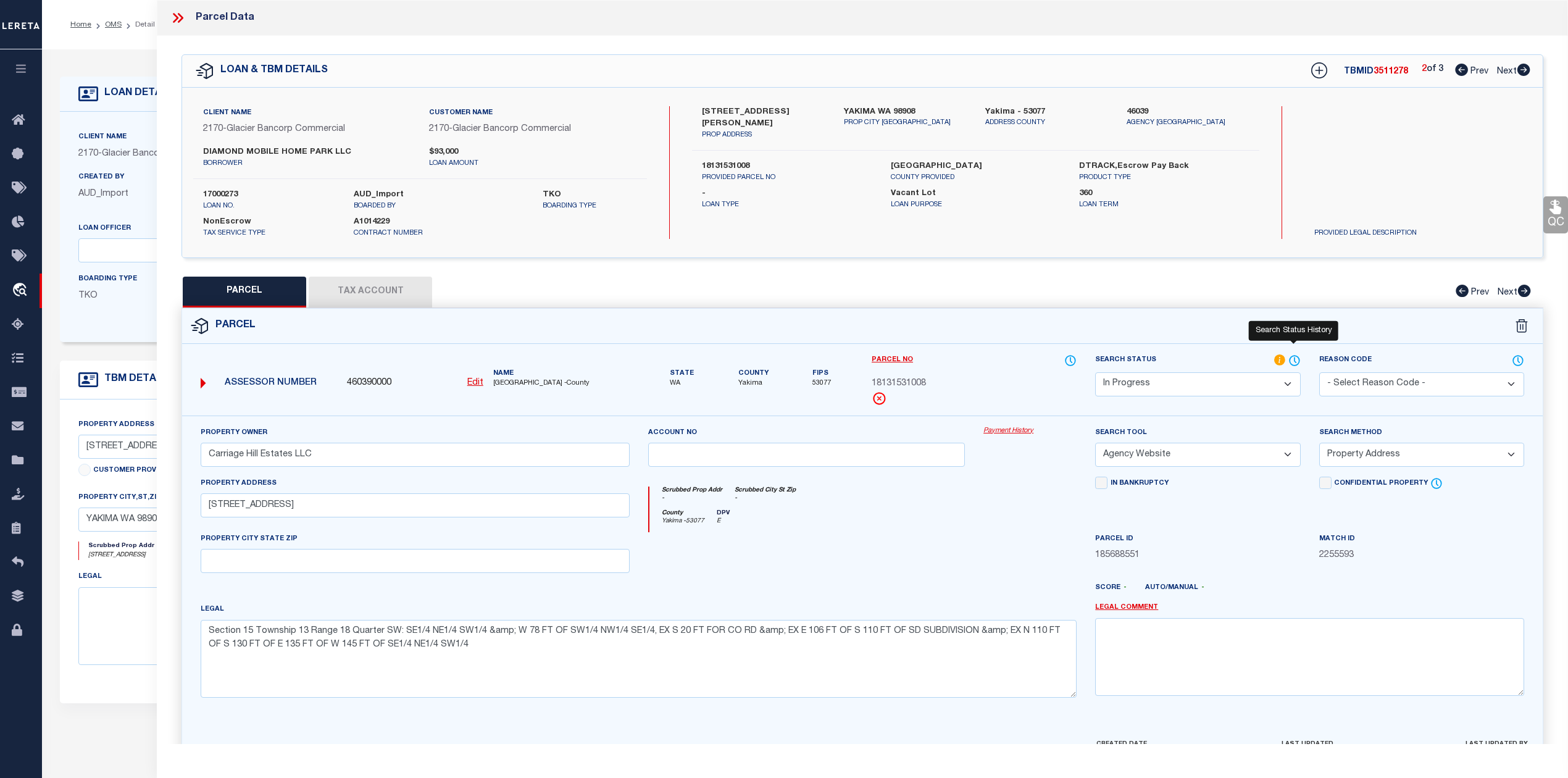
click at [1293, 358] on icon at bounding box center [1294, 360] width 12 height 14
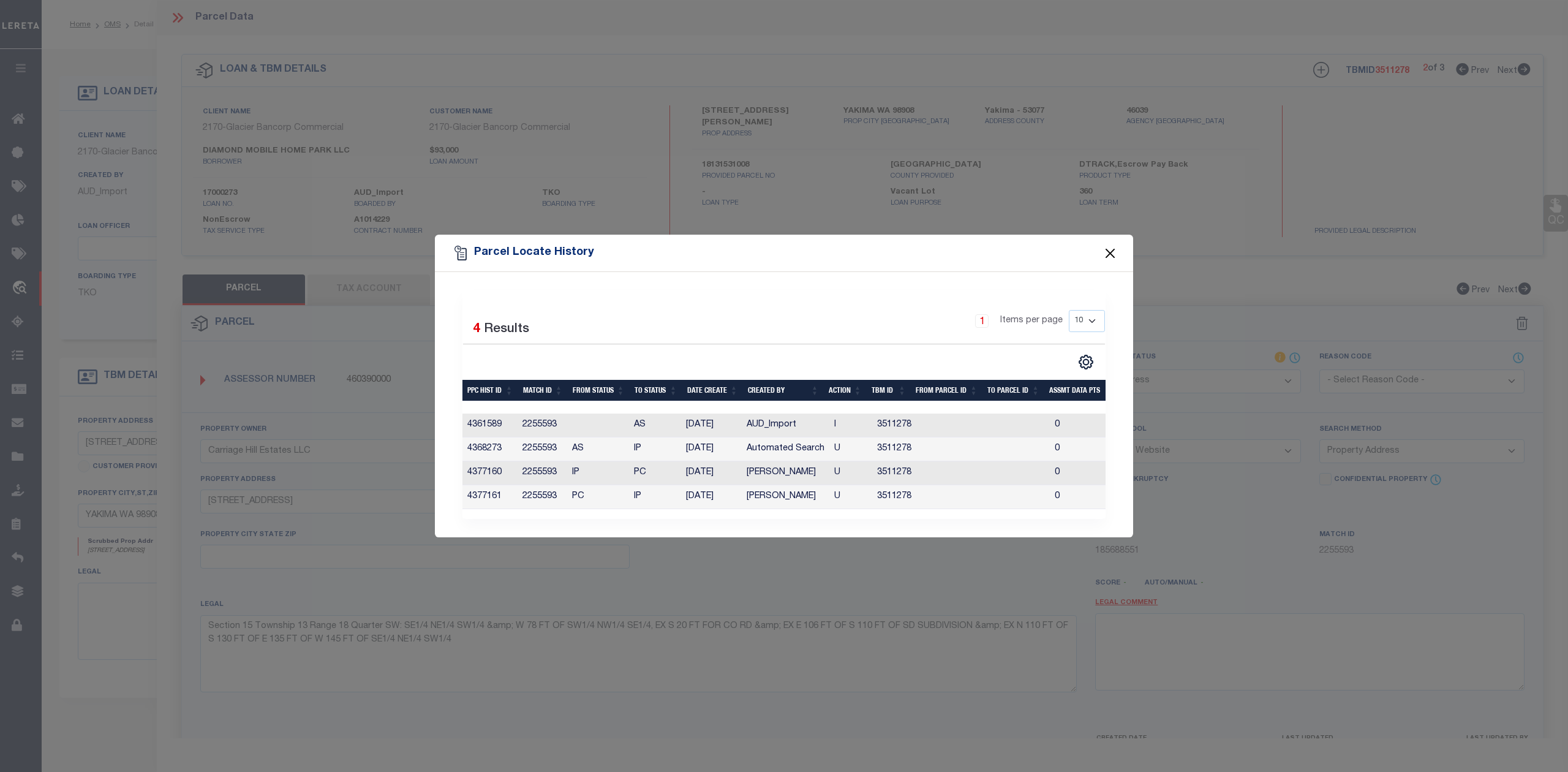
click at [1109, 247] on button "Close" at bounding box center [1111, 253] width 16 height 16
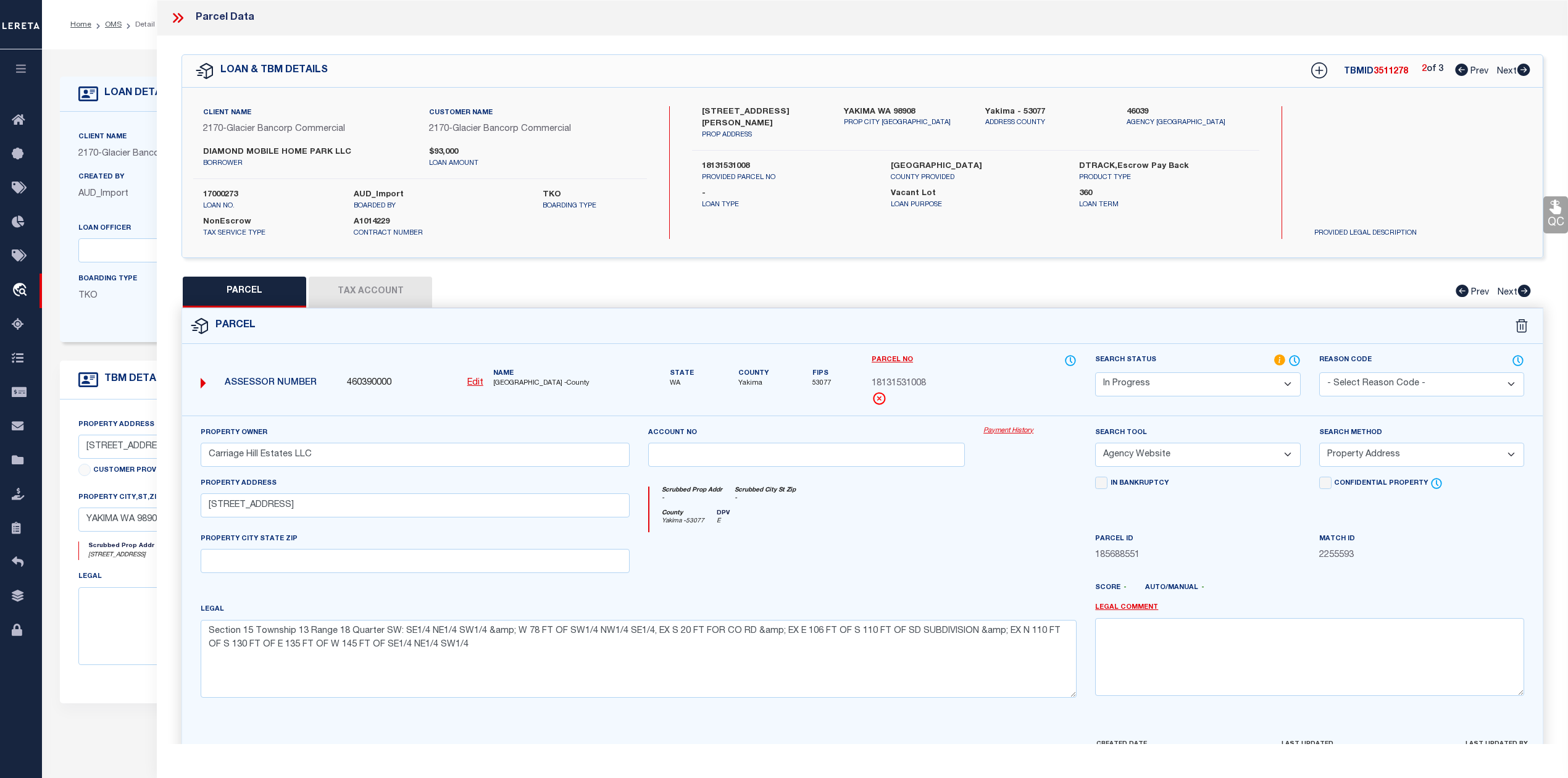
click at [1522, 69] on icon at bounding box center [1524, 69] width 13 height 12
select select "AS"
select select
checkbox input "false"
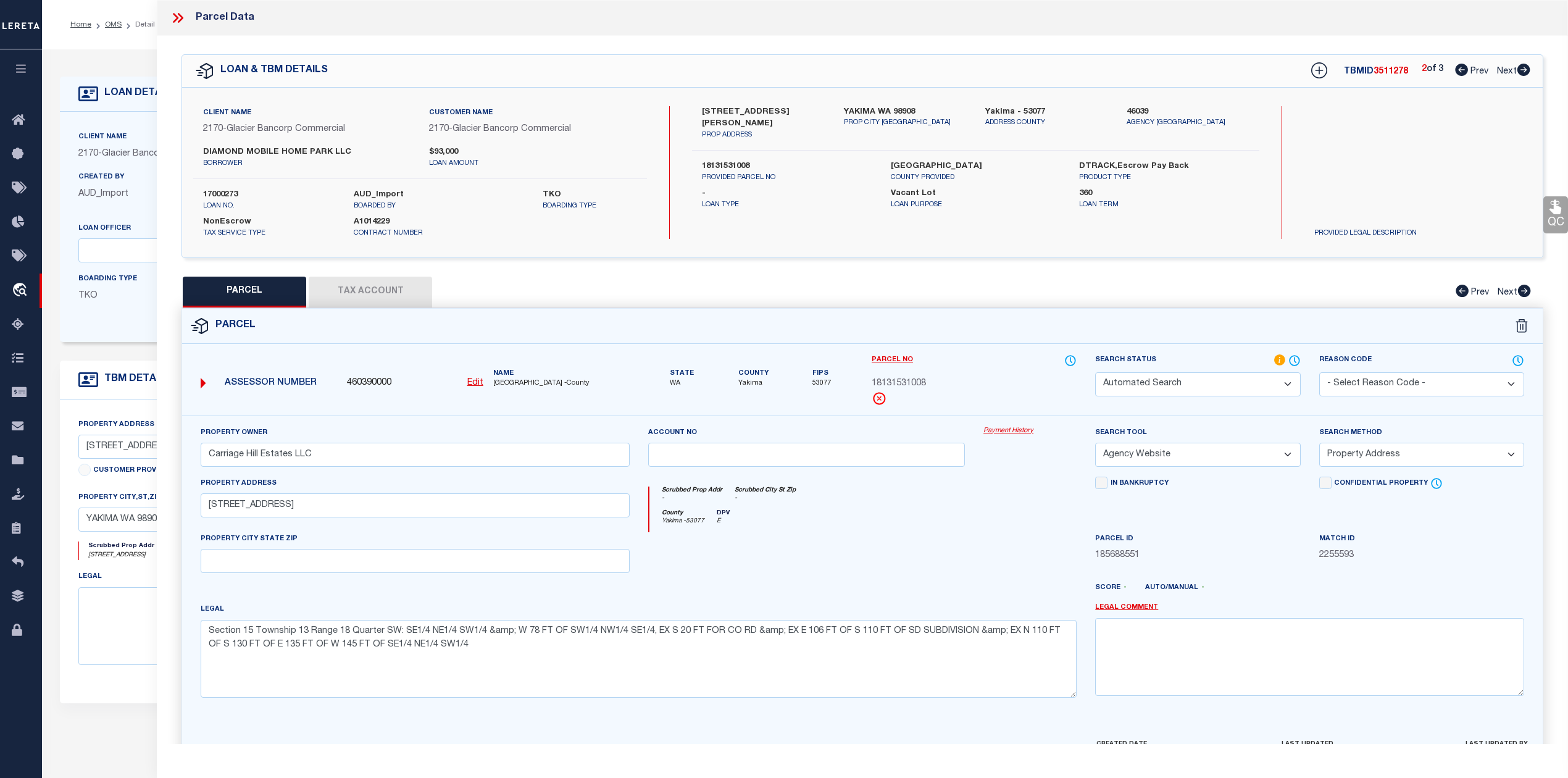
checkbox input "false"
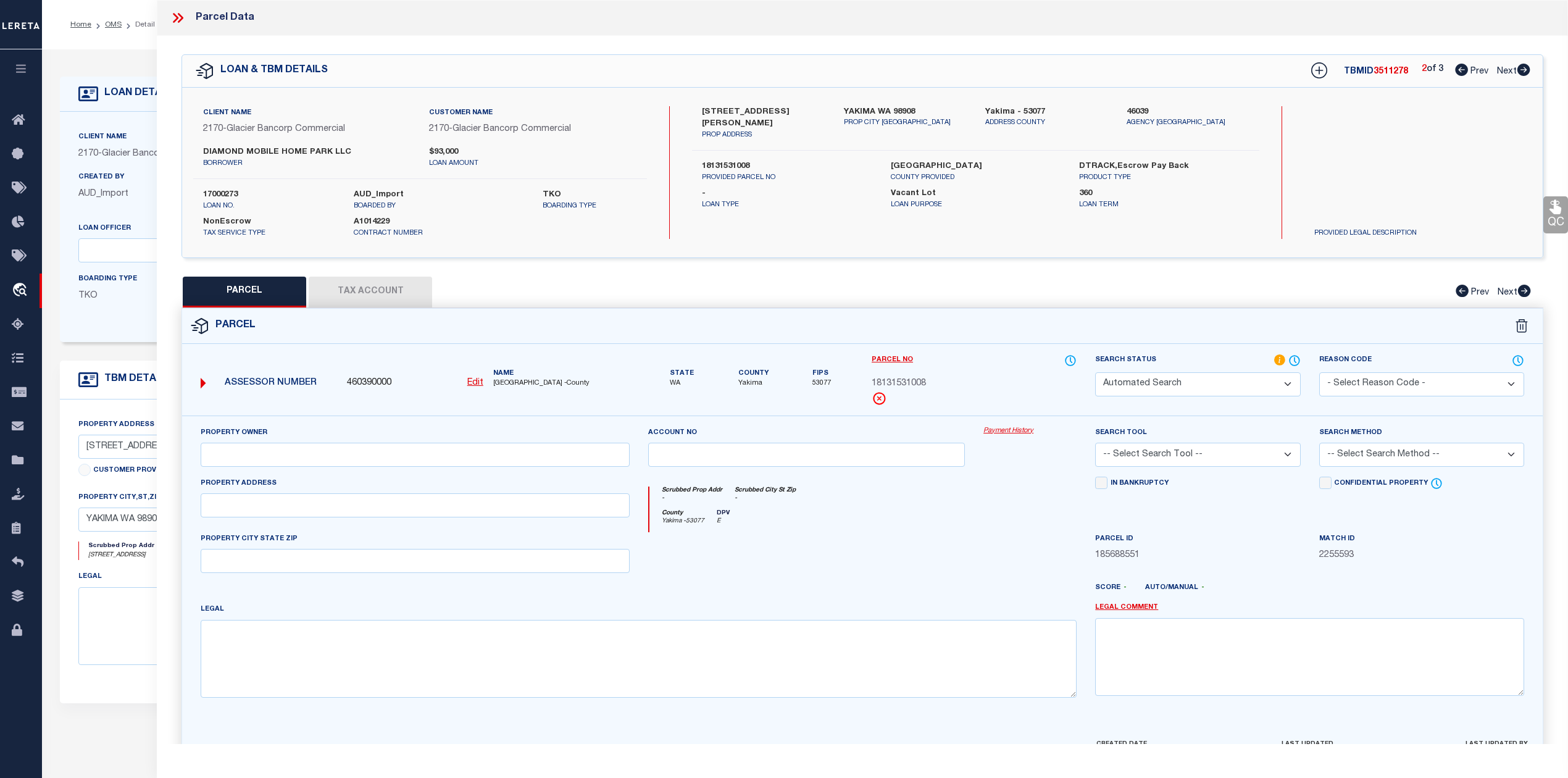
select select "IP"
type input "Carriage Hill Estates LLC"
select select "AGW"
select select
type input "[STREET_ADDRESS][PERSON_NAME]"
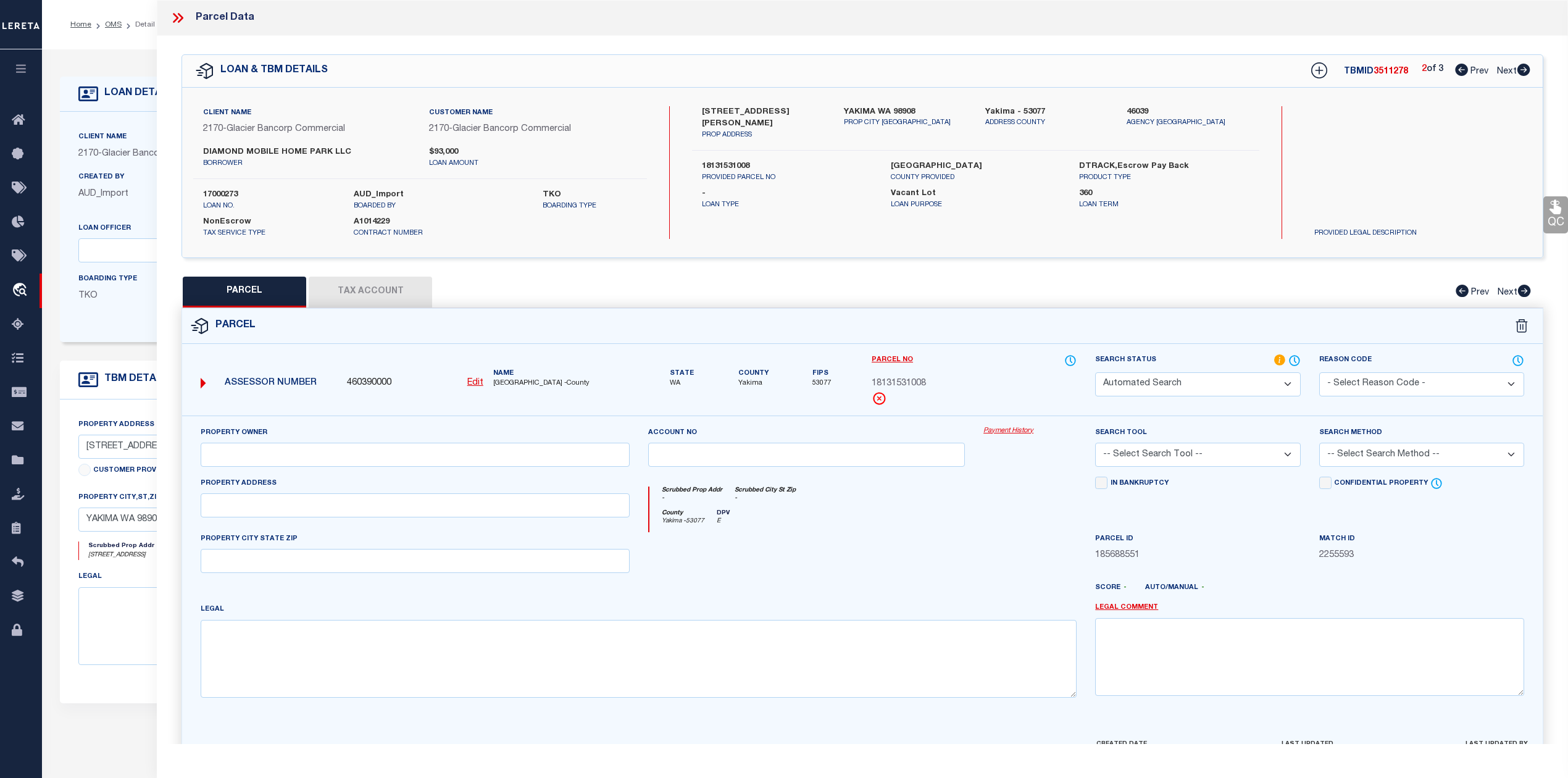
type textarea "Section 15 Township 13 Range 18 Quarter SW: N 110 FT OF S 130 FT OF E 135 FT OF…"
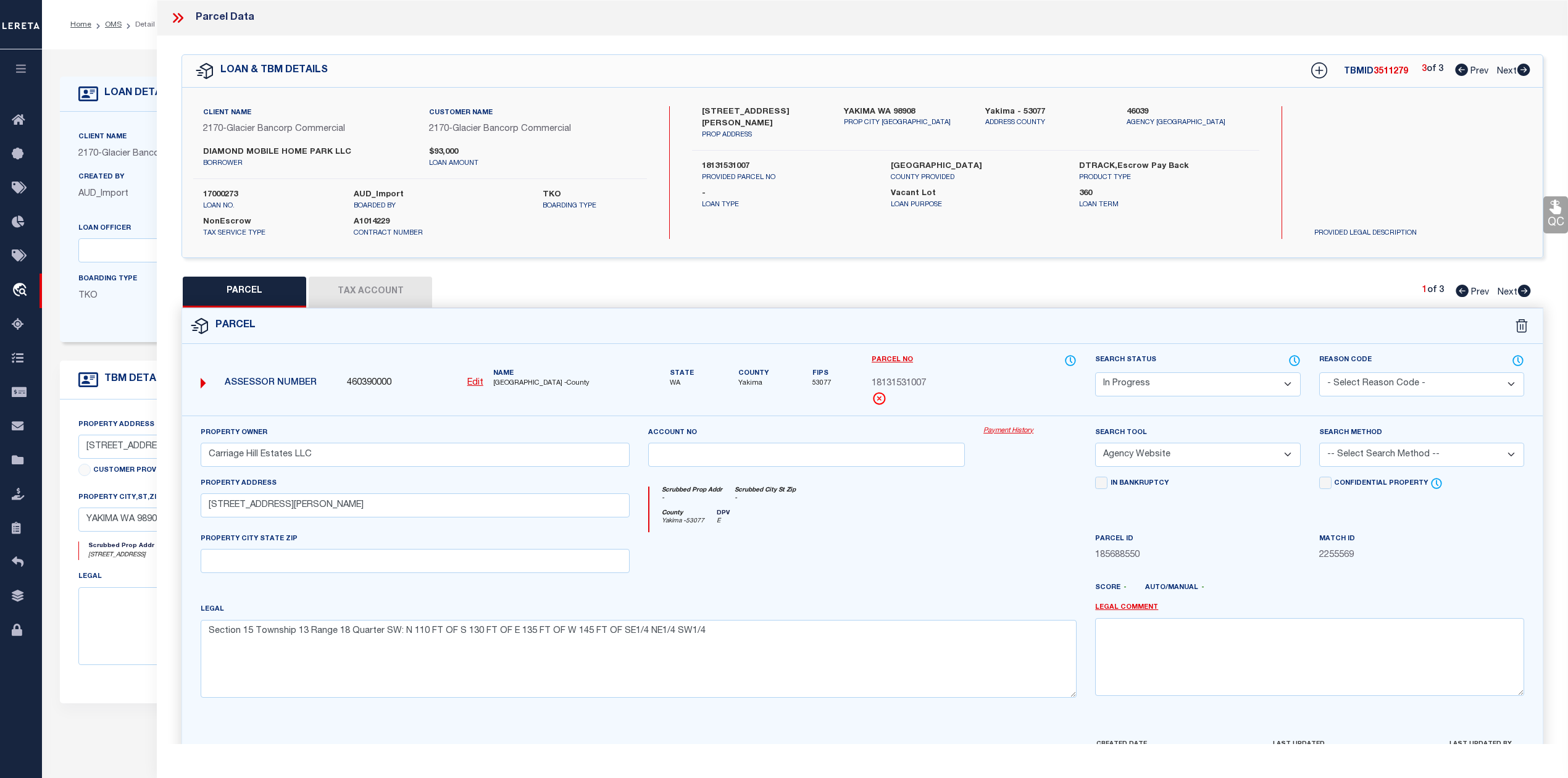
click at [1524, 290] on icon at bounding box center [1525, 290] width 13 height 12
select select "AS"
select select
checkbox input "false"
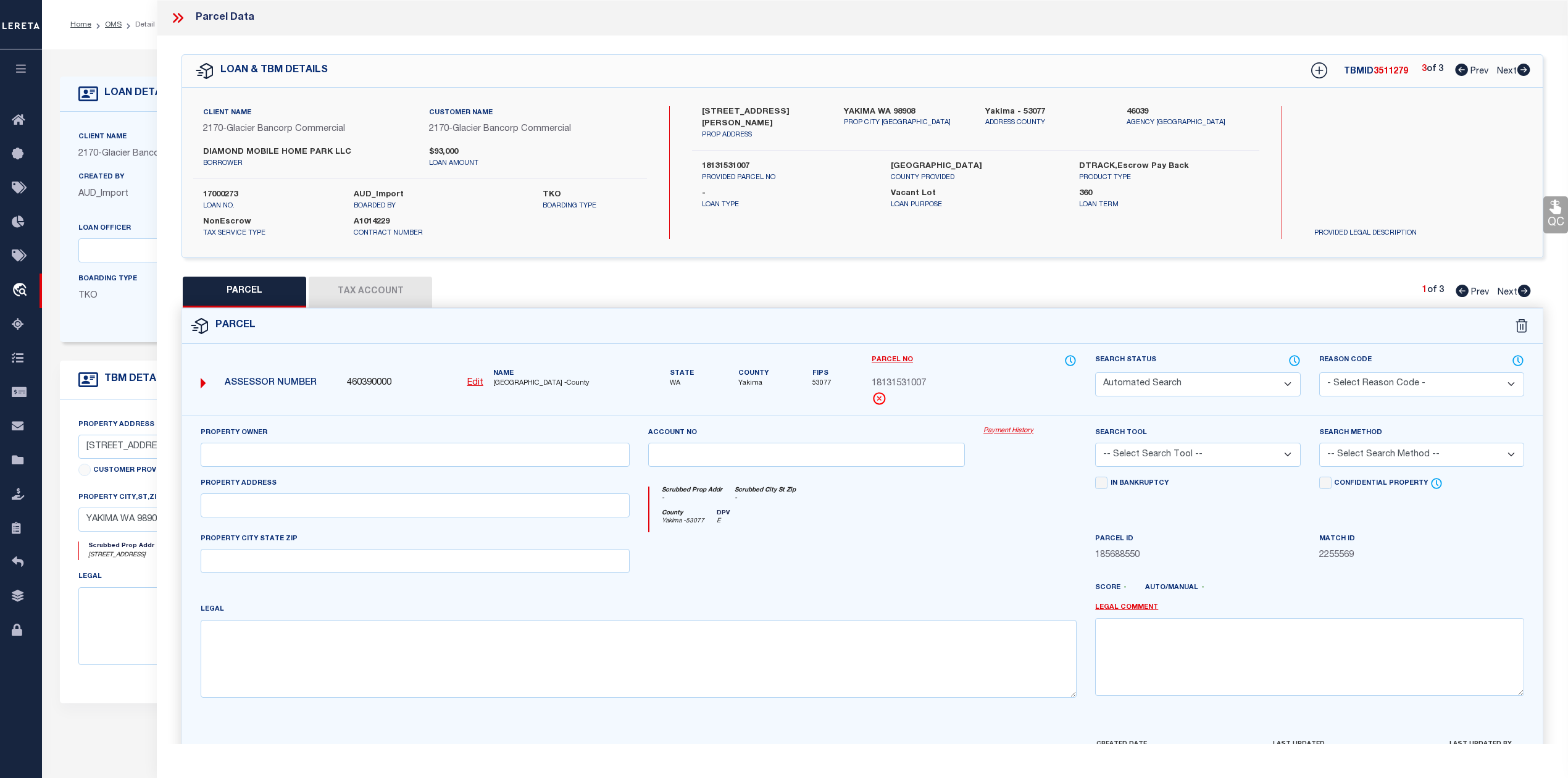
select select "PA"
type input "Carriage Hill Estates LLC"
select select "MDD"
select select "ADD"
type input "[STREET_ADDRESS]"
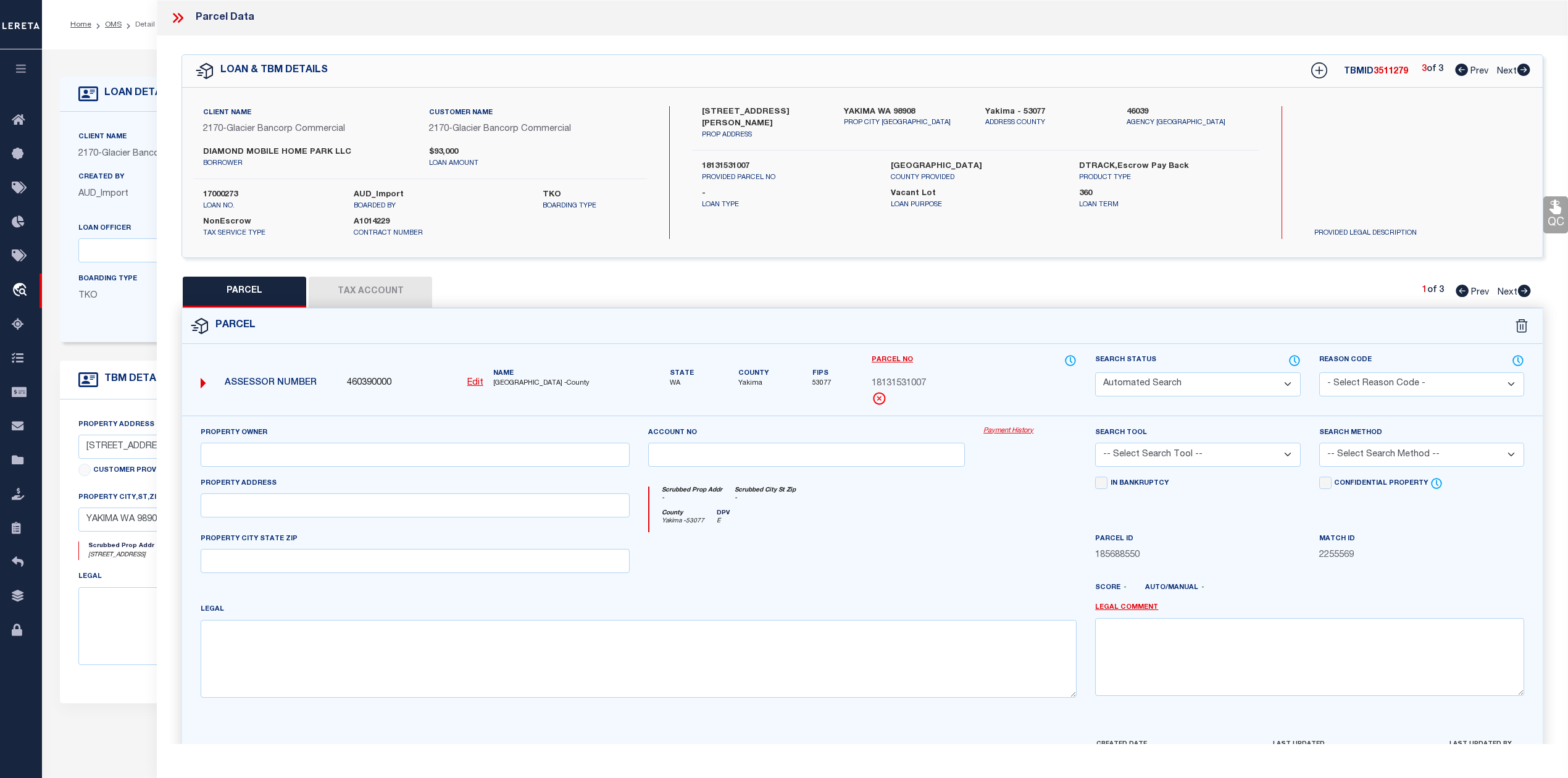
type textarea "Section 15 Township 13 Range 18 Quarter SW: SE1/4 NE1/4 SW1/4 &amp; W 78 FT OF …"
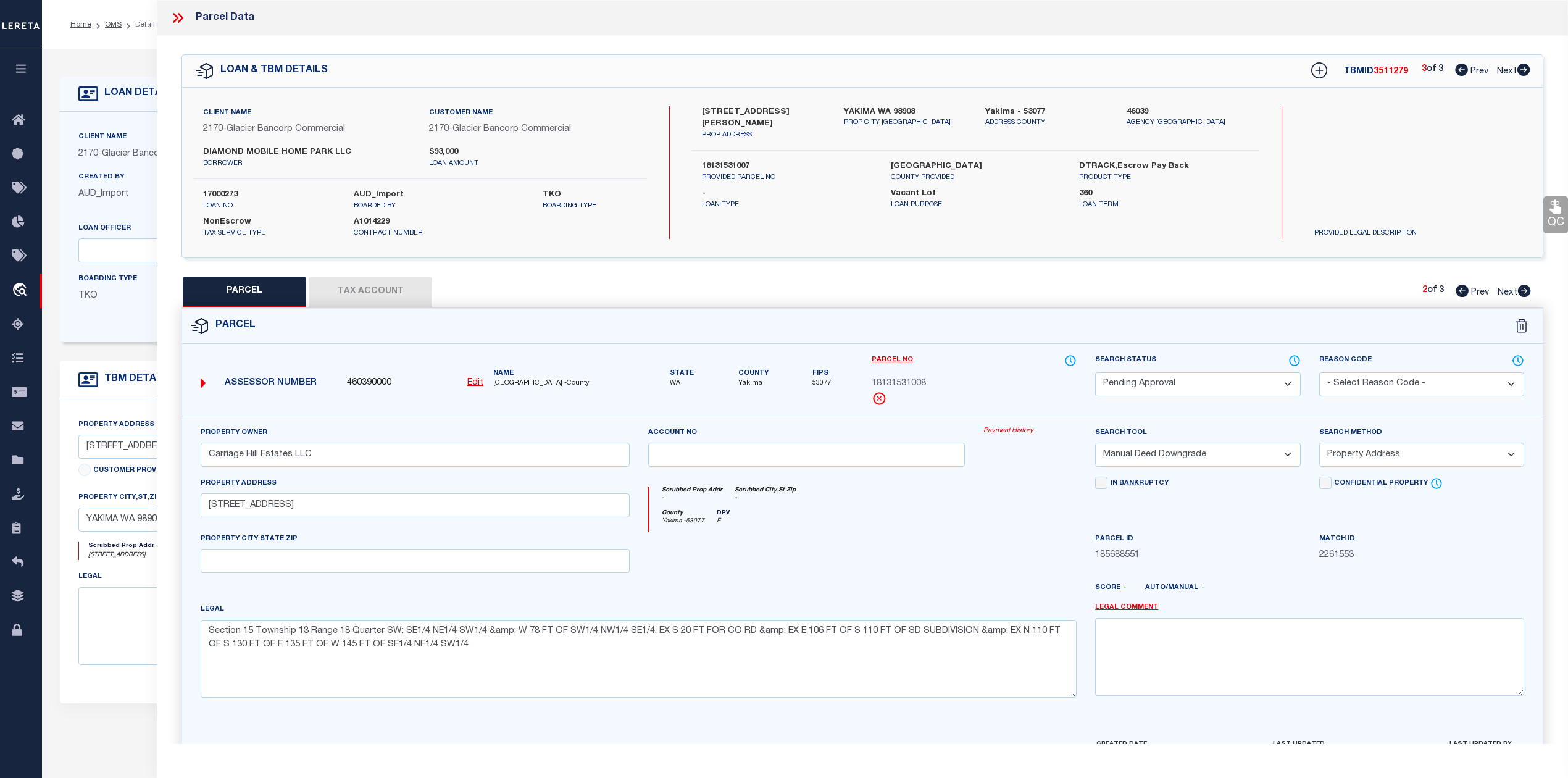
click at [1524, 290] on icon at bounding box center [1525, 290] width 13 height 12
select select "AS"
select select
checkbox input "false"
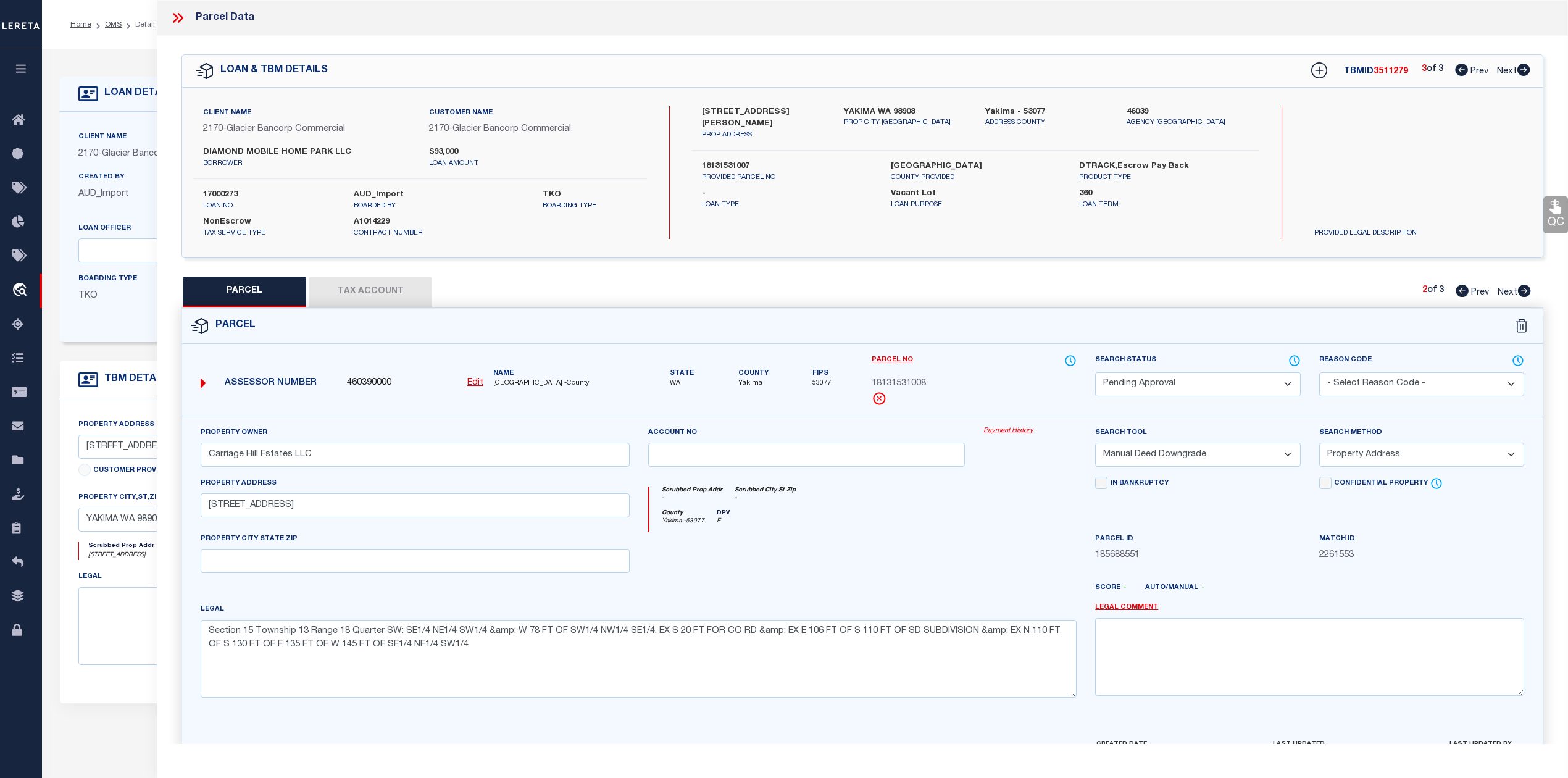
checkbox input "false"
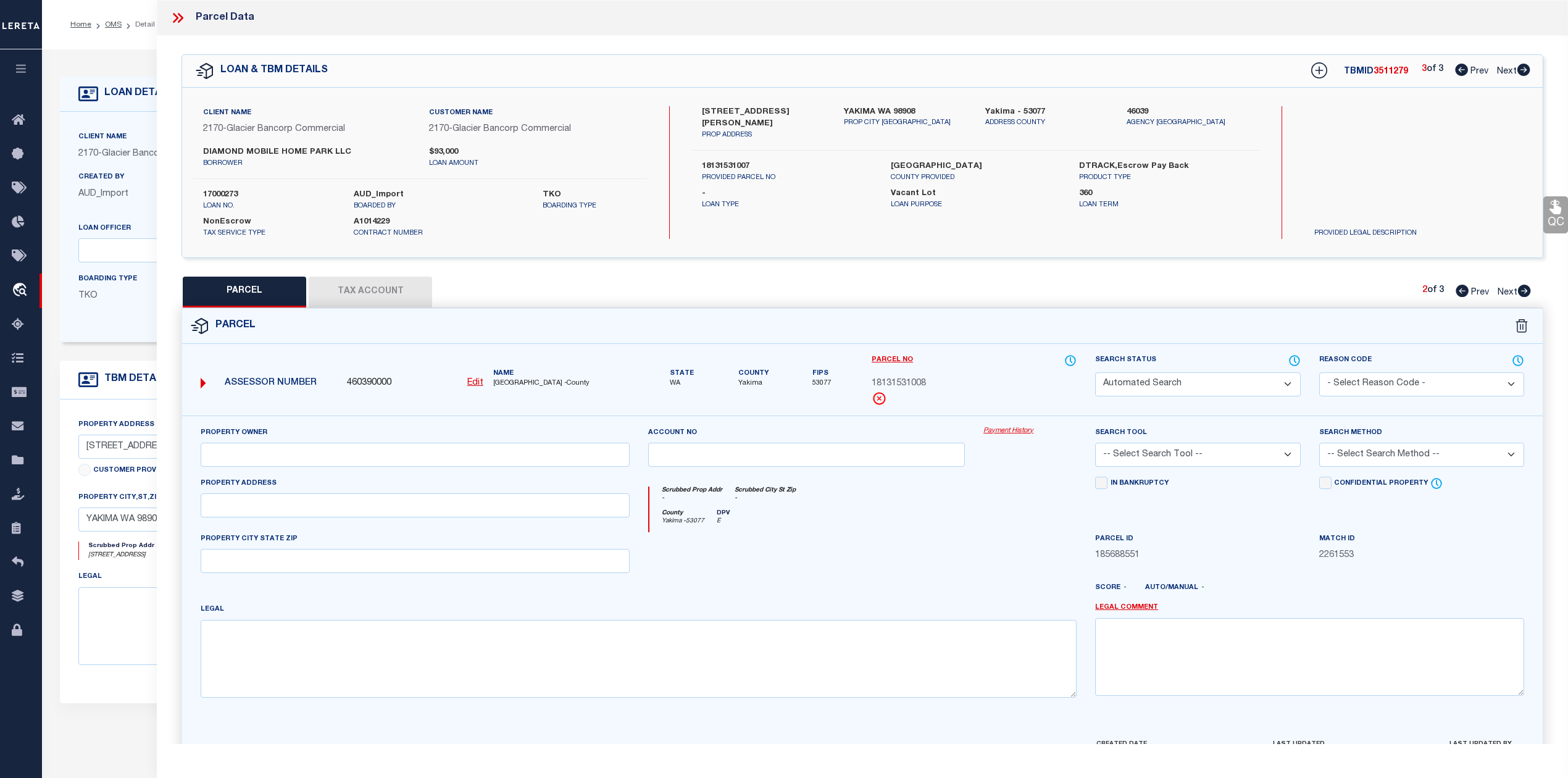
select select "PA"
type input "Carriage Hill Estates LLC"
select select "MDD"
select select "ADD"
type input "[STREET_ADDRESS]"
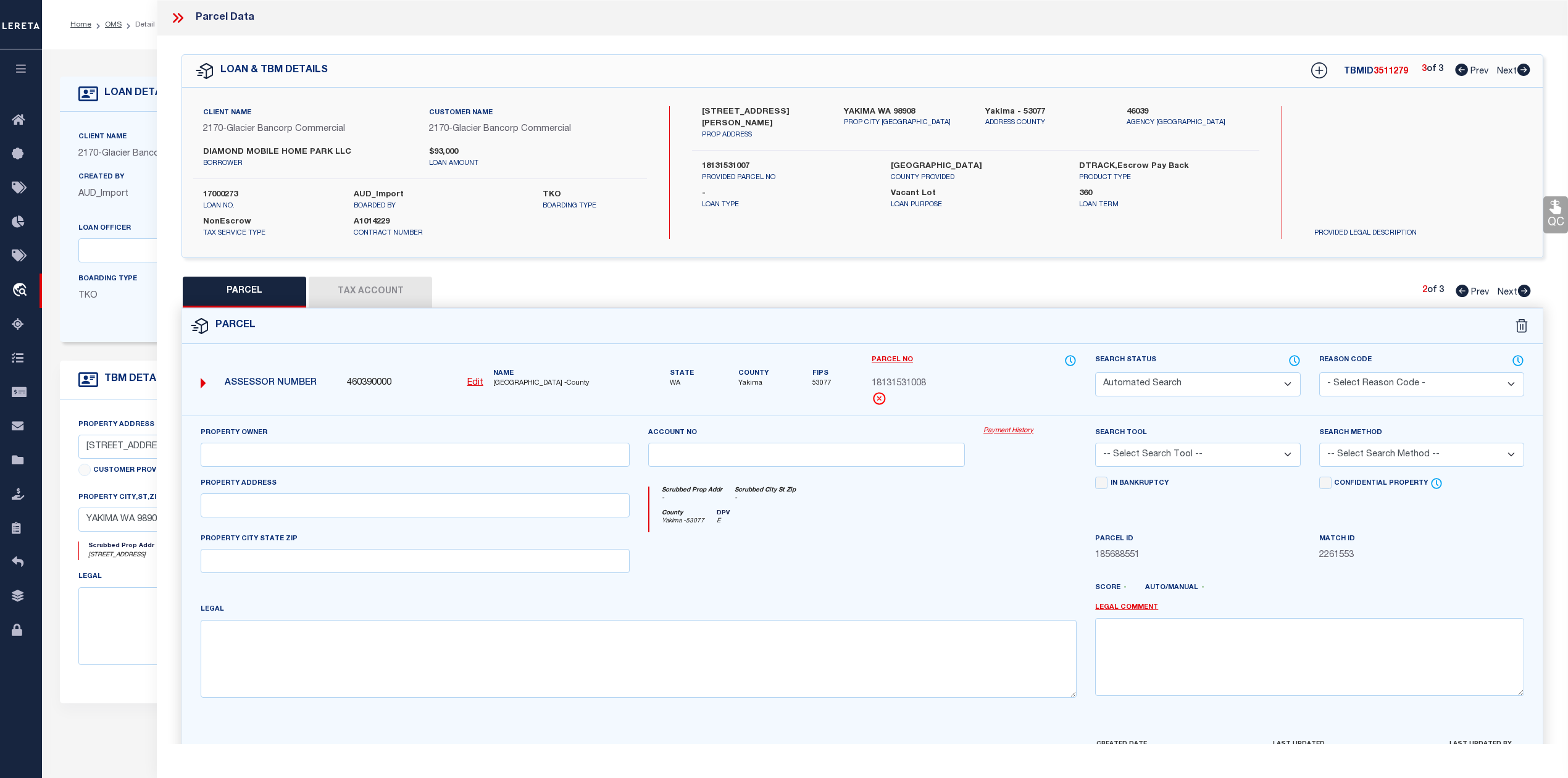
type textarea "Section 15 Township 13 Range 18 Quarter SW: BEG AT SE COR OF NE1/4 SW1/4 SEC 15…"
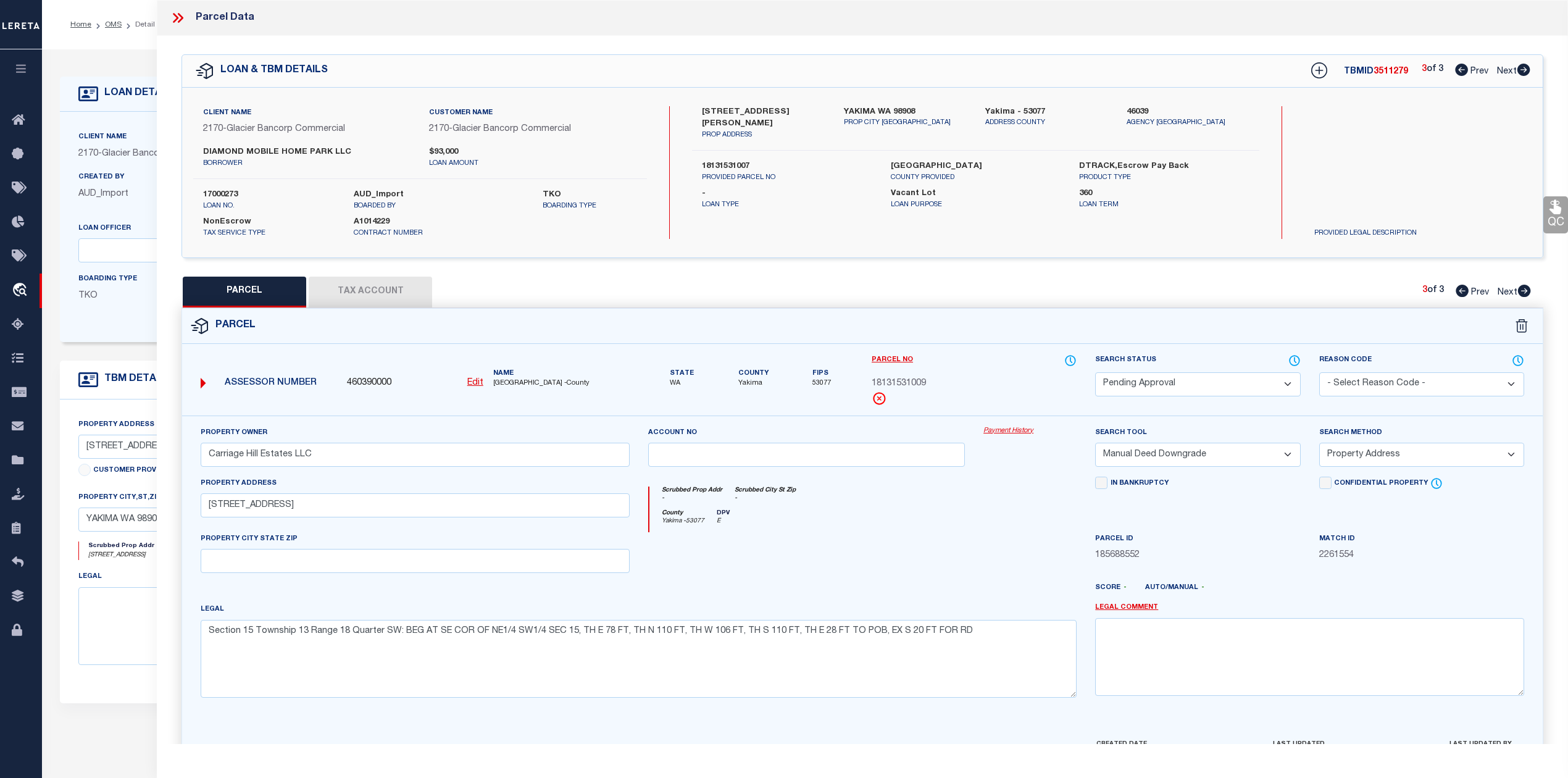
click at [1458, 289] on icon at bounding box center [1462, 290] width 13 height 12
select select "AS"
select select
checkbox input "false"
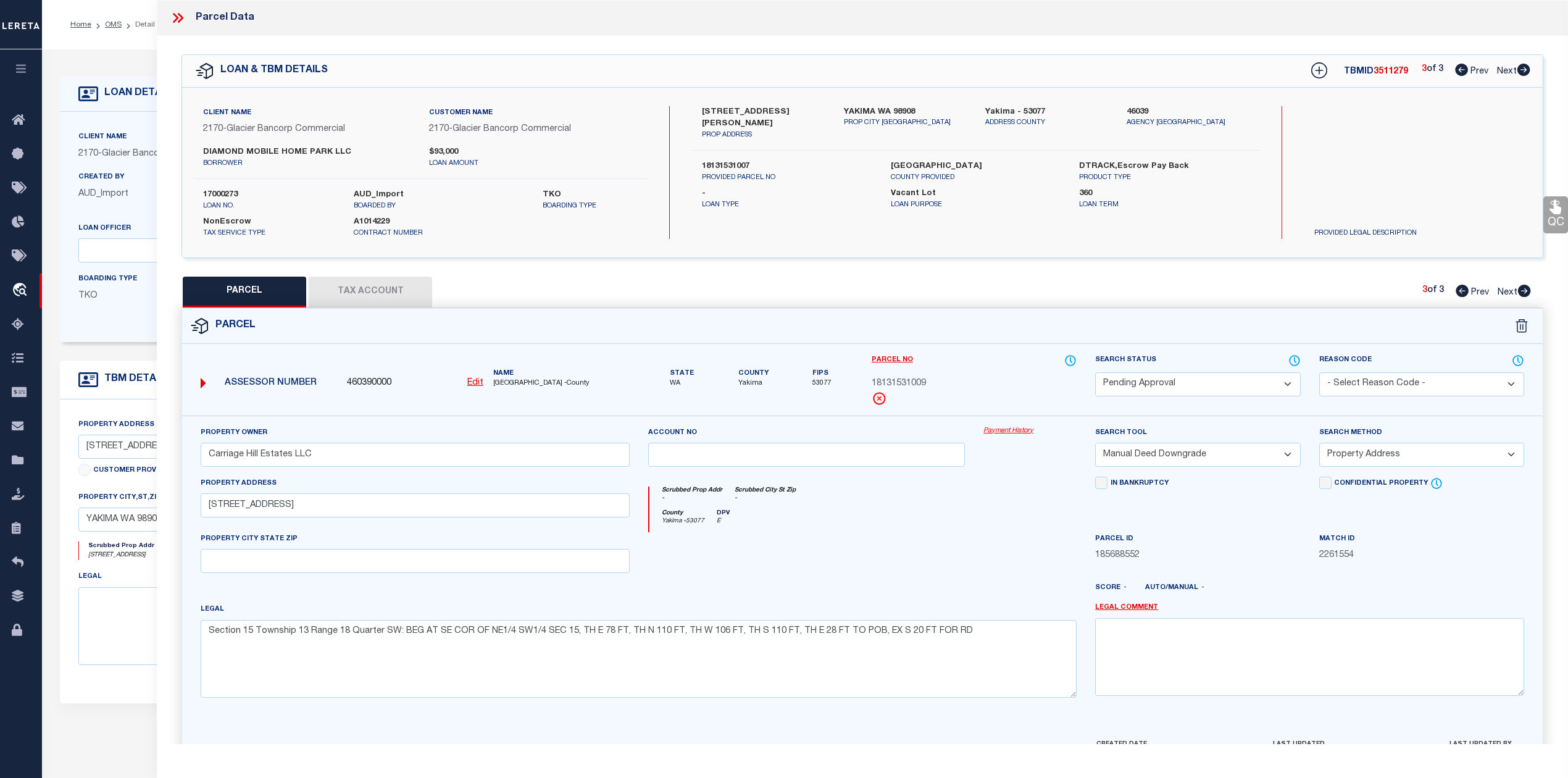
checkbox input "false"
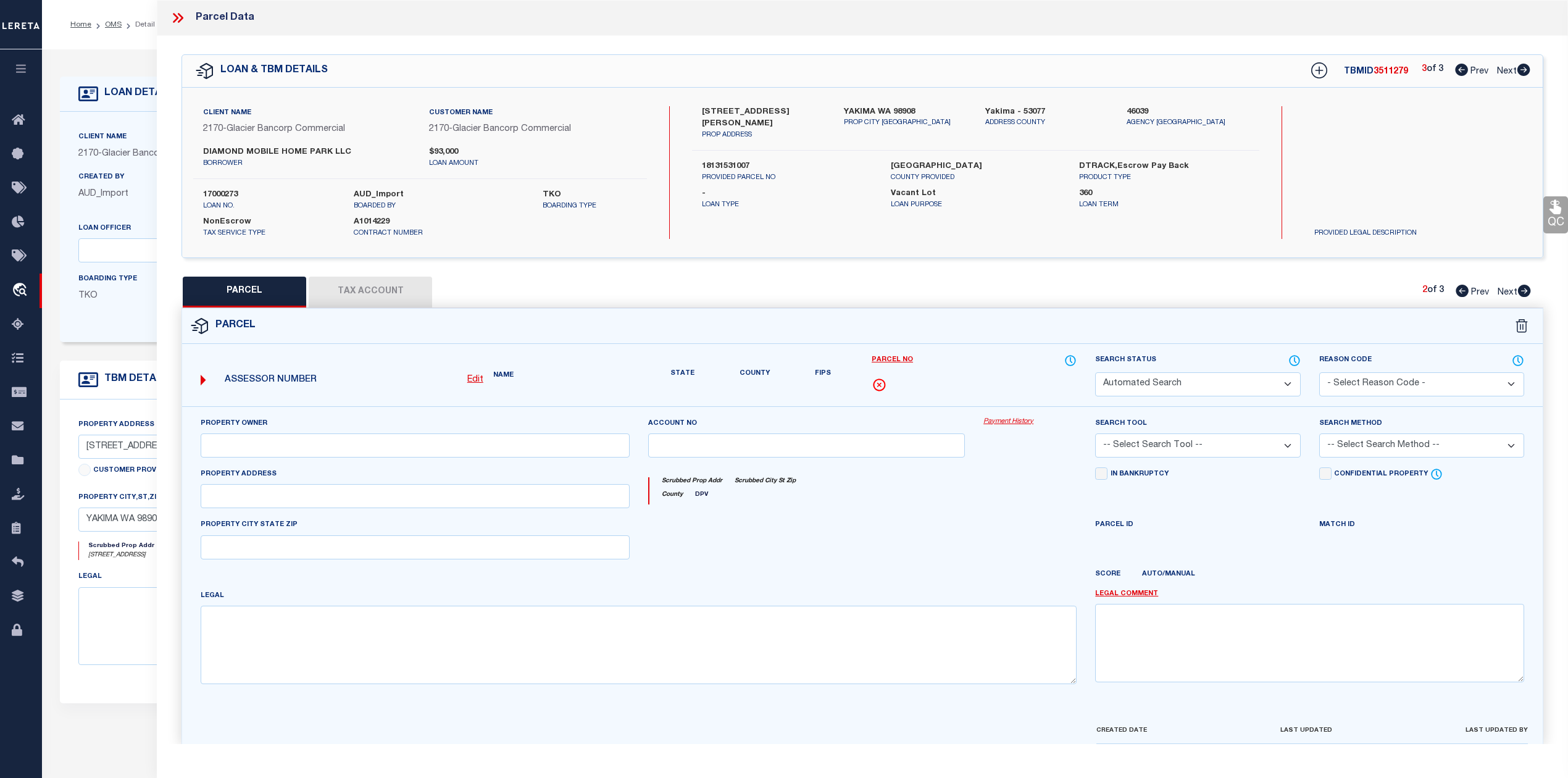
select select "PA"
type input "Carriage Hill Estates LLC"
select select "MDD"
select select "ADD"
type input "[STREET_ADDRESS]"
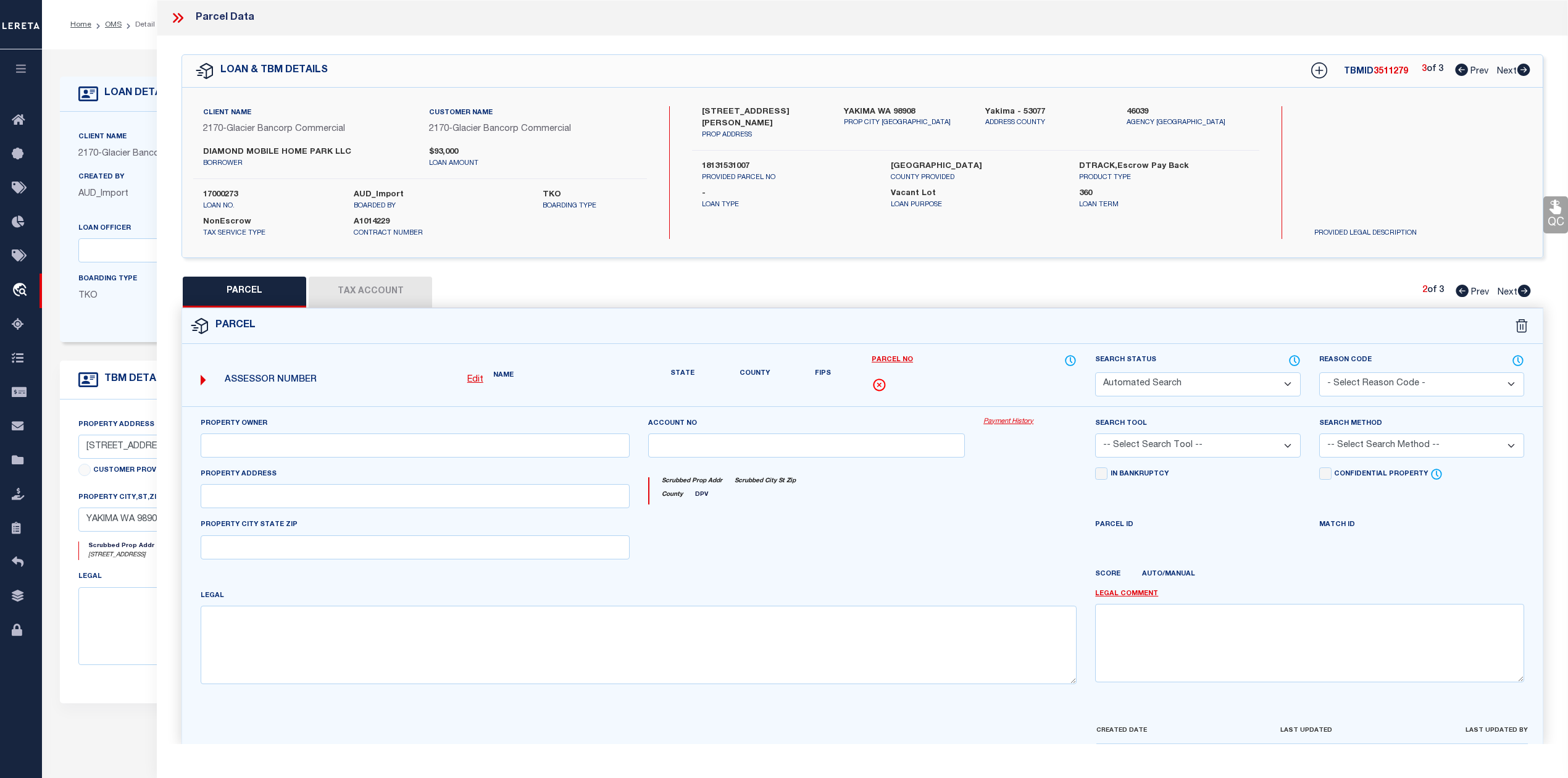
type textarea "Section 15 Township 13 Range 18 Quarter SW: SE1/4 NE1/4 SW1/4 &amp; W 78 FT OF …"
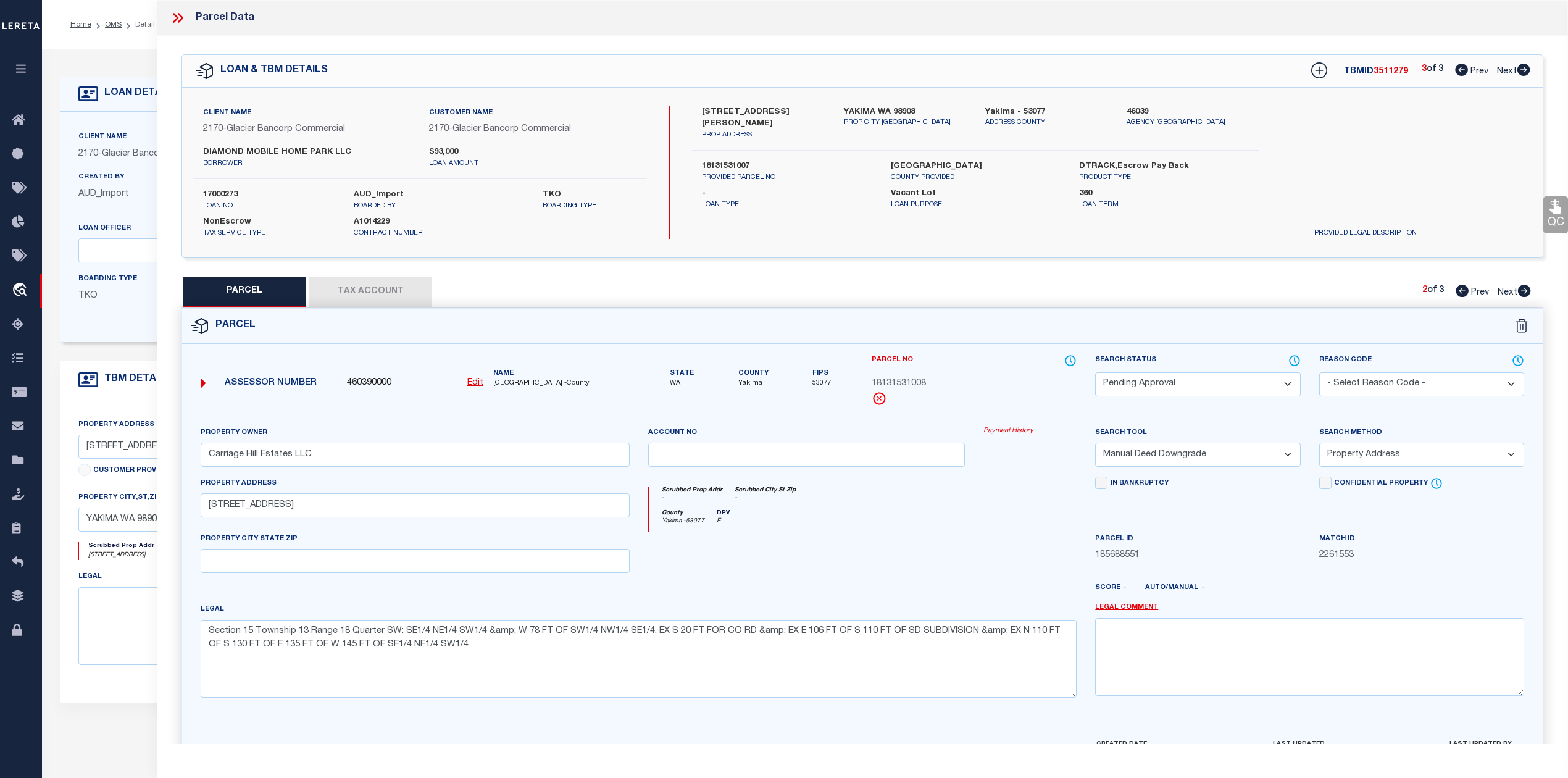
click at [1458, 289] on icon at bounding box center [1462, 290] width 13 height 12
select select "AS"
select select
checkbox input "false"
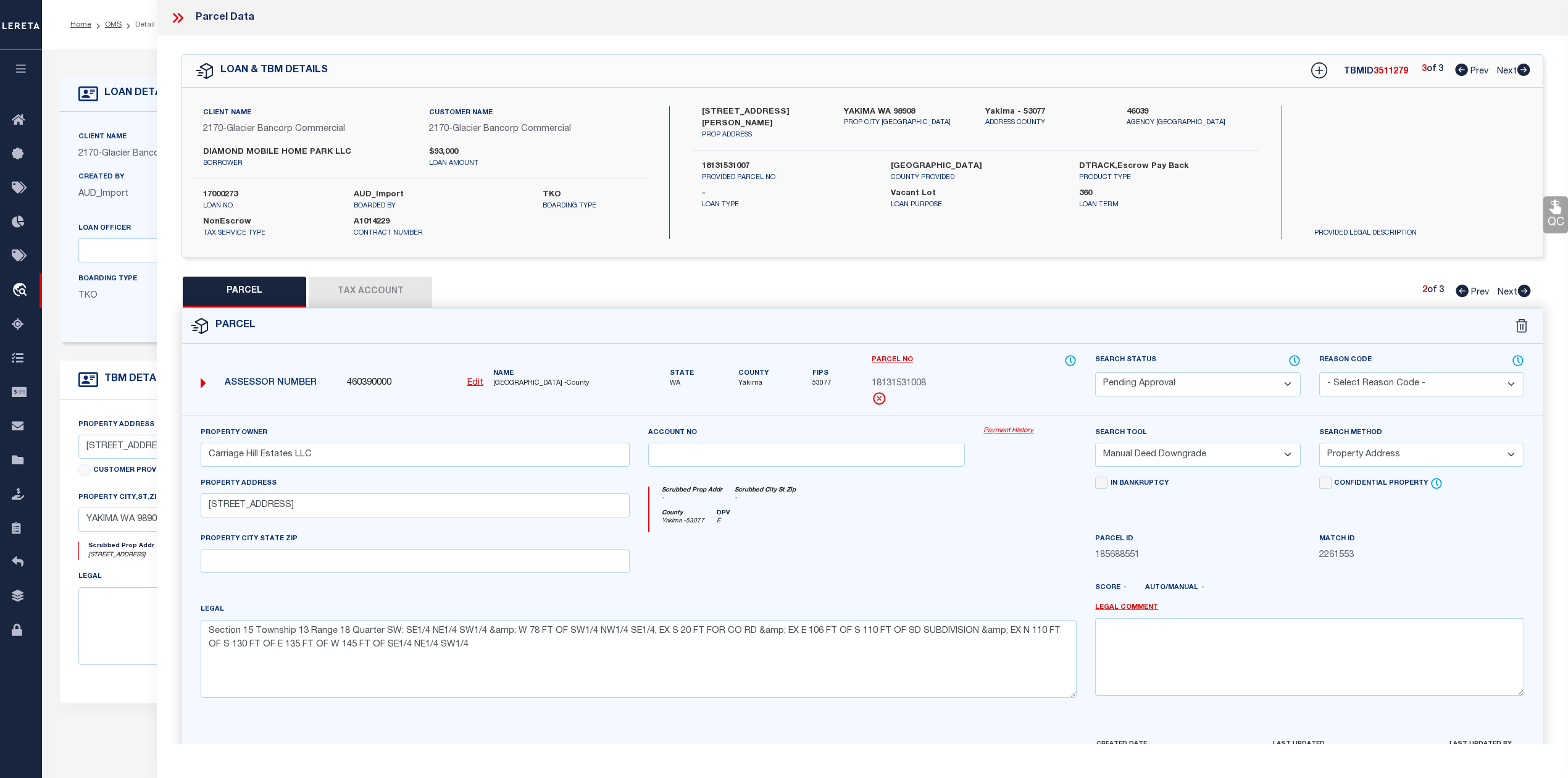
checkbox input "false"
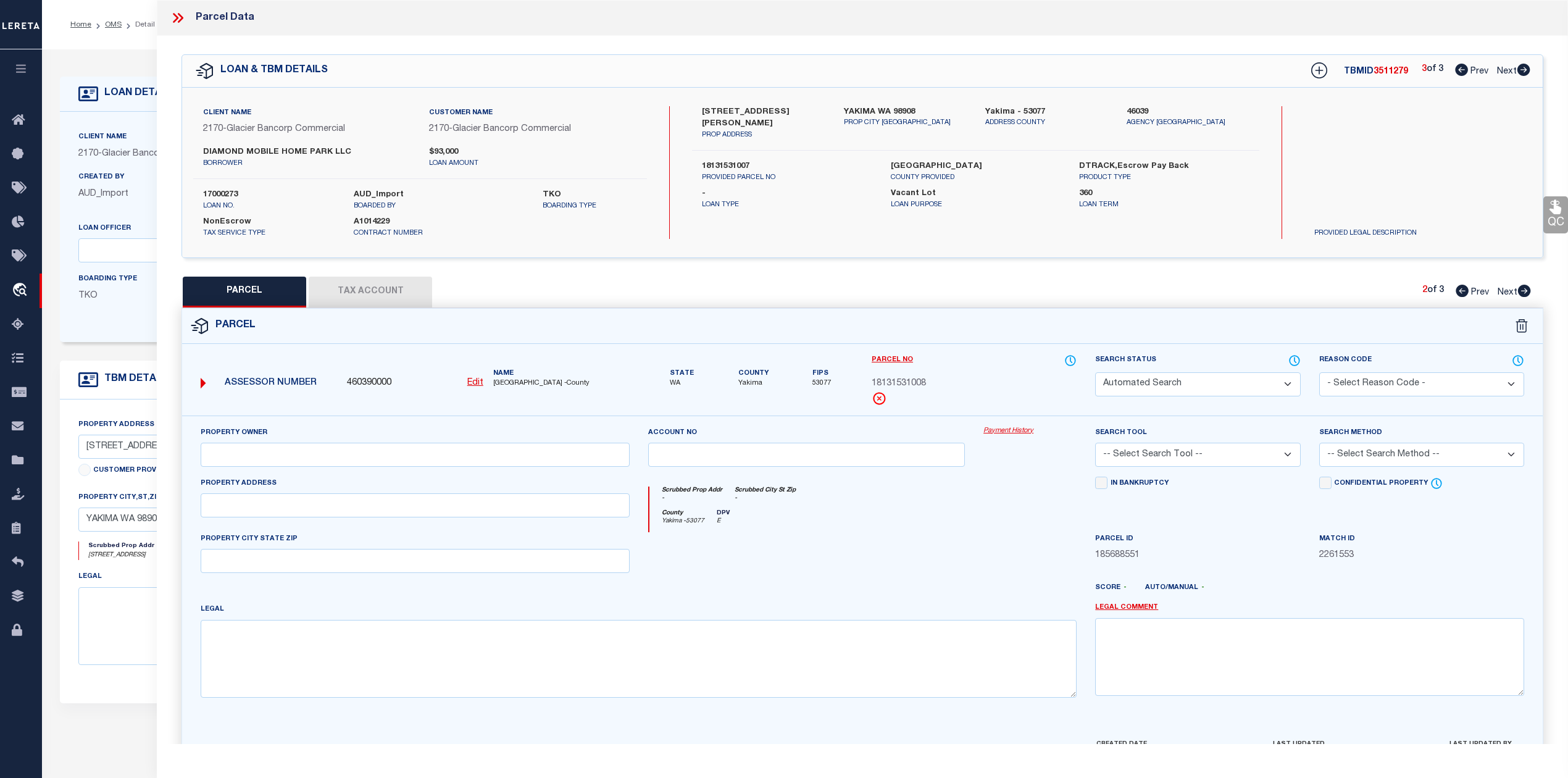
select select "IP"
type input "Carriage Hill Estates LLC"
select select "AGW"
select select
type input "[STREET_ADDRESS][PERSON_NAME]"
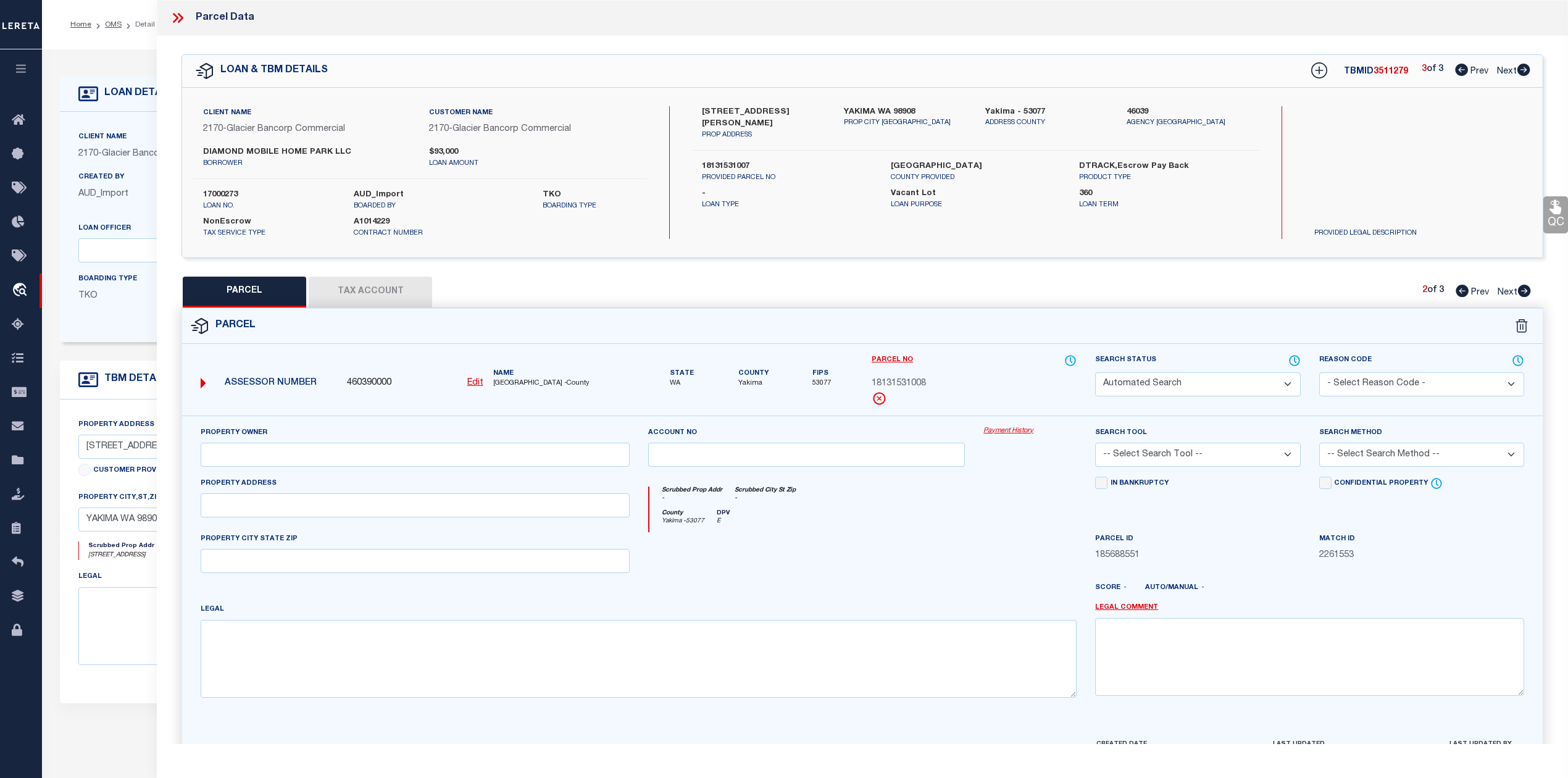
type textarea "Section 15 Township 13 Range 18 Quarter SW: N 110 FT OF S 130 FT OF E 135 FT OF…"
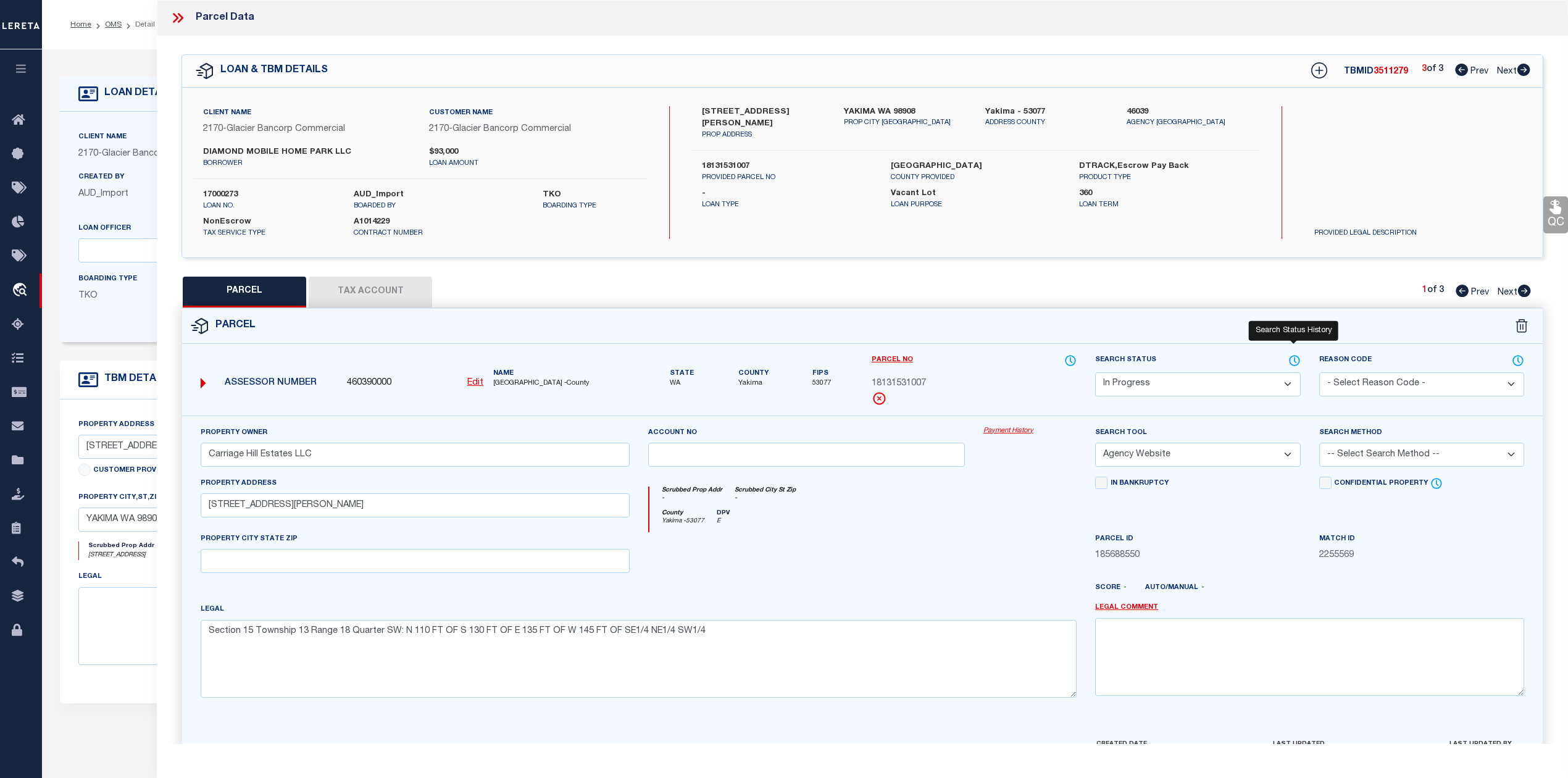
click at [1294, 356] on icon at bounding box center [1294, 360] width 12 height 14
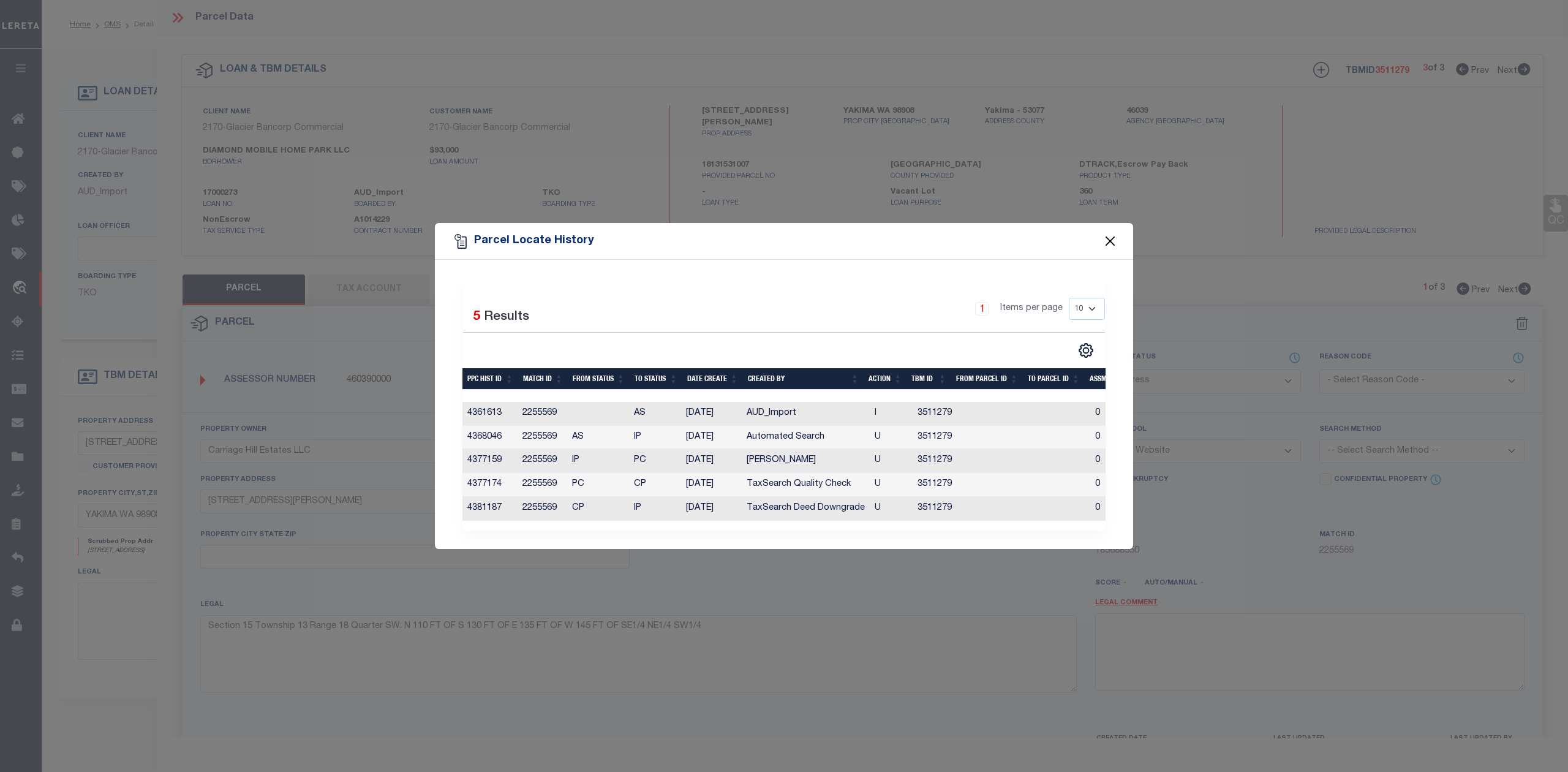
click at [1107, 234] on button "Close" at bounding box center [1111, 242] width 16 height 16
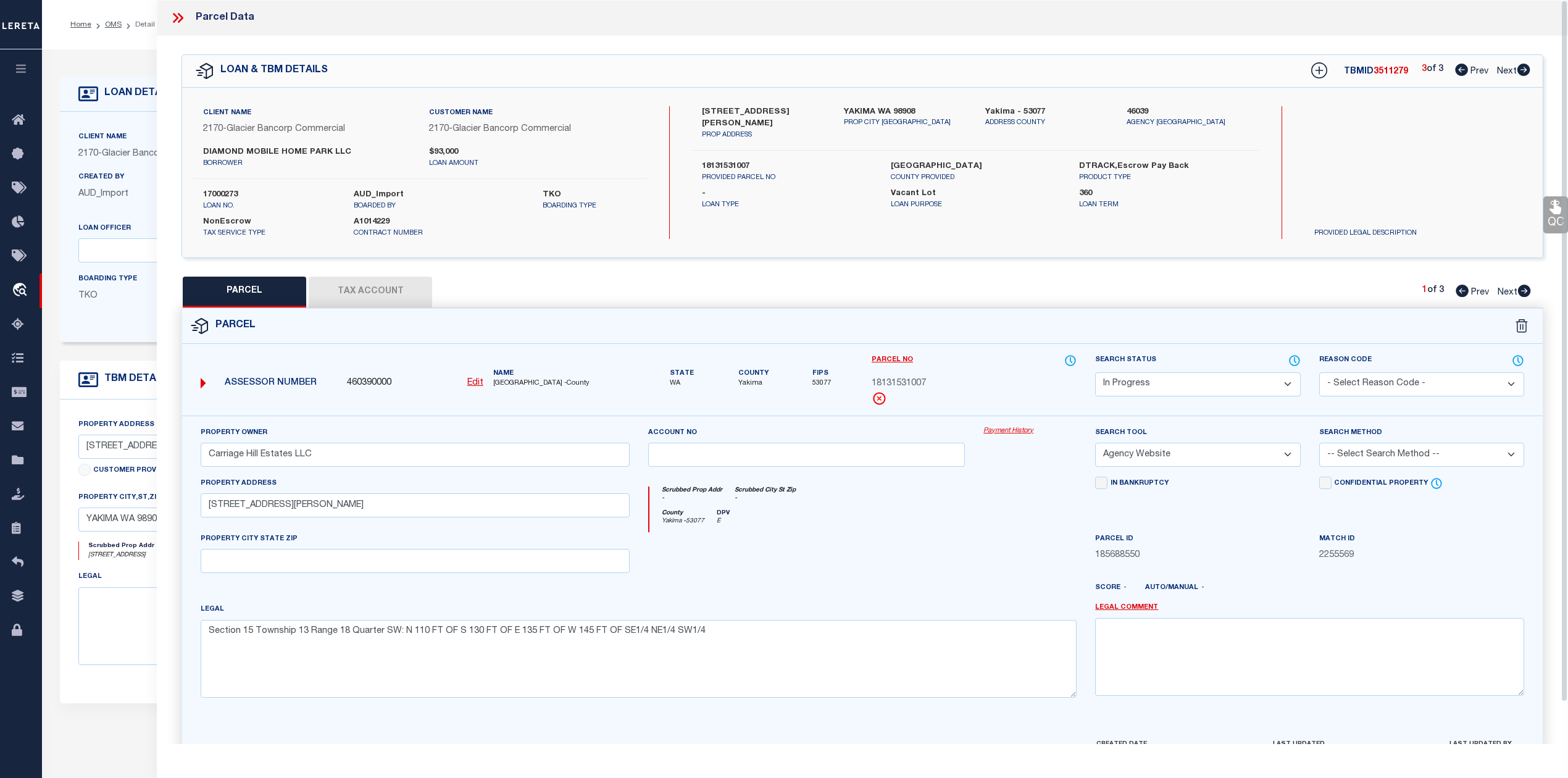
click at [1287, 378] on select "Automated Search Bad Parcel Complete Duplicate Parcel High Dollar Reporting In …" at bounding box center [1198, 385] width 205 height 24
click at [1096, 372] on select "Automated Search Bad Parcel Complete Duplicate Parcel High Dollar Reporting In …" at bounding box center [1198, 385] width 205 height 24
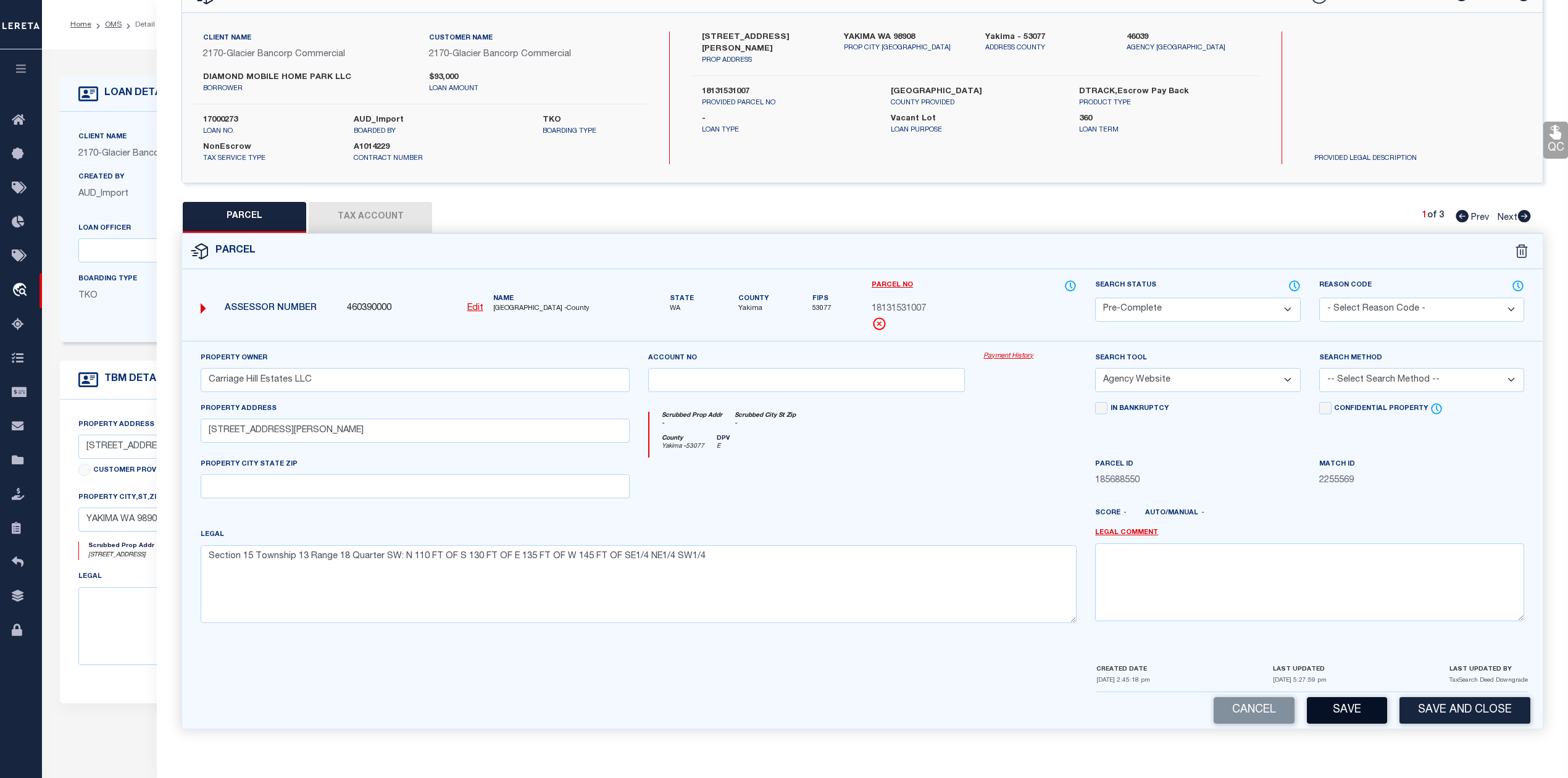
click at [1345, 708] on button "Save" at bounding box center [1347, 710] width 81 height 27
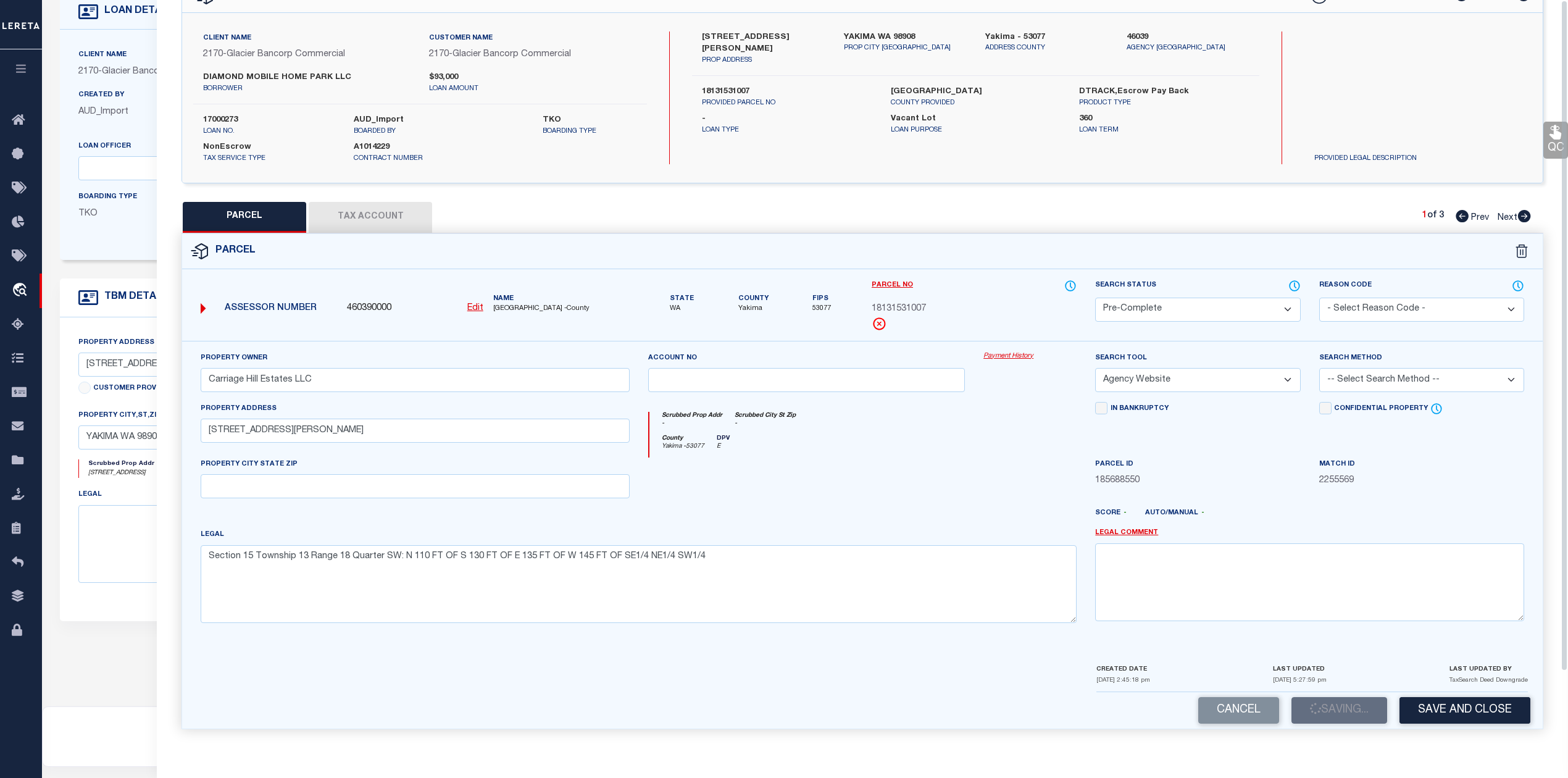
scroll to position [0, 0]
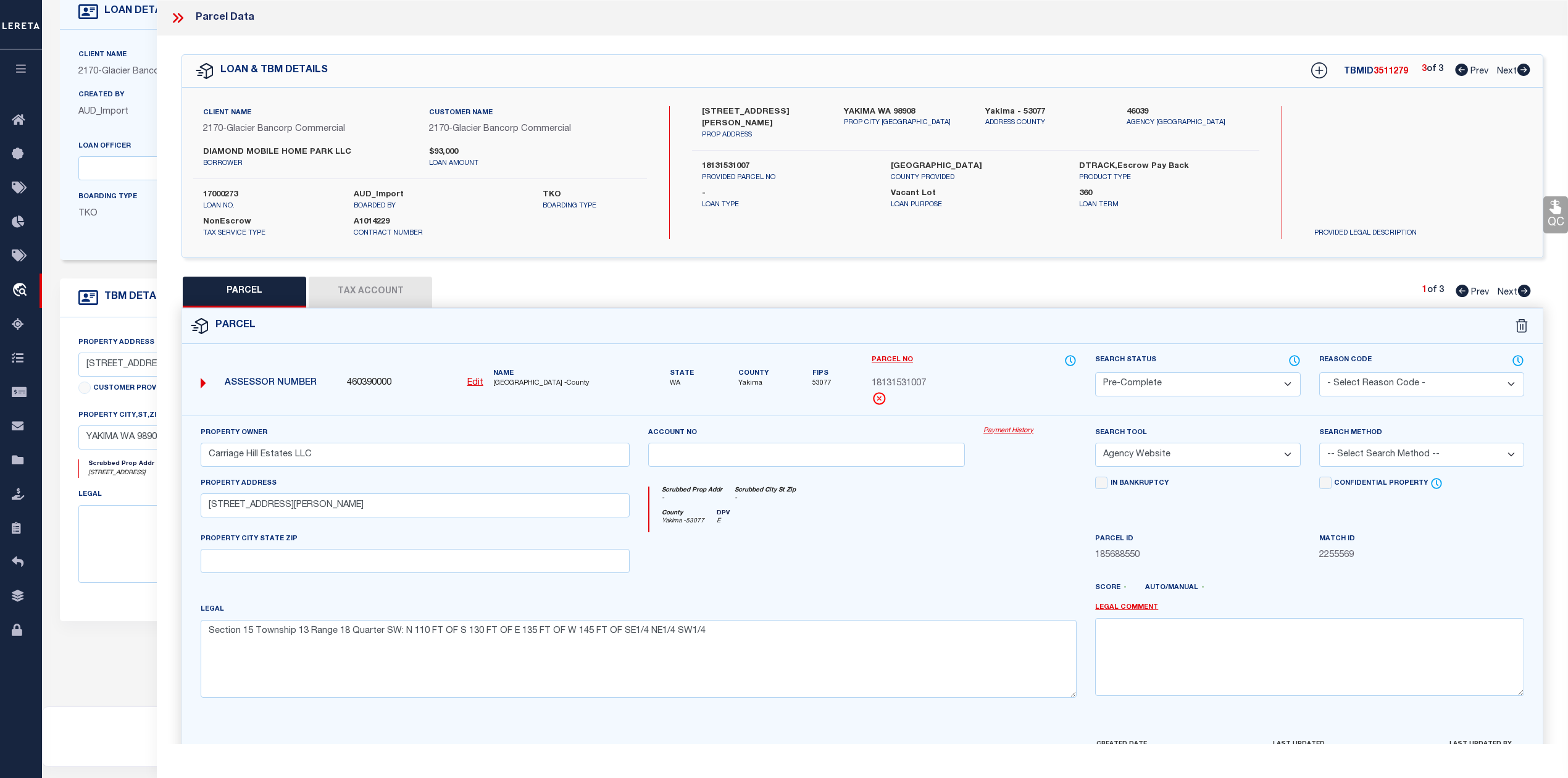
click at [179, 16] on icon at bounding box center [178, 18] width 16 height 16
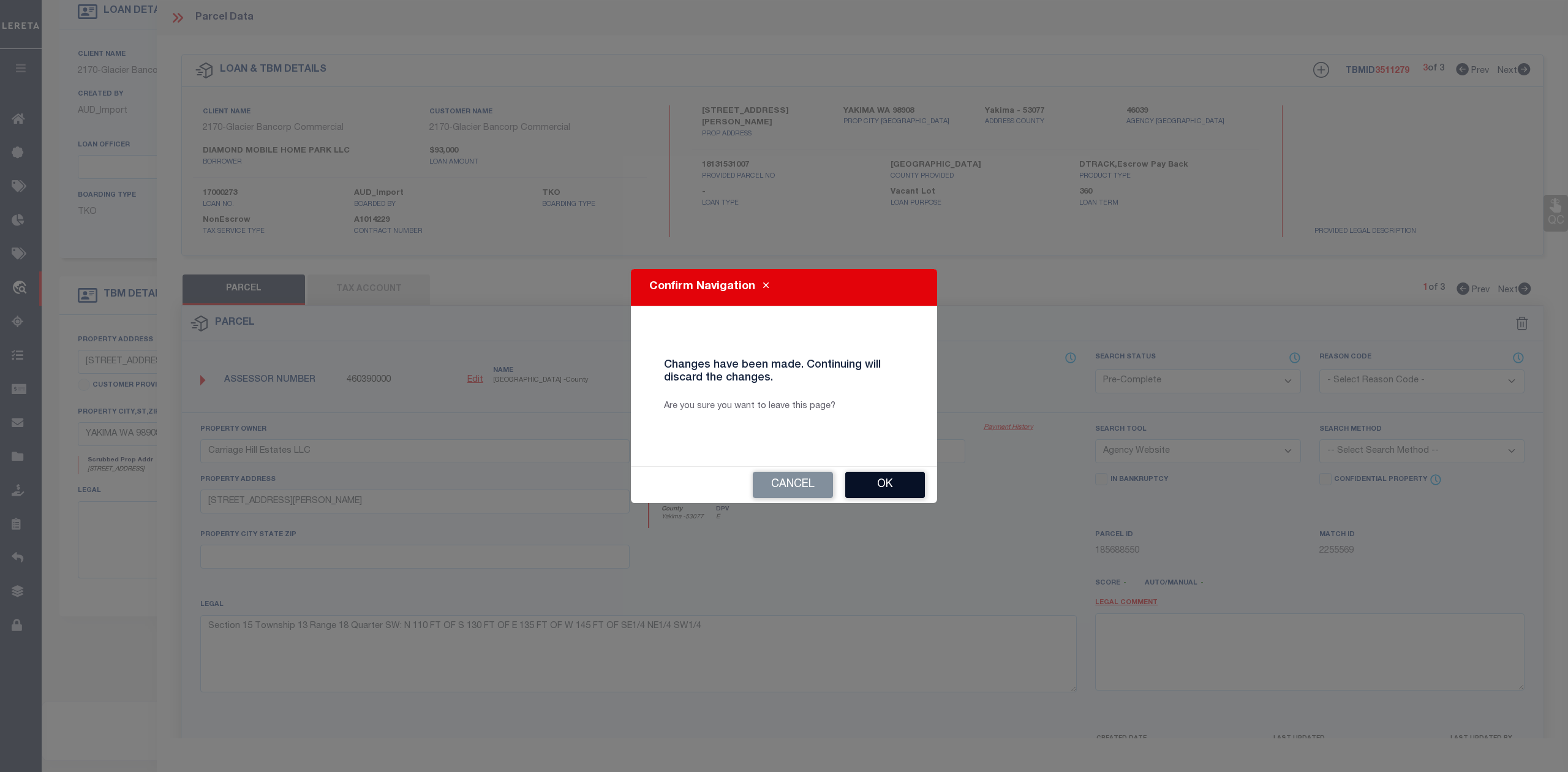
click at [886, 486] on button "Ok" at bounding box center [885, 485] width 80 height 27
select select "IP"
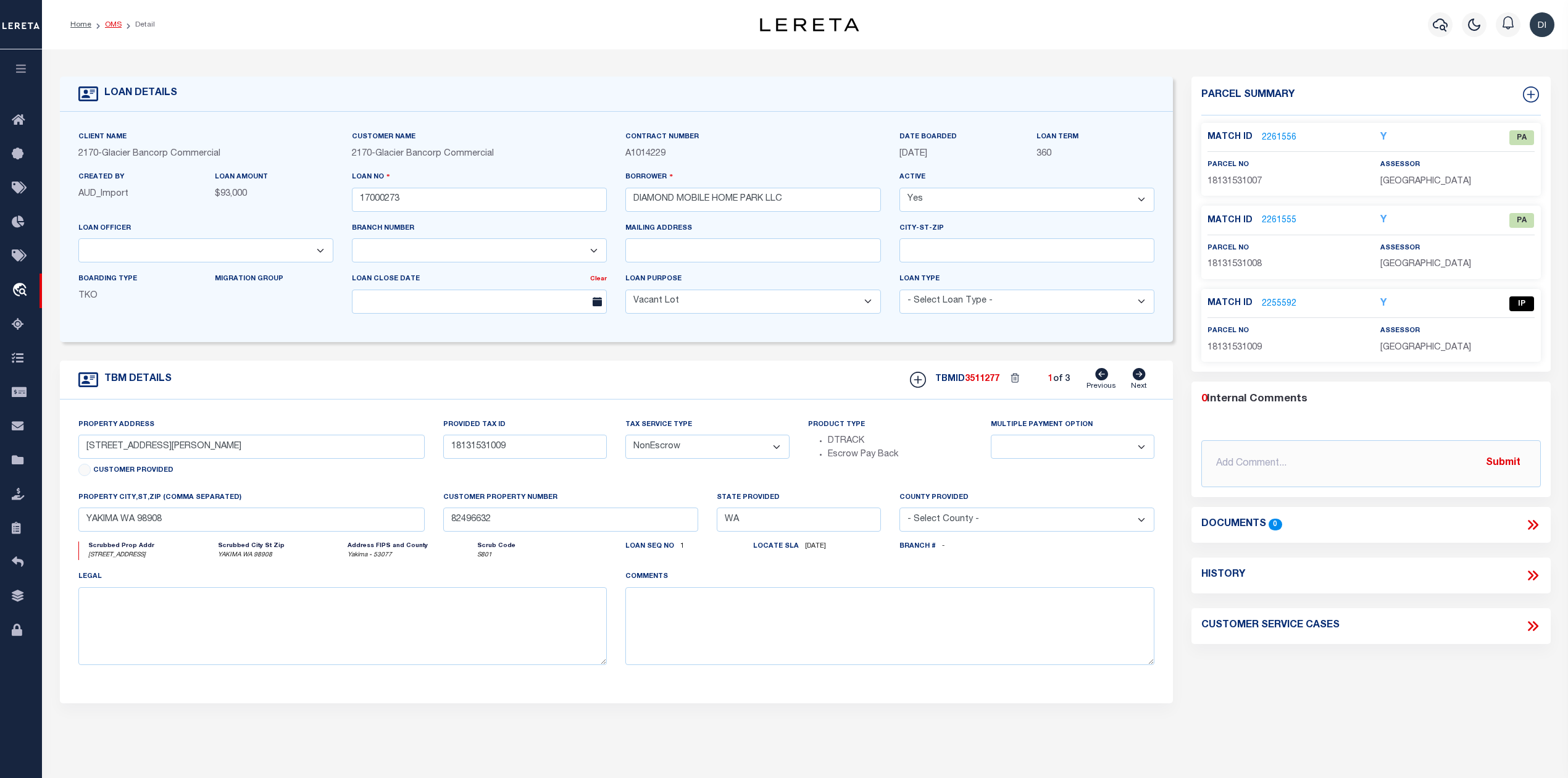
click at [115, 22] on link "OMS" at bounding box center [113, 24] width 16 height 7
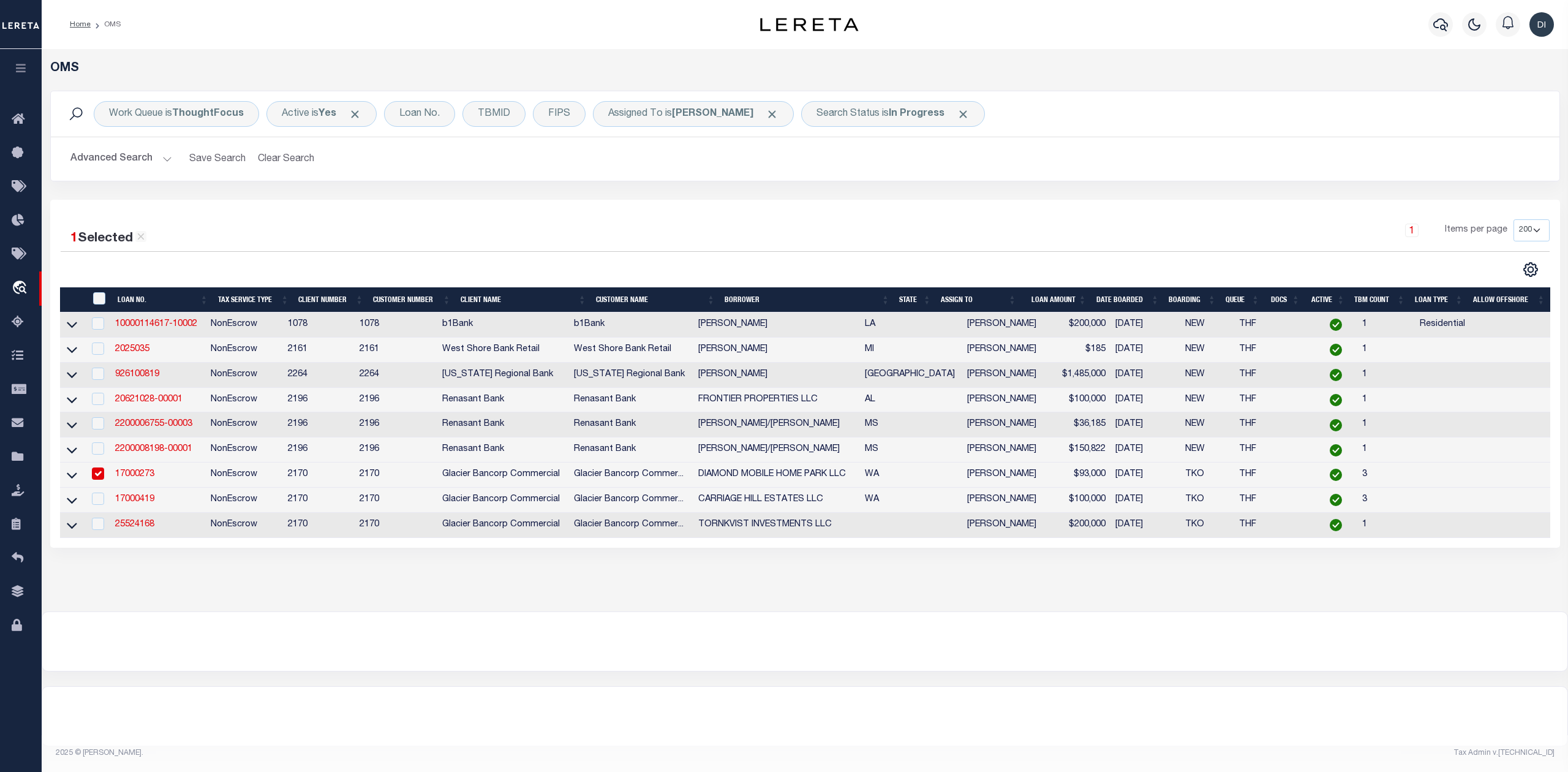
click at [96, 479] on input "checkbox" at bounding box center [98, 473] width 12 height 12
checkbox input "false"
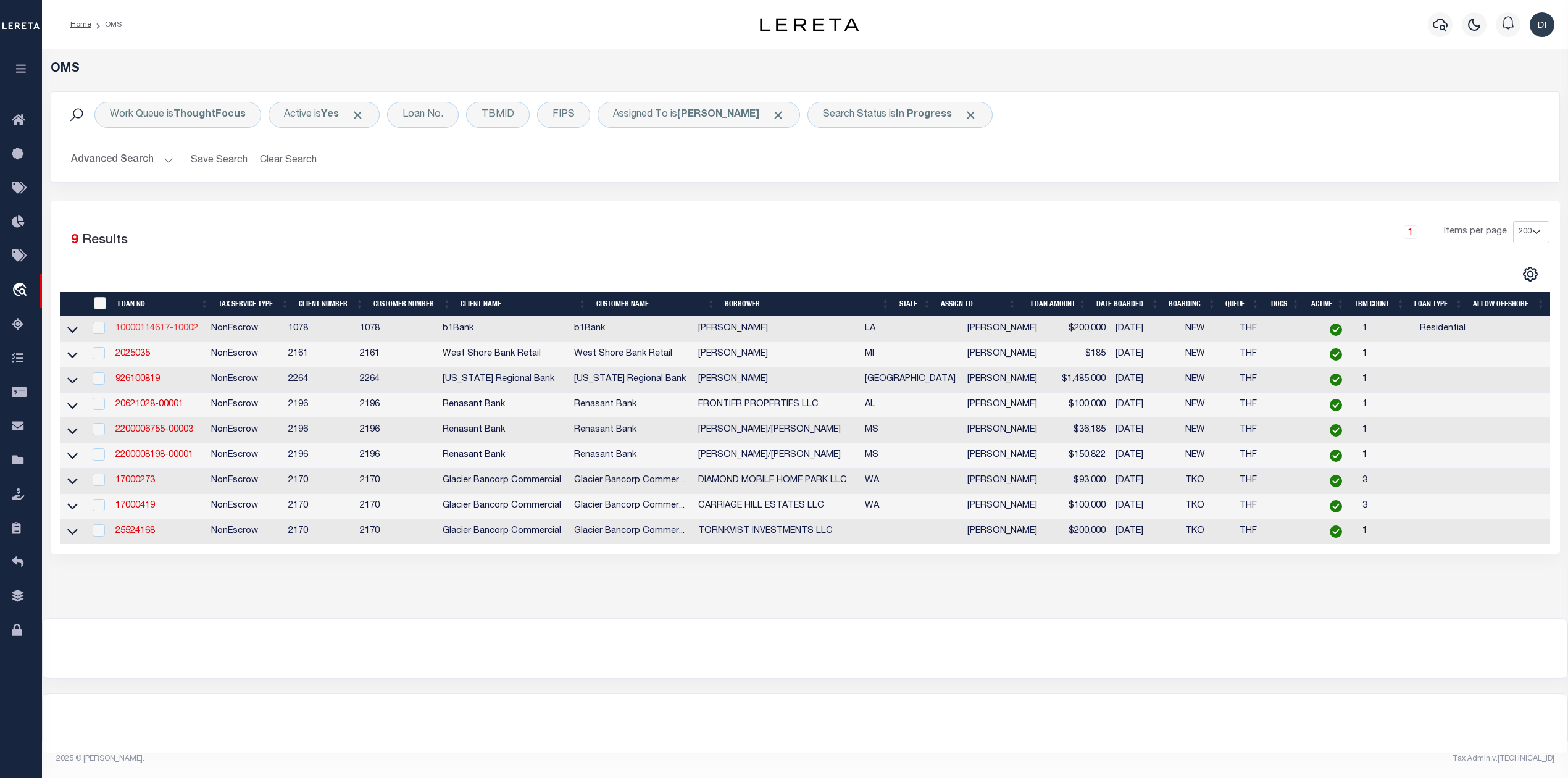
click at [195, 333] on link "10000114617-10002" at bounding box center [157, 328] width 83 height 9
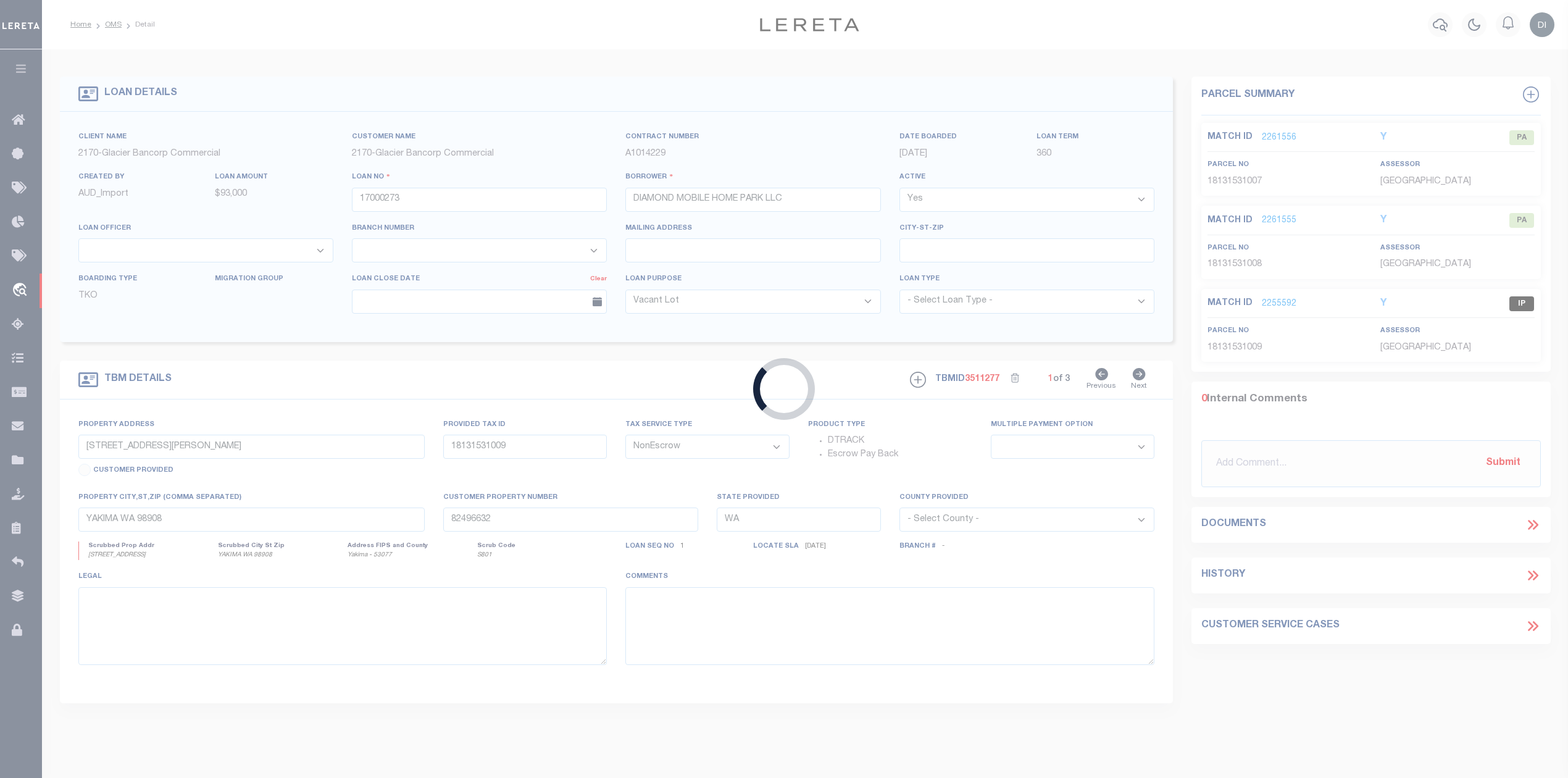
type input "10000114617-10002"
type input "Johnny R Juneau Jr"
select select
type input "08/17/2025"
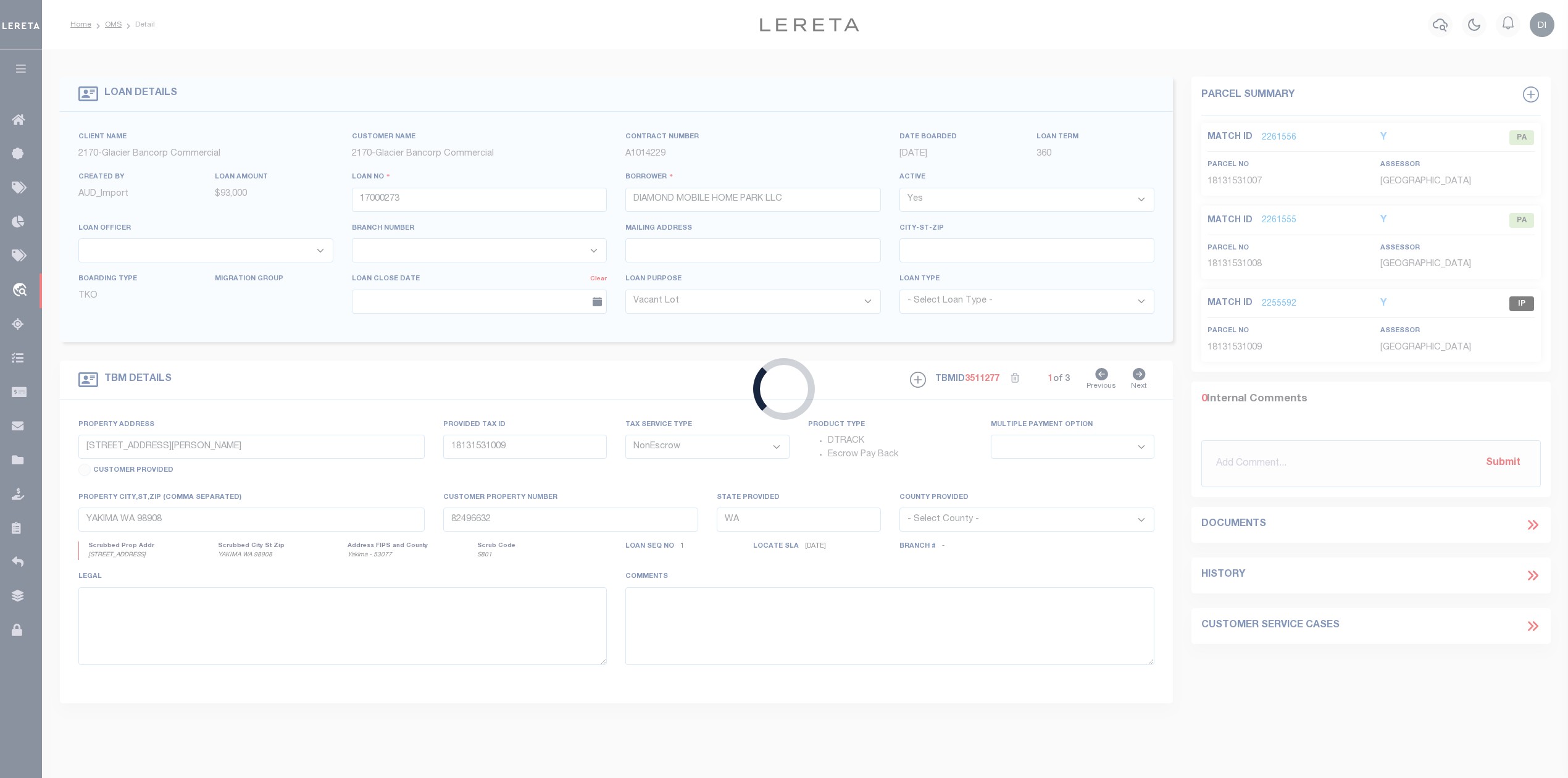
select select
select select "10"
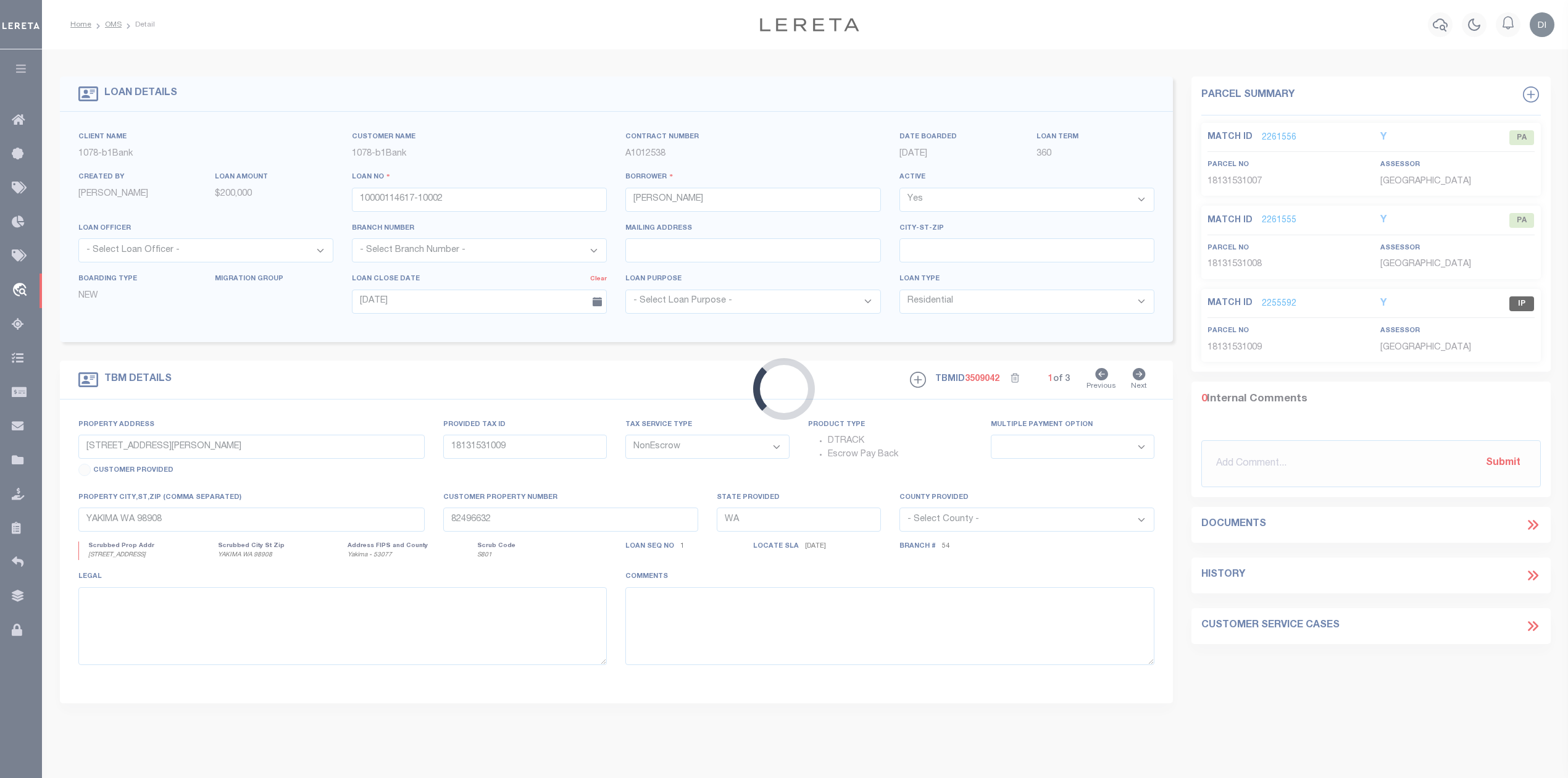
type input "1250 Highway 820,"
select select
type input "Choudrant LA 71227"
type input "36192000320"
type input "LA"
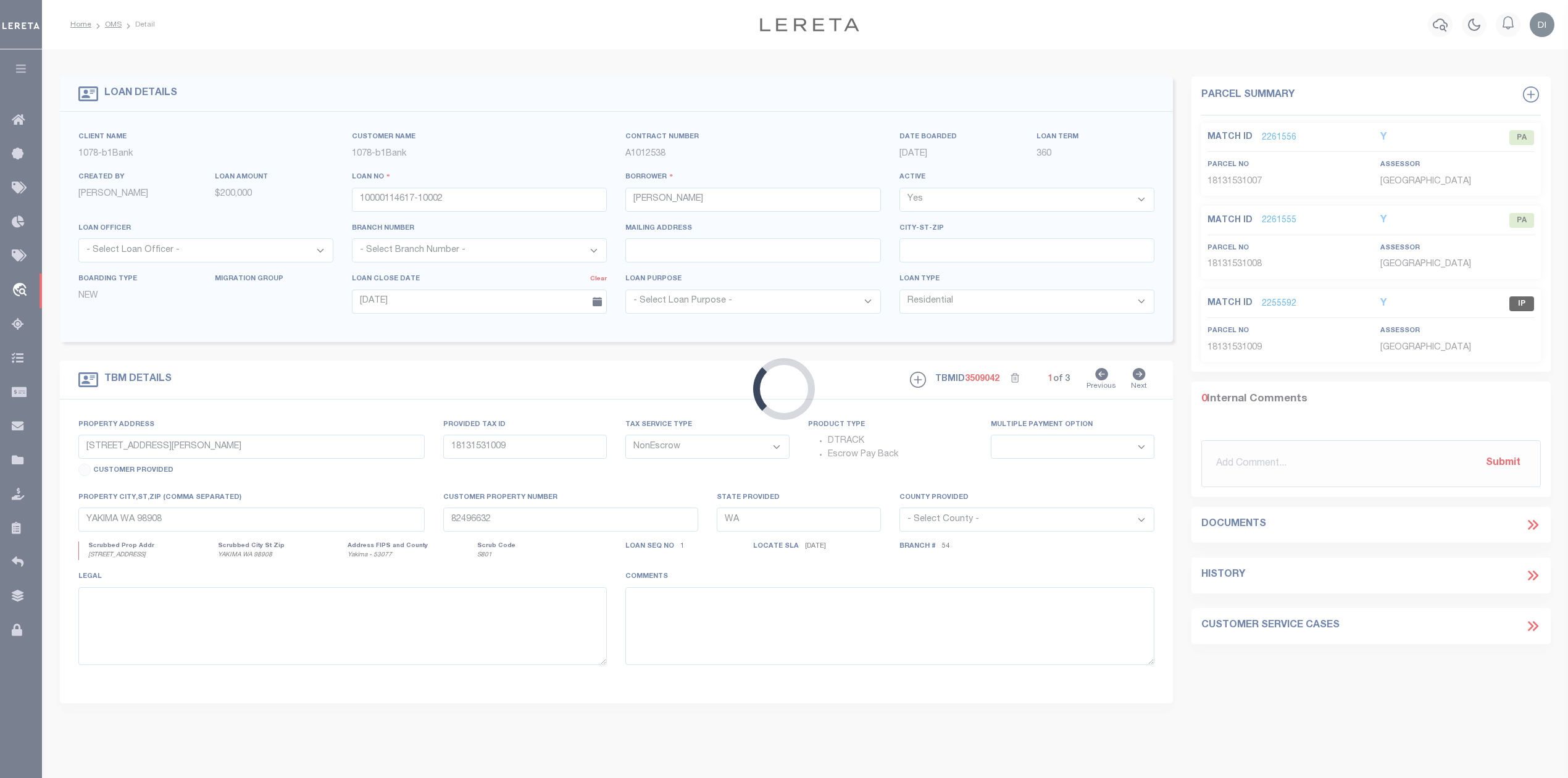
type textarea "Certain tract of land in the SW of NE and the NW of SE in Section 36-19-2"
select select "12417"
select select "4947"
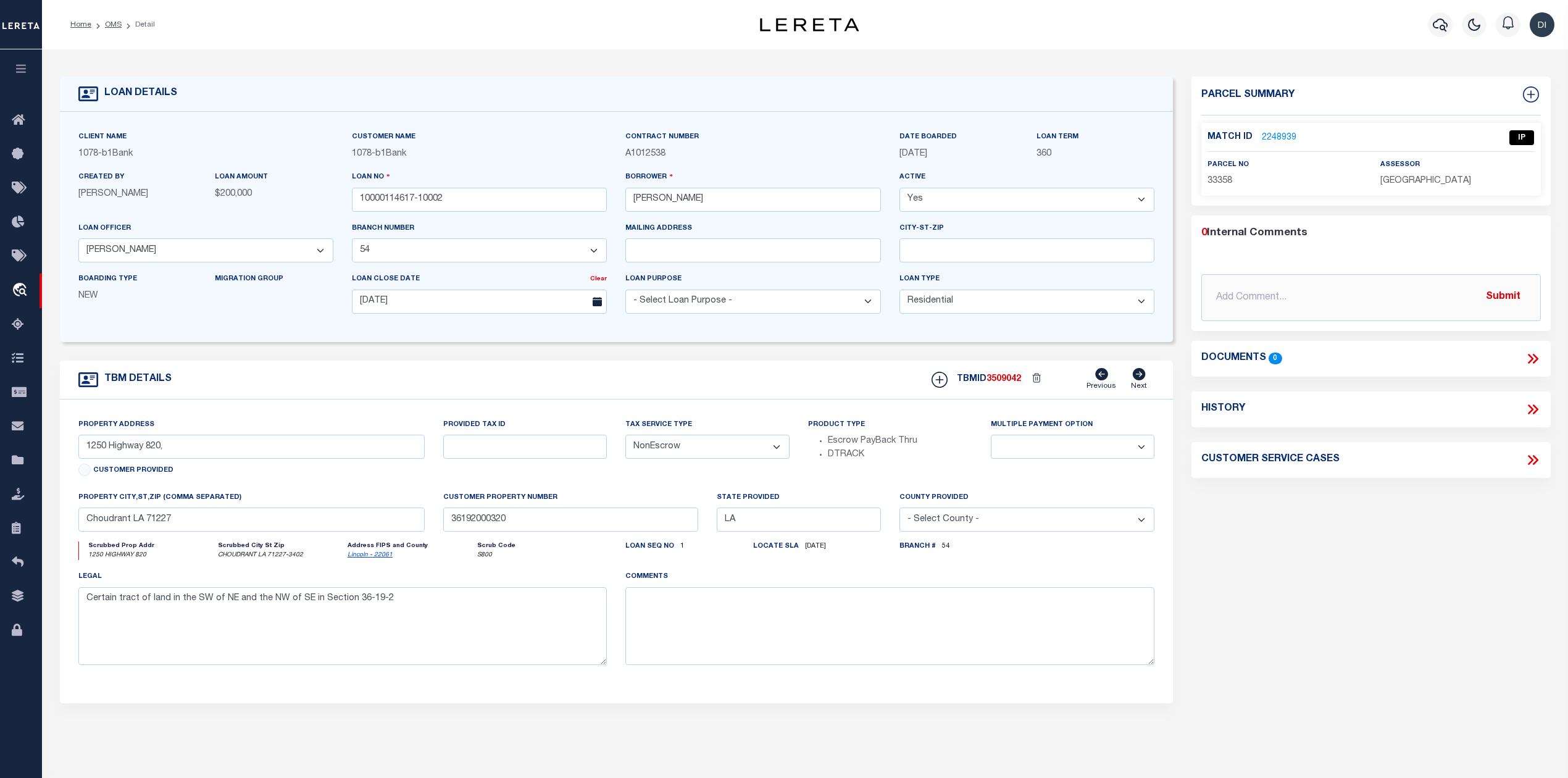
click at [1276, 139] on link "2248939" at bounding box center [1279, 138] width 34 height 13
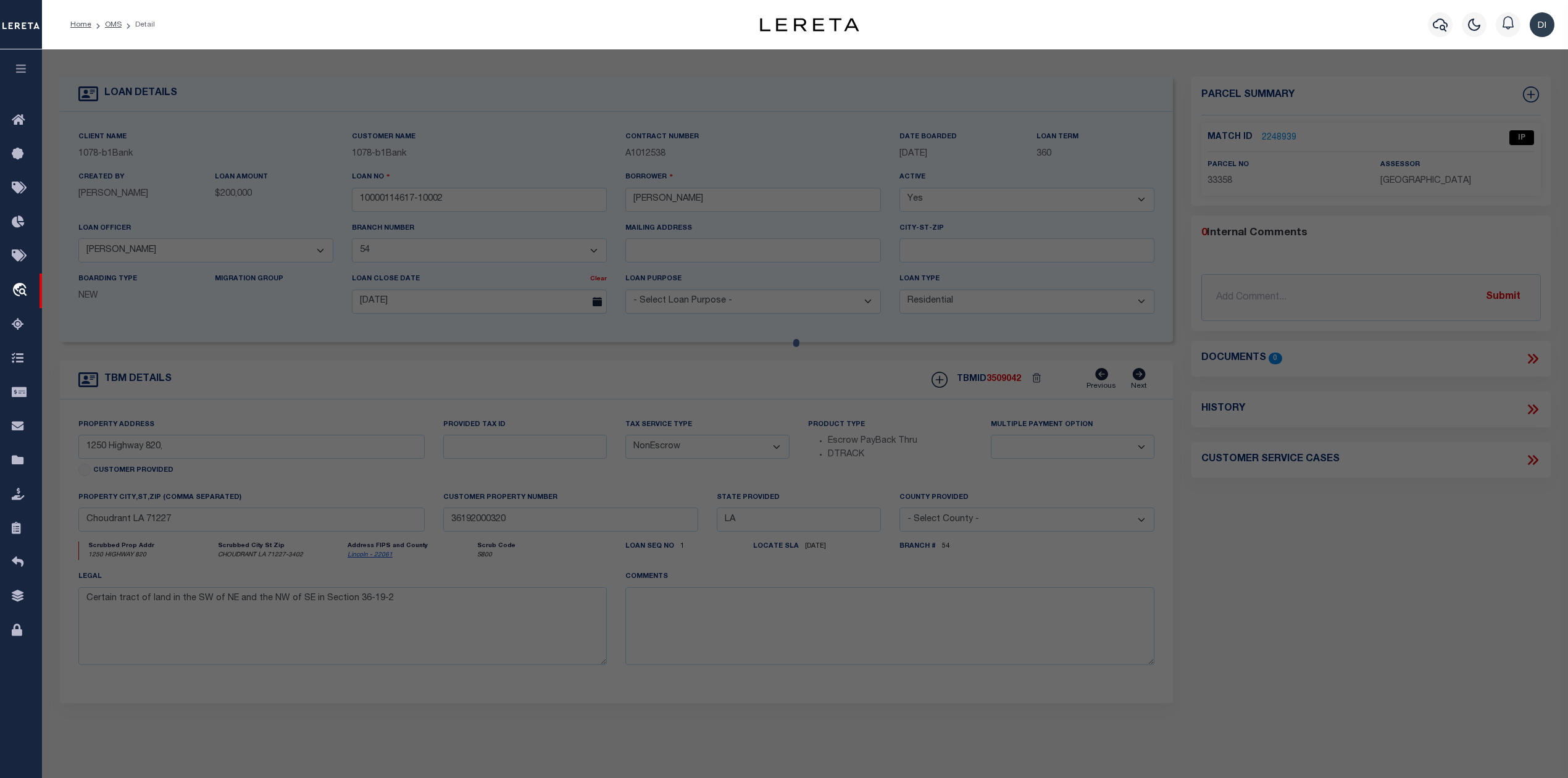
select select "AS"
select select
checkbox input "false"
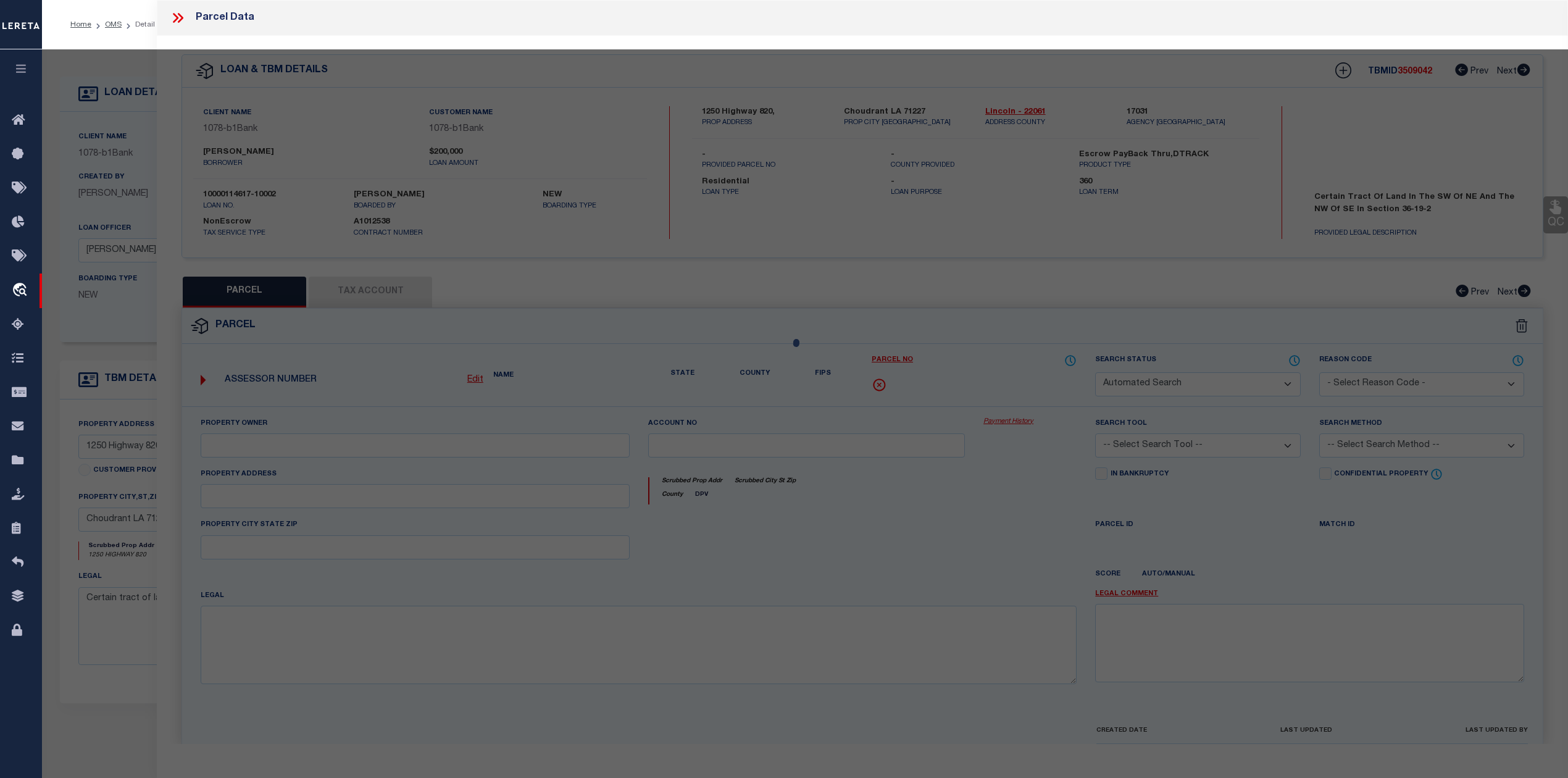
select select "IP"
type input "Juneau Johnny Ray Jr"
select select "AGW"
select select "LEG"
type input "1250 Hwy 820"
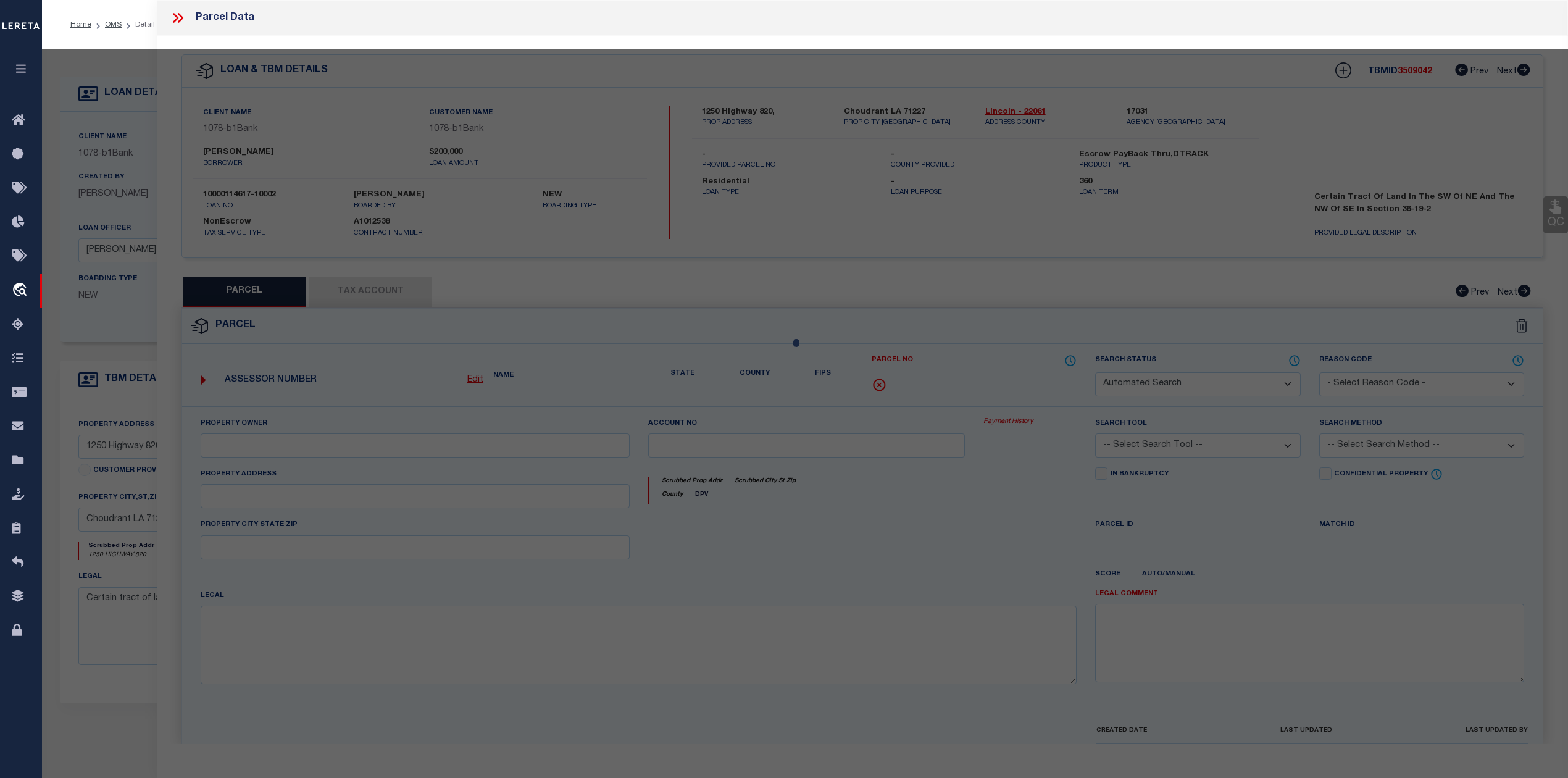
type input "Choudrant LA 71227"
type textarea "A certain tr. of land sit. in the SW of NE an the NW of SE, Sec, 36-19-2, more …"
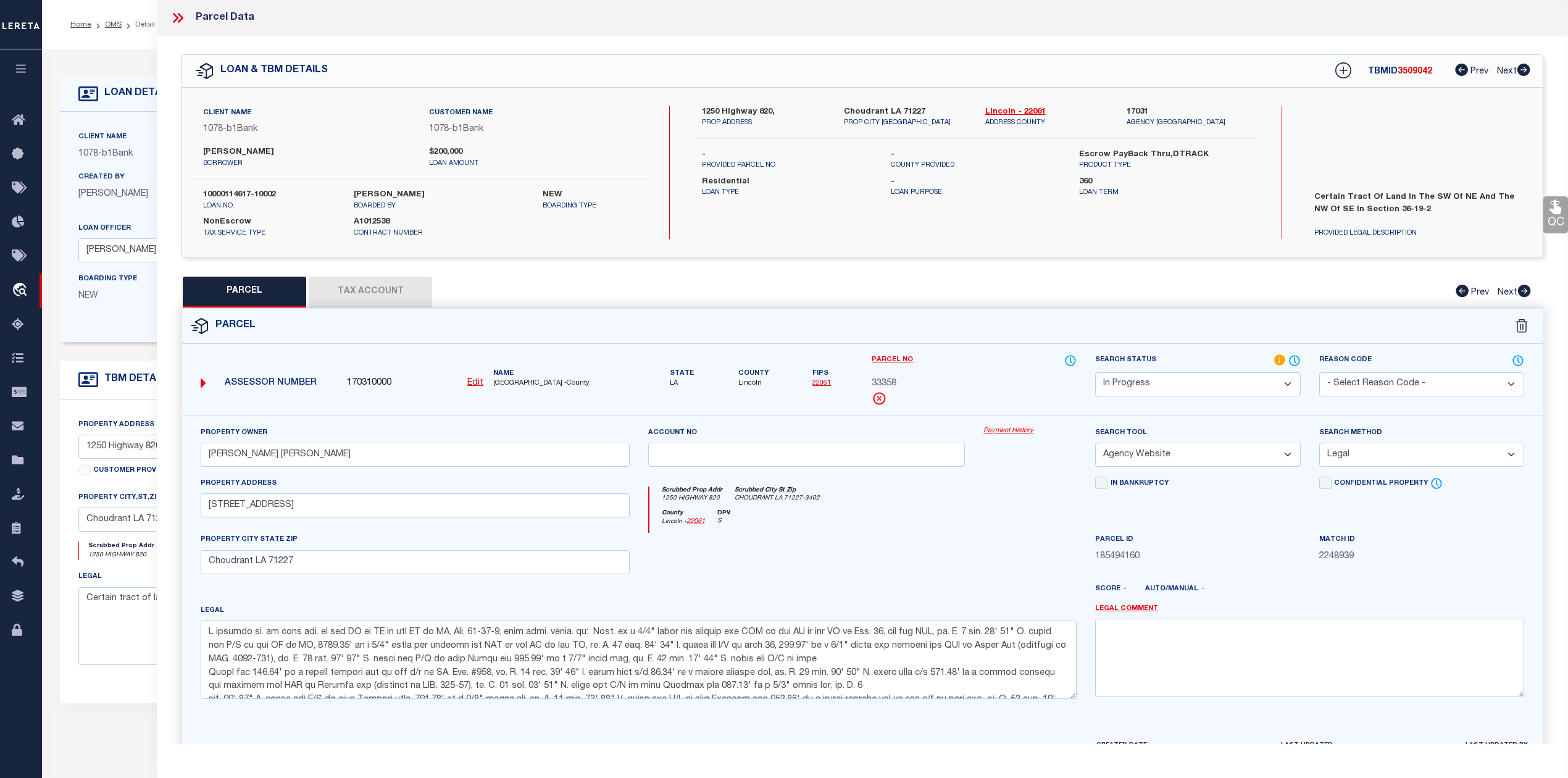
click at [1250, 383] on select "Automated Search Bad Parcel Complete Duplicate Parcel High Dollar Reporting In …" at bounding box center [1198, 385] width 205 height 24
click at [1096, 372] on select "Automated Search Bad Parcel Complete Duplicate Parcel High Dollar Reporting In …" at bounding box center [1198, 385] width 205 height 24
click at [1261, 527] on div "In Bankruptcy" at bounding box center [1197, 505] width 223 height 57
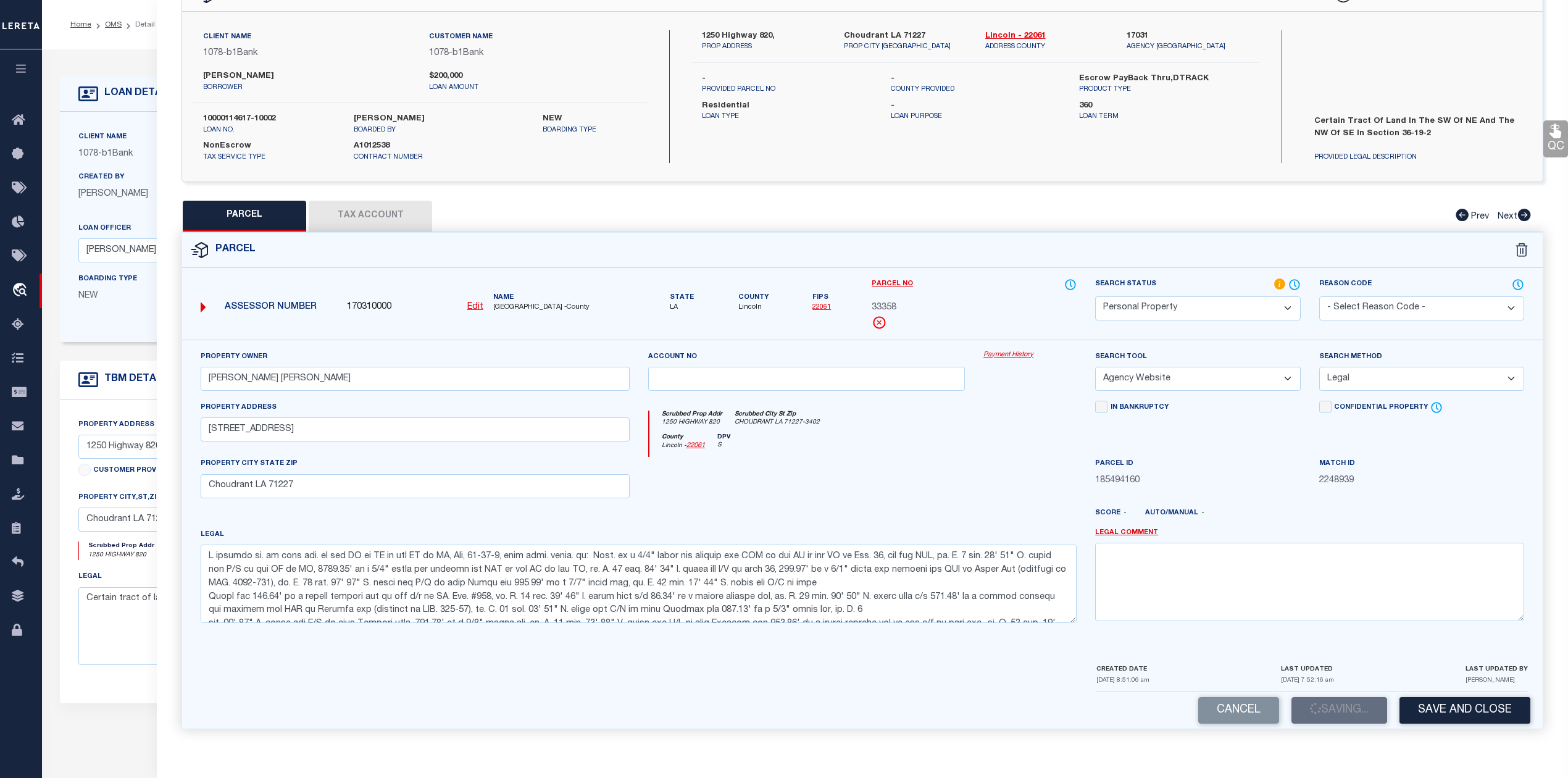
click at [1250, 471] on div "Parcel ID 185494160" at bounding box center [1198, 472] width 205 height 30
click at [973, 373] on div "Account no" at bounding box center [806, 376] width 336 height 51
click at [995, 420] on div "Scrubbed Prop Addr 1250 HIGHWAY 820 Scrubbed City St Zip CHOUDRANT LA 71227-3402" at bounding box center [863, 422] width 428 height 23
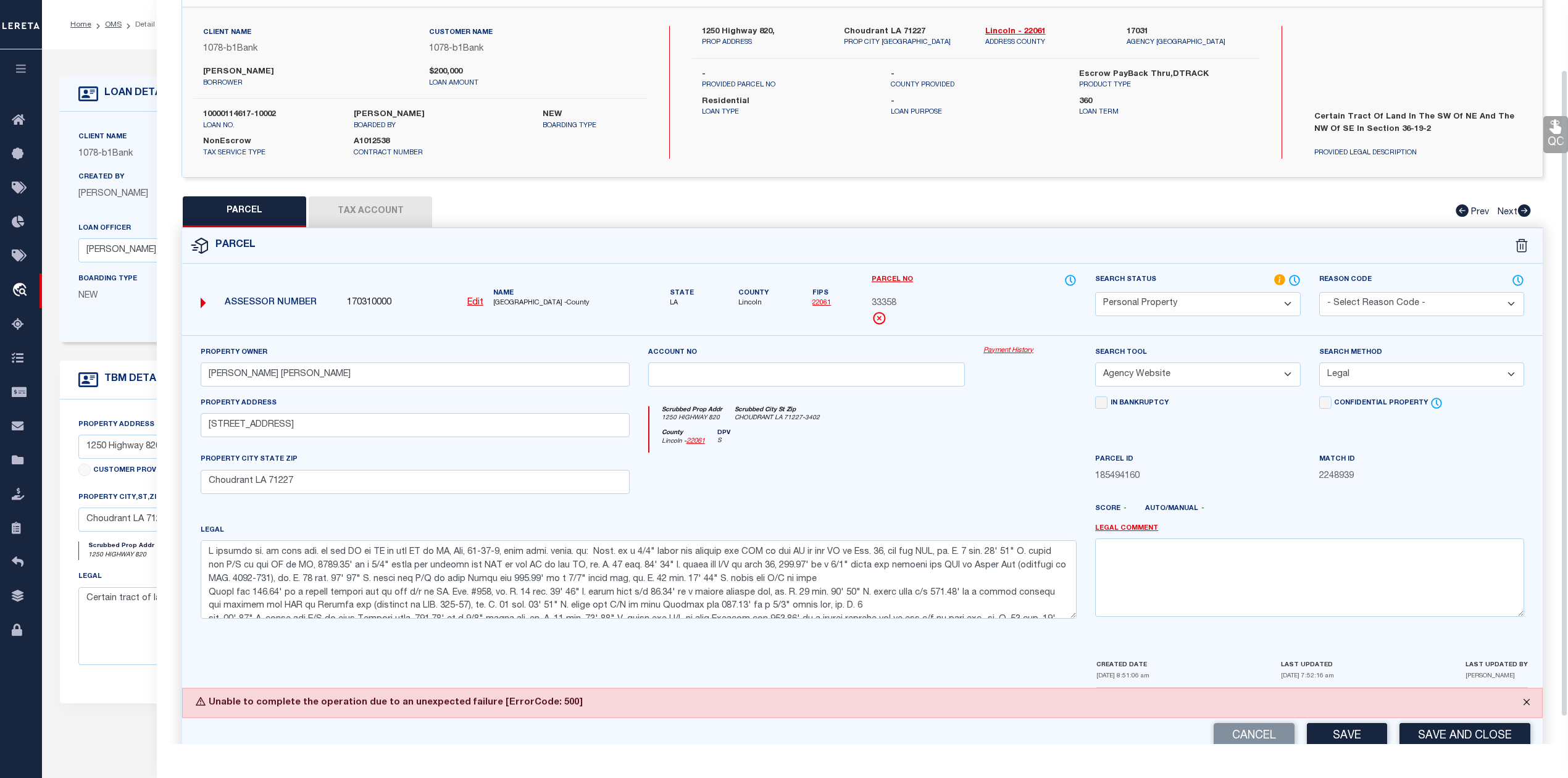
click at [1525, 705] on button "Close" at bounding box center [1526, 701] width 31 height 27
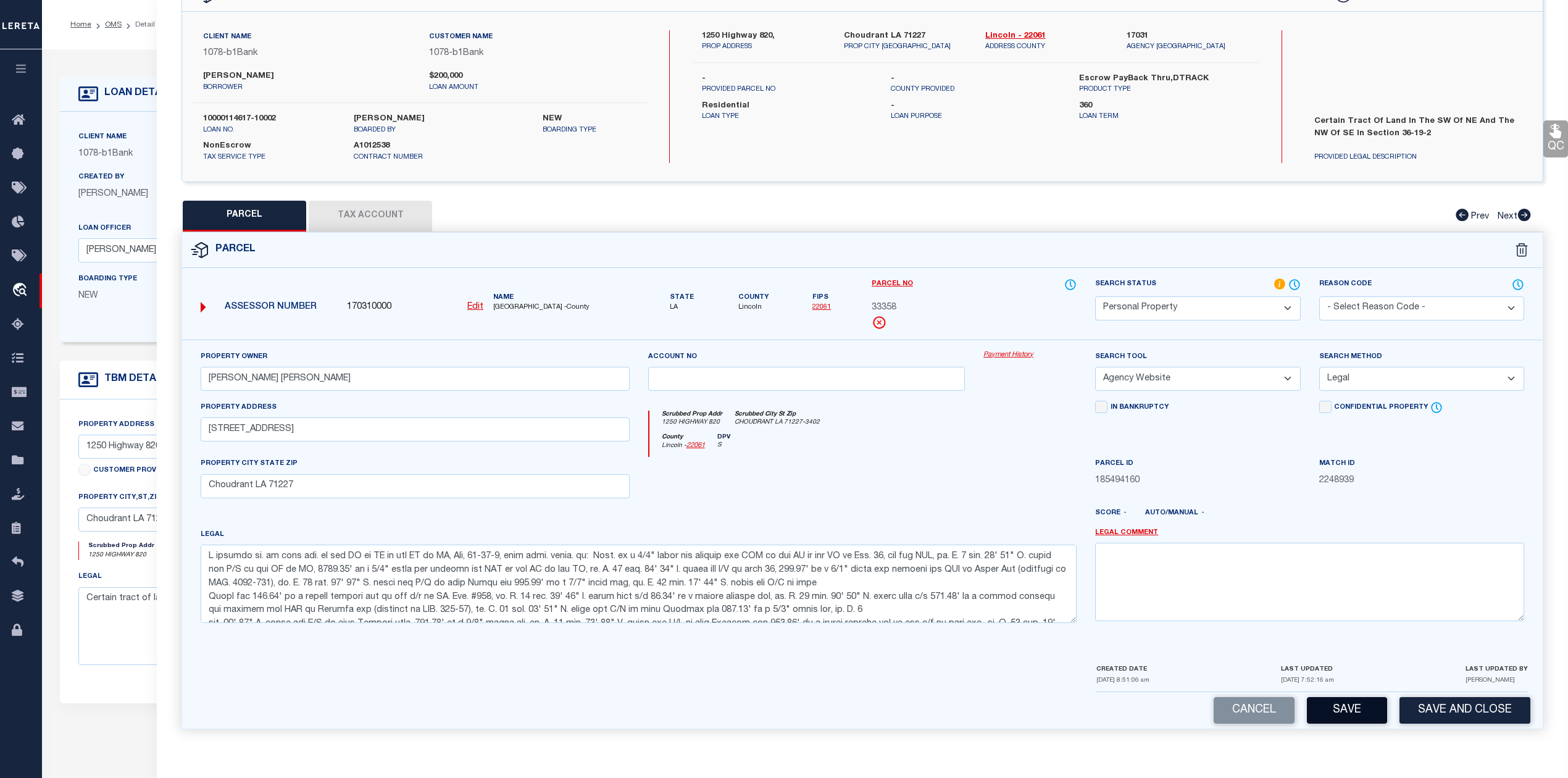
click at [1341, 714] on button "Save" at bounding box center [1347, 710] width 81 height 27
select select "AS"
select select
checkbox input "false"
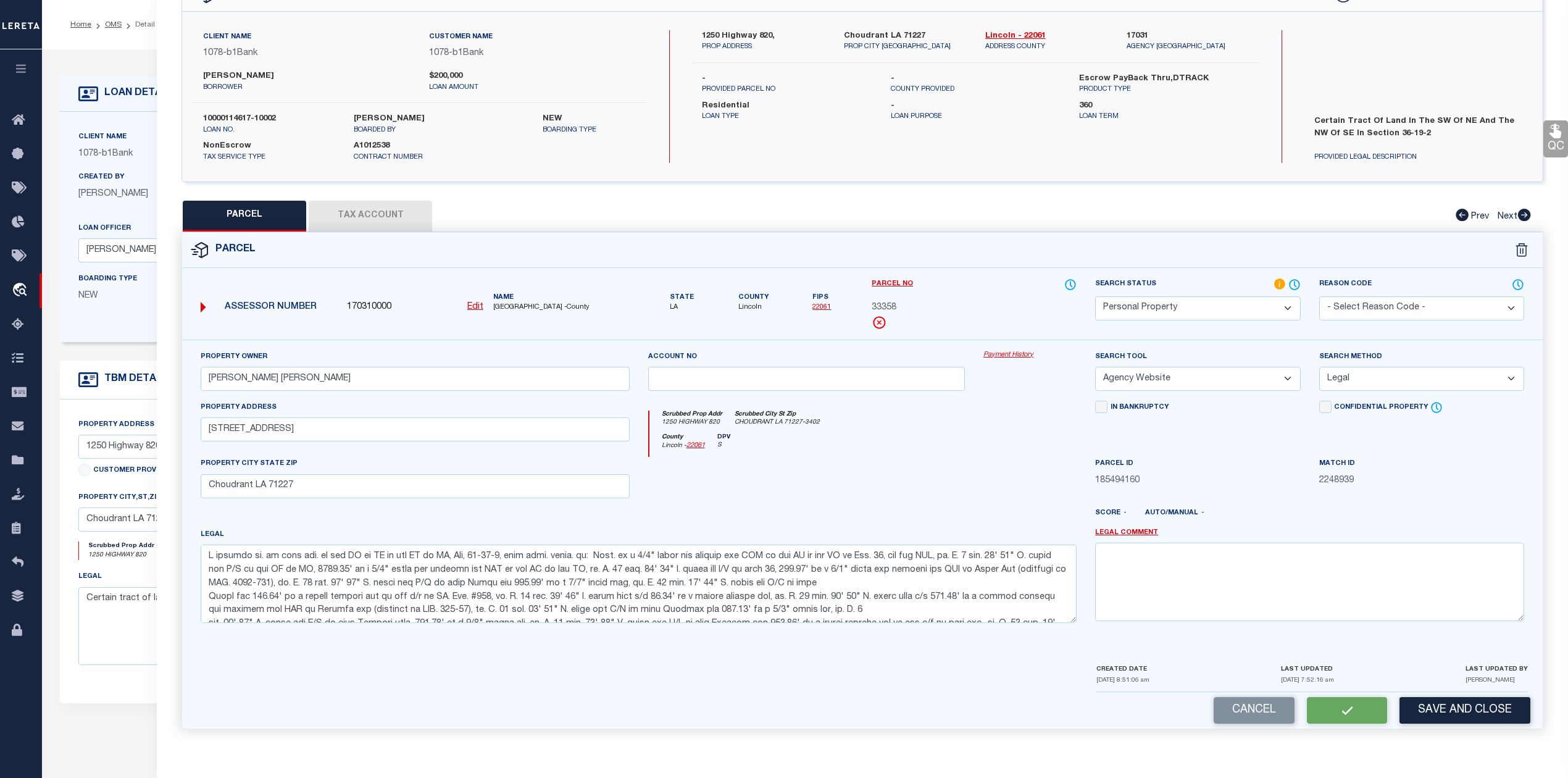
checkbox input "false"
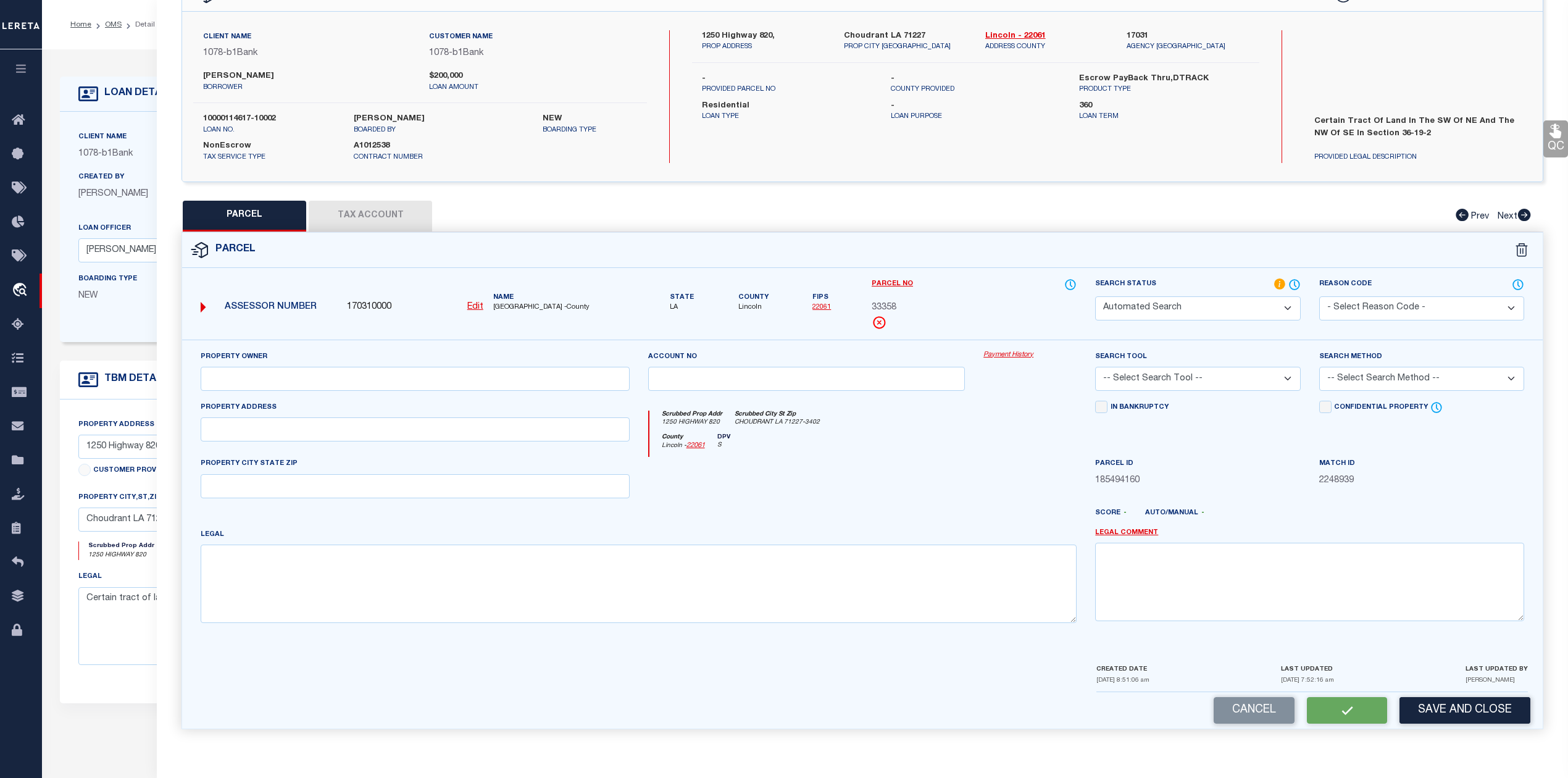
select select "PP"
type input "Juneau Johnny Ray Jr"
select select "AGW"
select select "LEG"
type input "1250 Hwy 820"
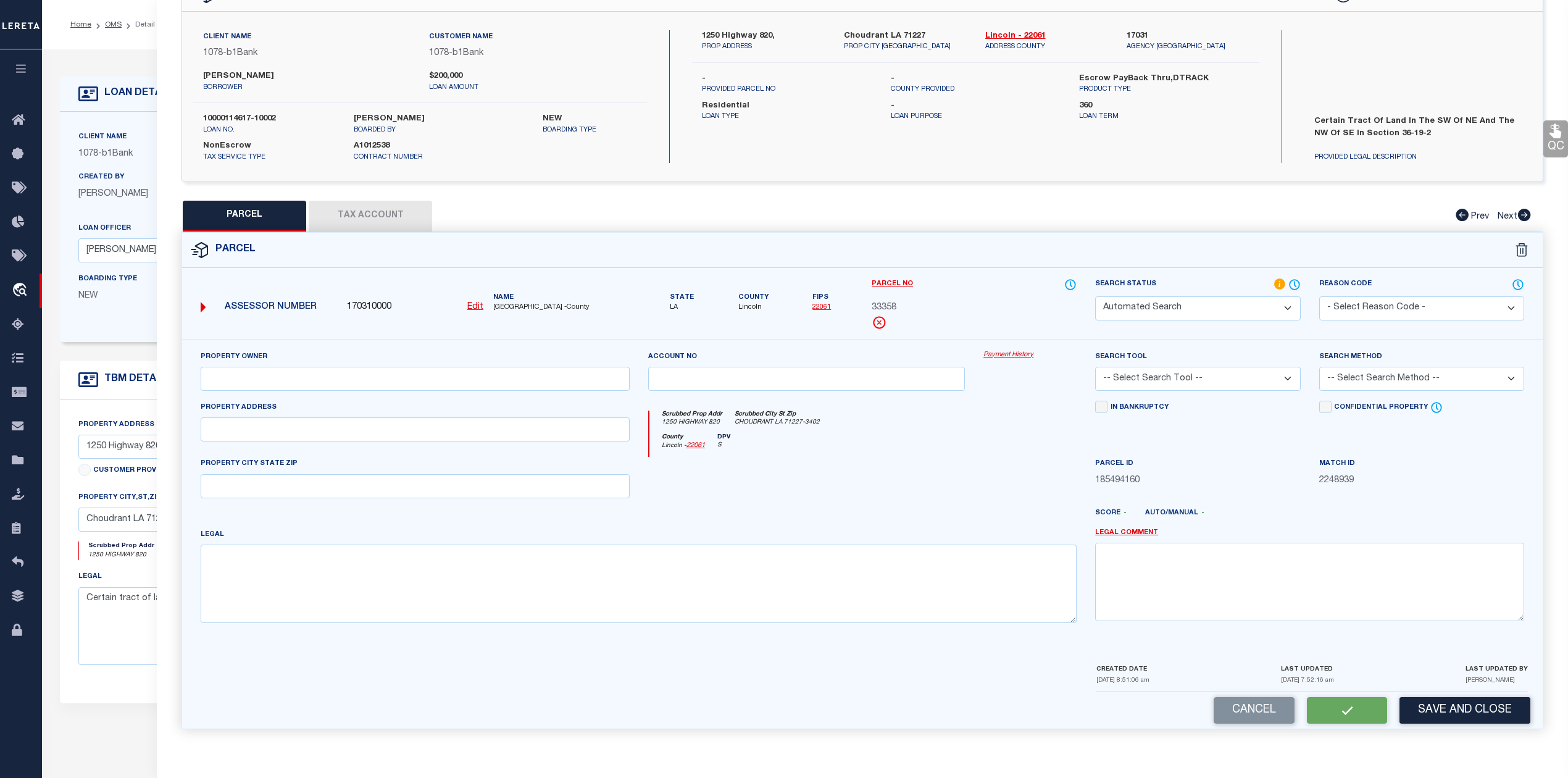
type input "Choudrant LA 71227"
type textarea "A certain tr. of land sit. in the SW of NE an the NW of SE, Sec, 36-19-2, more …"
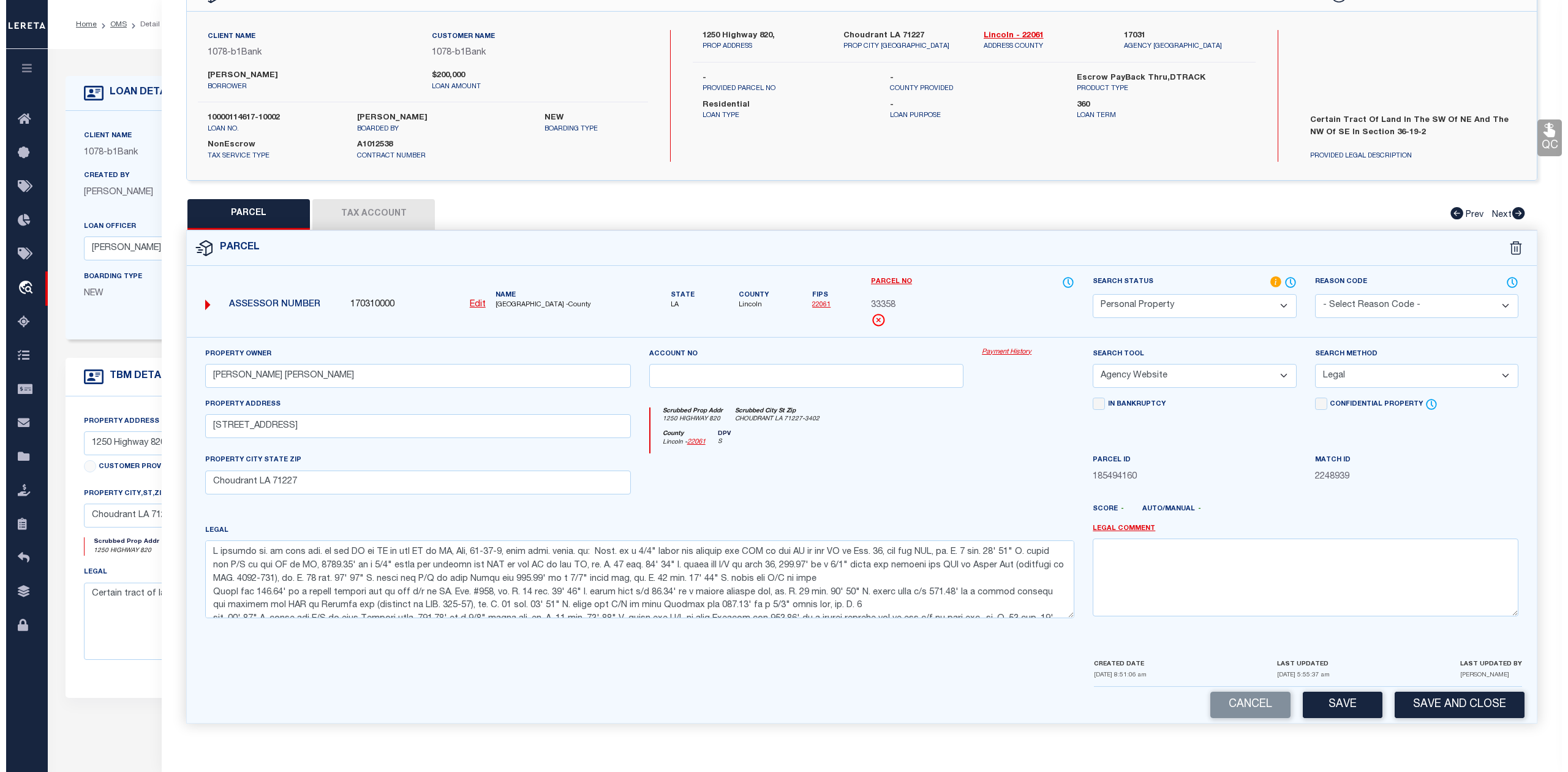
scroll to position [0, 0]
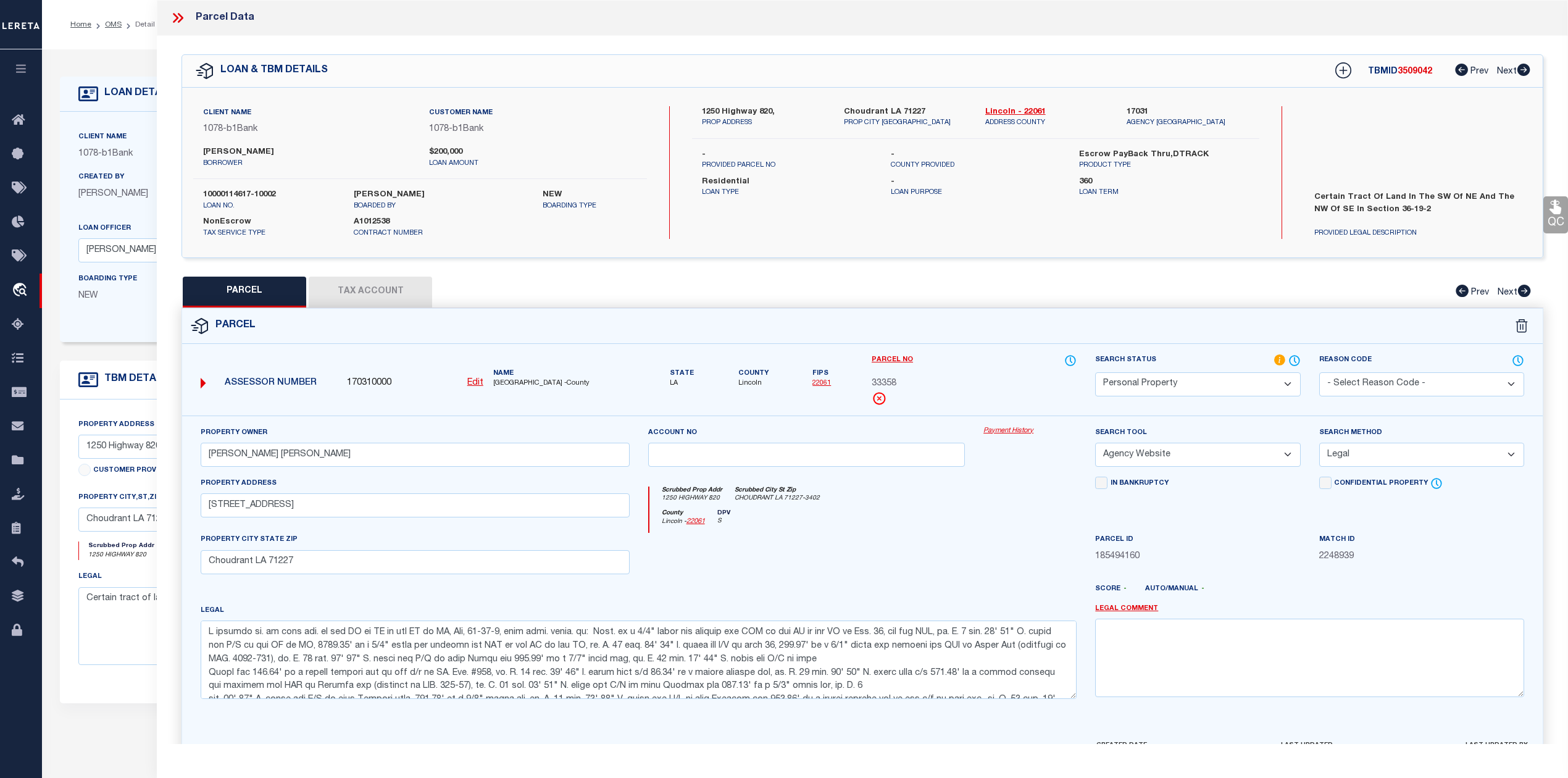
click at [1410, 70] on span "3509042" at bounding box center [1415, 72] width 34 height 9
copy span "3509042"
drag, startPoint x: 200, startPoint y: 192, endPoint x: 279, endPoint y: 196, distance: 79.1
click at [279, 196] on div "10000114617-10002 loan no." at bounding box center [269, 200] width 151 height 22
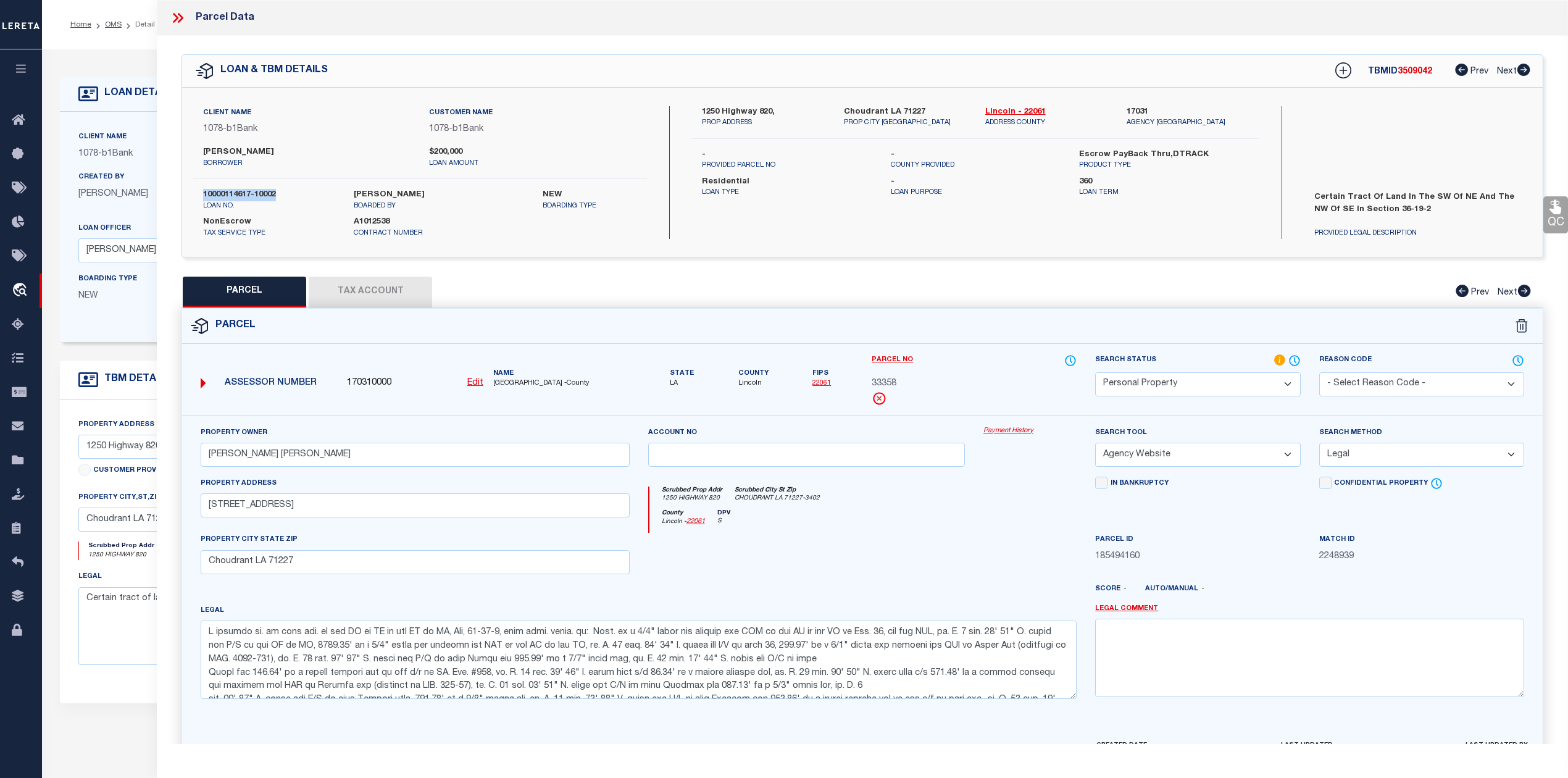
copy label "10000114617-10002"
click at [507, 381] on span "LINCOLN PARISH -County" at bounding box center [562, 384] width 137 height 11
copy span "LINCOLN"
click at [178, 18] on icon at bounding box center [175, 18] width 6 height 10
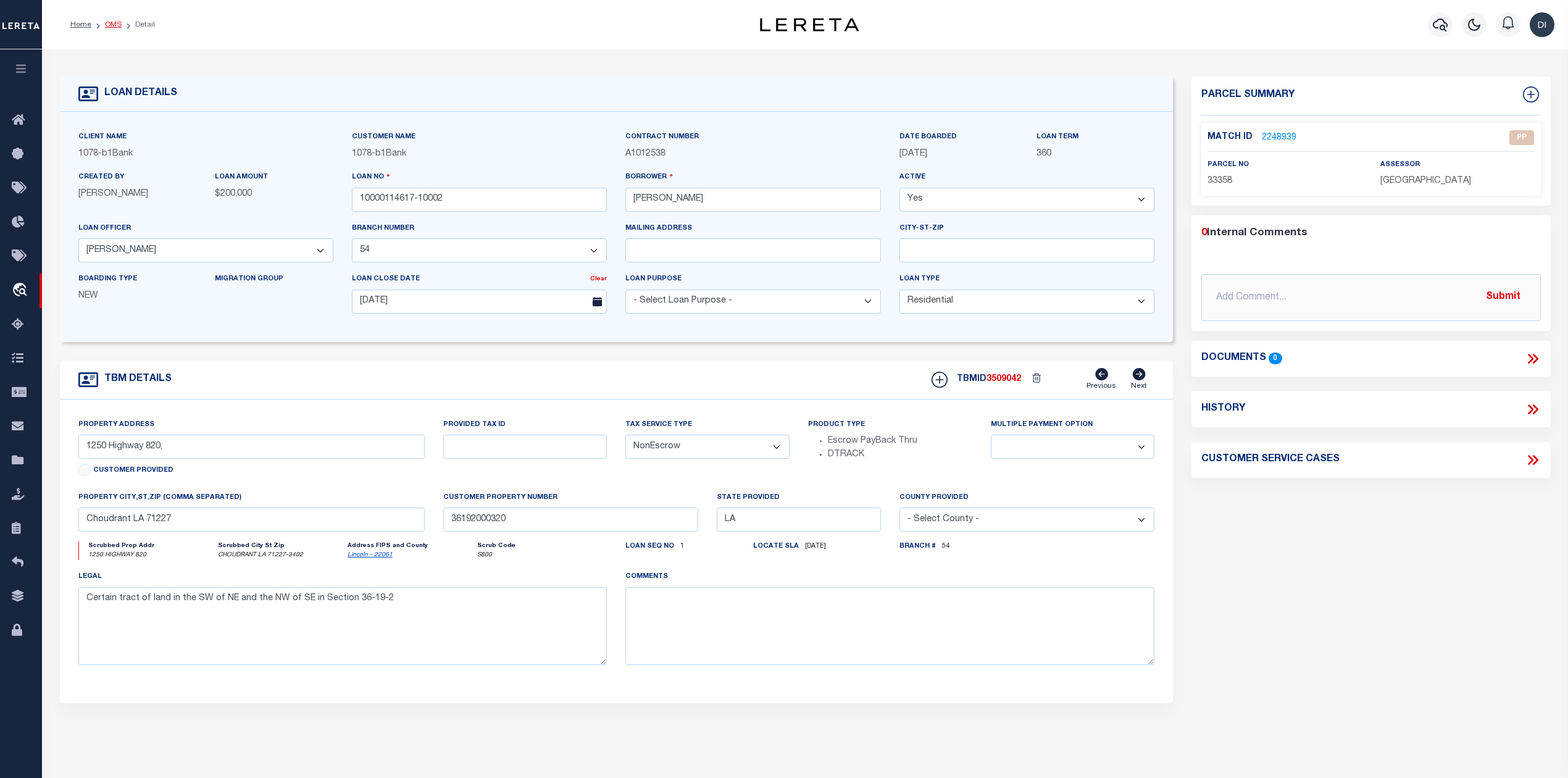
click at [111, 23] on link "OMS" at bounding box center [113, 24] width 16 height 7
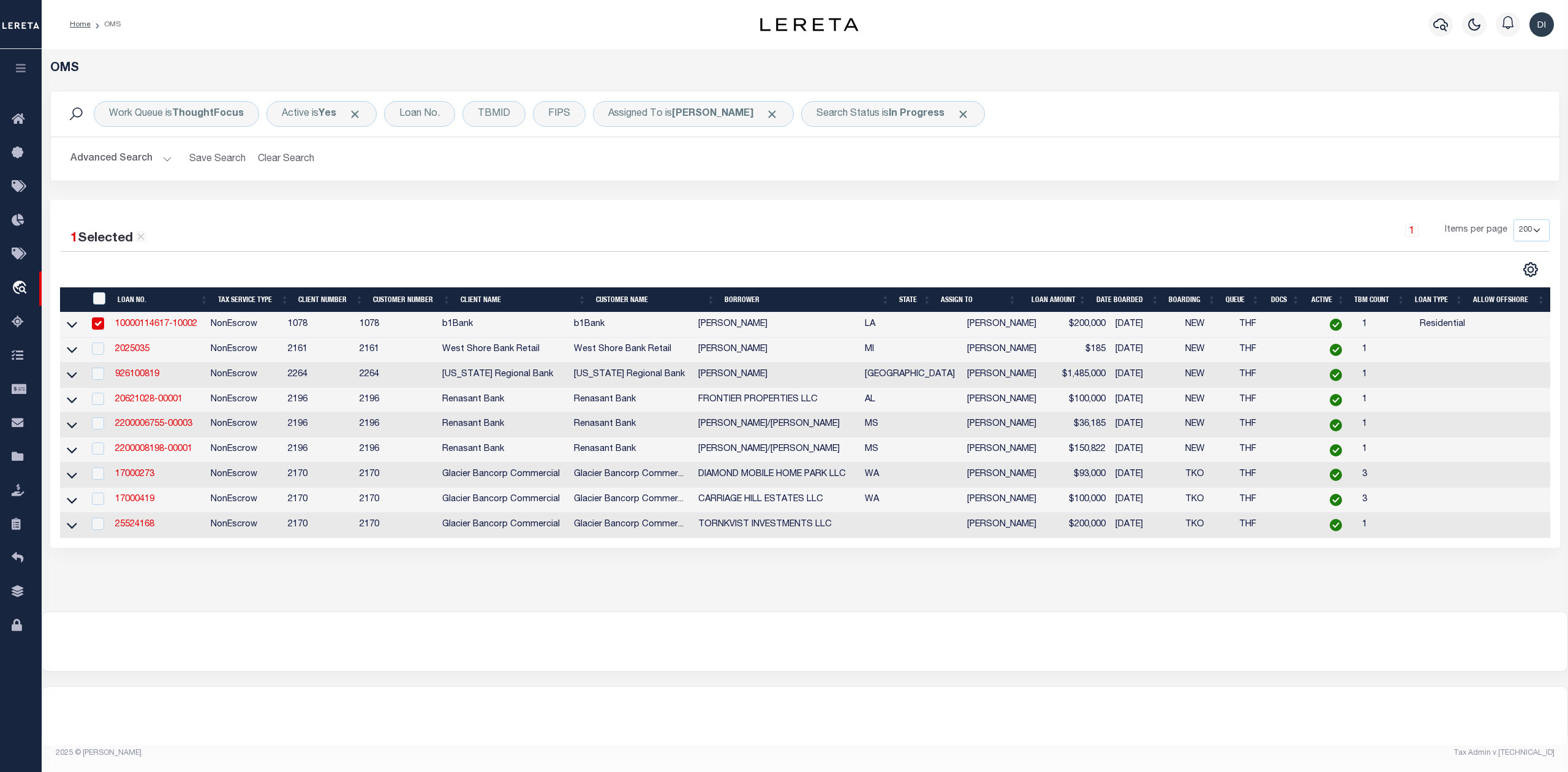
click at [457, 262] on div at bounding box center [433, 270] width 745 height 16
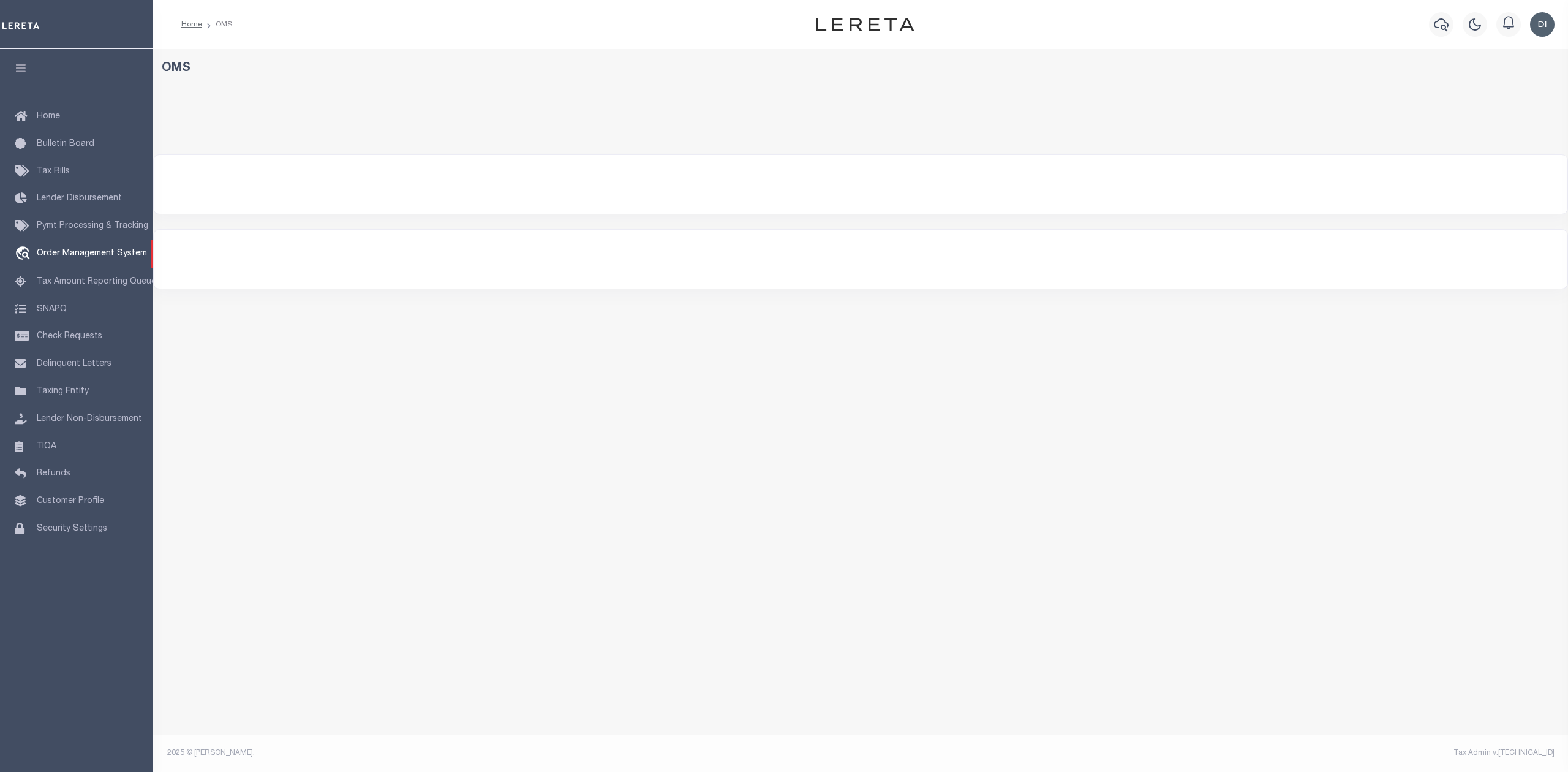
select select "200"
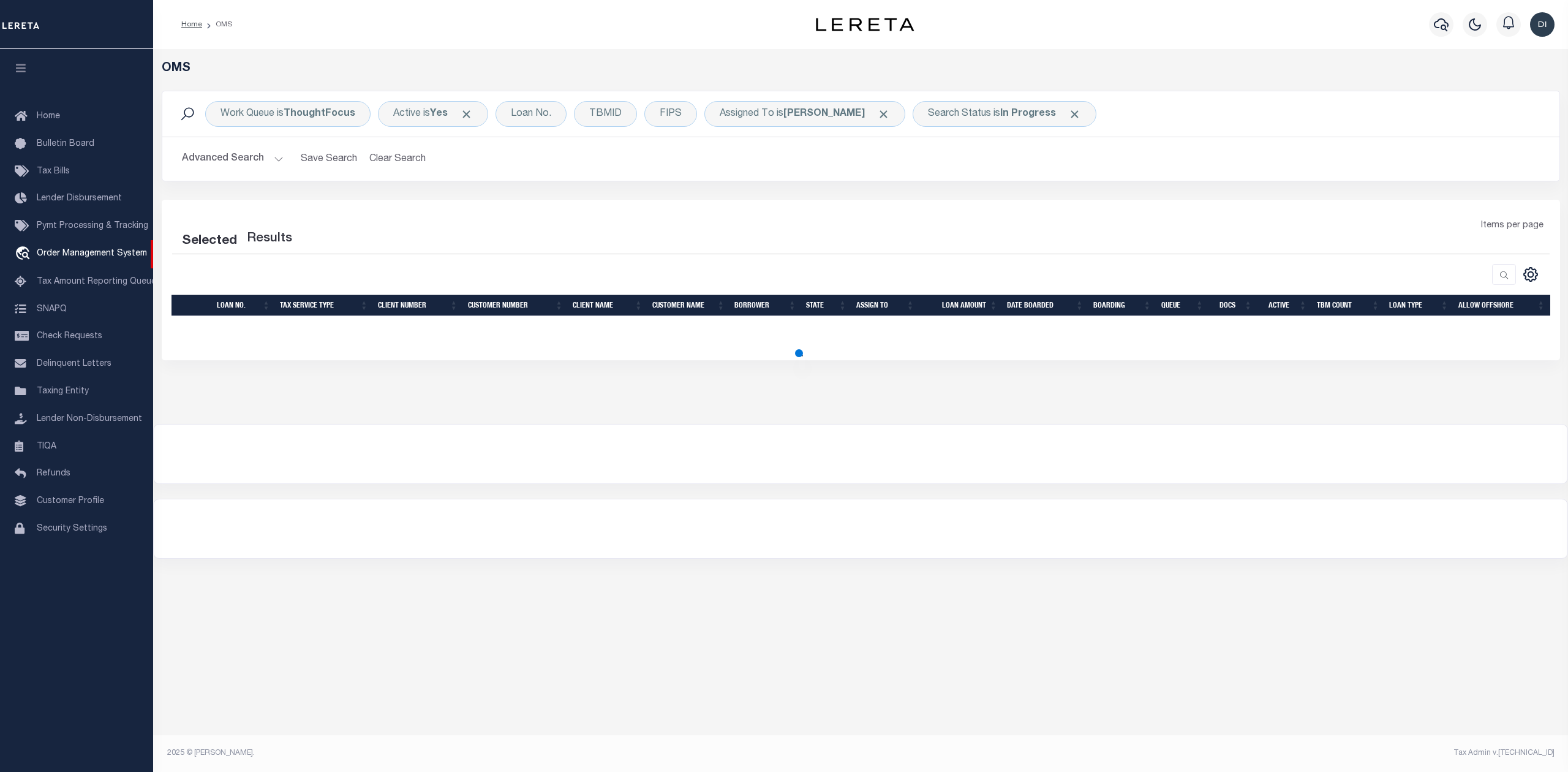
select select "200"
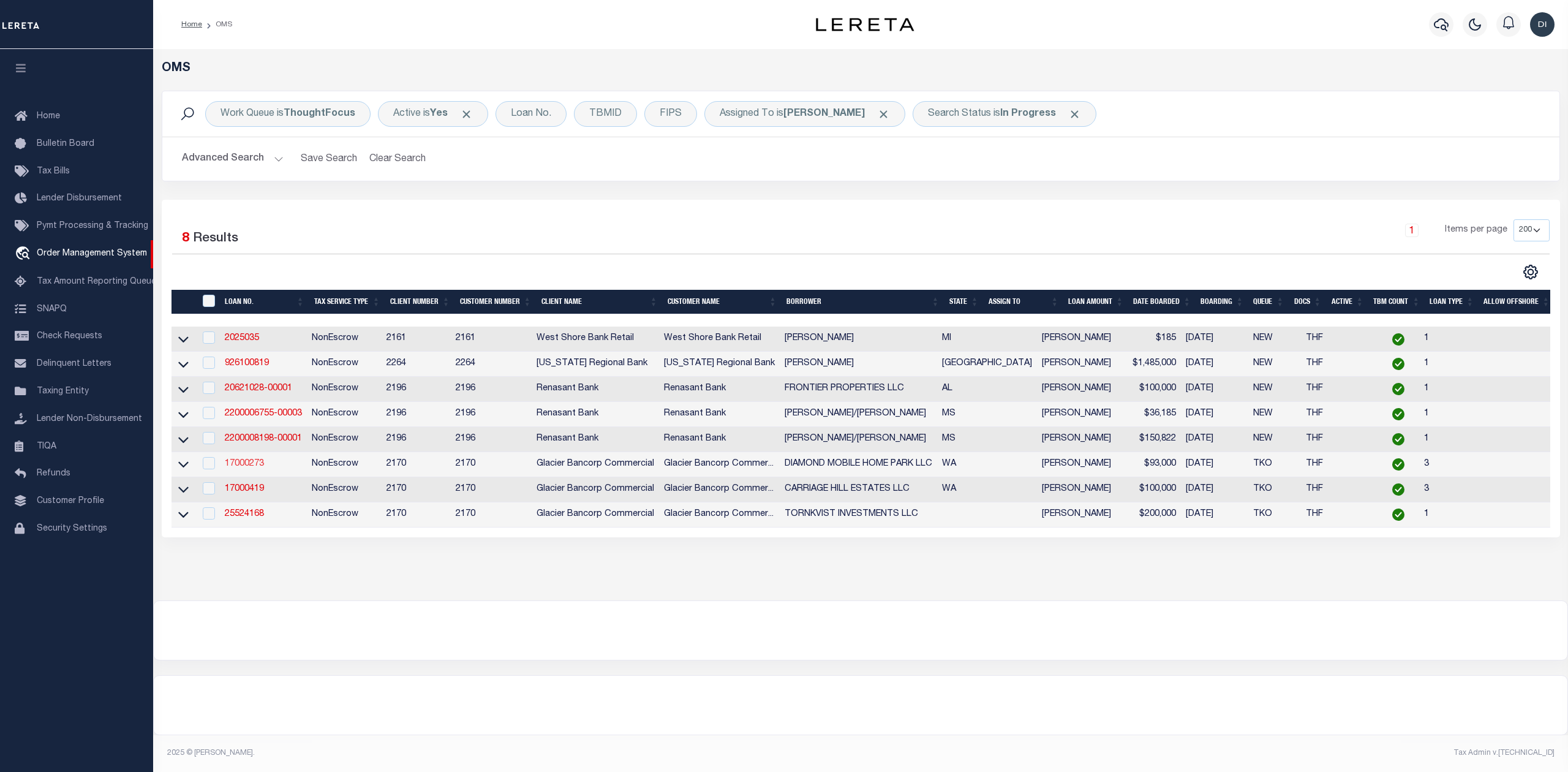
click at [250, 468] on link "17000273" at bounding box center [244, 463] width 40 height 9
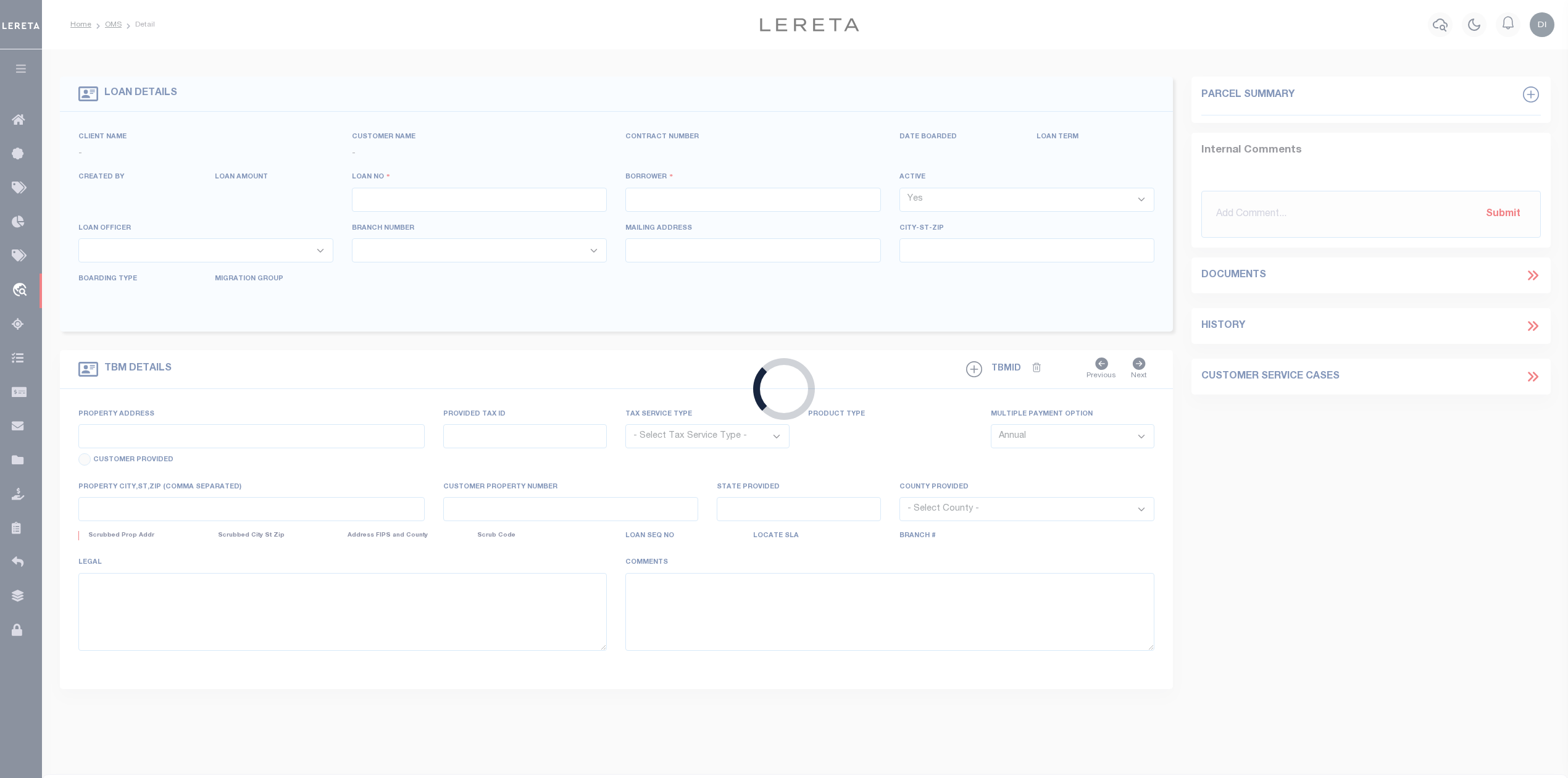
type input "17000273"
type input "DIAMOND MOBILE HOME PARK LLC"
select select
select select "400"
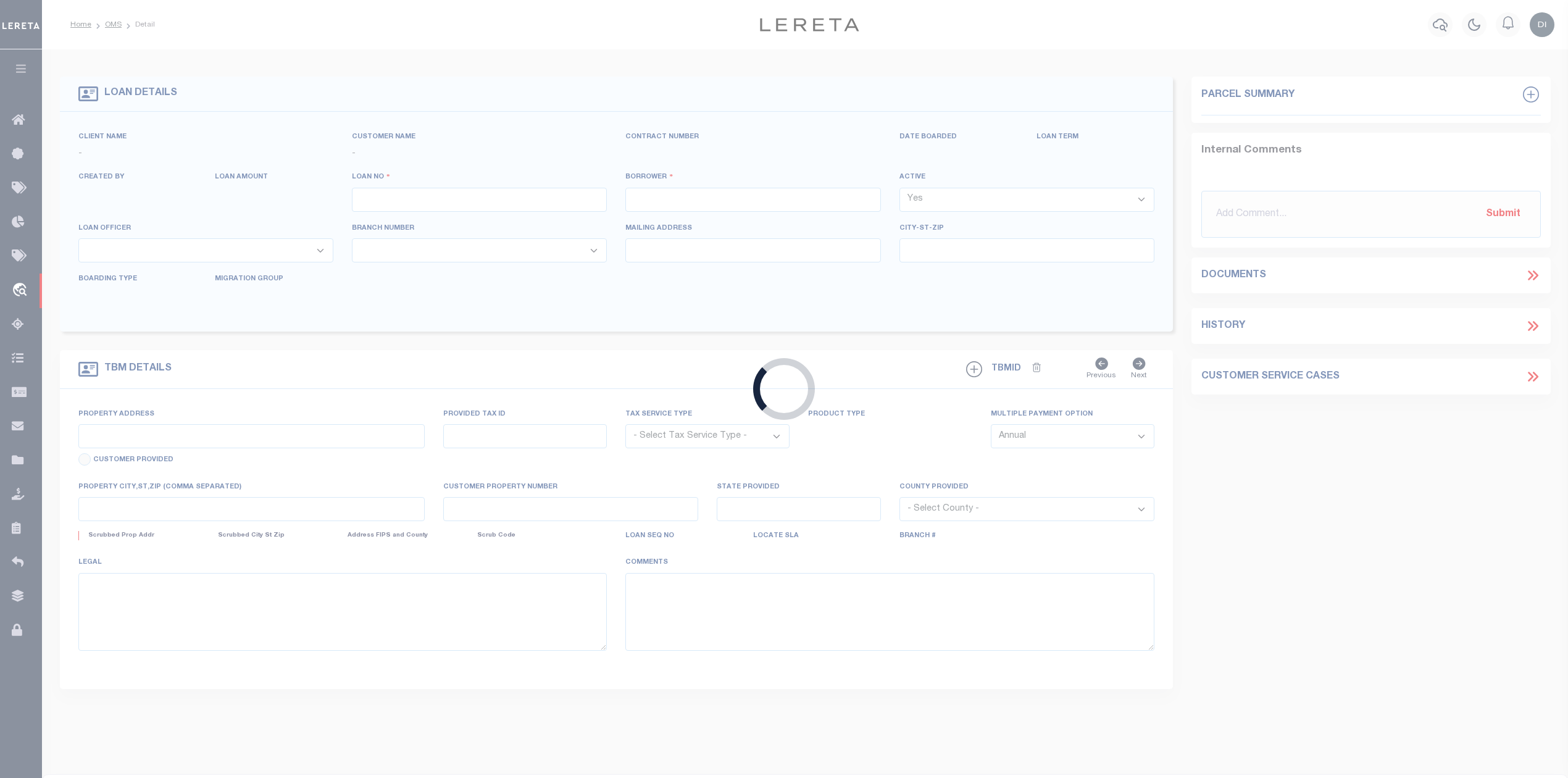
select select "NonEscrow"
type input "[STREET_ADDRESS][PERSON_NAME]"
type input "18131531009"
select select
type input "YAKIMA WA 98908"
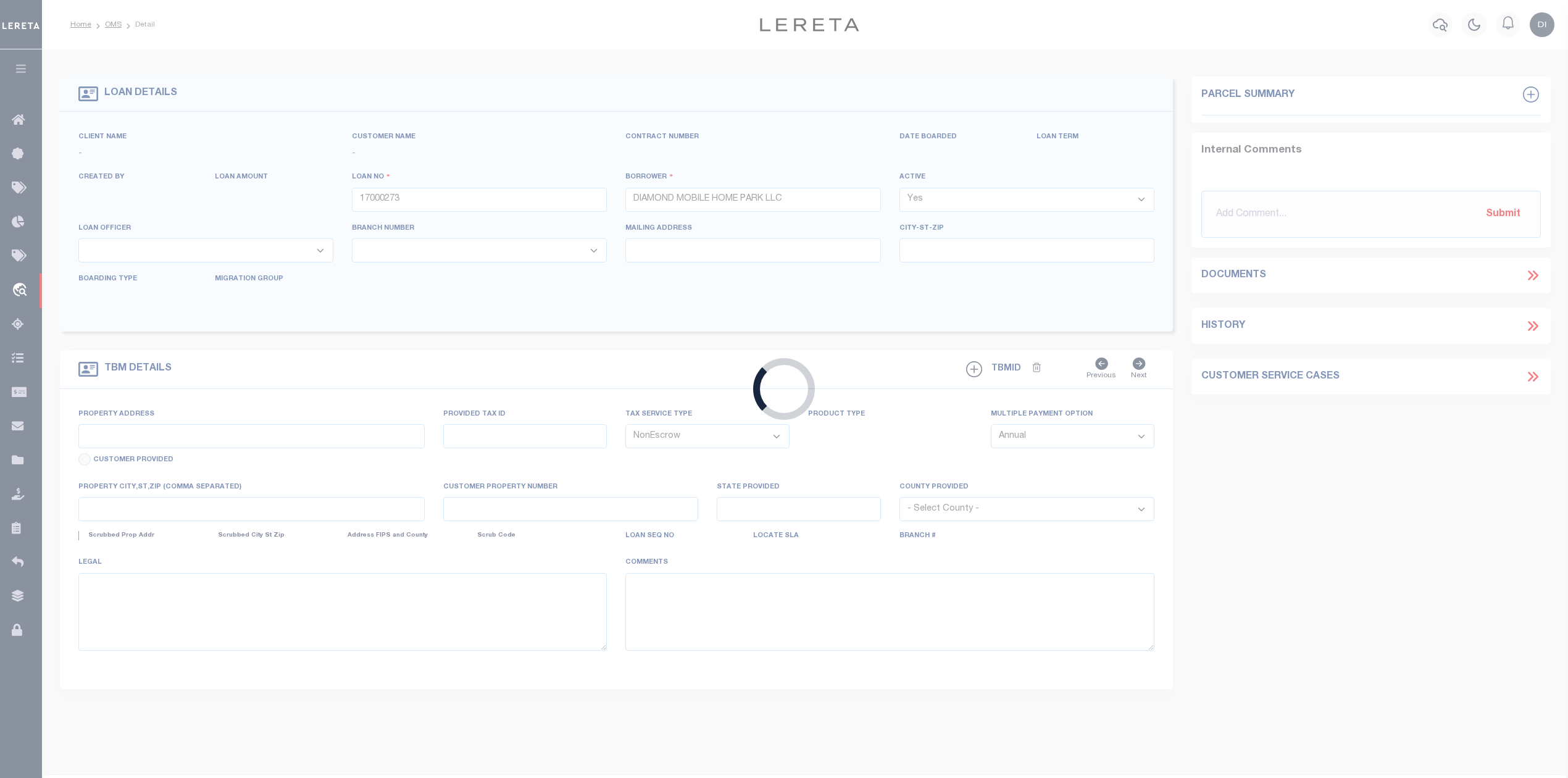
type input "82496632"
type input "WA"
select select
select select "167850"
select select "27203"
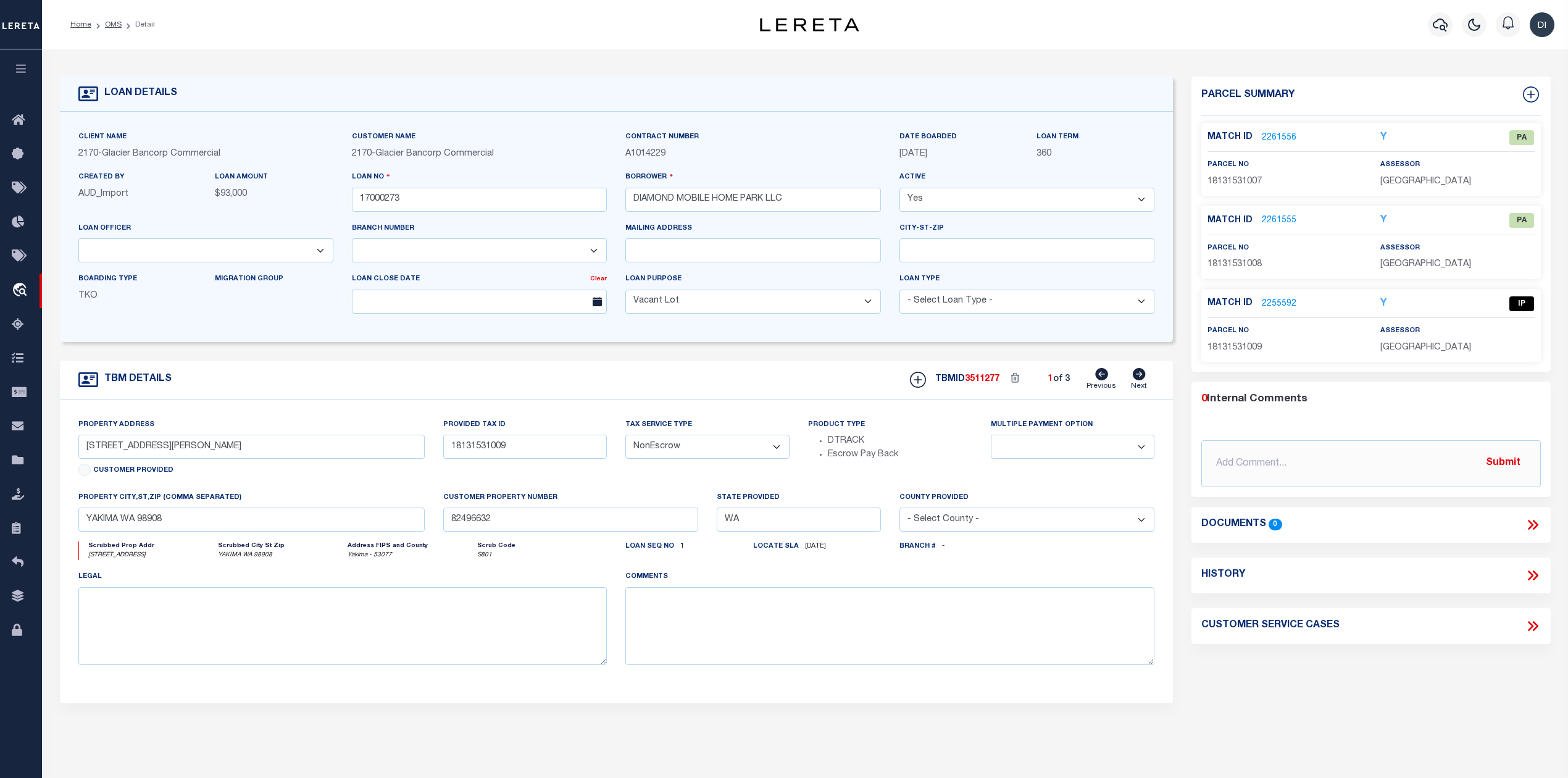
click at [1276, 300] on link "2255592" at bounding box center [1279, 304] width 34 height 13
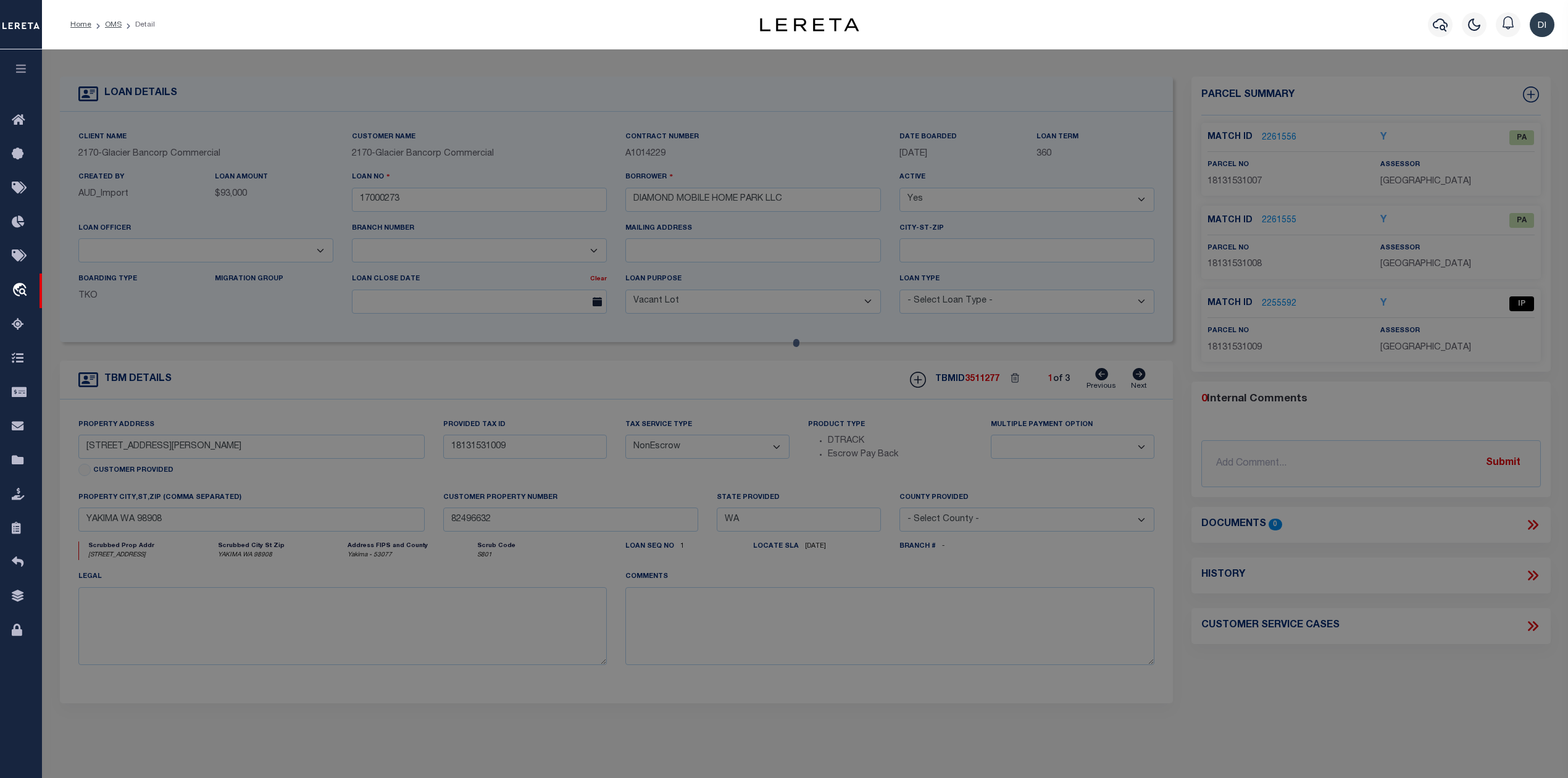
checkbox input "false"
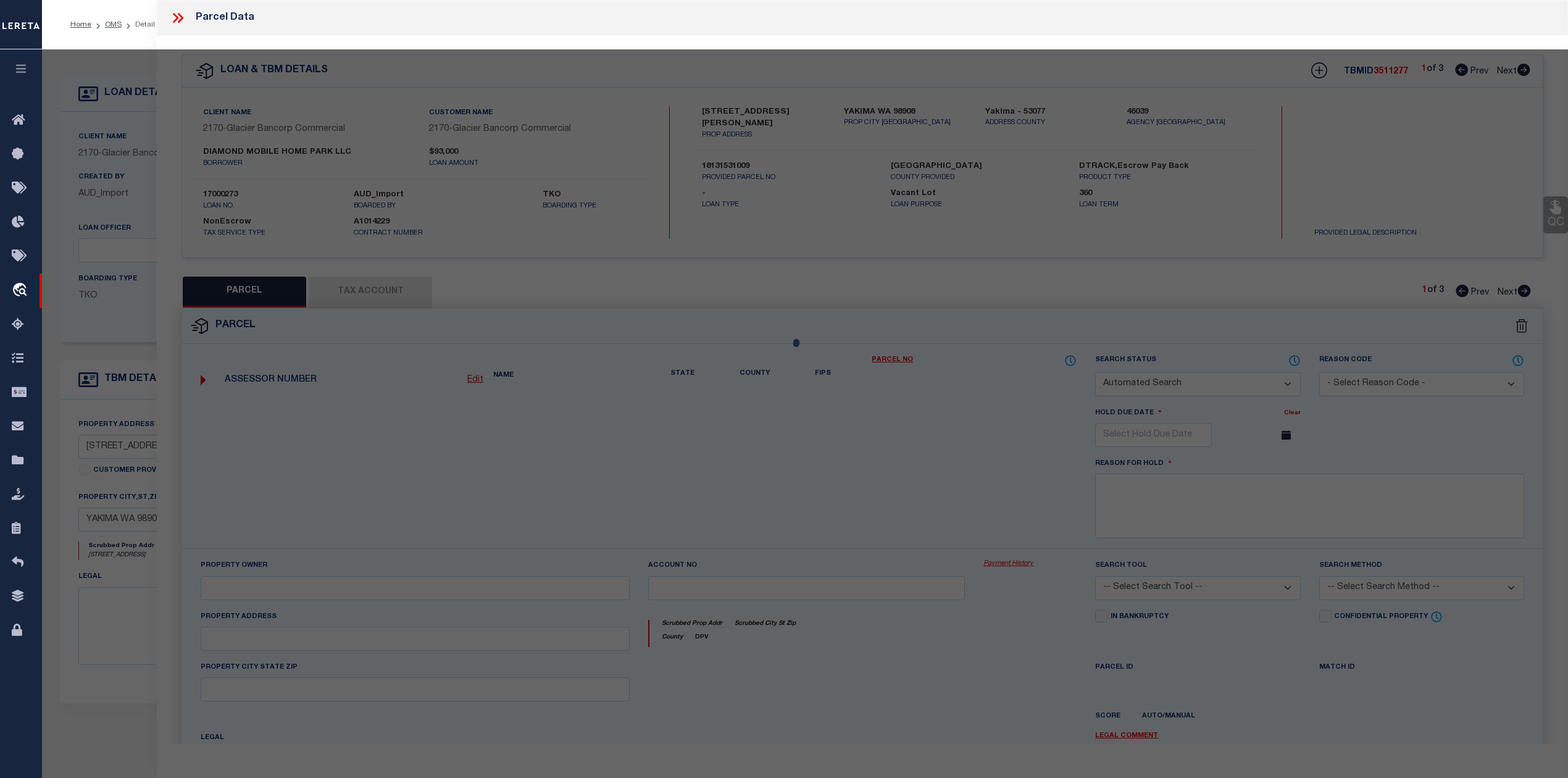
select select "IP"
type input "Carriage Hill Estates LLC"
select select "AGW"
select select
type input "[STREET_ADDRESS]"
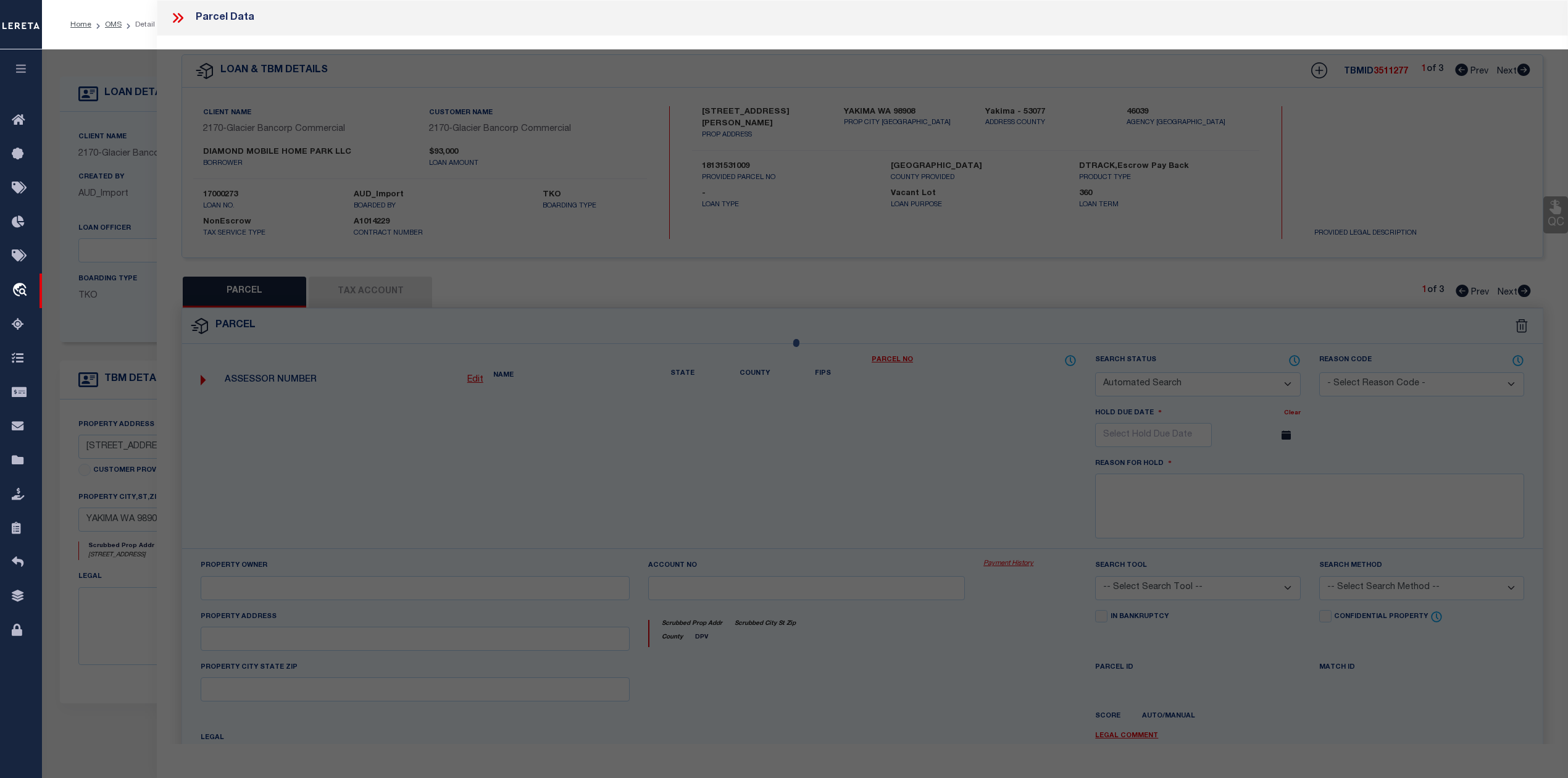
type textarea "Section 15 Township 13 Range 18 Quarter SW: BEG AT SE COR OF NE1/4 SW1/4 SEC 15…"
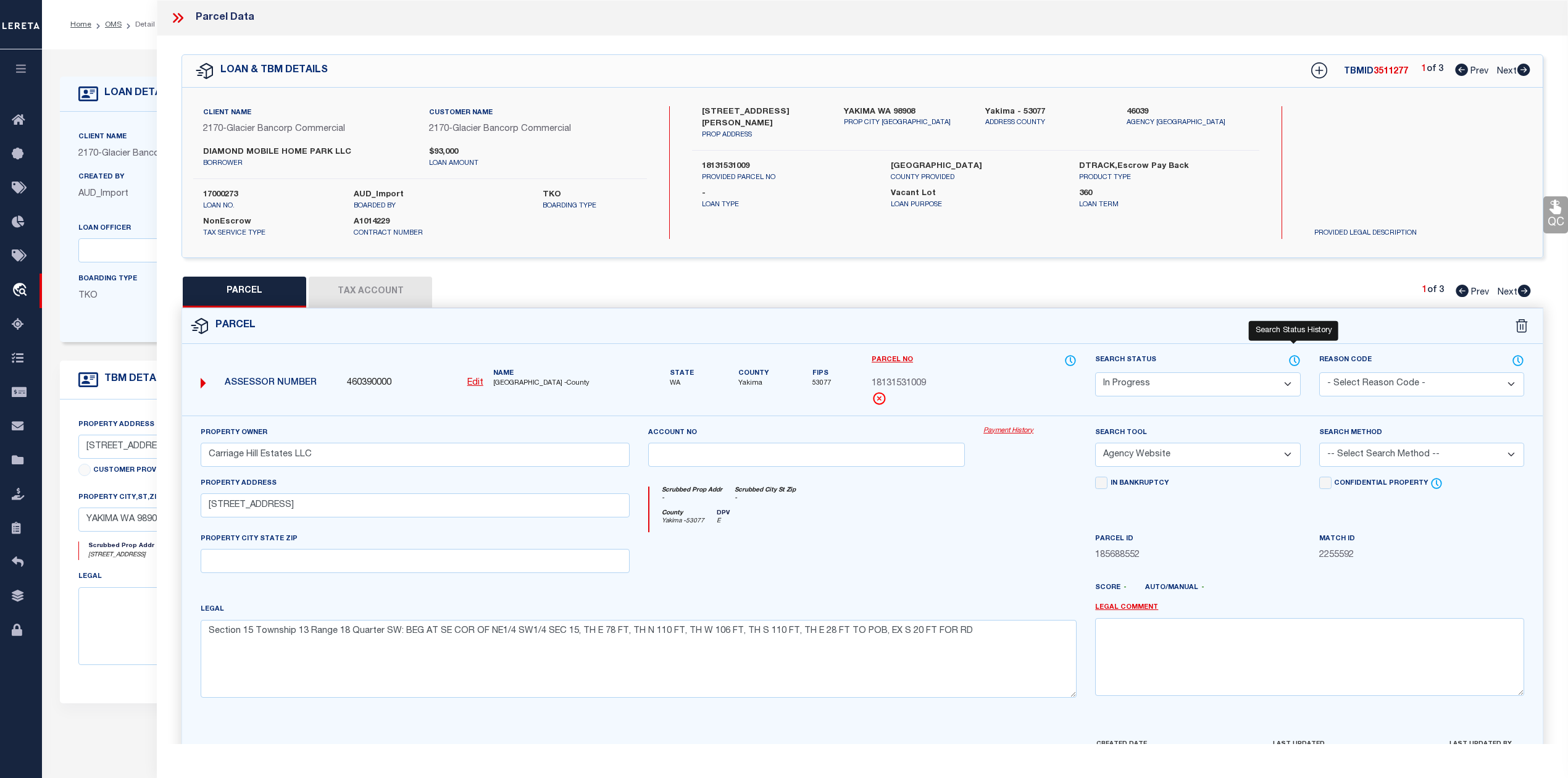
click at [1294, 363] on icon at bounding box center [1294, 360] width 12 height 14
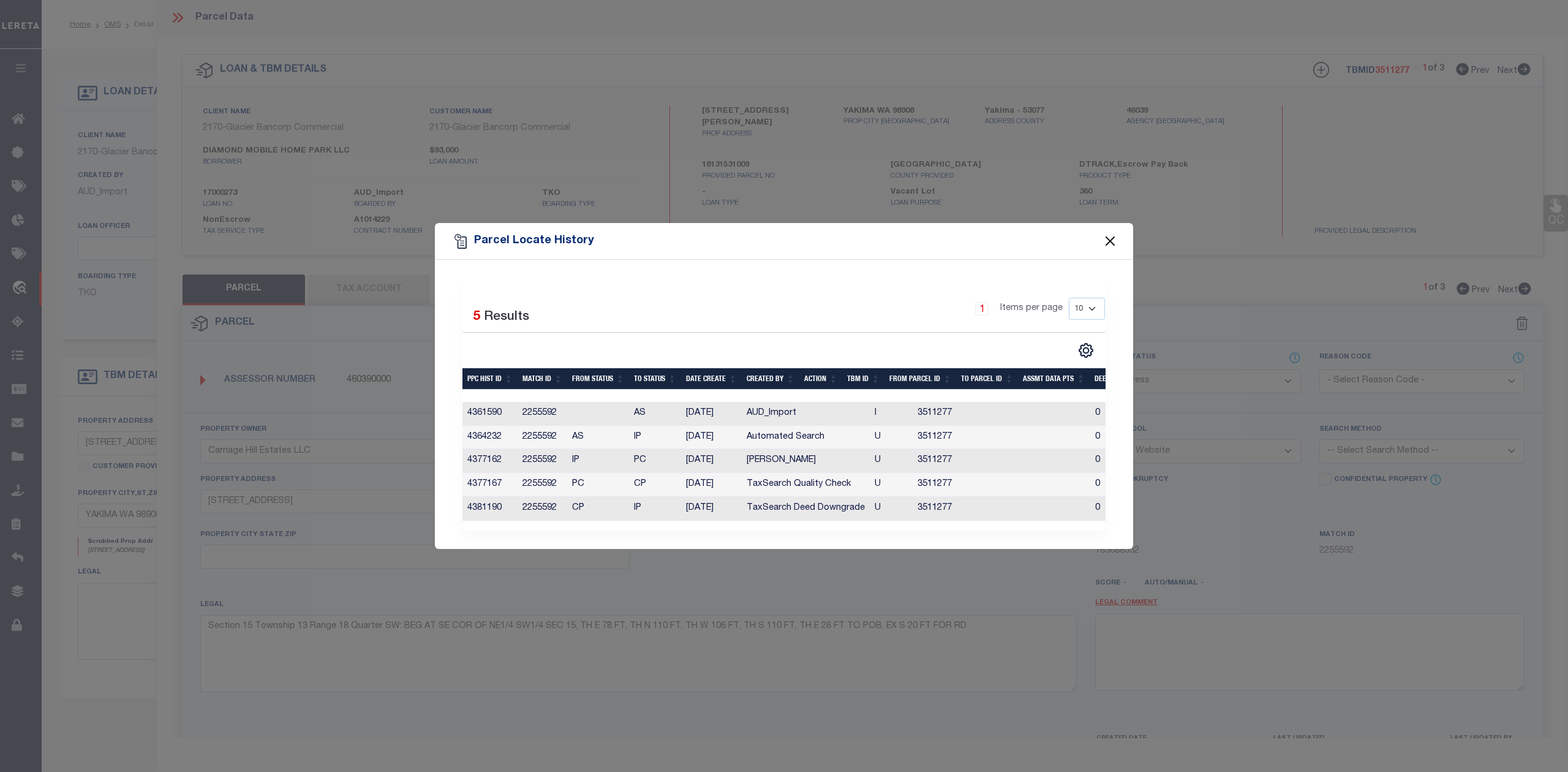
click at [1111, 235] on button "Close" at bounding box center [1111, 242] width 16 height 16
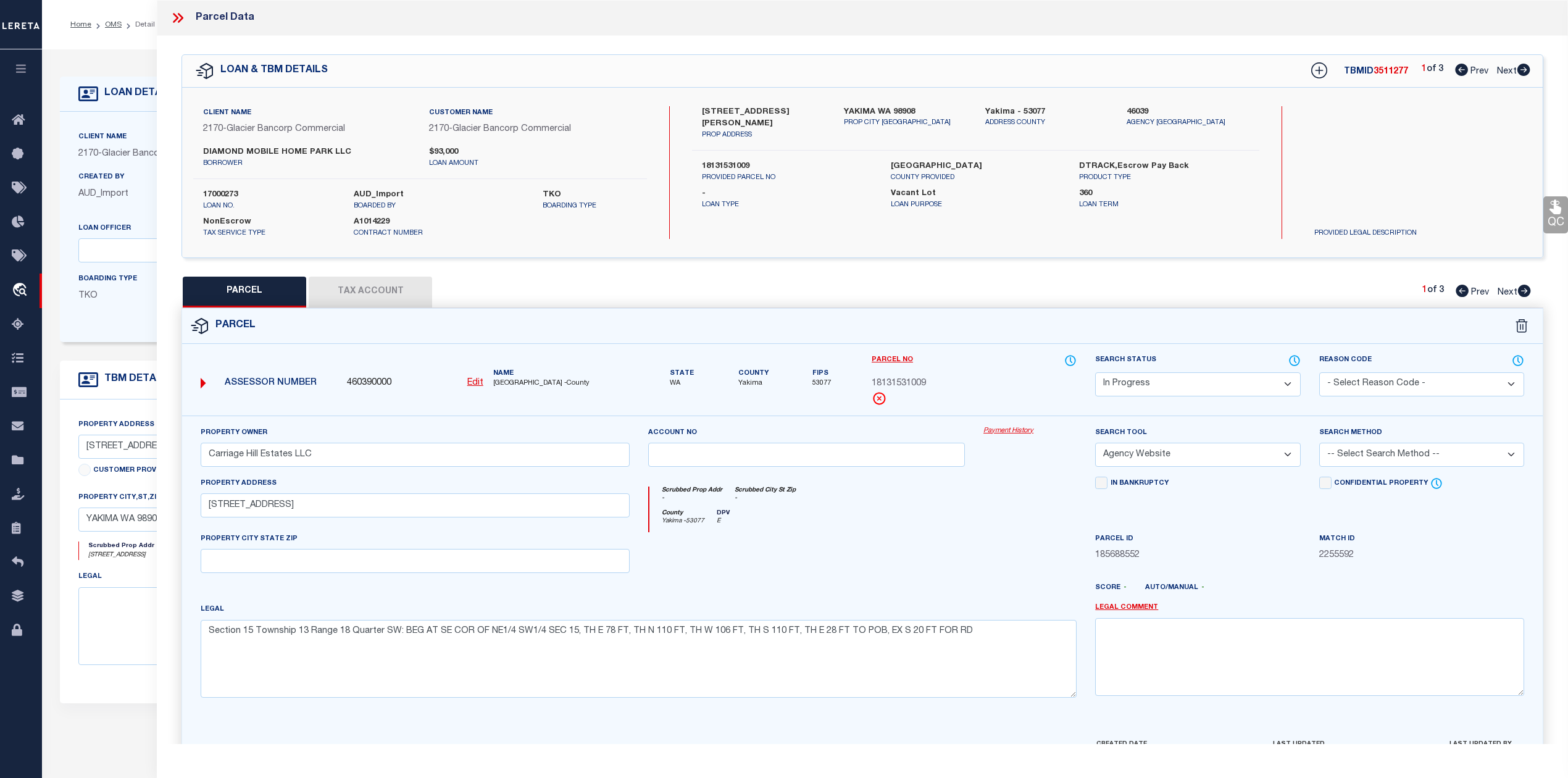
click at [1525, 290] on icon at bounding box center [1524, 290] width 14 height 12
select select "AS"
select select
checkbox input "false"
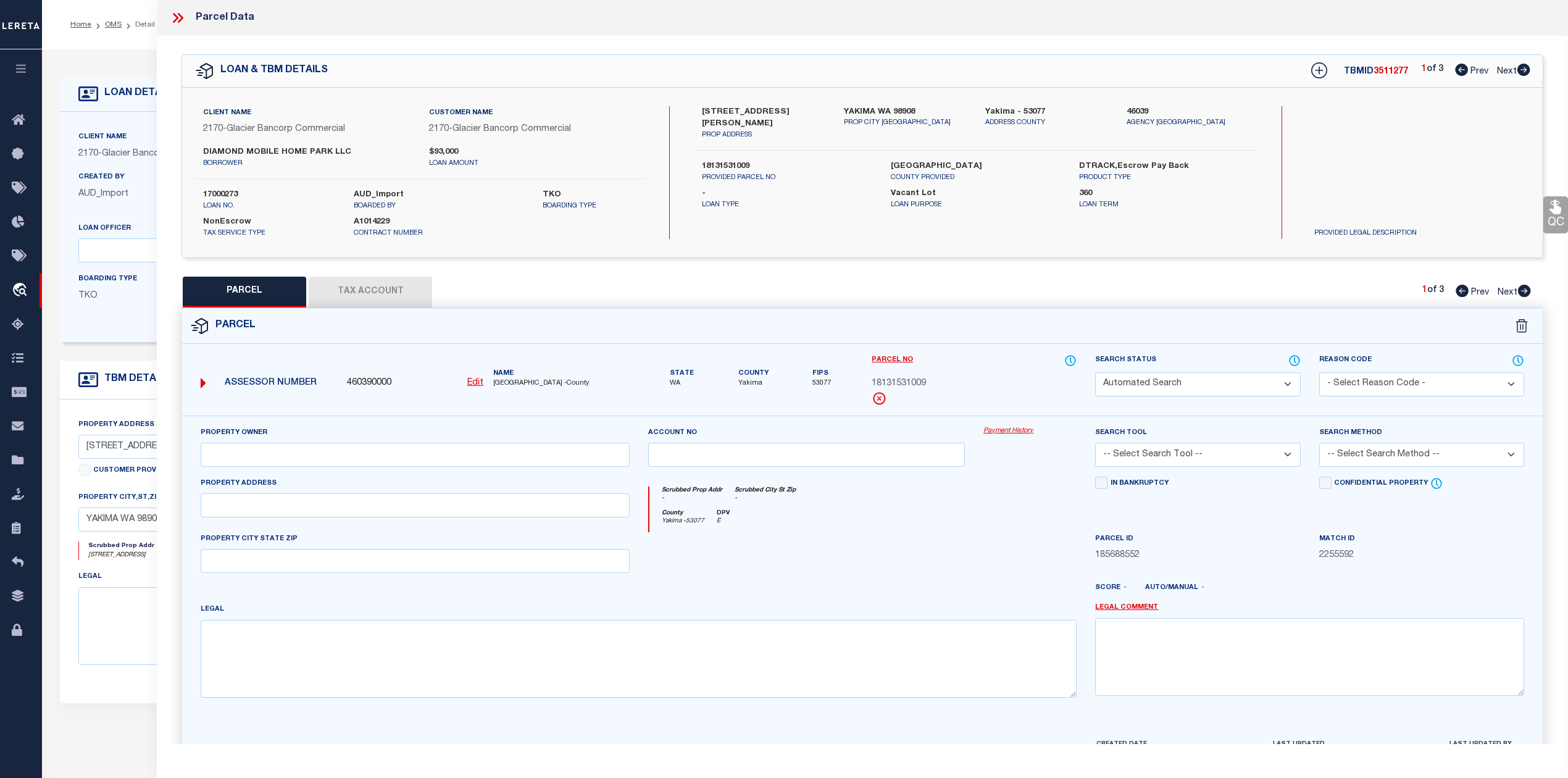
select select "PA"
type input "Carriage Hill Estates LLC"
select select "MDD"
select select "ADD"
type input "[STREET_ADDRESS]"
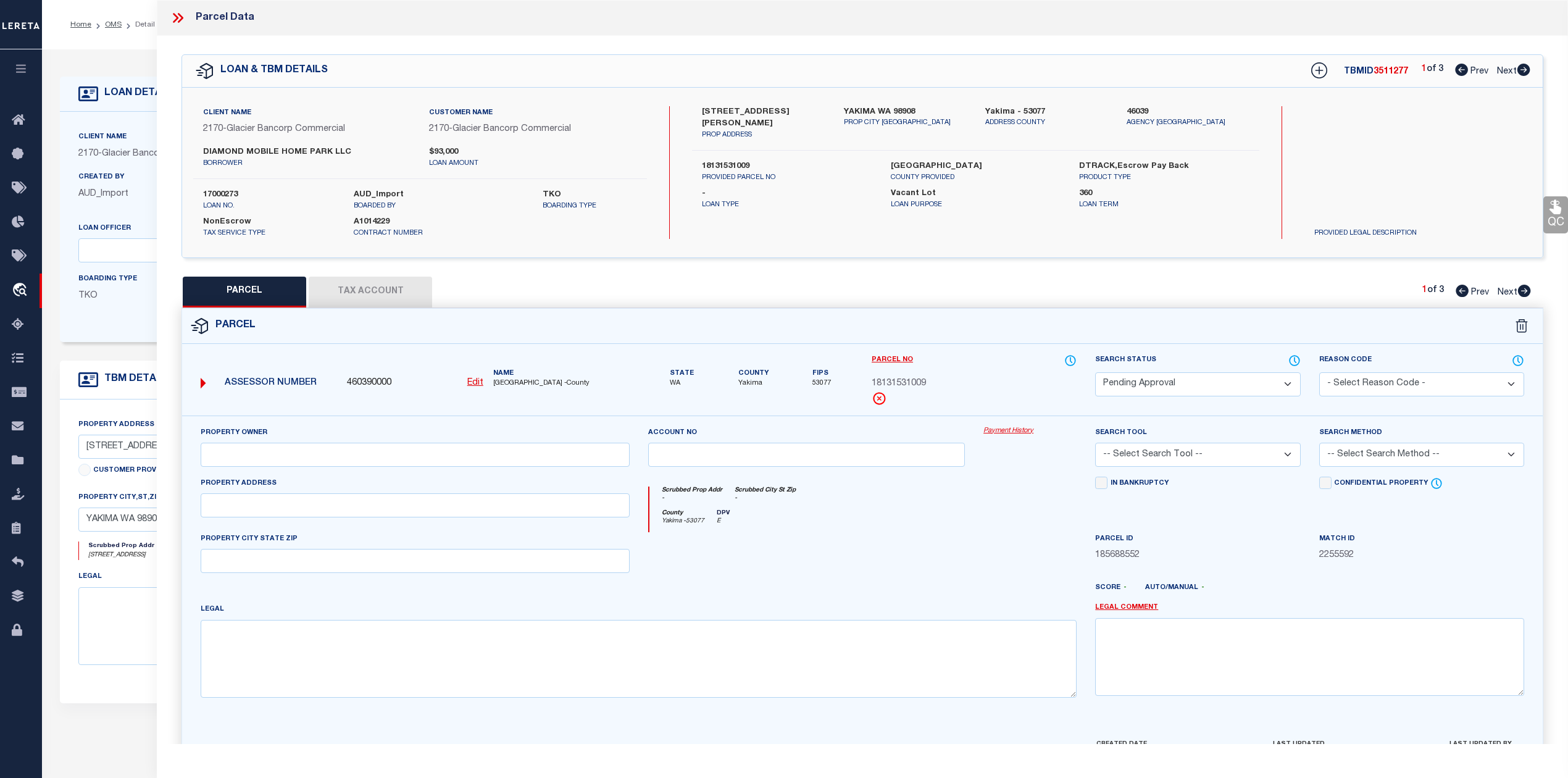
type textarea "Section 15 Township 13 Range 18 Quarter SW: SE1/4 NE1/4 SW1/4 &amp; W 78 FT OF …"
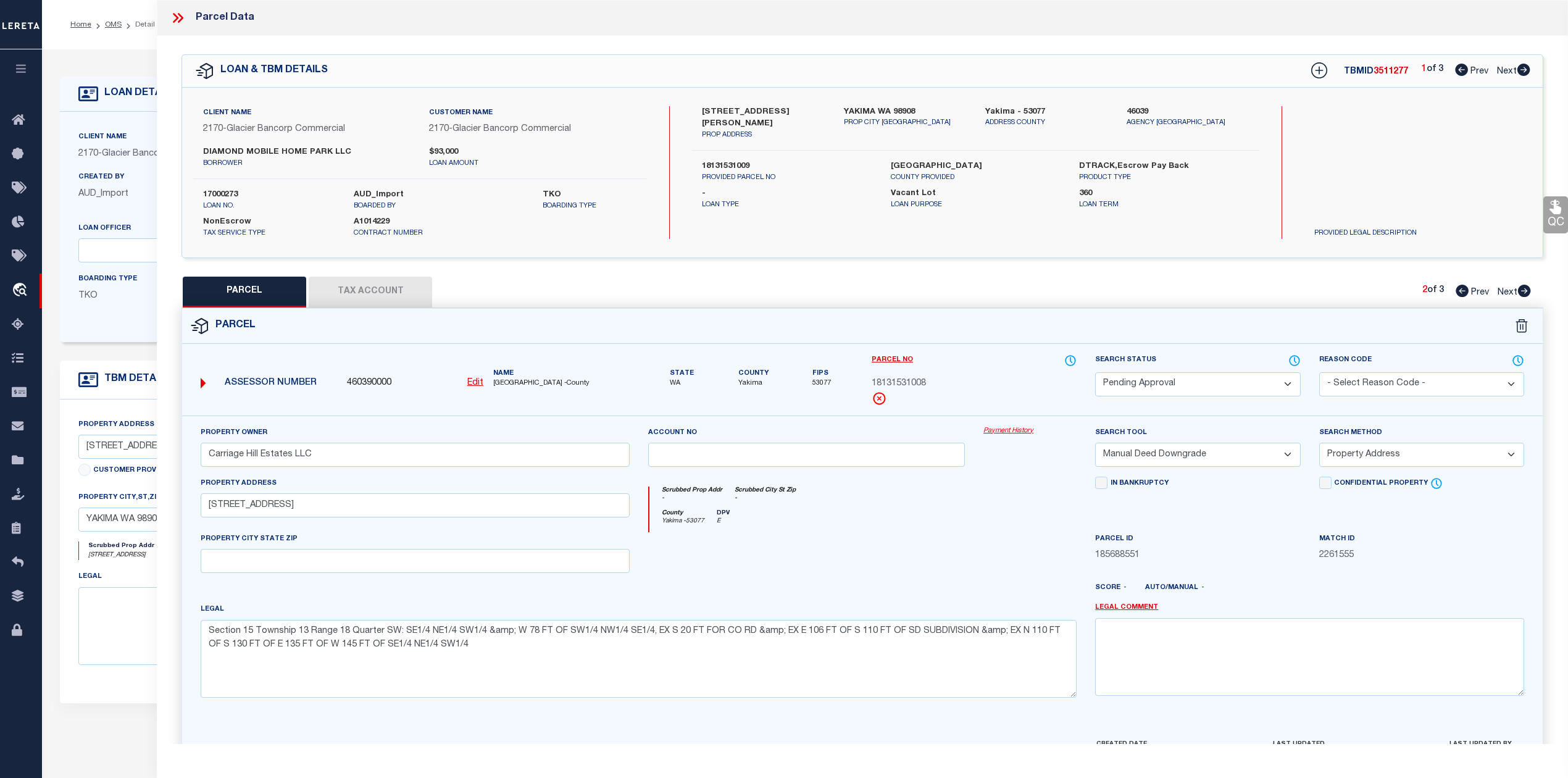
click at [1522, 68] on icon at bounding box center [1524, 69] width 13 height 12
select select "AS"
select select
checkbox input "false"
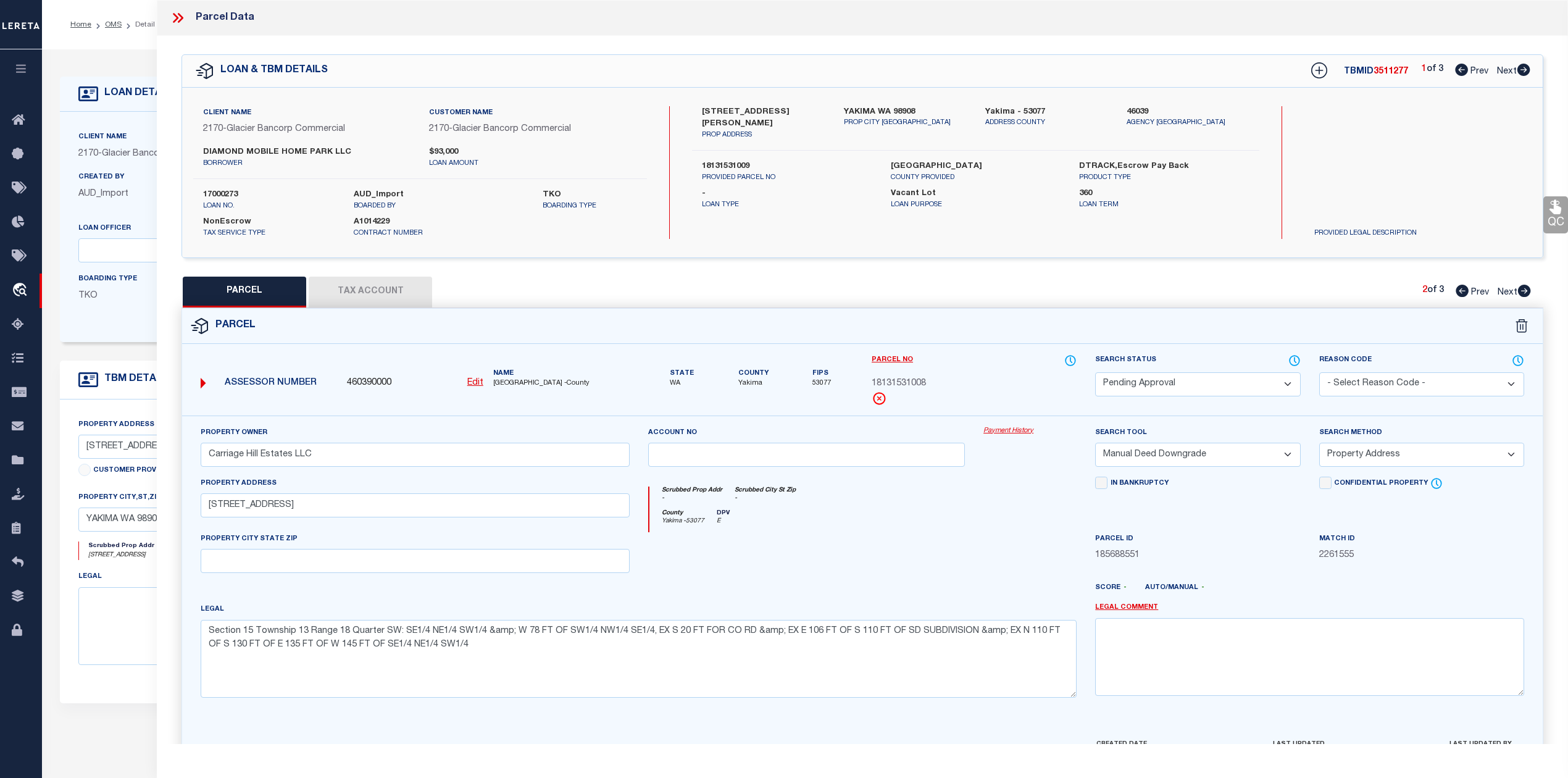
checkbox input "false"
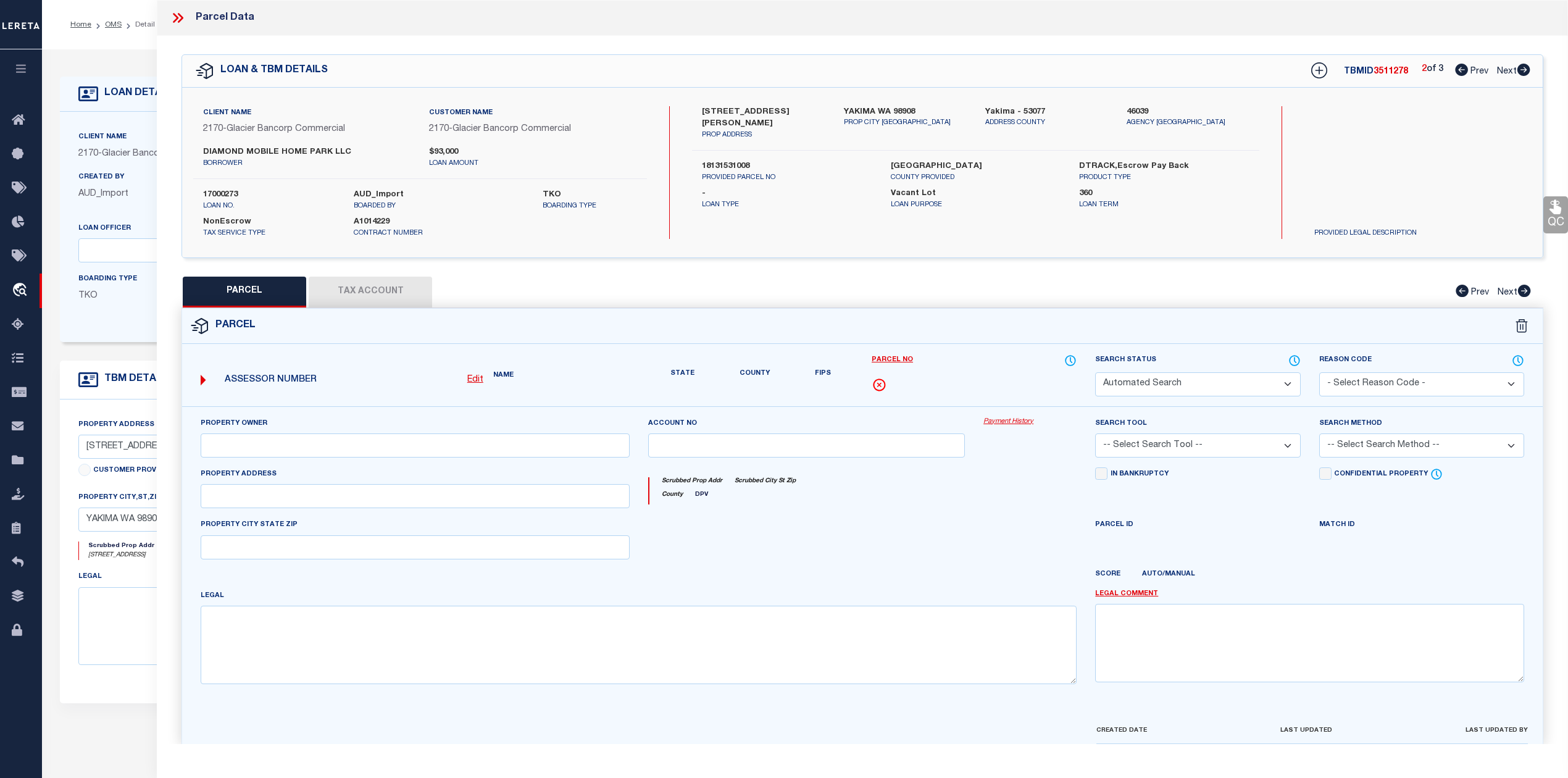
select select "IP"
type input "Carriage Hill Estates LLC"
select select "AGW"
select select "ADD"
type input "[STREET_ADDRESS]"
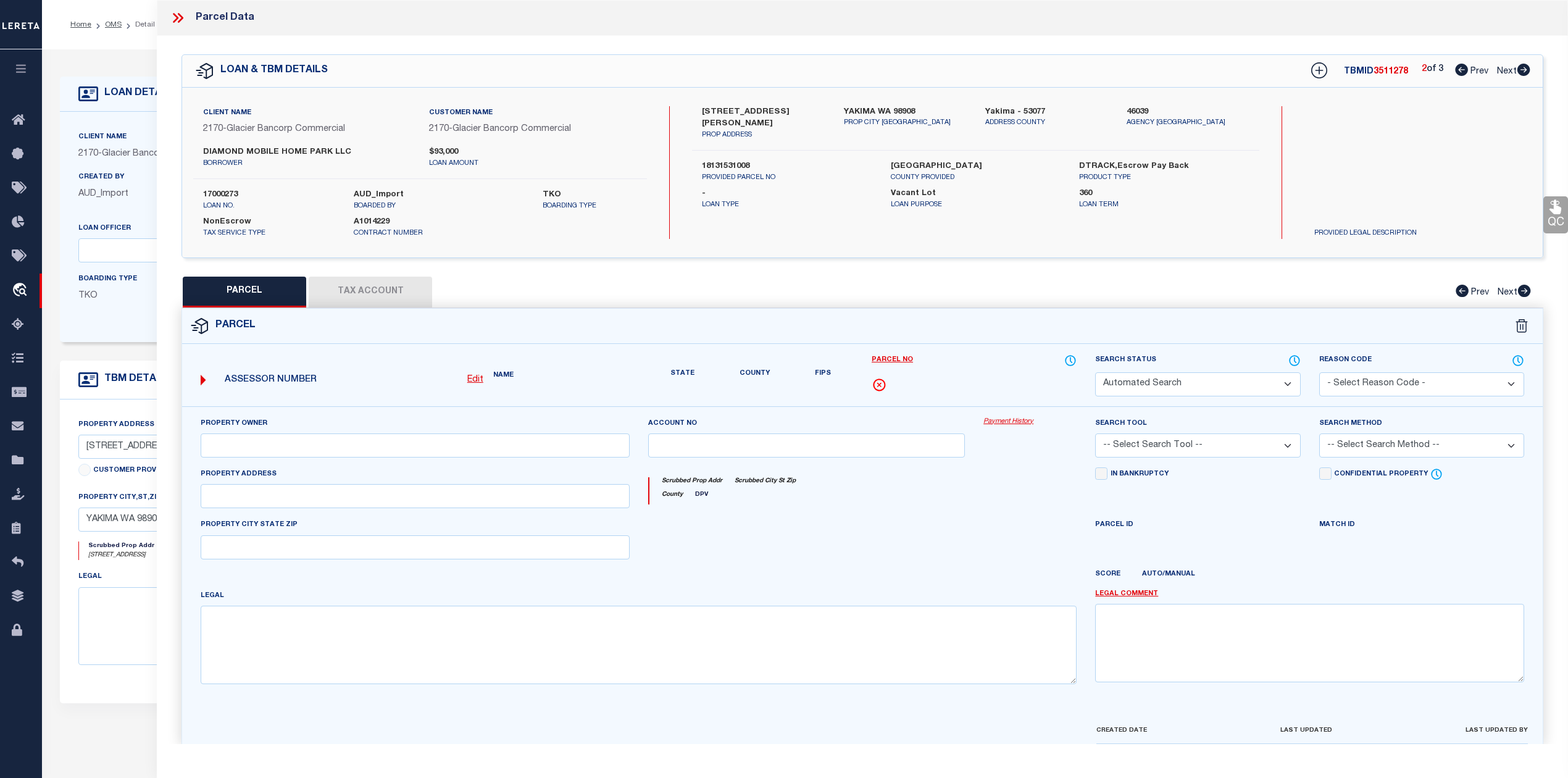
type textarea "Section 15 Township 13 Range 18 Quarter SW: SE1/4 NE1/4 SW1/4 &amp; W 78 FT OF …"
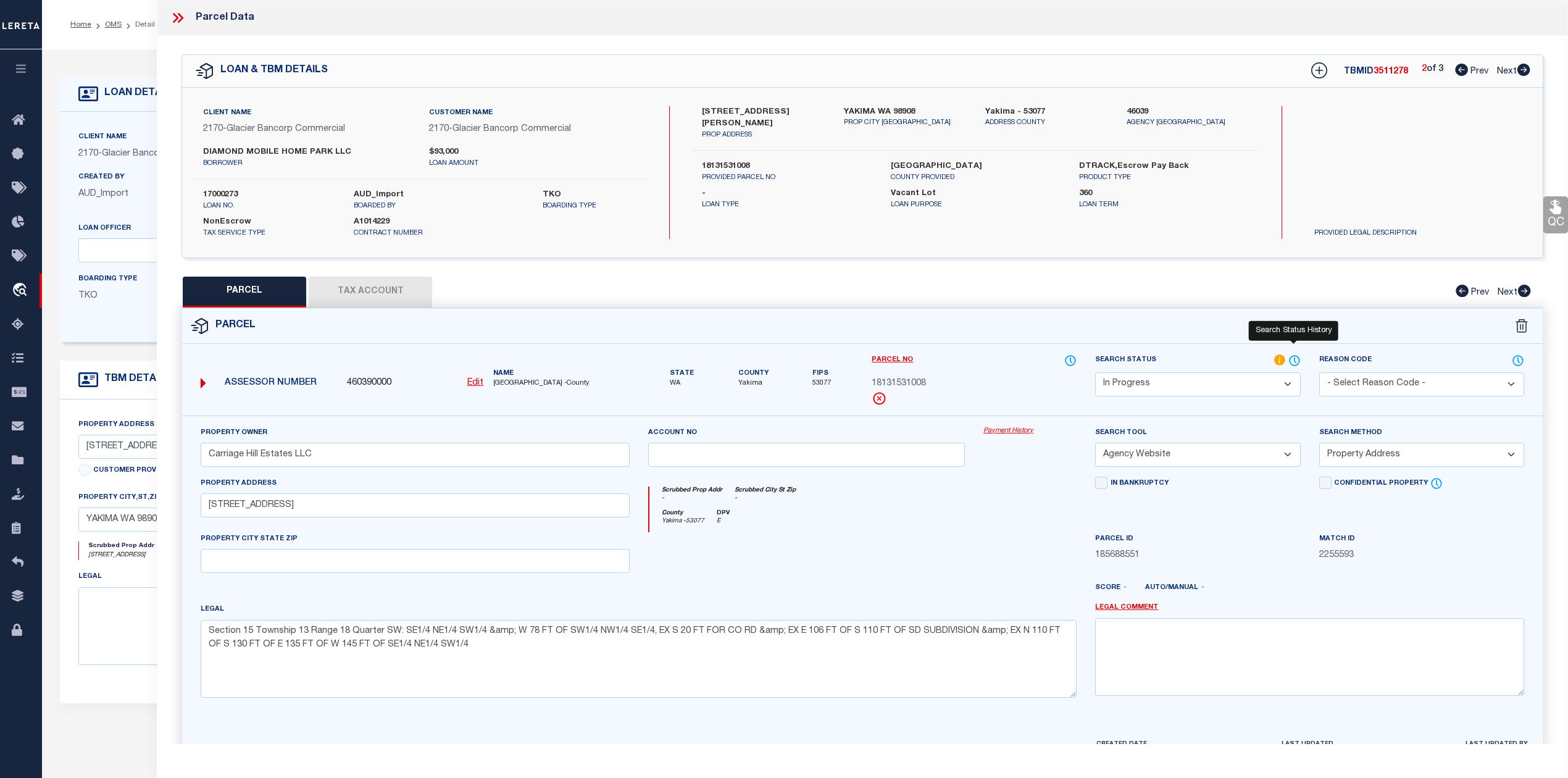
click at [1297, 358] on icon at bounding box center [1294, 360] width 12 height 14
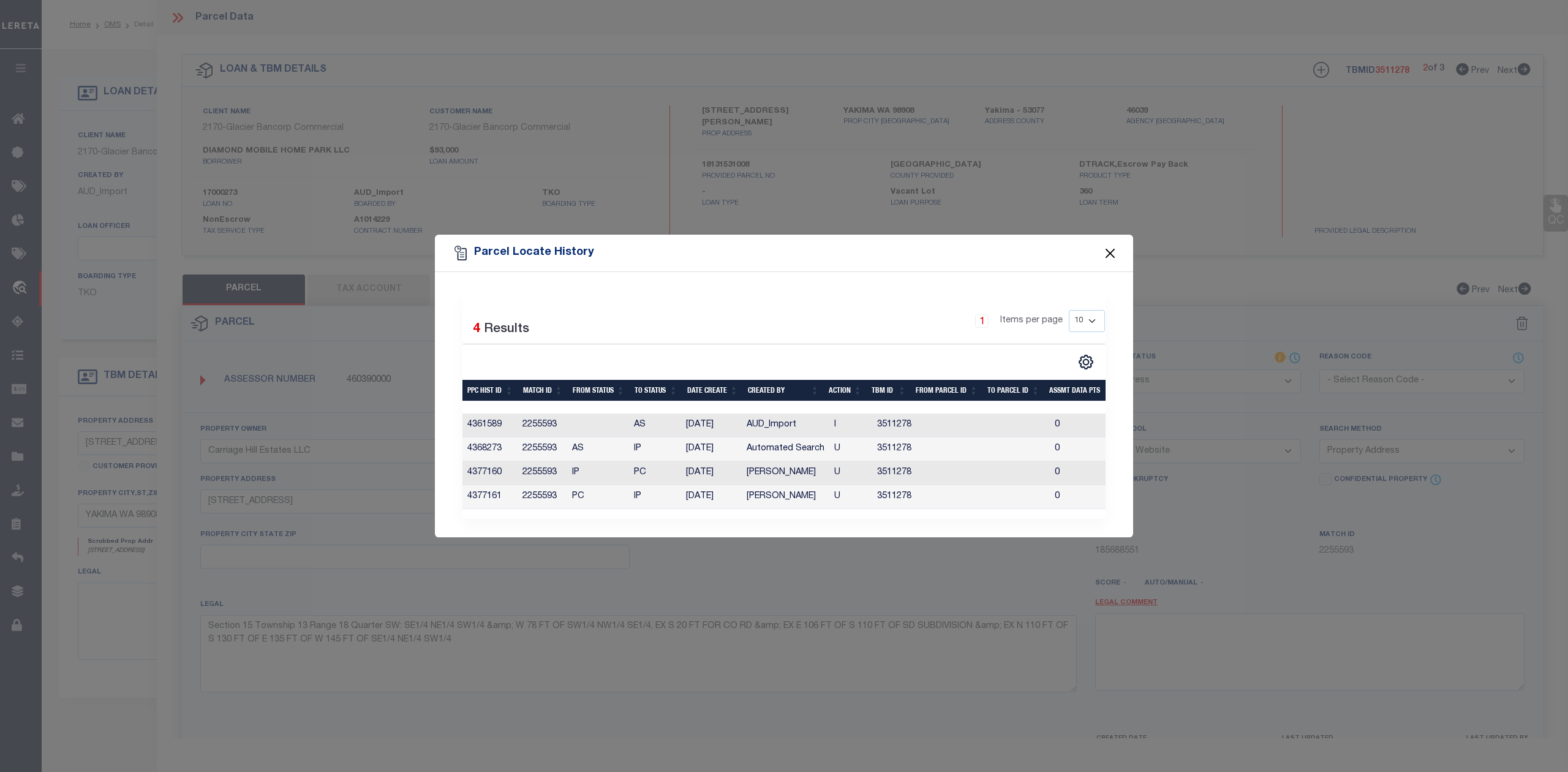
click at [1108, 251] on button "Close" at bounding box center [1111, 253] width 16 height 16
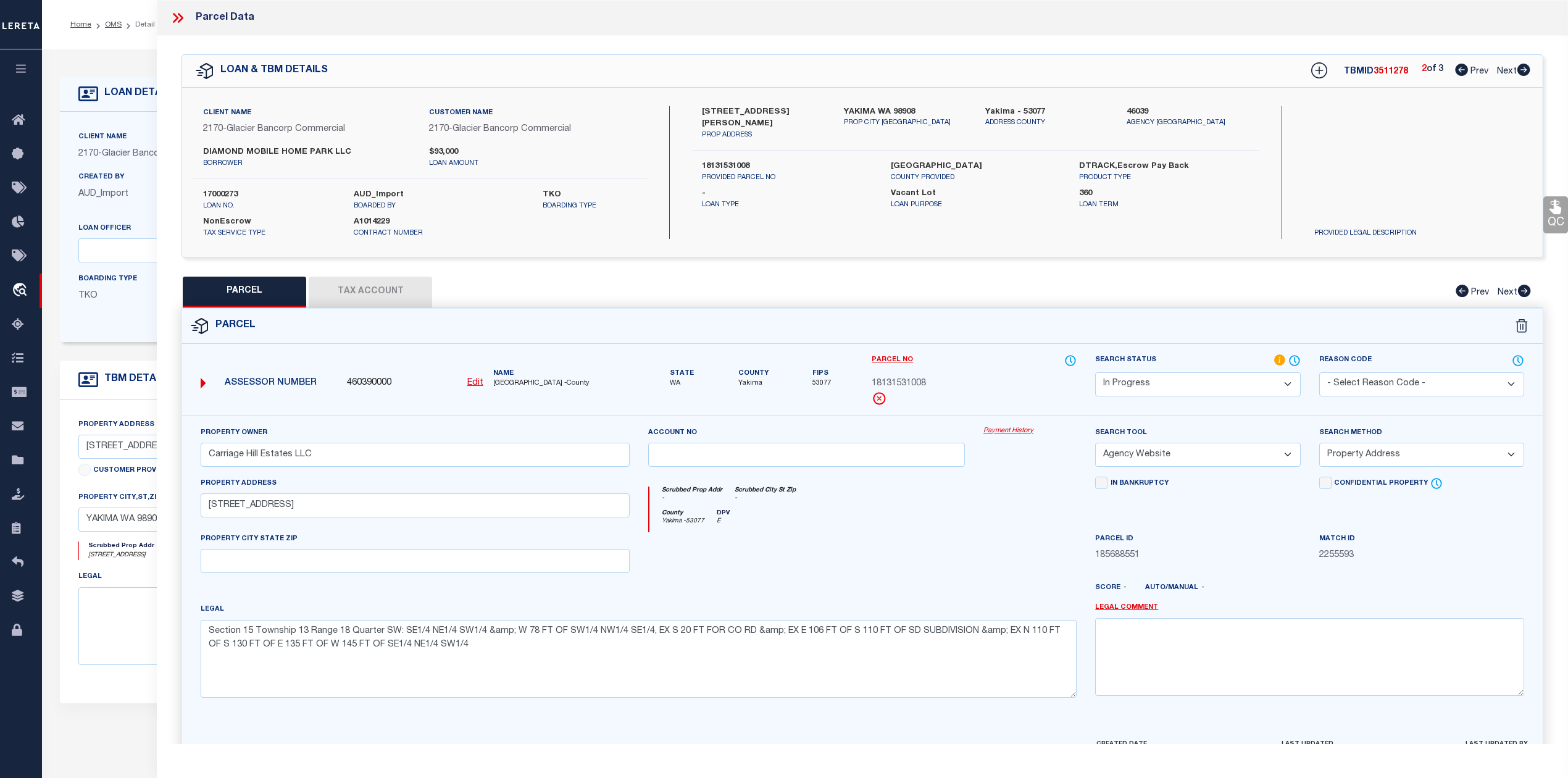
click at [1522, 69] on icon at bounding box center [1524, 69] width 13 height 12
select select "AS"
select select
checkbox input "false"
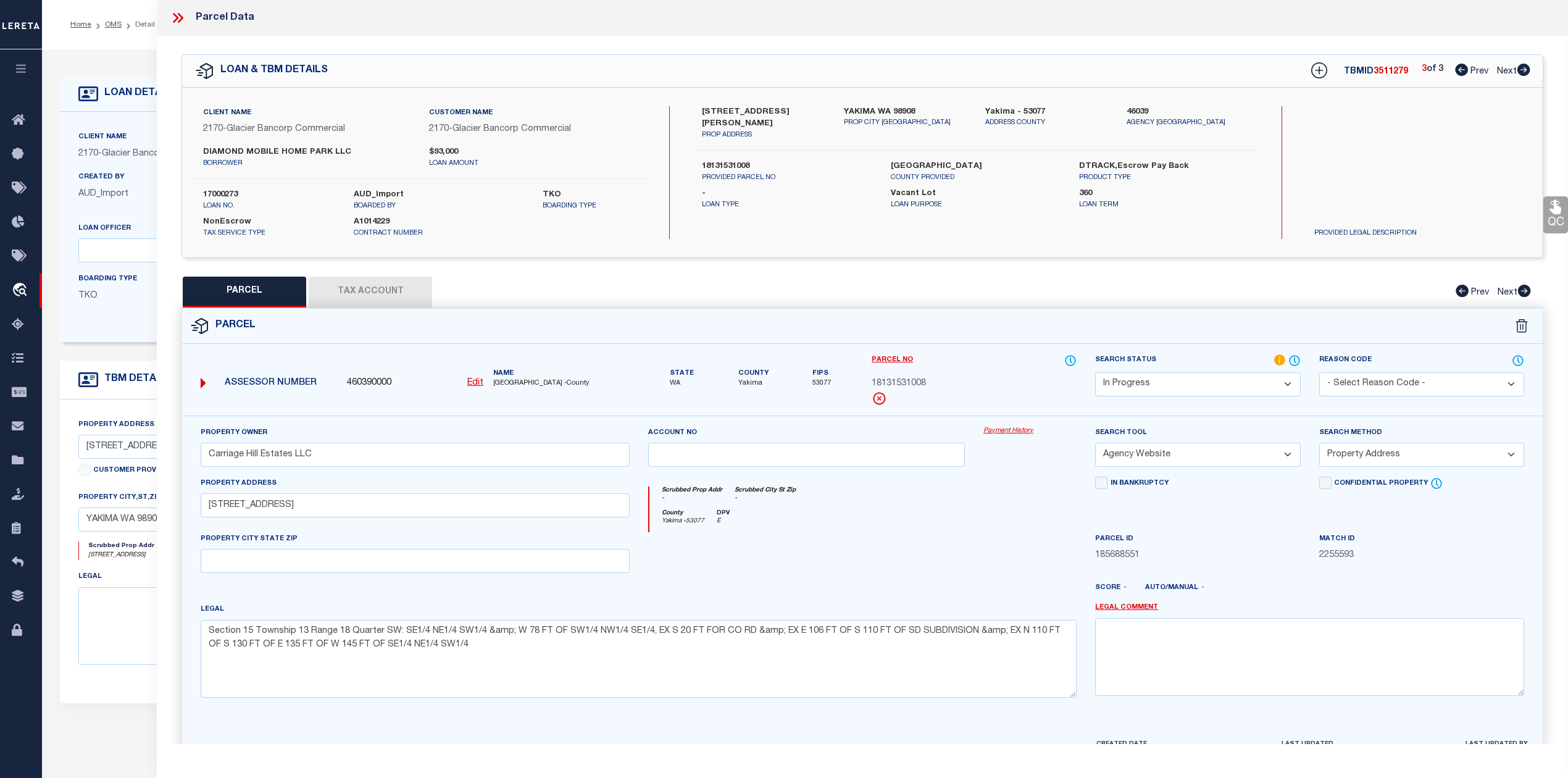
checkbox input "false"
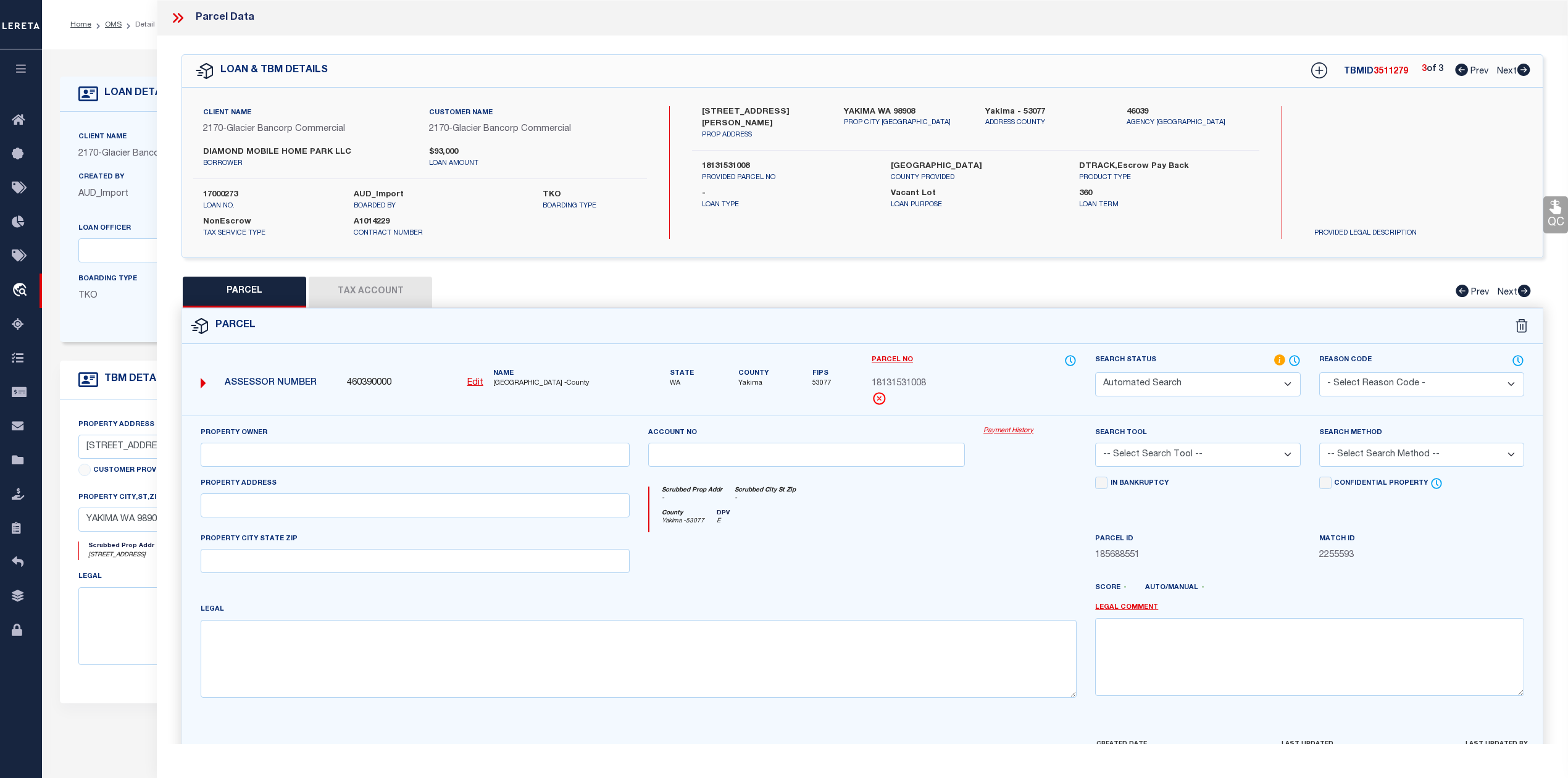
select select "IP"
type input "Carriage Hill Estates LLC"
select select "AGW"
select select
type input "[STREET_ADDRESS][PERSON_NAME]"
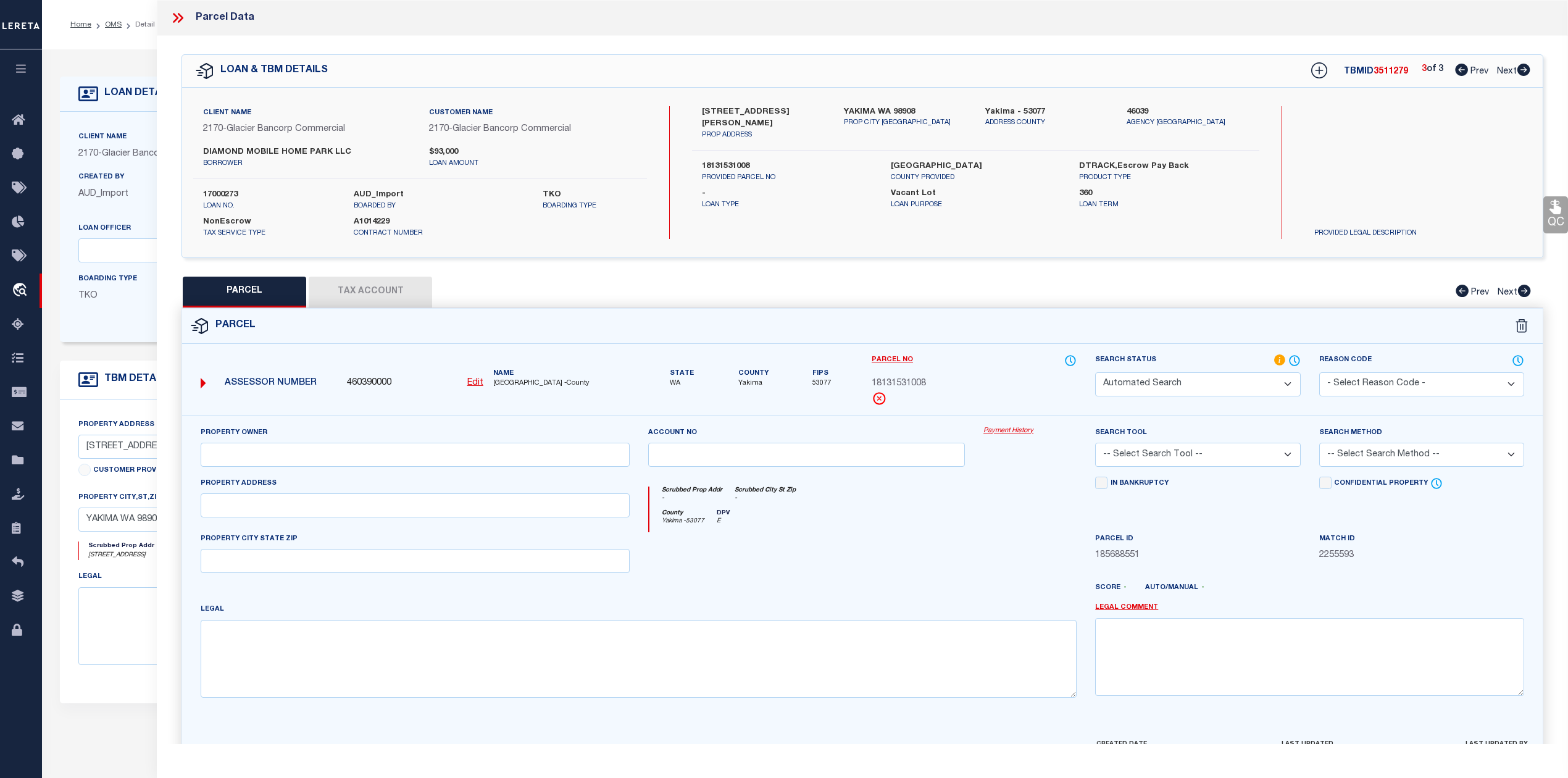
type textarea "Section 15 Township 13 Range 18 Quarter SW: N 110 FT OF S 130 FT OF E 135 FT OF…"
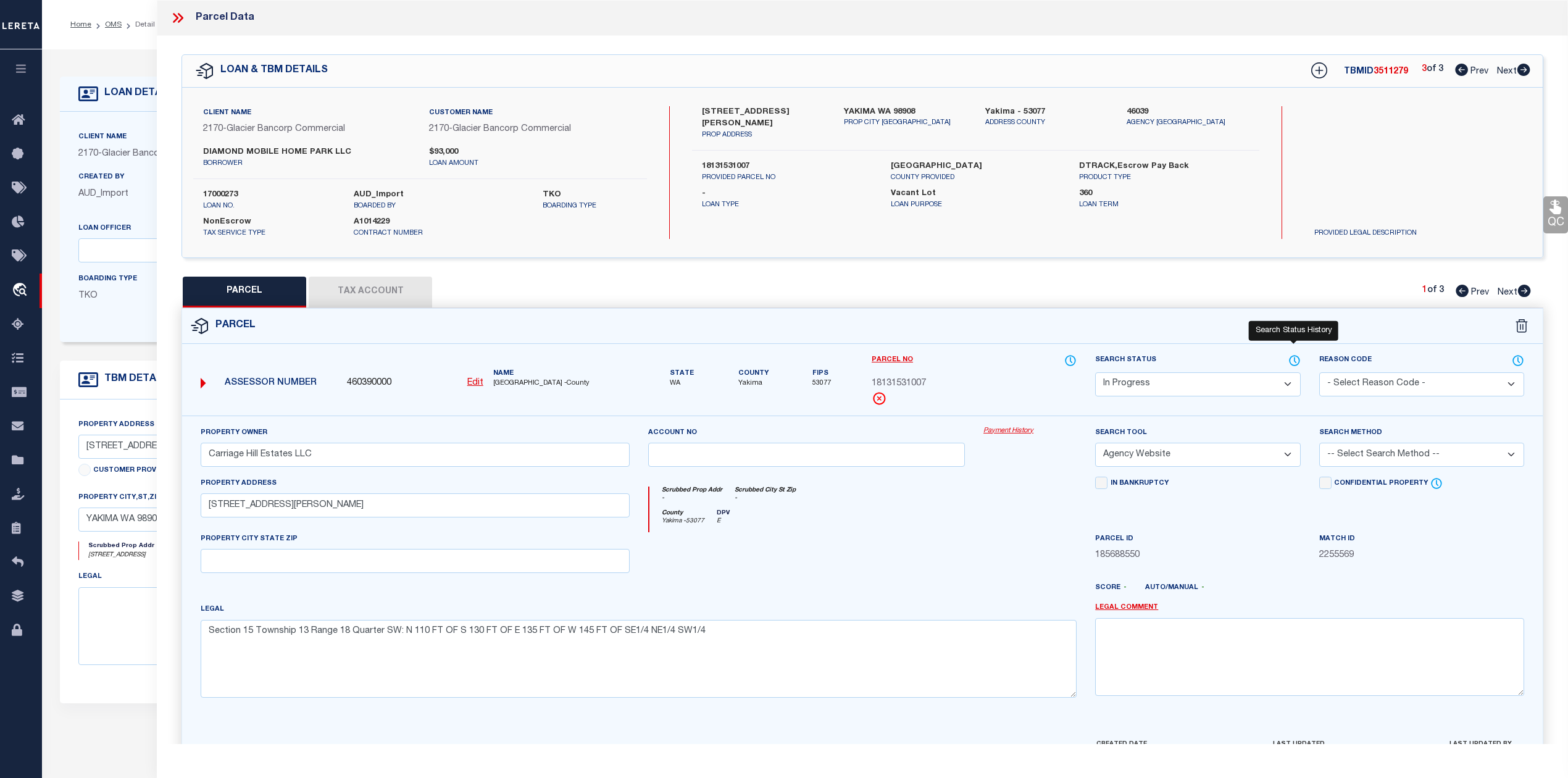
click at [1290, 361] on icon at bounding box center [1294, 360] width 12 height 14
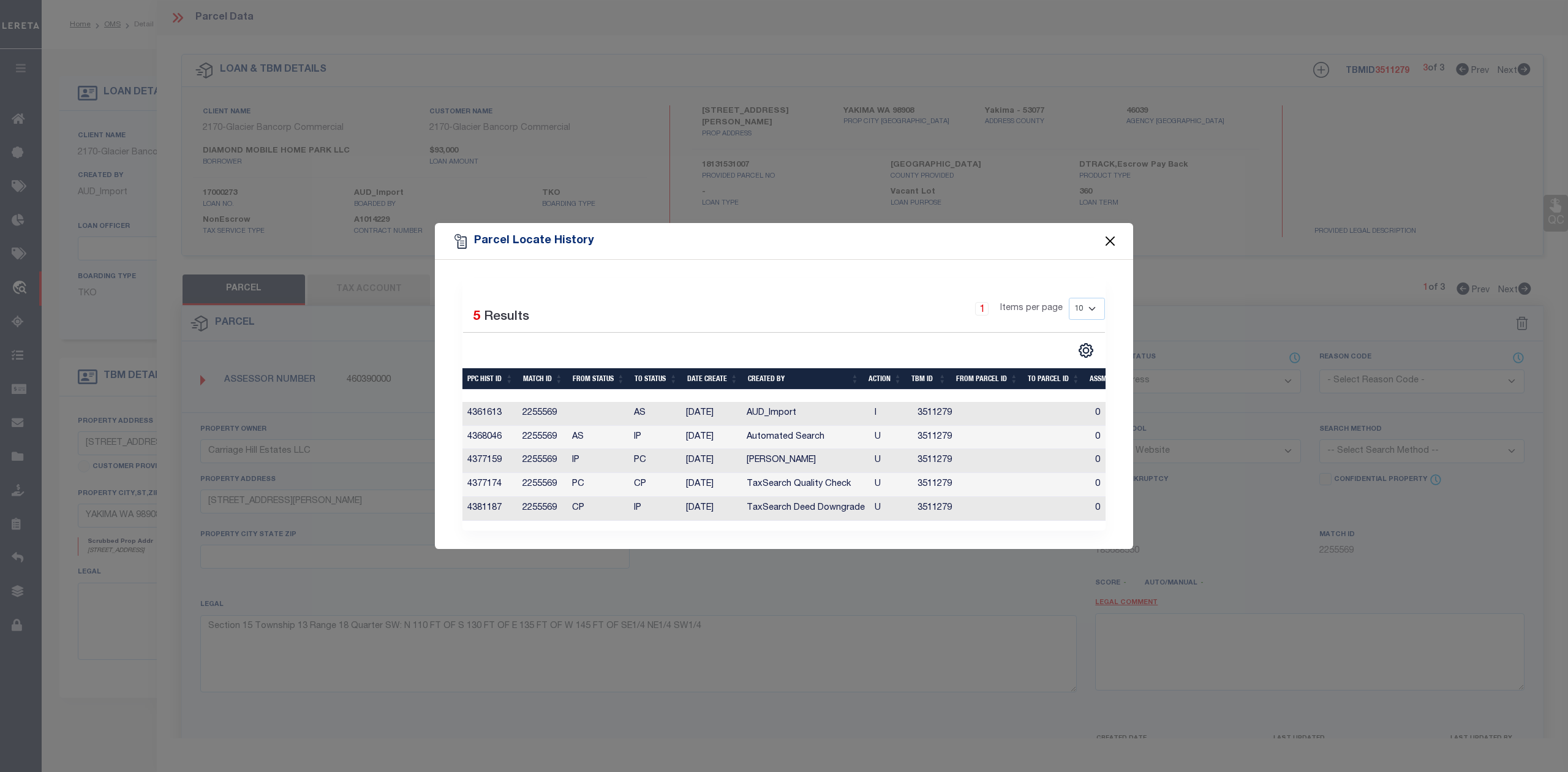
click at [1104, 237] on button "Close" at bounding box center [1111, 242] width 16 height 16
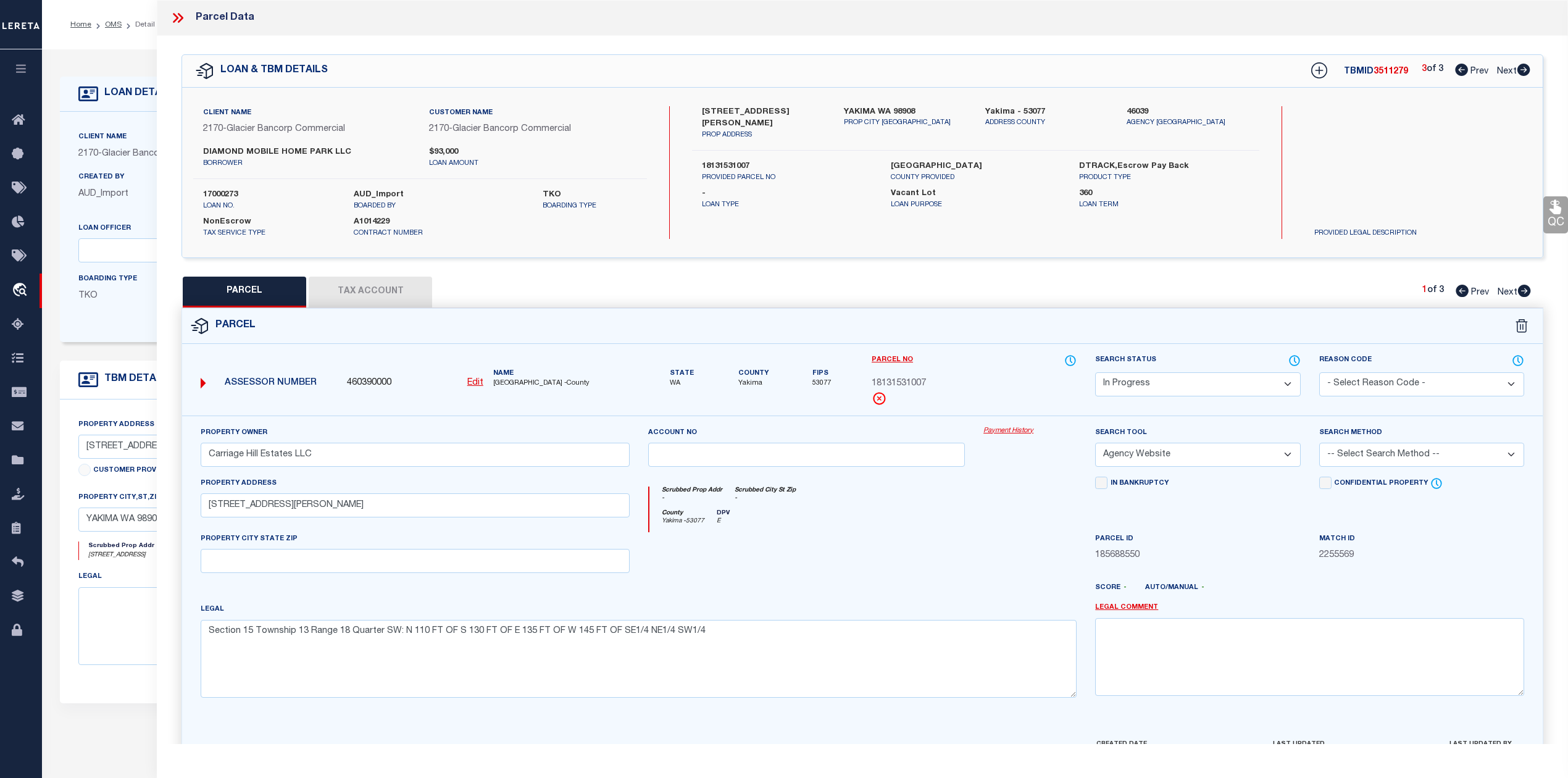
click at [228, 191] on label "17000273" at bounding box center [269, 195] width 132 height 12
copy label "17000273"
click at [1085, 262] on div "QC QC QC" at bounding box center [863, 409] width 1412 height 746
click at [1295, 363] on icon at bounding box center [1294, 360] width 12 height 14
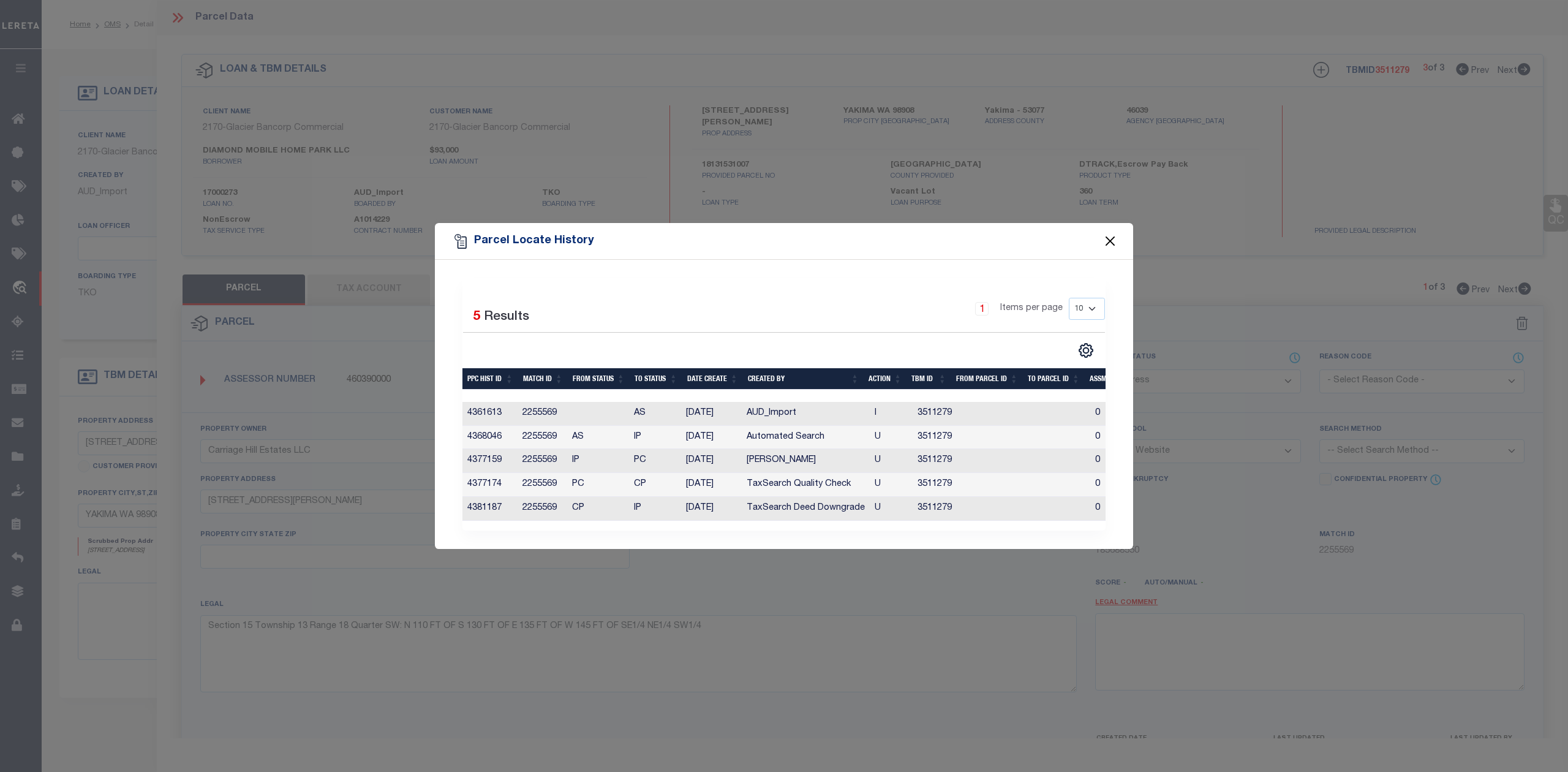
click at [1111, 235] on button "Close" at bounding box center [1111, 242] width 16 height 16
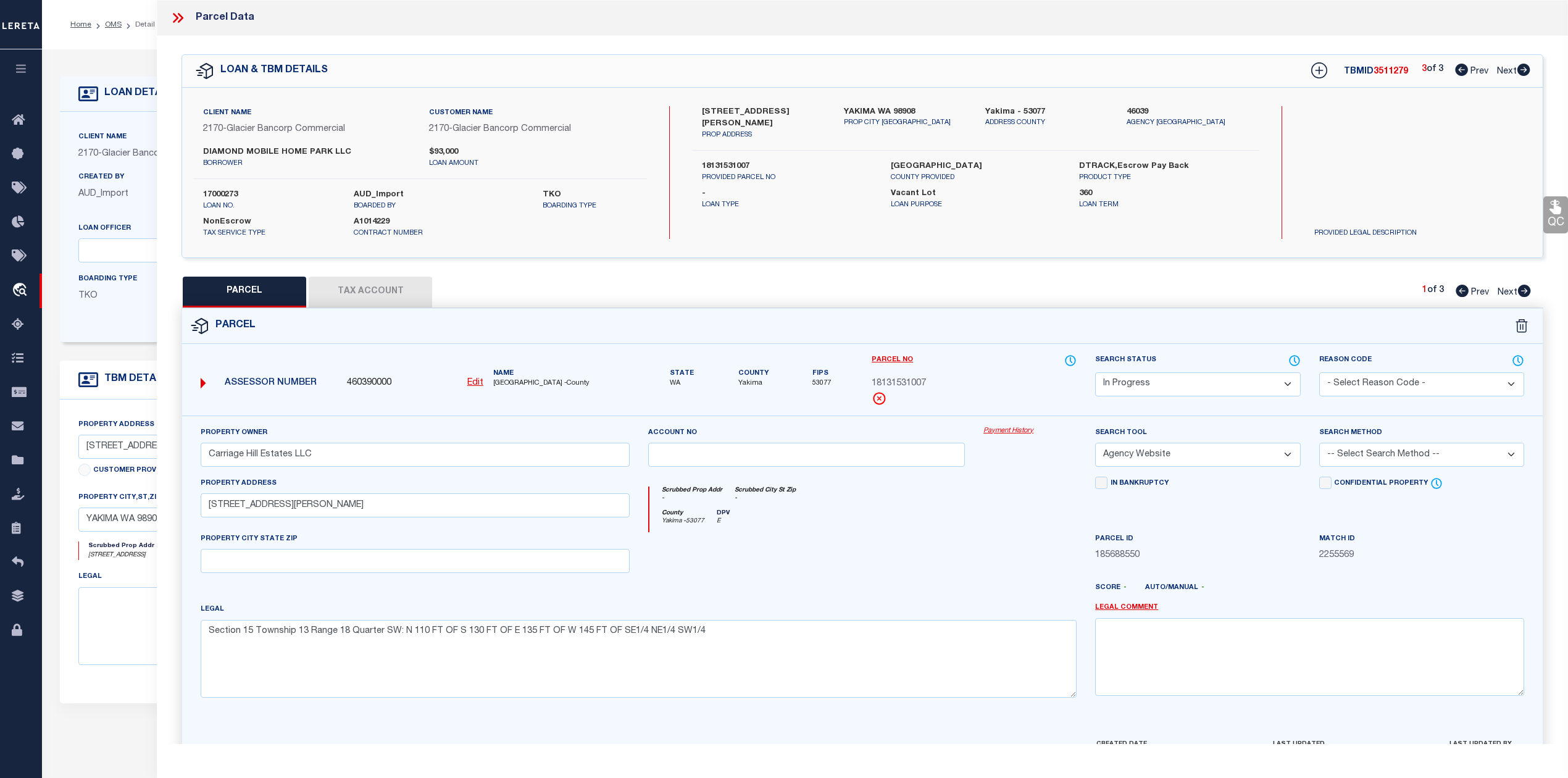
click at [381, 292] on button "Tax Account" at bounding box center [371, 292] width 124 height 31
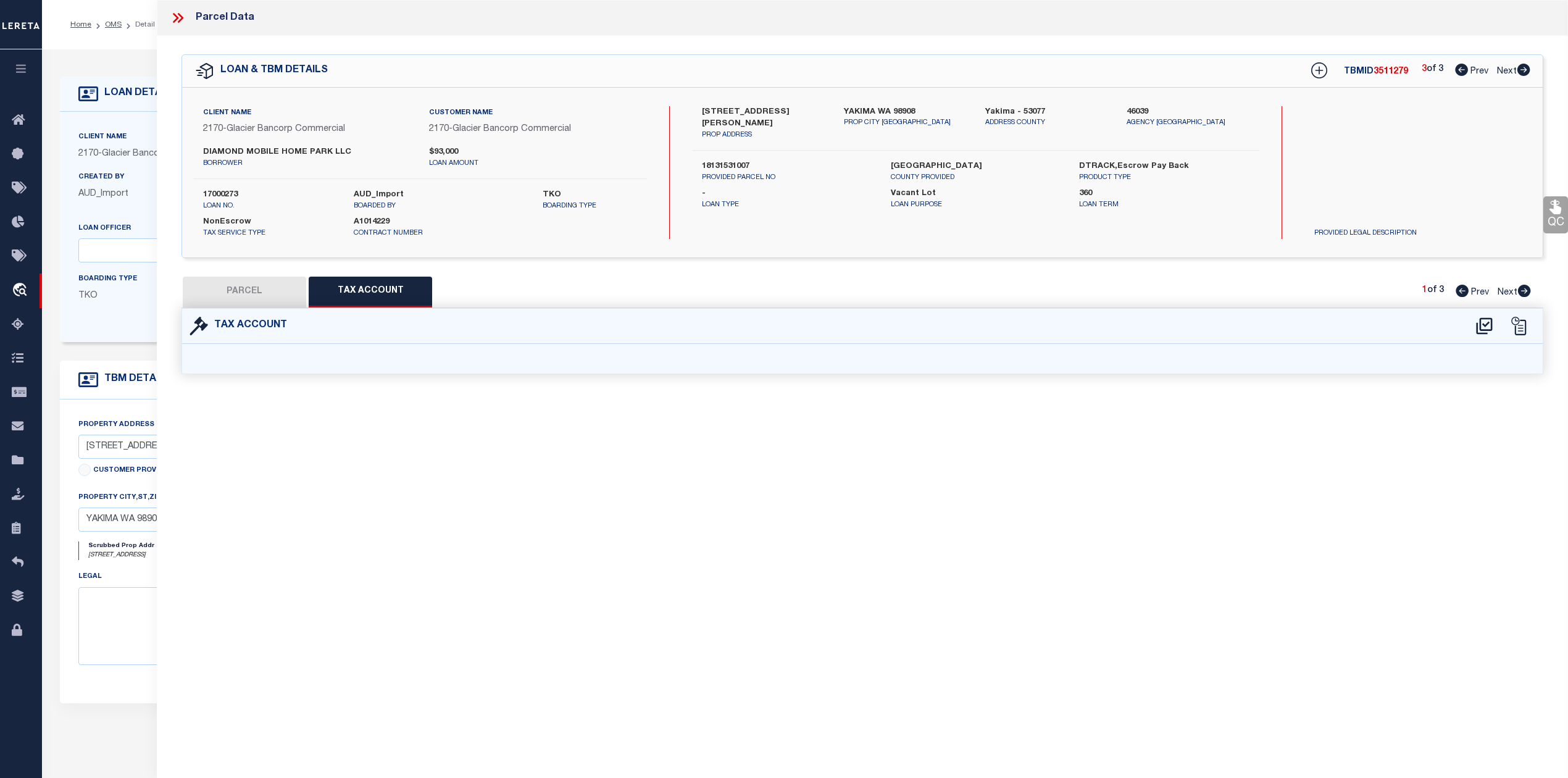
select select "100"
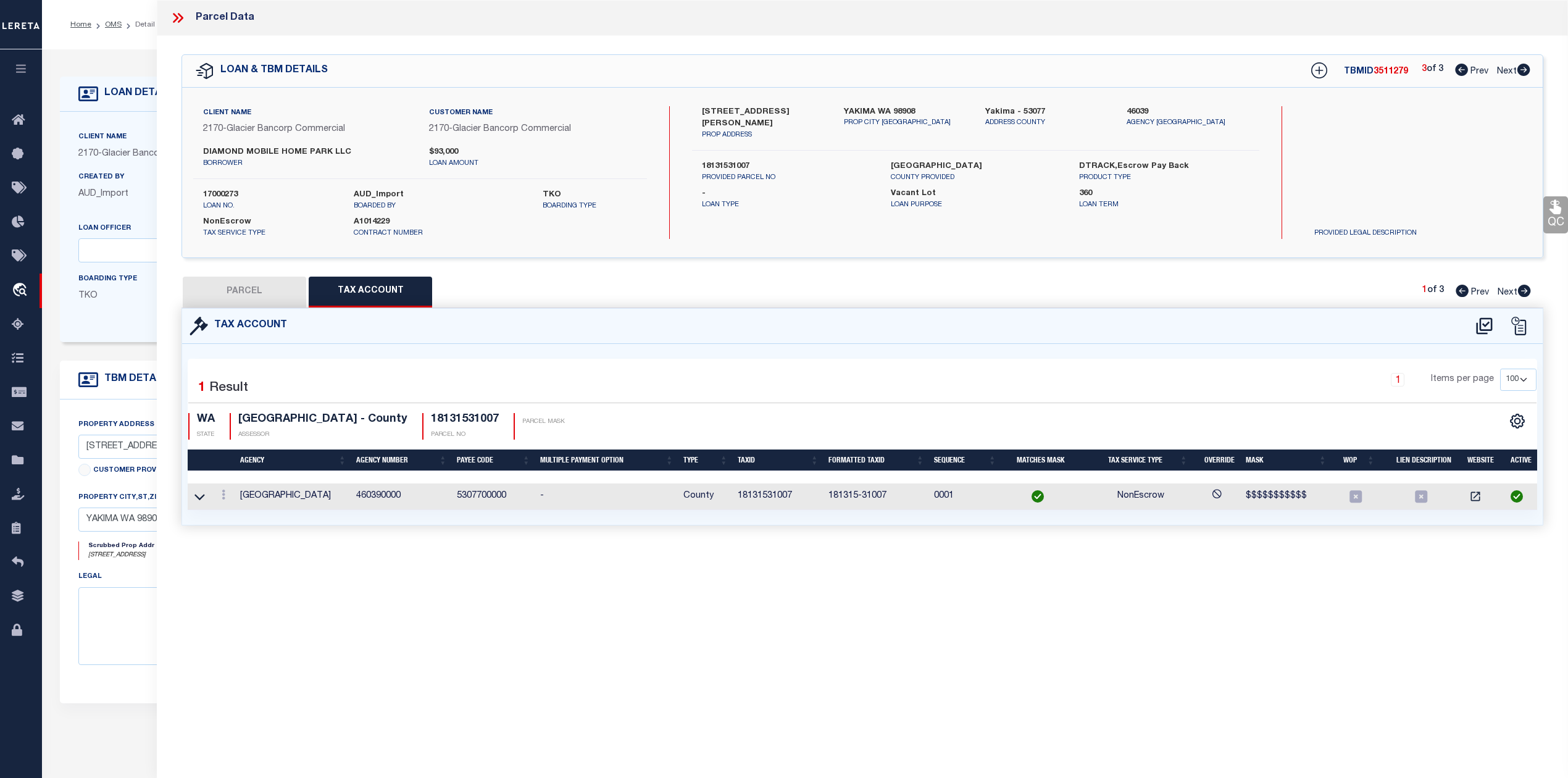
click at [243, 288] on button "PARCEL" at bounding box center [244, 292] width 124 height 31
select select "AS"
select select
checkbox input "false"
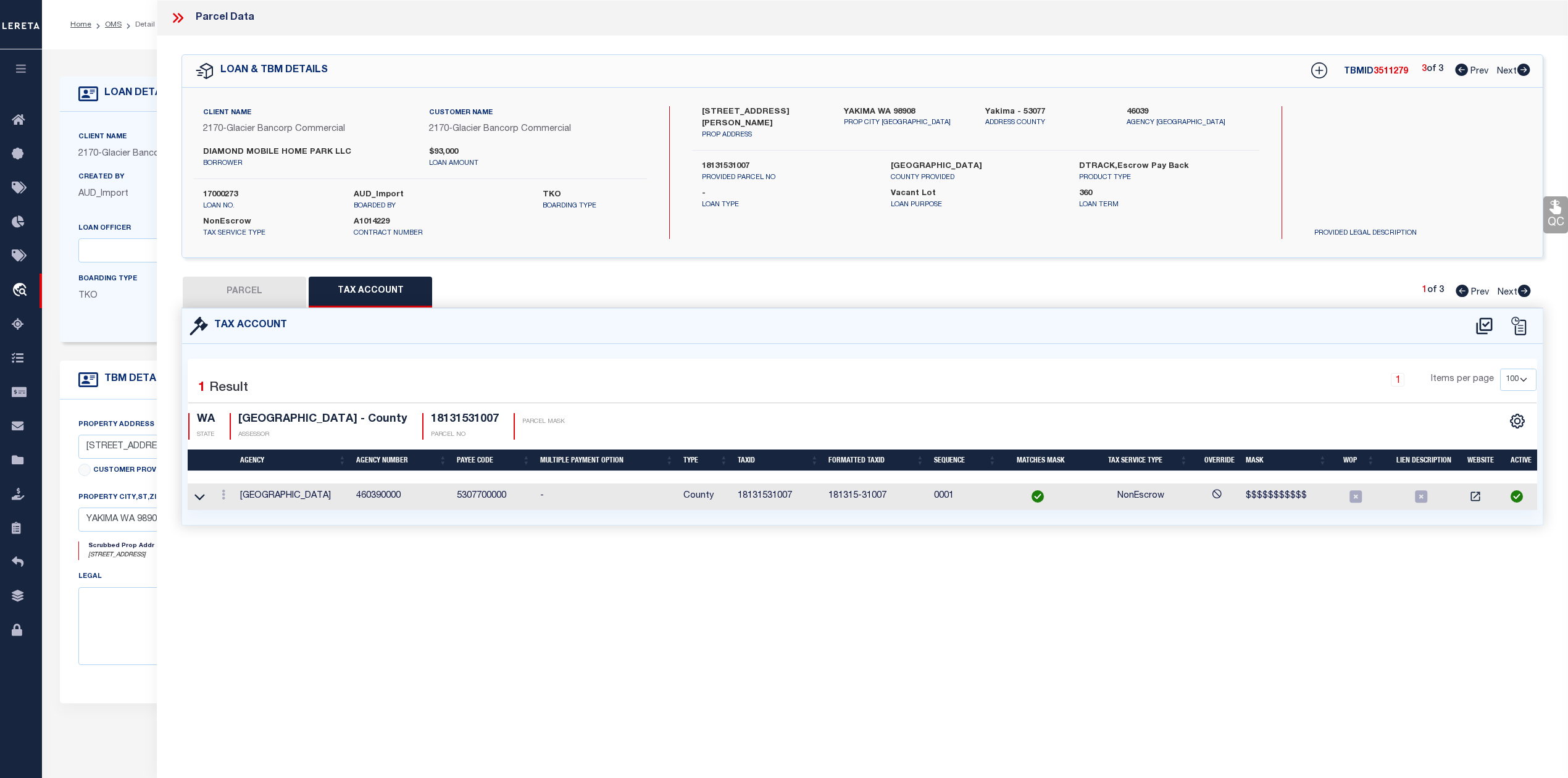
select select "IP"
type input "Carriage Hill Estates LLC"
select select "AGW"
select select
type input "[STREET_ADDRESS][PERSON_NAME]"
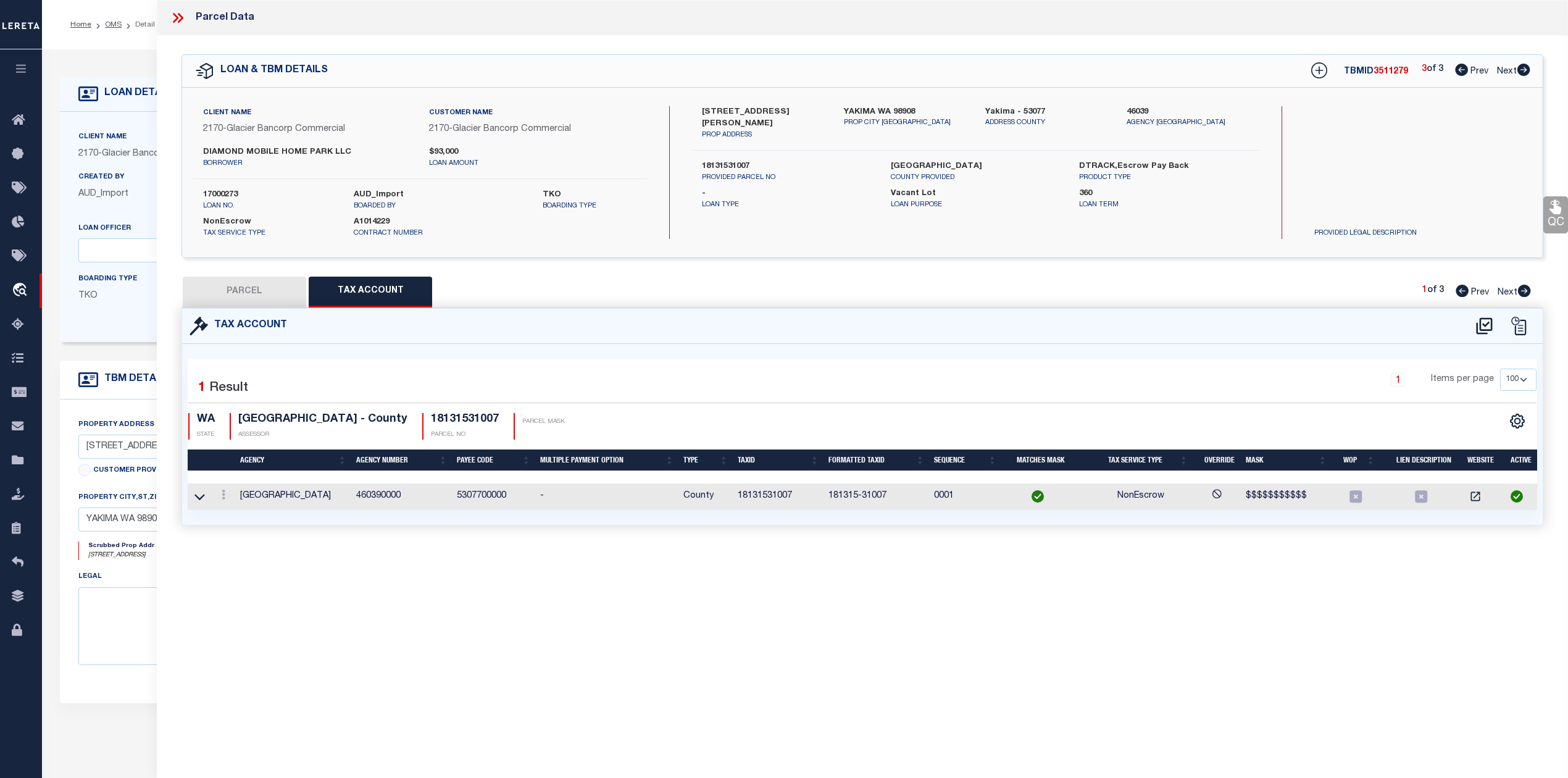
type textarea "Section 15 Township 13 Range 18 Quarter SW: N 110 FT OF S 130 FT OF E 135 FT OF…"
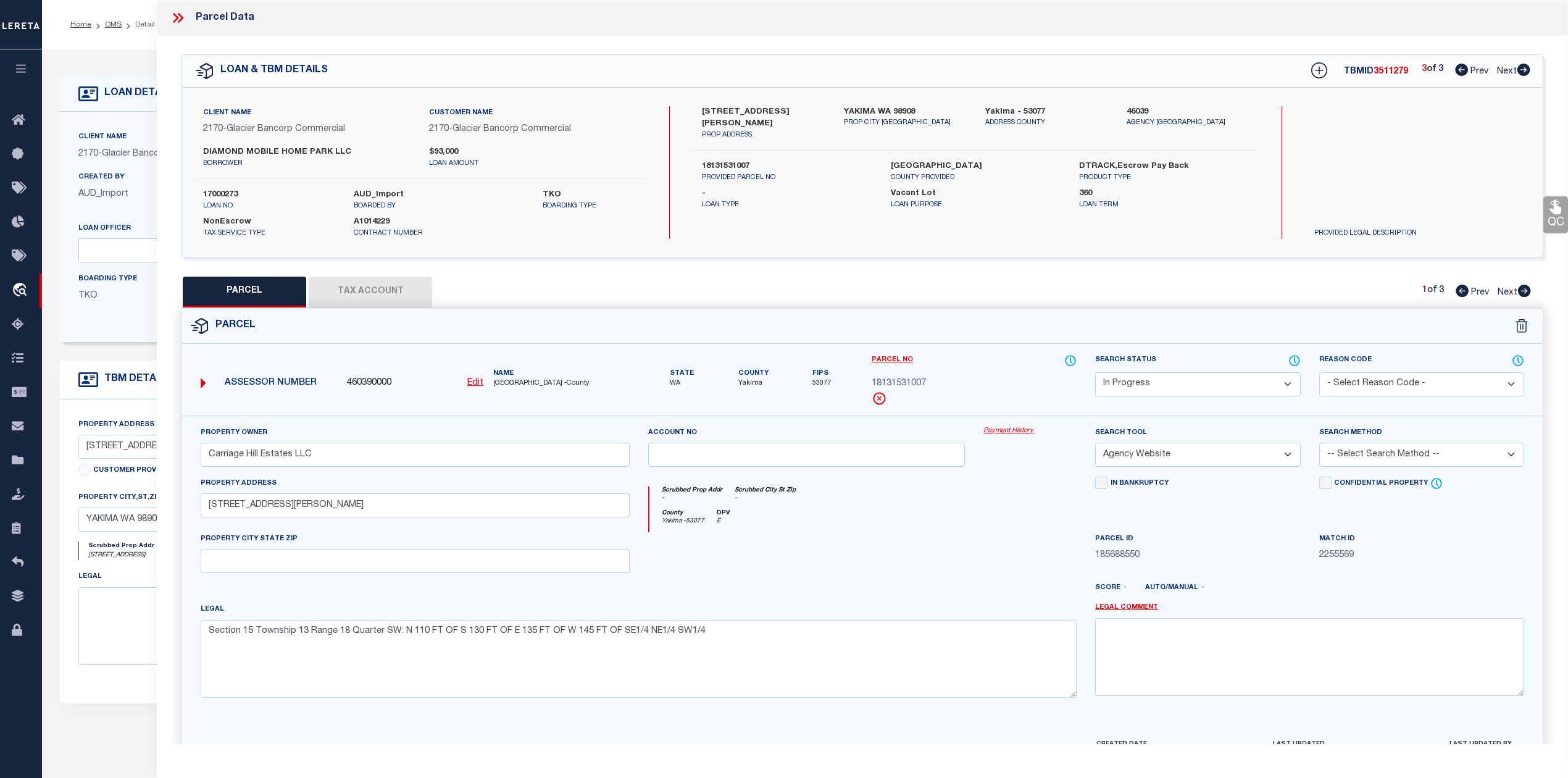
click at [1276, 381] on select "Automated Search Bad Parcel Complete Duplicate Parcel High Dollar Reporting In …" at bounding box center [1198, 385] width 205 height 24
click at [130, 628] on textarea at bounding box center [343, 626] width 529 height 78
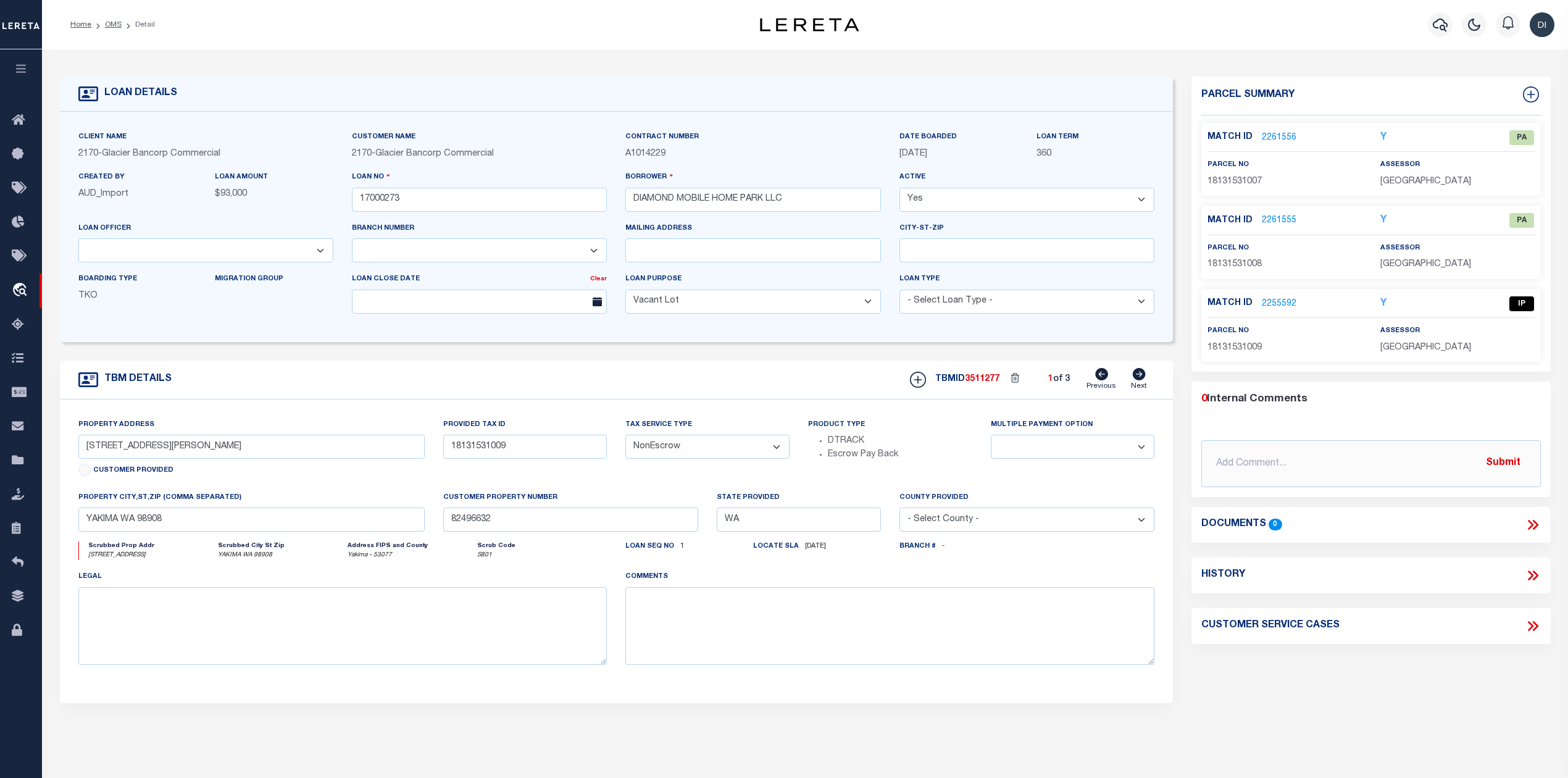
click at [1276, 302] on link "2255592" at bounding box center [1279, 304] width 34 height 13
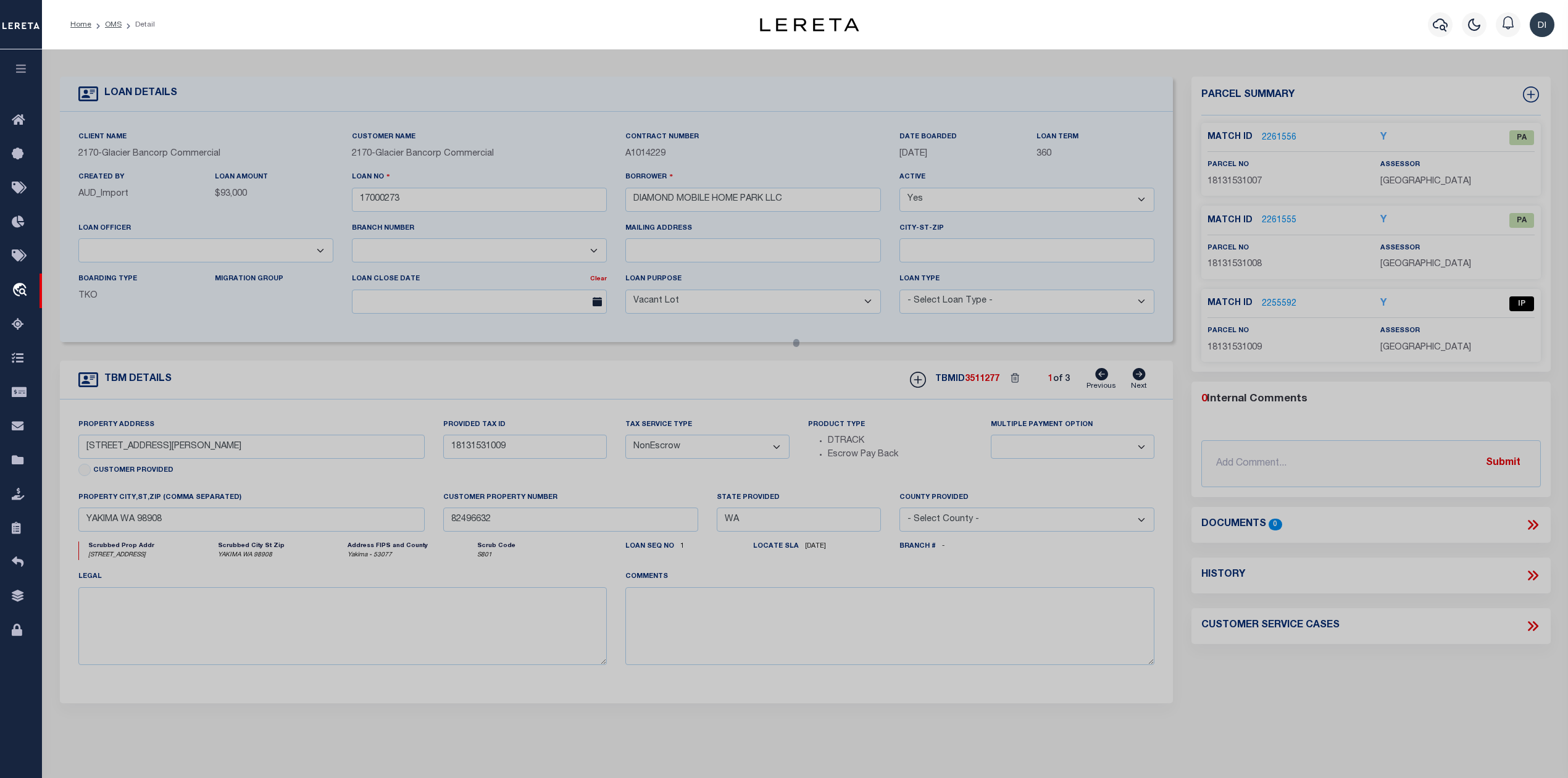
select select "AS"
select select
checkbox input "false"
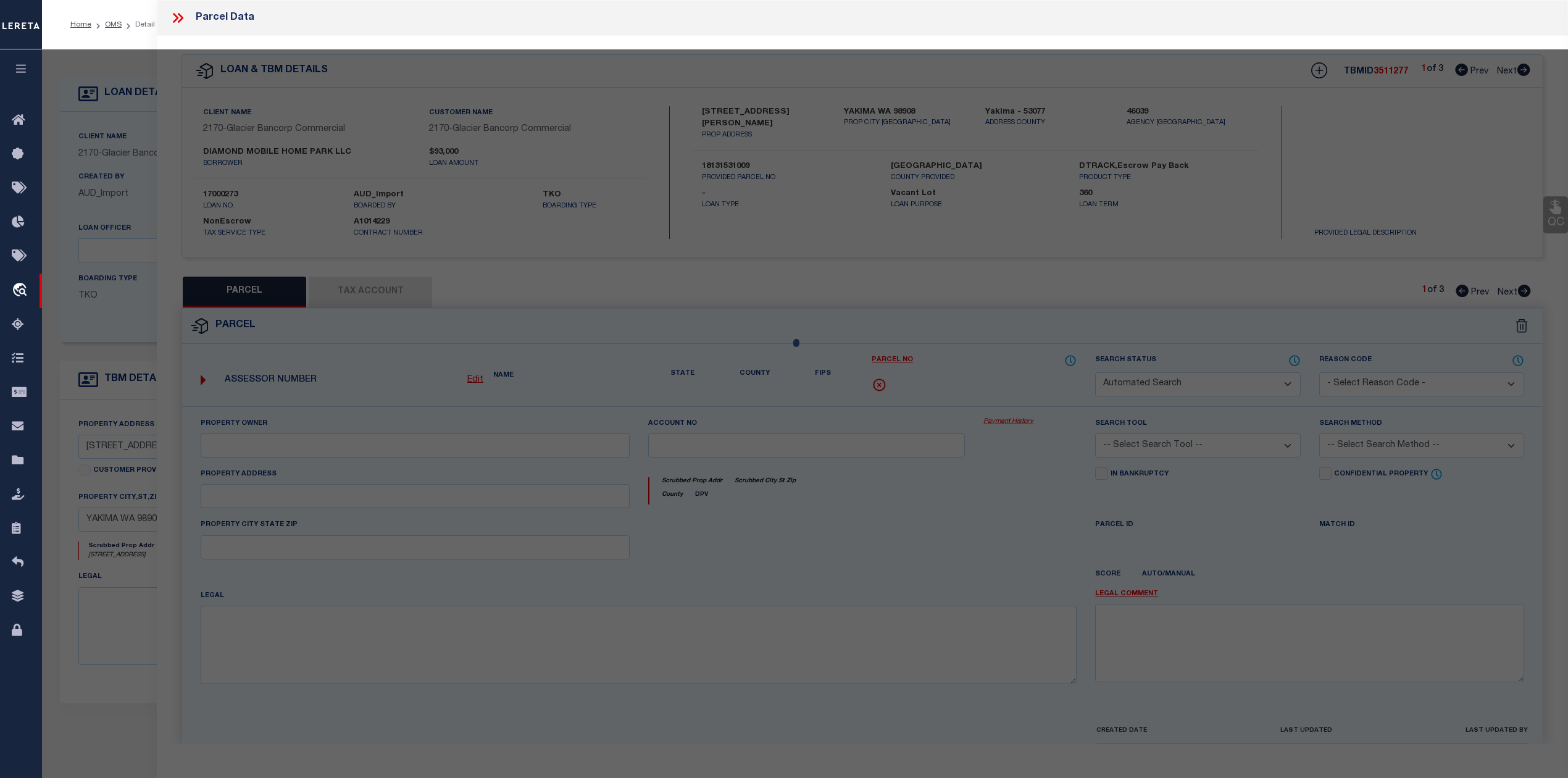
select select "IP"
type input "Carriage Hill Estates LLC"
select select "AGW"
select select
type input "[STREET_ADDRESS]"
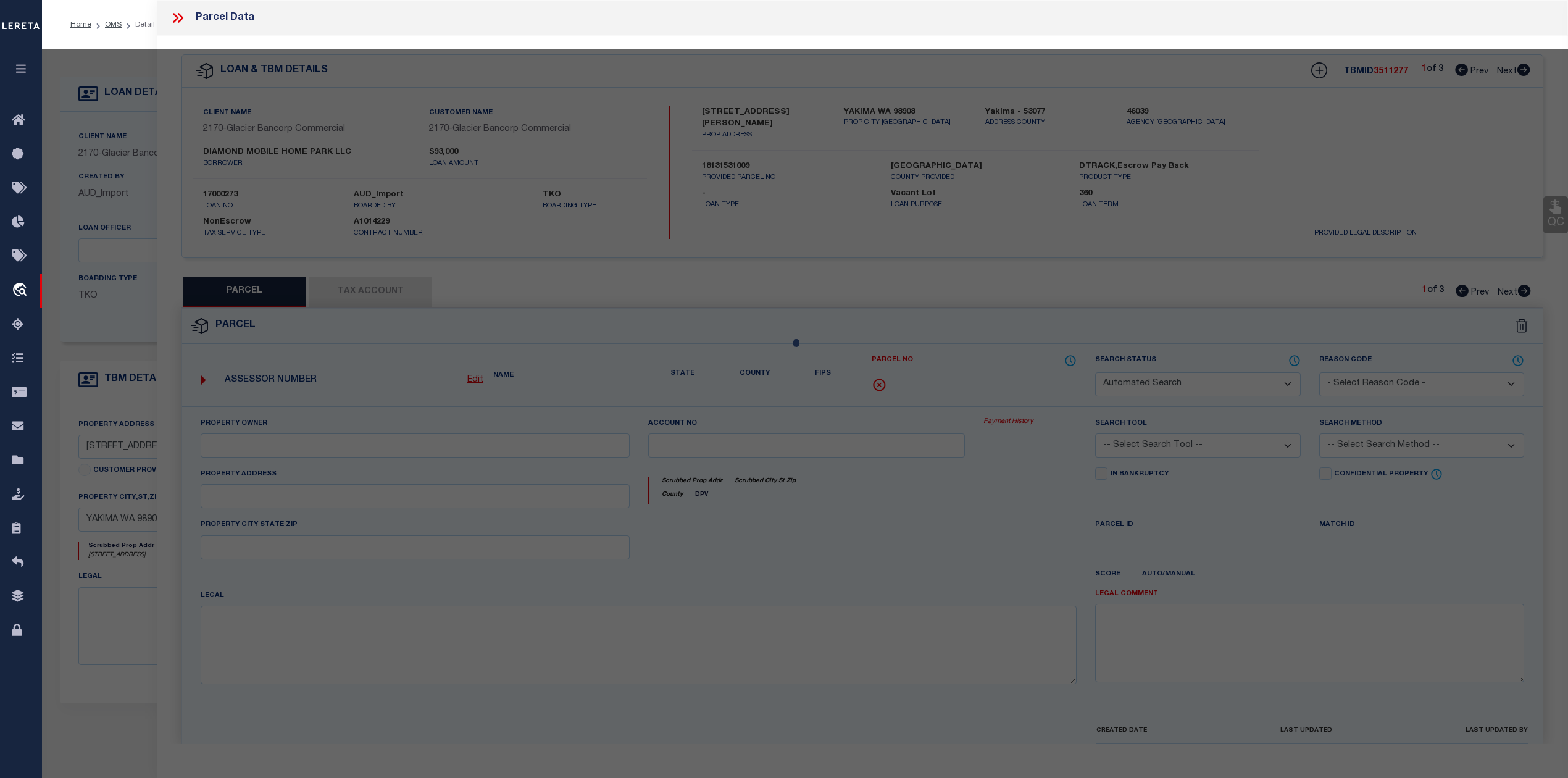
type textarea "Section 15 Township 13 Range 18 Quarter SW: BEG AT SE COR OF NE1/4 SW1/4 SEC 15…"
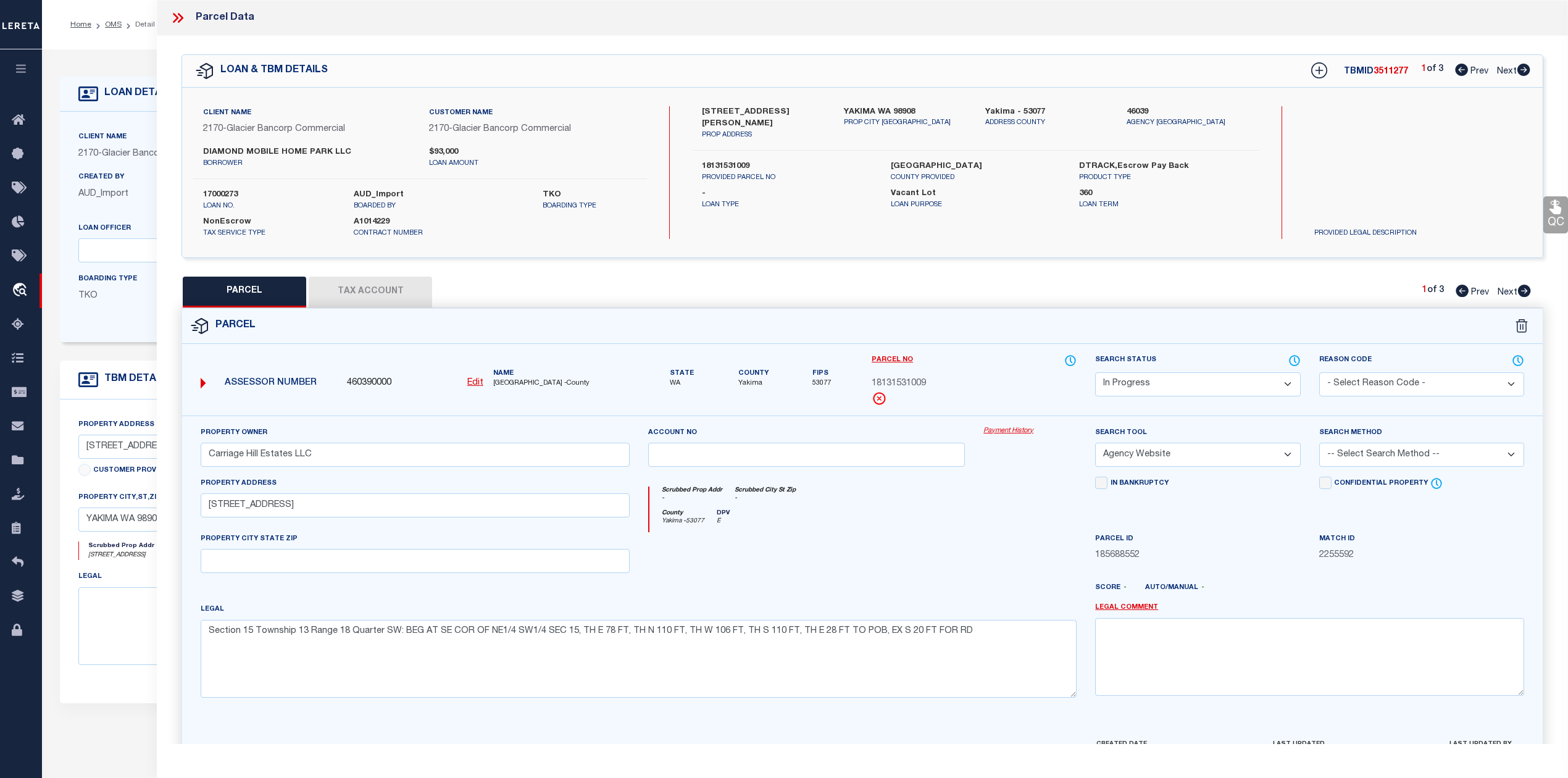
click at [1093, 226] on div "[STREET_ADDRESS][PERSON_NAME] PROP ADDRESS YAKIMA WA 98908 PROP CITY [GEOGRAPHI…" at bounding box center [976, 172] width 567 height 133
click at [1293, 361] on icon at bounding box center [1294, 360] width 12 height 14
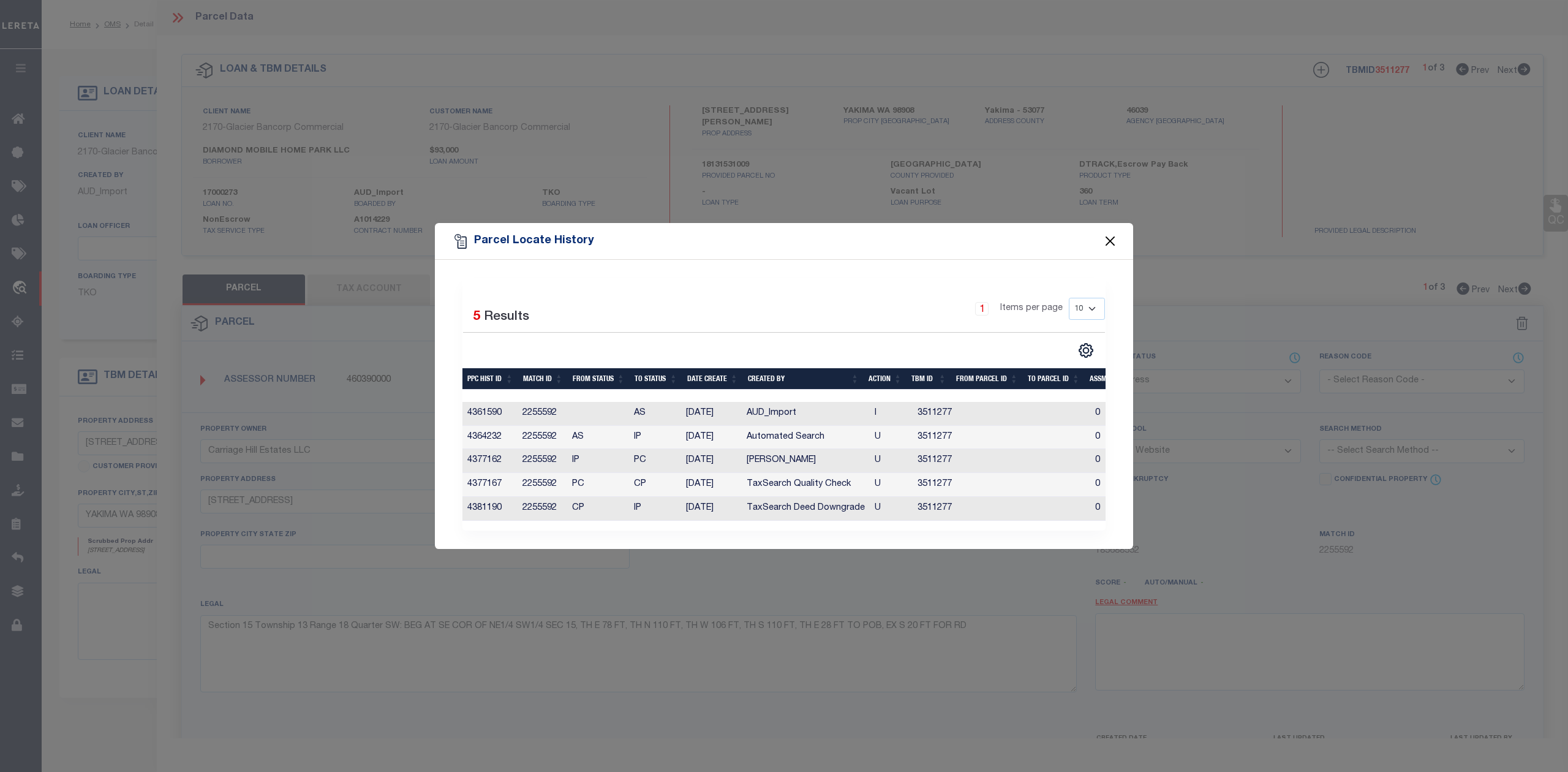
click at [1106, 234] on button "Close" at bounding box center [1111, 242] width 16 height 16
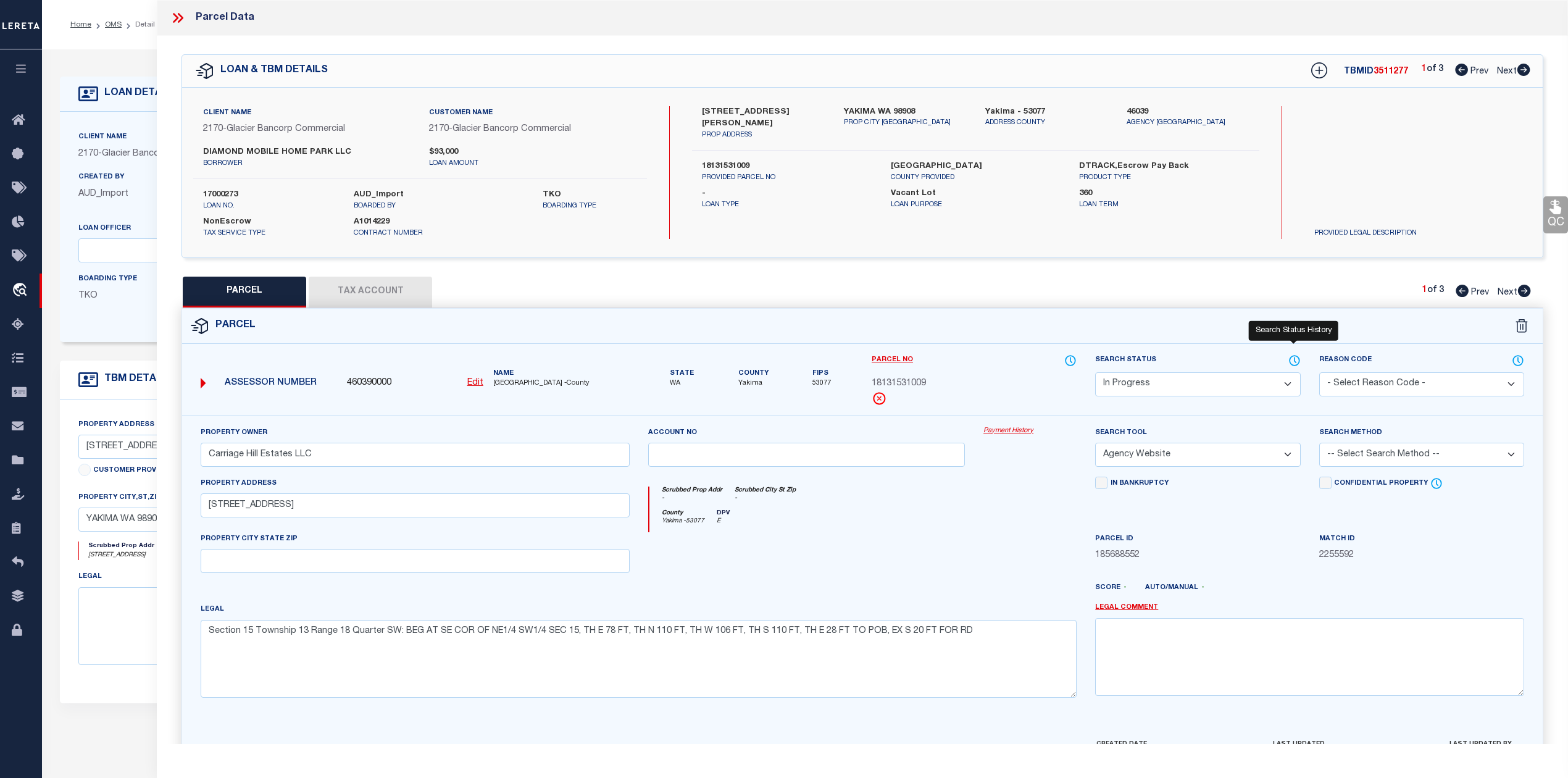
click at [1297, 358] on icon at bounding box center [1294, 360] width 12 height 14
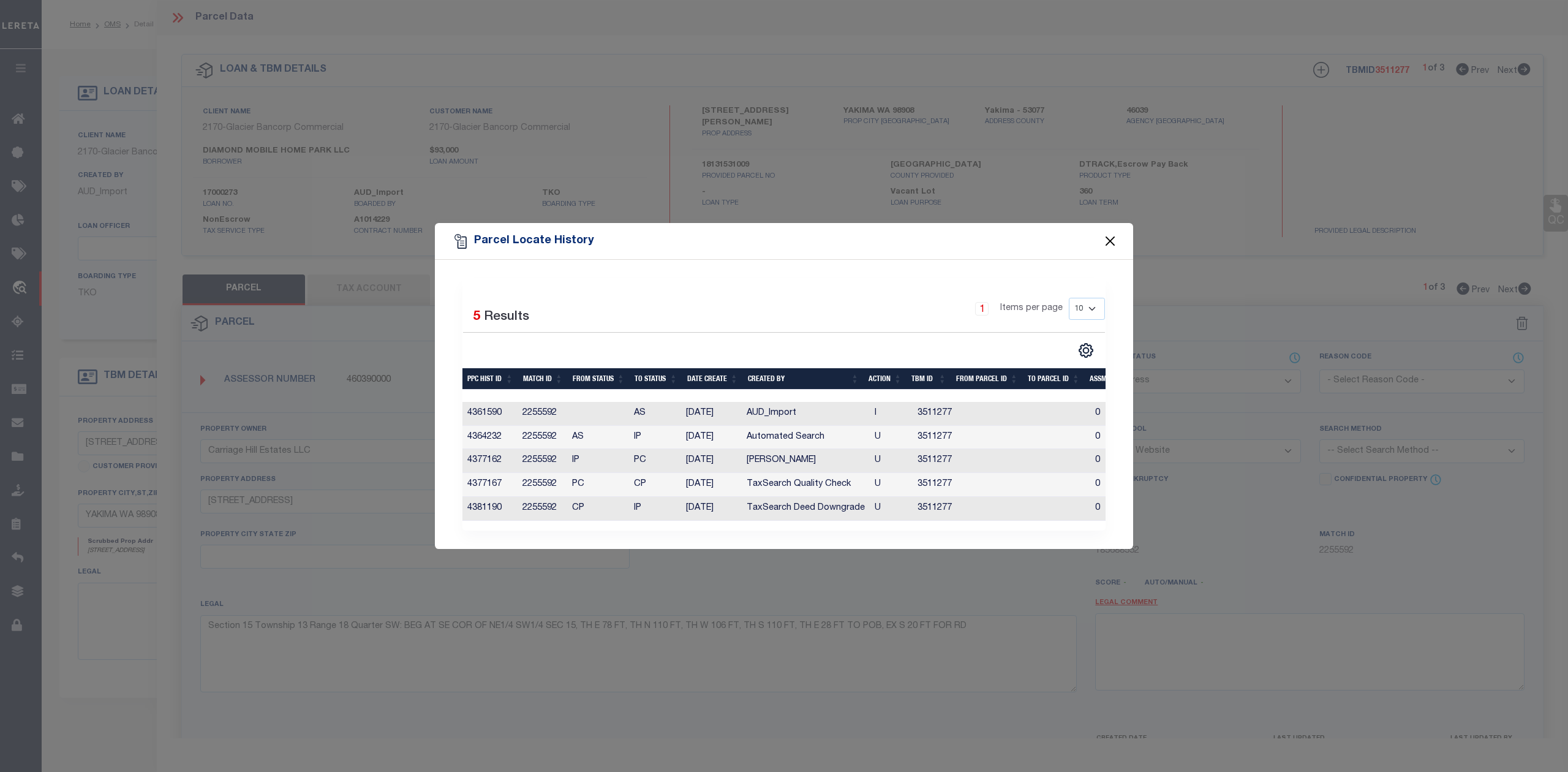
click at [1110, 237] on button "Close" at bounding box center [1111, 242] width 16 height 16
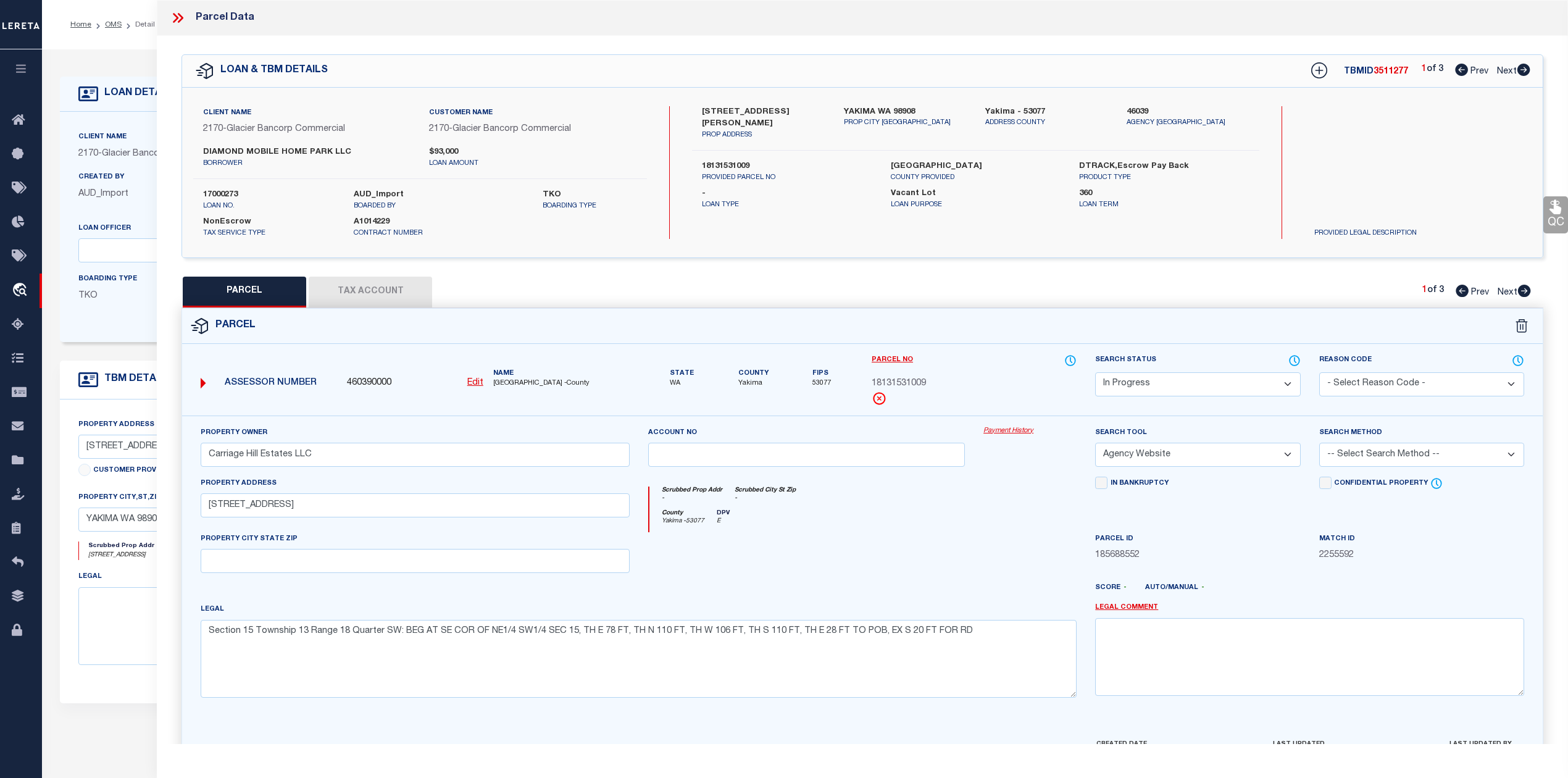
click at [729, 162] on label "18131531009" at bounding box center [787, 166] width 169 height 12
copy label "18131531009"
click at [739, 165] on label "18131531009" at bounding box center [787, 166] width 169 height 12
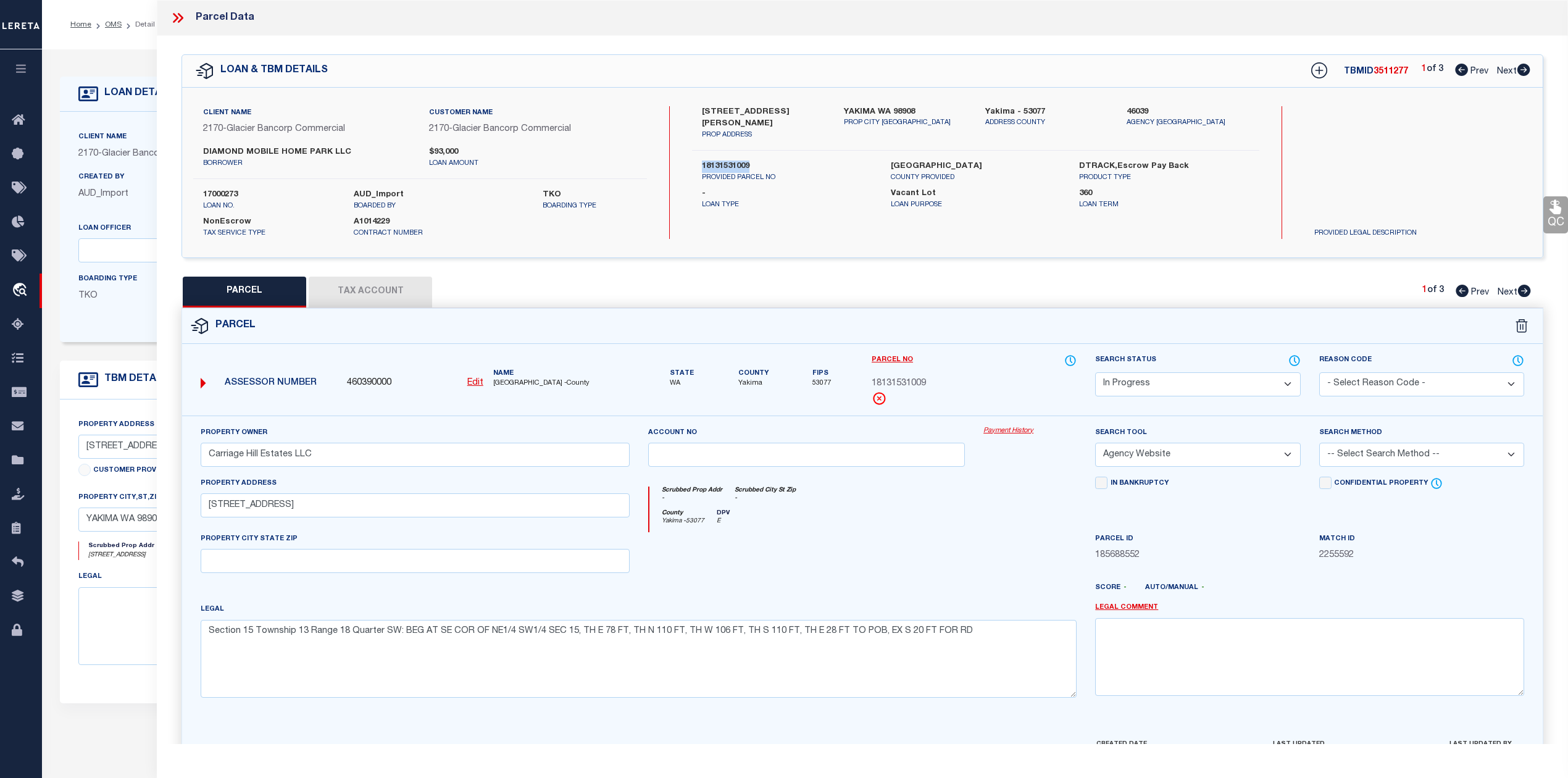
click at [1271, 381] on select "Automated Search Bad Parcel Complete Duplicate Parcel High Dollar Reporting In …" at bounding box center [1198, 385] width 205 height 24
select select "PC"
click at [1096, 372] on select "Automated Search Bad Parcel Complete Duplicate Parcel High Dollar Reporting In …" at bounding box center [1198, 385] width 205 height 24
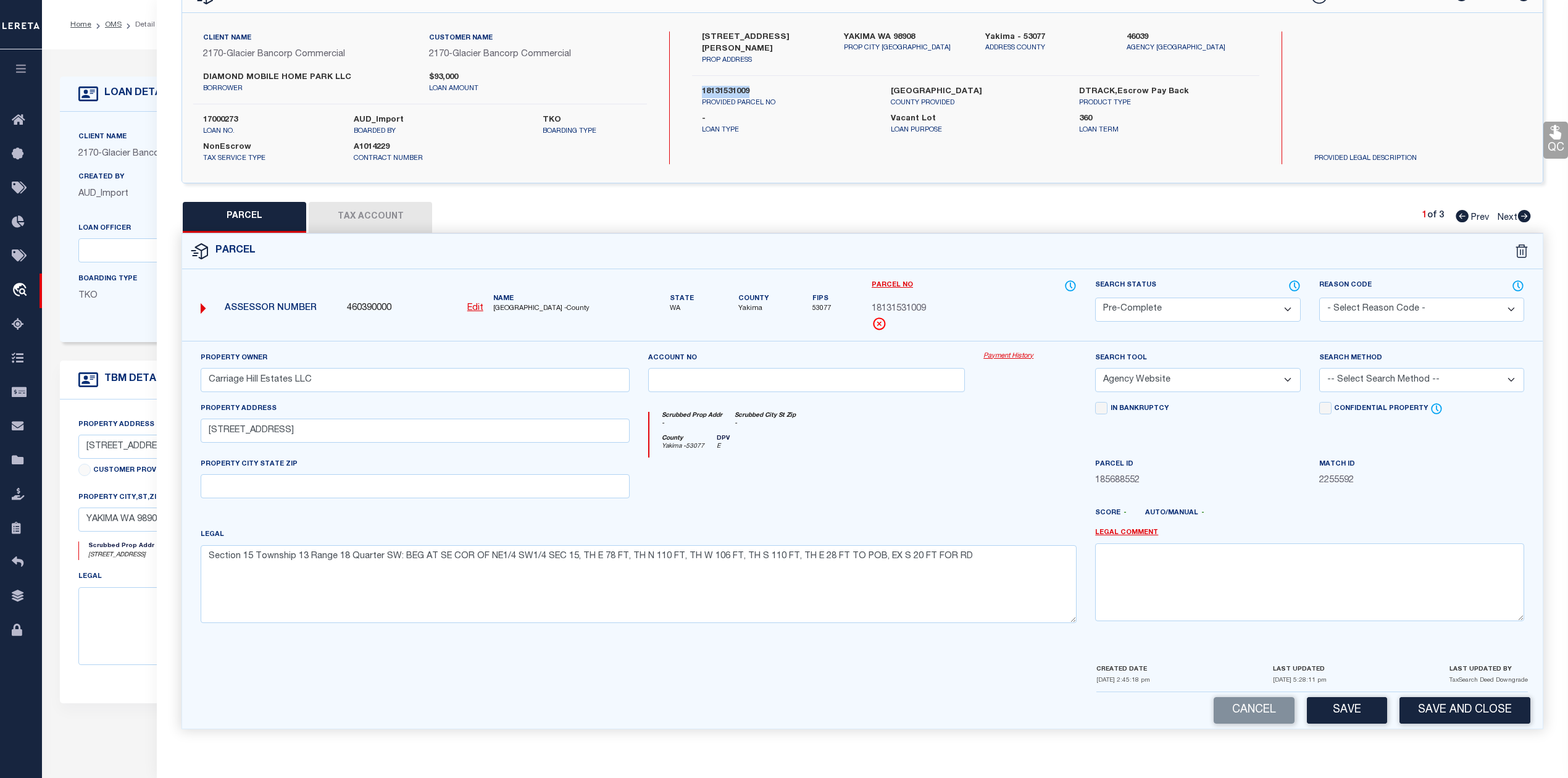
click at [1404, 378] on select "-- Select Search Method -- Property Address Legal Liability Info Provided" at bounding box center [1422, 380] width 205 height 24
select select "ADD"
click at [1320, 368] on select "-- Select Search Method -- Property Address Legal Liability Info Provided" at bounding box center [1422, 380] width 205 height 24
click at [1340, 707] on button "Save" at bounding box center [1347, 710] width 81 height 27
select select "AS"
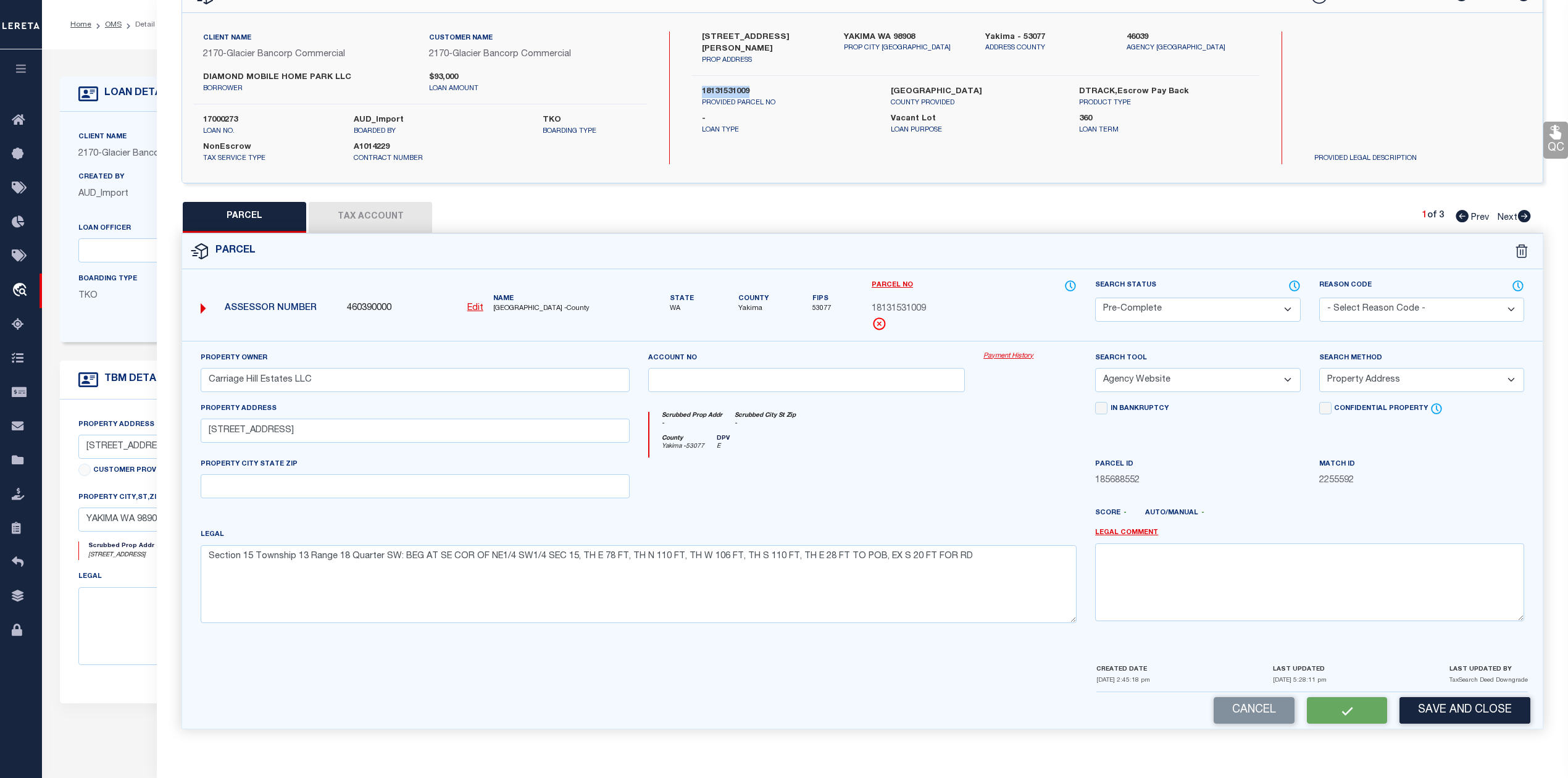
select select
checkbox input "false"
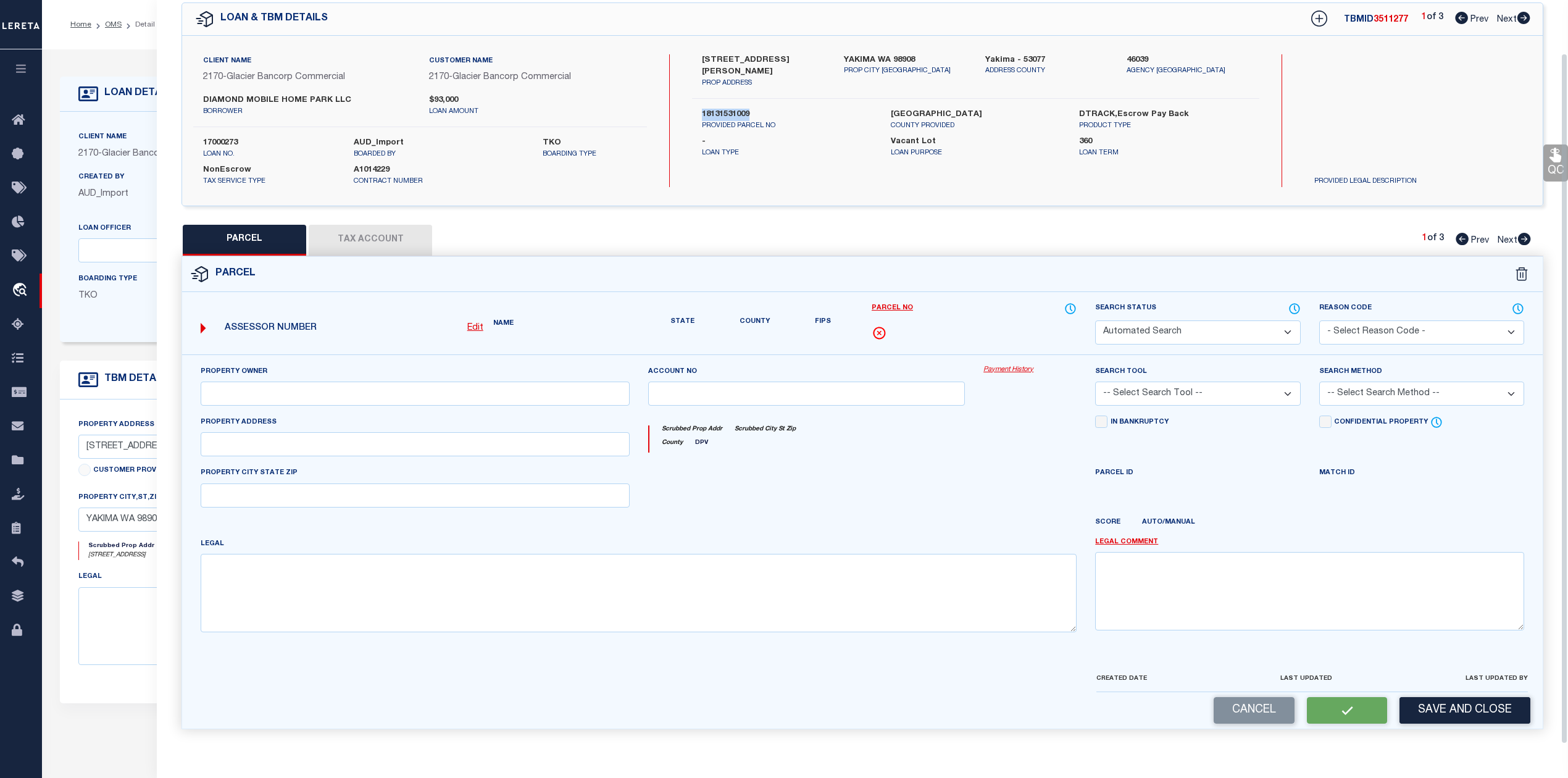
scroll to position [43, 0]
select select "PC"
type input "Carriage Hill Estates LLC"
select select "AGW"
select select "ADD"
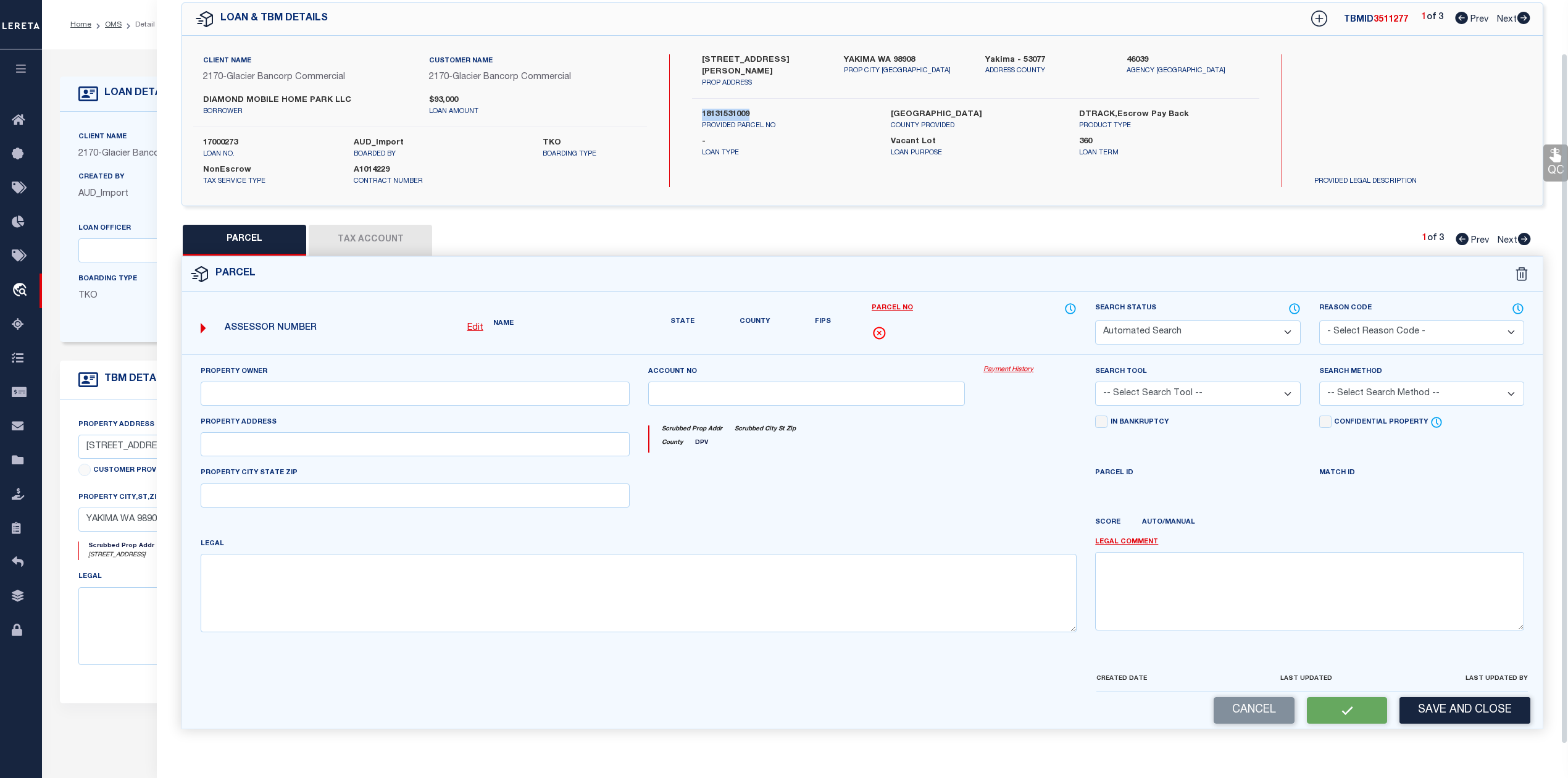
type input "[STREET_ADDRESS]"
type textarea "Section 15 Township 13 Range 18 Quarter SW: BEG AT SE COR OF NE1/4 SW1/4 SEC 15…"
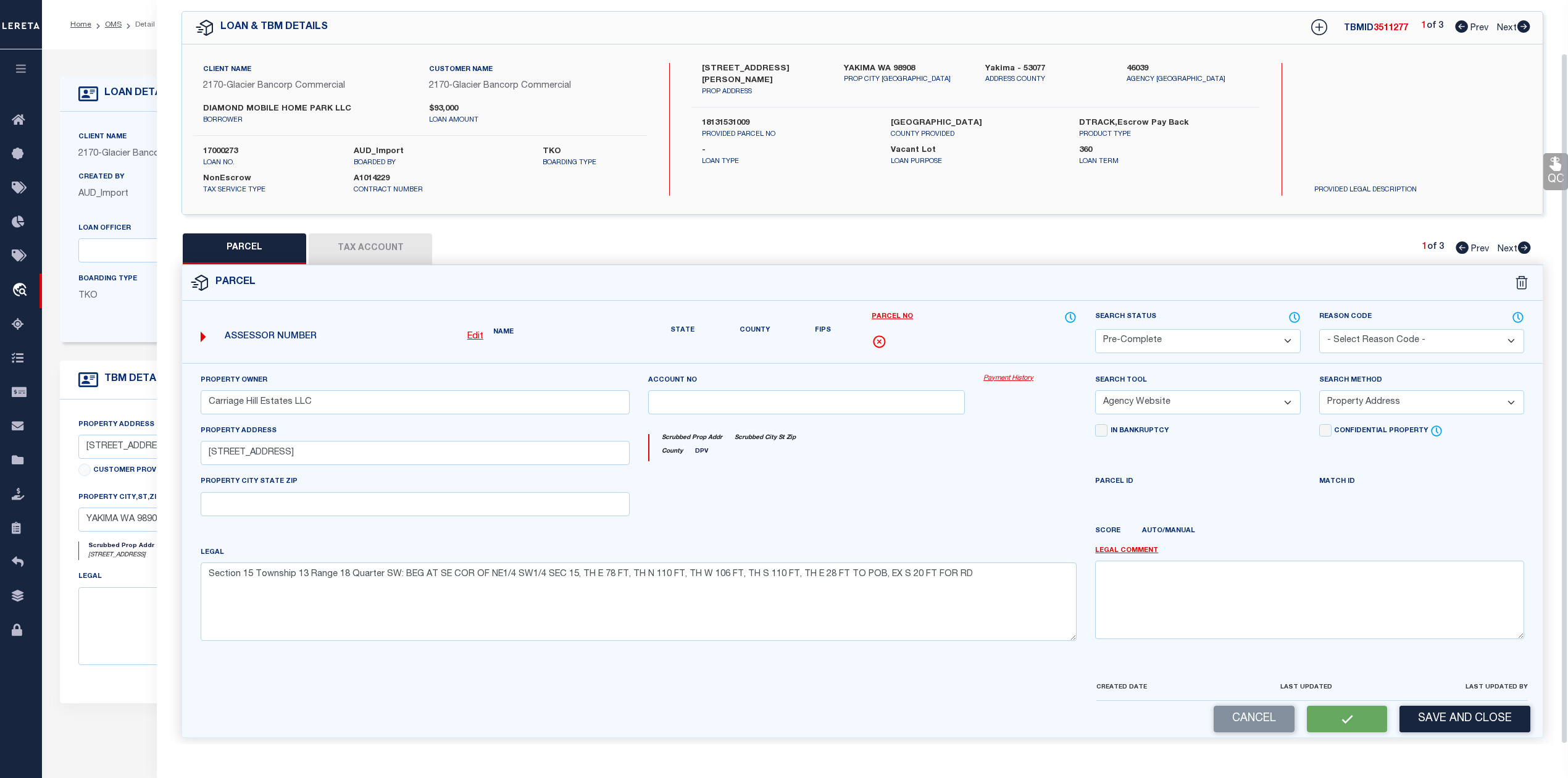
click at [361, 209] on div "Client Name 2170 - Glacier Bancorp Commercial Customer Name 2170 - Glacier Banc…" at bounding box center [863, 130] width 1361 height 169
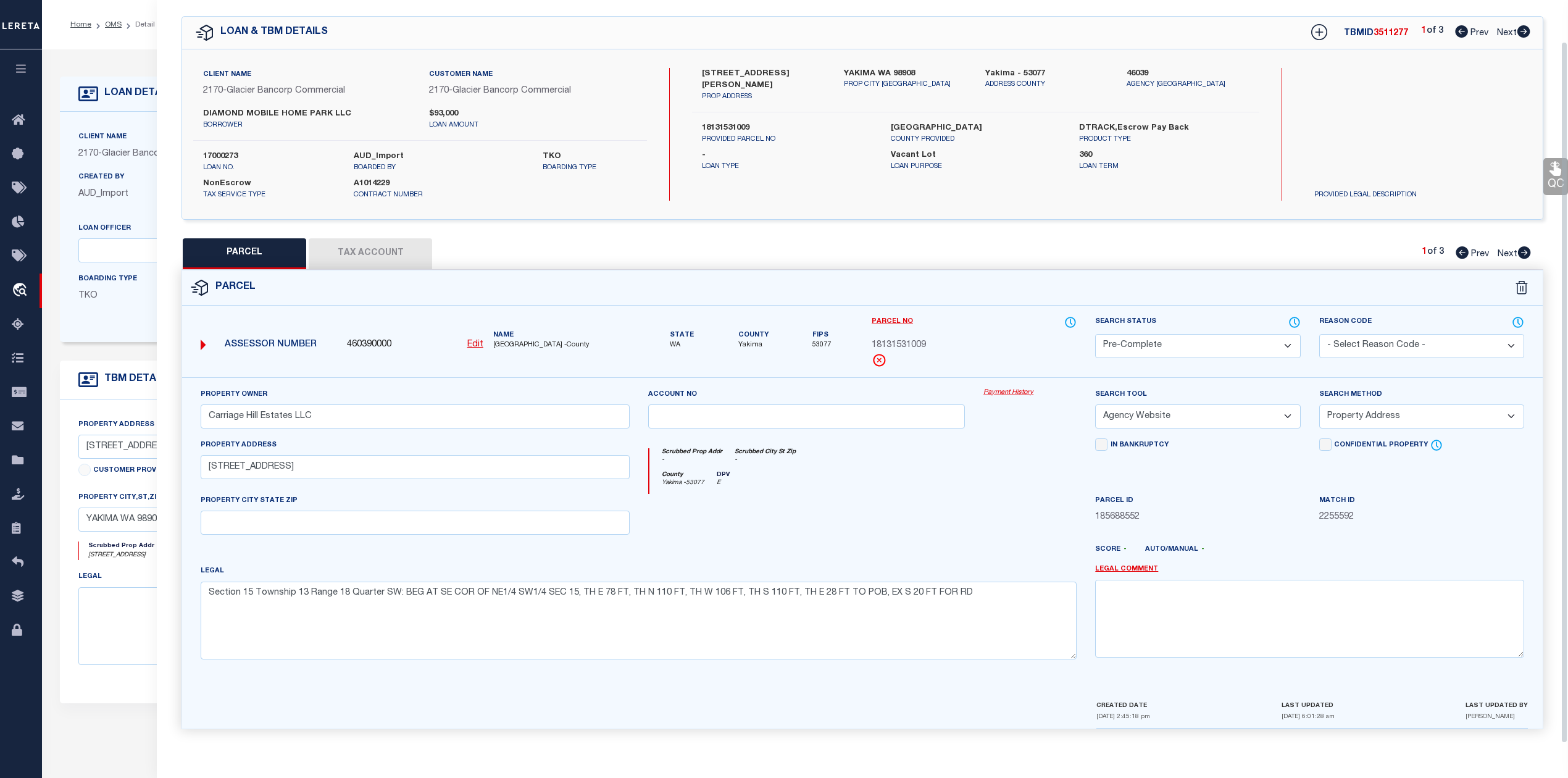
click at [389, 244] on button "Tax Account" at bounding box center [371, 254] width 124 height 31
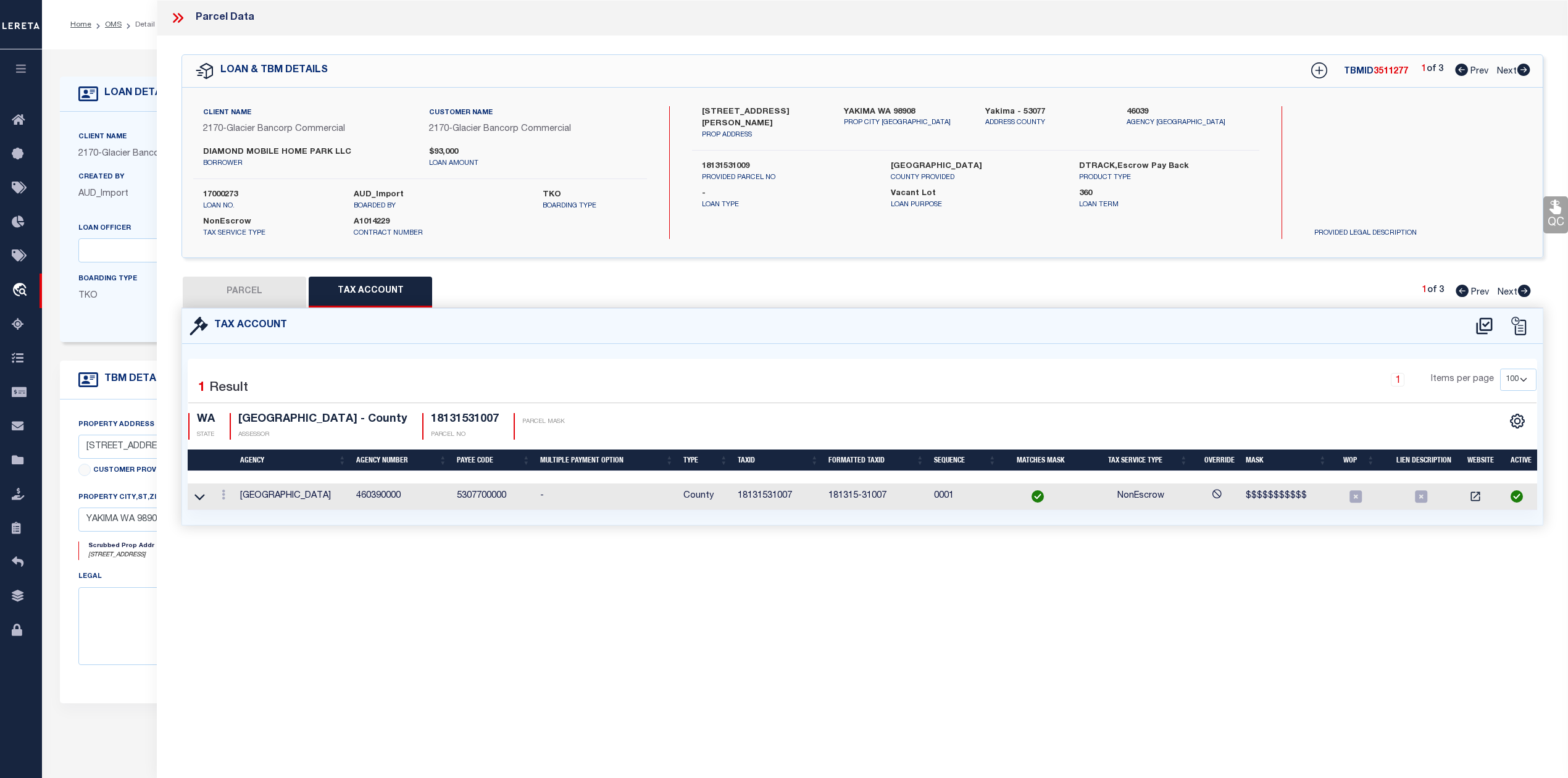
scroll to position [0, 0]
select select "100"
click at [257, 284] on button "PARCEL" at bounding box center [244, 292] width 124 height 31
select select "AS"
select select
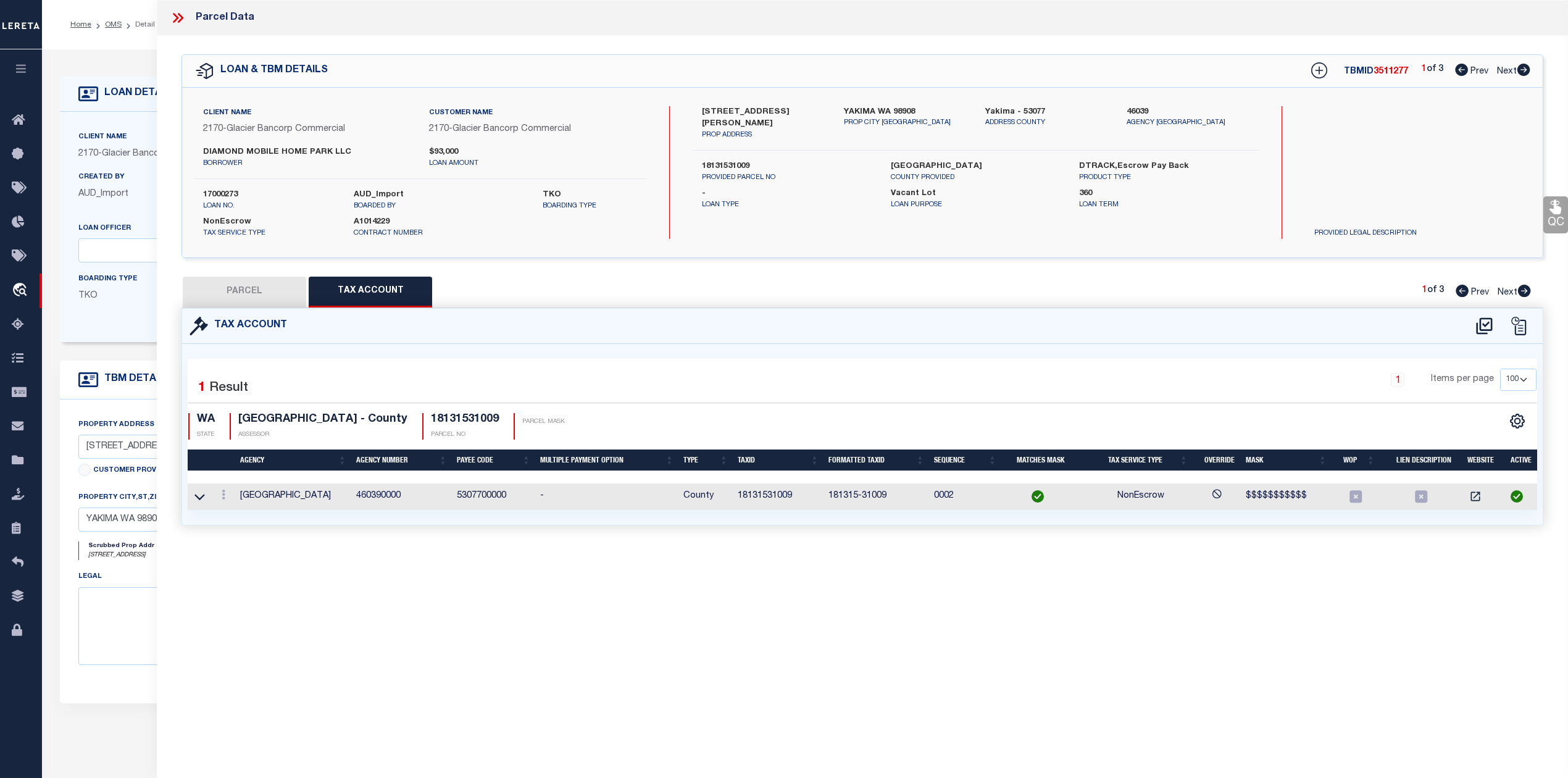
select select
checkbox input "false"
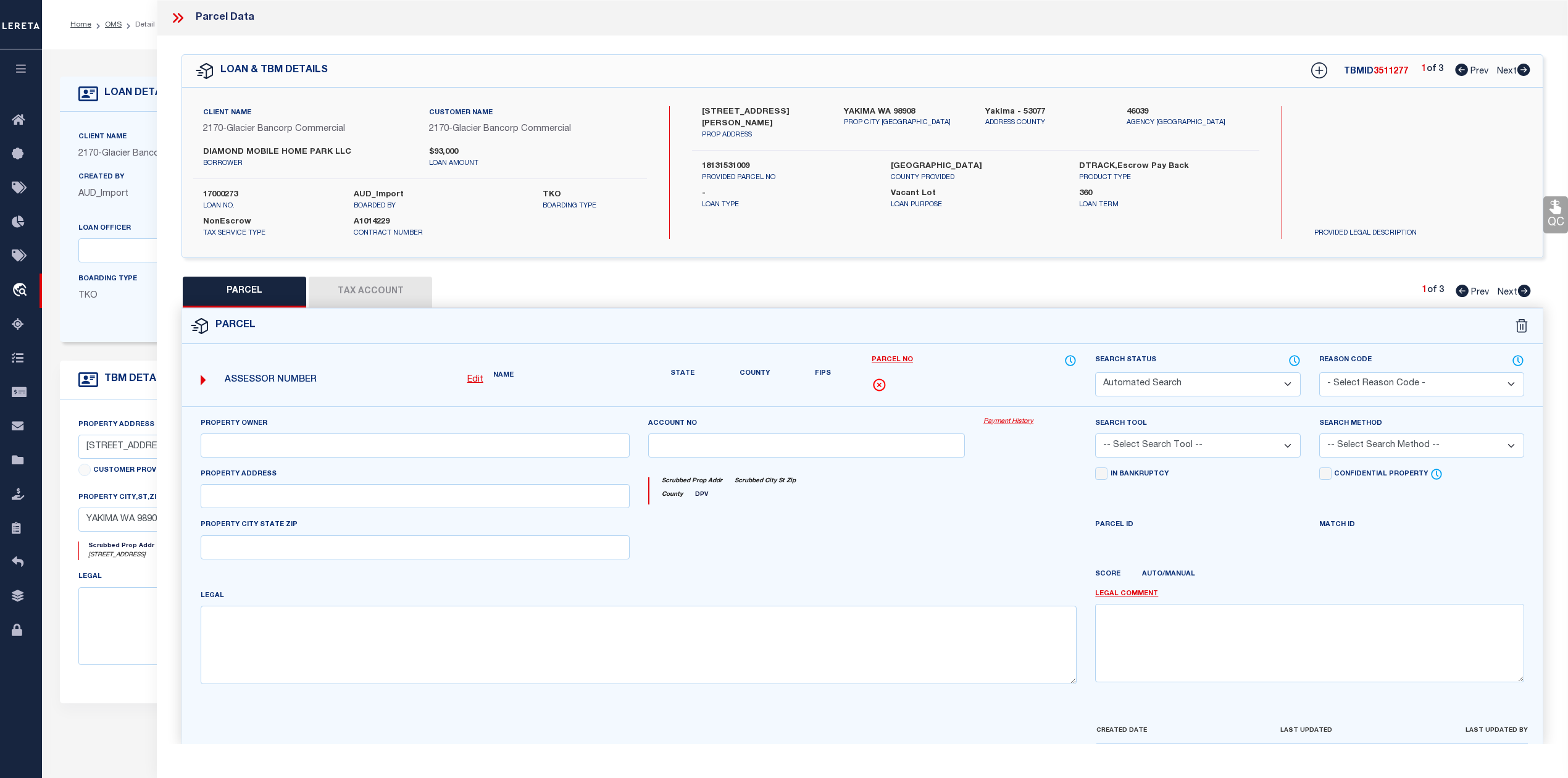
select select "PC"
type input "Carriage Hill Estates LLC"
select select "AGW"
select select "ADD"
type input "[STREET_ADDRESS]"
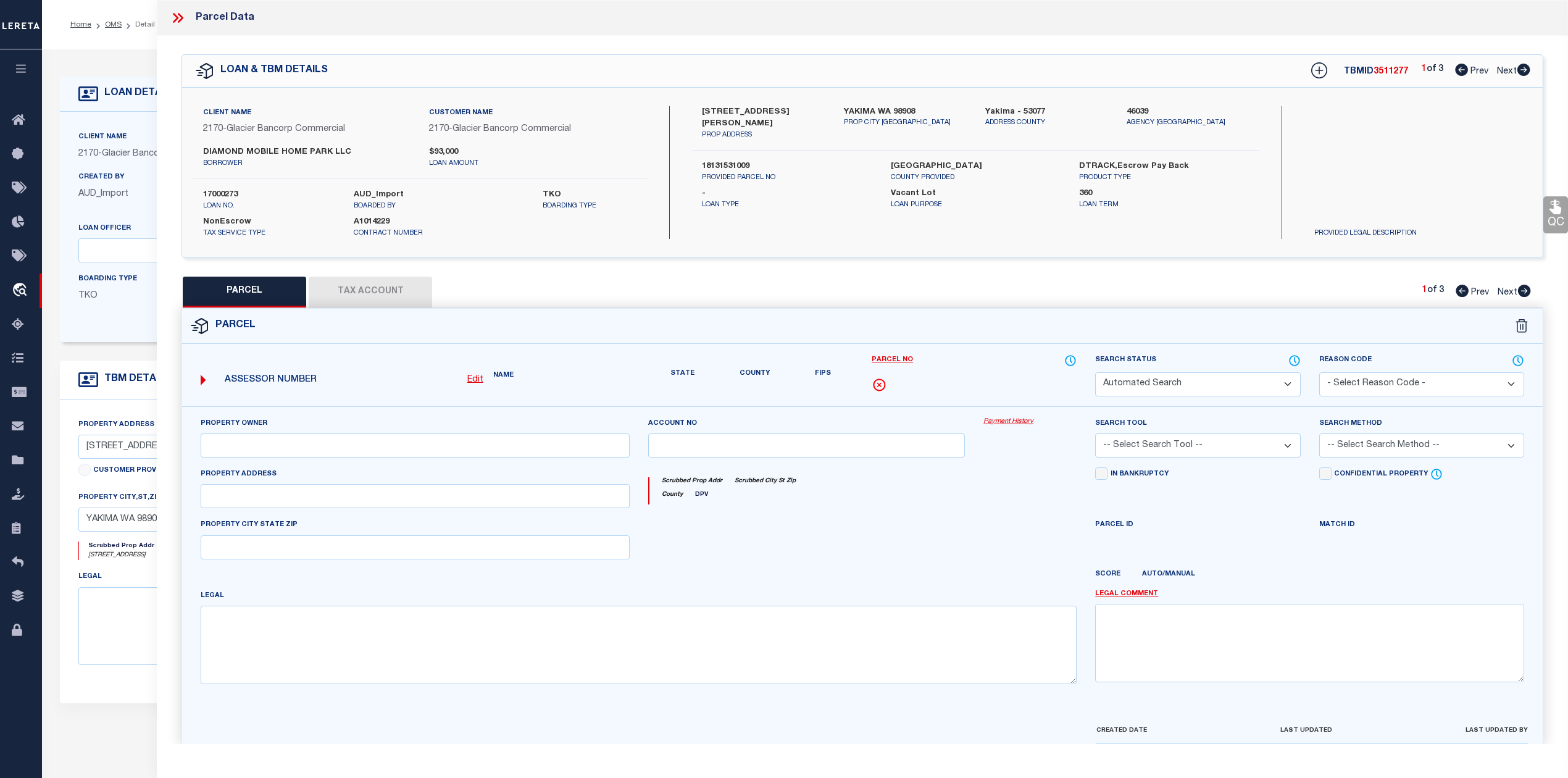
type textarea "Section 15 Township 13 Range 18 Quarter SW: BEG AT SE COR OF NE1/4 SW1/4 SEC 15…"
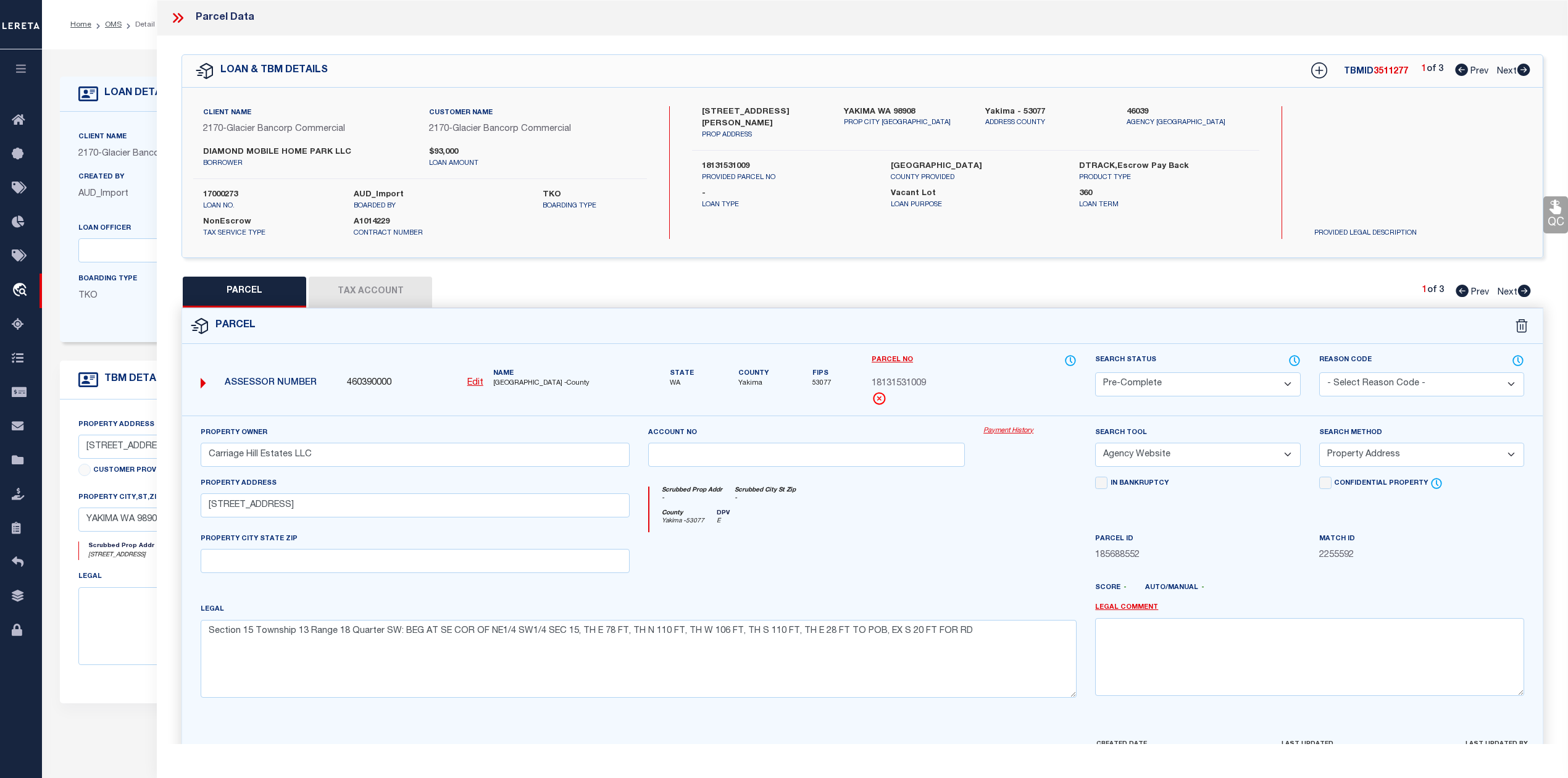
click at [1524, 70] on icon at bounding box center [1523, 69] width 14 height 12
select select "AS"
select select
checkbox input "false"
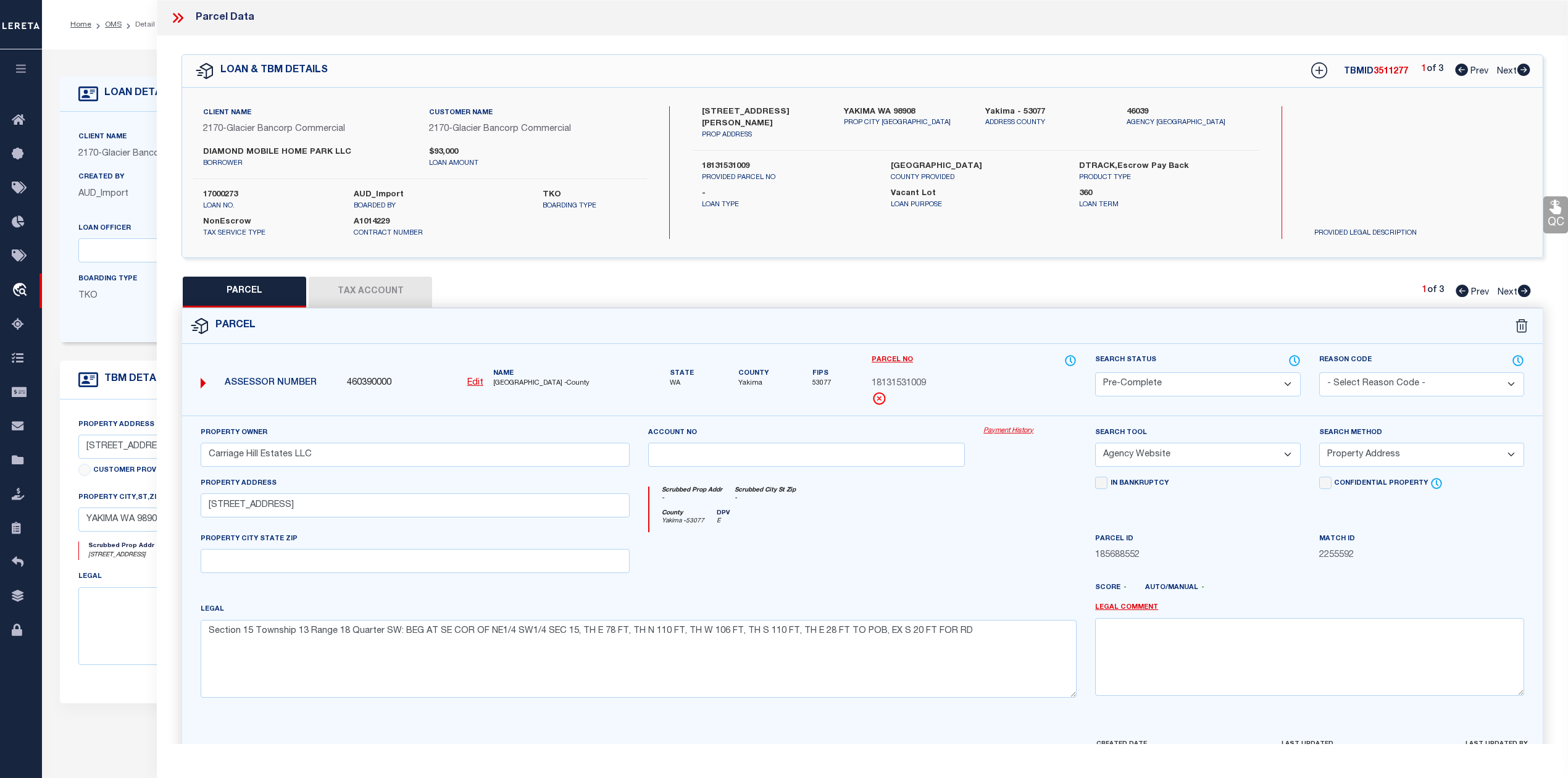
checkbox input "false"
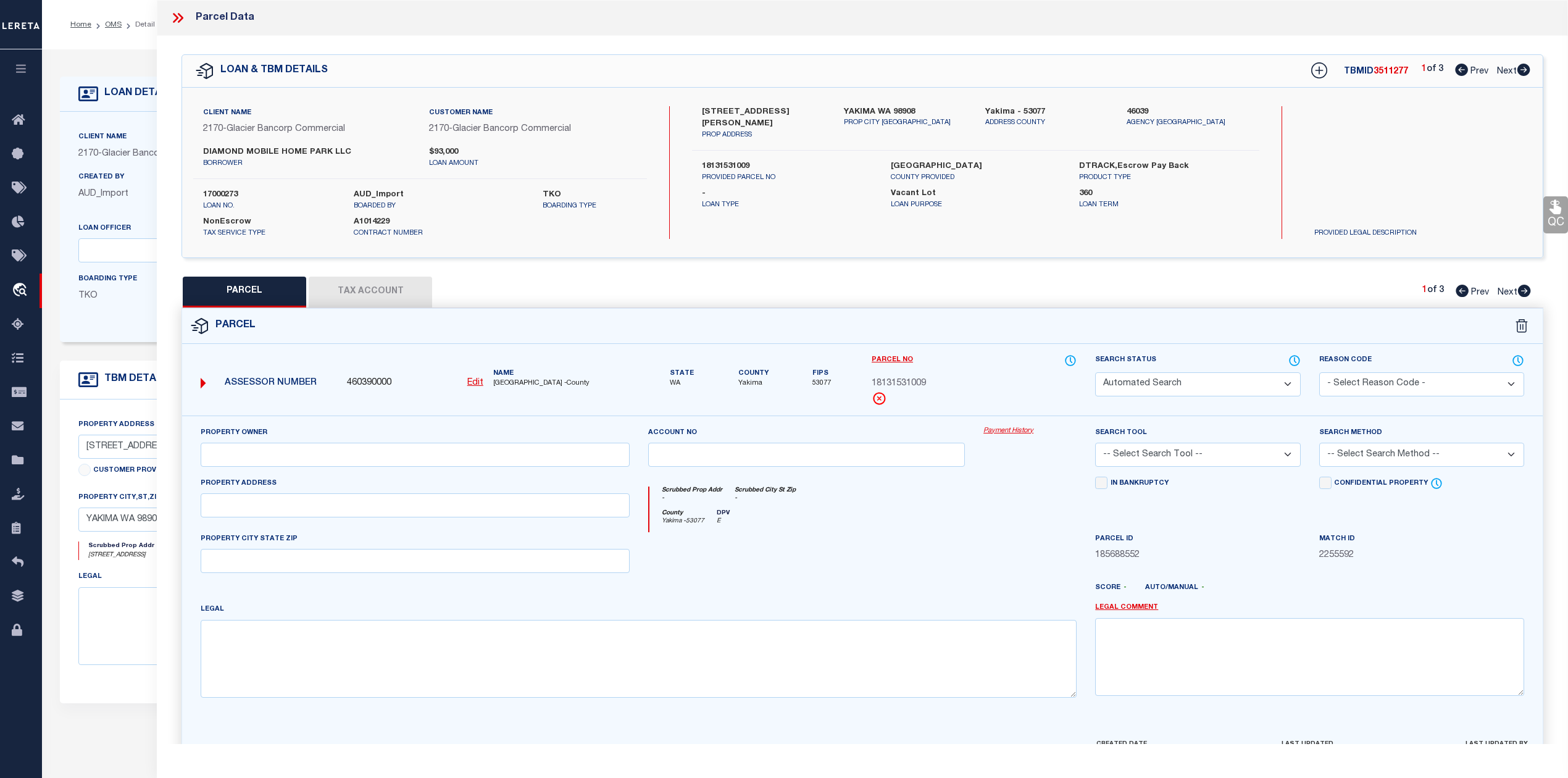
select select "IP"
type input "Carriage Hill Estates LLC"
select select "AGW"
select select "ADD"
type input "[STREET_ADDRESS]"
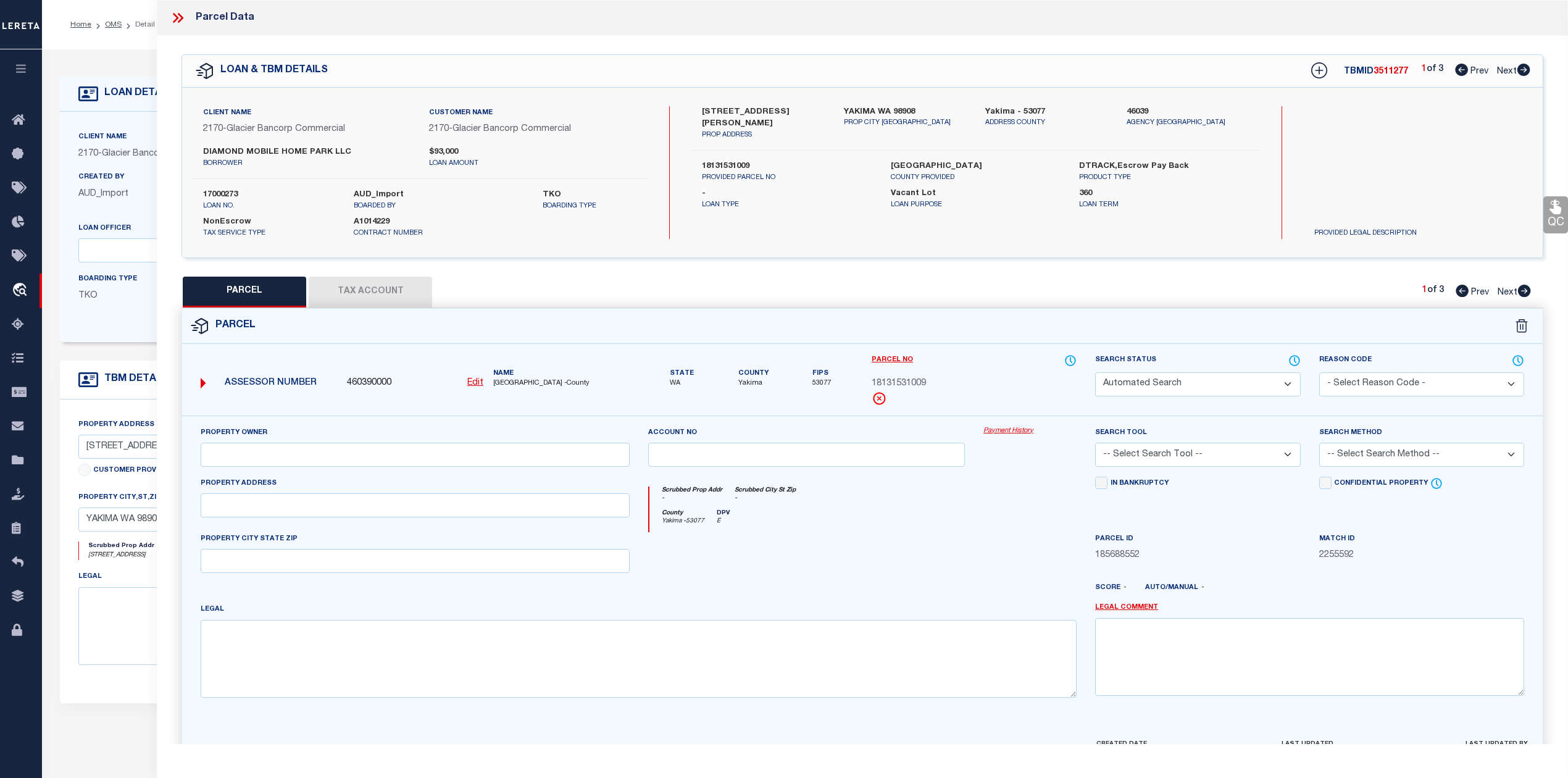
type textarea "Section 15 Township 13 Range 18 Quarter SW: SE1/4 NE1/4 SW1/4 &amp; W 78 FT OF …"
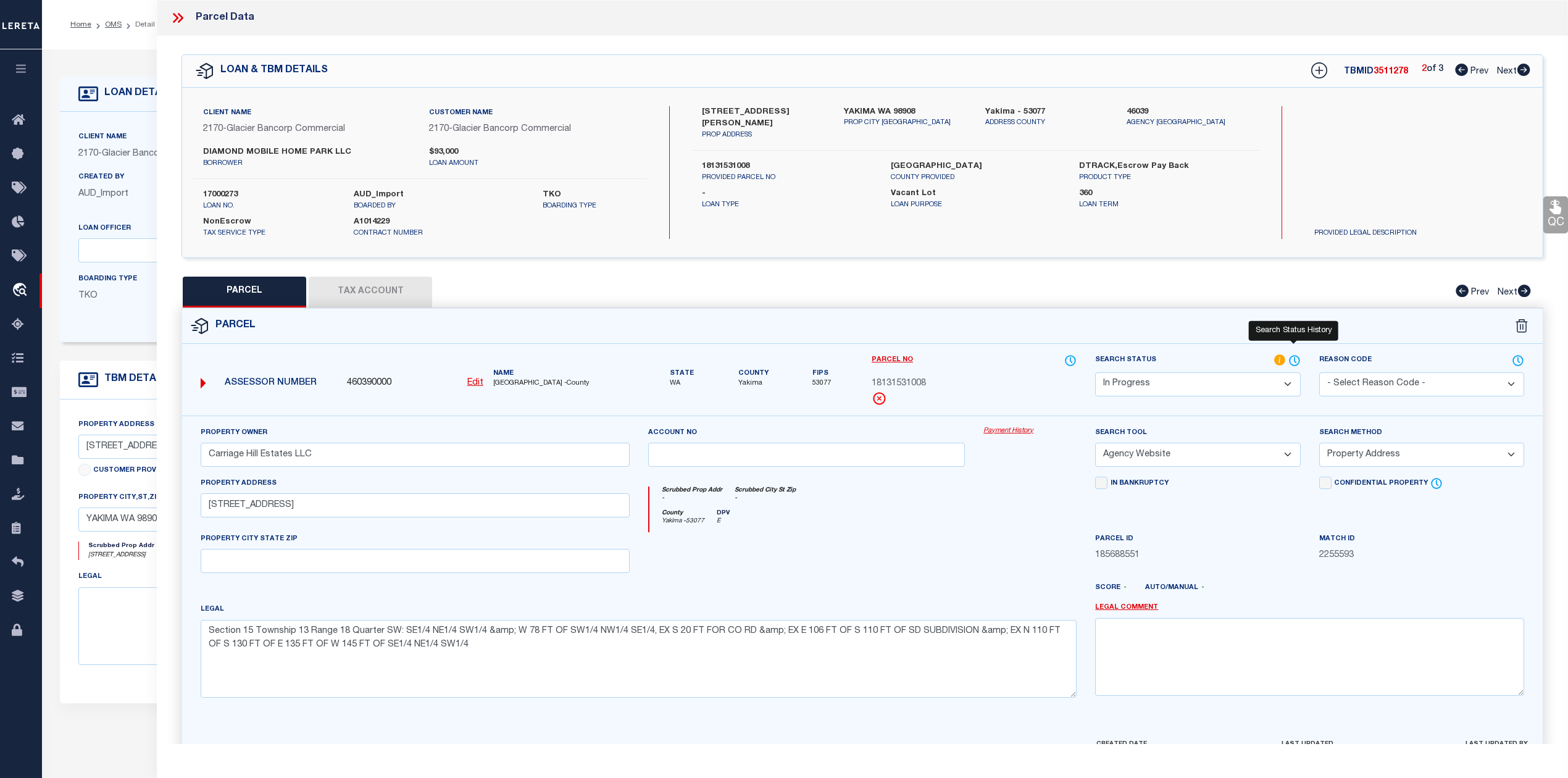
click at [1294, 361] on icon at bounding box center [1294, 360] width 12 height 14
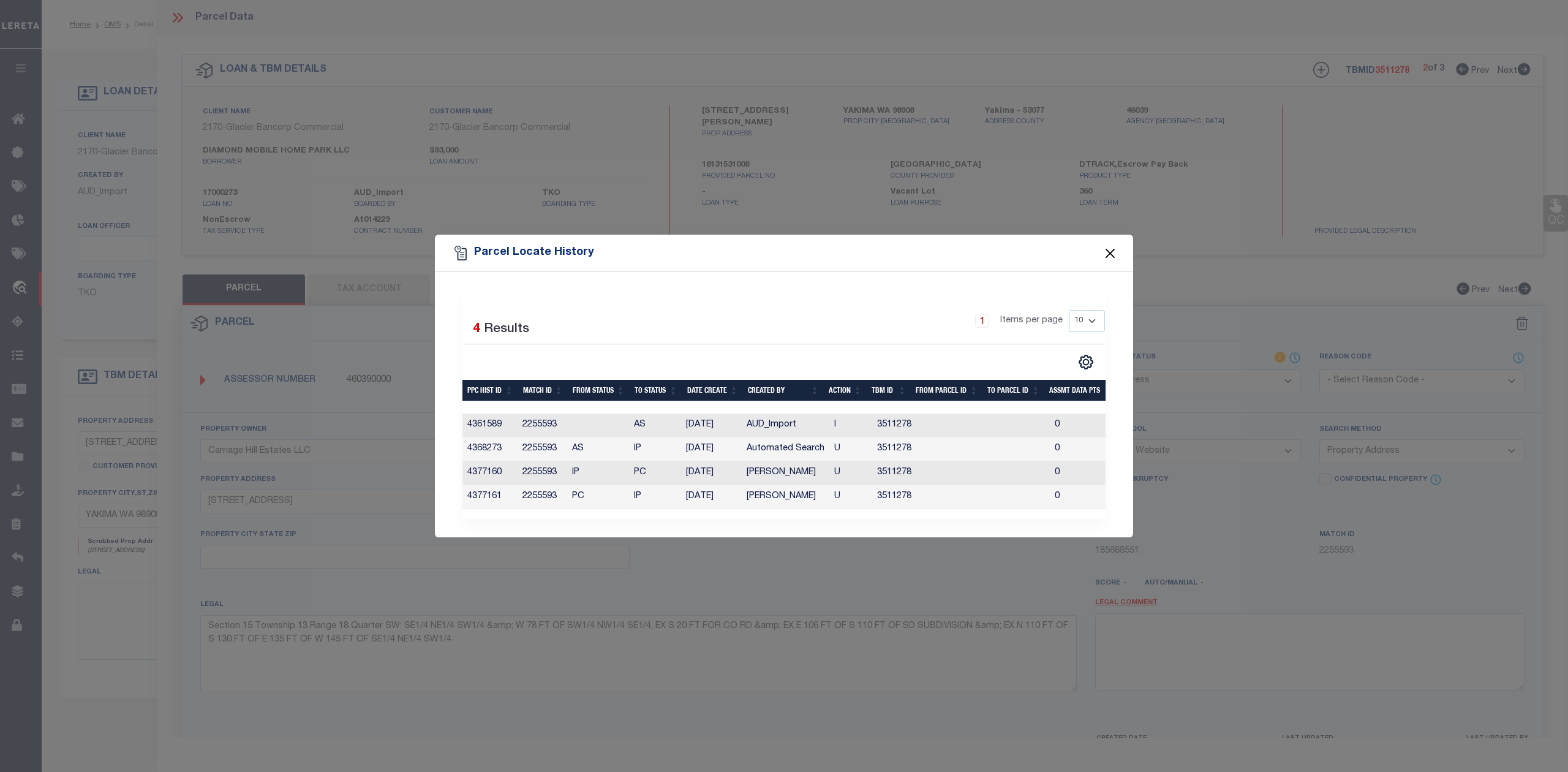
click at [1111, 251] on button "Close" at bounding box center [1111, 253] width 16 height 16
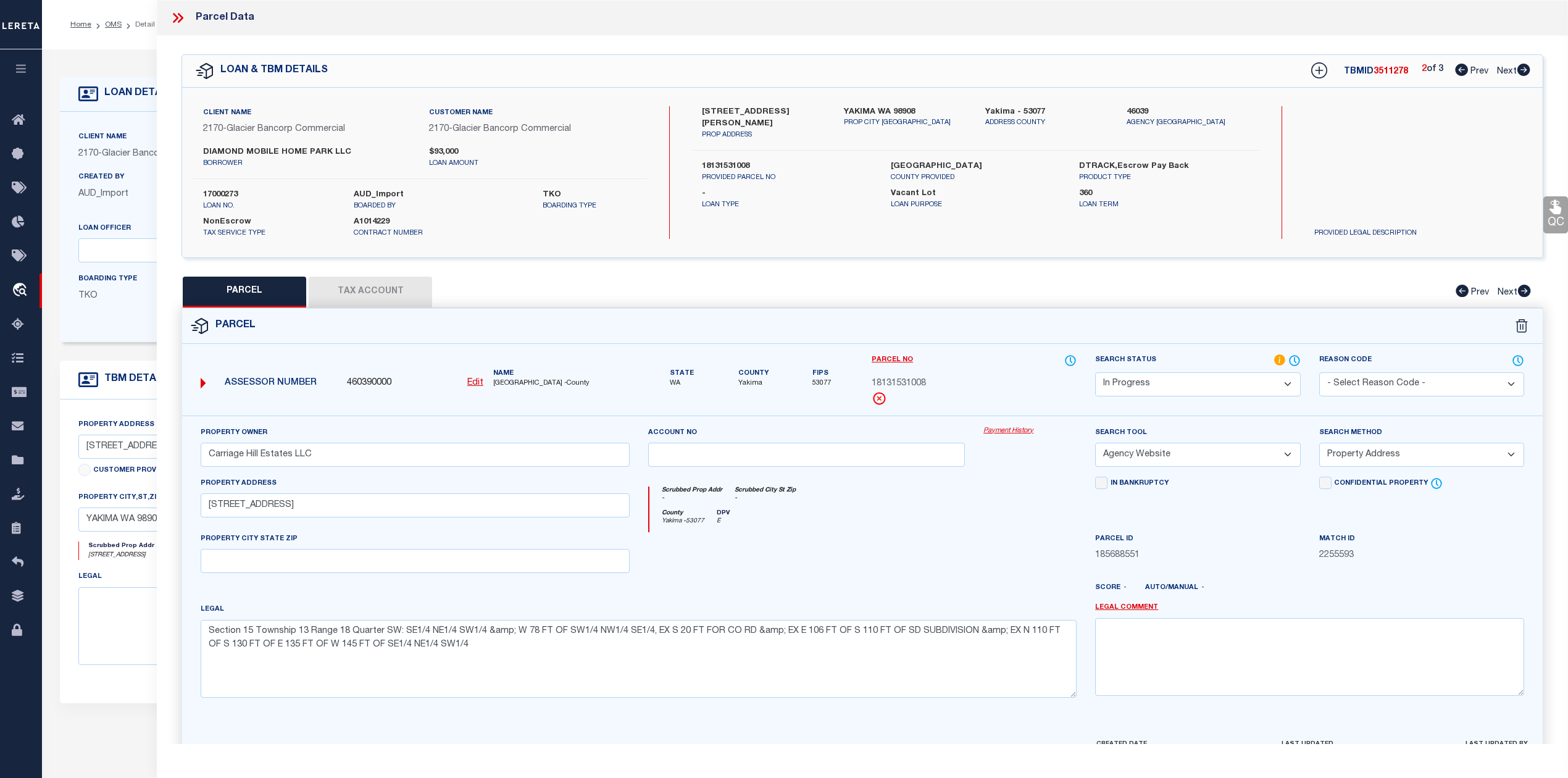
click at [1456, 70] on icon at bounding box center [1462, 69] width 13 height 12
select select "AS"
select select
checkbox input "false"
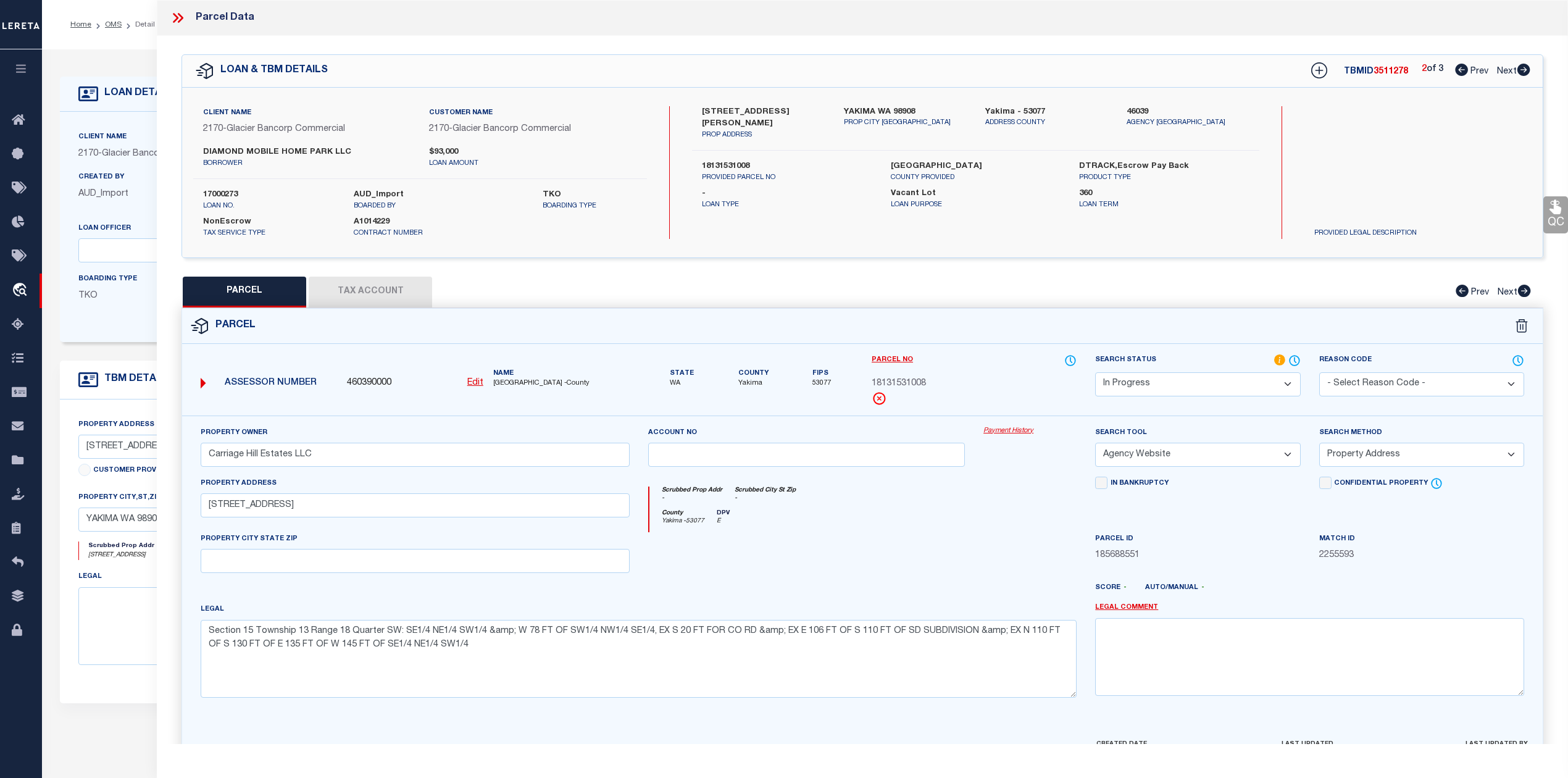
checkbox input "false"
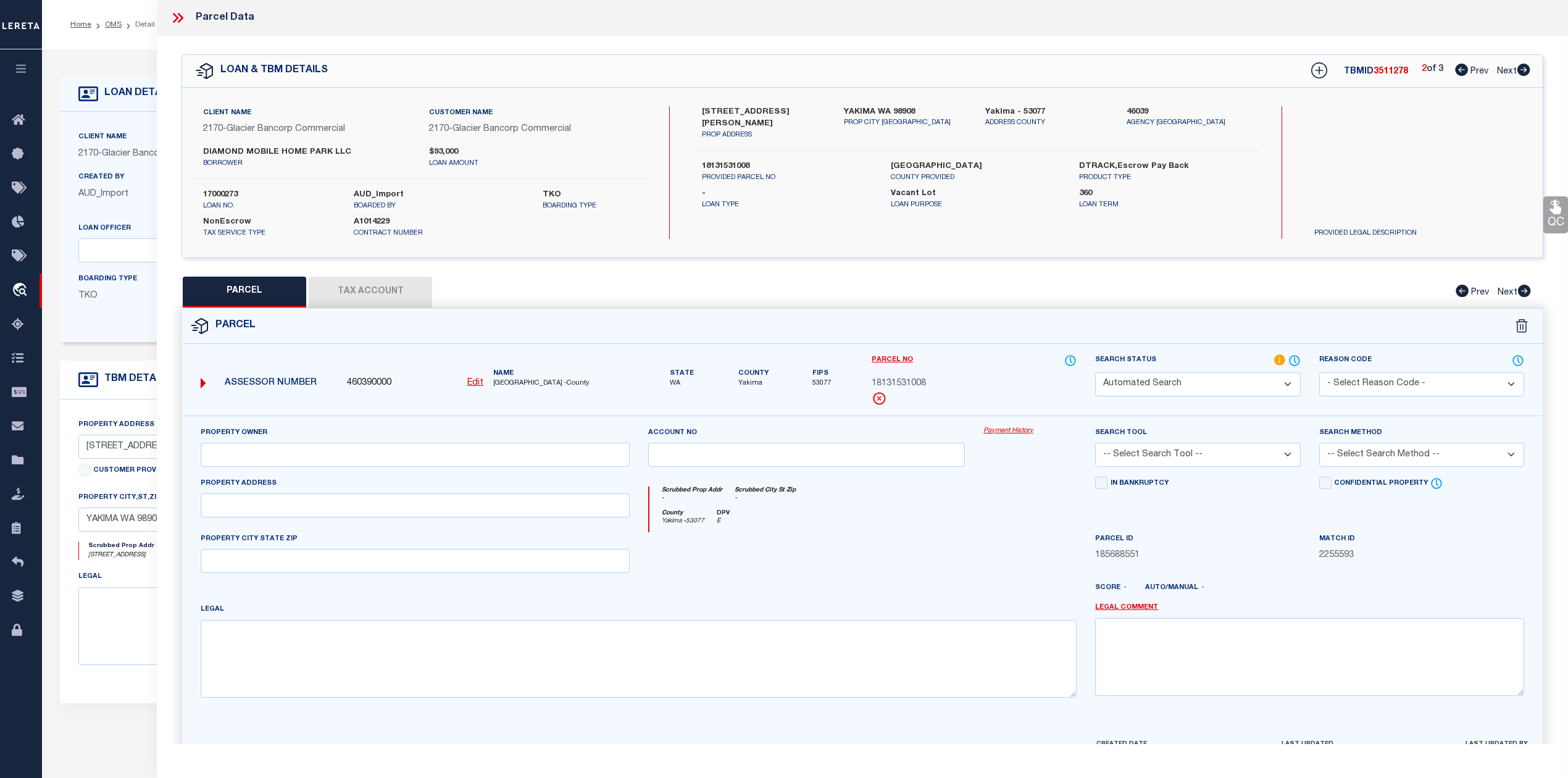
select select "PA"
type input "Carriage Hill Estates LLC"
select select "MDD"
select select "ADD"
type input "[STREET_ADDRESS][PERSON_NAME]"
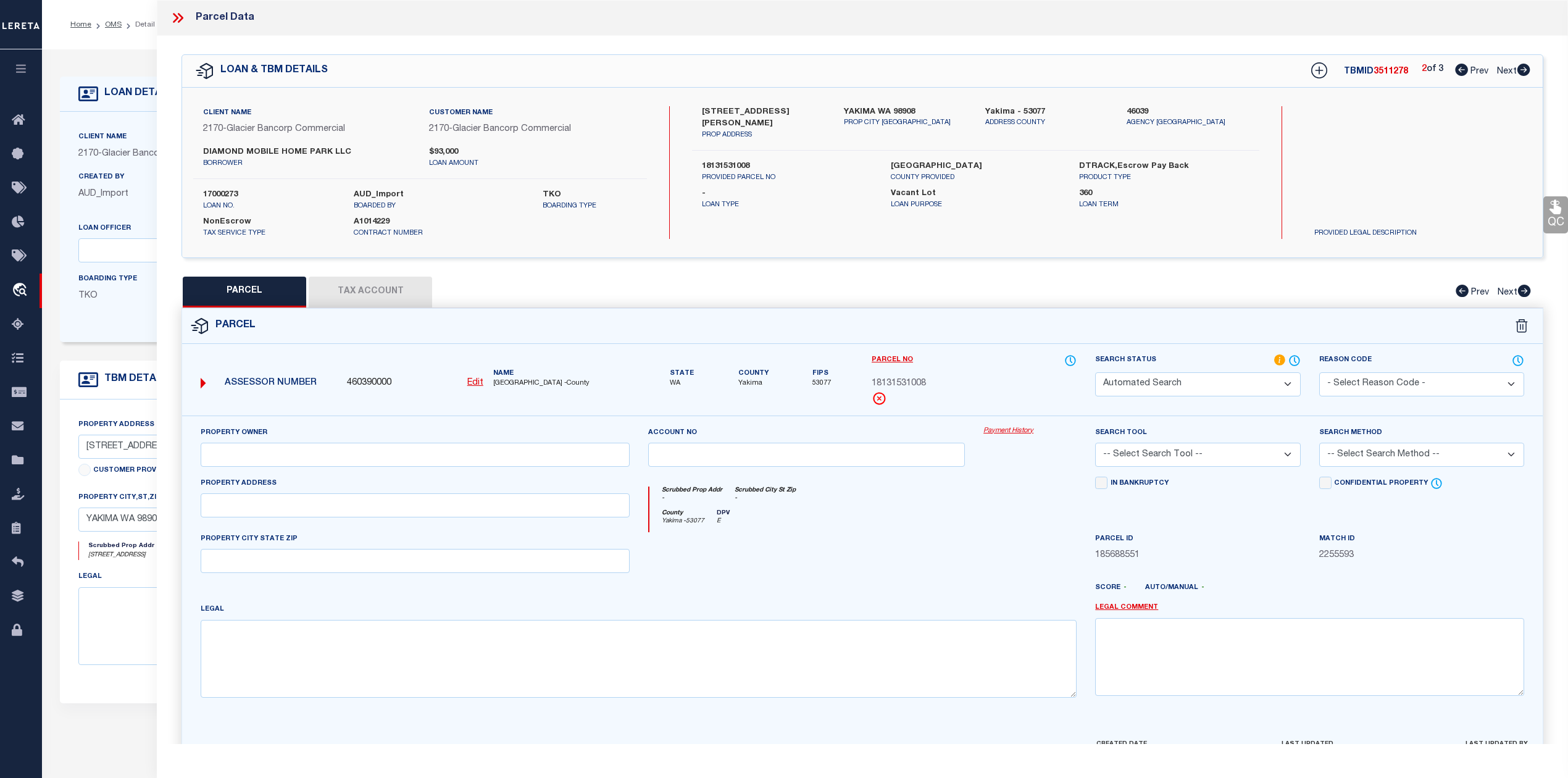
type textarea "Section 15 Township 13 Range 18 Quarter SW: N 110 FT OF S 130 FT OF E 135 FT OF…"
click at [1525, 288] on icon at bounding box center [1525, 290] width 13 height 12
select select "AS"
select select
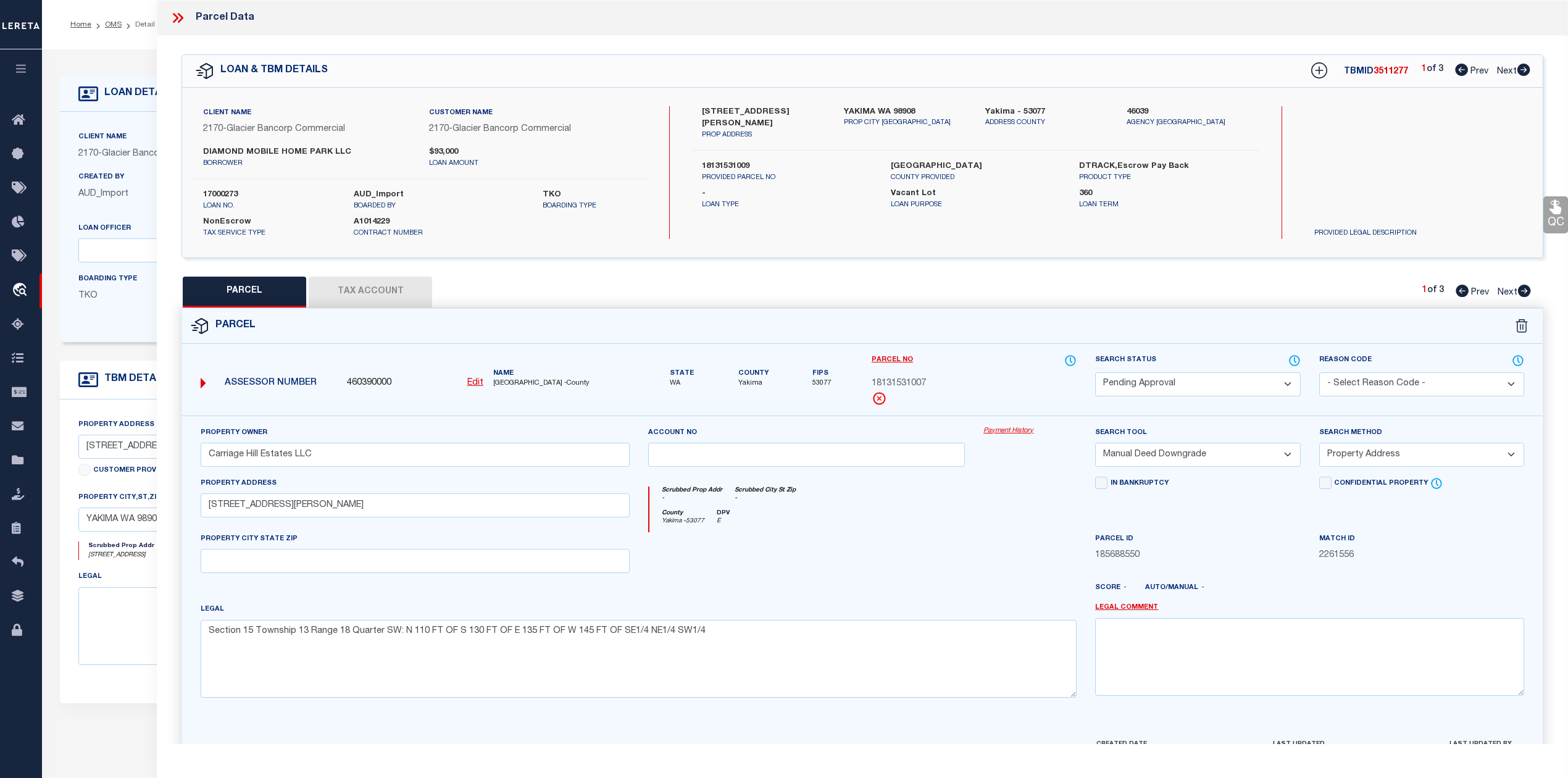
checkbox input "false"
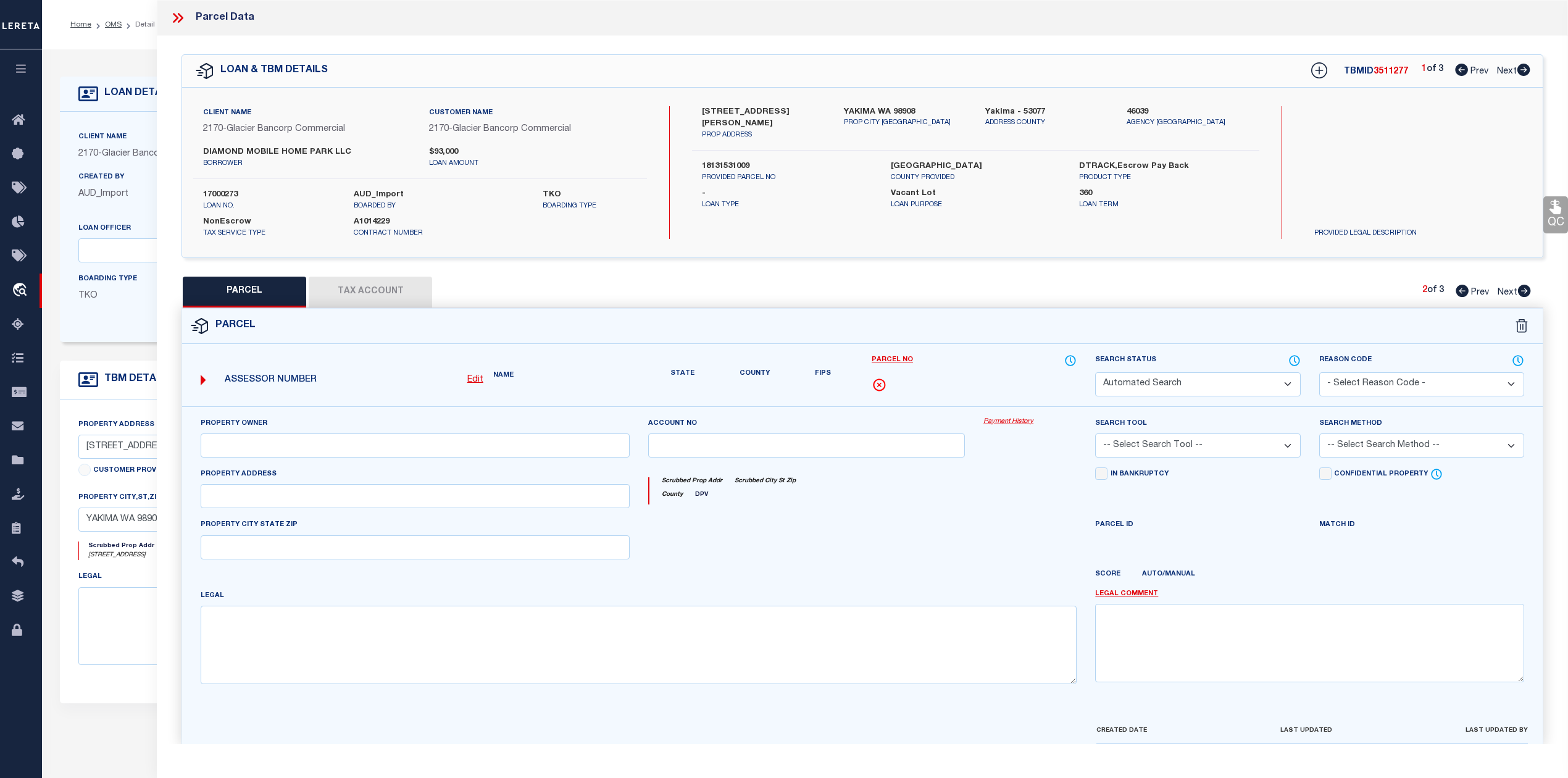
select select "PA"
type input "Carriage Hill Estates LLC"
select select "MDD"
select select "ADD"
type input "[STREET_ADDRESS]"
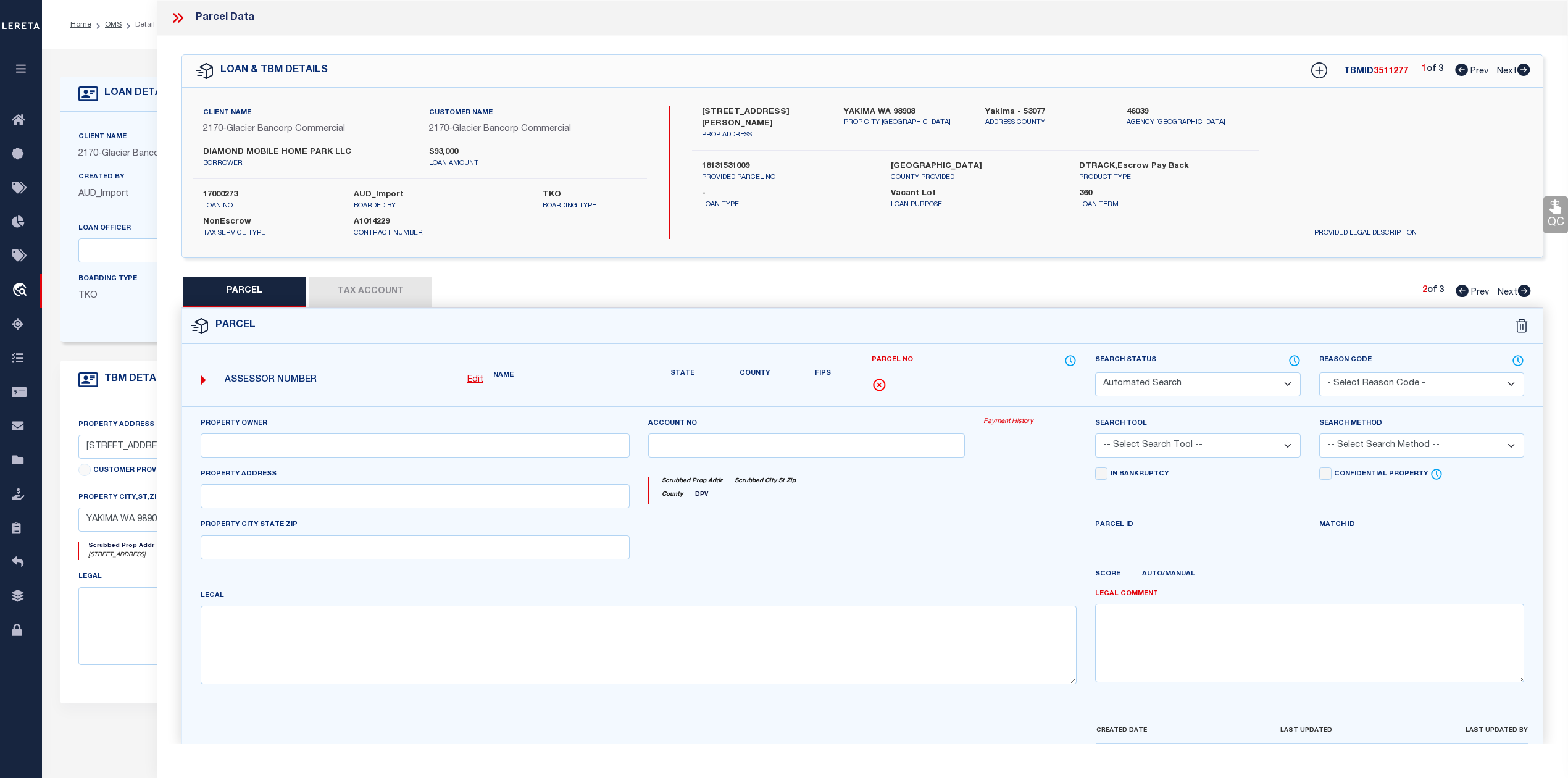
type textarea "Section 15 Township 13 Range 18 Quarter SW: SE1/4 NE1/4 SW1/4 &amp; W 78 FT OF …"
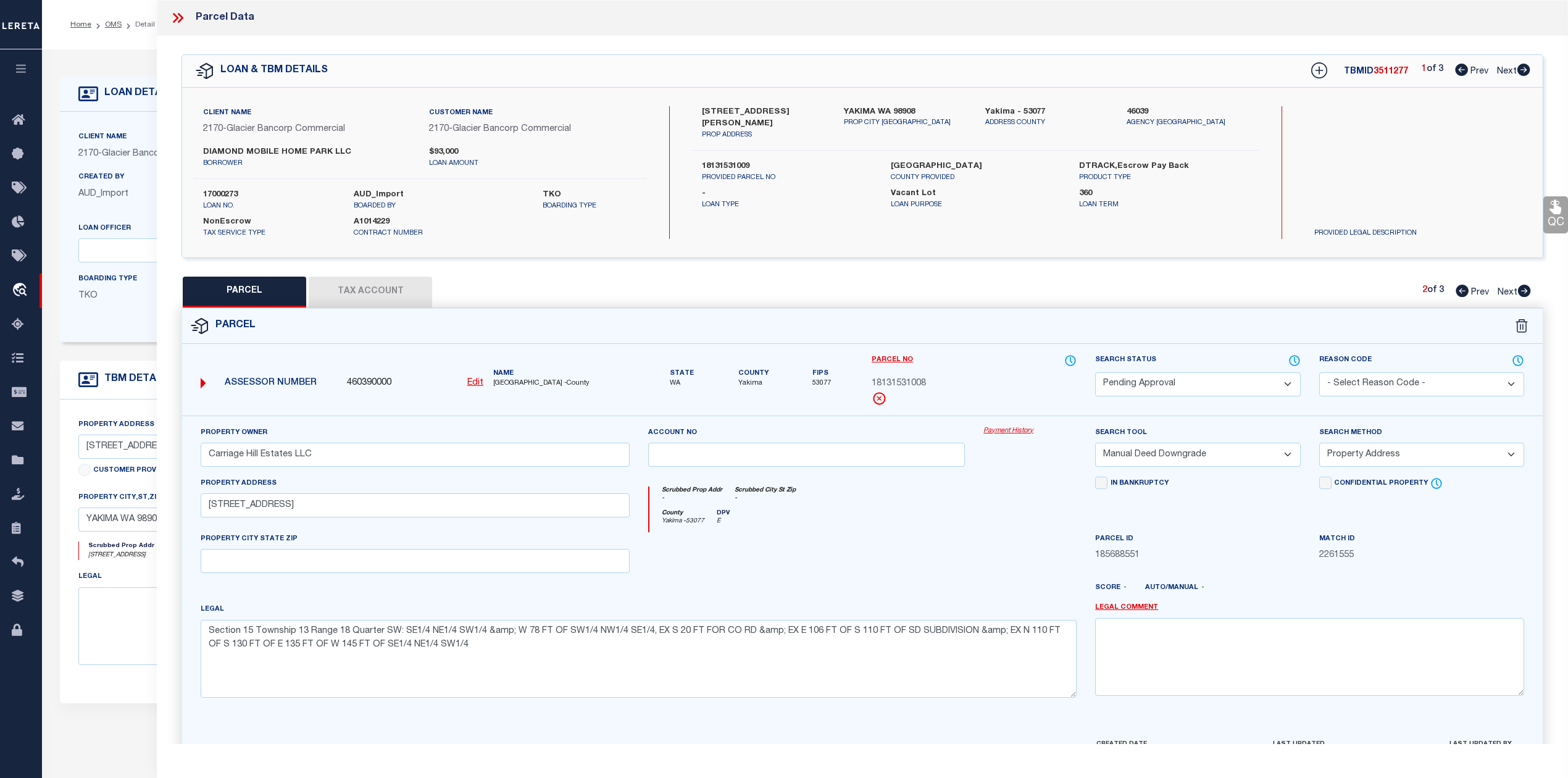
click at [1525, 288] on icon at bounding box center [1525, 290] width 13 height 12
select select "AS"
select select
checkbox input "false"
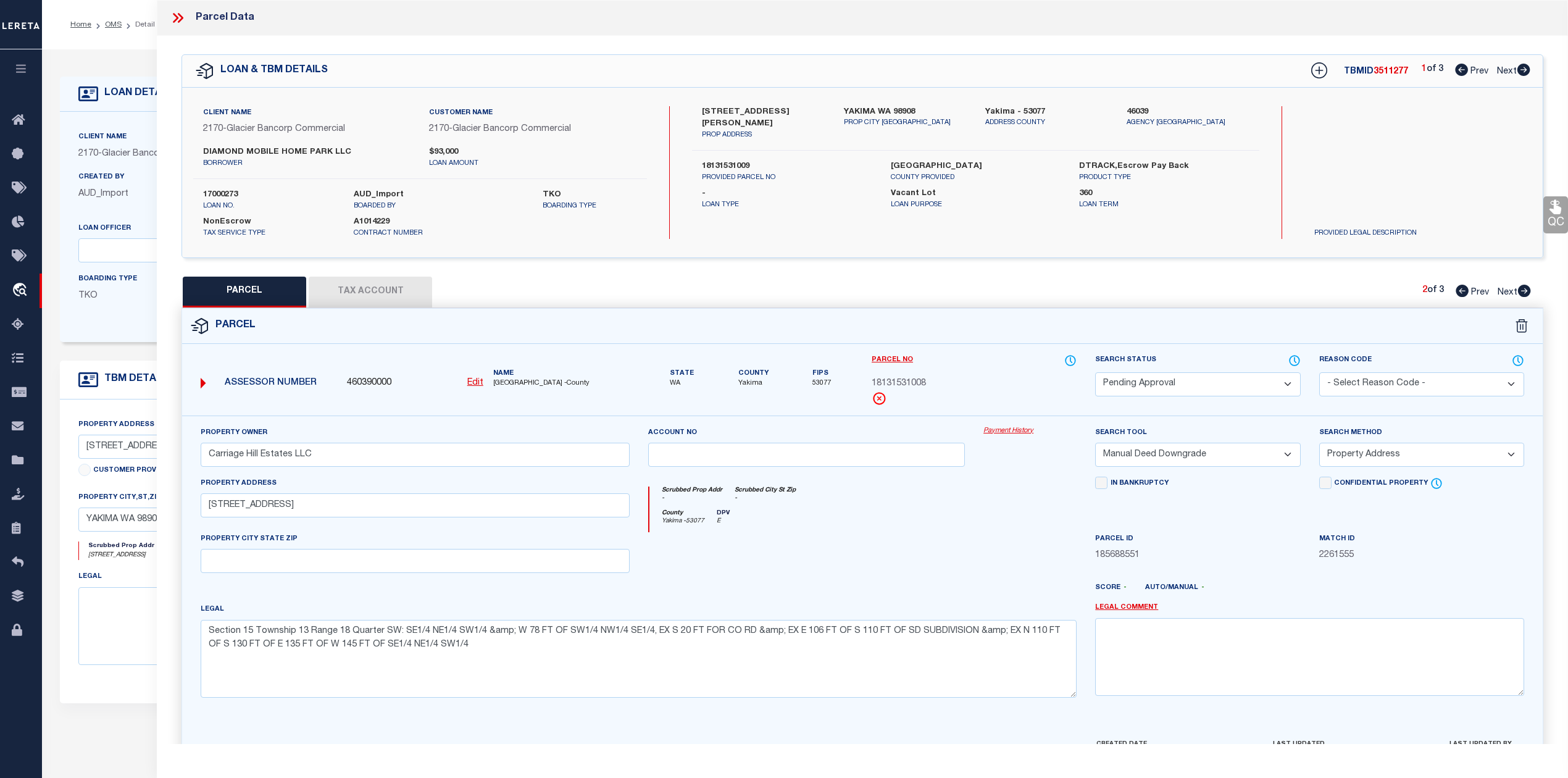
checkbox input "false"
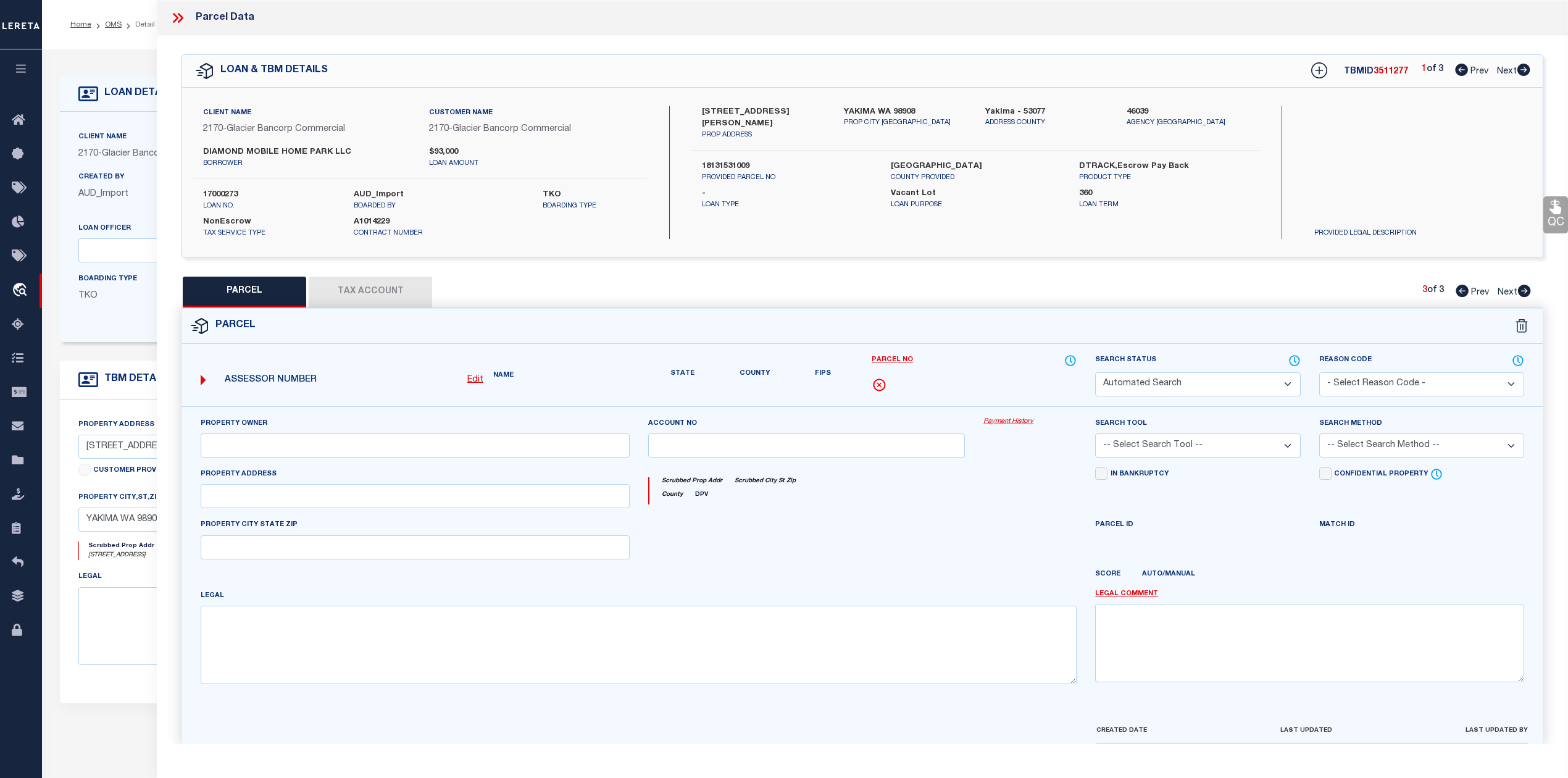
select select "PC"
type input "Carriage Hill Estates LLC"
select select "AGW"
select select "ADD"
type input "[STREET_ADDRESS]"
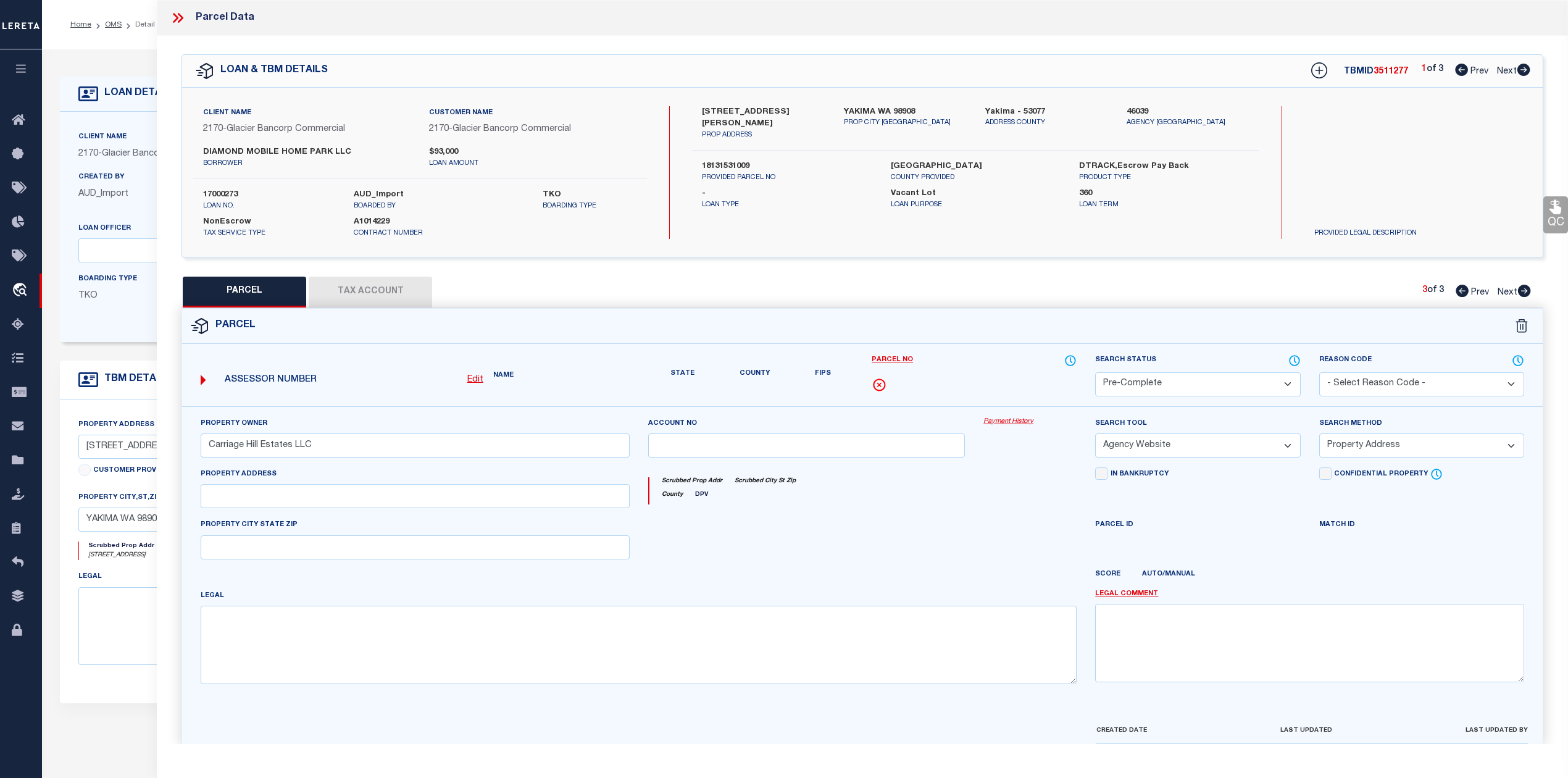
type textarea "Section 15 Township 13 Range 18 Quarter SW: BEG AT SE COR OF NE1/4 SW1/4 SEC 15…"
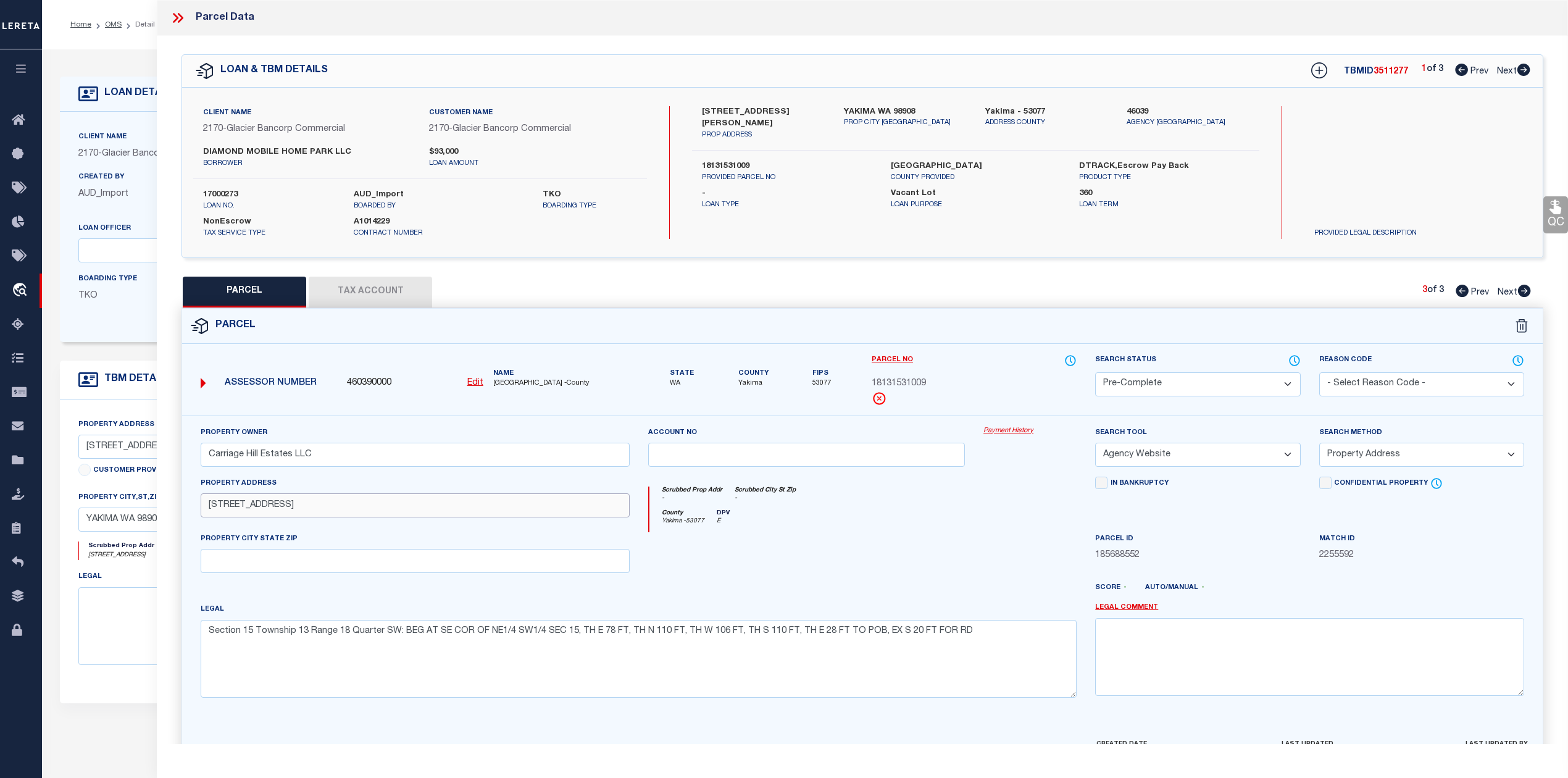
drag, startPoint x: 205, startPoint y: 507, endPoint x: 275, endPoint y: 507, distance: 70.0
click at [275, 507] on input "[STREET_ADDRESS]" at bounding box center [415, 506] width 429 height 24
click at [1525, 70] on icon at bounding box center [1523, 69] width 14 height 12
select select "AS"
select select
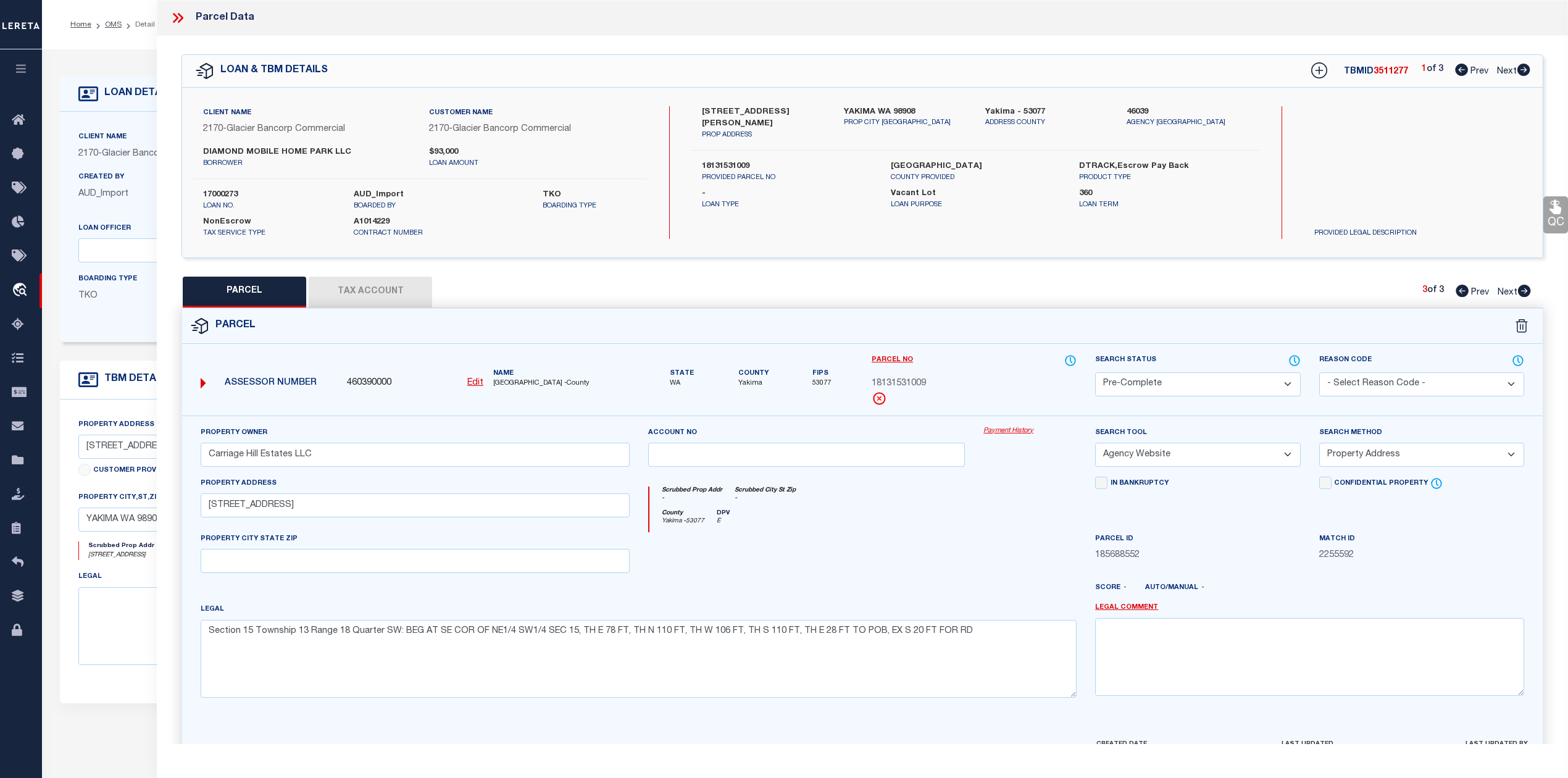
select select
checkbox input "false"
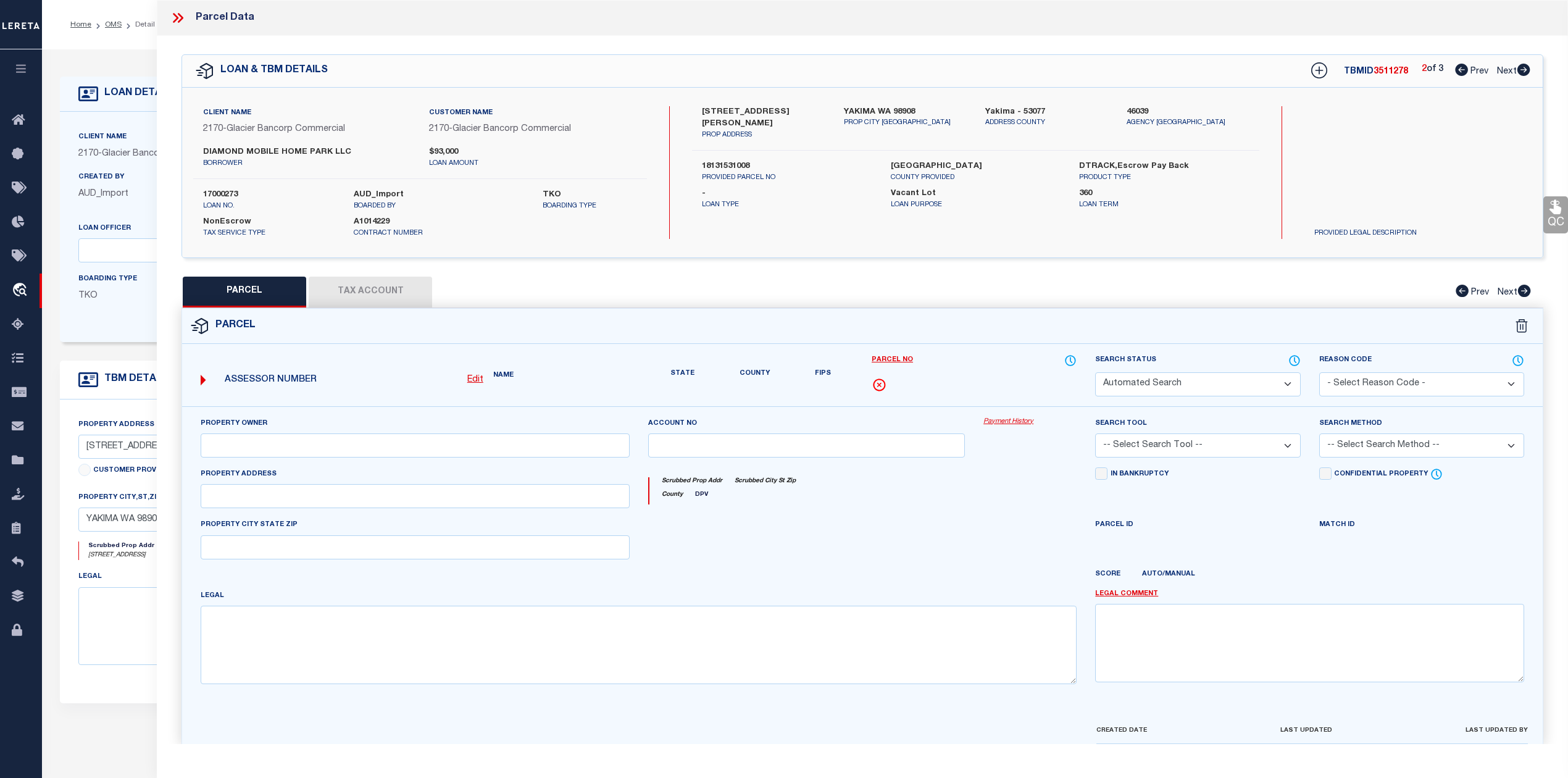
select select "IP"
type input "Carriage Hill Estates LLC"
select select "AGW"
select select "ADD"
type input "[STREET_ADDRESS]"
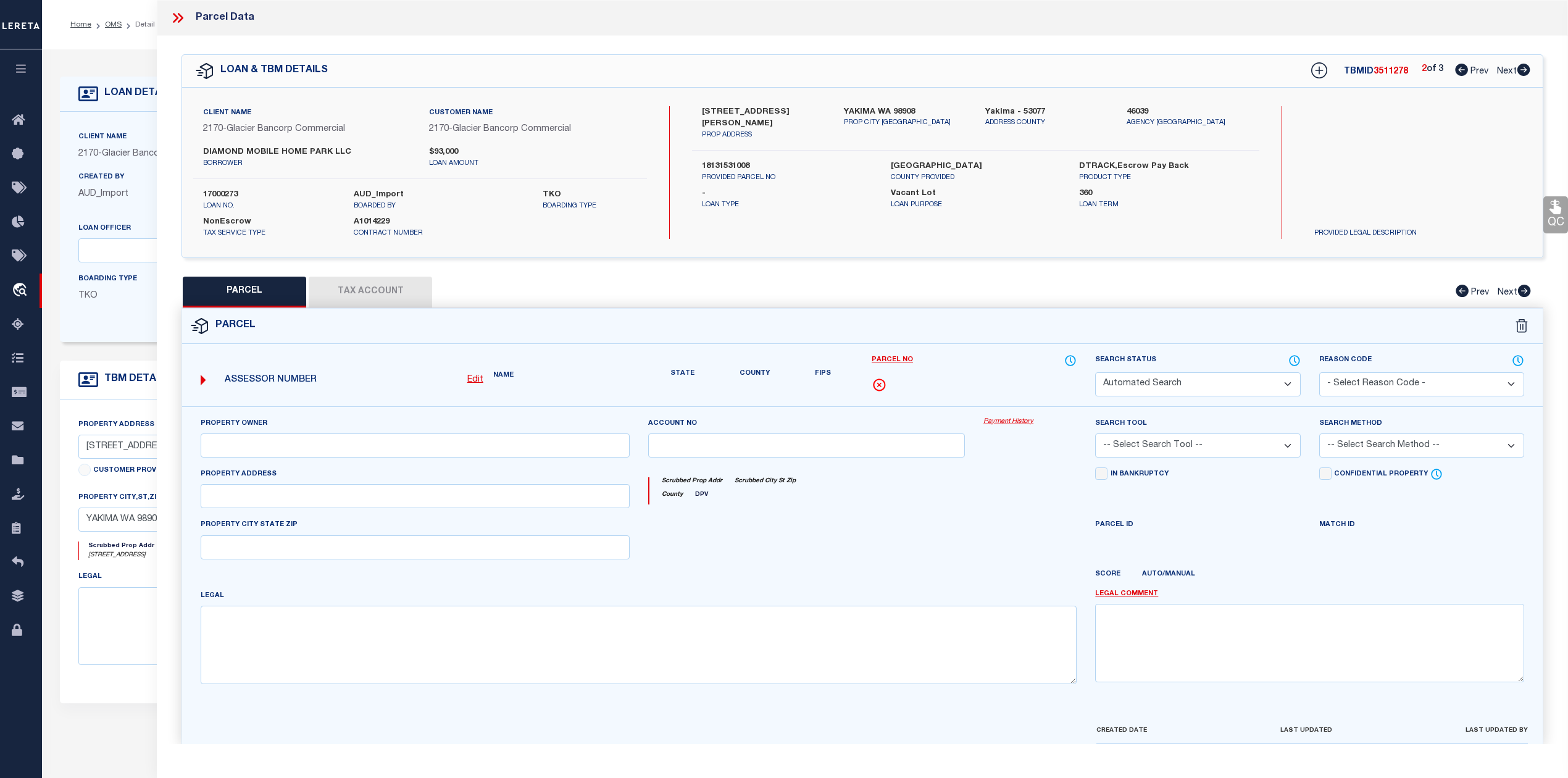
type textarea "Section 15 Township 13 Range 18 Quarter SW: SE1/4 NE1/4 SW1/4 &amp; W 78 FT OF …"
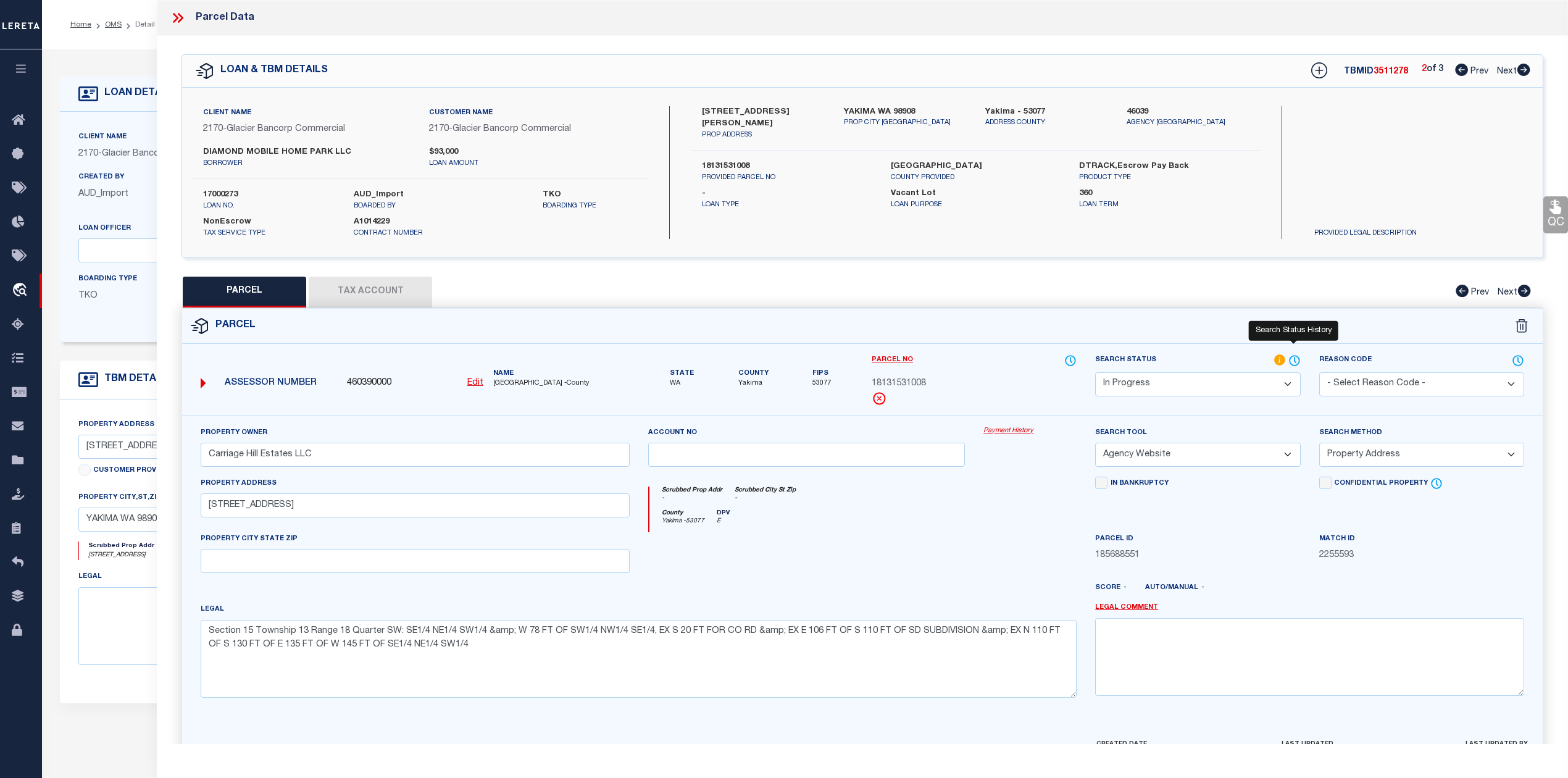
click at [1293, 361] on icon at bounding box center [1294, 360] width 12 height 14
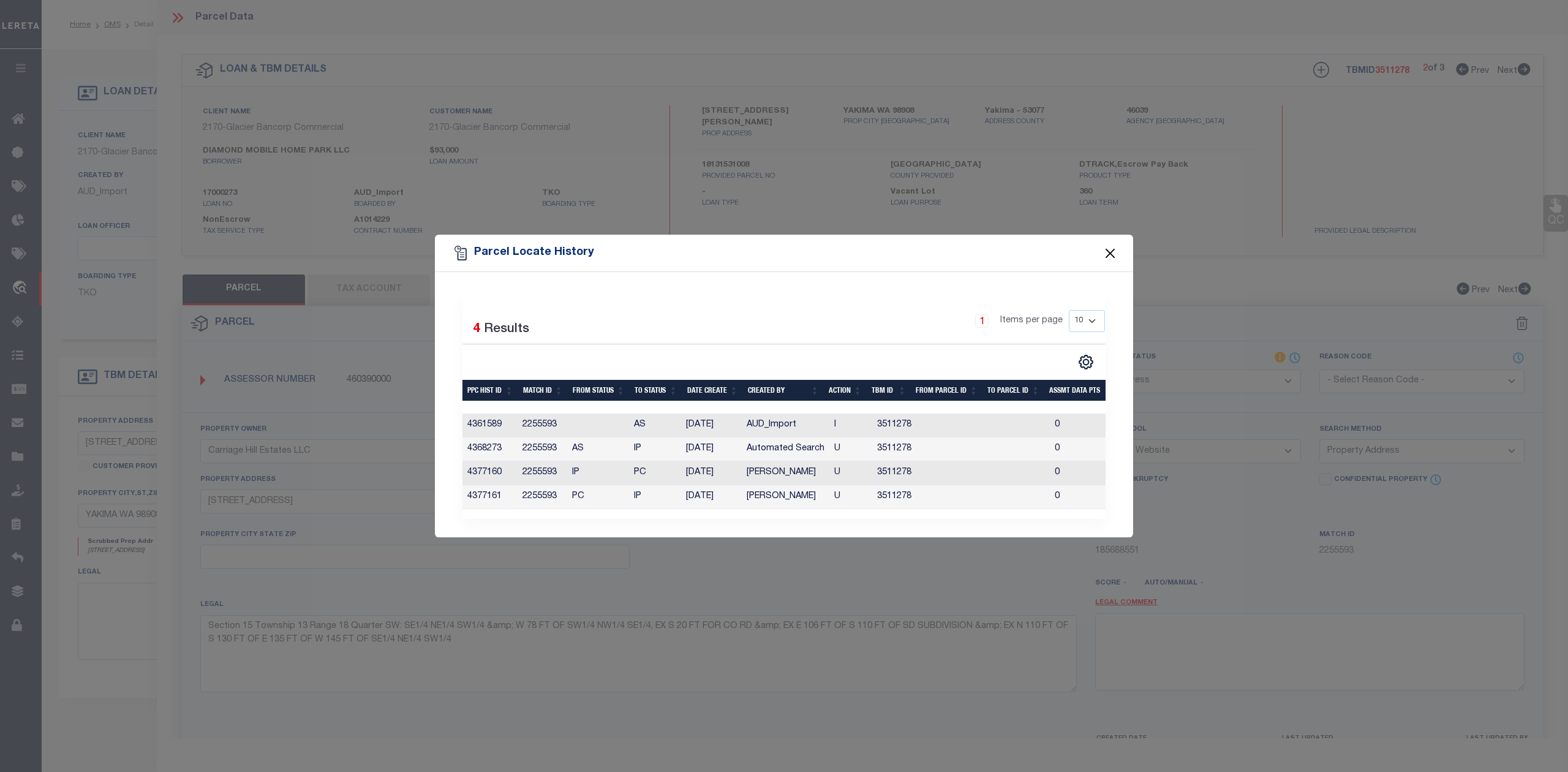
click at [1112, 247] on button "Close" at bounding box center [1111, 253] width 16 height 16
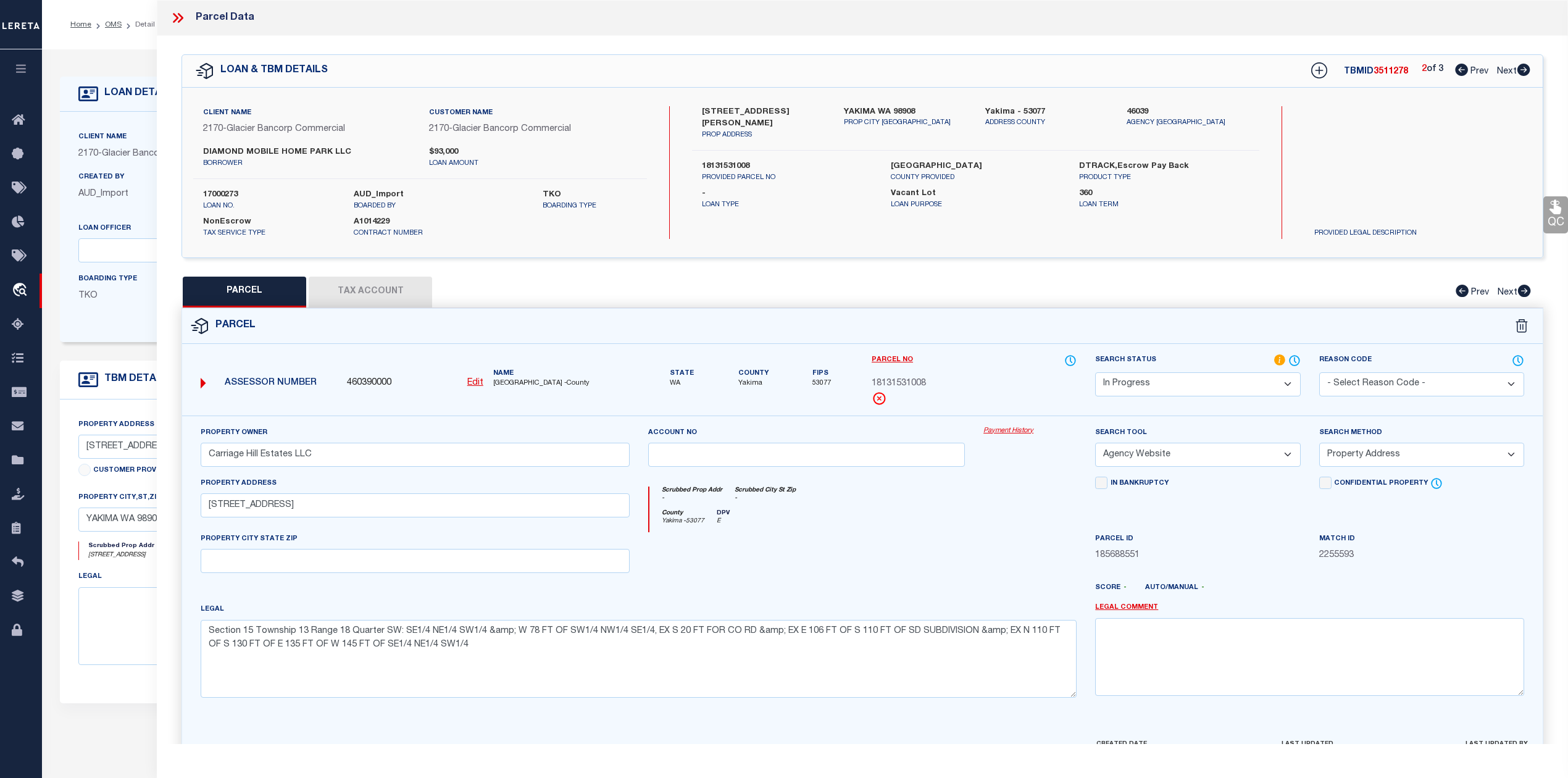
click at [410, 289] on button "Tax Account" at bounding box center [371, 292] width 124 height 31
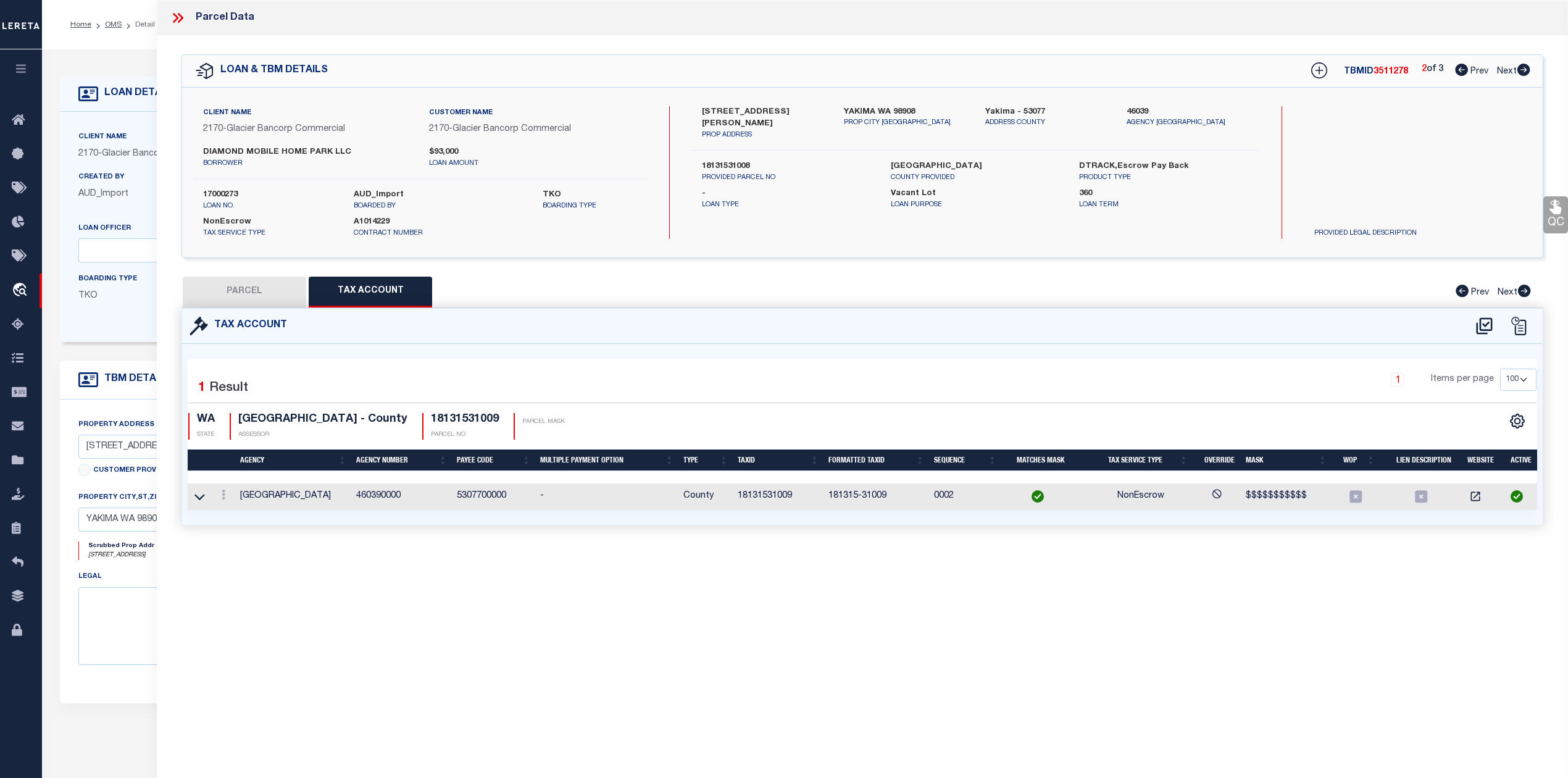
select select "100"
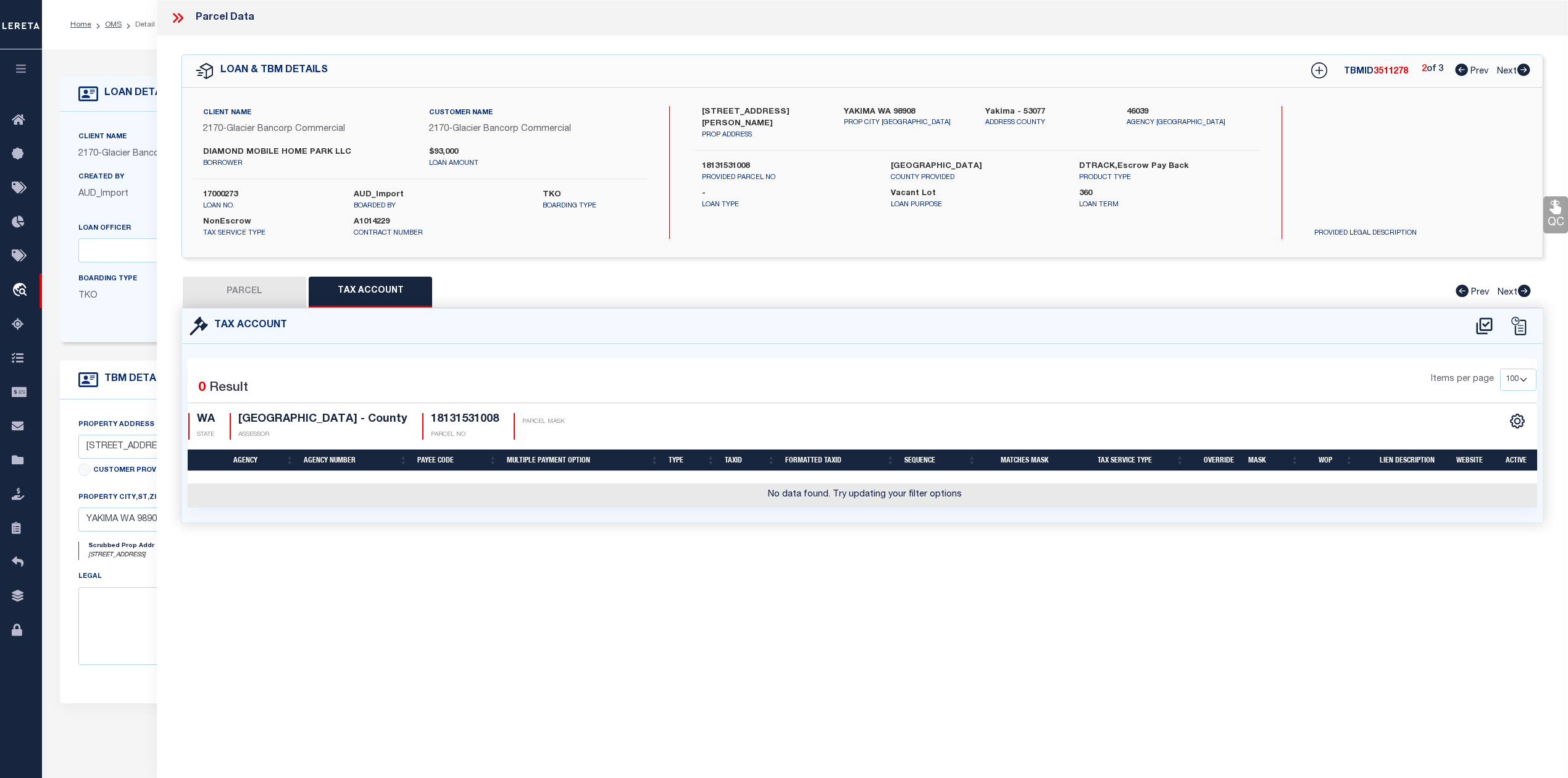
click at [1524, 70] on icon at bounding box center [1524, 69] width 13 height 12
select select "AS"
select select
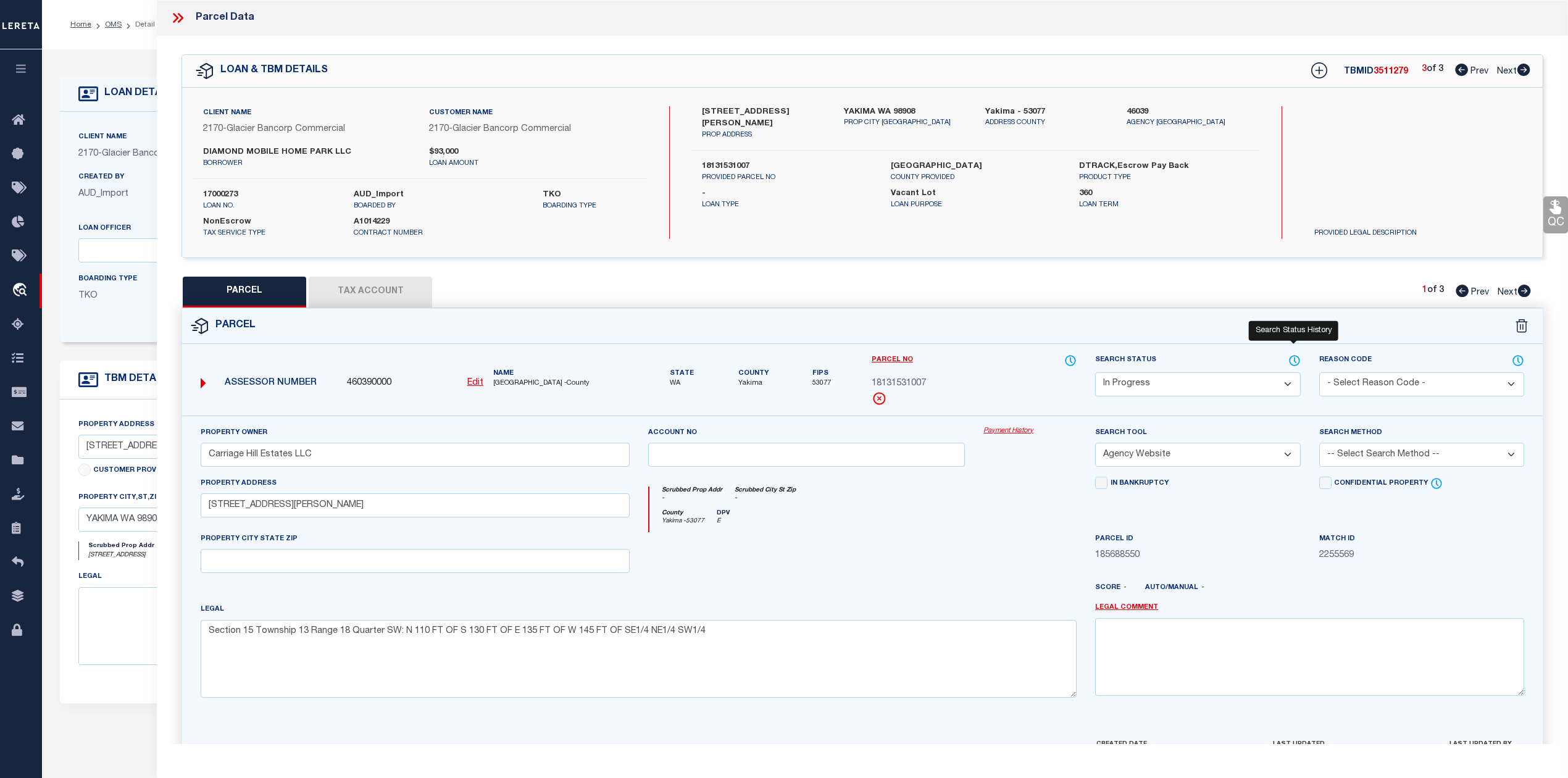
click at [1293, 358] on icon at bounding box center [1294, 360] width 12 height 14
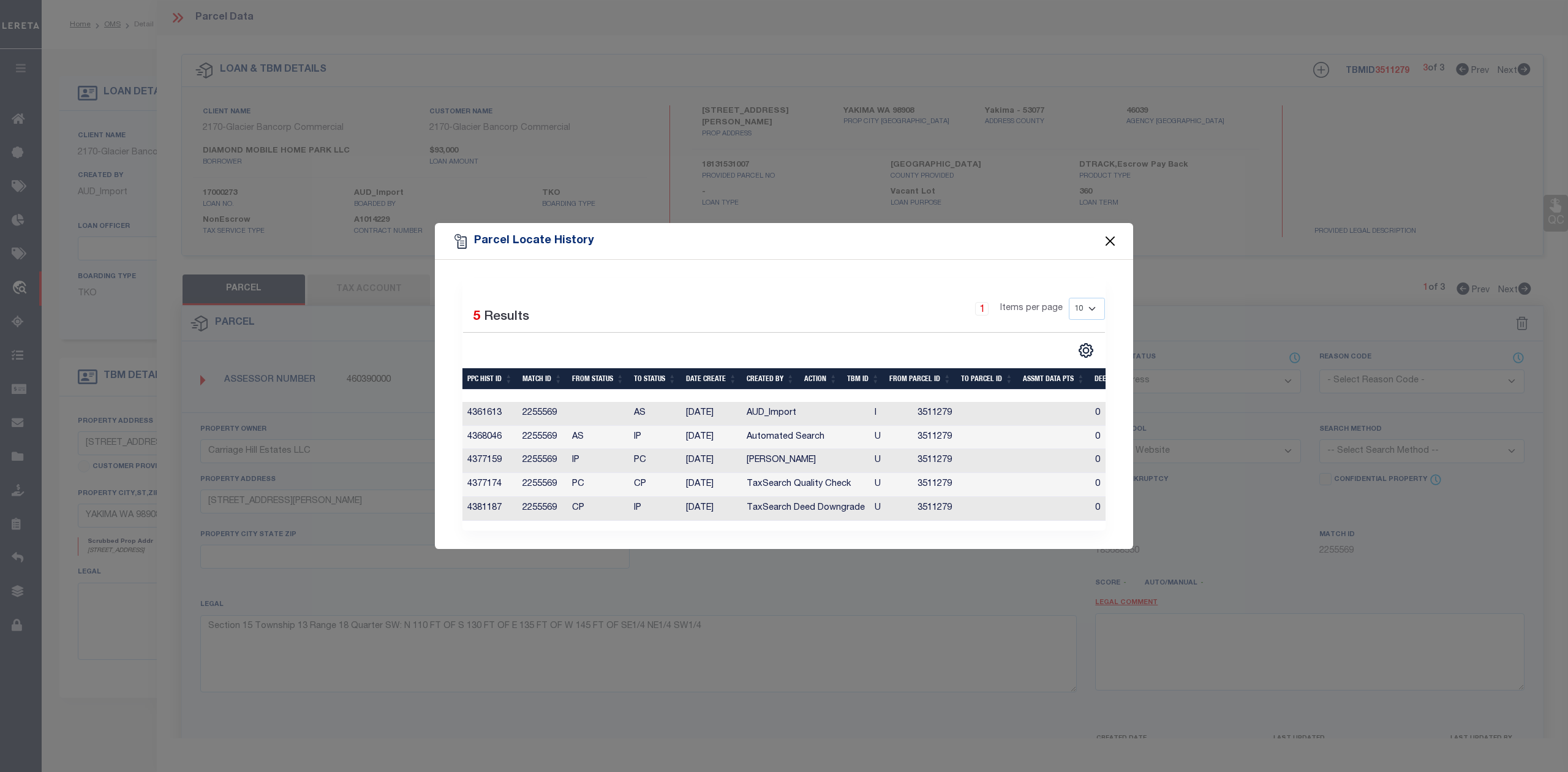
click at [1114, 236] on button "Close" at bounding box center [1111, 242] width 16 height 16
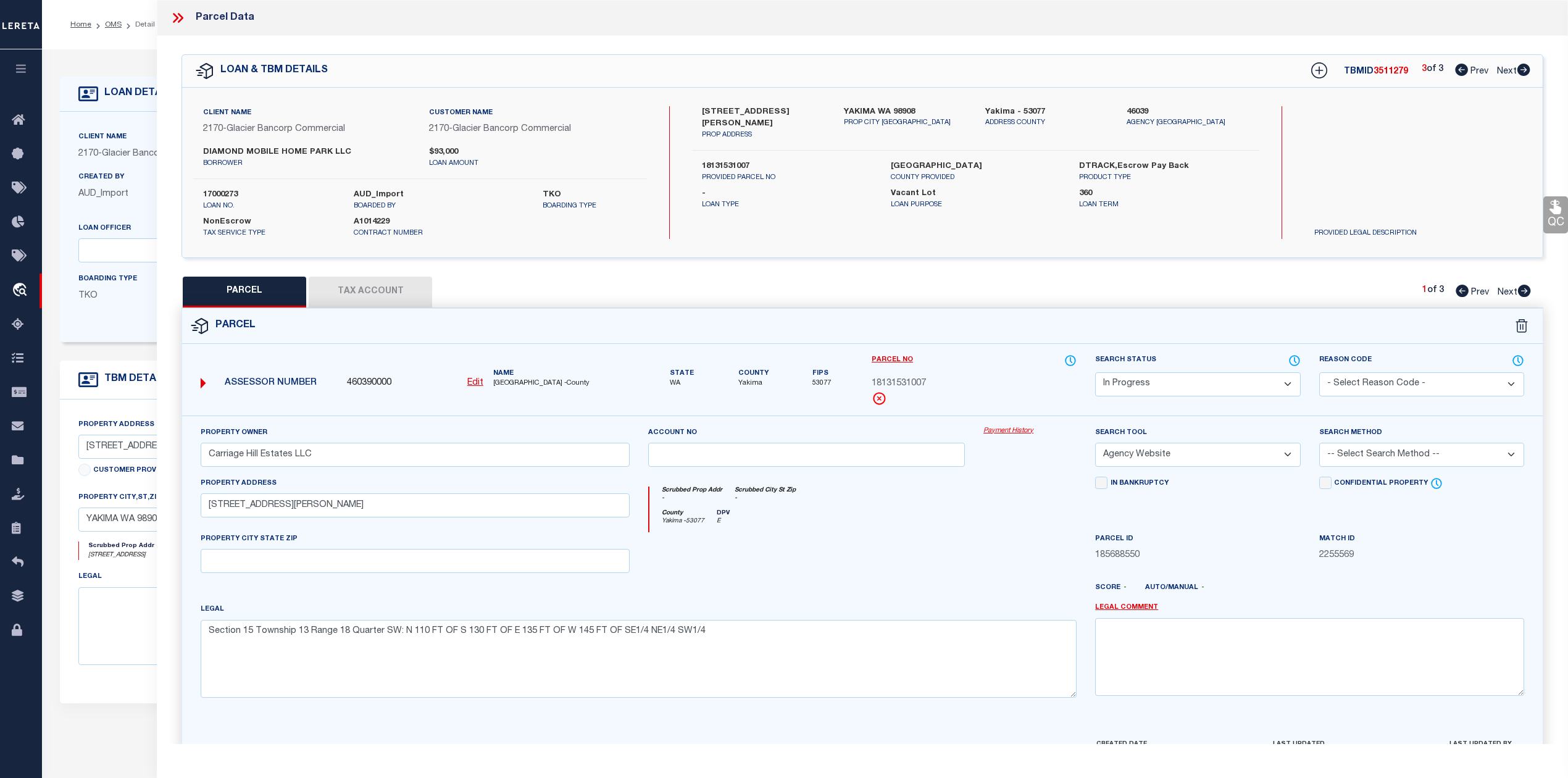
click at [1381, 458] on select "-- Select Search Method -- Property Address Legal Liability Info Provided" at bounding box center [1422, 455] width 205 height 24
click at [1320, 445] on select "-- Select Search Method -- Property Address Legal Liability Info Provided" at bounding box center [1422, 455] width 205 height 24
click at [1218, 390] on select "Automated Search Bad Parcel Complete Duplicate Parcel High Dollar Reporting In …" at bounding box center [1198, 385] width 205 height 24
click at [1096, 372] on select "Automated Search Bad Parcel Complete Duplicate Parcel High Dollar Reporting In …" at bounding box center [1198, 385] width 205 height 24
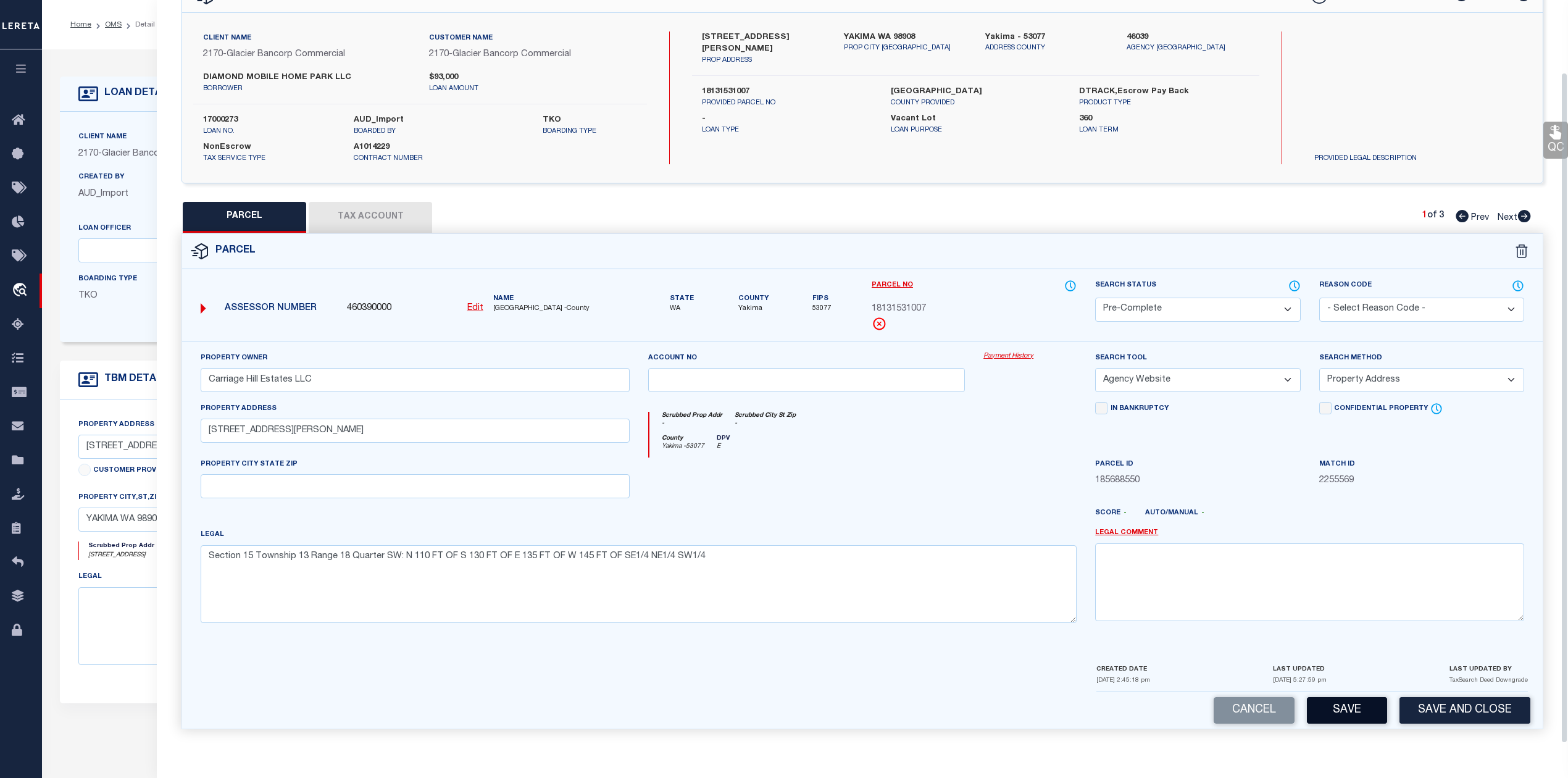
click at [1346, 714] on button "Save" at bounding box center [1347, 710] width 81 height 27
click at [399, 216] on button "Tax Account" at bounding box center [371, 218] width 124 height 31
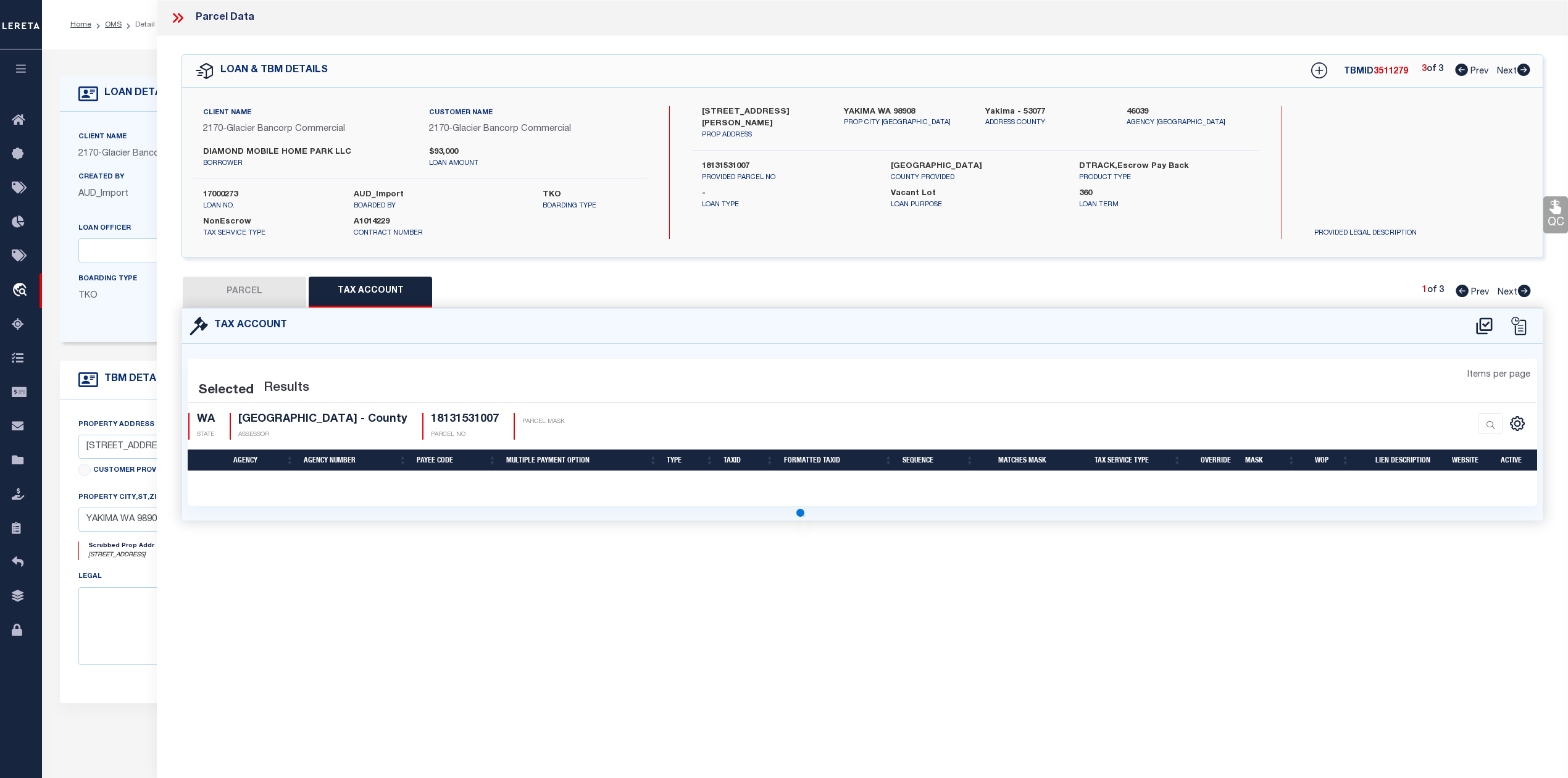
scroll to position [0, 0]
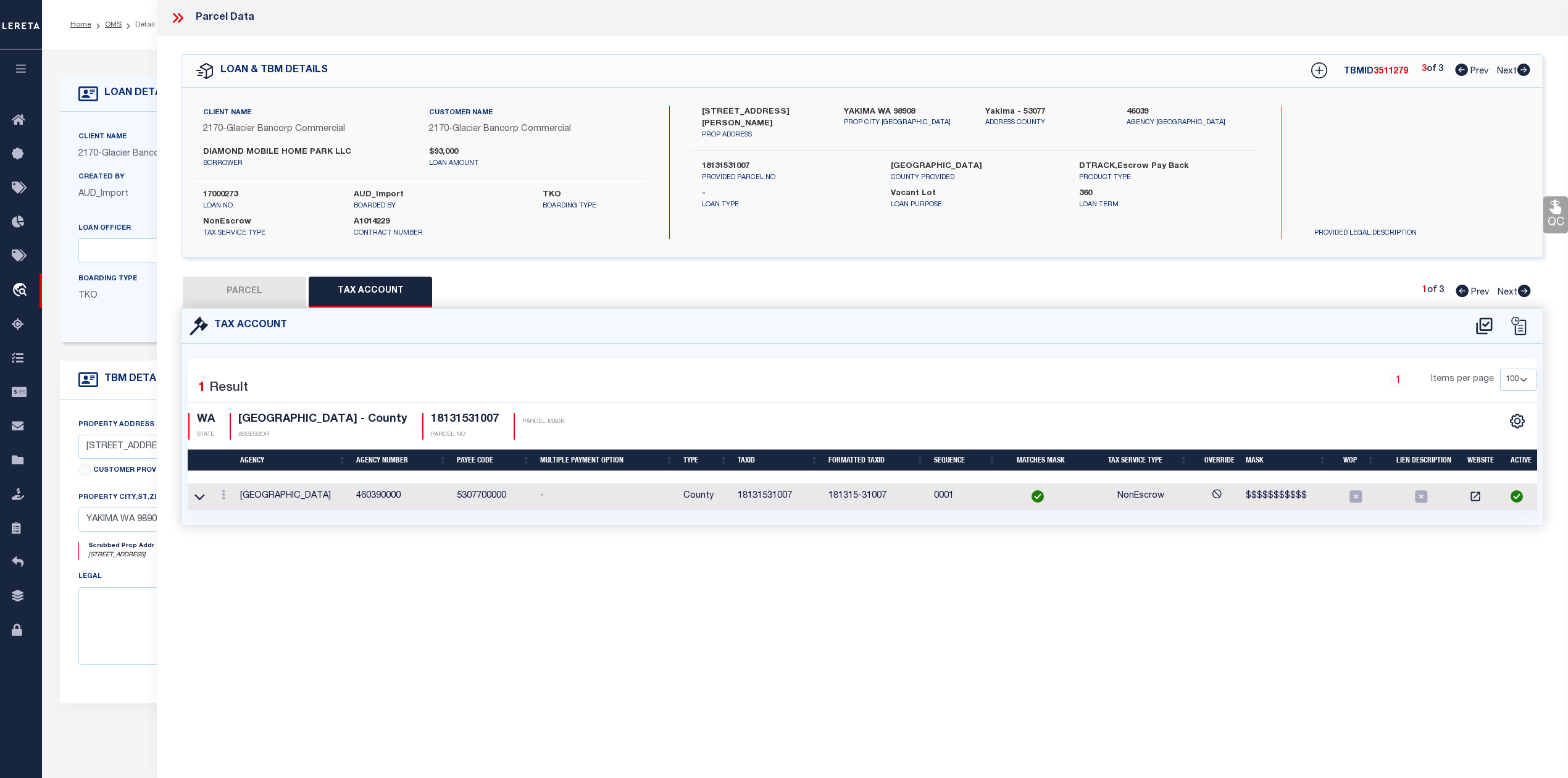
click at [235, 284] on button "PARCEL" at bounding box center [244, 292] width 124 height 31
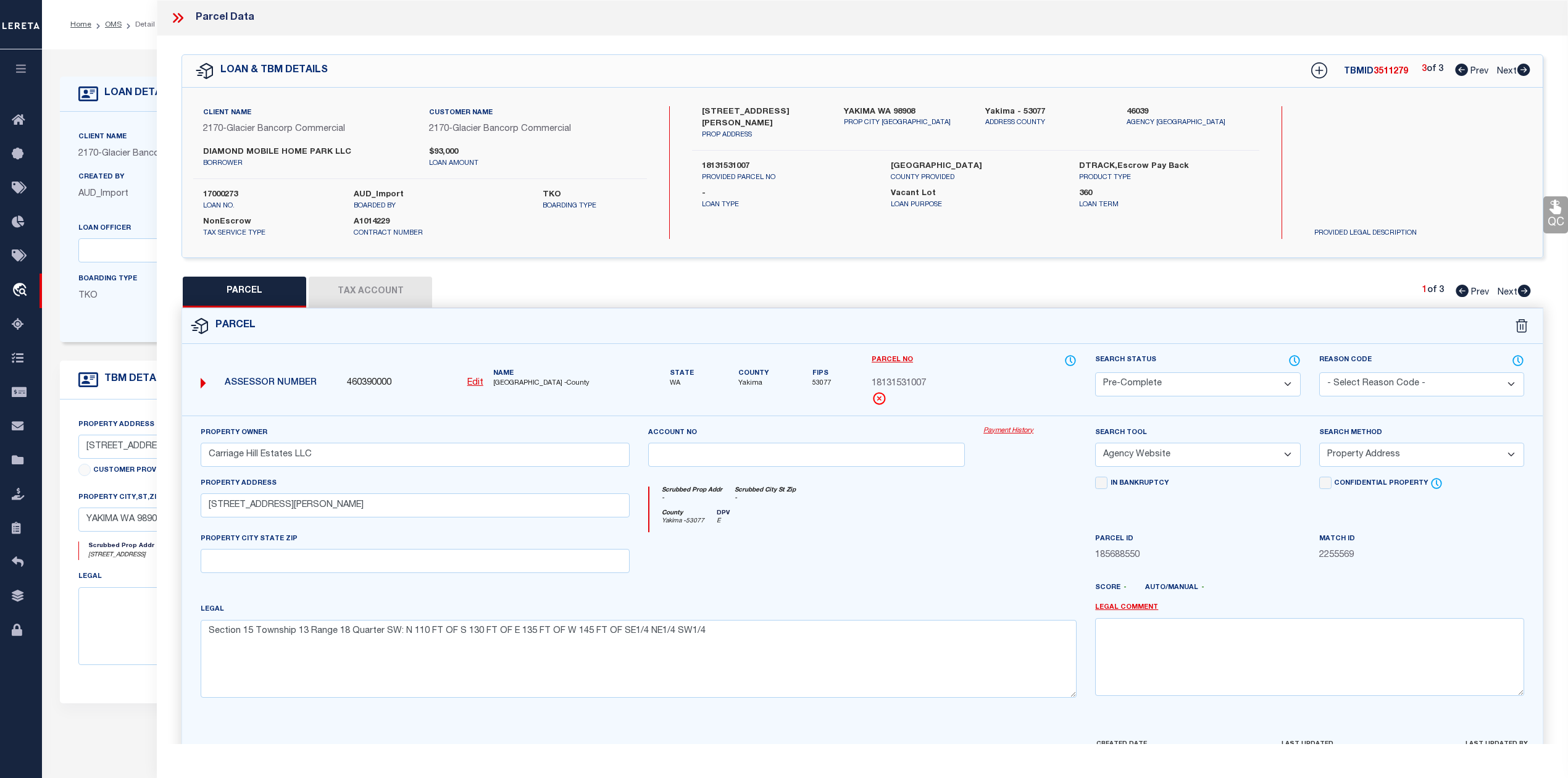
click at [172, 15] on icon at bounding box center [178, 18] width 16 height 16
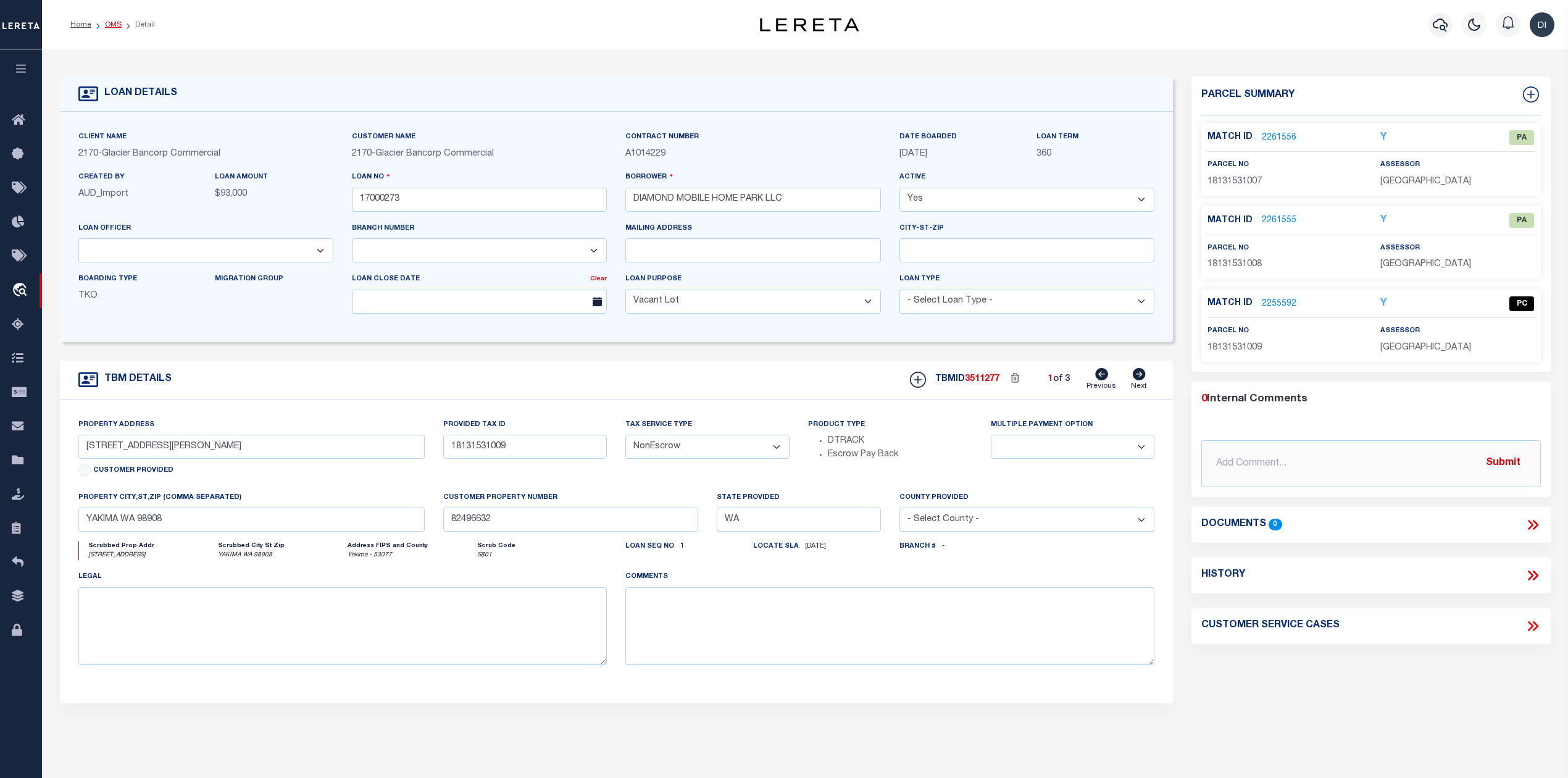
click at [112, 23] on link "OMS" at bounding box center [113, 24] width 16 height 7
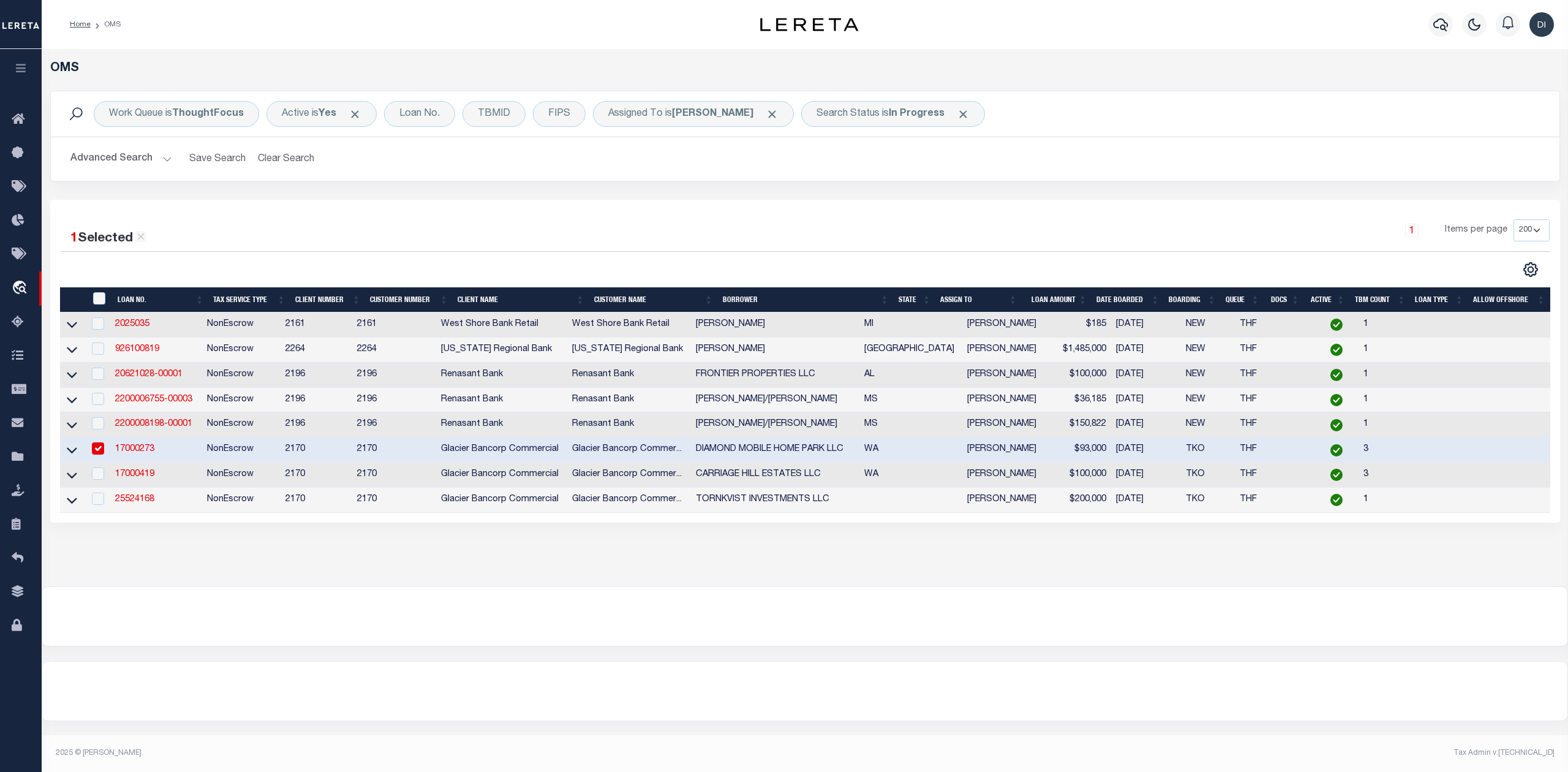
click at [657, 264] on div at bounding box center [433, 270] width 745 height 16
click at [98, 453] on input "checkbox" at bounding box center [98, 448] width 12 height 12
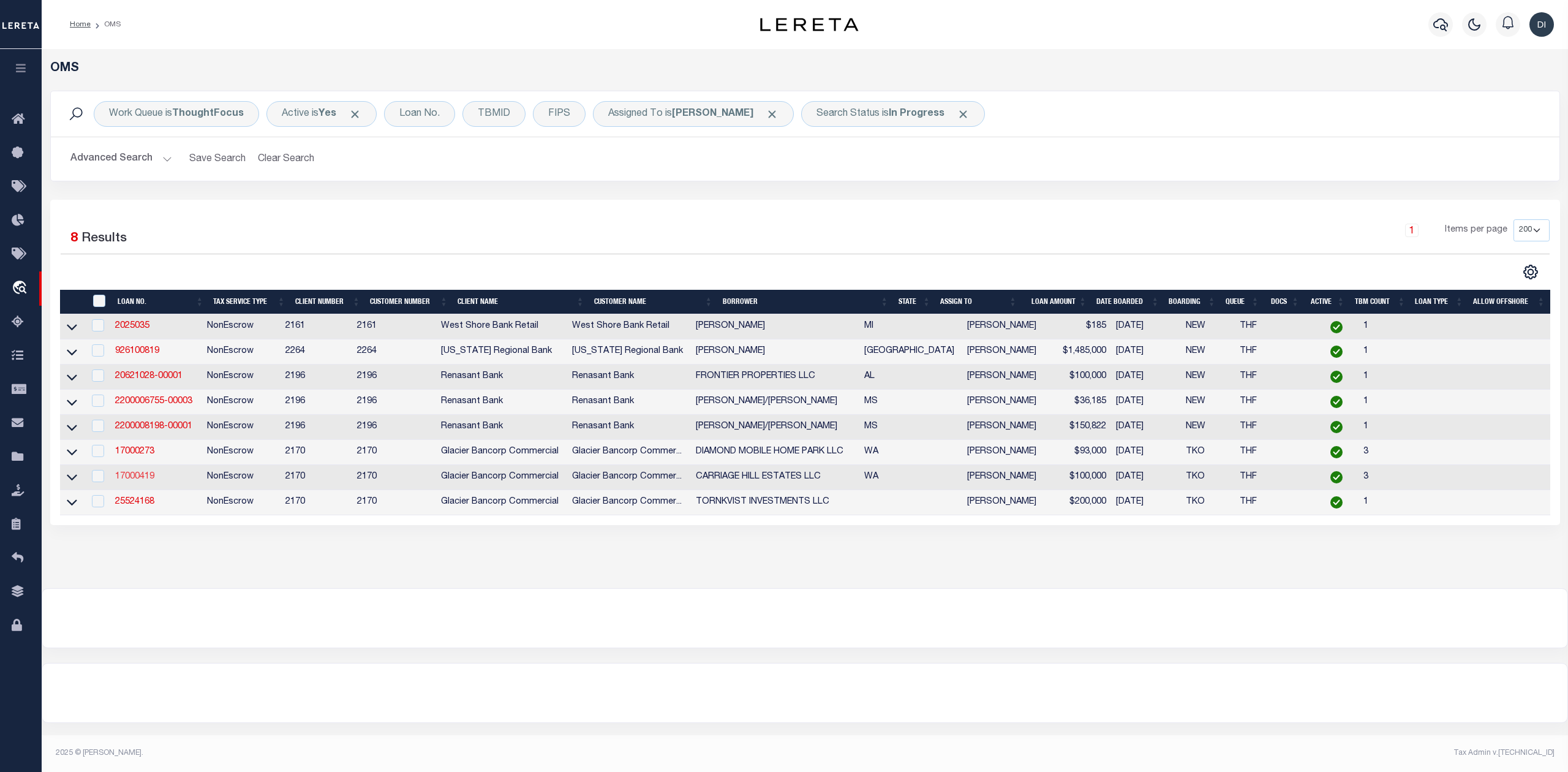
click at [143, 481] on link "17000419" at bounding box center [134, 476] width 40 height 9
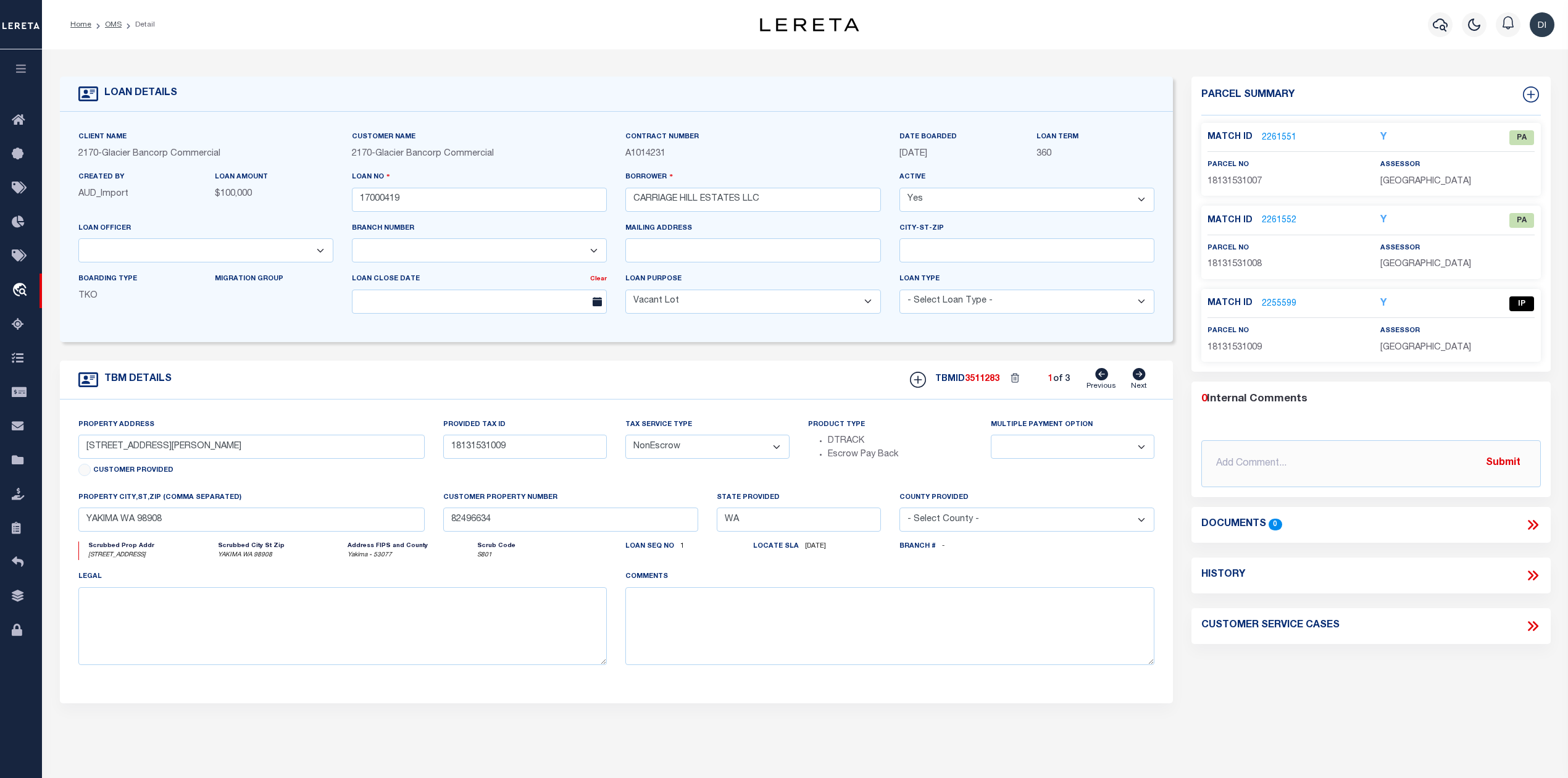
click at [1287, 301] on link "2255599" at bounding box center [1279, 304] width 34 height 13
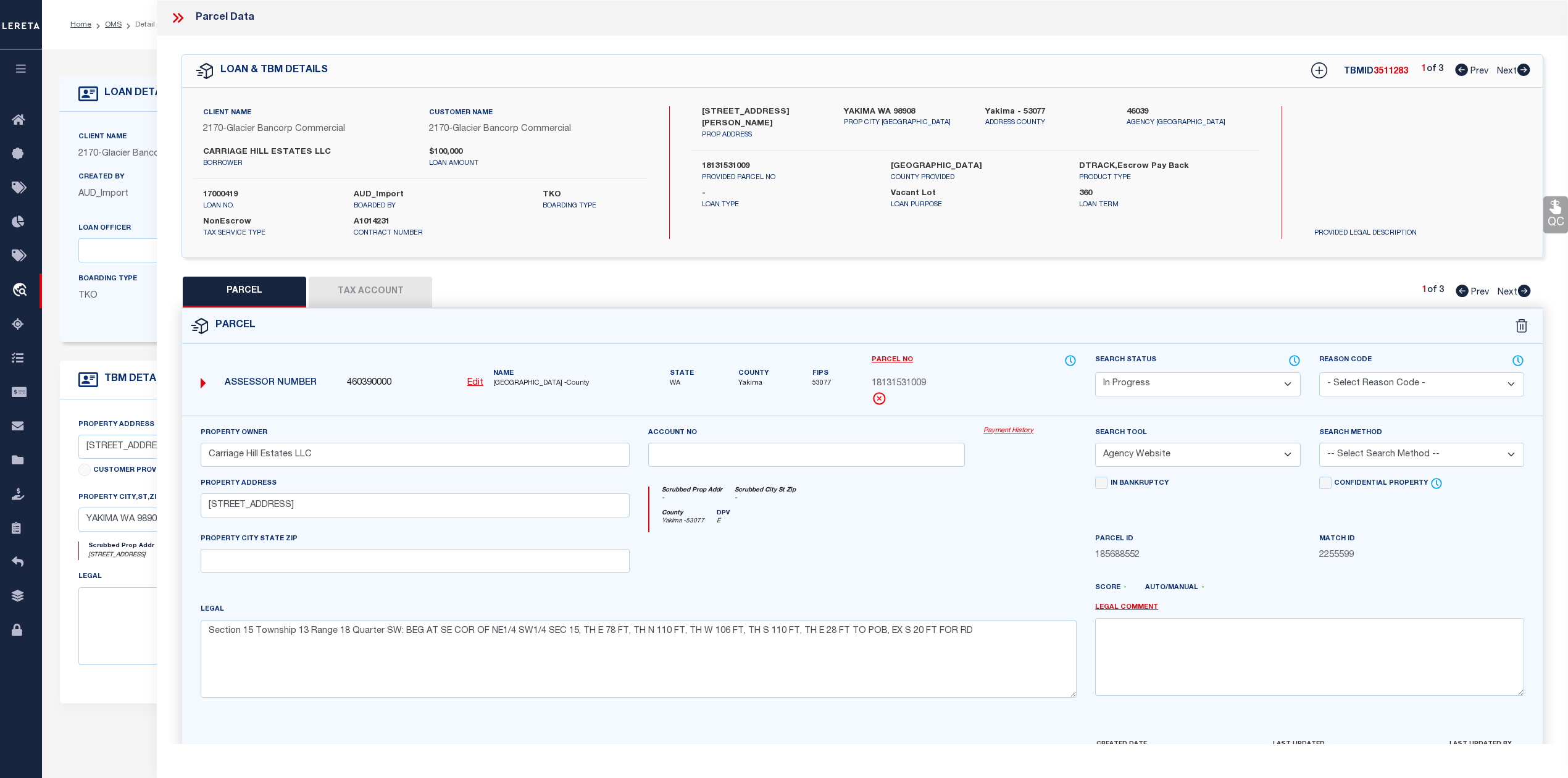
click at [1524, 70] on icon at bounding box center [1524, 69] width 13 height 12
click at [1292, 359] on icon at bounding box center [1294, 360] width 12 height 14
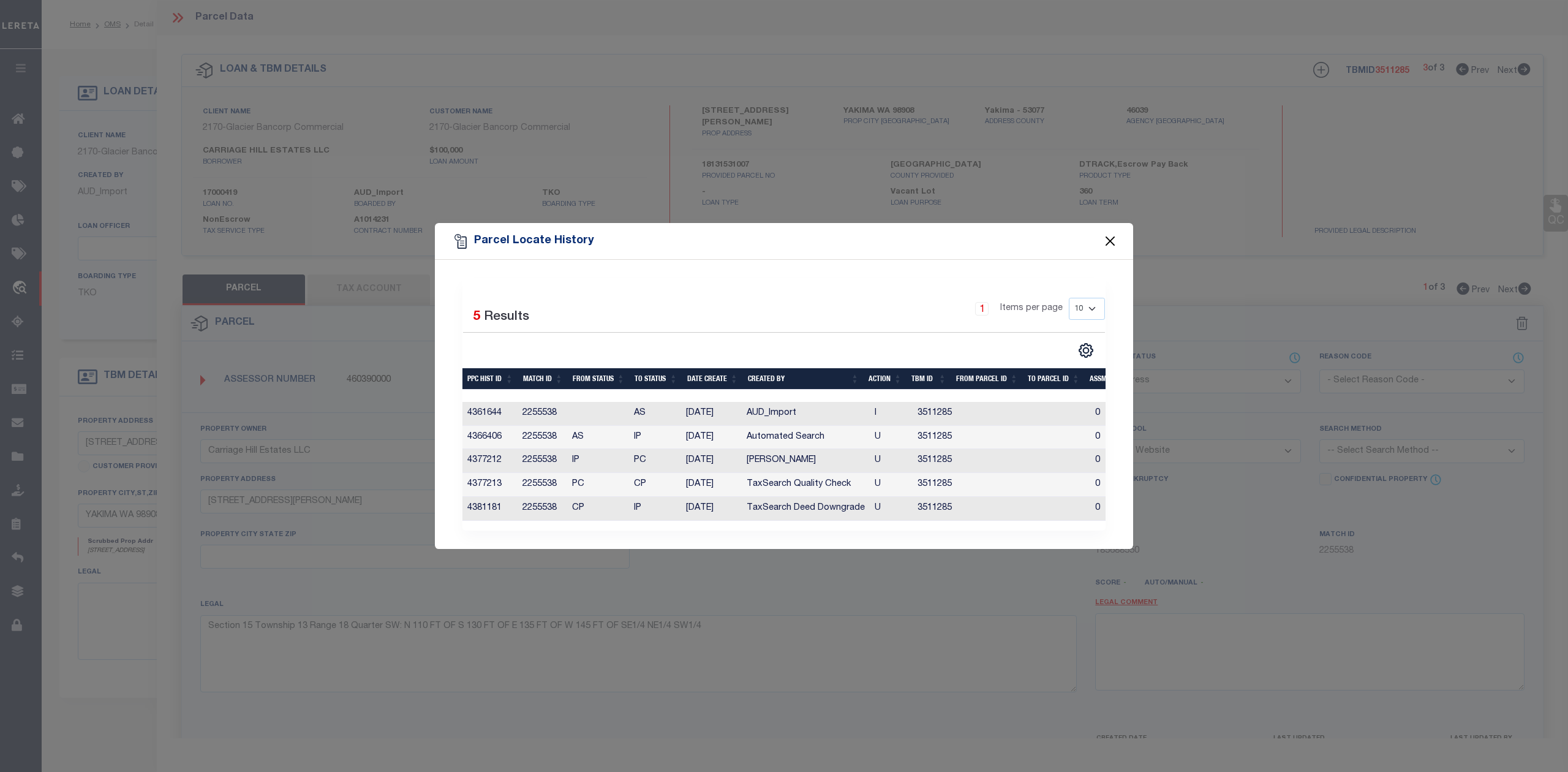
click at [1112, 234] on button "Close" at bounding box center [1111, 242] width 16 height 16
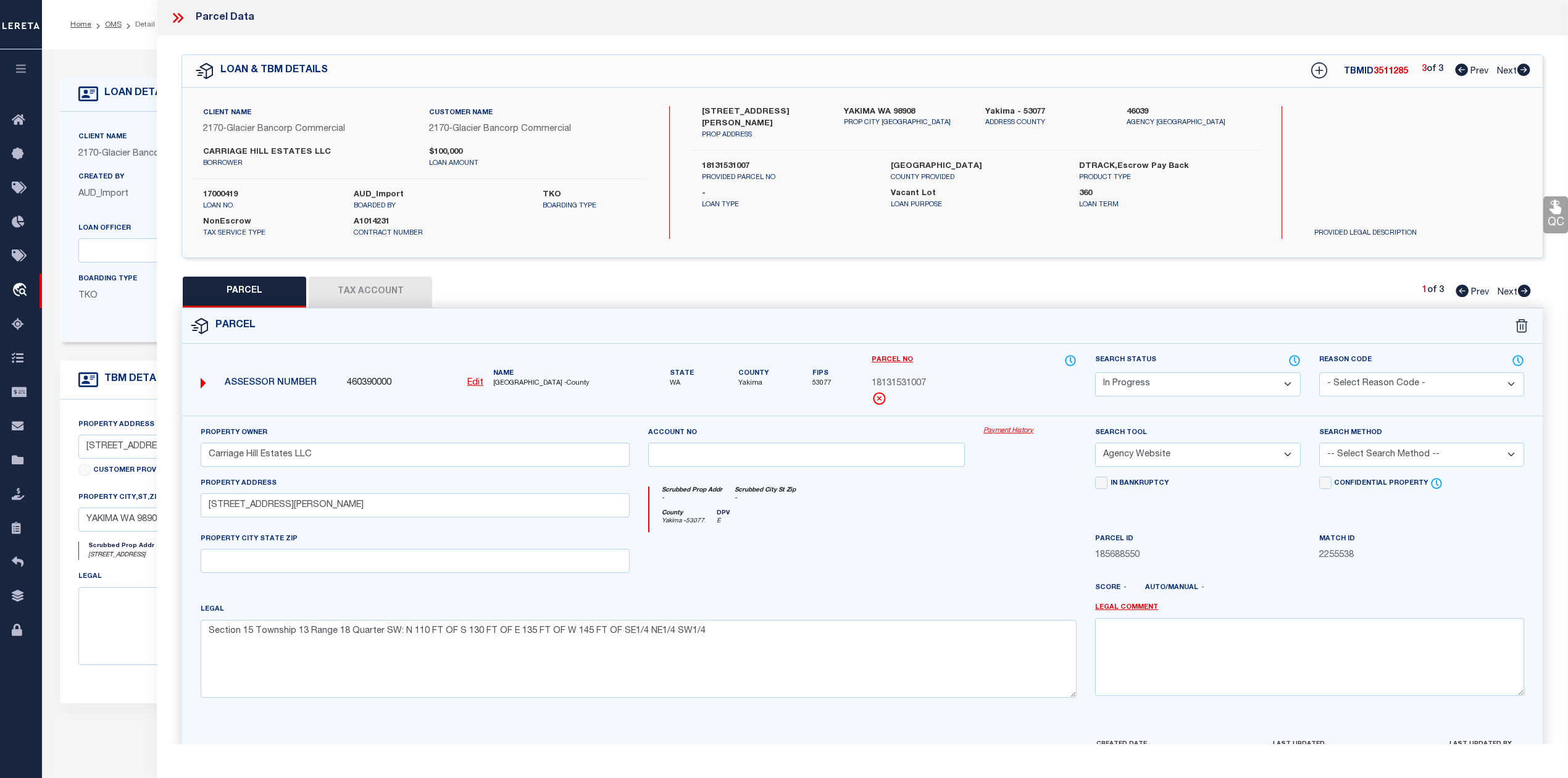
click at [1285, 378] on select "Automated Search Bad Parcel Complete Duplicate Parcel High Dollar Reporting In …" at bounding box center [1198, 385] width 205 height 24
click at [1096, 372] on select "Automated Search Bad Parcel Complete Duplicate Parcel High Dollar Reporting In …" at bounding box center [1198, 385] width 205 height 24
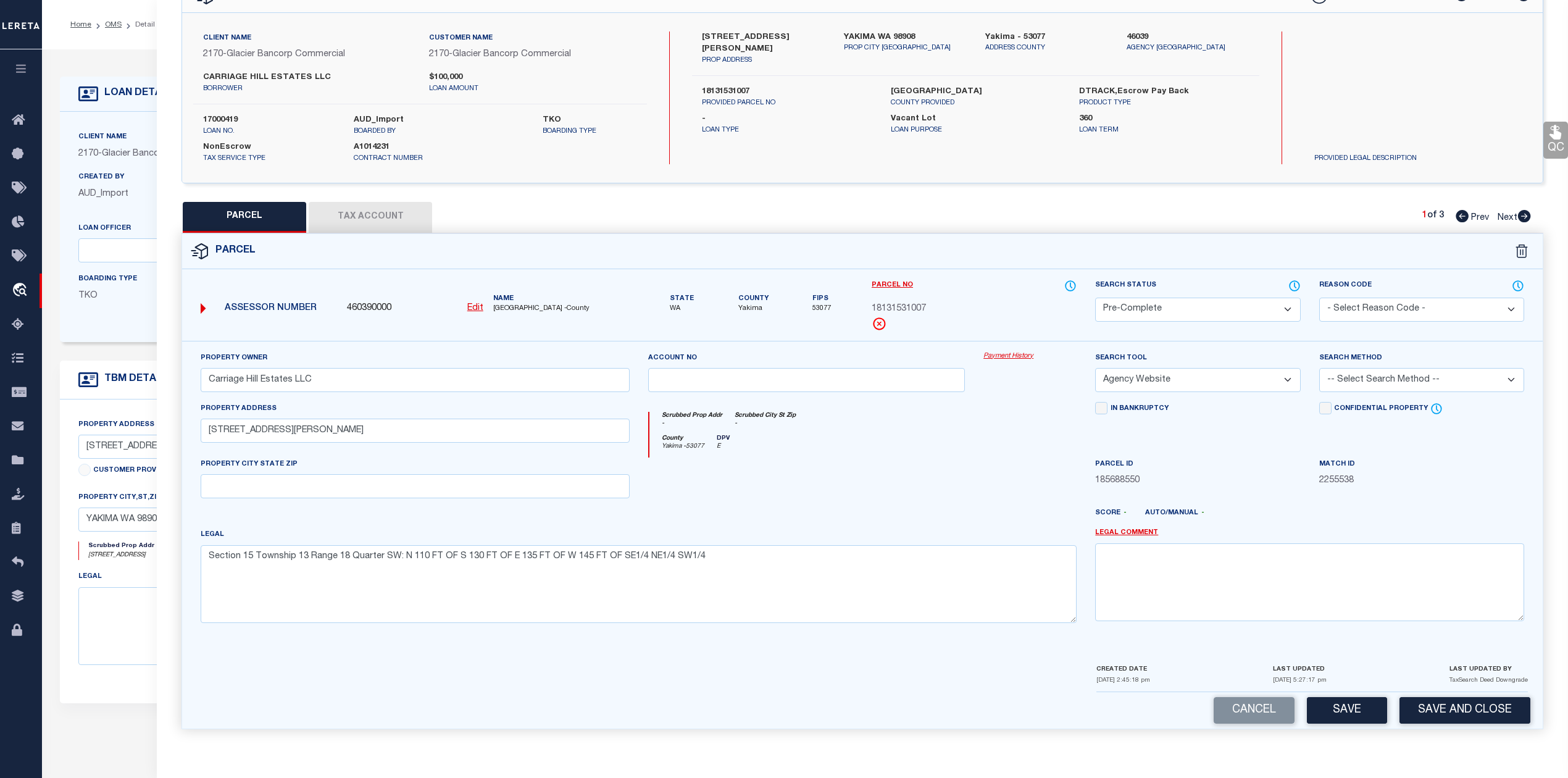
click at [1368, 380] on select "-- Select Search Method -- Property Address Legal Liability Info Provided" at bounding box center [1422, 380] width 205 height 24
click at [1320, 368] on select "-- Select Search Method -- Property Address Legal Liability Info Provided" at bounding box center [1422, 380] width 205 height 24
click at [1347, 707] on button "Save" at bounding box center [1347, 710] width 81 height 27
click at [354, 216] on button "Tax Account" at bounding box center [371, 218] width 124 height 31
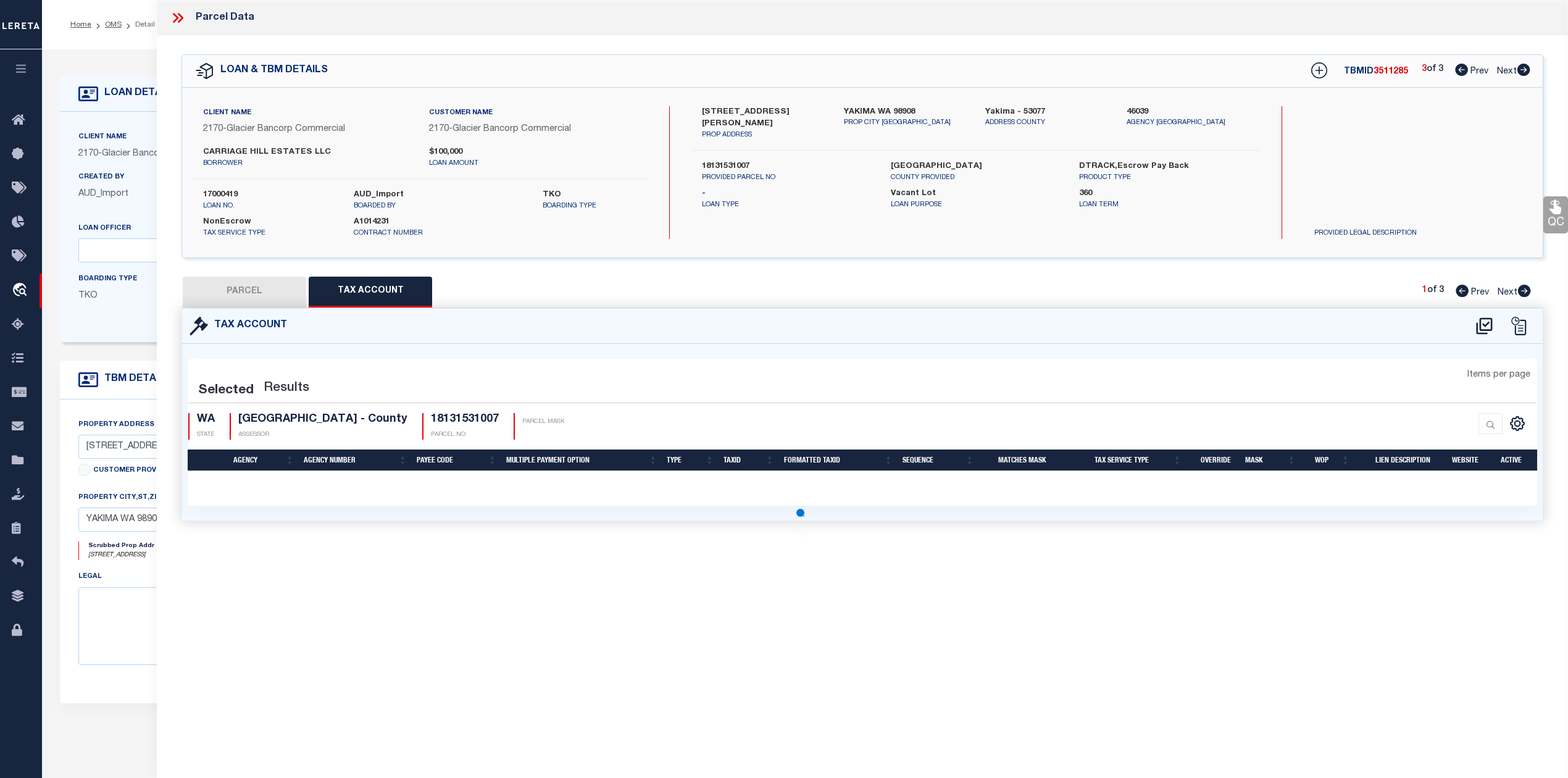
scroll to position [0, 0]
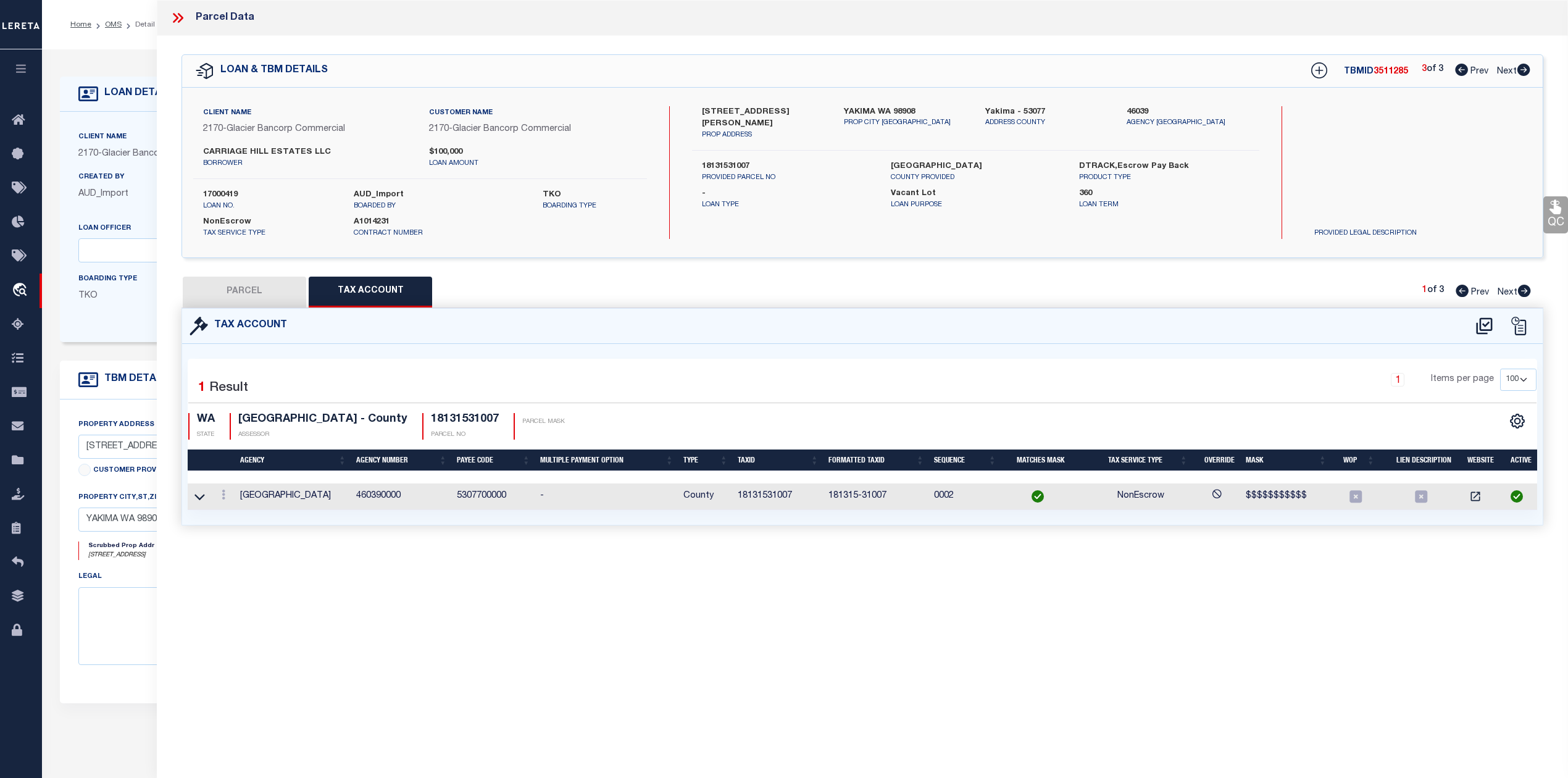
click at [256, 289] on button "PARCEL" at bounding box center [244, 292] width 124 height 31
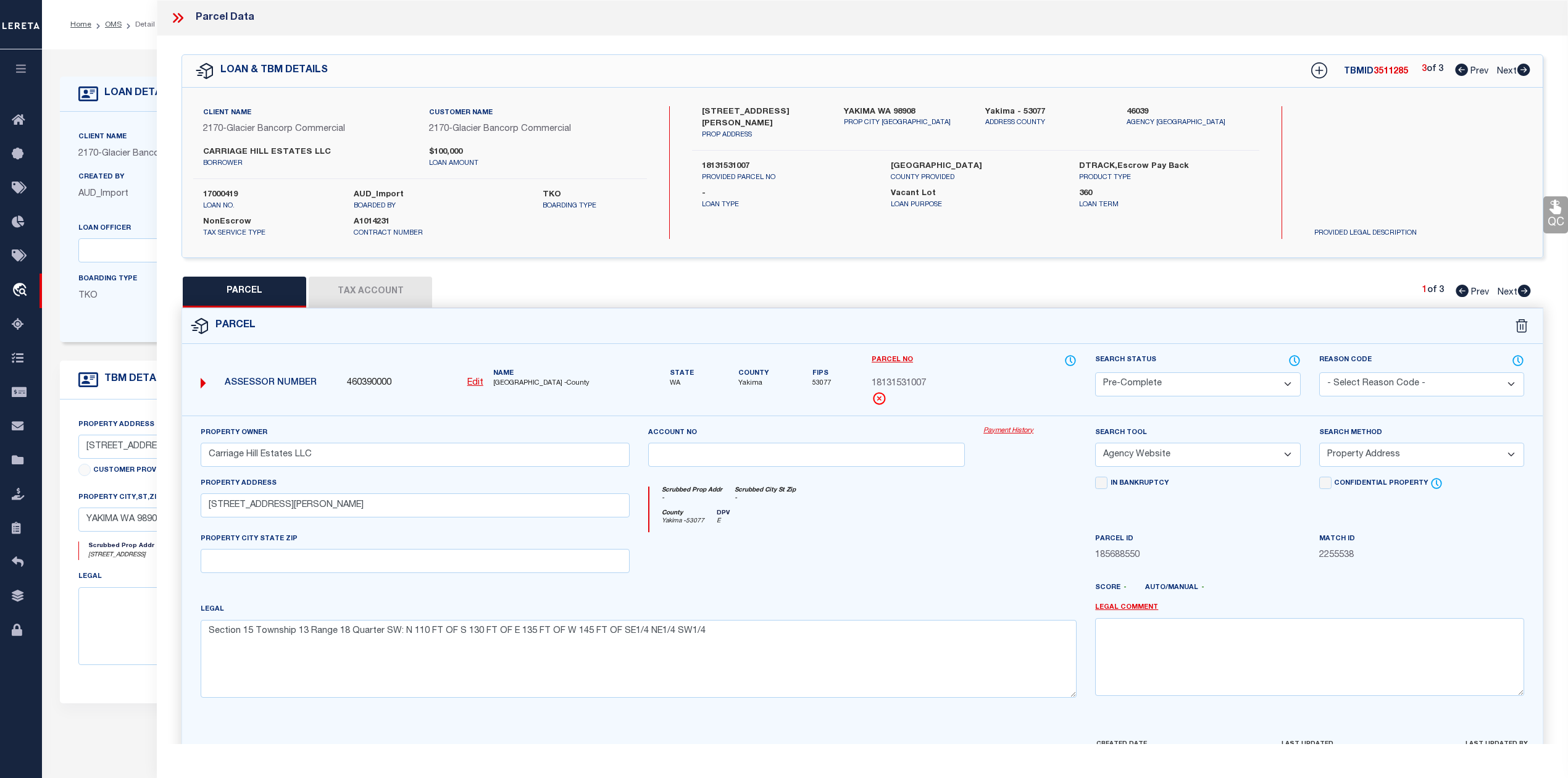
click at [1456, 72] on icon at bounding box center [1462, 69] width 13 height 12
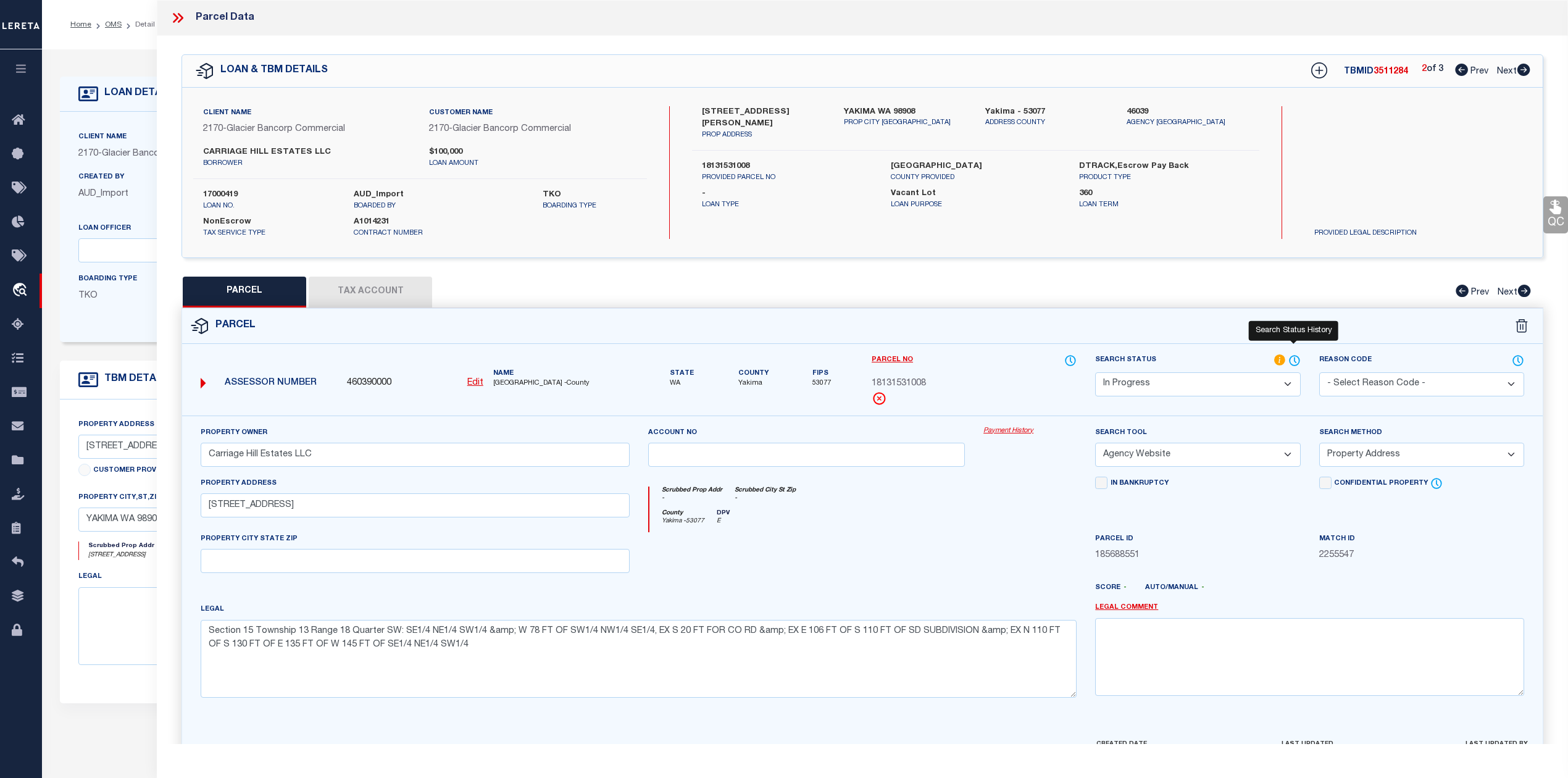
click at [1292, 358] on icon at bounding box center [1294, 360] width 12 height 14
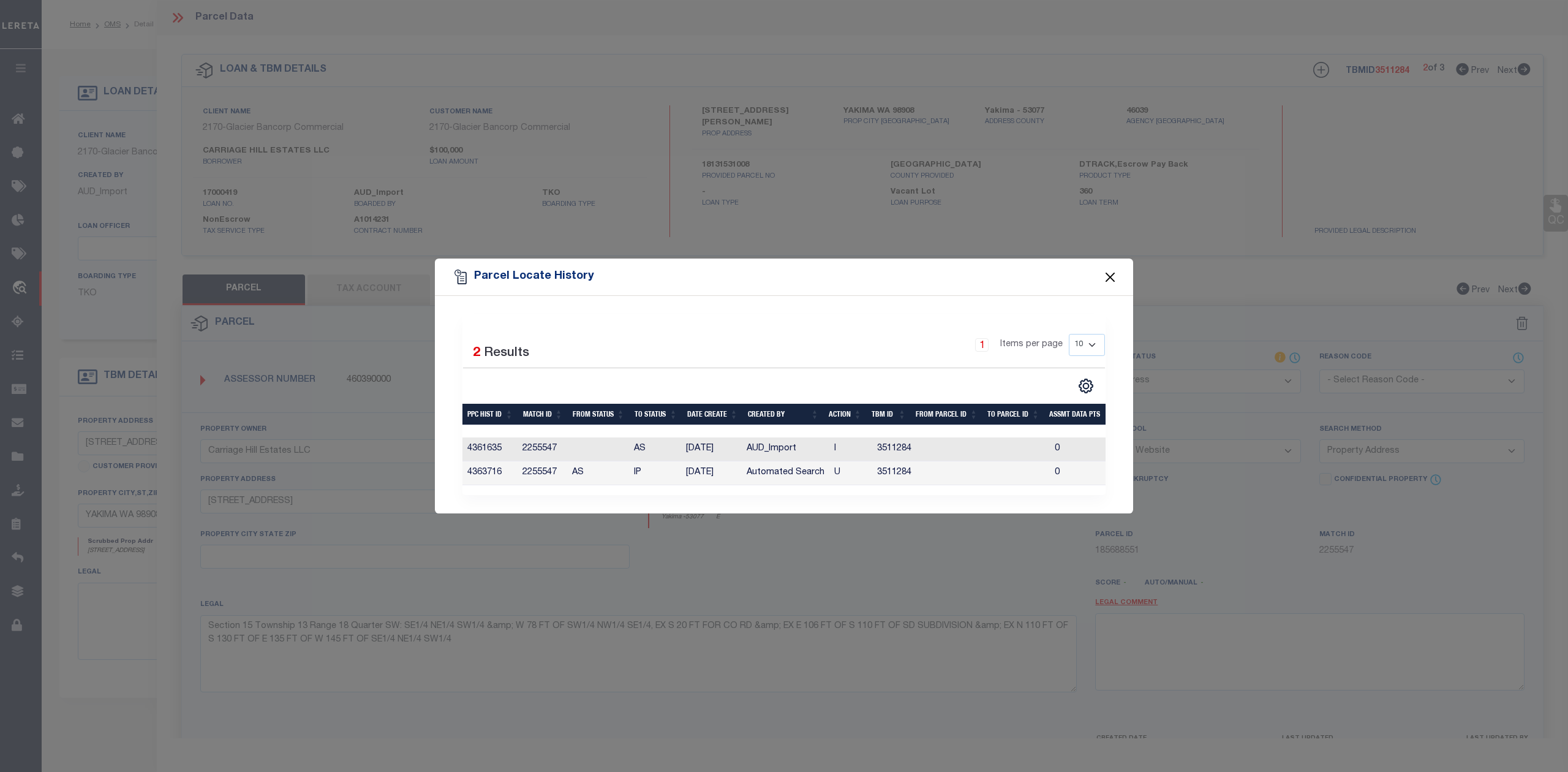
click at [1106, 273] on button "Close" at bounding box center [1111, 277] width 16 height 16
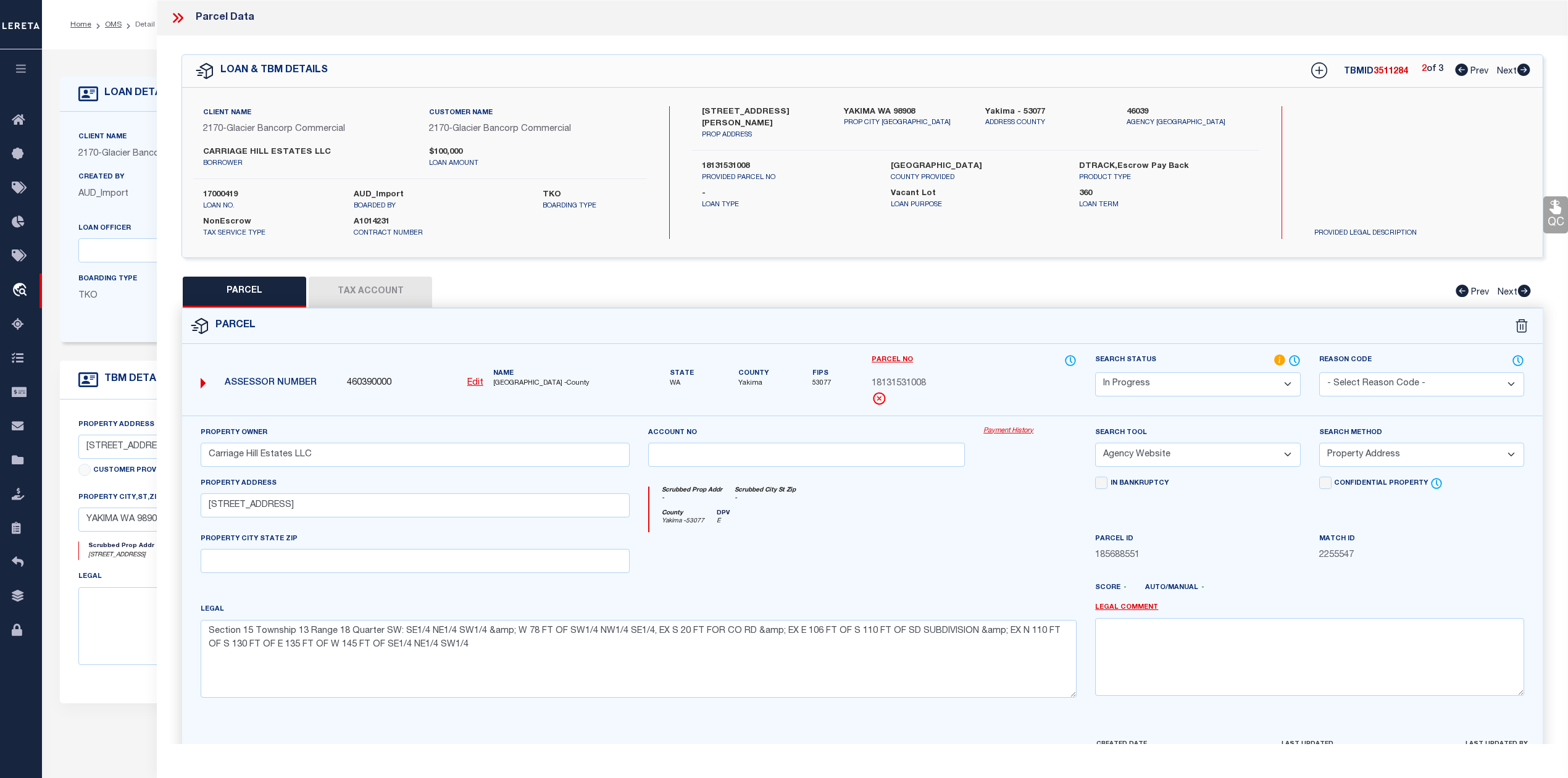
click at [1457, 70] on icon at bounding box center [1462, 69] width 13 height 12
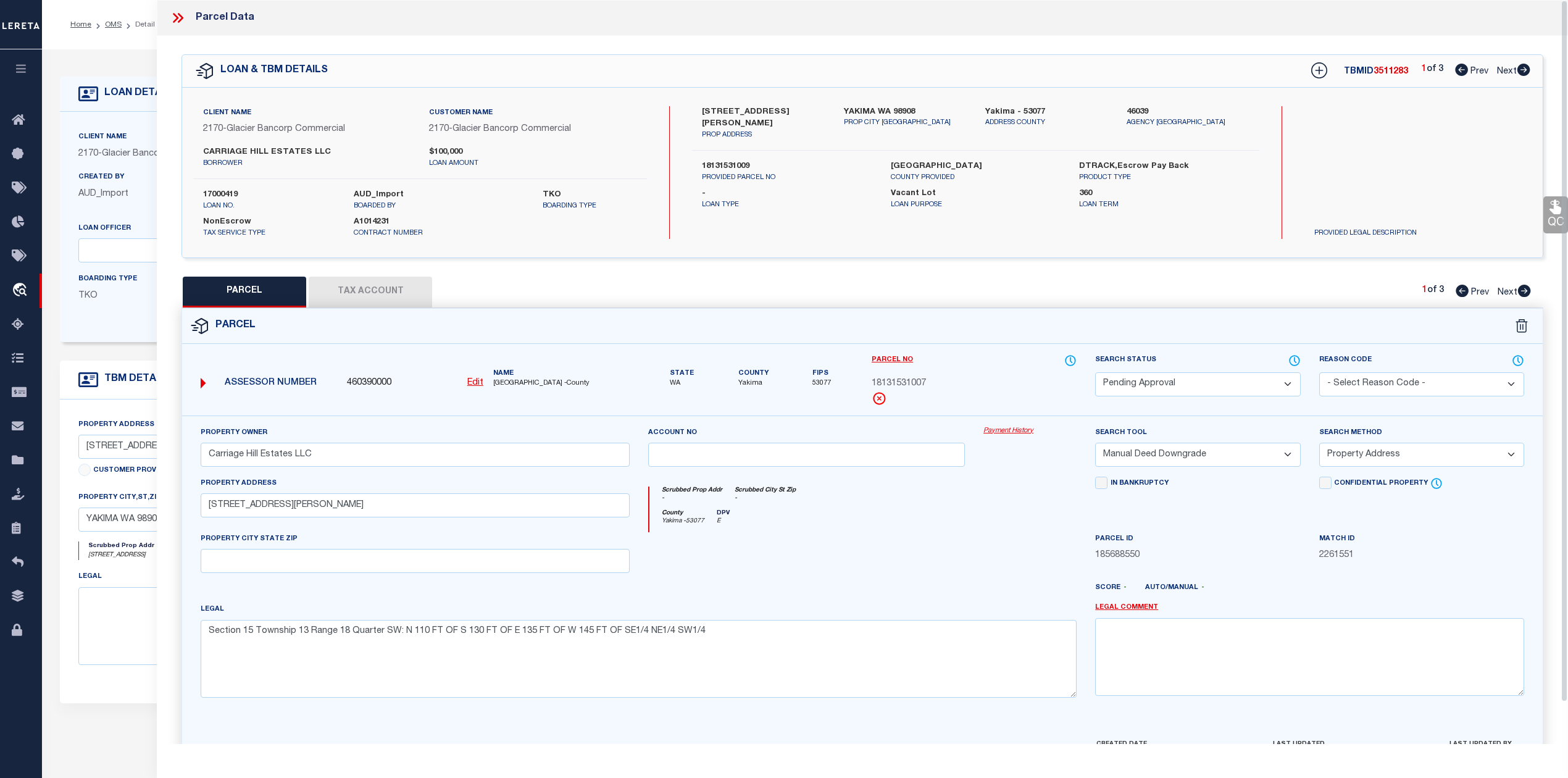
click at [1526, 290] on icon at bounding box center [1525, 290] width 13 height 12
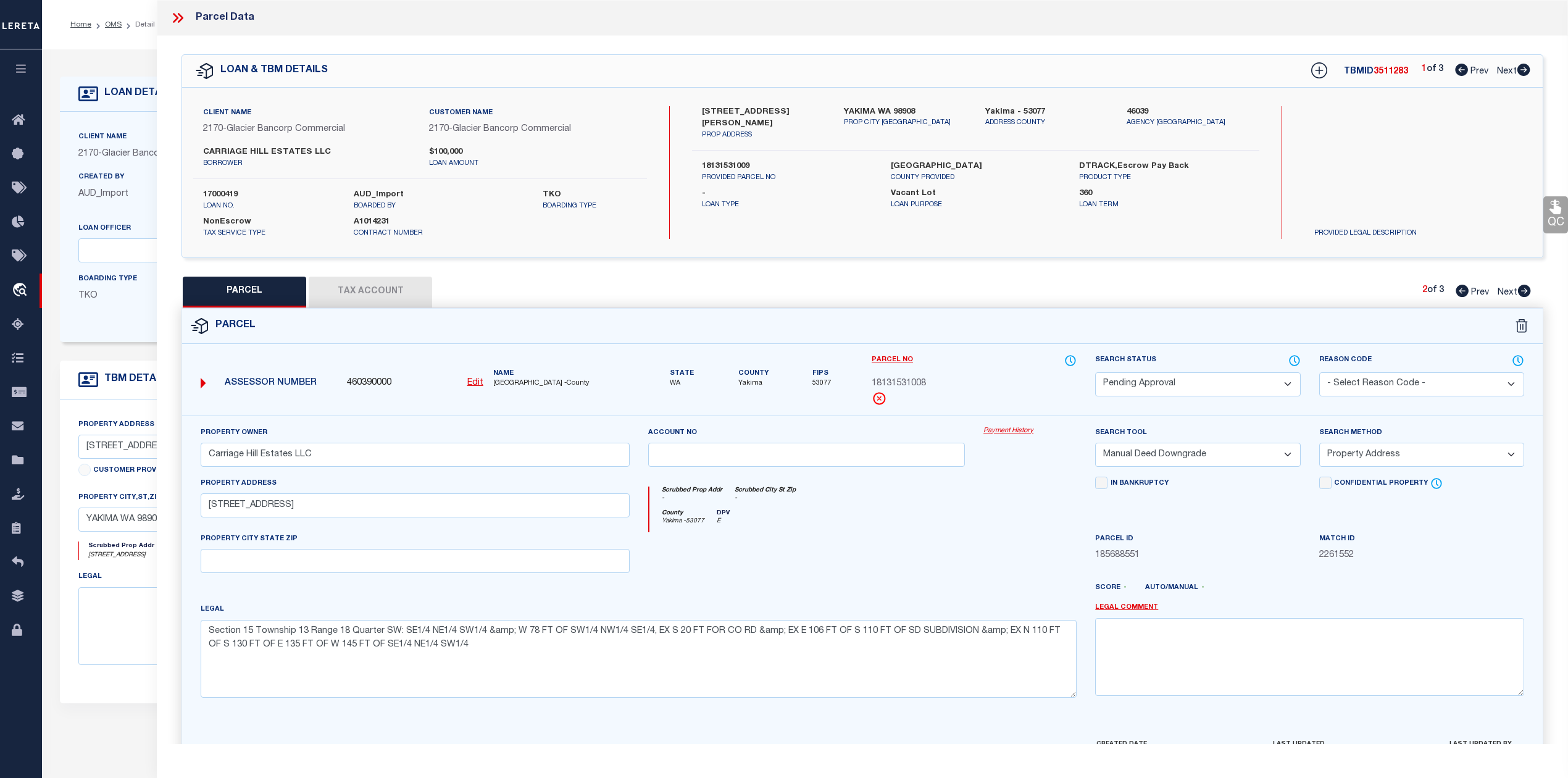
click at [1526, 290] on icon at bounding box center [1525, 290] width 13 height 12
click at [1293, 356] on icon at bounding box center [1294, 360] width 12 height 14
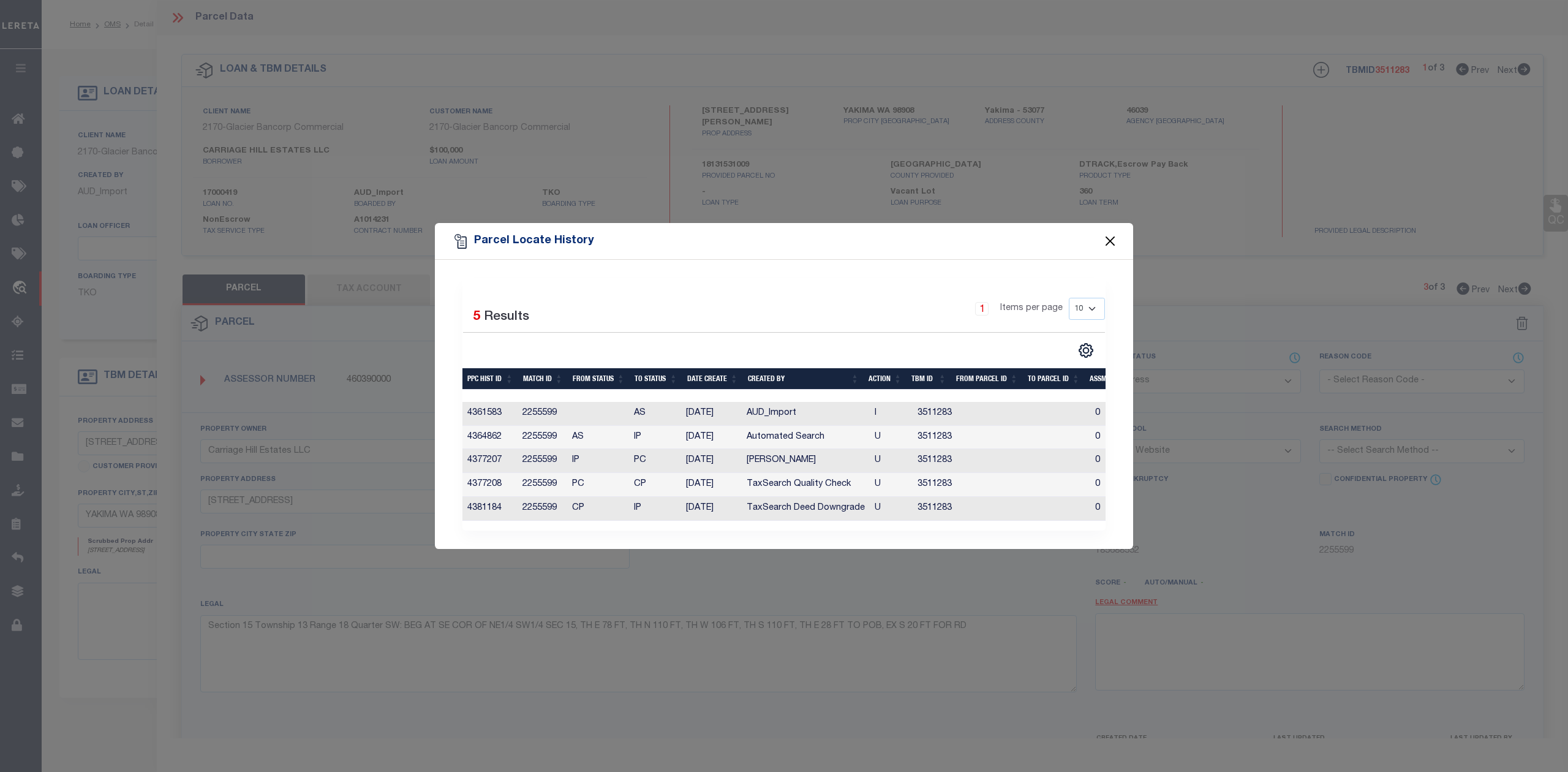
click at [1115, 236] on button "Close" at bounding box center [1111, 242] width 16 height 16
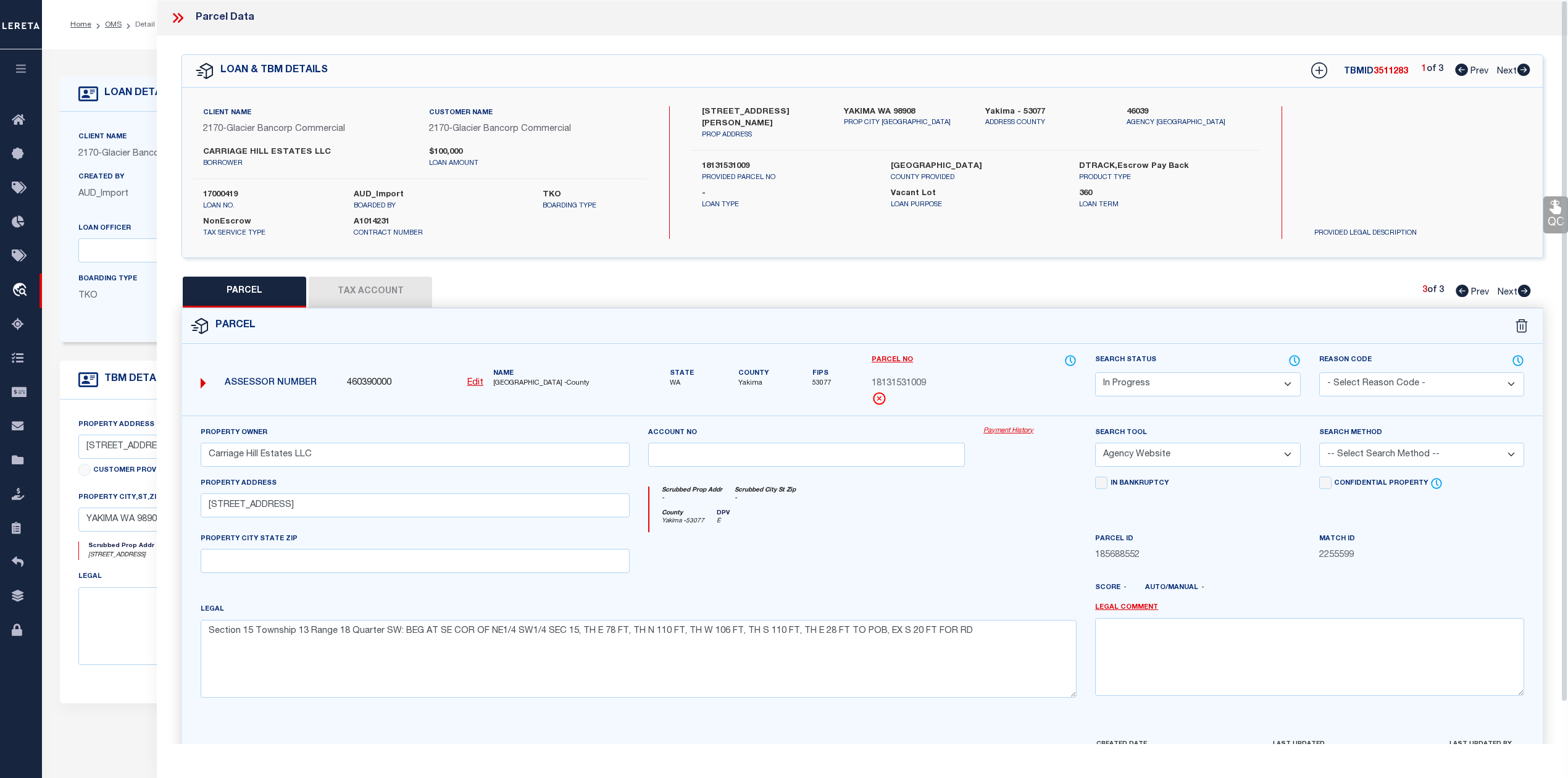
click at [363, 285] on button "Tax Account" at bounding box center [371, 292] width 124 height 31
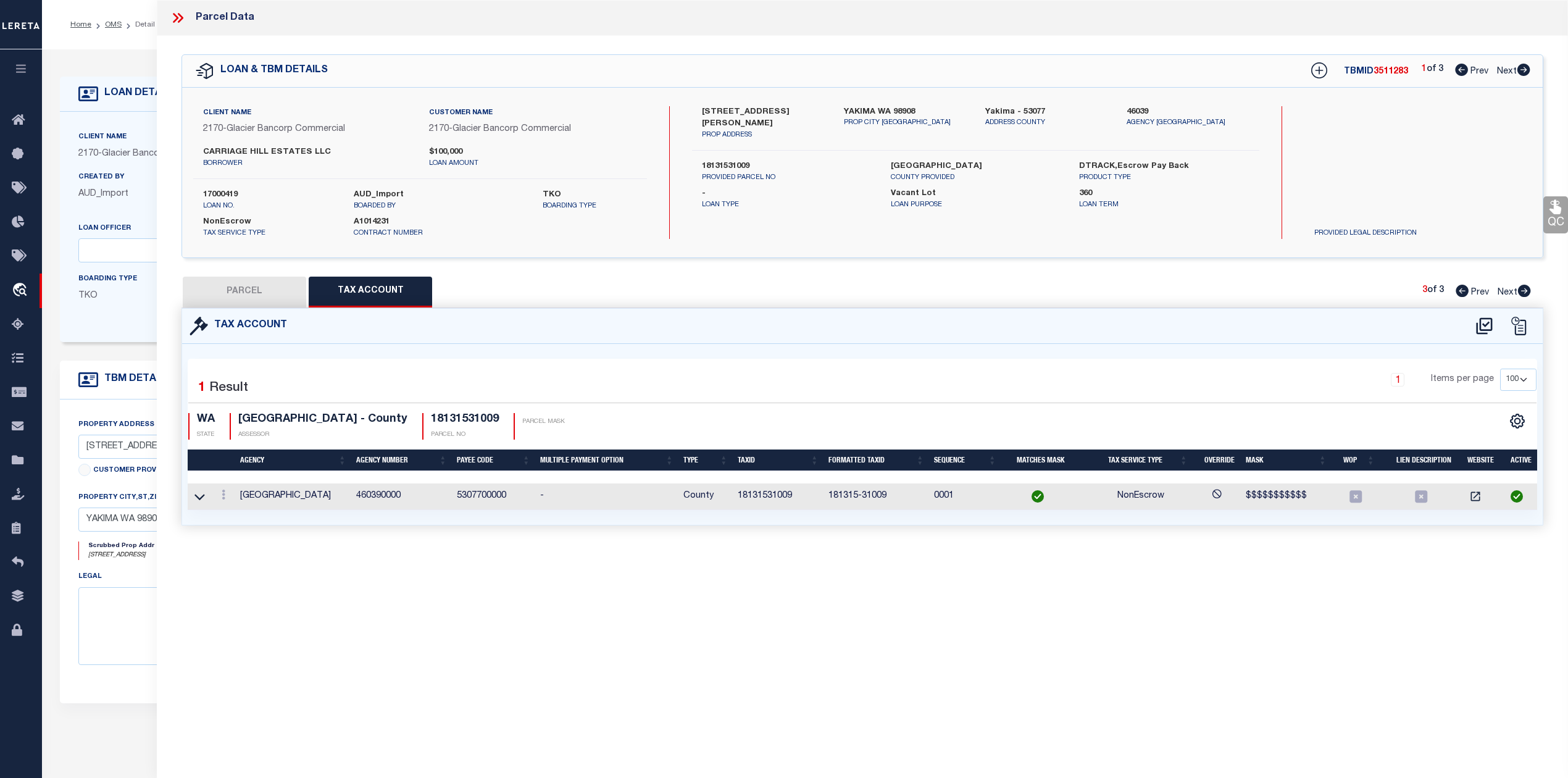
click at [248, 294] on button "PARCEL" at bounding box center [244, 292] width 124 height 31
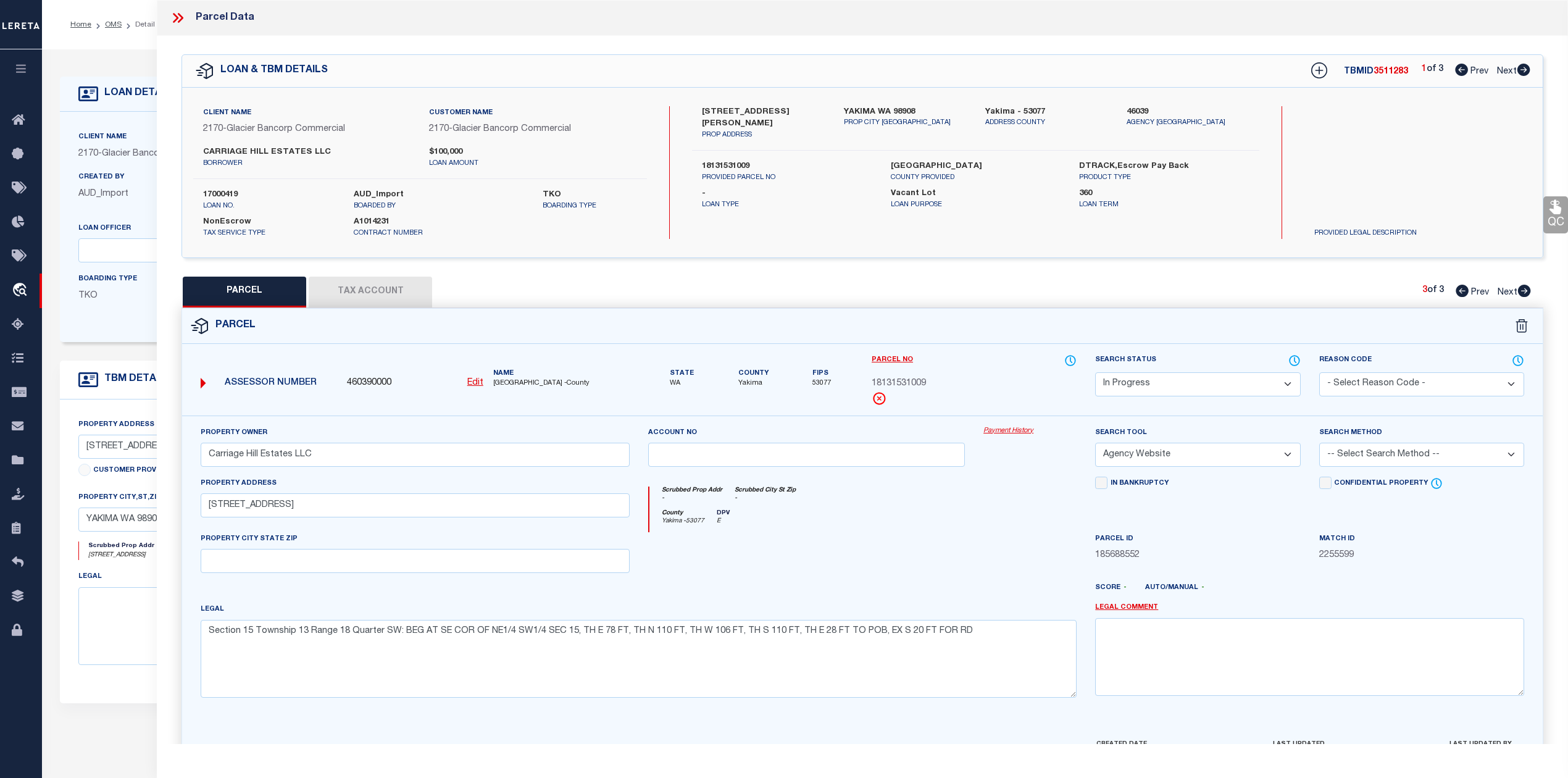
click at [1278, 380] on select "Automated Search Bad Parcel Complete Duplicate Parcel High Dollar Reporting In …" at bounding box center [1198, 385] width 205 height 24
click at [1096, 372] on select "Automated Search Bad Parcel Complete Duplicate Parcel High Dollar Reporting In …" at bounding box center [1198, 385] width 205 height 24
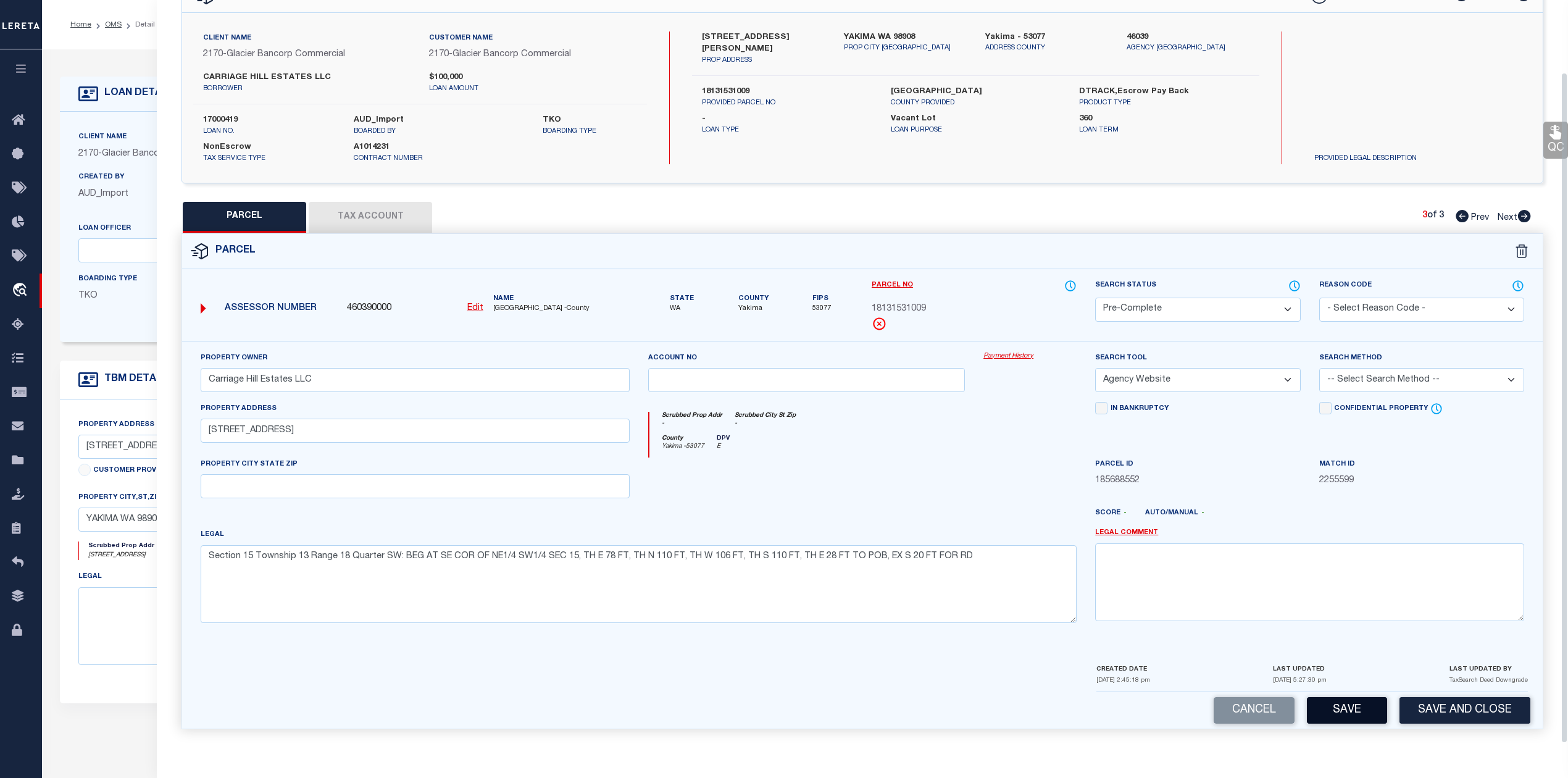
click at [1340, 703] on button "Save" at bounding box center [1347, 710] width 81 height 27
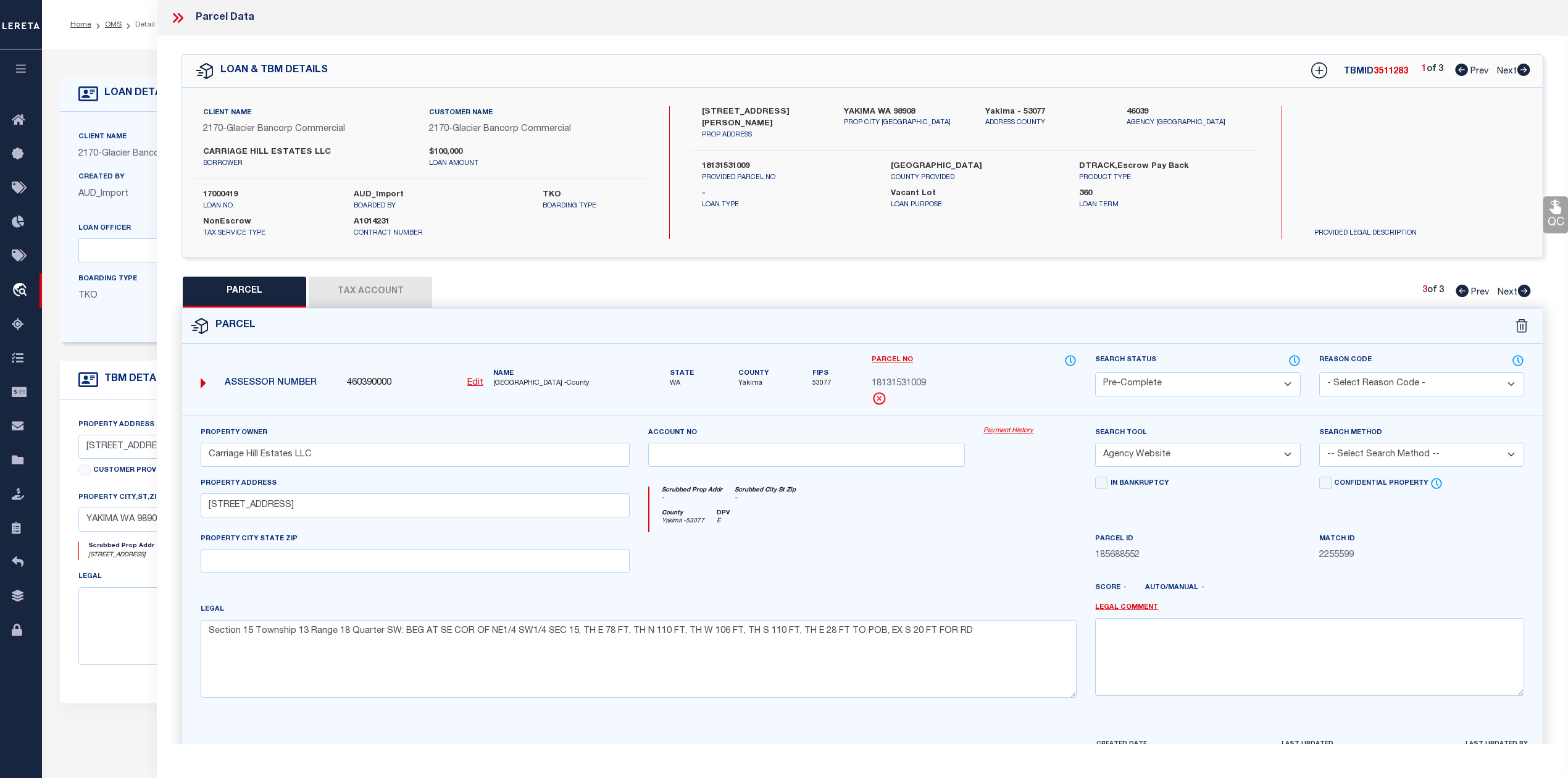
click at [177, 17] on icon at bounding box center [175, 18] width 6 height 10
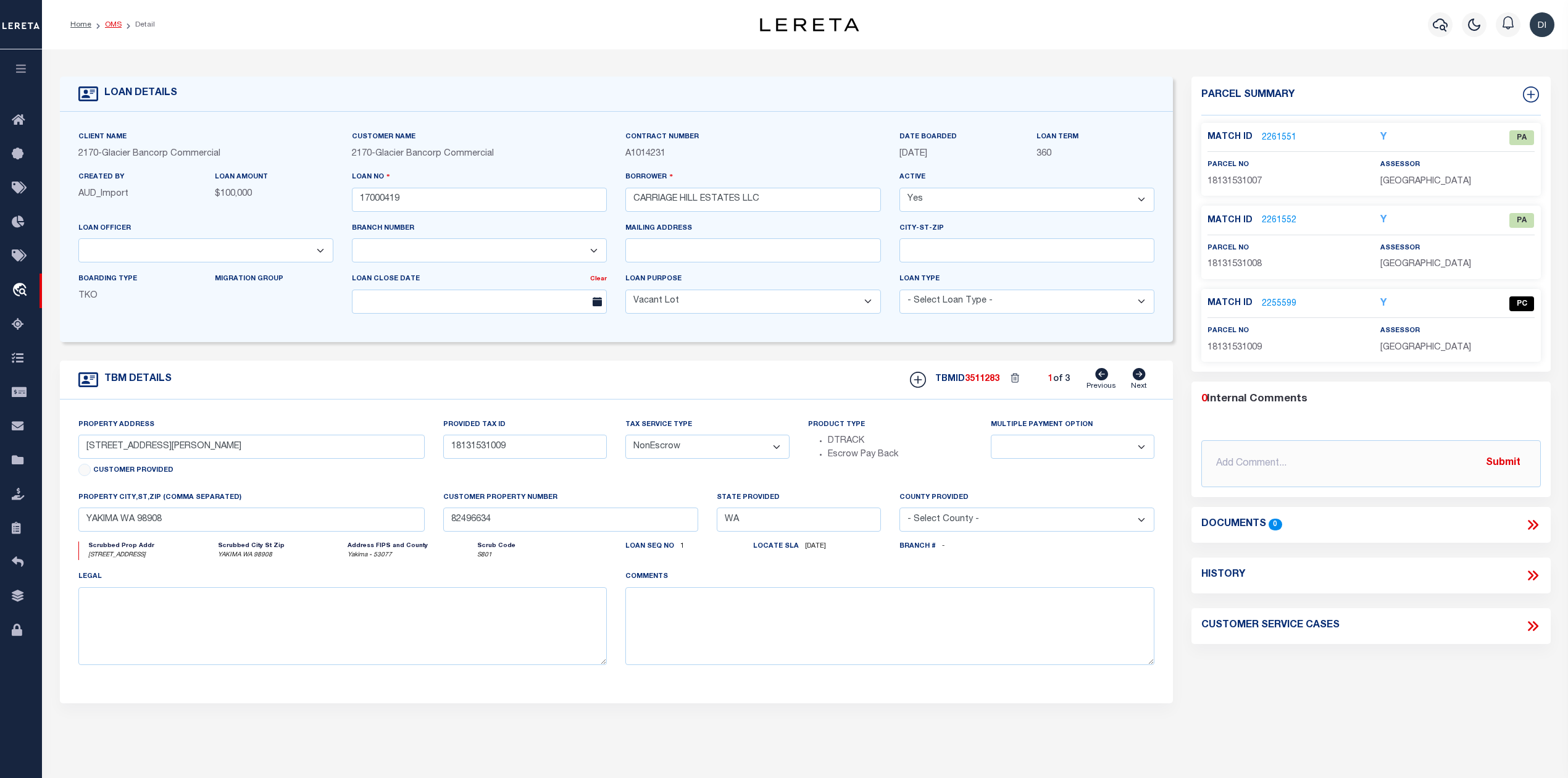
click at [108, 21] on link "OMS" at bounding box center [113, 24] width 16 height 7
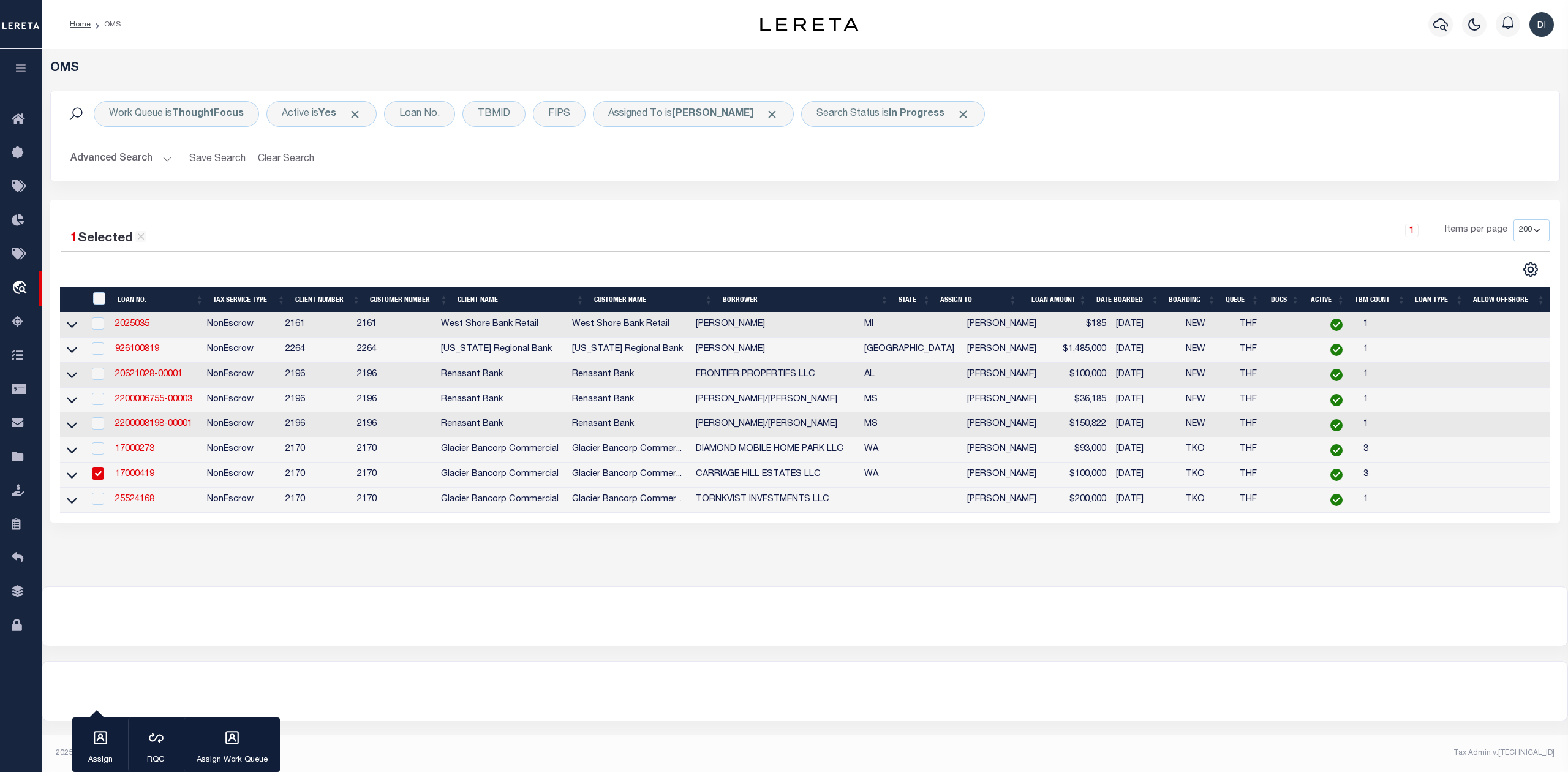
click at [97, 474] on input "checkbox" at bounding box center [98, 473] width 12 height 12
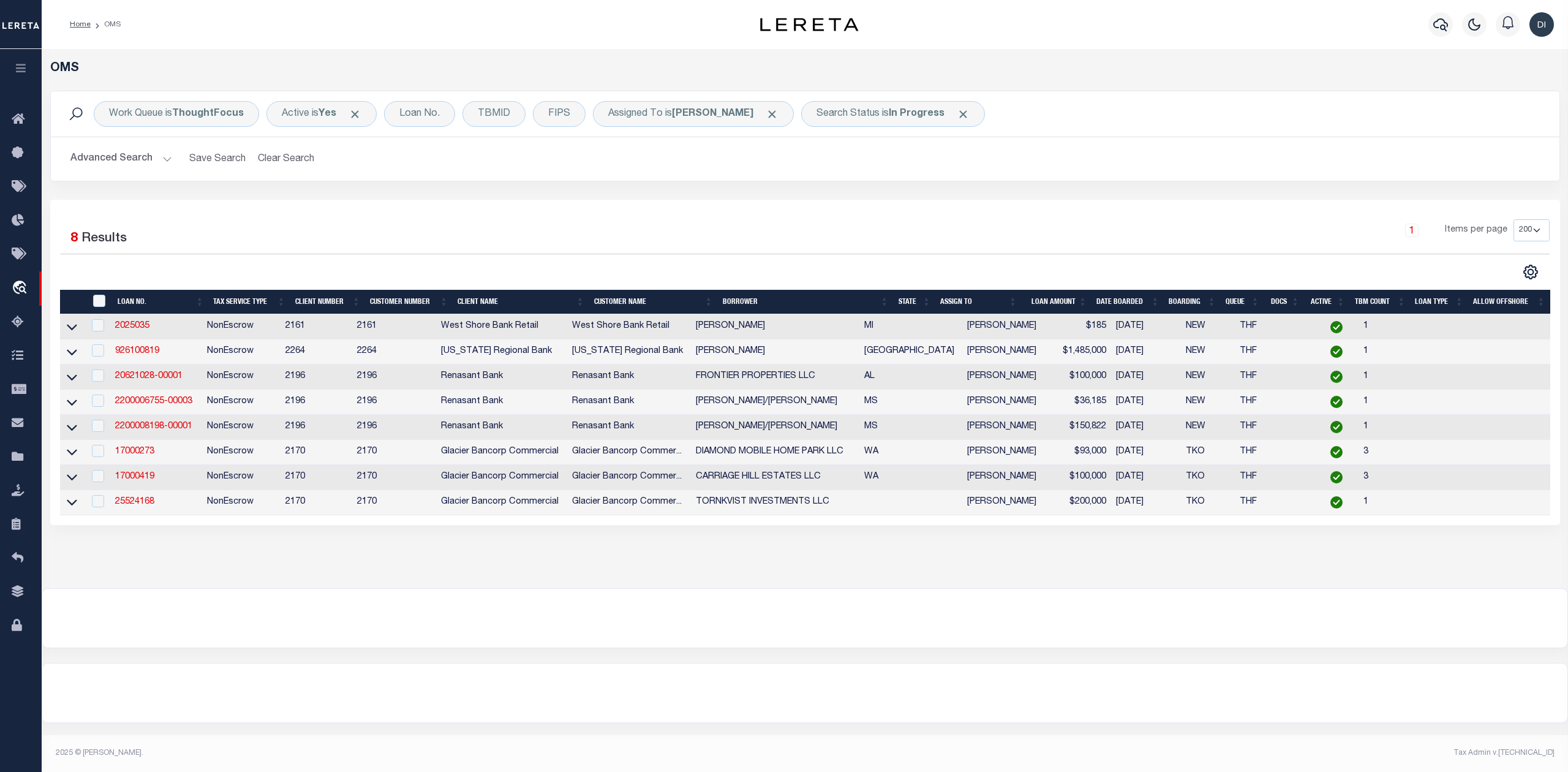
click at [394, 217] on div "1 Selected 8 Results 1 Items per page 10 25 50 100 200" at bounding box center [805, 362] width 1510 height 325
click at [495, 239] on div "1 Items per page 10 25 50 100 200" at bounding box center [993, 234] width 1112 height 32
click at [138, 327] on link "2025035" at bounding box center [132, 326] width 34 height 9
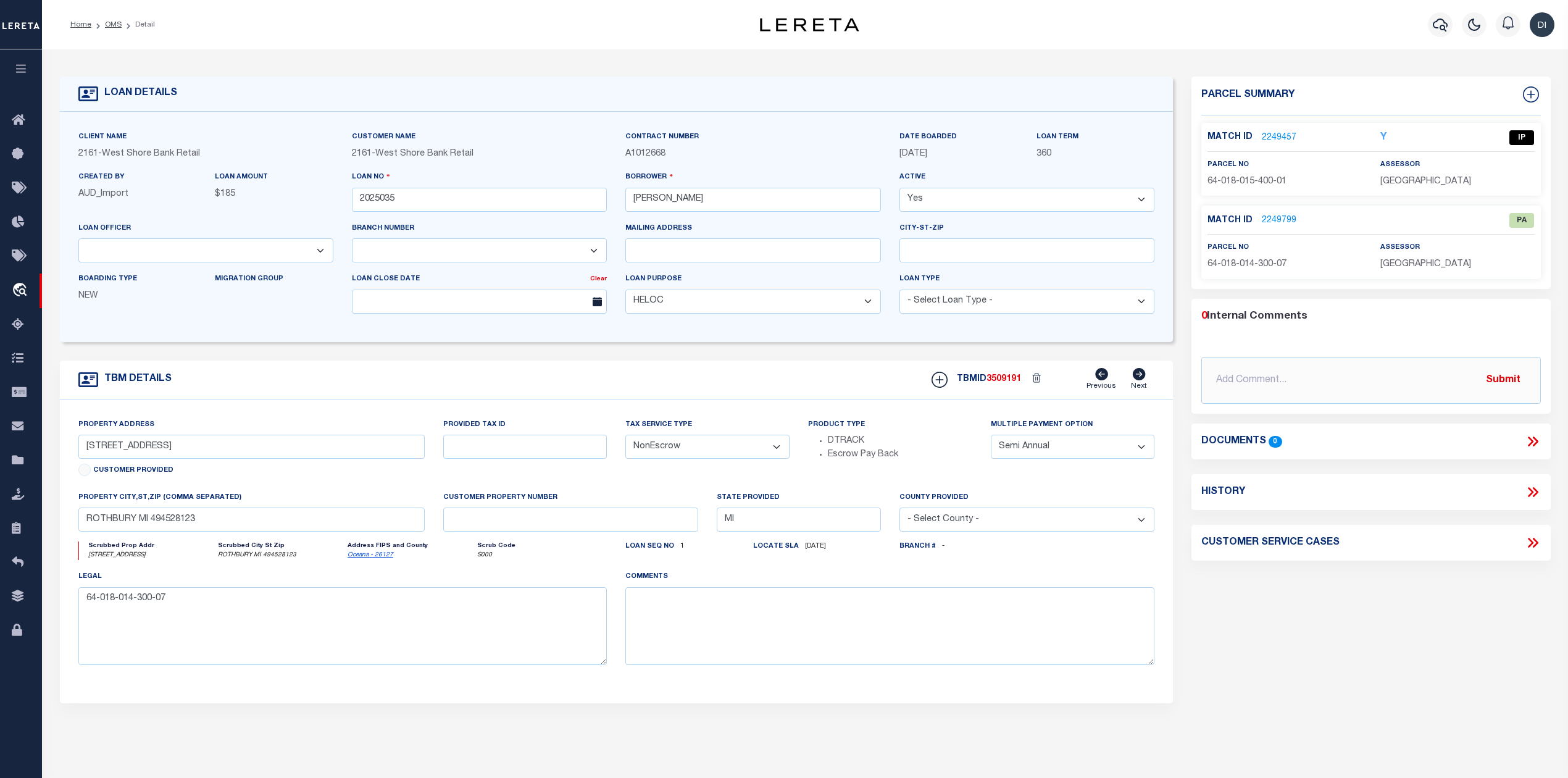
click at [1276, 131] on link "2249457" at bounding box center [1279, 138] width 34 height 13
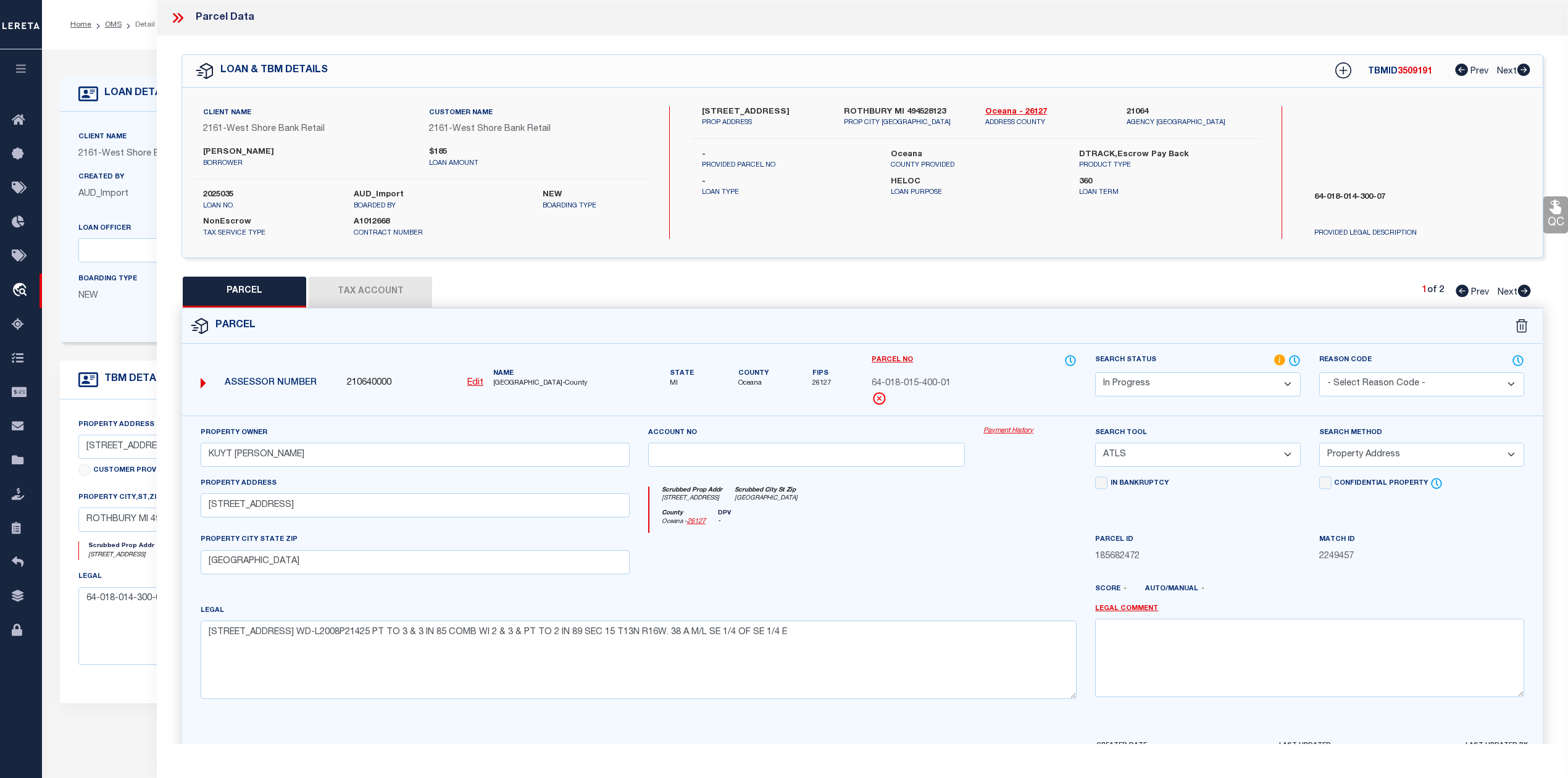
click at [1520, 290] on icon at bounding box center [1525, 290] width 13 height 12
click at [1041, 290] on div "PARCEL Tax Account 2 of 2 Prev Next" at bounding box center [863, 292] width 1362 height 31
click at [753, 270] on div "QC QC QC" at bounding box center [863, 410] width 1412 height 748
click at [899, 255] on div "Client Name 2161 - West Shore Bank Retail Customer Name 2161 - West Shore Bank …" at bounding box center [863, 173] width 1361 height 169
click at [1526, 289] on icon at bounding box center [1525, 290] width 13 height 12
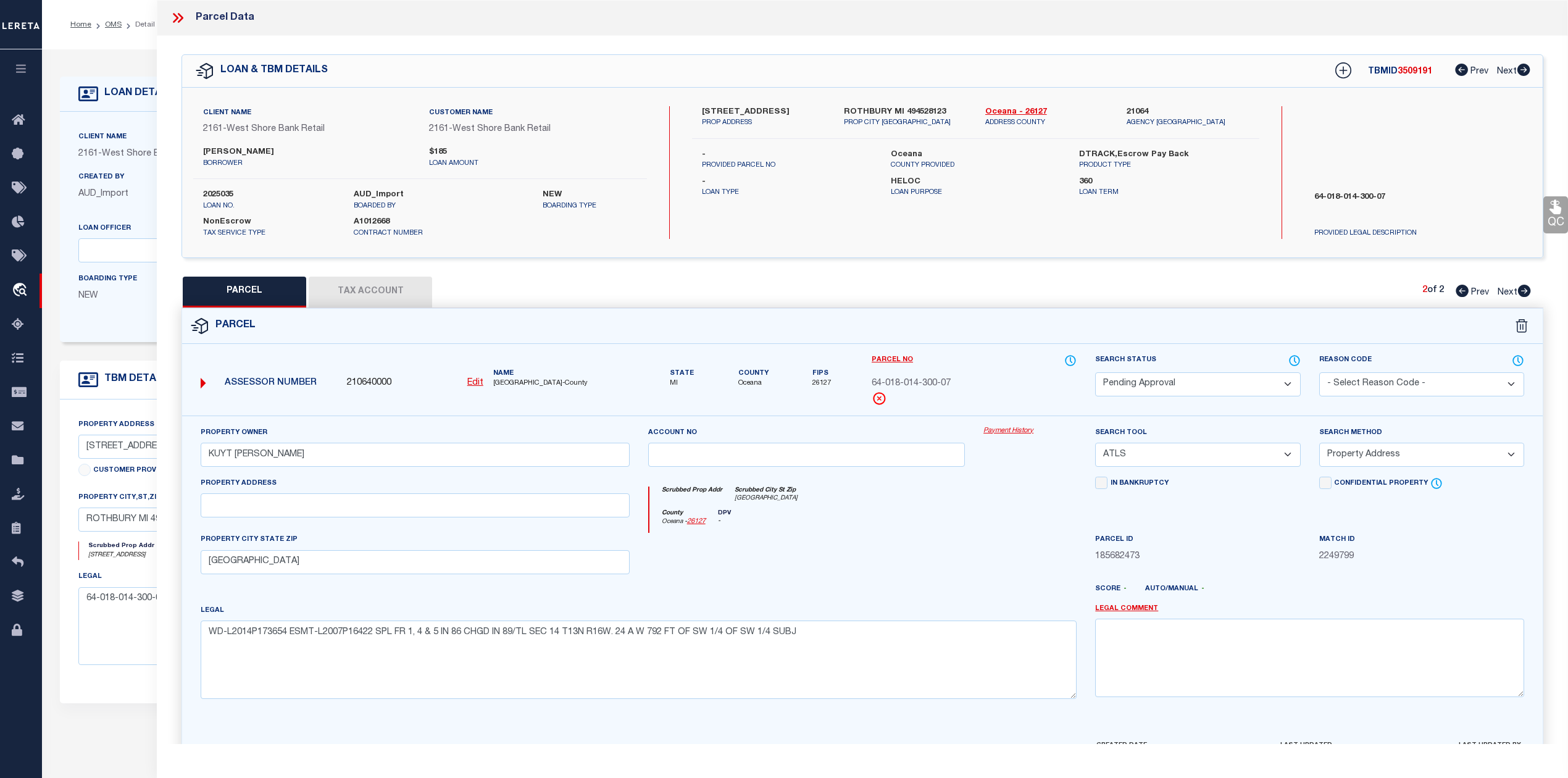
click at [1460, 292] on icon at bounding box center [1462, 290] width 13 height 12
click at [867, 279] on div "PARCEL Tax Account 1 of 2 Prev Next" at bounding box center [863, 292] width 1362 height 31
click at [433, 290] on div "PARCEL Tax Account 1 of 2 Prev Next" at bounding box center [863, 292] width 1362 height 31
click at [399, 302] on button "Tax Account" at bounding box center [371, 292] width 124 height 31
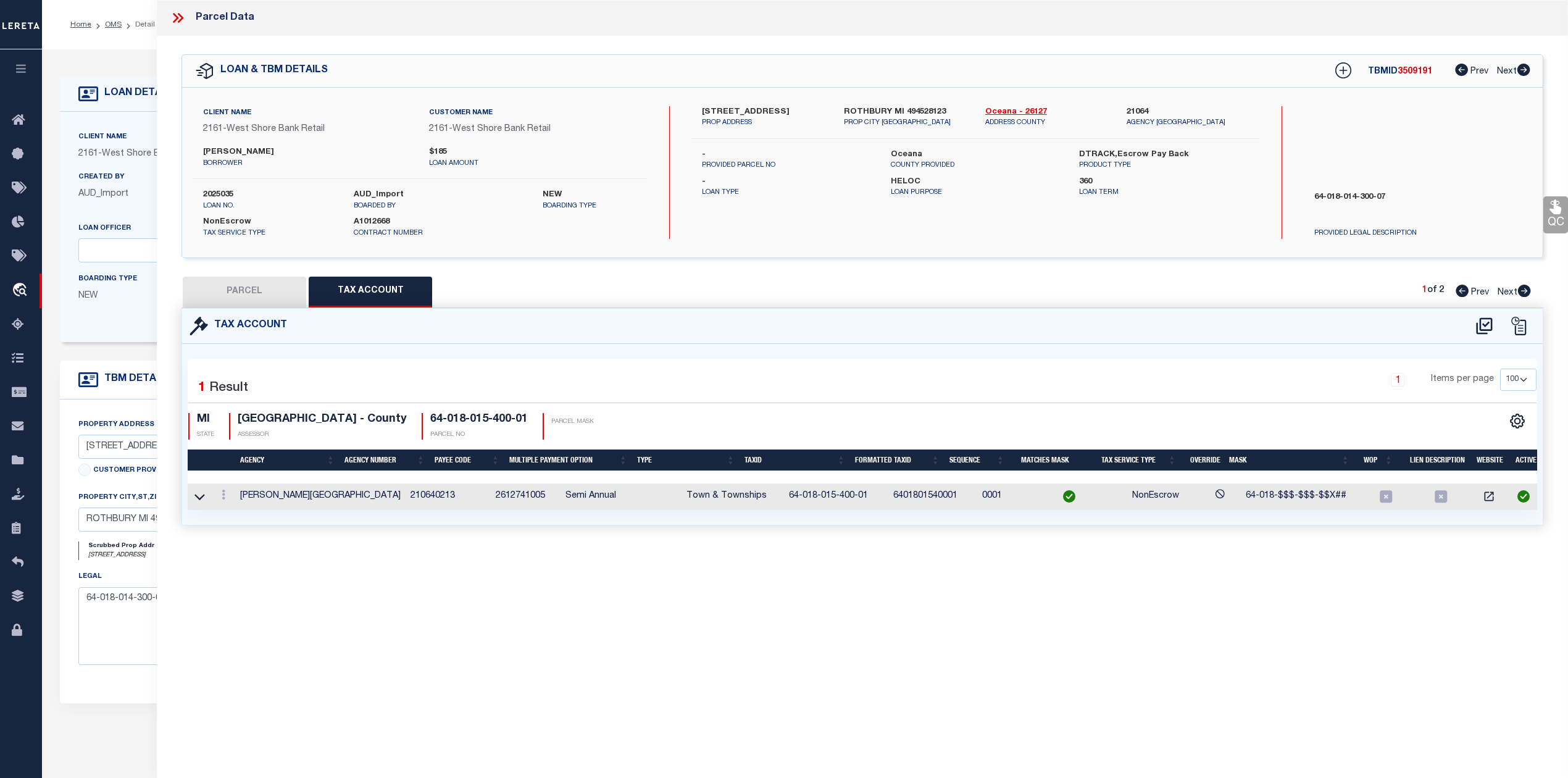
click at [258, 288] on button "PARCEL" at bounding box center [244, 292] width 124 height 31
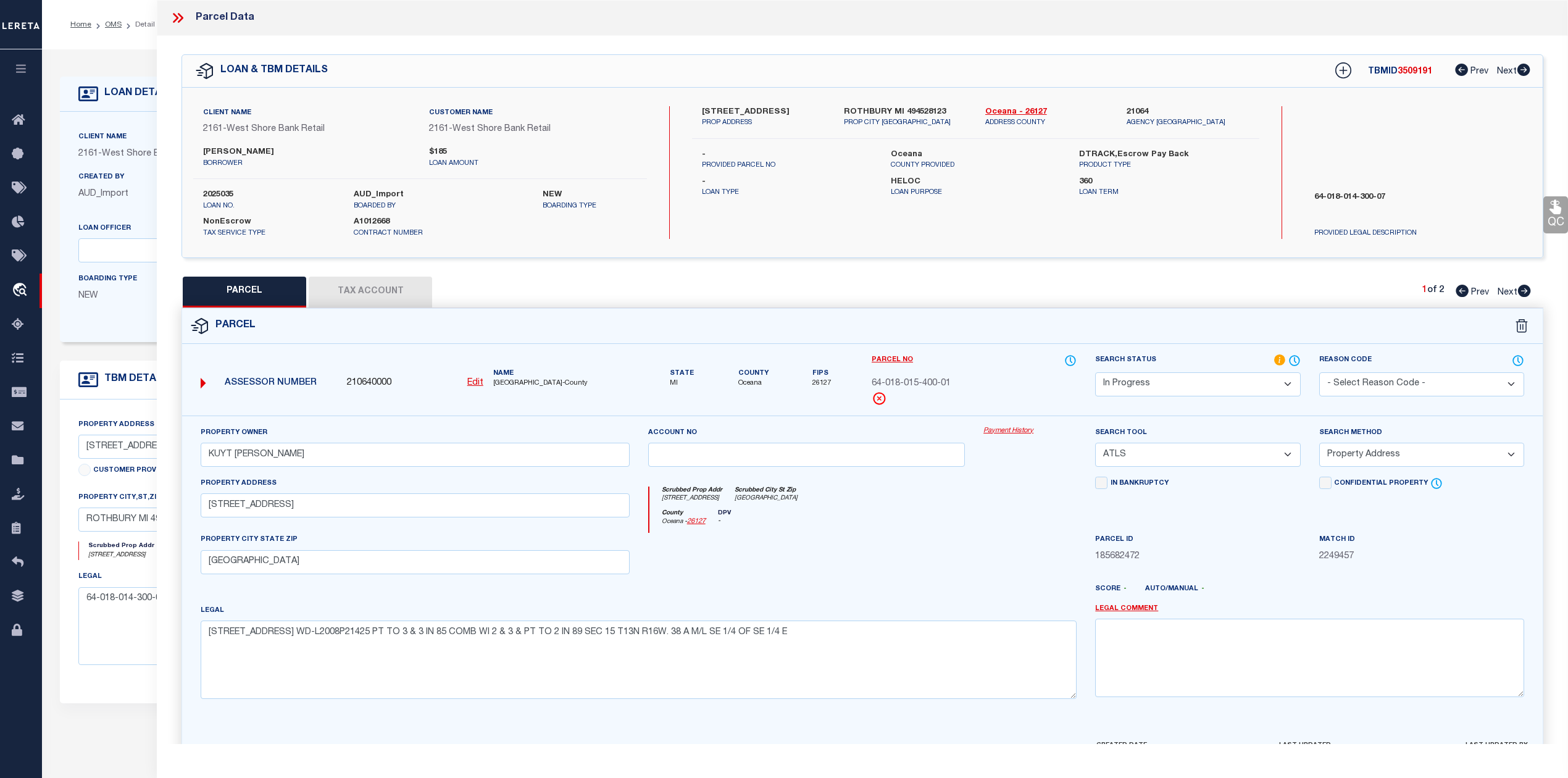
click at [733, 257] on div "LOAN & TBM DETAILS TBMID 3509191 Prev Next -" at bounding box center [863, 156] width 1362 height 204
click at [138, 627] on textarea "64-018-014-300-07" at bounding box center [343, 626] width 529 height 78
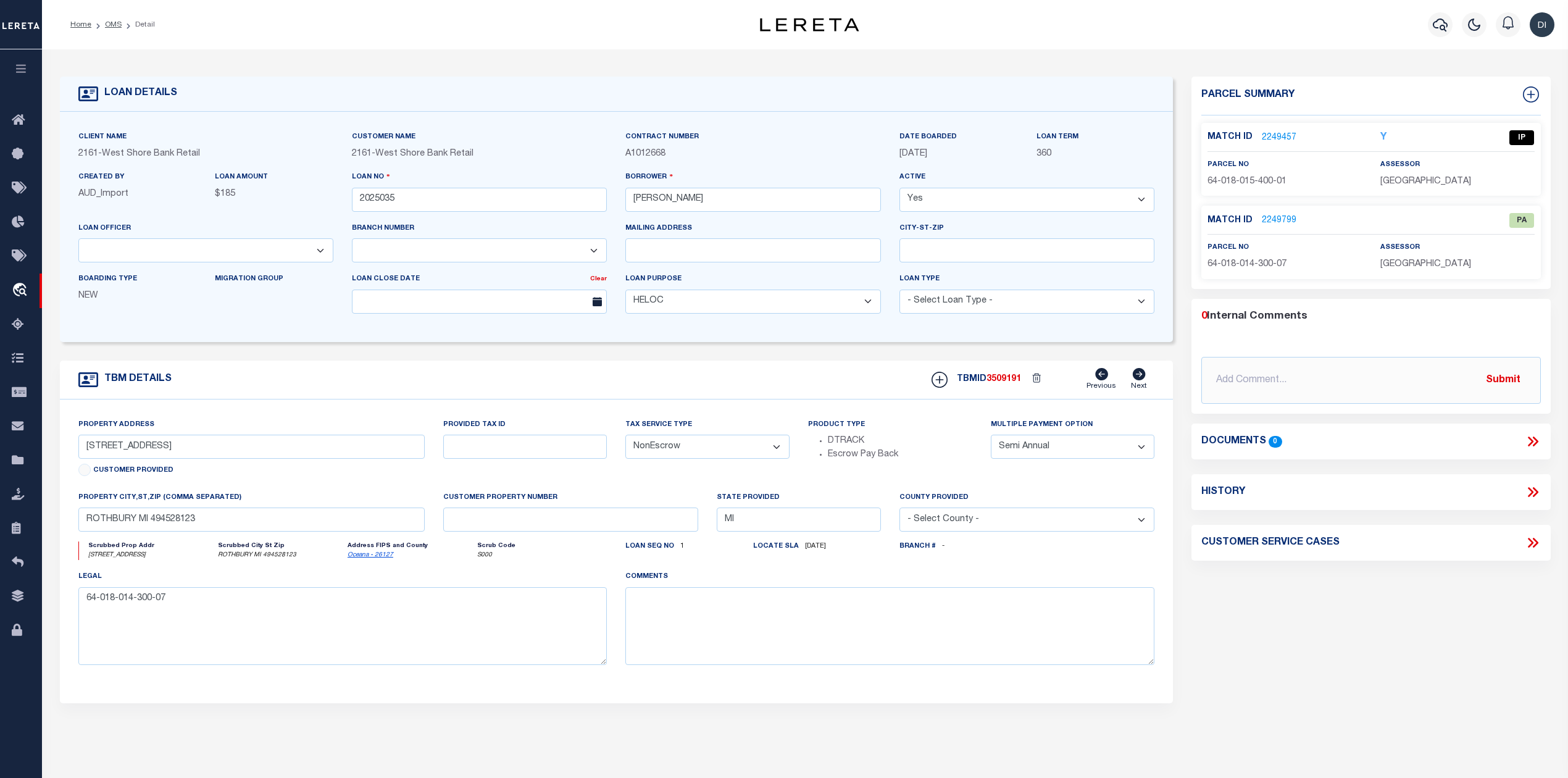
click at [1275, 134] on link "2249457" at bounding box center [1279, 138] width 34 height 13
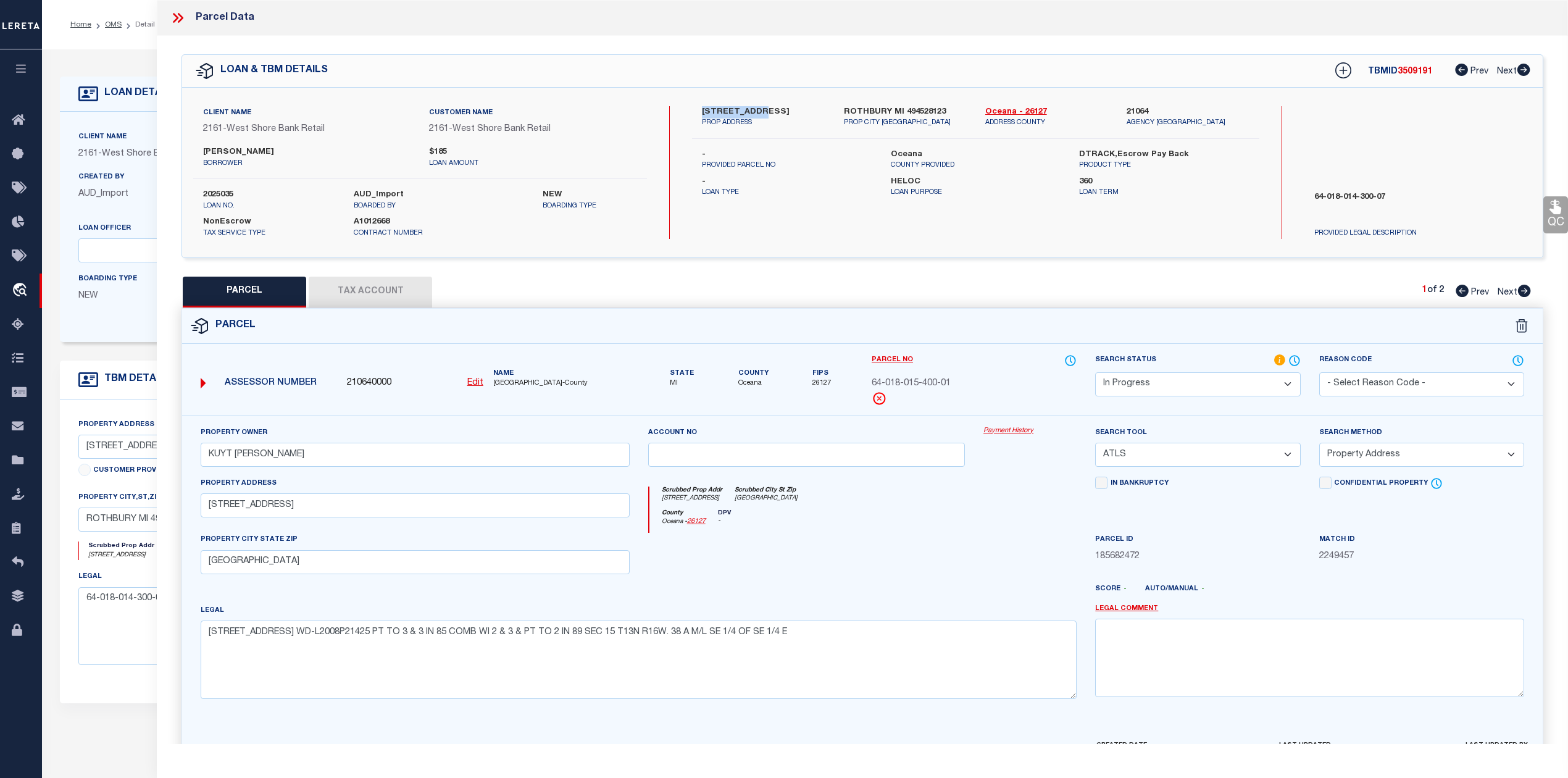
drag, startPoint x: 699, startPoint y: 106, endPoint x: 754, endPoint y: 106, distance: 55.0
click at [754, 106] on div "[STREET_ADDRESS] PROP ADDRESS" at bounding box center [763, 116] width 142 height 22
copy label "7060 S 142ND"
click at [916, 253] on div "Client Name 2161 - West Shore Bank Retail Customer Name 2161 - West Shore Bank …" at bounding box center [863, 173] width 1361 height 169
click at [368, 295] on button "Tax Account" at bounding box center [371, 292] width 124 height 31
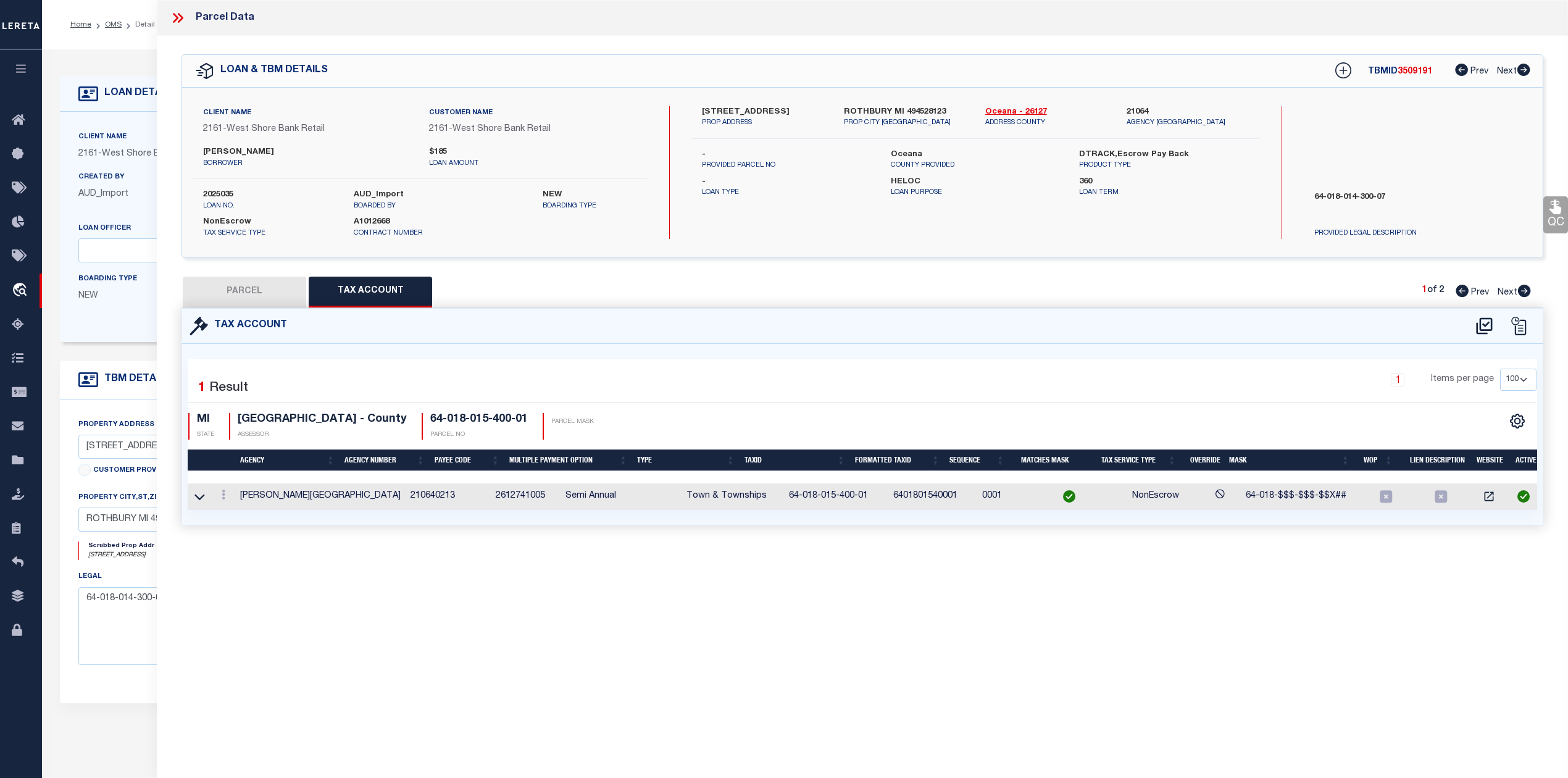
click at [179, 19] on icon at bounding box center [178, 18] width 16 height 16
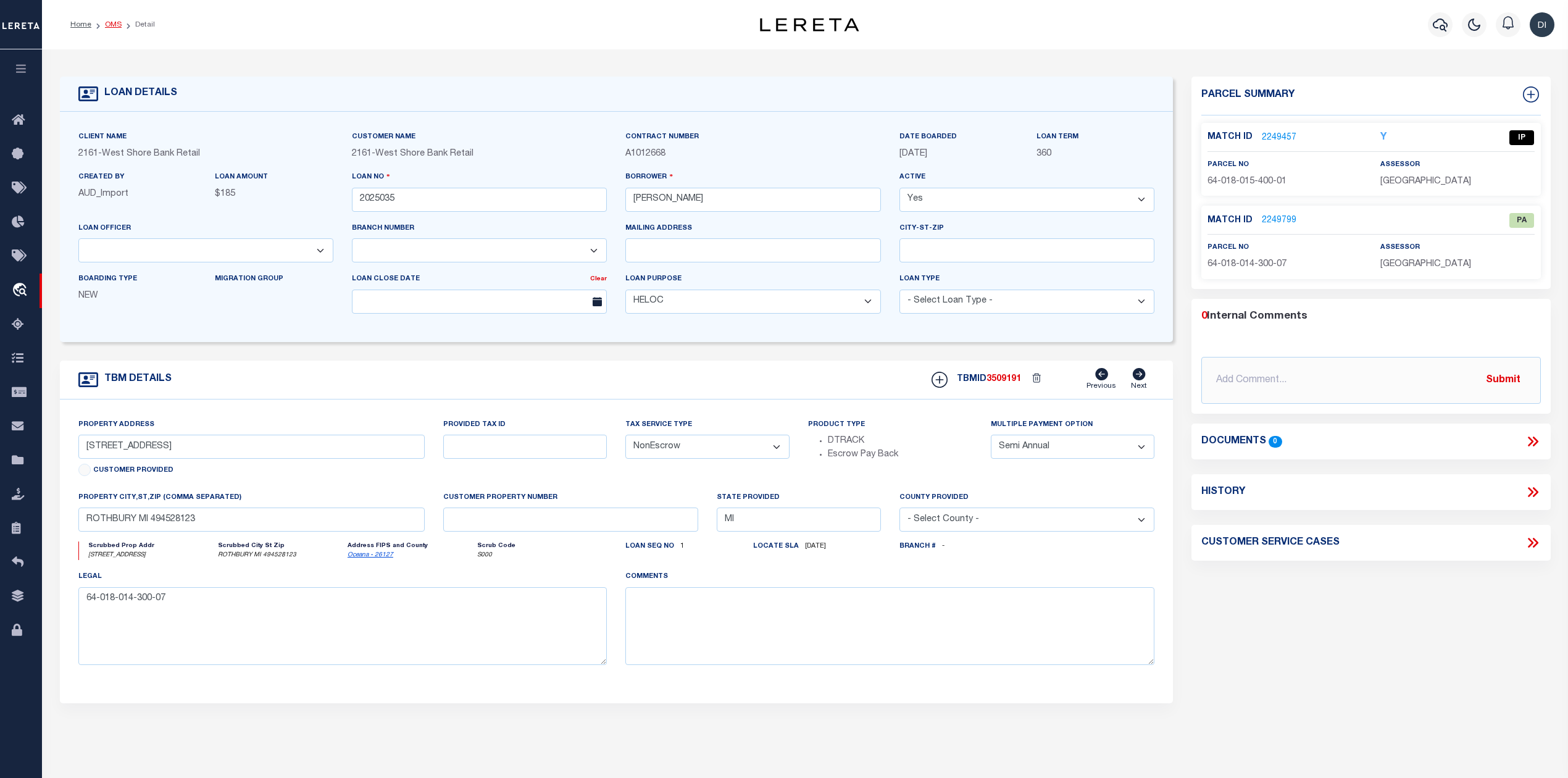
click at [113, 23] on link "OMS" at bounding box center [113, 24] width 16 height 7
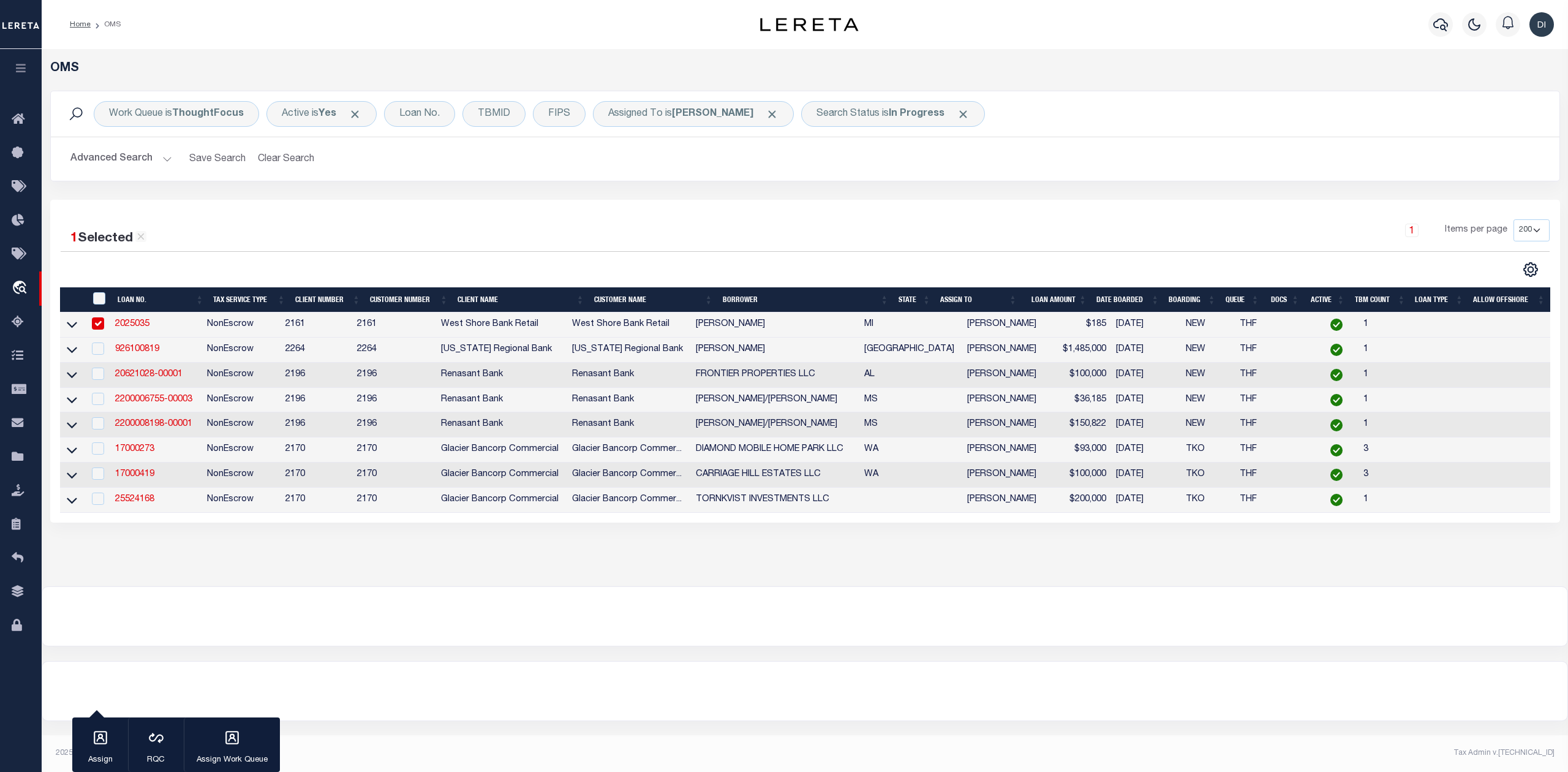
click at [100, 326] on input "checkbox" at bounding box center [98, 323] width 12 height 12
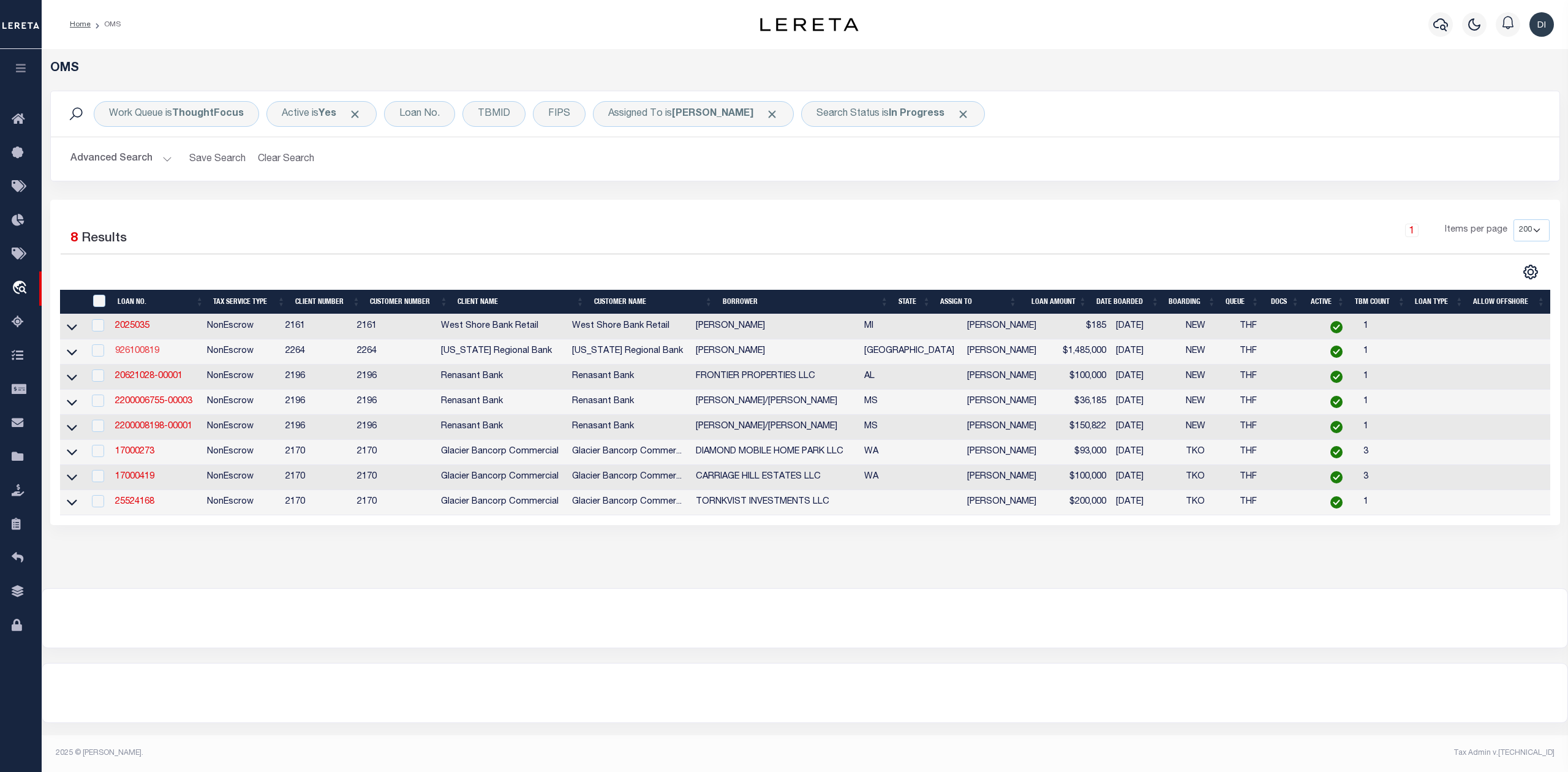
click at [147, 353] on link "926100819" at bounding box center [137, 351] width 44 height 9
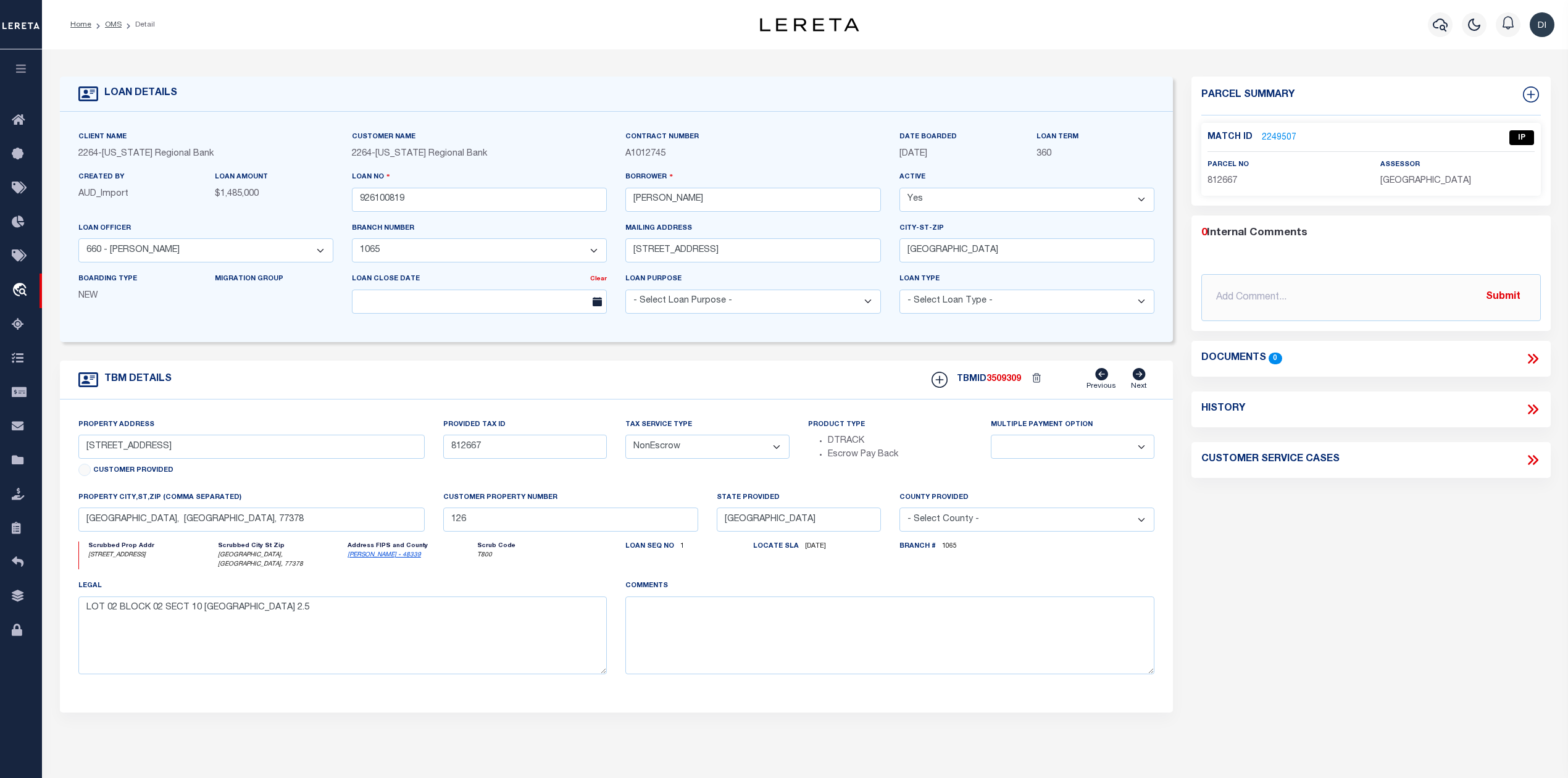
click at [1285, 131] on link "2249507" at bounding box center [1279, 138] width 34 height 13
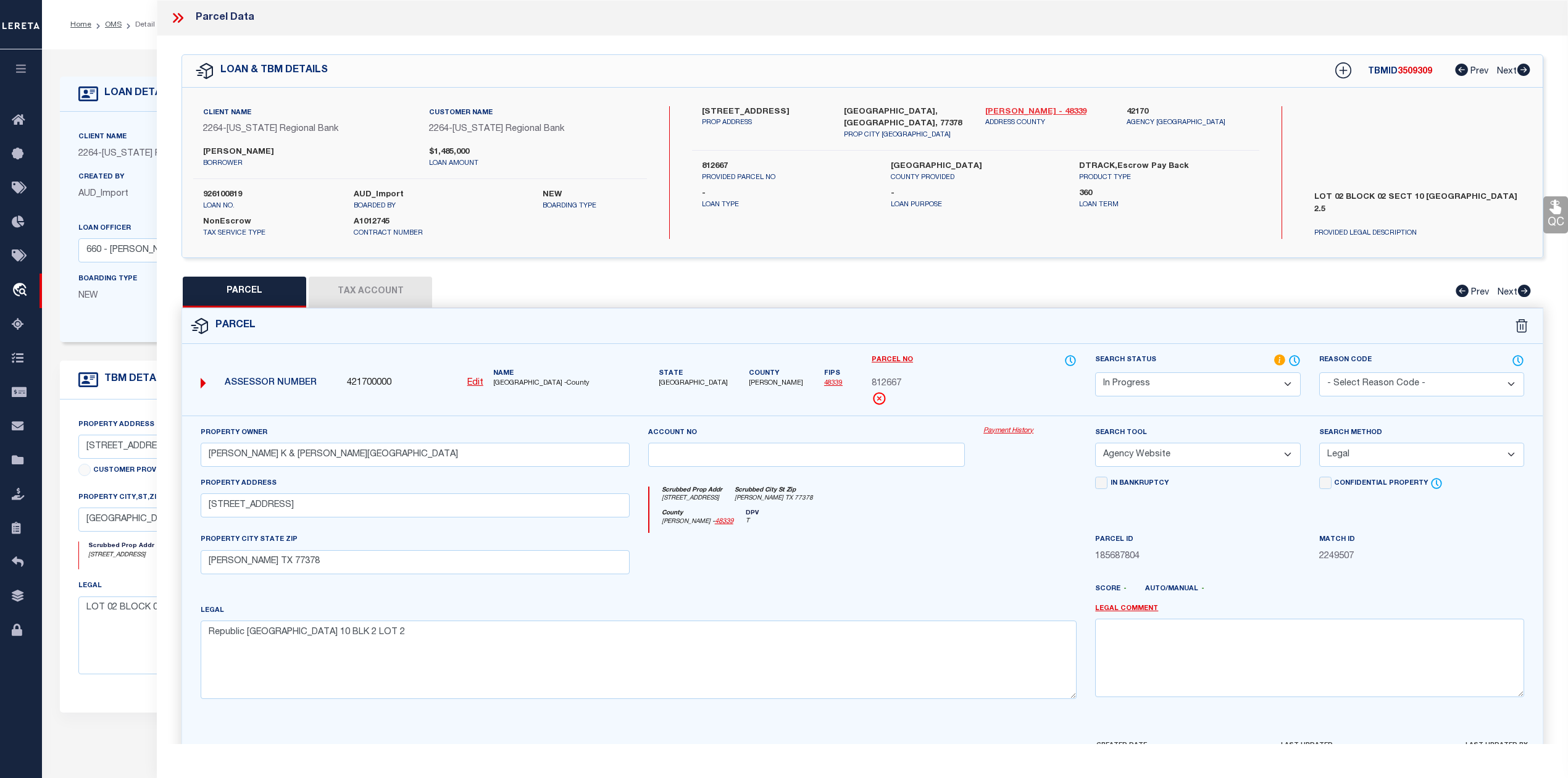
click at [1014, 108] on link "[PERSON_NAME] - 48339" at bounding box center [1047, 112] width 123 height 12
drag, startPoint x: 705, startPoint y: 107, endPoint x: 781, endPoint y: 112, distance: 76.2
click at [781, 112] on label "[STREET_ADDRESS]" at bounding box center [763, 112] width 123 height 12
click at [722, 160] on label "812667" at bounding box center [787, 166] width 169 height 12
click at [730, 160] on label "812667" at bounding box center [787, 166] width 169 height 12
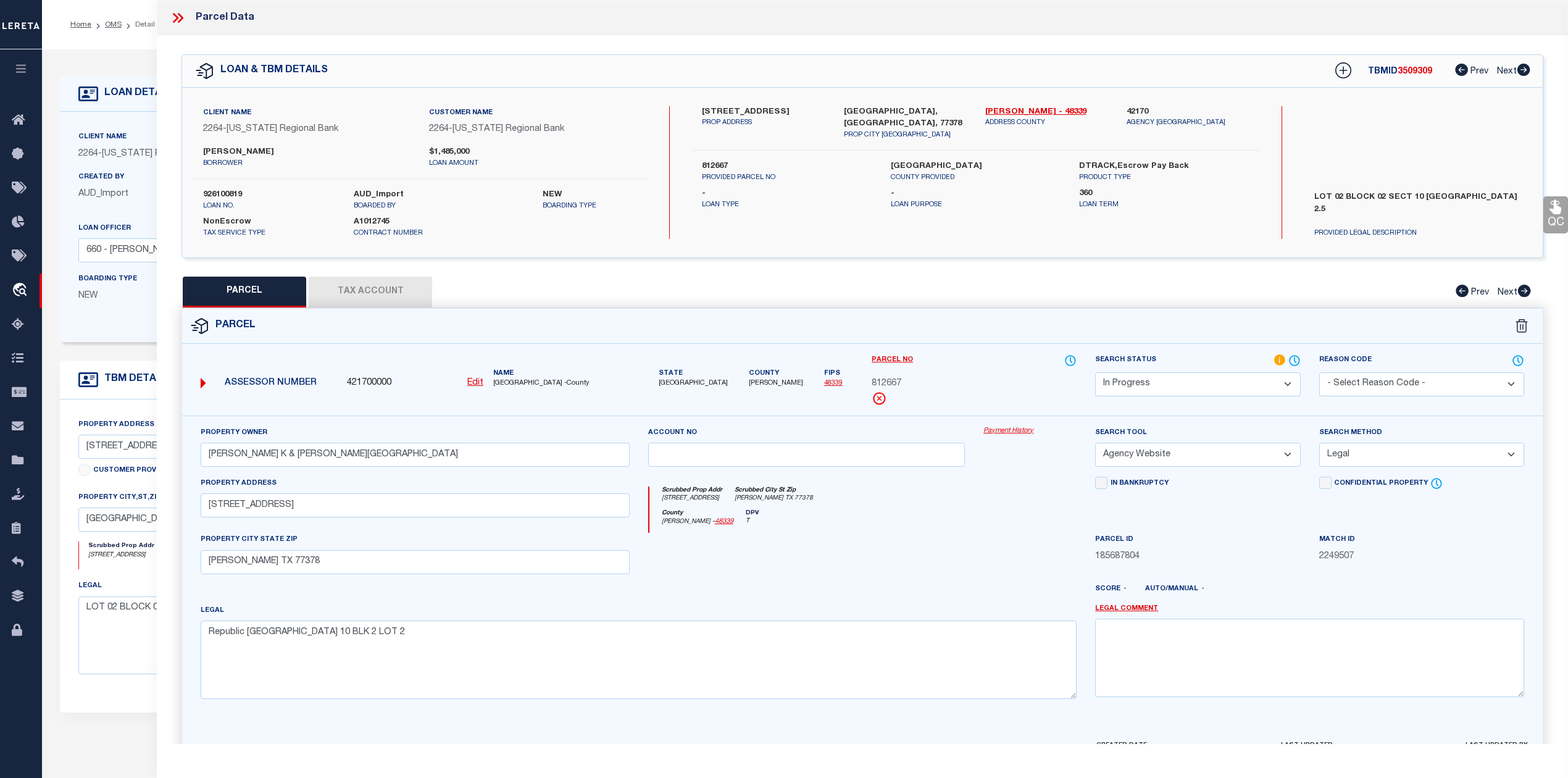
click at [730, 160] on label "812667" at bounding box center [787, 166] width 169 height 12
click at [720, 160] on label "812667" at bounding box center [787, 166] width 169 height 12
copy label "812667"
click at [381, 299] on button "Tax Account" at bounding box center [371, 292] width 124 height 31
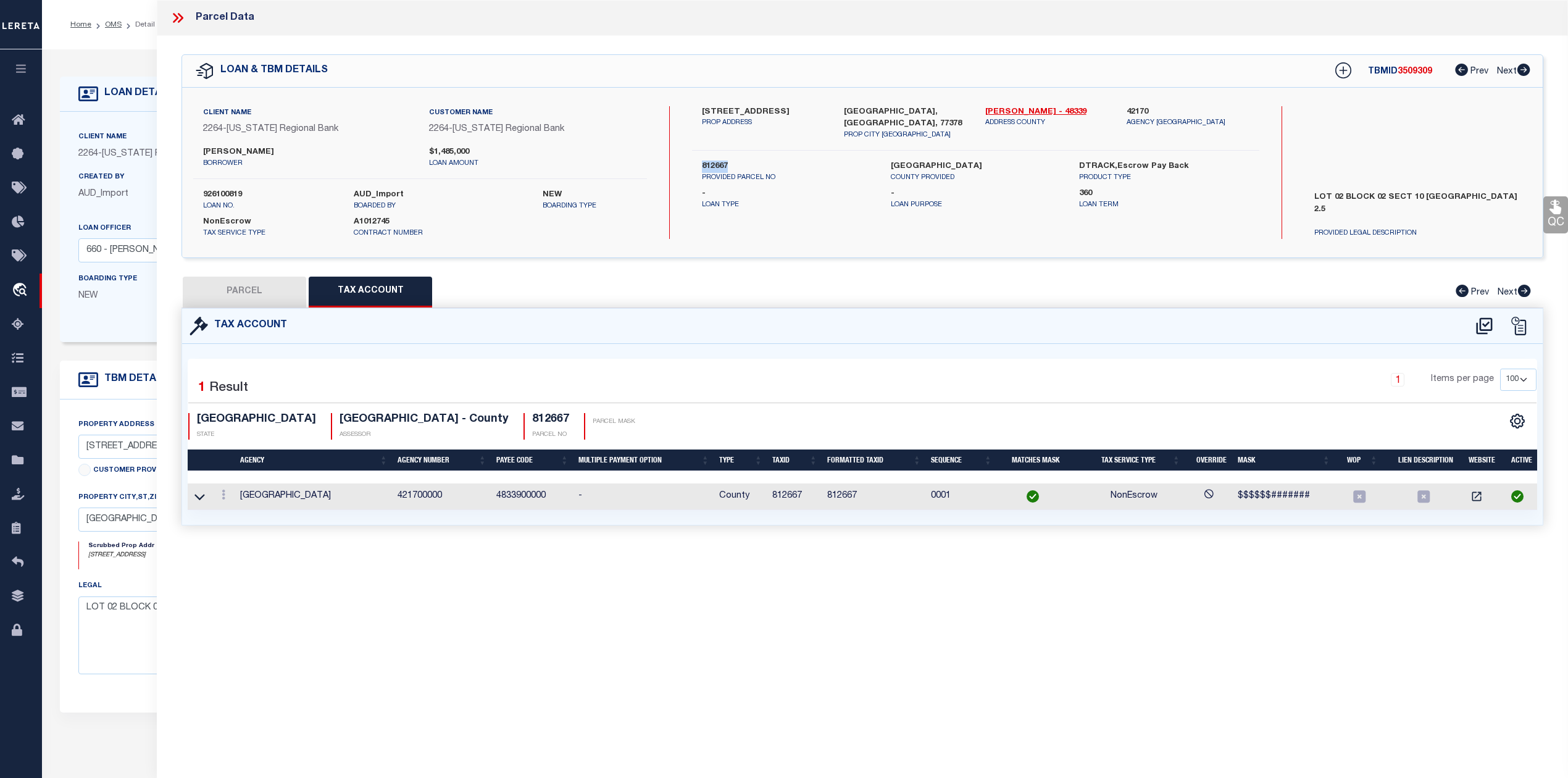
click at [253, 289] on button "PARCEL" at bounding box center [244, 292] width 124 height 31
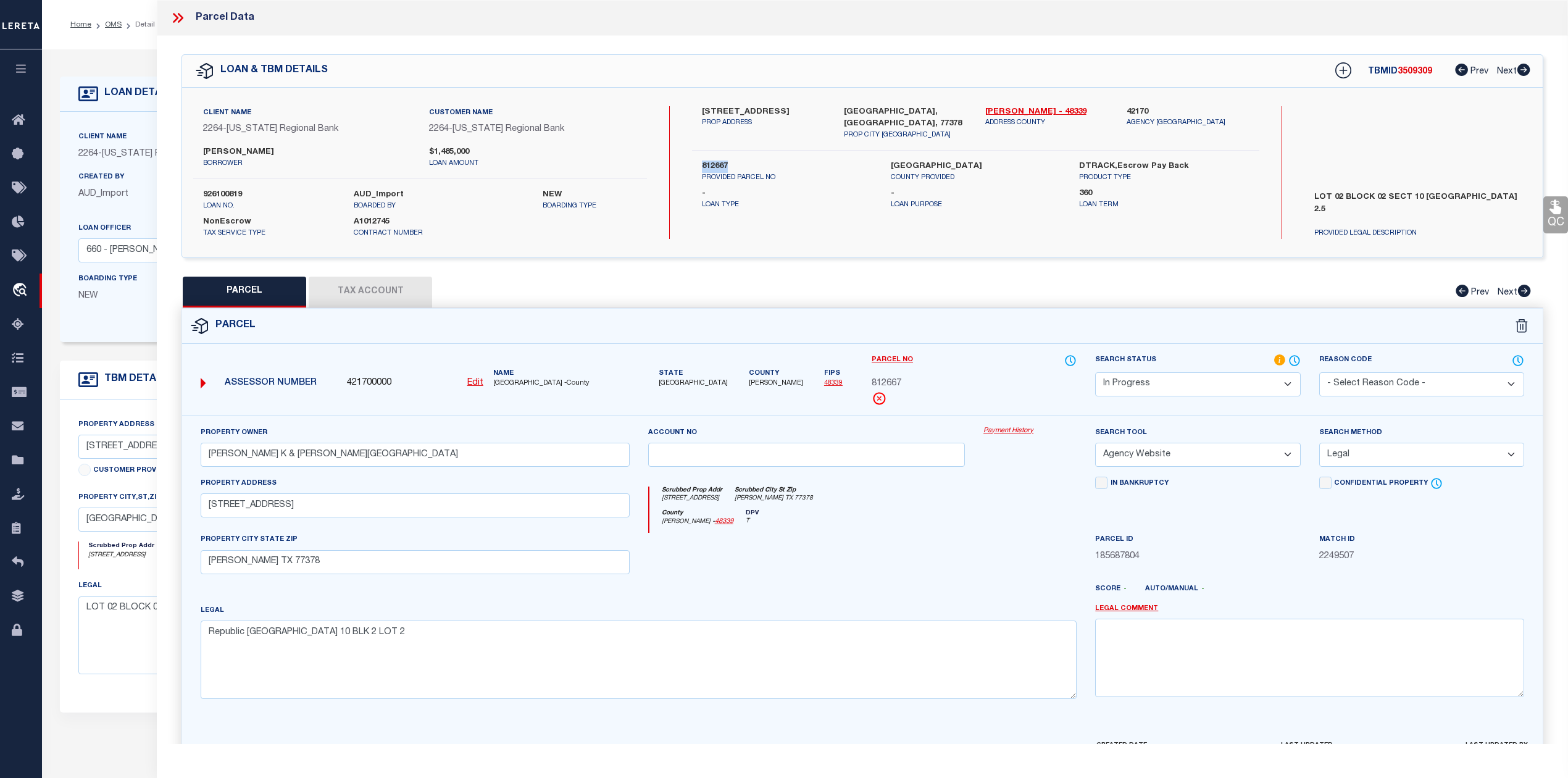
click at [381, 290] on button "Tax Account" at bounding box center [371, 292] width 124 height 31
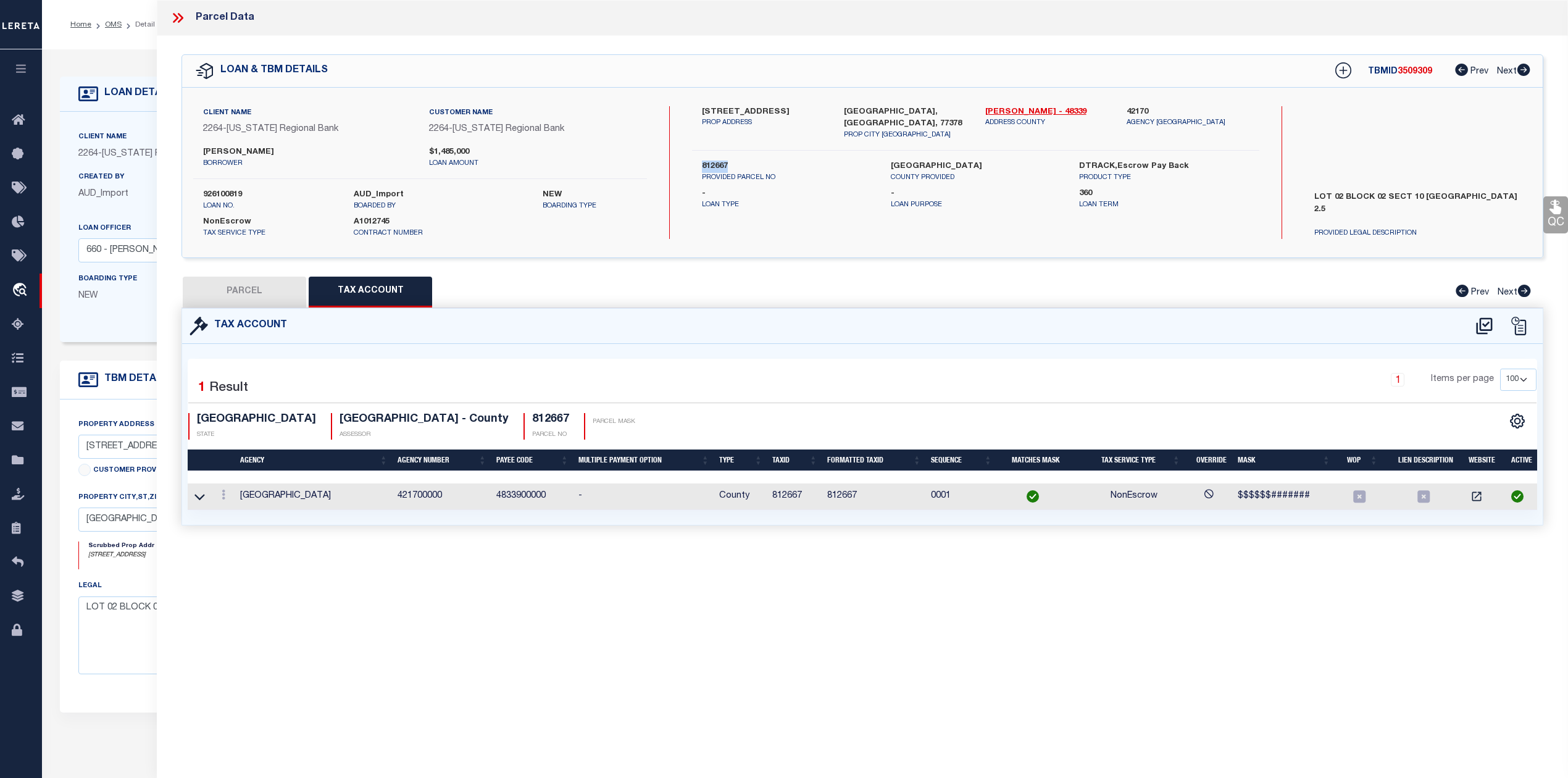
click at [247, 292] on button "PARCEL" at bounding box center [244, 292] width 124 height 31
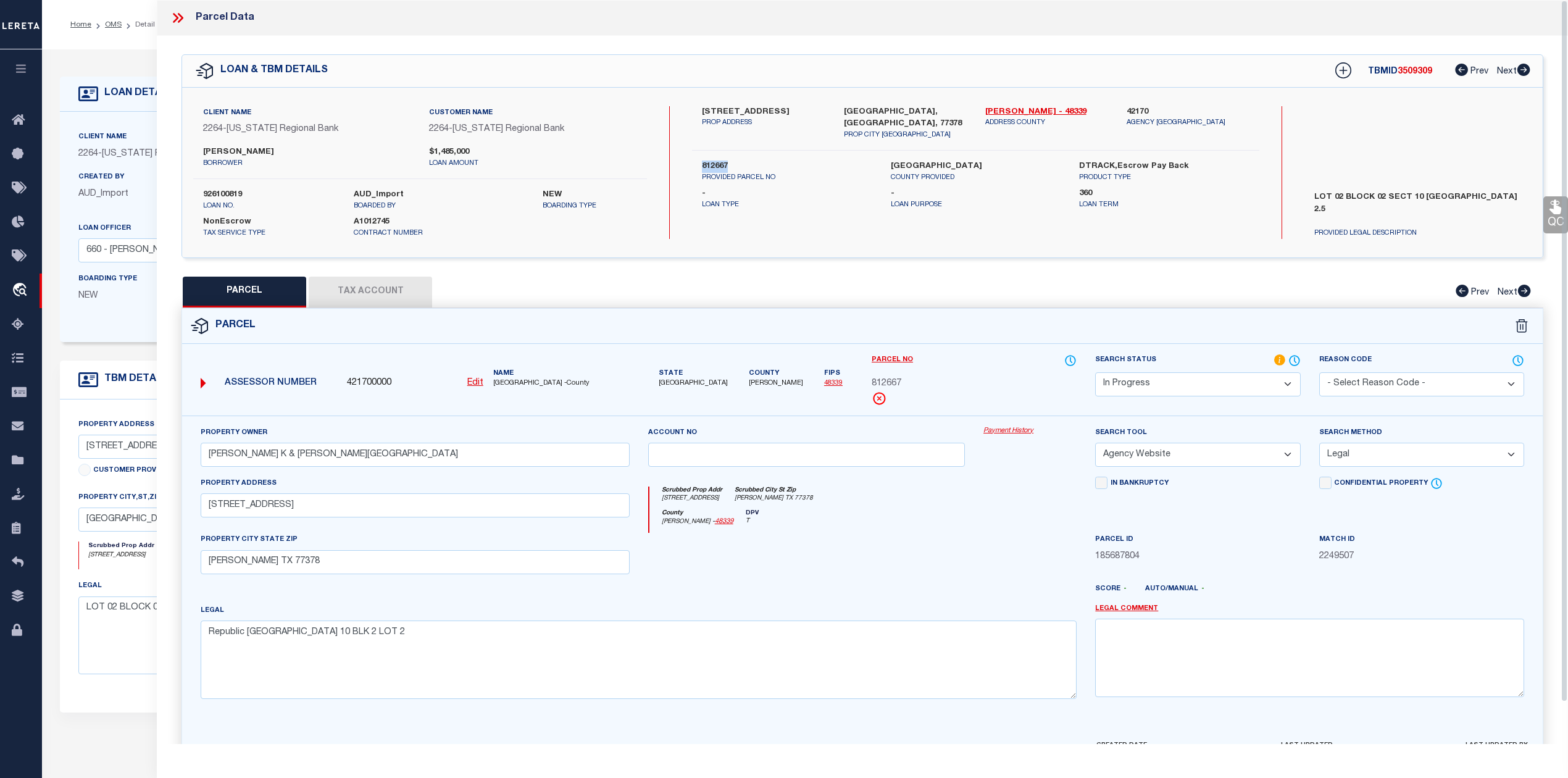
drag, startPoint x: 364, startPoint y: 297, endPoint x: 356, endPoint y: 297, distance: 8.0
click at [364, 297] on button "Tax Account" at bounding box center [371, 292] width 124 height 31
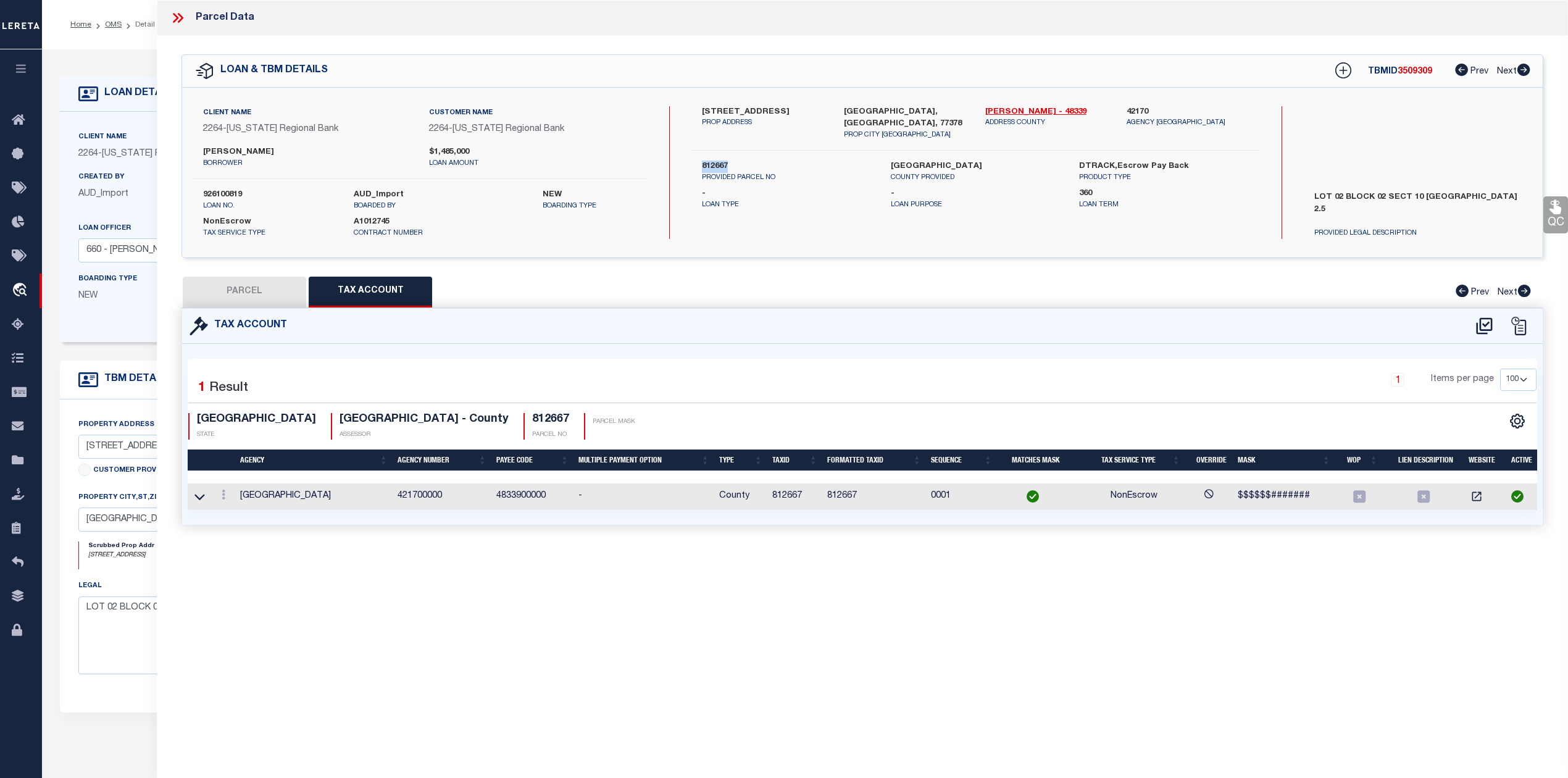
click at [275, 285] on button "PARCEL" at bounding box center [244, 292] width 124 height 31
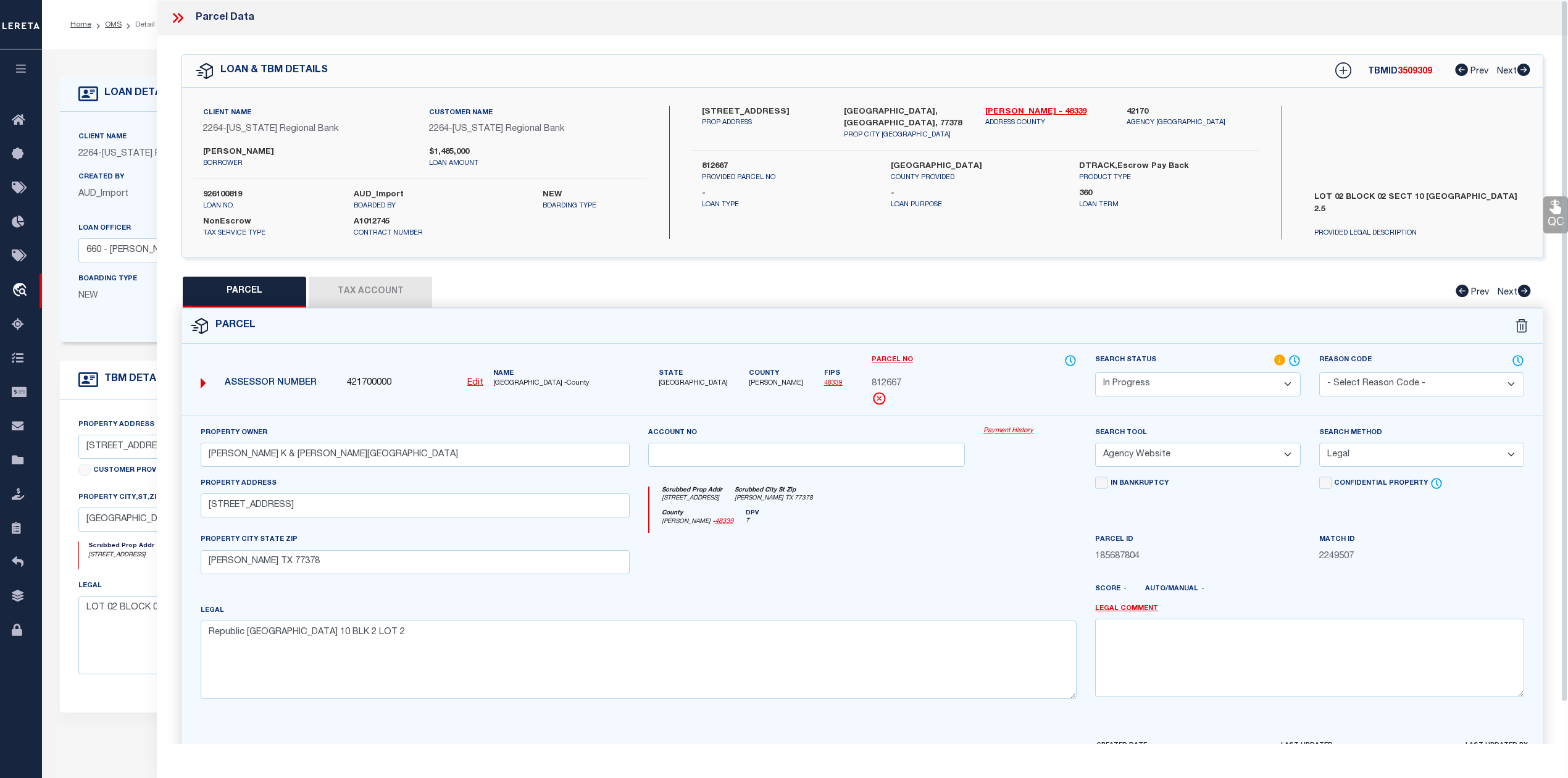
click at [180, 13] on icon at bounding box center [178, 18] width 16 height 16
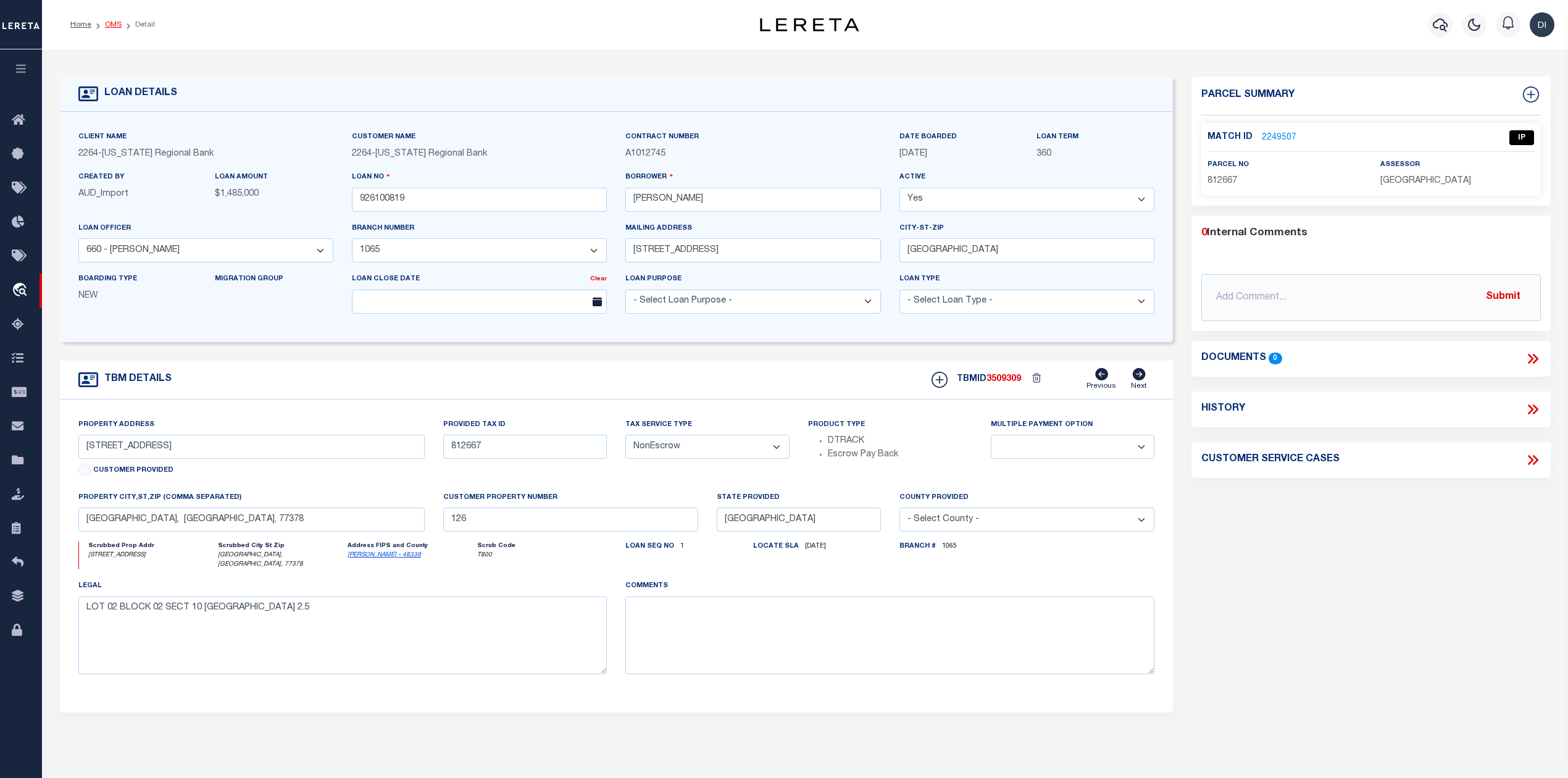
click at [111, 25] on link "OMS" at bounding box center [113, 24] width 16 height 7
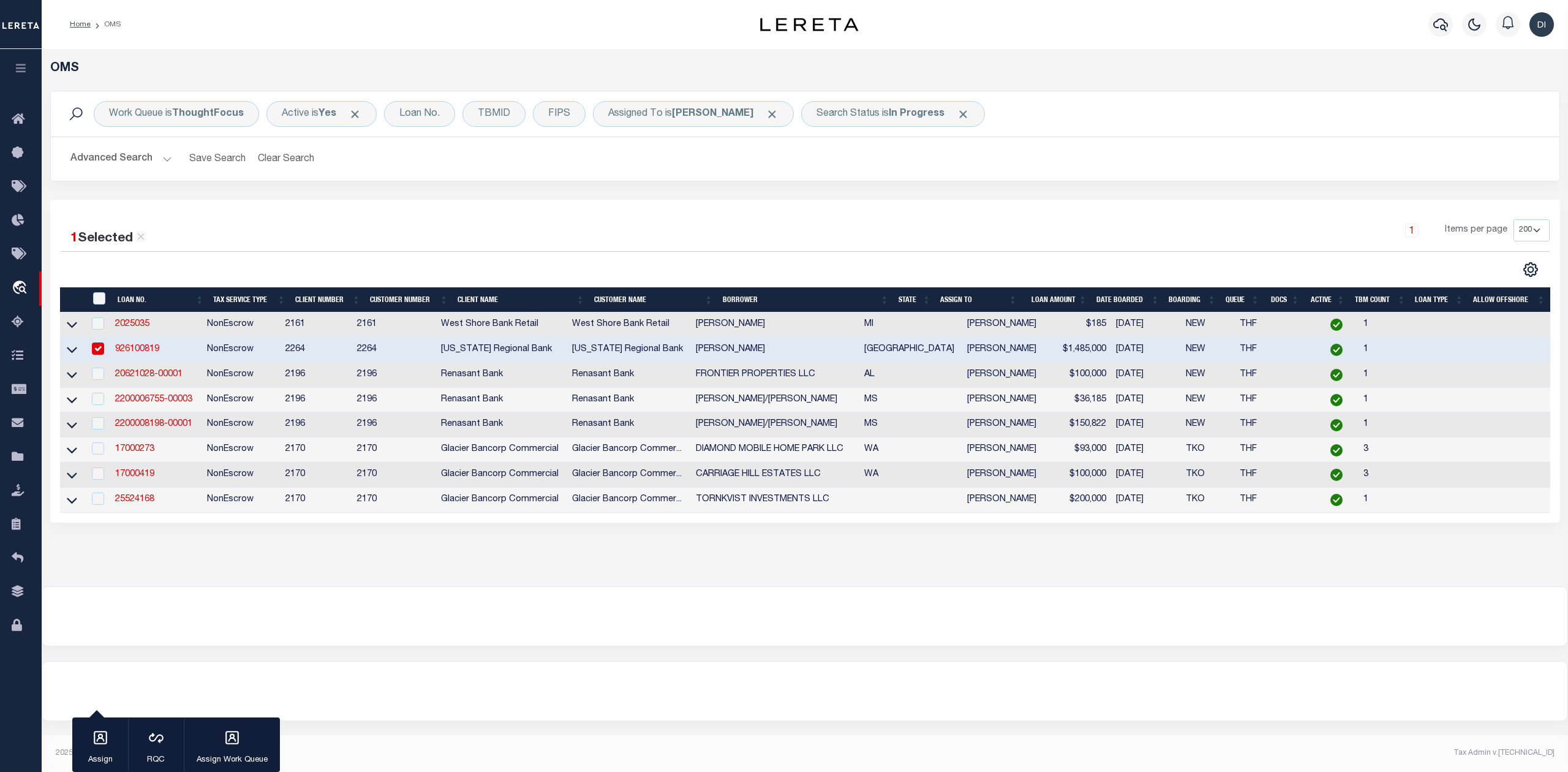
click at [101, 355] on input "checkbox" at bounding box center [98, 348] width 12 height 12
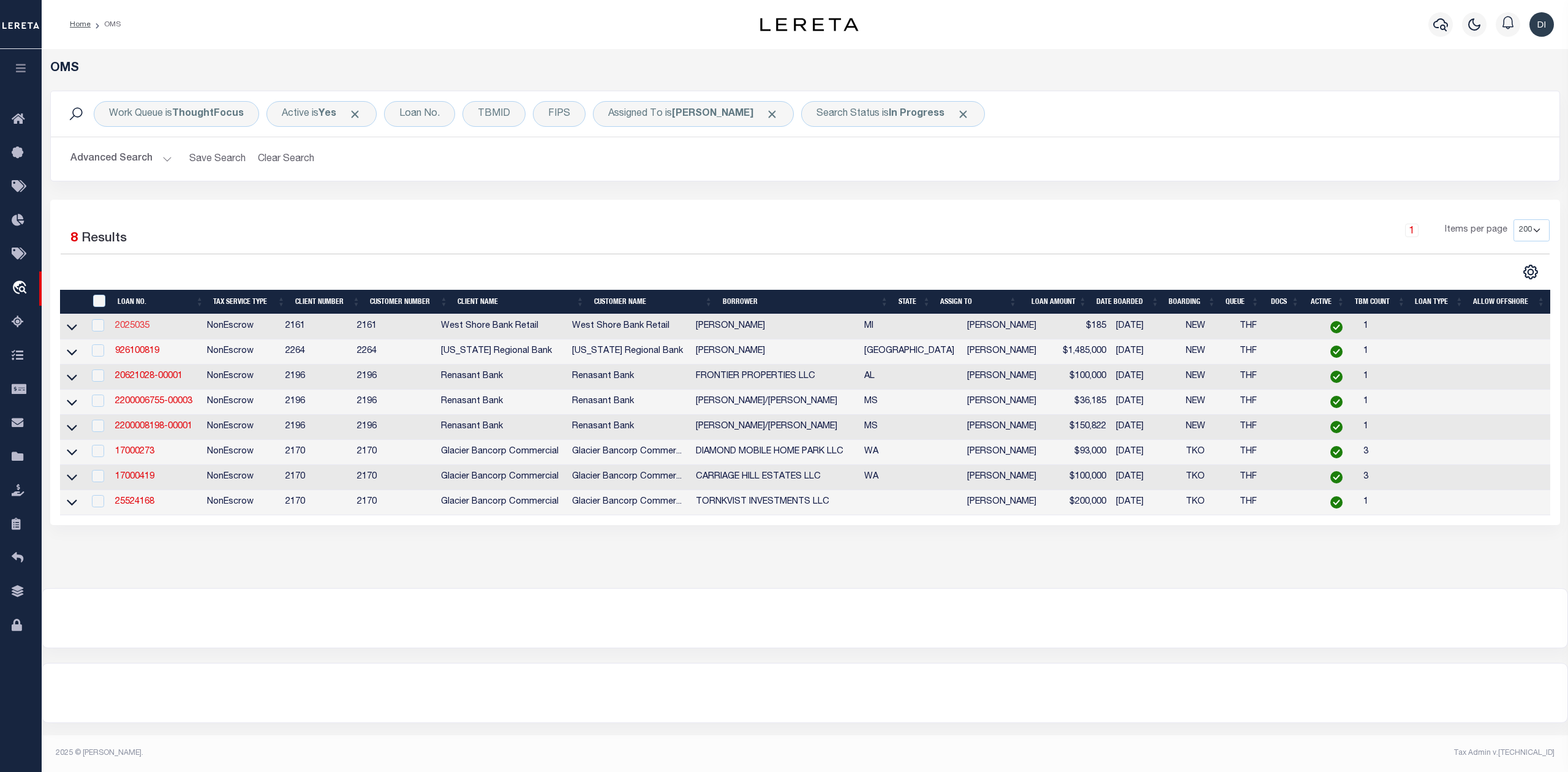
click at [138, 327] on link "2025035" at bounding box center [132, 326] width 34 height 9
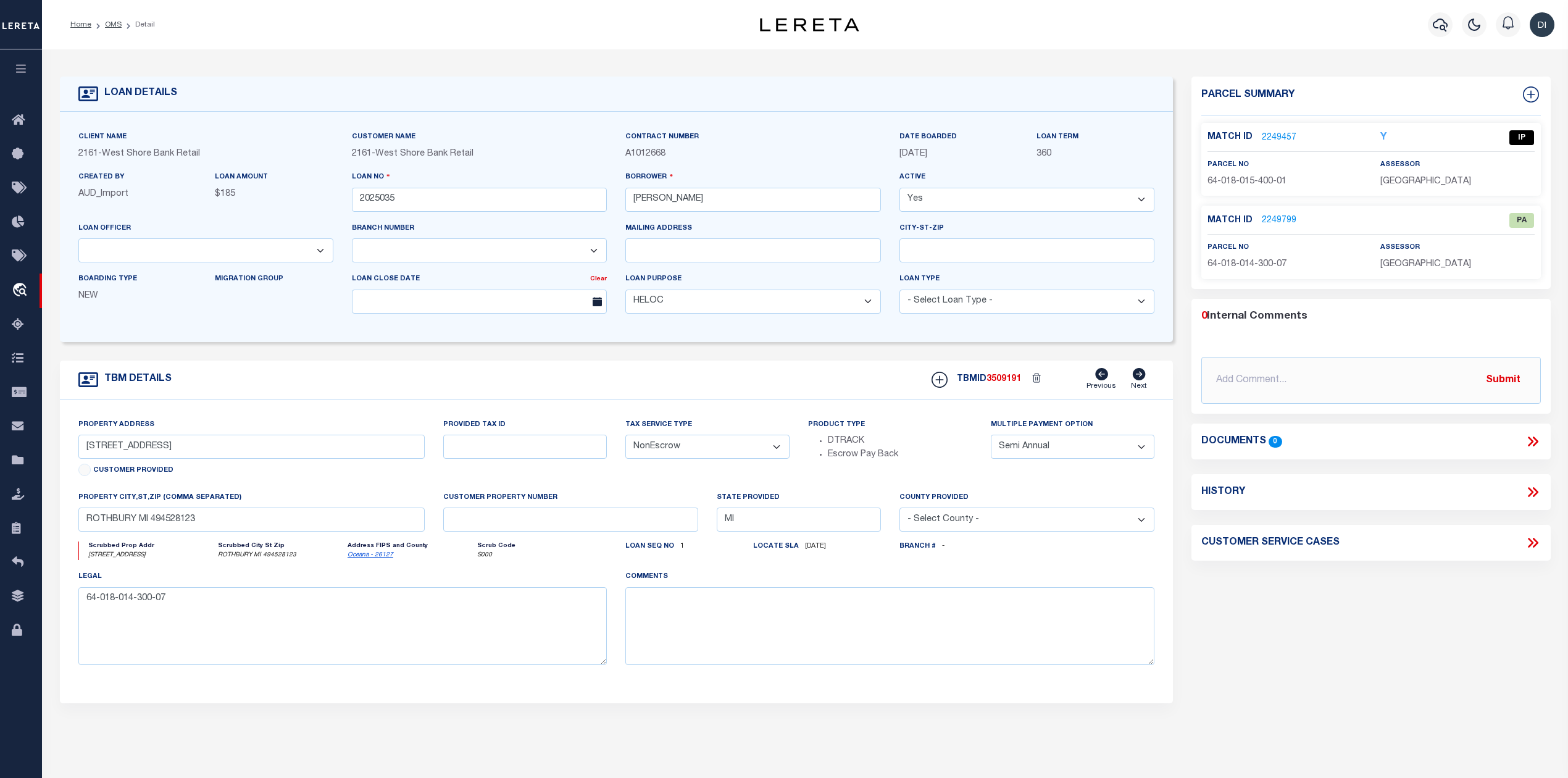
click at [1275, 139] on link "2249457" at bounding box center [1279, 138] width 34 height 13
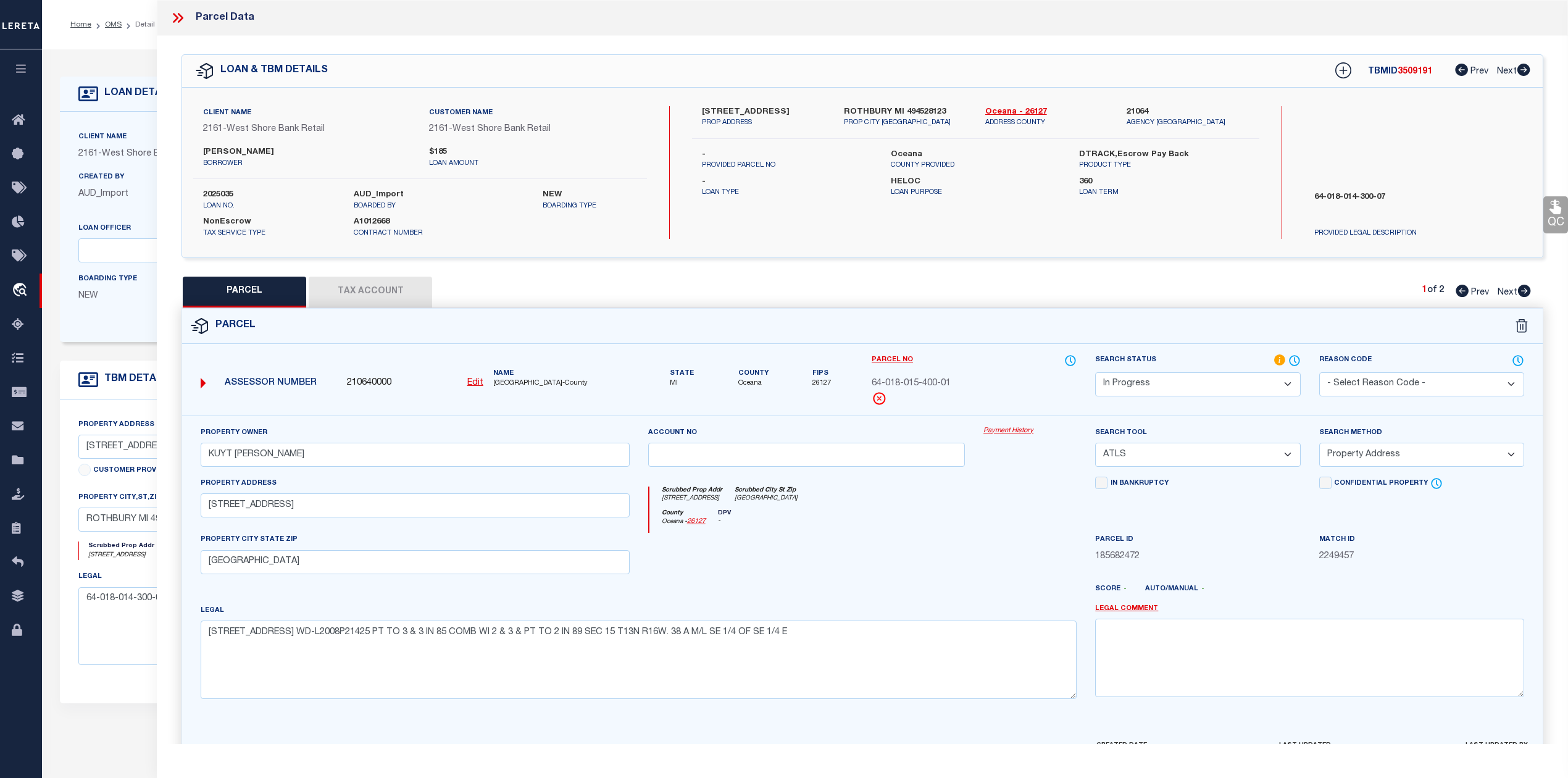
click at [397, 306] on button "Tax Account" at bounding box center [371, 292] width 124 height 31
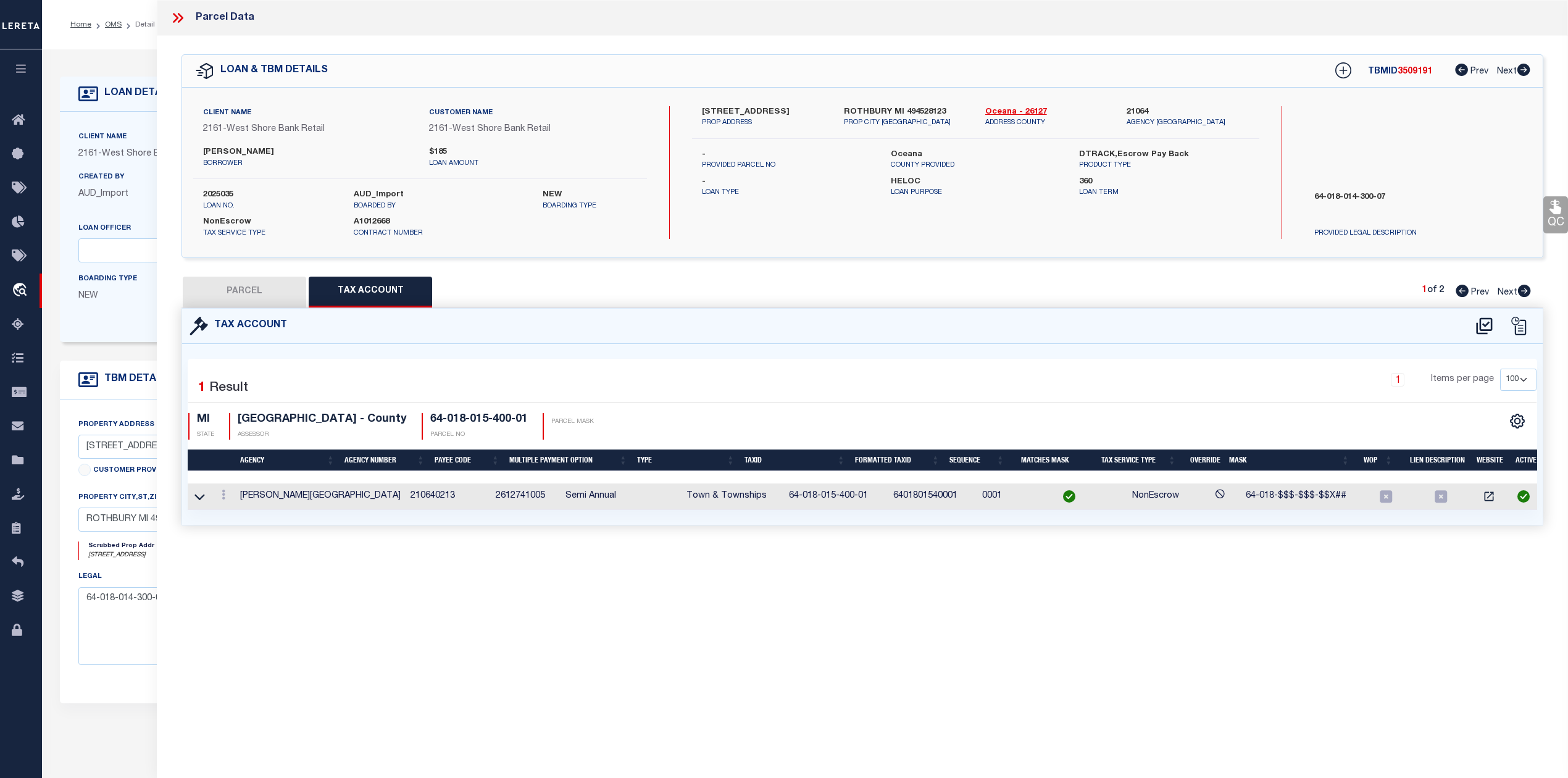
click at [257, 302] on button "PARCEL" at bounding box center [244, 292] width 124 height 31
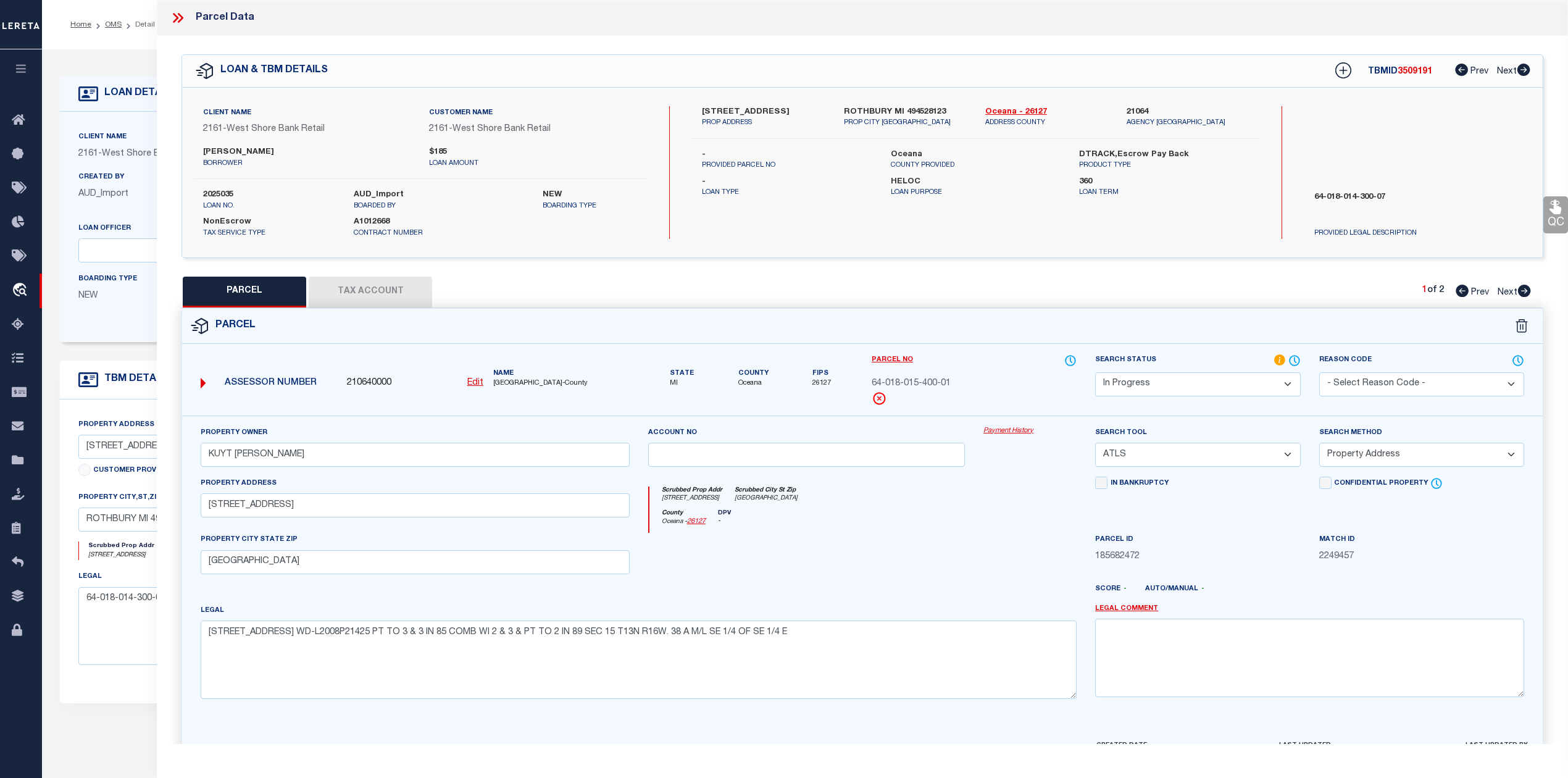
click at [1196, 455] on select "-- Select Search Tool -- 3rd Party Website Agency File Agency Website ATLS CNV-…" at bounding box center [1198, 455] width 205 height 24
click at [1096, 445] on select "-- Select Search Tool -- 3rd Party Website Agency File Agency Website ATLS CNV-…" at bounding box center [1198, 455] width 205 height 24
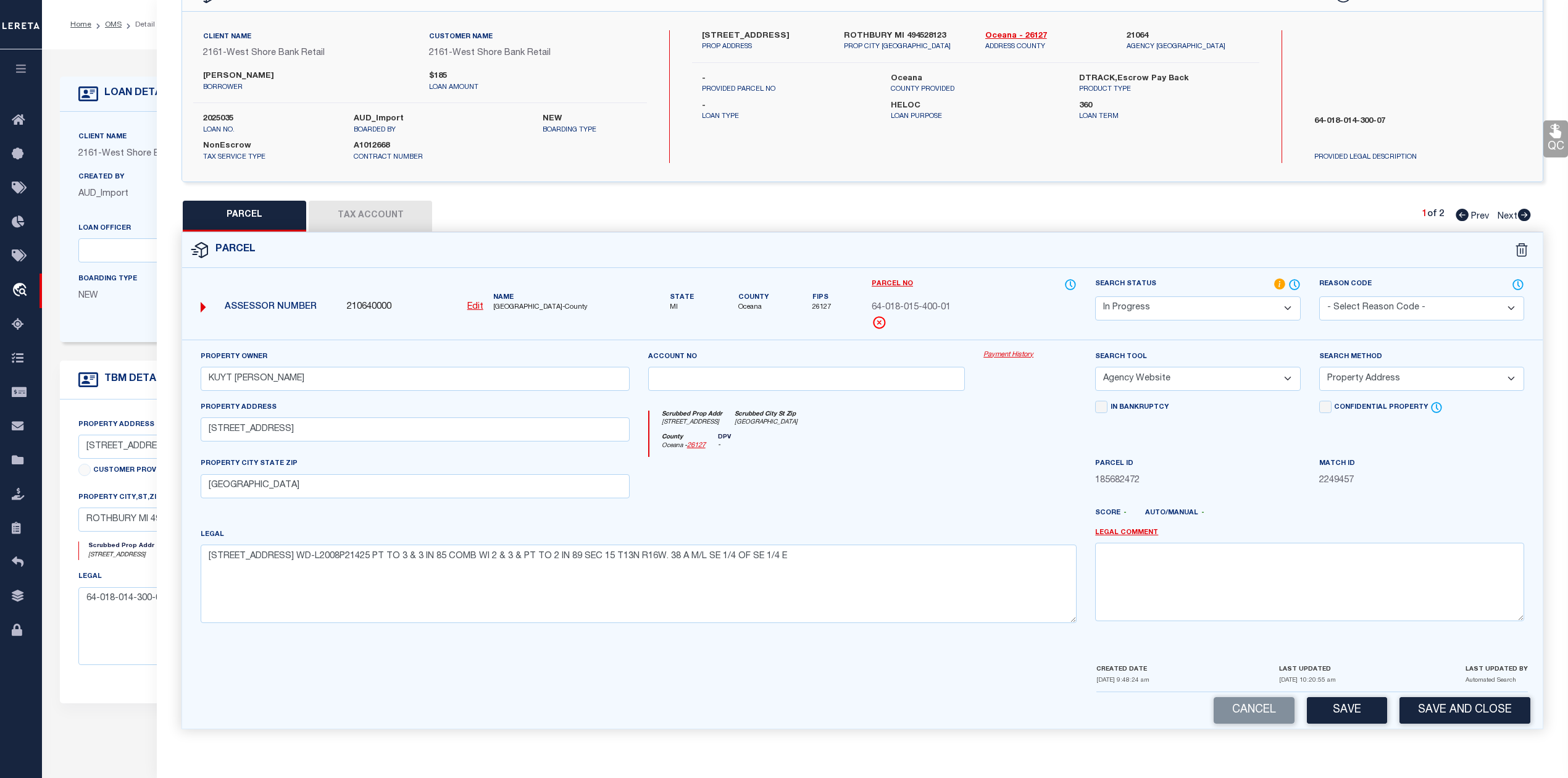
click at [983, 477] on div at bounding box center [1030, 482] width 112 height 51
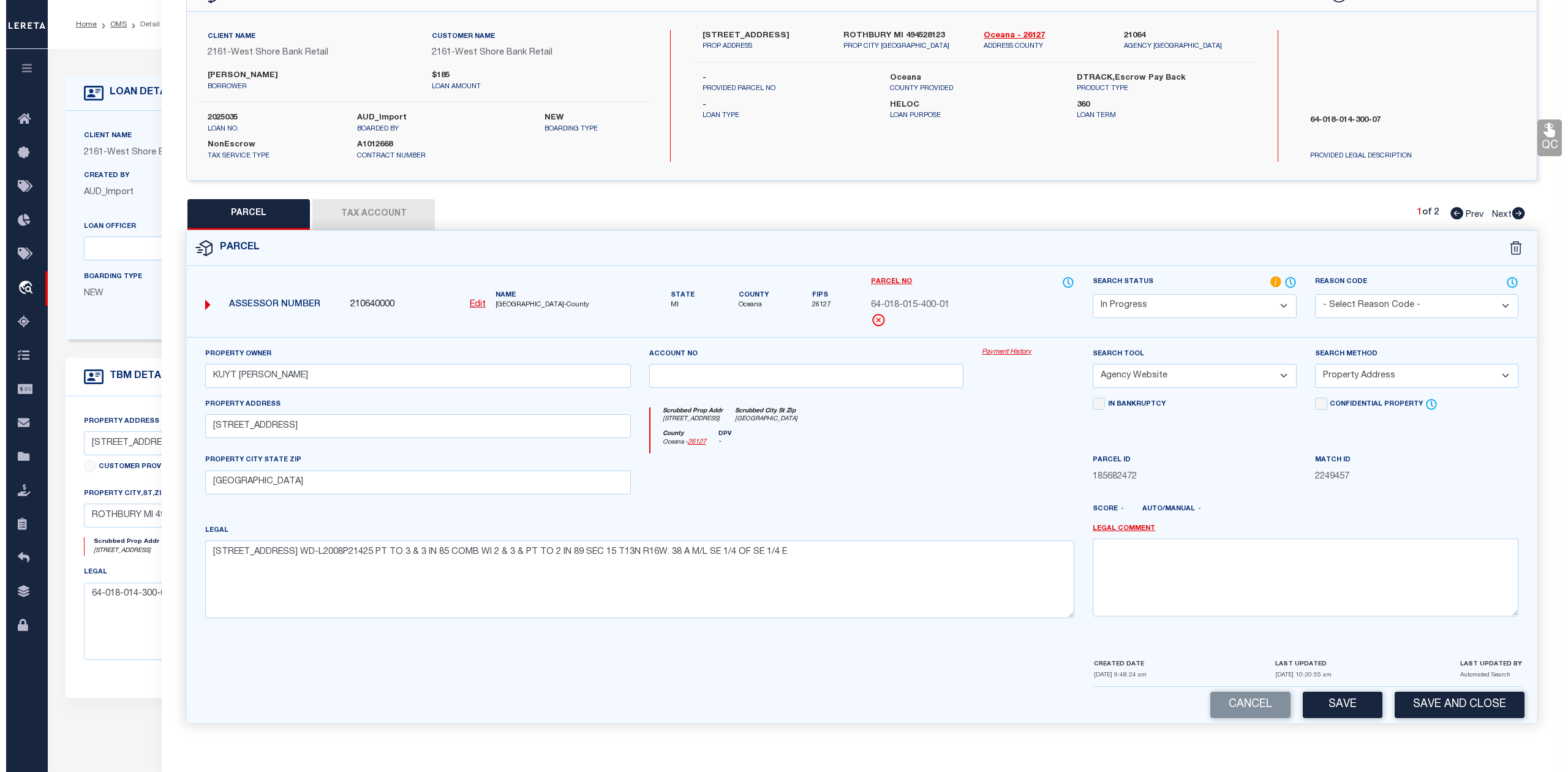
scroll to position [0, 0]
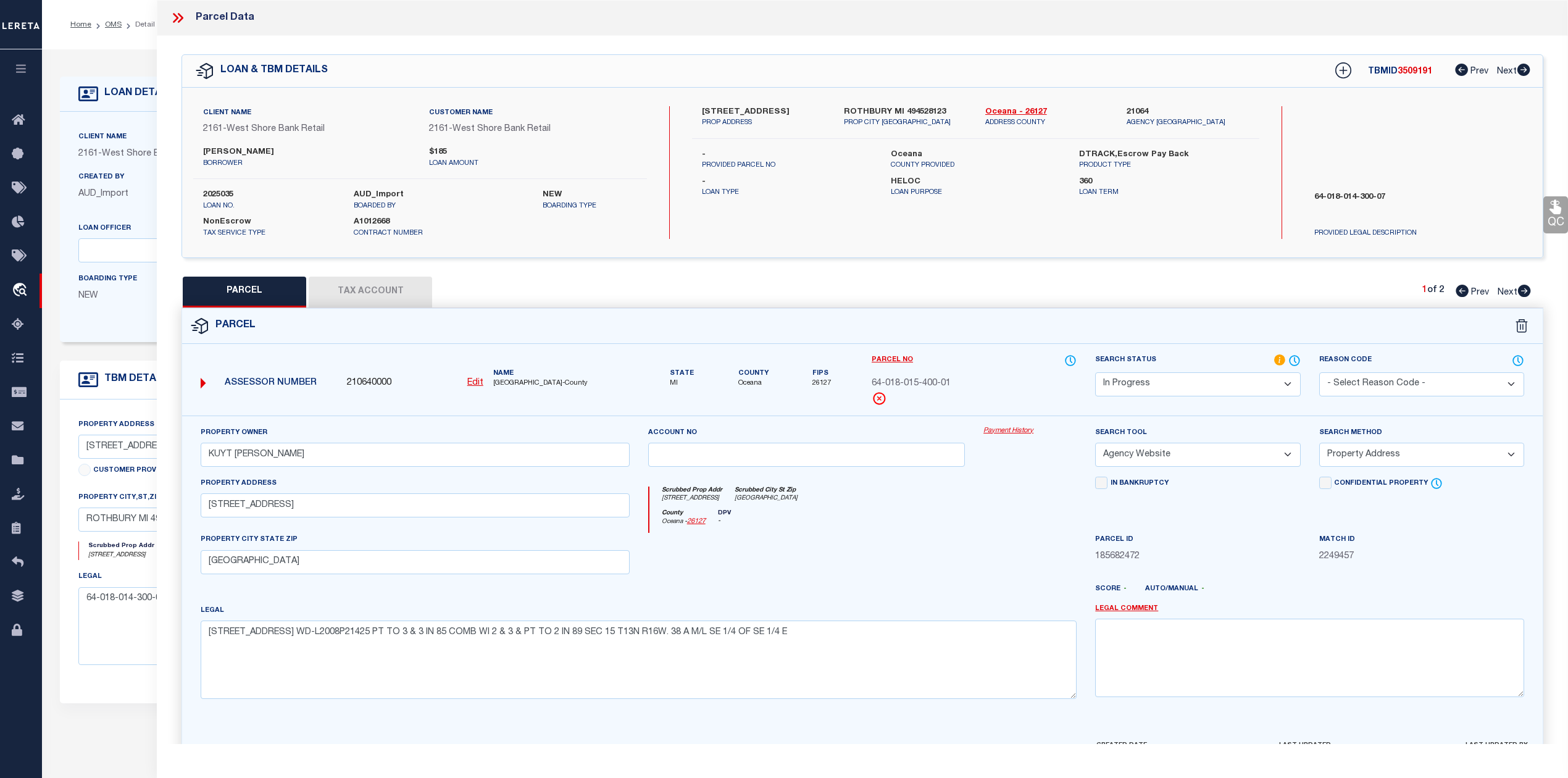
click at [176, 15] on icon at bounding box center [175, 18] width 6 height 10
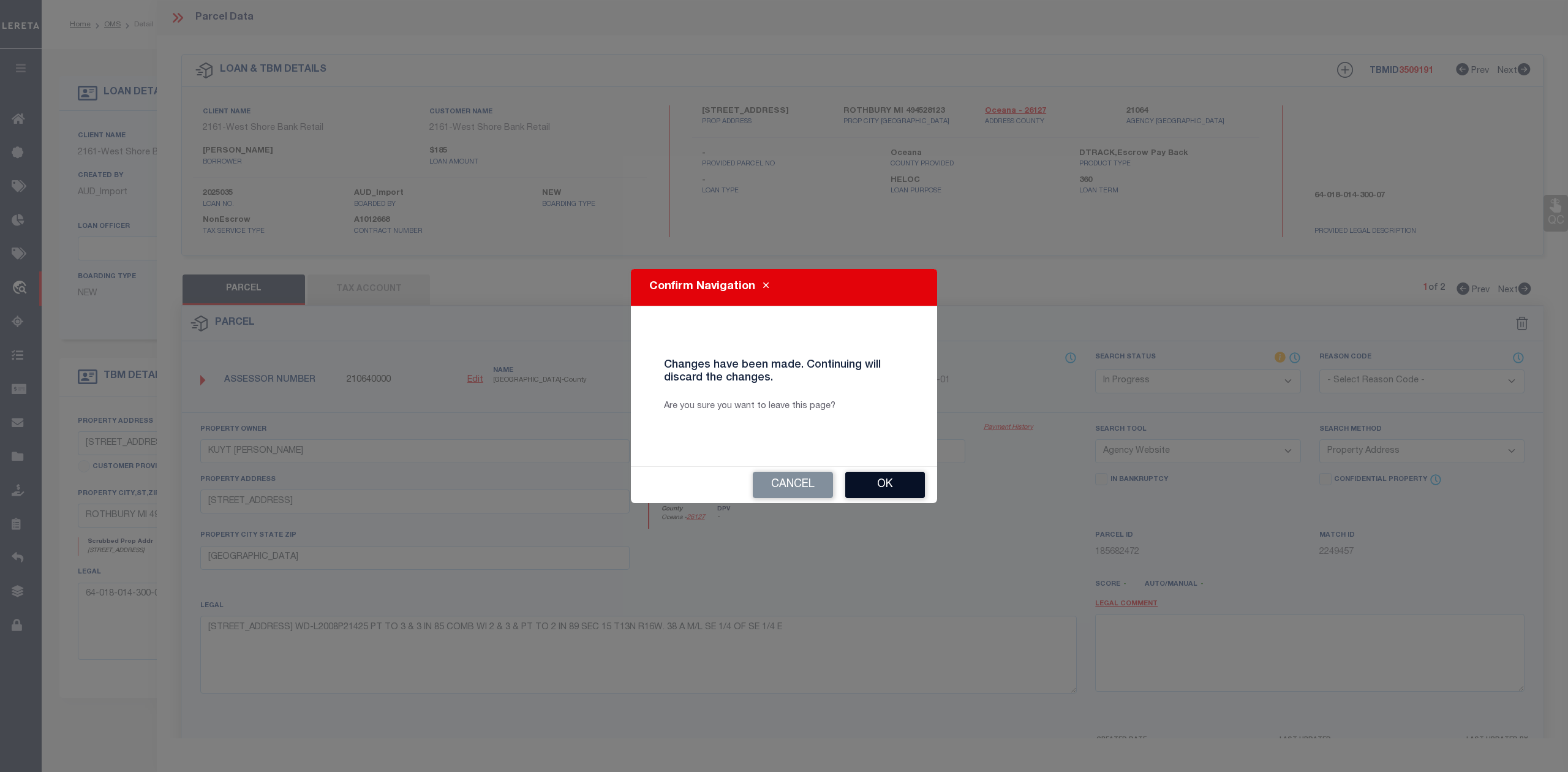
click at [890, 487] on button "Ok" at bounding box center [885, 485] width 80 height 27
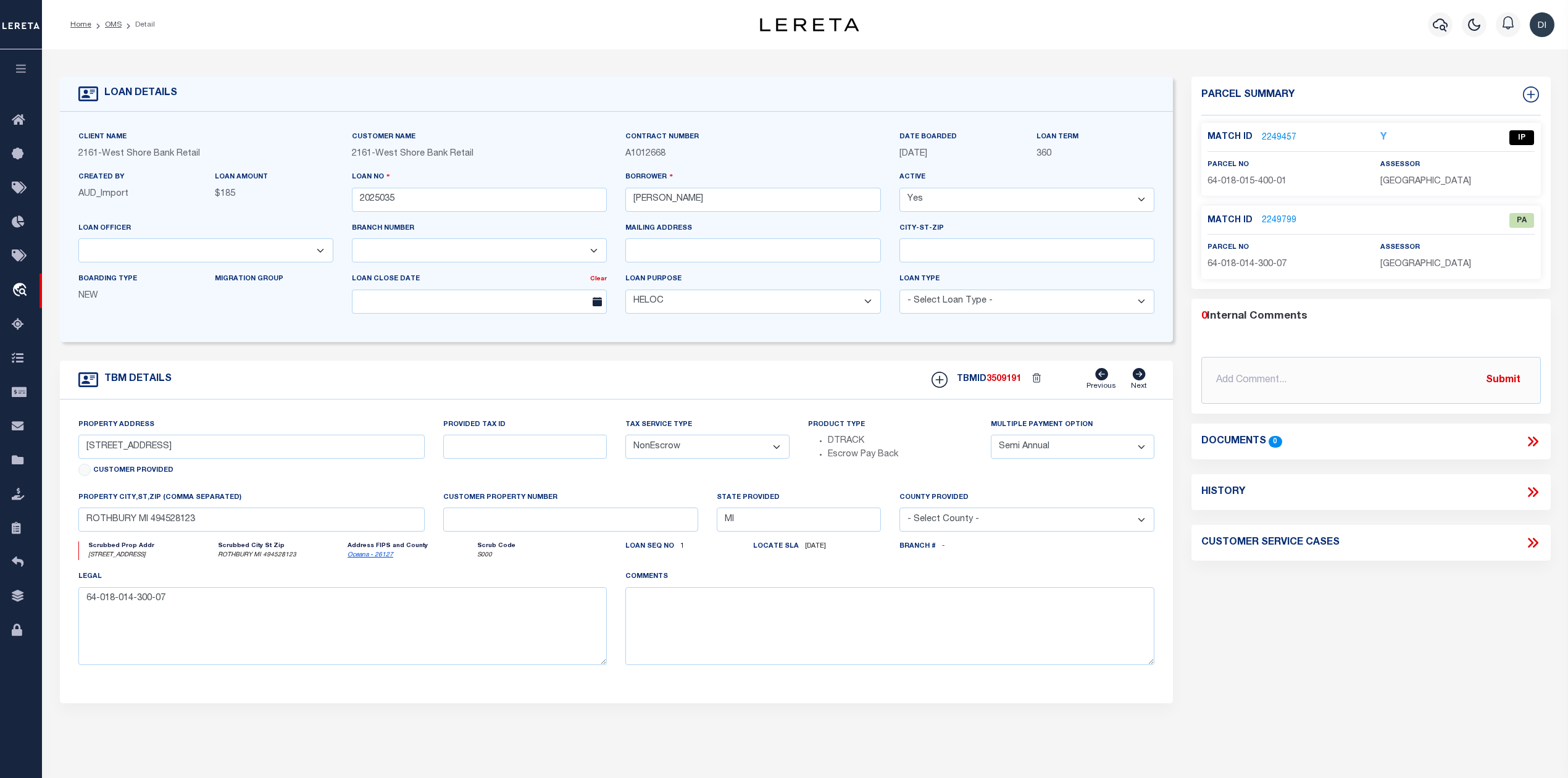
click at [1280, 134] on link "2249457" at bounding box center [1279, 138] width 34 height 13
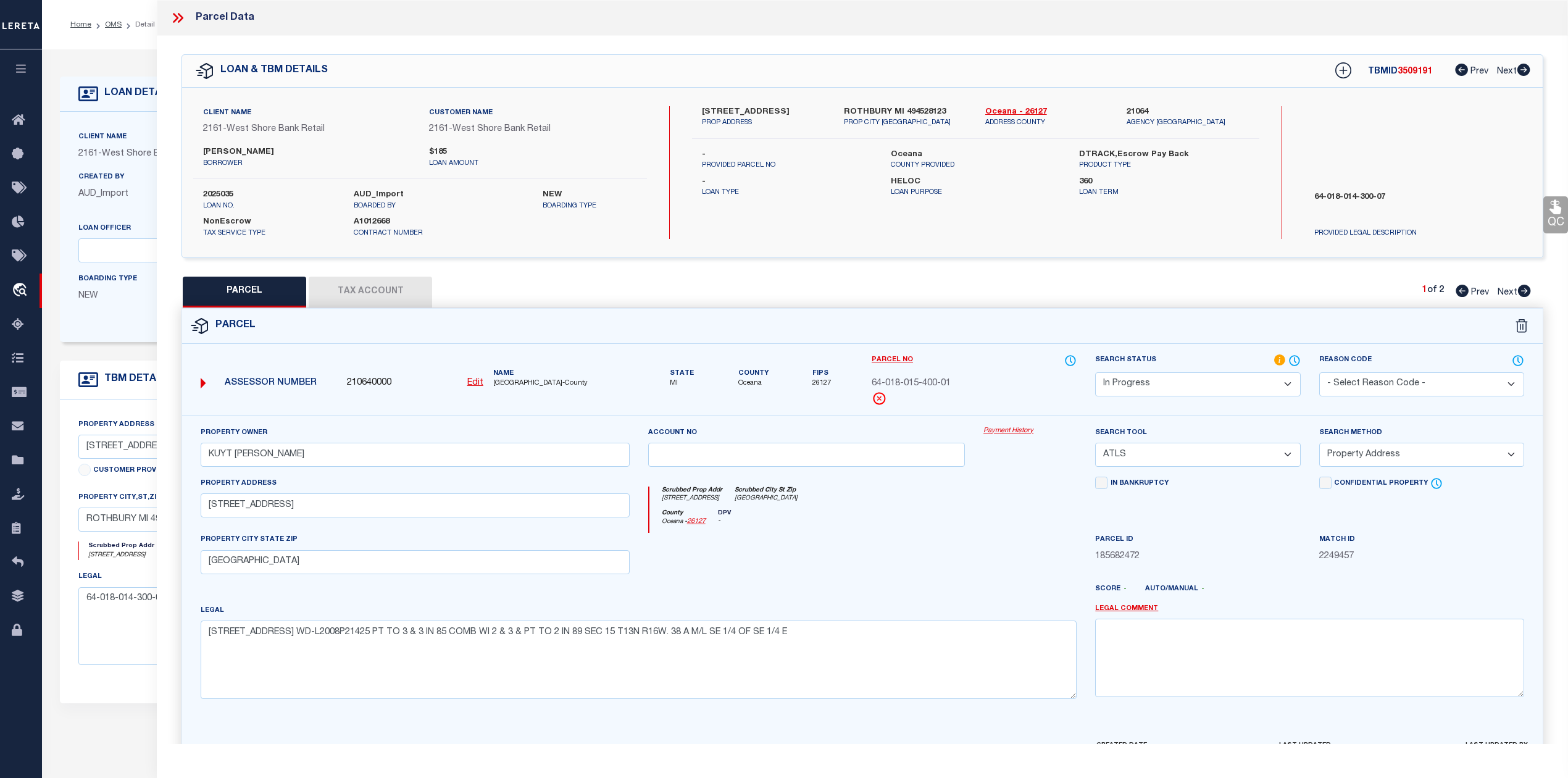
click at [182, 17] on icon at bounding box center [180, 18] width 6 height 10
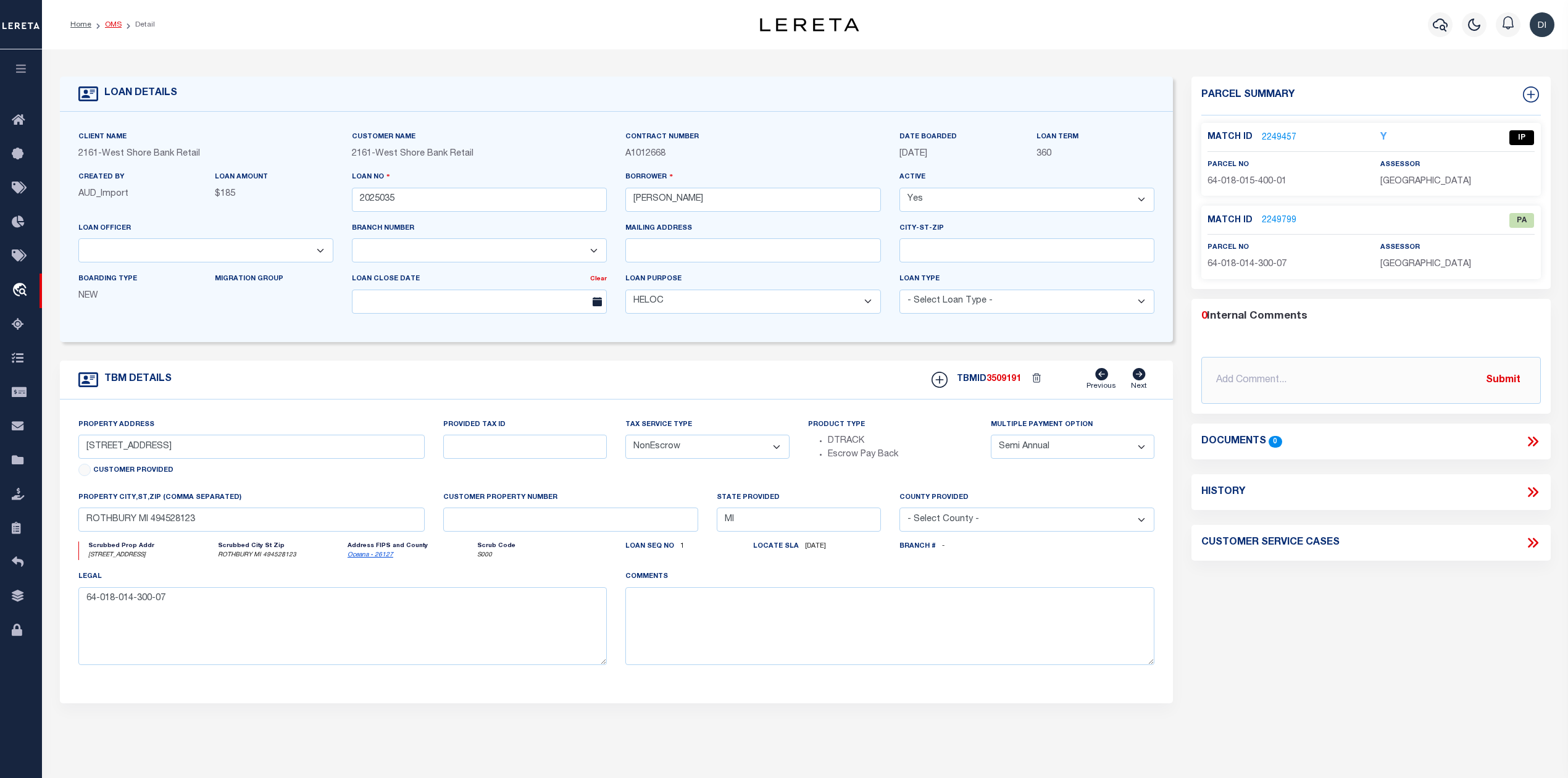
click at [110, 24] on link "OMS" at bounding box center [113, 24] width 16 height 7
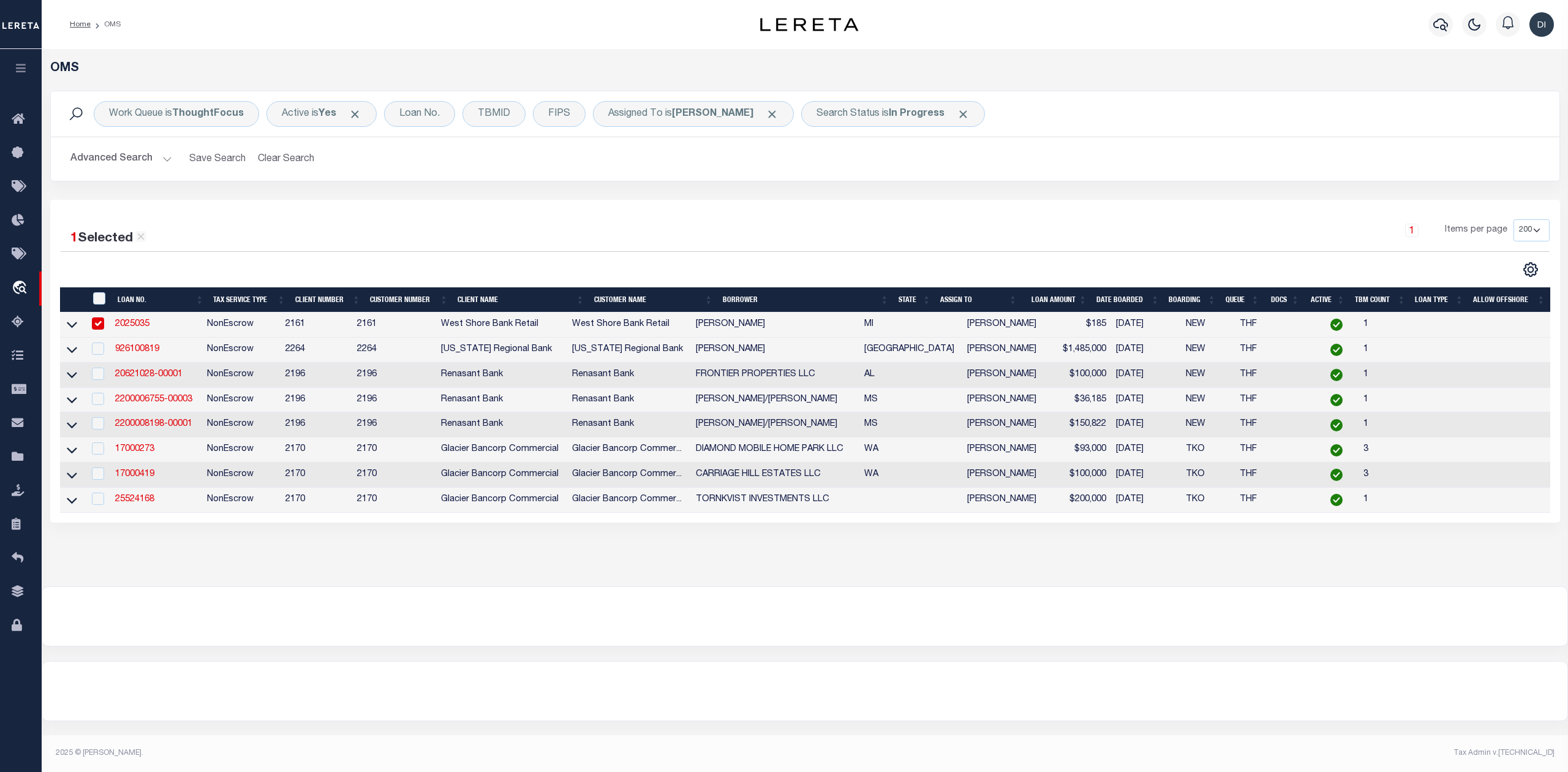
click at [103, 324] on input "checkbox" at bounding box center [98, 323] width 12 height 12
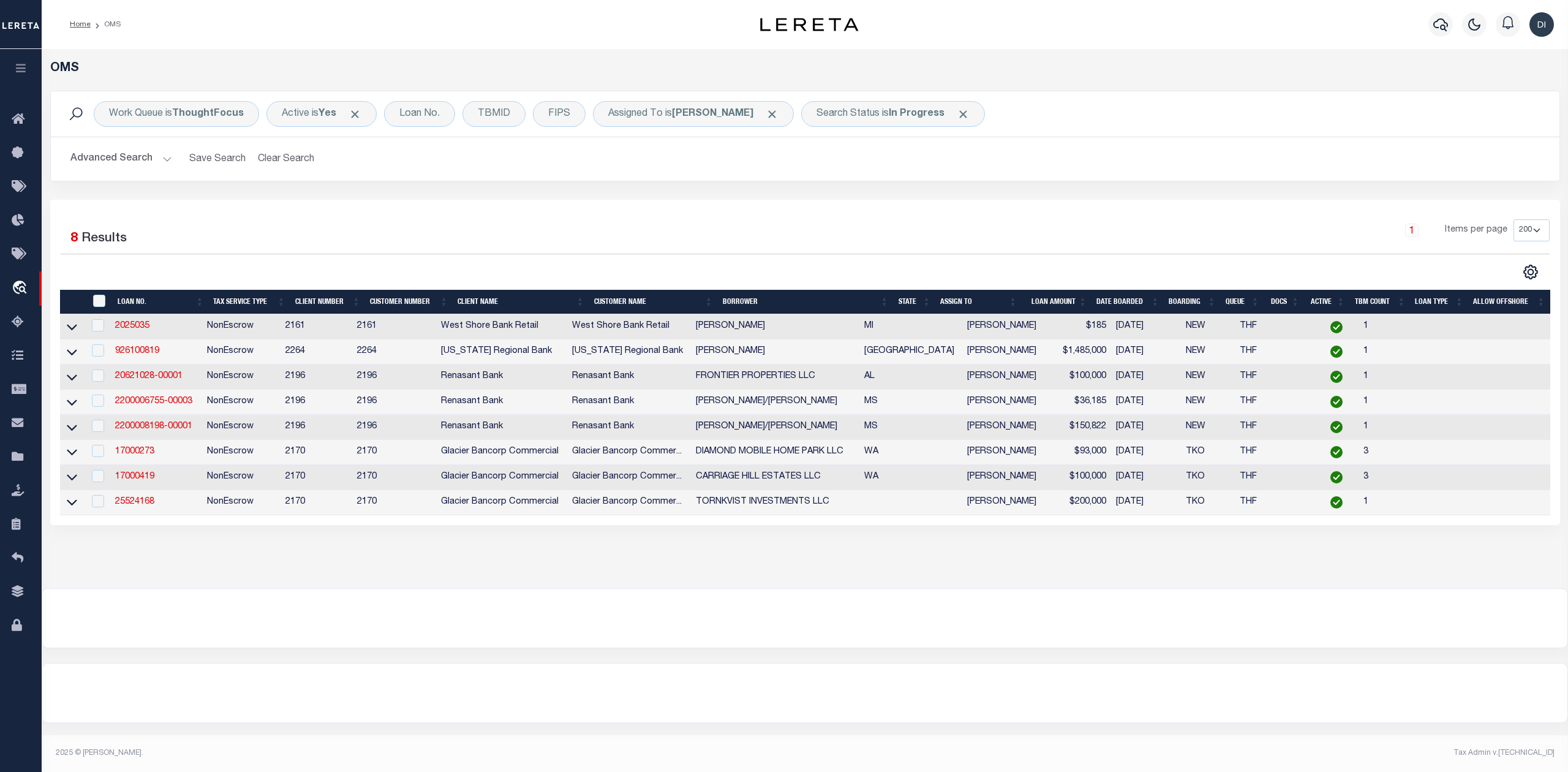
click at [627, 247] on div "1 Items per page 10 25 50 100 200" at bounding box center [993, 234] width 1112 height 32
click at [890, 110] on div "Search Status is In Progress" at bounding box center [892, 114] width 183 height 26
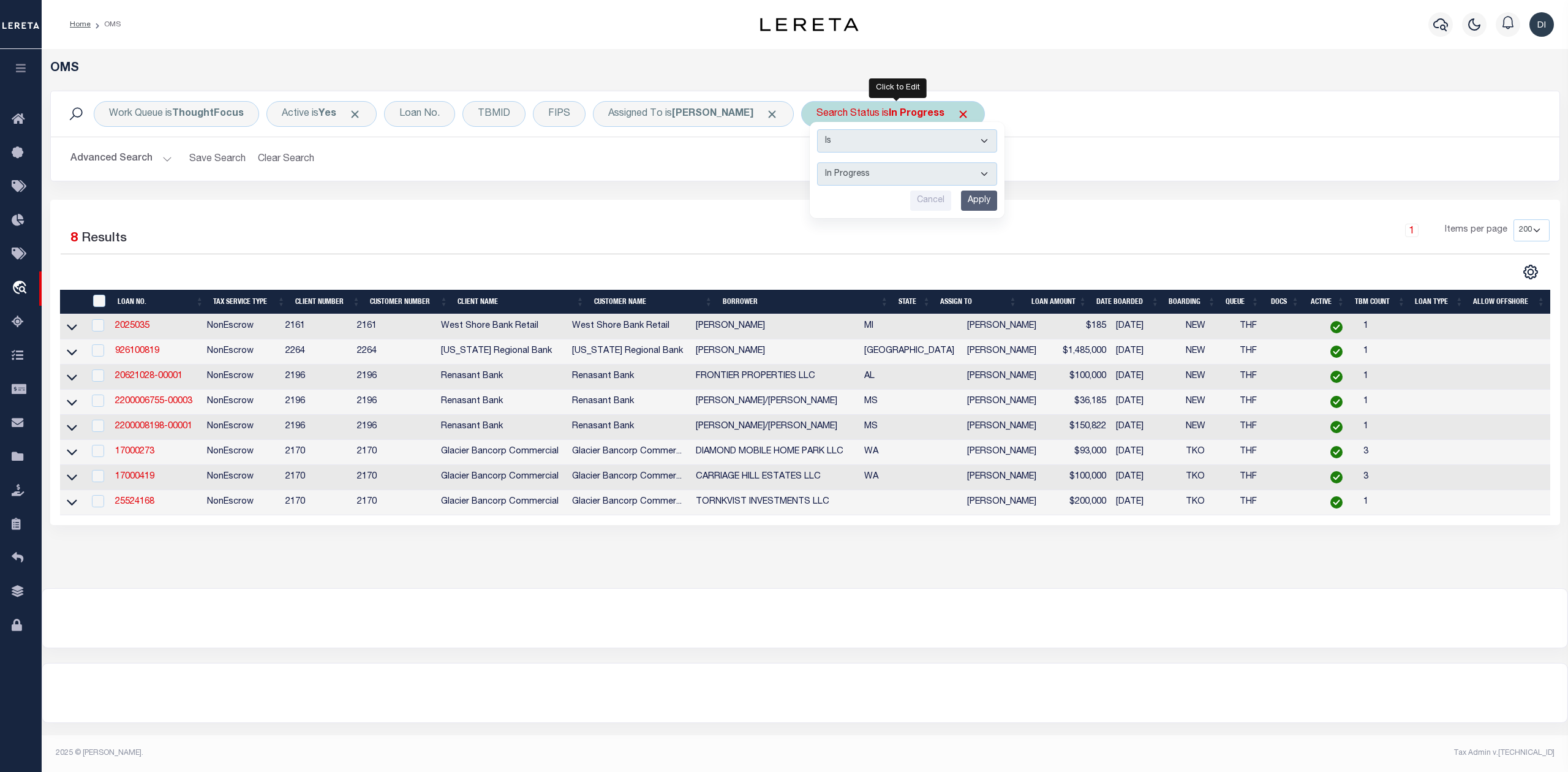
click at [857, 175] on select "Automated Search Bad Parcel Complete Duplicate Parcel High Dollar Reporting In …" at bounding box center [907, 174] width 180 height 23
click at [821, 163] on select "Automated Search Bad Parcel Complete Duplicate Parcel High Dollar Reporting In …" at bounding box center [907, 174] width 180 height 23
click at [985, 200] on input "Apply" at bounding box center [979, 200] width 36 height 20
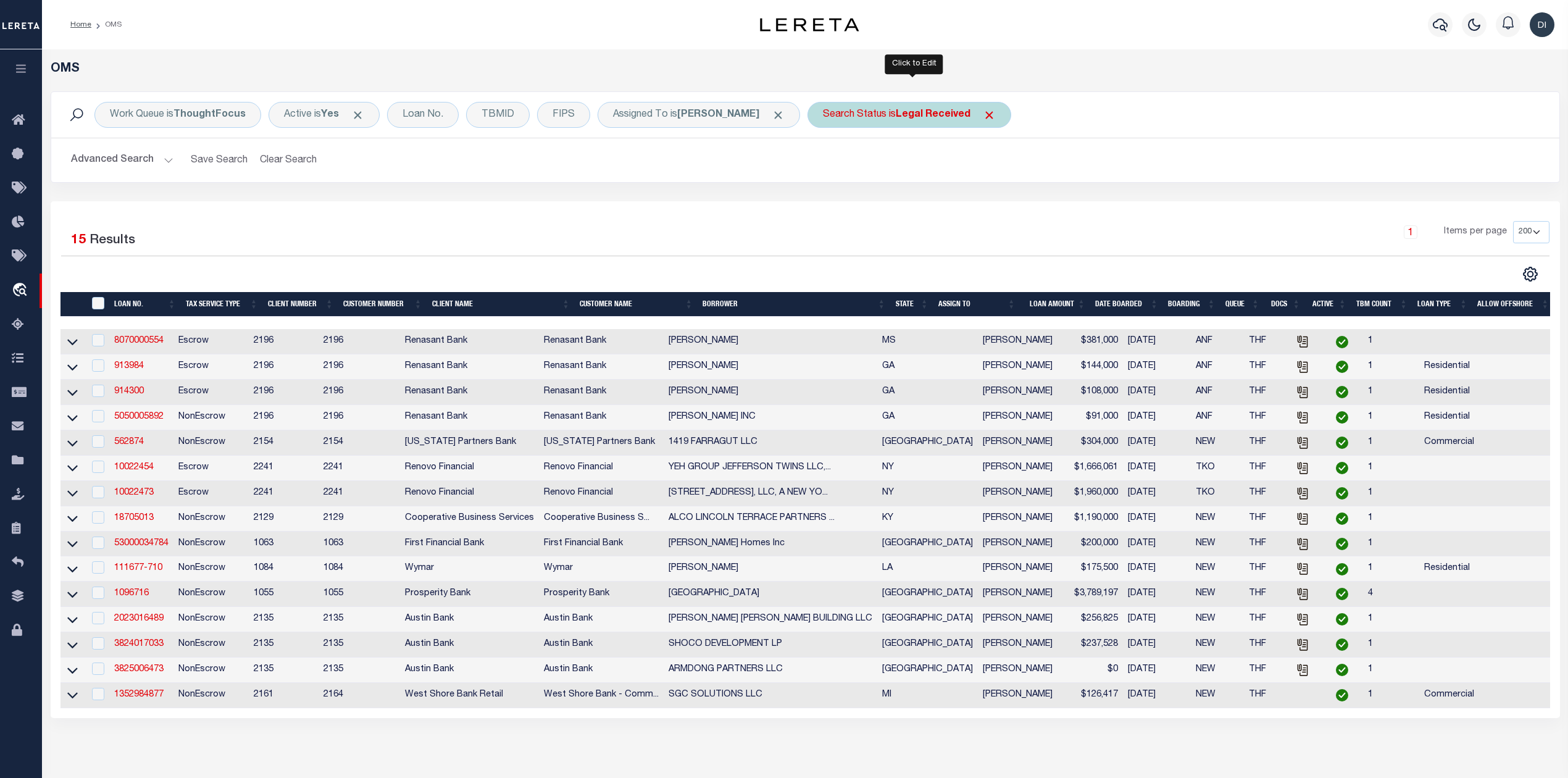
click at [912, 111] on b "Legal Received" at bounding box center [933, 115] width 75 height 10
click at [882, 173] on select "Automated Search Bad Parcel Complete Duplicate Parcel High Dollar Reporting In …" at bounding box center [914, 175] width 182 height 24
click at [828, 165] on select "Automated Search Bad Parcel Complete Duplicate Parcel High Dollar Reporting In …" at bounding box center [914, 175] width 182 height 24
click at [983, 200] on input "Apply" at bounding box center [986, 202] width 37 height 20
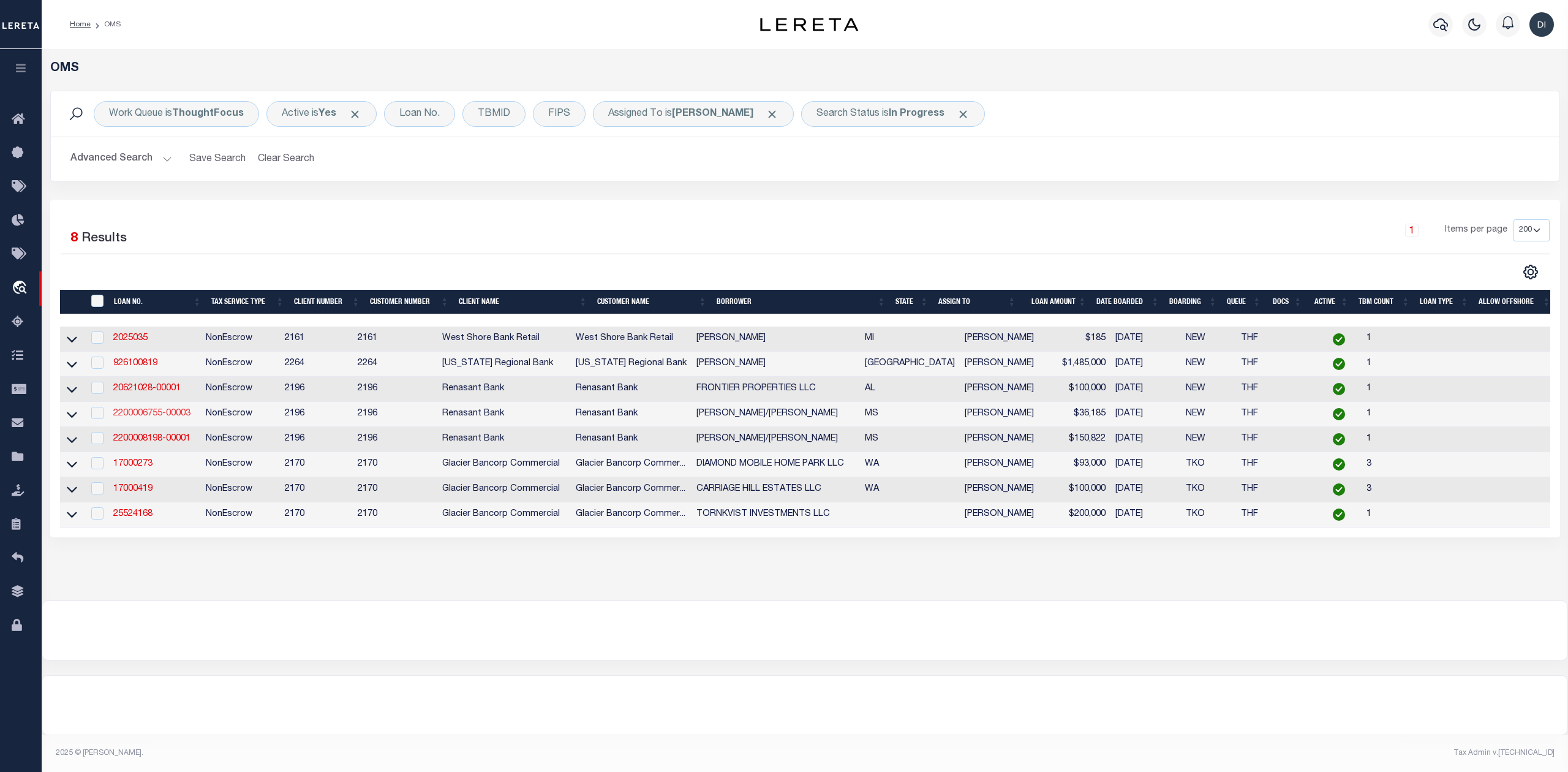
click at [158, 417] on link "2200006755-00003" at bounding box center [152, 413] width 78 height 9
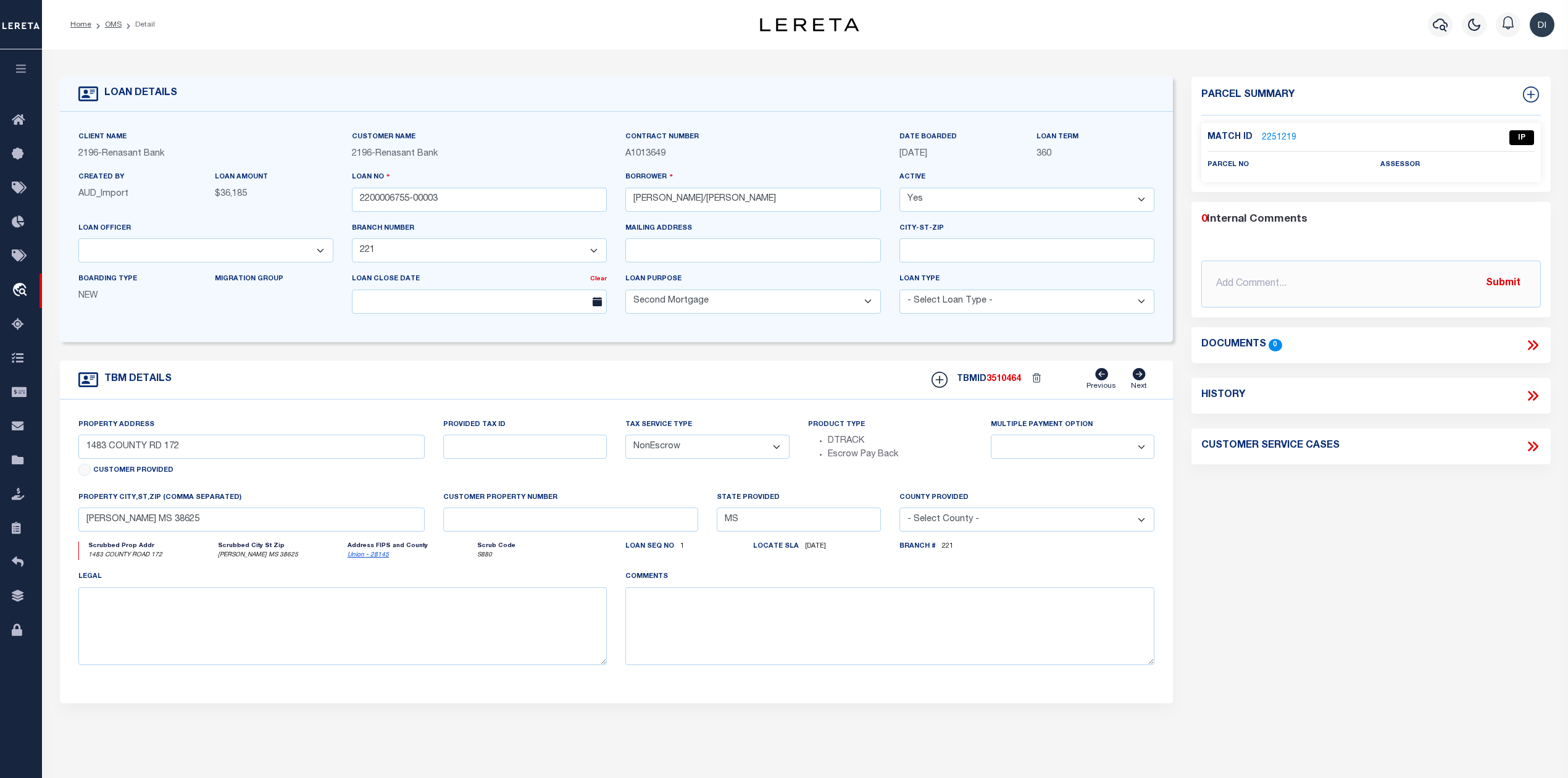
click at [1287, 134] on link "2251219" at bounding box center [1279, 138] width 34 height 13
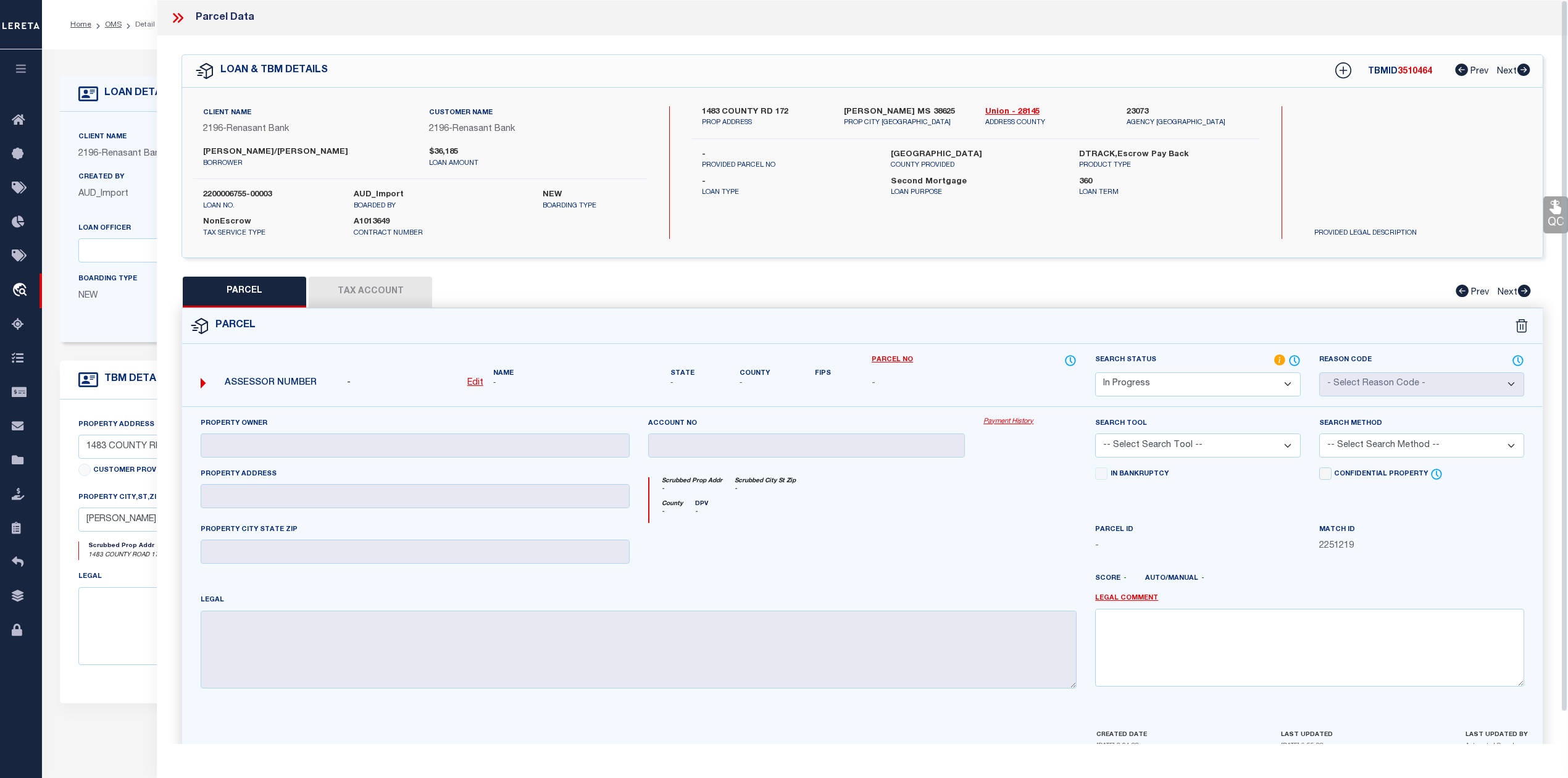
click at [376, 297] on div "PARCEL Tax Account Prev Next" at bounding box center [863, 292] width 1362 height 31
click at [390, 295] on div "PARCEL Tax Account Prev Next" at bounding box center [863, 292] width 1362 height 31
click at [1292, 359] on icon at bounding box center [1294, 360] width 12 height 14
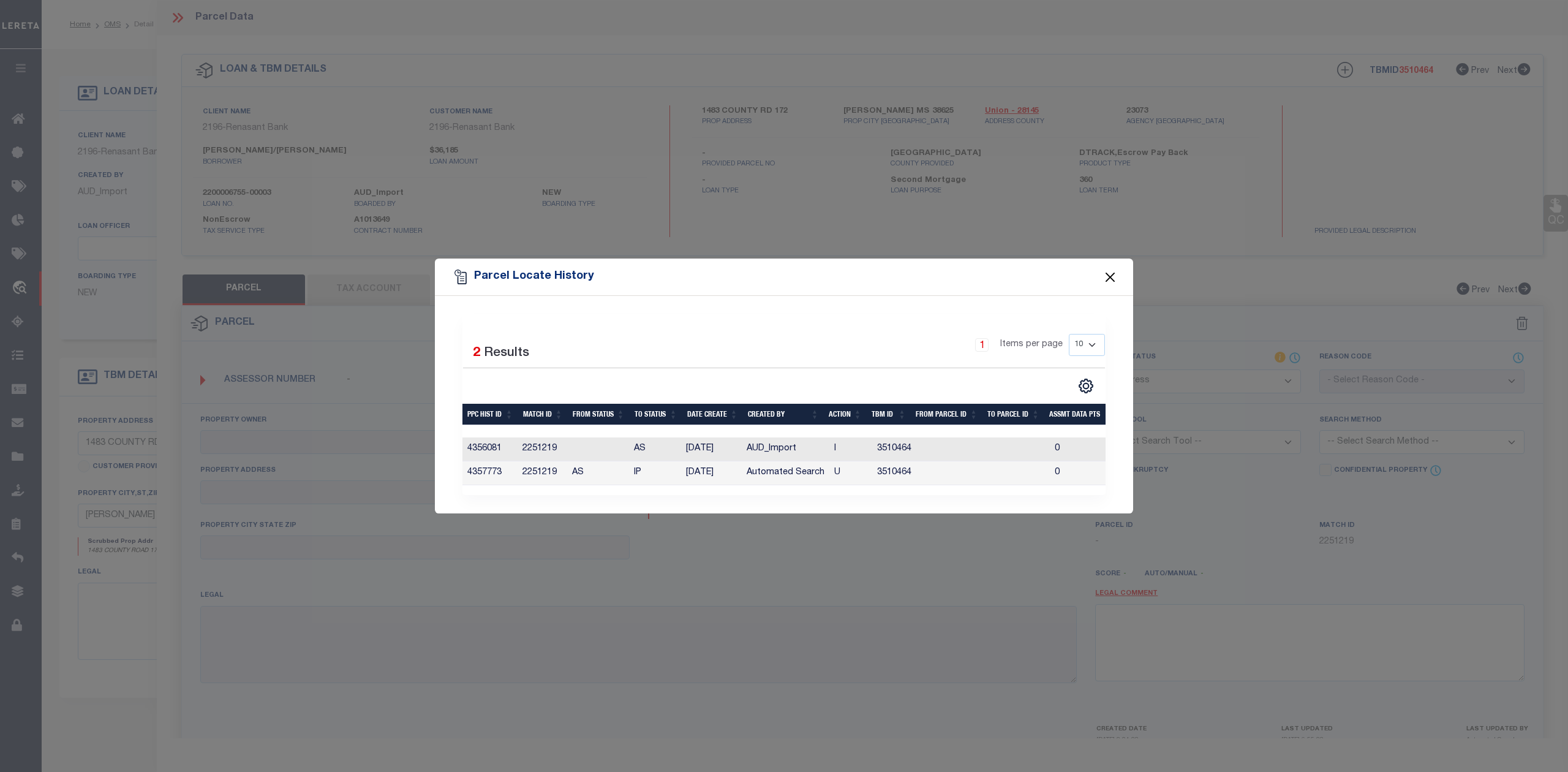
click at [1110, 269] on button "Close" at bounding box center [1111, 277] width 16 height 16
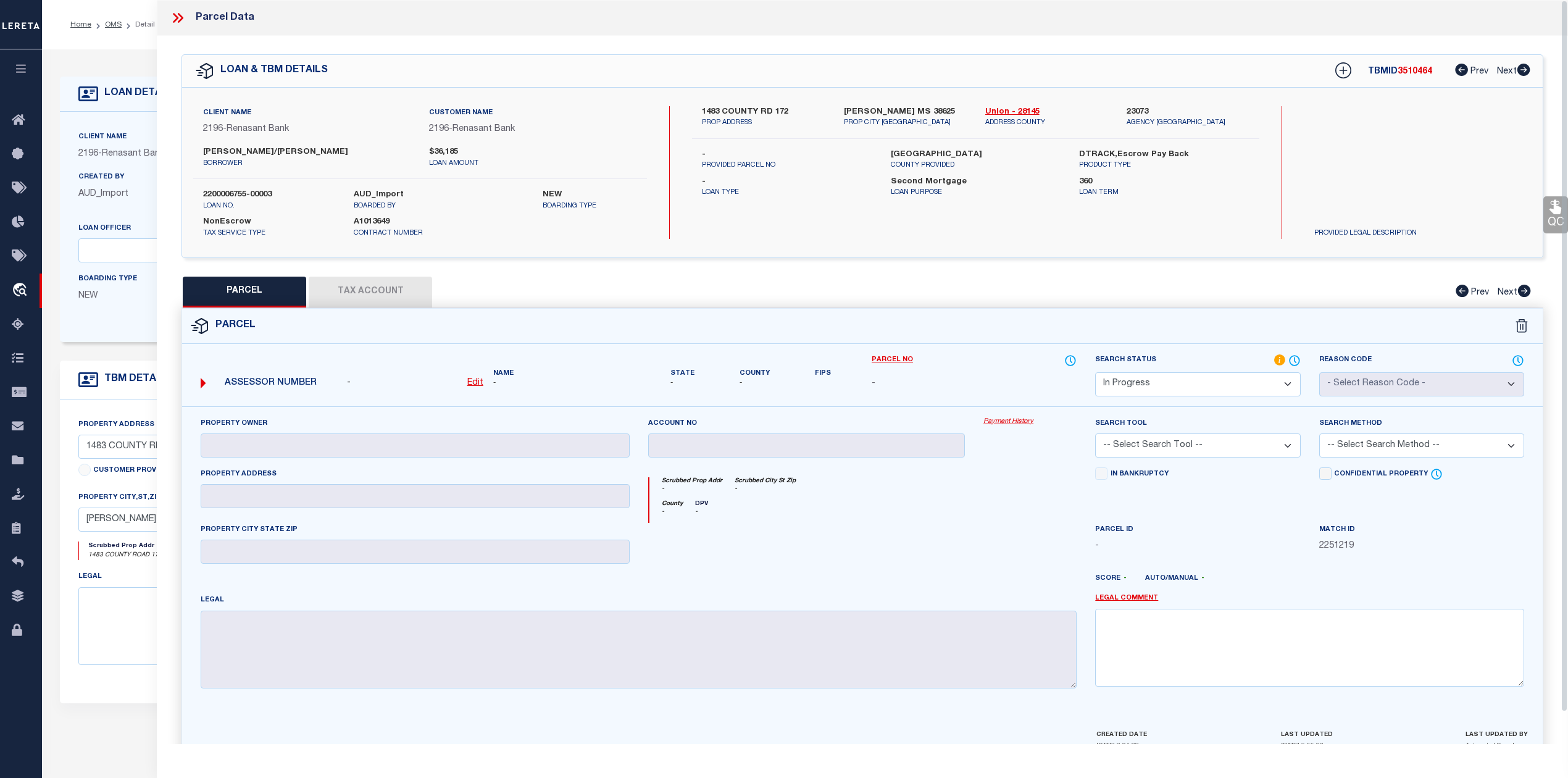
click at [175, 20] on icon at bounding box center [175, 18] width 6 height 10
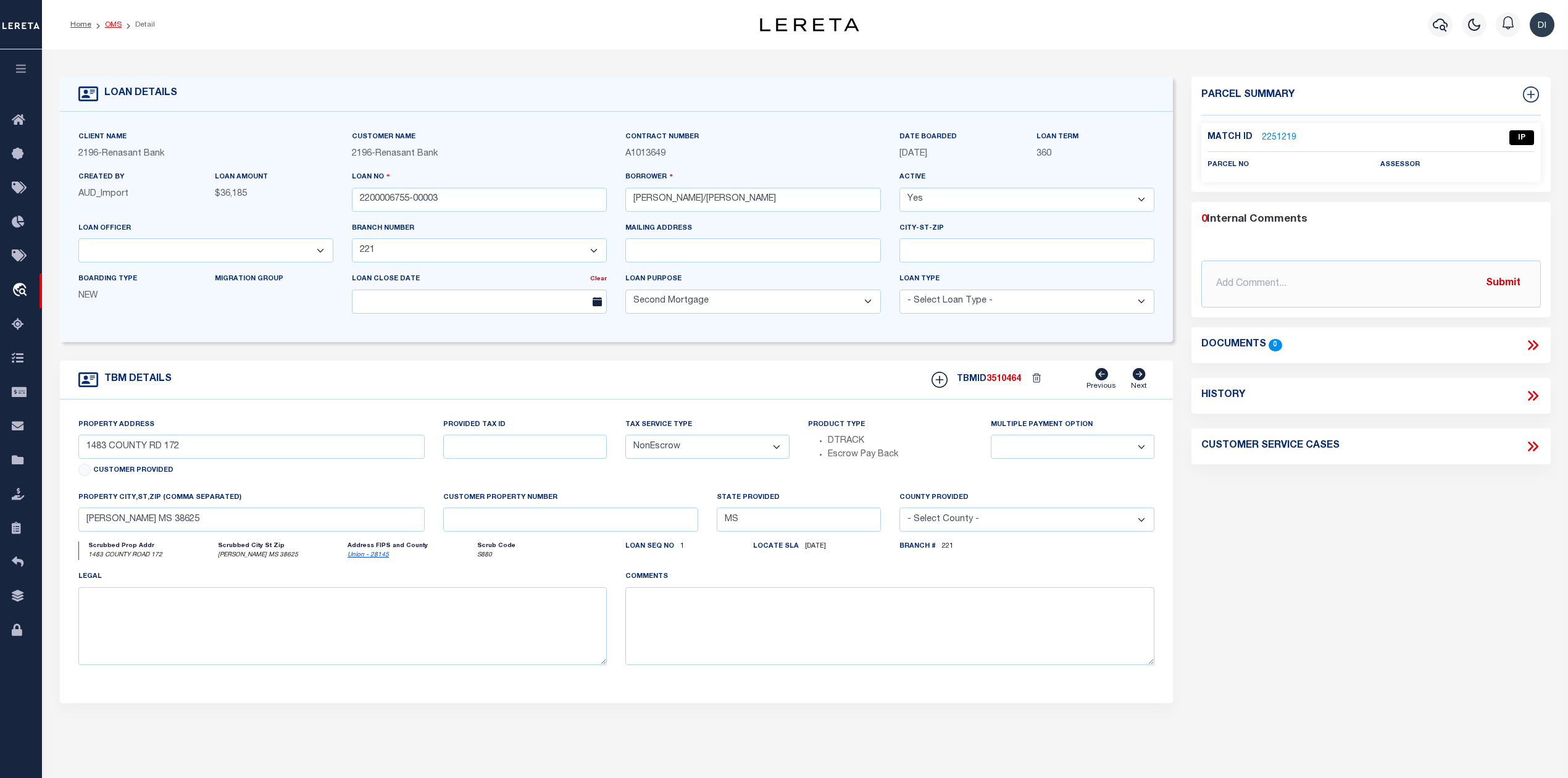
click at [112, 25] on link "OMS" at bounding box center [113, 24] width 16 height 7
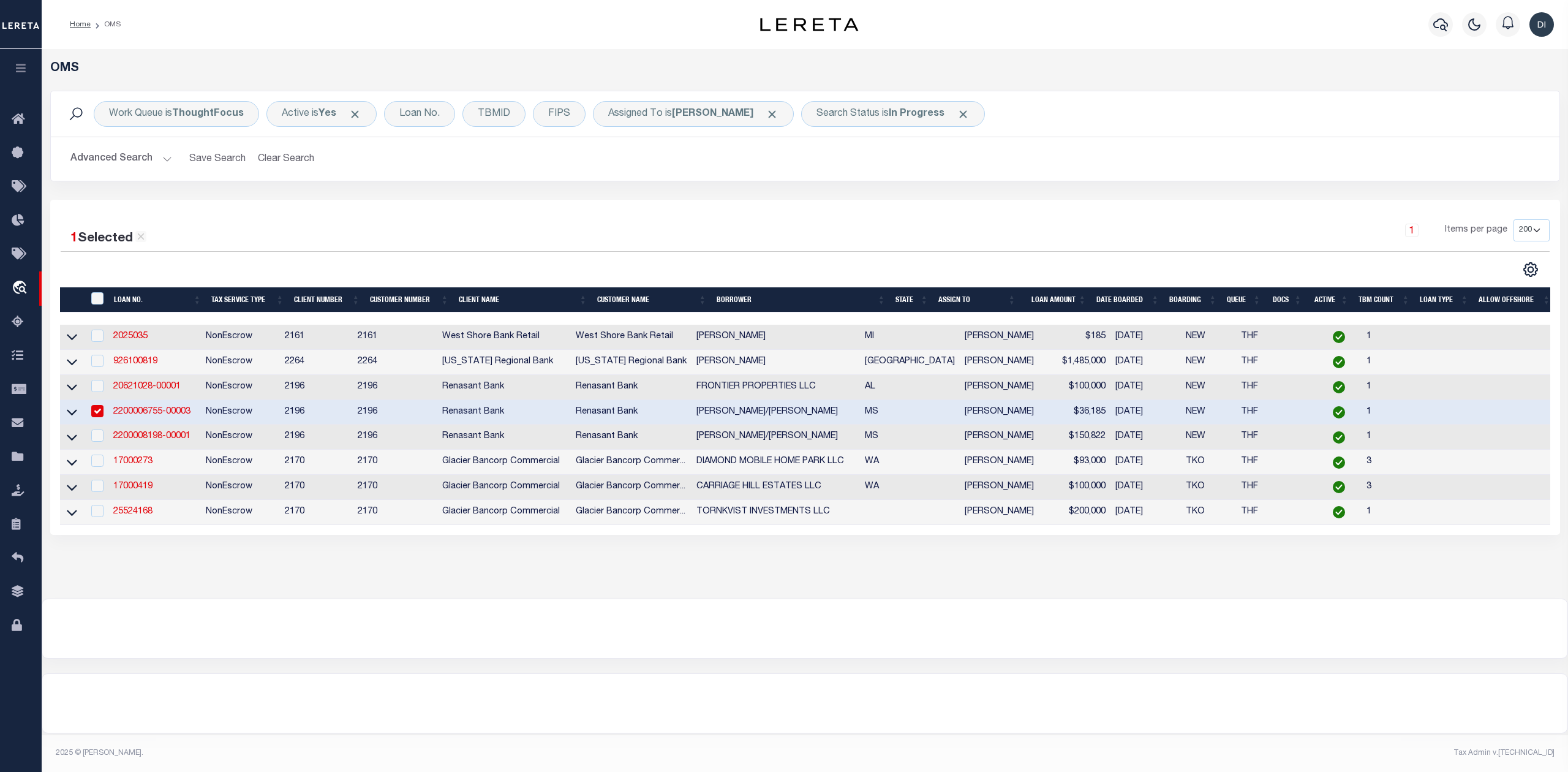
click at [99, 413] on input "checkbox" at bounding box center [97, 411] width 12 height 12
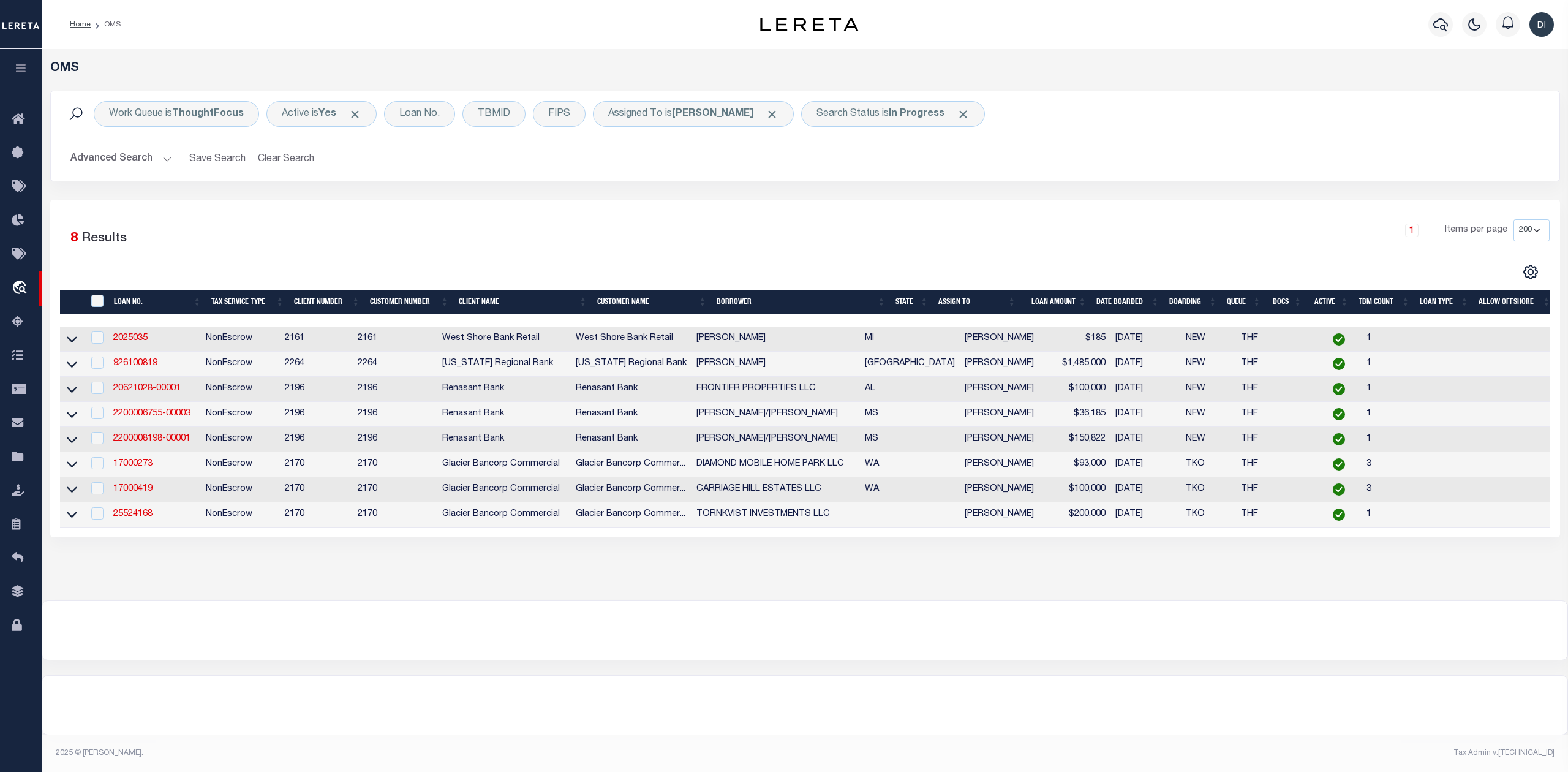
click at [601, 622] on div at bounding box center [804, 631] width 1525 height 59
click at [143, 368] on link "926100819" at bounding box center [135, 363] width 44 height 9
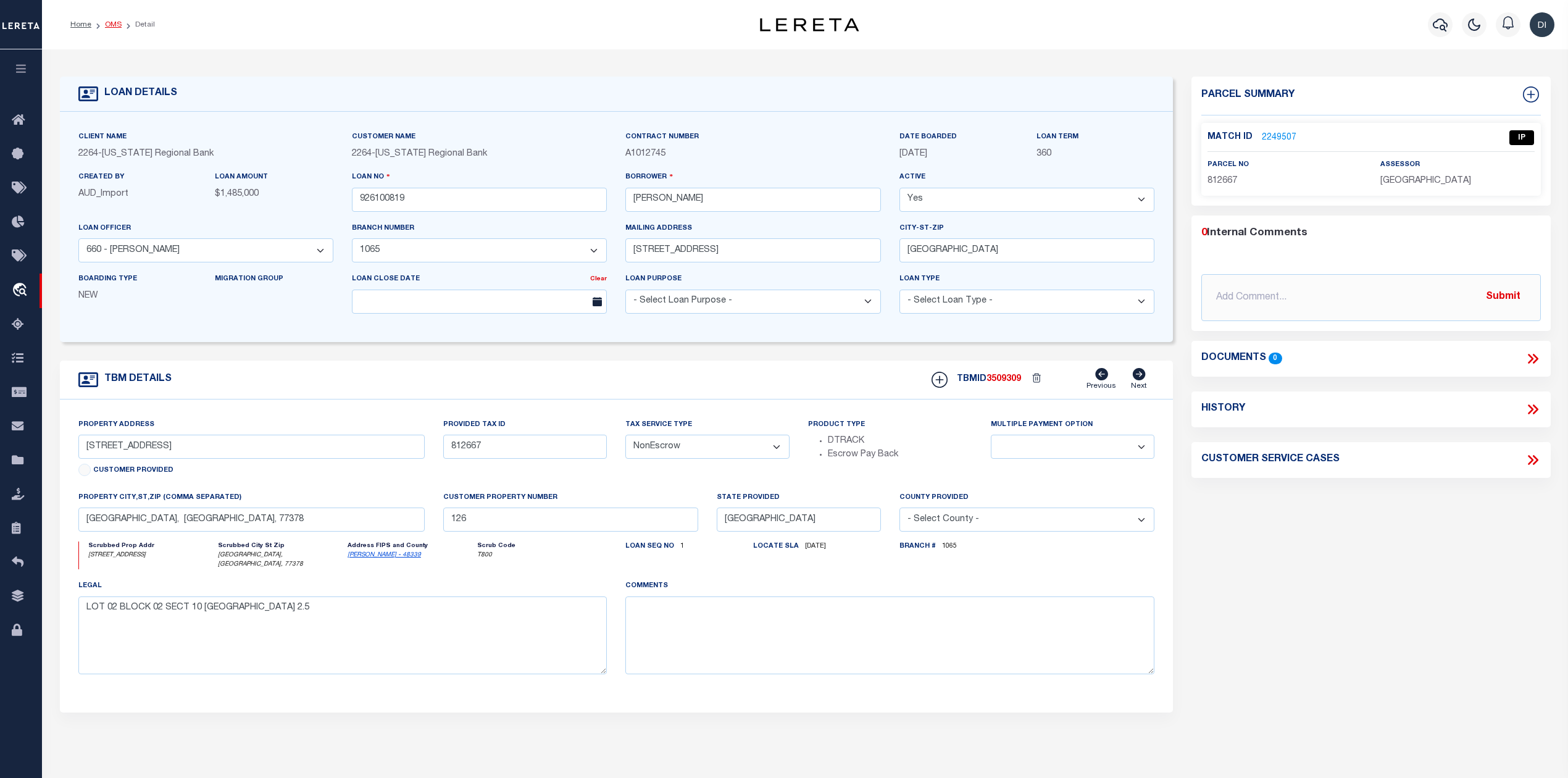
click at [116, 21] on link "OMS" at bounding box center [113, 24] width 16 height 7
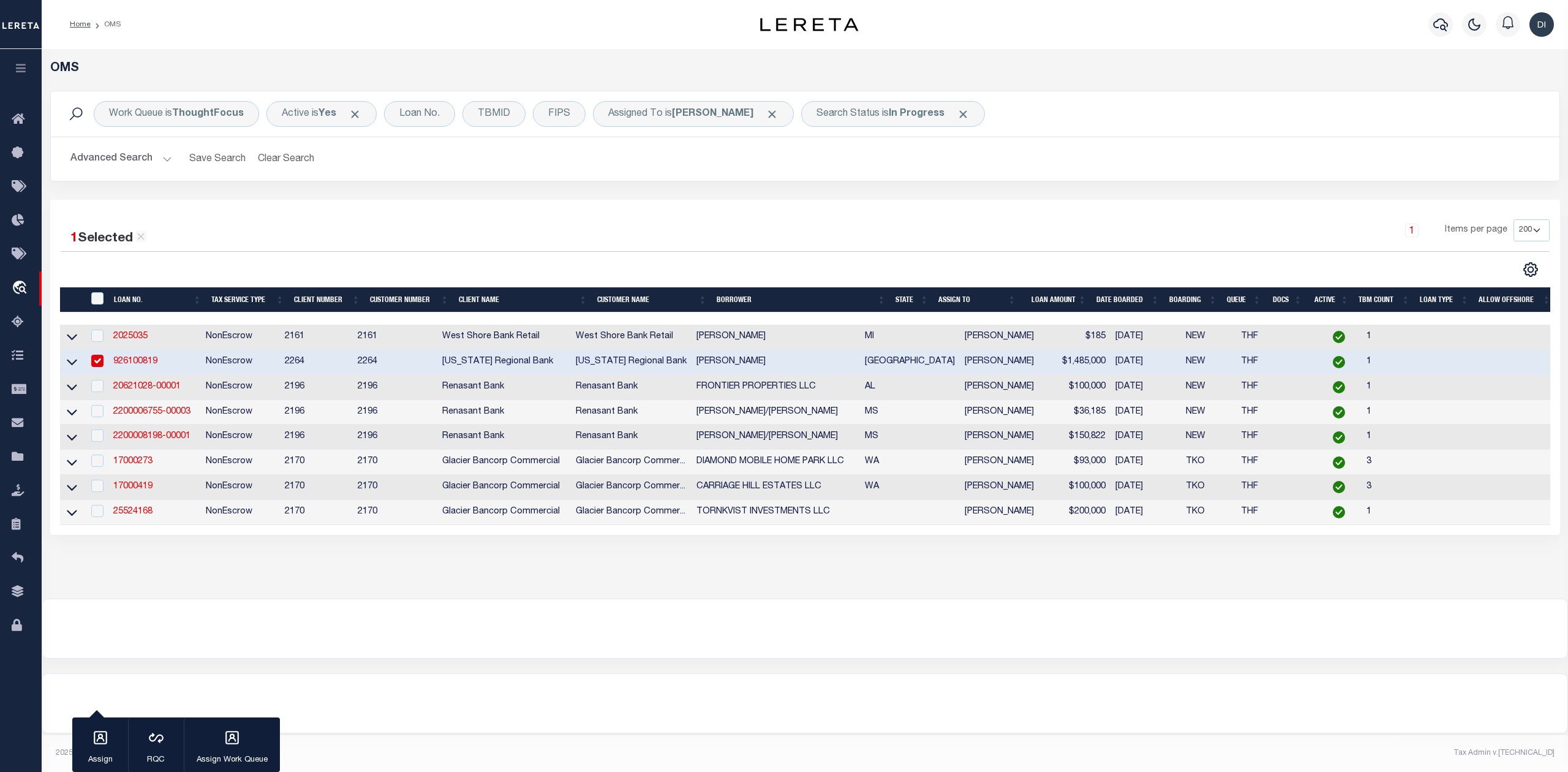
click at [95, 361] on input "checkbox" at bounding box center [97, 361] width 12 height 12
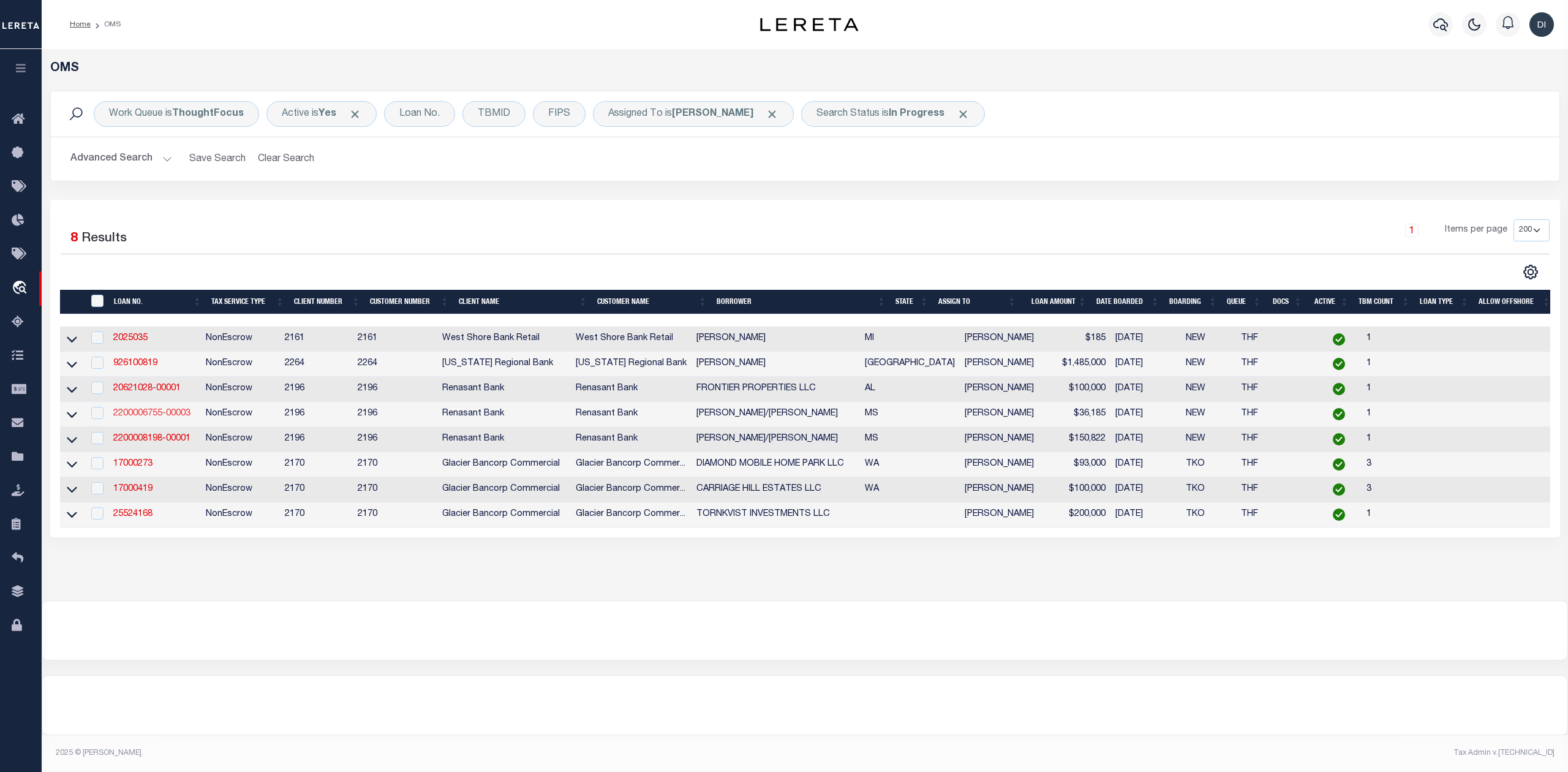
click at [183, 417] on link "2200006755-00003" at bounding box center [152, 413] width 78 height 9
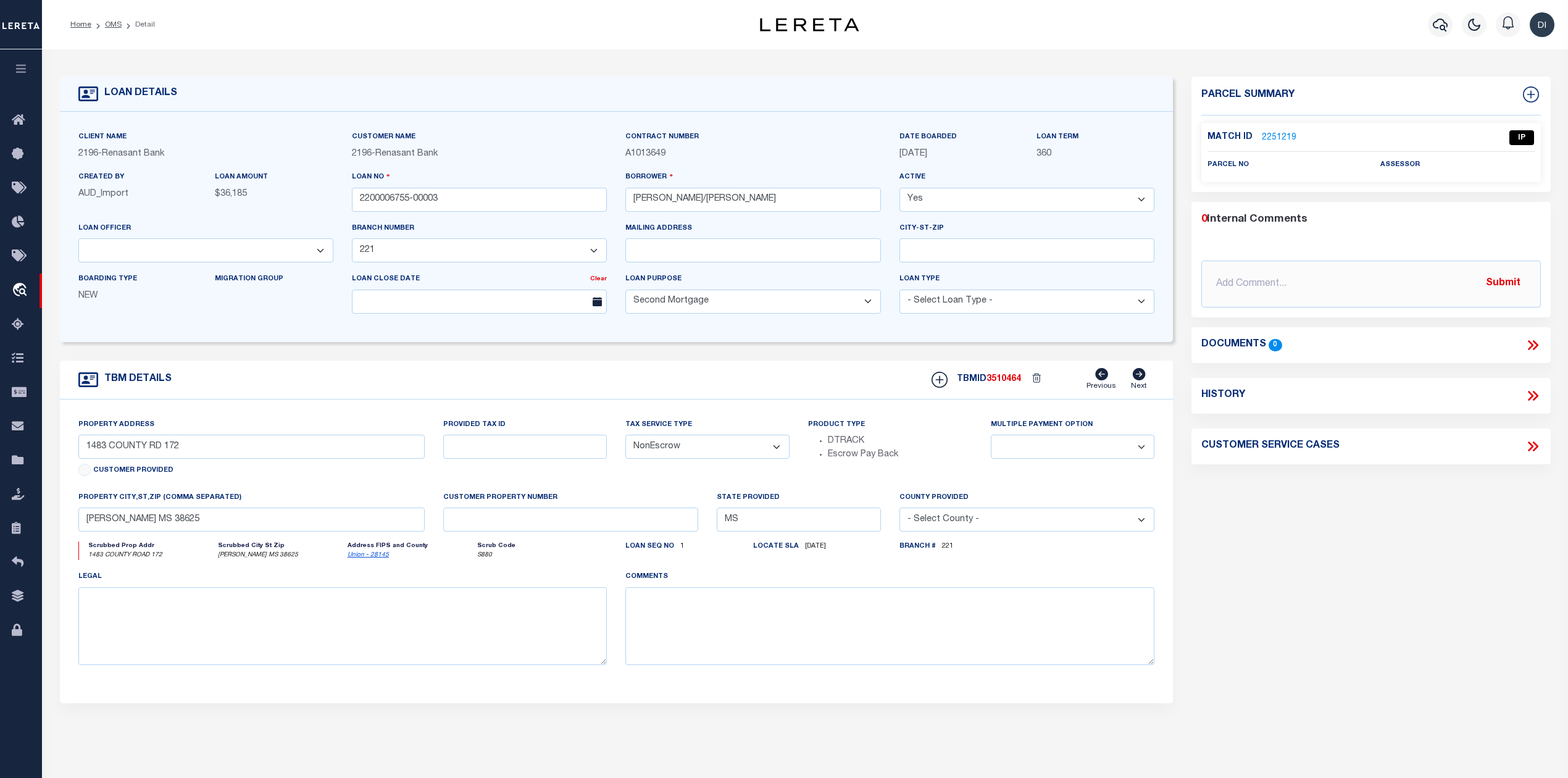
click at [1269, 137] on link "2251219" at bounding box center [1279, 138] width 34 height 13
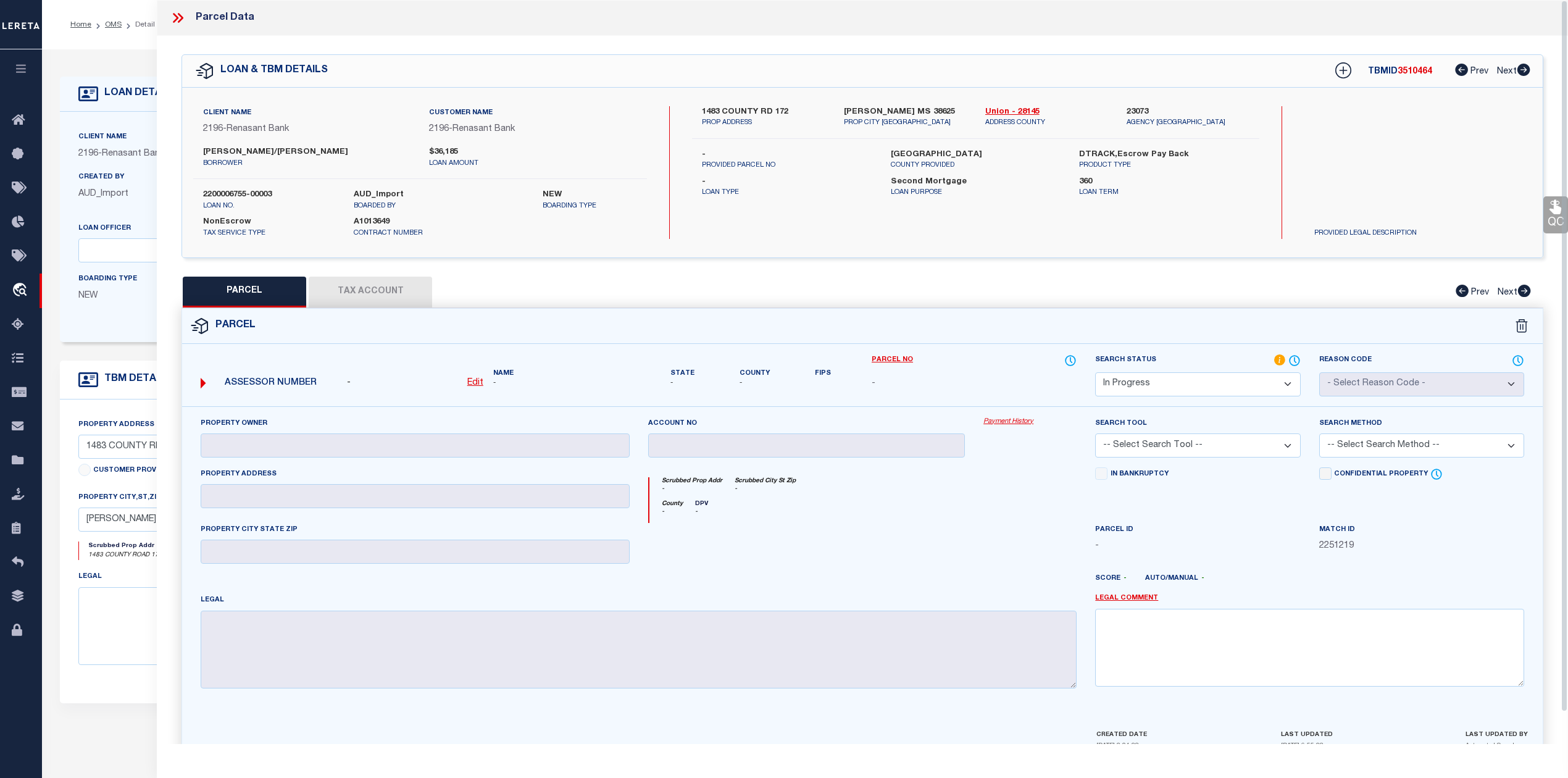
click at [600, 299] on div "PARCEL Tax Account Prev Next" at bounding box center [863, 292] width 1362 height 31
click at [711, 110] on label "1483 COUNTY RD 172" at bounding box center [763, 112] width 123 height 12
copy label "1483"
click at [781, 108] on label "1483 COUNTY RD 172" at bounding box center [763, 112] width 123 height 12
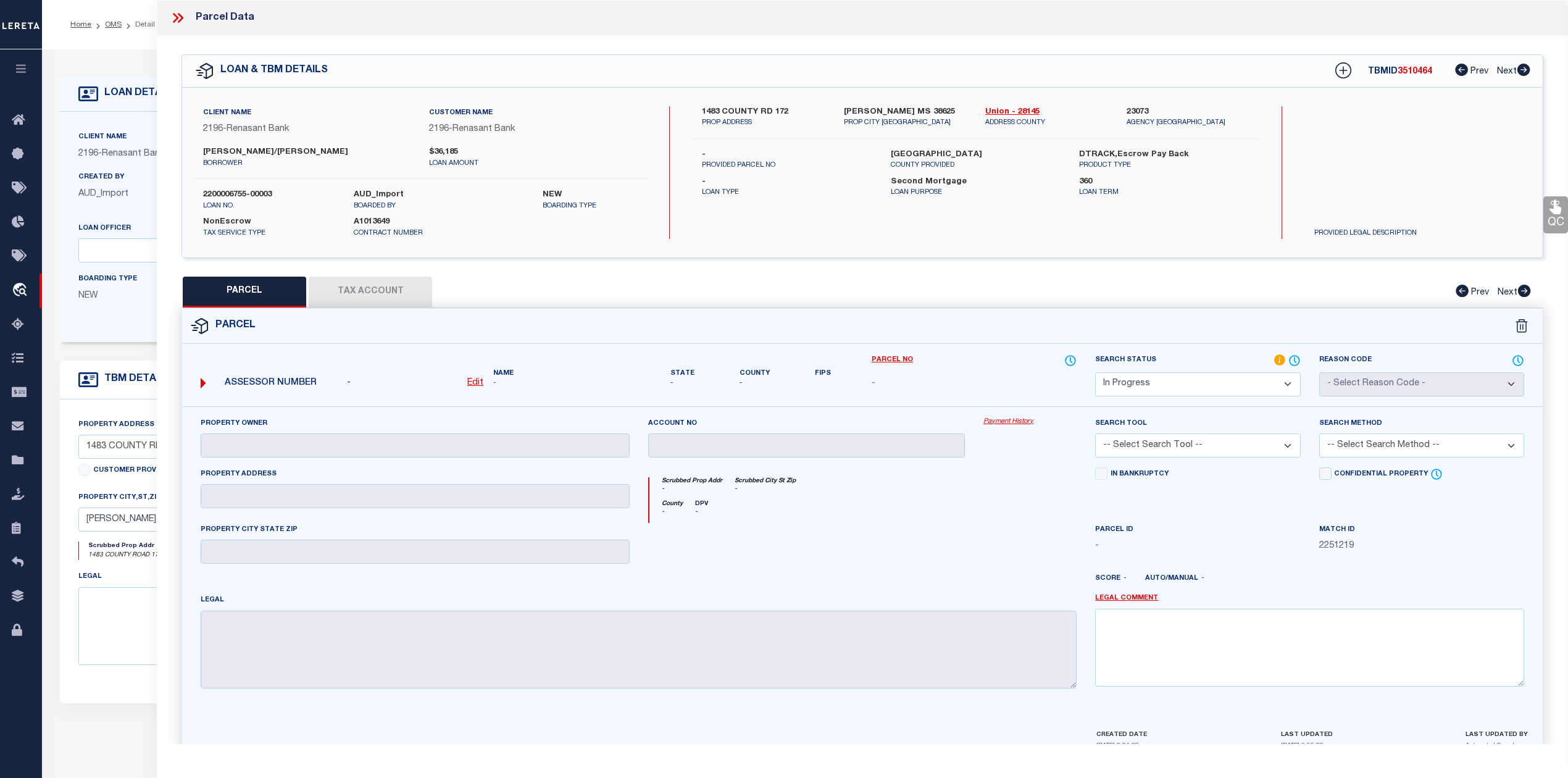
click at [781, 108] on label "1483 COUNTY RD 172" at bounding box center [763, 112] width 123 height 12
copy label "172"
click at [411, 301] on div "PARCEL Tax Account Prev Next" at bounding box center [863, 292] width 1362 height 31
click at [174, 20] on icon at bounding box center [178, 18] width 16 height 16
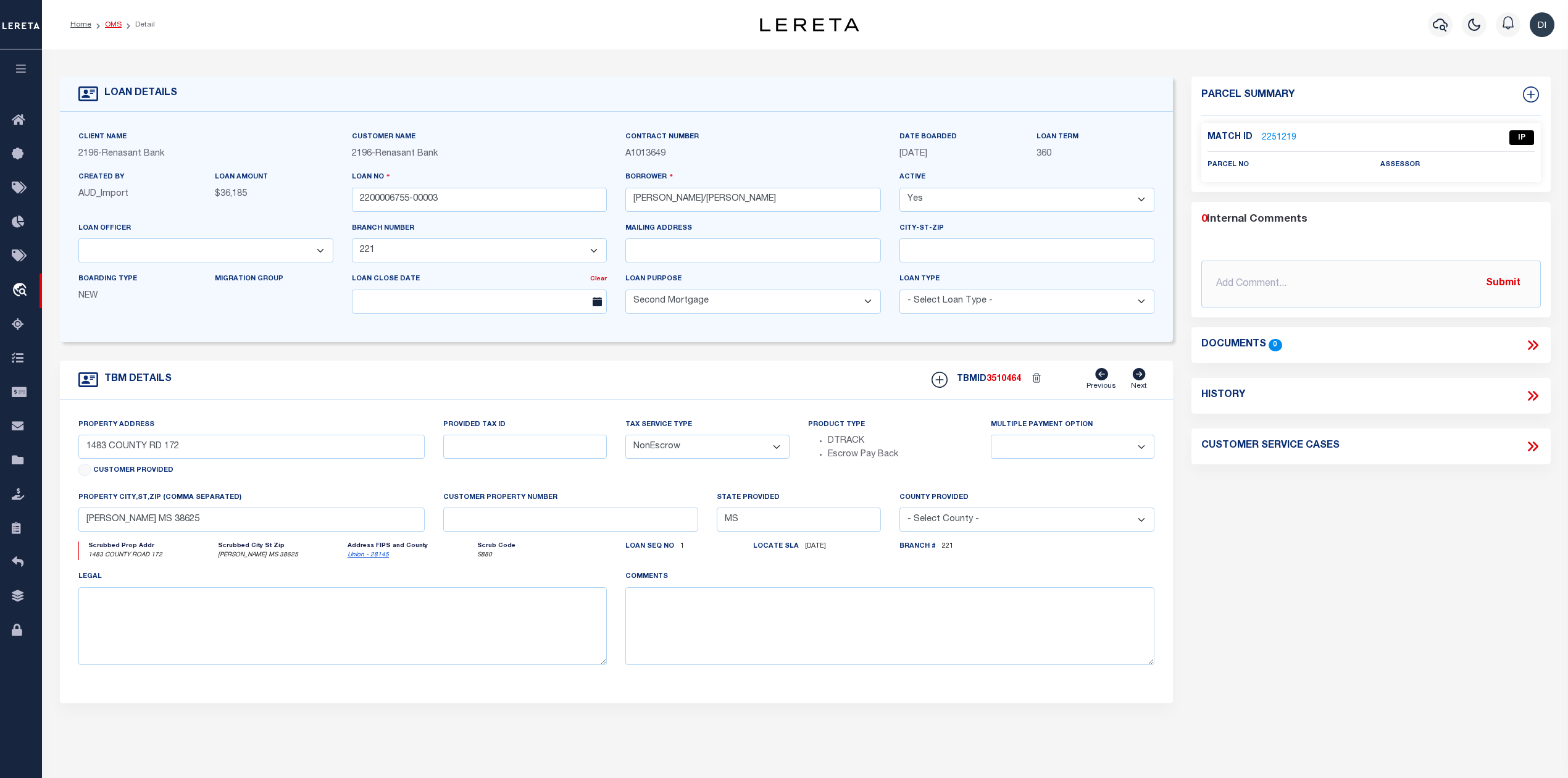
click at [114, 24] on link "OMS" at bounding box center [113, 24] width 16 height 7
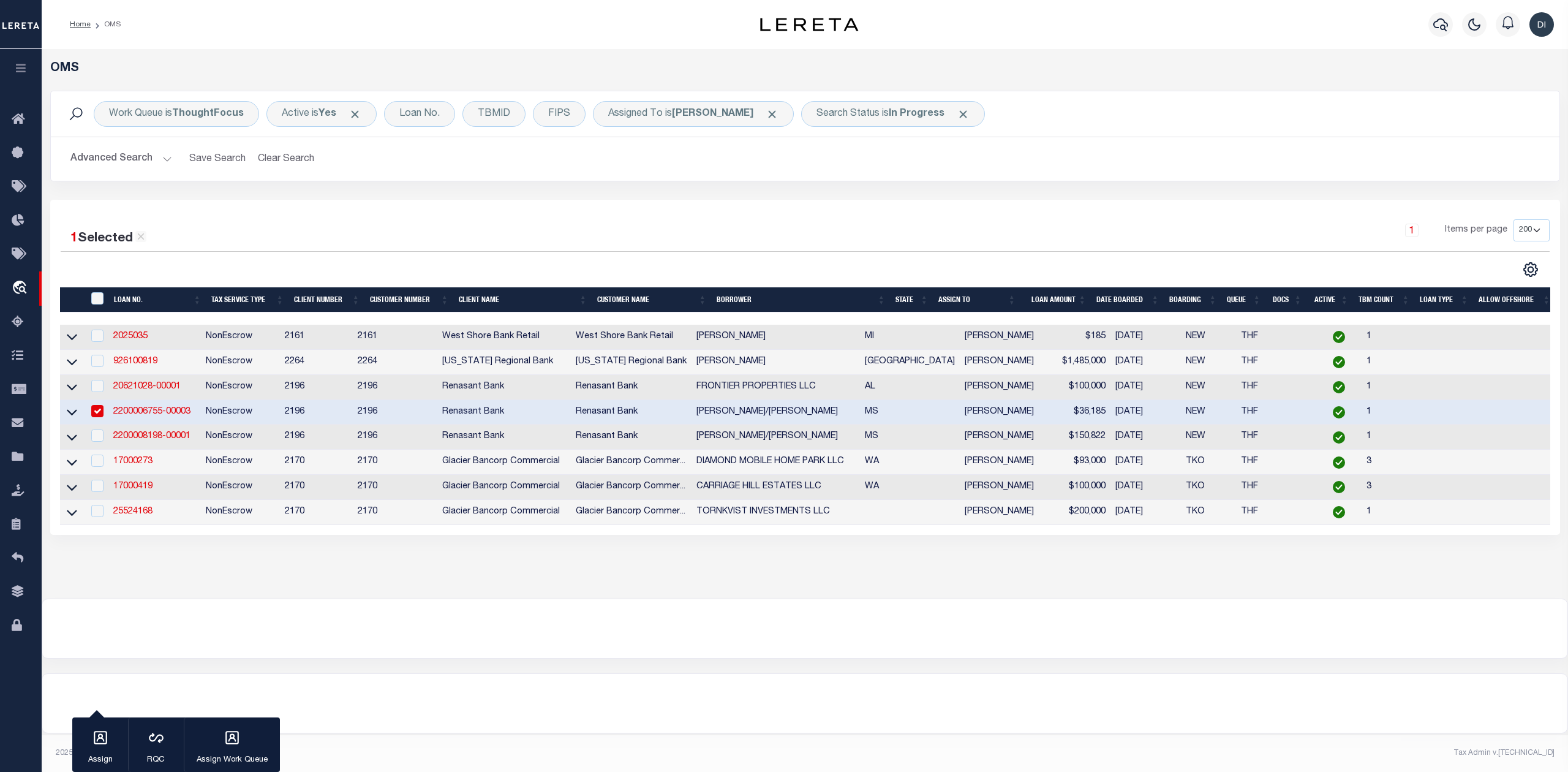
click at [99, 410] on input "checkbox" at bounding box center [97, 411] width 12 height 12
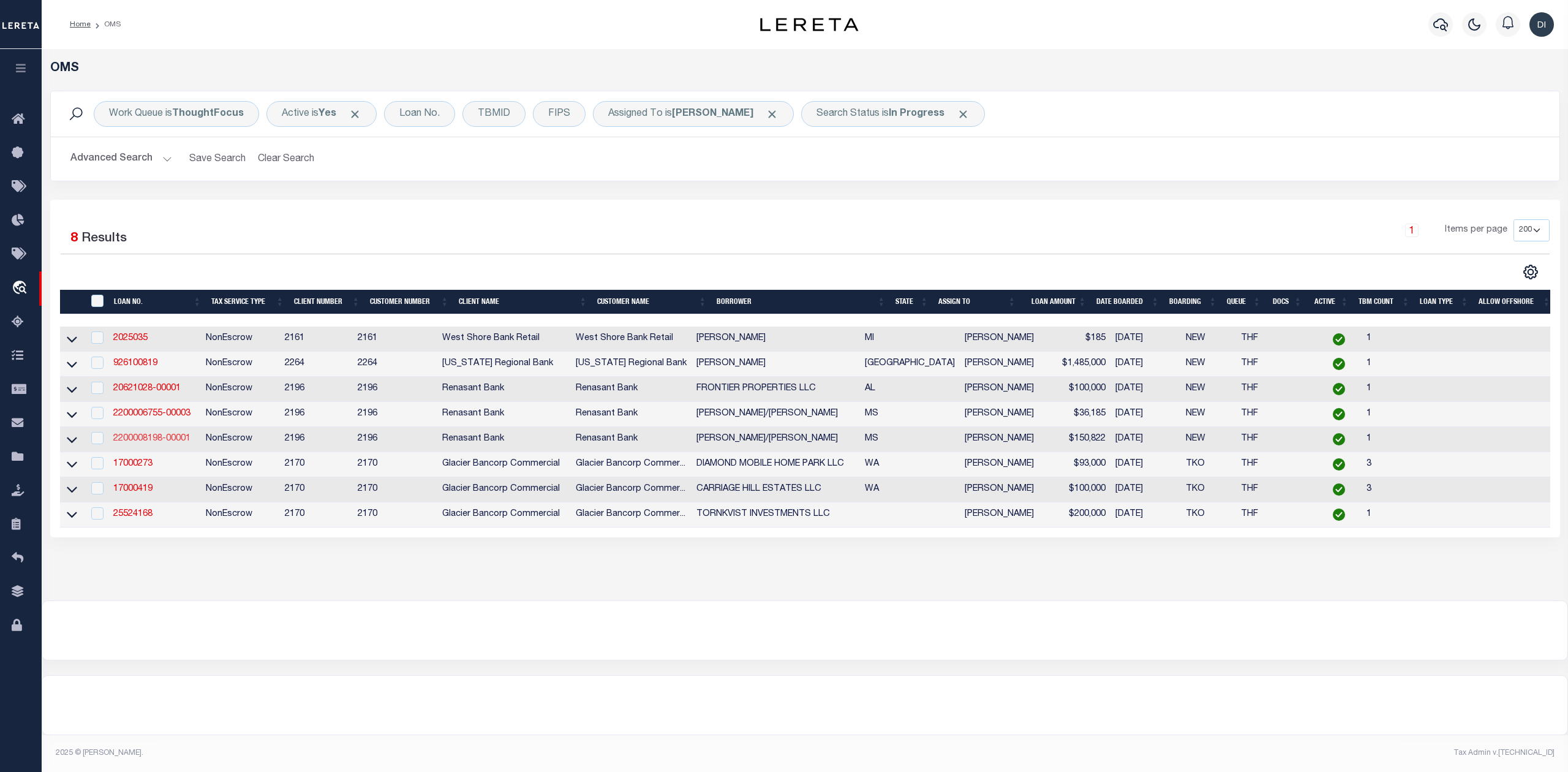
click at [147, 441] on link "2200008198-00001" at bounding box center [152, 438] width 78 height 9
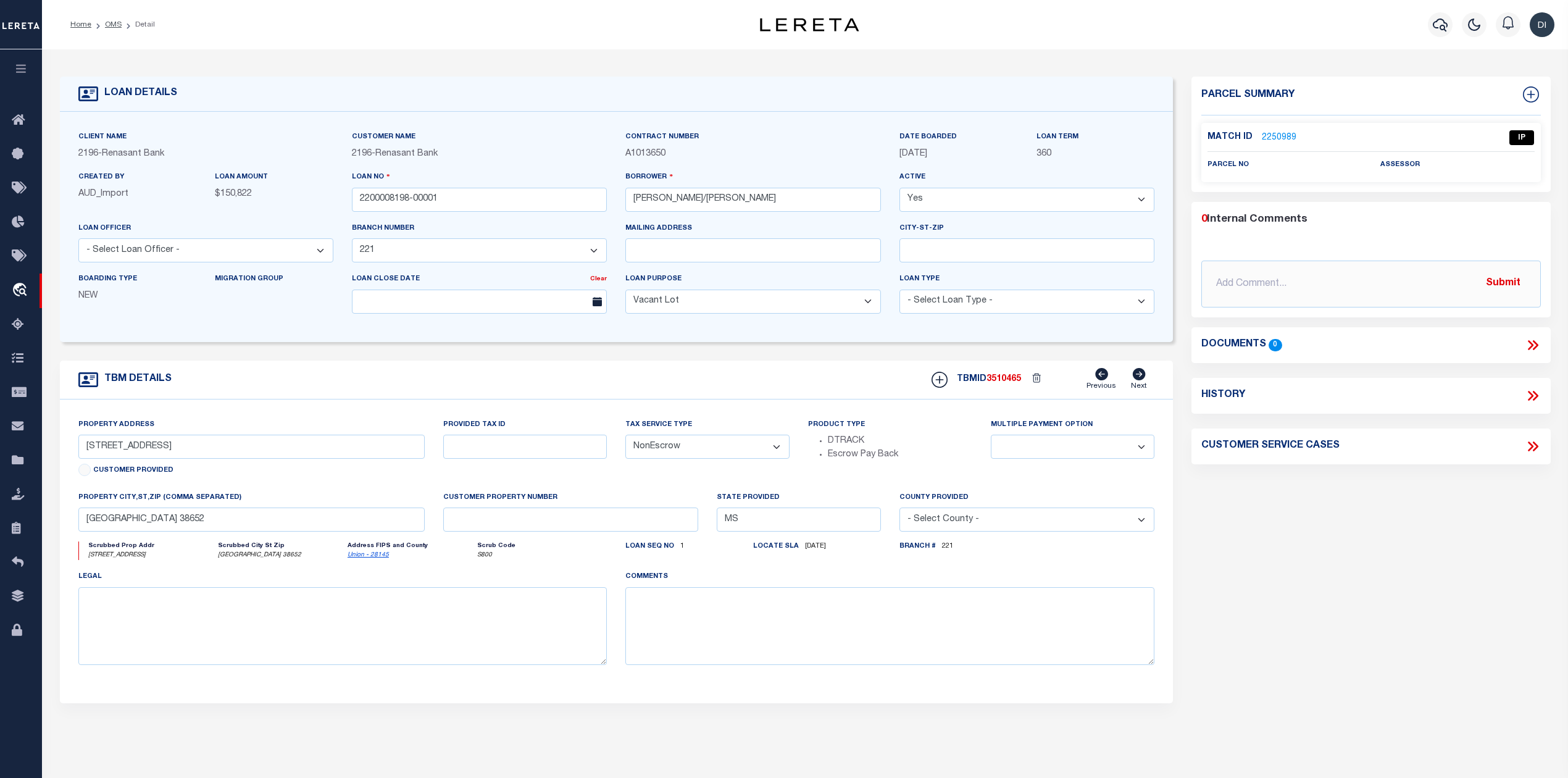
click at [1273, 137] on link "2250989" at bounding box center [1279, 138] width 34 height 13
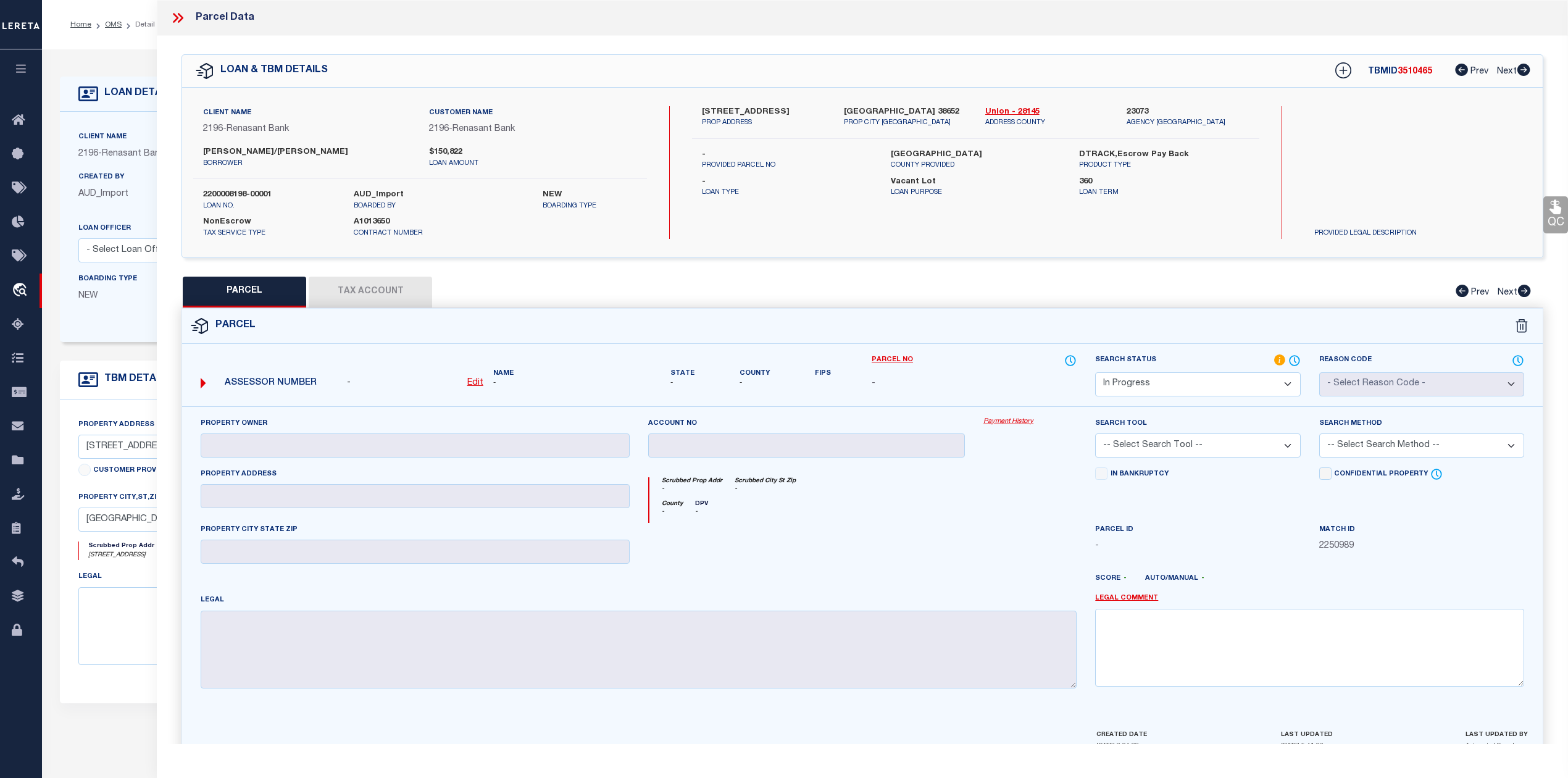
click at [180, 15] on icon at bounding box center [180, 18] width 6 height 10
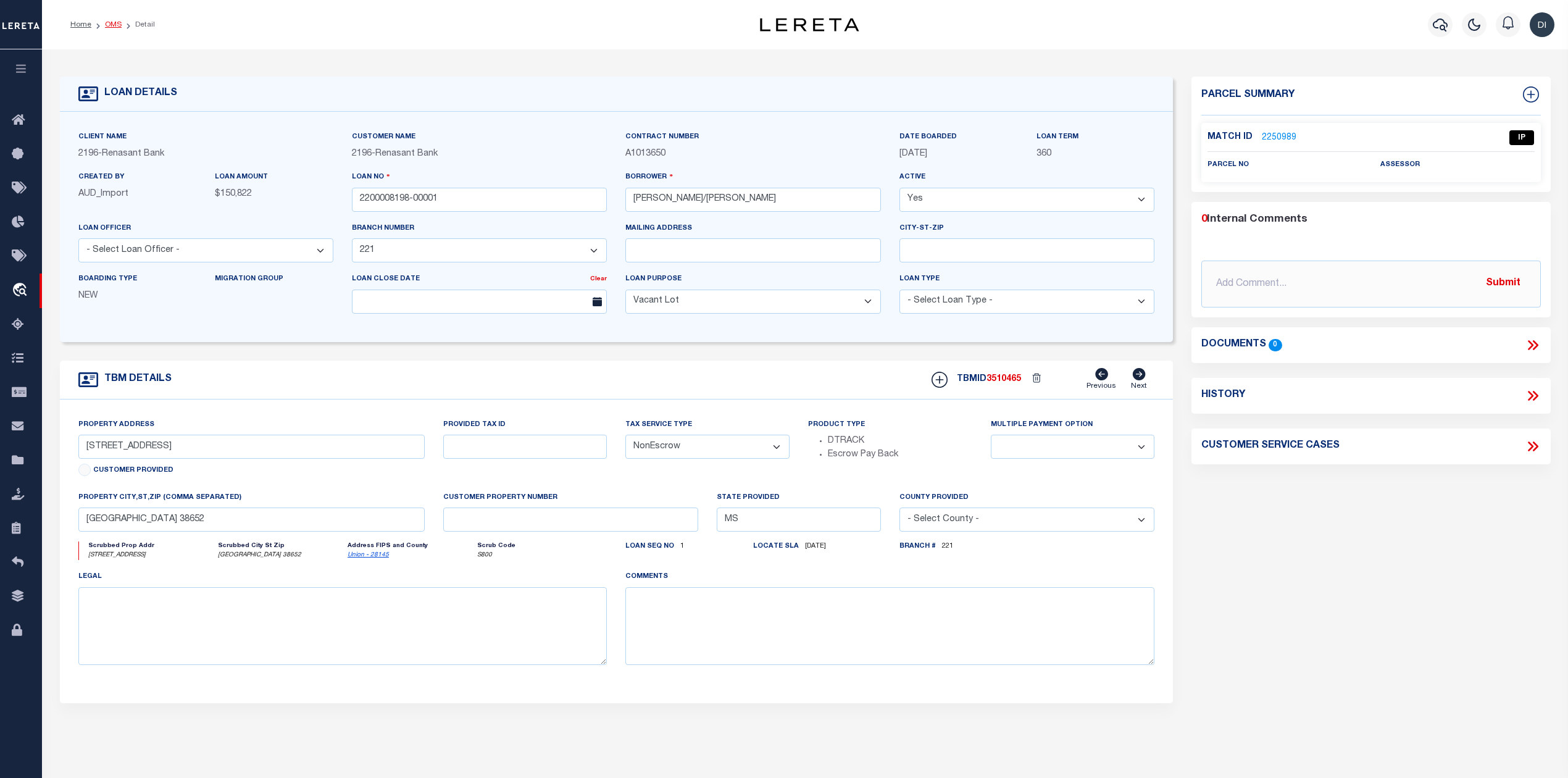
click at [112, 21] on link "OMS" at bounding box center [113, 24] width 16 height 7
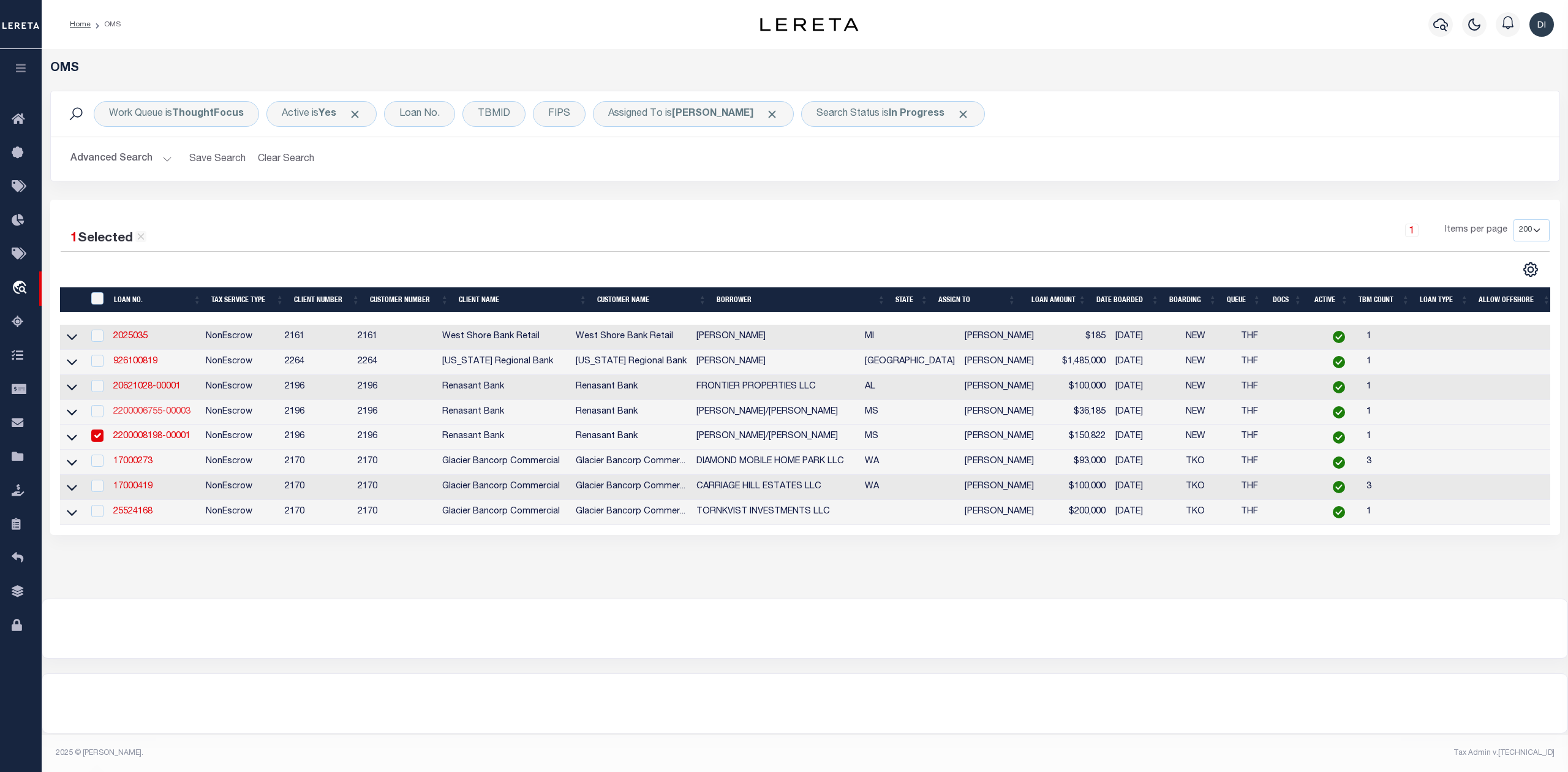
click at [158, 416] on link "2200006755-00003" at bounding box center [152, 411] width 78 height 9
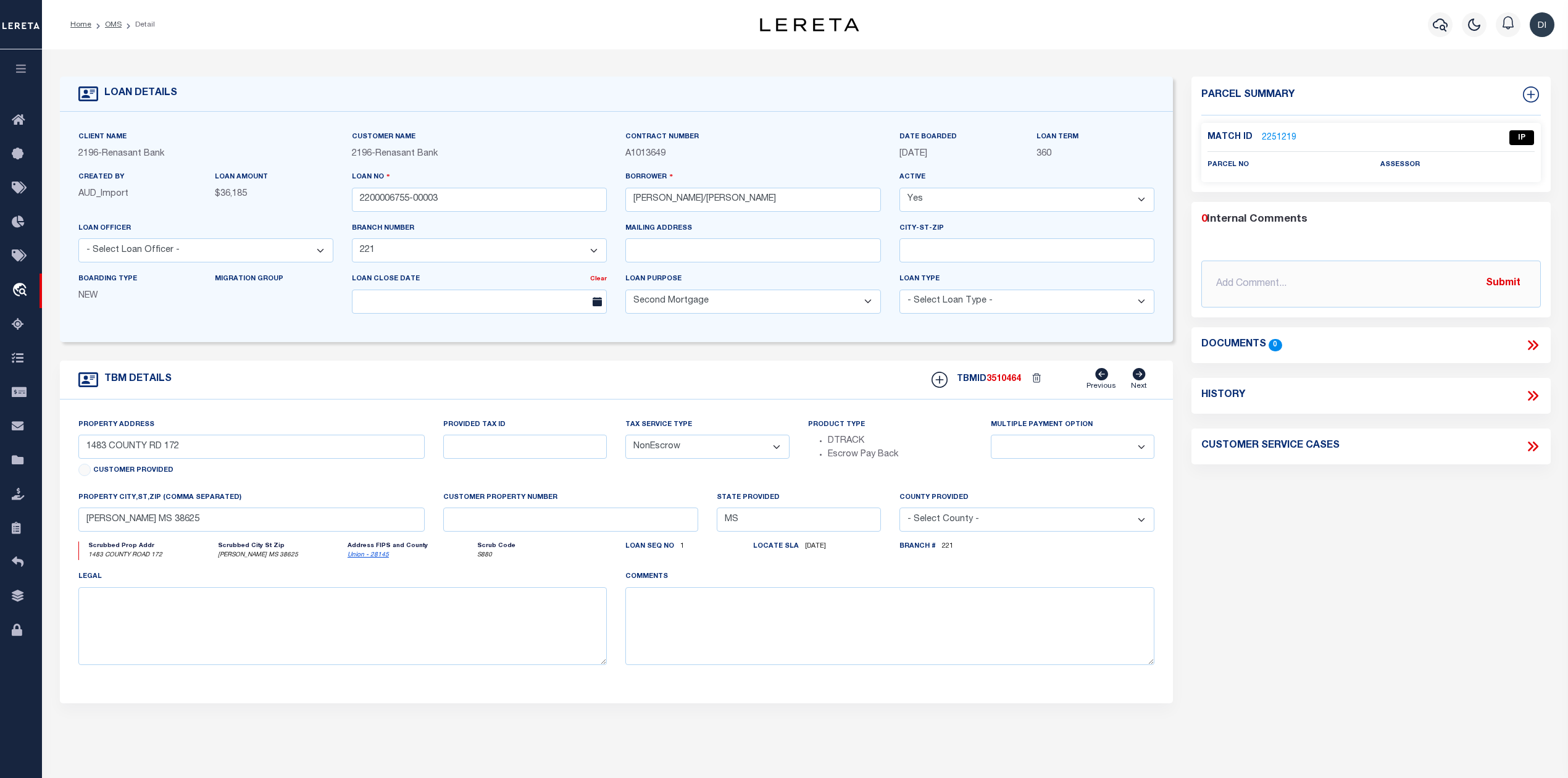
click at [1282, 134] on link "2251219" at bounding box center [1279, 138] width 34 height 13
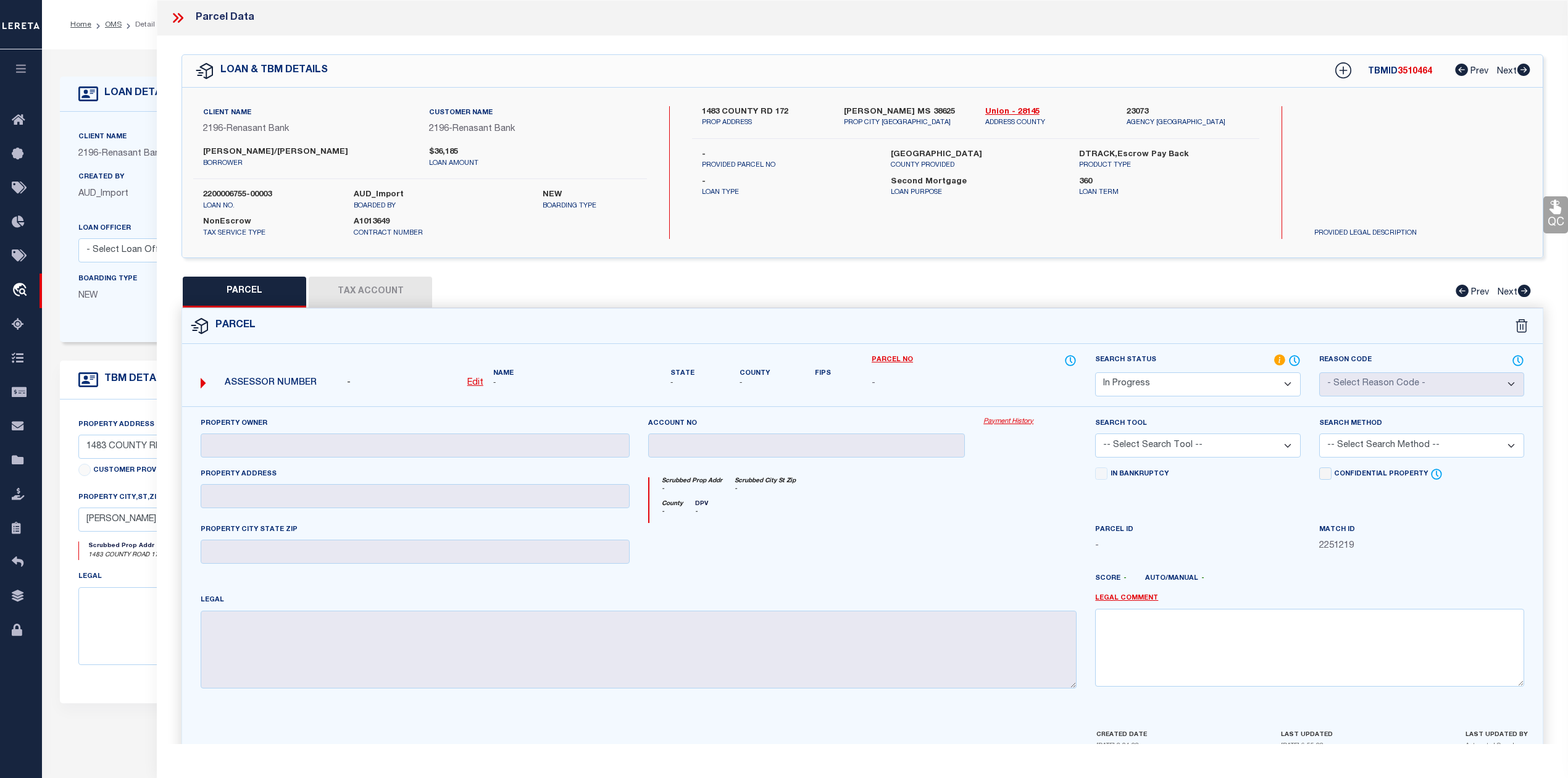
click at [218, 152] on label "[PERSON_NAME]/[PERSON_NAME]" at bounding box center [306, 152] width 208 height 12
copy label "[PERSON_NAME]"
drag, startPoint x: 702, startPoint y: 108, endPoint x: 795, endPoint y: 108, distance: 93.0
click at [795, 108] on label "1483 COUNTY RD 172" at bounding box center [763, 112] width 123 height 12
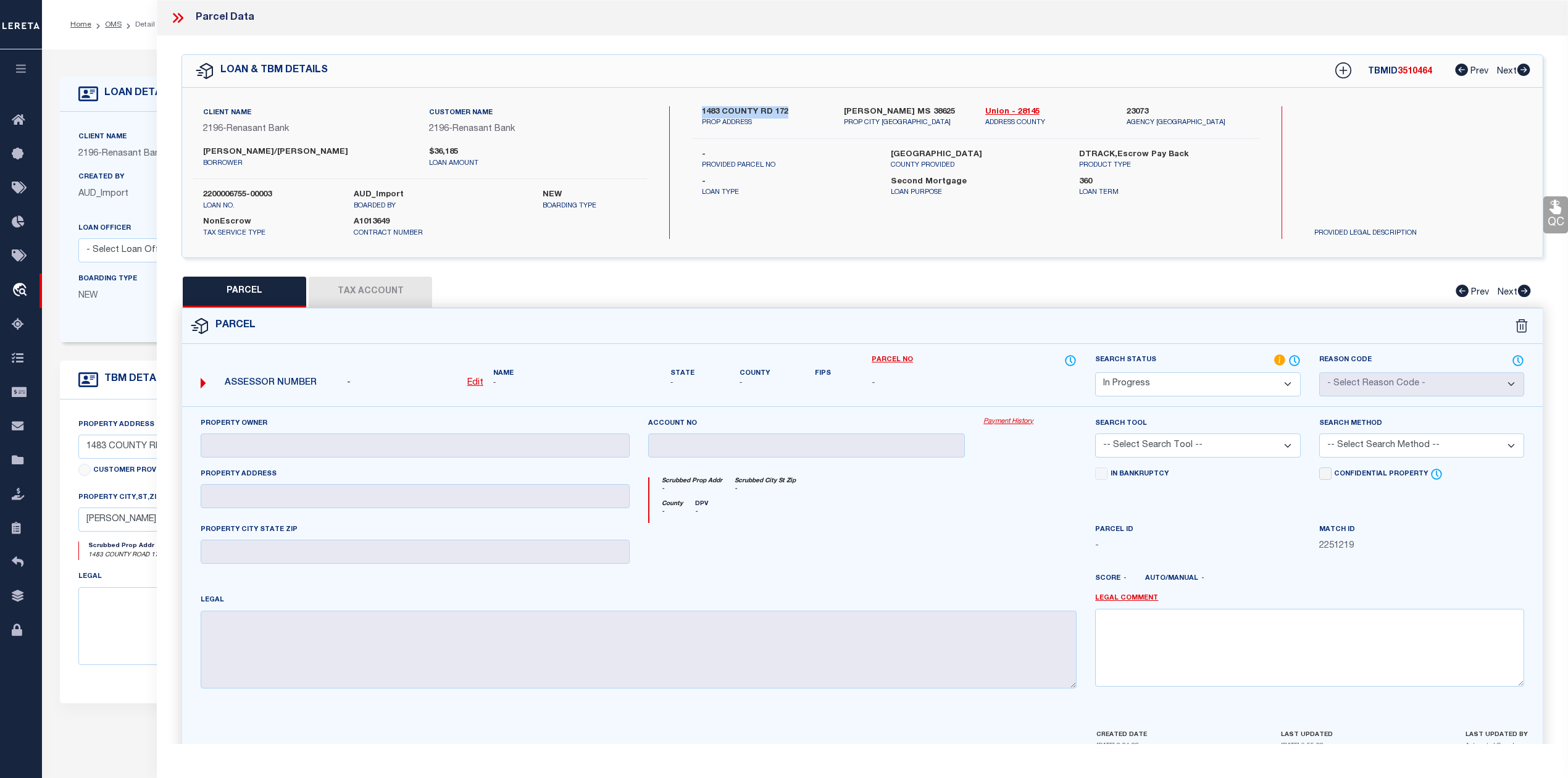
copy label "1483 COUNTY RD 172"
drag, startPoint x: 201, startPoint y: 149, endPoint x: 284, endPoint y: 149, distance: 83.0
click at [284, 149] on div "[PERSON_NAME]/[PERSON_NAME]" at bounding box center [306, 157] width 226 height 22
copy label "[PERSON_NAME]"
click at [710, 108] on label "1483 COUNTY RD 172" at bounding box center [763, 112] width 123 height 12
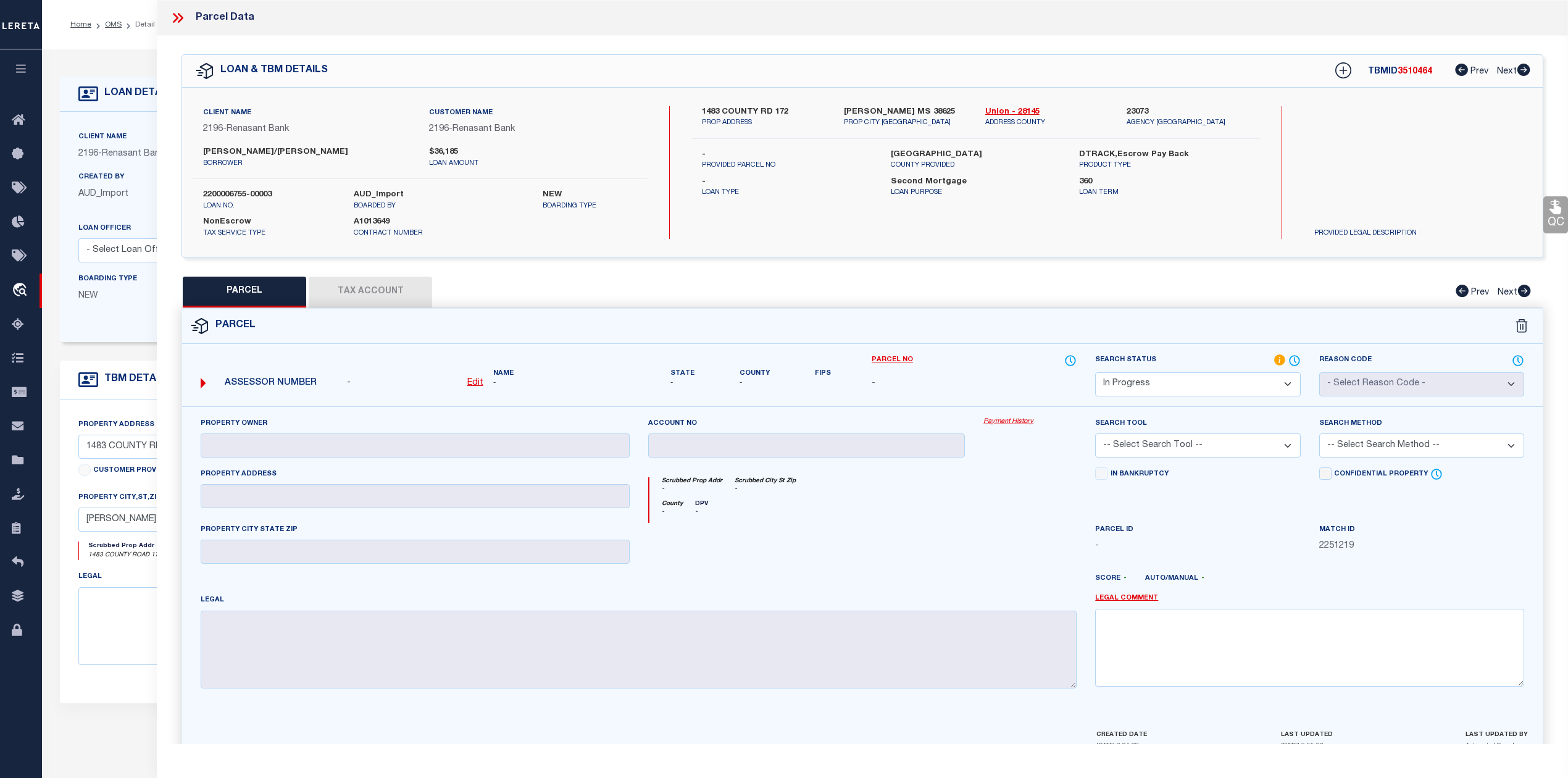
click at [710, 108] on label "1483 COUNTY RD 172" at bounding box center [763, 112] width 123 height 12
copy label "1483"
click at [174, 22] on icon at bounding box center [175, 18] width 6 height 10
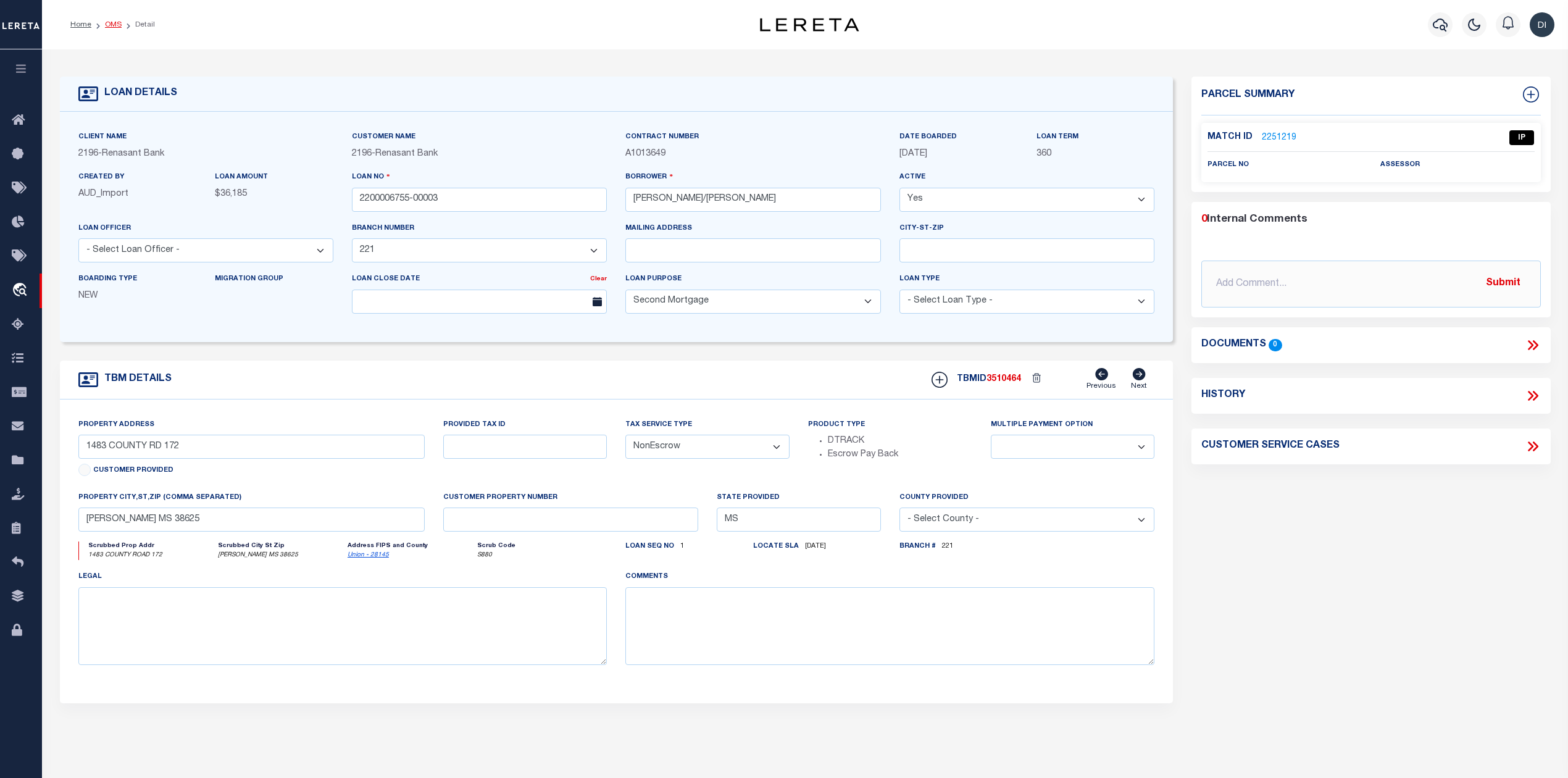
click at [113, 22] on link "OMS" at bounding box center [113, 24] width 16 height 7
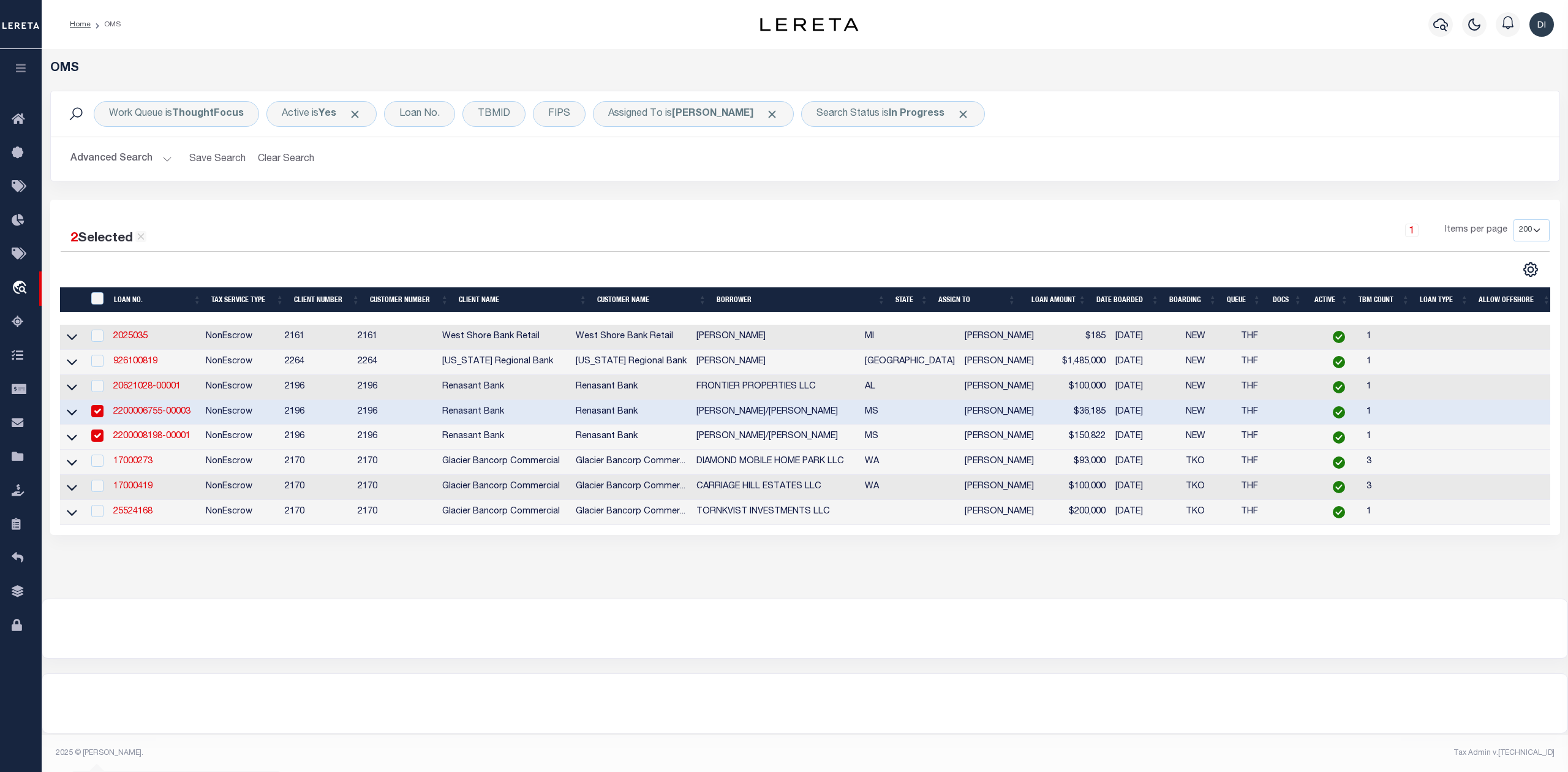
click at [413, 243] on div "2 Selected 8 Results" at bounding box center [239, 234] width 358 height 29
click at [94, 413] on input "checkbox" at bounding box center [97, 411] width 12 height 12
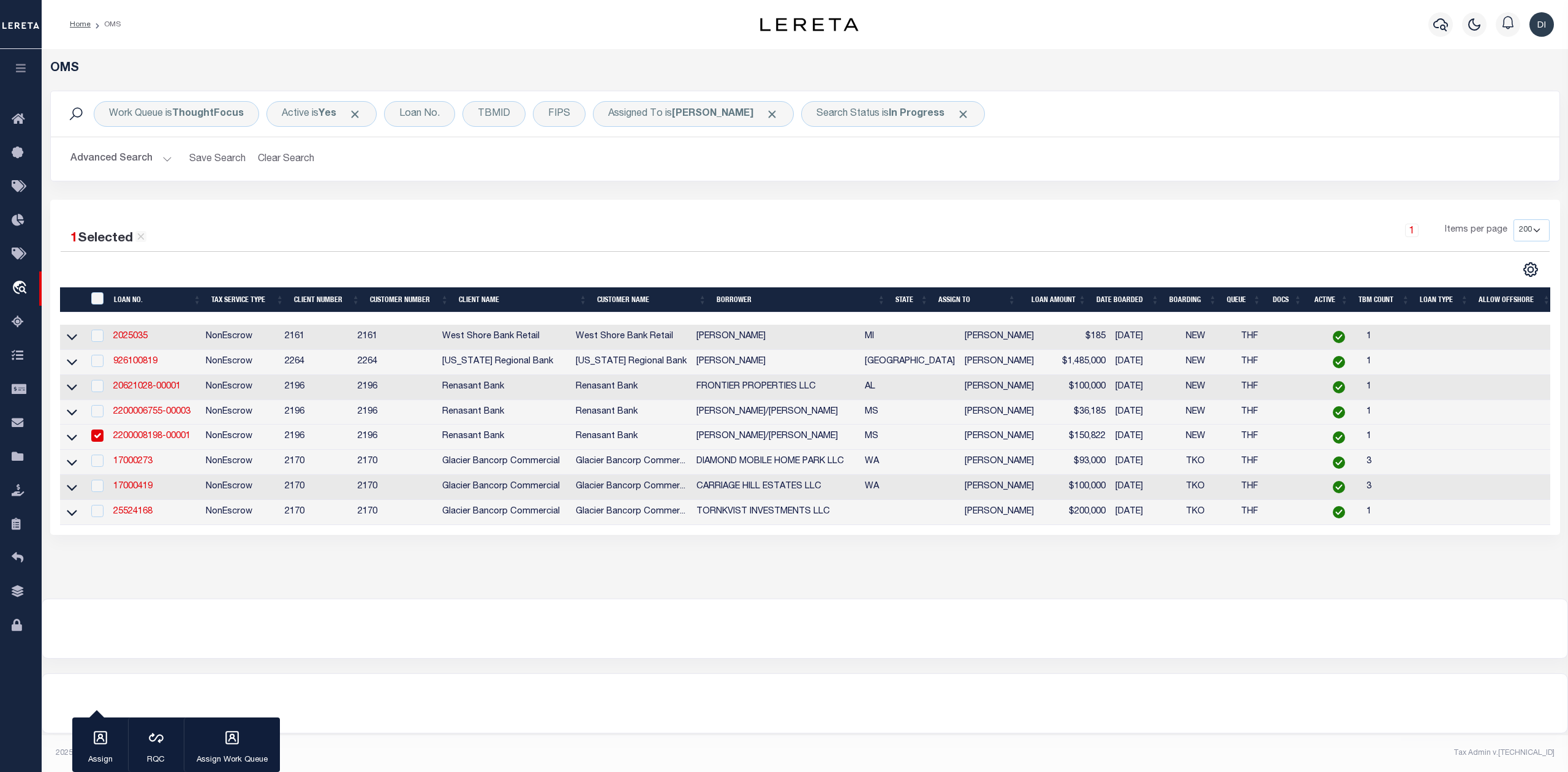
click at [99, 435] on input "checkbox" at bounding box center [97, 435] width 12 height 12
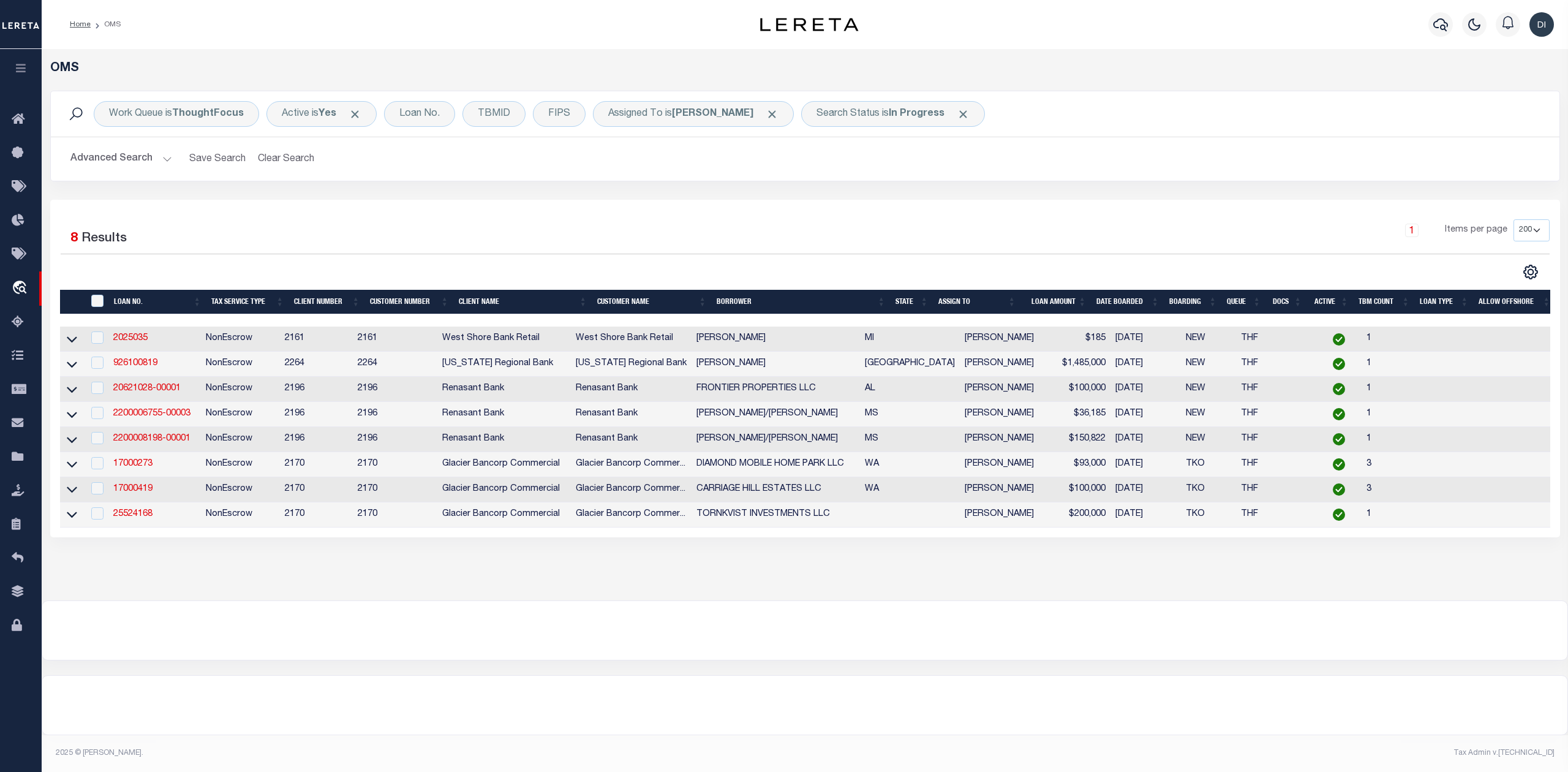
click at [1549, 27] on img "button" at bounding box center [1542, 24] width 24 height 24
click at [1496, 82] on span "Sign out" at bounding box center [1494, 86] width 35 height 9
